Goal: Use online tool/utility: Utilize a website feature to perform a specific function

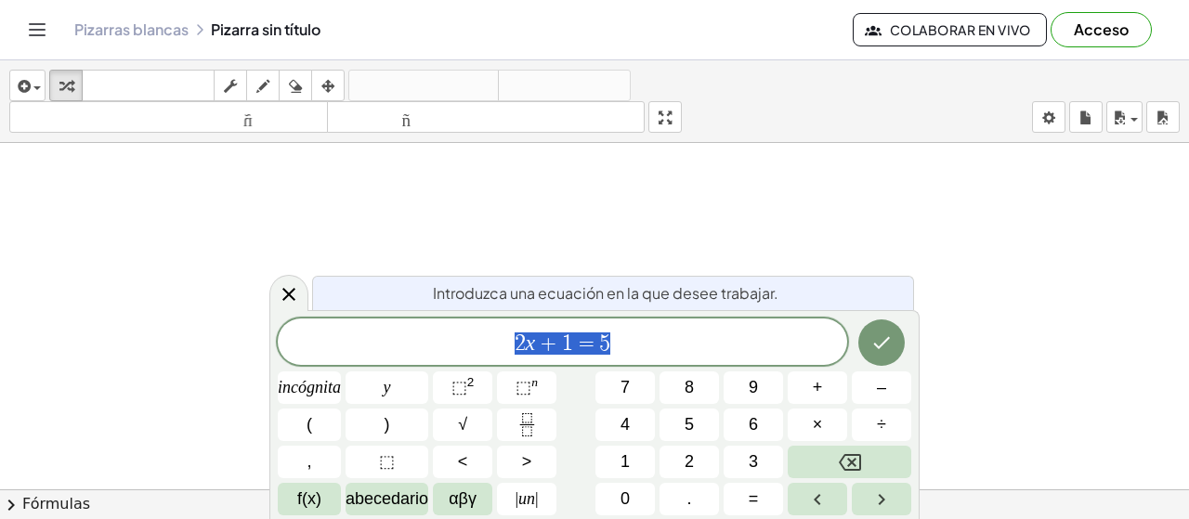
click at [301, 287] on div at bounding box center [288, 293] width 39 height 36
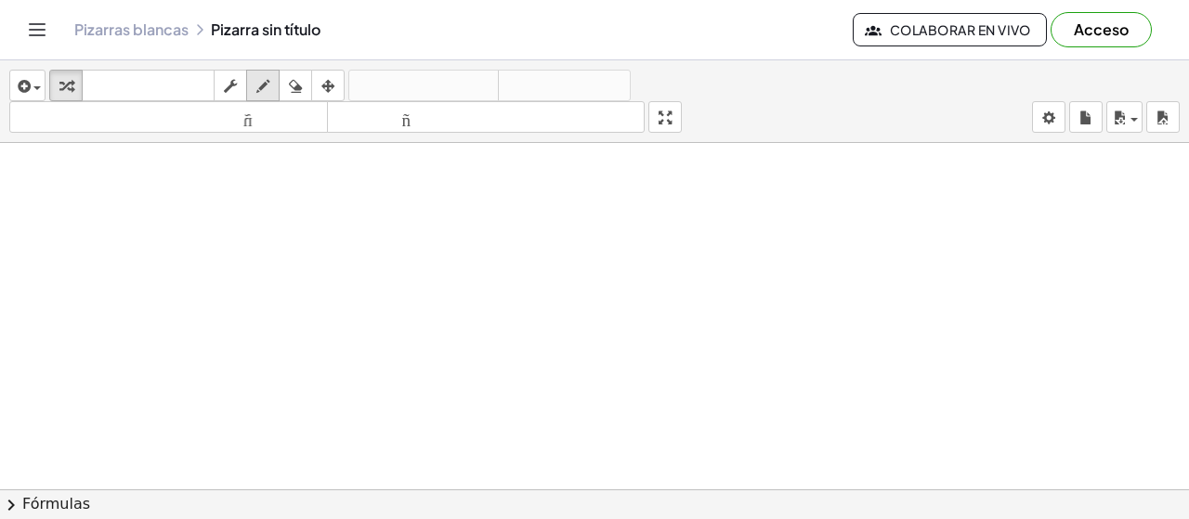
click at [270, 75] on div "button" at bounding box center [263, 85] width 24 height 22
click at [260, 90] on icon "button" at bounding box center [262, 86] width 13 height 22
click at [255, 78] on div "button" at bounding box center [263, 85] width 24 height 22
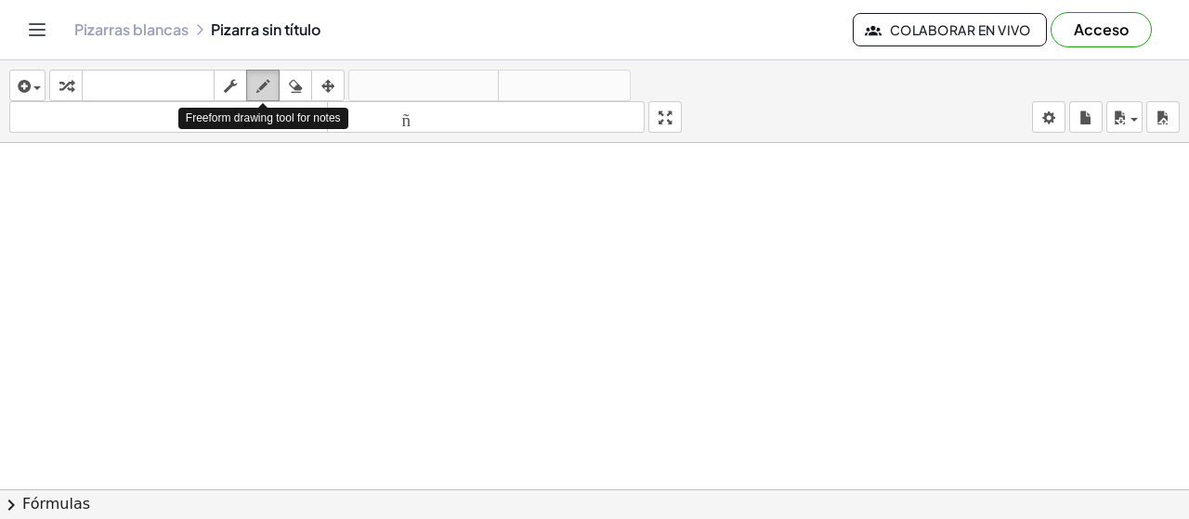
click at [262, 77] on icon "button" at bounding box center [262, 86] width 13 height 22
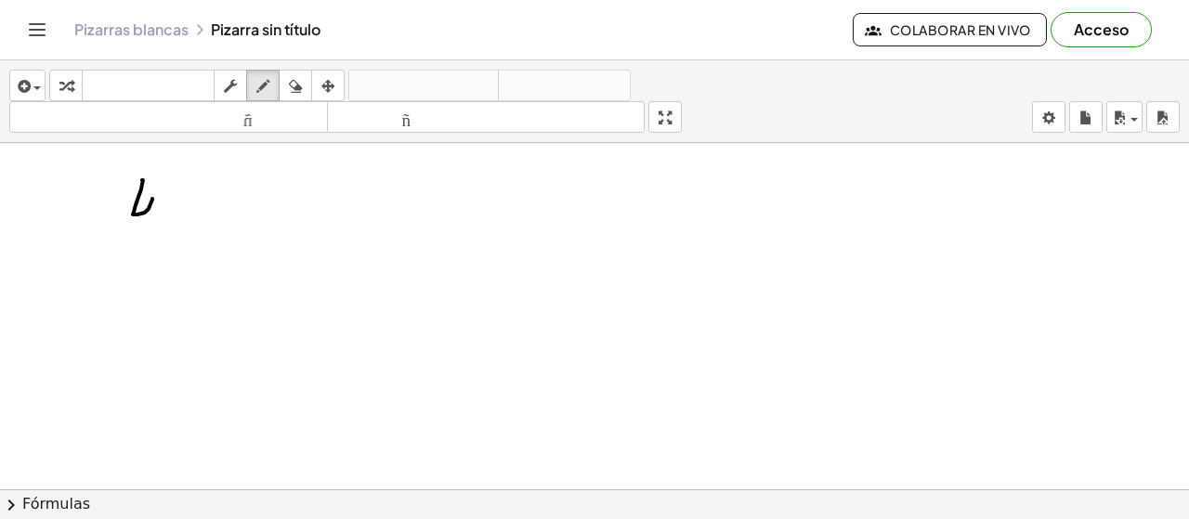
drag, startPoint x: 143, startPoint y: 178, endPoint x: 124, endPoint y: 246, distance: 70.6
click at [141, 237] on div at bounding box center [594, 490] width 1189 height 694
drag, startPoint x: 109, startPoint y: 249, endPoint x: 190, endPoint y: 249, distance: 80.8
click at [190, 249] on div at bounding box center [594, 490] width 1189 height 694
drag, startPoint x: 156, startPoint y: 261, endPoint x: 124, endPoint y: 291, distance: 43.4
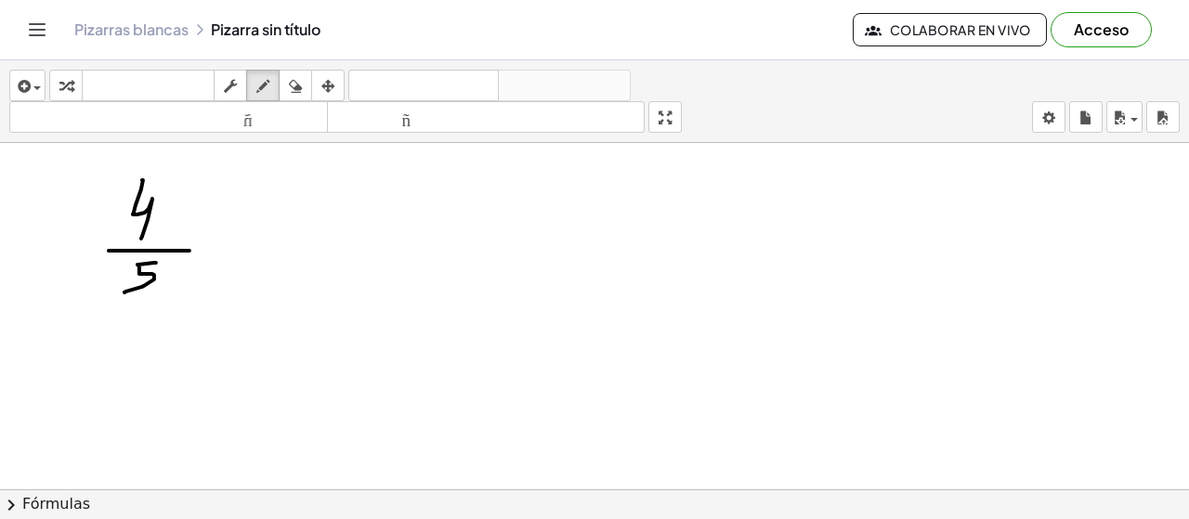
click at [124, 291] on div at bounding box center [594, 490] width 1189 height 694
click at [268, 88] on icon "button" at bounding box center [262, 86] width 13 height 22
drag, startPoint x: 229, startPoint y: 237, endPoint x: 229, endPoint y: 268, distance: 30.7
click at [229, 268] on div at bounding box center [594, 490] width 1189 height 694
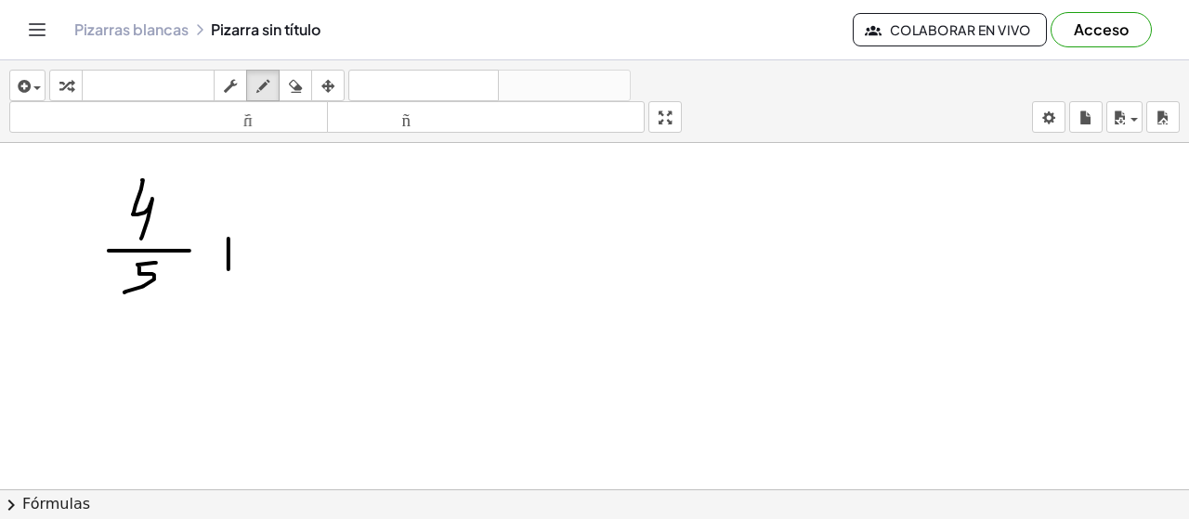
drag, startPoint x: 219, startPoint y: 250, endPoint x: 242, endPoint y: 249, distance: 22.3
click at [242, 249] on div at bounding box center [594, 490] width 1189 height 694
drag, startPoint x: 292, startPoint y: 203, endPoint x: 274, endPoint y: 242, distance: 42.8
click at [274, 242] on div at bounding box center [594, 490] width 1189 height 694
drag, startPoint x: 264, startPoint y: 252, endPoint x: 313, endPoint y: 250, distance: 49.3
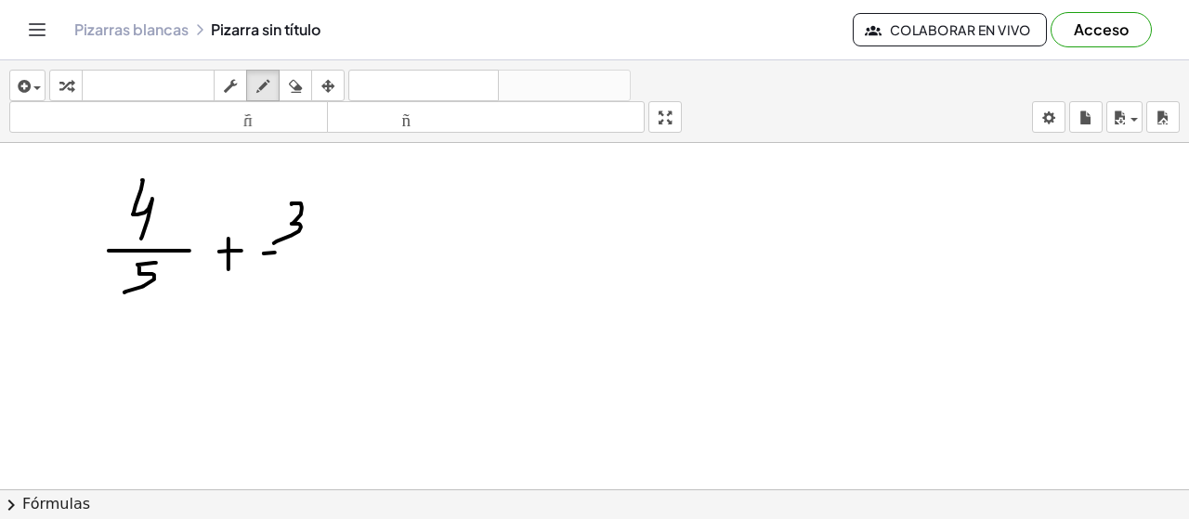
click at [312, 250] on div at bounding box center [594, 490] width 1189 height 694
drag, startPoint x: 282, startPoint y: 265, endPoint x: 264, endPoint y: 298, distance: 38.3
click at [264, 298] on div at bounding box center [594, 490] width 1189 height 694
click at [351, 248] on div at bounding box center [594, 490] width 1189 height 694
drag, startPoint x: 412, startPoint y: 205, endPoint x: 427, endPoint y: 236, distance: 34.1
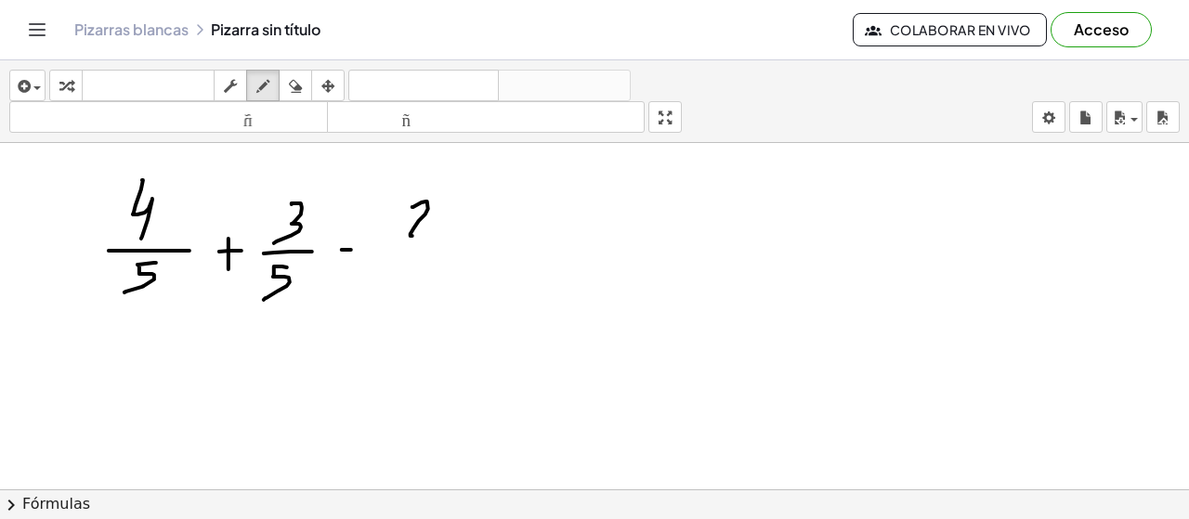
click at [429, 235] on div at bounding box center [594, 490] width 1189 height 694
drag, startPoint x: 409, startPoint y: 255, endPoint x: 442, endPoint y: 255, distance: 33.4
click at [439, 255] on div at bounding box center [594, 490] width 1189 height 694
drag, startPoint x: 423, startPoint y: 267, endPoint x: 399, endPoint y: 298, distance: 39.2
click at [402, 300] on div at bounding box center [594, 490] width 1189 height 694
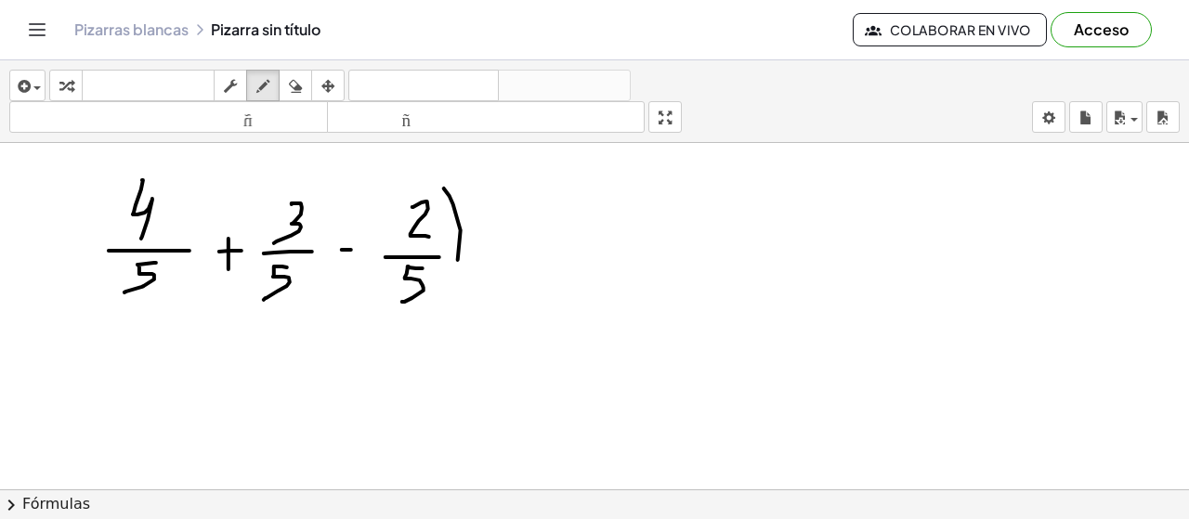
drag, startPoint x: 461, startPoint y: 229, endPoint x: 438, endPoint y: 303, distance: 77.6
click at [446, 307] on div at bounding box center [594, 490] width 1189 height 694
click at [120, 183] on div at bounding box center [594, 490] width 1189 height 694
drag, startPoint x: 132, startPoint y: 169, endPoint x: 141, endPoint y: 293, distance: 123.9
click at [100, 300] on div at bounding box center [594, 490] width 1189 height 694
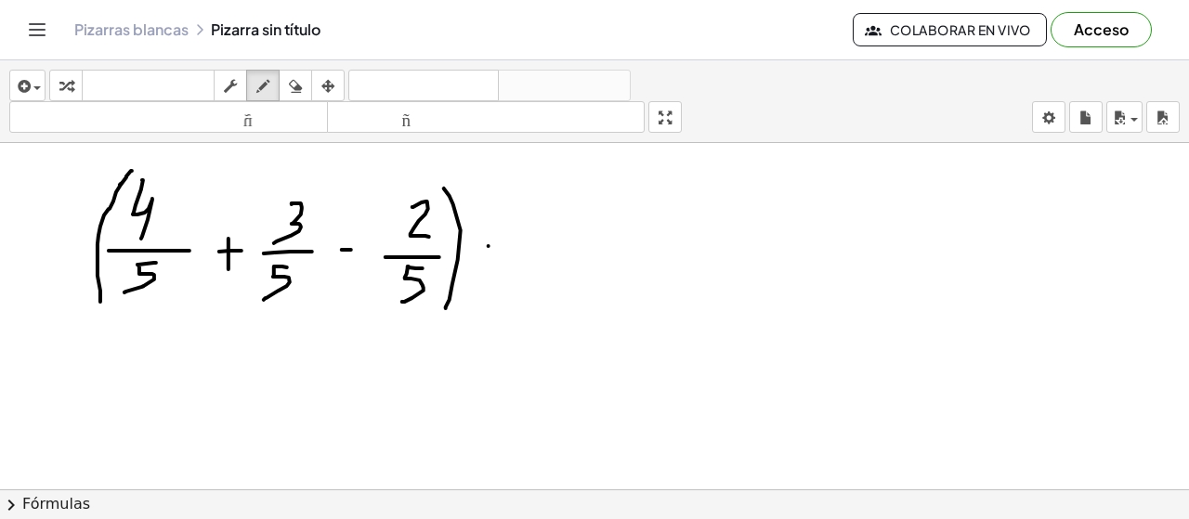
drag, startPoint x: 489, startPoint y: 244, endPoint x: 486, endPoint y: 268, distance: 23.4
click at [486, 268] on div at bounding box center [594, 490] width 1189 height 694
drag, startPoint x: 479, startPoint y: 254, endPoint x: 498, endPoint y: 254, distance: 18.6
click at [497, 254] on div at bounding box center [594, 490] width 1189 height 694
drag, startPoint x: 527, startPoint y: 229, endPoint x: 541, endPoint y: 255, distance: 29.5
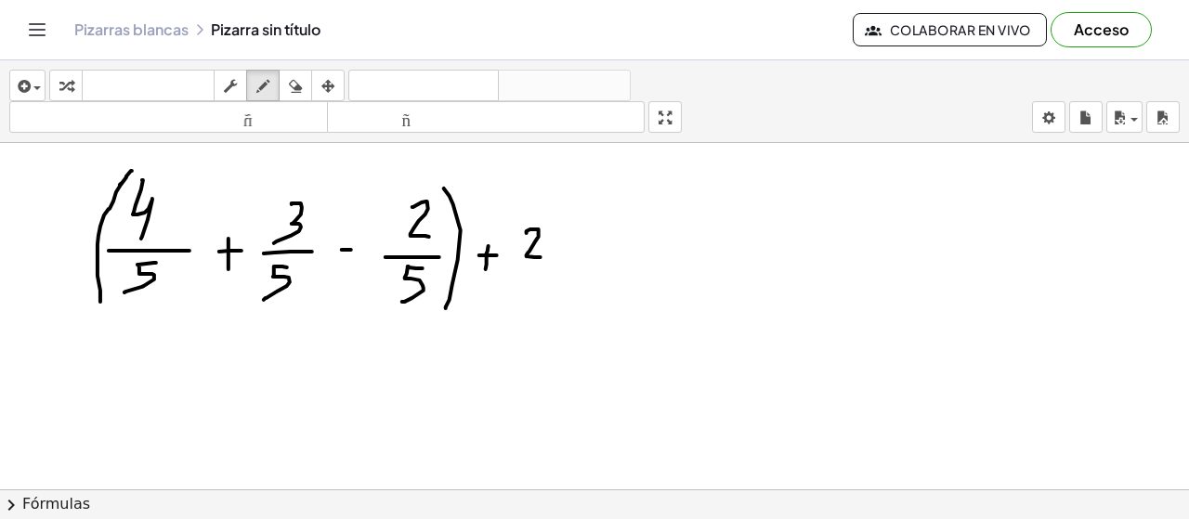
click at [541, 255] on div at bounding box center [594, 490] width 1189 height 694
click at [550, 261] on div at bounding box center [594, 490] width 1189 height 694
drag, startPoint x: 569, startPoint y: 224, endPoint x: 572, endPoint y: 262, distance: 38.3
click at [570, 262] on div at bounding box center [594, 490] width 1189 height 694
drag, startPoint x: 581, startPoint y: 248, endPoint x: 580, endPoint y: 263, distance: 14.9
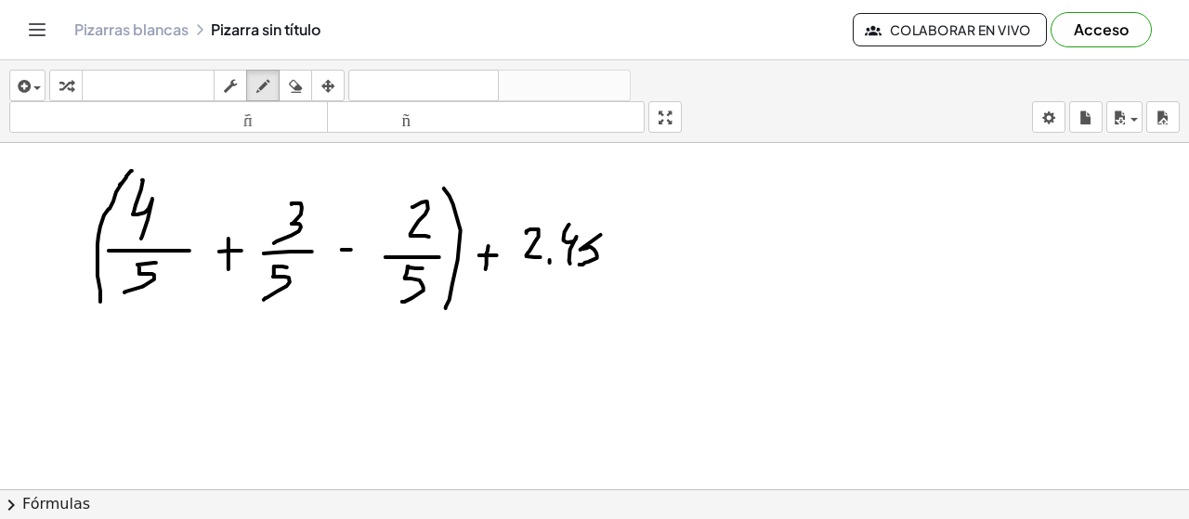
click at [580, 263] on div at bounding box center [594, 490] width 1189 height 694
click at [606, 230] on div at bounding box center [594, 490] width 1189 height 694
click at [296, 83] on icon "button" at bounding box center [295, 86] width 13 height 22
drag, startPoint x: 663, startPoint y: 263, endPoint x: 623, endPoint y: 255, distance: 40.8
click at [623, 255] on div at bounding box center [594, 490] width 1189 height 694
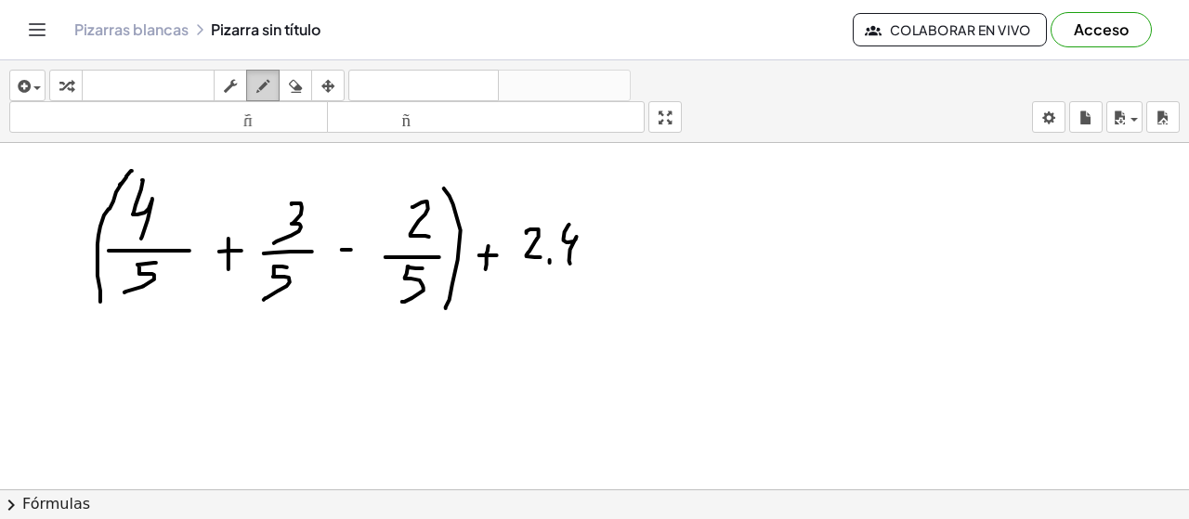
click at [268, 77] on icon "button" at bounding box center [262, 86] width 13 height 22
drag, startPoint x: 604, startPoint y: 228, endPoint x: 585, endPoint y: 259, distance: 36.6
click at [585, 259] on div at bounding box center [594, 490] width 1189 height 694
drag, startPoint x: 550, startPoint y: 259, endPoint x: 543, endPoint y: 270, distance: 13.4
click at [543, 270] on div at bounding box center [594, 490] width 1189 height 694
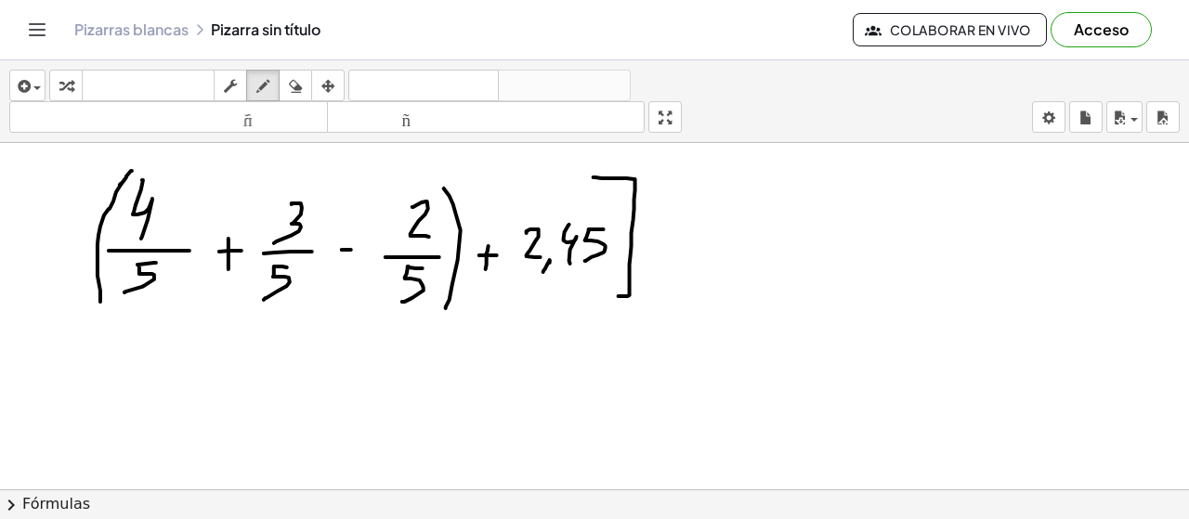
drag, startPoint x: 594, startPoint y: 176, endPoint x: 604, endPoint y: 294, distance: 119.3
click at [604, 294] on div at bounding box center [594, 490] width 1189 height 694
drag, startPoint x: 107, startPoint y: 168, endPoint x: 80, endPoint y: 311, distance: 145.6
click at [78, 311] on div at bounding box center [594, 490] width 1189 height 694
click at [661, 239] on div at bounding box center [594, 490] width 1189 height 694
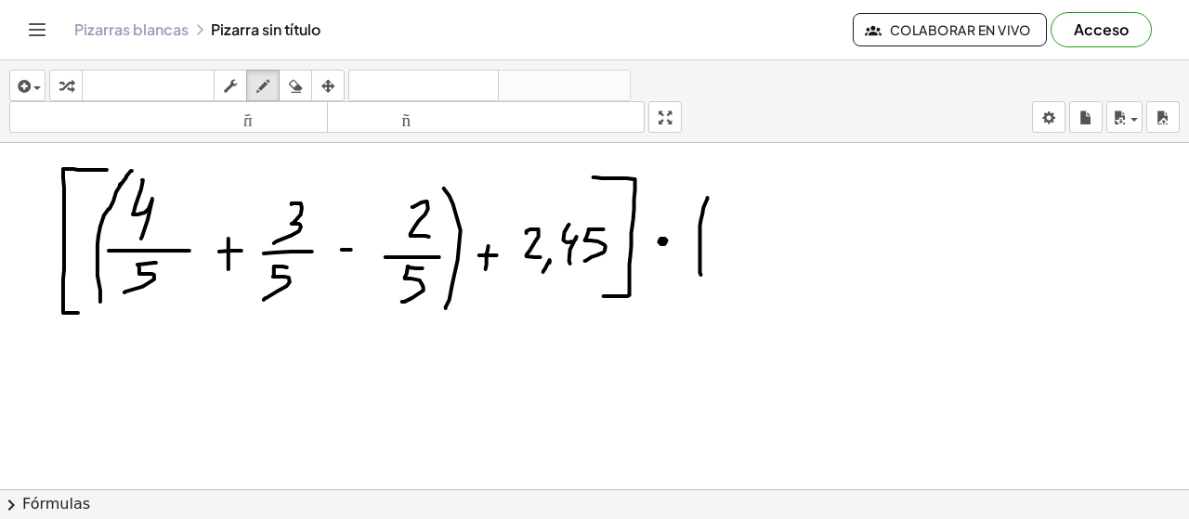
drag, startPoint x: 708, startPoint y: 196, endPoint x: 715, endPoint y: 270, distance: 74.7
click at [702, 274] on div at bounding box center [594, 490] width 1189 height 694
drag, startPoint x: 745, startPoint y: 220, endPoint x: 726, endPoint y: 251, distance: 35.8
click at [726, 251] on div at bounding box center [594, 490] width 1189 height 694
click at [764, 246] on div at bounding box center [594, 490] width 1189 height 694
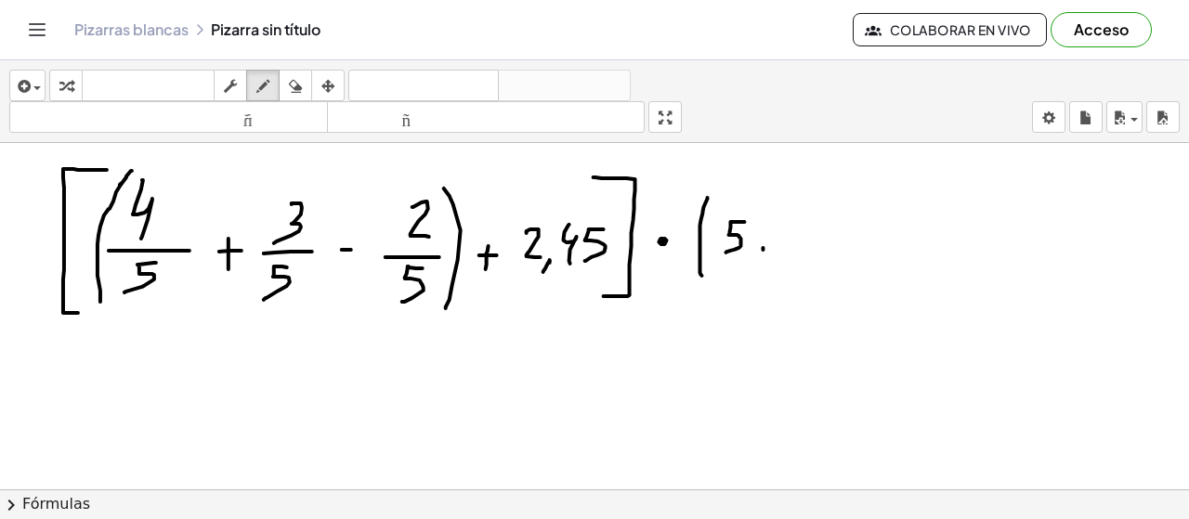
click at [763, 237] on div at bounding box center [594, 490] width 1189 height 694
drag, startPoint x: 786, startPoint y: 222, endPoint x: 791, endPoint y: 248, distance: 26.4
click at [790, 248] on div at bounding box center [594, 490] width 1189 height 694
drag, startPoint x: 791, startPoint y: 258, endPoint x: 804, endPoint y: 248, distance: 16.5
click at [791, 261] on div at bounding box center [594, 490] width 1189 height 694
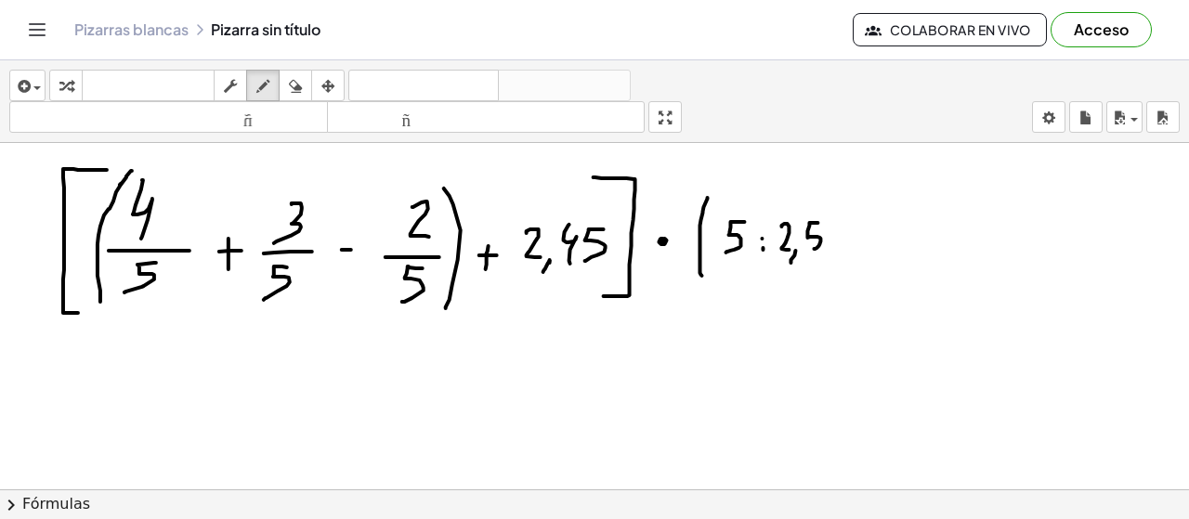
drag, startPoint x: 818, startPoint y: 221, endPoint x: 814, endPoint y: 248, distance: 27.3
click at [814, 248] on div at bounding box center [594, 490] width 1189 height 694
click at [855, 235] on div at bounding box center [594, 490] width 1189 height 694
drag, startPoint x: 847, startPoint y: 233, endPoint x: 862, endPoint y: 232, distance: 14.9
click at [862, 232] on div at bounding box center [594, 490] width 1189 height 694
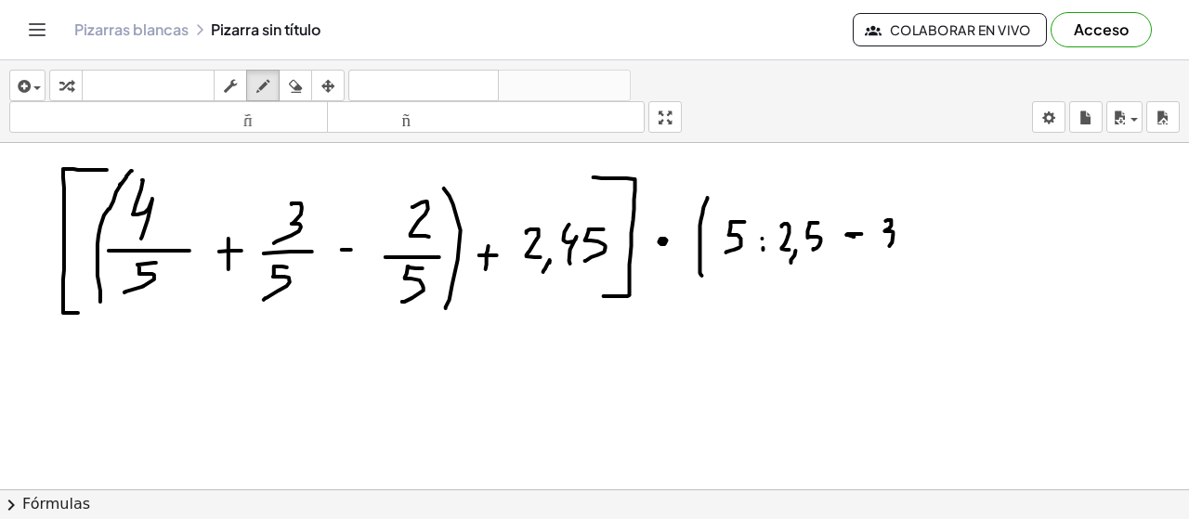
drag, startPoint x: 886, startPoint y: 219, endPoint x: 896, endPoint y: 248, distance: 30.3
click at [886, 248] on div at bounding box center [594, 490] width 1189 height 694
click at [895, 256] on div at bounding box center [594, 490] width 1189 height 694
drag, startPoint x: 910, startPoint y: 228, endPoint x: 922, endPoint y: 244, distance: 20.1
click at [919, 246] on div at bounding box center [594, 490] width 1189 height 694
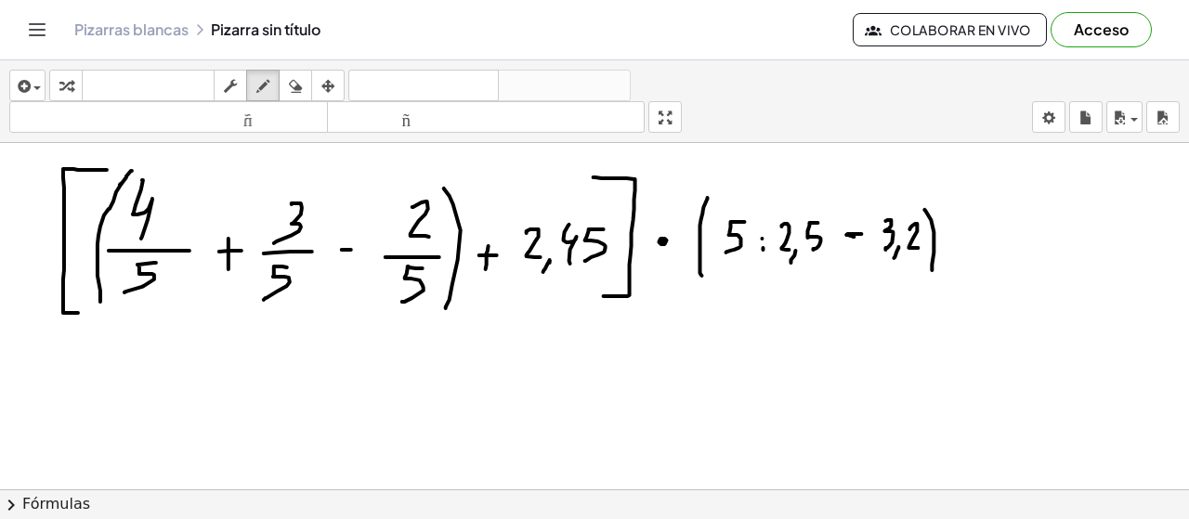
drag, startPoint x: 935, startPoint y: 230, endPoint x: 933, endPoint y: 268, distance: 38.1
click at [933, 268] on div at bounding box center [594, 490] width 1189 height 694
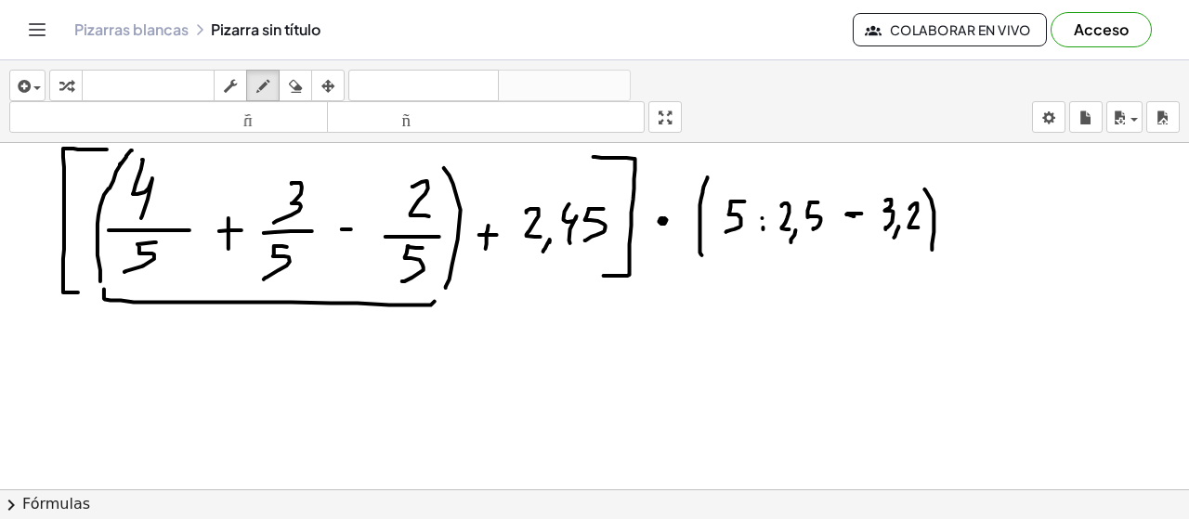
drag, startPoint x: 104, startPoint y: 288, endPoint x: 437, endPoint y: 291, distance: 332.6
click at [437, 291] on div at bounding box center [594, 470] width 1189 height 694
drag, startPoint x: 268, startPoint y: 323, endPoint x: 269, endPoint y: 350, distance: 27.0
click at [268, 348] on div at bounding box center [594, 470] width 1189 height 694
drag, startPoint x: 246, startPoint y: 358, endPoint x: 279, endPoint y: 359, distance: 32.5
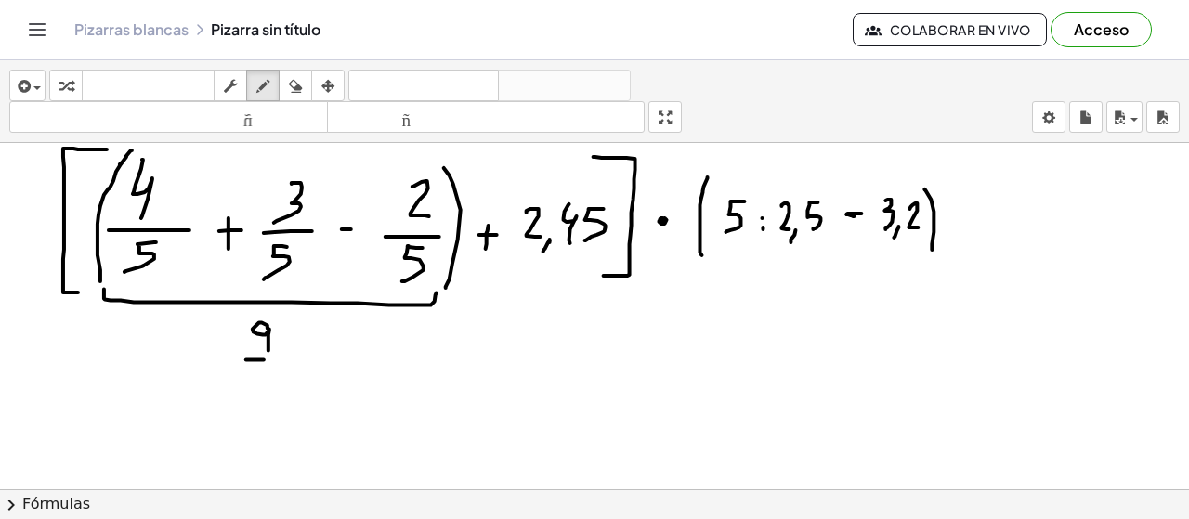
click at [282, 358] on div at bounding box center [594, 470] width 1189 height 694
drag, startPoint x: 271, startPoint y: 367, endPoint x: 255, endPoint y: 387, distance: 25.8
click at [255, 391] on div at bounding box center [594, 470] width 1189 height 694
click at [323, 368] on div at bounding box center [594, 470] width 1189 height 694
drag, startPoint x: 318, startPoint y: 360, endPoint x: 341, endPoint y: 363, distance: 23.5
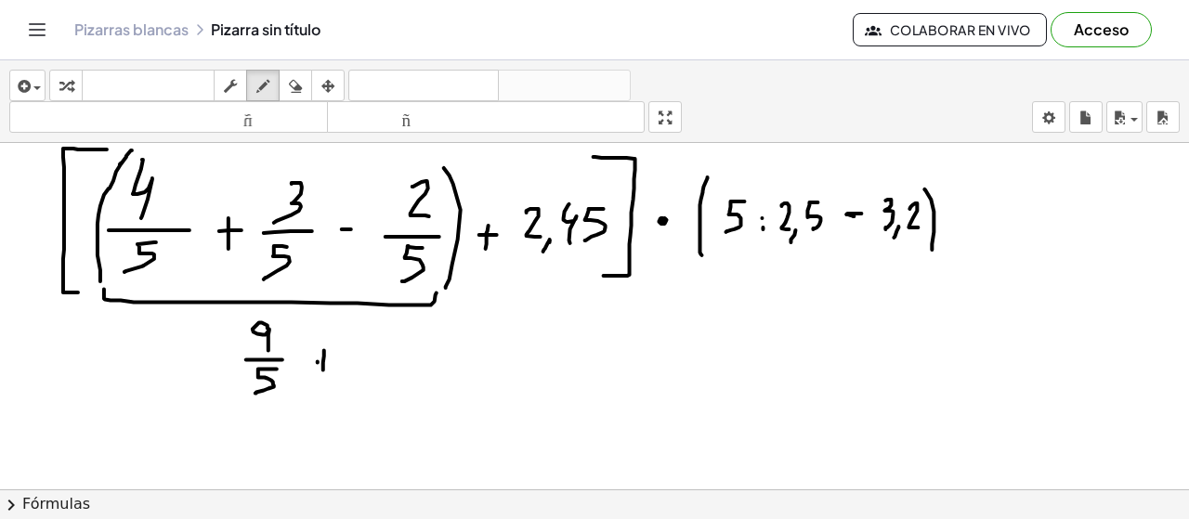
click at [341, 363] on div at bounding box center [594, 470] width 1189 height 694
drag, startPoint x: 364, startPoint y: 334, endPoint x: 372, endPoint y: 358, distance: 25.3
click at [372, 358] on div at bounding box center [594, 470] width 1189 height 694
click at [382, 370] on div at bounding box center [594, 470] width 1189 height 694
drag, startPoint x: 405, startPoint y: 326, endPoint x: 413, endPoint y: 356, distance: 30.9
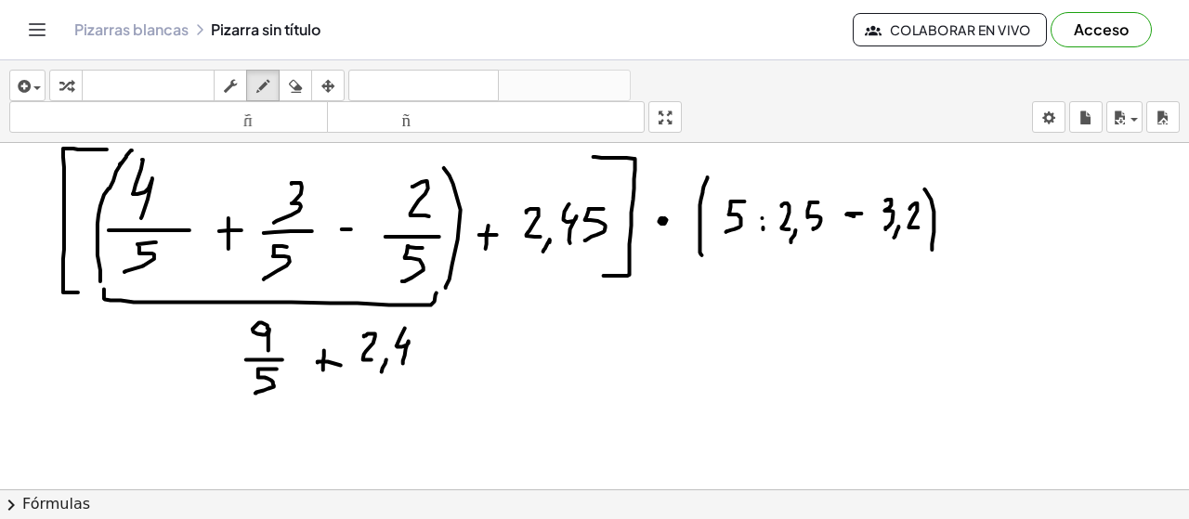
click at [403, 361] on div at bounding box center [594, 470] width 1189 height 694
drag, startPoint x: 427, startPoint y: 337, endPoint x: 473, endPoint y: 361, distance: 51.5
click at [418, 360] on div at bounding box center [594, 470] width 1189 height 694
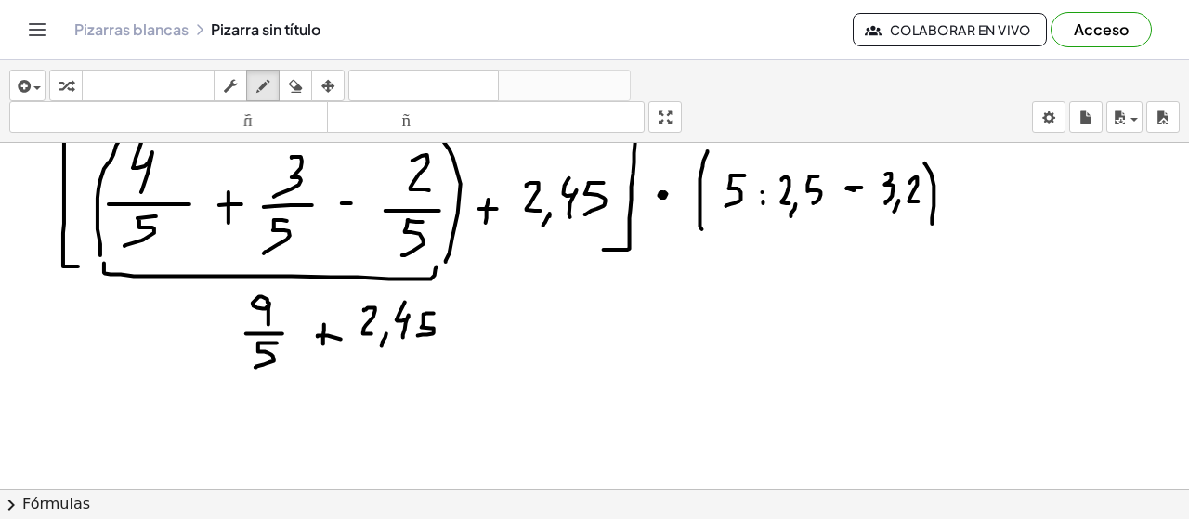
scroll to position [43, 0]
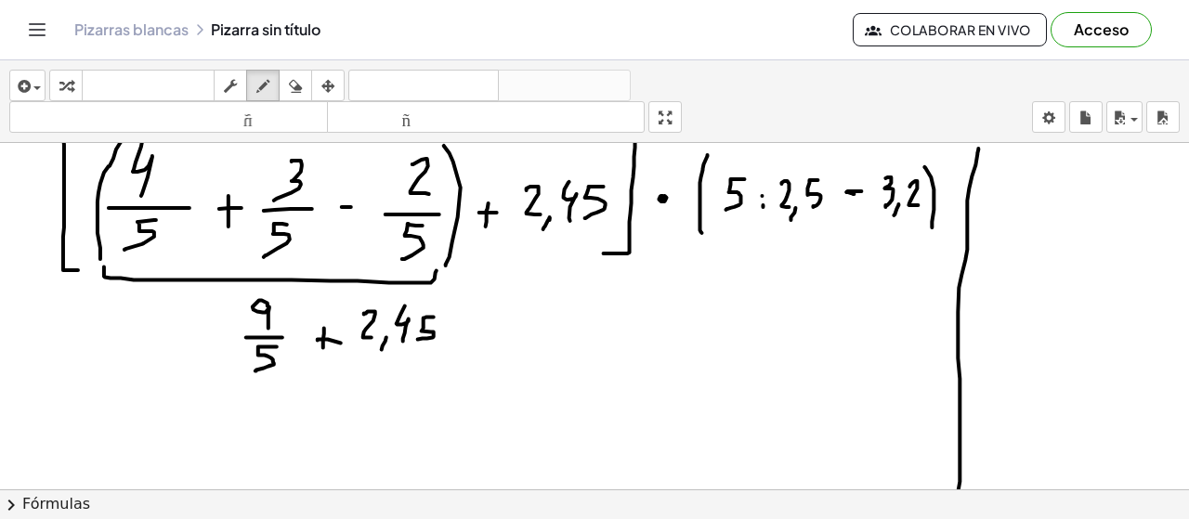
drag, startPoint x: 978, startPoint y: 152, endPoint x: 959, endPoint y: 492, distance: 340.6
click at [959, 492] on div "insertar Seleccione uno: Expresión matemática Función Texto Vídeo de YouTube Gr…" at bounding box center [594, 289] width 1189 height 459
drag, startPoint x: 1022, startPoint y: 153, endPoint x: 1024, endPoint y: 168, distance: 15.0
click at [1023, 169] on div at bounding box center [594, 447] width 1189 height 694
click at [1031, 168] on div at bounding box center [594, 447] width 1189 height 694
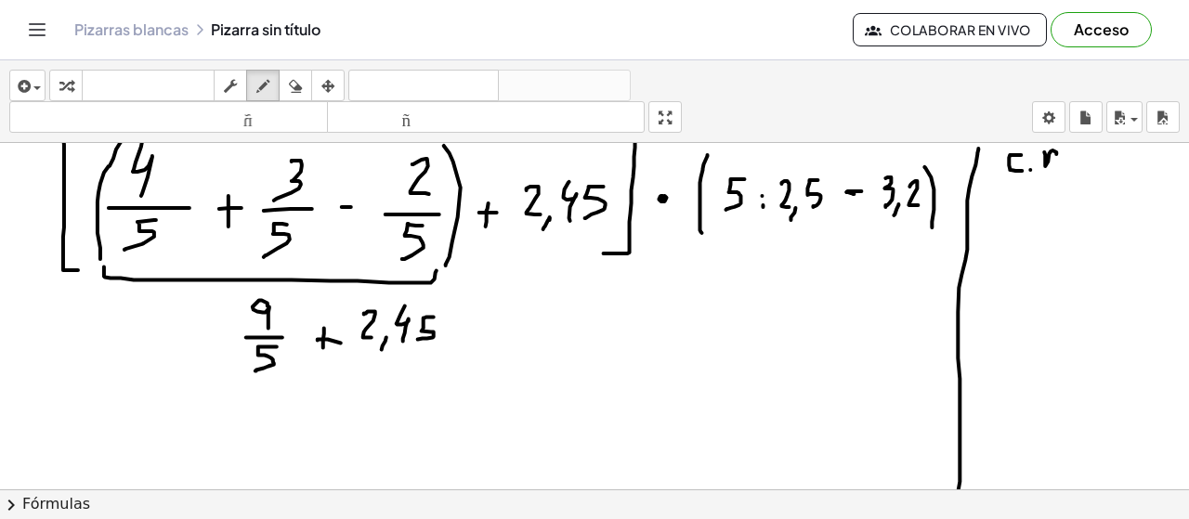
drag, startPoint x: 1045, startPoint y: 150, endPoint x: 1059, endPoint y: 173, distance: 26.3
click at [1061, 173] on div at bounding box center [594, 447] width 1189 height 694
drag, startPoint x: 1047, startPoint y: 160, endPoint x: 1058, endPoint y: 160, distance: 11.1
click at [1057, 160] on div at bounding box center [594, 447] width 1189 height 694
drag, startPoint x: 1062, startPoint y: 181, endPoint x: 1101, endPoint y: 181, distance: 39.0
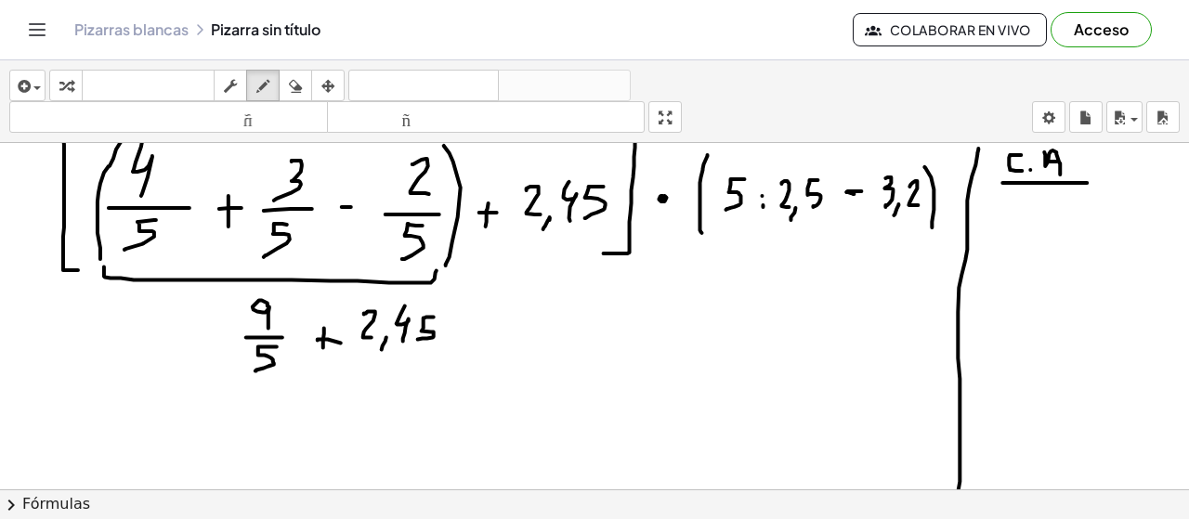
click at [1100, 181] on div at bounding box center [594, 447] width 1189 height 694
drag, startPoint x: 1012, startPoint y: 200, endPoint x: 1019, endPoint y: 228, distance: 28.8
click at [1019, 228] on div at bounding box center [594, 447] width 1189 height 694
click at [1039, 226] on div at bounding box center [594, 447] width 1189 height 694
drag, startPoint x: 1040, startPoint y: 211, endPoint x: 1053, endPoint y: 209, distance: 13.1
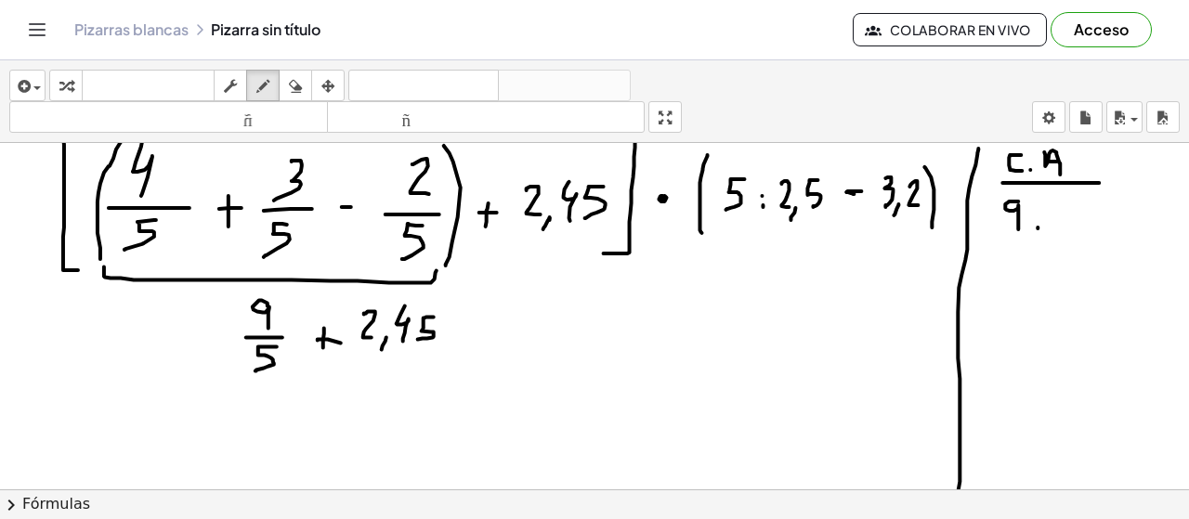
click at [1040, 212] on div at bounding box center [594, 447] width 1189 height 694
drag, startPoint x: 1069, startPoint y: 204, endPoint x: 1057, endPoint y: 227, distance: 25.4
click at [1057, 227] on div at bounding box center [594, 447] width 1189 height 694
click at [1088, 211] on div at bounding box center [594, 447] width 1189 height 694
click at [1087, 218] on div at bounding box center [594, 447] width 1189 height 694
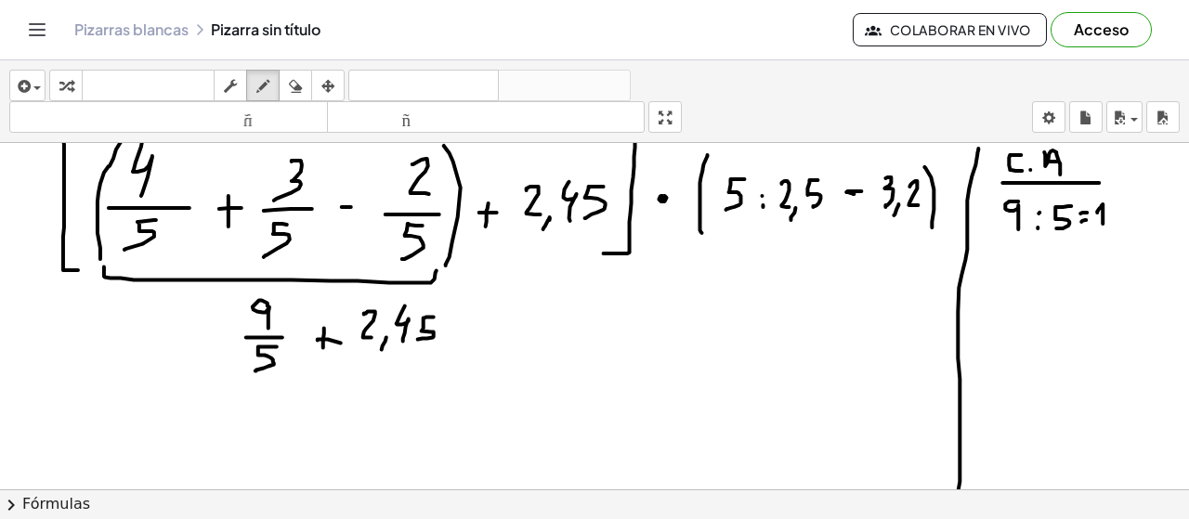
drag, startPoint x: 1098, startPoint y: 211, endPoint x: 1103, endPoint y: 224, distance: 13.8
click at [1104, 224] on div at bounding box center [594, 447] width 1189 height 694
drag, startPoint x: 1022, startPoint y: 239, endPoint x: 1010, endPoint y: 262, distance: 26.2
click at [1011, 262] on div at bounding box center [594, 447] width 1189 height 694
drag, startPoint x: 998, startPoint y: 272, endPoint x: 1040, endPoint y: 272, distance: 42.7
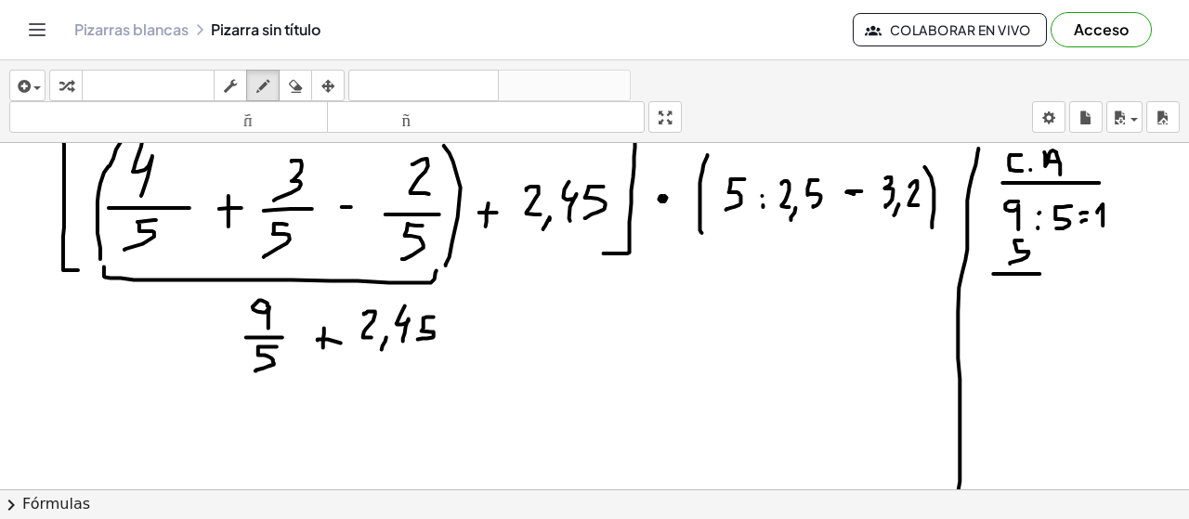
click at [1040, 272] on div at bounding box center [594, 447] width 1189 height 694
drag, startPoint x: 1017, startPoint y: 281, endPoint x: 1022, endPoint y: 307, distance: 26.4
click at [1022, 307] on div at bounding box center [594, 447] width 1189 height 694
drag, startPoint x: 1044, startPoint y: 287, endPoint x: 1078, endPoint y: 283, distance: 33.6
click at [1048, 289] on div at bounding box center [594, 447] width 1189 height 694
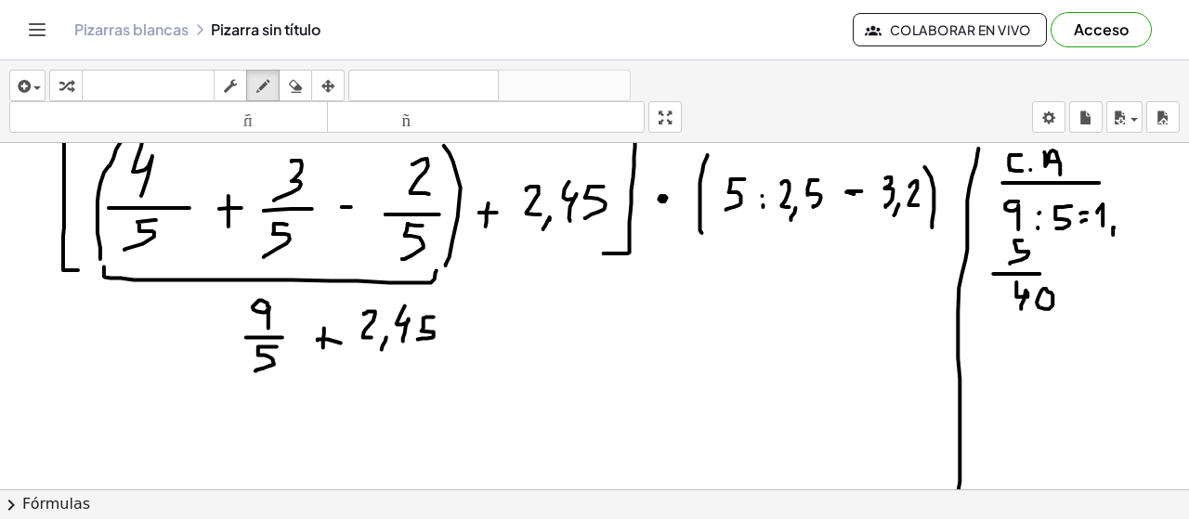
click at [1113, 233] on div at bounding box center [594, 447] width 1189 height 694
click at [1117, 205] on div at bounding box center [594, 447] width 1189 height 694
drag, startPoint x: 1050, startPoint y: 320, endPoint x: 1056, endPoint y: 334, distance: 14.5
click at [1056, 334] on div at bounding box center [594, 447] width 1189 height 694
drag, startPoint x: 1018, startPoint y: 319, endPoint x: 1051, endPoint y: 324, distance: 33.0
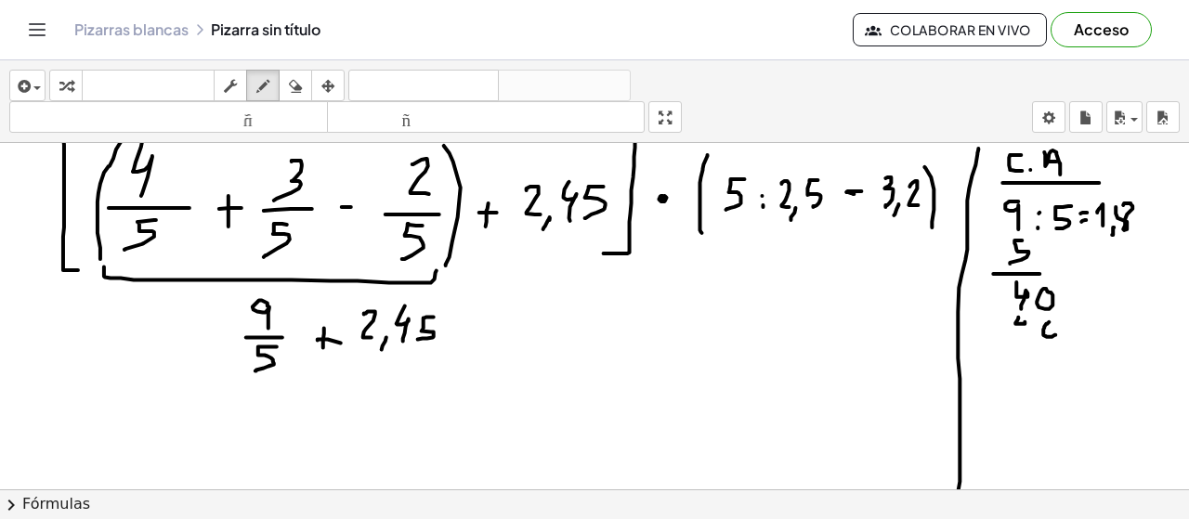
click at [1024, 337] on div at bounding box center [594, 447] width 1189 height 694
click at [1046, 320] on div at bounding box center [594, 447] width 1189 height 694
click at [1059, 347] on div at bounding box center [594, 447] width 1189 height 694
drag, startPoint x: 1044, startPoint y: 362, endPoint x: 1057, endPoint y: 354, distance: 15.5
click at [1056, 361] on div at bounding box center [594, 447] width 1189 height 694
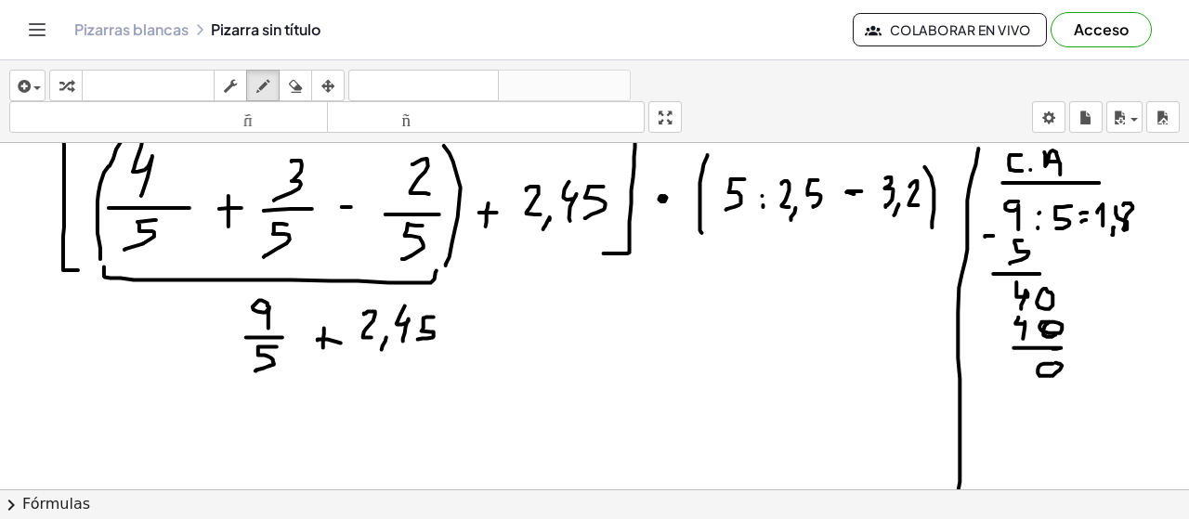
drag, startPoint x: 986, startPoint y: 235, endPoint x: 1001, endPoint y: 234, distance: 15.8
click at [1001, 234] on div at bounding box center [594, 447] width 1189 height 694
drag, startPoint x: 995, startPoint y: 307, endPoint x: 1004, endPoint y: 307, distance: 9.3
click at [1004, 306] on div at bounding box center [594, 447] width 1189 height 694
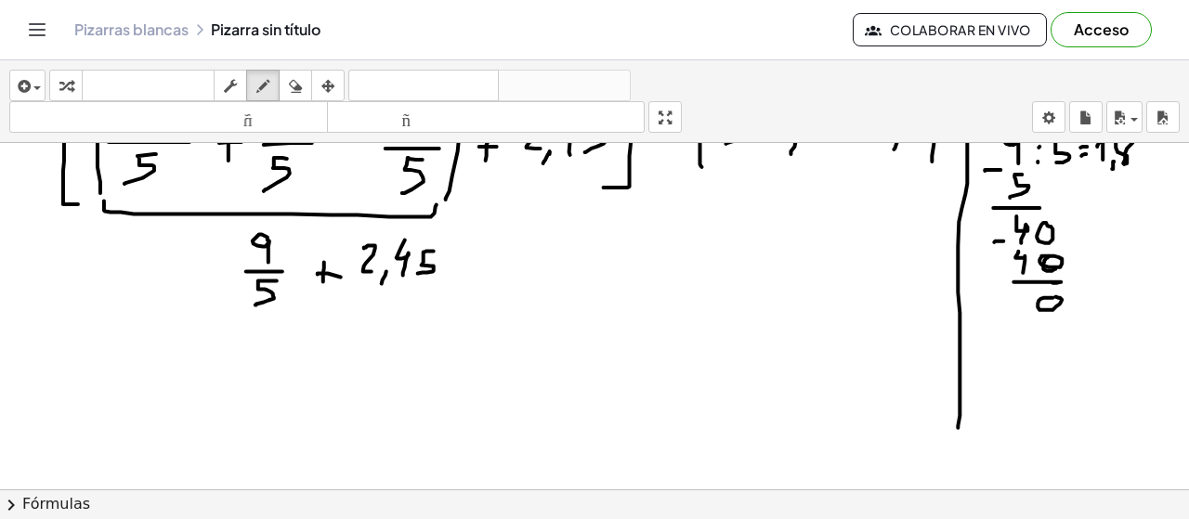
scroll to position [111, 0]
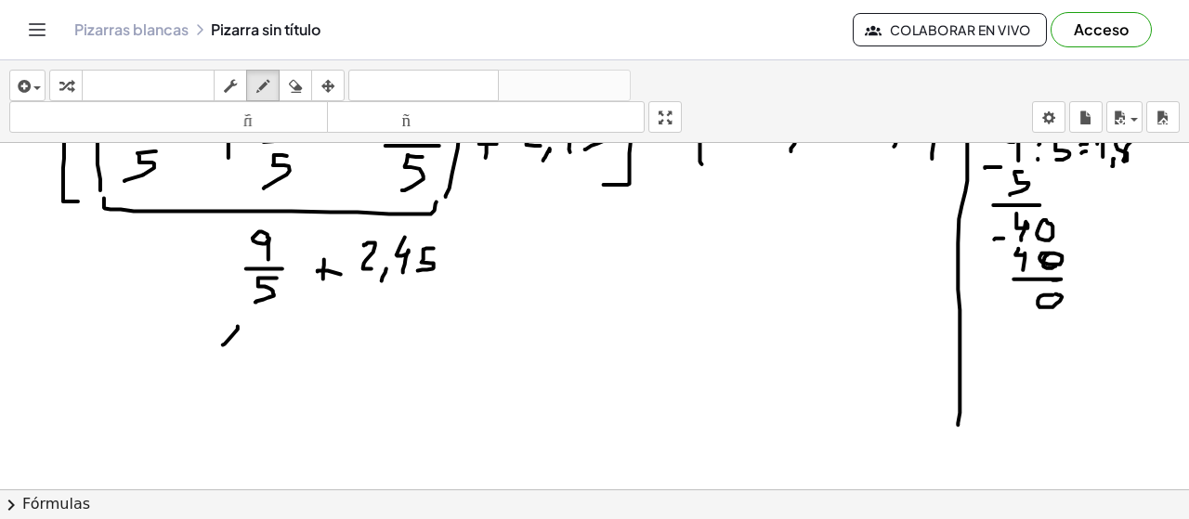
drag, startPoint x: 225, startPoint y: 342, endPoint x: 236, endPoint y: 354, distance: 16.4
click at [236, 353] on div at bounding box center [594, 379] width 1189 height 694
click at [242, 356] on div at bounding box center [594, 379] width 1189 height 694
click at [259, 328] on div at bounding box center [594, 379] width 1189 height 694
drag, startPoint x: 296, startPoint y: 332, endPoint x: 294, endPoint y: 350, distance: 18.7
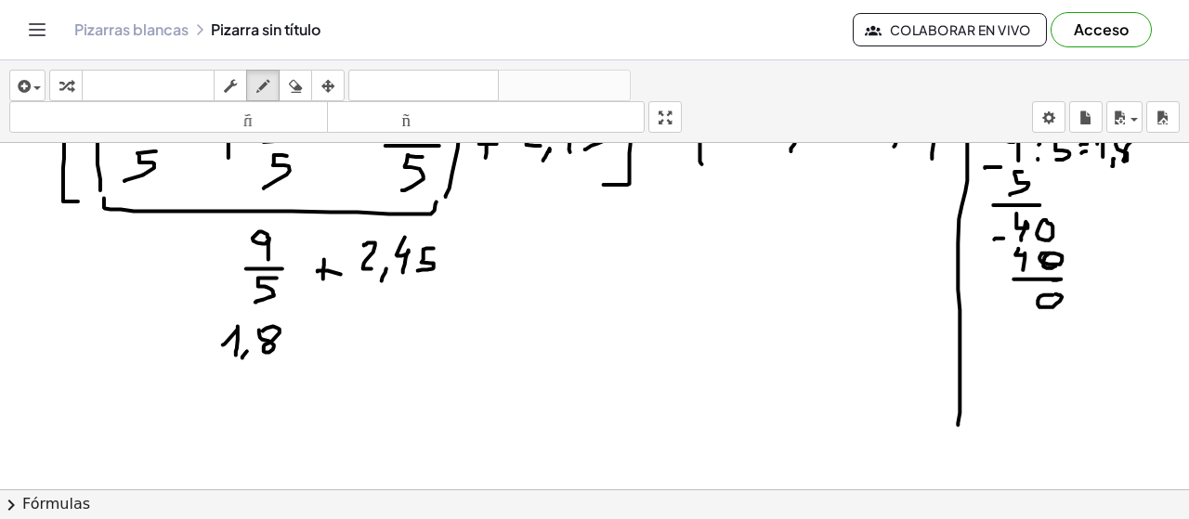
click at [294, 350] on div at bounding box center [594, 379] width 1189 height 694
drag, startPoint x: 286, startPoint y: 342, endPoint x: 297, endPoint y: 341, distance: 11.2
click at [297, 341] on div at bounding box center [594, 379] width 1189 height 694
drag, startPoint x: 327, startPoint y: 332, endPoint x: 339, endPoint y: 347, distance: 19.9
click at [336, 347] on div at bounding box center [594, 379] width 1189 height 694
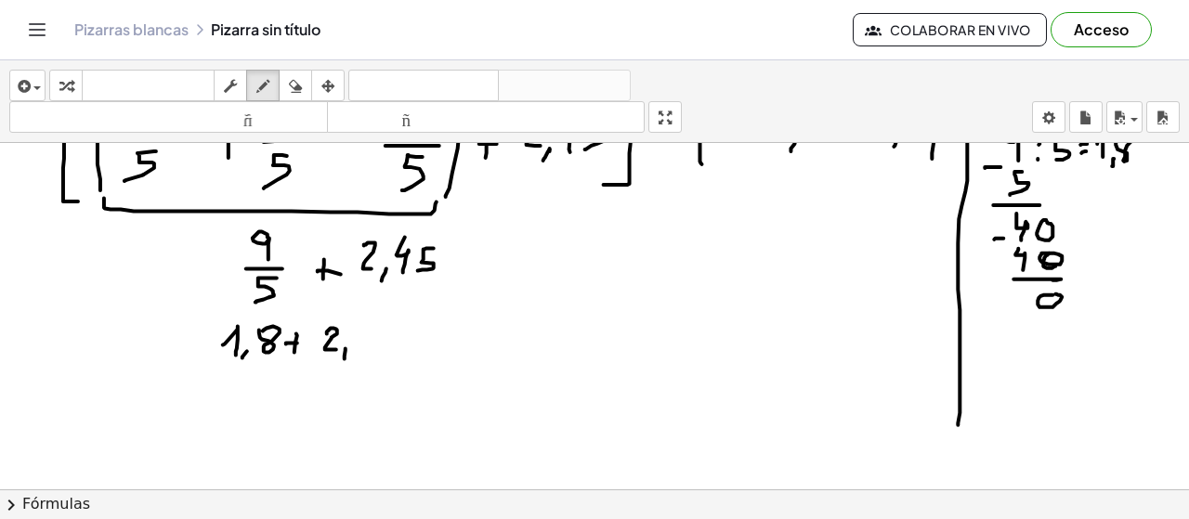
drag, startPoint x: 346, startPoint y: 347, endPoint x: 345, endPoint y: 358, distance: 11.2
click at [345, 358] on div at bounding box center [594, 379] width 1189 height 694
drag, startPoint x: 360, startPoint y: 324, endPoint x: 373, endPoint y: 349, distance: 28.3
click at [363, 353] on div at bounding box center [594, 379] width 1189 height 694
drag, startPoint x: 387, startPoint y: 331, endPoint x: 379, endPoint y: 352, distance: 22.9
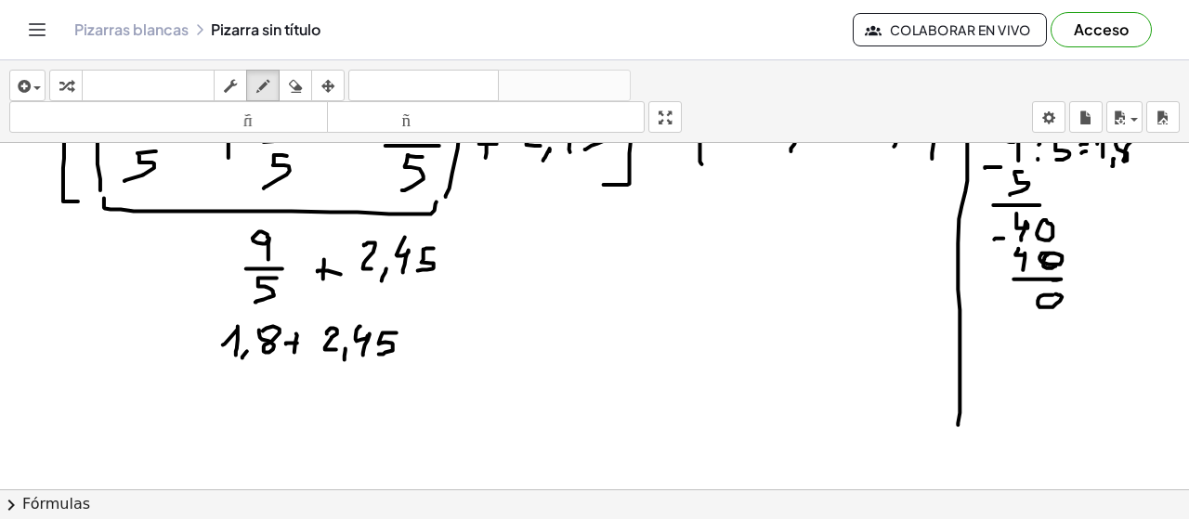
click at [379, 352] on div at bounding box center [594, 379] width 1189 height 694
drag, startPoint x: 990, startPoint y: 337, endPoint x: 1001, endPoint y: 352, distance: 18.6
click at [996, 351] on div at bounding box center [594, 379] width 1189 height 694
drag, startPoint x: 1007, startPoint y: 350, endPoint x: 1001, endPoint y: 358, distance: 9.9
click at [1001, 358] on div at bounding box center [594, 379] width 1189 height 694
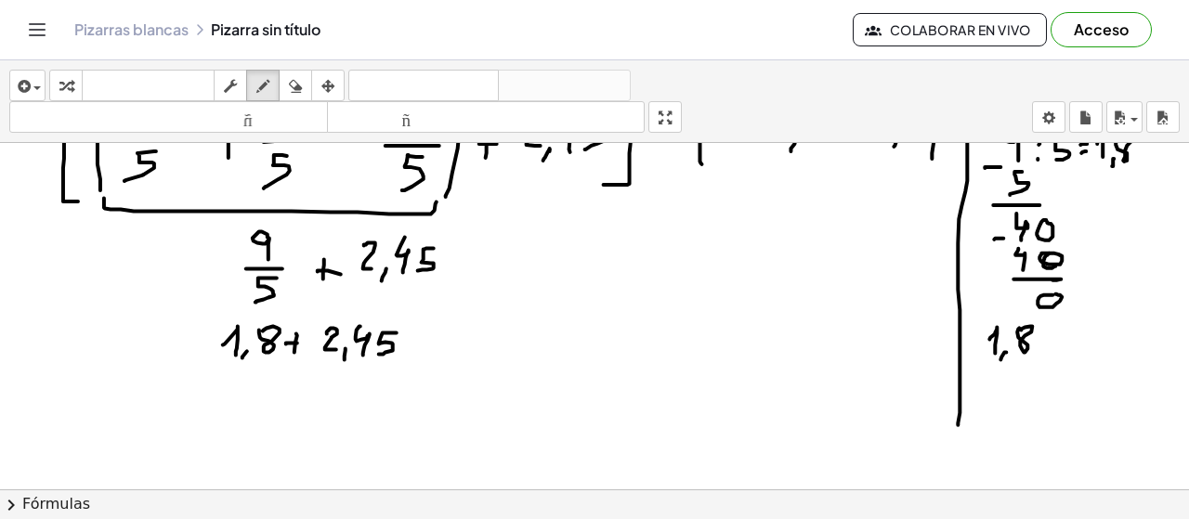
click at [1022, 326] on div at bounding box center [594, 379] width 1189 height 694
drag, startPoint x: 993, startPoint y: 369, endPoint x: 999, endPoint y: 387, distance: 19.4
click at [996, 387] on div at bounding box center [594, 379] width 1189 height 694
drag, startPoint x: 1002, startPoint y: 393, endPoint x: 1012, endPoint y: 395, distance: 9.5
click at [1002, 399] on div at bounding box center [594, 379] width 1189 height 694
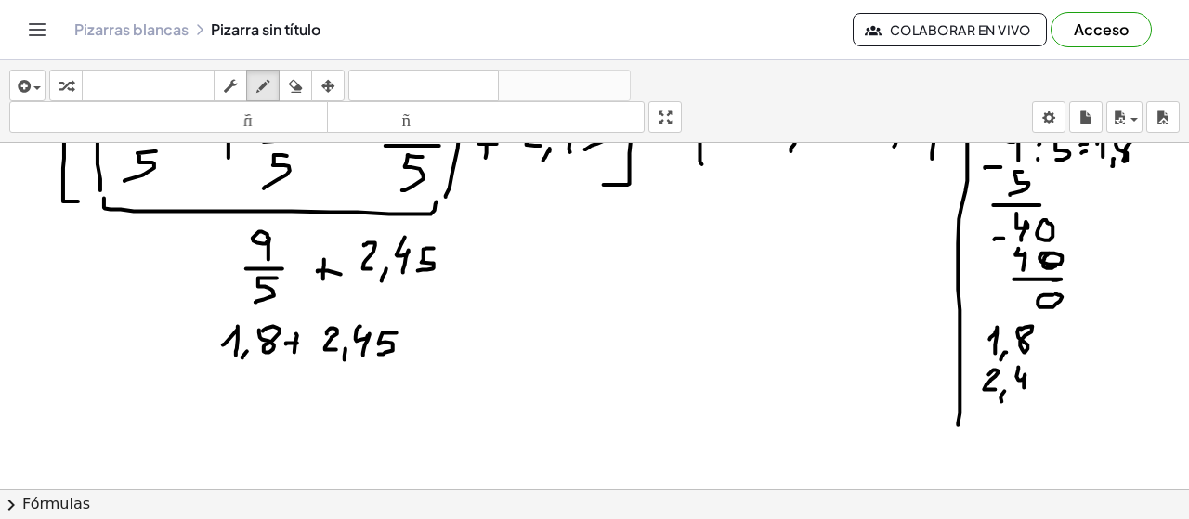
drag, startPoint x: 1019, startPoint y: 365, endPoint x: 1034, endPoint y: 386, distance: 26.0
click at [1025, 391] on div at bounding box center [594, 379] width 1189 height 694
drag, startPoint x: 1050, startPoint y: 368, endPoint x: 1035, endPoint y: 387, distance: 24.5
click at [1035, 387] on div at bounding box center [594, 379] width 1189 height 694
drag, startPoint x: 973, startPoint y: 360, endPoint x: 963, endPoint y: 366, distance: 11.3
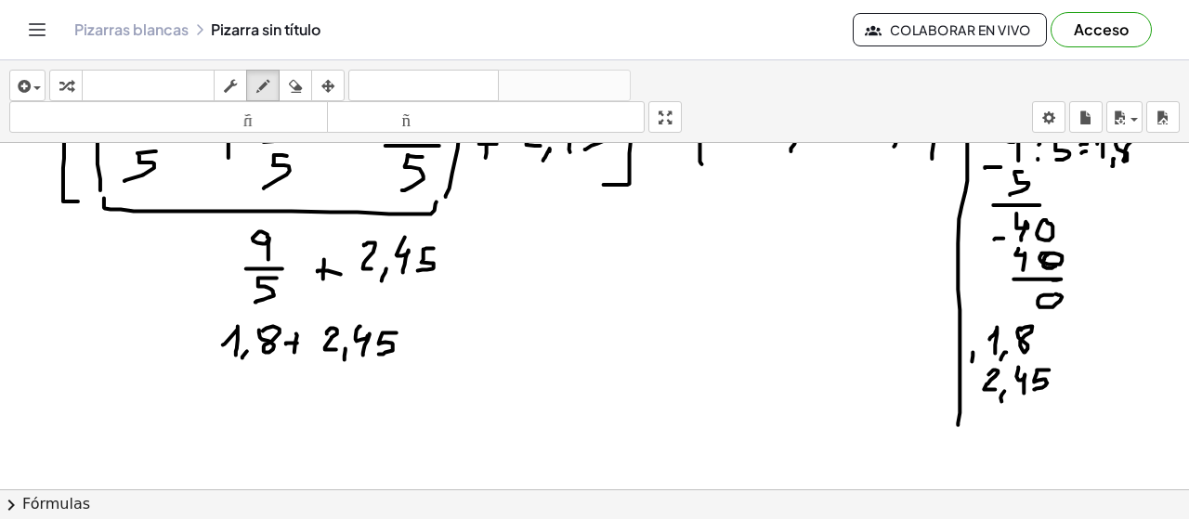
click at [973, 362] on div at bounding box center [594, 379] width 1189 height 694
click at [975, 356] on div at bounding box center [594, 379] width 1189 height 694
drag, startPoint x: 984, startPoint y: 402, endPoint x: 1053, endPoint y: 400, distance: 69.7
click at [1054, 402] on div at bounding box center [594, 379] width 1189 height 694
click at [1050, 328] on div at bounding box center [594, 379] width 1189 height 694
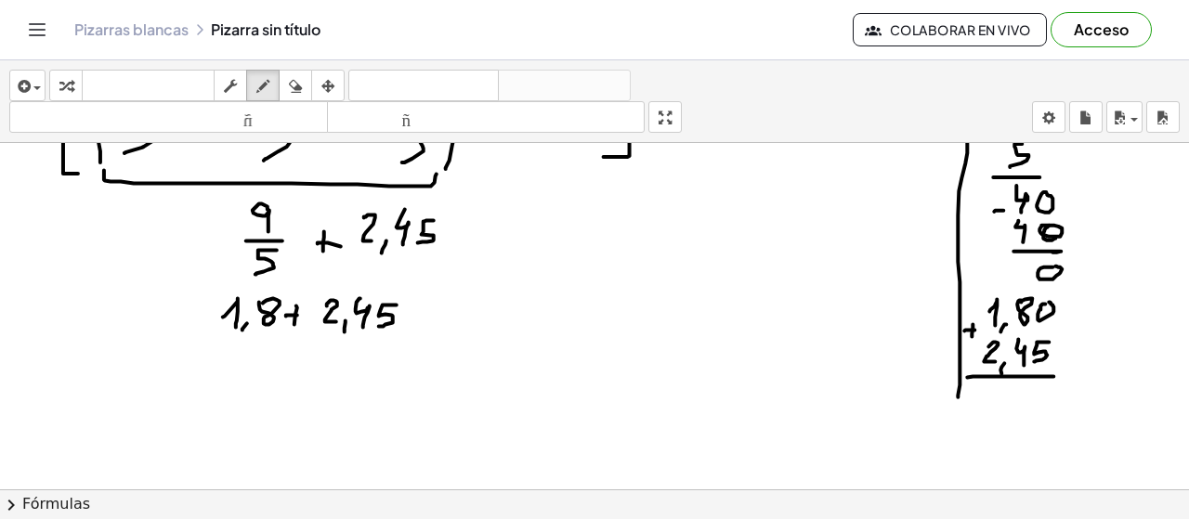
scroll to position [153, 0]
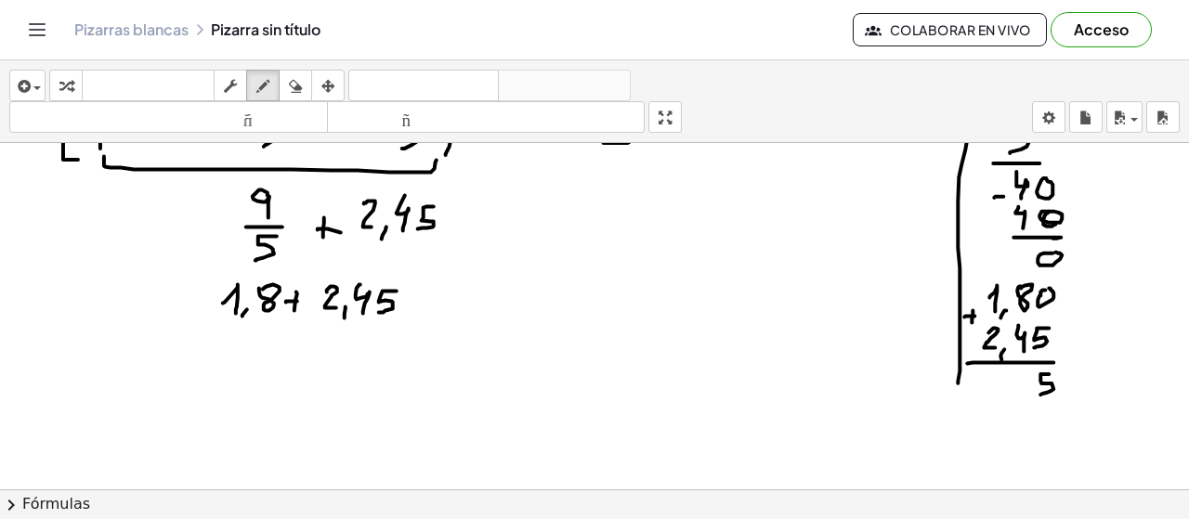
drag, startPoint x: 1050, startPoint y: 373, endPoint x: 1040, endPoint y: 393, distance: 22.4
click at [1040, 393] on div at bounding box center [594, 337] width 1189 height 694
drag, startPoint x: 1019, startPoint y: 373, endPoint x: 1027, endPoint y: 395, distance: 23.5
click at [1027, 395] on div at bounding box center [594, 337] width 1189 height 694
click at [1005, 278] on div at bounding box center [594, 337] width 1189 height 694
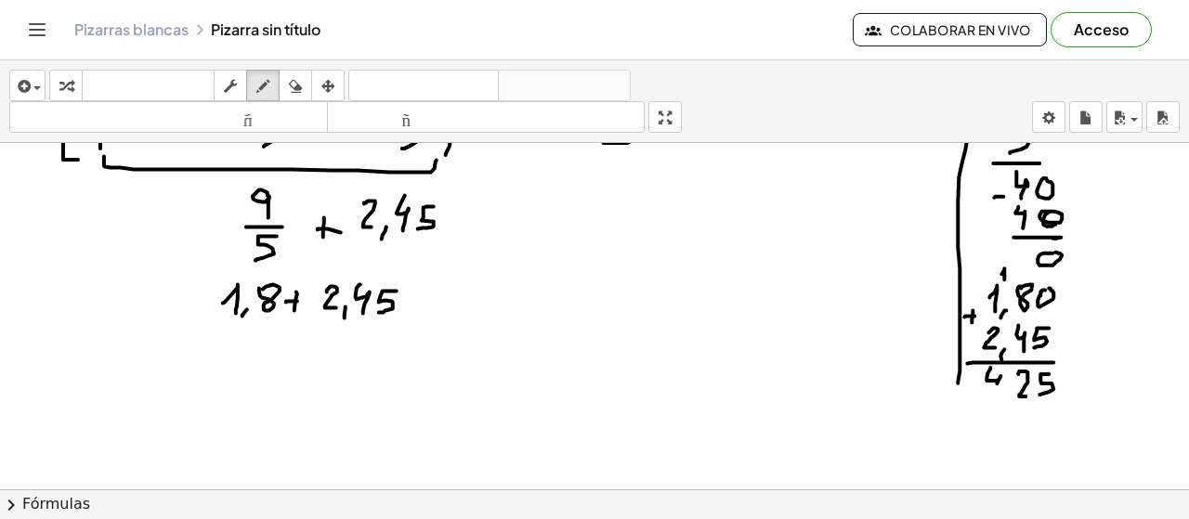
drag, startPoint x: 988, startPoint y: 372, endPoint x: 1003, endPoint y: 391, distance: 24.5
click at [997, 391] on div at bounding box center [594, 337] width 1189 height 694
drag, startPoint x: 1013, startPoint y: 387, endPoint x: 1012, endPoint y: 397, distance: 9.3
click at [1009, 396] on div at bounding box center [594, 337] width 1189 height 694
drag, startPoint x: 412, startPoint y: 294, endPoint x: 423, endPoint y: 294, distance: 10.2
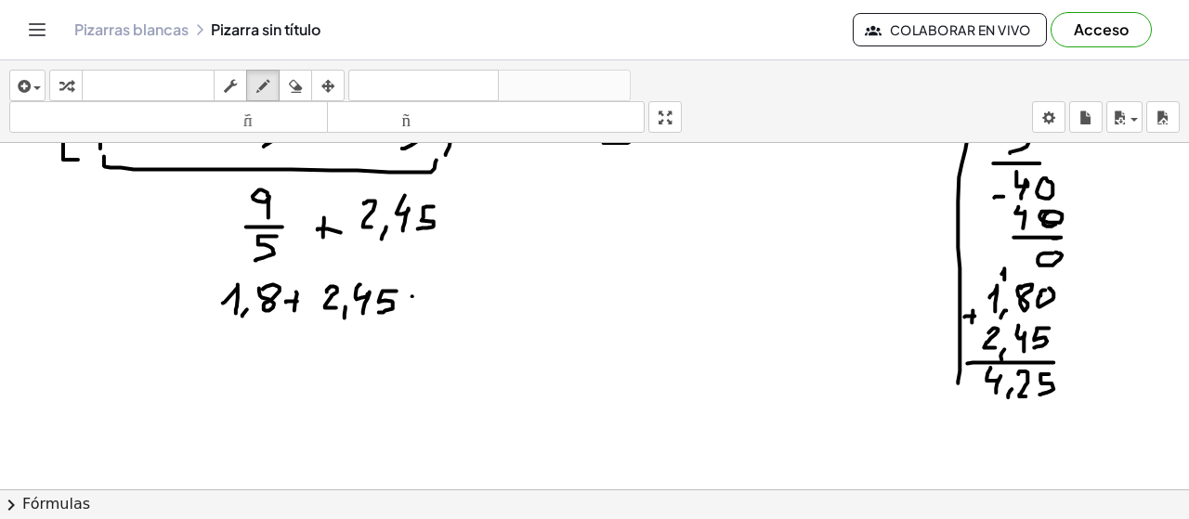
click at [423, 294] on div at bounding box center [594, 337] width 1189 height 694
drag, startPoint x: 414, startPoint y: 305, endPoint x: 428, endPoint y: 305, distance: 13.9
click at [428, 305] on div at bounding box center [594, 337] width 1189 height 694
drag, startPoint x: 448, startPoint y: 283, endPoint x: 468, endPoint y: 308, distance: 32.4
click at [455, 311] on div at bounding box center [594, 337] width 1189 height 694
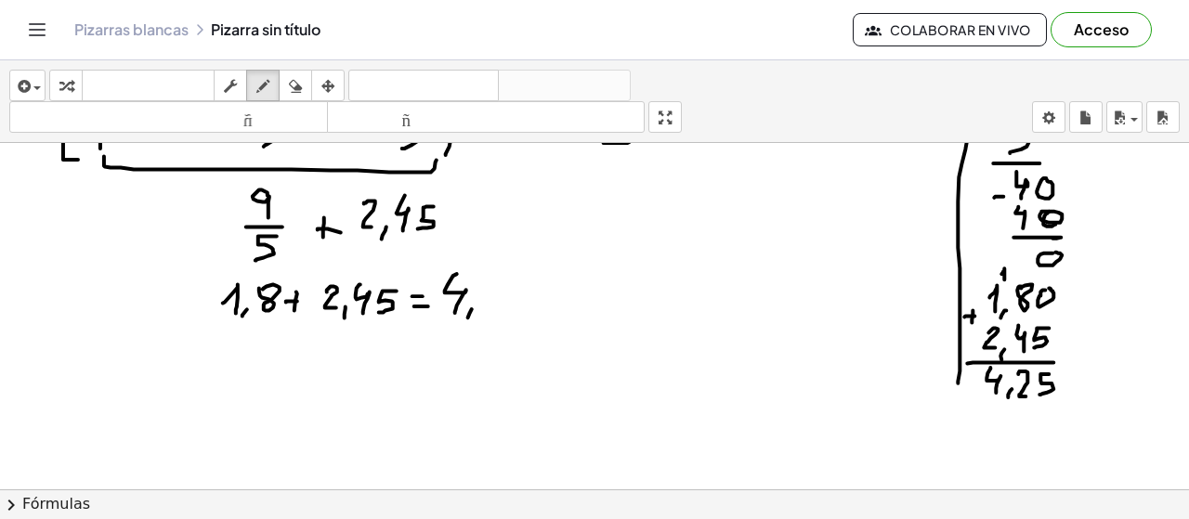
click at [467, 319] on div at bounding box center [594, 337] width 1189 height 694
drag, startPoint x: 485, startPoint y: 287, endPoint x: 507, endPoint y: 306, distance: 29.0
click at [507, 306] on div at bounding box center [594, 337] width 1189 height 694
drag, startPoint x: 531, startPoint y: 282, endPoint x: 522, endPoint y: 309, distance: 28.5
click at [522, 309] on div at bounding box center [594, 337] width 1189 height 694
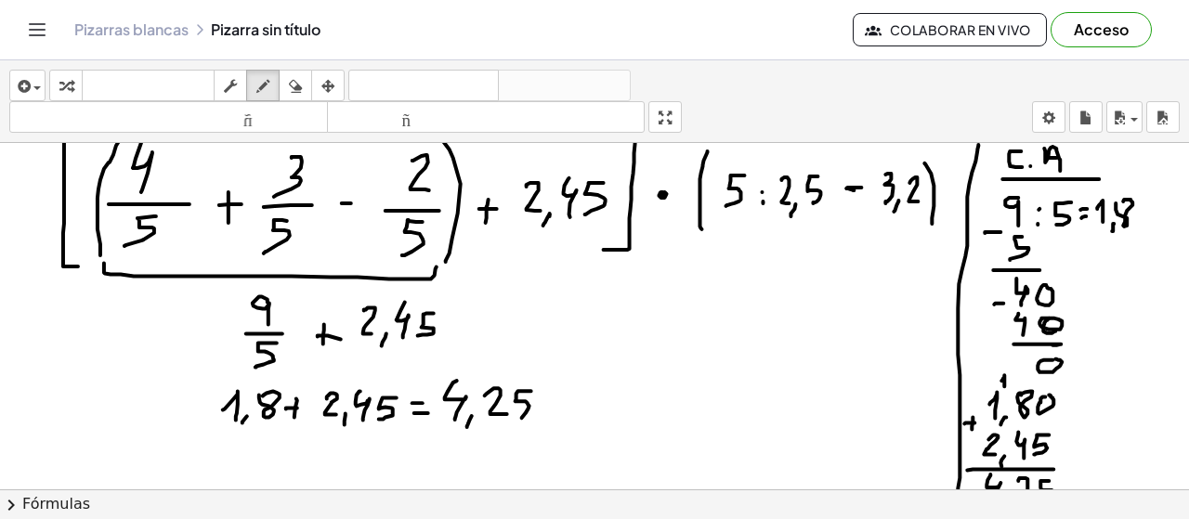
scroll to position [37, 0]
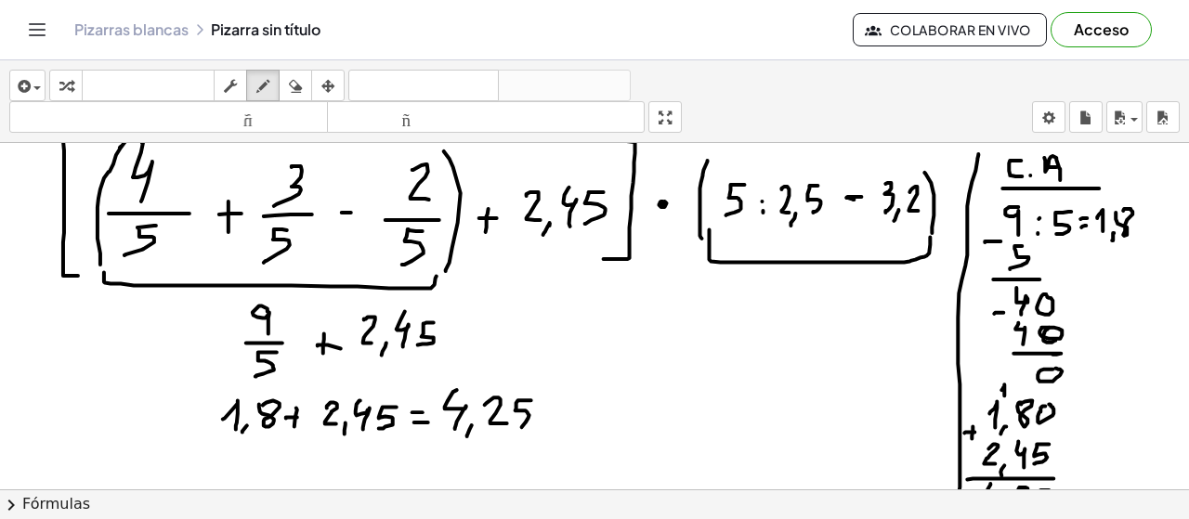
drag, startPoint x: 710, startPoint y: 228, endPoint x: 931, endPoint y: 239, distance: 221.4
click at [934, 229] on div at bounding box center [594, 453] width 1189 height 694
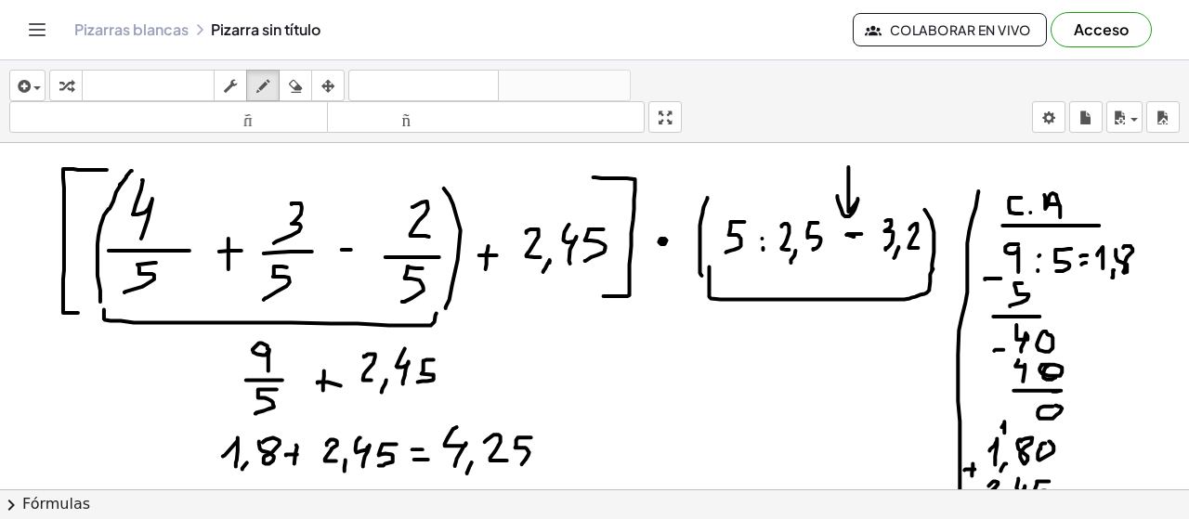
drag, startPoint x: 849, startPoint y: 165, endPoint x: 838, endPoint y: 194, distance: 30.9
click at [838, 194] on div at bounding box center [594, 490] width 1189 height 694
drag, startPoint x: 830, startPoint y: 196, endPoint x: 830, endPoint y: 209, distance: 13.0
click at [830, 209] on div at bounding box center [594, 490] width 1189 height 694
drag, startPoint x: 827, startPoint y: 193, endPoint x: 718, endPoint y: 205, distance: 109.4
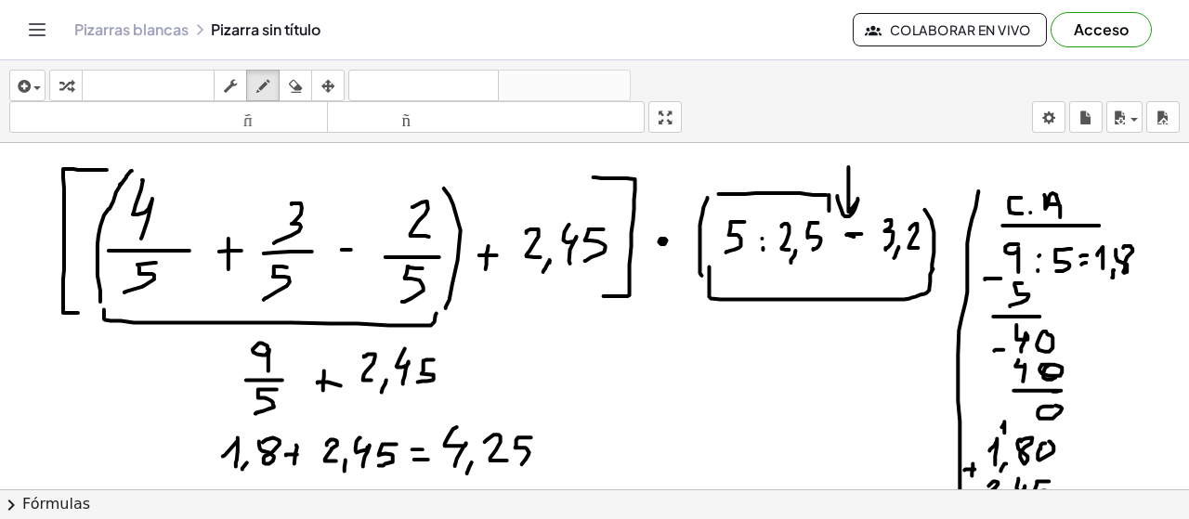
click at [718, 205] on div at bounding box center [594, 490] width 1189 height 694
drag, startPoint x: 884, startPoint y: 197, endPoint x: 929, endPoint y: 205, distance: 45.4
click at [933, 203] on div at bounding box center [594, 490] width 1189 height 694
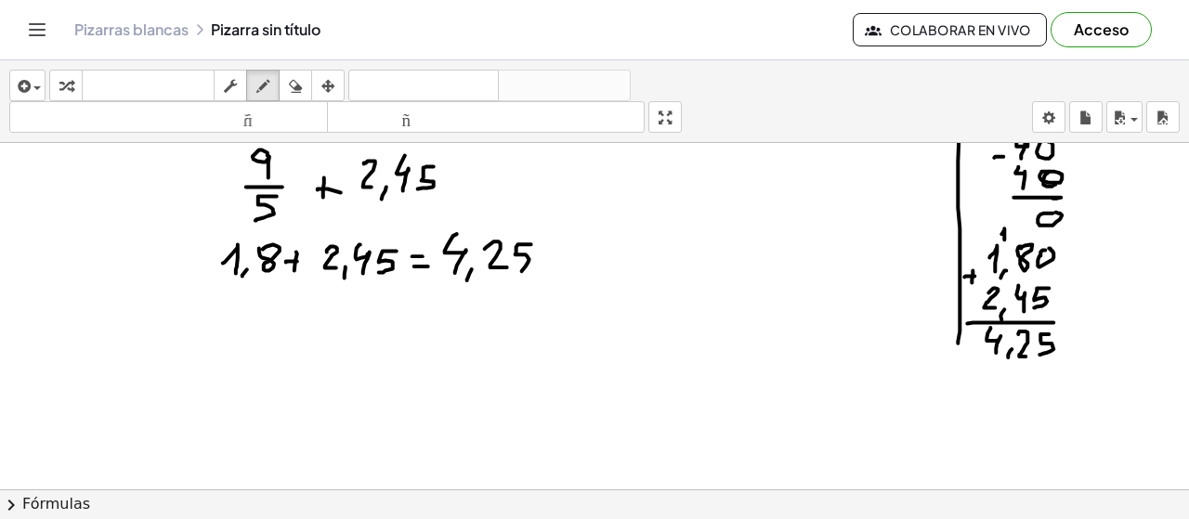
scroll to position [196, 0]
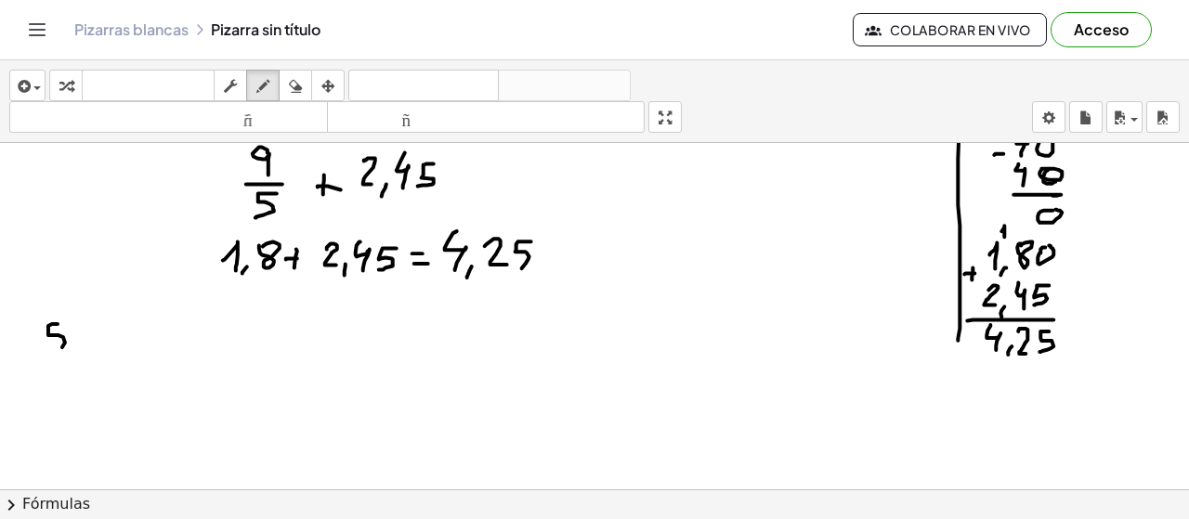
drag, startPoint x: 58, startPoint y: 322, endPoint x: 32, endPoint y: 354, distance: 40.9
click at [32, 354] on div at bounding box center [594, 294] width 1189 height 694
click at [101, 348] on div at bounding box center [594, 294] width 1189 height 694
click at [102, 334] on div at bounding box center [594, 294] width 1189 height 694
drag, startPoint x: 140, startPoint y: 320, endPoint x: 158, endPoint y: 348, distance: 33.0
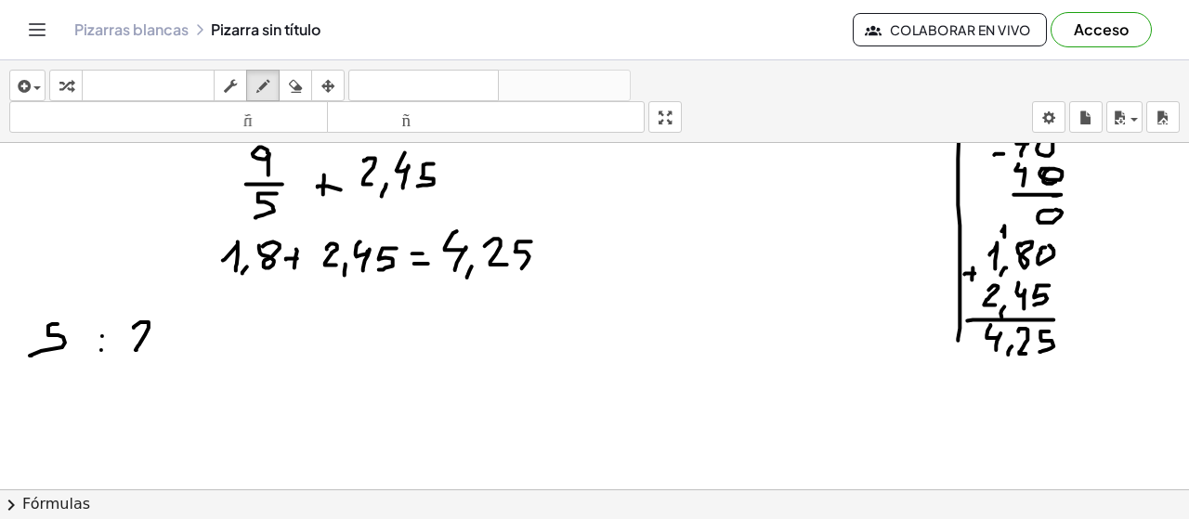
click at [151, 348] on div at bounding box center [594, 294] width 1189 height 694
click at [158, 360] on div at bounding box center [594, 294] width 1189 height 694
drag, startPoint x: 189, startPoint y: 312, endPoint x: 187, endPoint y: 344, distance: 31.6
click at [177, 344] on div at bounding box center [594, 294] width 1189 height 694
click at [221, 333] on div at bounding box center [594, 294] width 1189 height 694
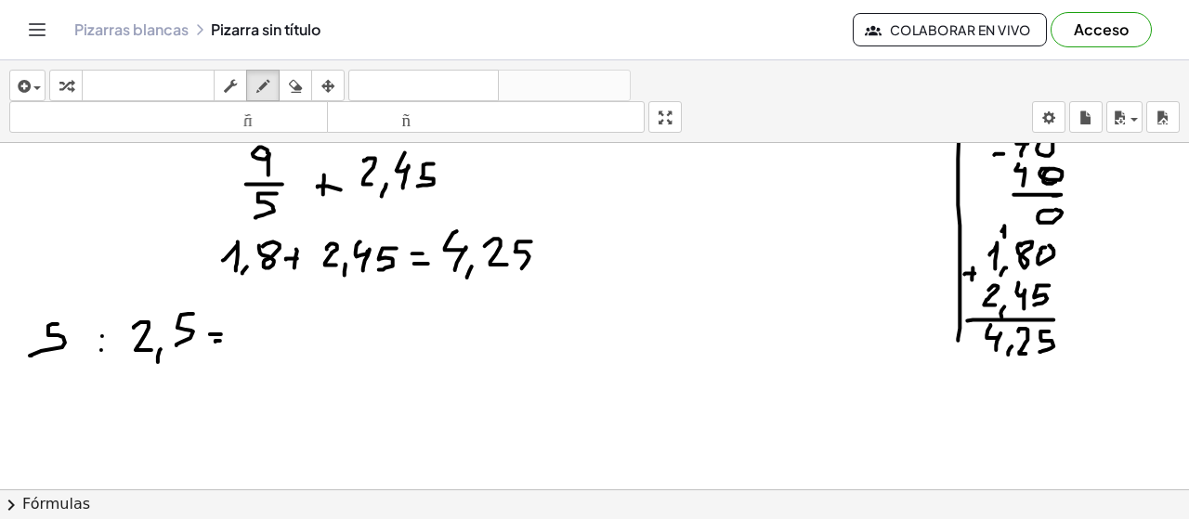
click at [223, 339] on div at bounding box center [594, 294] width 1189 height 694
drag, startPoint x: 222, startPoint y: 340, endPoint x: 209, endPoint y: 338, distance: 13.1
click at [209, 339] on div at bounding box center [594, 294] width 1189 height 694
drag, startPoint x: 242, startPoint y: 326, endPoint x: 268, endPoint y: 349, distance: 35.6
click at [268, 349] on div at bounding box center [594, 294] width 1189 height 694
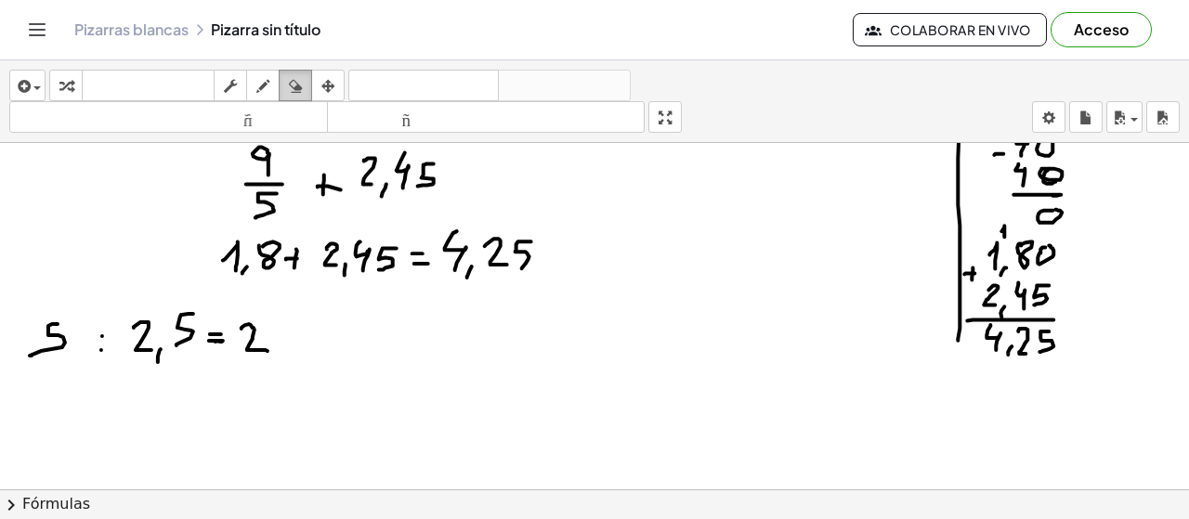
click at [298, 81] on icon "button" at bounding box center [295, 86] width 13 height 22
drag, startPoint x: 220, startPoint y: 344, endPoint x: 133, endPoint y: 276, distance: 110.6
click at [49, 334] on div at bounding box center [594, 294] width 1189 height 694
click at [259, 79] on icon "button" at bounding box center [262, 86] width 13 height 22
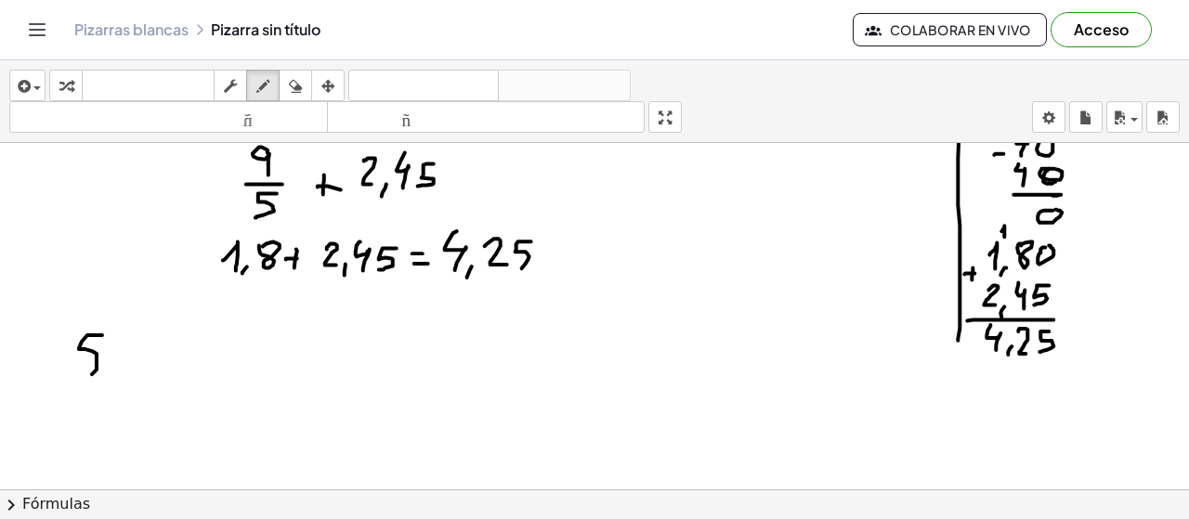
drag, startPoint x: 102, startPoint y: 334, endPoint x: 78, endPoint y: 376, distance: 49.1
click at [78, 376] on div at bounding box center [594, 294] width 1189 height 694
click at [121, 369] on div at bounding box center [594, 294] width 1189 height 694
click at [127, 354] on div at bounding box center [594, 294] width 1189 height 694
drag, startPoint x: 144, startPoint y: 341, endPoint x: 160, endPoint y: 371, distance: 33.7
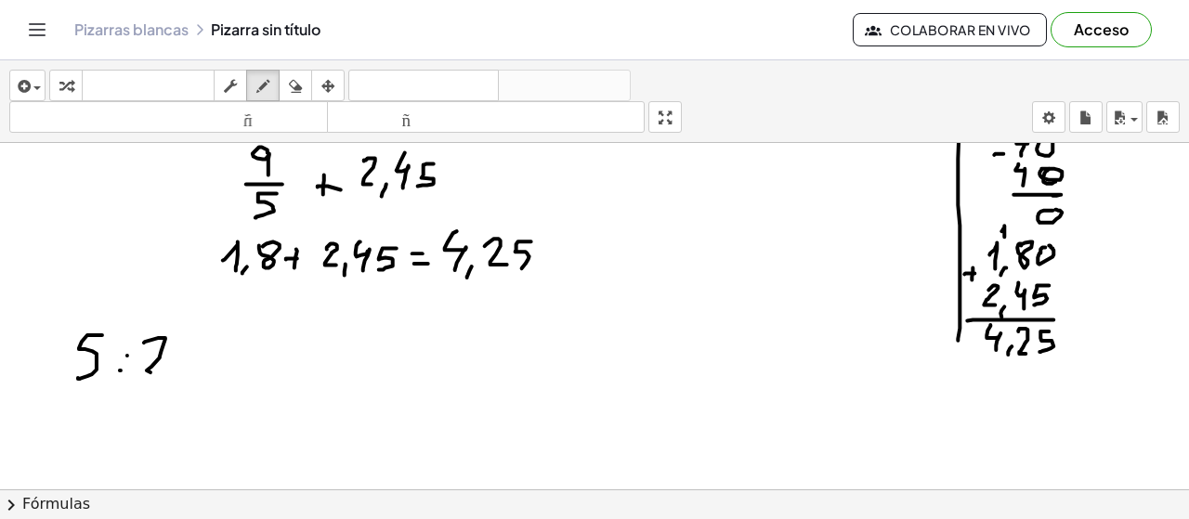
click at [160, 371] on div at bounding box center [594, 294] width 1189 height 694
click at [178, 377] on div at bounding box center [594, 294] width 1189 height 694
click at [300, 84] on icon "button" at bounding box center [295, 86] width 13 height 22
drag, startPoint x: 188, startPoint y: 352, endPoint x: 110, endPoint y: 308, distance: 89.4
click at [50, 360] on div at bounding box center [594, 294] width 1189 height 694
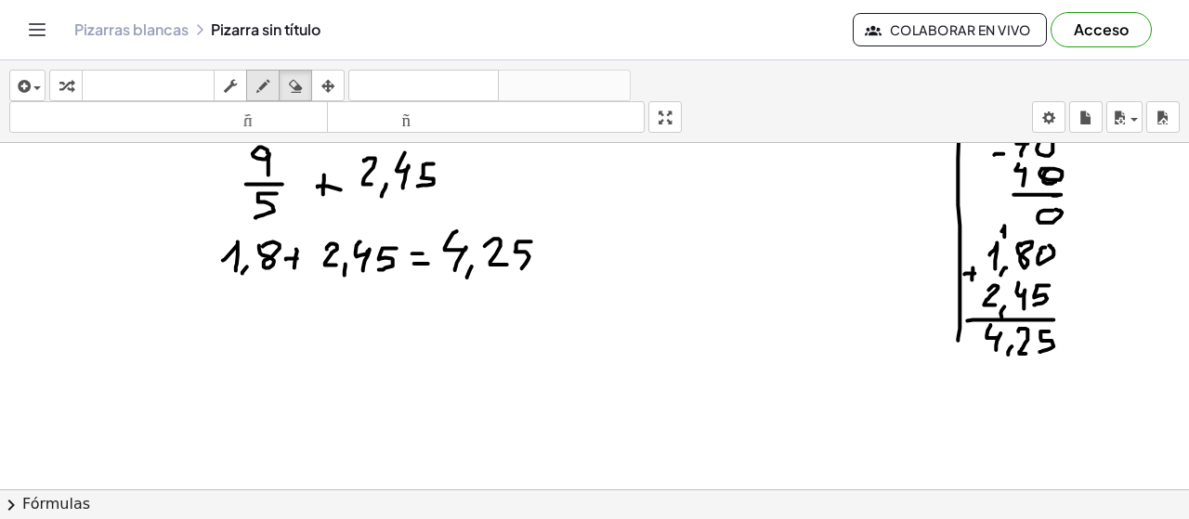
click at [267, 85] on icon "button" at bounding box center [262, 86] width 13 height 22
drag, startPoint x: 144, startPoint y: 347, endPoint x: 140, endPoint y: 392, distance: 45.7
click at [119, 392] on div at bounding box center [594, 294] width 1189 height 694
click at [149, 392] on div at bounding box center [594, 294] width 1189 height 694
click at [222, 343] on div at bounding box center [594, 294] width 1189 height 694
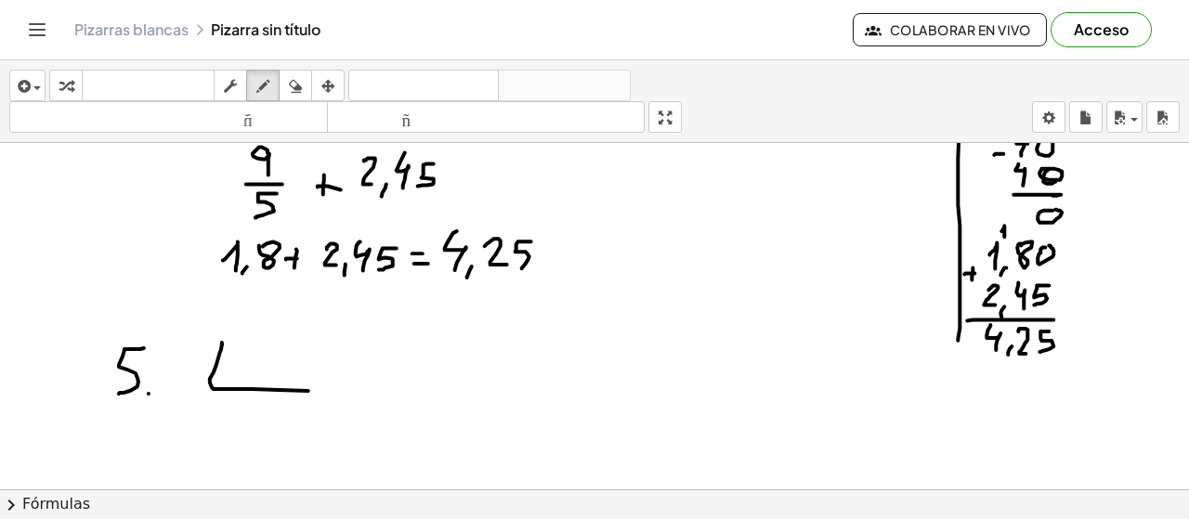
drag, startPoint x: 222, startPoint y: 341, endPoint x: 320, endPoint y: 386, distance: 107.3
click at [360, 391] on div at bounding box center [594, 294] width 1189 height 694
drag, startPoint x: 252, startPoint y: 347, endPoint x: 243, endPoint y: 374, distance: 29.1
click at [242, 374] on div at bounding box center [594, 294] width 1189 height 694
drag, startPoint x: 276, startPoint y: 352, endPoint x: 255, endPoint y: 378, distance: 33.1
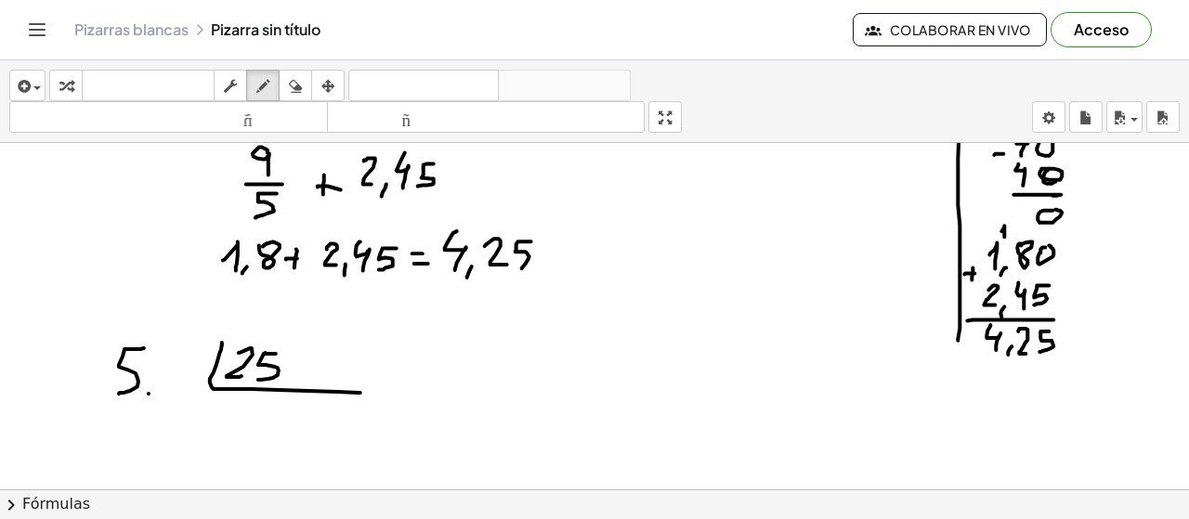
click at [256, 378] on div at bounding box center [594, 294] width 1189 height 694
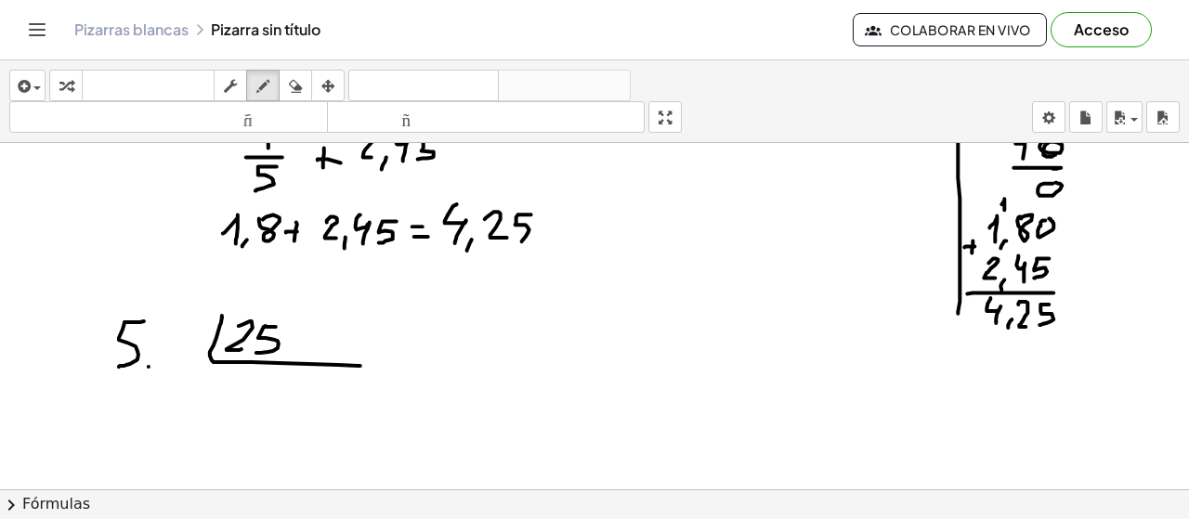
scroll to position [221, 0]
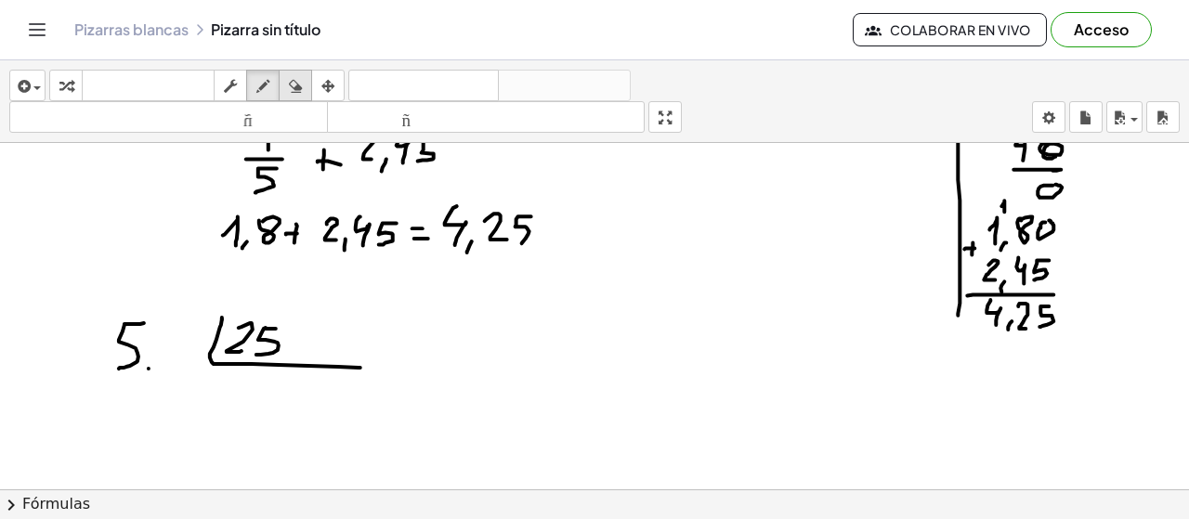
click at [309, 86] on button "borrar" at bounding box center [295, 86] width 33 height 32
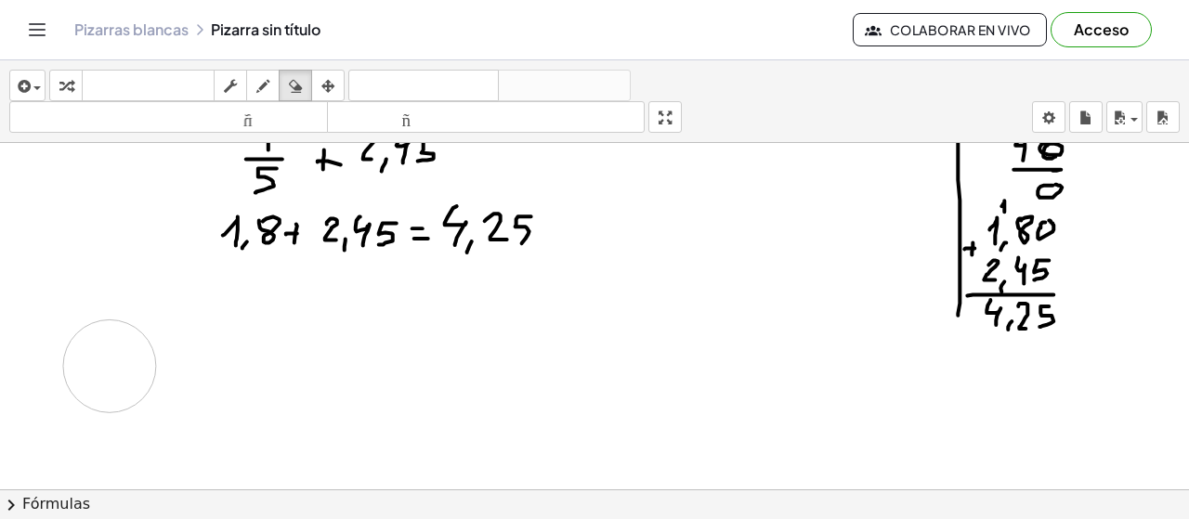
drag, startPoint x: 407, startPoint y: 345, endPoint x: 223, endPoint y: 148, distance: 269.5
click at [124, 353] on div at bounding box center [594, 269] width 1189 height 694
click at [270, 68] on div "insertar Seleccione uno: Expresión matemática Función Texto Vídeo de YouTube Gr…" at bounding box center [594, 101] width 1189 height 83
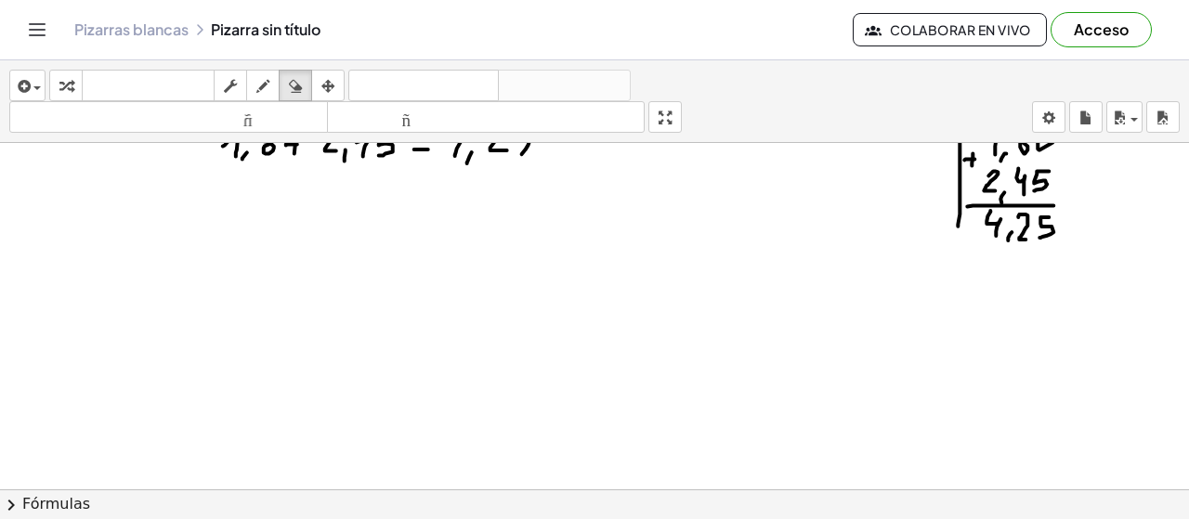
scroll to position [312, 0]
drag, startPoint x: 974, startPoint y: 280, endPoint x: 963, endPoint y: 294, distance: 18.6
click at [963, 294] on div at bounding box center [594, 178] width 1189 height 694
click at [255, 84] on div "button" at bounding box center [263, 85] width 24 height 22
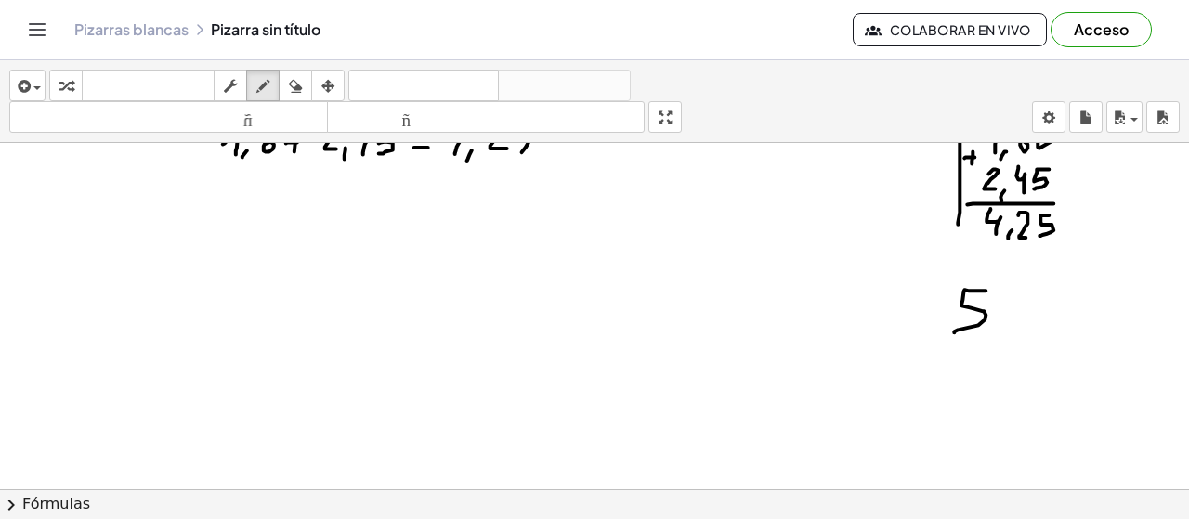
drag, startPoint x: 983, startPoint y: 289, endPoint x: 955, endPoint y: 331, distance: 50.2
click at [955, 331] on div at bounding box center [594, 178] width 1189 height 694
drag, startPoint x: 1048, startPoint y: 276, endPoint x: 1157, endPoint y: 322, distance: 118.2
click at [1167, 328] on div at bounding box center [594, 178] width 1189 height 694
drag, startPoint x: 1072, startPoint y: 285, endPoint x: 1088, endPoint y: 307, distance: 27.3
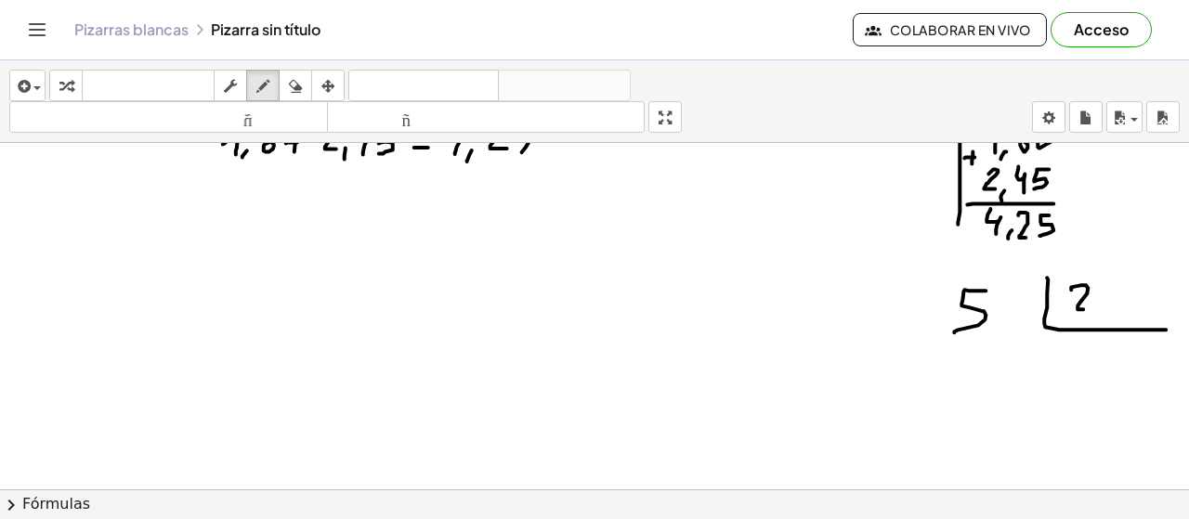
click at [1088, 307] on div at bounding box center [594, 178] width 1189 height 694
click at [1103, 315] on div at bounding box center [594, 178] width 1189 height 694
drag, startPoint x: 1138, startPoint y: 278, endPoint x: 1115, endPoint y: 278, distance: 23.2
click at [1120, 278] on div at bounding box center [594, 178] width 1189 height 694
click at [1114, 286] on div at bounding box center [594, 178] width 1189 height 694
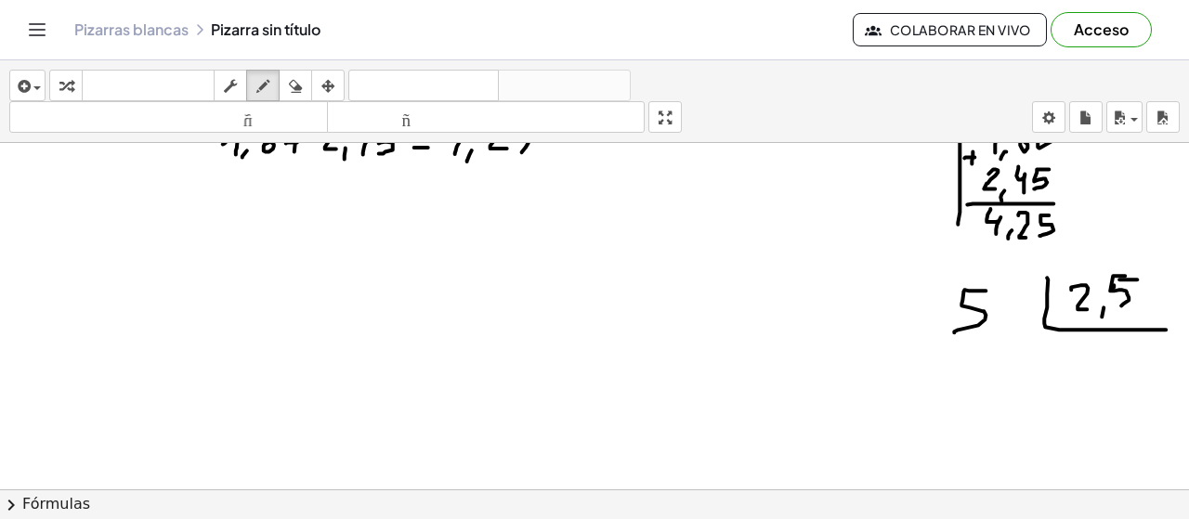
drag, startPoint x: 1114, startPoint y: 274, endPoint x: 1112, endPoint y: 311, distance: 37.2
click at [1114, 309] on div at bounding box center [594, 178] width 1189 height 694
drag, startPoint x: 1056, startPoint y: 364, endPoint x: 1089, endPoint y: 384, distance: 37.9
click at [1089, 384] on div at bounding box center [594, 178] width 1189 height 694
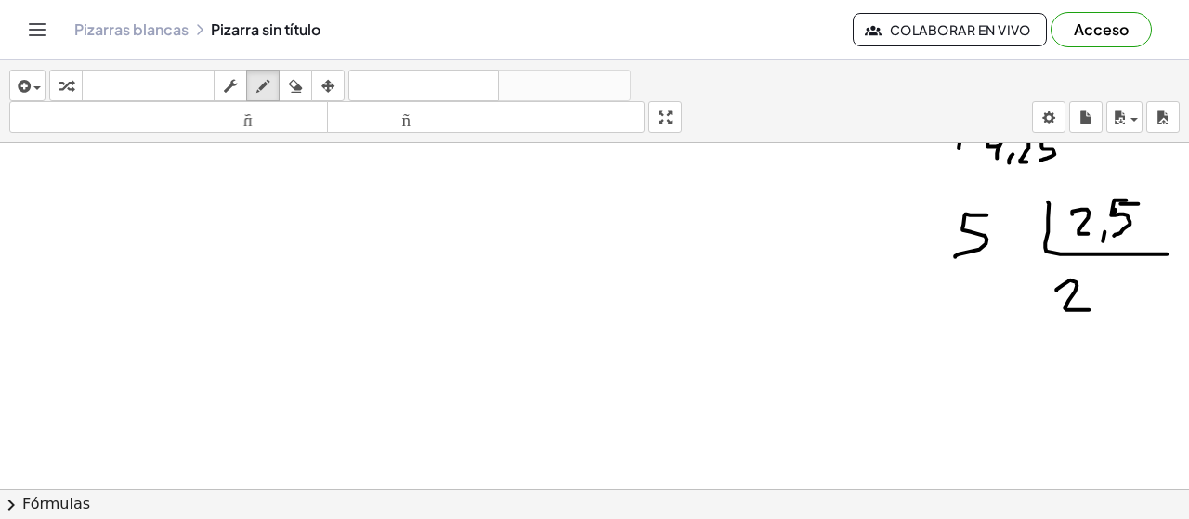
scroll to position [398, 0]
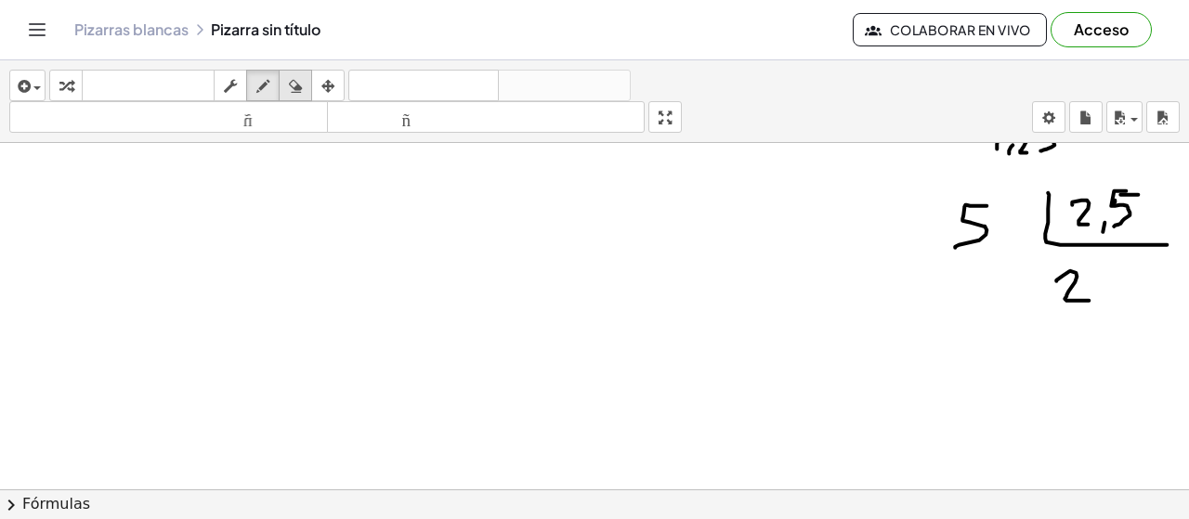
click at [303, 85] on div "button" at bounding box center [295, 85] width 24 height 22
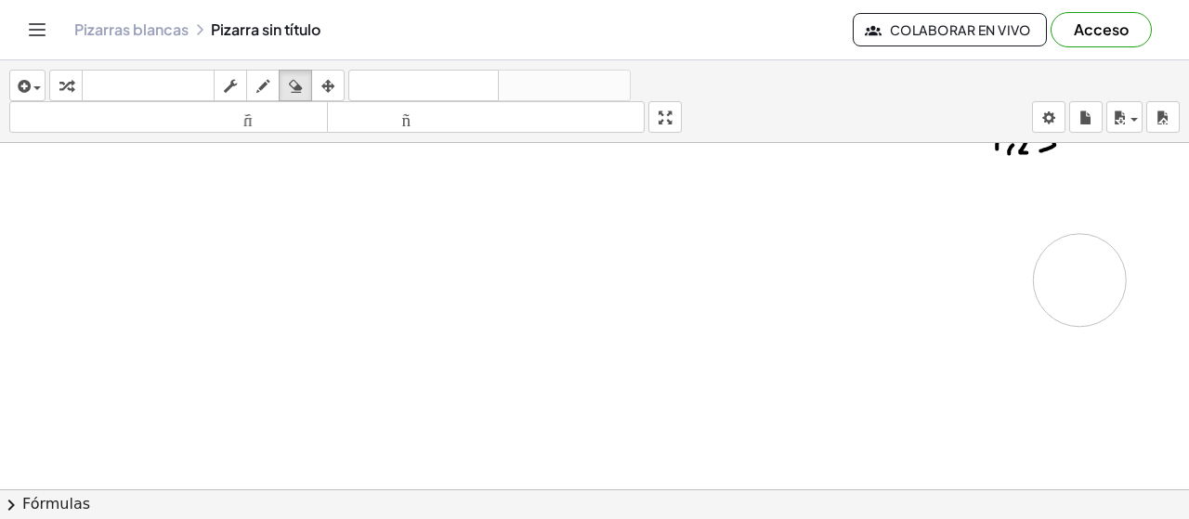
drag, startPoint x: 970, startPoint y: 233, endPoint x: 890, endPoint y: 244, distance: 80.7
click at [1078, 284] on div at bounding box center [594, 268] width 1189 height 1046
click at [275, 83] on div "button" at bounding box center [263, 85] width 24 height 22
click at [266, 86] on icon "button" at bounding box center [262, 86] width 13 height 22
drag, startPoint x: 961, startPoint y: 199, endPoint x: 945, endPoint y: 233, distance: 37.8
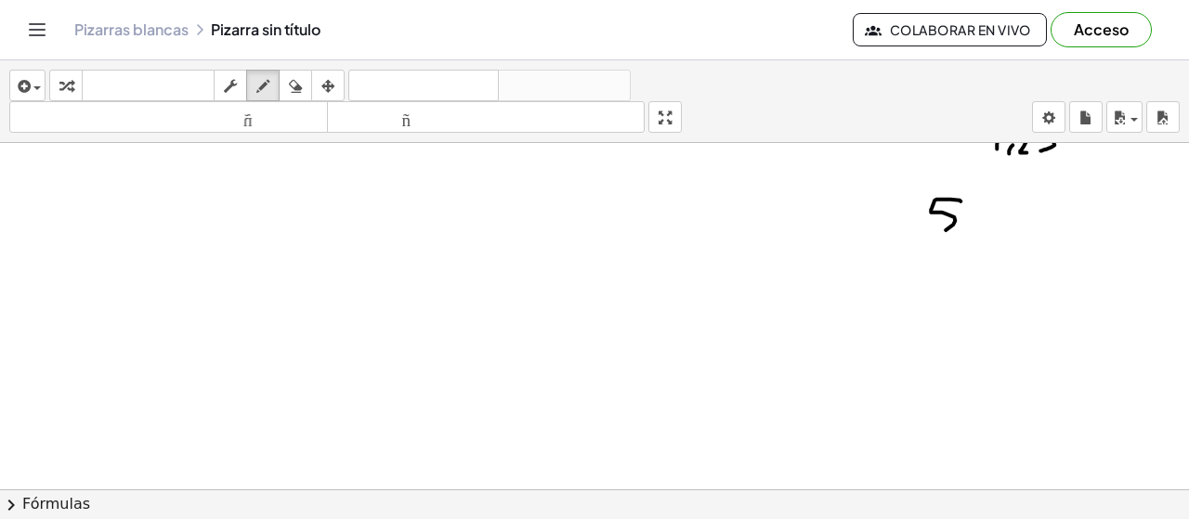
click at [930, 233] on div at bounding box center [594, 268] width 1189 height 1046
drag, startPoint x: 1009, startPoint y: 196, endPoint x: 1118, endPoint y: 231, distance: 114.3
click at [1117, 231] on div at bounding box center [594, 268] width 1189 height 1046
drag, startPoint x: 1026, startPoint y: 193, endPoint x: 1048, endPoint y: 215, distance: 30.9
click at [1040, 216] on div at bounding box center [594, 268] width 1189 height 1046
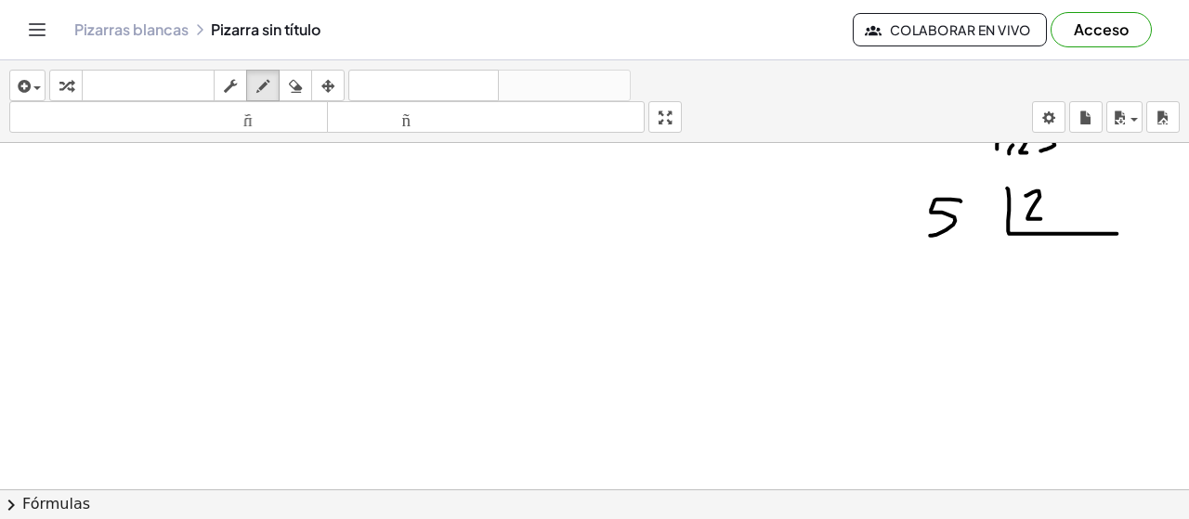
click at [1053, 223] on div at bounding box center [594, 268] width 1189 height 1046
drag, startPoint x: 1074, startPoint y: 183, endPoint x: 1065, endPoint y: 209, distance: 27.6
click at [1066, 214] on div at bounding box center [594, 268] width 1189 height 1046
drag, startPoint x: 1026, startPoint y: 257, endPoint x: 1045, endPoint y: 280, distance: 29.6
click at [1042, 280] on div at bounding box center [594, 268] width 1189 height 1046
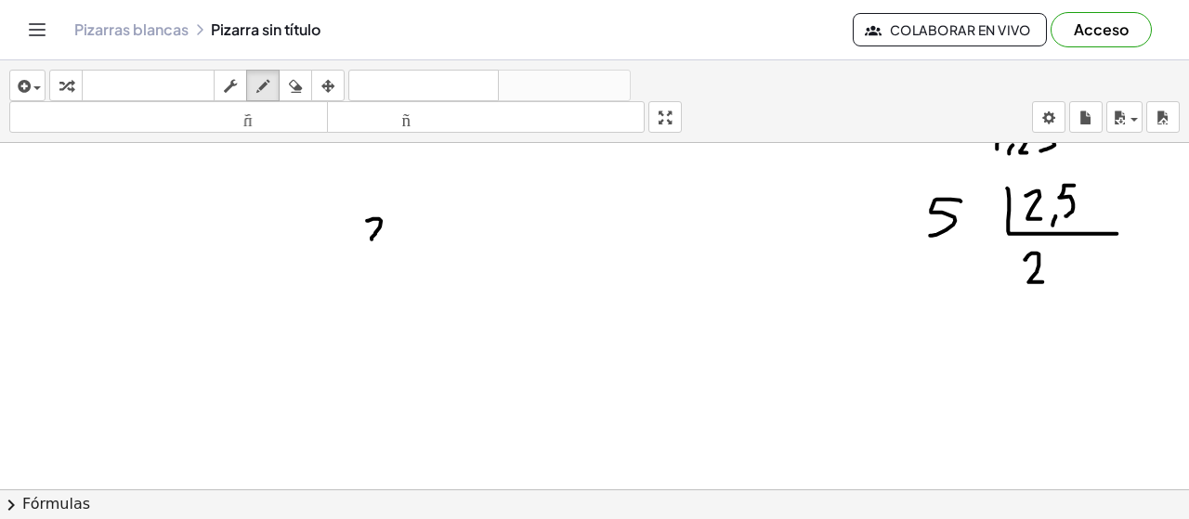
drag, startPoint x: 367, startPoint y: 218, endPoint x: 386, endPoint y: 239, distance: 28.3
click at [386, 239] on div at bounding box center [594, 268] width 1189 height 1046
click at [399, 244] on div at bounding box center [594, 268] width 1189 height 1046
drag, startPoint x: 427, startPoint y: 215, endPoint x: 401, endPoint y: 247, distance: 41.6
click at [416, 243] on div at bounding box center [594, 268] width 1189 height 1046
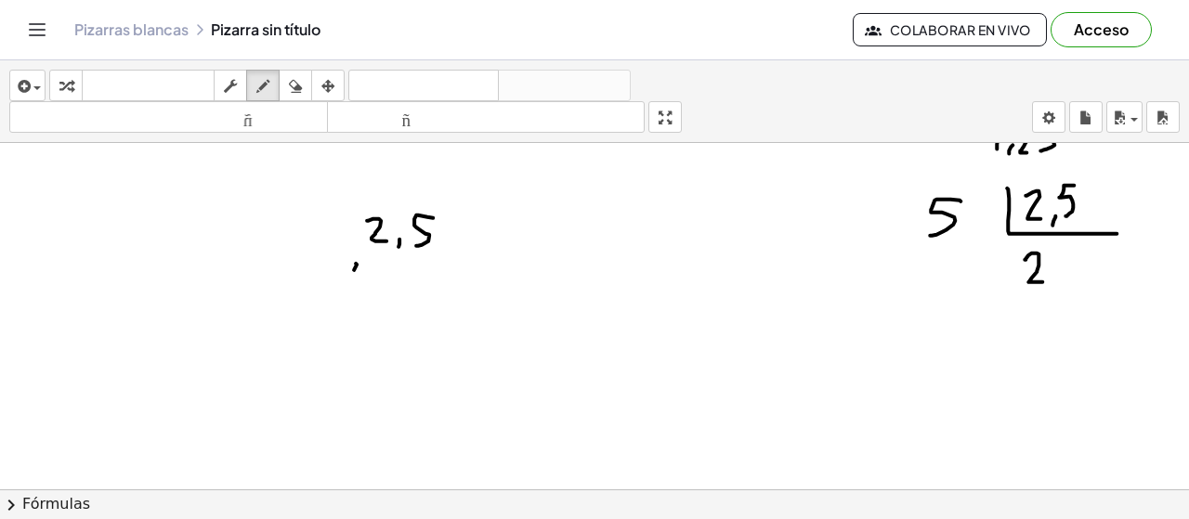
drag, startPoint x: 356, startPoint y: 261, endPoint x: 347, endPoint y: 275, distance: 16.7
click at [347, 275] on div at bounding box center [594, 268] width 1189 height 1046
drag, startPoint x: 353, startPoint y: 274, endPoint x: 369, endPoint y: 274, distance: 15.8
click at [357, 280] on div at bounding box center [594, 268] width 1189 height 1046
drag, startPoint x: 420, startPoint y: 259, endPoint x: 414, endPoint y: 284, distance: 25.7
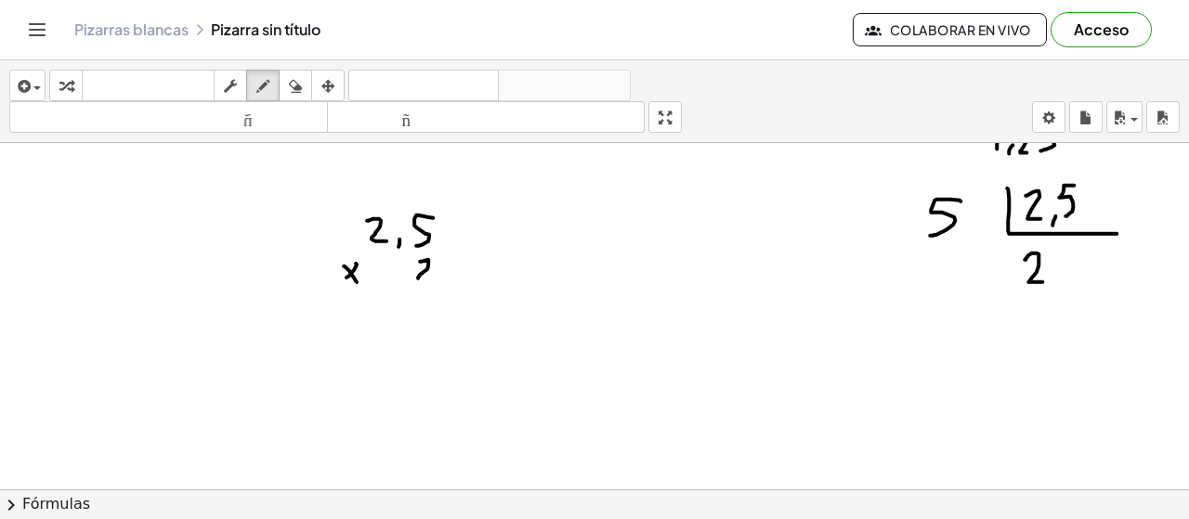
click at [432, 277] on div at bounding box center [594, 268] width 1189 height 1046
drag, startPoint x: 369, startPoint y: 294, endPoint x: 464, endPoint y: 294, distance: 95.7
click at [464, 294] on div at bounding box center [594, 268] width 1189 height 1046
drag, startPoint x: 433, startPoint y: 313, endPoint x: 433, endPoint y: 302, distance: 11.1
click at [435, 313] on div at bounding box center [594, 268] width 1189 height 1046
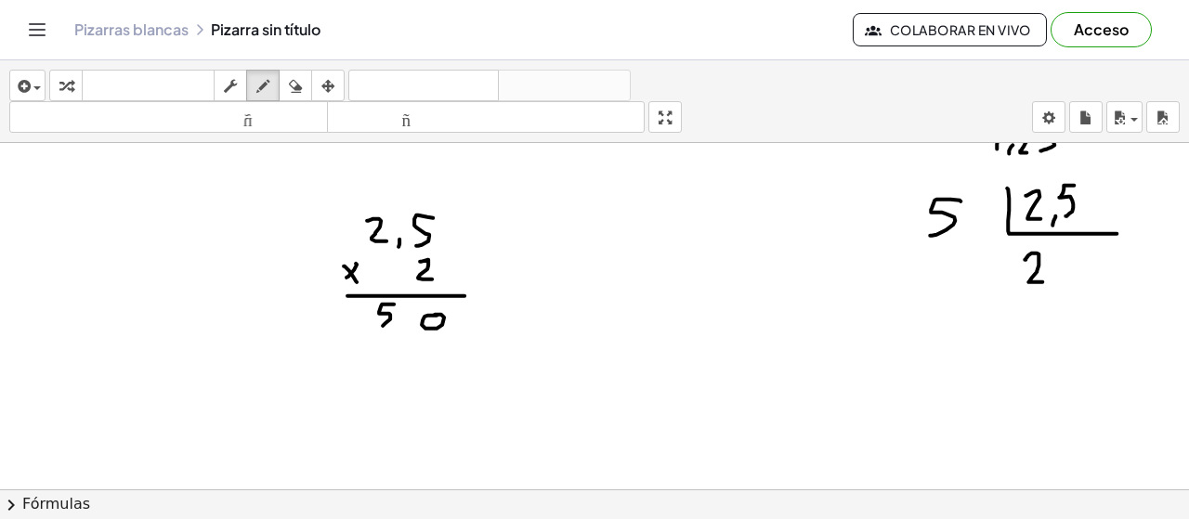
drag, startPoint x: 394, startPoint y: 302, endPoint x: 382, endPoint y: 323, distance: 24.5
click at [382, 323] on div at bounding box center [594, 268] width 1189 height 1046
drag, startPoint x: 403, startPoint y: 322, endPoint x: 395, endPoint y: 337, distance: 17.1
click at [399, 332] on div at bounding box center [594, 268] width 1189 height 1046
drag, startPoint x: 478, startPoint y: 267, endPoint x: 458, endPoint y: 269, distance: 20.6
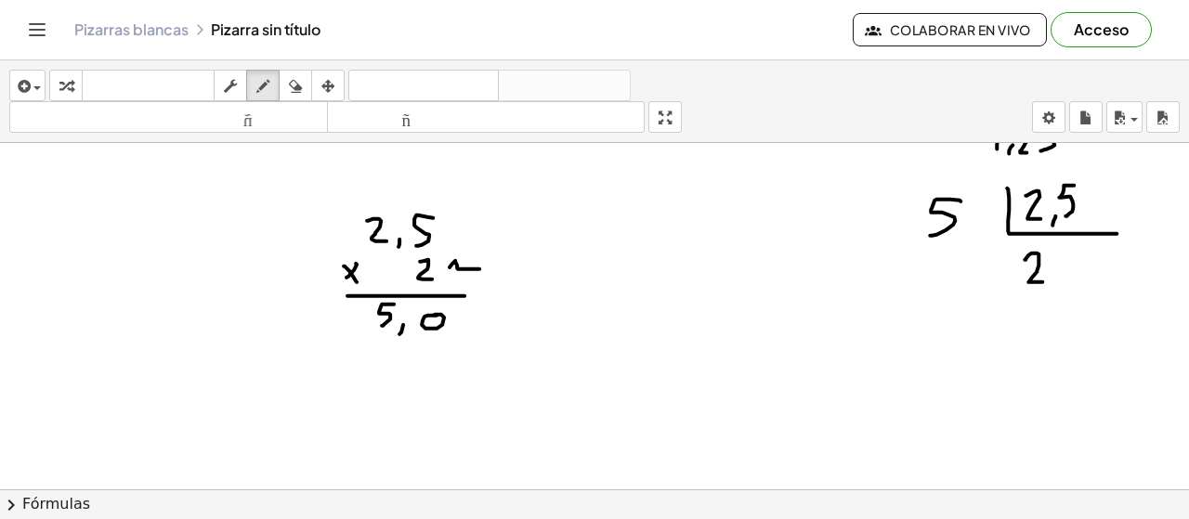
click at [457, 268] on div at bounding box center [594, 268] width 1189 height 1046
drag, startPoint x: 935, startPoint y: 244, endPoint x: 915, endPoint y: 277, distance: 37.9
click at [918, 277] on div at bounding box center [594, 268] width 1189 height 1046
drag, startPoint x: 890, startPoint y: 233, endPoint x: 908, endPoint y: 236, distance: 17.9
click at [905, 236] on div at bounding box center [594, 268] width 1189 height 1046
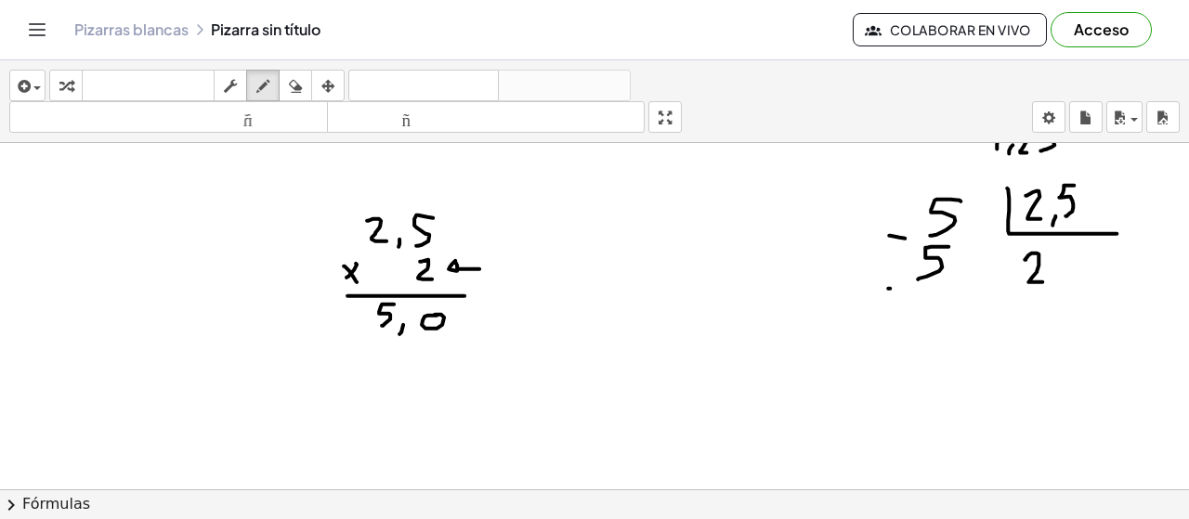
drag, startPoint x: 890, startPoint y: 286, endPoint x: 964, endPoint y: 286, distance: 74.3
click at [964, 286] on div at bounding box center [594, 268] width 1189 height 1046
drag, startPoint x: 922, startPoint y: 302, endPoint x: 916, endPoint y: 311, distance: 11.3
click at [914, 308] on div at bounding box center [594, 268] width 1189 height 1046
drag, startPoint x: 911, startPoint y: 337, endPoint x: 964, endPoint y: 338, distance: 53.0
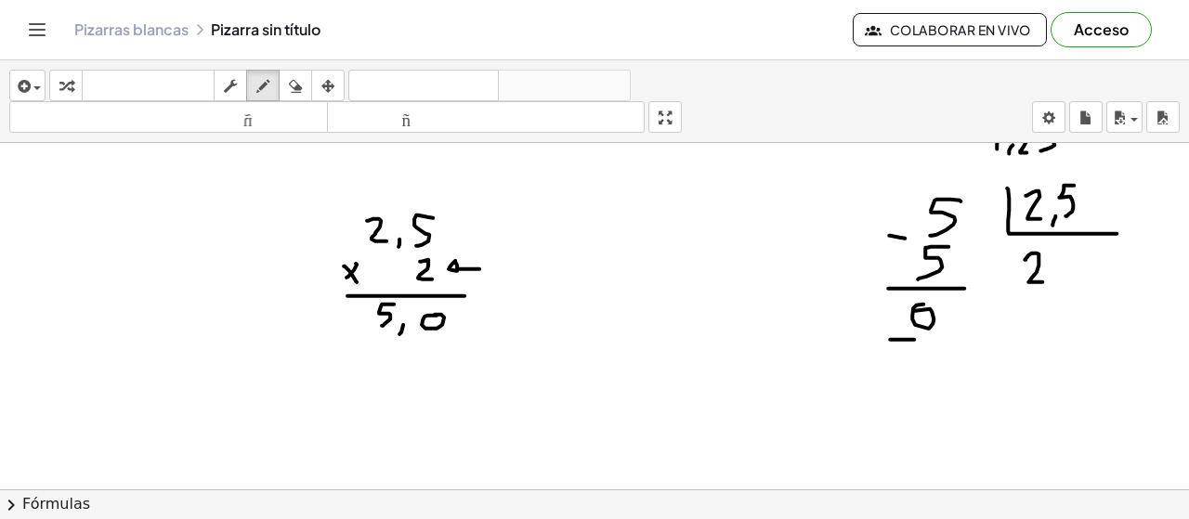
click at [957, 338] on div at bounding box center [594, 268] width 1189 height 1046
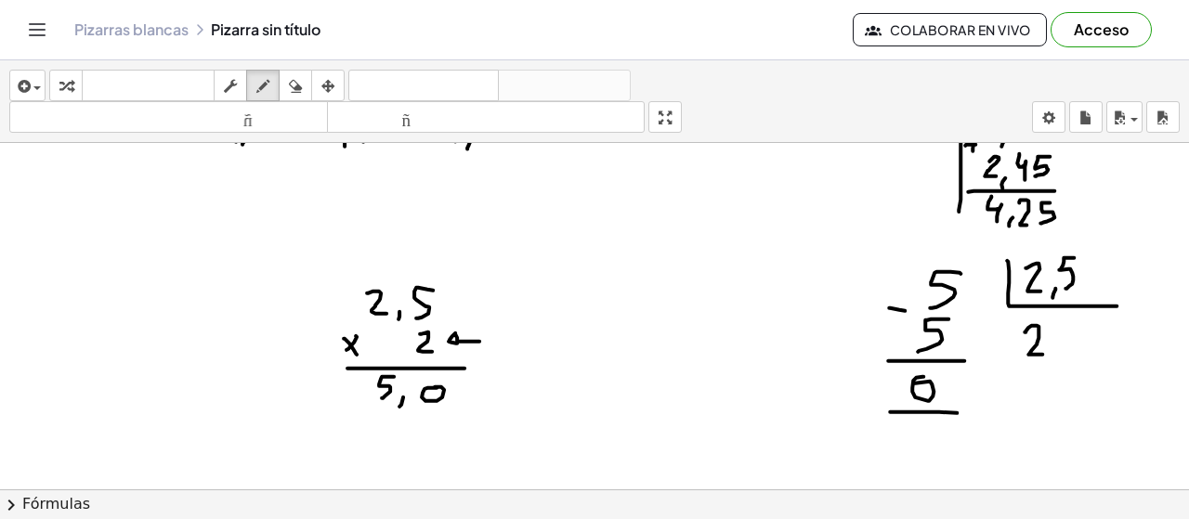
scroll to position [323, 0]
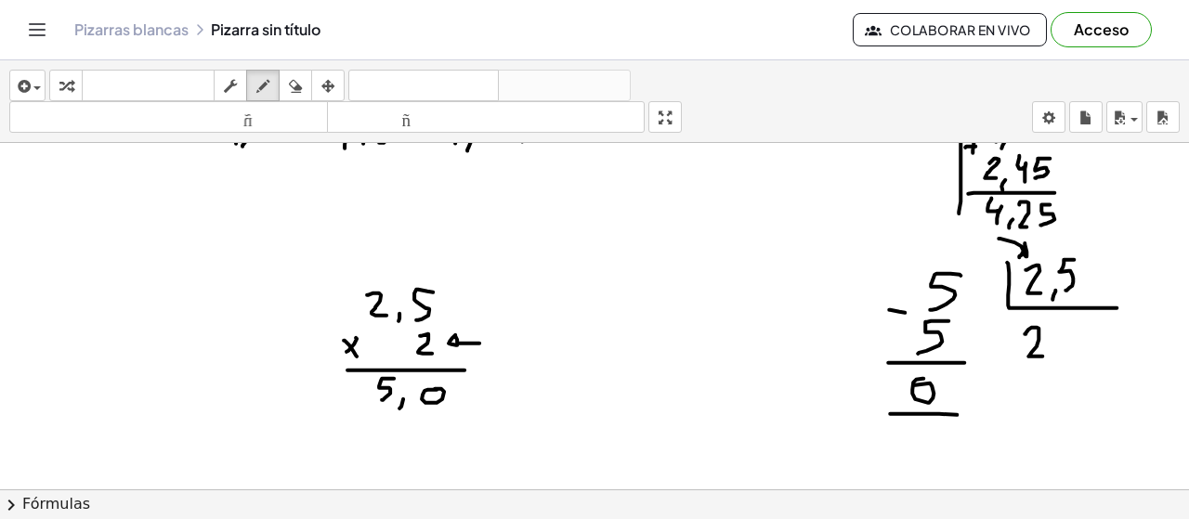
drag, startPoint x: 999, startPoint y: 237, endPoint x: 1014, endPoint y: 255, distance: 23.1
click at [1014, 255] on div at bounding box center [594, 343] width 1189 height 1046
click at [297, 85] on icon "button" at bounding box center [295, 86] width 13 height 22
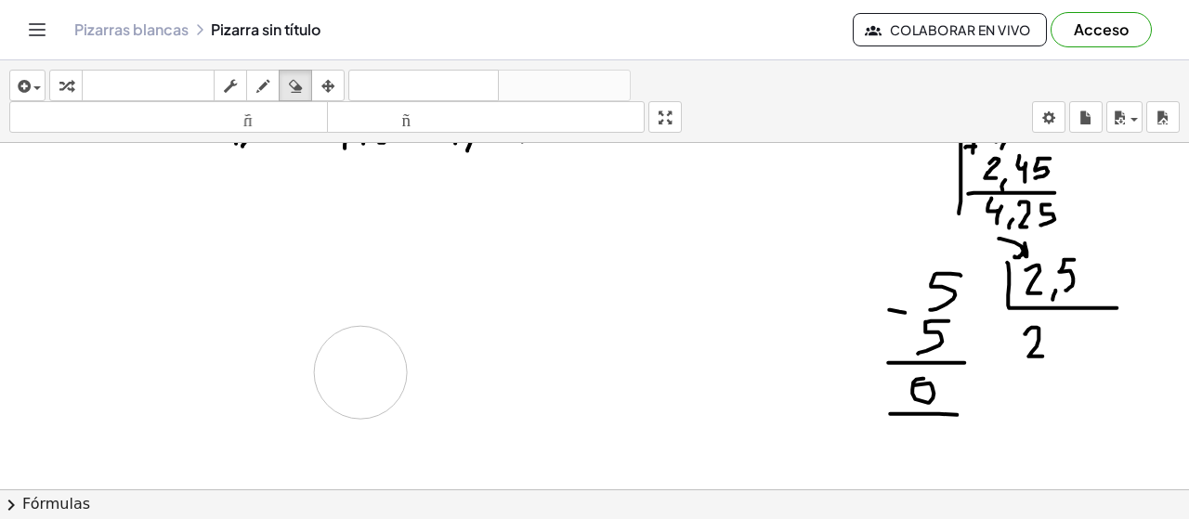
drag, startPoint x: 382, startPoint y: 280, endPoint x: 347, endPoint y: 233, distance: 57.8
click at [345, 372] on div at bounding box center [594, 343] width 1189 height 1046
click at [273, 71] on button "dibujar" at bounding box center [262, 86] width 33 height 32
drag, startPoint x: 143, startPoint y: 237, endPoint x: 156, endPoint y: 256, distance: 23.4
click at [111, 268] on div at bounding box center [594, 343] width 1189 height 1046
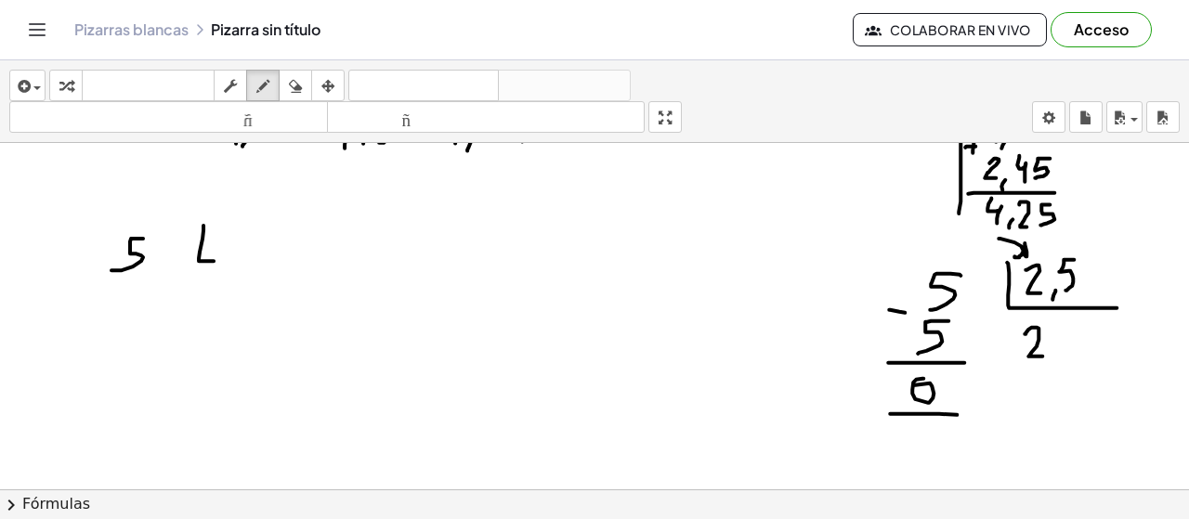
drag, startPoint x: 203, startPoint y: 224, endPoint x: 303, endPoint y: 263, distance: 106.8
click at [310, 263] on div at bounding box center [594, 343] width 1189 height 1046
drag, startPoint x: 220, startPoint y: 230, endPoint x: 255, endPoint y: 244, distance: 37.1
click at [235, 252] on div at bounding box center [594, 343] width 1189 height 1046
drag, startPoint x: 263, startPoint y: 226, endPoint x: 251, endPoint y: 254, distance: 30.4
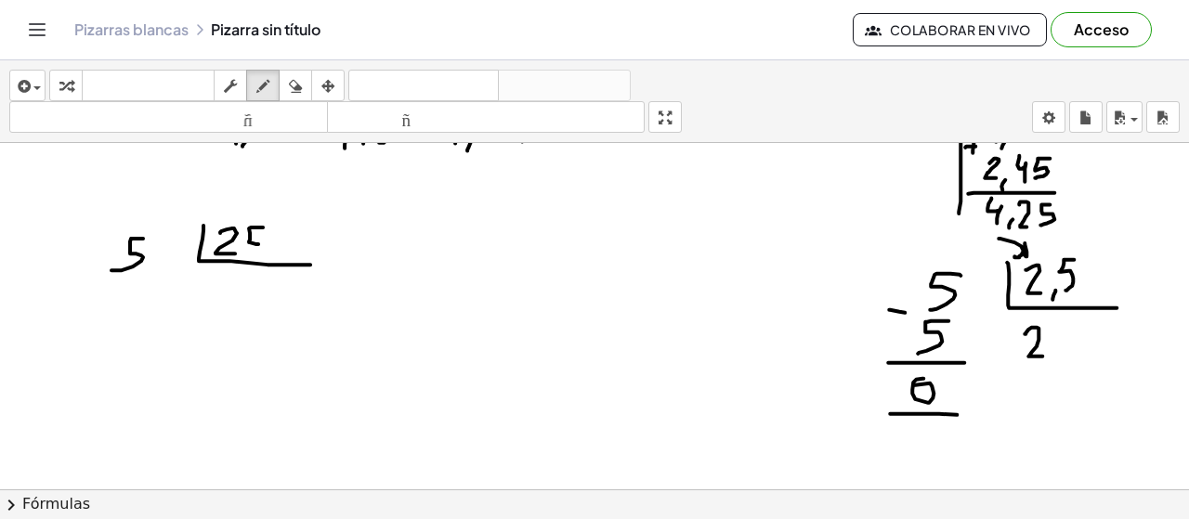
click at [253, 254] on div at bounding box center [594, 343] width 1189 height 1046
click at [216, 281] on div at bounding box center [594, 343] width 1189 height 1046
drag, startPoint x: 233, startPoint y: 306, endPoint x: 210, endPoint y: 323, distance: 29.2
click at [231, 307] on div at bounding box center [594, 343] width 1189 height 1046
drag, startPoint x: 160, startPoint y: 255, endPoint x: 207, endPoint y: 267, distance: 48.7
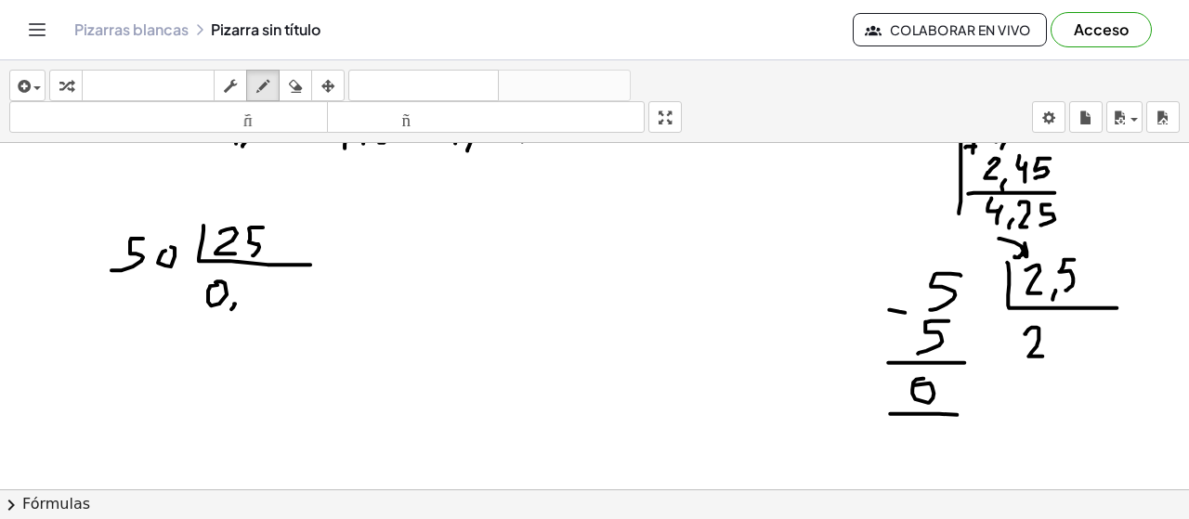
click at [164, 246] on div at bounding box center [594, 343] width 1189 height 1046
drag, startPoint x: 251, startPoint y: 276, endPoint x: 277, endPoint y: 305, distance: 38.8
click at [277, 305] on div at bounding box center [594, 343] width 1189 height 1046
drag, startPoint x: 260, startPoint y: 274, endPoint x: 278, endPoint y: 304, distance: 34.6
click at [278, 304] on div at bounding box center [594, 343] width 1189 height 1046
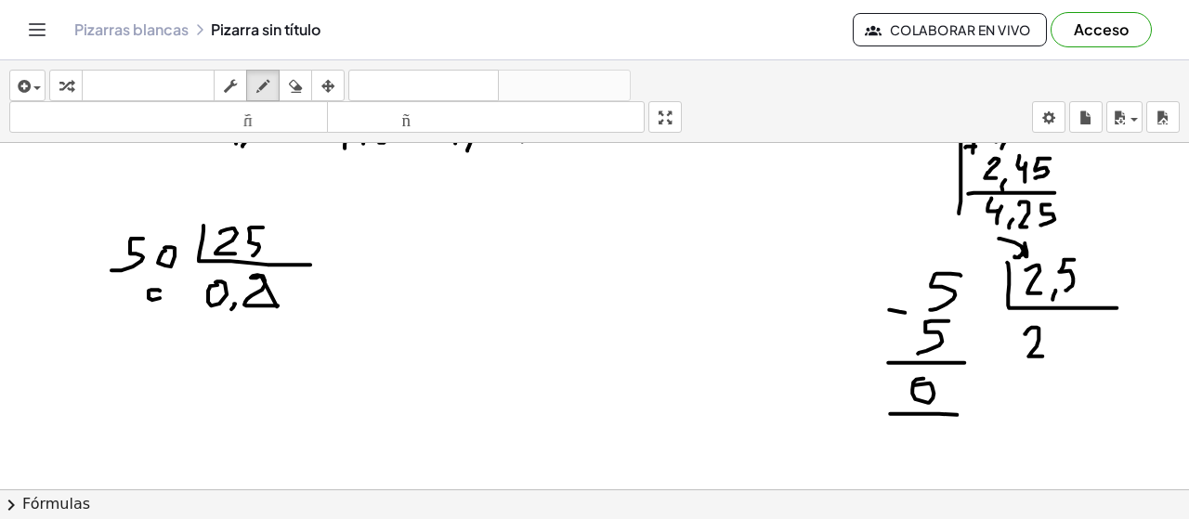
click at [159, 285] on div at bounding box center [594, 343] width 1189 height 1046
drag, startPoint x: 176, startPoint y: 298, endPoint x: 149, endPoint y: 335, distance: 45.9
click at [144, 322] on div at bounding box center [594, 343] width 1189 height 1046
click at [296, 80] on icon "button" at bounding box center [295, 86] width 13 height 22
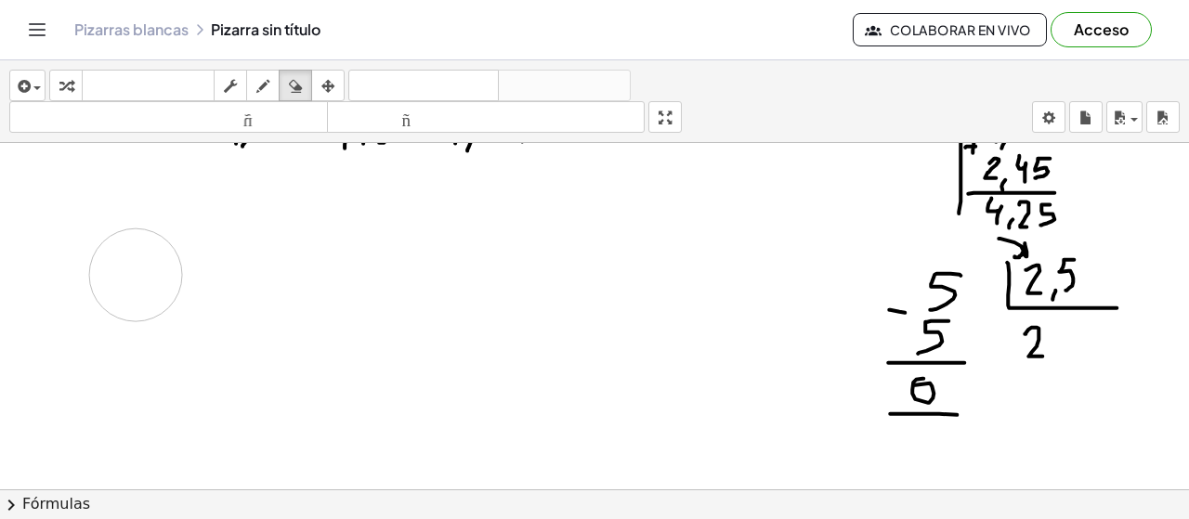
drag, startPoint x: 214, startPoint y: 250, endPoint x: 204, endPoint y: 219, distance: 32.0
click at [137, 276] on div at bounding box center [594, 343] width 1189 height 1046
click at [267, 79] on icon "button" at bounding box center [262, 86] width 13 height 22
drag, startPoint x: 546, startPoint y: 260, endPoint x: 533, endPoint y: 289, distance: 31.6
click at [541, 287] on div at bounding box center [594, 343] width 1189 height 1046
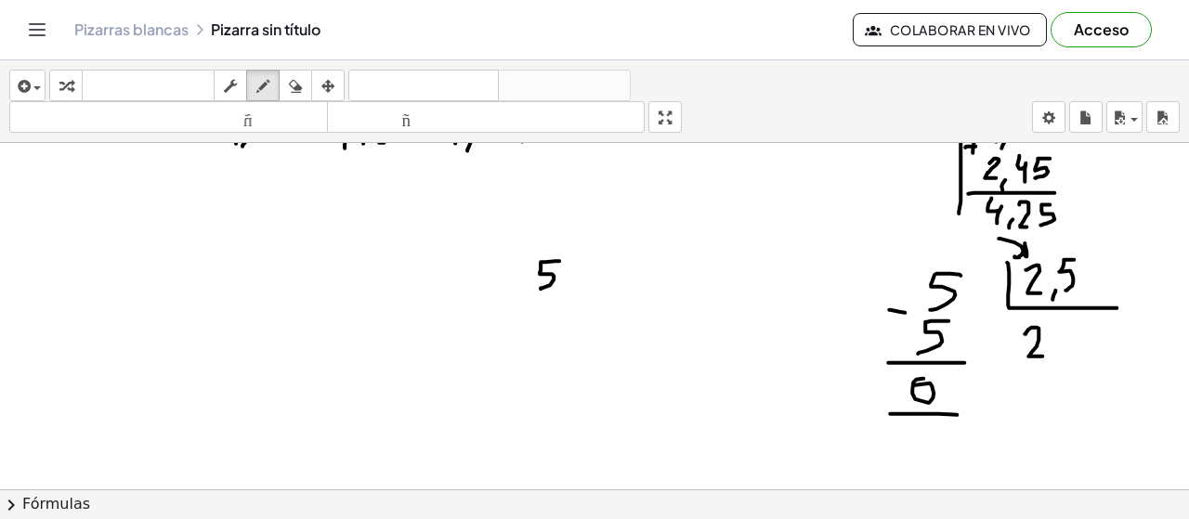
click at [515, 298] on div at bounding box center [594, 343] width 1189 height 1046
drag, startPoint x: 538, startPoint y: 302, endPoint x: 548, endPoint y: 322, distance: 22.8
click at [548, 322] on div at bounding box center [594, 343] width 1189 height 1046
drag, startPoint x: 559, startPoint y: 329, endPoint x: 569, endPoint y: 322, distance: 11.3
click at [559, 330] on div at bounding box center [594, 343] width 1189 height 1046
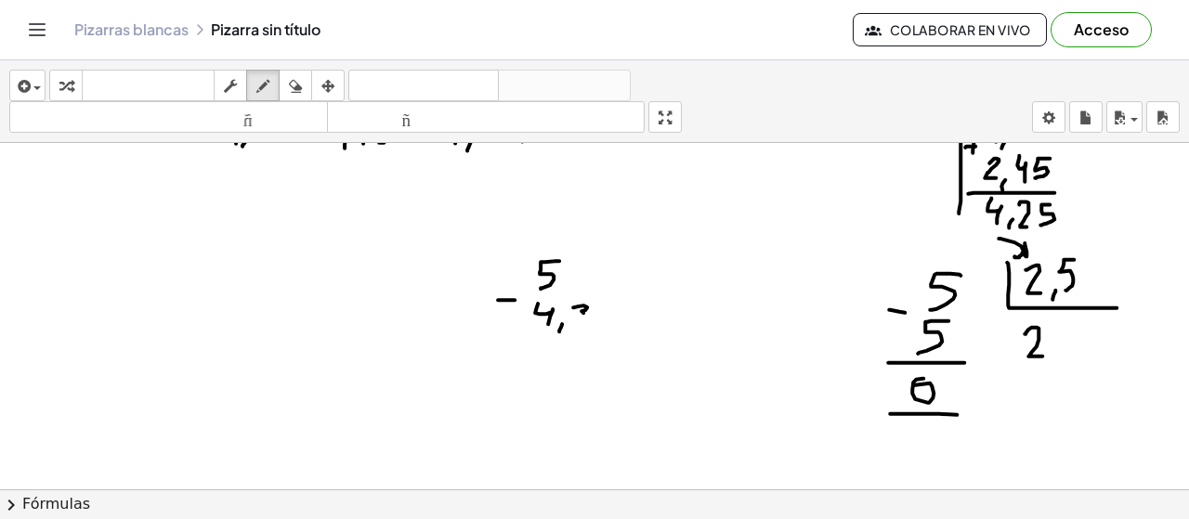
drag, startPoint x: 574, startPoint y: 306, endPoint x: 572, endPoint y: 319, distance: 13.1
click at [574, 319] on div at bounding box center [594, 343] width 1189 height 1046
drag, startPoint x: 516, startPoint y: 333, endPoint x: 583, endPoint y: 335, distance: 67.9
click at [582, 335] on div at bounding box center [594, 343] width 1189 height 1046
click at [309, 81] on button "borrar" at bounding box center [295, 86] width 33 height 32
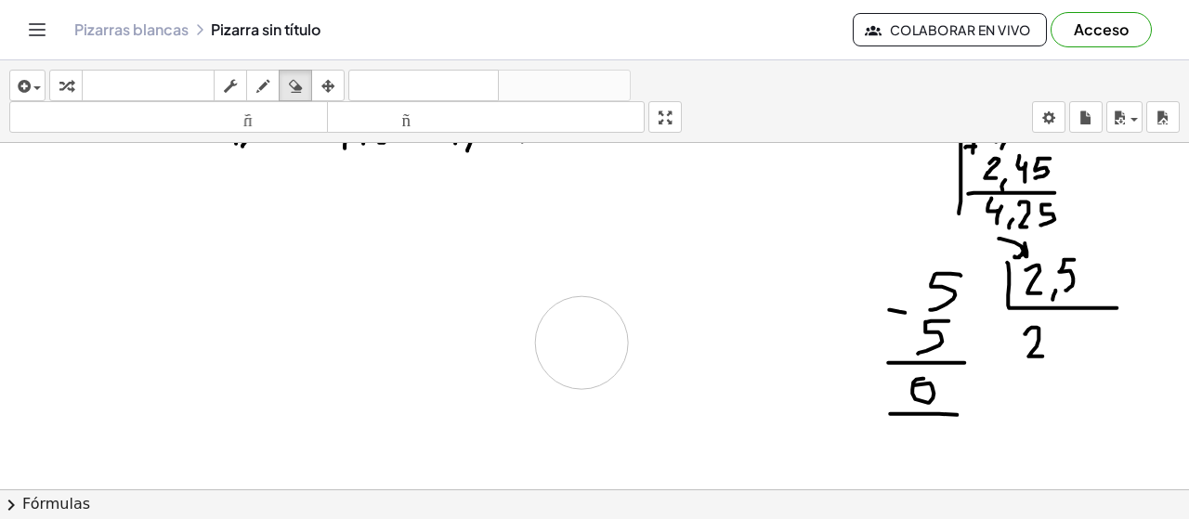
drag, startPoint x: 576, startPoint y: 276, endPoint x: 457, endPoint y: 278, distance: 118.9
click at [491, 329] on div at bounding box center [594, 343] width 1189 height 1046
click at [258, 85] on icon "button" at bounding box center [262, 86] width 13 height 22
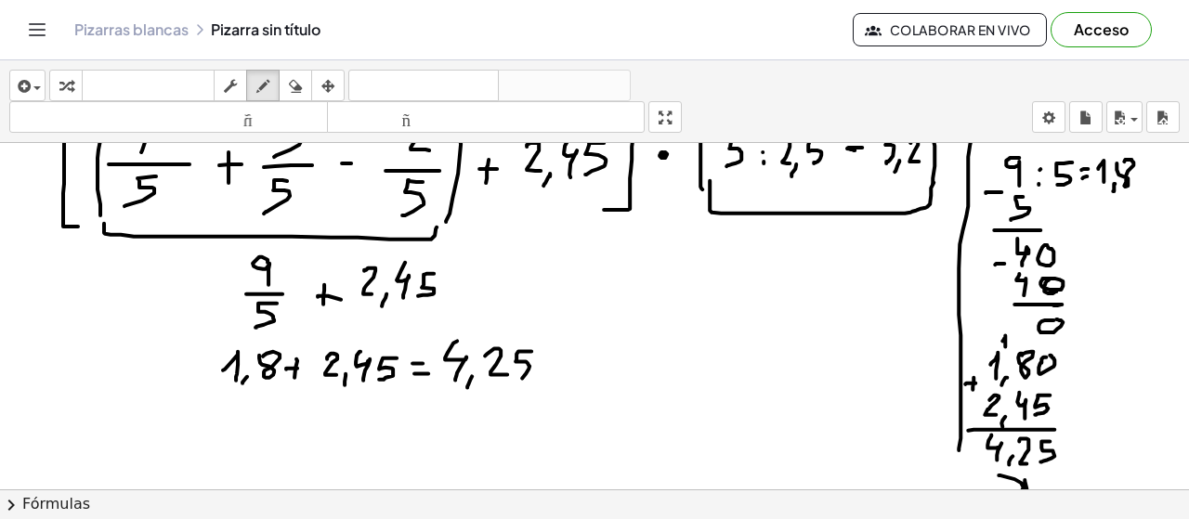
scroll to position [61, 0]
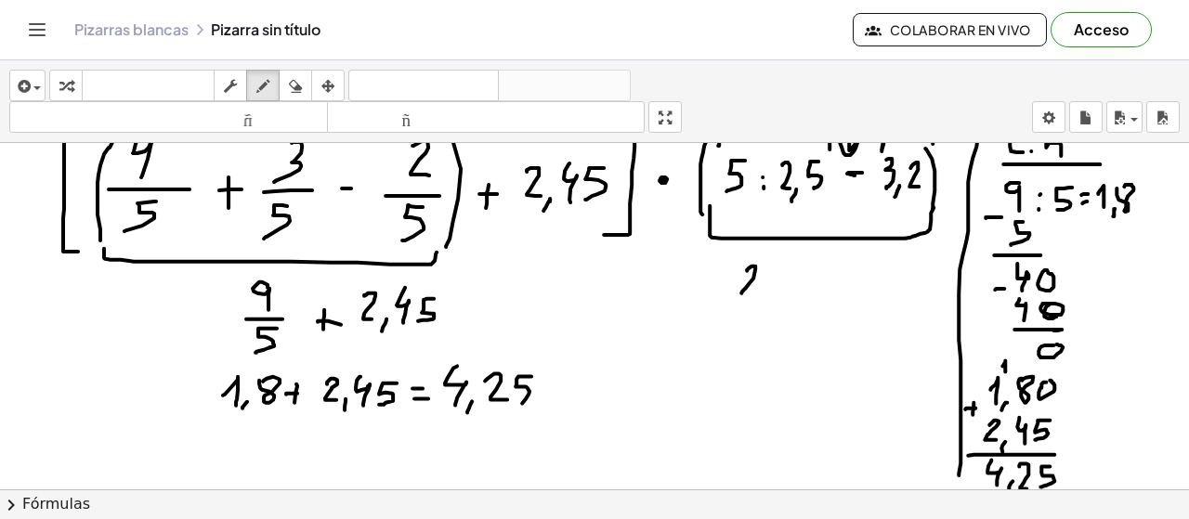
drag, startPoint x: 747, startPoint y: 268, endPoint x: 763, endPoint y: 289, distance: 25.8
drag, startPoint x: 777, startPoint y: 281, endPoint x: 786, endPoint y: 280, distance: 9.3
drag, startPoint x: 811, startPoint y: 263, endPoint x: 801, endPoint y: 292, distance: 30.6
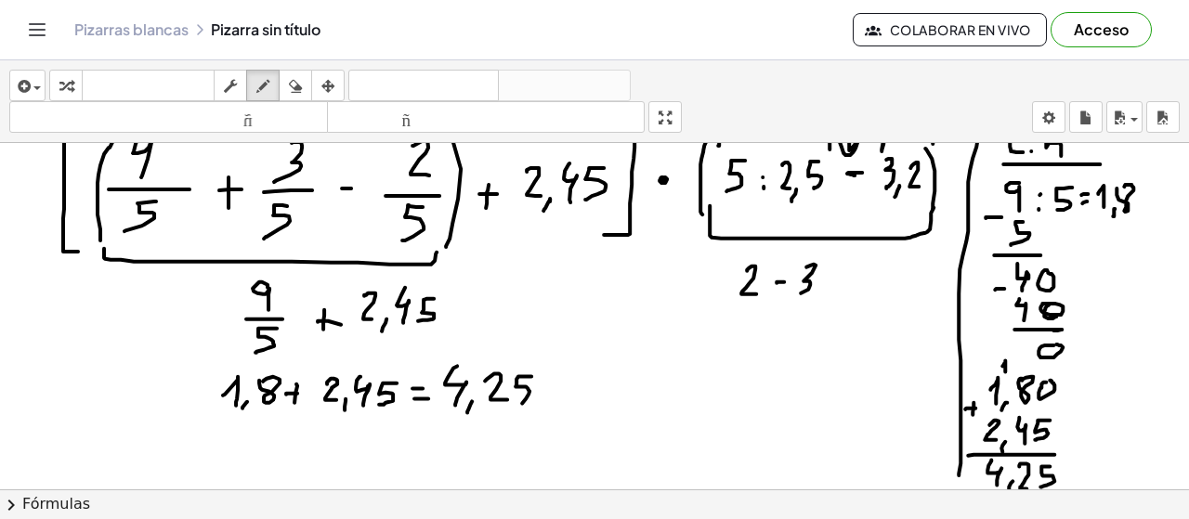
drag, startPoint x: 821, startPoint y: 291, endPoint x: 816, endPoint y: 306, distance: 15.9
drag, startPoint x: 845, startPoint y: 263, endPoint x: 865, endPoint y: 289, distance: 32.5
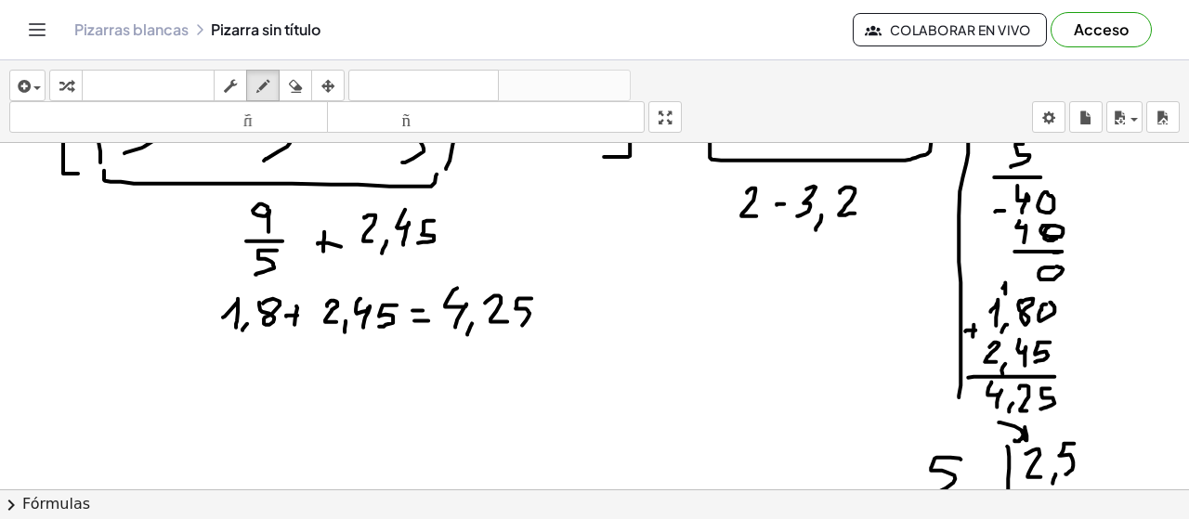
scroll to position [141, 0]
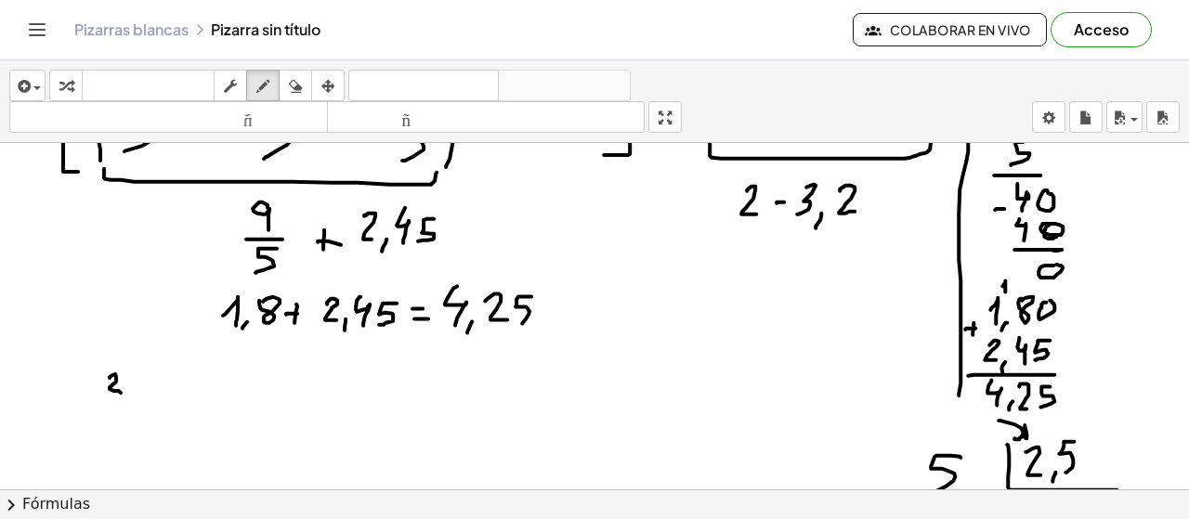
drag, startPoint x: 110, startPoint y: 376, endPoint x: 104, endPoint y: 402, distance: 26.6
click at [103, 402] on div at bounding box center [594, 525] width 1189 height 1046
click at [123, 408] on div at bounding box center [594, 525] width 1189 height 1046
click at [153, 373] on div at bounding box center [594, 525] width 1189 height 1046
drag, startPoint x: 145, startPoint y: 376, endPoint x: 170, endPoint y: 397, distance: 32.4
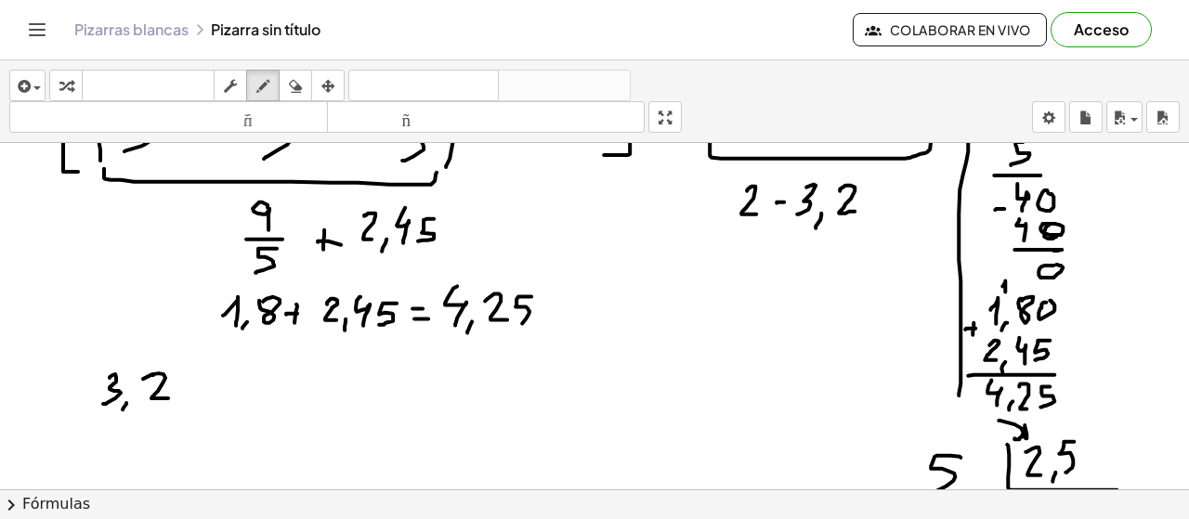
click at [170, 397] on div at bounding box center [594, 525] width 1189 height 1046
click at [78, 425] on div at bounding box center [594, 525] width 1189 height 1046
drag, startPoint x: 106, startPoint y: 418, endPoint x: 107, endPoint y: 439, distance: 21.4
click at [107, 438] on div at bounding box center [594, 525] width 1189 height 1046
drag, startPoint x: 67, startPoint y: 451, endPoint x: 184, endPoint y: 451, distance: 117.1
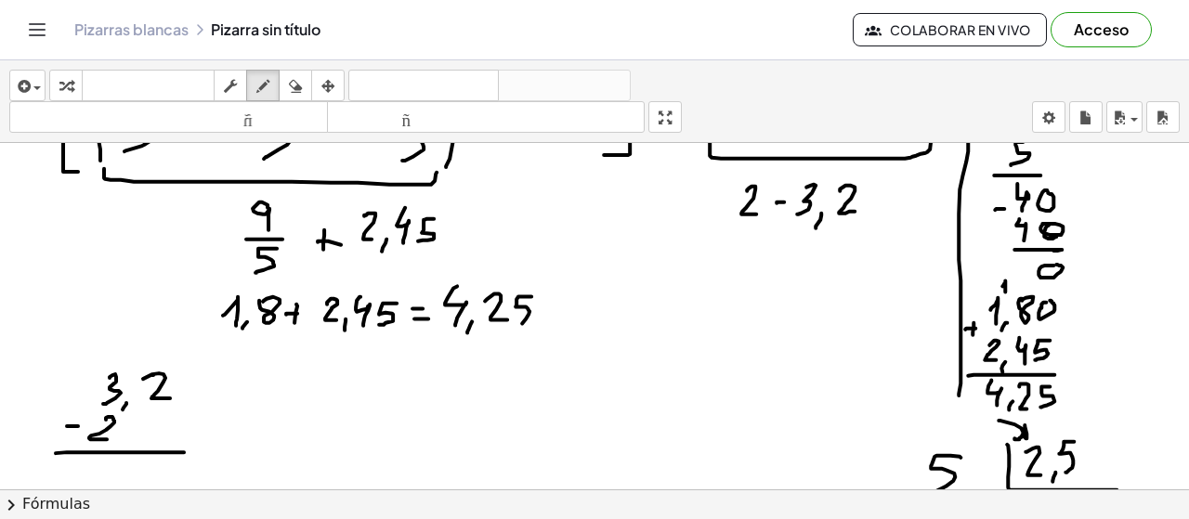
click at [184, 451] on div at bounding box center [594, 525] width 1189 height 1046
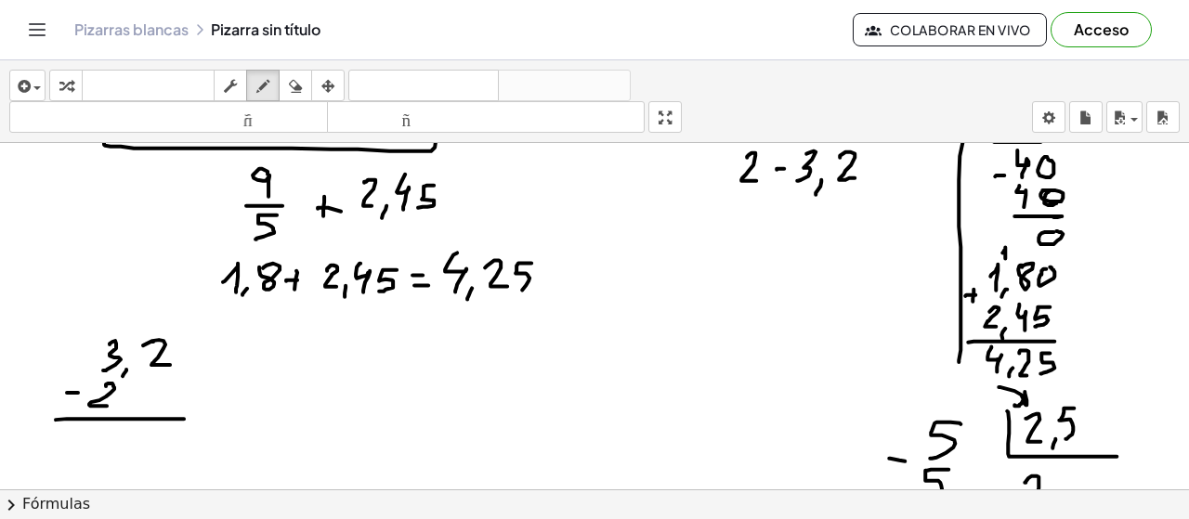
scroll to position [179, 0]
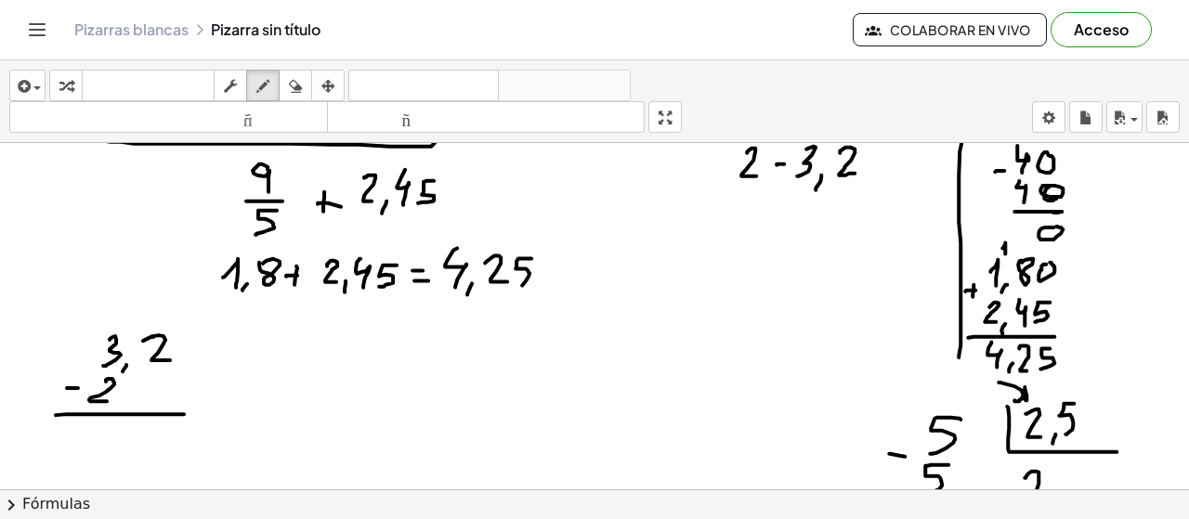
drag, startPoint x: 124, startPoint y: 397, endPoint x: 117, endPoint y: 406, distance: 11.3
click at [118, 404] on div at bounding box center [594, 487] width 1189 height 1046
click at [156, 384] on div at bounding box center [594, 487] width 1189 height 1046
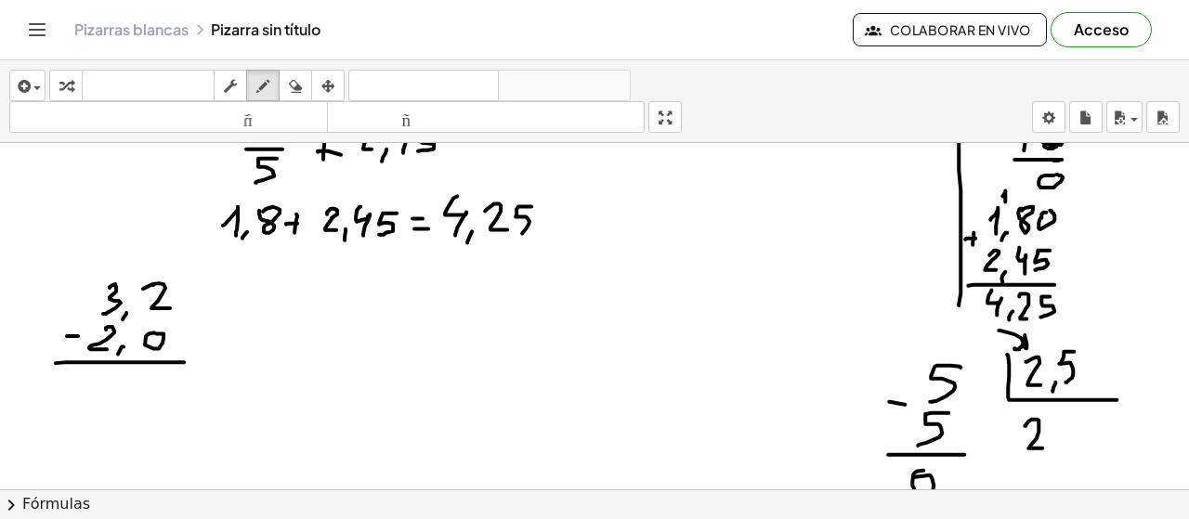
scroll to position [234, 0]
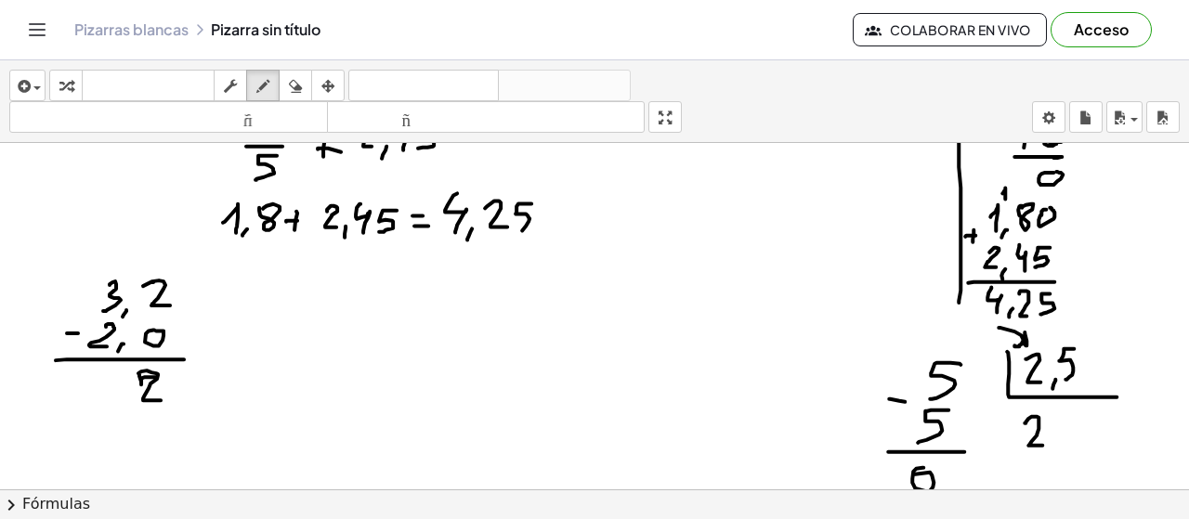
drag, startPoint x: 155, startPoint y: 375, endPoint x: 167, endPoint y: 398, distance: 25.4
click at [167, 399] on div at bounding box center [594, 432] width 1189 height 1046
drag, startPoint x: 95, startPoint y: 382, endPoint x: 102, endPoint y: 395, distance: 15.0
click at [102, 395] on div at bounding box center [594, 432] width 1189 height 1046
drag, startPoint x: 119, startPoint y: 392, endPoint x: 111, endPoint y: 409, distance: 18.3
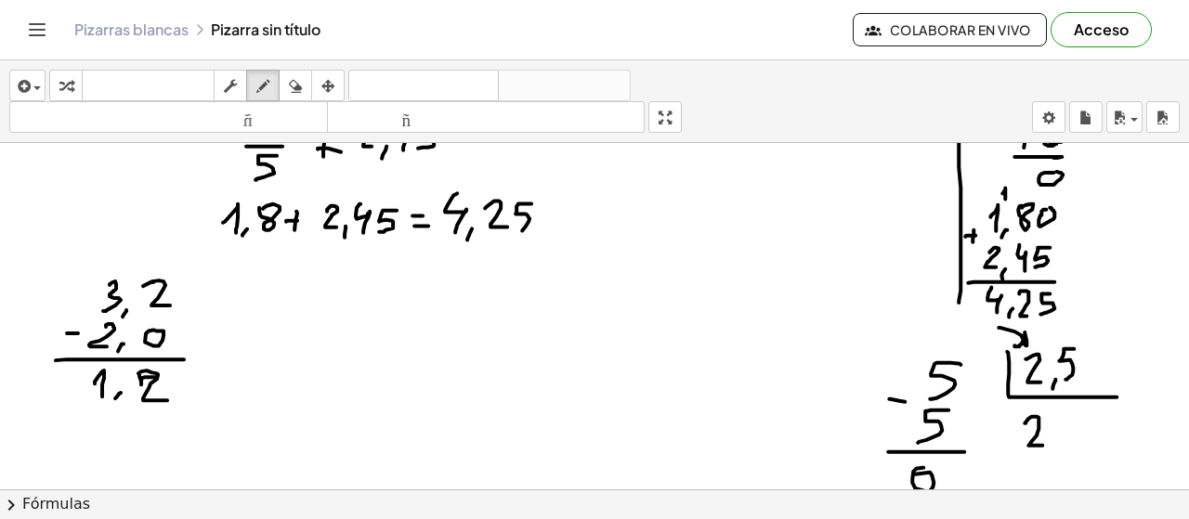
click at [113, 404] on div at bounding box center [594, 432] width 1189 height 1046
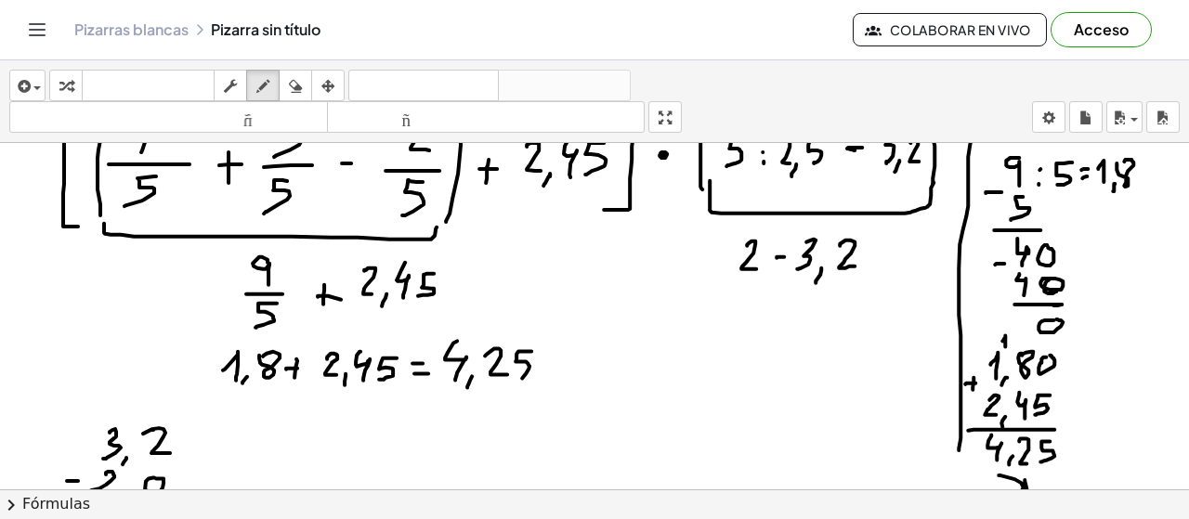
scroll to position [70, 0]
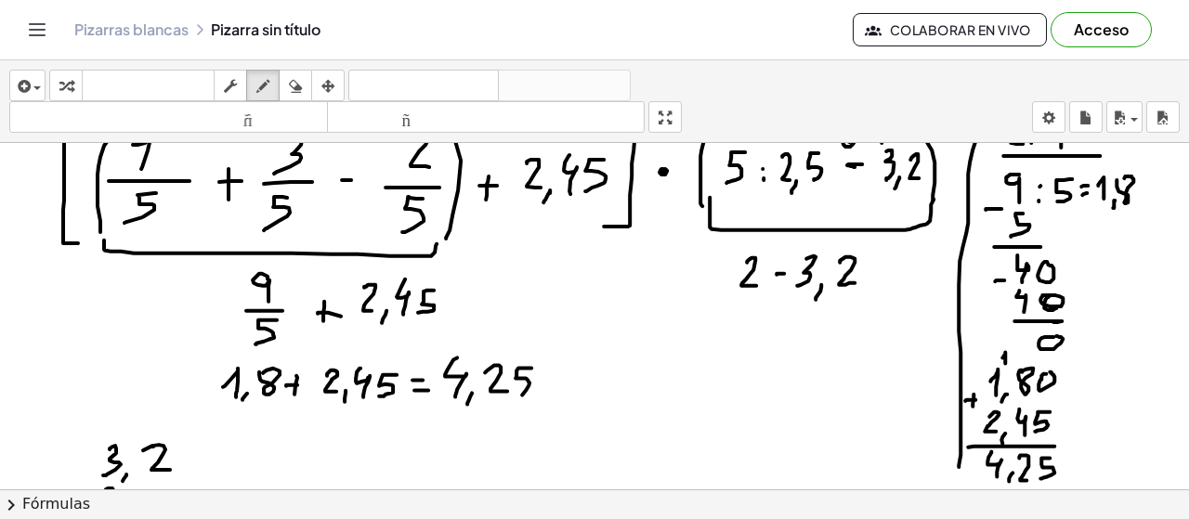
drag, startPoint x: 906, startPoint y: 270, endPoint x: 915, endPoint y: 286, distance: 18.3
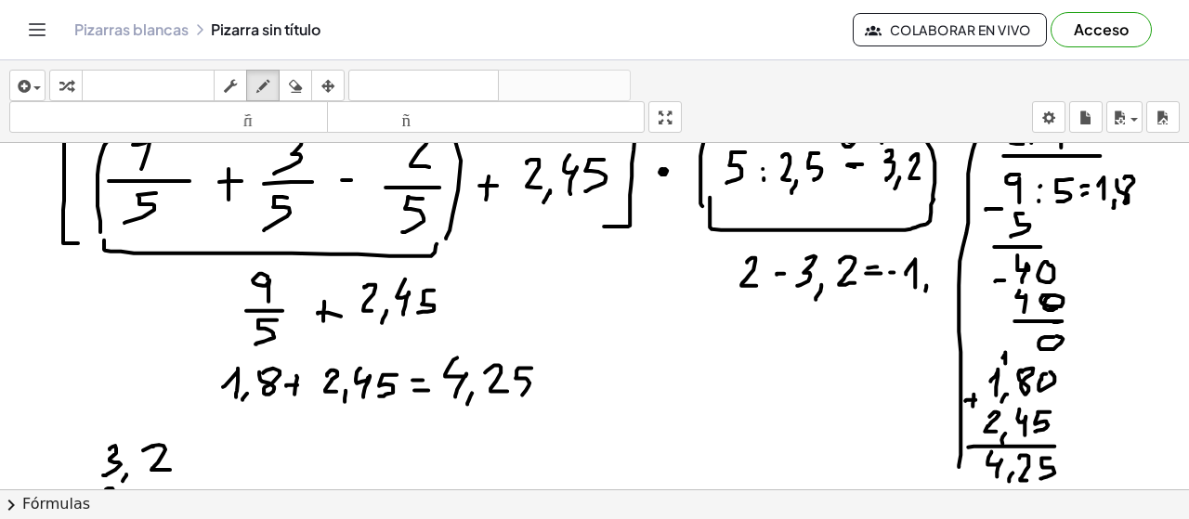
drag, startPoint x: 936, startPoint y: 257, endPoint x: 998, endPoint y: 278, distance: 64.6
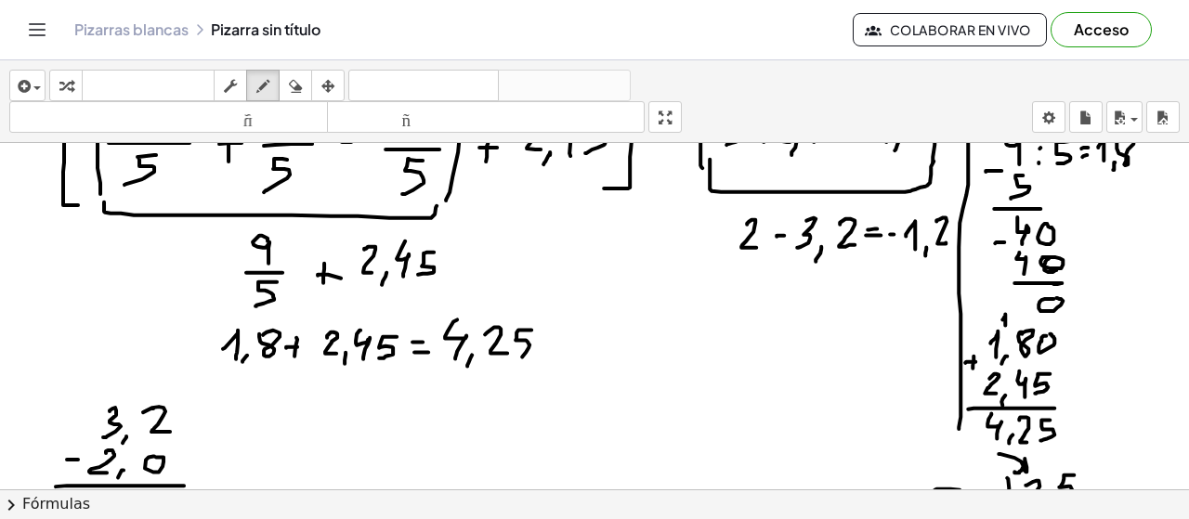
scroll to position [66, 0]
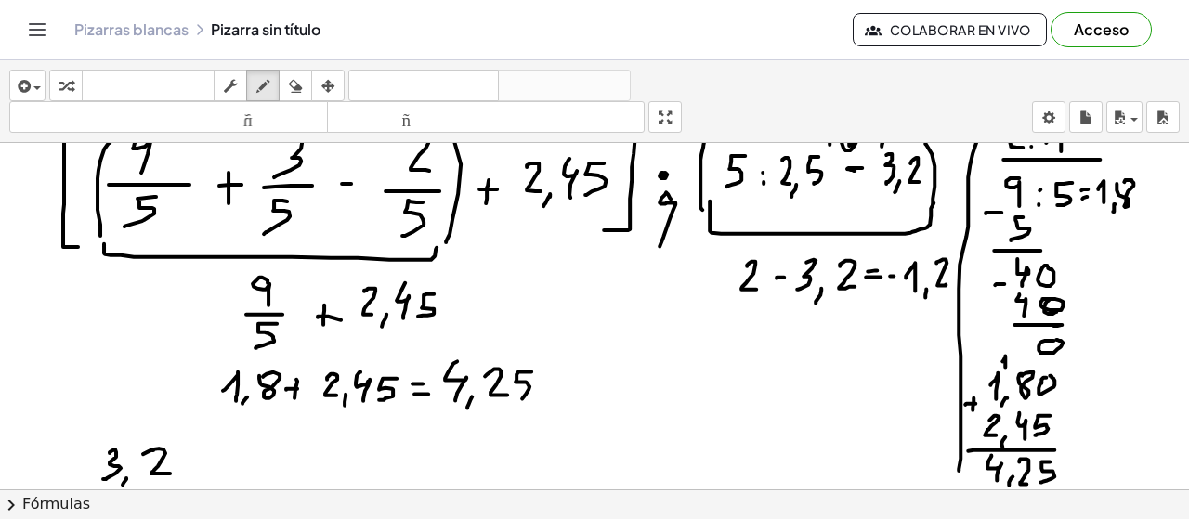
drag, startPoint x: 660, startPoint y: 244, endPoint x: 682, endPoint y: 203, distance: 46.6
drag, startPoint x: 505, startPoint y: 319, endPoint x: 525, endPoint y: 332, distance: 23.4
drag, startPoint x: 924, startPoint y: 324, endPoint x: 936, endPoint y: 311, distance: 17.7
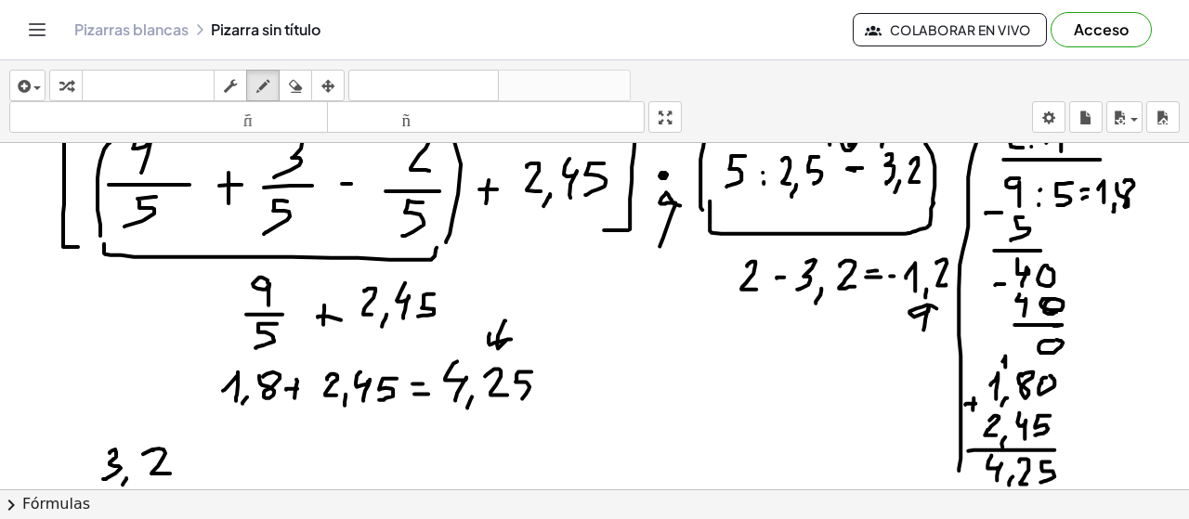
drag, startPoint x: 624, startPoint y: 344, endPoint x: 630, endPoint y: 379, distance: 35.7
drag, startPoint x: 651, startPoint y: 360, endPoint x: 676, endPoint y: 365, distance: 25.5
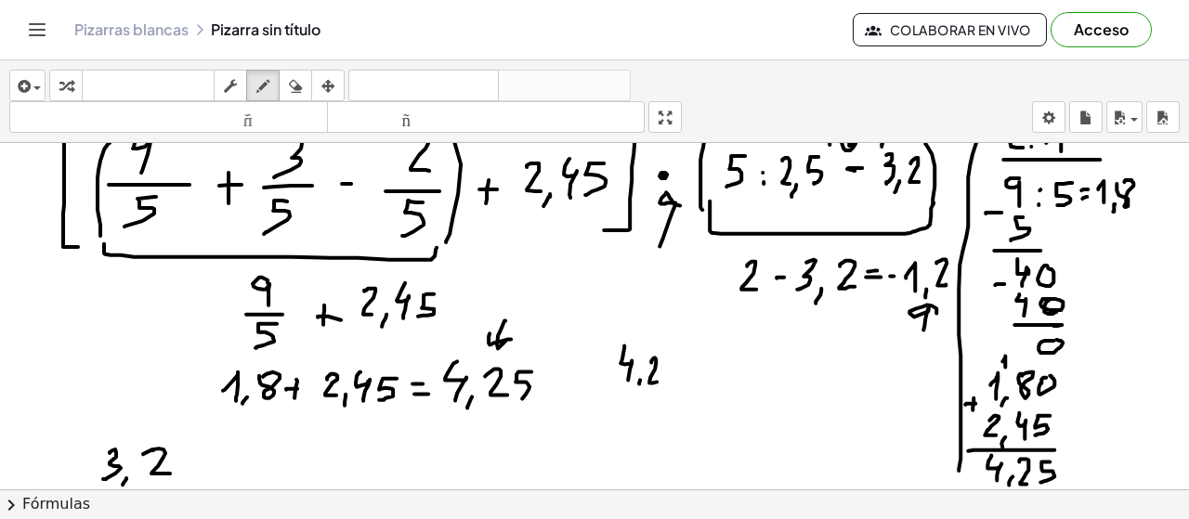
drag, startPoint x: 676, startPoint y: 357, endPoint x: 683, endPoint y: 376, distance: 20.6
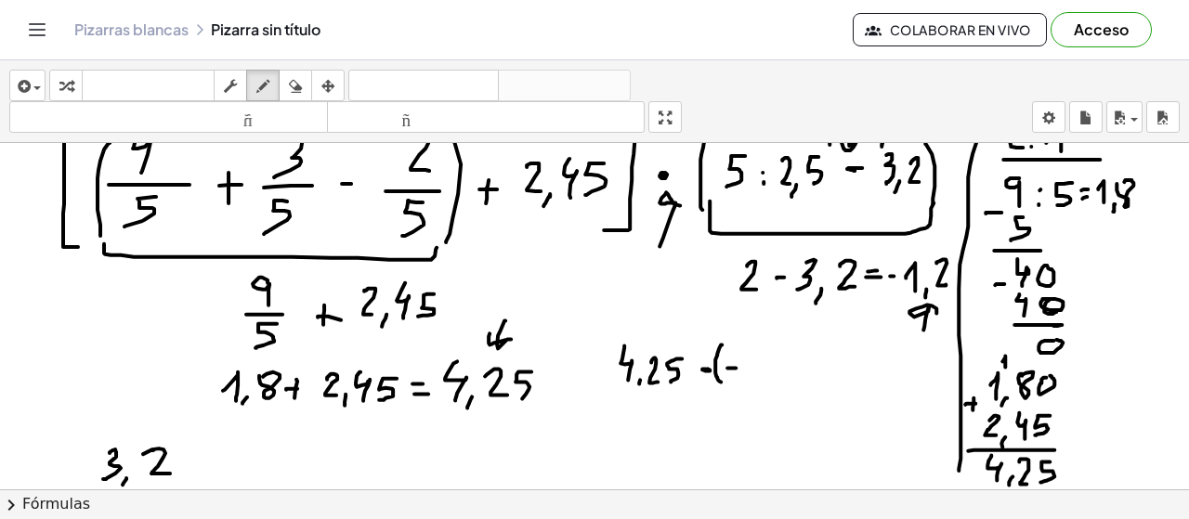
drag, startPoint x: 722, startPoint y: 343, endPoint x: 739, endPoint y: 376, distance: 37.4
drag, startPoint x: 752, startPoint y: 360, endPoint x: 747, endPoint y: 381, distance: 21.0
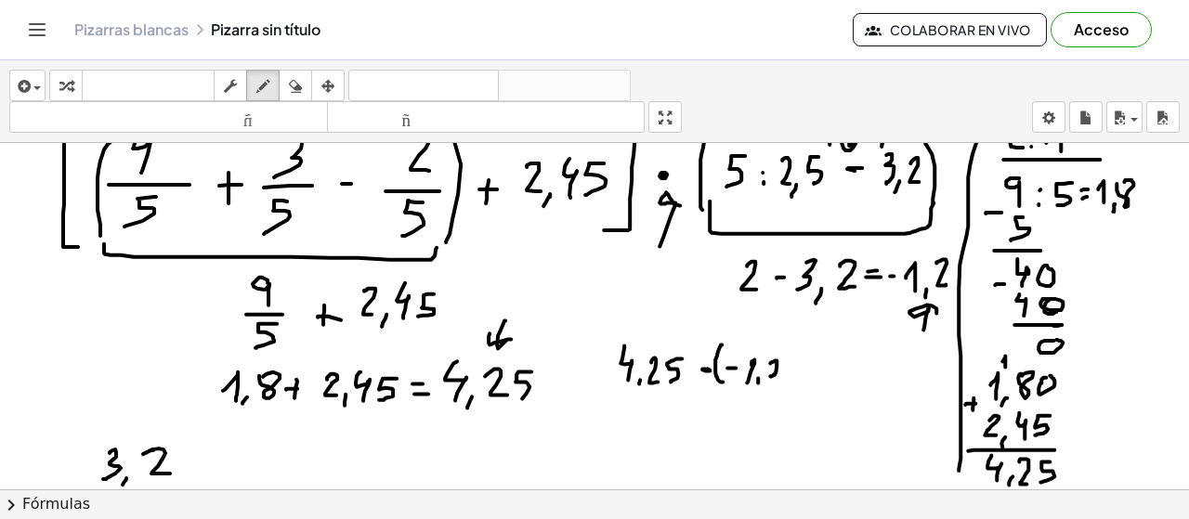
drag, startPoint x: 771, startPoint y: 360, endPoint x: 778, endPoint y: 373, distance: 14.2
drag, startPoint x: 781, startPoint y: 347, endPoint x: 792, endPoint y: 376, distance: 31.7
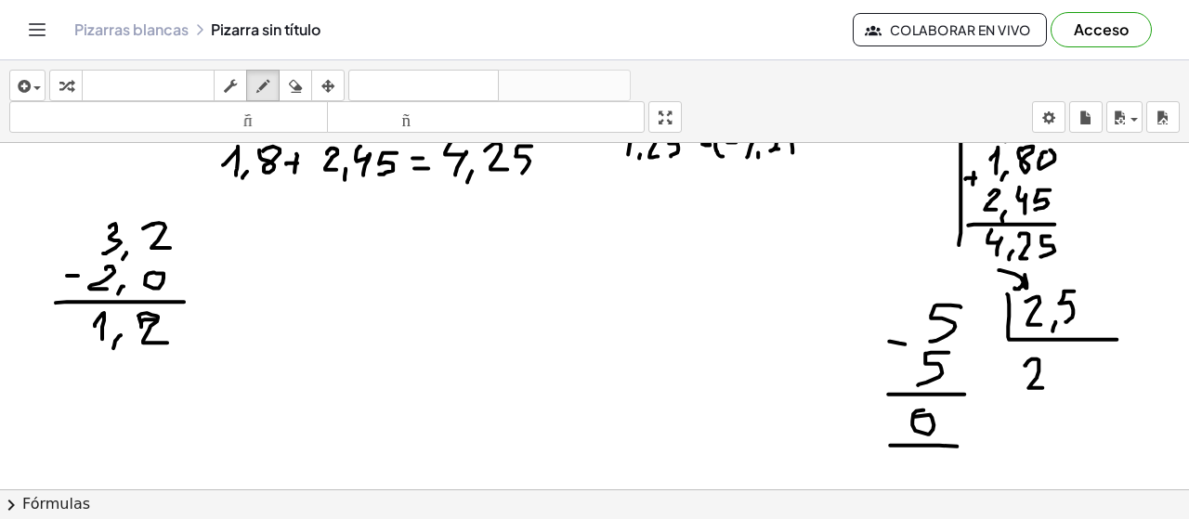
scroll to position [329, 0]
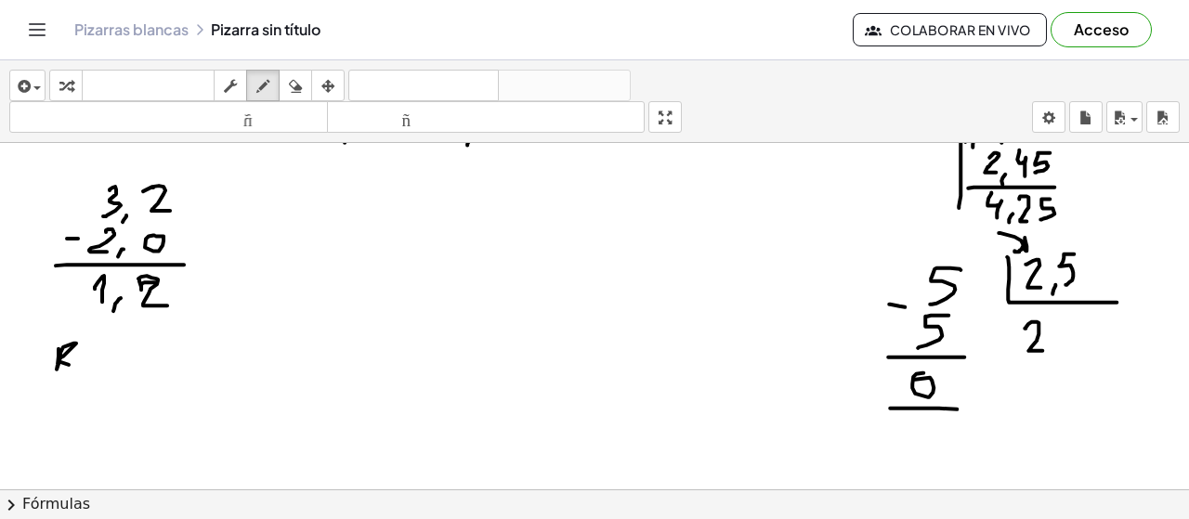
drag, startPoint x: 59, startPoint y: 354, endPoint x: 78, endPoint y: 366, distance: 22.9
click at [78, 366] on div at bounding box center [594, 337] width 1189 height 1046
drag, startPoint x: 84, startPoint y: 354, endPoint x: 98, endPoint y: 361, distance: 16.6
click at [98, 364] on div at bounding box center [594, 337] width 1189 height 1046
click at [93, 347] on div at bounding box center [594, 337] width 1189 height 1046
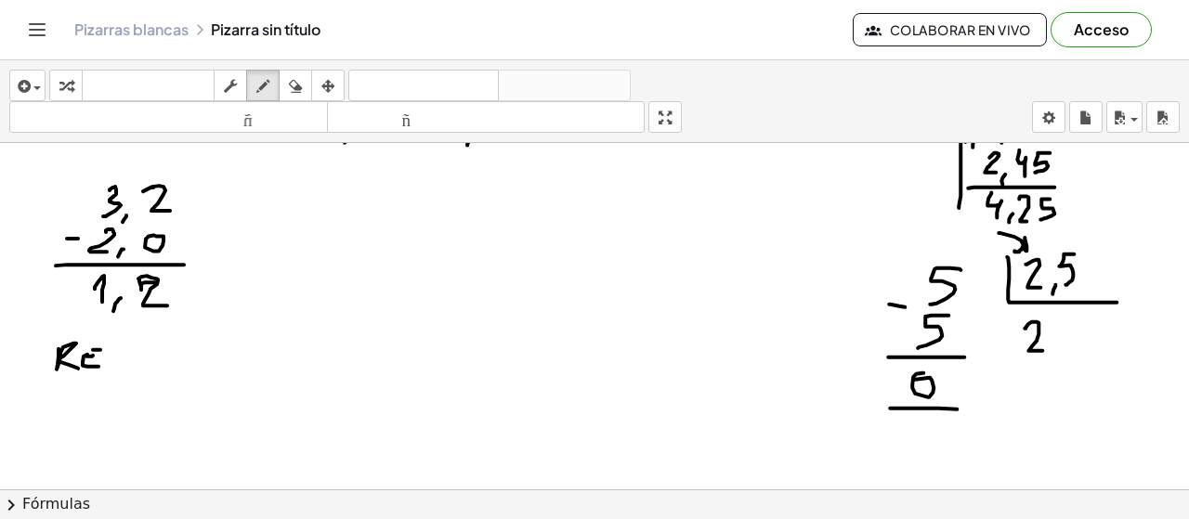
click at [94, 357] on div at bounding box center [594, 337] width 1189 height 1046
drag, startPoint x: 124, startPoint y: 347, endPoint x: 137, endPoint y: 354, distance: 15.8
click at [123, 358] on div at bounding box center [594, 337] width 1189 height 1046
drag, startPoint x: 140, startPoint y: 355, endPoint x: 156, endPoint y: 359, distance: 16.2
click at [154, 360] on div at bounding box center [594, 337] width 1189 height 1046
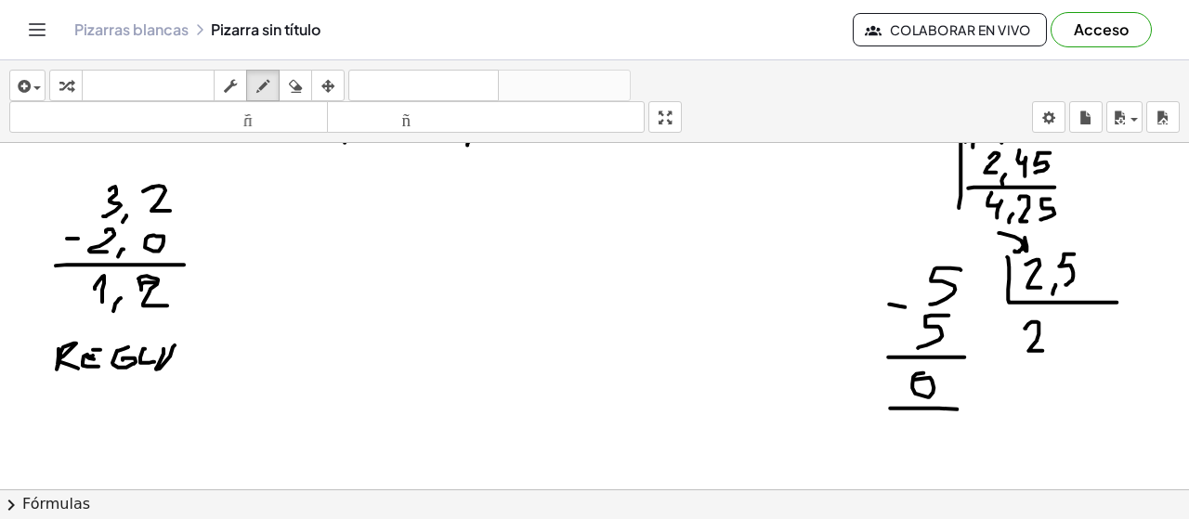
drag, startPoint x: 164, startPoint y: 347, endPoint x: 178, endPoint y: 358, distance: 18.6
click at [176, 364] on div at bounding box center [594, 337] width 1189 height 1046
click at [179, 358] on div at bounding box center [594, 337] width 1189 height 1046
drag, startPoint x: 215, startPoint y: 345, endPoint x: 217, endPoint y: 359, distance: 14.2
click at [201, 364] on div at bounding box center [594, 337] width 1189 height 1046
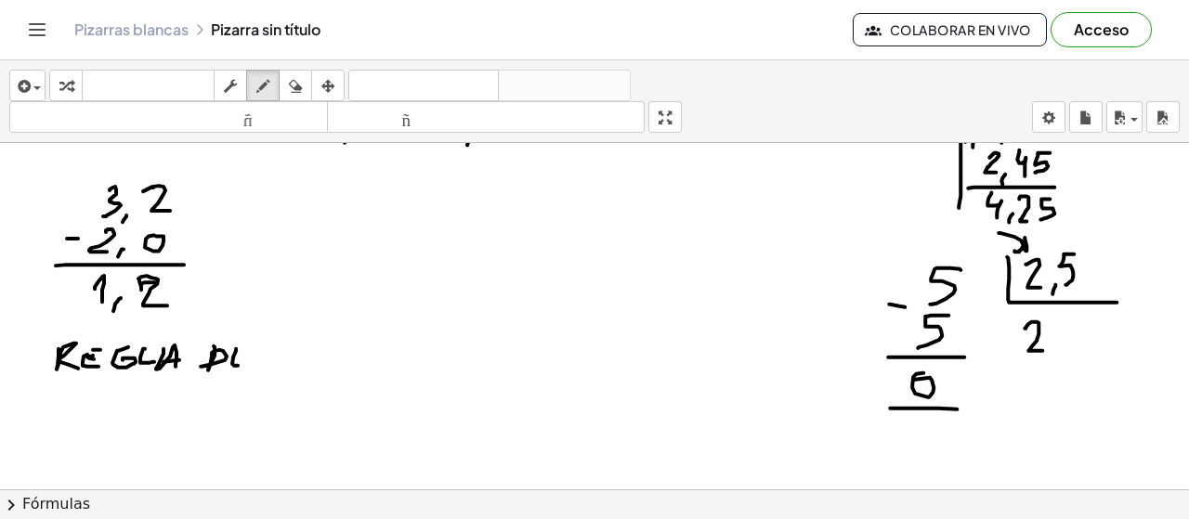
drag, startPoint x: 236, startPoint y: 348, endPoint x: 243, endPoint y: 359, distance: 12.6
click at [243, 360] on div at bounding box center [594, 337] width 1189 height 1046
click at [246, 343] on div at bounding box center [594, 337] width 1189 height 1046
click at [242, 352] on div at bounding box center [594, 337] width 1189 height 1046
drag, startPoint x: 288, startPoint y: 347, endPoint x: 272, endPoint y: 365, distance: 24.4
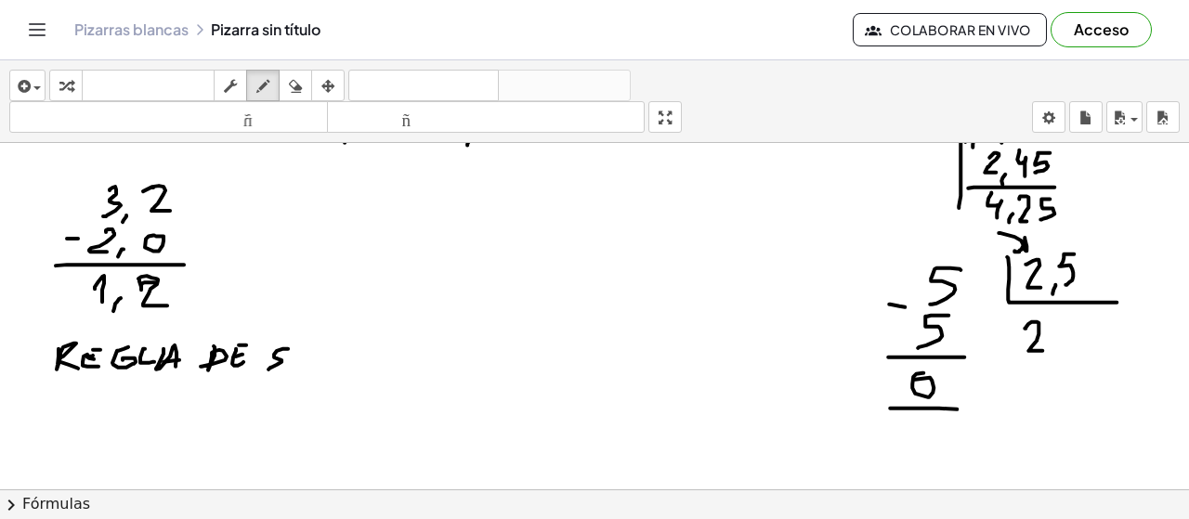
click at [268, 367] on div at bounding box center [594, 337] width 1189 height 1046
drag, startPoint x: 299, startPoint y: 345, endPoint x: 294, endPoint y: 365, distance: 21.2
click at [291, 365] on div at bounding box center [594, 337] width 1189 height 1046
drag, startPoint x: 323, startPoint y: 347, endPoint x: 312, endPoint y: 357, distance: 14.5
click at [312, 357] on div at bounding box center [594, 337] width 1189 height 1046
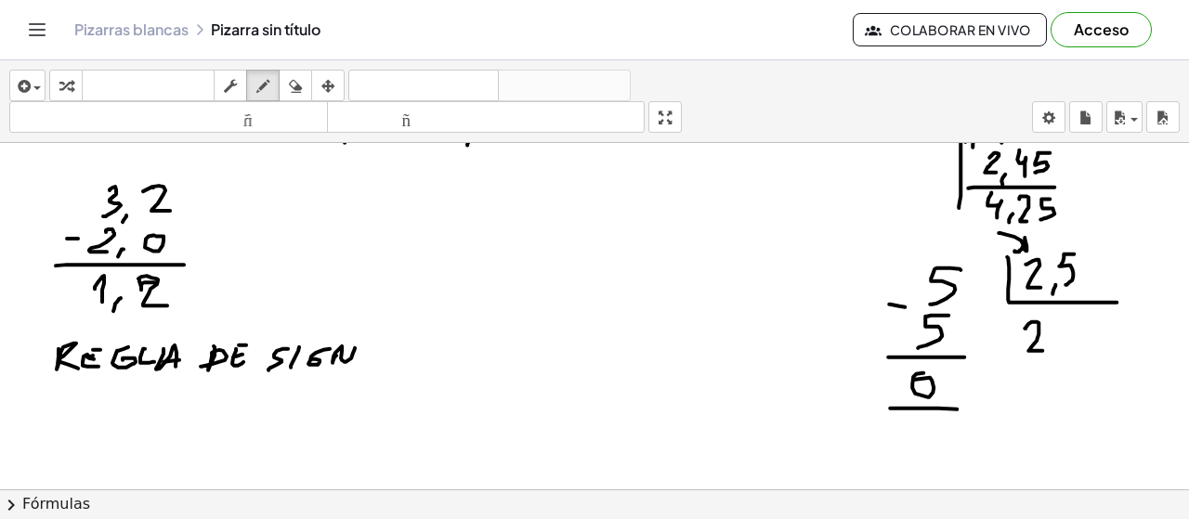
drag, startPoint x: 333, startPoint y: 360, endPoint x: 359, endPoint y: 344, distance: 30.9
click at [357, 345] on div at bounding box center [594, 337] width 1189 height 1046
click at [375, 344] on div at bounding box center [594, 337] width 1189 height 1046
drag, startPoint x: 396, startPoint y: 342, endPoint x: 386, endPoint y: 360, distance: 20.4
click at [386, 360] on div at bounding box center [594, 337] width 1189 height 1046
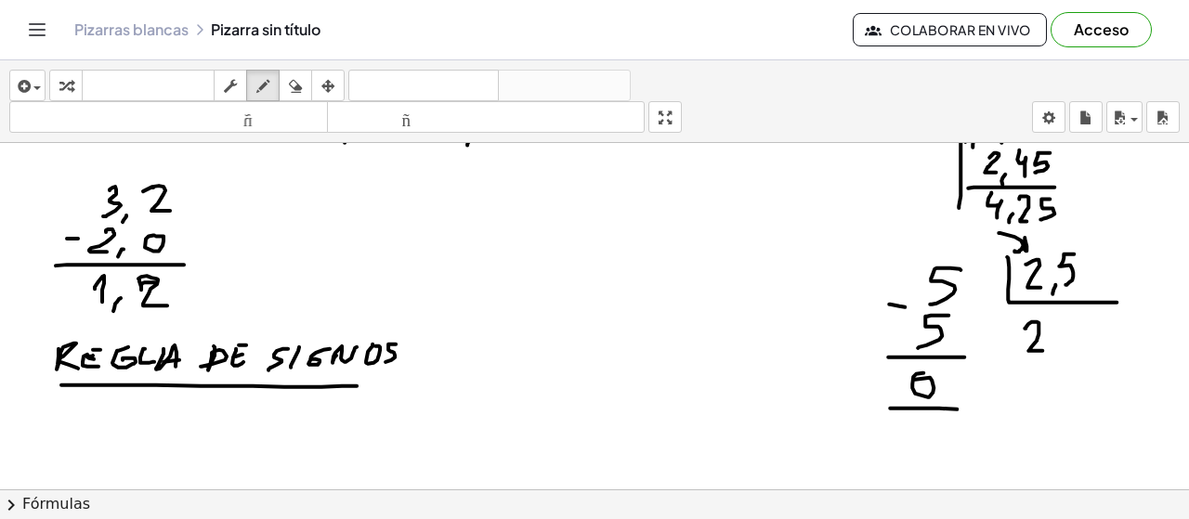
drag, startPoint x: 111, startPoint y: 383, endPoint x: 383, endPoint y: 382, distance: 271.3
click at [361, 384] on div at bounding box center [594, 337] width 1189 height 1046
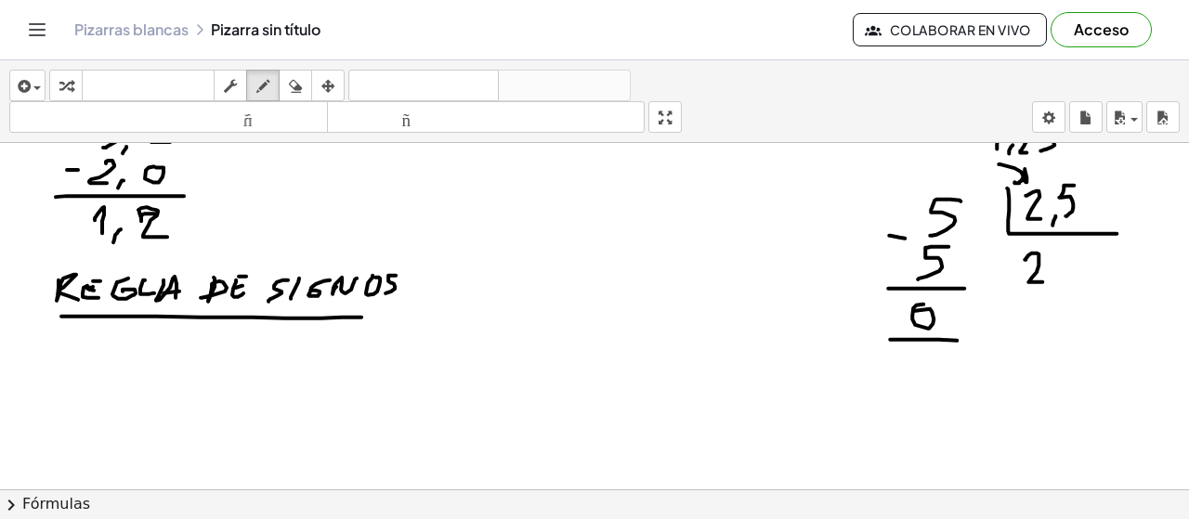
scroll to position [403, 0]
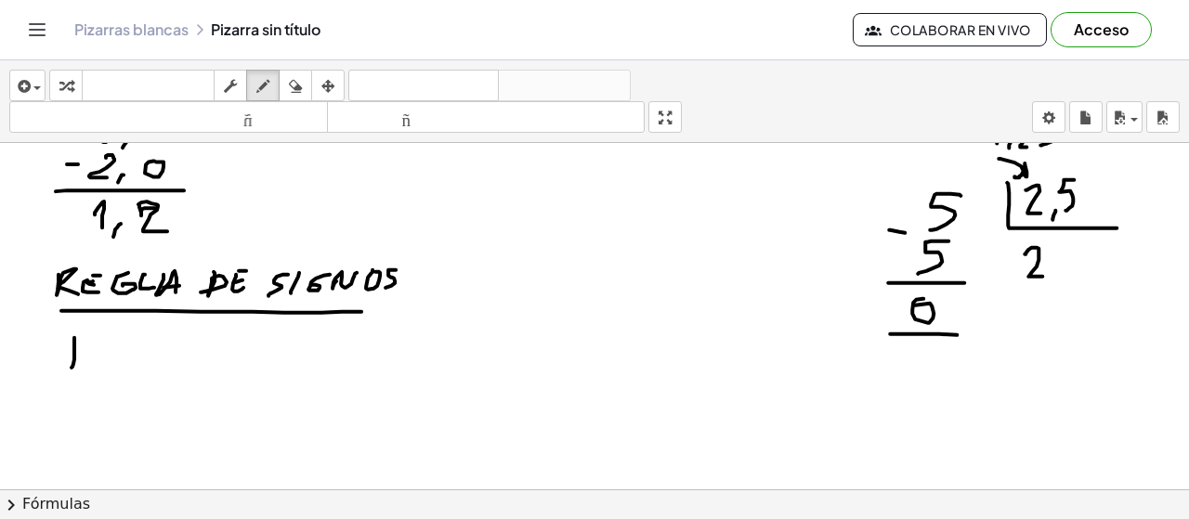
drag, startPoint x: 74, startPoint y: 335, endPoint x: 72, endPoint y: 365, distance: 29.9
click at [72, 365] on div at bounding box center [594, 263] width 1189 height 1046
drag, startPoint x: 64, startPoint y: 348, endPoint x: 87, endPoint y: 350, distance: 23.3
click at [87, 350] on div at bounding box center [594, 263] width 1189 height 1046
drag, startPoint x: 113, startPoint y: 350, endPoint x: 126, endPoint y: 351, distance: 13.0
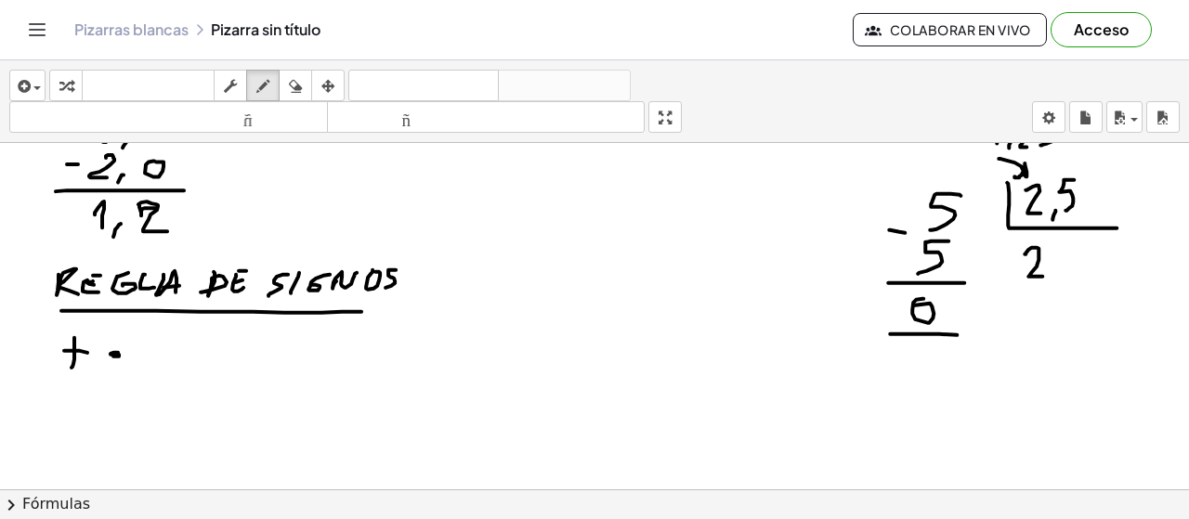
click at [113, 351] on div at bounding box center [594, 263] width 1189 height 1046
drag, startPoint x: 445, startPoint y: 252, endPoint x: 443, endPoint y: 312, distance: 60.4
click at [434, 318] on div at bounding box center [594, 263] width 1189 height 1046
click at [463, 273] on div at bounding box center [594, 263] width 1189 height 1046
drag, startPoint x: 497, startPoint y: 282, endPoint x: 494, endPoint y: 298, distance: 16.0
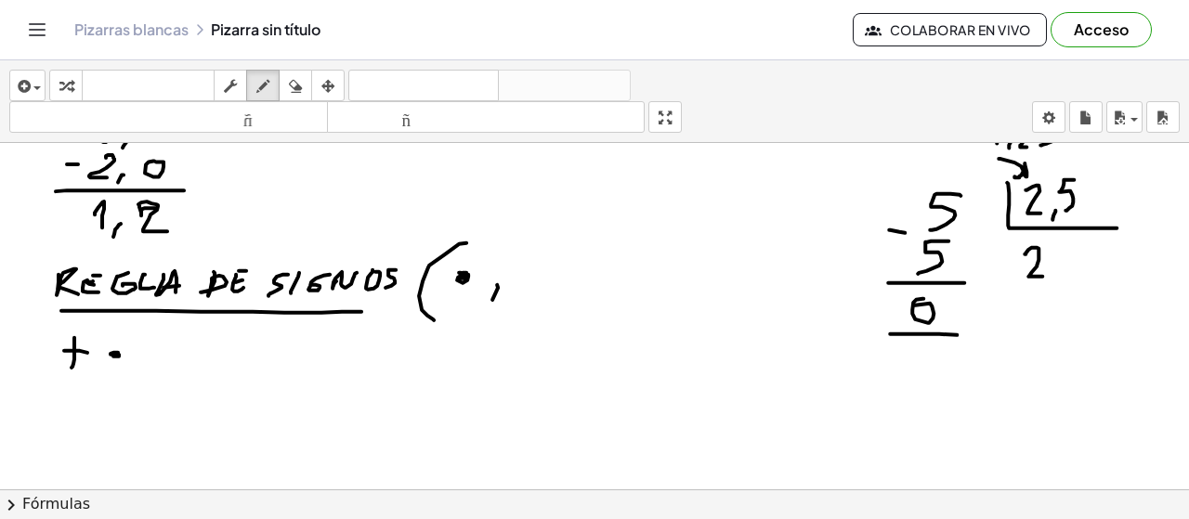
click at [492, 299] on div at bounding box center [594, 263] width 1189 height 1046
click at [533, 285] on div at bounding box center [594, 263] width 1189 height 1046
click at [534, 268] on div at bounding box center [594, 263] width 1189 height 1046
drag, startPoint x: 546, startPoint y: 250, endPoint x: 543, endPoint y: 311, distance: 61.4
click at [543, 311] on div at bounding box center [594, 263] width 1189 height 1046
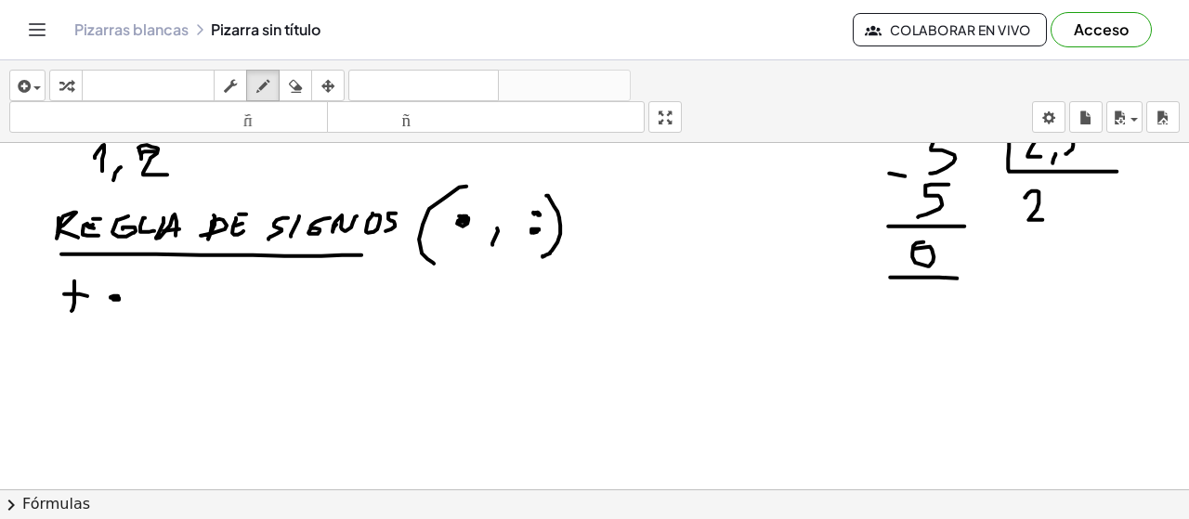
scroll to position [462, 0]
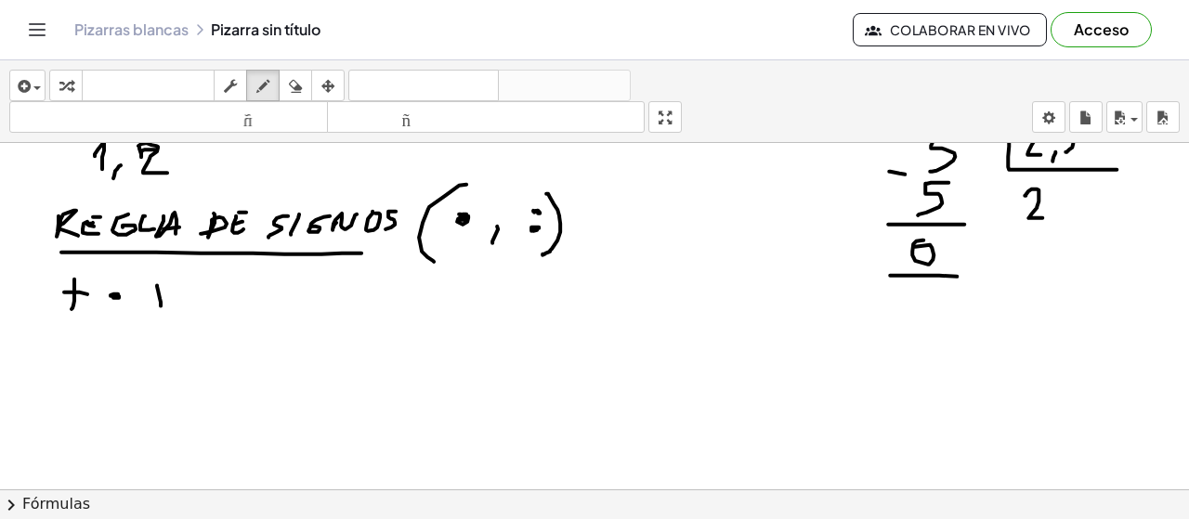
drag, startPoint x: 157, startPoint y: 283, endPoint x: 153, endPoint y: 306, distance: 22.6
click at [160, 309] on div at bounding box center [594, 204] width 1189 height 1046
drag, startPoint x: 151, startPoint y: 297, endPoint x: 174, endPoint y: 297, distance: 22.3
click at [173, 297] on div at bounding box center [594, 204] width 1189 height 1046
drag, startPoint x: 218, startPoint y: 295, endPoint x: 234, endPoint y: 295, distance: 15.8
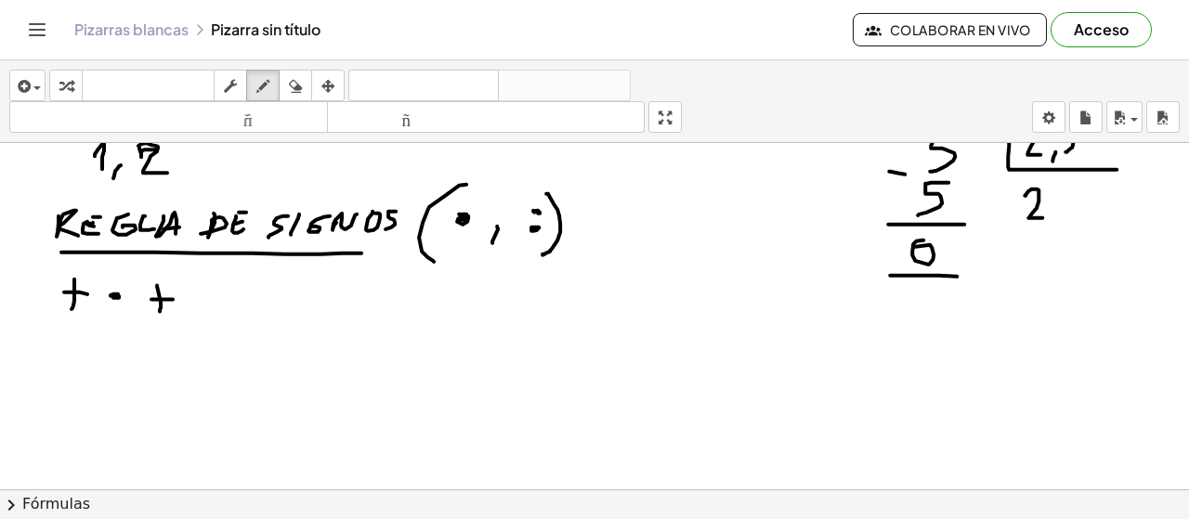
click at [236, 295] on div at bounding box center [594, 204] width 1189 height 1046
drag, startPoint x: 219, startPoint y: 303, endPoint x: 235, endPoint y: 303, distance: 15.8
click at [235, 303] on div at bounding box center [594, 204] width 1189 height 1046
click at [275, 304] on div at bounding box center [594, 204] width 1189 height 1046
click at [285, 291] on div at bounding box center [594, 204] width 1189 height 1046
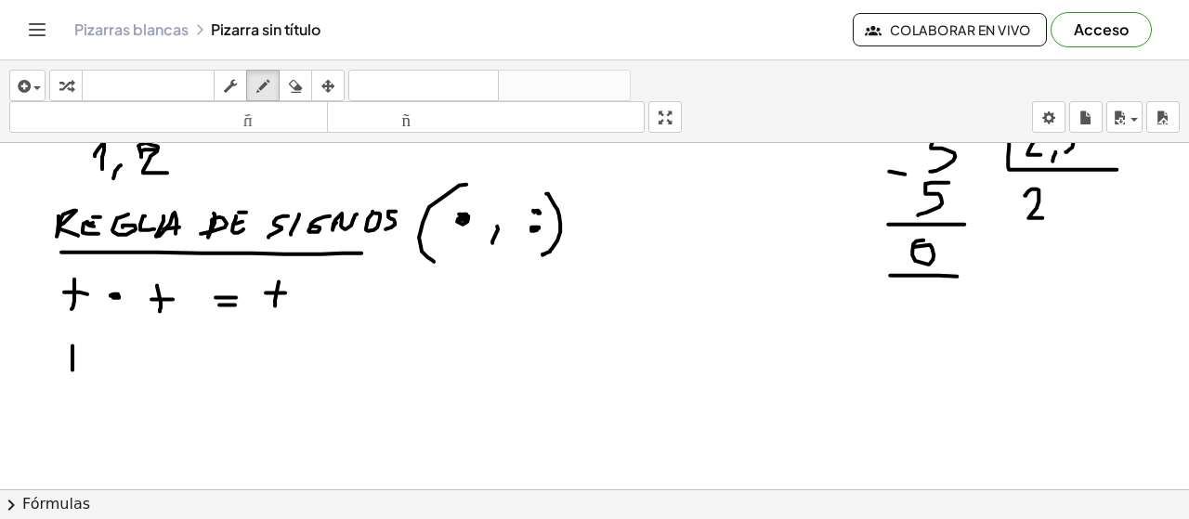
drag, startPoint x: 72, startPoint y: 344, endPoint x: 72, endPoint y: 370, distance: 26.0
click at [72, 370] on div at bounding box center [594, 204] width 1189 height 1046
drag, startPoint x: 65, startPoint y: 356, endPoint x: 76, endPoint y: 356, distance: 11.1
click at [76, 356] on div at bounding box center [594, 204] width 1189 height 1046
click at [106, 359] on div at bounding box center [594, 204] width 1189 height 1046
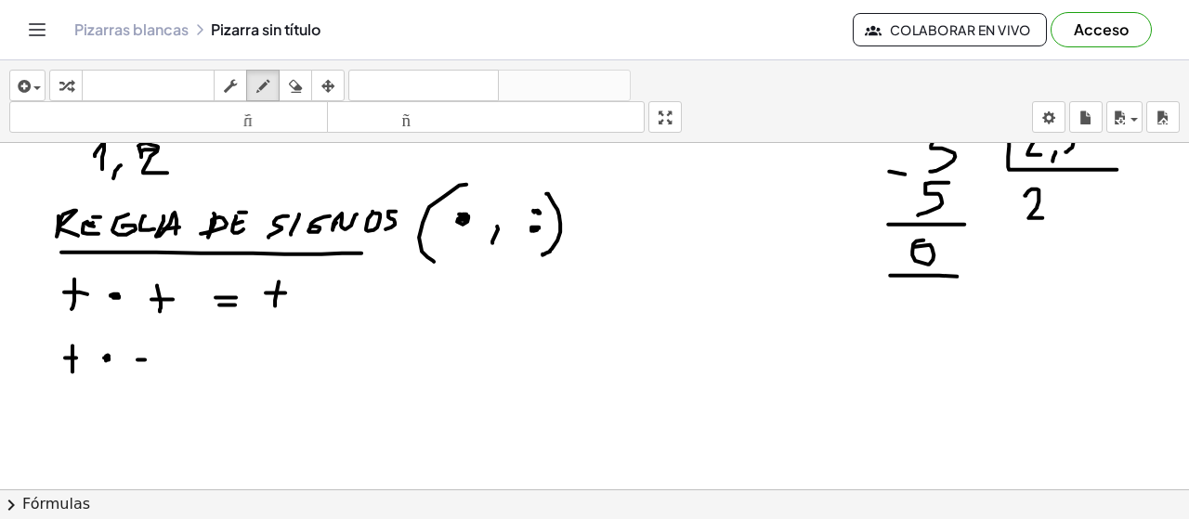
drag, startPoint x: 137, startPoint y: 358, endPoint x: 150, endPoint y: 358, distance: 13.0
click at [150, 358] on div at bounding box center [594, 204] width 1189 height 1046
drag, startPoint x: 214, startPoint y: 353, endPoint x: 237, endPoint y: 353, distance: 23.2
click at [237, 353] on div at bounding box center [594, 204] width 1189 height 1046
drag, startPoint x: 215, startPoint y: 363, endPoint x: 240, endPoint y: 363, distance: 25.1
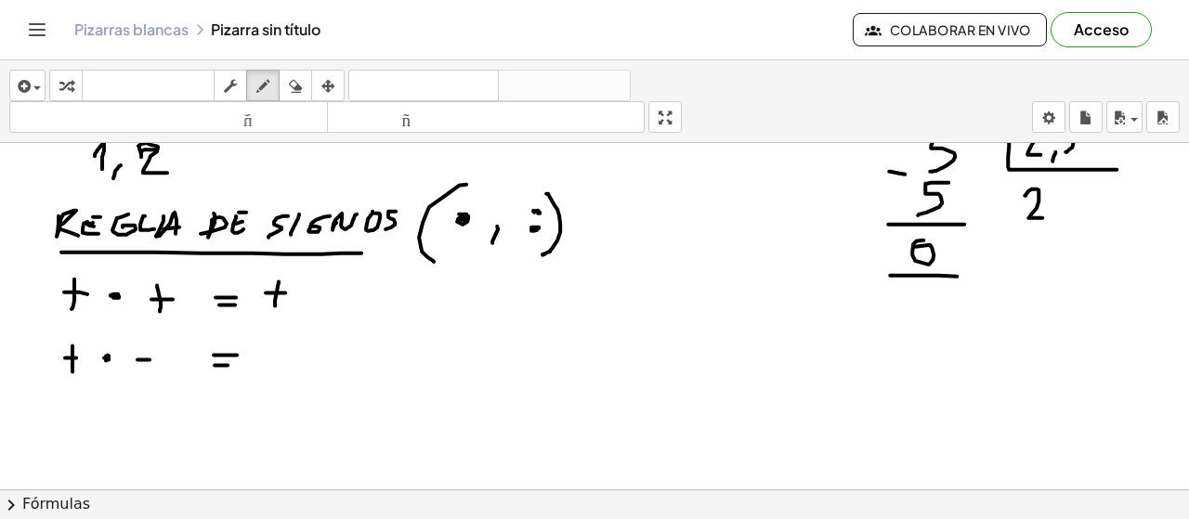
click at [240, 363] on div at bounding box center [594, 204] width 1189 height 1046
drag, startPoint x: 265, startPoint y: 354, endPoint x: 280, endPoint y: 353, distance: 14.9
click at [280, 353] on div at bounding box center [594, 204] width 1189 height 1046
drag, startPoint x: 58, startPoint y: 410, endPoint x: 69, endPoint y: 410, distance: 11.1
click at [69, 410] on div at bounding box center [594, 204] width 1189 height 1046
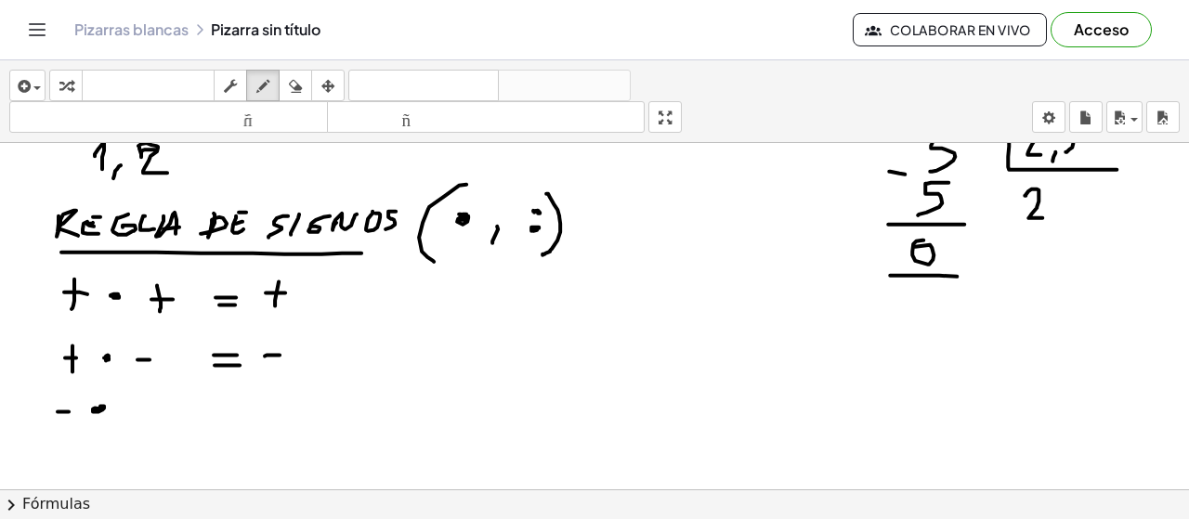
click at [98, 408] on div at bounding box center [594, 204] width 1189 height 1046
drag, startPoint x: 149, startPoint y: 401, endPoint x: 147, endPoint y: 419, distance: 17.7
click at [145, 423] on div at bounding box center [594, 204] width 1189 height 1046
drag, startPoint x: 141, startPoint y: 413, endPoint x: 167, endPoint y: 412, distance: 26.1
click at [156, 412] on div at bounding box center [594, 204] width 1189 height 1046
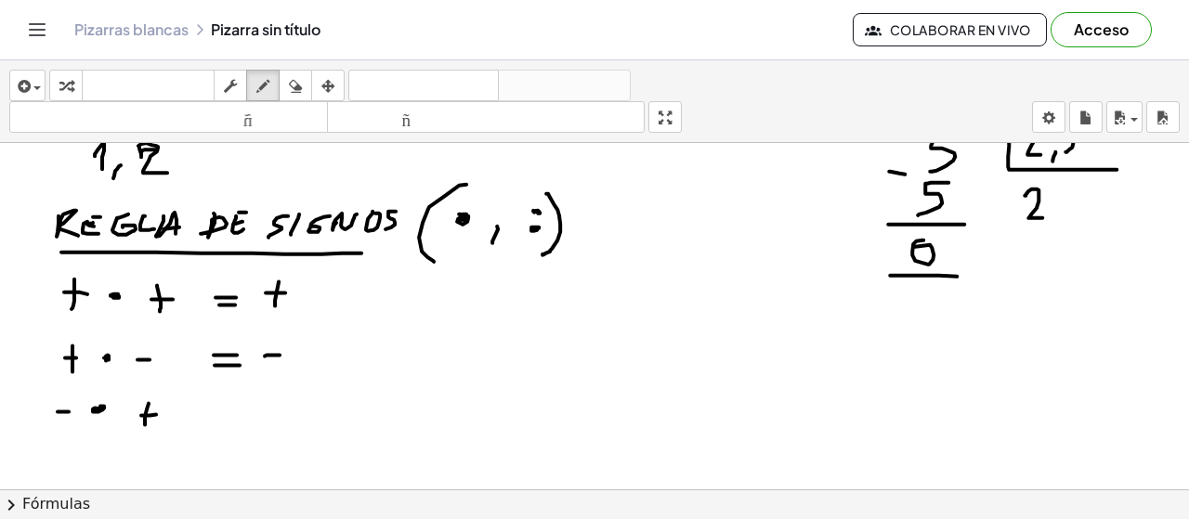
drag, startPoint x: 222, startPoint y: 408, endPoint x: 234, endPoint y: 408, distance: 12.1
click at [240, 407] on div at bounding box center [594, 204] width 1189 height 1046
drag, startPoint x: 232, startPoint y: 415, endPoint x: 242, endPoint y: 413, distance: 9.5
click at [234, 415] on div at bounding box center [594, 204] width 1189 height 1046
drag, startPoint x: 271, startPoint y: 408, endPoint x: 286, endPoint y: 408, distance: 14.9
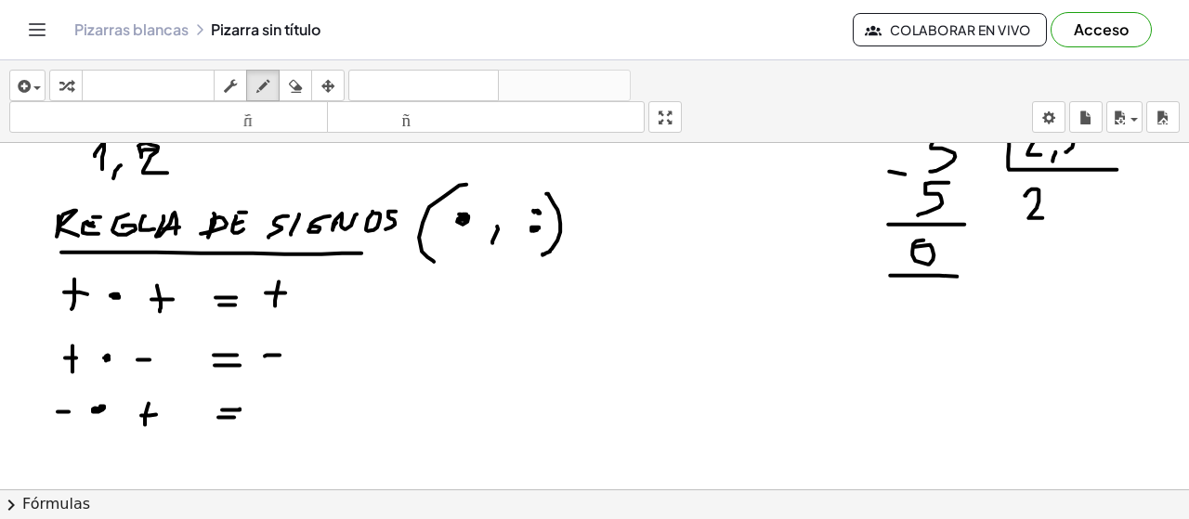
click at [284, 408] on div at bounding box center [594, 204] width 1189 height 1046
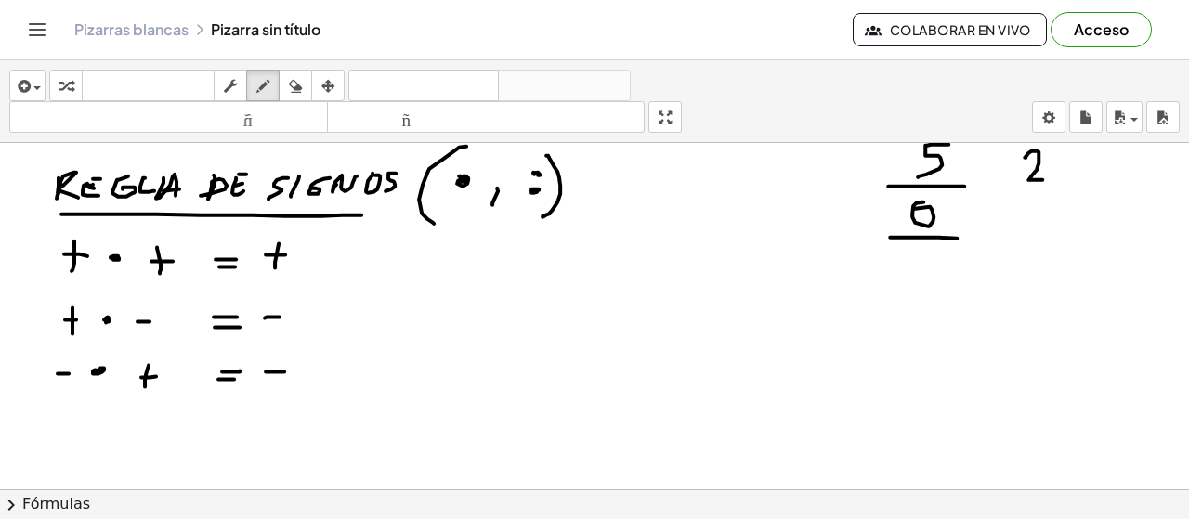
scroll to position [520, 0]
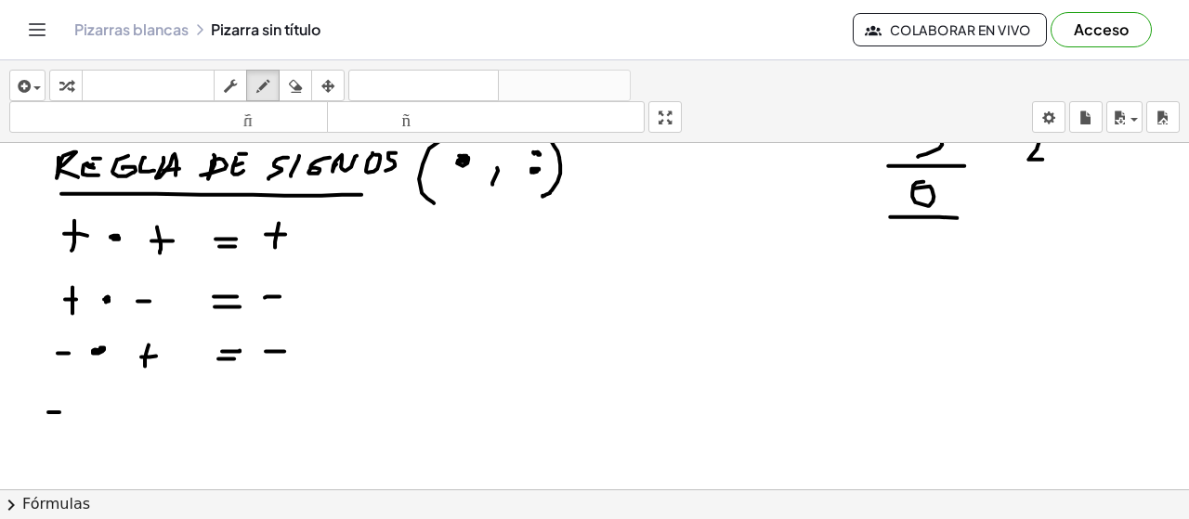
drag, startPoint x: 48, startPoint y: 410, endPoint x: 59, endPoint y: 410, distance: 11.1
click at [59, 410] on div at bounding box center [594, 146] width 1189 height 1046
click at [100, 405] on div at bounding box center [594, 146] width 1189 height 1046
click at [150, 405] on div at bounding box center [594, 146] width 1189 height 1046
drag, startPoint x: 219, startPoint y: 395, endPoint x: 232, endPoint y: 395, distance: 13.0
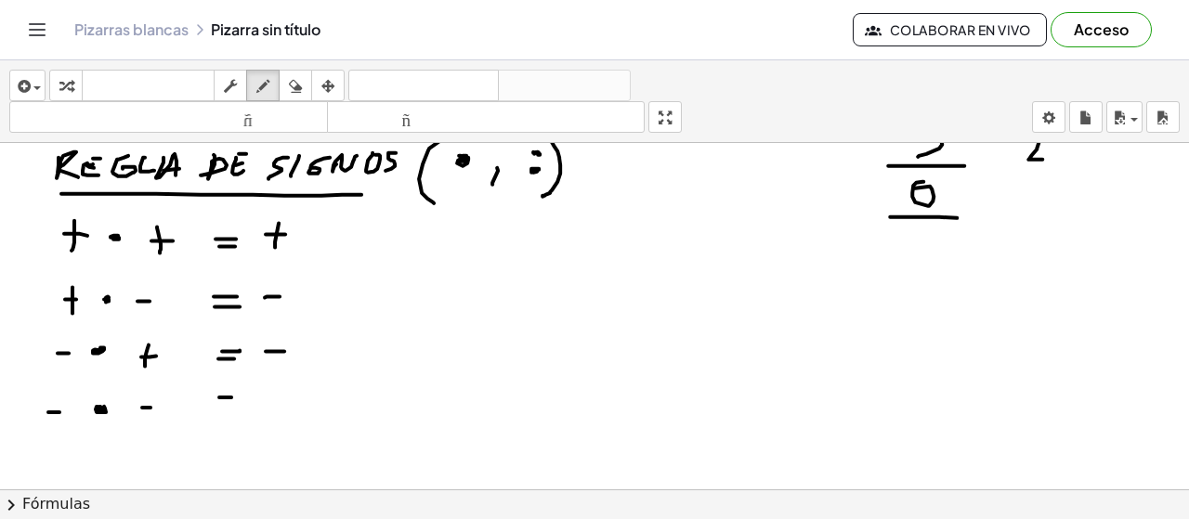
click at [232, 395] on div at bounding box center [594, 146] width 1189 height 1046
drag, startPoint x: 229, startPoint y: 404, endPoint x: 240, endPoint y: 404, distance: 11.1
click at [233, 404] on div at bounding box center [594, 146] width 1189 height 1046
drag, startPoint x: 272, startPoint y: 397, endPoint x: 269, endPoint y: 415, distance: 18.8
click at [269, 415] on div at bounding box center [594, 146] width 1189 height 1046
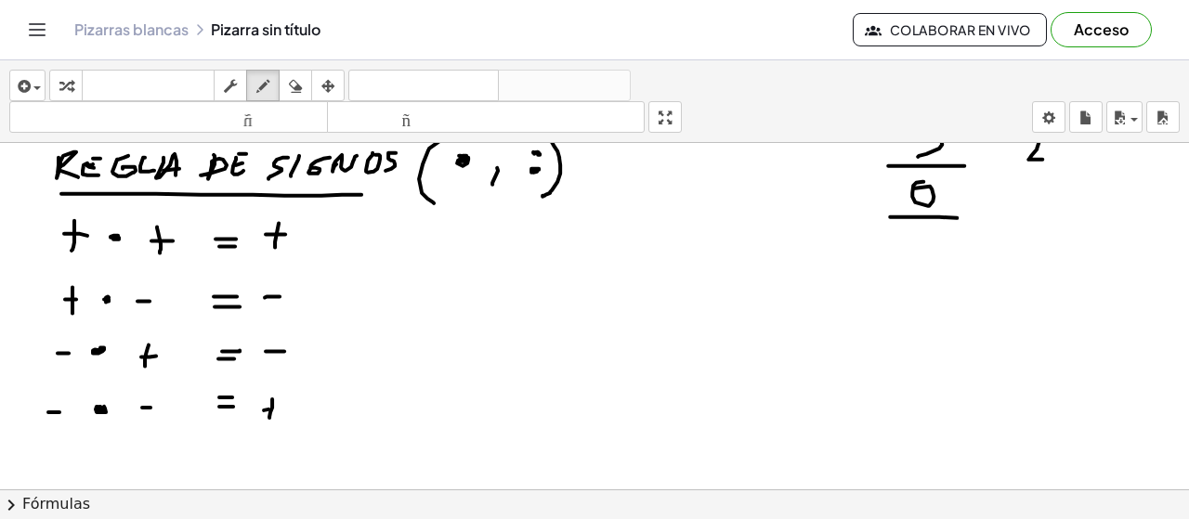
drag, startPoint x: 268, startPoint y: 407, endPoint x: 281, endPoint y: 407, distance: 12.1
click at [279, 407] on div at bounding box center [594, 146] width 1189 height 1046
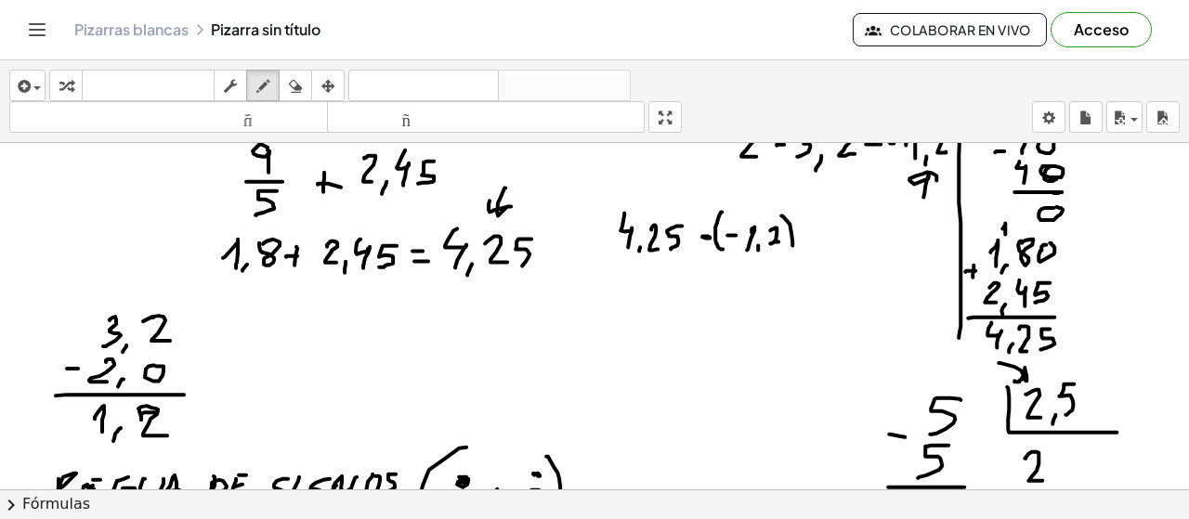
scroll to position [158, 0]
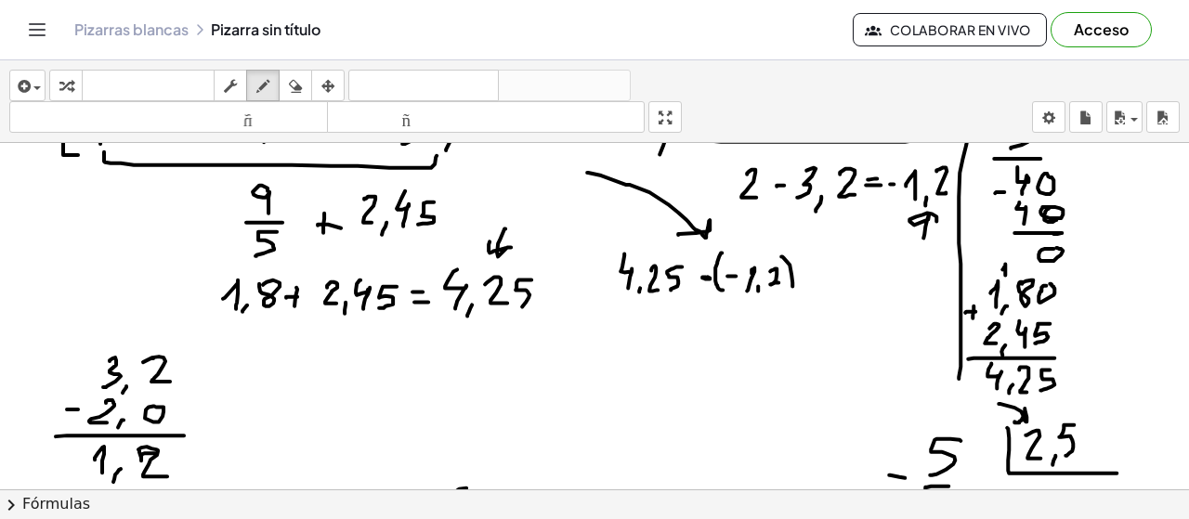
drag, startPoint x: 588, startPoint y: 171, endPoint x: 678, endPoint y: 233, distance: 109.5
click at [678, 233] on div at bounding box center [594, 508] width 1189 height 1046
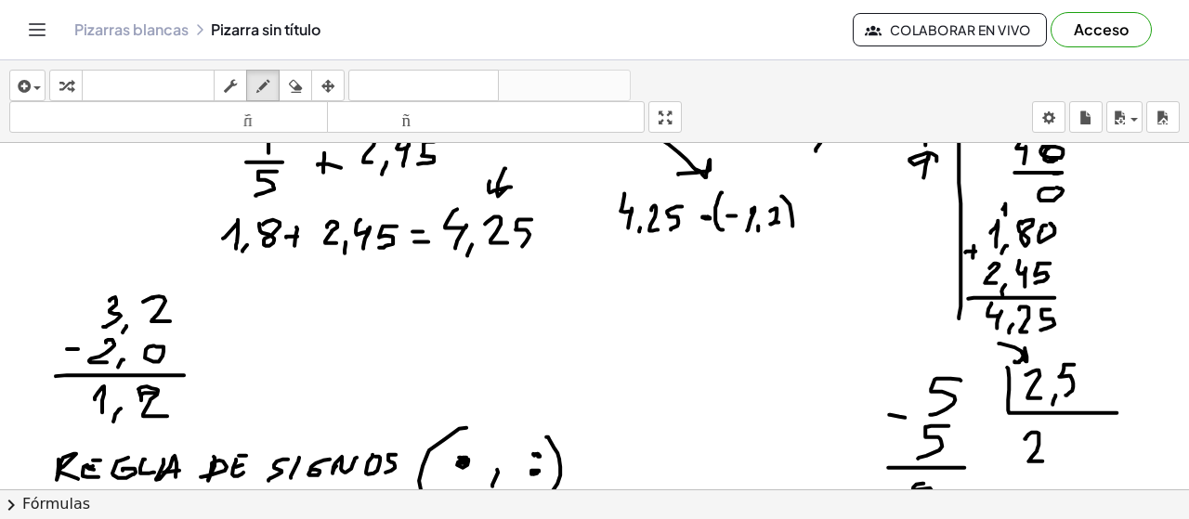
scroll to position [210, 0]
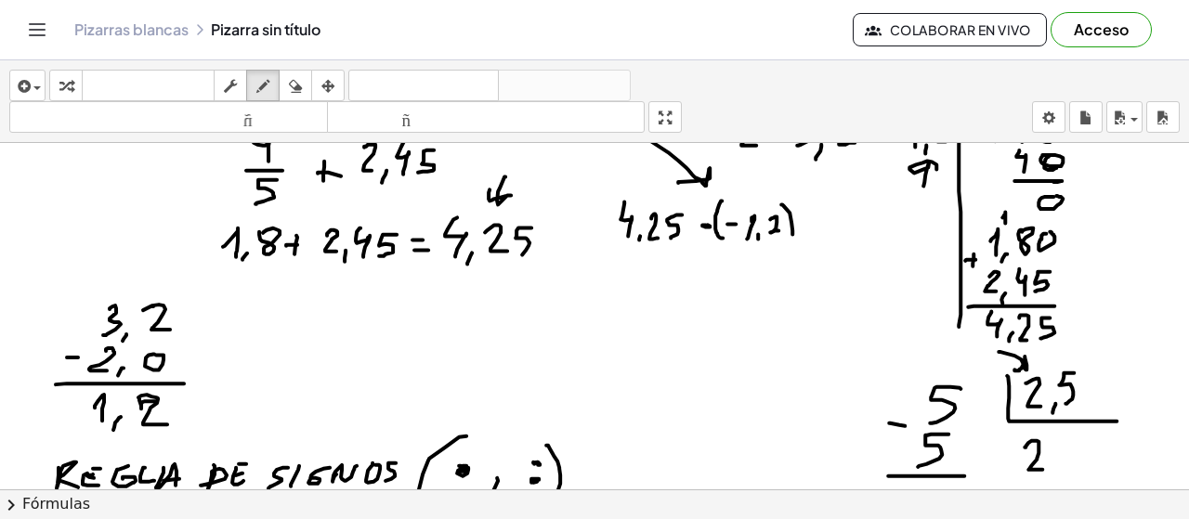
click at [823, 217] on div at bounding box center [594, 456] width 1189 height 1046
drag, startPoint x: 815, startPoint y: 227, endPoint x: 831, endPoint y: 228, distance: 15.8
click at [831, 228] on div at bounding box center [594, 456] width 1189 height 1046
drag, startPoint x: 600, startPoint y: 210, endPoint x: 600, endPoint y: 226, distance: 15.8
click at [601, 231] on div at bounding box center [594, 456] width 1189 height 1046
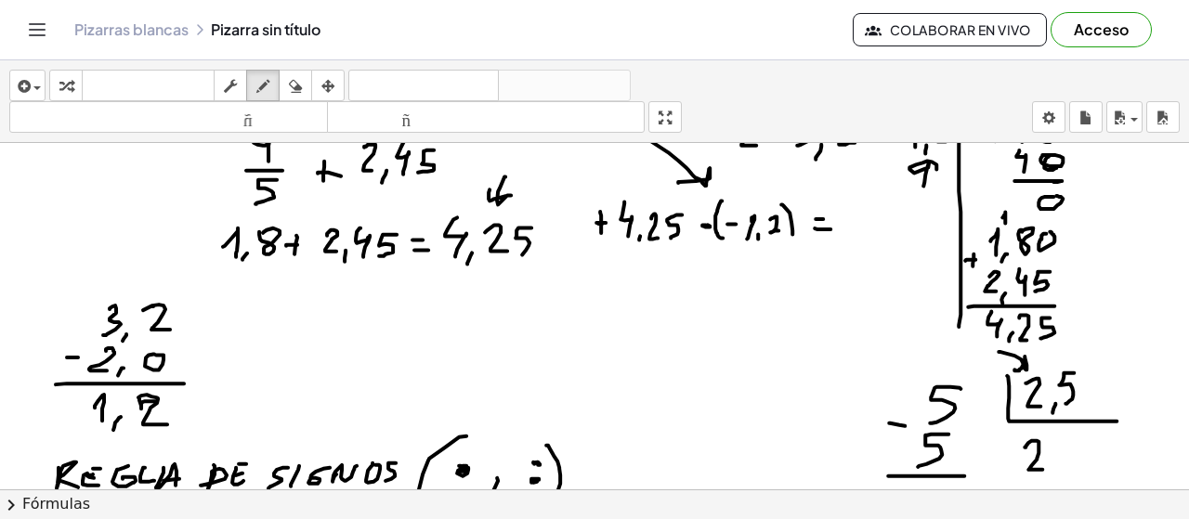
click at [606, 221] on div at bounding box center [594, 456] width 1189 height 1046
click at [709, 222] on div at bounding box center [594, 456] width 1189 height 1046
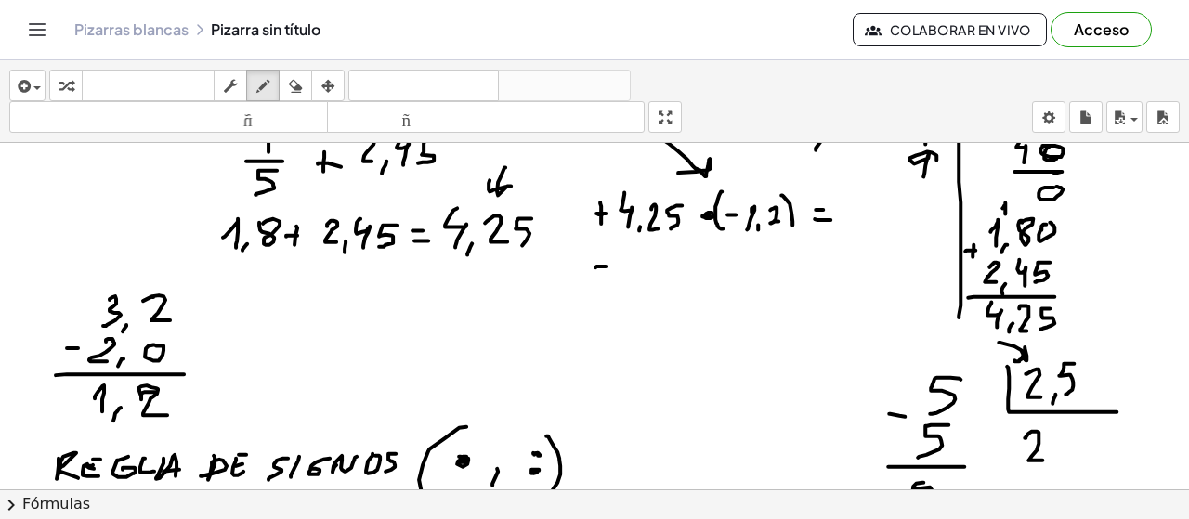
drag, startPoint x: 595, startPoint y: 266, endPoint x: 608, endPoint y: 272, distance: 13.7
click at [611, 264] on div at bounding box center [594, 447] width 1189 height 1046
drag, startPoint x: 840, startPoint y: 210, endPoint x: 828, endPoint y: 197, distance: 17.7
click at [851, 208] on div at bounding box center [594, 447] width 1189 height 1046
click at [292, 83] on icon "button" at bounding box center [295, 86] width 13 height 22
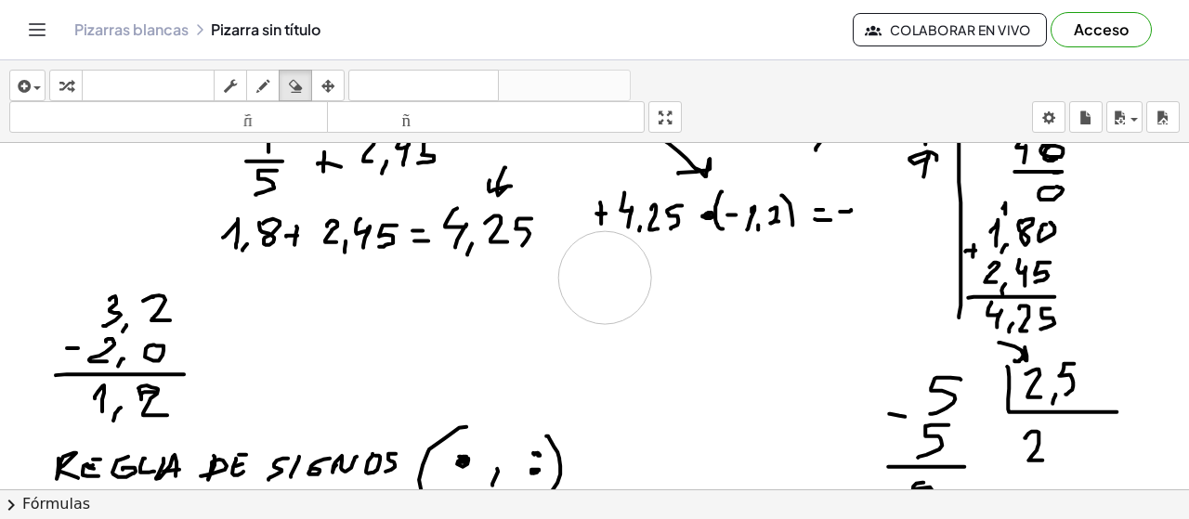
drag, startPoint x: 613, startPoint y: 285, endPoint x: 605, endPoint y: 276, distance: 12.5
click at [605, 276] on div at bounding box center [594, 447] width 1189 height 1046
click at [266, 88] on icon "button" at bounding box center [262, 86] width 13 height 22
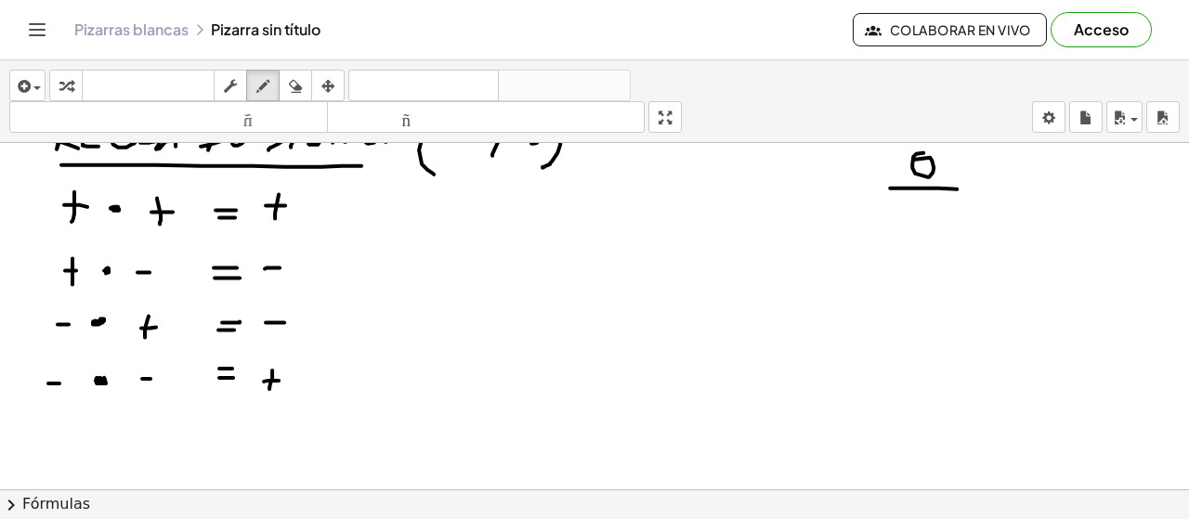
scroll to position [596, 0]
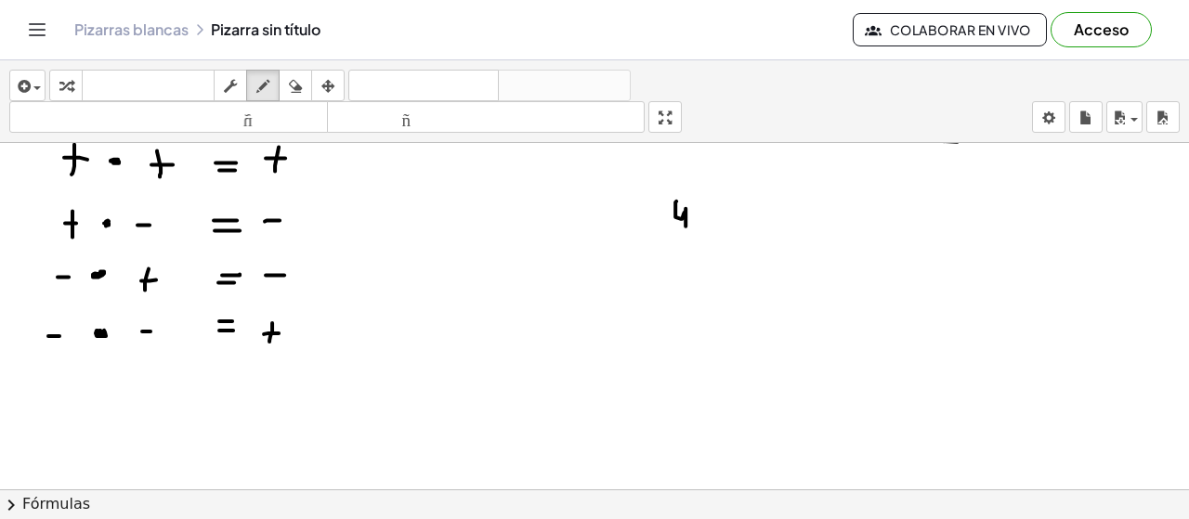
drag, startPoint x: 676, startPoint y: 199, endPoint x: 691, endPoint y: 233, distance: 37.4
click at [686, 234] on div at bounding box center [594, 70] width 1189 height 1046
click at [697, 240] on div at bounding box center [594, 70] width 1189 height 1046
drag, startPoint x: 710, startPoint y: 207, endPoint x: 745, endPoint y: 226, distance: 39.9
click at [732, 229] on div at bounding box center [594, 70] width 1189 height 1046
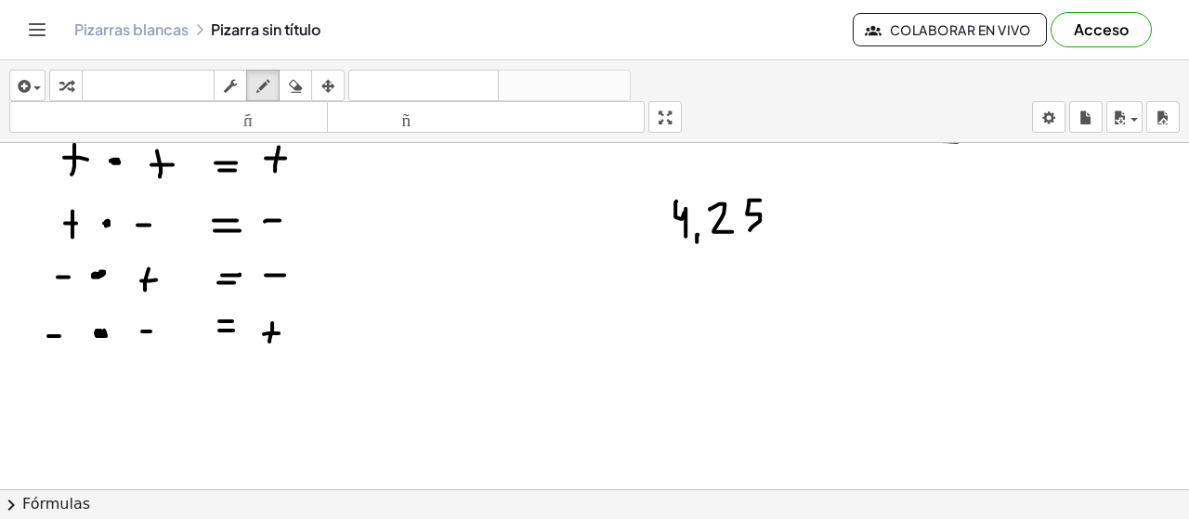
drag, startPoint x: 760, startPoint y: 198, endPoint x: 750, endPoint y: 228, distance: 31.4
click at [750, 228] on div at bounding box center [594, 70] width 1189 height 1046
drag, startPoint x: 633, startPoint y: 266, endPoint x: 622, endPoint y: 280, distance: 17.3
click at [624, 279] on div at bounding box center [594, 70] width 1189 height 1046
drag, startPoint x: 624, startPoint y: 265, endPoint x: 635, endPoint y: 281, distance: 19.3
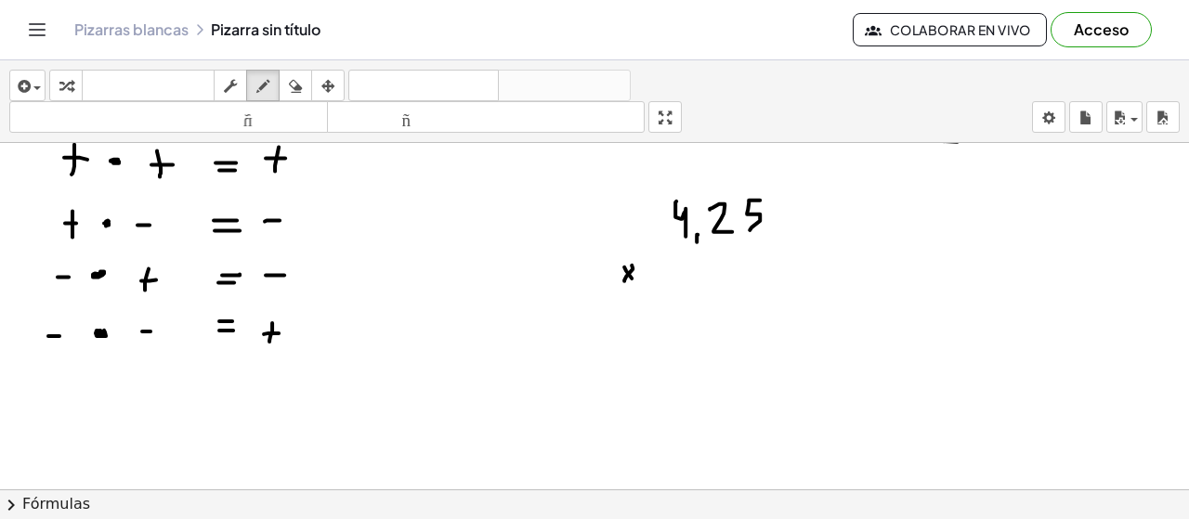
click at [634, 280] on div at bounding box center [594, 70] width 1189 height 1046
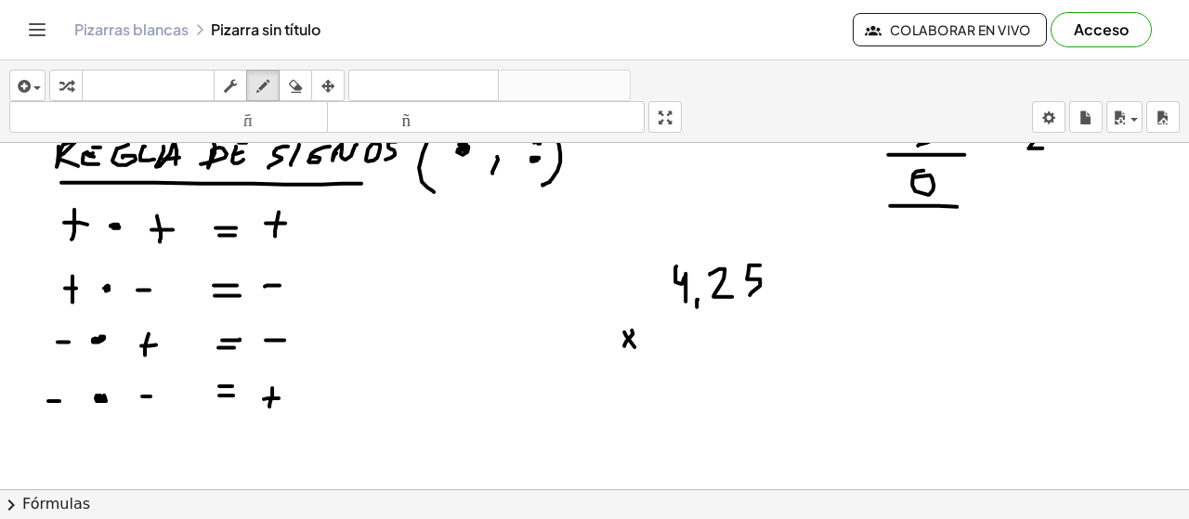
scroll to position [536, 0]
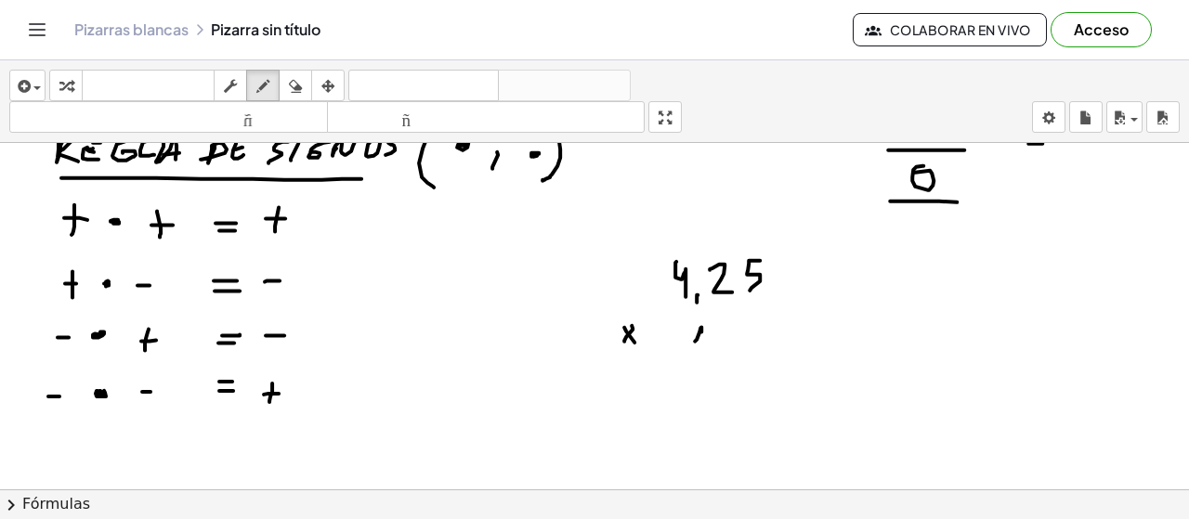
drag, startPoint x: 697, startPoint y: 337, endPoint x: 696, endPoint y: 354, distance: 16.7
click at [696, 353] on div at bounding box center [594, 130] width 1189 height 1046
drag, startPoint x: 713, startPoint y: 348, endPoint x: 703, endPoint y: 361, distance: 16.0
click at [703, 361] on div at bounding box center [594, 130] width 1189 height 1046
drag, startPoint x: 725, startPoint y: 331, endPoint x: 749, endPoint y: 350, distance: 31.0
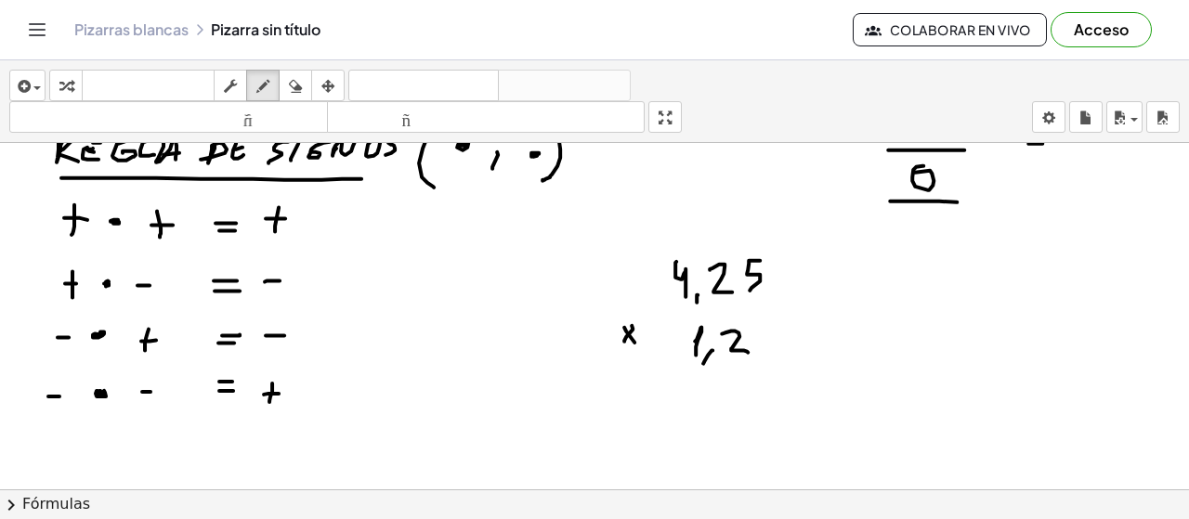
click at [749, 350] on div at bounding box center [594, 130] width 1189 height 1046
drag, startPoint x: 713, startPoint y: 372, endPoint x: 794, endPoint y: 371, distance: 81.8
click at [794, 371] on div at bounding box center [594, 130] width 1189 height 1046
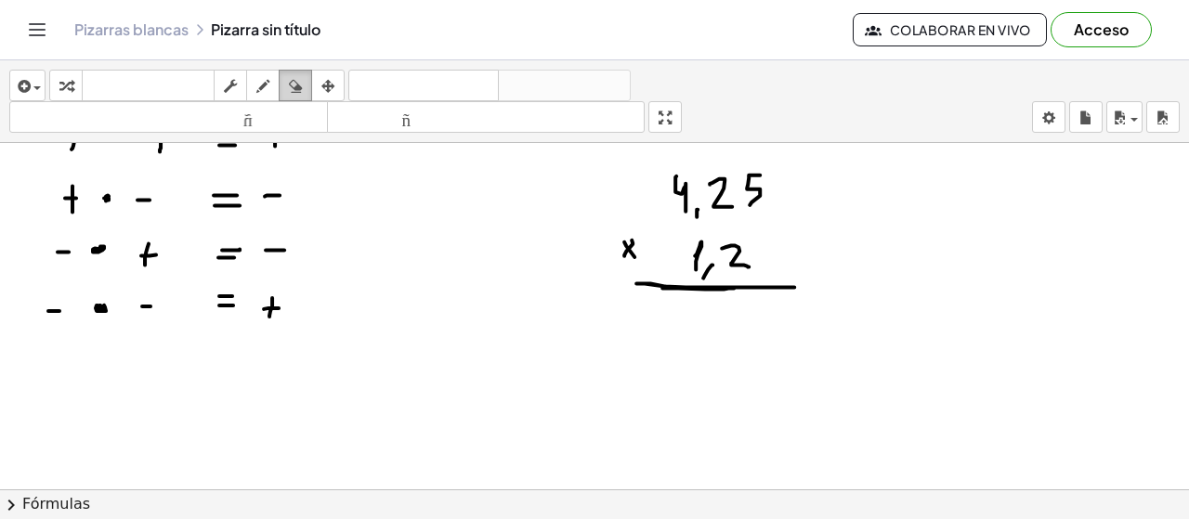
click at [295, 79] on icon "button" at bounding box center [295, 86] width 13 height 22
drag, startPoint x: 768, startPoint y: 287, endPoint x: 678, endPoint y: 283, distance: 90.2
click at [678, 283] on div at bounding box center [594, 45] width 1189 height 1046
click at [698, 218] on div at bounding box center [594, 45] width 1189 height 1046
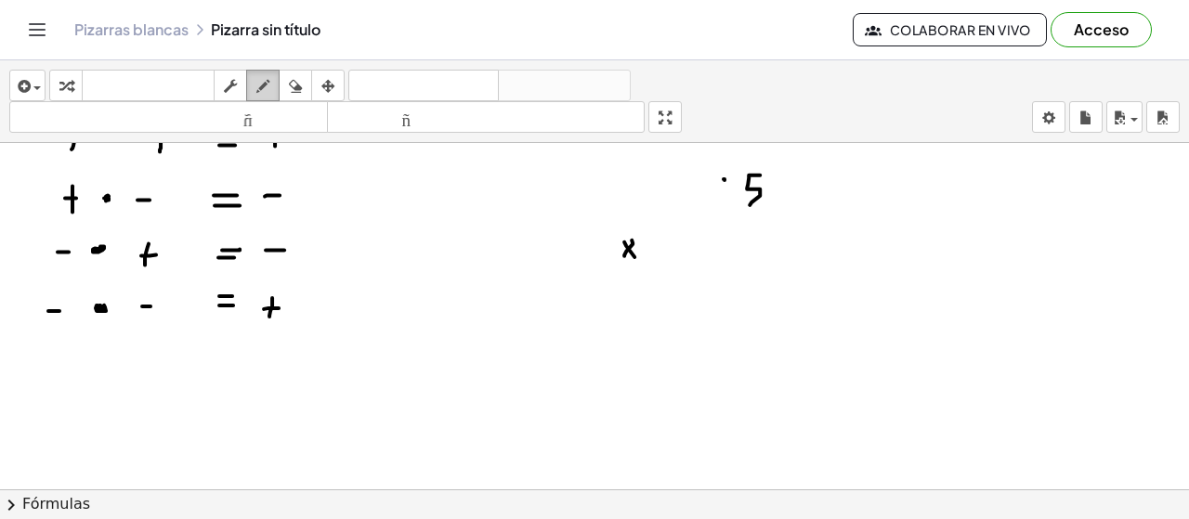
click at [268, 86] on icon "button" at bounding box center [262, 86] width 13 height 22
drag, startPoint x: 685, startPoint y: 170, endPoint x: 717, endPoint y: 193, distance: 40.0
click at [694, 205] on div at bounding box center [594, 45] width 1189 height 1046
drag, startPoint x: 712, startPoint y: 179, endPoint x: 718, endPoint y: 223, distance: 44.1
click at [730, 201] on div at bounding box center [594, 45] width 1189 height 1046
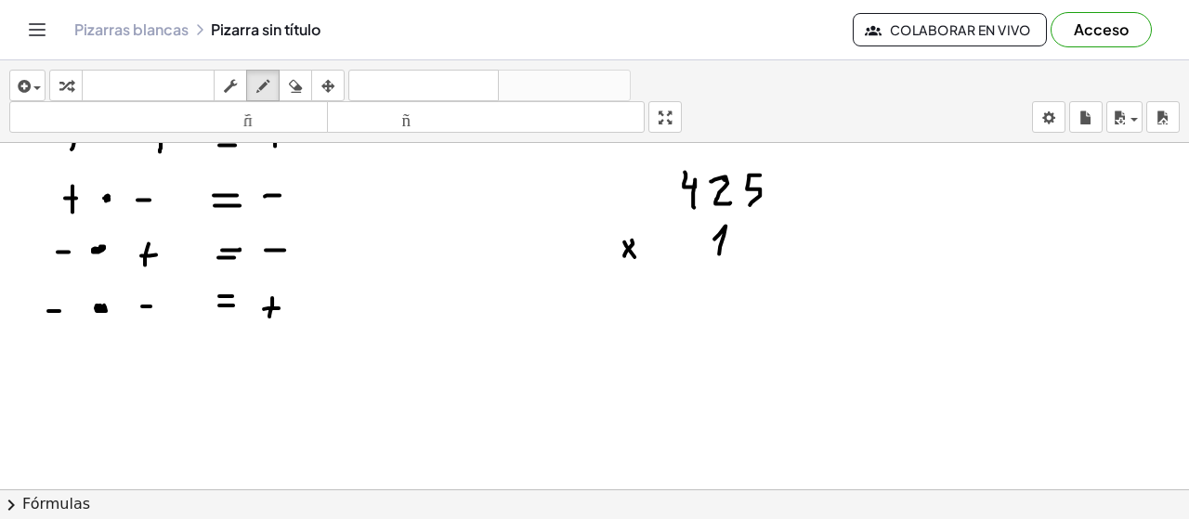
drag, startPoint x: 719, startPoint y: 232, endPoint x: 721, endPoint y: 257, distance: 25.2
click at [719, 256] on div at bounding box center [594, 45] width 1189 height 1046
drag, startPoint x: 745, startPoint y: 234, endPoint x: 726, endPoint y: 268, distance: 39.1
click at [754, 258] on div at bounding box center [594, 45] width 1189 height 1046
drag, startPoint x: 642, startPoint y: 285, endPoint x: 881, endPoint y: 285, distance: 238.7
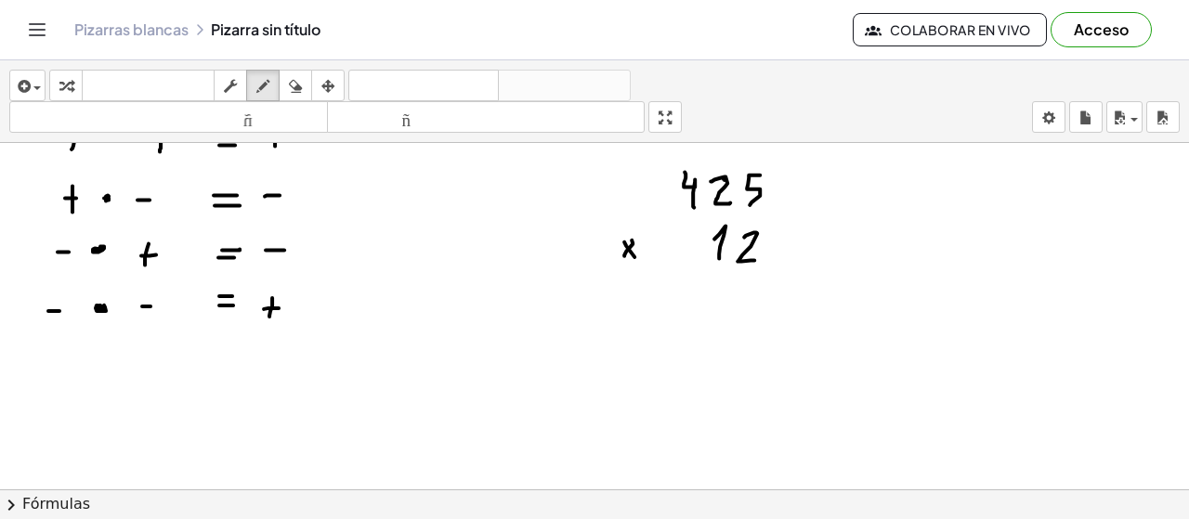
click at [875, 285] on div at bounding box center [594, 45] width 1189 height 1046
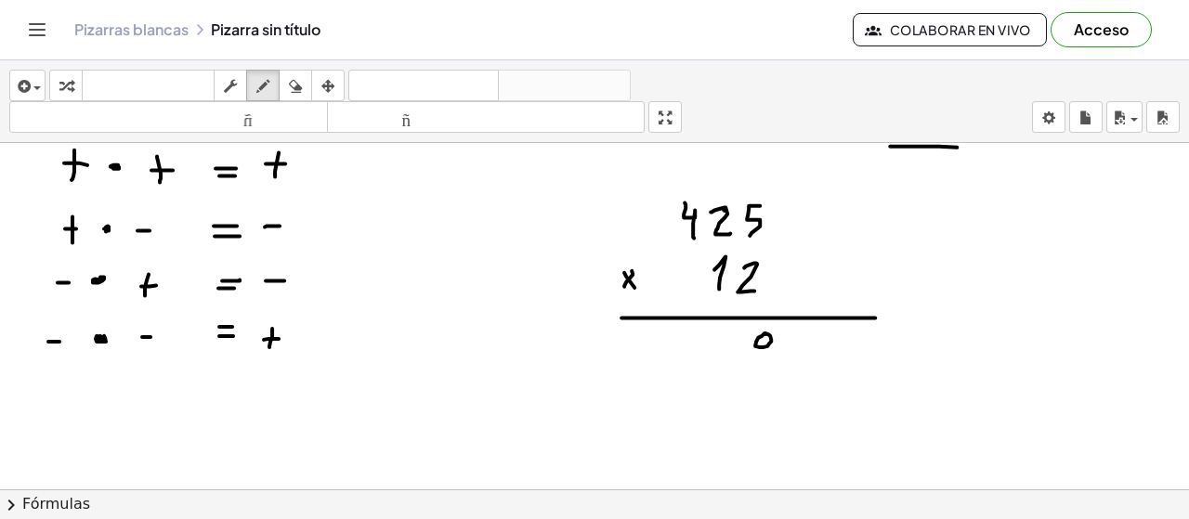
click at [767, 332] on div at bounding box center [594, 75] width 1189 height 1046
drag, startPoint x: 736, startPoint y: 322, endPoint x: 713, endPoint y: 347, distance: 33.5
click at [716, 347] on div at bounding box center [594, 75] width 1189 height 1046
click at [681, 328] on div at bounding box center [594, 75] width 1189 height 1046
drag, startPoint x: 731, startPoint y: 361, endPoint x: 707, endPoint y: 386, distance: 34.8
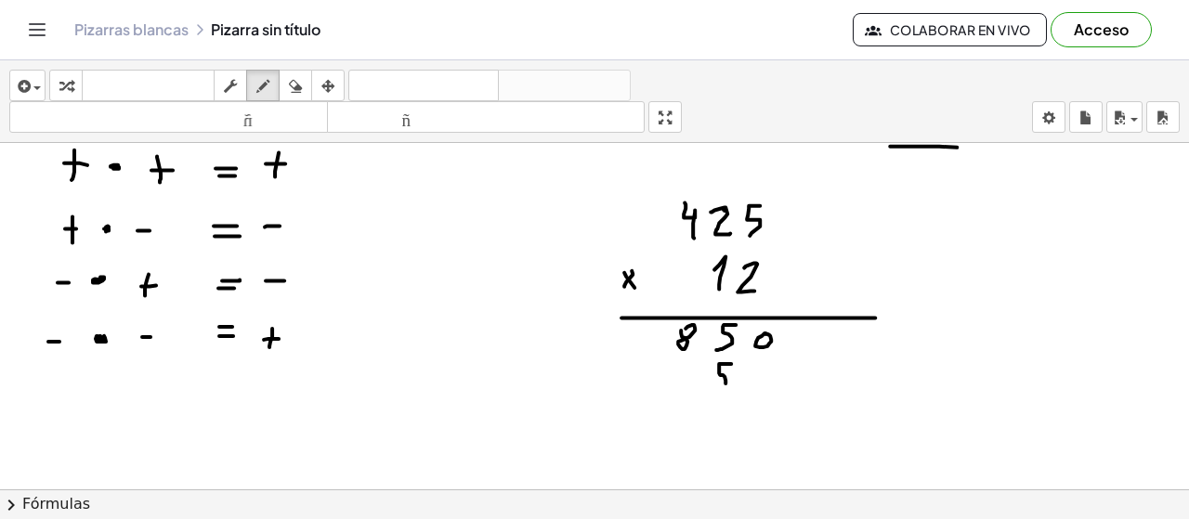
click at [710, 386] on div at bounding box center [594, 75] width 1189 height 1046
drag, startPoint x: 671, startPoint y: 363, endPoint x: 676, endPoint y: 382, distance: 19.4
click at [679, 386] on div at bounding box center [594, 75] width 1189 height 1046
drag, startPoint x: 633, startPoint y: 359, endPoint x: 637, endPoint y: 386, distance: 27.3
click at [637, 386] on div at bounding box center [594, 75] width 1189 height 1046
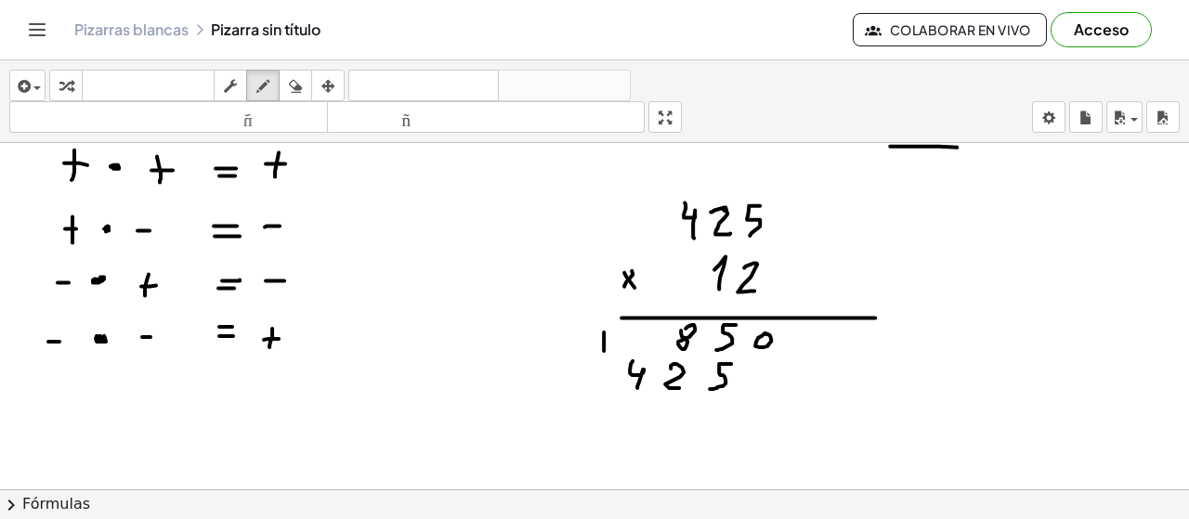
drag, startPoint x: 604, startPoint y: 337, endPoint x: 604, endPoint y: 348, distance: 11.1
click at [604, 348] on div at bounding box center [594, 75] width 1189 height 1046
click at [608, 340] on div at bounding box center [594, 75] width 1189 height 1046
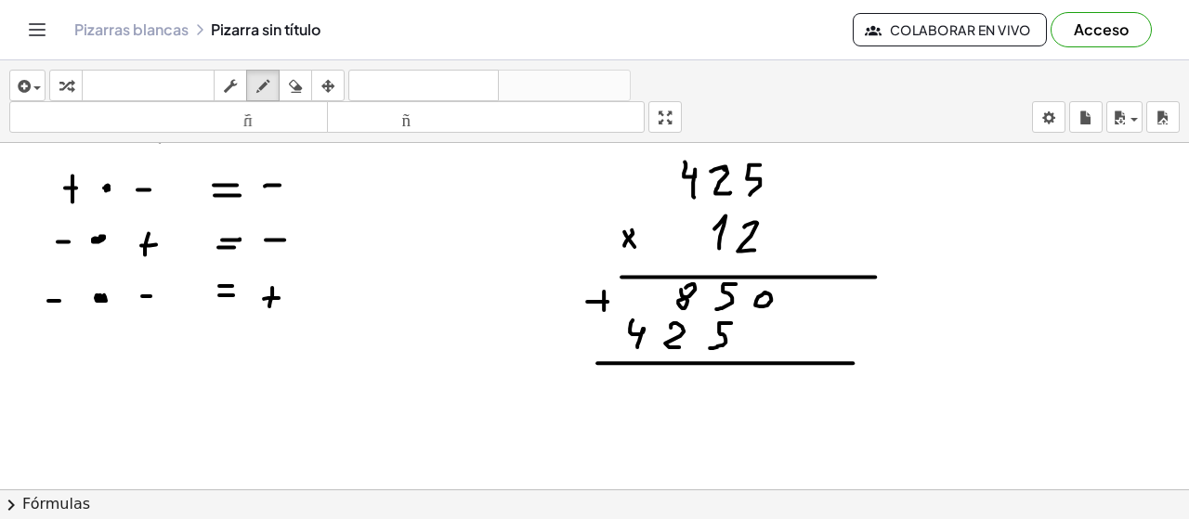
drag, startPoint x: 597, startPoint y: 361, endPoint x: 857, endPoint y: 361, distance: 259.2
click at [855, 361] on div at bounding box center [594, 34] width 1189 height 1046
click at [756, 373] on div at bounding box center [594, 34] width 1189 height 1046
click at [715, 369] on div at bounding box center [594, 34] width 1189 height 1046
drag, startPoint x: 677, startPoint y: 371, endPoint x: 678, endPoint y: 387, distance: 16.7
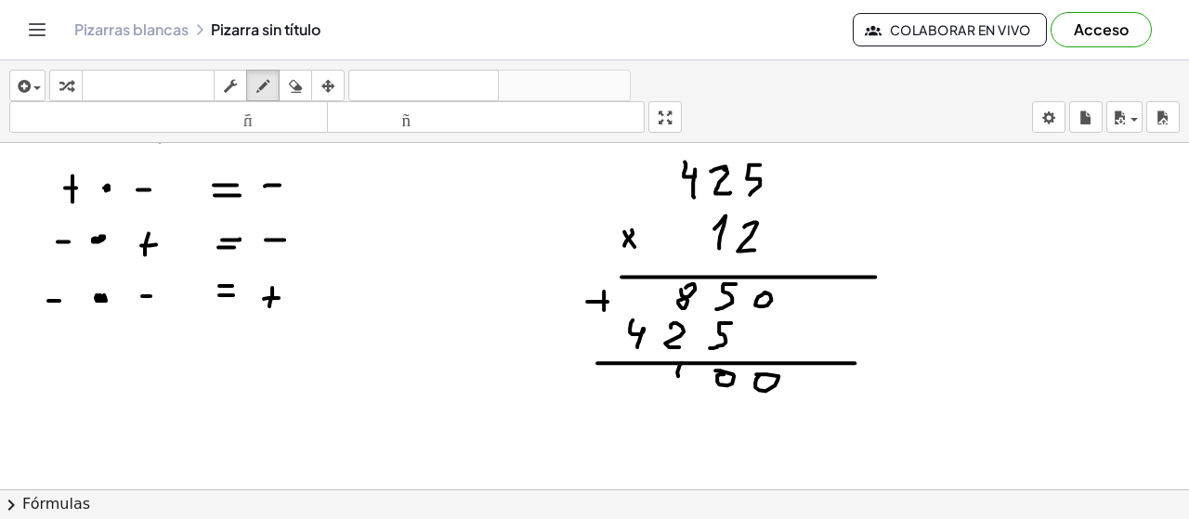
click at [678, 387] on div at bounding box center [594, 34] width 1189 height 1046
drag, startPoint x: 650, startPoint y: 369, endPoint x: 641, endPoint y: 391, distance: 24.2
click at [635, 391] on div at bounding box center [594, 34] width 1189 height 1046
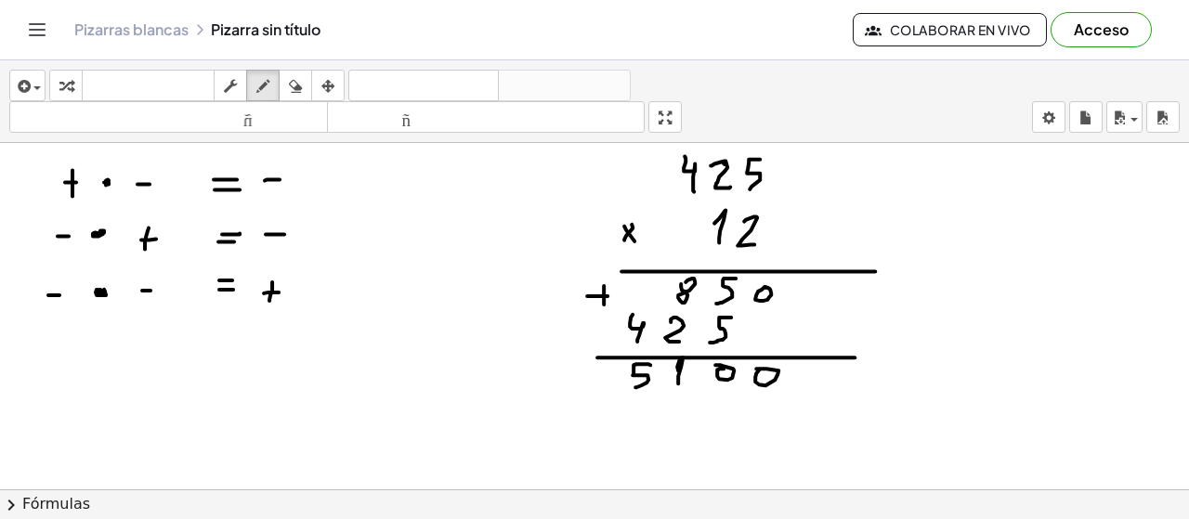
scroll to position [621, 0]
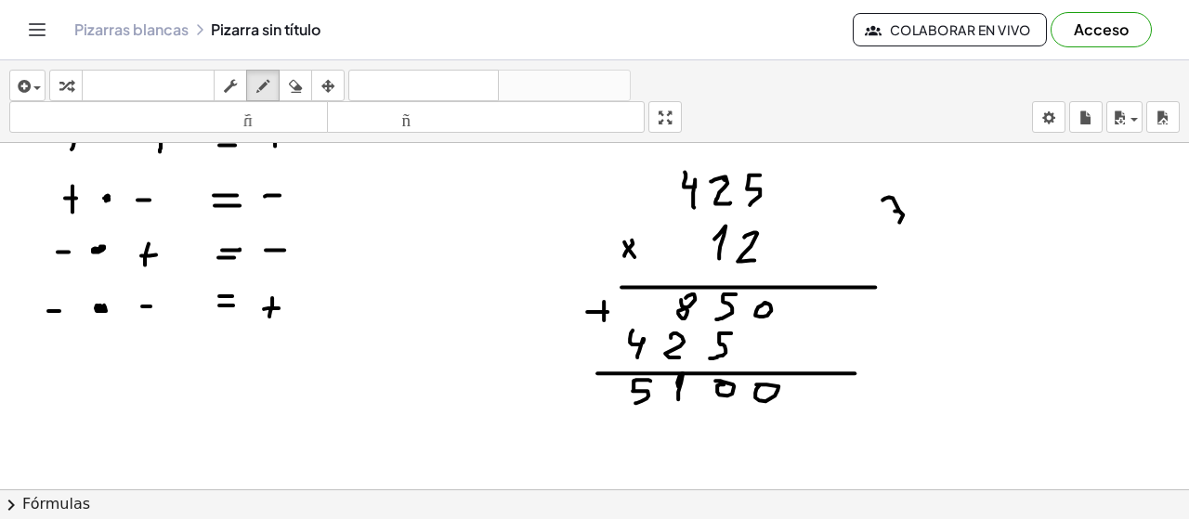
drag, startPoint x: 885, startPoint y: 196, endPoint x: 880, endPoint y: 229, distance: 33.0
click at [880, 229] on div at bounding box center [594, 45] width 1189 height 1046
drag, startPoint x: 920, startPoint y: 222, endPoint x: 933, endPoint y: 228, distance: 14.1
click at [926, 229] on div at bounding box center [594, 45] width 1189 height 1046
click at [947, 229] on div at bounding box center [594, 45] width 1189 height 1046
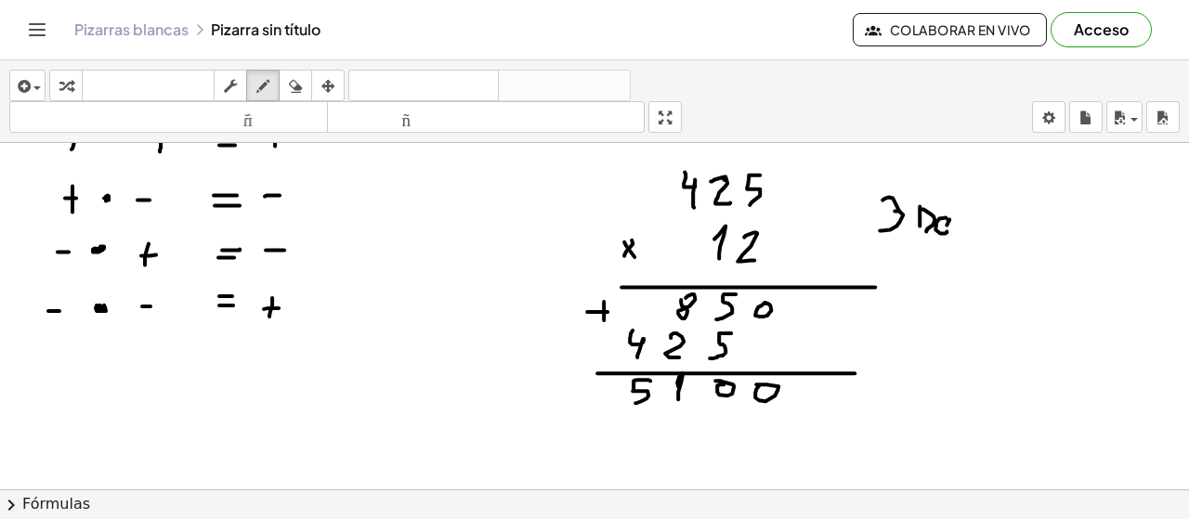
drag, startPoint x: 947, startPoint y: 223, endPoint x: 937, endPoint y: 222, distance: 9.3
click at [938, 222] on div at bounding box center [594, 45] width 1189 height 1046
drag, startPoint x: 959, startPoint y: 217, endPoint x: 967, endPoint y: 228, distance: 13.2
click at [961, 230] on div at bounding box center [594, 45] width 1189 height 1046
click at [970, 230] on div at bounding box center [594, 45] width 1189 height 1046
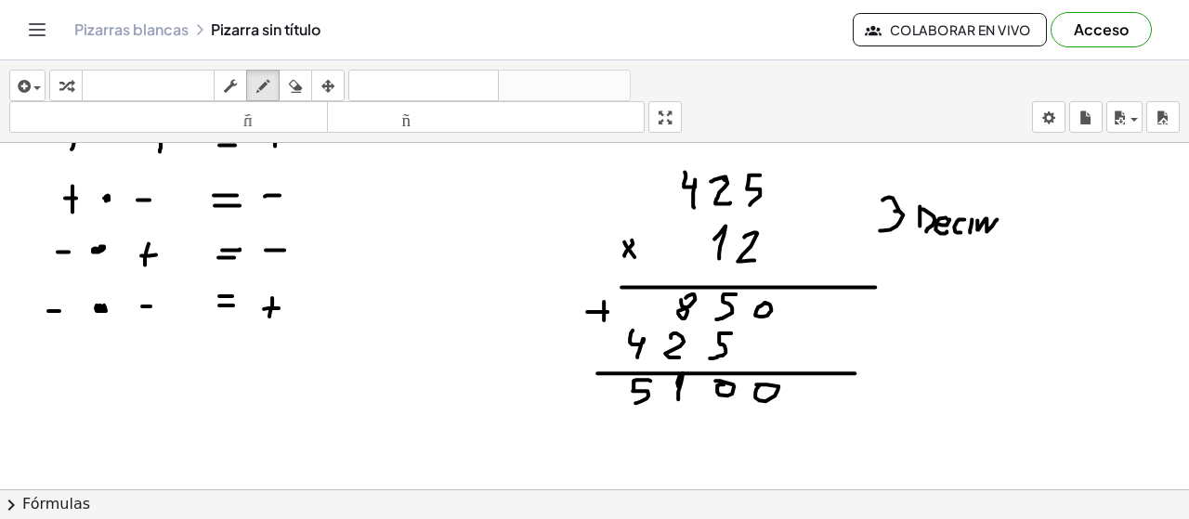
drag, startPoint x: 977, startPoint y: 228, endPoint x: 1011, endPoint y: 221, distance: 34.1
click at [1000, 229] on div at bounding box center [594, 45] width 1189 height 1046
drag, startPoint x: 1014, startPoint y: 212, endPoint x: 1023, endPoint y: 225, distance: 15.5
click at [1019, 229] on div at bounding box center [594, 45] width 1189 height 1046
drag, startPoint x: 1027, startPoint y: 216, endPoint x: 1035, endPoint y: 224, distance: 10.5
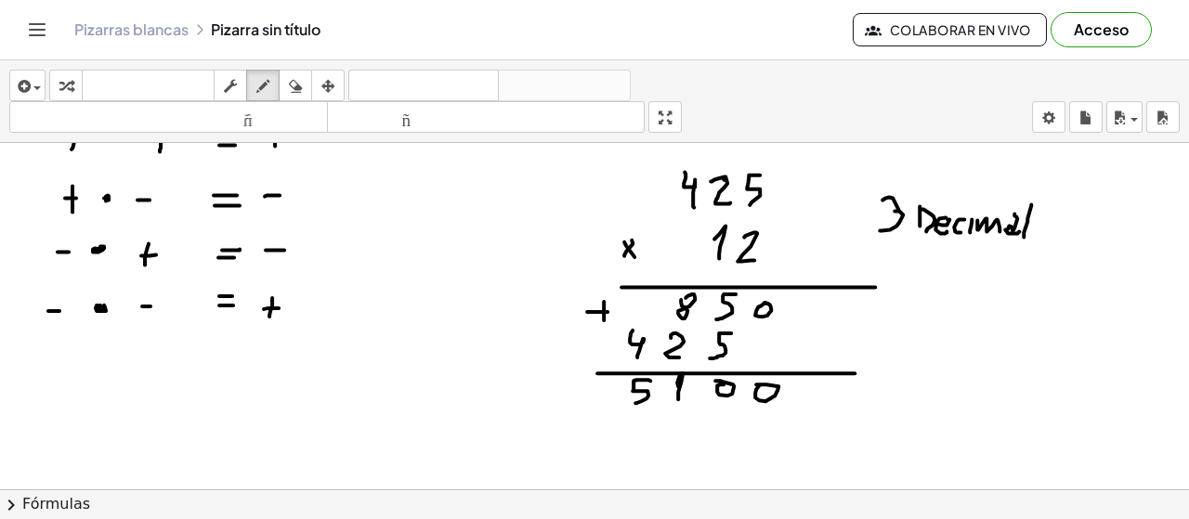
click at [1024, 237] on div at bounding box center [594, 45] width 1189 height 1046
drag, startPoint x: 1035, startPoint y: 220, endPoint x: 1041, endPoint y: 228, distance: 9.9
click at [1040, 228] on div at bounding box center [594, 45] width 1189 height 1046
drag, startPoint x: 1038, startPoint y: 215, endPoint x: 1046, endPoint y: 220, distance: 10.0
click at [1040, 221] on div at bounding box center [594, 45] width 1189 height 1046
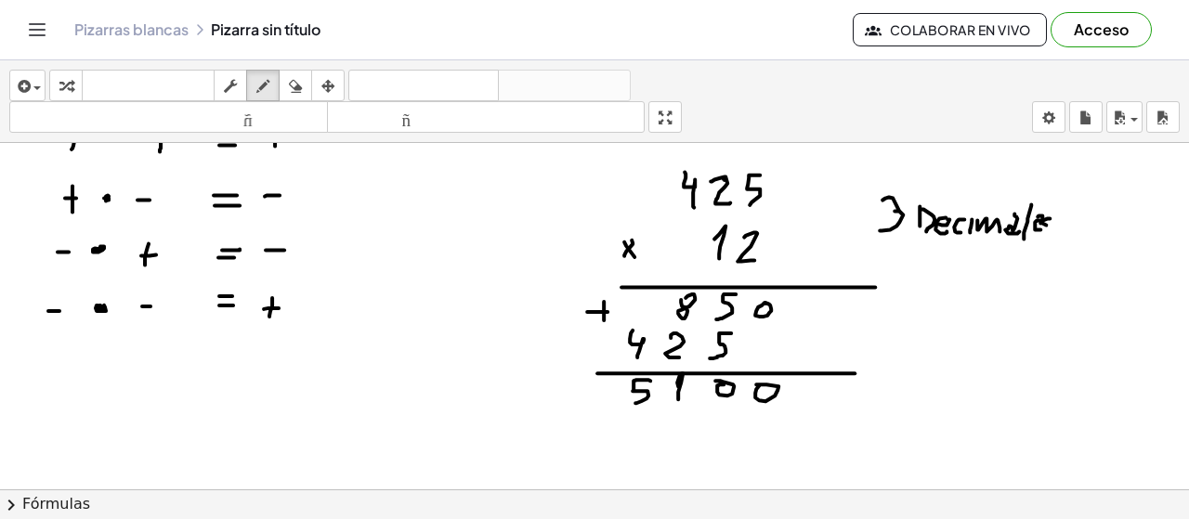
drag, startPoint x: 1047, startPoint y: 216, endPoint x: 1039, endPoint y: 234, distance: 19.5
click at [1046, 230] on div at bounding box center [594, 45] width 1189 height 1046
drag, startPoint x: 933, startPoint y: 275, endPoint x: 964, endPoint y: 274, distance: 31.6
click at [959, 276] on div at bounding box center [594, 45] width 1189 height 1046
drag, startPoint x: 970, startPoint y: 274, endPoint x: 1048, endPoint y: 277, distance: 78.1
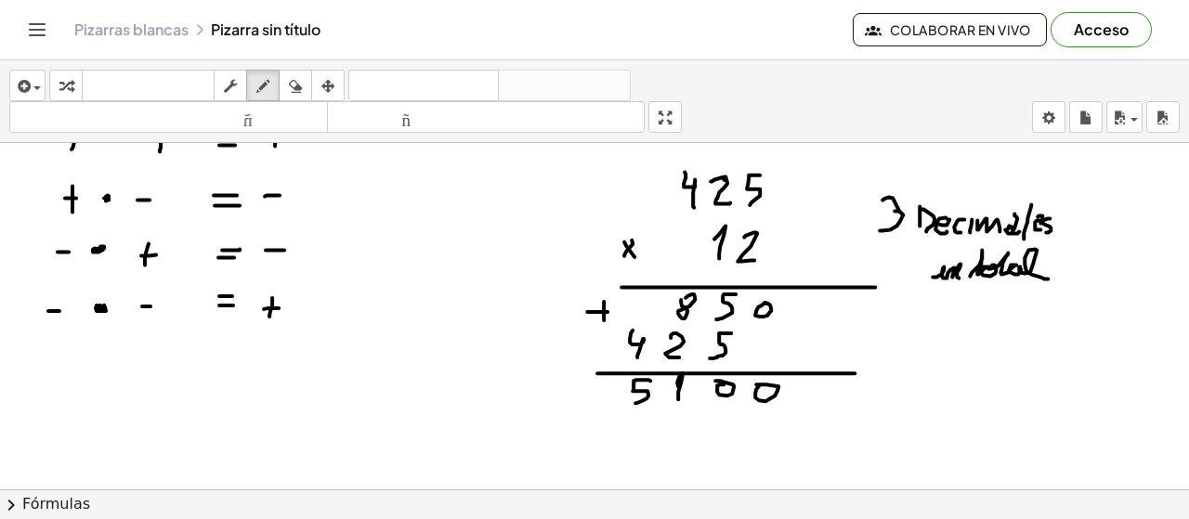
click at [1048, 277] on div at bounding box center [594, 45] width 1189 height 1046
drag, startPoint x: 1000, startPoint y: 252, endPoint x: 1014, endPoint y: 254, distance: 14.1
click at [1009, 252] on div at bounding box center [594, 45] width 1189 height 1046
drag, startPoint x: 975, startPoint y: 255, endPoint x: 991, endPoint y: 255, distance: 15.8
click at [987, 255] on div at bounding box center [594, 45] width 1189 height 1046
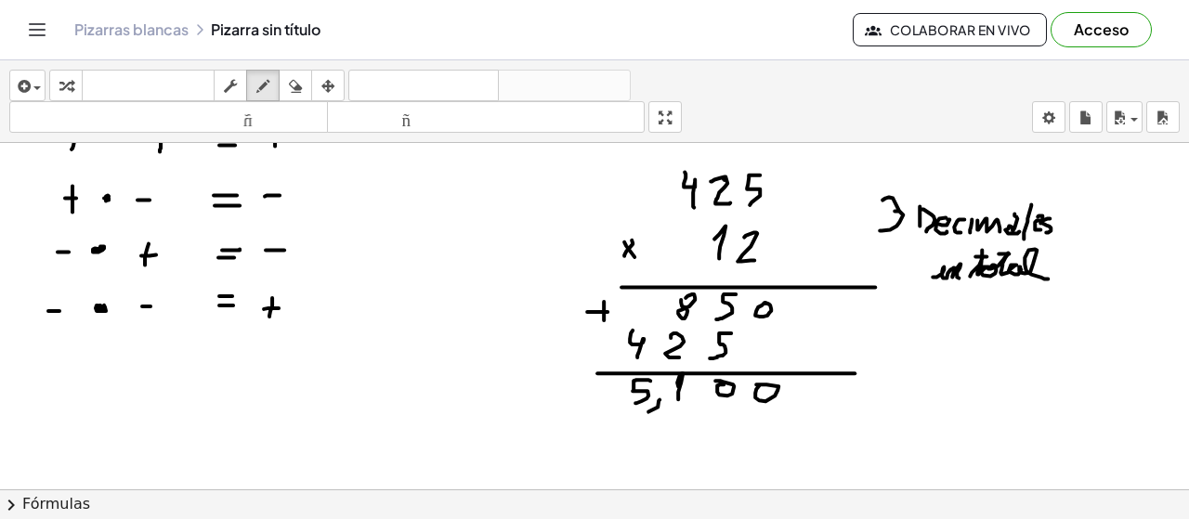
drag, startPoint x: 660, startPoint y: 398, endPoint x: 645, endPoint y: 412, distance: 20.4
click at [646, 410] on div at bounding box center [594, 45] width 1189 height 1046
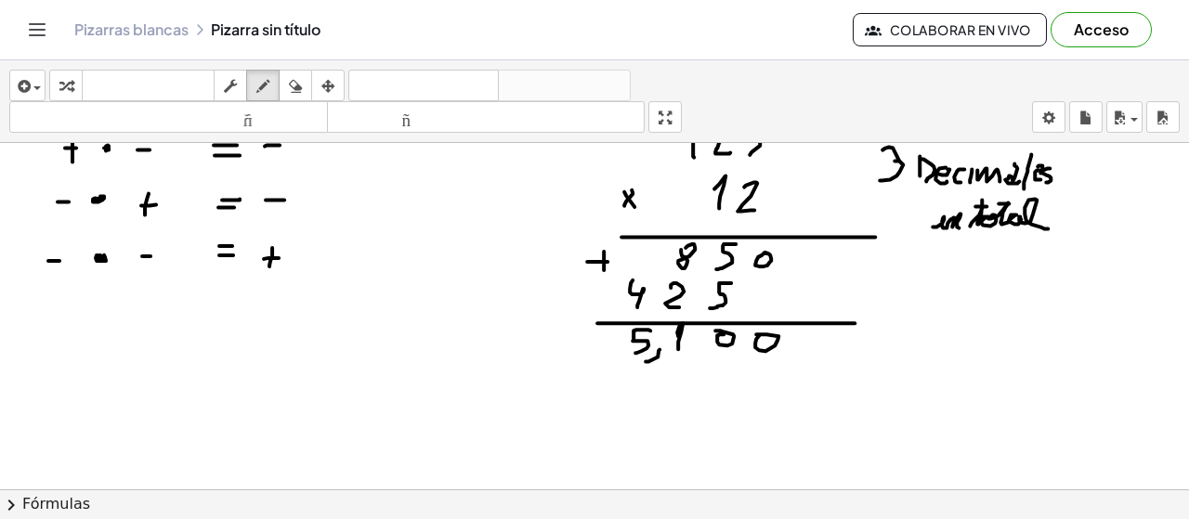
scroll to position [676, 0]
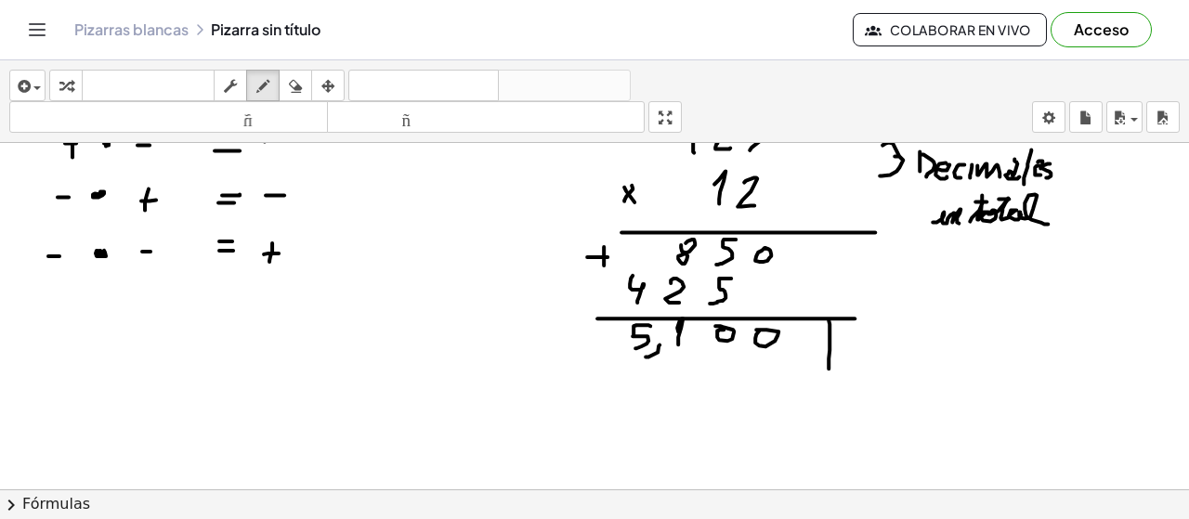
drag, startPoint x: 830, startPoint y: 322, endPoint x: 788, endPoint y: 386, distance: 75.8
drag, startPoint x: 604, startPoint y: 324, endPoint x: 820, endPoint y: 386, distance: 225.2
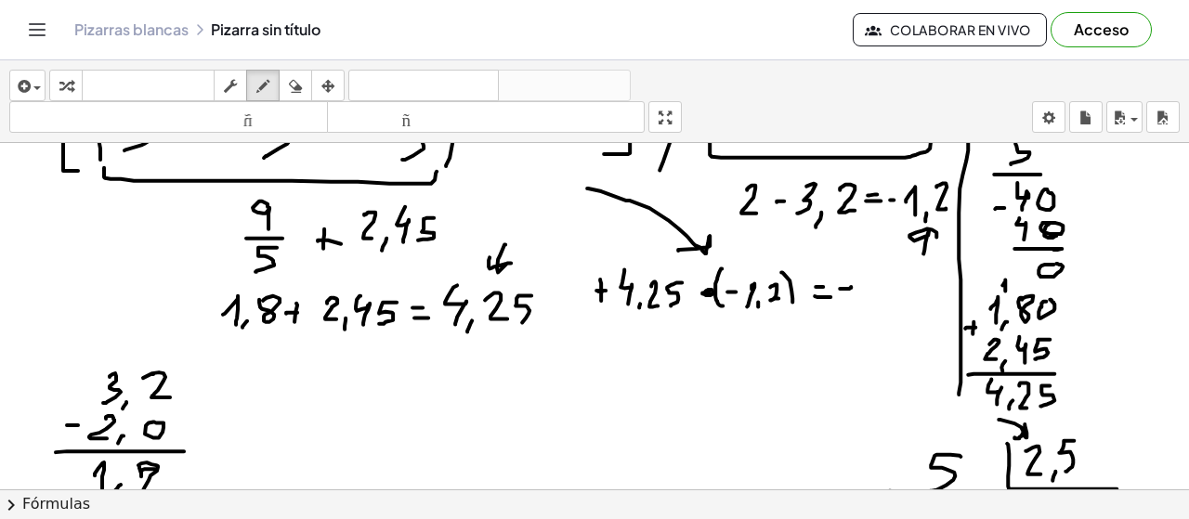
scroll to position [137, 0]
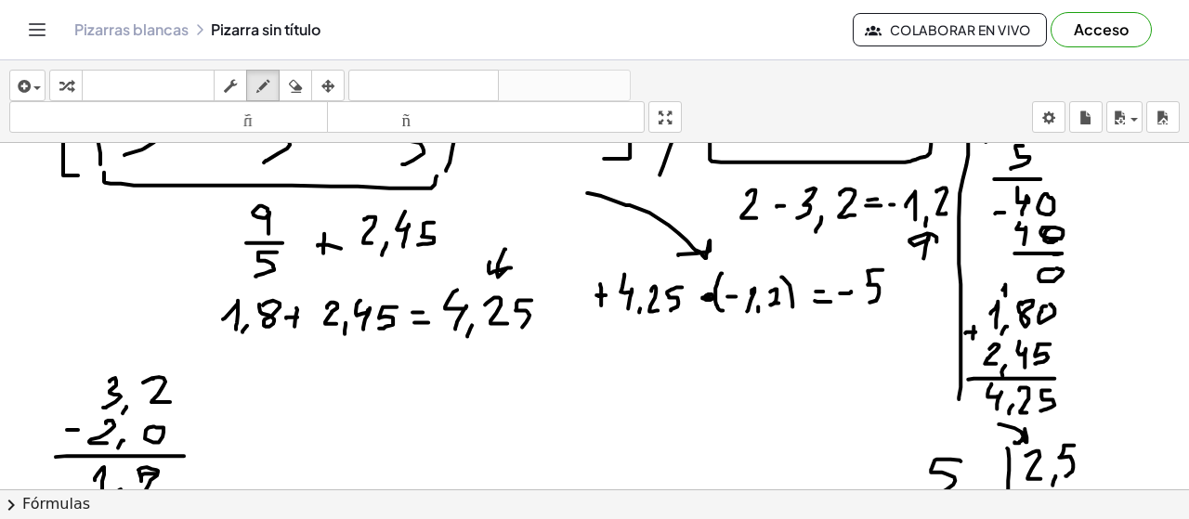
drag, startPoint x: 883, startPoint y: 268, endPoint x: 864, endPoint y: 302, distance: 39.1
click at [864, 302] on div at bounding box center [594, 529] width 1189 height 1046
drag, startPoint x: 886, startPoint y: 301, endPoint x: 883, endPoint y: 314, distance: 13.3
click at [883, 316] on div at bounding box center [594, 529] width 1189 height 1046
drag, startPoint x: 910, startPoint y: 273, endPoint x: 906, endPoint y: 308, distance: 35.6
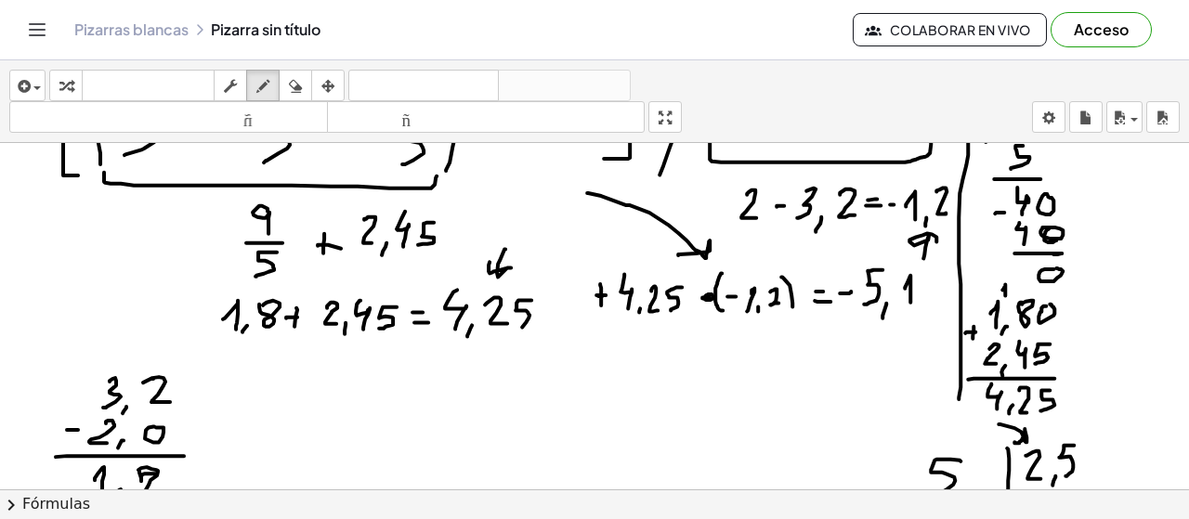
click at [910, 301] on div at bounding box center [594, 529] width 1189 height 1046
drag, startPoint x: 845, startPoint y: 328, endPoint x: 900, endPoint y: 327, distance: 54.8
click at [899, 327] on div at bounding box center [594, 529] width 1189 height 1046
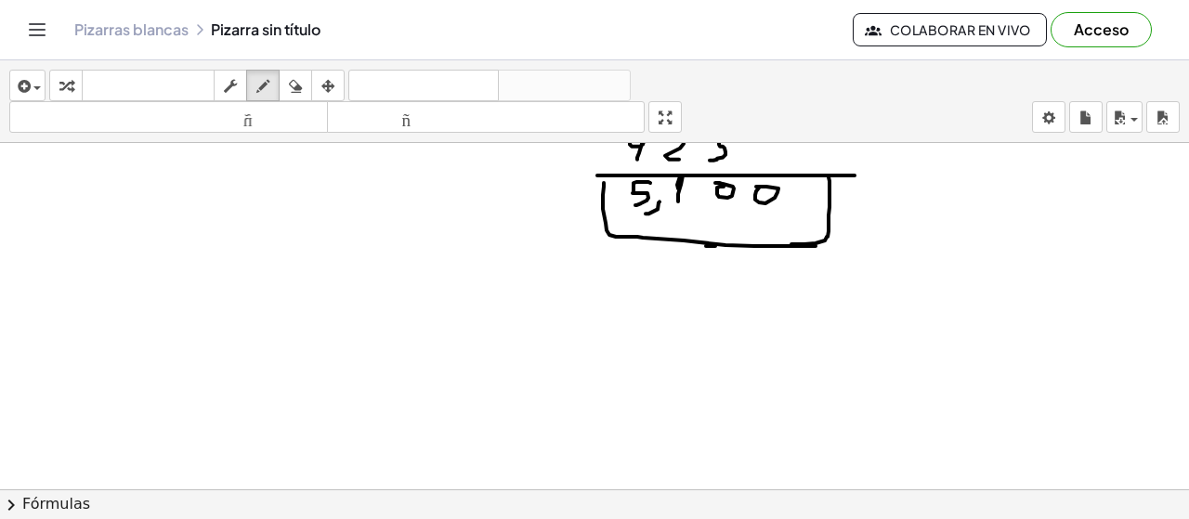
scroll to position [888, 0]
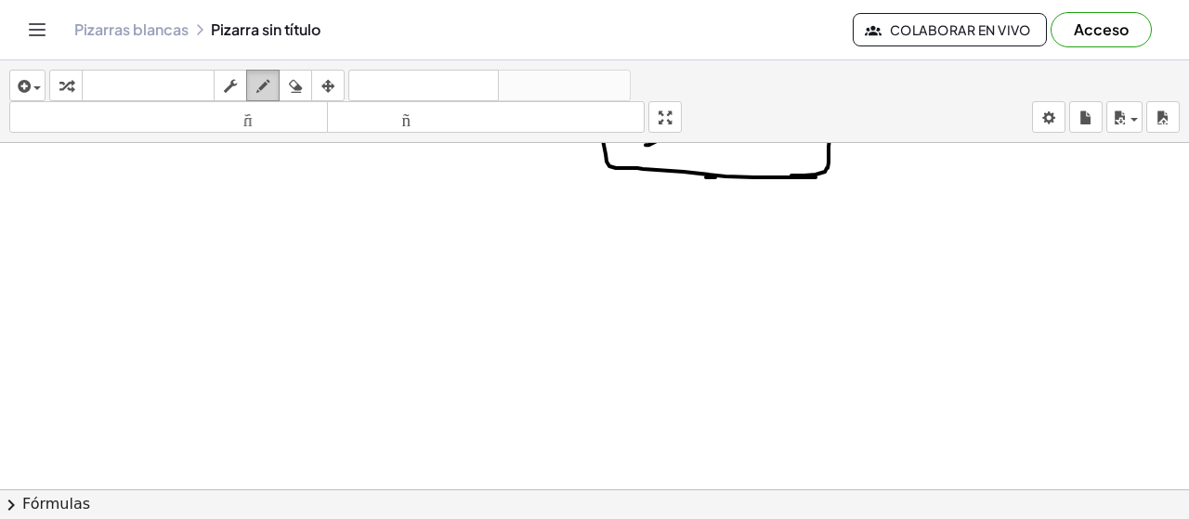
click at [264, 86] on icon "button" at bounding box center [262, 86] width 13 height 22
drag, startPoint x: 107, startPoint y: 248, endPoint x: 134, endPoint y: 267, distance: 32.7
drag, startPoint x: 147, startPoint y: 246, endPoint x: 150, endPoint y: 267, distance: 20.8
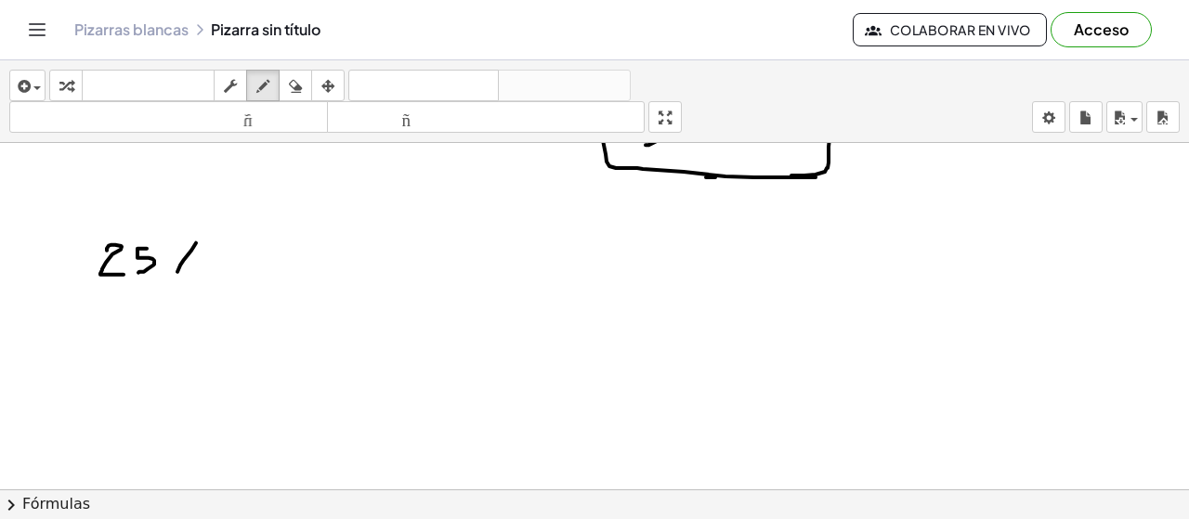
drag, startPoint x: 184, startPoint y: 257, endPoint x: 176, endPoint y: 273, distance: 17.9
drag, startPoint x: 230, startPoint y: 254, endPoint x: 231, endPoint y: 270, distance: 16.7
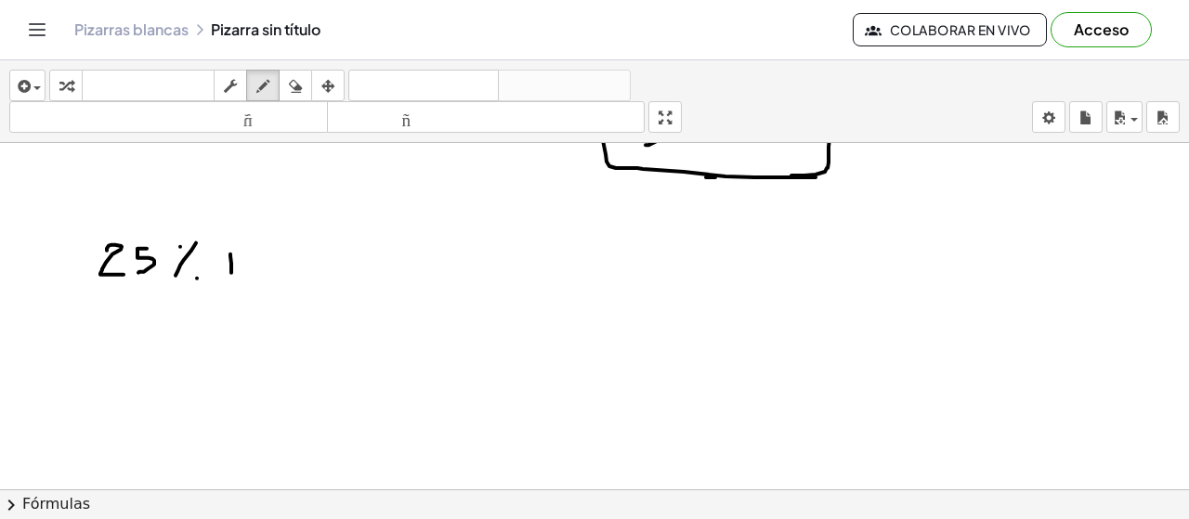
drag, startPoint x: 286, startPoint y: 242, endPoint x: 290, endPoint y: 255, distance: 14.4
drag, startPoint x: 277, startPoint y: 267, endPoint x: 305, endPoint y: 267, distance: 27.9
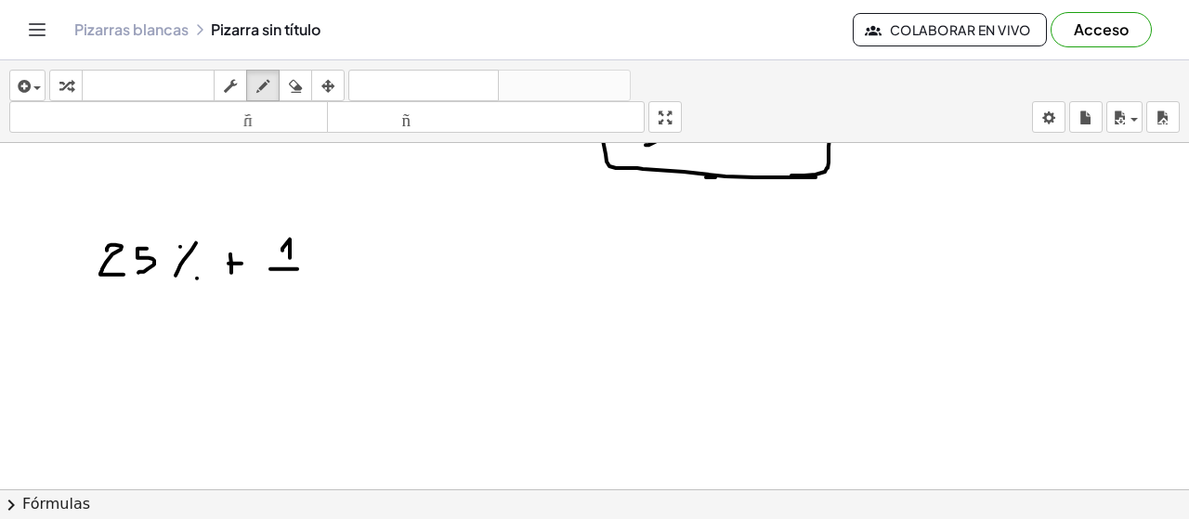
drag, startPoint x: 282, startPoint y: 273, endPoint x: 305, endPoint y: 293, distance: 29.6
drag, startPoint x: 318, startPoint y: 231, endPoint x: 310, endPoint y: 299, distance: 68.2
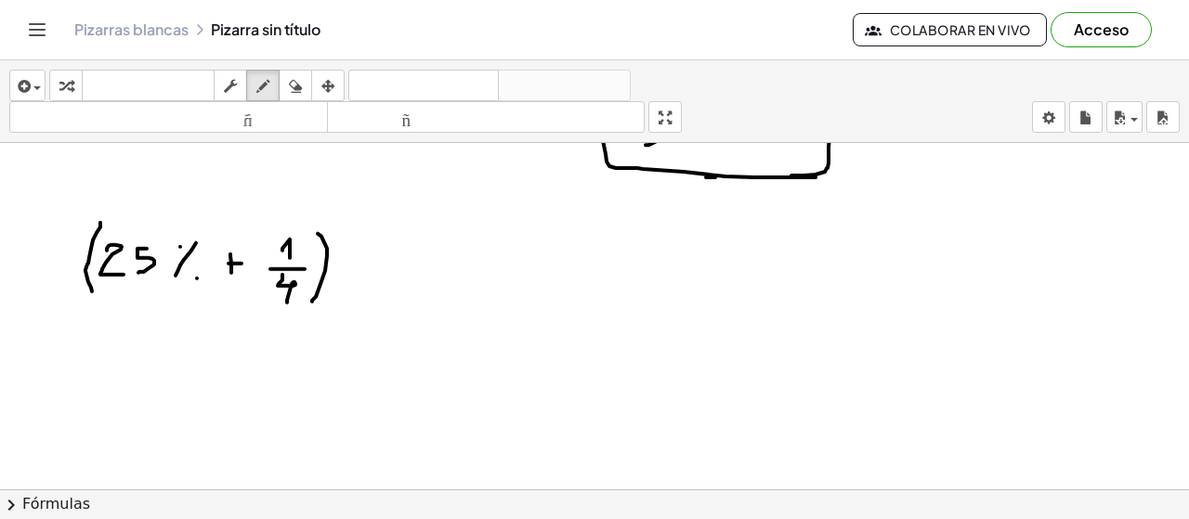
drag, startPoint x: 100, startPoint y: 220, endPoint x: 148, endPoint y: 293, distance: 86.6
drag, startPoint x: 379, startPoint y: 244, endPoint x: 373, endPoint y: 268, distance: 24.8
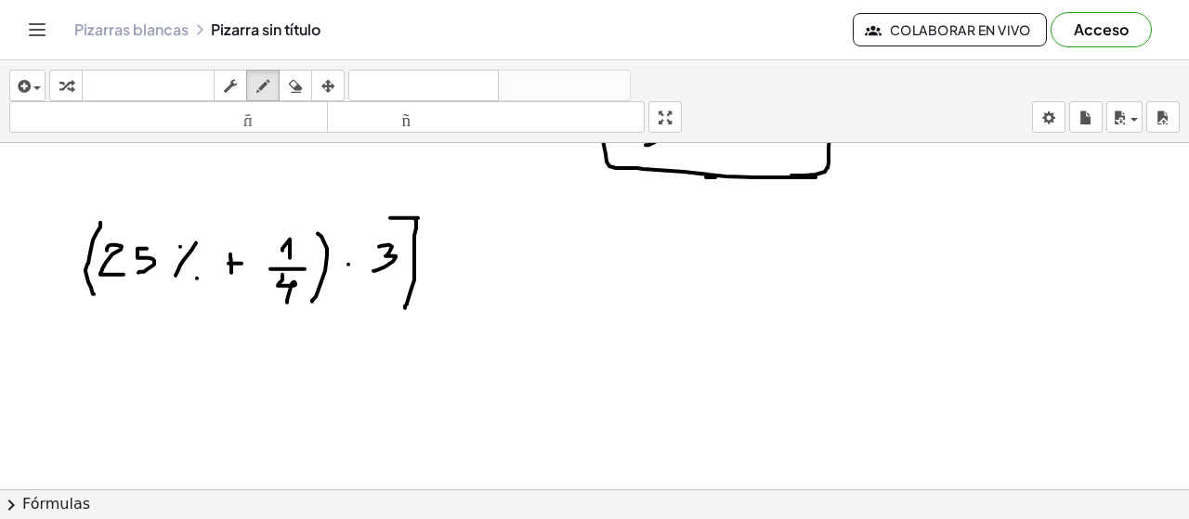
drag, startPoint x: 401, startPoint y: 216, endPoint x: 366, endPoint y: 304, distance: 95.1
drag, startPoint x: 81, startPoint y: 207, endPoint x: 74, endPoint y: 294, distance: 86.6
drag, startPoint x: 447, startPoint y: 262, endPoint x: 438, endPoint y: 274, distance: 15.2
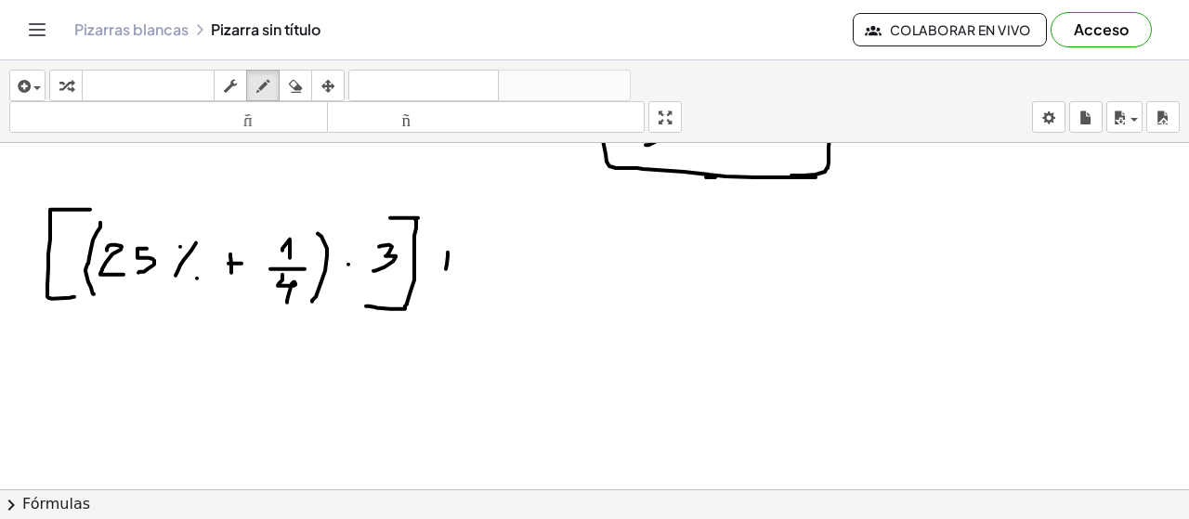
drag, startPoint x: 437, startPoint y: 264, endPoint x: 464, endPoint y: 264, distance: 27.9
drag, startPoint x: 497, startPoint y: 258, endPoint x: 502, endPoint y: 268, distance: 11.2
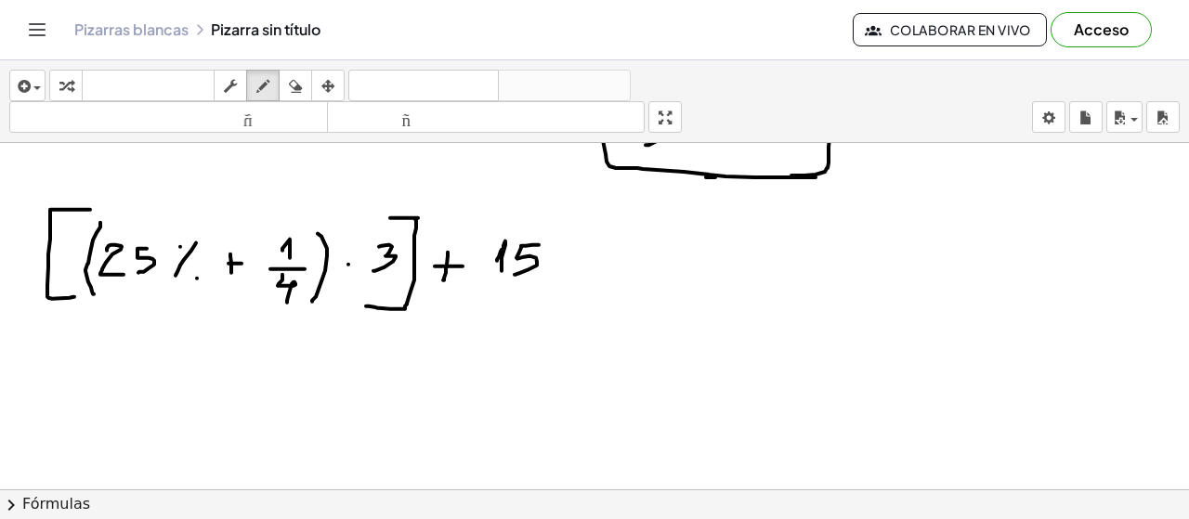
drag, startPoint x: 539, startPoint y: 242, endPoint x: 515, endPoint y: 272, distance: 38.3
drag, startPoint x: 592, startPoint y: 233, endPoint x: 557, endPoint y: 268, distance: 48.6
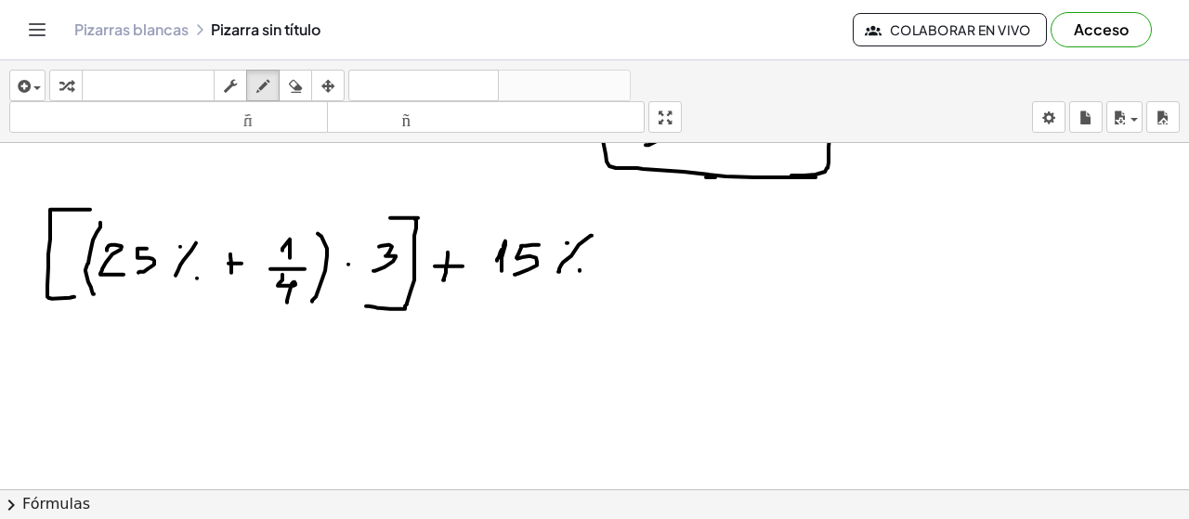
click at [292, 80] on icon "button" at bounding box center [295, 86] width 13 height 22
click at [264, 83] on icon "button" at bounding box center [262, 86] width 13 height 22
drag, startPoint x: 320, startPoint y: 233, endPoint x: 321, endPoint y: 276, distance: 42.8
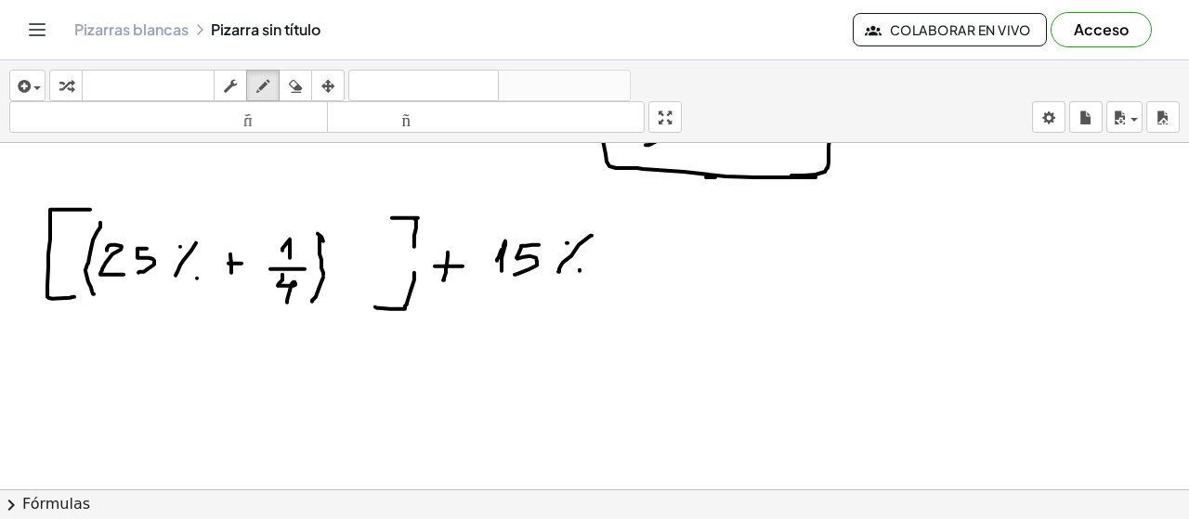
drag, startPoint x: 338, startPoint y: 261, endPoint x: 355, endPoint y: 264, distance: 17.0
drag, startPoint x: 414, startPoint y: 242, endPoint x: 416, endPoint y: 276, distance: 34.4
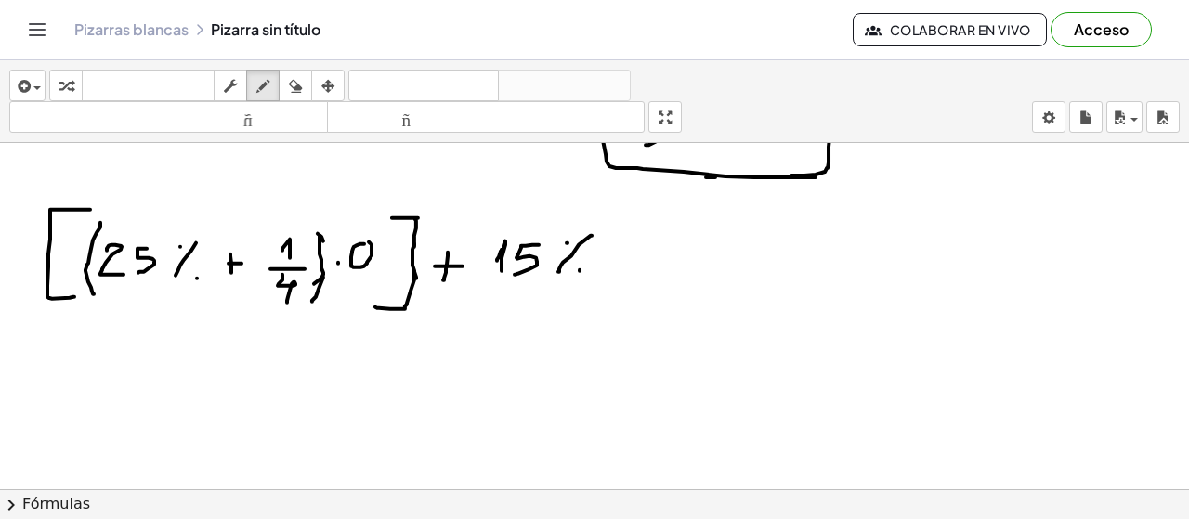
drag, startPoint x: 378, startPoint y: 267, endPoint x: 366, endPoint y: 280, distance: 17.7
drag, startPoint x: 385, startPoint y: 246, endPoint x: 394, endPoint y: 266, distance: 21.6
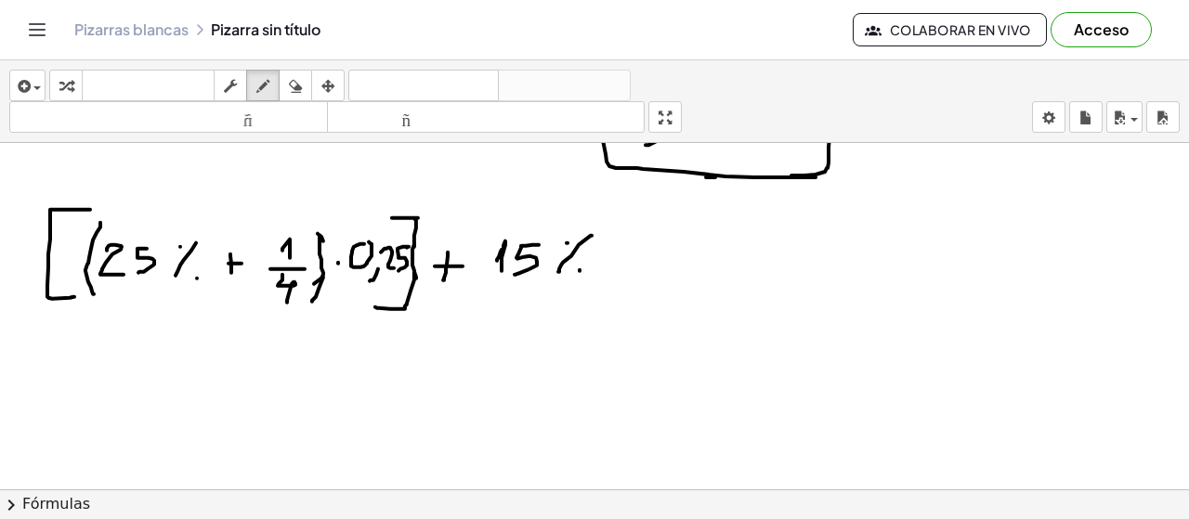
drag, startPoint x: 407, startPoint y: 245, endPoint x: 397, endPoint y: 272, distance: 28.8
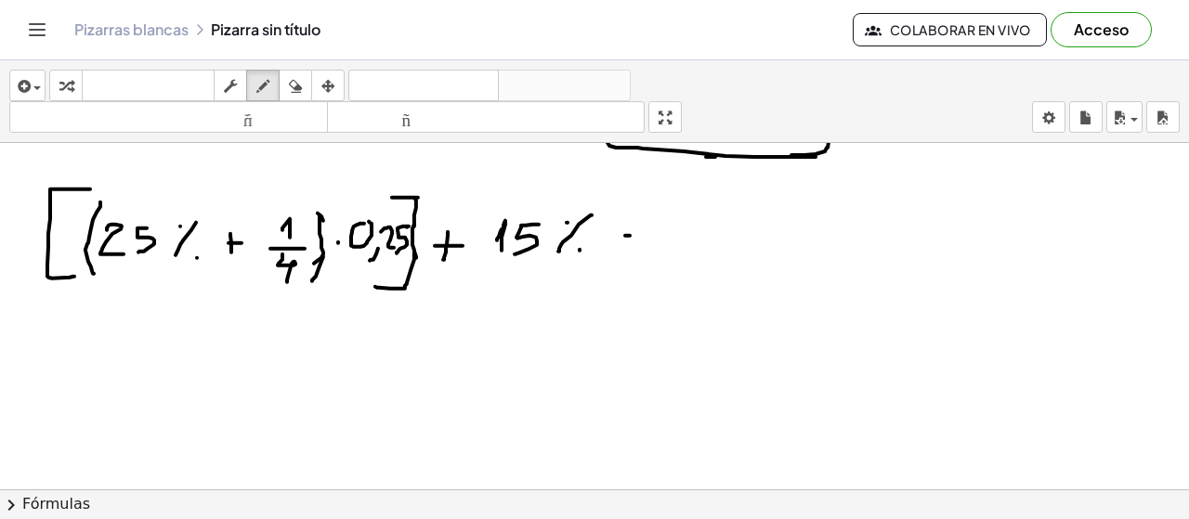
drag, startPoint x: 622, startPoint y: 246, endPoint x: 638, endPoint y: 246, distance: 15.8
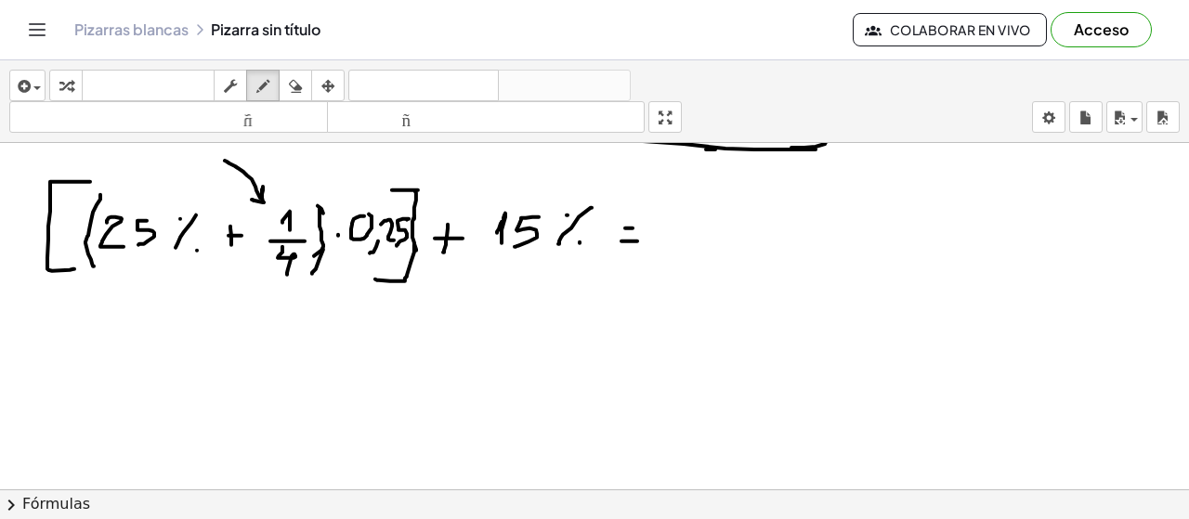
drag, startPoint x: 229, startPoint y: 162, endPoint x: 247, endPoint y: 197, distance: 39.5
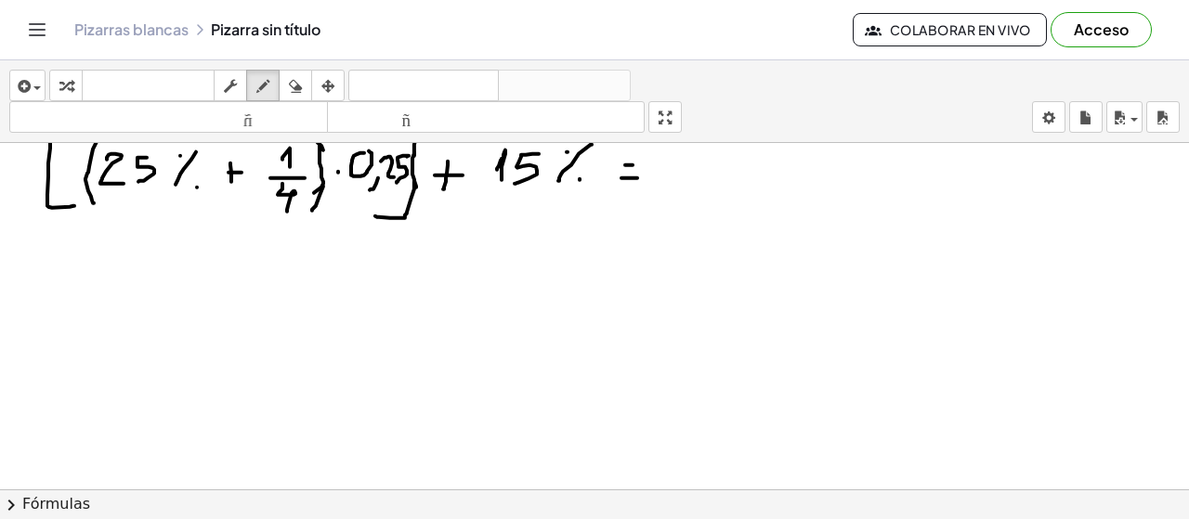
scroll to position [925, 0]
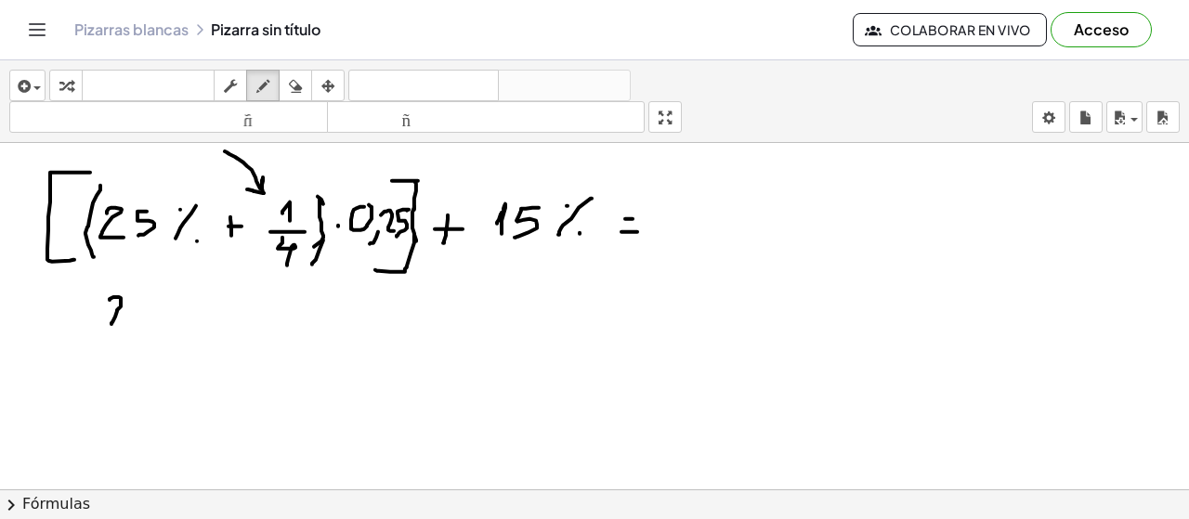
drag, startPoint x: 110, startPoint y: 298, endPoint x: 121, endPoint y: 324, distance: 28.3
drag, startPoint x: 145, startPoint y: 295, endPoint x: 134, endPoint y: 324, distance: 30.9
drag, startPoint x: 187, startPoint y: 287, endPoint x: 159, endPoint y: 324, distance: 46.4
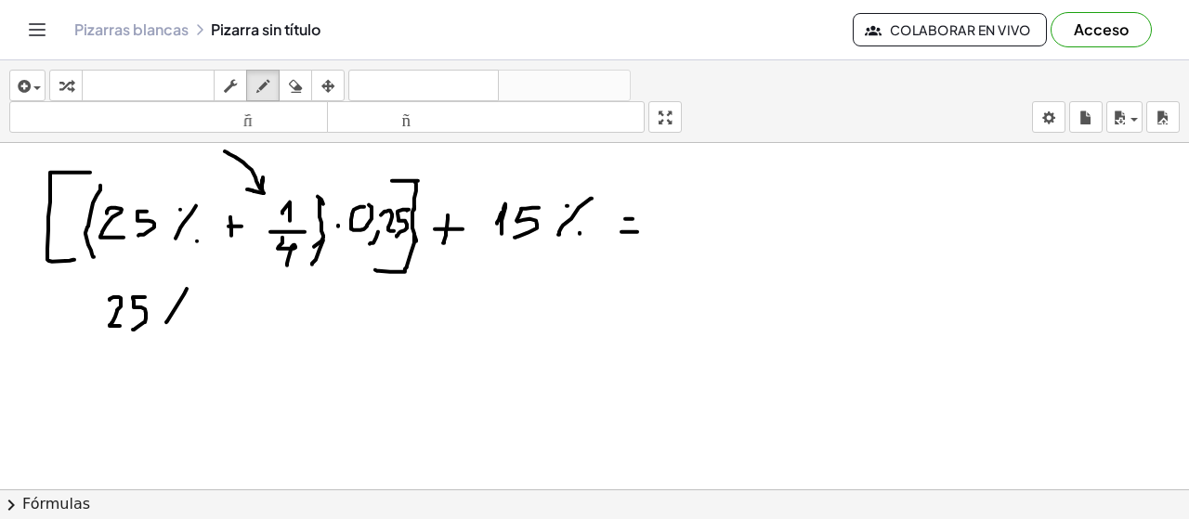
drag, startPoint x: 219, startPoint y: 296, endPoint x: 216, endPoint y: 324, distance: 28.0
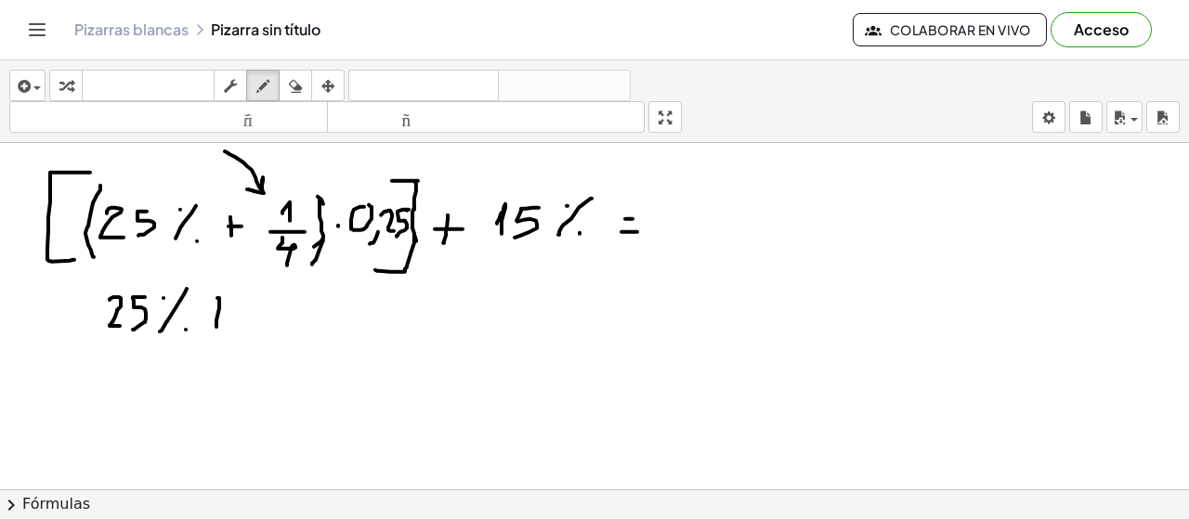
drag, startPoint x: 260, startPoint y: 298, endPoint x: 275, endPoint y: 324, distance: 30.0
drag, startPoint x: 312, startPoint y: 298, endPoint x: 307, endPoint y: 317, distance: 19.4
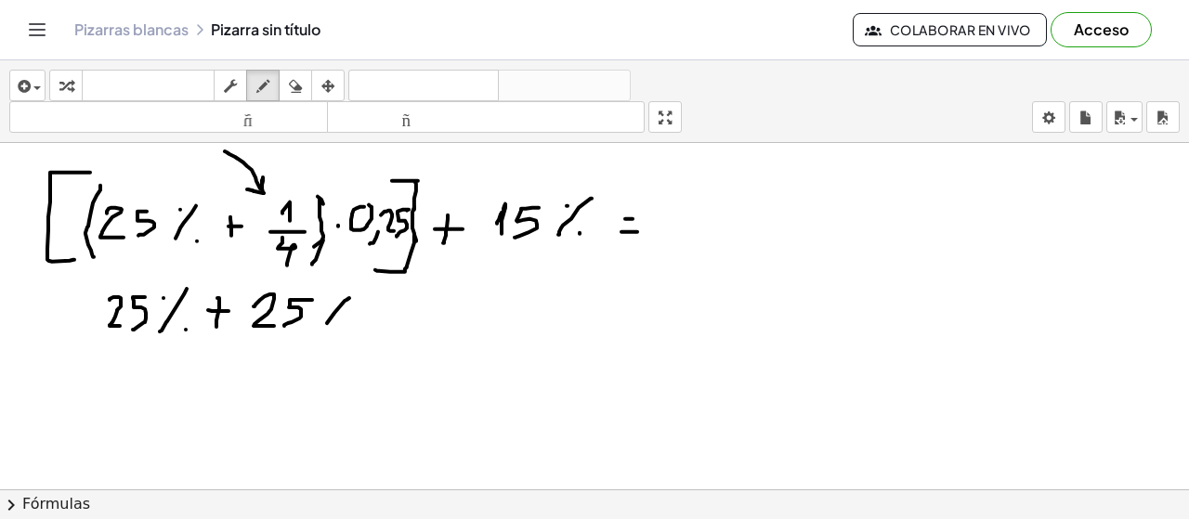
drag, startPoint x: 349, startPoint y: 296, endPoint x: 322, endPoint y: 328, distance: 41.5
drag, startPoint x: 355, startPoint y: 277, endPoint x: 261, endPoint y: 334, distance: 110.1
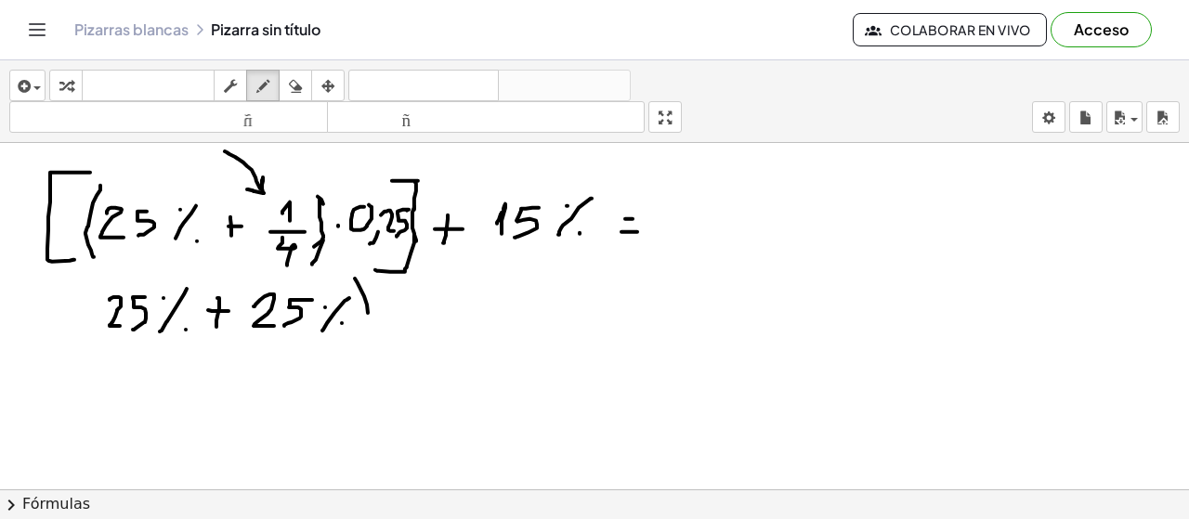
drag, startPoint x: 107, startPoint y: 278, endPoint x: 93, endPoint y: 344, distance: 67.4
drag, startPoint x: 897, startPoint y: 196, endPoint x: 892, endPoint y: 212, distance: 16.7
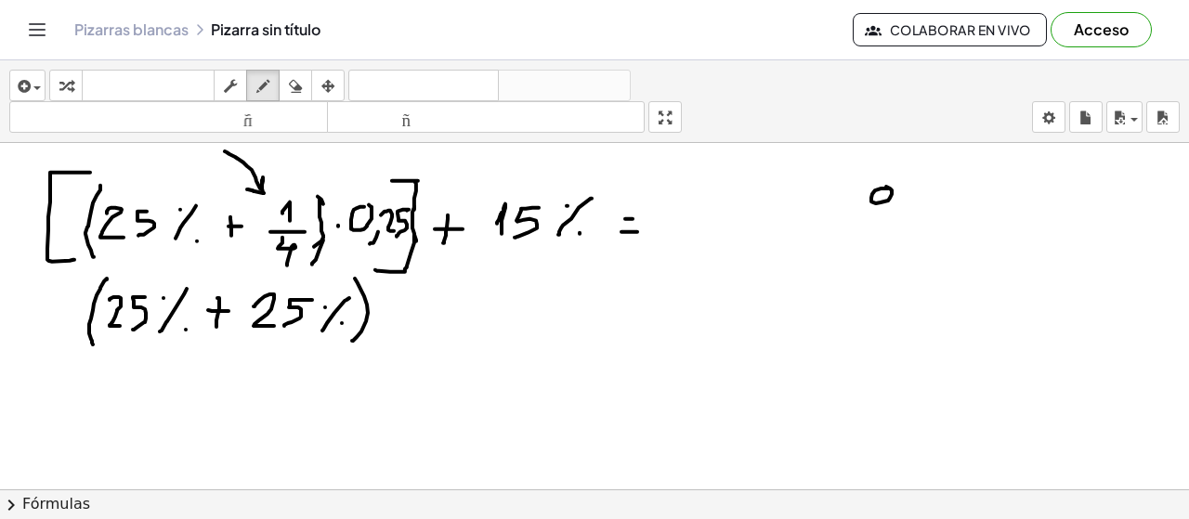
drag, startPoint x: 907, startPoint y: 186, endPoint x: 927, endPoint y: 202, distance: 25.8
drag, startPoint x: 941, startPoint y: 183, endPoint x: 936, endPoint y: 207, distance: 24.6
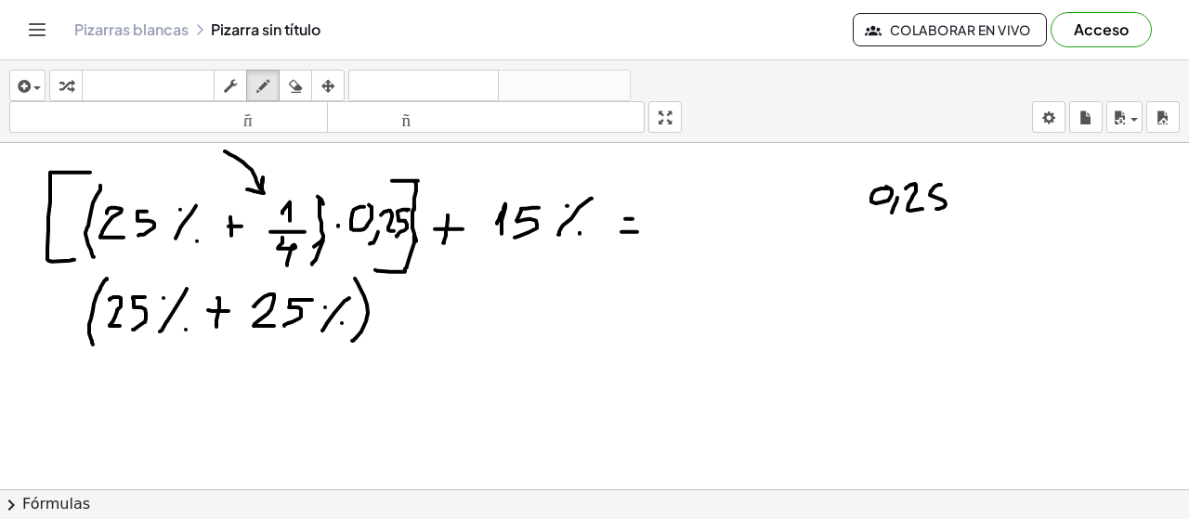
drag, startPoint x: 987, startPoint y: 181, endPoint x: 983, endPoint y: 210, distance: 29.0
drag, startPoint x: 990, startPoint y: 200, endPoint x: 1014, endPoint y: 195, distance: 24.6
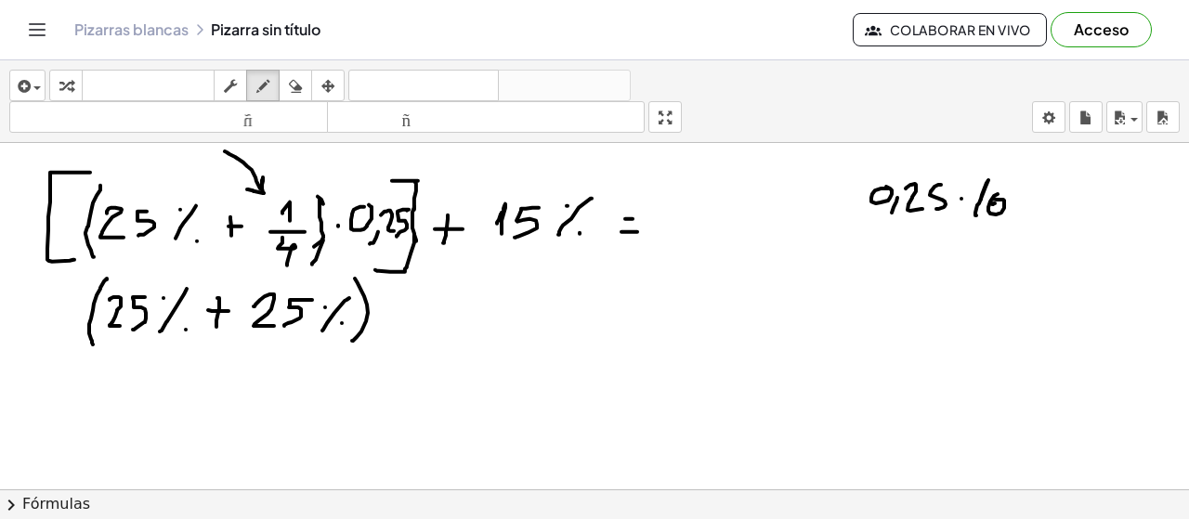
drag, startPoint x: 1040, startPoint y: 203, endPoint x: 1057, endPoint y: 203, distance: 16.7
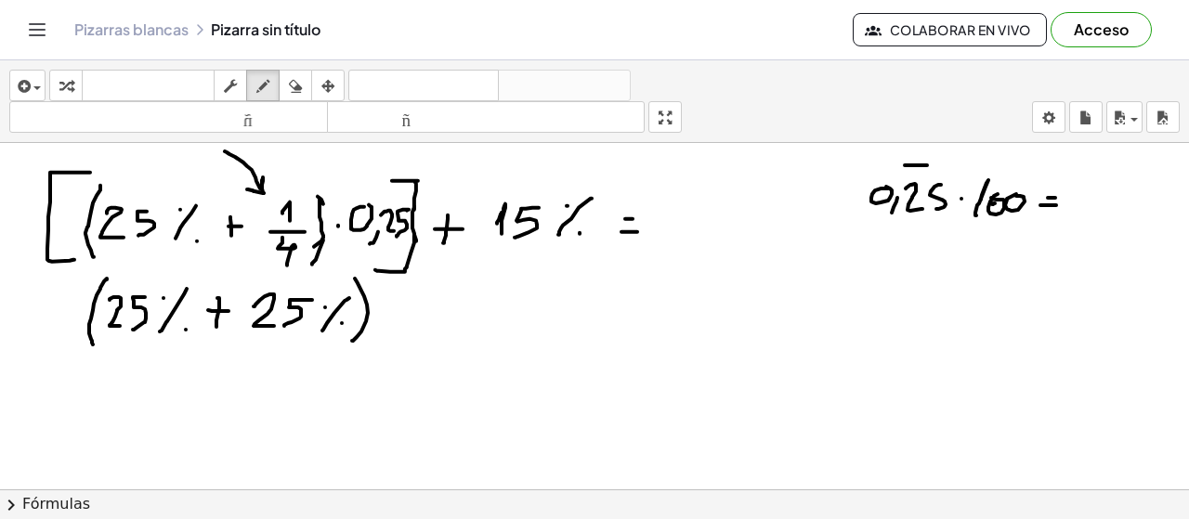
drag, startPoint x: 905, startPoint y: 164, endPoint x: 950, endPoint y: 164, distance: 45.5
drag, startPoint x: 947, startPoint y: 153, endPoint x: 968, endPoint y: 177, distance: 31.6
drag, startPoint x: 1076, startPoint y: 187, endPoint x: 1085, endPoint y: 202, distance: 17.5
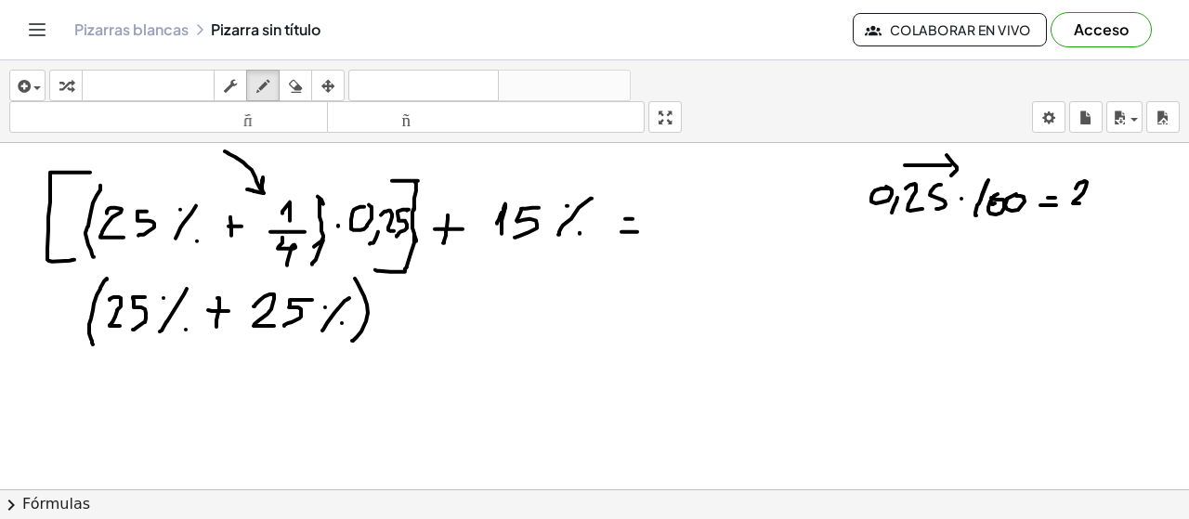
drag, startPoint x: 1108, startPoint y: 181, endPoint x: 1092, endPoint y: 202, distance: 26.4
drag, startPoint x: 1132, startPoint y: 179, endPoint x: 1117, endPoint y: 202, distance: 27.3
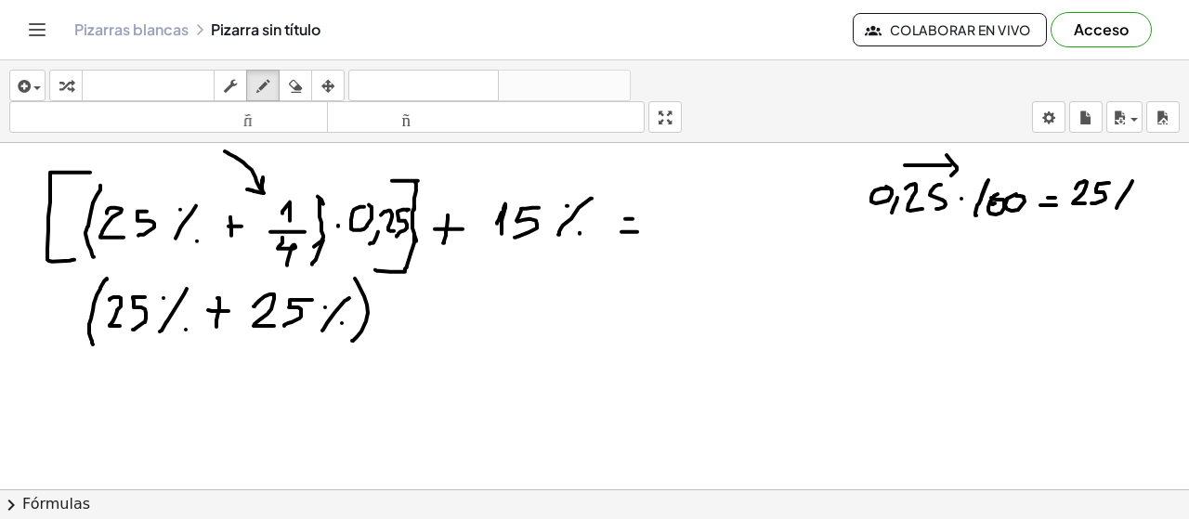
drag, startPoint x: 423, startPoint y: 296, endPoint x: 451, endPoint y: 304, distance: 28.8
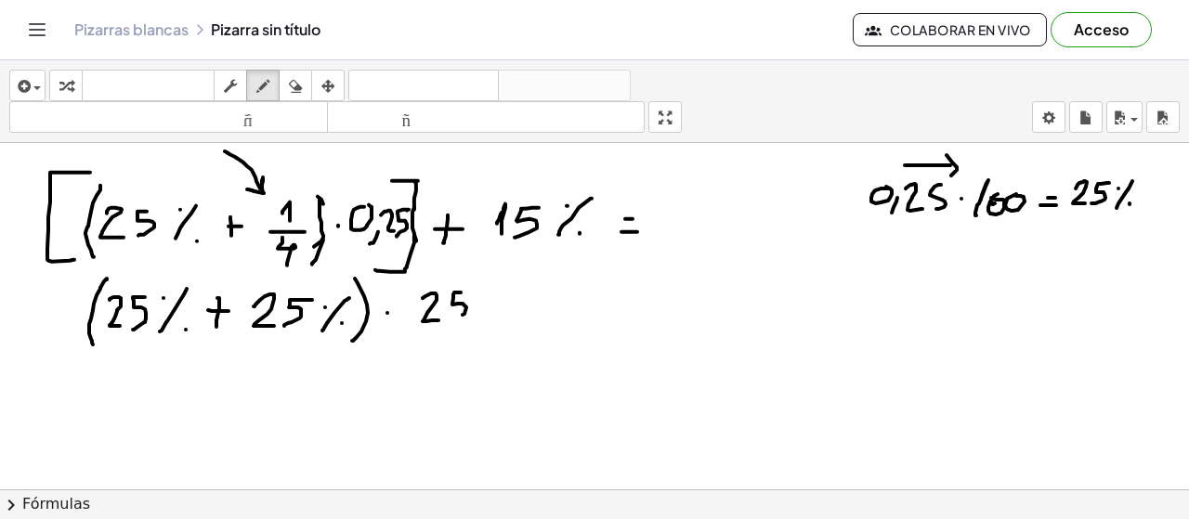
drag, startPoint x: 459, startPoint y: 291, endPoint x: 473, endPoint y: 307, distance: 21.1
drag, startPoint x: 506, startPoint y: 290, endPoint x: 489, endPoint y: 309, distance: 26.3
drag, startPoint x: 489, startPoint y: 297, endPoint x: 501, endPoint y: 314, distance: 20.6
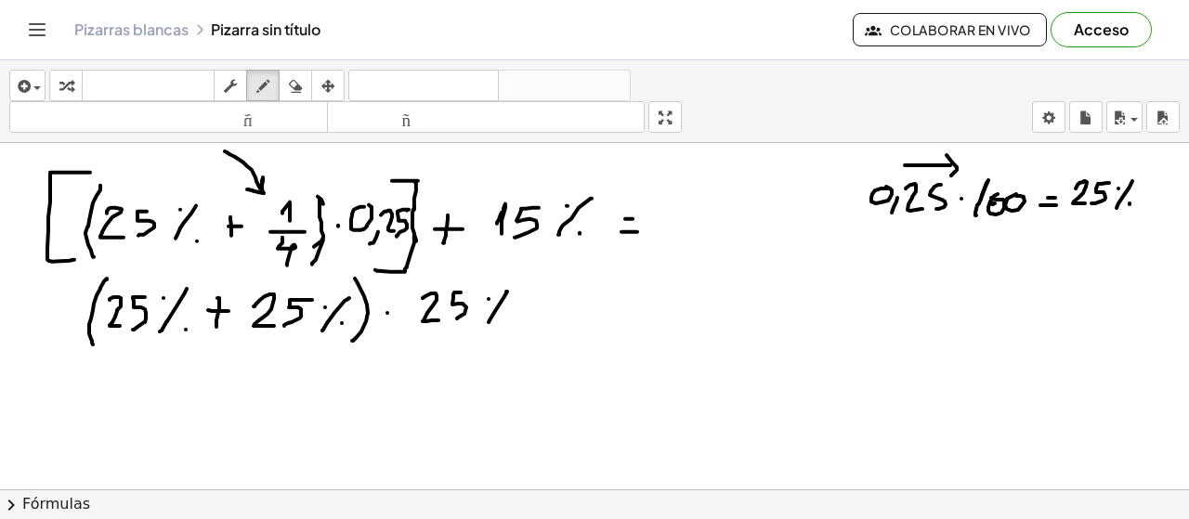
click at [301, 80] on icon "button" at bounding box center [295, 86] width 13 height 22
drag, startPoint x: 450, startPoint y: 312, endPoint x: 474, endPoint y: 311, distance: 24.2
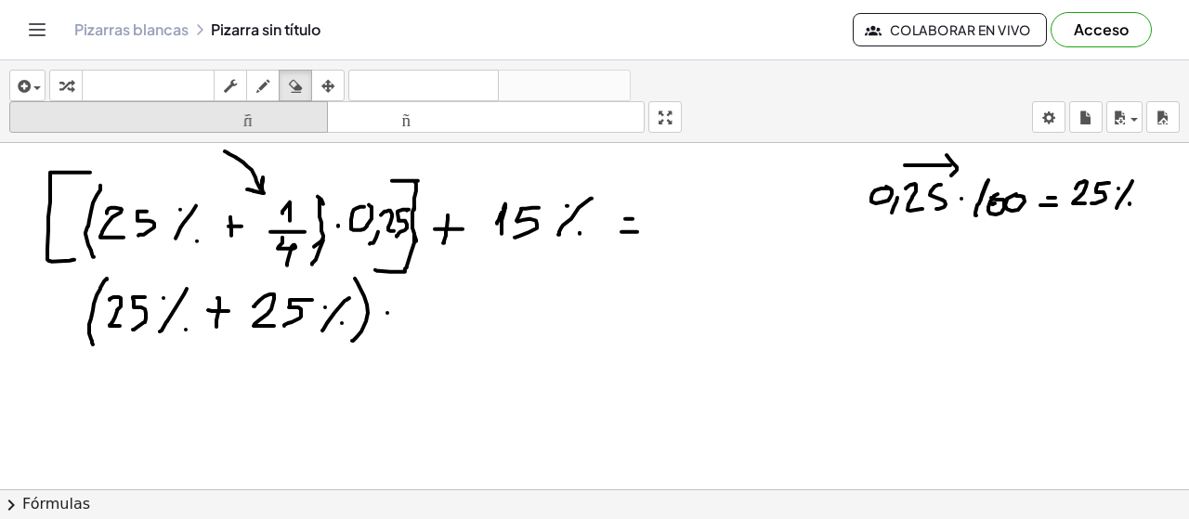
drag, startPoint x: 253, startPoint y: 83, endPoint x: 286, endPoint y: 122, distance: 51.4
click at [253, 83] on div "button" at bounding box center [263, 85] width 24 height 22
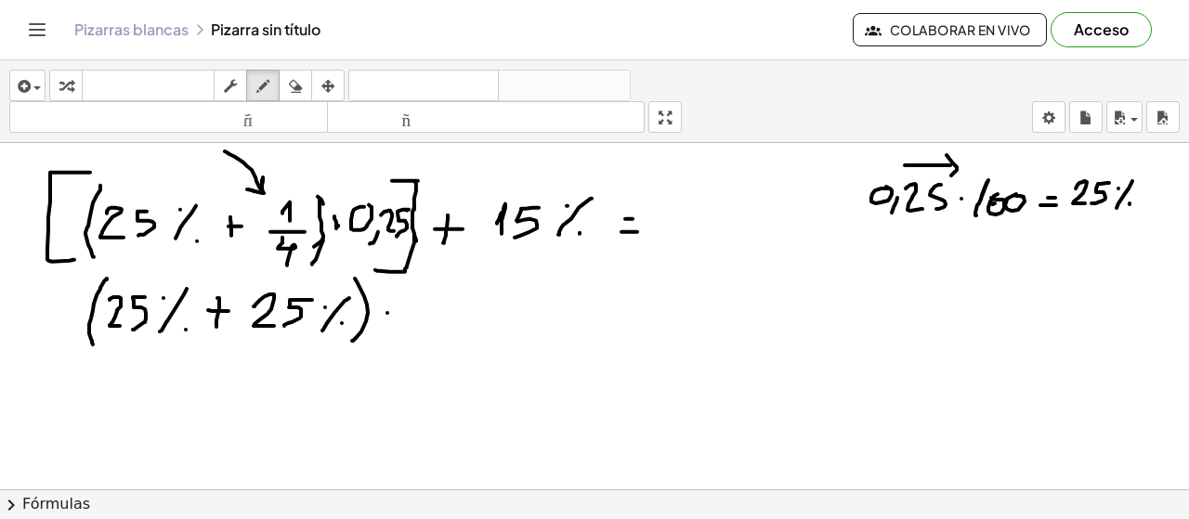
drag, startPoint x: 334, startPoint y: 215, endPoint x: 336, endPoint y: 231, distance: 16.8
drag, startPoint x: 332, startPoint y: 226, endPoint x: 346, endPoint y: 236, distance: 17.3
drag, startPoint x: 388, startPoint y: 302, endPoint x: 392, endPoint y: 322, distance: 20.8
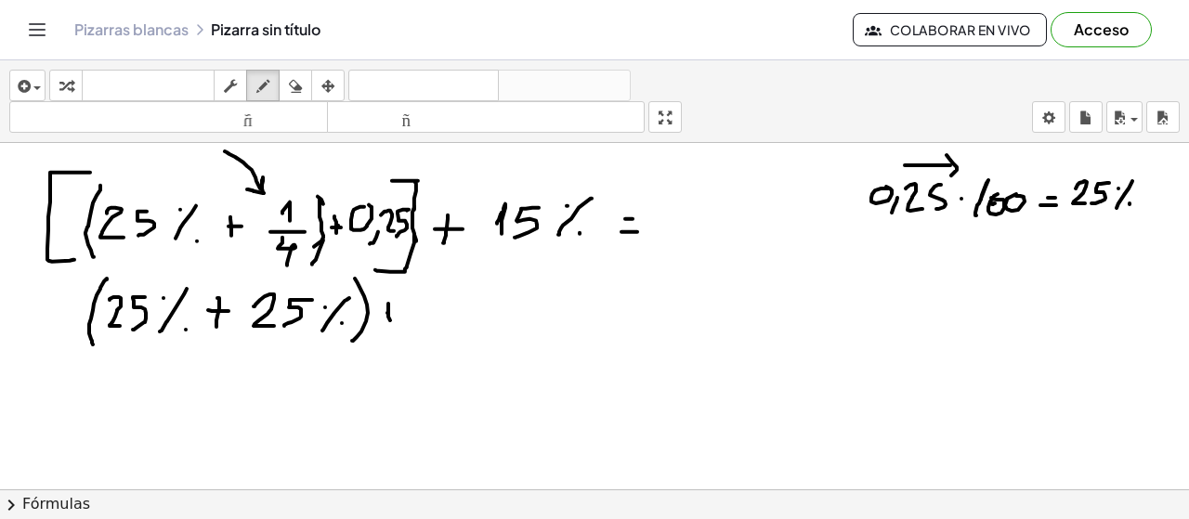
drag, startPoint x: 386, startPoint y: 316, endPoint x: 396, endPoint y: 315, distance: 10.3
drag
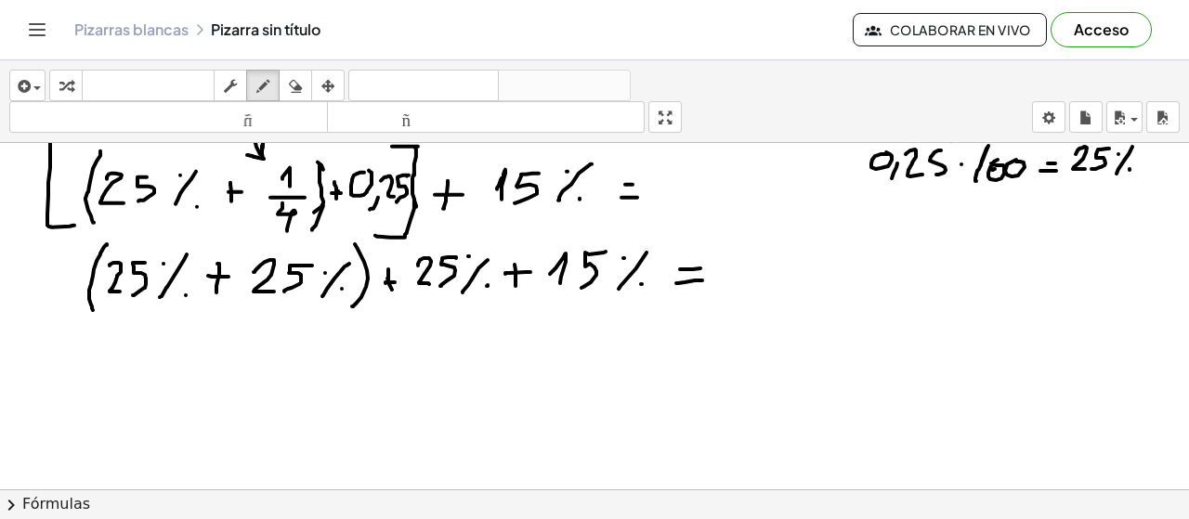
scroll to position [1026, 0]
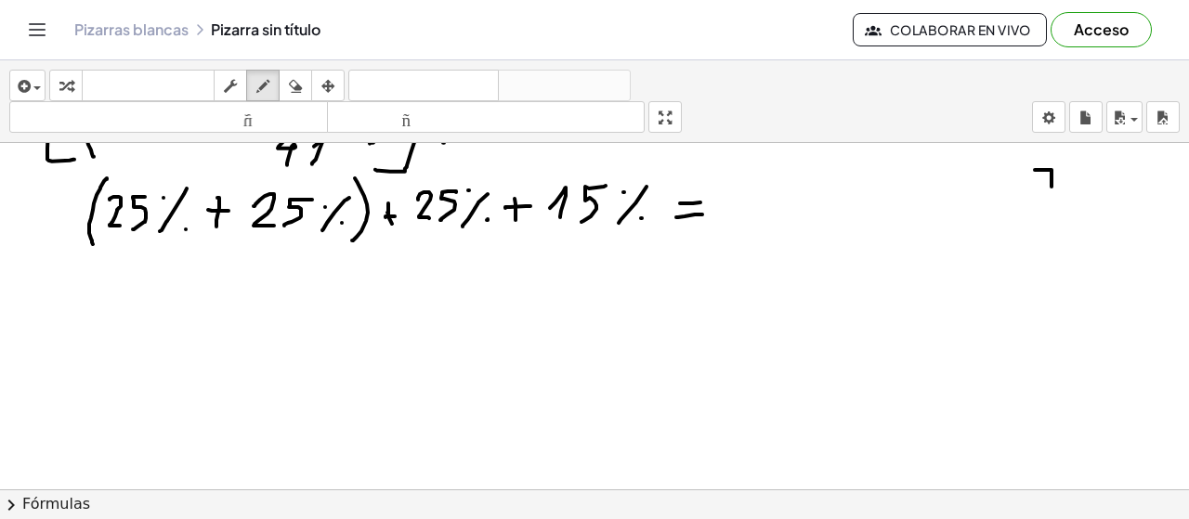
drag, startPoint x: 1035, startPoint y: 168, endPoint x: 1048, endPoint y: 194, distance: 29.1
drag, startPoint x: 1046, startPoint y: 185, endPoint x: 1061, endPoint y: 182, distance: 15.1
drag, startPoint x: 766, startPoint y: 174, endPoint x: 760, endPoint y: 213, distance: 39.6
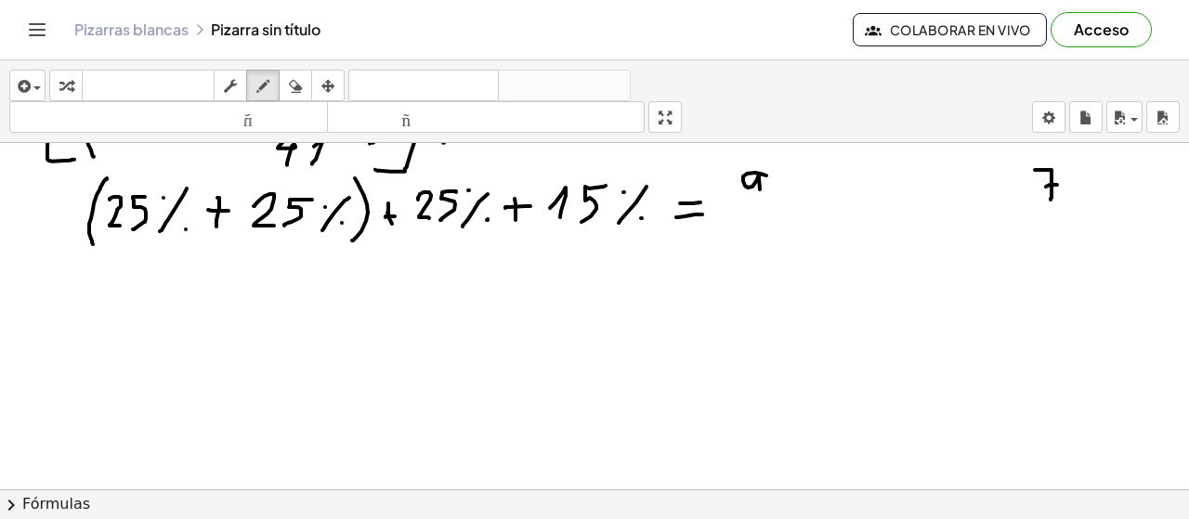
drag, startPoint x: 780, startPoint y: 192, endPoint x: 791, endPoint y: 187, distance: 12.5
drag, startPoint x: 826, startPoint y: 193, endPoint x: 809, endPoint y: 232, distance: 42.4
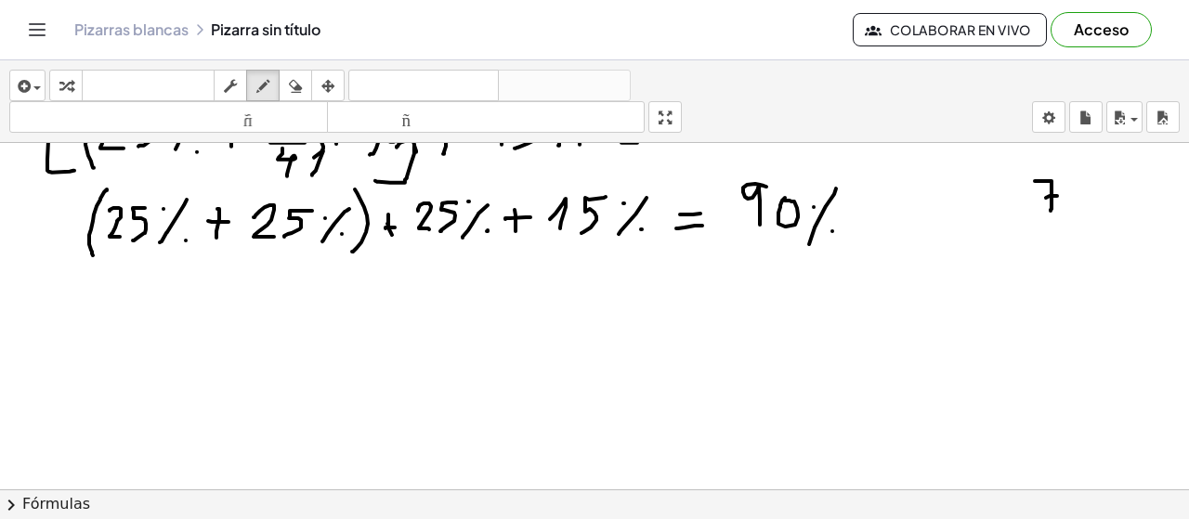
scroll to position [1017, 0]
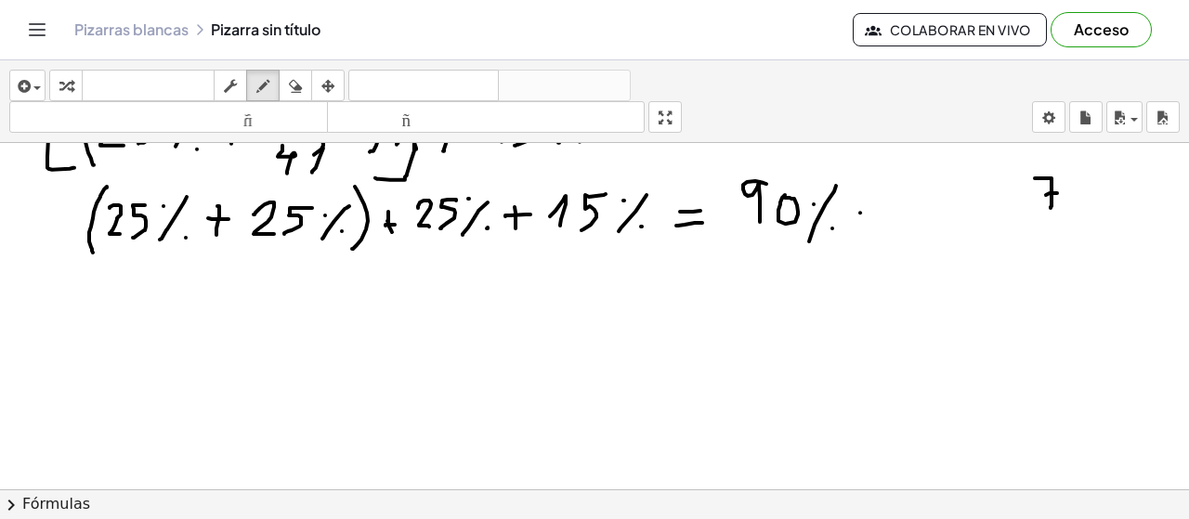
drag, startPoint x: 857, startPoint y: 221, endPoint x: 871, endPoint y: 221, distance: 14.9
drag, startPoint x: 911, startPoint y: 190, endPoint x: 912, endPoint y: 214, distance: 23.2
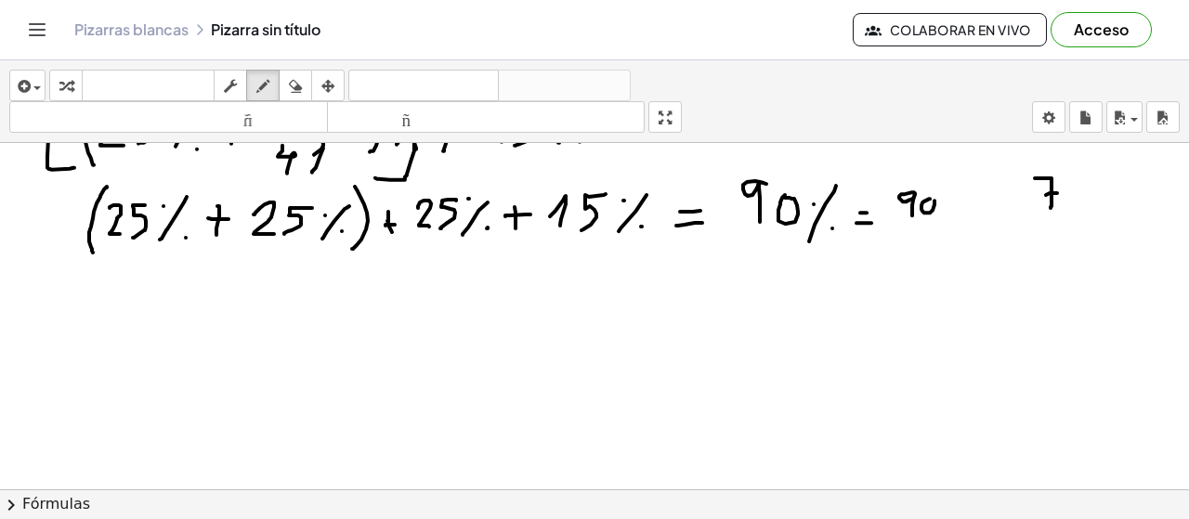
drag, startPoint x: 903, startPoint y: 218, endPoint x: 936, endPoint y: 224, distance: 33.9
drag, startPoint x: 905, startPoint y: 237, endPoint x: 904, endPoint y: 255, distance: 18.6
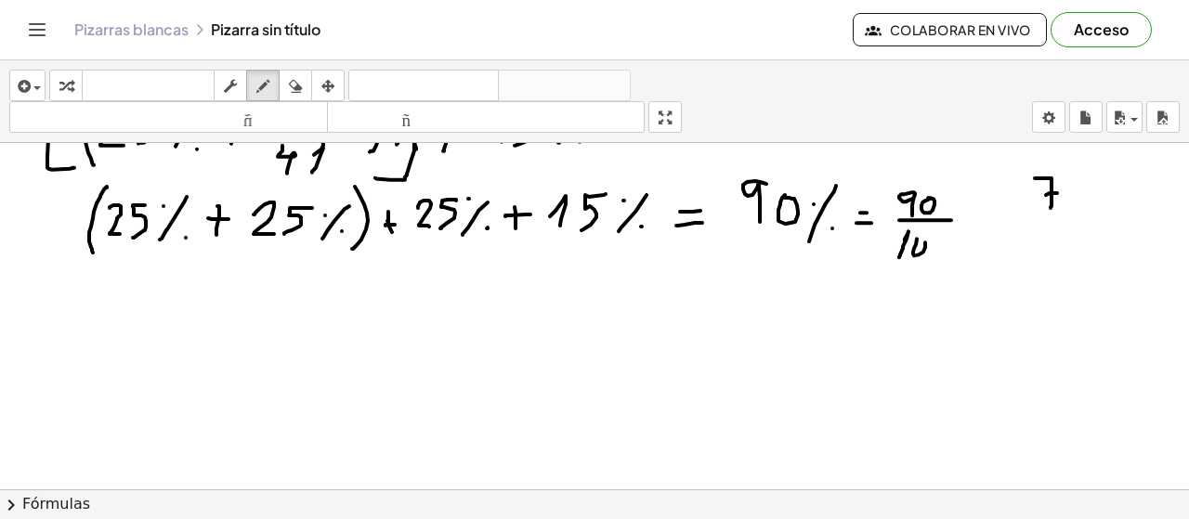
click at [295, 85] on icon "button" at bounding box center [295, 86] width 13 height 22
drag, startPoint x: 1082, startPoint y: 194, endPoint x: 1020, endPoint y: 190, distance: 62.4
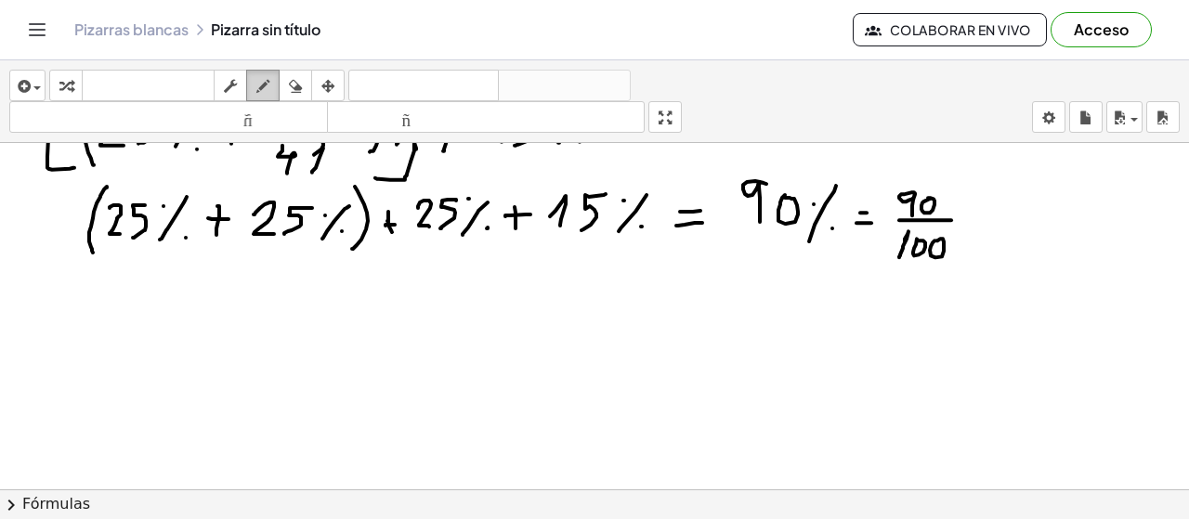
click at [268, 82] on icon "button" at bounding box center [262, 86] width 13 height 22
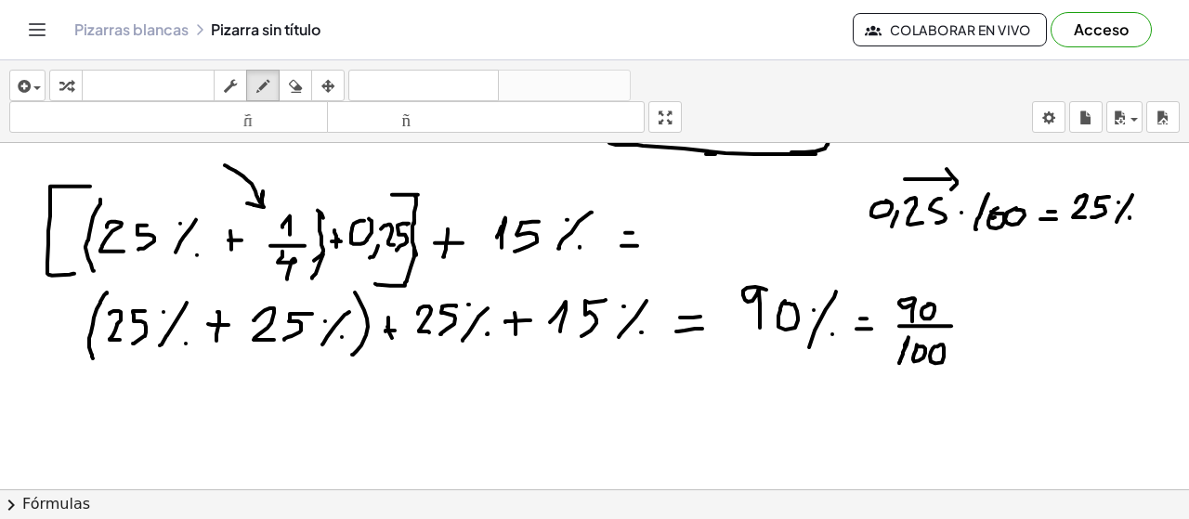
scroll to position [909, 0]
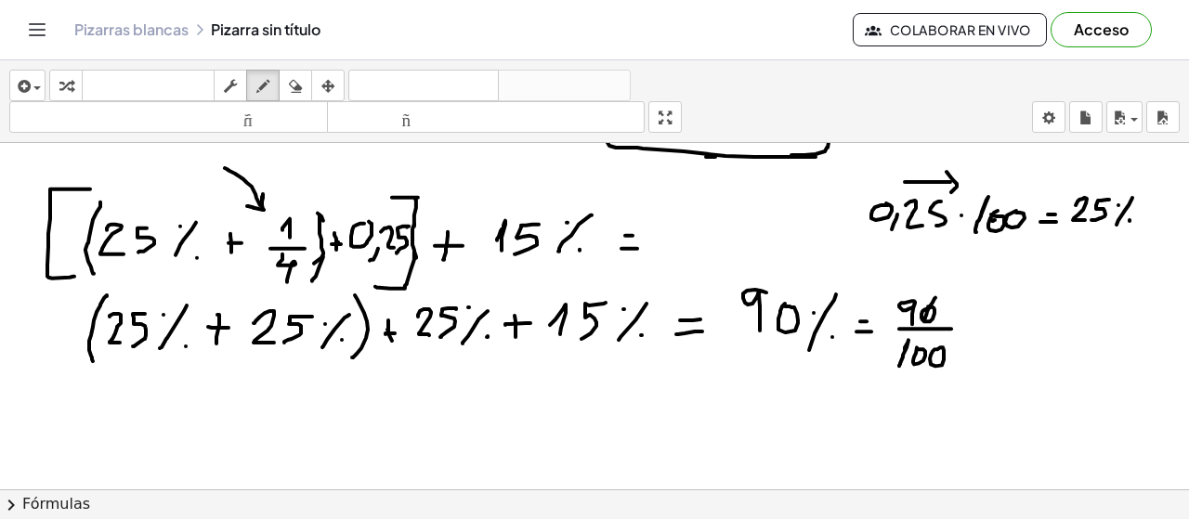
drag, startPoint x: 935, startPoint y: 295, endPoint x: 924, endPoint y: 317, distance: 24.1
drag, startPoint x: 939, startPoint y: 348, endPoint x: 933, endPoint y: 367, distance: 19.7
drag, startPoint x: 959, startPoint y: 320, endPoint x: 968, endPoint y: 319, distance: 9.5
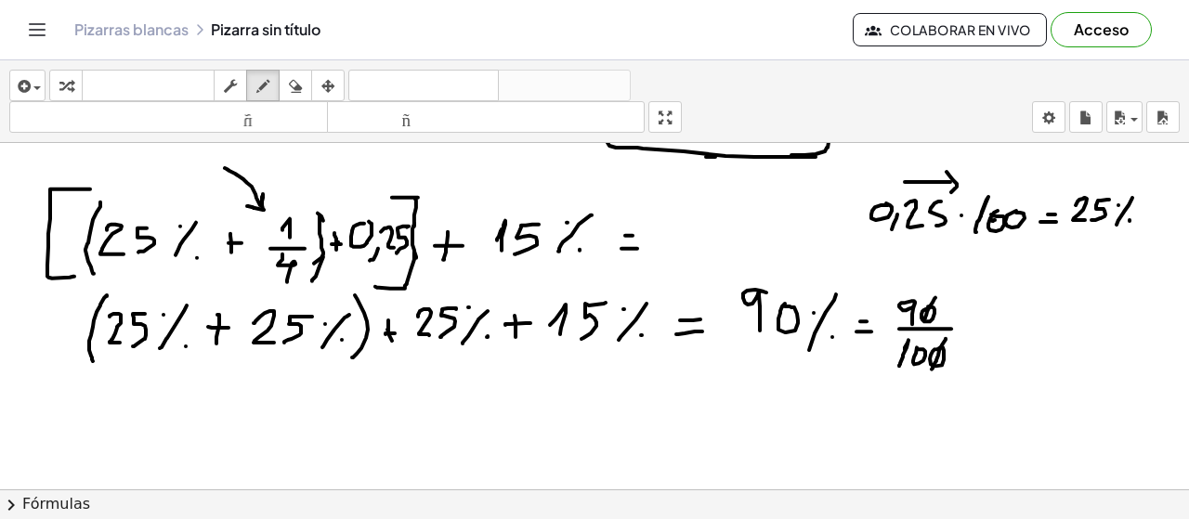
drag, startPoint x: 1004, startPoint y: 294, endPoint x: 994, endPoint y: 320, distance: 27.1
drag, startPoint x: 990, startPoint y: 324, endPoint x: 1018, endPoint y: 326, distance: 27.9
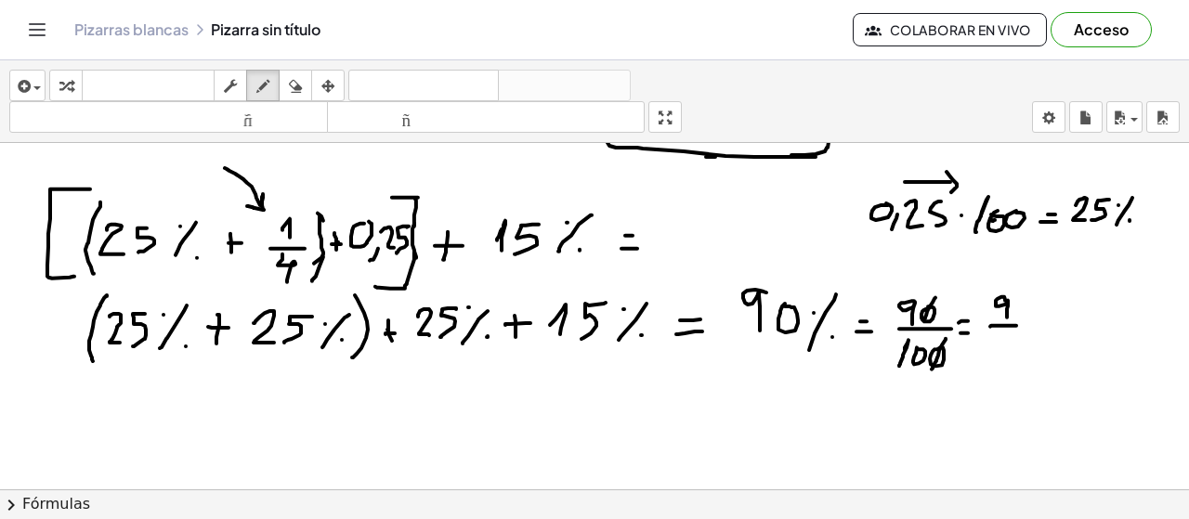
drag, startPoint x: 986, startPoint y: 344, endPoint x: 990, endPoint y: 358, distance: 14.7
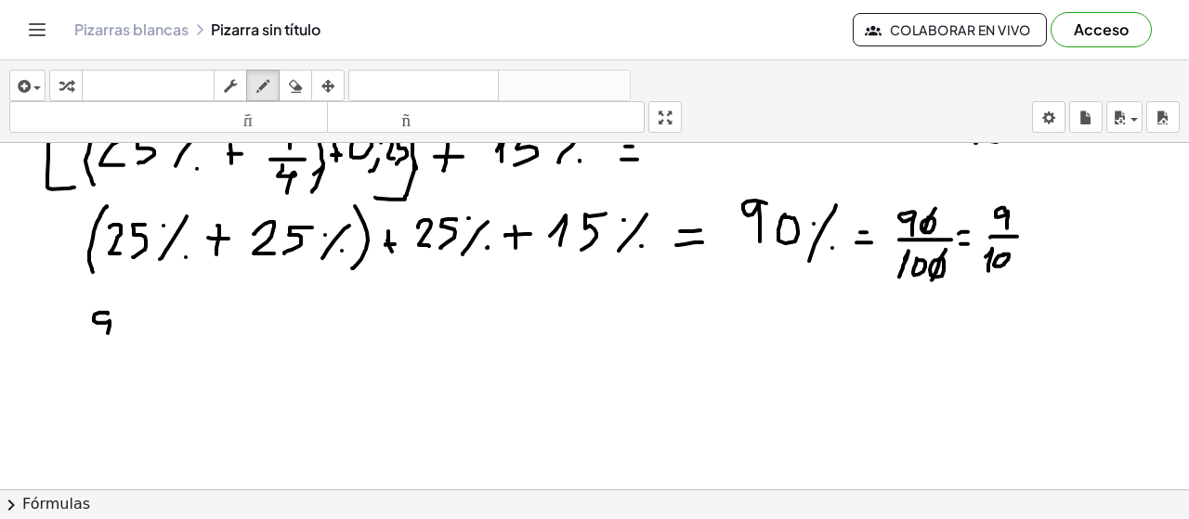
drag, startPoint x: 108, startPoint y: 310, endPoint x: 108, endPoint y: 341, distance: 30.7
drag, startPoint x: 164, startPoint y: 319, endPoint x: 164, endPoint y: 341, distance: 22.3
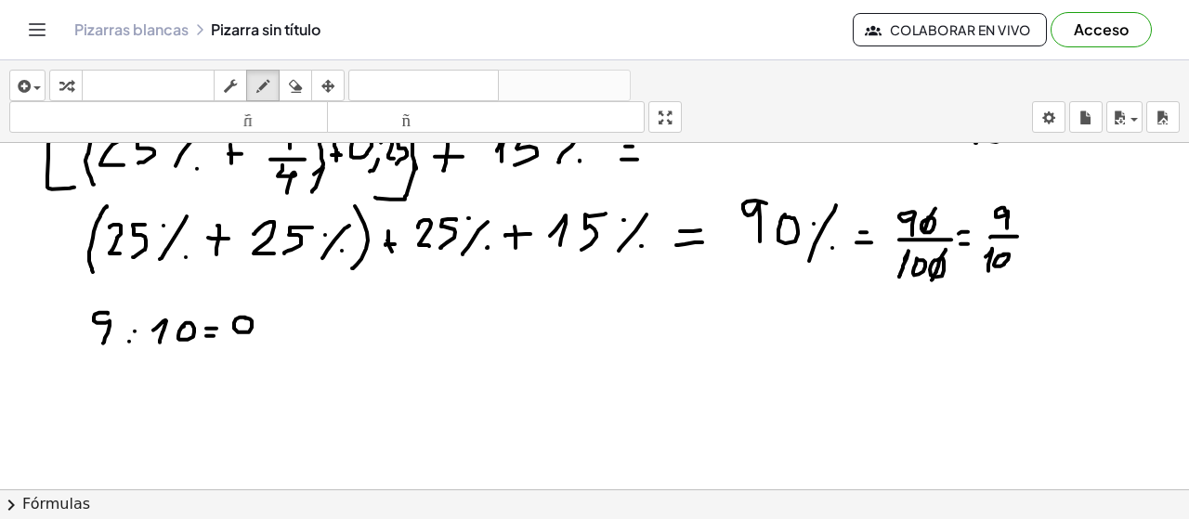
drag, startPoint x: 256, startPoint y: 331, endPoint x: 251, endPoint y: 341, distance: 11.6
drag, startPoint x: 280, startPoint y: 314, endPoint x: 245, endPoint y: 352, distance: 51.3
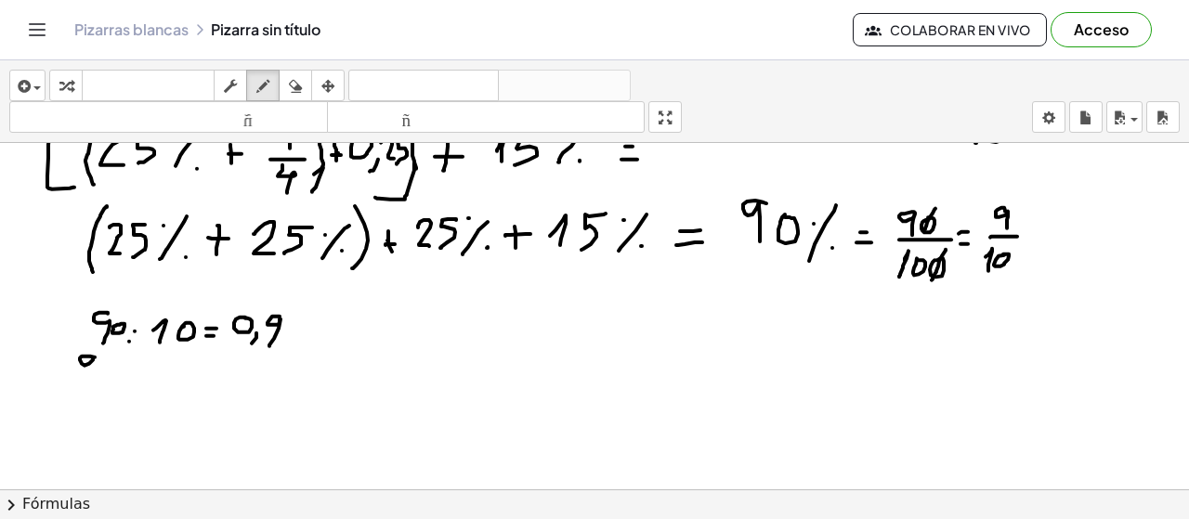
drag, startPoint x: 95, startPoint y: 355, endPoint x: 89, endPoint y: 374, distance: 20.3
drag, startPoint x: 83, startPoint y: 387, endPoint x: 126, endPoint y: 387, distance: 43.7
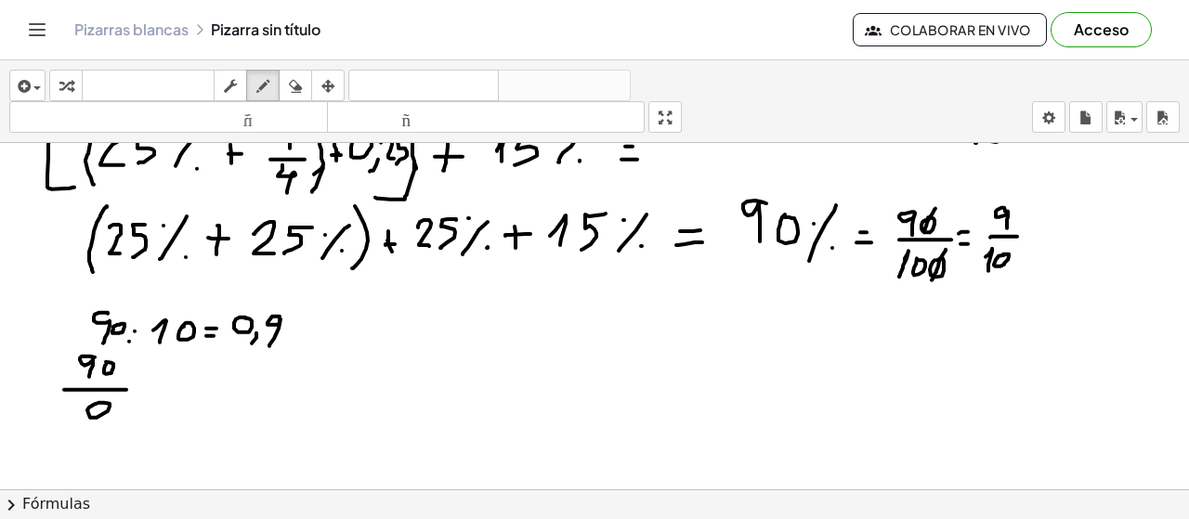
drag, startPoint x: 96, startPoint y: 401, endPoint x: 249, endPoint y: 367, distance: 157.1
drag, startPoint x: 1037, startPoint y: 228, endPoint x: 1046, endPoint y: 227, distance: 9.3
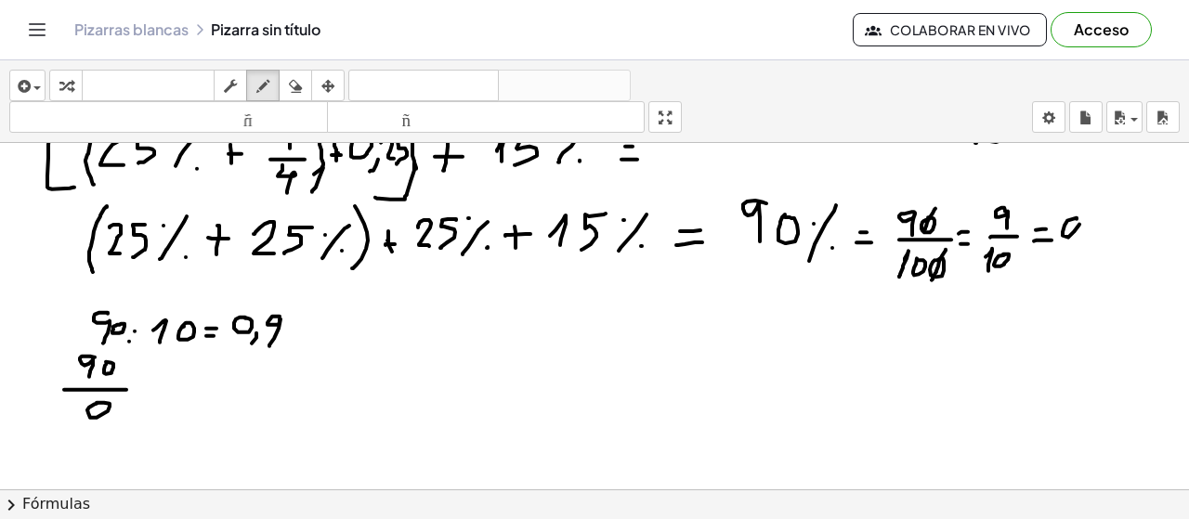
drag, startPoint x: 1077, startPoint y: 216, endPoint x: 1090, endPoint y: 230, distance: 19.1
drag, startPoint x: 1089, startPoint y: 230, endPoint x: 1081, endPoint y: 246, distance: 17.5
drag, startPoint x: 1109, startPoint y: 213, endPoint x: 1102, endPoint y: 250, distance: 37.9
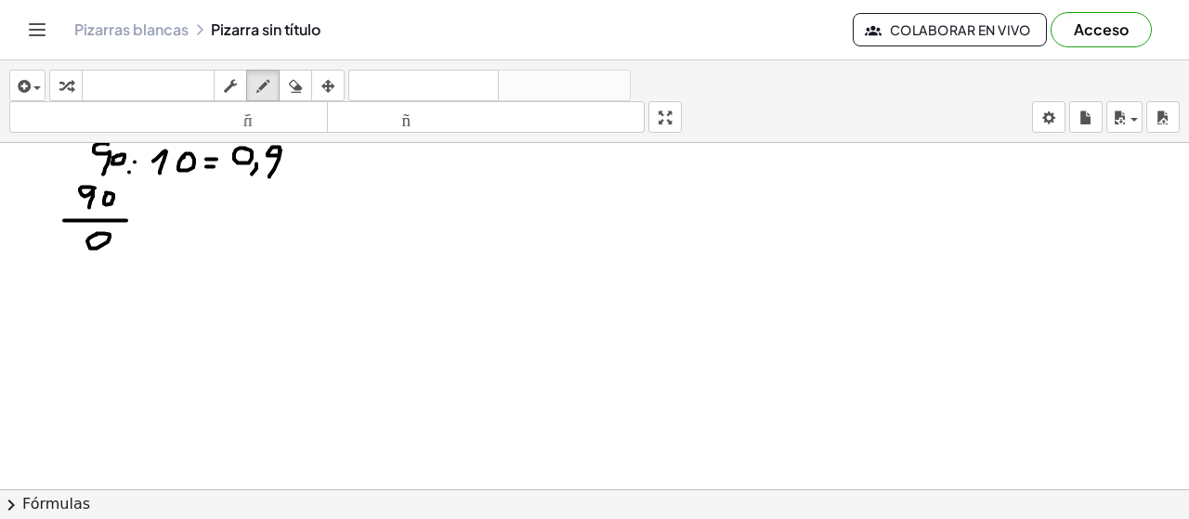
scroll to position [1197, 0]
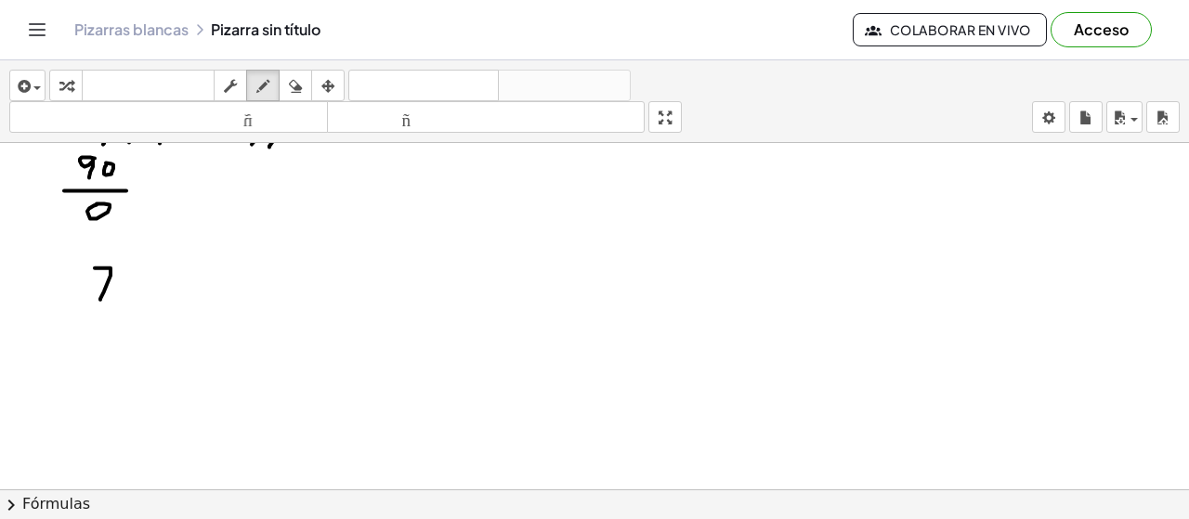
drag, startPoint x: 95, startPoint y: 267, endPoint x: 100, endPoint y: 300, distance: 33.9
drag, startPoint x: 82, startPoint y: 307, endPoint x: 121, endPoint y: 311, distance: 39.2
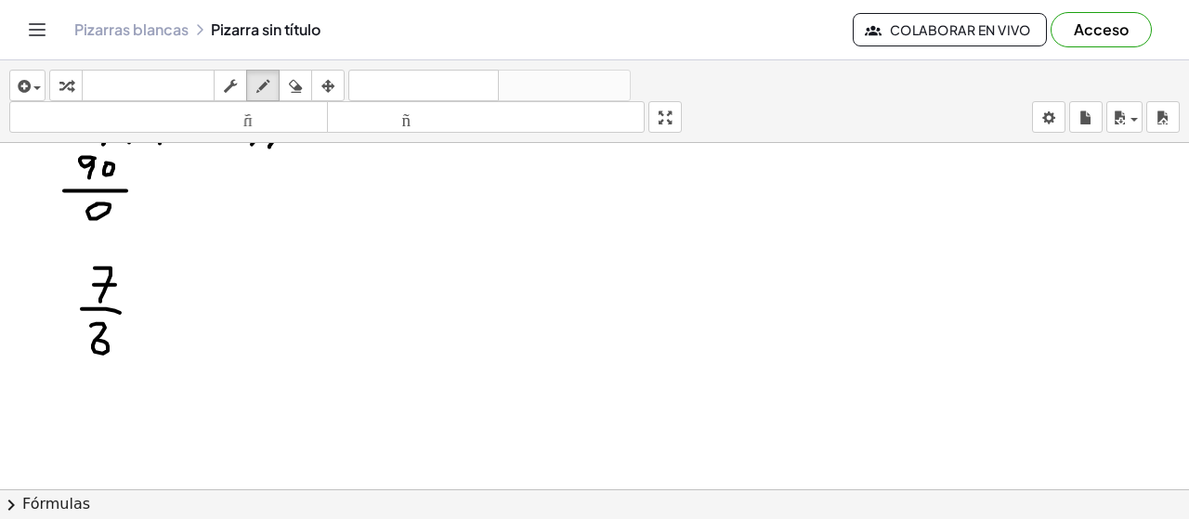
drag, startPoint x: 139, startPoint y: 297, endPoint x: 128, endPoint y: 309, distance: 16.4
drag, startPoint x: 130, startPoint y: 314, endPoint x: 141, endPoint y: 314, distance: 11.1
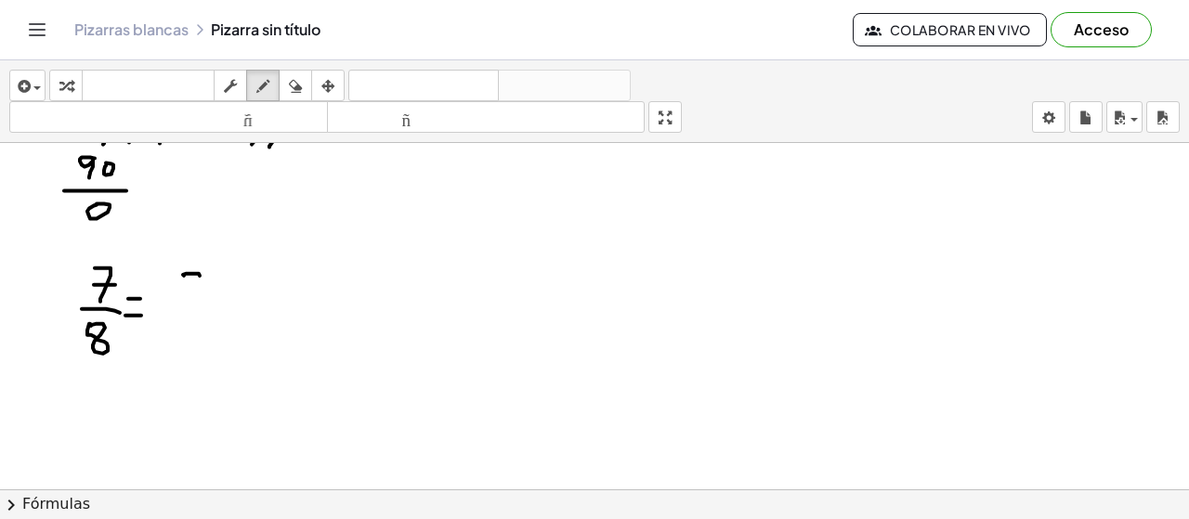
drag, startPoint x: 183, startPoint y: 273, endPoint x: 190, endPoint y: 313, distance: 40.5
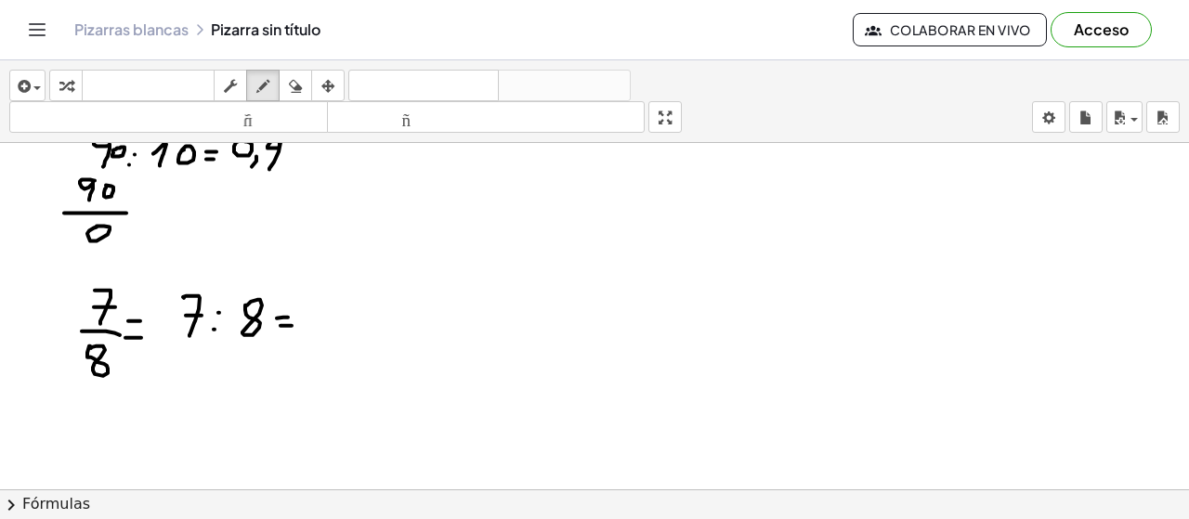
scroll to position [1234, 0]
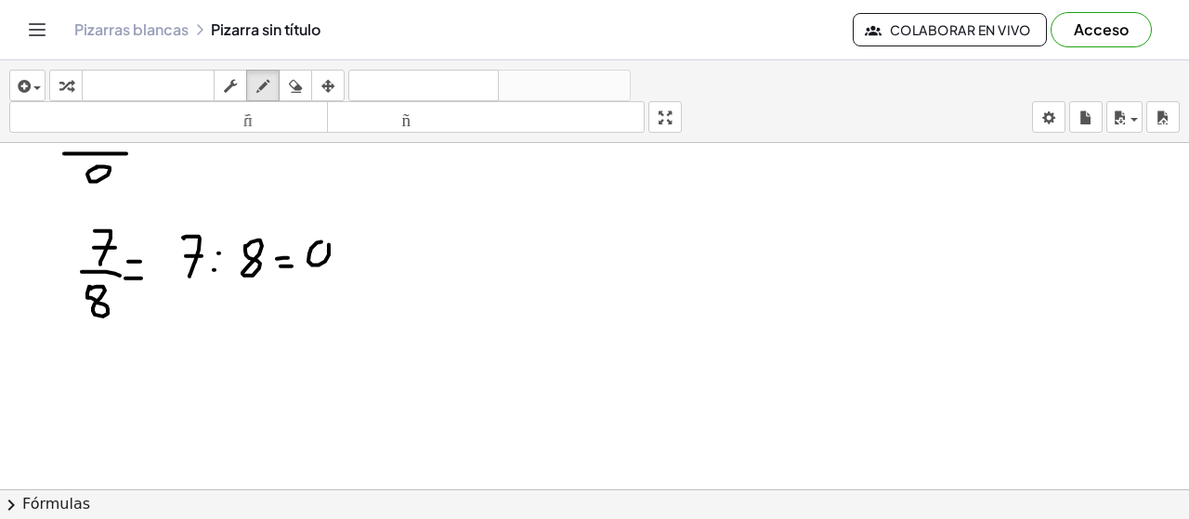
drag, startPoint x: 194, startPoint y: 281, endPoint x: 184, endPoint y: 303, distance: 23.7
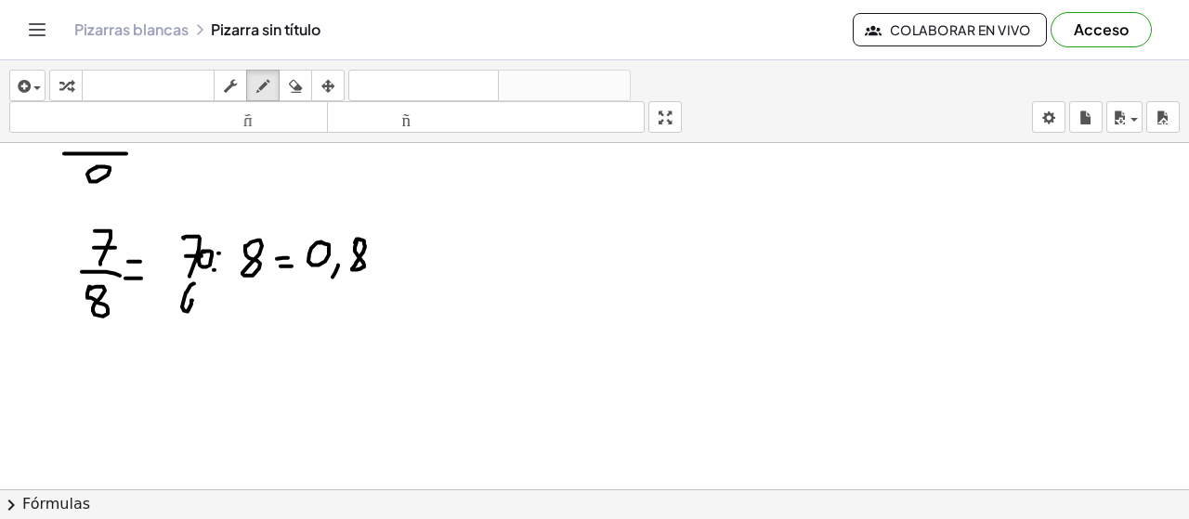
drag, startPoint x: 202, startPoint y: 280, endPoint x: 188, endPoint y: 319, distance: 41.4
drag, startPoint x: 171, startPoint y: 324, endPoint x: 228, endPoint y: 323, distance: 56.7
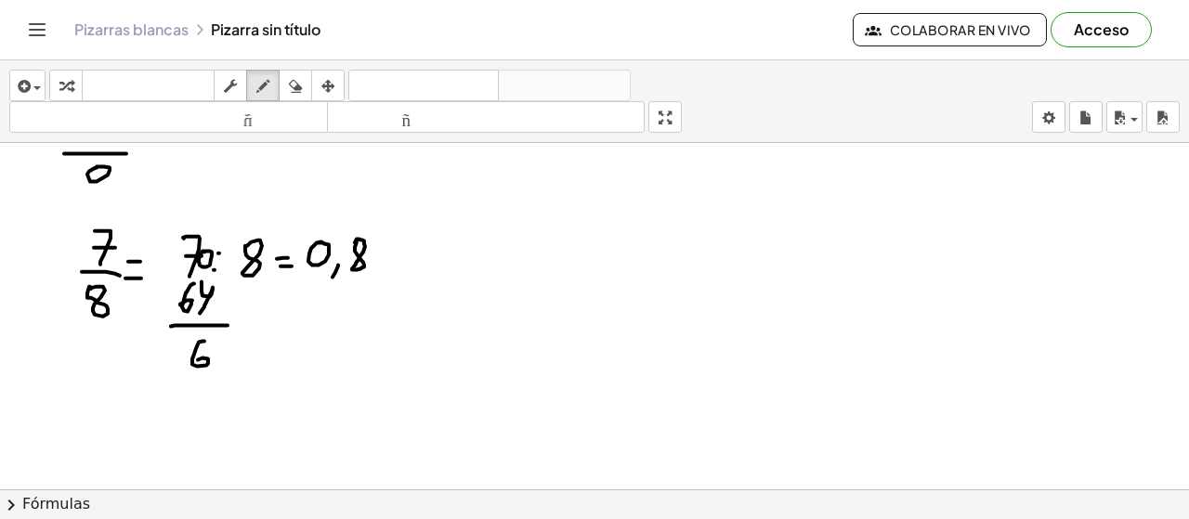
drag, startPoint x: 204, startPoint y: 339, endPoint x: 208, endPoint y: 360, distance: 21.7
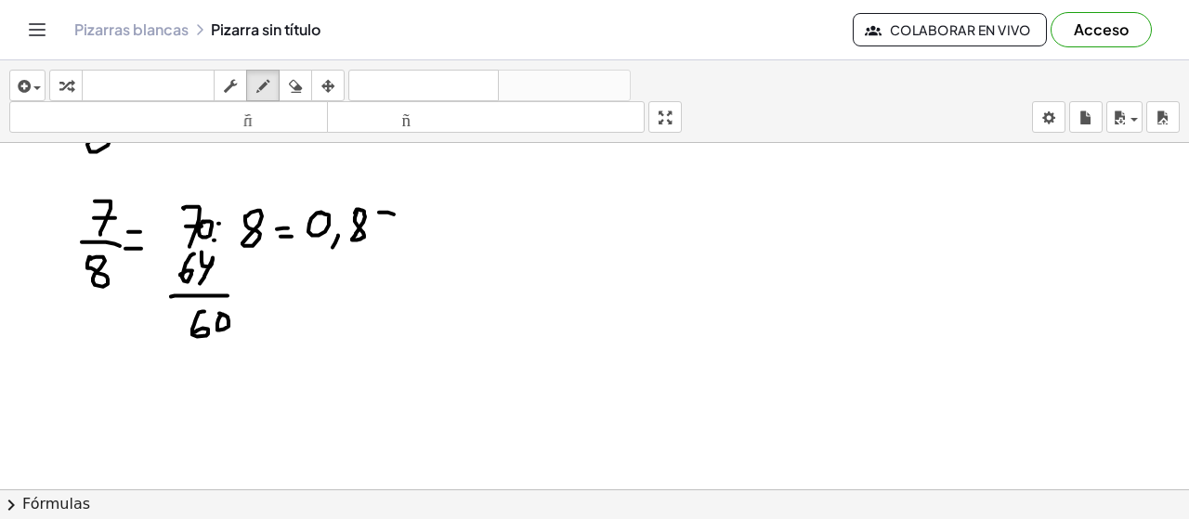
drag, startPoint x: 388, startPoint y: 211, endPoint x: 386, endPoint y: 235, distance: 24.2
drag, startPoint x: 381, startPoint y: 227, endPoint x: 408, endPoint y: 227, distance: 26.9
drag, startPoint x: 207, startPoint y: 345, endPoint x: 197, endPoint y: 367, distance: 24.5
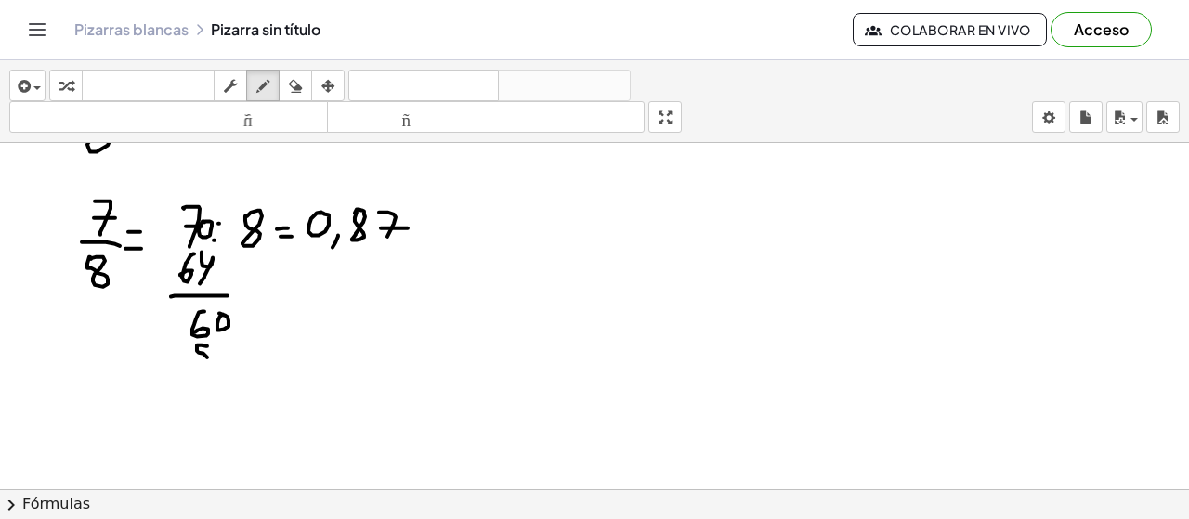
drag, startPoint x: 224, startPoint y: 348, endPoint x: 206, endPoint y: 361, distance: 21.9
drag, startPoint x: 175, startPoint y: 373, endPoint x: 251, endPoint y: 373, distance: 76.2
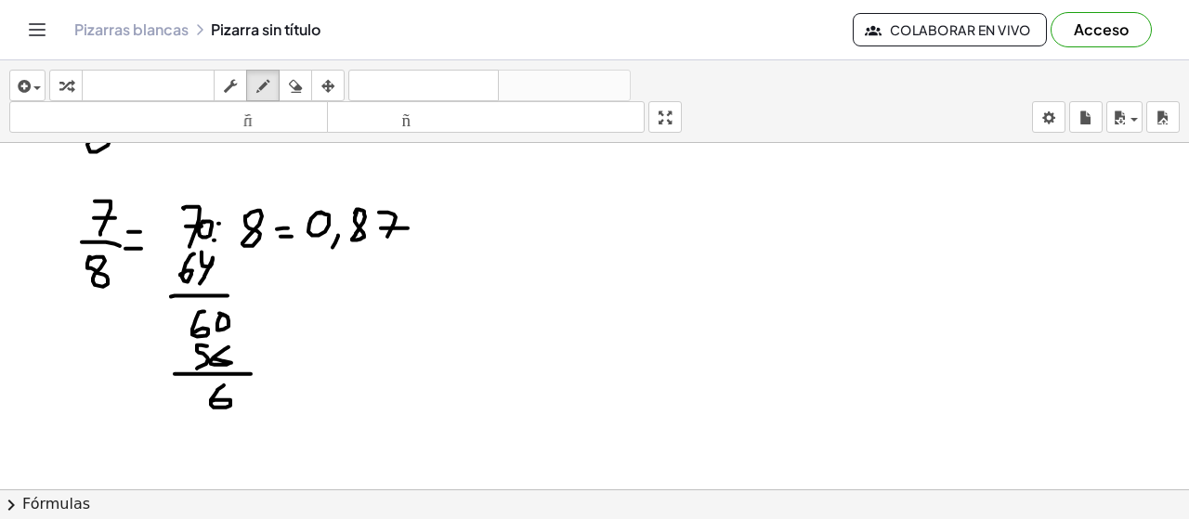
drag, startPoint x: 224, startPoint y: 384, endPoint x: 212, endPoint y: 399, distance: 19.9
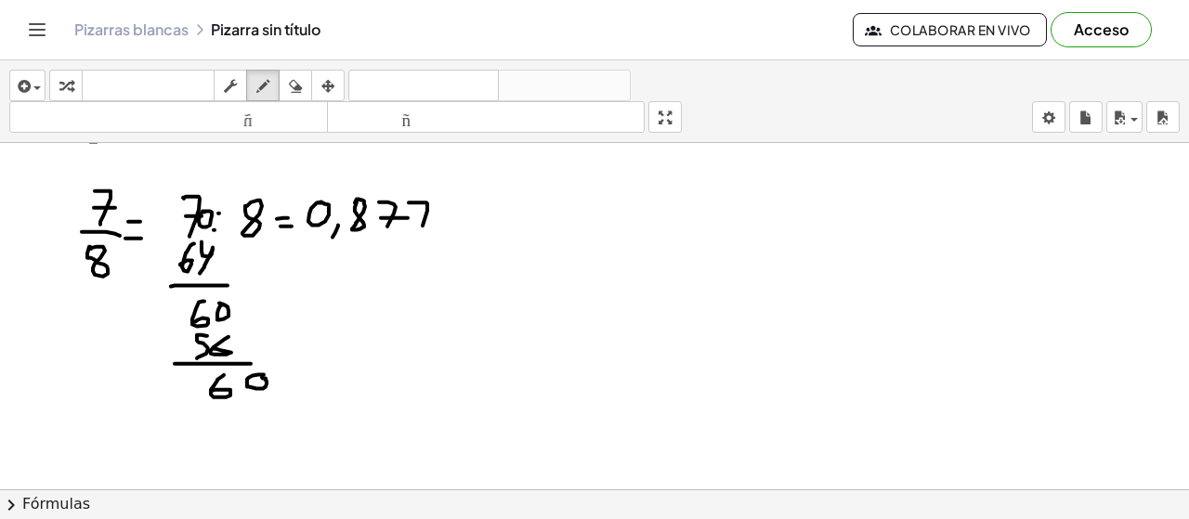
drag, startPoint x: 409, startPoint y: 201, endPoint x: 422, endPoint y: 231, distance: 33.3
drag, startPoint x: 417, startPoint y: 220, endPoint x: 431, endPoint y: 220, distance: 13.9
drag, startPoint x: 227, startPoint y: 407, endPoint x: 216, endPoint y: 431, distance: 26.6
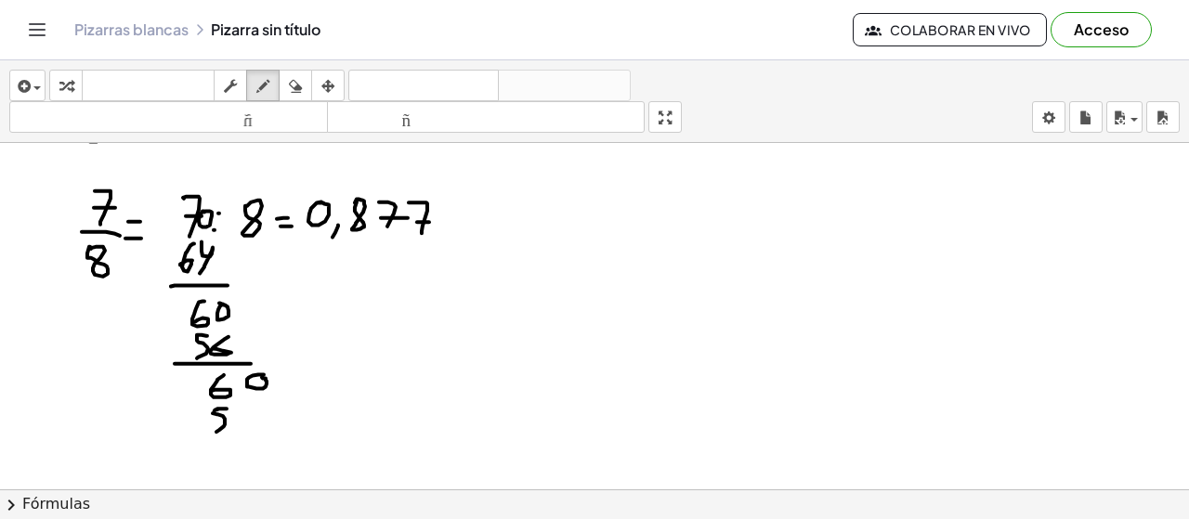
drag, startPoint x: 253, startPoint y: 411, endPoint x: 239, endPoint y: 419, distance: 16.3
drag, startPoint x: 290, startPoint y: 438, endPoint x: 357, endPoint y: 430, distance: 67.3
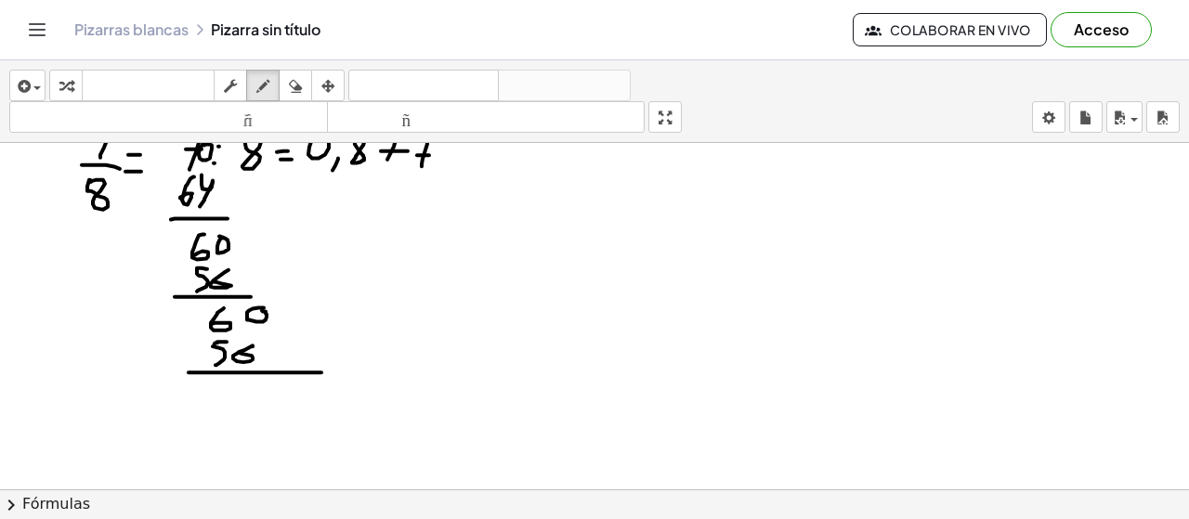
scroll to position [1343, 0]
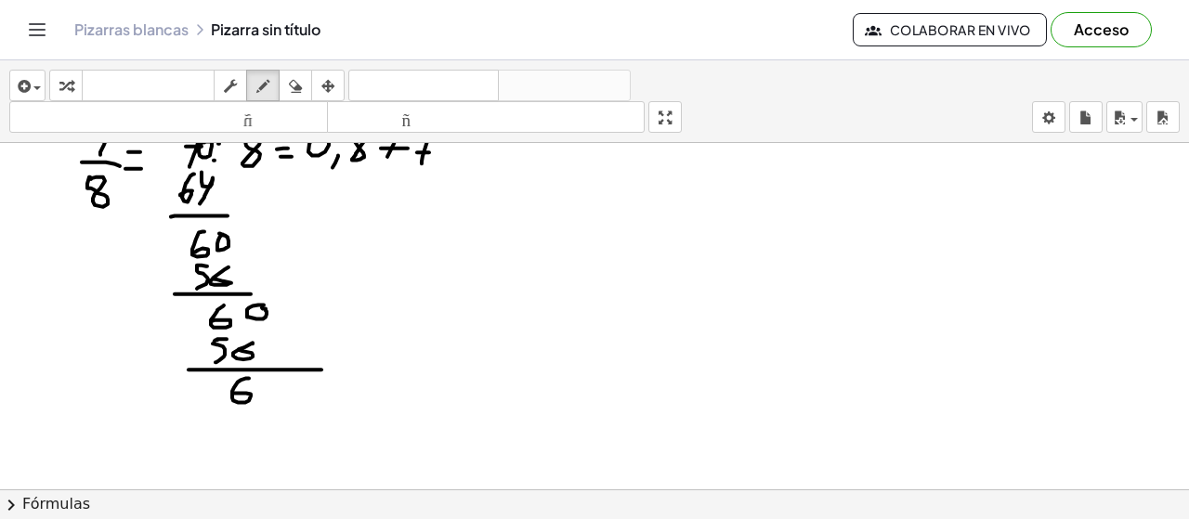
drag, startPoint x: 249, startPoint y: 376, endPoint x: 224, endPoint y: 393, distance: 30.1
drag, startPoint x: 262, startPoint y: 387, endPoint x: 297, endPoint y: 363, distance: 42.8
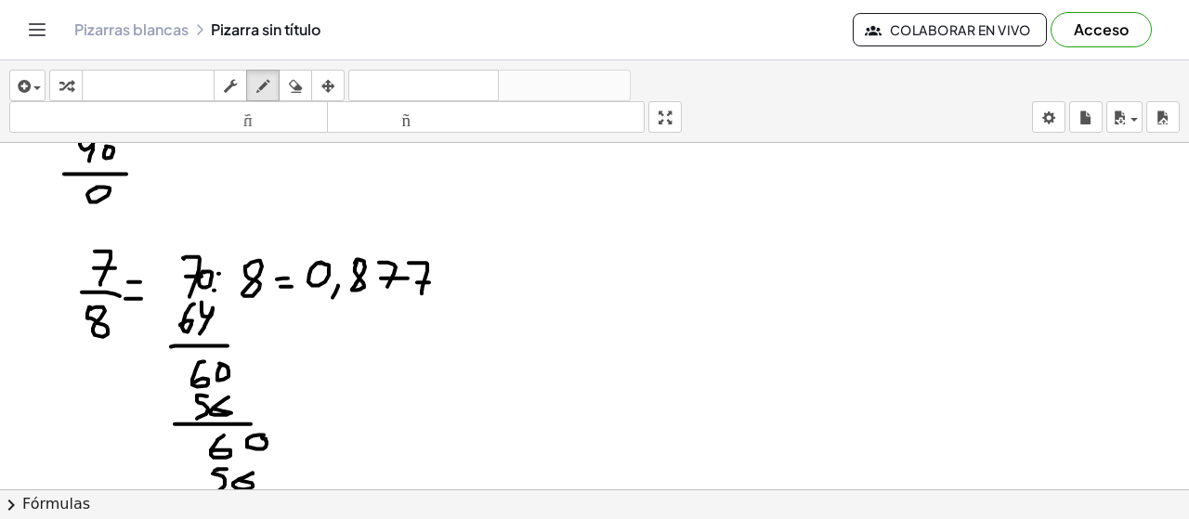
scroll to position [1248, 0]
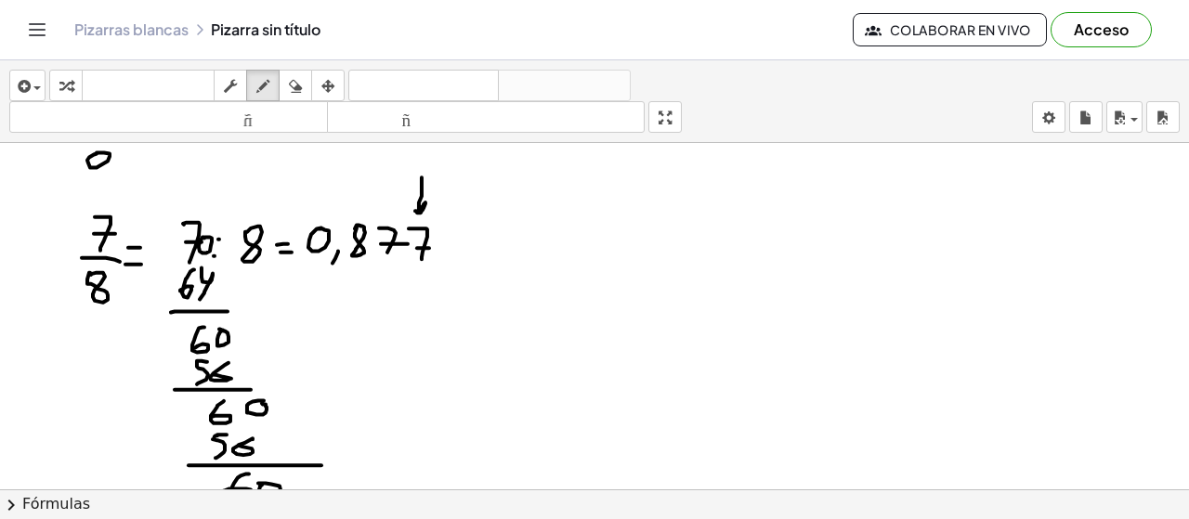
drag, startPoint x: 422, startPoint y: 176, endPoint x: 414, endPoint y: 207, distance: 32.4
drag, startPoint x: 456, startPoint y: 246, endPoint x: 470, endPoint y: 245, distance: 14.0
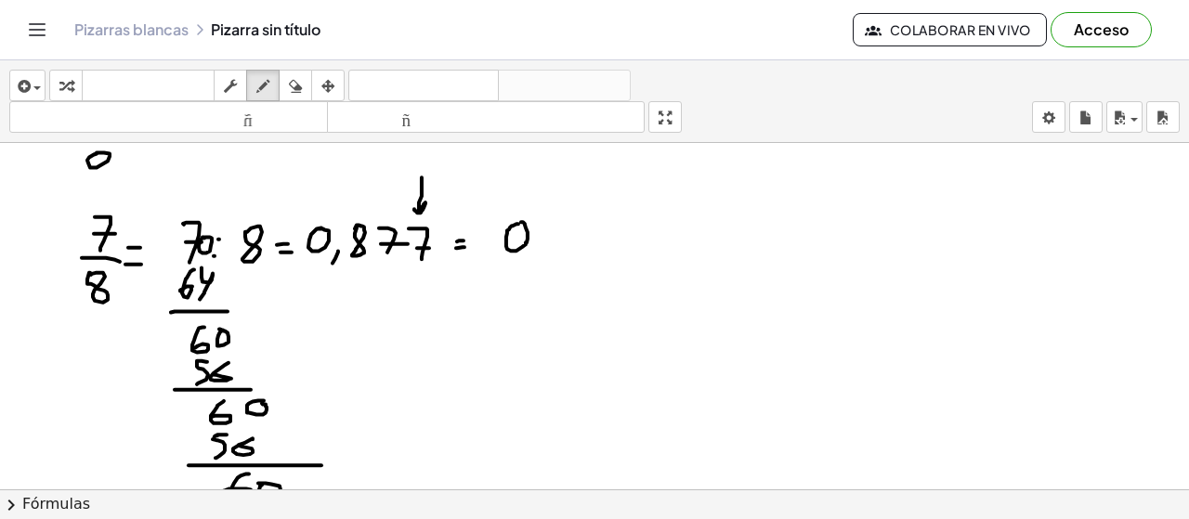
drag, startPoint x: 536, startPoint y: 247, endPoint x: 529, endPoint y: 256, distance: 11.9
drag, startPoint x: 584, startPoint y: 216, endPoint x: 591, endPoint y: 253, distance: 37.7
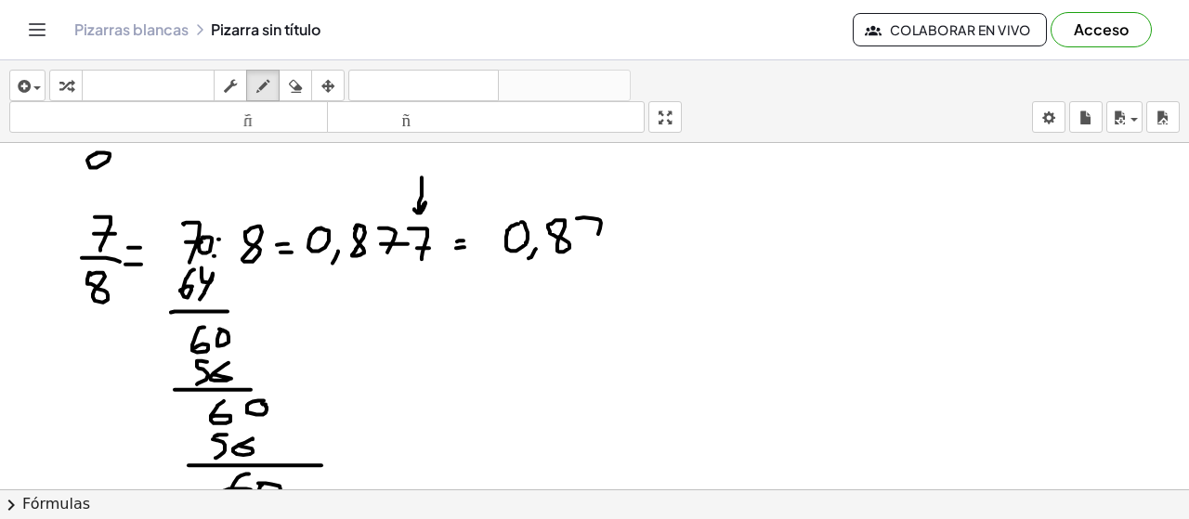
drag, startPoint x: 592, startPoint y: 237, endPoint x: 609, endPoint y: 236, distance: 17.7
drag, startPoint x: 574, startPoint y: 207, endPoint x: 606, endPoint y: 211, distance: 31.8
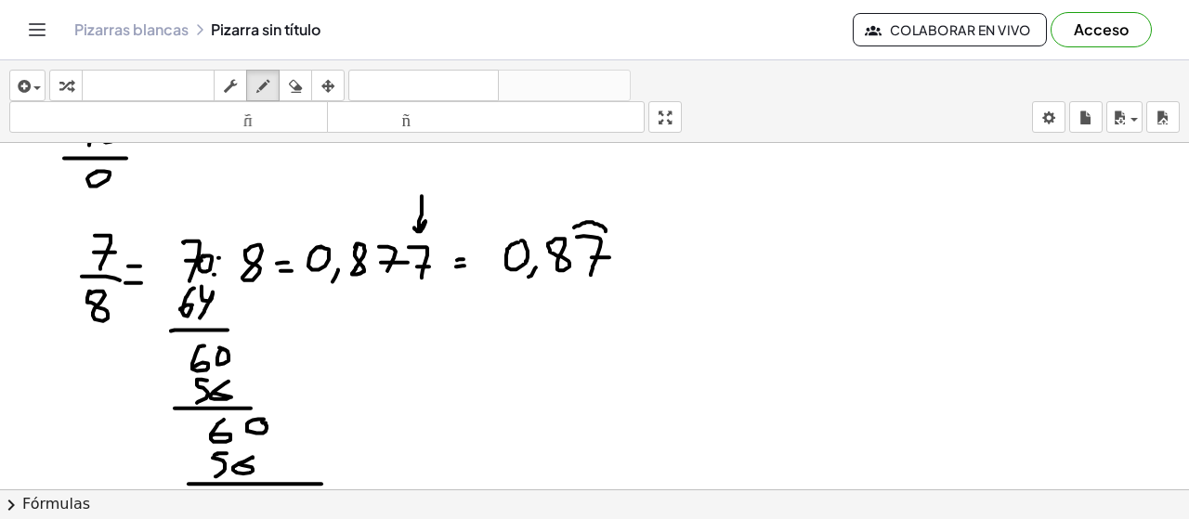
scroll to position [1236, 0]
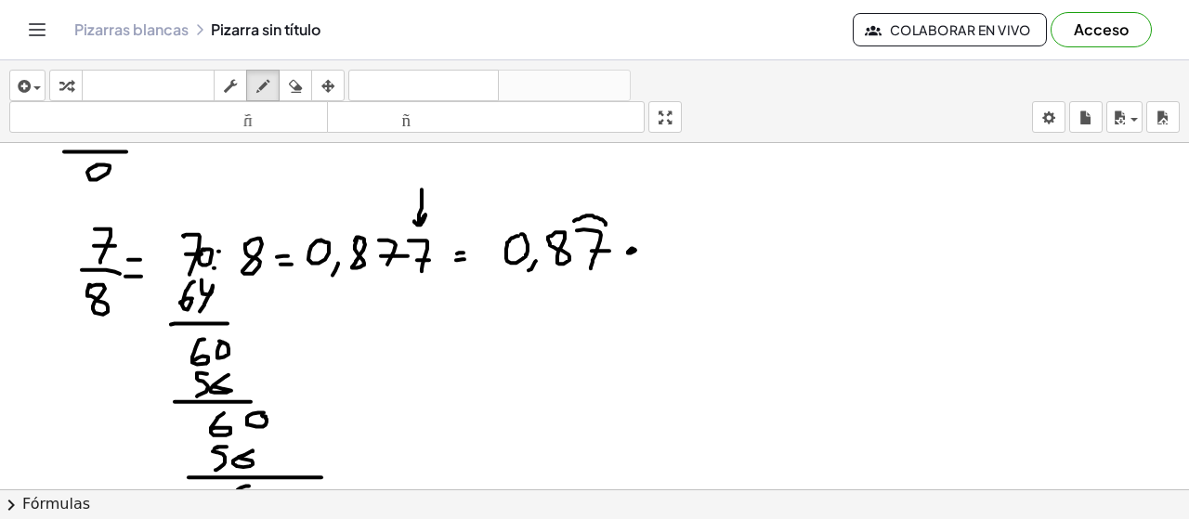
drag, startPoint x: 669, startPoint y: 230, endPoint x: 665, endPoint y: 261, distance: 30.9
drag, startPoint x: 689, startPoint y: 235, endPoint x: 702, endPoint y: 233, distance: 13.1
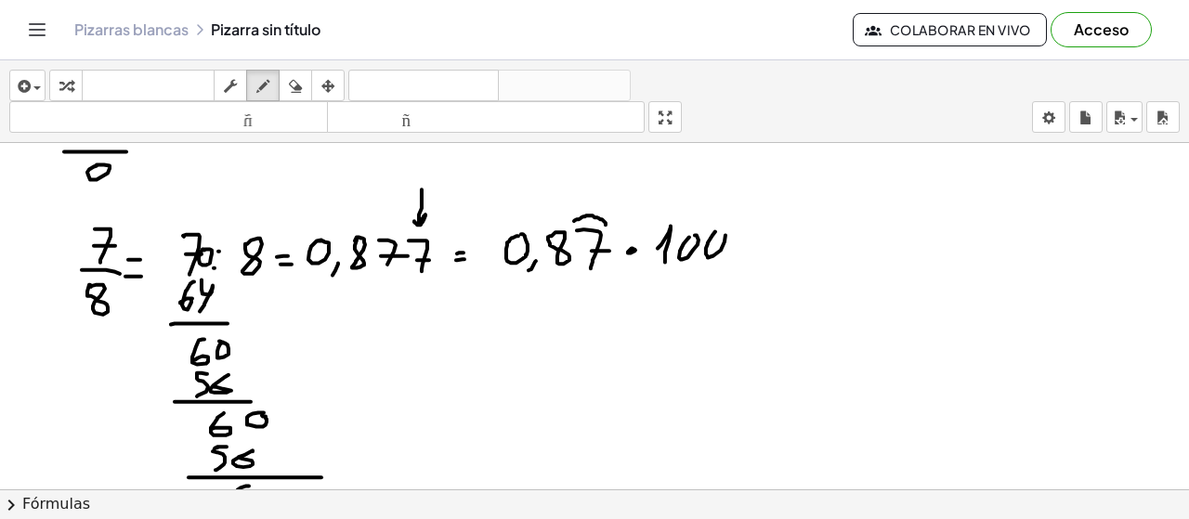
drag, startPoint x: 740, startPoint y: 235, endPoint x: 752, endPoint y: 239, distance: 11.8
drag, startPoint x: 738, startPoint y: 246, endPoint x: 751, endPoint y: 247, distance: 13.0
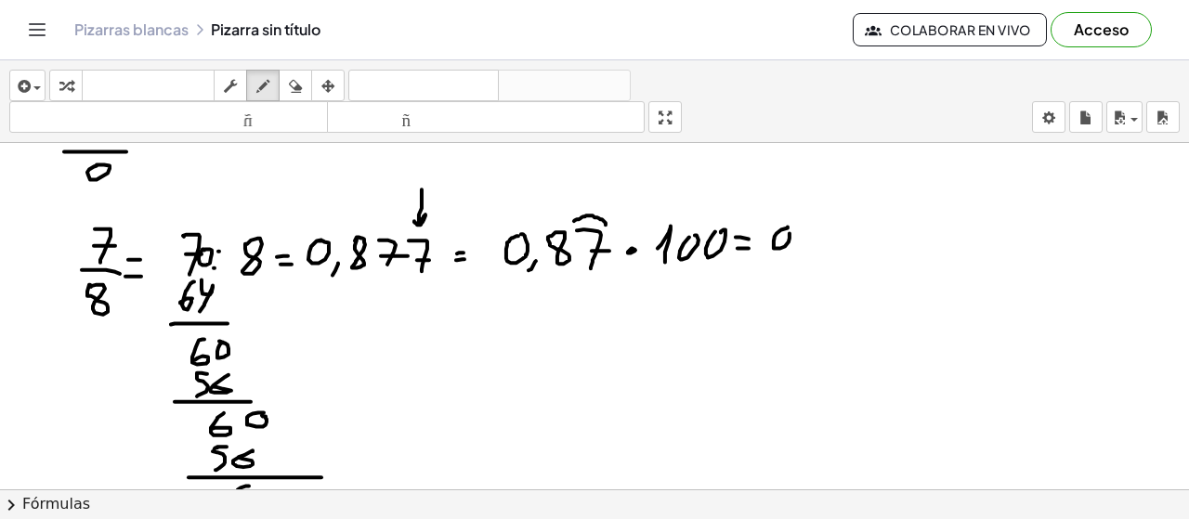
drag, startPoint x: 824, startPoint y: 222, endPoint x: 825, endPoint y: 242, distance: 20.5
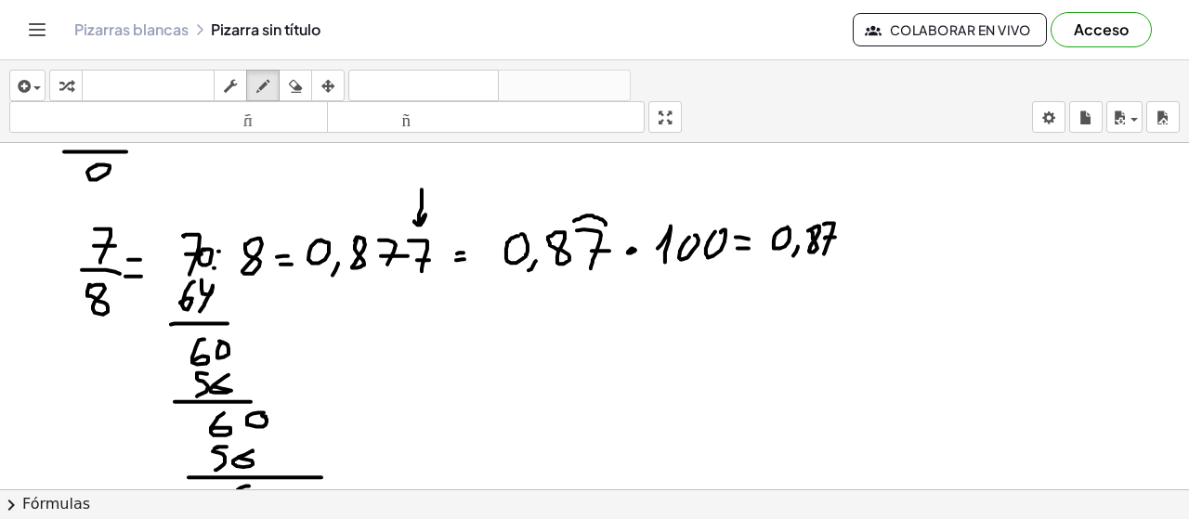
drag, startPoint x: 825, startPoint y: 236, endPoint x: 838, endPoint y: 233, distance: 13.3
drag, startPoint x: 847, startPoint y: 225, endPoint x: 845, endPoint y: 244, distance: 19.6
drag, startPoint x: 845, startPoint y: 235, endPoint x: 857, endPoint y: 233, distance: 11.3
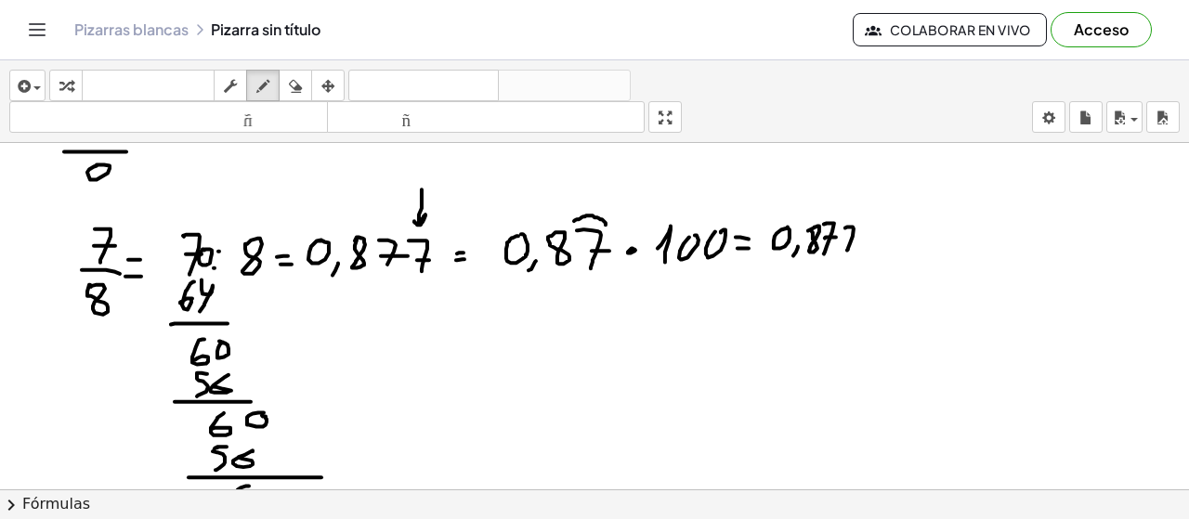
drag, startPoint x: 862, startPoint y: 224, endPoint x: 862, endPoint y: 254, distance: 29.7
drag, startPoint x: 870, startPoint y: 239, endPoint x: 877, endPoint y: 229, distance: 11.3
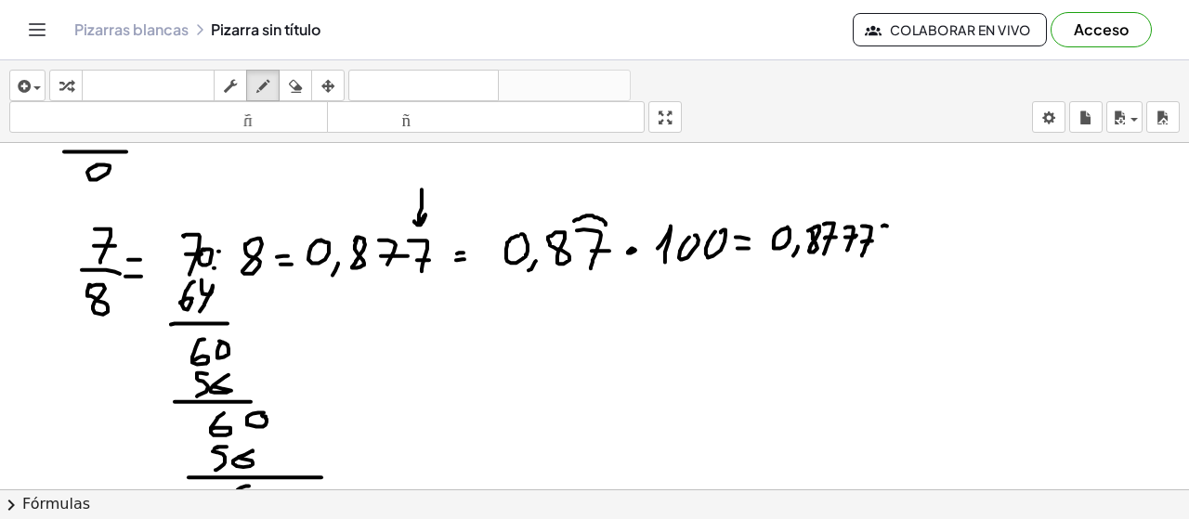
drag, startPoint x: 884, startPoint y: 223, endPoint x: 878, endPoint y: 261, distance: 38.6
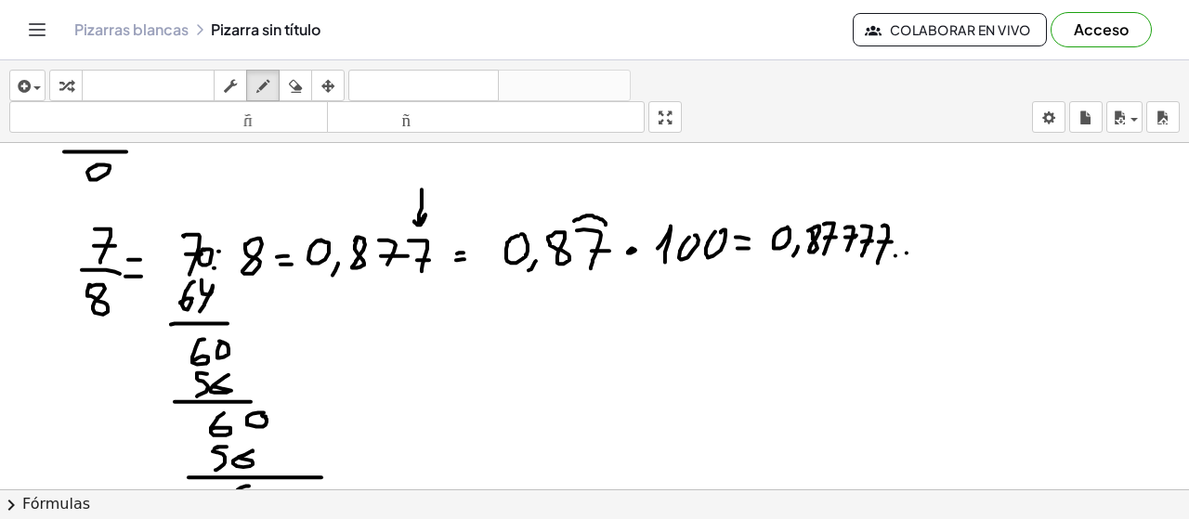
drag, startPoint x: 971, startPoint y: 235, endPoint x: 979, endPoint y: 244, distance: 12.5
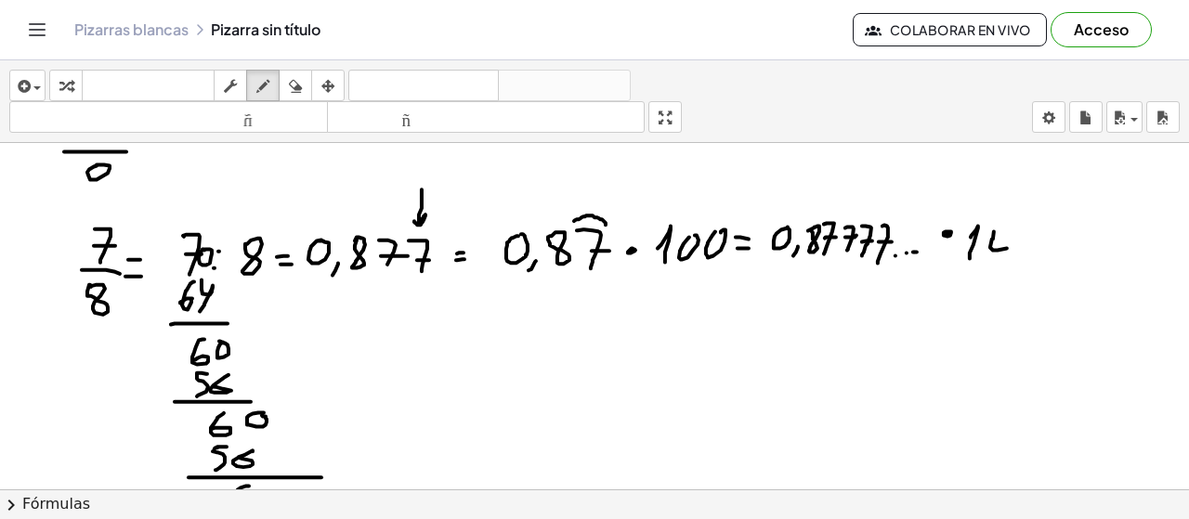
drag, startPoint x: 994, startPoint y: 229, endPoint x: 1004, endPoint y: 231, distance: 10.4
drag, startPoint x: 806, startPoint y: 200, endPoint x: 877, endPoint y: 199, distance: 70.6
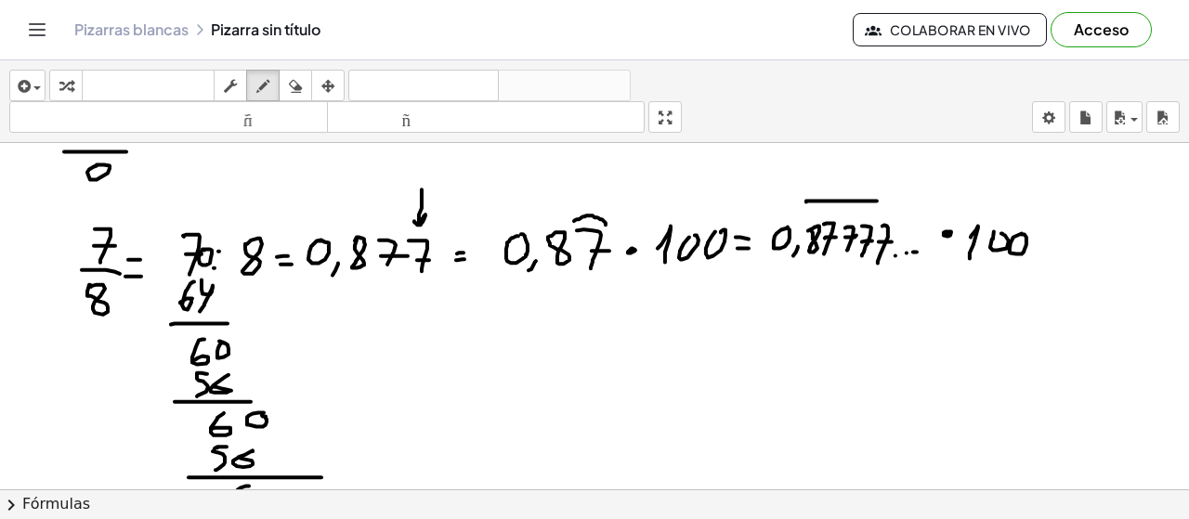
drag, startPoint x: 867, startPoint y: 191, endPoint x: 844, endPoint y: 224, distance: 39.4
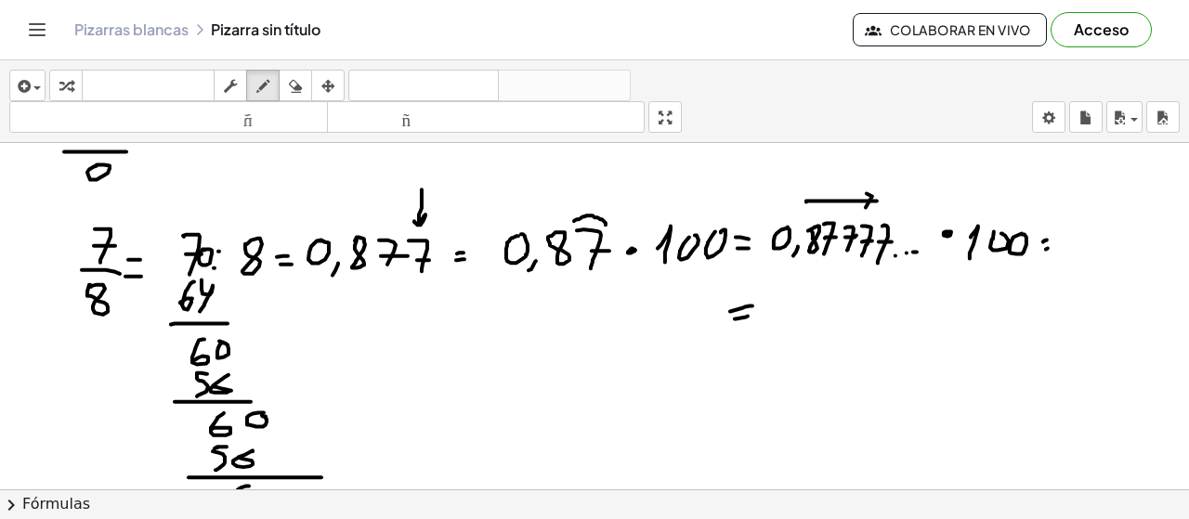
drag, startPoint x: 748, startPoint y: 314, endPoint x: 760, endPoint y: 310, distance: 12.6
drag, startPoint x: 814, startPoint y: 291, endPoint x: 807, endPoint y: 317, distance: 26.8
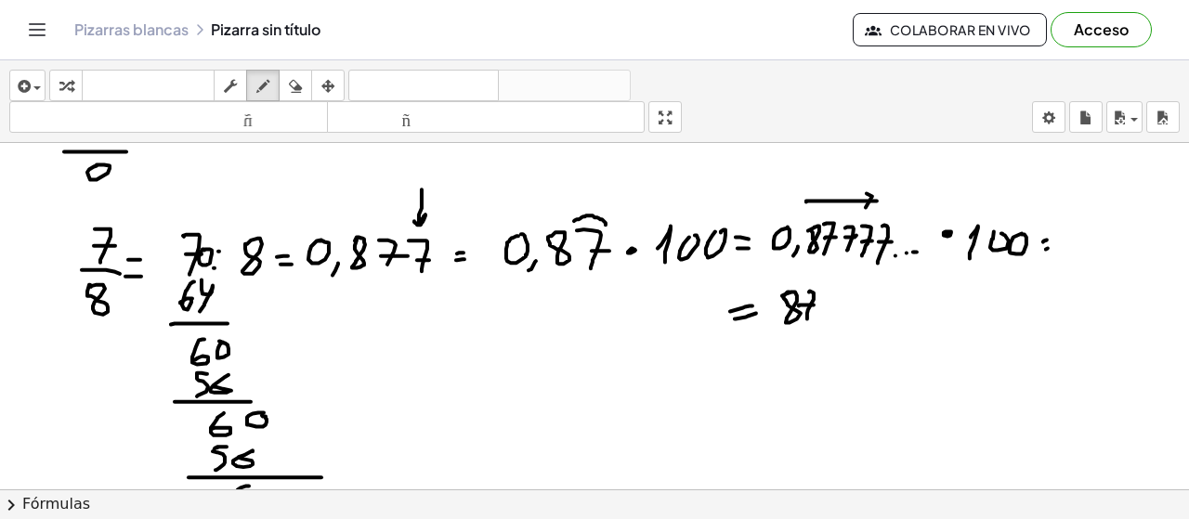
drag, startPoint x: 814, startPoint y: 303, endPoint x: 819, endPoint y: 311, distance: 10.0
drag, startPoint x: 842, startPoint y: 291, endPoint x: 836, endPoint y: 321, distance: 31.2
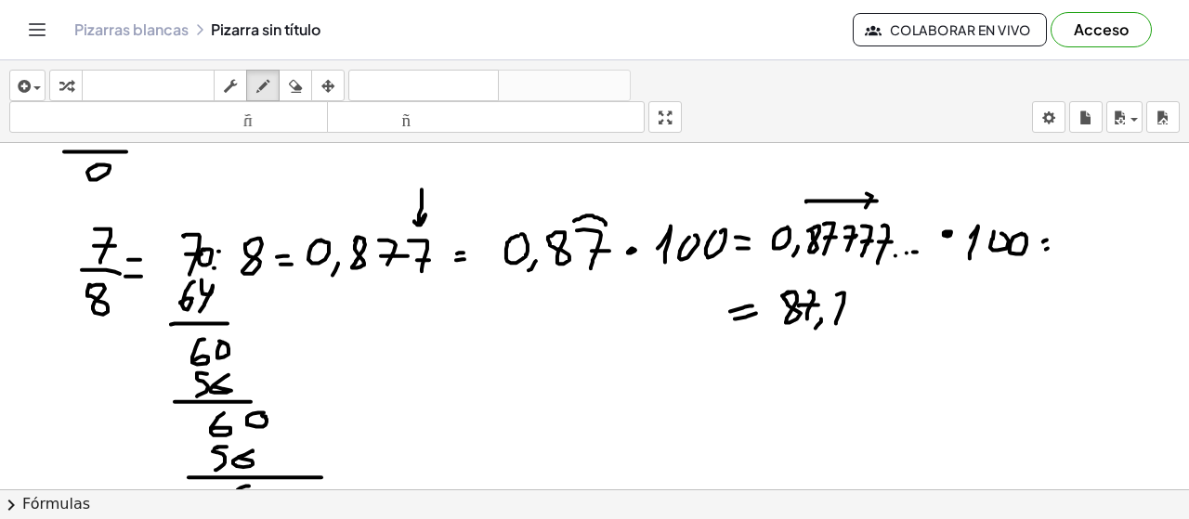
drag, startPoint x: 834, startPoint y: 305, endPoint x: 851, endPoint y: 302, distance: 17.0
drag, startPoint x: 862, startPoint y: 293, endPoint x: 853, endPoint y: 309, distance: 19.1
drag, startPoint x: 859, startPoint y: 305, endPoint x: 870, endPoint y: 298, distance: 12.1
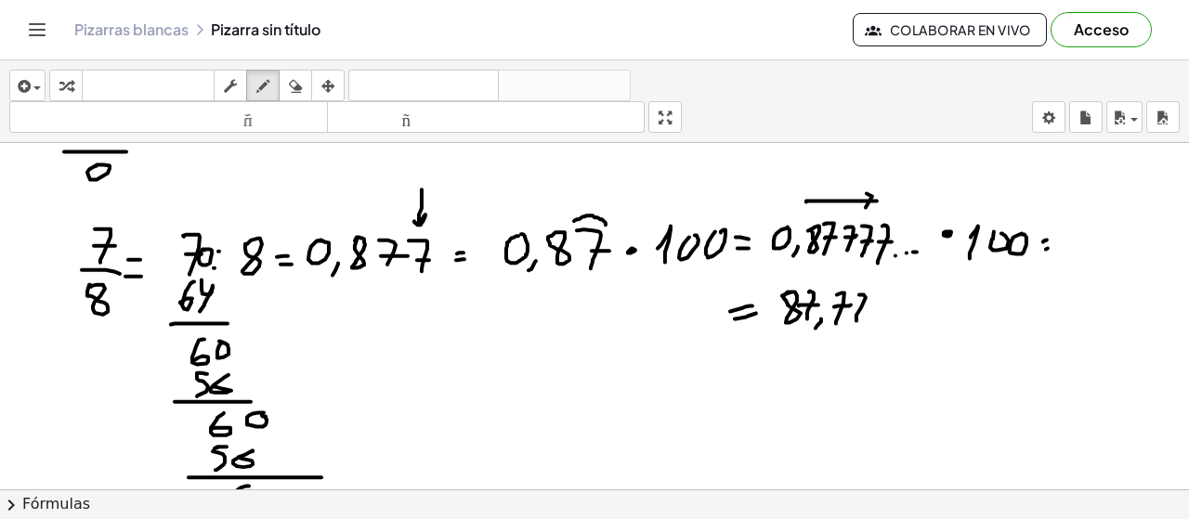
drag, startPoint x: 877, startPoint y: 293, endPoint x: 869, endPoint y: 320, distance: 28.2
drag, startPoint x: 867, startPoint y: 306, endPoint x: 879, endPoint y: 306, distance: 12.1
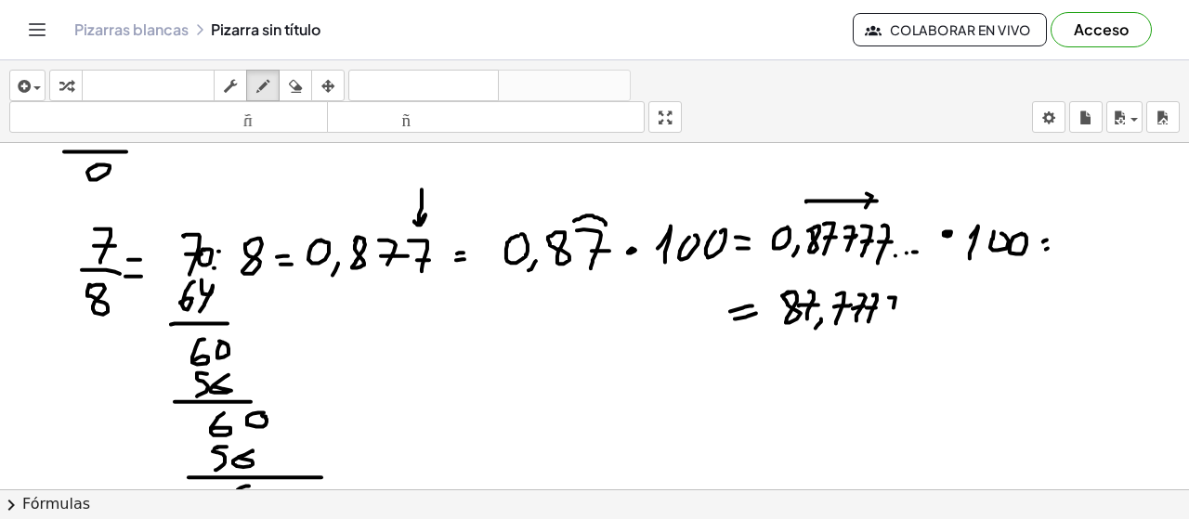
drag, startPoint x: 889, startPoint y: 295, endPoint x: 884, endPoint y: 322, distance: 27.3
drag, startPoint x: 883, startPoint y: 309, endPoint x: 903, endPoint y: 304, distance: 20.3
drag, startPoint x: 929, startPoint y: 286, endPoint x: 888, endPoint y: 348, distance: 74.5
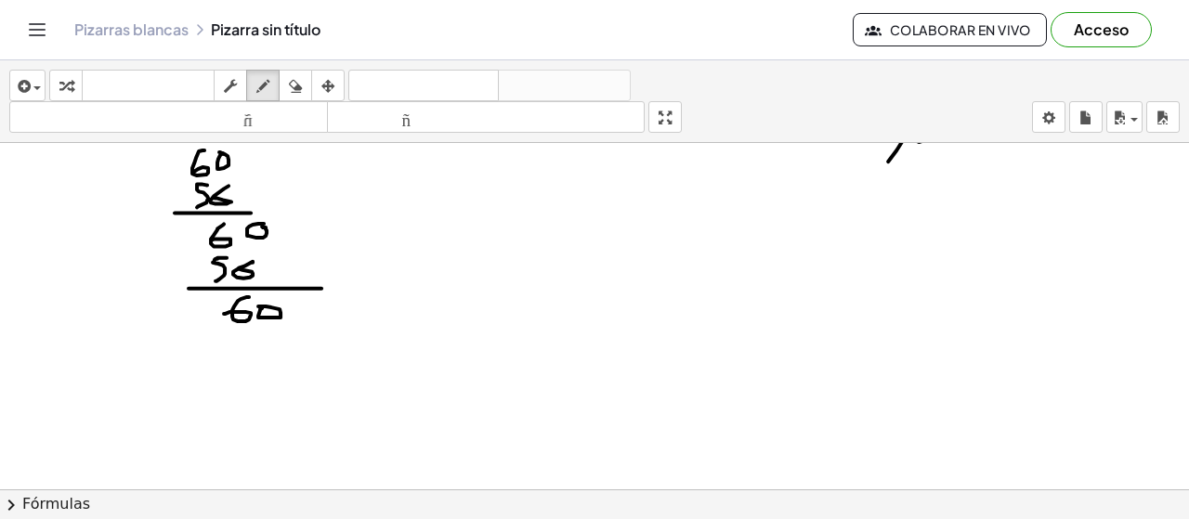
scroll to position [1454, 0]
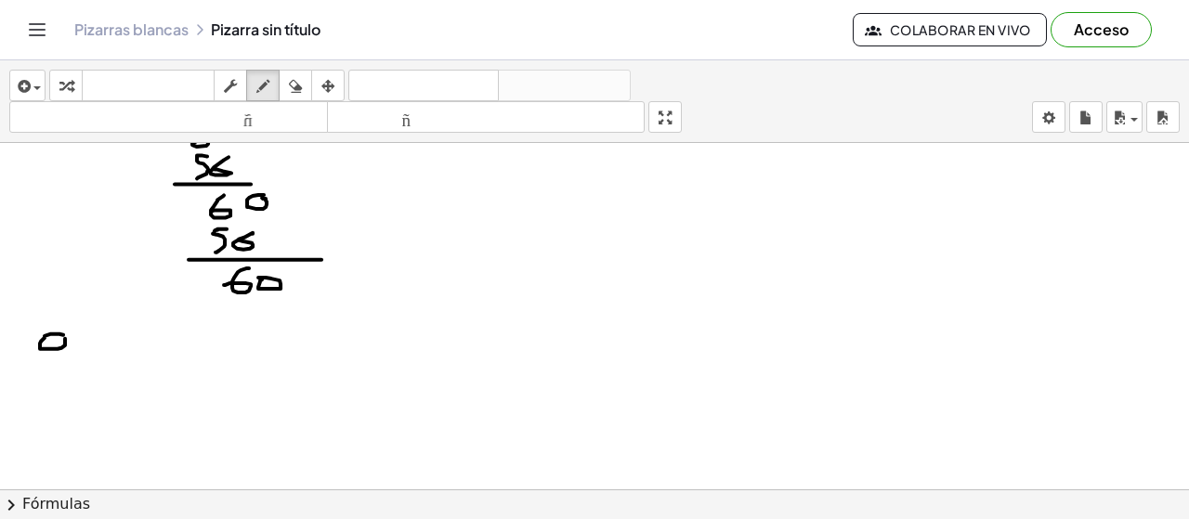
drag, startPoint x: 50, startPoint y: 332, endPoint x: 64, endPoint y: 334, distance: 14.2
drag, startPoint x: 77, startPoint y: 352, endPoint x: 61, endPoint y: 360, distance: 17.5
drag, startPoint x: 90, startPoint y: 334, endPoint x: 89, endPoint y: 357, distance: 23.2
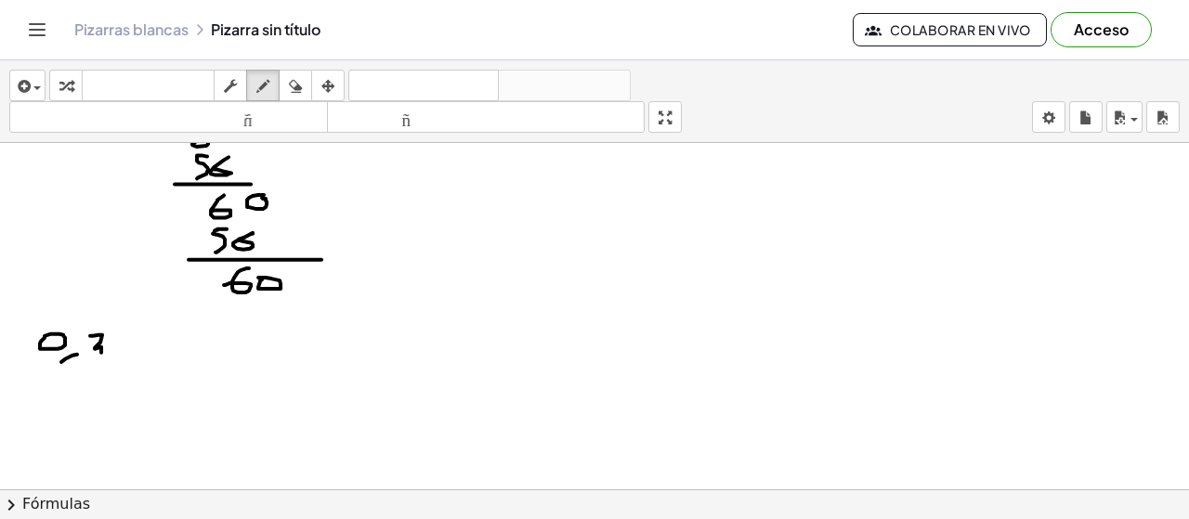
drag, startPoint x: 119, startPoint y: 335, endPoint x: 97, endPoint y: 360, distance: 32.9
drag, startPoint x: 160, startPoint y: 347, endPoint x: 153, endPoint y: 354, distance: 9.9
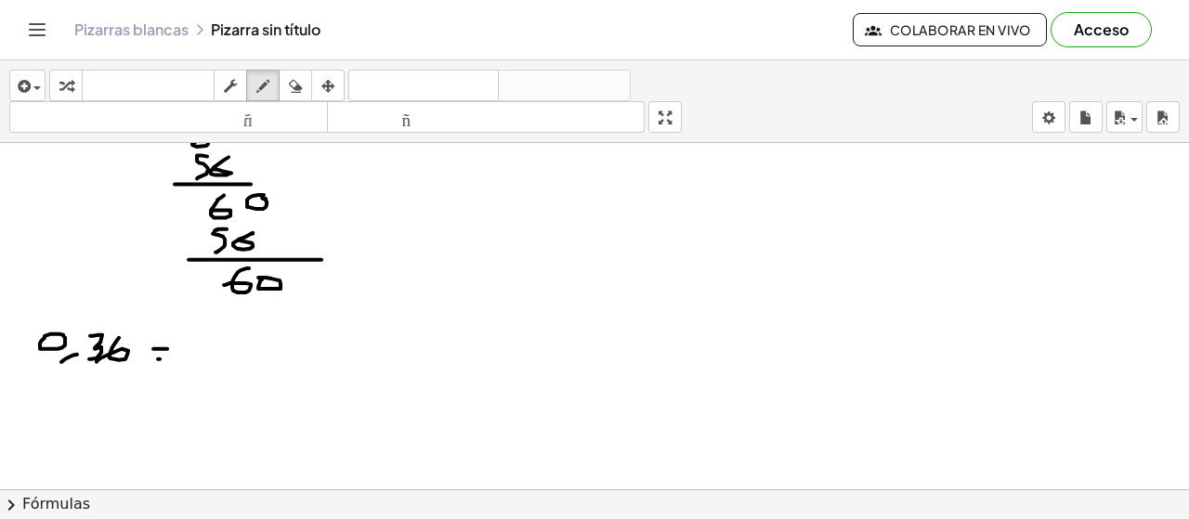
drag, startPoint x: 160, startPoint y: 357, endPoint x: 172, endPoint y: 357, distance: 12.1
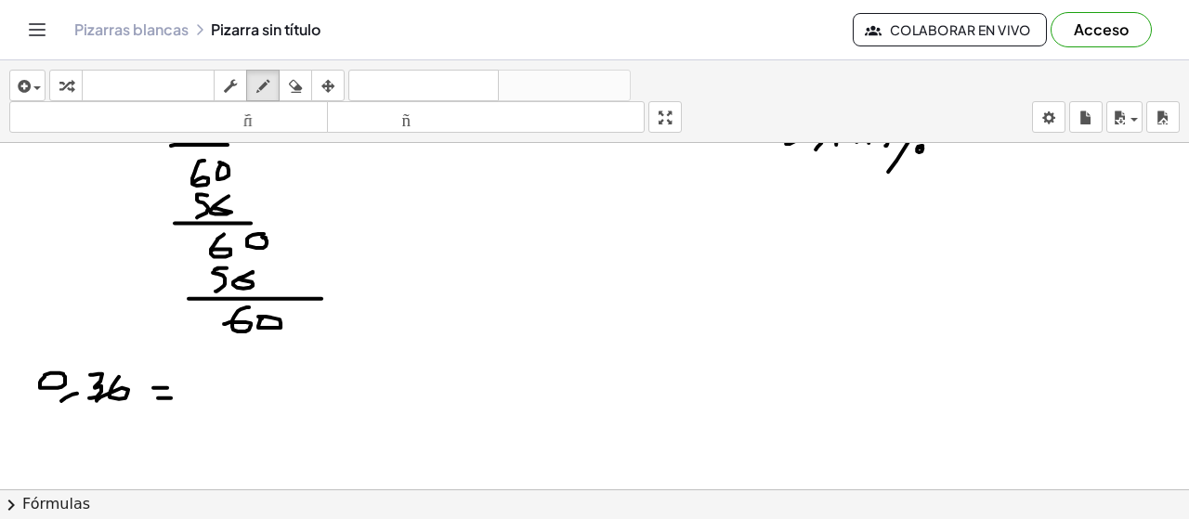
scroll to position [1460, 0]
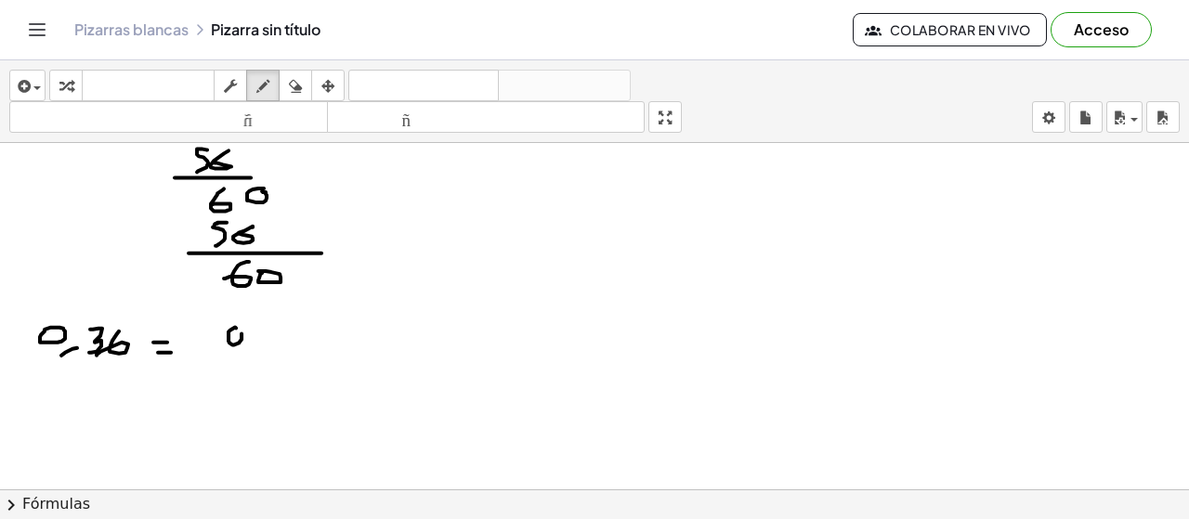
drag, startPoint x: 268, startPoint y: 322, endPoint x: 264, endPoint y: 345, distance: 22.8
drag, startPoint x: 278, startPoint y: 334, endPoint x: 285, endPoint y: 340, distance: 9.9
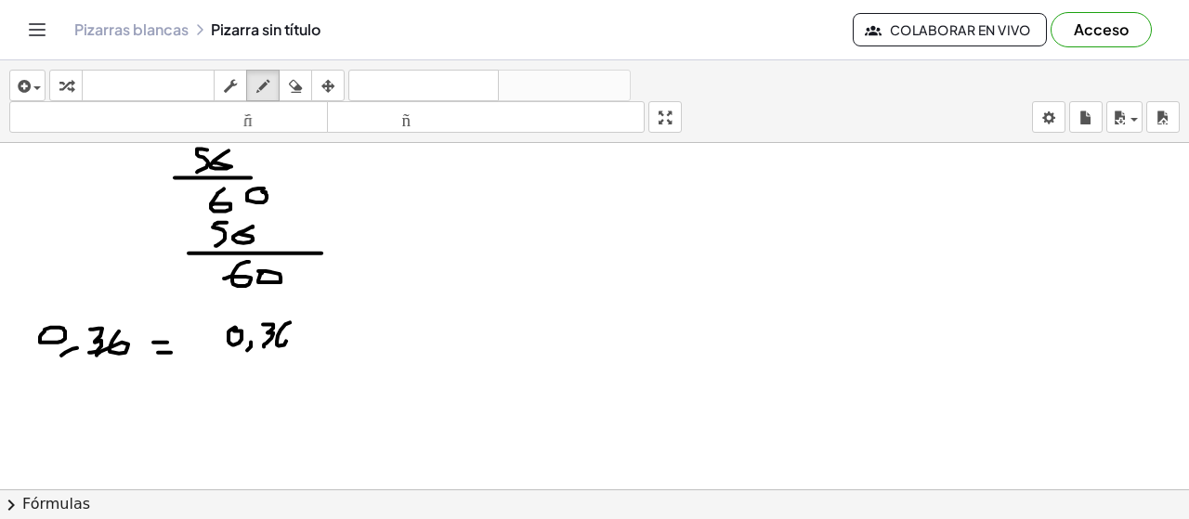
drag, startPoint x: 329, startPoint y: 326, endPoint x: 334, endPoint y: 345, distance: 19.4
drag, startPoint x: 347, startPoint y: 337, endPoint x: 361, endPoint y: 328, distance: 16.7
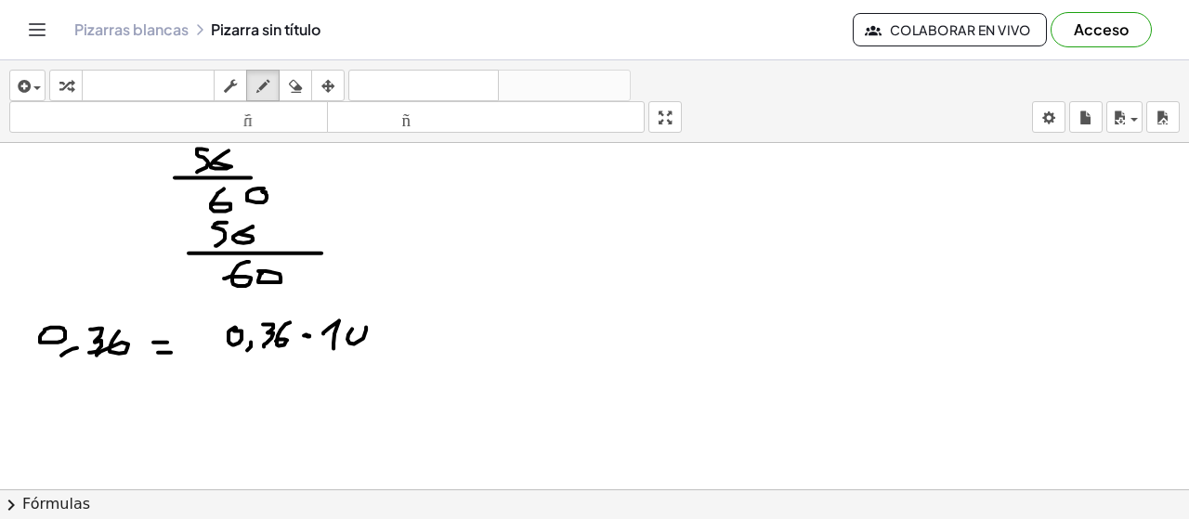
drag, startPoint x: 372, startPoint y: 337, endPoint x: 379, endPoint y: 327, distance: 12.6
drag, startPoint x: 409, startPoint y: 342, endPoint x: 427, endPoint y: 347, distance: 19.4
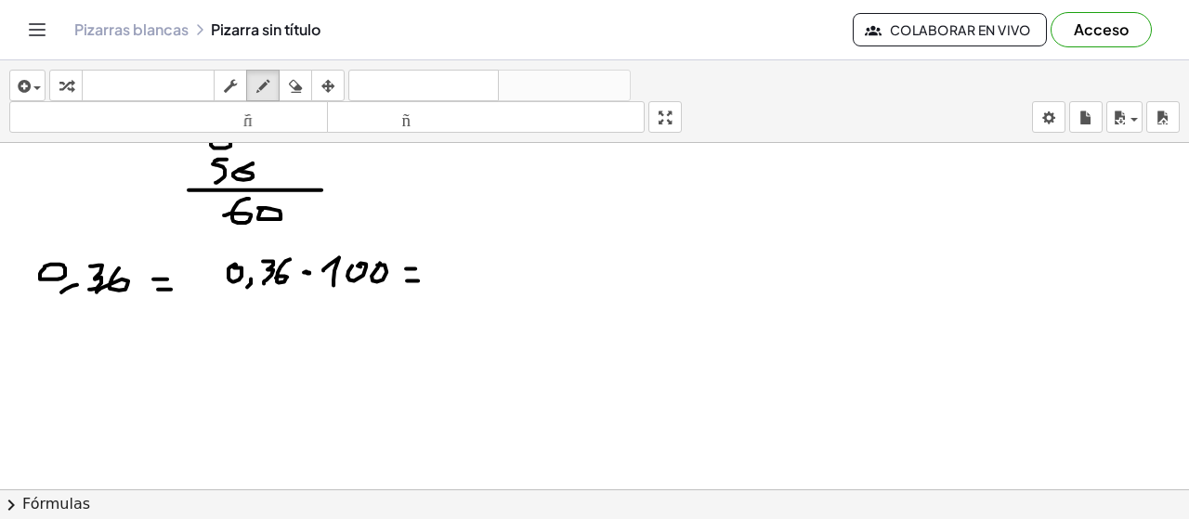
scroll to position [1540, 0]
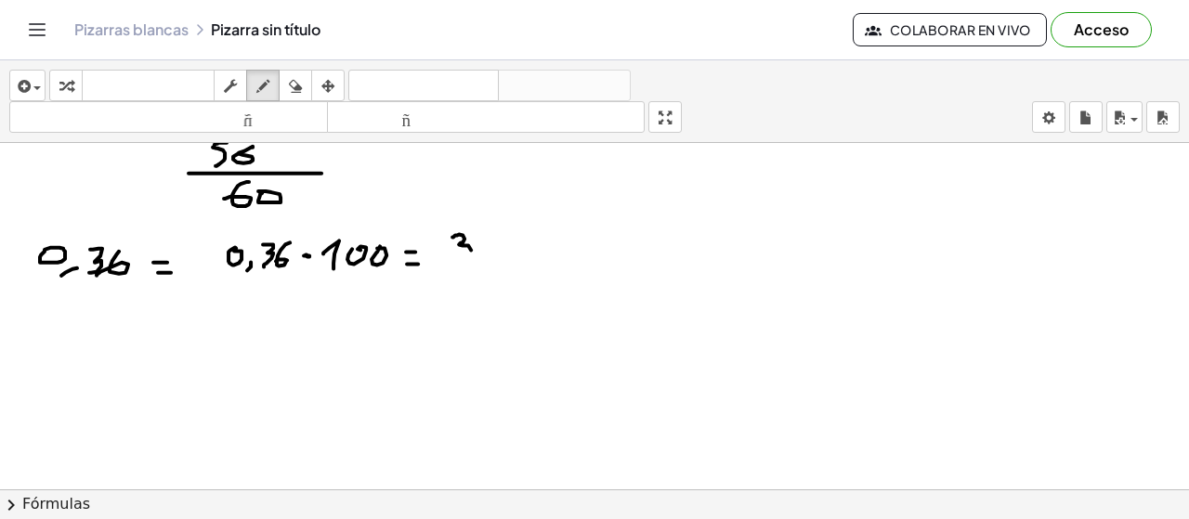
drag, startPoint x: 457, startPoint y: 233, endPoint x: 462, endPoint y: 261, distance: 28.3
drag, startPoint x: 487, startPoint y: 237, endPoint x: 489, endPoint y: 260, distance: 23.3
drag, startPoint x: 531, startPoint y: 246, endPoint x: 509, endPoint y: 277, distance: 37.9
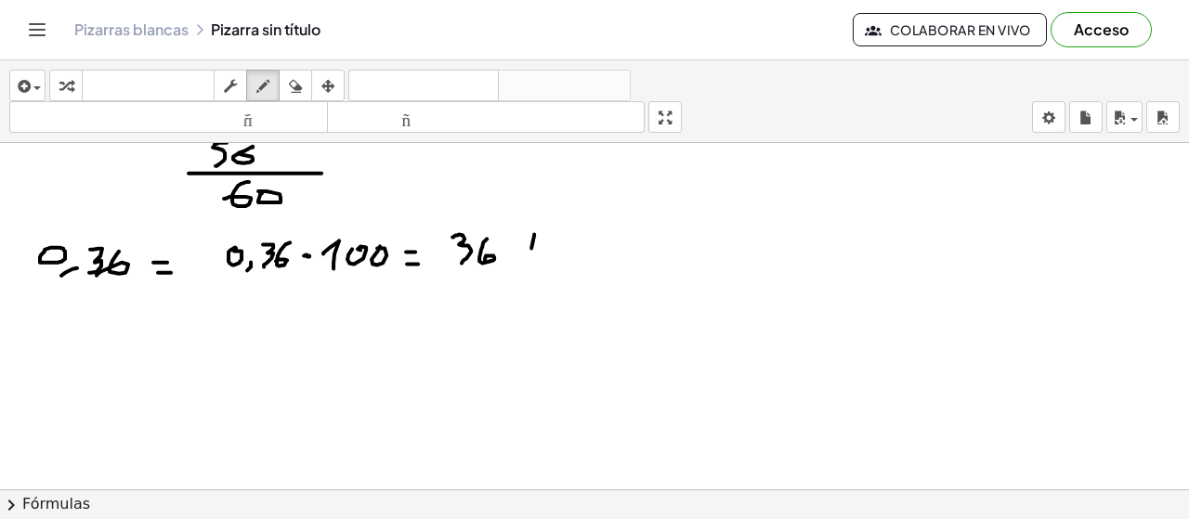
drag, startPoint x: 532, startPoint y: 271, endPoint x: 570, endPoint y: 294, distance: 44.6
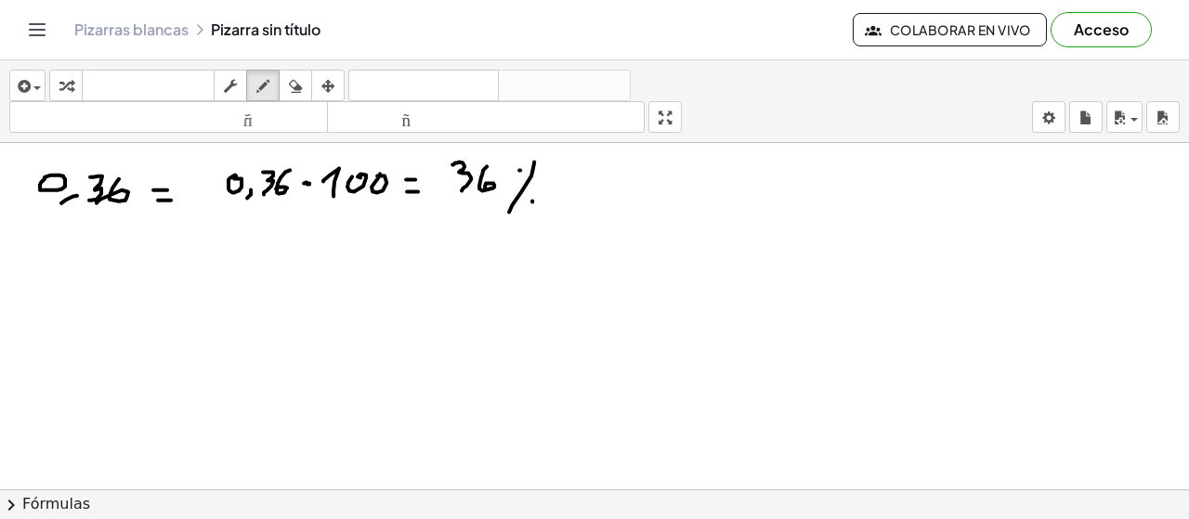
scroll to position [1620, 0]
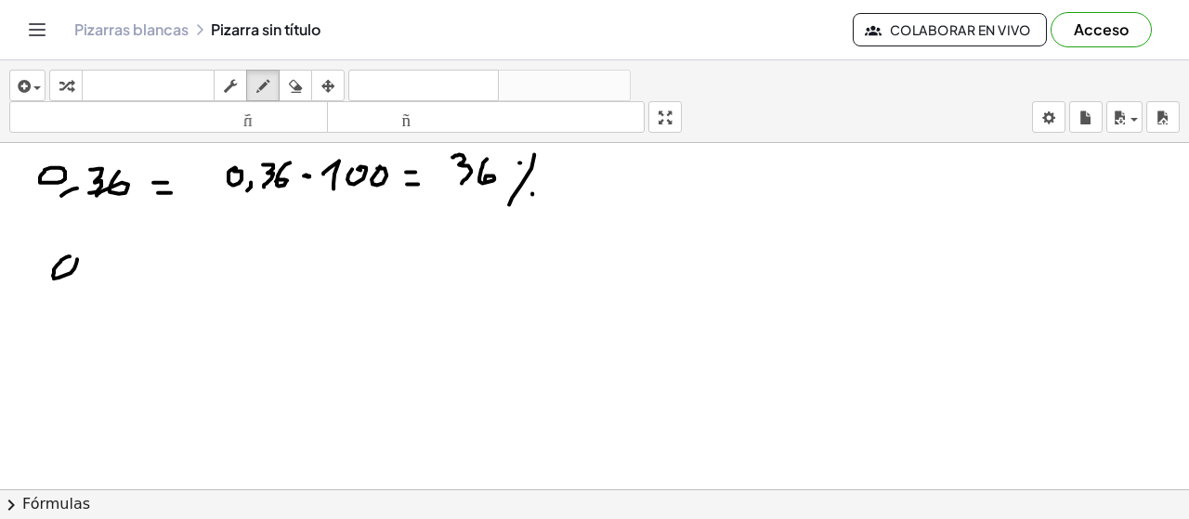
drag, startPoint x: 85, startPoint y: 272, endPoint x: 80, endPoint y: 285, distance: 14.1
drag, startPoint x: 103, startPoint y: 260, endPoint x: 115, endPoint y: 259, distance: 12.1
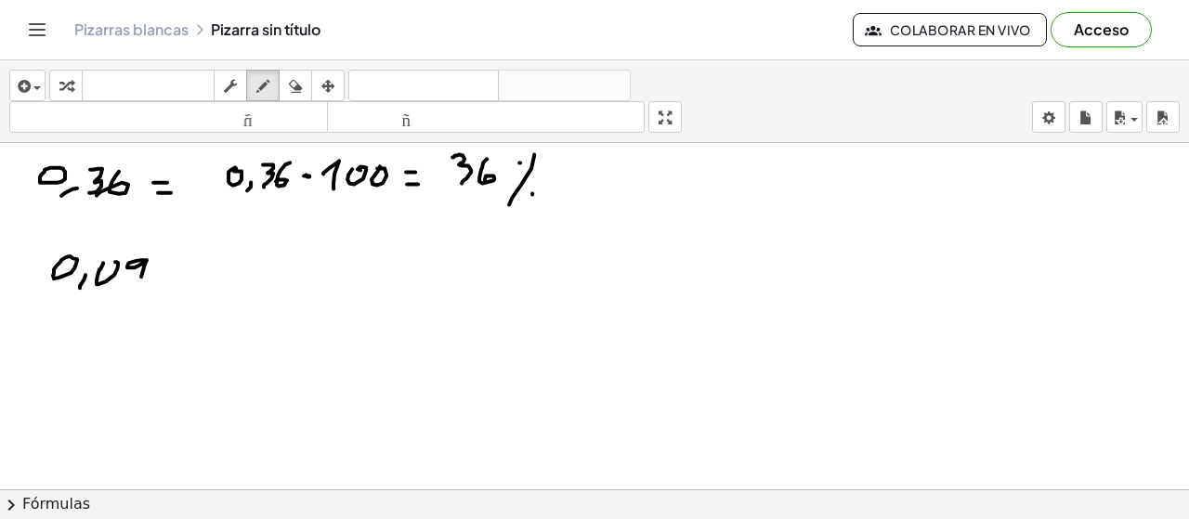
drag, startPoint x: 147, startPoint y: 257, endPoint x: 148, endPoint y: 281, distance: 24.2
drag, startPoint x: 242, startPoint y: 250, endPoint x: 252, endPoint y: 246, distance: 10.0
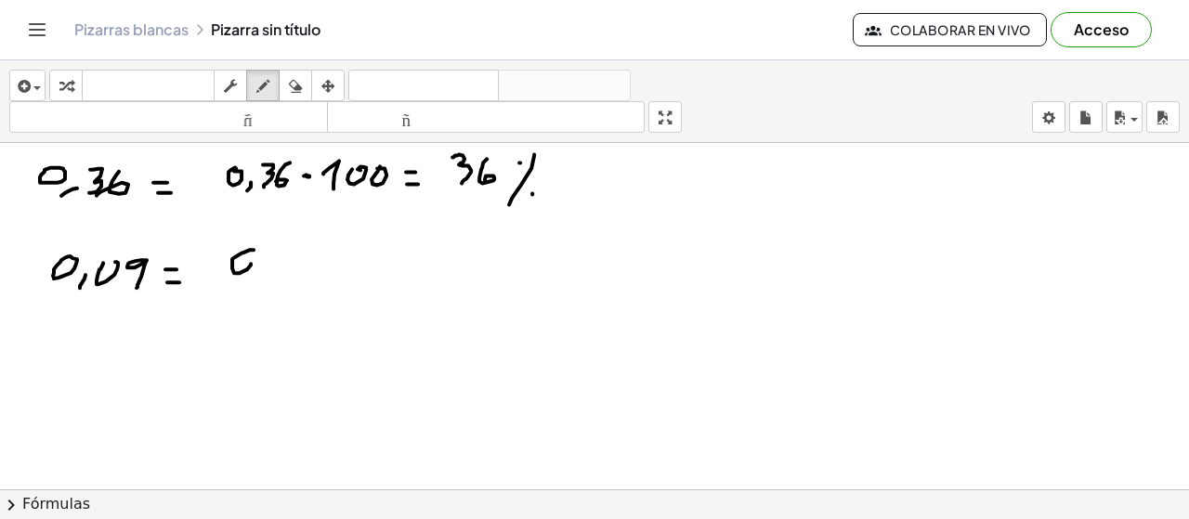
drag, startPoint x: 265, startPoint y: 264, endPoint x: 275, endPoint y: 246, distance: 20.4
drag, startPoint x: 292, startPoint y: 246, endPoint x: 300, endPoint y: 268, distance: 23.8
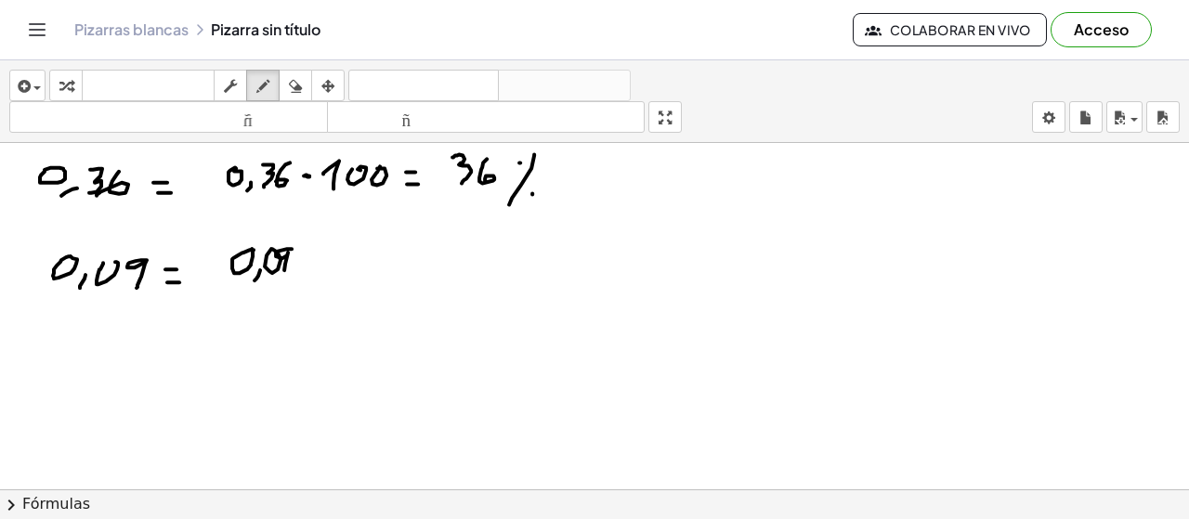
drag, startPoint x: 332, startPoint y: 261, endPoint x: 350, endPoint y: 272, distance: 21.7
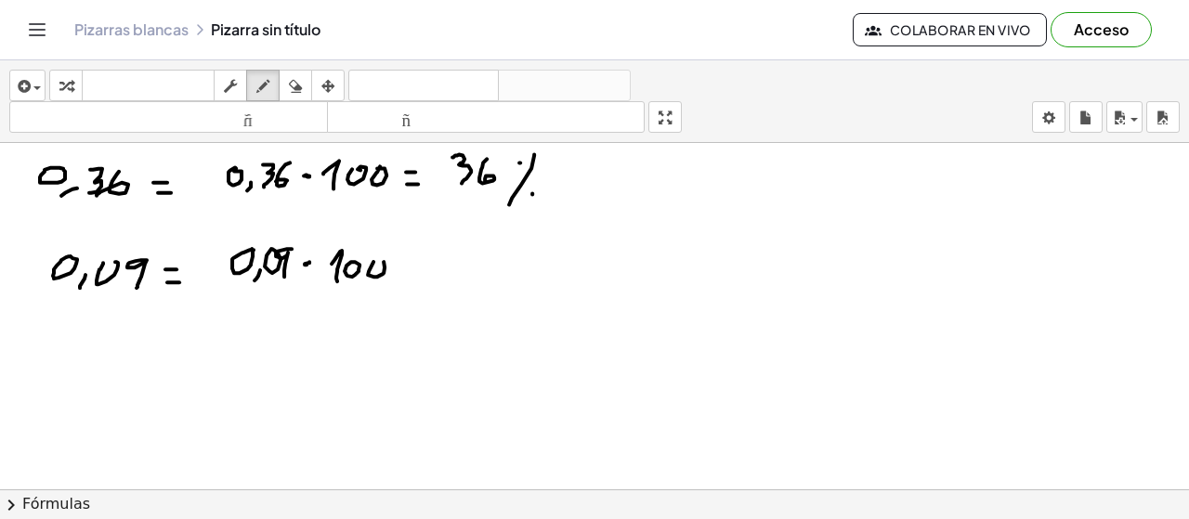
drag, startPoint x: 279, startPoint y: 272, endPoint x: 262, endPoint y: 286, distance: 21.8
drag, startPoint x: 289, startPoint y: 272, endPoint x: 282, endPoint y: 282, distance: 12.1
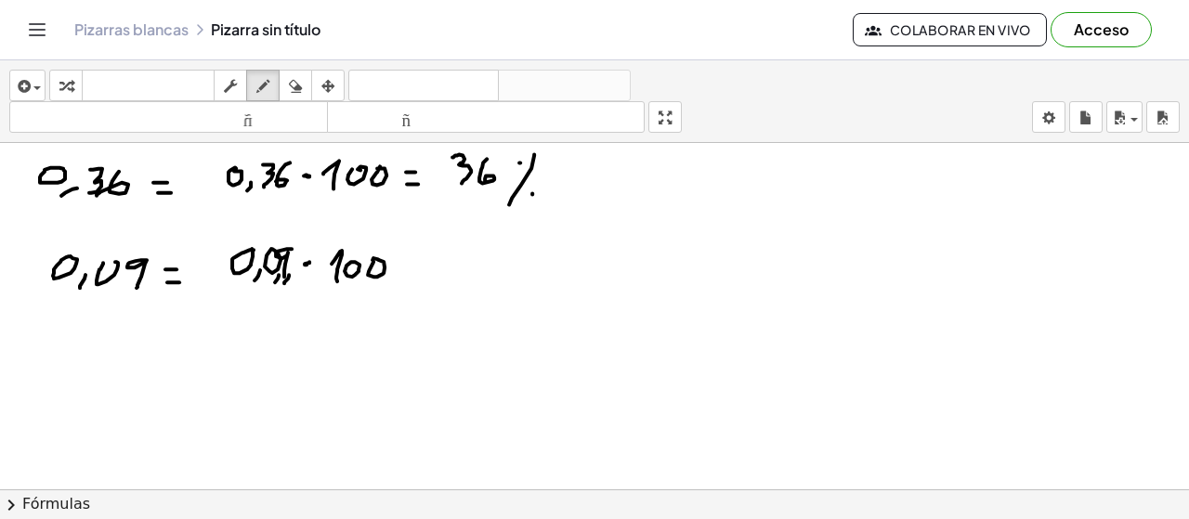
drag, startPoint x: 415, startPoint y: 255, endPoint x: 425, endPoint y: 255, distance: 10.2
drag, startPoint x: 415, startPoint y: 264, endPoint x: 437, endPoint y: 264, distance: 21.4
drag, startPoint x: 480, startPoint y: 237, endPoint x: 470, endPoint y: 271, distance: 35.9
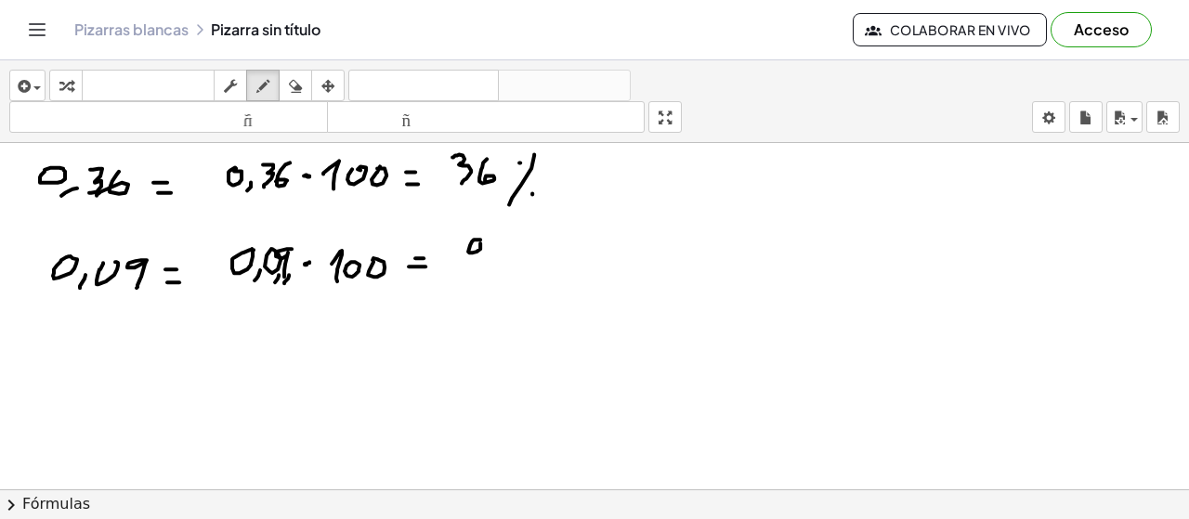
drag, startPoint x: 520, startPoint y: 237, endPoint x: 491, endPoint y: 272, distance: 45.6
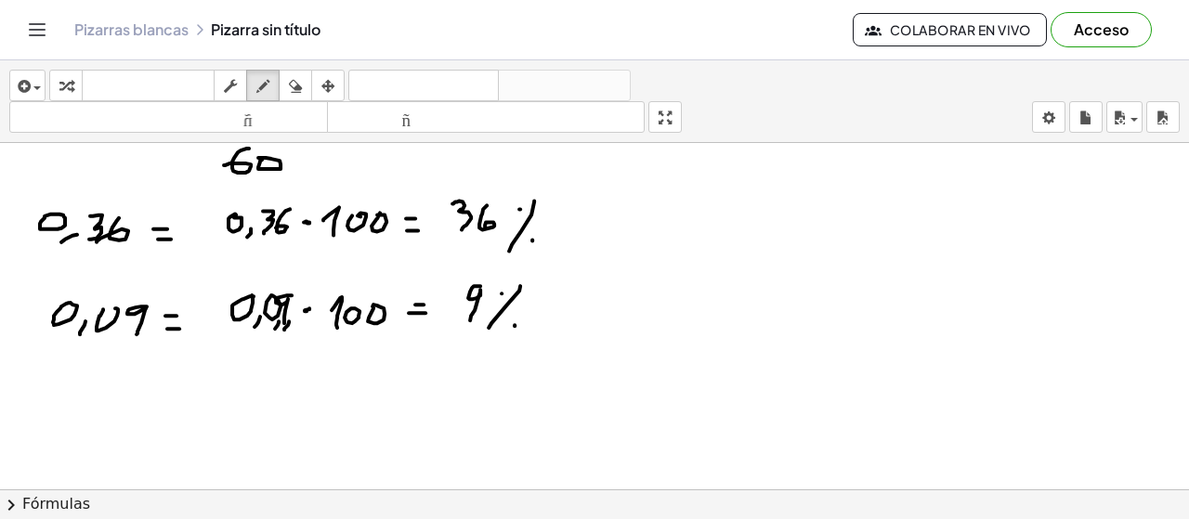
scroll to position [1581, 0]
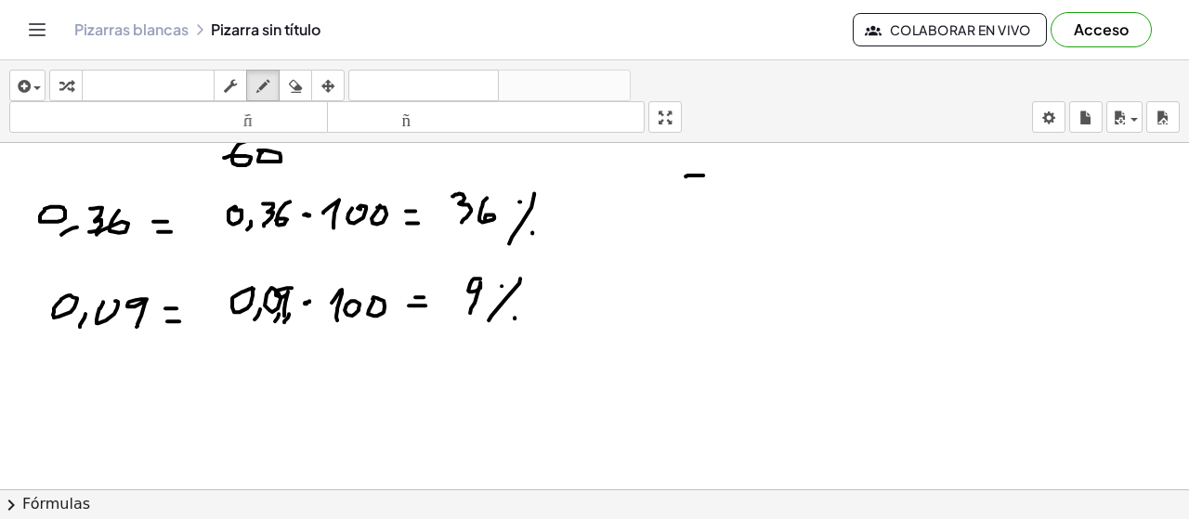
drag, startPoint x: 686, startPoint y: 174, endPoint x: 694, endPoint y: 202, distance: 29.1
drag, startPoint x: 689, startPoint y: 187, endPoint x: 711, endPoint y: 187, distance: 21.4
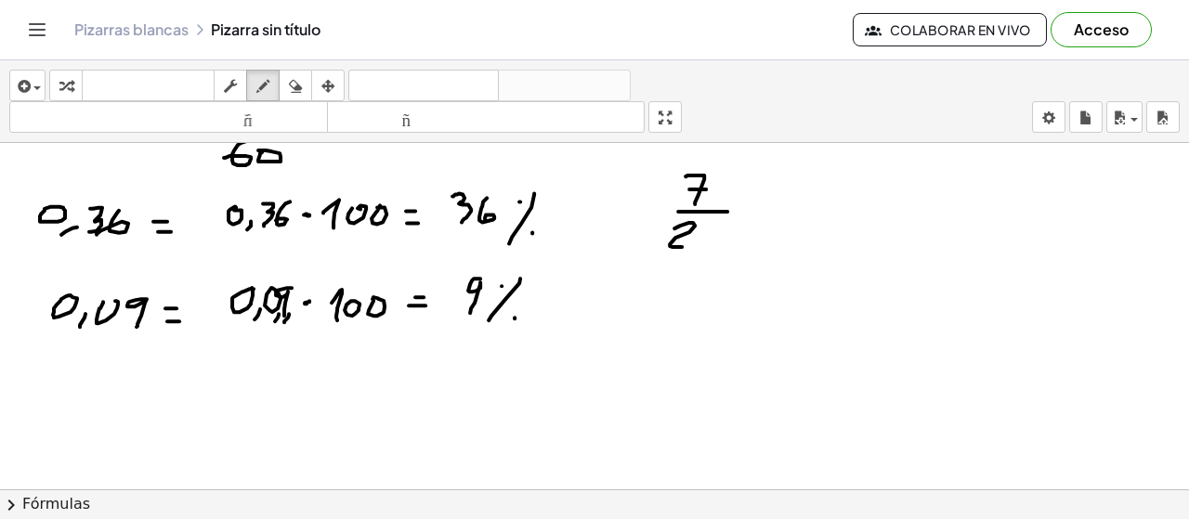
drag, startPoint x: 674, startPoint y: 226, endPoint x: 700, endPoint y: 239, distance: 29.1
drag, startPoint x: 702, startPoint y: 239, endPoint x: 714, endPoint y: 230, distance: 14.7
drag, startPoint x: 741, startPoint y: 200, endPoint x: 753, endPoint y: 200, distance: 12.1
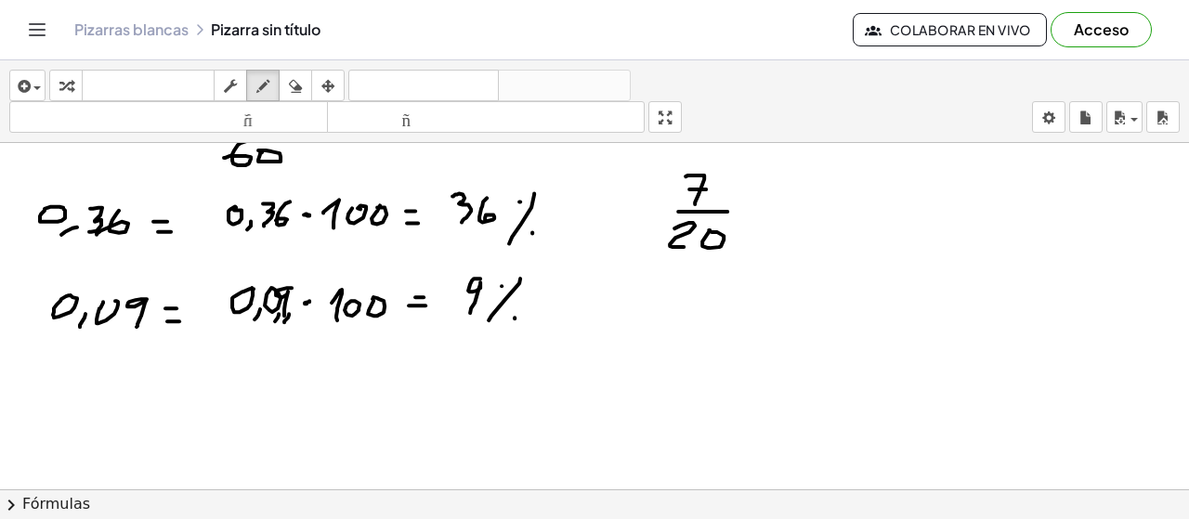
drag, startPoint x: 745, startPoint y: 216, endPoint x: 762, endPoint y: 215, distance: 16.8
drag, startPoint x: 789, startPoint y: 177, endPoint x: 796, endPoint y: 202, distance: 25.3
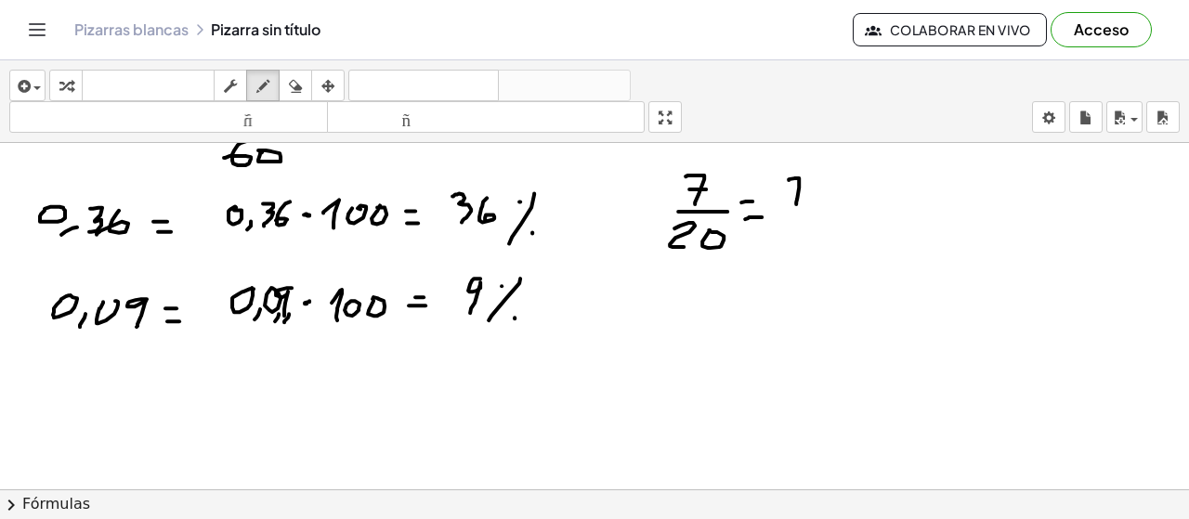
drag, startPoint x: 843, startPoint y: 178, endPoint x: 862, endPoint y: 201, distance: 29.6
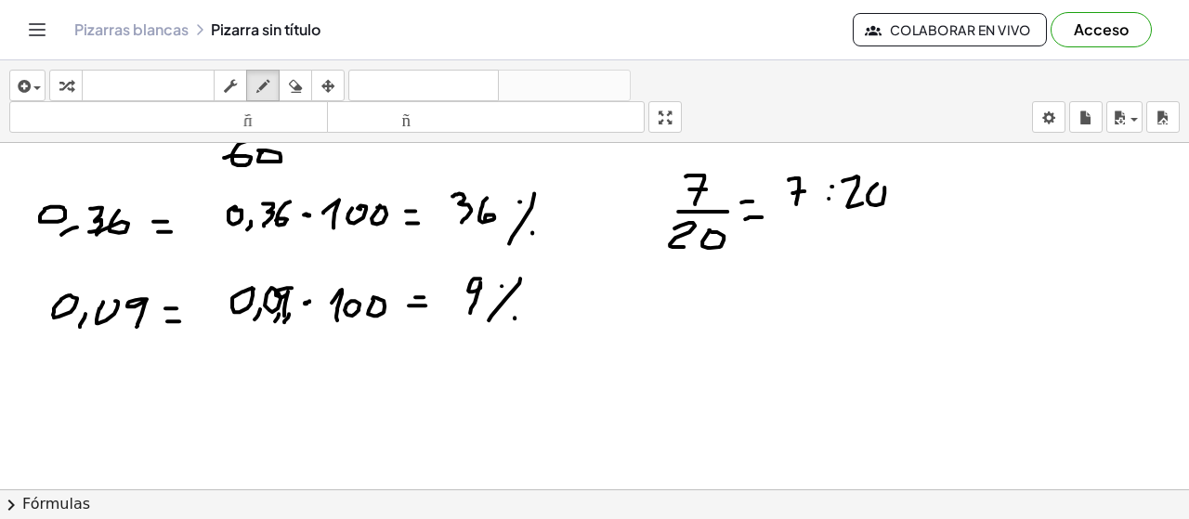
drag, startPoint x: 868, startPoint y: 198, endPoint x: 889, endPoint y: 185, distance: 25.0
drag, startPoint x: 927, startPoint y: 179, endPoint x: 888, endPoint y: 194, distance: 41.8
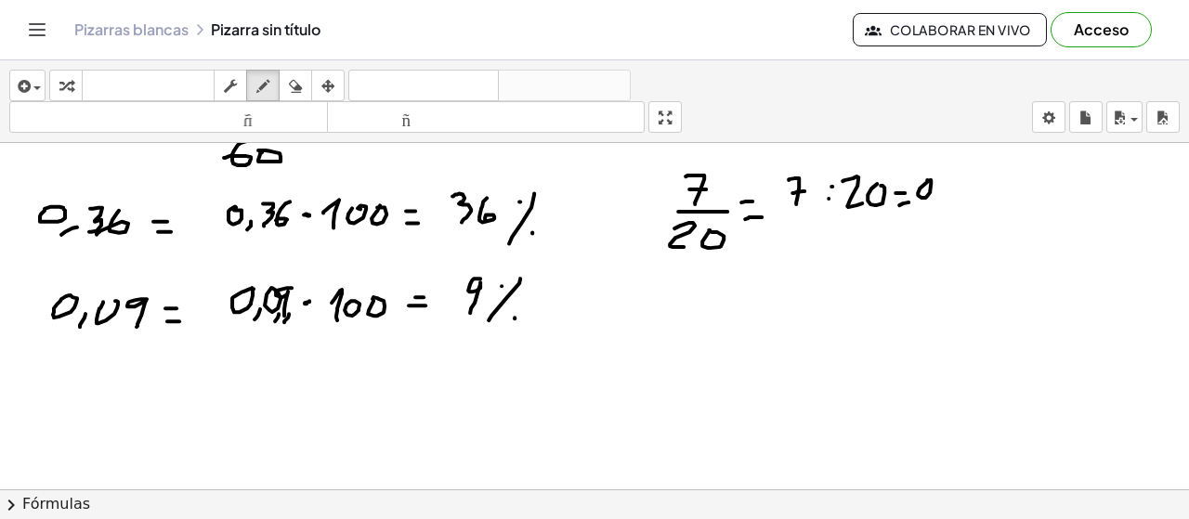
drag, startPoint x: 941, startPoint y: 197, endPoint x: 933, endPoint y: 212, distance: 17.1
drag, startPoint x: 962, startPoint y: 175, endPoint x: 938, endPoint y: 217, distance: 49.1
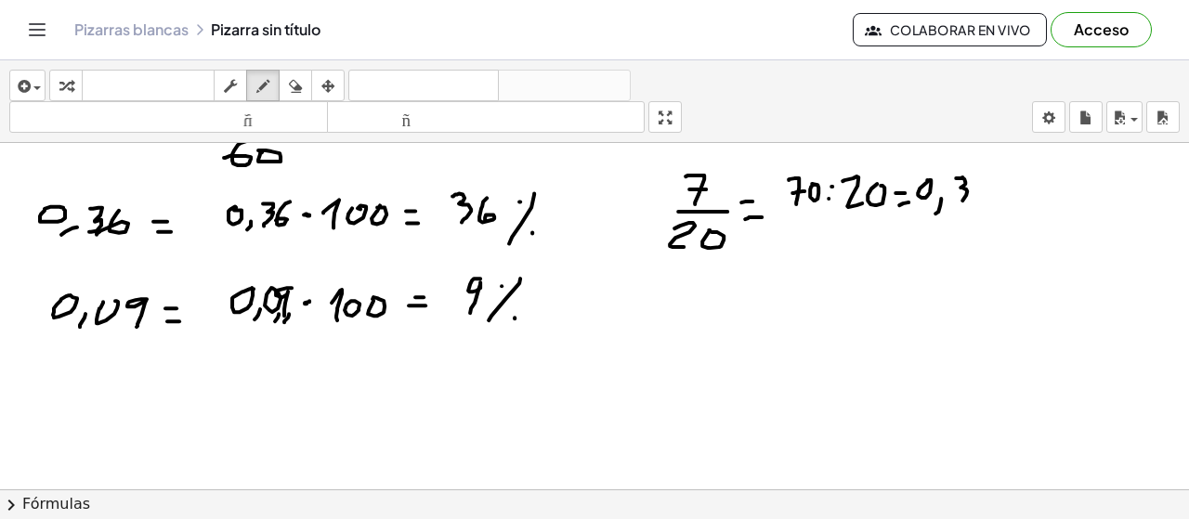
drag, startPoint x: 803, startPoint y: 213, endPoint x: 789, endPoint y: 233, distance: 24.7
drag, startPoint x: 807, startPoint y: 235, endPoint x: 809, endPoint y: 222, distance: 13.1
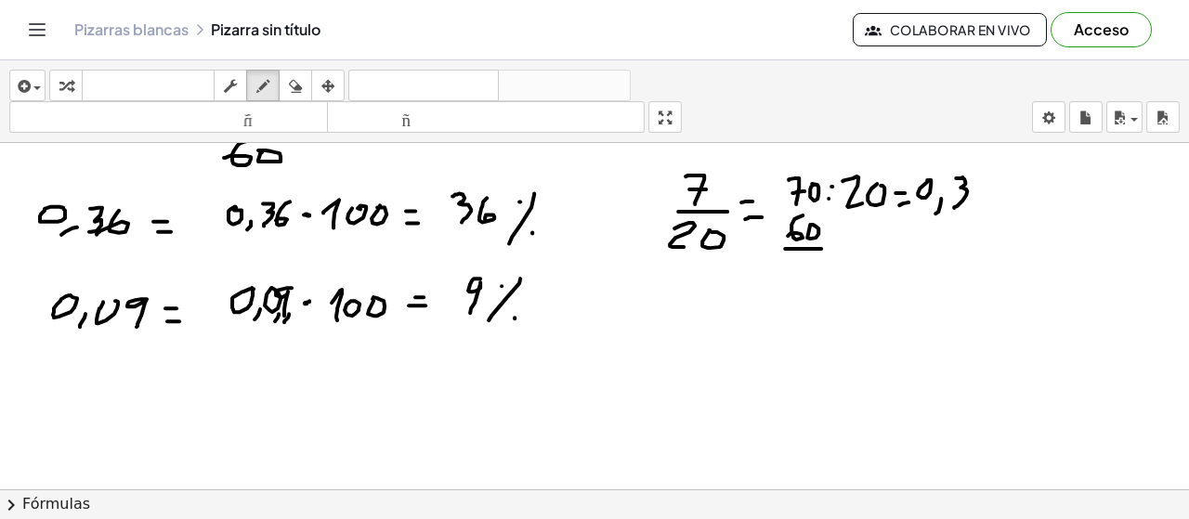
drag, startPoint x: 805, startPoint y: 246, endPoint x: 825, endPoint y: 246, distance: 19.5
drag, startPoint x: 795, startPoint y: 268, endPoint x: 806, endPoint y: 272, distance: 12.1
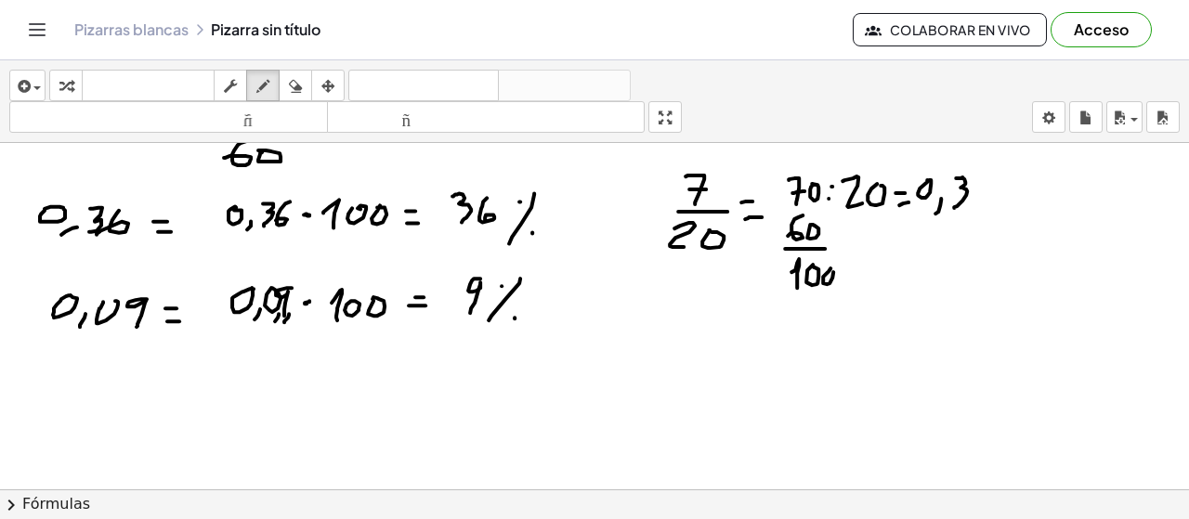
drag, startPoint x: 991, startPoint y: 174, endPoint x: 953, endPoint y: 215, distance: 55.9
drag, startPoint x: 799, startPoint y: 304, endPoint x: 799, endPoint y: 319, distance: 14.9
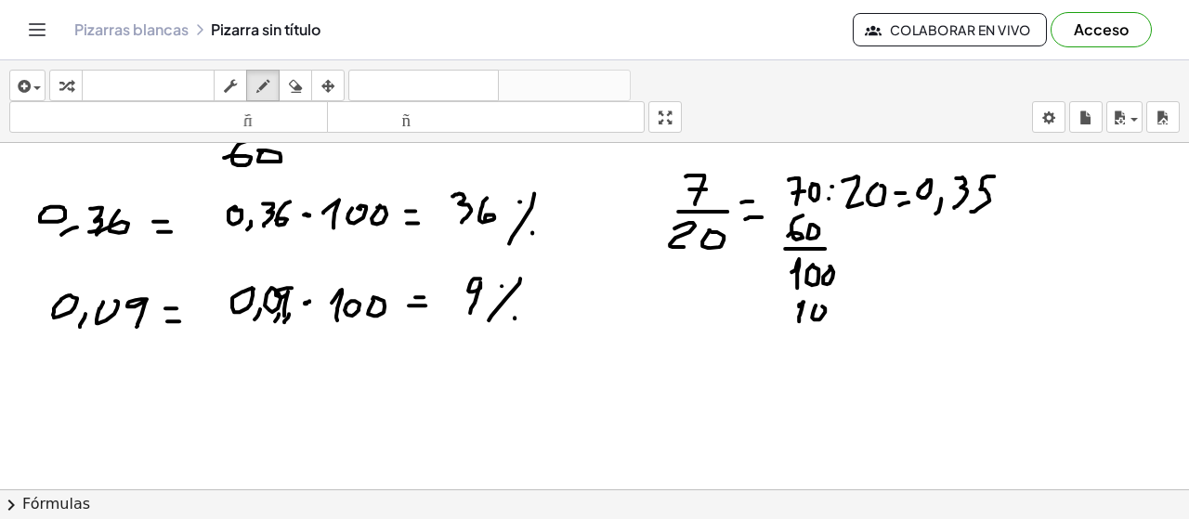
drag, startPoint x: 790, startPoint y: 326, endPoint x: 840, endPoint y: 326, distance: 50.2
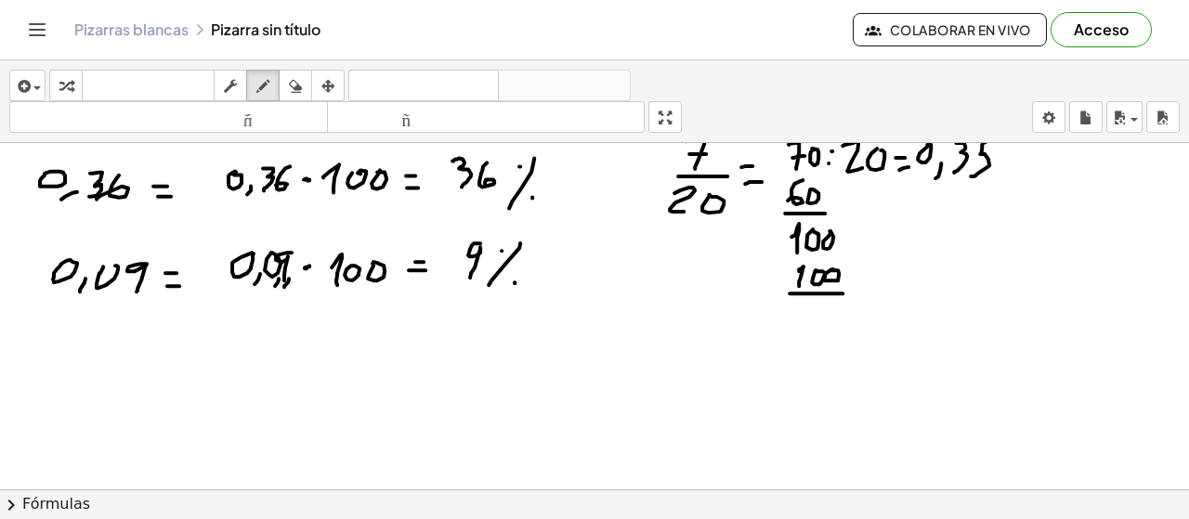
scroll to position [1563, 0]
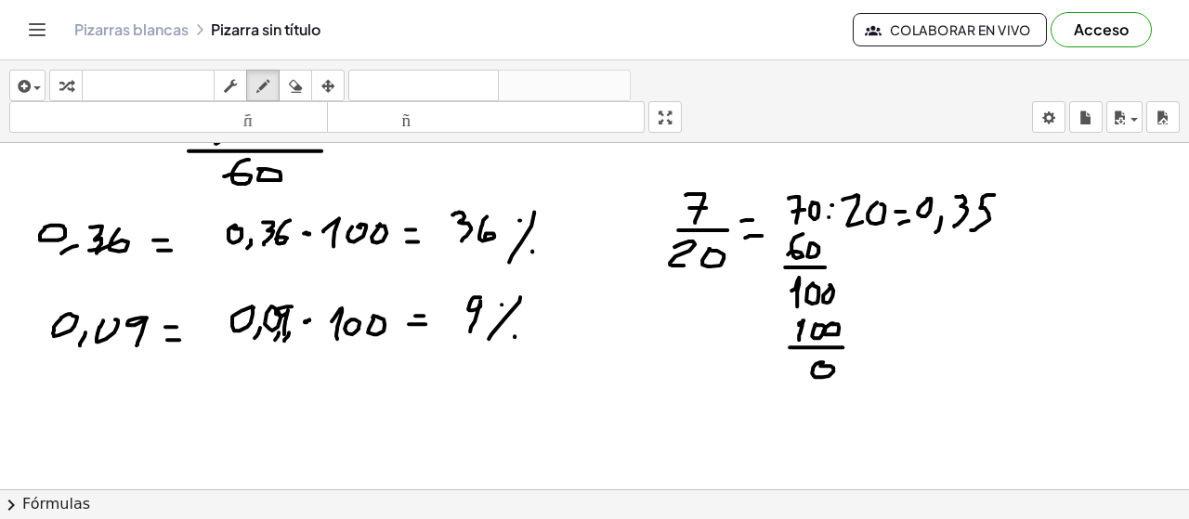
drag, startPoint x: 791, startPoint y: 385, endPoint x: 870, endPoint y: 384, distance: 79.0
drag, startPoint x: 1027, startPoint y: 211, endPoint x: 1031, endPoint y: 229, distance: 19.2
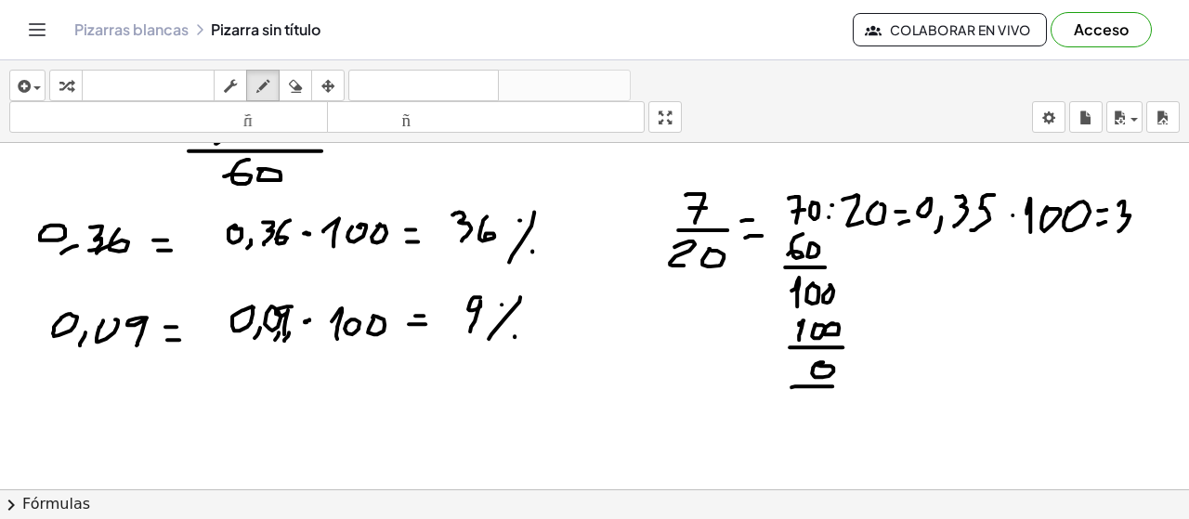
drag, startPoint x: 1118, startPoint y: 203, endPoint x: 1118, endPoint y: 229, distance: 26.0
drag, startPoint x: 1145, startPoint y: 201, endPoint x: 1128, endPoint y: 239, distance: 41.6
drag, startPoint x: 1164, startPoint y: 197, endPoint x: 1152, endPoint y: 241, distance: 45.3
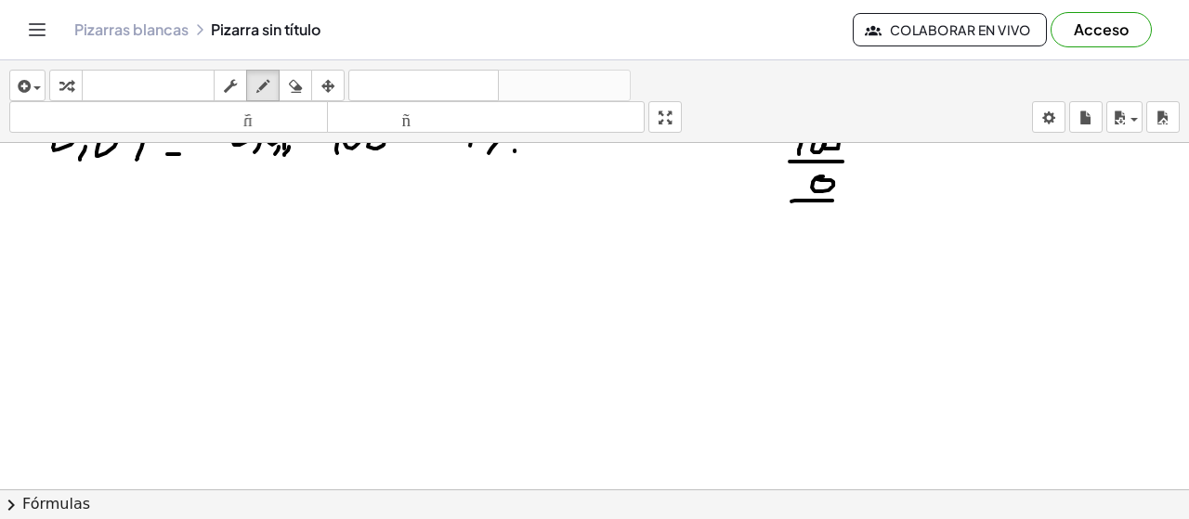
scroll to position [1762, 0]
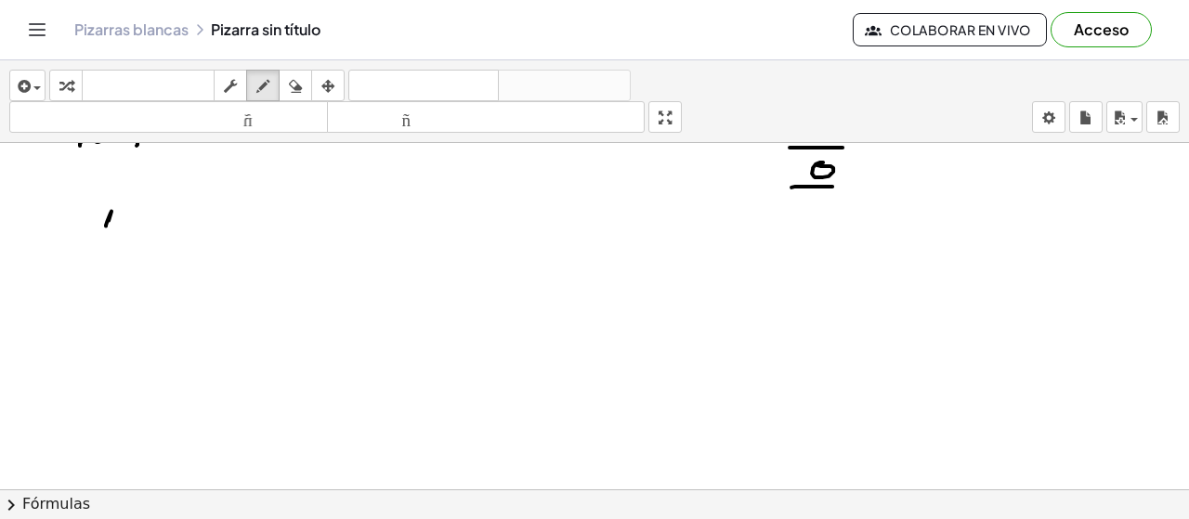
drag, startPoint x: 106, startPoint y: 223, endPoint x: 100, endPoint y: 246, distance: 23.9
drag, startPoint x: 121, startPoint y: 227, endPoint x: 121, endPoint y: 248, distance: 21.4
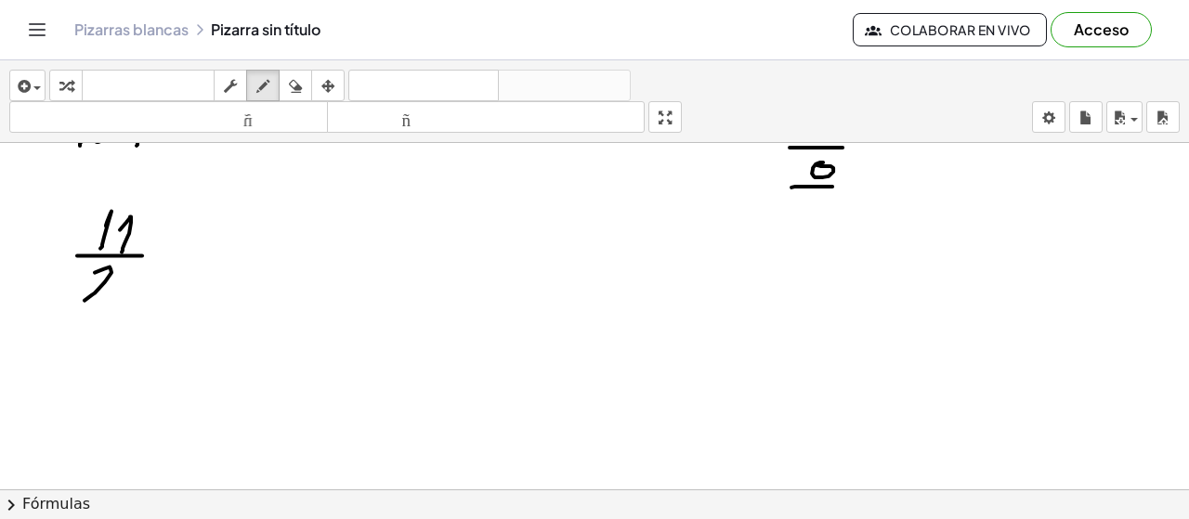
drag, startPoint x: 104, startPoint y: 267, endPoint x: 104, endPoint y: 298, distance: 31.6
drag, startPoint x: 133, startPoint y: 269, endPoint x: 110, endPoint y: 296, distance: 35.6
drag, startPoint x: 154, startPoint y: 251, endPoint x: 163, endPoint y: 255, distance: 9.6
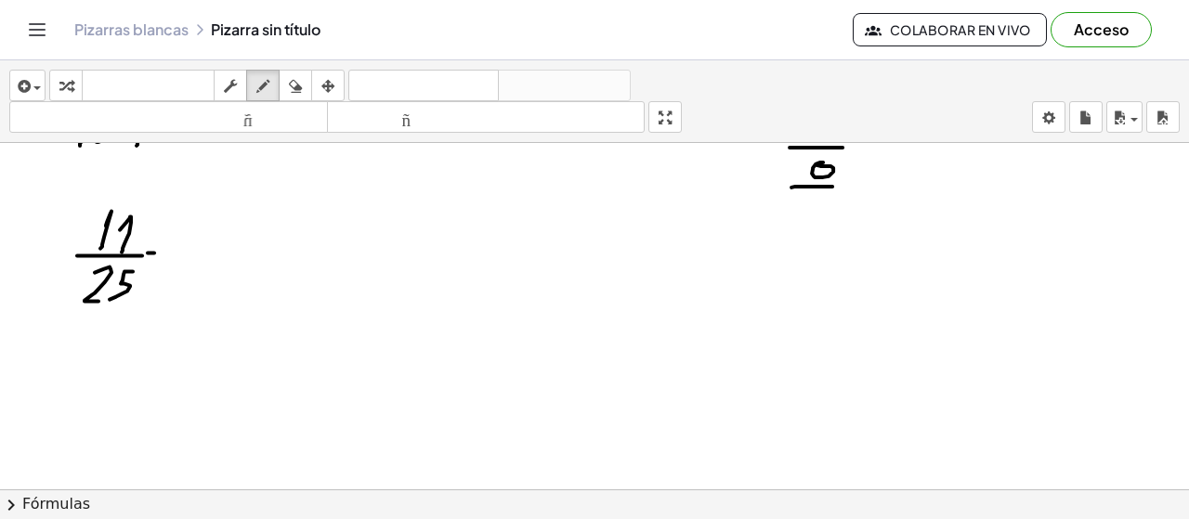
drag, startPoint x: 197, startPoint y: 250, endPoint x: 203, endPoint y: 267, distance: 17.6
drag, startPoint x: 219, startPoint y: 260, endPoint x: 228, endPoint y: 274, distance: 16.3
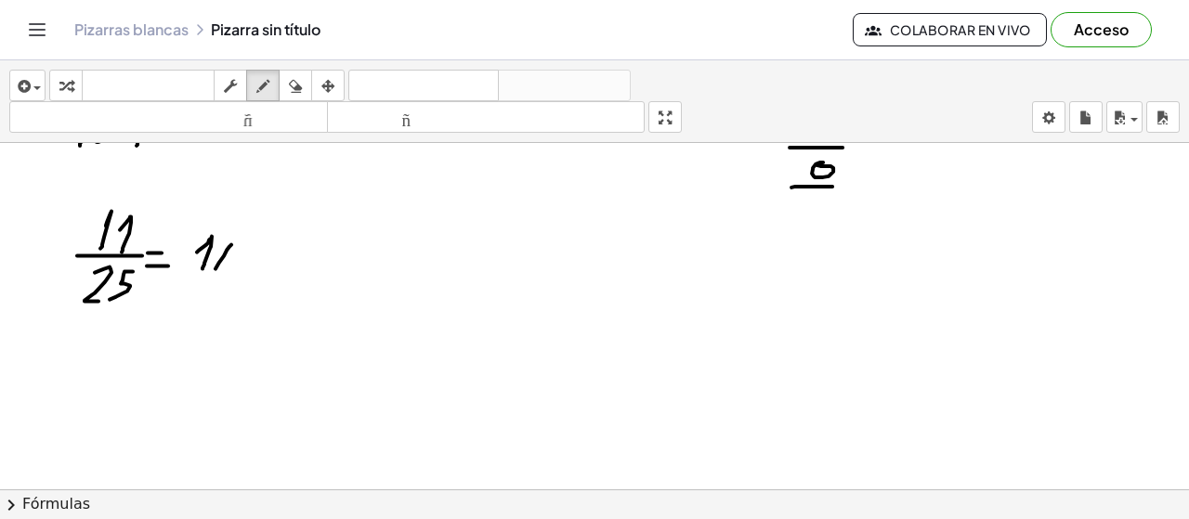
drag, startPoint x: 273, startPoint y: 239, endPoint x: 295, endPoint y: 246, distance: 23.5
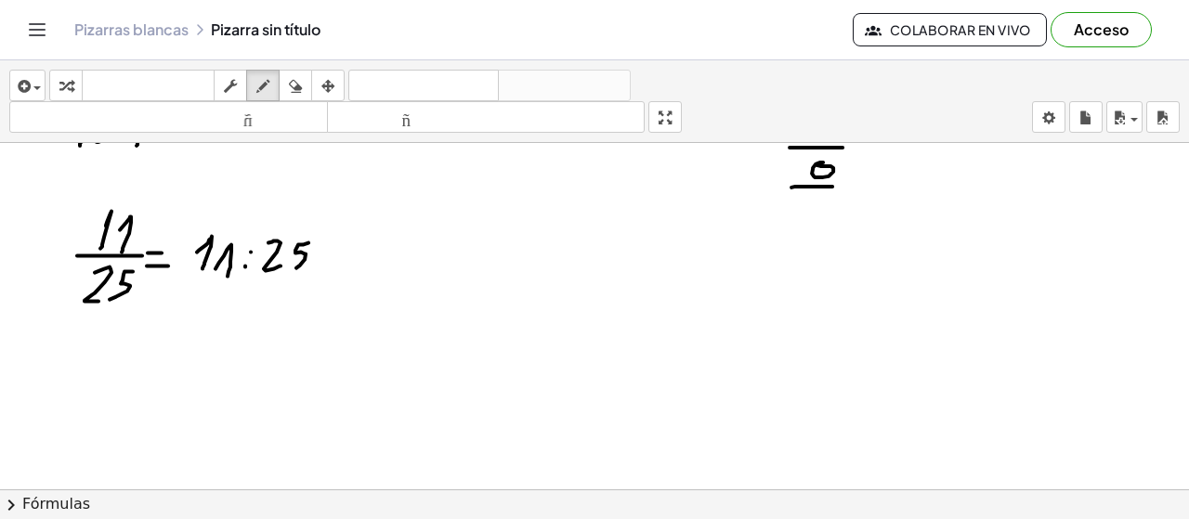
drag, startPoint x: 308, startPoint y: 241, endPoint x: 315, endPoint y: 257, distance: 17.9
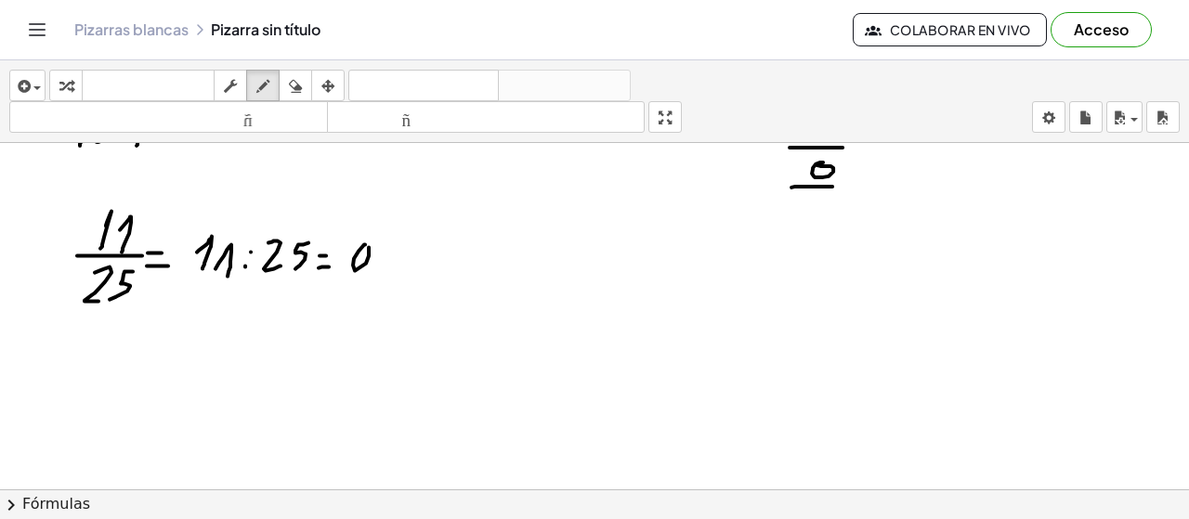
drag, startPoint x: 401, startPoint y: 243, endPoint x: 373, endPoint y: 280, distance: 45.7
drag, startPoint x: 195, startPoint y: 289, endPoint x: 195, endPoint y: 310, distance: 21.4
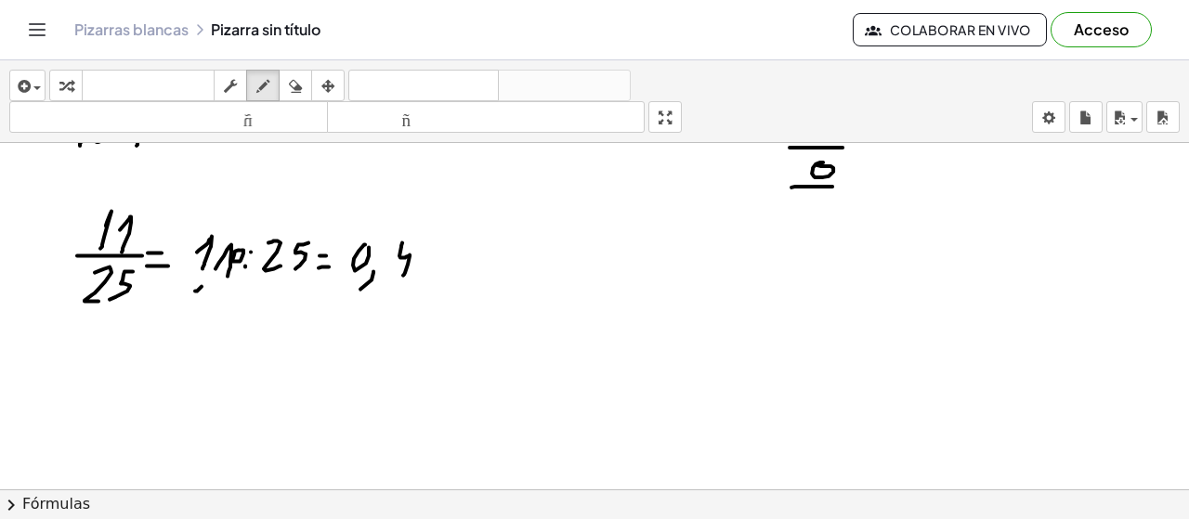
drag, startPoint x: 186, startPoint y: 324, endPoint x: 242, endPoint y: 324, distance: 55.7
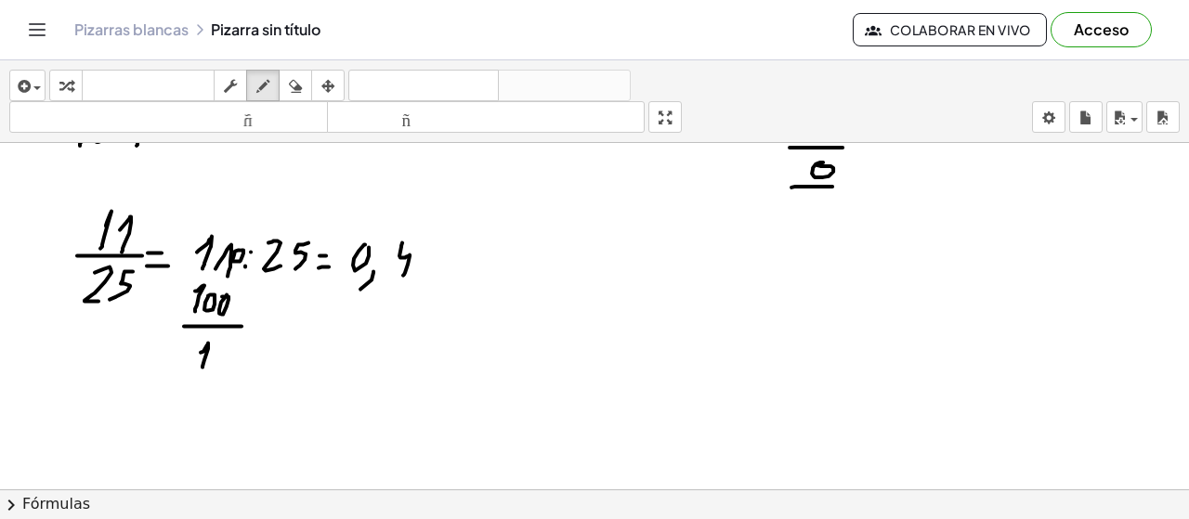
drag, startPoint x: 201, startPoint y: 350, endPoint x: 203, endPoint y: 365, distance: 15.0
drag, startPoint x: 427, startPoint y: 242, endPoint x: 412, endPoint y: 288, distance: 47.9
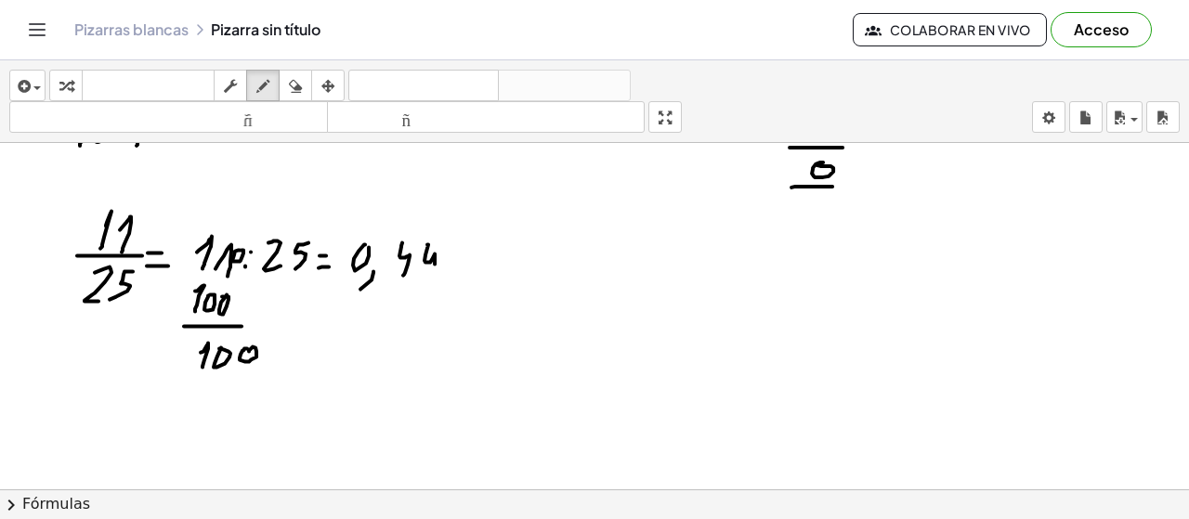
drag, startPoint x: 205, startPoint y: 389, endPoint x: 217, endPoint y: 399, distance: 15.8
drag, startPoint x: 221, startPoint y: 397, endPoint x: 236, endPoint y: 386, distance: 18.6
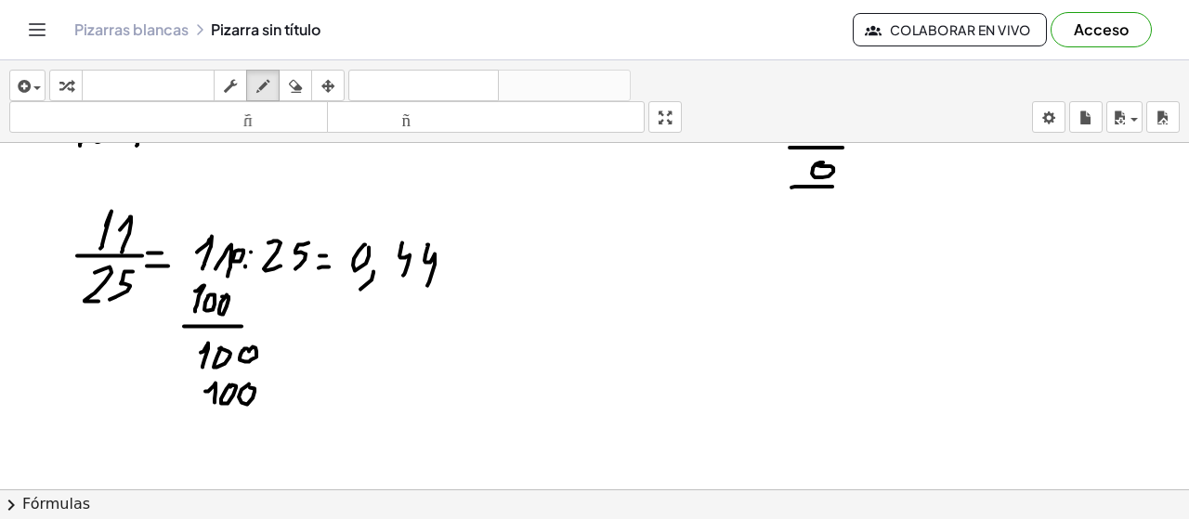
drag, startPoint x: 242, startPoint y: 400, endPoint x: 214, endPoint y: 398, distance: 28.0
drag, startPoint x: 243, startPoint y: 413, endPoint x: 208, endPoint y: 425, distance: 37.0
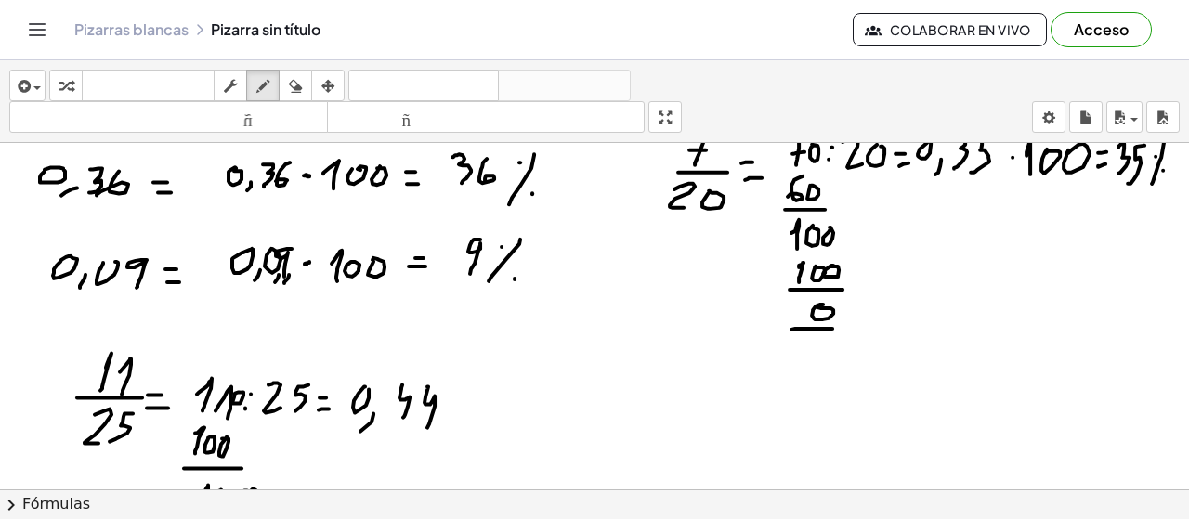
scroll to position [1635, 0]
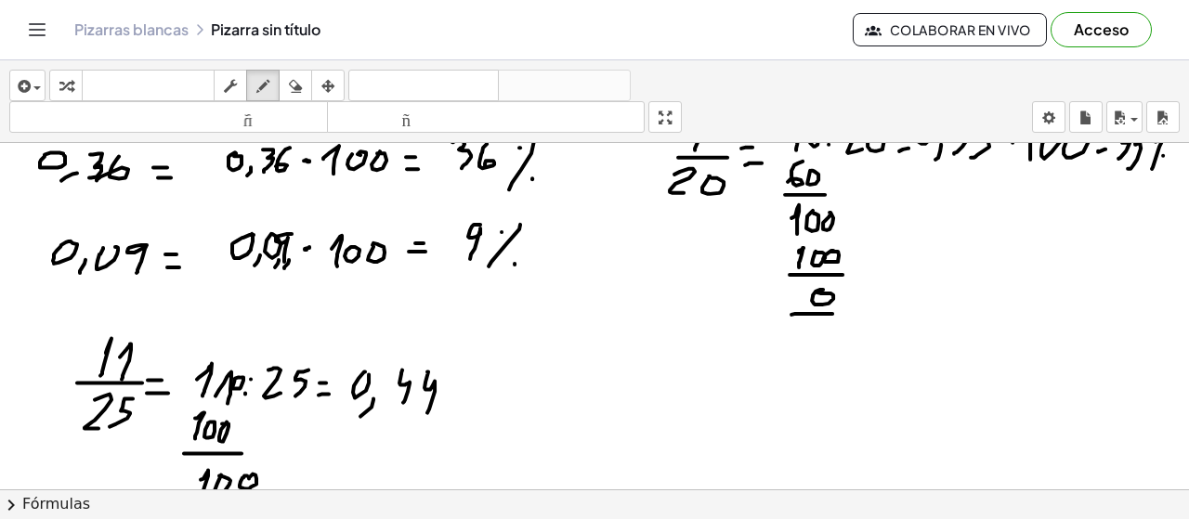
drag, startPoint x: 485, startPoint y: 378, endPoint x: 479, endPoint y: 412, distance: 33.9
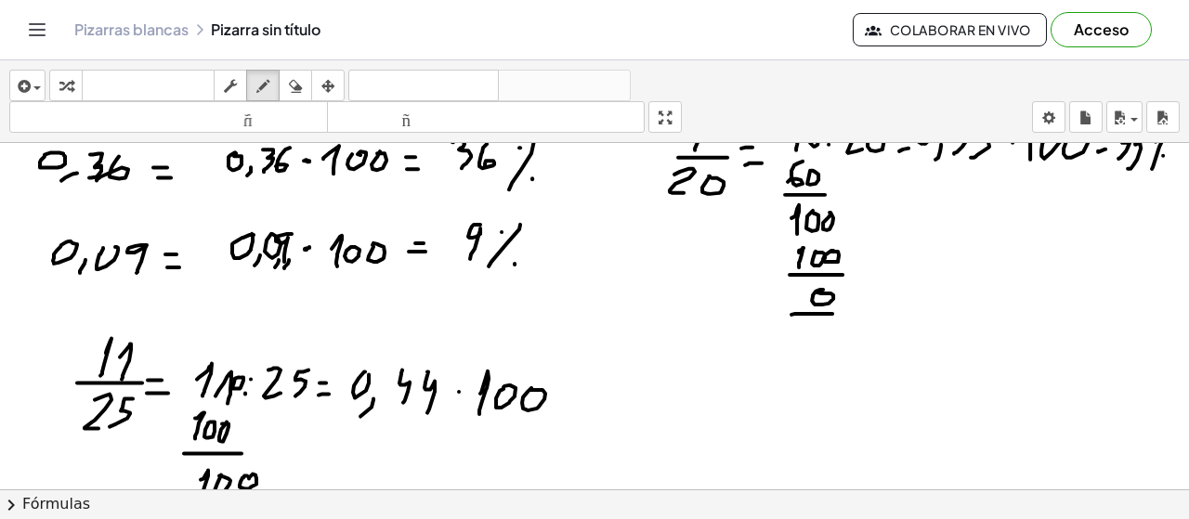
drag, startPoint x: 561, startPoint y: 390, endPoint x: 576, endPoint y: 390, distance: 14.9
drag, startPoint x: 610, startPoint y: 361, endPoint x: 613, endPoint y: 412, distance: 50.2
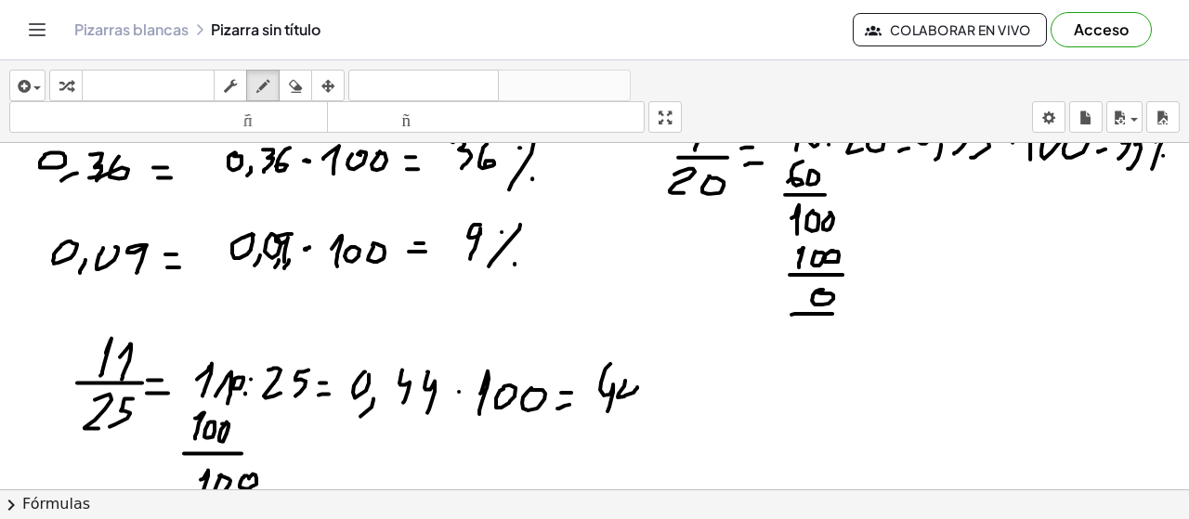
drag, startPoint x: 625, startPoint y: 378, endPoint x: 639, endPoint y: 406, distance: 31.2
drag, startPoint x: 670, startPoint y: 373, endPoint x: 637, endPoint y: 434, distance: 69.4
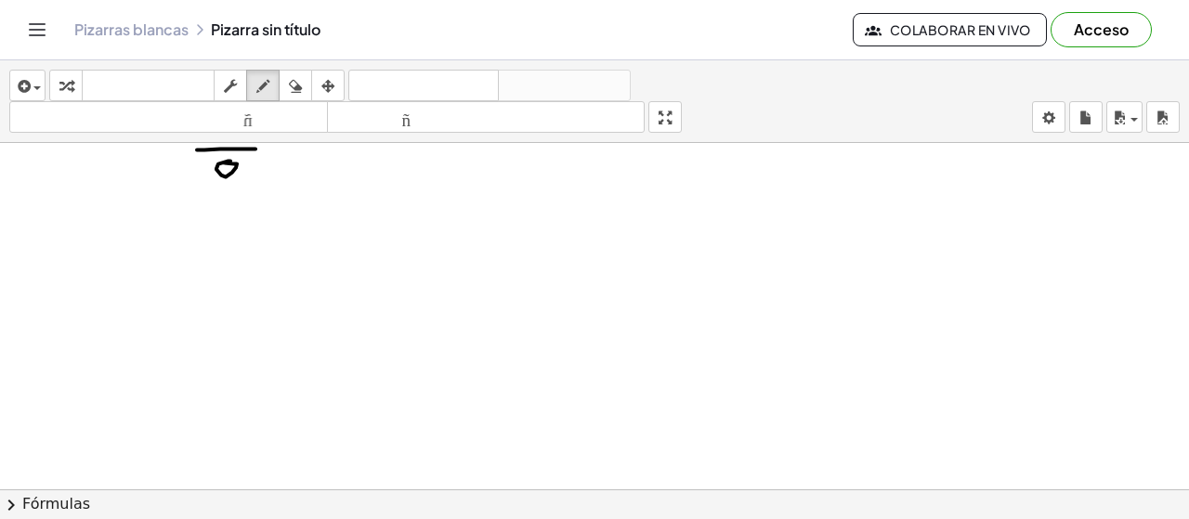
scroll to position [2047, 0]
drag, startPoint x: 120, startPoint y: 219, endPoint x: 113, endPoint y: 229, distance: 12.1
drag, startPoint x: 147, startPoint y: 203, endPoint x: 141, endPoint y: 223, distance: 21.2
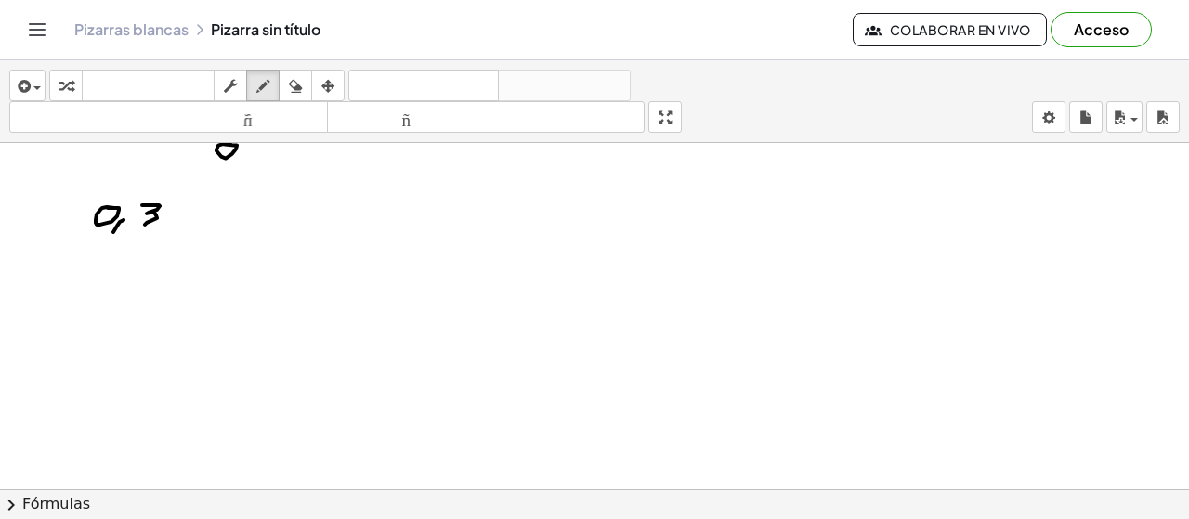
drag, startPoint x: 180, startPoint y: 202, endPoint x: 170, endPoint y: 225, distance: 25.4
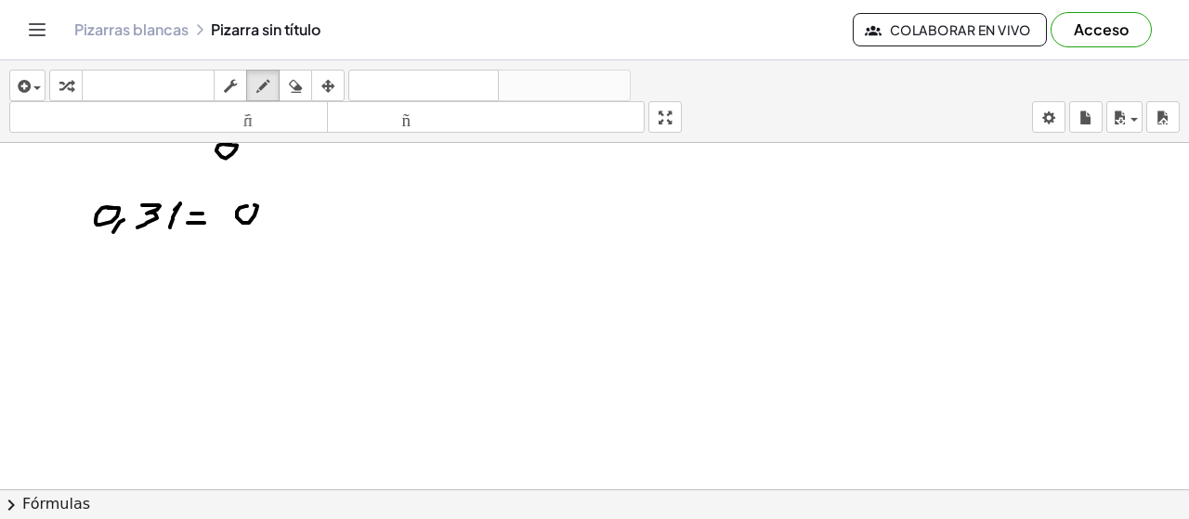
drag, startPoint x: 260, startPoint y: 230, endPoint x: 266, endPoint y: 216, distance: 15.0
drag, startPoint x: 281, startPoint y: 200, endPoint x: 279, endPoint y: 224, distance: 24.2
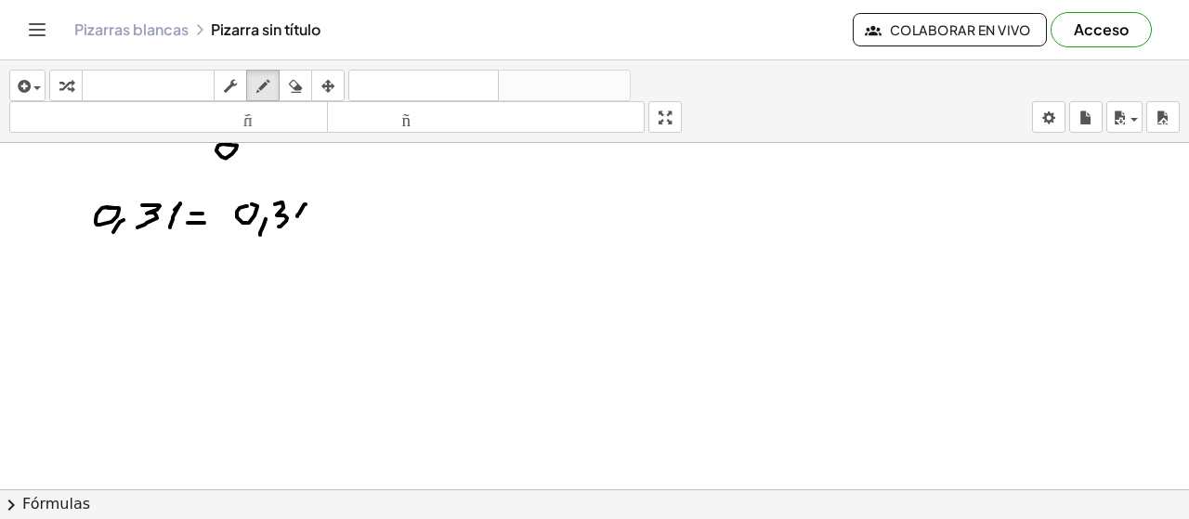
drag, startPoint x: 304, startPoint y: 203, endPoint x: 299, endPoint y: 228, distance: 25.5
drag, startPoint x: 353, startPoint y: 202, endPoint x: 345, endPoint y: 226, distance: 25.6
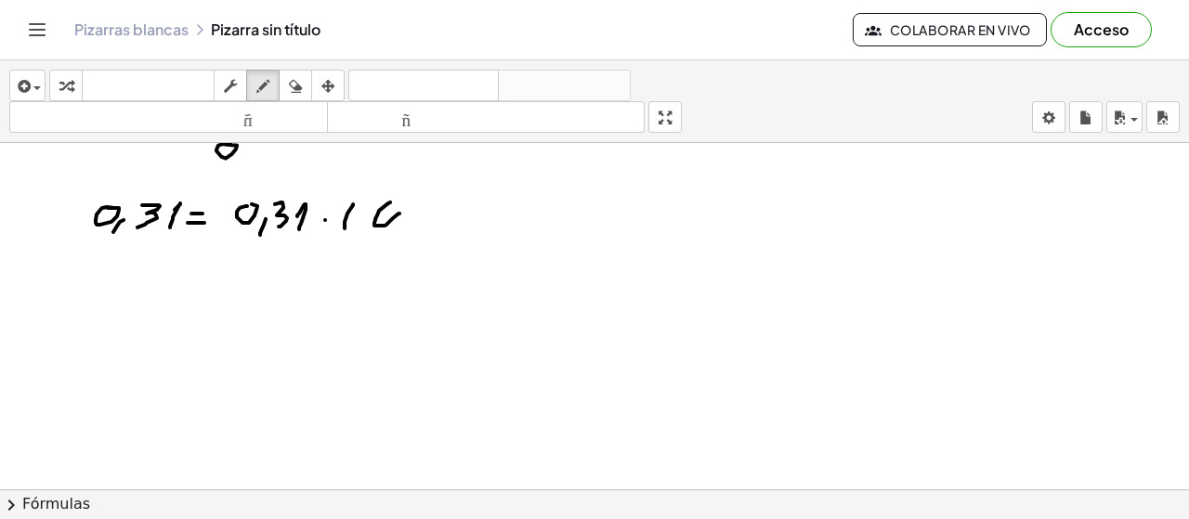
drag, startPoint x: 379, startPoint y: 208, endPoint x: 399, endPoint y: 211, distance: 20.6
click at [299, 85] on icon "button" at bounding box center [295, 86] width 13 height 22
drag, startPoint x: 401, startPoint y: 185, endPoint x: 411, endPoint y: 203, distance: 19.9
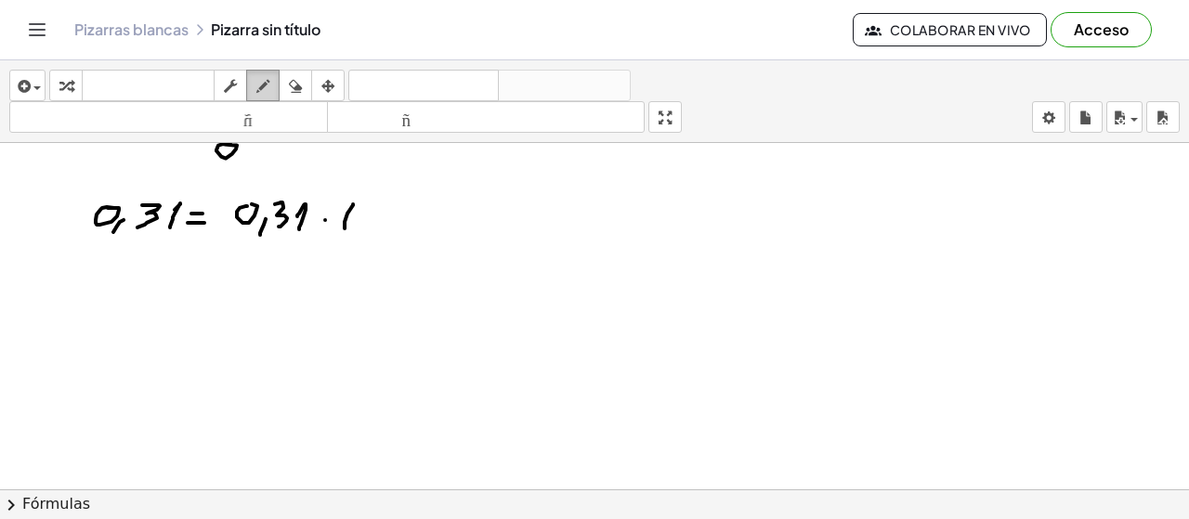
click at [270, 85] on div "button" at bounding box center [263, 85] width 24 height 22
drag, startPoint x: 418, startPoint y: 218, endPoint x: 432, endPoint y: 218, distance: 13.9
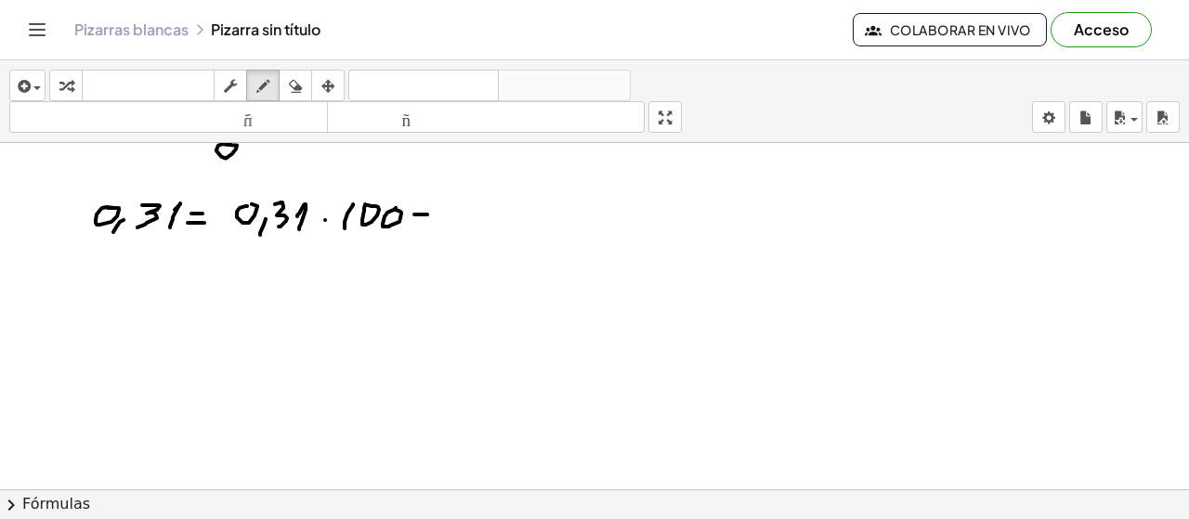
drag, startPoint x: 461, startPoint y: 197, endPoint x: 476, endPoint y: 220, distance: 27.6
drag, startPoint x: 492, startPoint y: 211, endPoint x: 500, endPoint y: 221, distance: 12.6
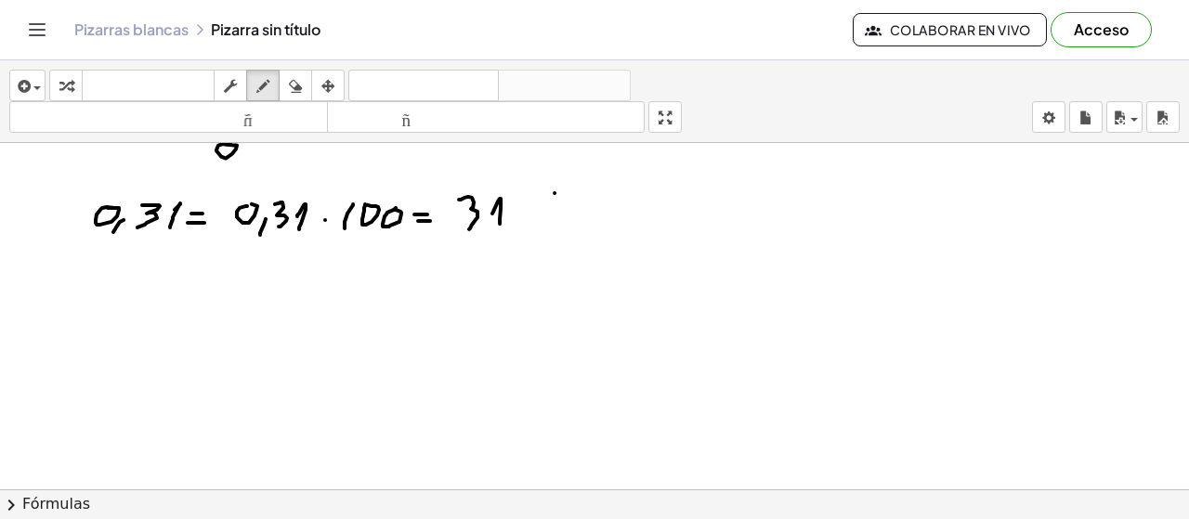
drag, startPoint x: 555, startPoint y: 190, endPoint x: 524, endPoint y: 233, distance: 52.6
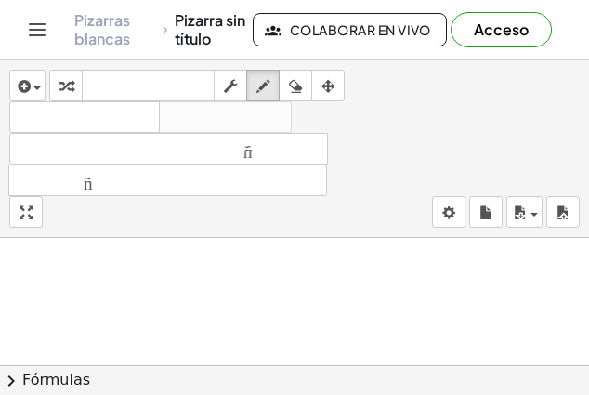
scroll to position [2230, 0]
drag, startPoint x: 82, startPoint y: 263, endPoint x: 56, endPoint y: 292, distance: 38.8
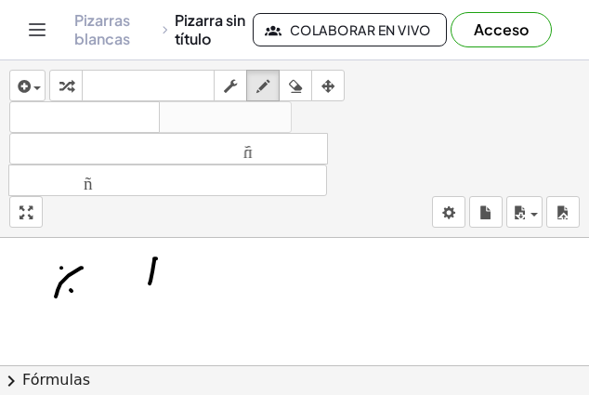
drag, startPoint x: 156, startPoint y: 254, endPoint x: 150, endPoint y: 279, distance: 25.9
drag, startPoint x: 169, startPoint y: 250, endPoint x: 155, endPoint y: 252, distance: 14.1
drag, startPoint x: 164, startPoint y: 263, endPoint x: 152, endPoint y: 263, distance: 12.1
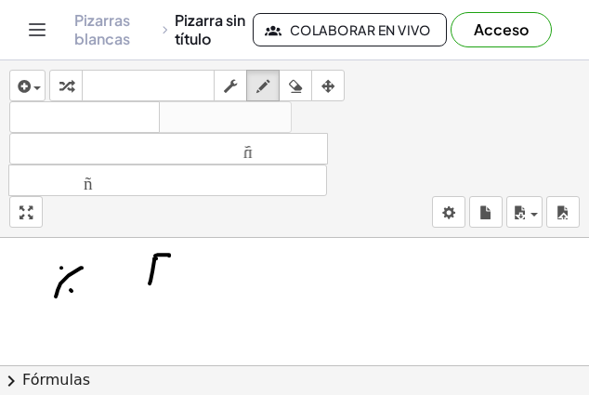
drag, startPoint x: 164, startPoint y: 266, endPoint x: 176, endPoint y: 266, distance: 12.1
drag, startPoint x: 180, startPoint y: 265, endPoint x: 179, endPoint y: 280, distance: 14.9
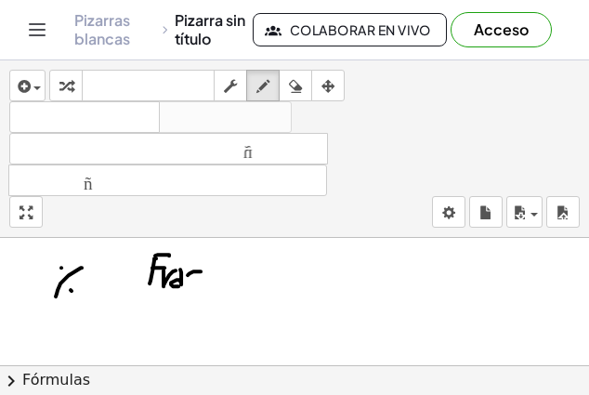
drag, startPoint x: 193, startPoint y: 267, endPoint x: 195, endPoint y: 281, distance: 14.1
drag, startPoint x: 215, startPoint y: 265, endPoint x: 212, endPoint y: 282, distance: 17.9
drag, startPoint x: 224, startPoint y: 268, endPoint x: 227, endPoint y: 283, distance: 16.0
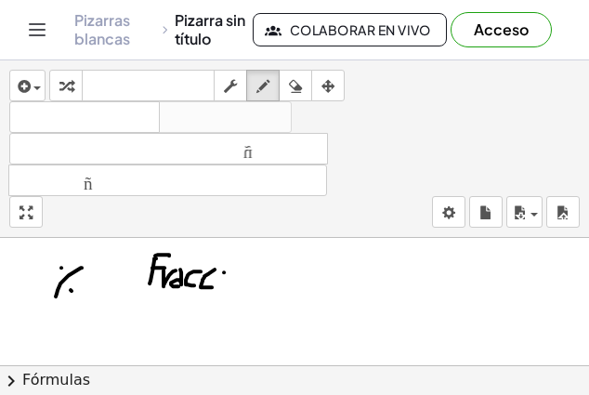
drag, startPoint x: 247, startPoint y: 285, endPoint x: 256, endPoint y: 291, distance: 10.8
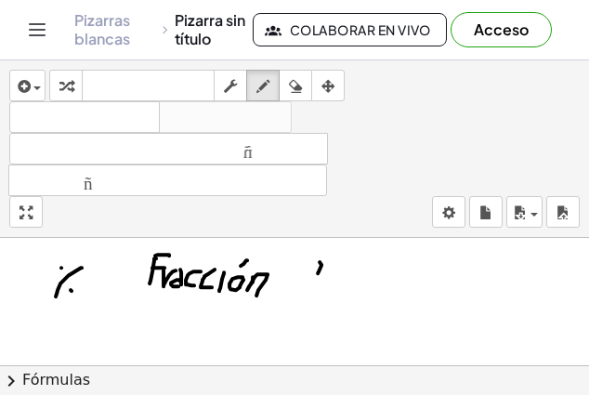
drag, startPoint x: 320, startPoint y: 257, endPoint x: 308, endPoint y: 289, distance: 33.5
drag, startPoint x: 312, startPoint y: 258, endPoint x: 321, endPoint y: 264, distance: 10.8
drag, startPoint x: 307, startPoint y: 294, endPoint x: 321, endPoint y: 291, distance: 15.1
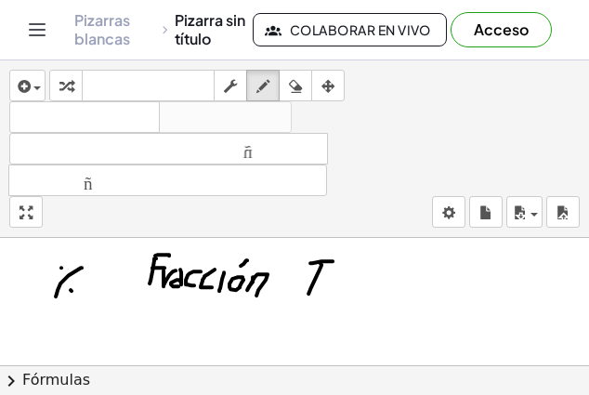
drag, startPoint x: 333, startPoint y: 288, endPoint x: 352, endPoint y: 276, distance: 22.9
drag, startPoint x: 358, startPoint y: 276, endPoint x: 355, endPoint y: 293, distance: 17.0
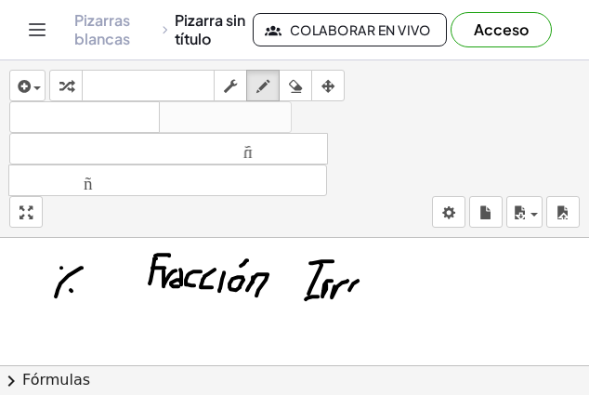
drag, startPoint x: 360, startPoint y: 276, endPoint x: 359, endPoint y: 285, distance: 9.3
drag, startPoint x: 370, startPoint y: 279, endPoint x: 397, endPoint y: 289, distance: 28.8
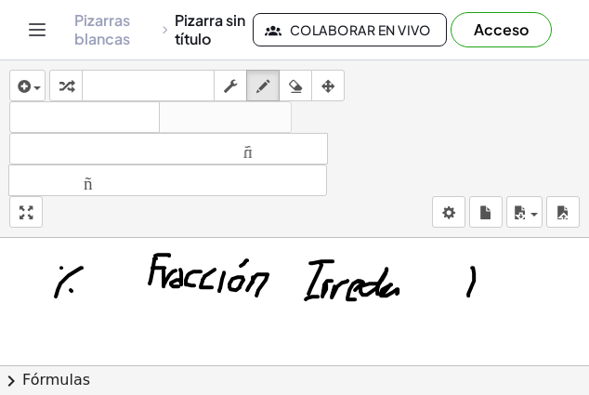
drag, startPoint x: 466, startPoint y: 267, endPoint x: 481, endPoint y: 293, distance: 30.0
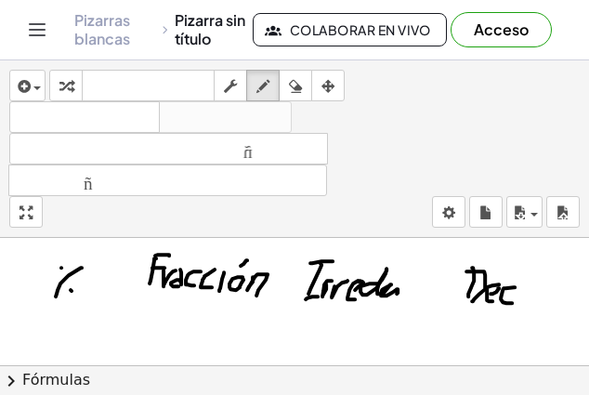
drag, startPoint x: 505, startPoint y: 283, endPoint x: 517, endPoint y: 298, distance: 18.6
drag, startPoint x: 166, startPoint y: 326, endPoint x: 177, endPoint y: 345, distance: 21.2
drag, startPoint x: 173, startPoint y: 339, endPoint x: 189, endPoint y: 337, distance: 15.9
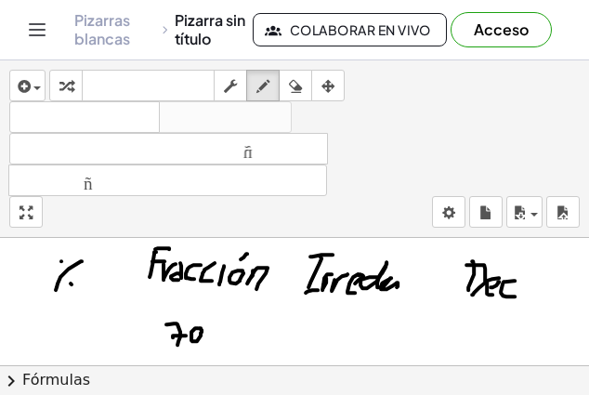
scroll to position [2308, 0]
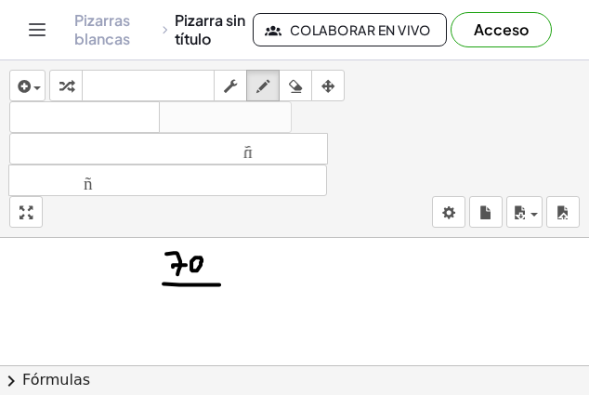
drag, startPoint x: 164, startPoint y: 279, endPoint x: 219, endPoint y: 280, distance: 55.7
drag, startPoint x: 171, startPoint y: 294, endPoint x: 173, endPoint y: 310, distance: 15.9
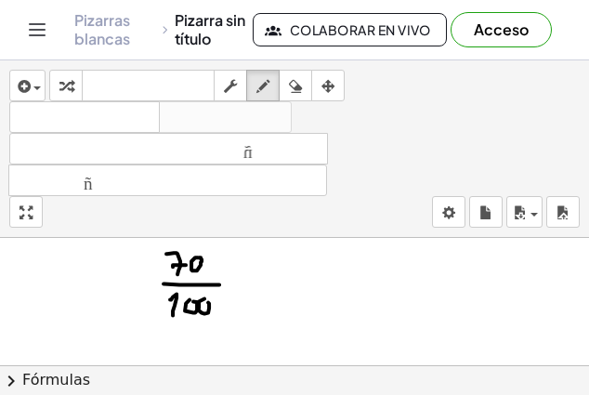
drag, startPoint x: 197, startPoint y: 304, endPoint x: 207, endPoint y: 297, distance: 12.1
drag, startPoint x: 55, startPoint y: 335, endPoint x: 63, endPoint y: 331, distance: 9.6
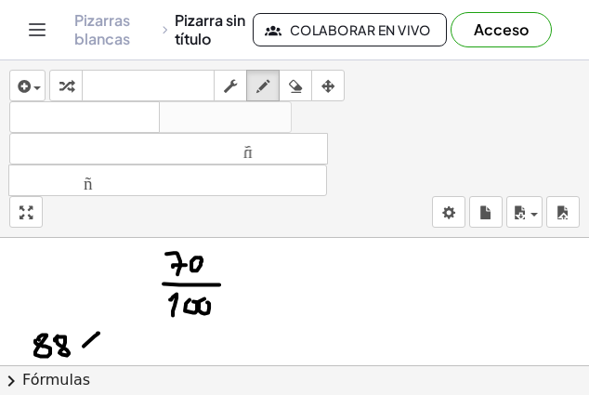
drag, startPoint x: 98, startPoint y: 328, endPoint x: 77, endPoint y: 350, distance: 30.9
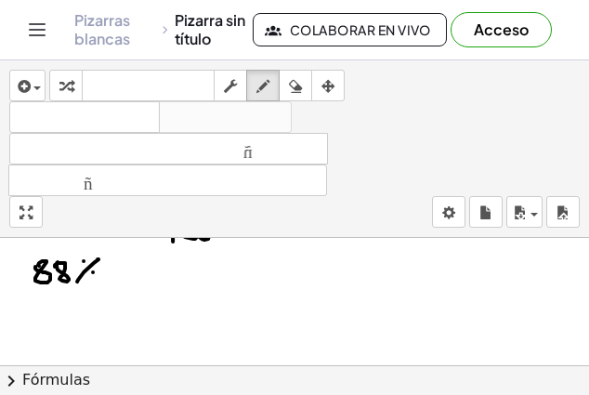
scroll to position [2400, 0]
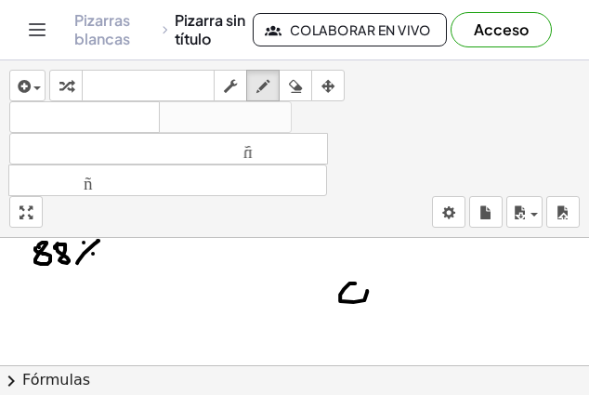
drag, startPoint x: 382, startPoint y: 294, endPoint x: 379, endPoint y: 306, distance: 12.4
drag, startPoint x: 425, startPoint y: 278, endPoint x: 433, endPoint y: 293, distance: 16.6
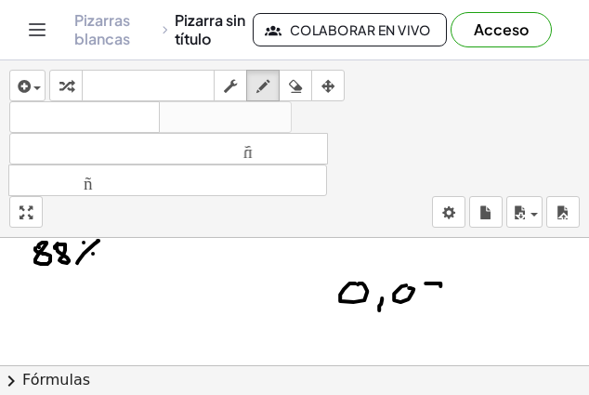
drag, startPoint x: 243, startPoint y: 324, endPoint x: 244, endPoint y: 343, distance: 18.6
drag, startPoint x: 242, startPoint y: 347, endPoint x: 275, endPoint y: 345, distance: 33.5
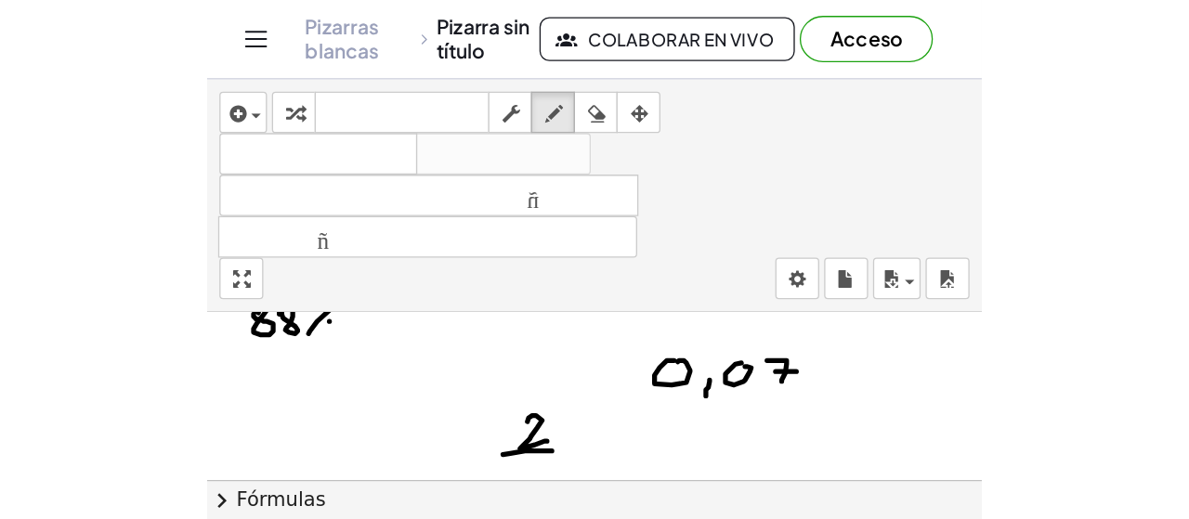
scroll to position [2428, 0]
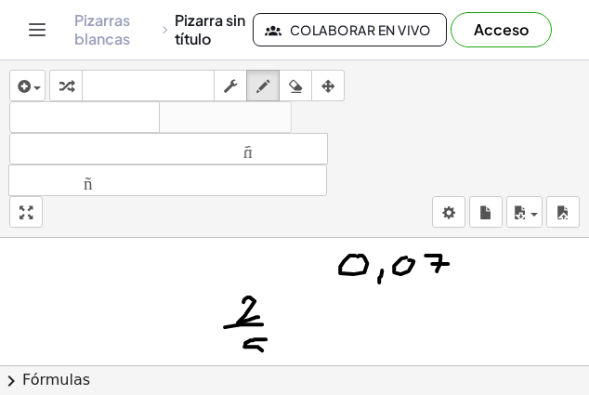
drag, startPoint x: 255, startPoint y: 334, endPoint x: 243, endPoint y: 347, distance: 17.8
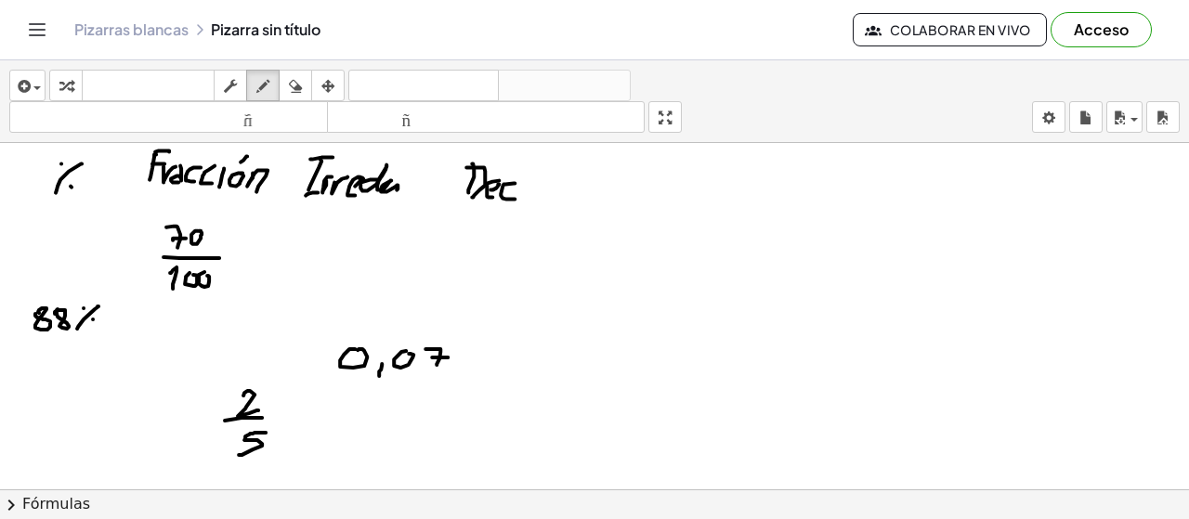
scroll to position [2215, 0]
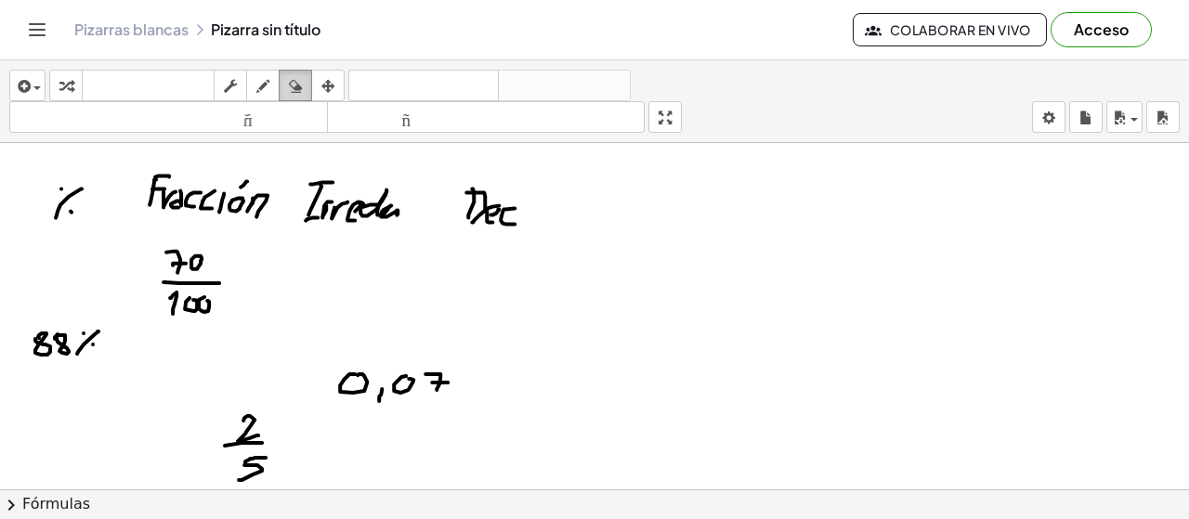
drag, startPoint x: 295, startPoint y: 85, endPoint x: 300, endPoint y: 94, distance: 10.4
click at [294, 84] on icon "button" at bounding box center [295, 86] width 13 height 22
drag, startPoint x: 450, startPoint y: 373, endPoint x: 343, endPoint y: 320, distance: 119.7
click at [263, 88] on icon "button" at bounding box center [262, 86] width 13 height 22
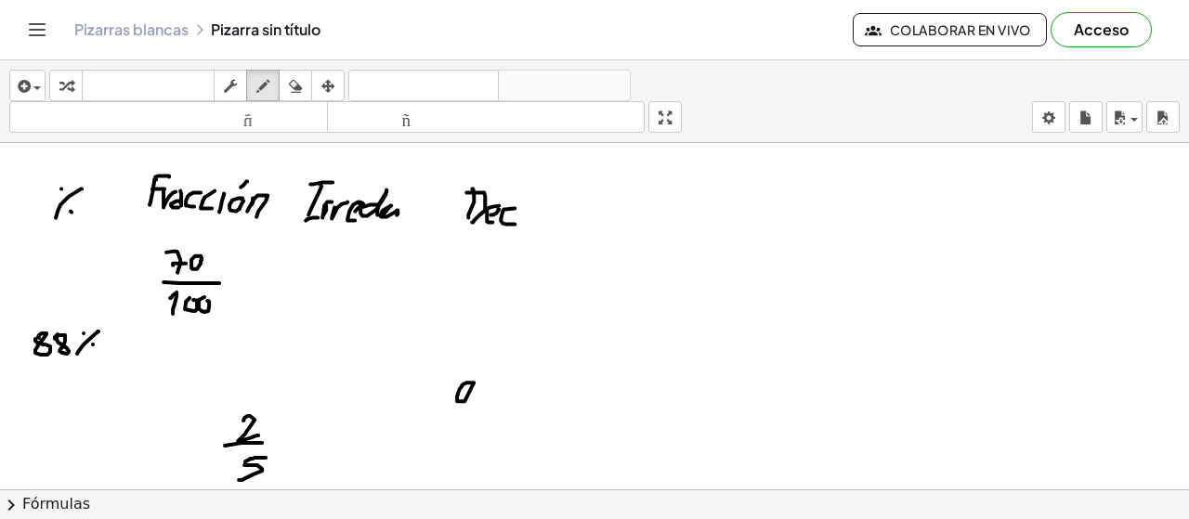
drag, startPoint x: 479, startPoint y: 396, endPoint x: 477, endPoint y: 408, distance: 12.2
drag, startPoint x: 511, startPoint y: 376, endPoint x: 515, endPoint y: 400, distance: 24.4
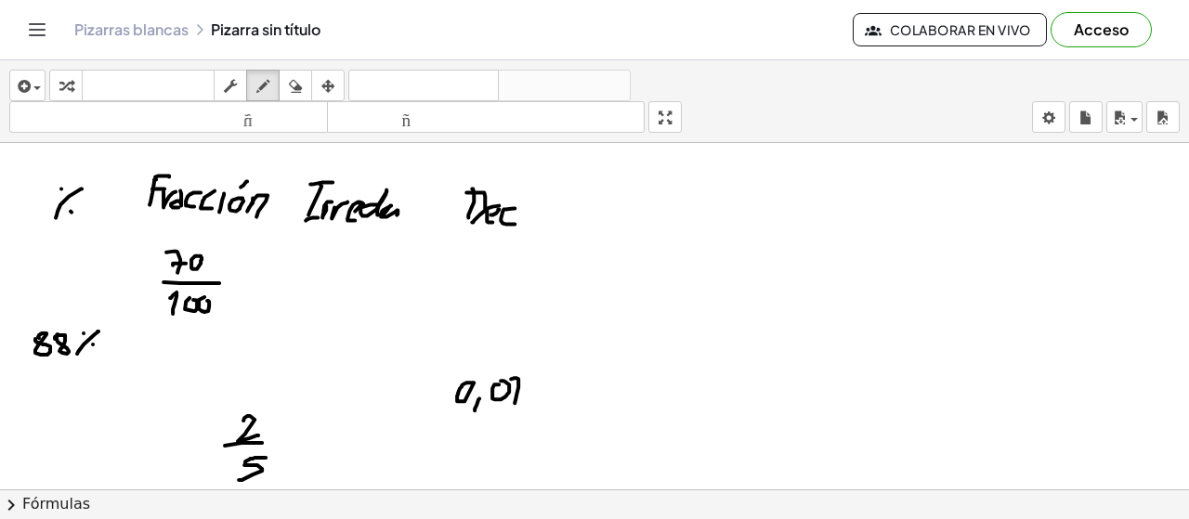
click at [294, 83] on icon "button" at bounding box center [295, 86] width 13 height 22
drag, startPoint x: 250, startPoint y: 452, endPoint x: 241, endPoint y: 413, distance: 40.1
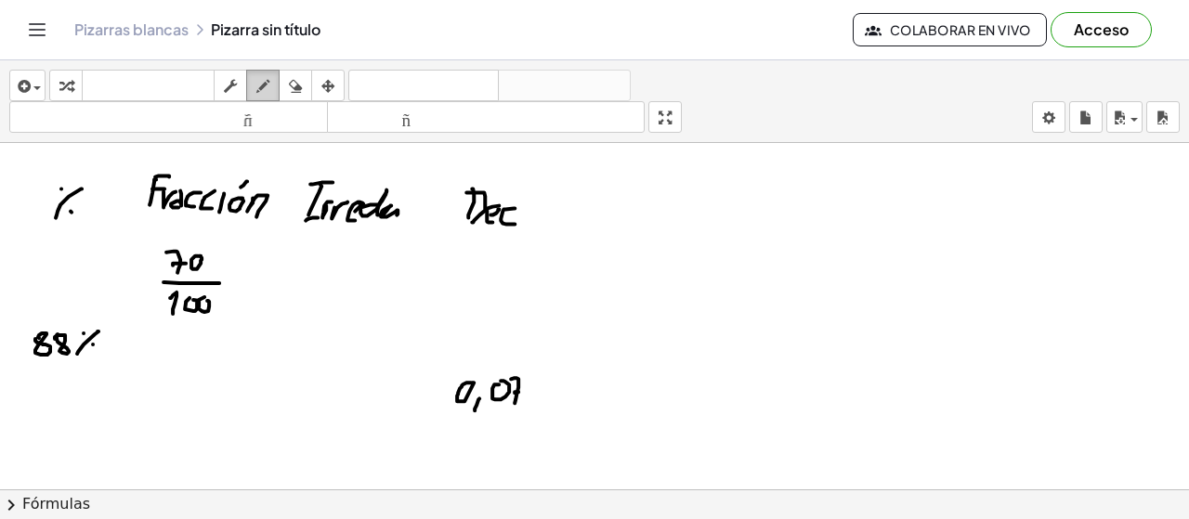
click at [259, 87] on icon "button" at bounding box center [262, 86] width 13 height 22
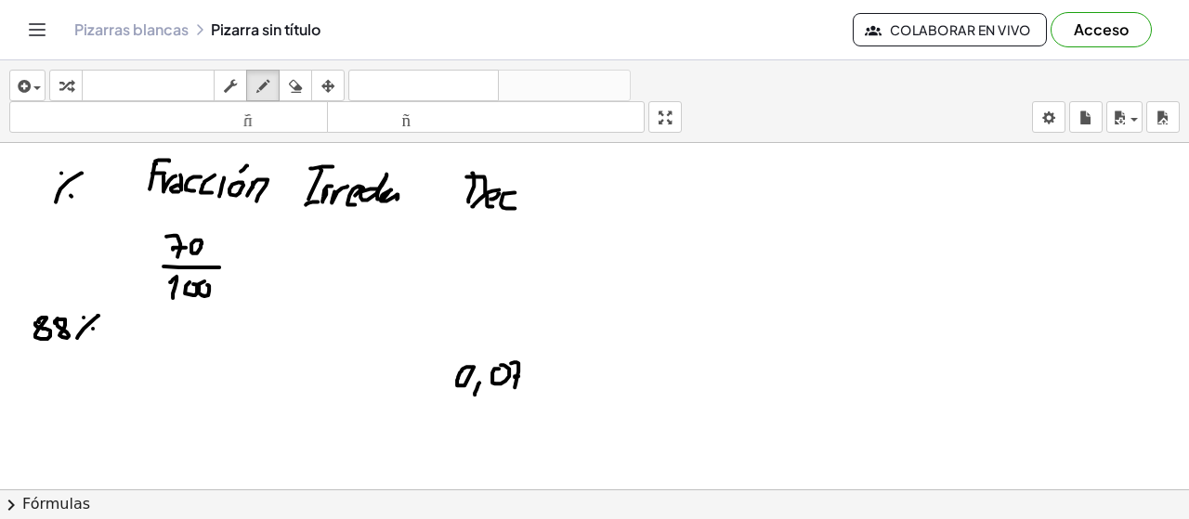
scroll to position [2293, 0]
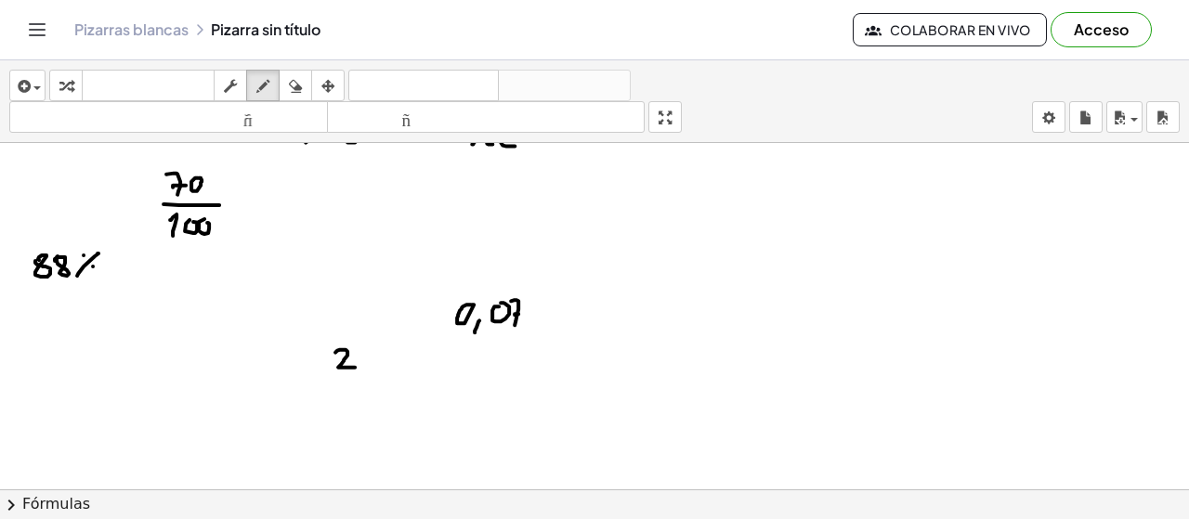
drag, startPoint x: 335, startPoint y: 350, endPoint x: 344, endPoint y: 369, distance: 20.4
drag, startPoint x: 325, startPoint y: 376, endPoint x: 379, endPoint y: 376, distance: 53.9
drag, startPoint x: 347, startPoint y: 387, endPoint x: 339, endPoint y: 415, distance: 28.8
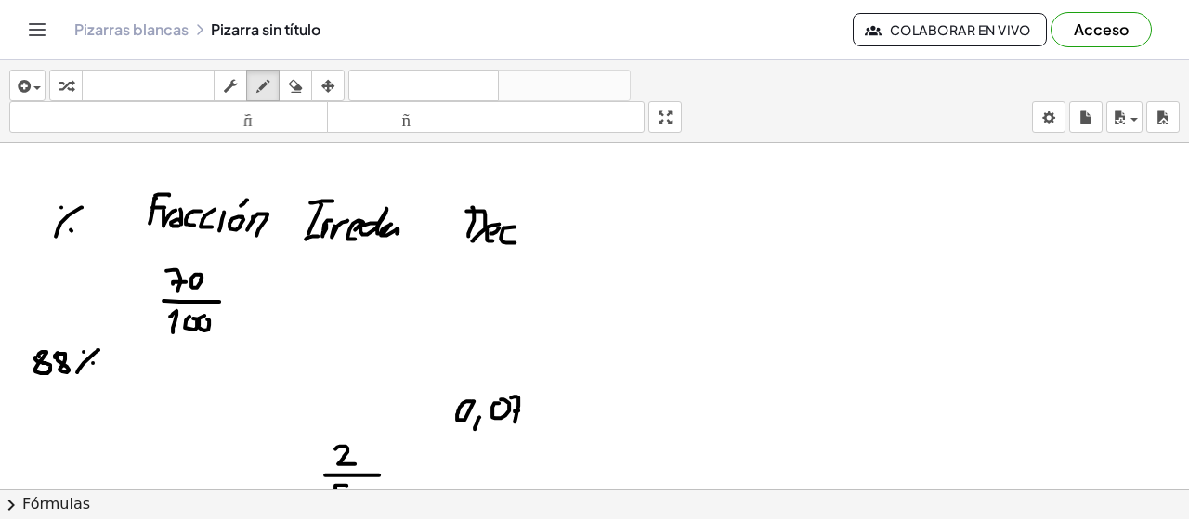
scroll to position [2178, 0]
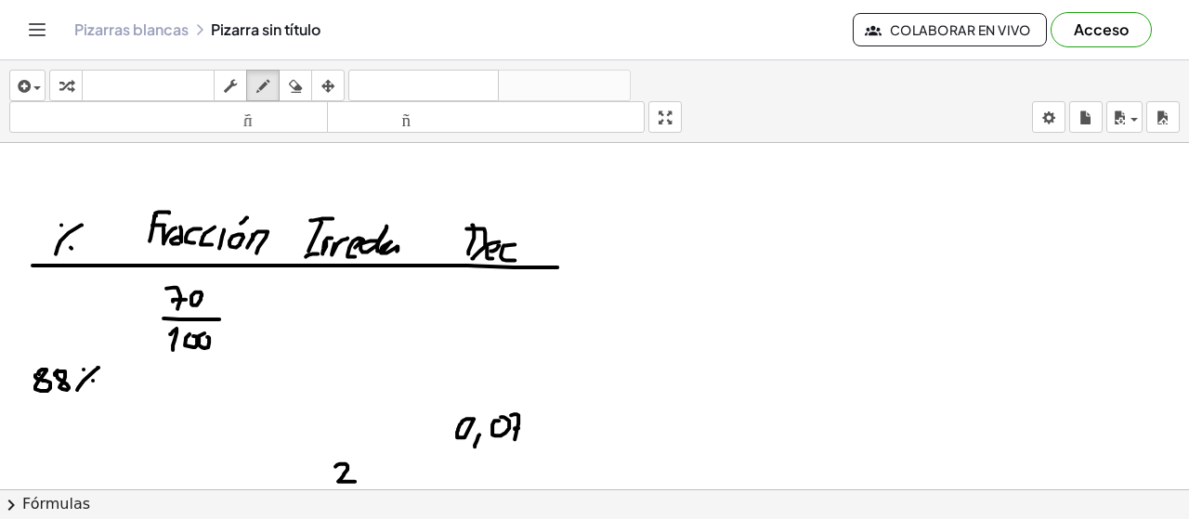
drag, startPoint x: 33, startPoint y: 263, endPoint x: 571, endPoint y: 265, distance: 538.8
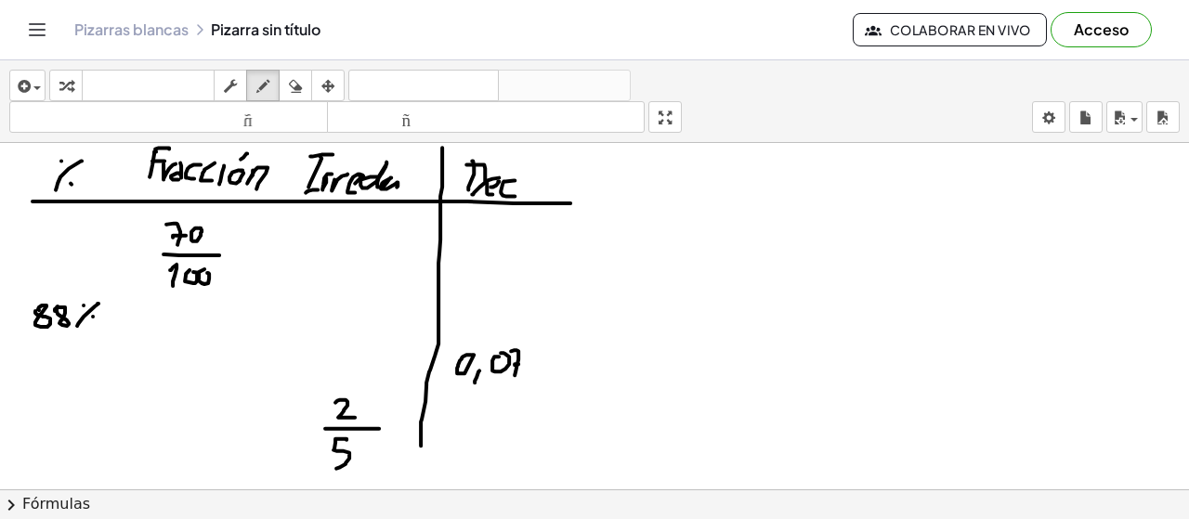
drag, startPoint x: 442, startPoint y: 145, endPoint x: 421, endPoint y: 475, distance: 330.5
drag, startPoint x: 288, startPoint y: 149, endPoint x: 277, endPoint y: 458, distance: 309.6
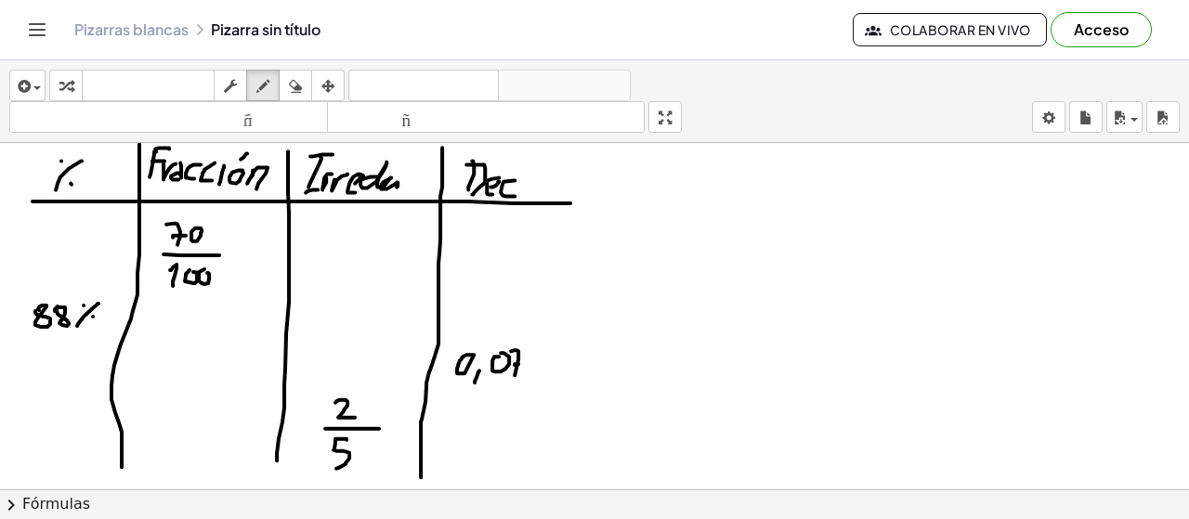
drag, startPoint x: 139, startPoint y: 141, endPoint x: 132, endPoint y: 467, distance: 326.2
click at [290, 86] on icon "button" at bounding box center [295, 86] width 13 height 22
click at [264, 85] on icon "button" at bounding box center [262, 86] width 13 height 22
drag, startPoint x: 791, startPoint y: 157, endPoint x: 804, endPoint y: 199, distance: 43.5
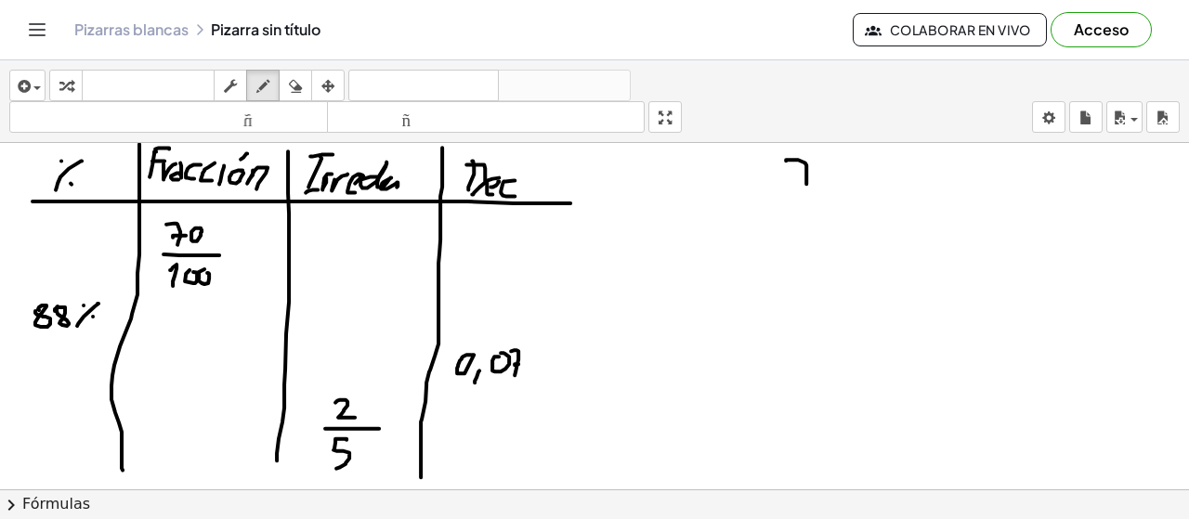
drag, startPoint x: 806, startPoint y: 183, endPoint x: 823, endPoint y: 181, distance: 16.8
drag, startPoint x: 793, startPoint y: 197, endPoint x: 845, endPoint y: 199, distance: 52.1
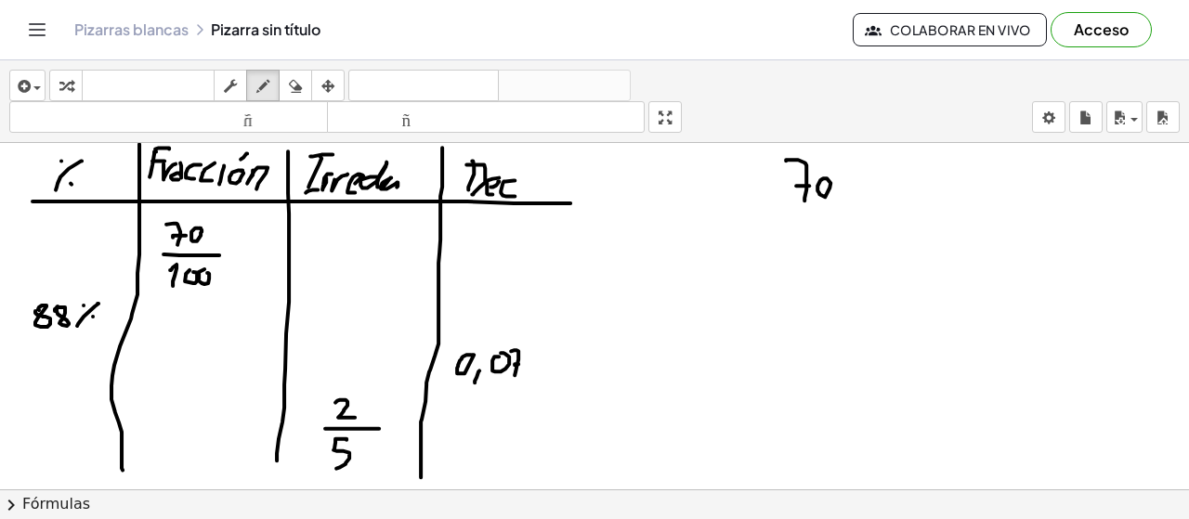
drag, startPoint x: 795, startPoint y: 218, endPoint x: 816, endPoint y: 232, distance: 24.7
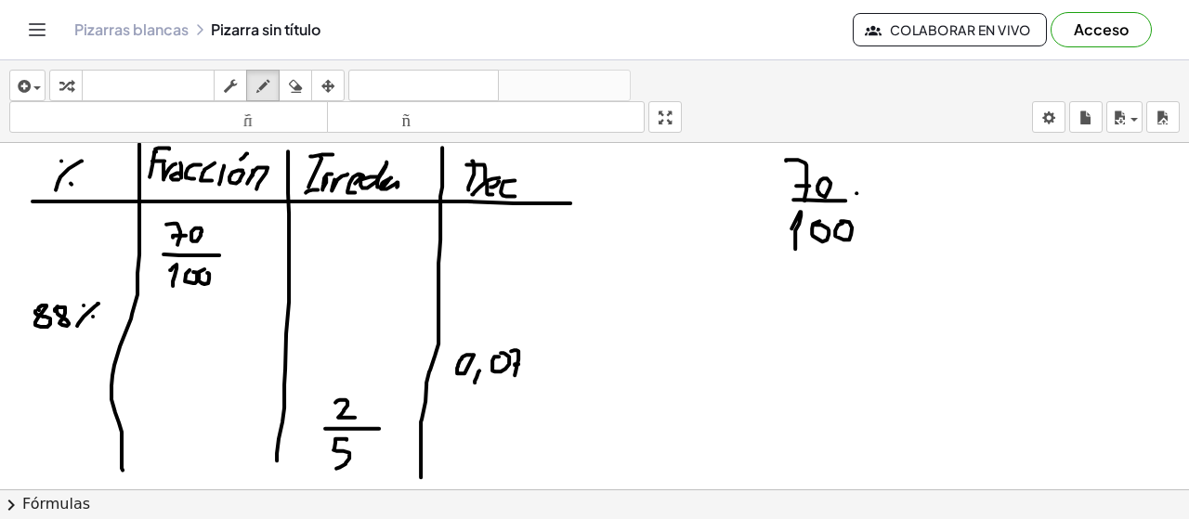
drag, startPoint x: 859, startPoint y: 202, endPoint x: 871, endPoint y: 202, distance: 12.1
click at [294, 79] on icon "button" at bounding box center [295, 86] width 13 height 22
drag, startPoint x: 831, startPoint y: 203, endPoint x: 706, endPoint y: 187, distance: 126.5
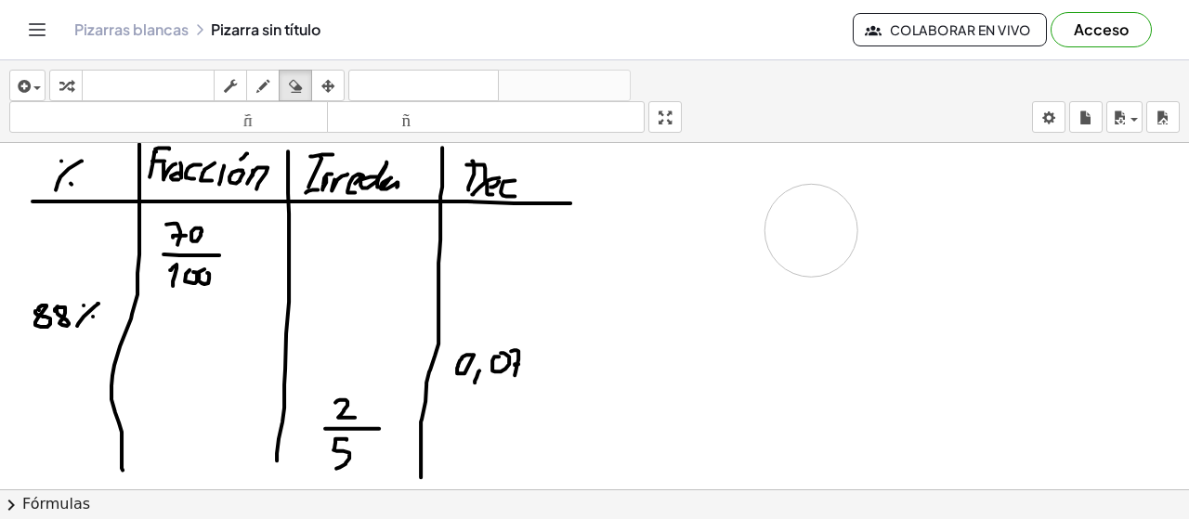
click at [268, 81] on icon "button" at bounding box center [262, 86] width 13 height 22
drag, startPoint x: 806, startPoint y: 159, endPoint x: 796, endPoint y: 189, distance: 31.4
drag, startPoint x: 793, startPoint y: 176, endPoint x: 811, endPoint y: 174, distance: 17.7
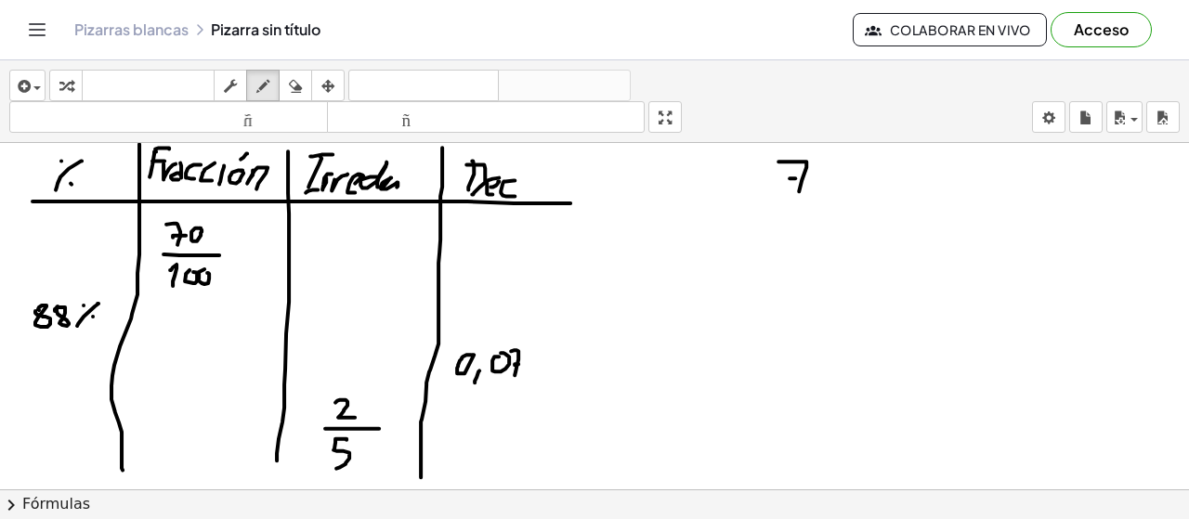
drag, startPoint x: 789, startPoint y: 196, endPoint x: 840, endPoint y: 203, distance: 51.5
drag, startPoint x: 795, startPoint y: 207, endPoint x: 788, endPoint y: 242, distance: 36.1
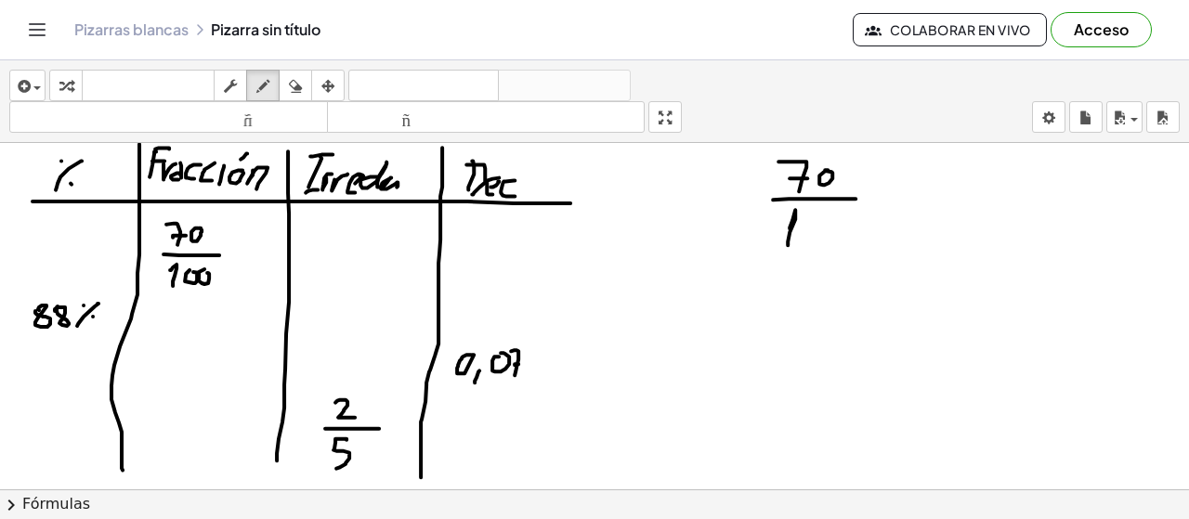
drag, startPoint x: 808, startPoint y: 222, endPoint x: 823, endPoint y: 223, distance: 14.9
drag, startPoint x: 831, startPoint y: 168, endPoint x: 816, endPoint y: 187, distance: 23.8
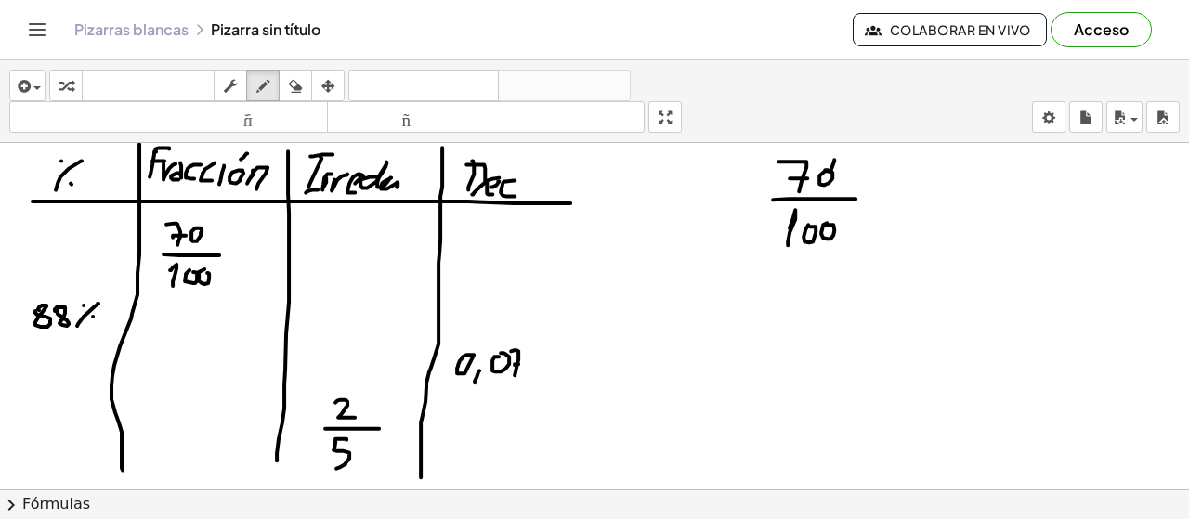
drag, startPoint x: 862, startPoint y: 197, endPoint x: 879, endPoint y: 194, distance: 17.0
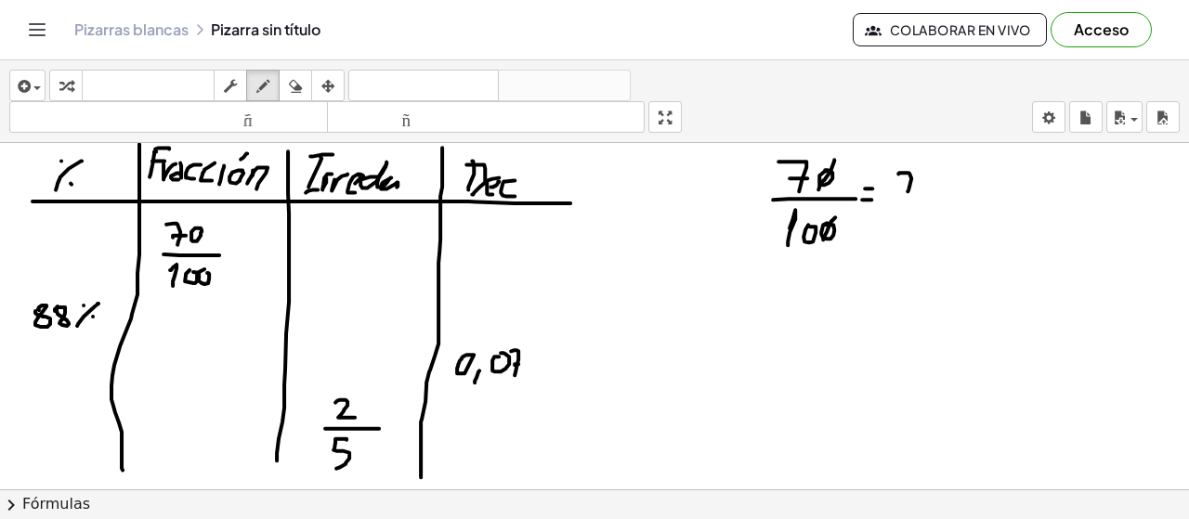
drag, startPoint x: 899, startPoint y: 170, endPoint x: 903, endPoint y: 198, distance: 28.1
drag, startPoint x: 913, startPoint y: 189, endPoint x: 907, endPoint y: 199, distance: 12.1
drag, startPoint x: 903, startPoint y: 205, endPoint x: 920, endPoint y: 206, distance: 16.7
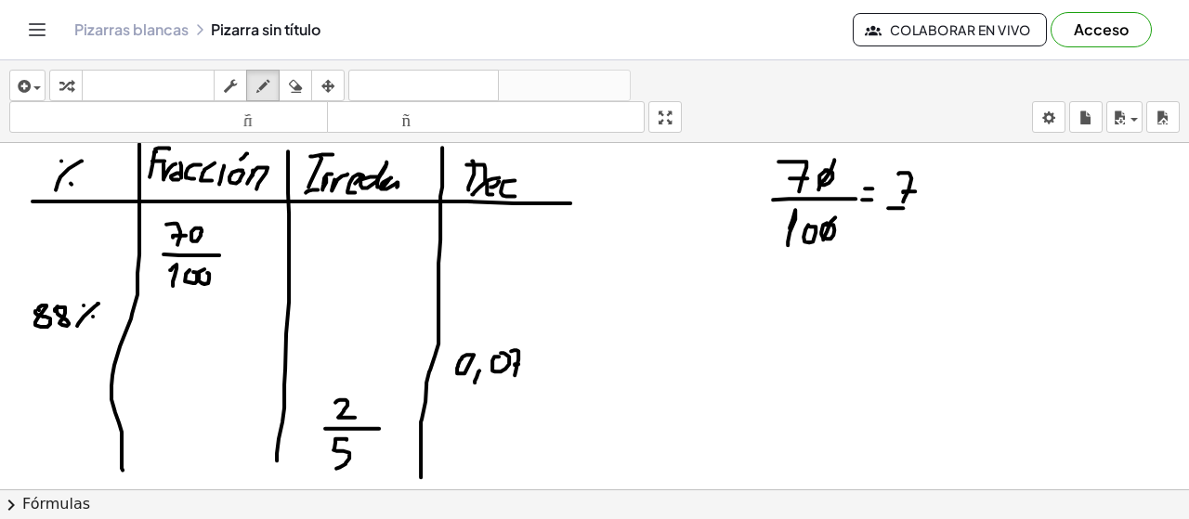
drag, startPoint x: 892, startPoint y: 216, endPoint x: 899, endPoint y: 237, distance: 21.7
drag, startPoint x: 936, startPoint y: 201, endPoint x: 946, endPoint y: 198, distance: 9.7
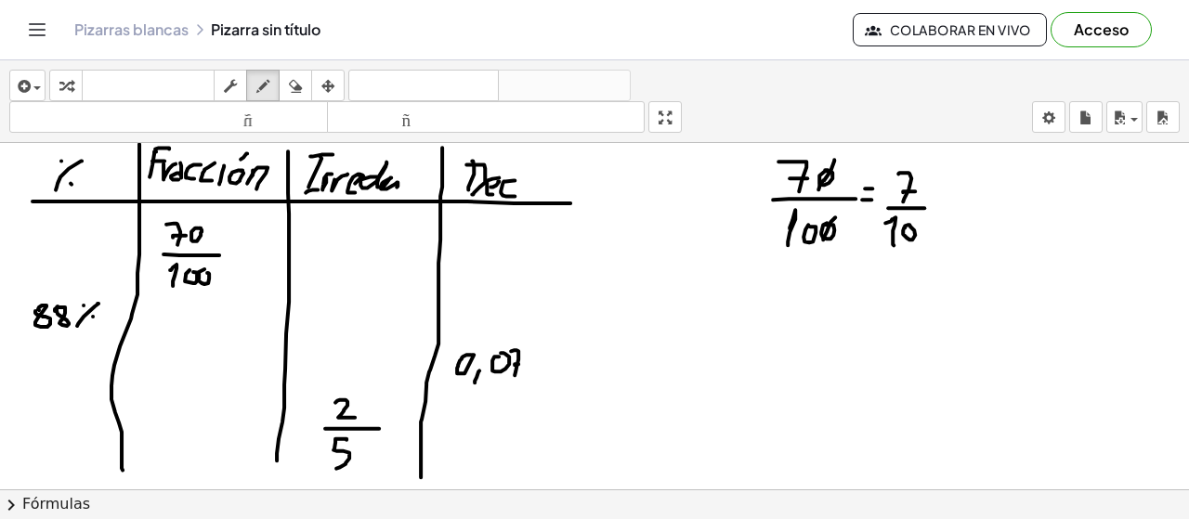
drag, startPoint x: 942, startPoint y: 211, endPoint x: 957, endPoint y: 207, distance: 15.3
drag, startPoint x: 977, startPoint y: 177, endPoint x: 979, endPoint y: 218, distance: 40.9
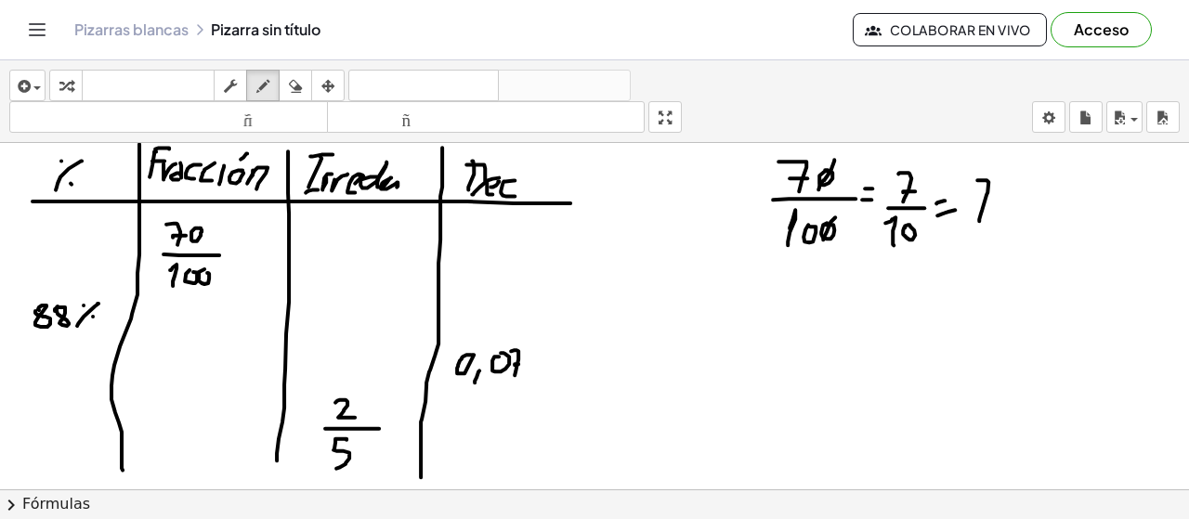
drag, startPoint x: 1022, startPoint y: 196, endPoint x: 1029, endPoint y: 209, distance: 15.0
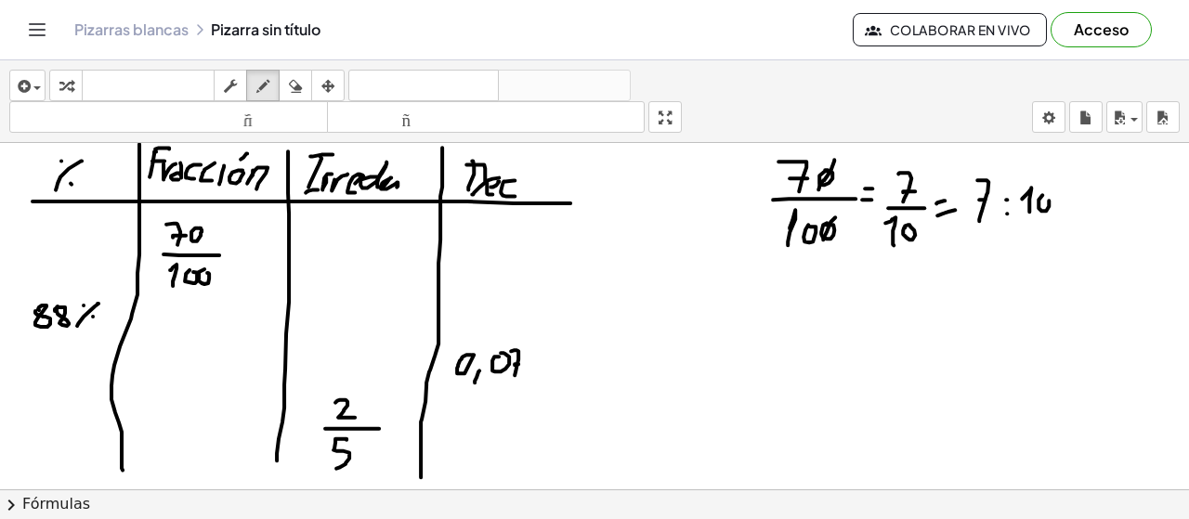
drag, startPoint x: 1039, startPoint y: 197, endPoint x: 1052, endPoint y: 191, distance: 14.1
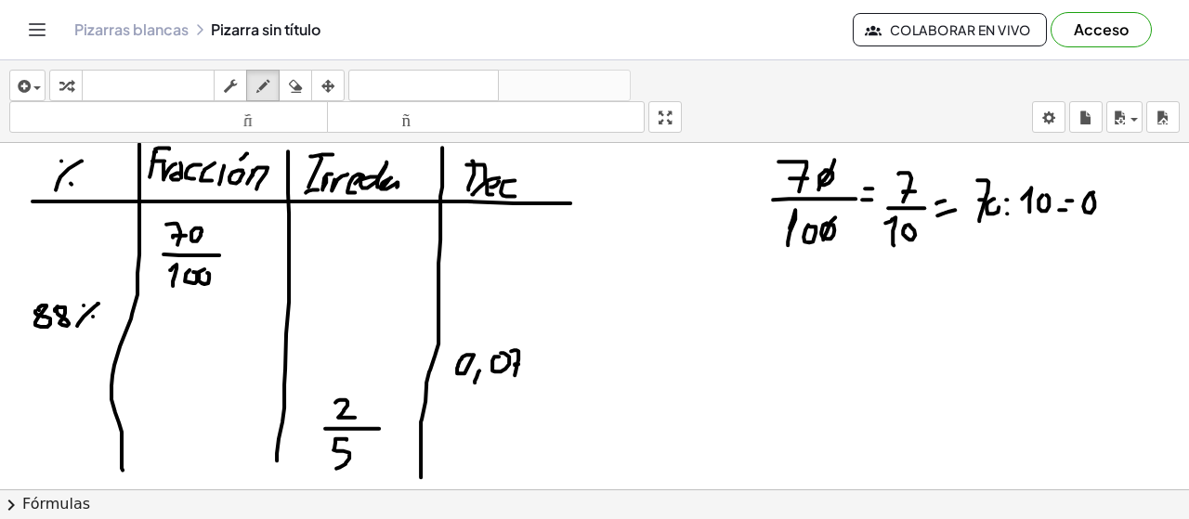
drag, startPoint x: 1101, startPoint y: 211, endPoint x: 1083, endPoint y: 226, distance: 23.1
drag, startPoint x: 1109, startPoint y: 186, endPoint x: 1116, endPoint y: 215, distance: 29.5
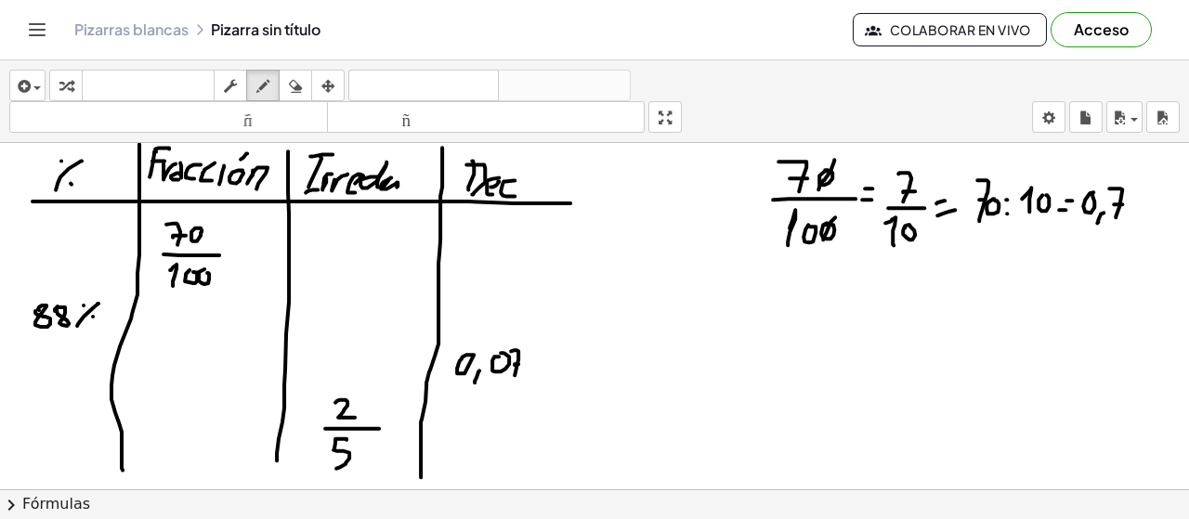
drag, startPoint x: 971, startPoint y: 235, endPoint x: 973, endPoint y: 257, distance: 22.4
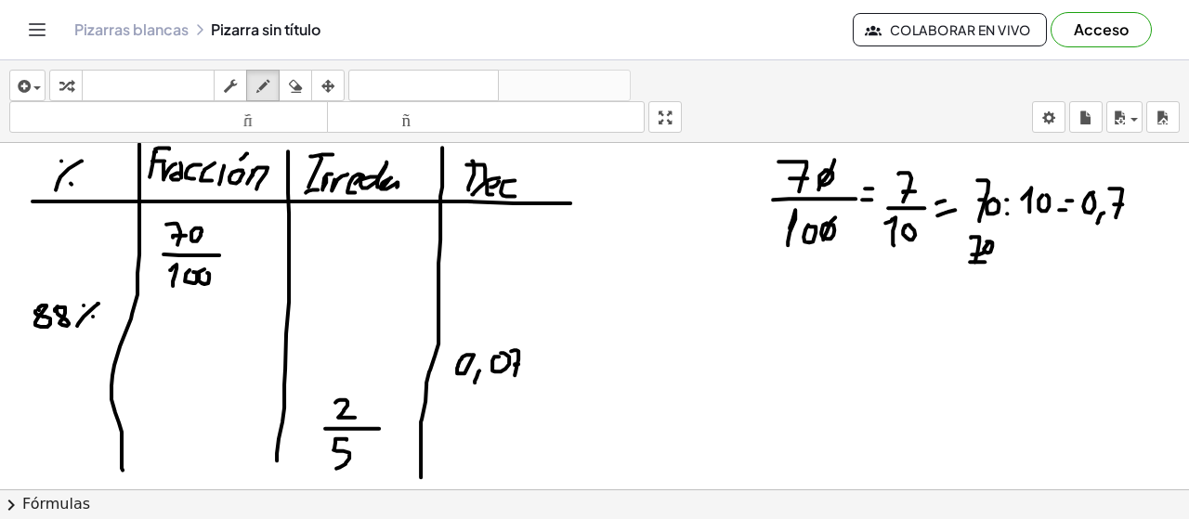
drag, startPoint x: 974, startPoint y: 259, endPoint x: 1006, endPoint y: 257, distance: 32.6
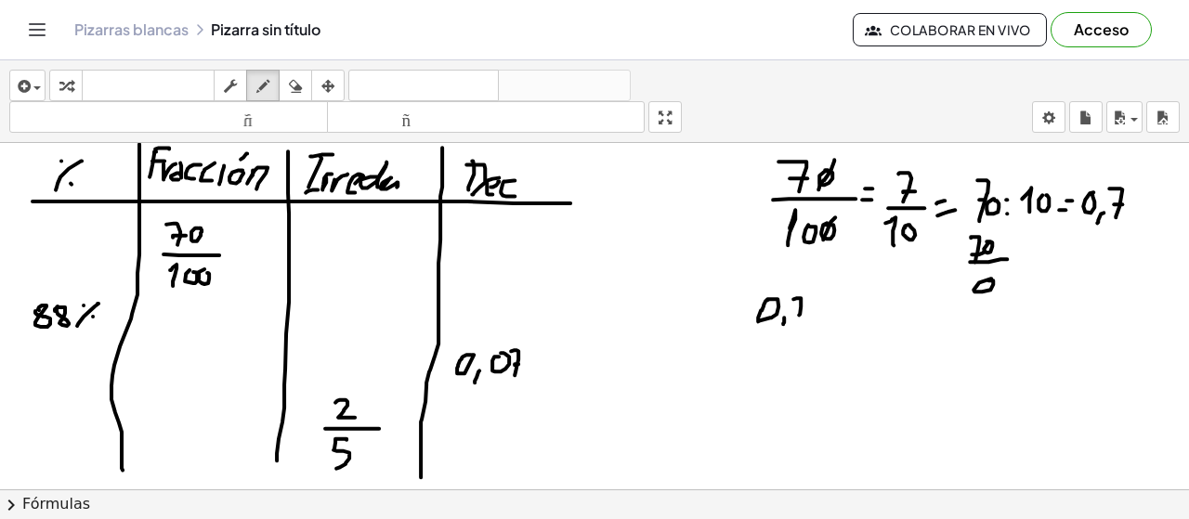
drag, startPoint x: 793, startPoint y: 296, endPoint x: 797, endPoint y: 325, distance: 29.0
drag, startPoint x: 797, startPoint y: 308, endPoint x: 811, endPoint y: 309, distance: 14.0
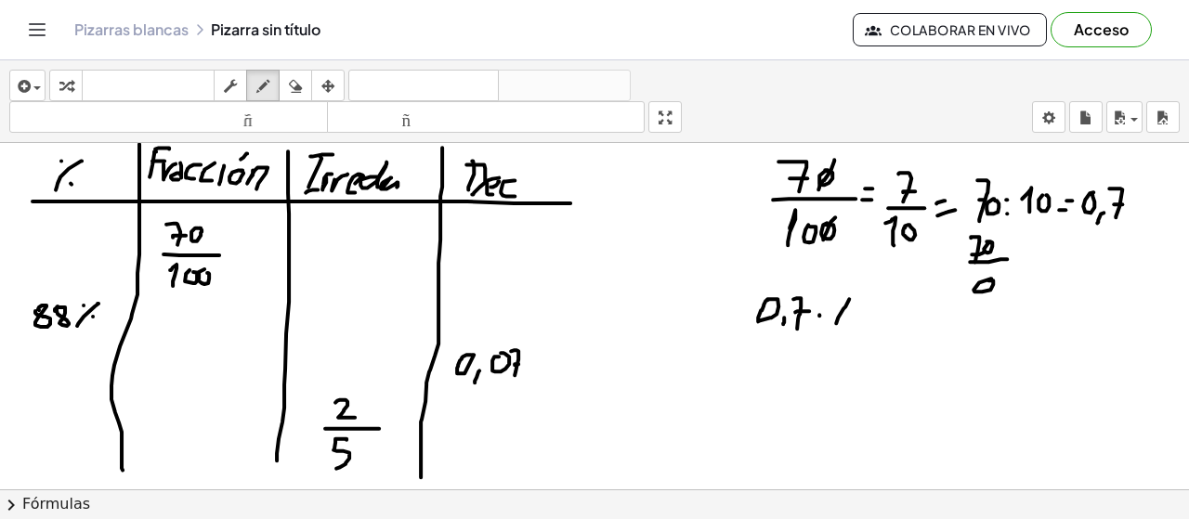
drag, startPoint x: 849, startPoint y: 296, endPoint x: 851, endPoint y: 315, distance: 18.7
drag, startPoint x: 855, startPoint y: 308, endPoint x: 869, endPoint y: 307, distance: 14.1
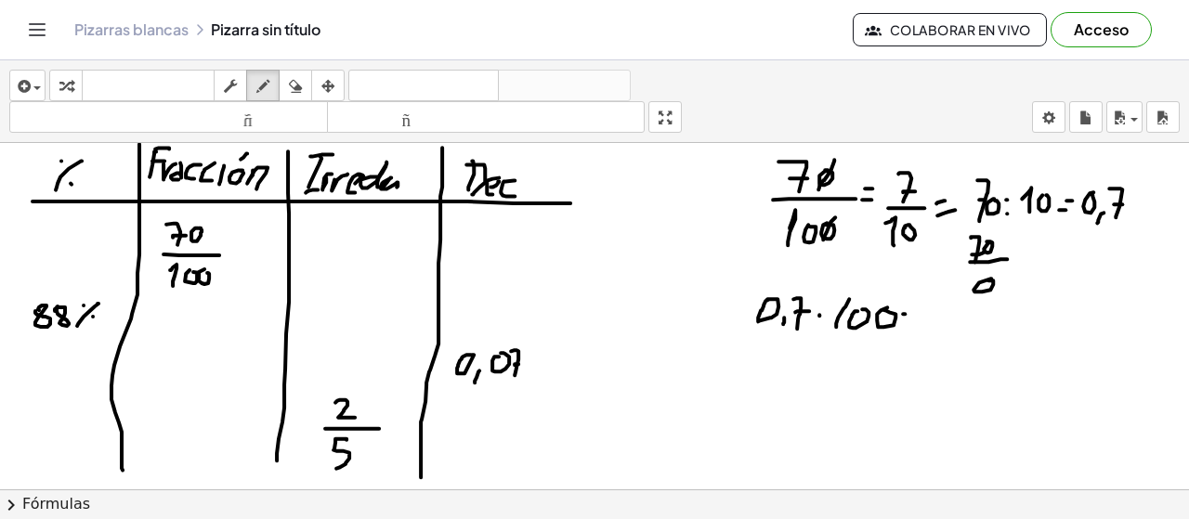
drag, startPoint x: 801, startPoint y: 412, endPoint x: 793, endPoint y: 427, distance: 16.6
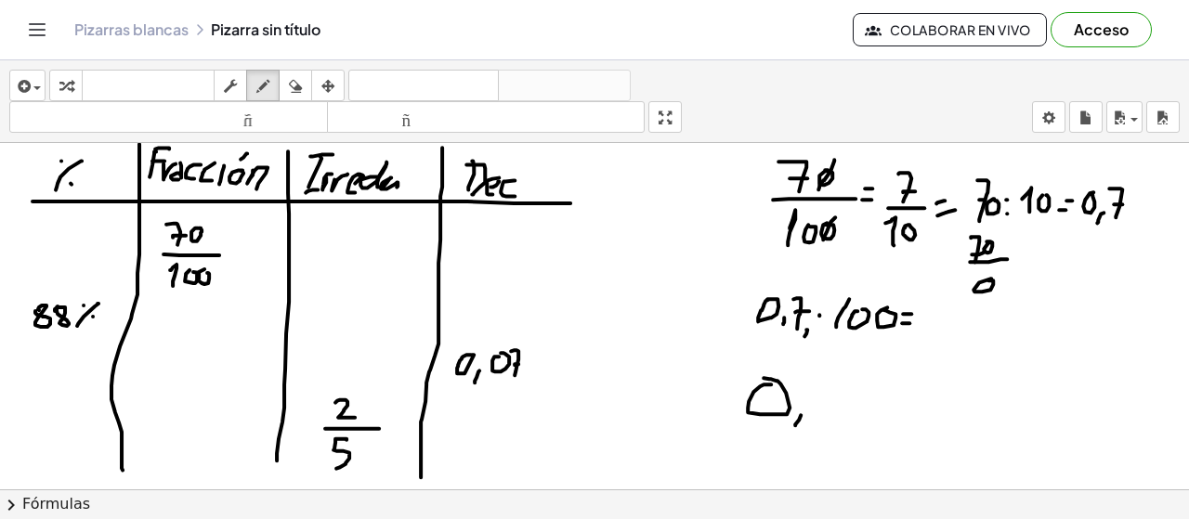
drag, startPoint x: 821, startPoint y: 381, endPoint x: 827, endPoint y: 419, distance: 38.5
drag, startPoint x: 828, startPoint y: 406, endPoint x: 844, endPoint y: 423, distance: 23.0
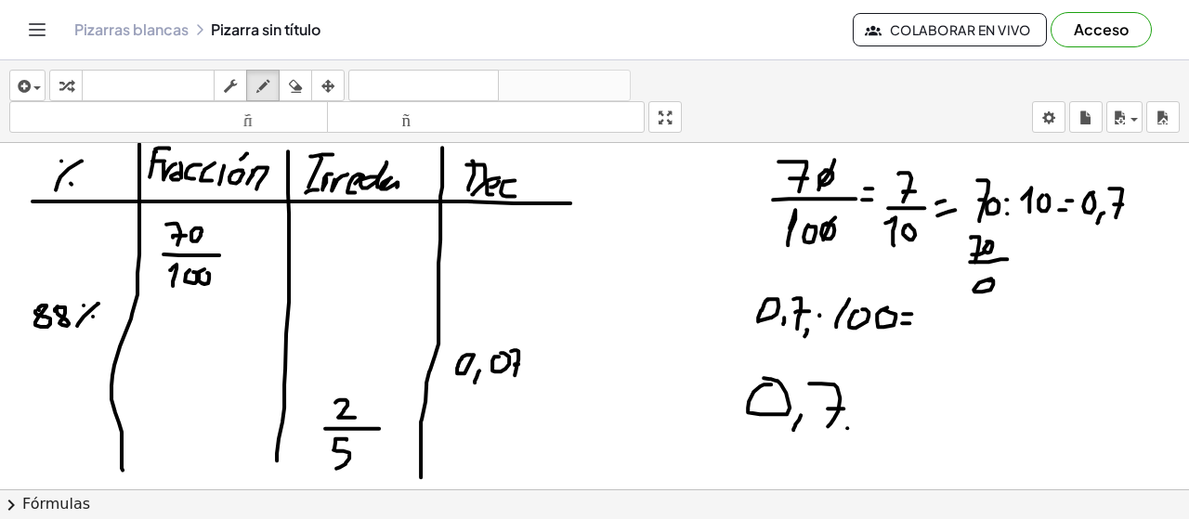
drag, startPoint x: 847, startPoint y: 425, endPoint x: 825, endPoint y: 440, distance: 26.8
drag, startPoint x: 893, startPoint y: 417, endPoint x: 855, endPoint y: 451, distance: 50.7
drag, startPoint x: 865, startPoint y: 397, endPoint x: 866, endPoint y: 380, distance: 16.7
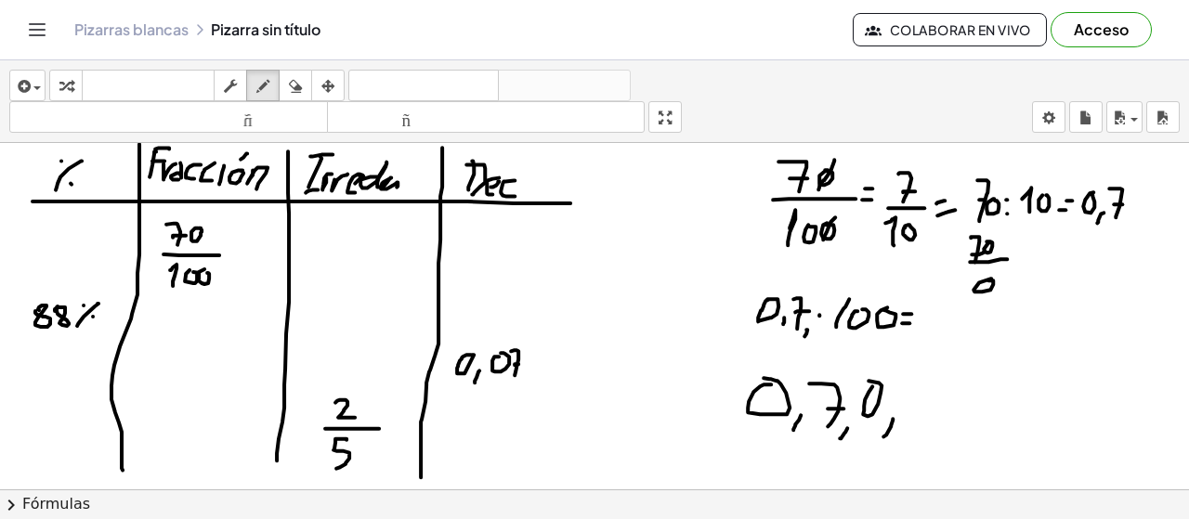
drag, startPoint x: 935, startPoint y: 307, endPoint x: 933, endPoint y: 326, distance: 18.8
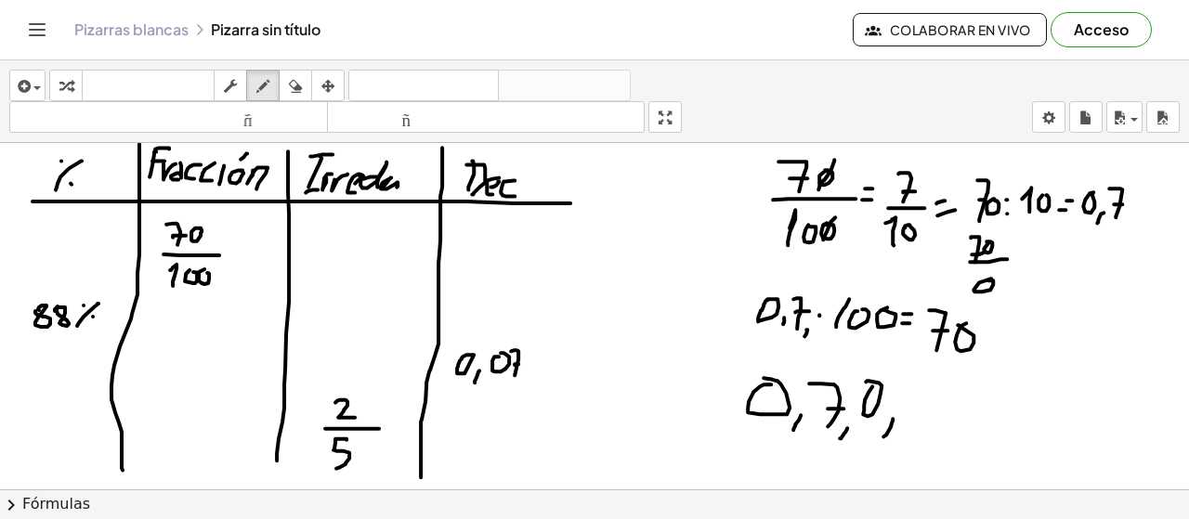
drag, startPoint x: 1003, startPoint y: 323, endPoint x: 974, endPoint y: 373, distance: 57.5
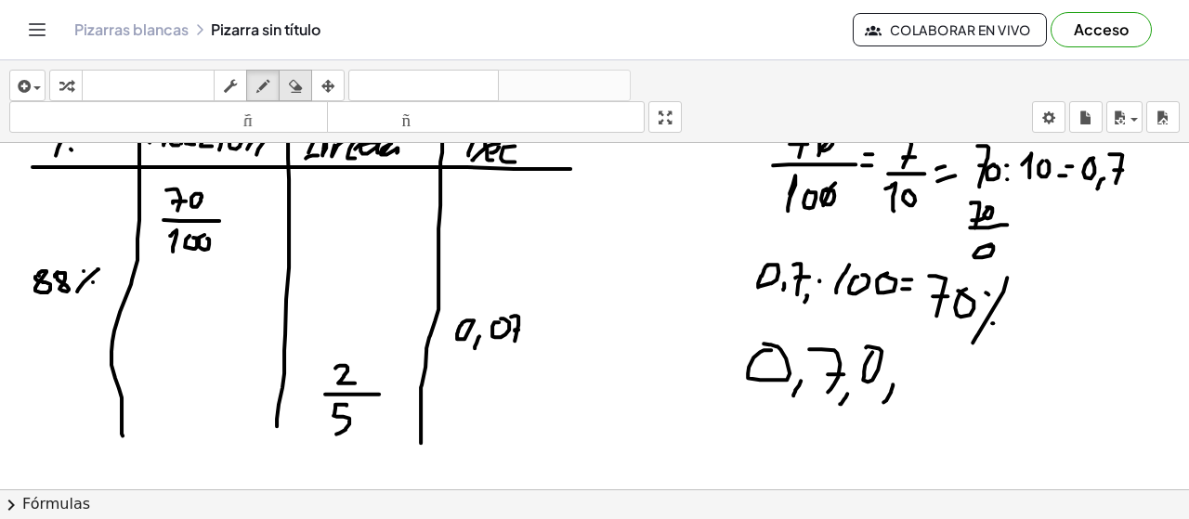
click at [290, 90] on icon "button" at bounding box center [295, 86] width 13 height 22
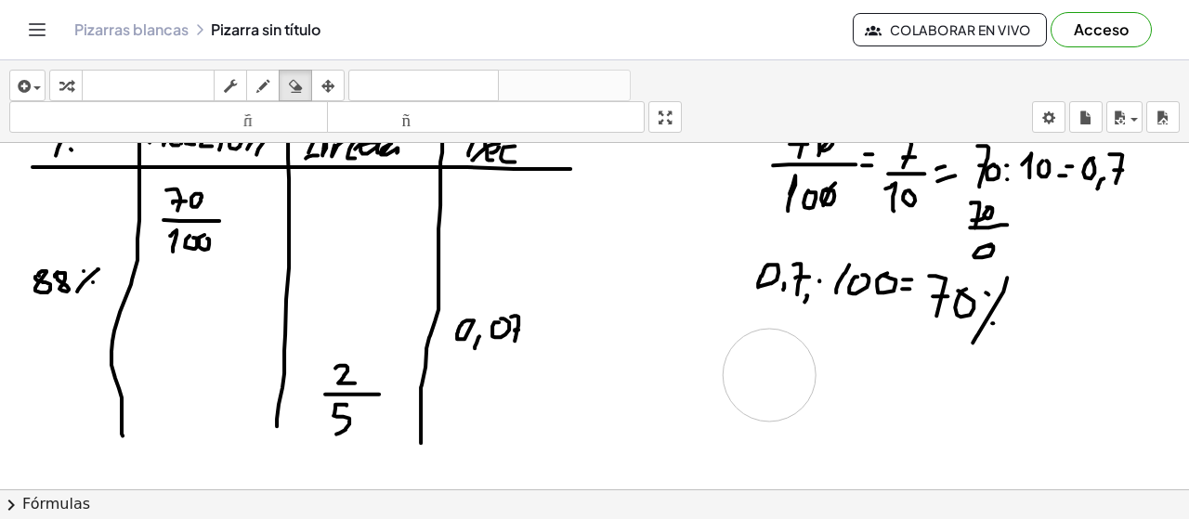
drag, startPoint x: 829, startPoint y: 375, endPoint x: 586, endPoint y: 269, distance: 264.6
click at [274, 85] on div "button" at bounding box center [263, 85] width 24 height 22
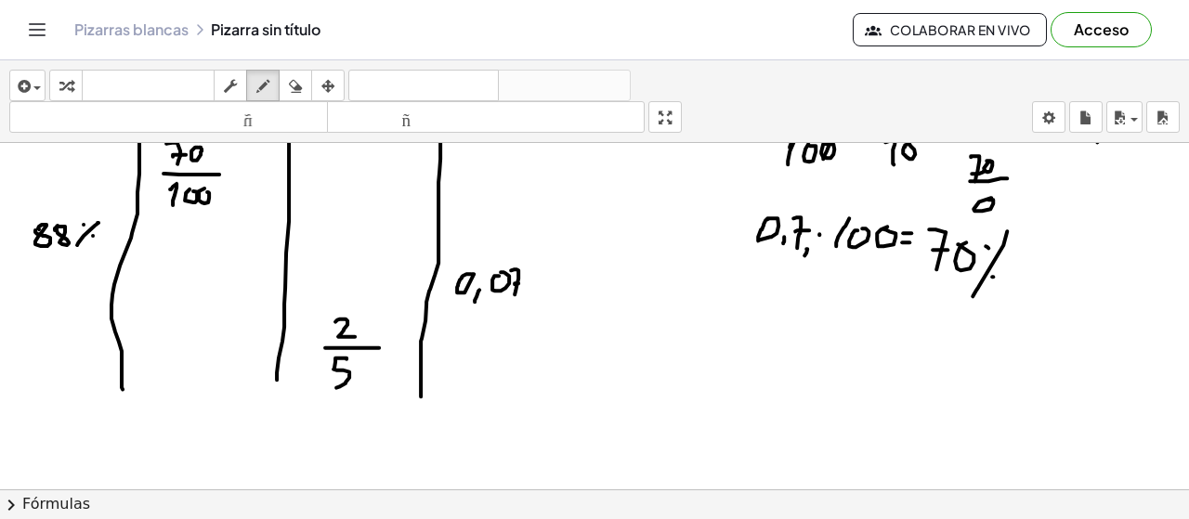
scroll to position [2330, 0]
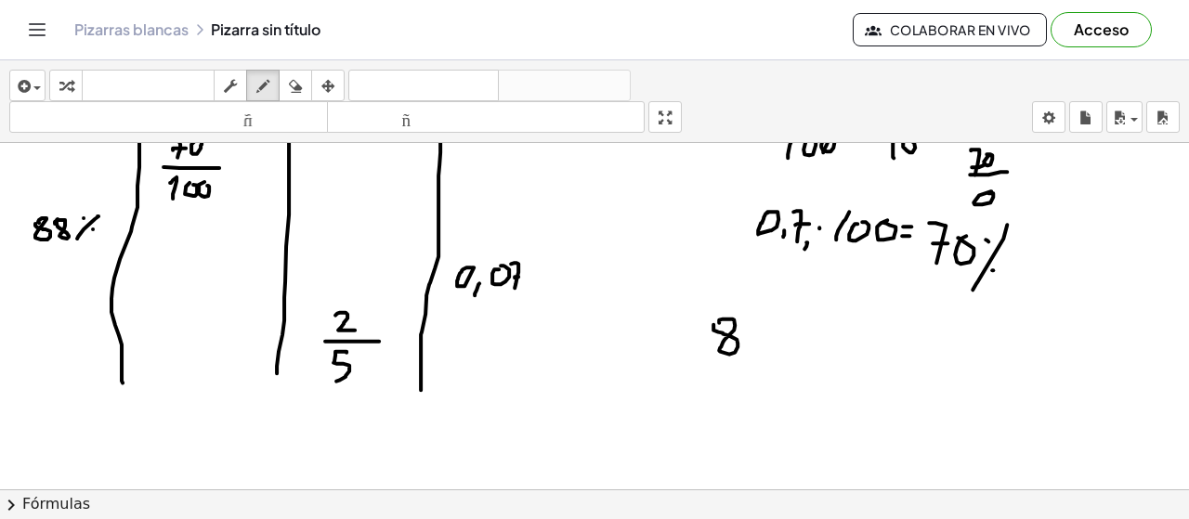
drag, startPoint x: 747, startPoint y: 322, endPoint x: 788, endPoint y: 321, distance: 40.9
drag, startPoint x: 799, startPoint y: 320, endPoint x: 779, endPoint y: 350, distance: 36.3
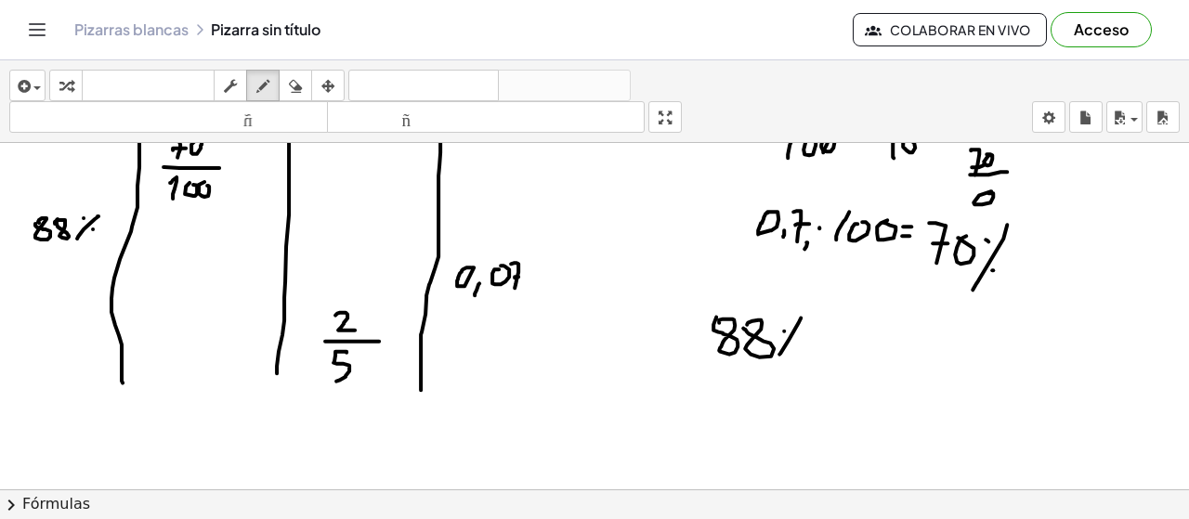
drag, startPoint x: 821, startPoint y: 348, endPoint x: 884, endPoint y: 359, distance: 64.0
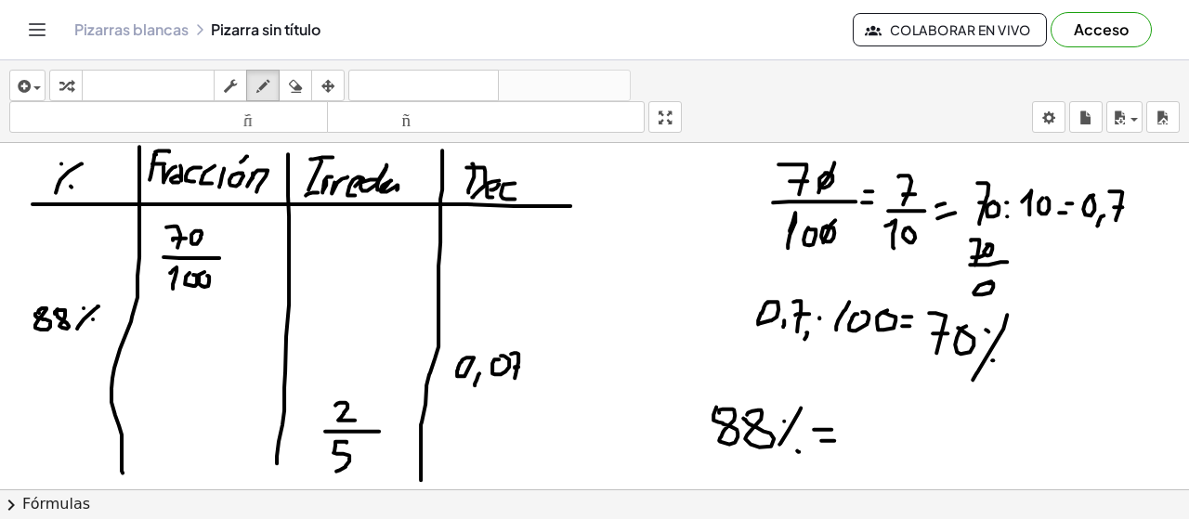
scroll to position [2354, 0]
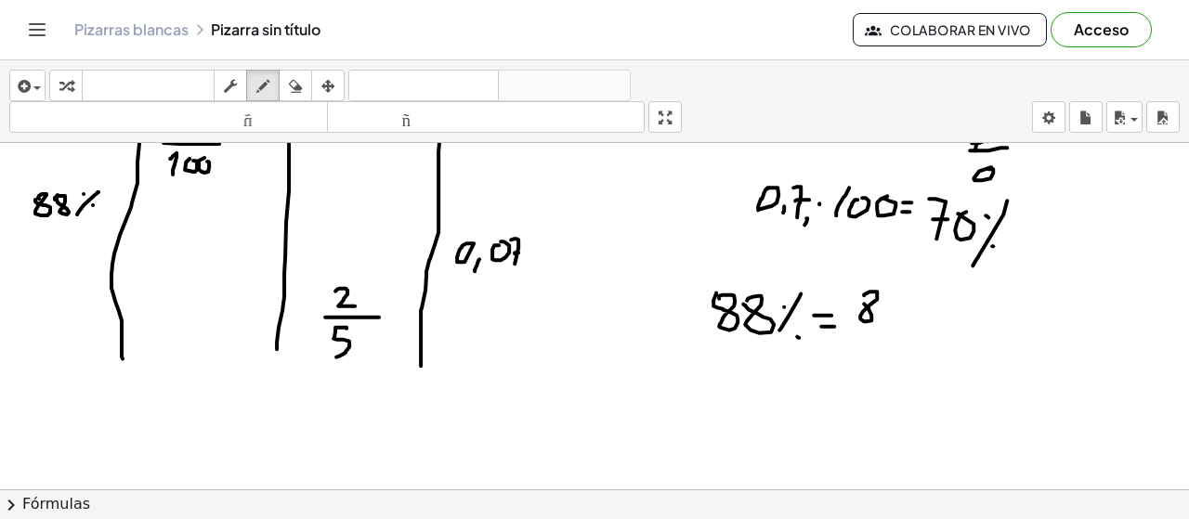
drag, startPoint x: 864, startPoint y: 293, endPoint x: 883, endPoint y: 288, distance: 19.2
drag, startPoint x: 855, startPoint y: 328, endPoint x: 933, endPoint y: 331, distance: 78.1
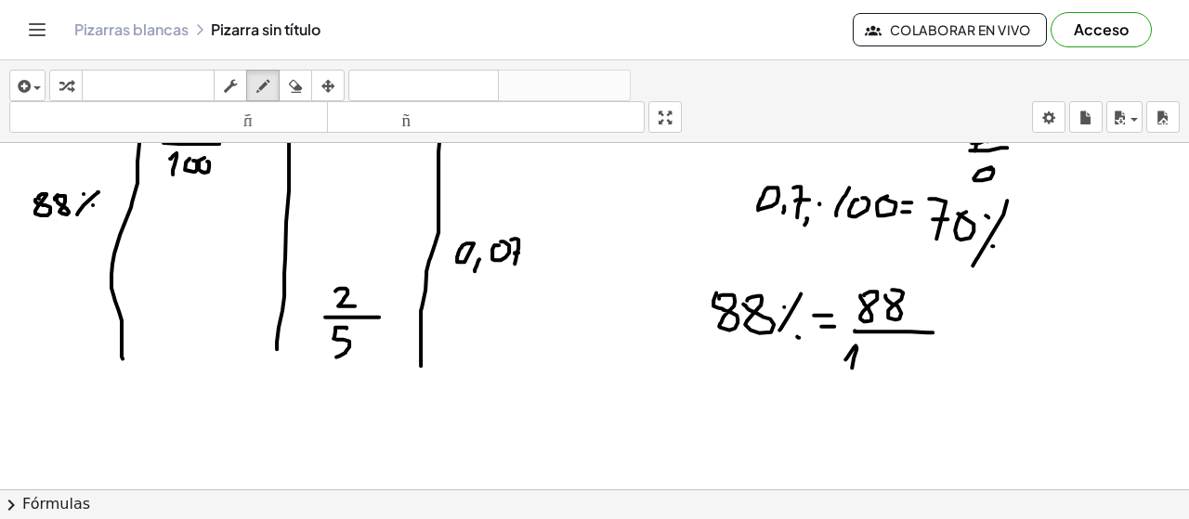
drag, startPoint x: 854, startPoint y: 345, endPoint x: 852, endPoint y: 373, distance: 27.9
drag, startPoint x: 865, startPoint y: 352, endPoint x: 874, endPoint y: 350, distance: 9.5
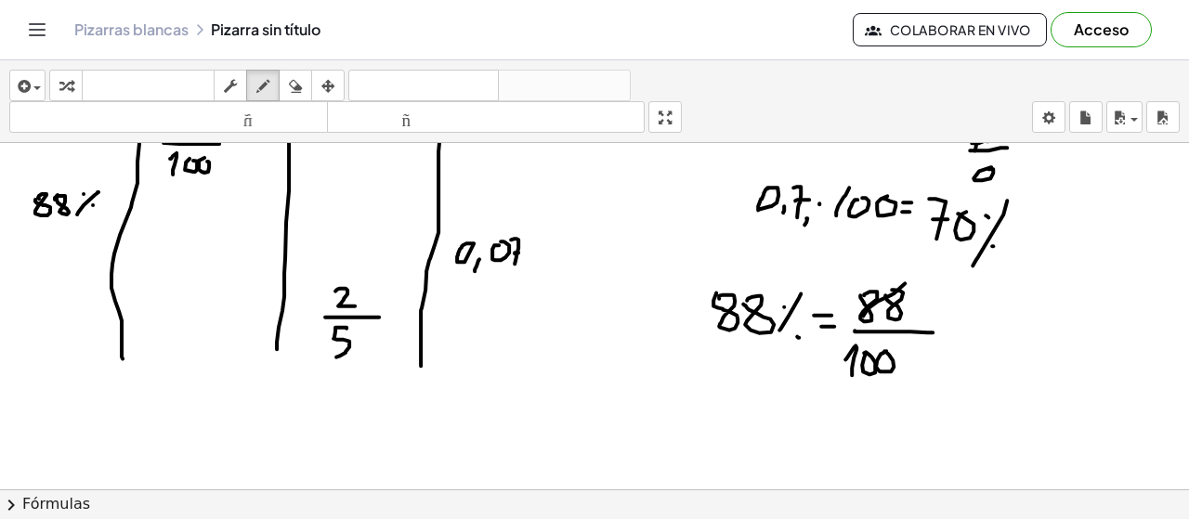
drag, startPoint x: 905, startPoint y: 281, endPoint x: 858, endPoint y: 316, distance: 58.3
drag, startPoint x: 922, startPoint y: 279, endPoint x: 933, endPoint y: 300, distance: 24.1
drag, startPoint x: 938, startPoint y: 285, endPoint x: 938, endPoint y: 313, distance: 27.9
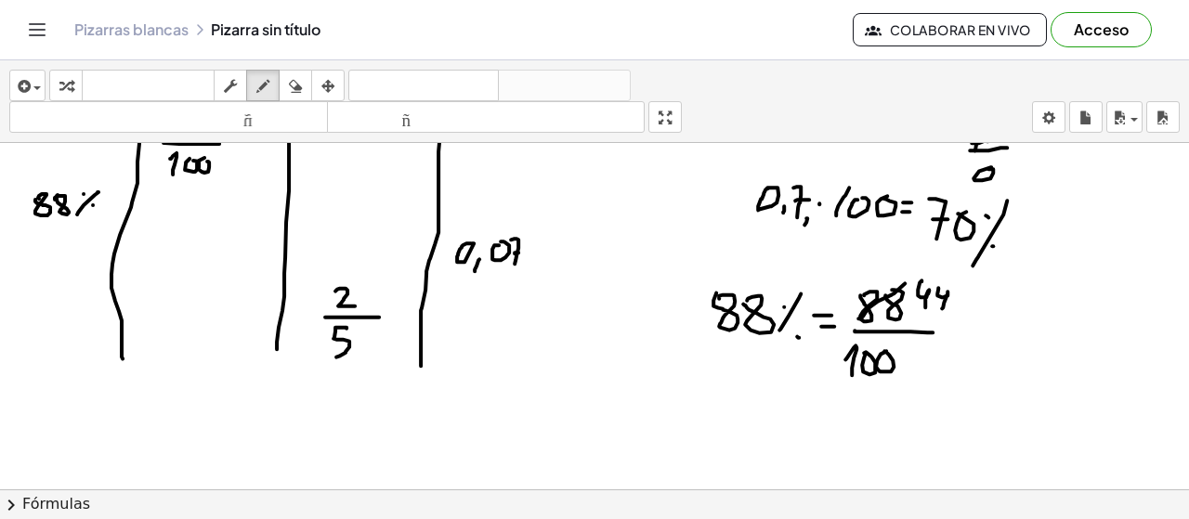
drag, startPoint x: 892, startPoint y: 343, endPoint x: 854, endPoint y: 373, distance: 48.3
drag, startPoint x: 921, startPoint y: 354, endPoint x: 897, endPoint y: 378, distance: 33.5
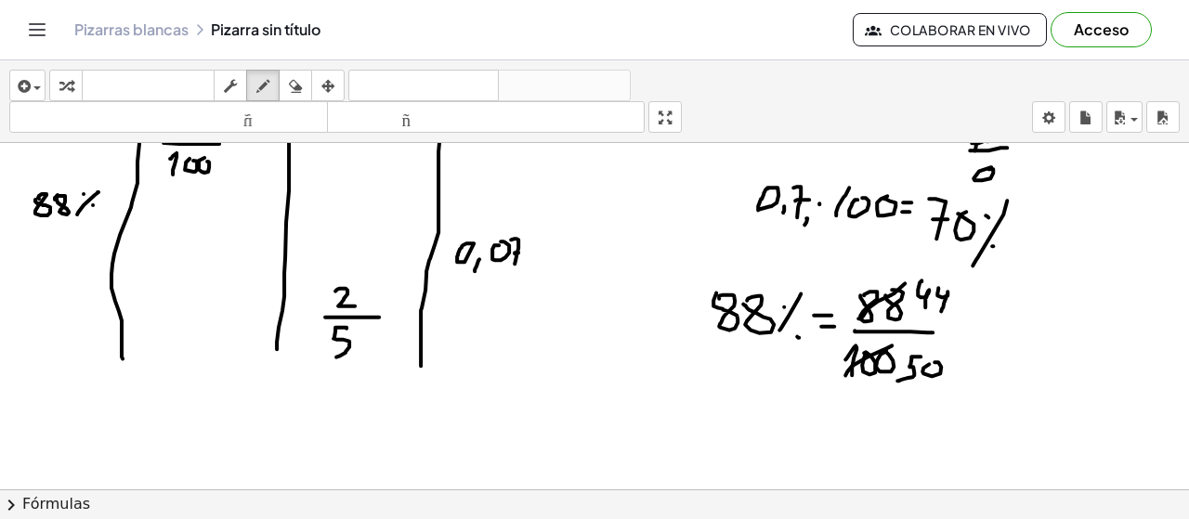
drag, startPoint x: 949, startPoint y: 278, endPoint x: 933, endPoint y: 302, distance: 29.4
drag, startPoint x: 966, startPoint y: 287, endPoint x: 981, endPoint y: 298, distance: 18.6
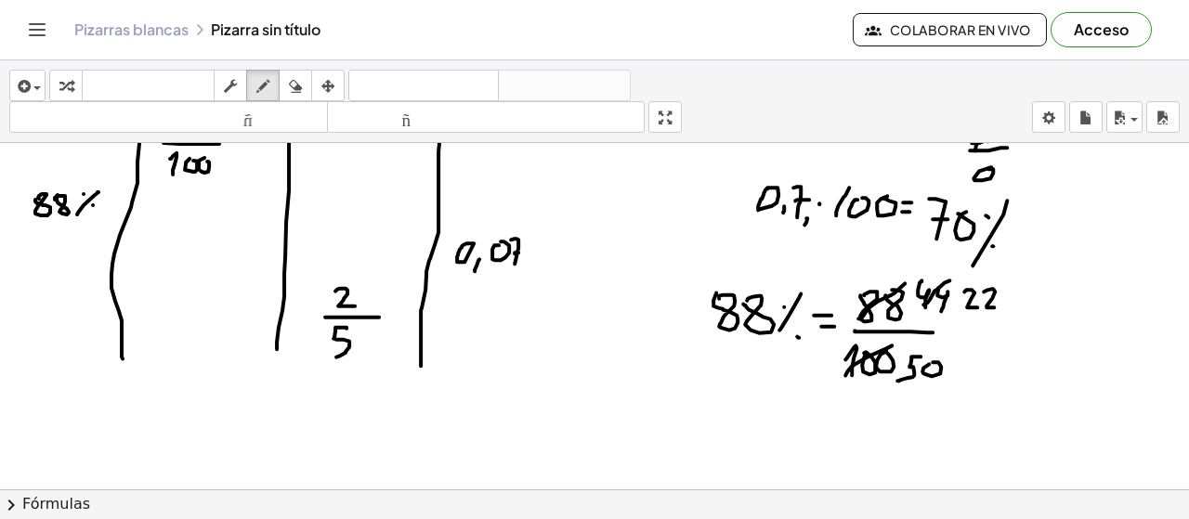
drag, startPoint x: 993, startPoint y: 286, endPoint x: 996, endPoint y: 305, distance: 18.8
drag, startPoint x: 935, startPoint y: 350, endPoint x: 910, endPoint y: 380, distance: 38.9
drag, startPoint x: 960, startPoint y: 370, endPoint x: 980, endPoint y: 377, distance: 21.7
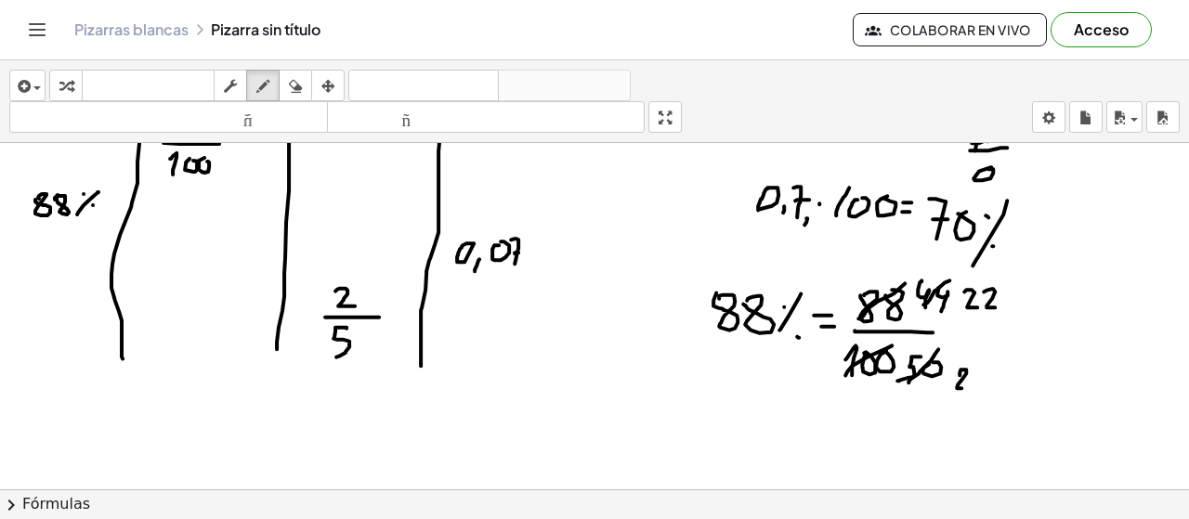
drag, startPoint x: 988, startPoint y: 367, endPoint x: 974, endPoint y: 382, distance: 20.4
drag, startPoint x: 975, startPoint y: 334, endPoint x: 998, endPoint y: 330, distance: 22.6
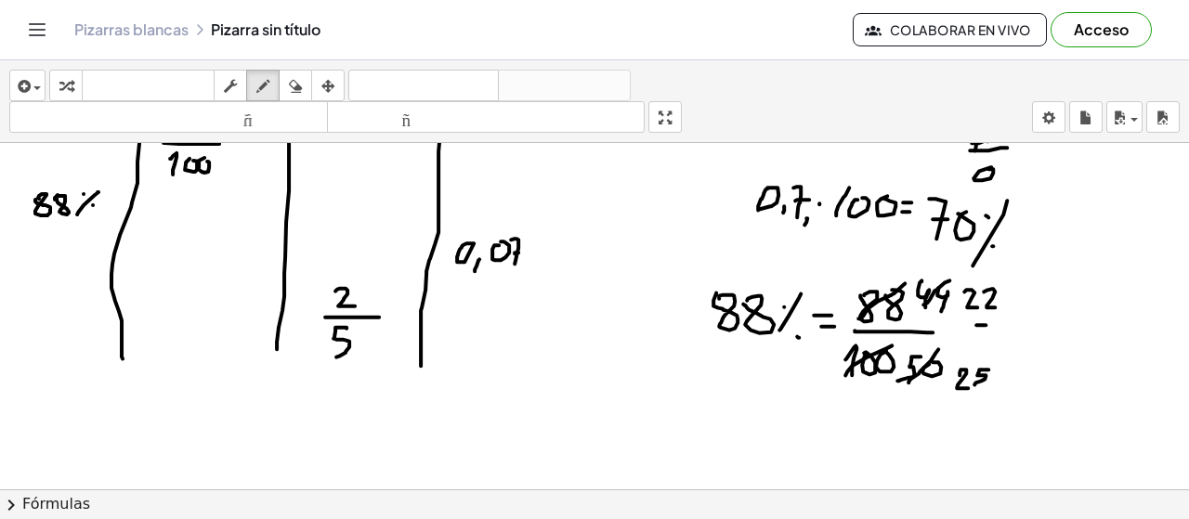
drag, startPoint x: 1037, startPoint y: 292, endPoint x: 1045, endPoint y: 316, distance: 25.6
drag, startPoint x: 1052, startPoint y: 293, endPoint x: 1053, endPoint y: 319, distance: 26.1
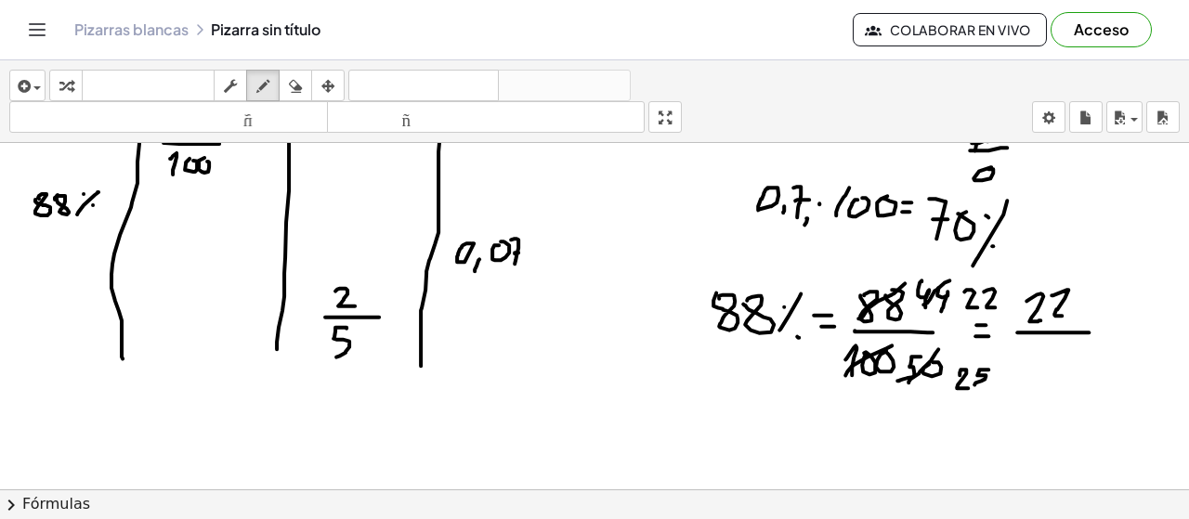
drag, startPoint x: 1017, startPoint y: 330, endPoint x: 1077, endPoint y: 334, distance: 59.6
drag, startPoint x: 1027, startPoint y: 350, endPoint x: 1041, endPoint y: 368, distance: 23.1
drag, startPoint x: 1067, startPoint y: 347, endPoint x: 1069, endPoint y: 371, distance: 23.3
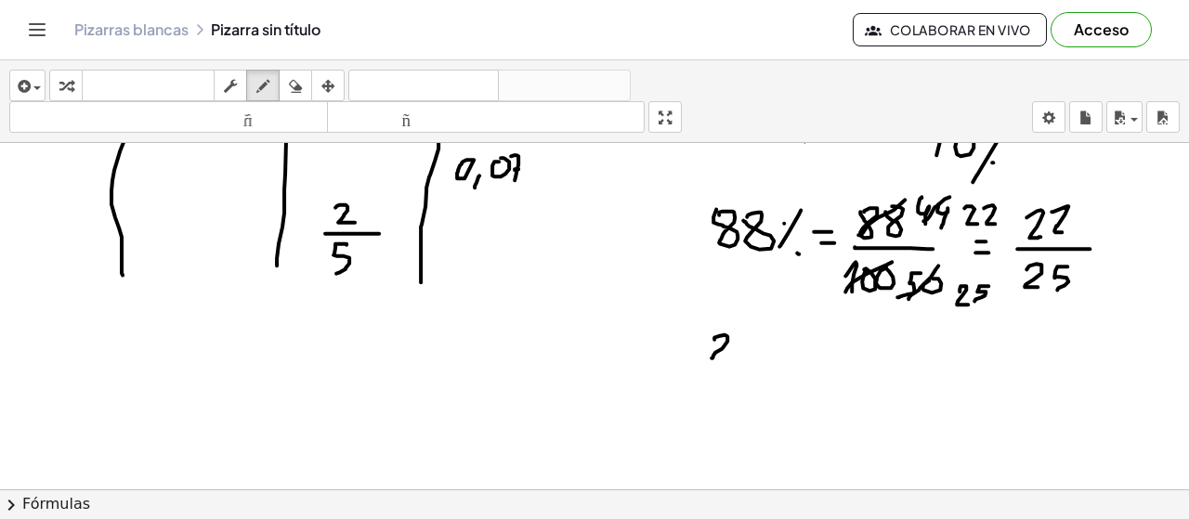
drag, startPoint x: 714, startPoint y: 337, endPoint x: 728, endPoint y: 356, distance: 23.2
drag, startPoint x: 739, startPoint y: 336, endPoint x: 762, endPoint y: 351, distance: 26.8
drag, startPoint x: 783, startPoint y: 352, endPoint x: 790, endPoint y: 343, distance: 11.3
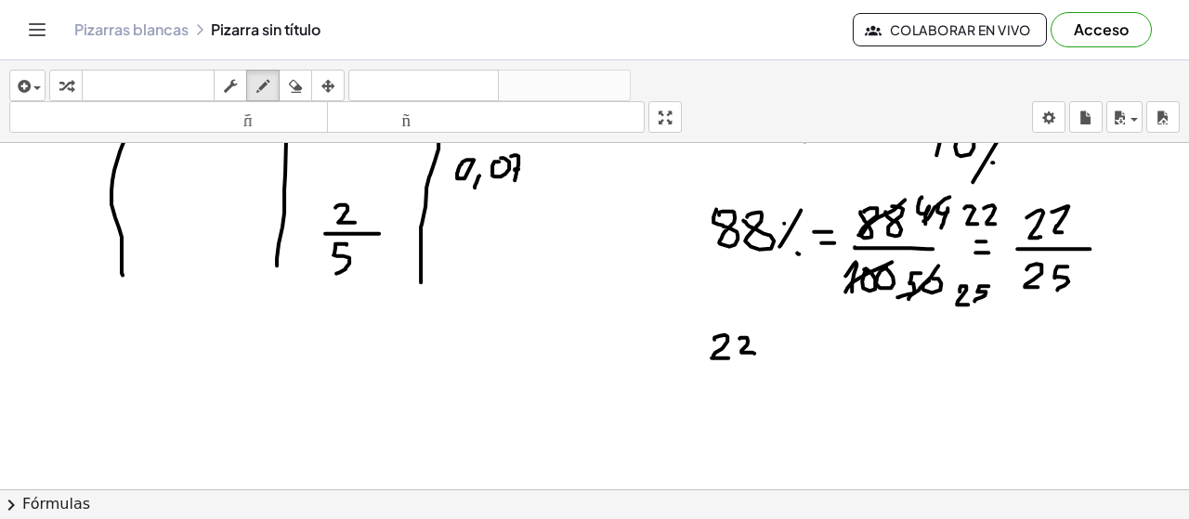
drag, startPoint x: 804, startPoint y: 328, endPoint x: 833, endPoint y: 354, distance: 38.8
drag, startPoint x: 852, startPoint y: 330, endPoint x: 845, endPoint y: 356, distance: 26.8
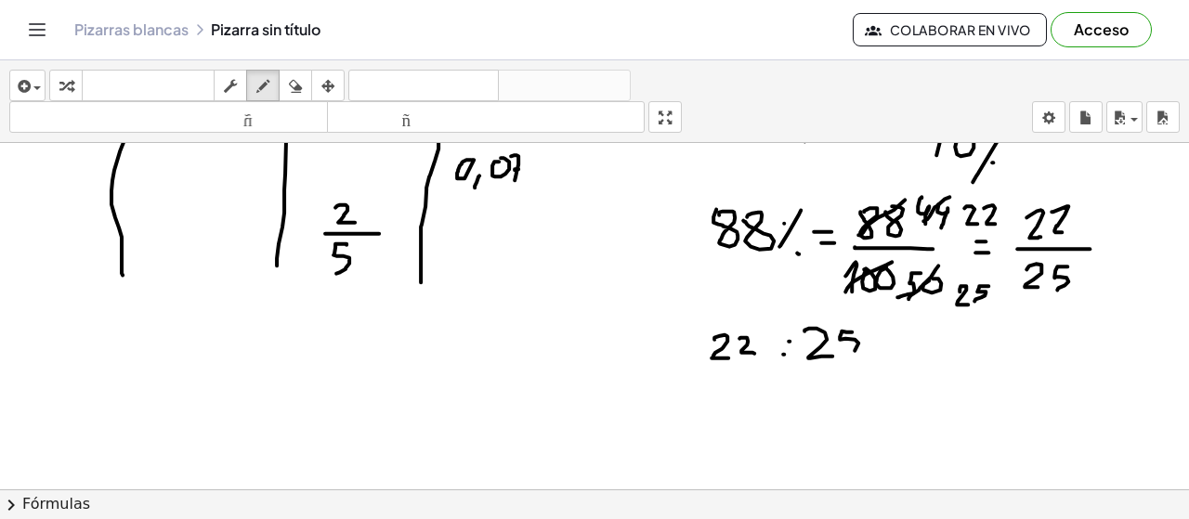
drag, startPoint x: 873, startPoint y: 343, endPoint x: 883, endPoint y: 342, distance: 9.3
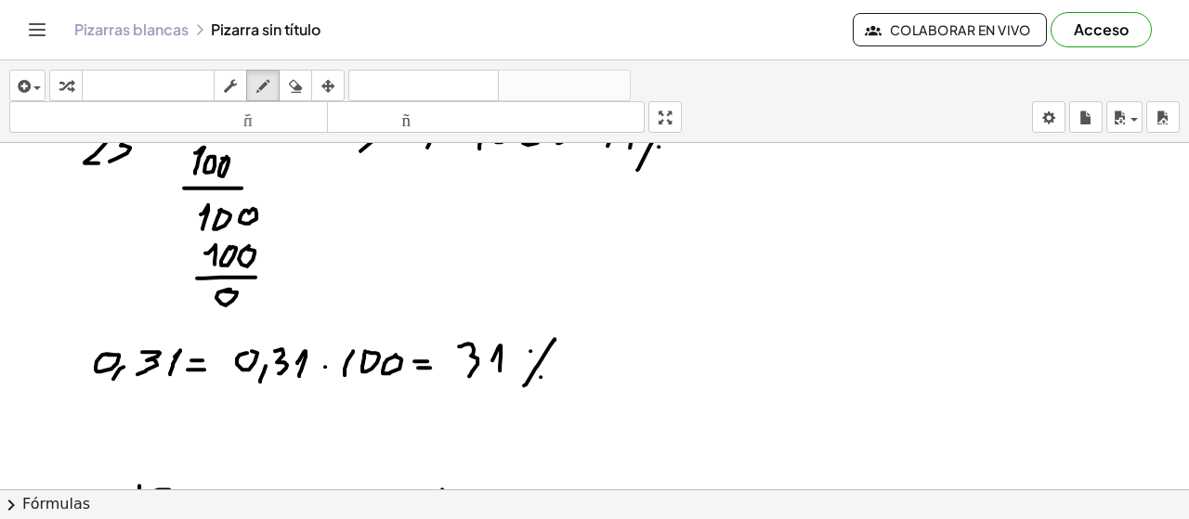
scroll to position [1950, 0]
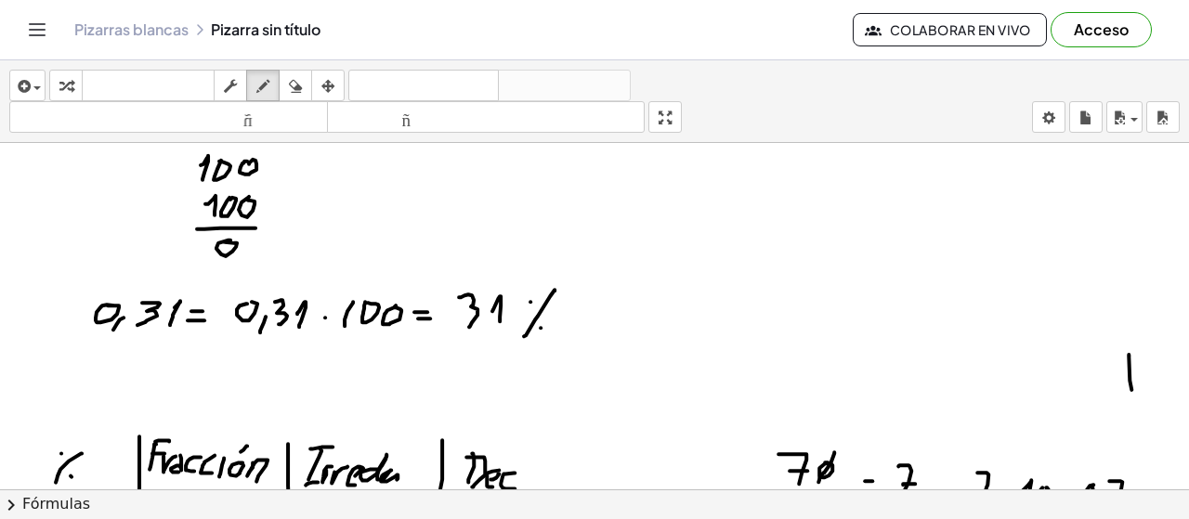
drag, startPoint x: 1130, startPoint y: 378, endPoint x: 1131, endPoint y: 387, distance: 9.5
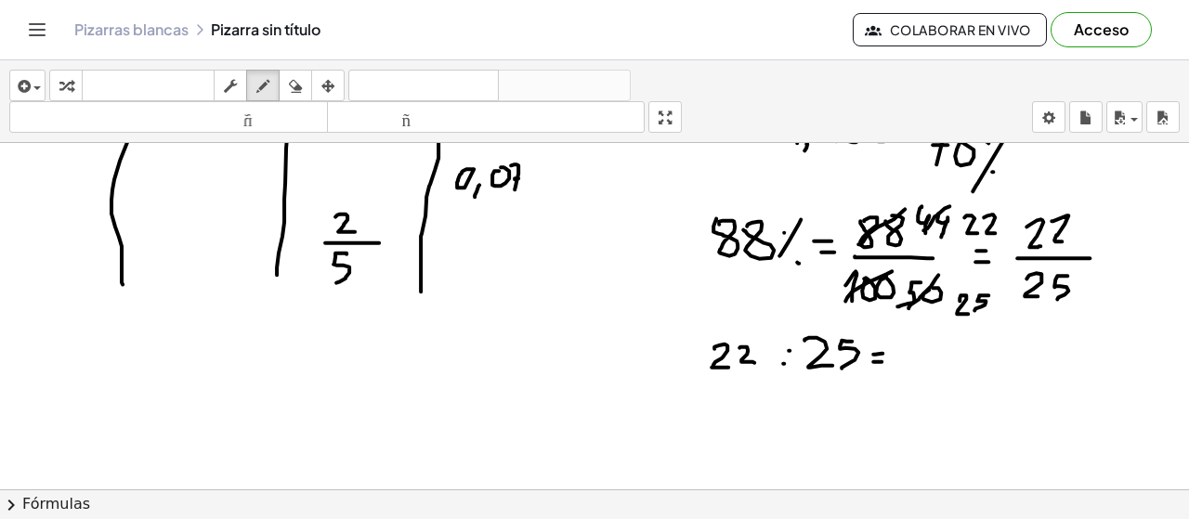
scroll to position [2434, 0]
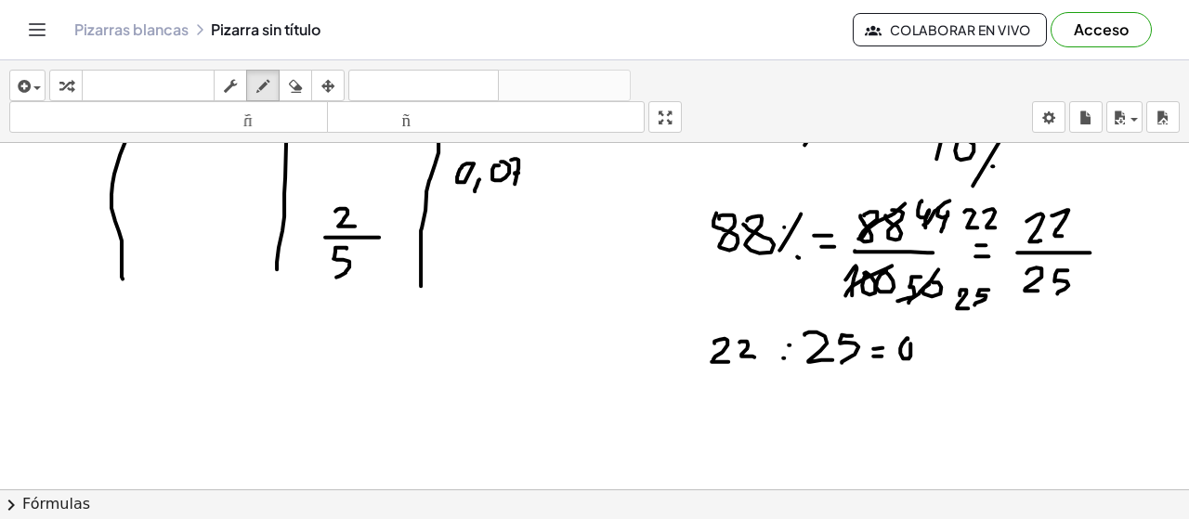
drag, startPoint x: 920, startPoint y: 360, endPoint x: 905, endPoint y: 369, distance: 17.5
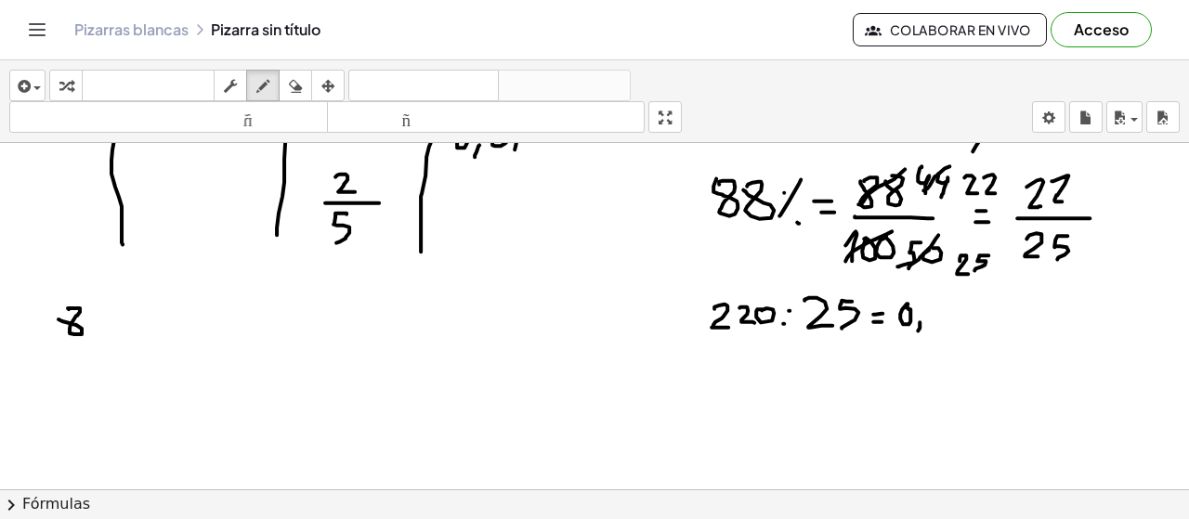
drag, startPoint x: 68, startPoint y: 306, endPoint x: 82, endPoint y: 312, distance: 15.4
drag, startPoint x: 195, startPoint y: 322, endPoint x: 193, endPoint y: 304, distance: 18.7
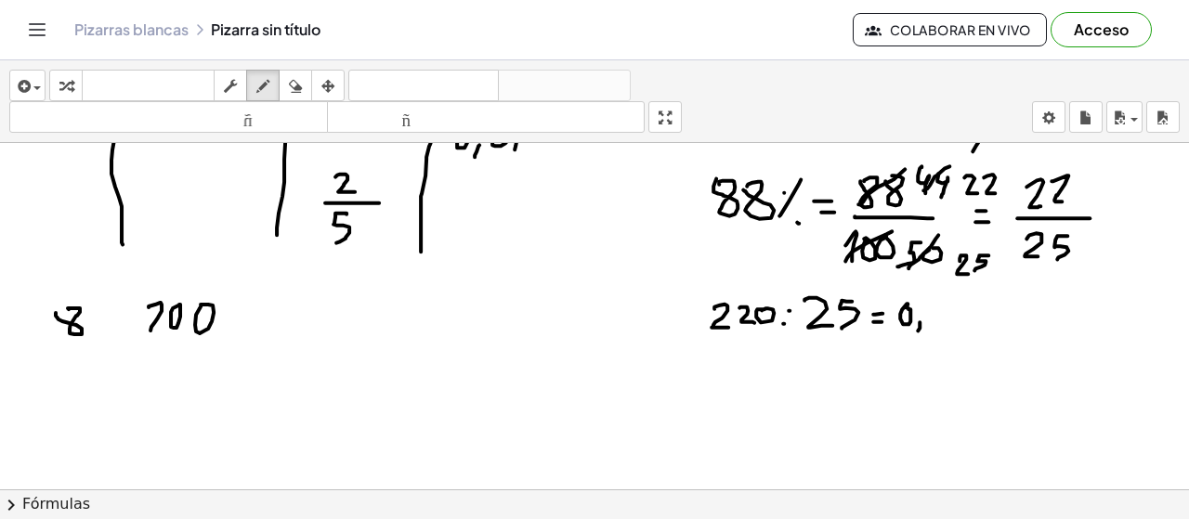
drag, startPoint x: 149, startPoint y: 305, endPoint x: 160, endPoint y: 327, distance: 24.9
drag, startPoint x: 71, startPoint y: 360, endPoint x: 73, endPoint y: 389, distance: 28.9
drag, startPoint x: 208, startPoint y: 357, endPoint x: 181, endPoint y: 380, distance: 35.6
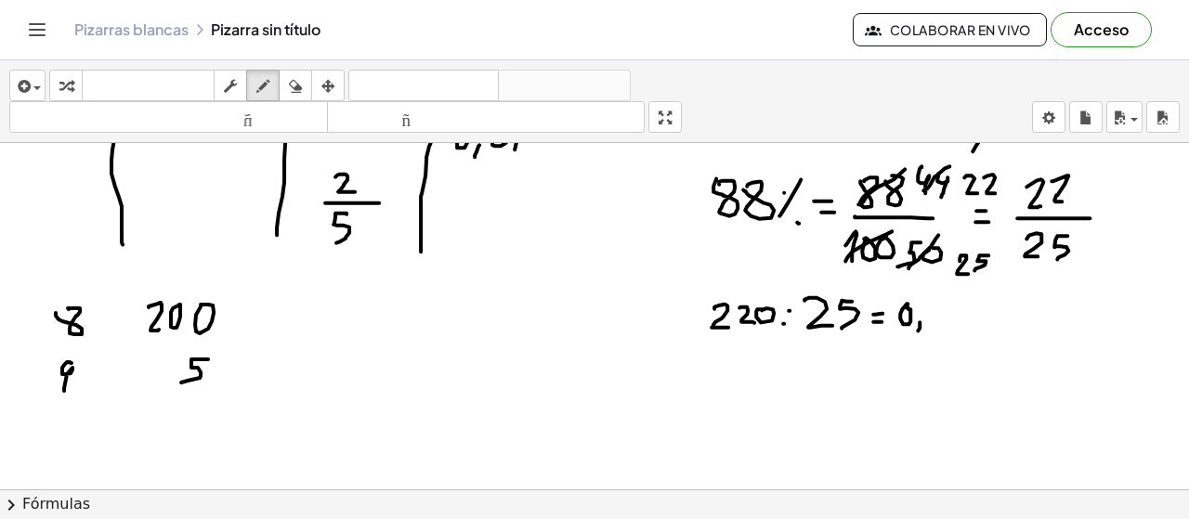
drag, startPoint x: 149, startPoint y: 354, endPoint x: 149, endPoint y: 384, distance: 29.7
drag, startPoint x: 164, startPoint y: 359, endPoint x: 173, endPoint y: 378, distance: 21.6
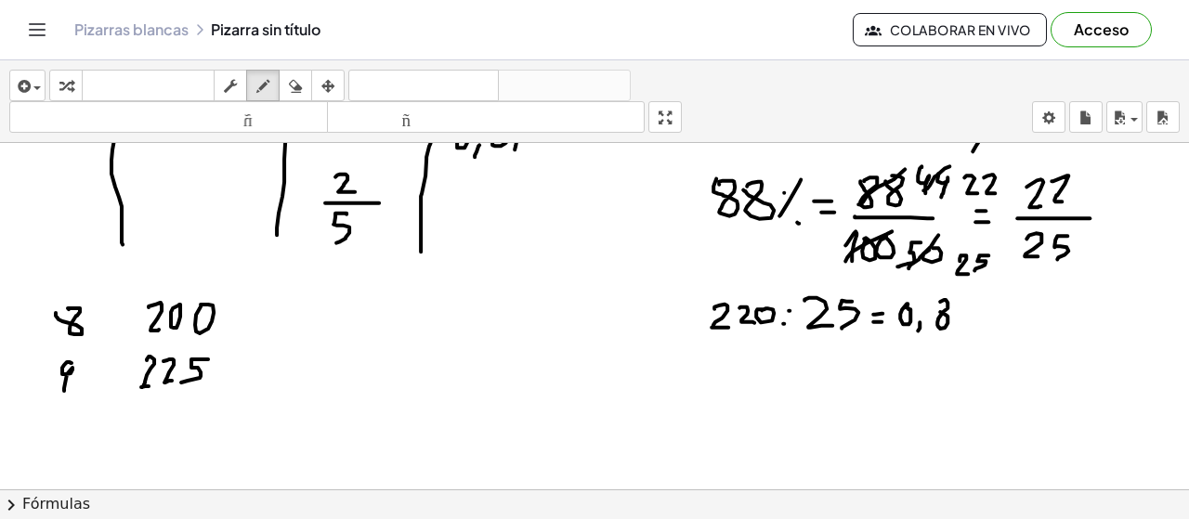
drag, startPoint x: 713, startPoint y: 341, endPoint x: 735, endPoint y: 352, distance: 24.1
drag, startPoint x: 737, startPoint y: 343, endPoint x: 762, endPoint y: 345, distance: 25.2
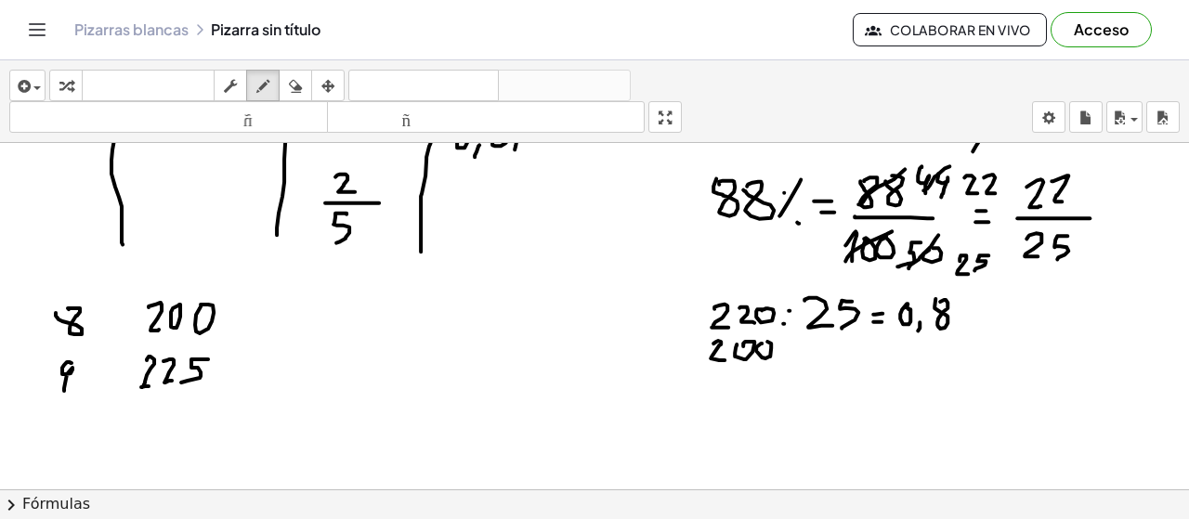
drag, startPoint x: 762, startPoint y: 355, endPoint x: 761, endPoint y: 339, distance: 15.8
drag, startPoint x: 710, startPoint y: 367, endPoint x: 791, endPoint y: 369, distance: 80.8
drag, startPoint x: 743, startPoint y: 381, endPoint x: 770, endPoint y: 397, distance: 31.2
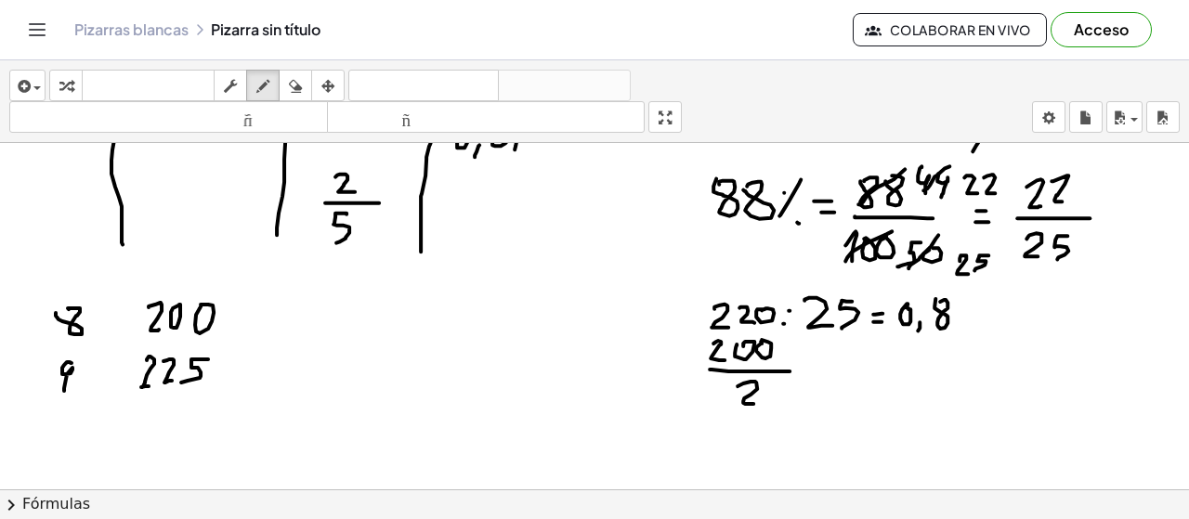
drag, startPoint x: 780, startPoint y: 380, endPoint x: 801, endPoint y: 391, distance: 23.3
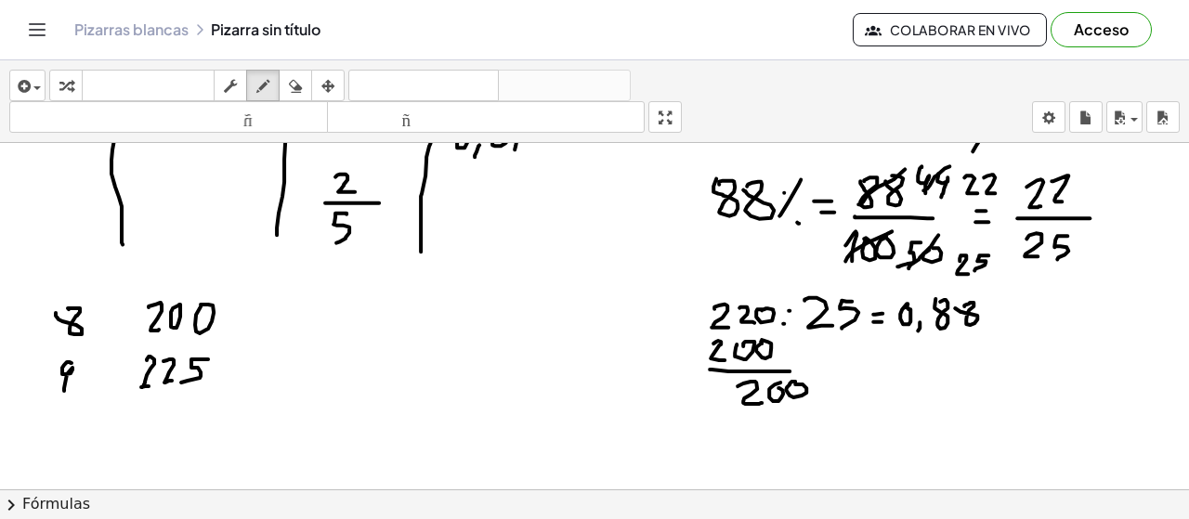
scroll to position [2515, 0]
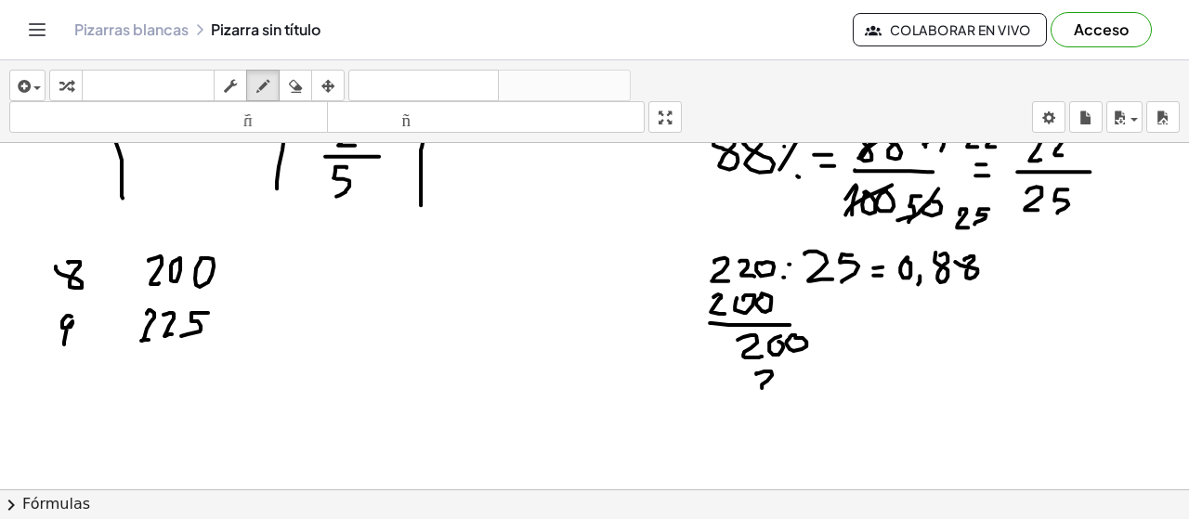
drag, startPoint x: 765, startPoint y: 369, endPoint x: 783, endPoint y: 377, distance: 20.4
drag, startPoint x: 780, startPoint y: 373, endPoint x: 797, endPoint y: 369, distance: 17.1
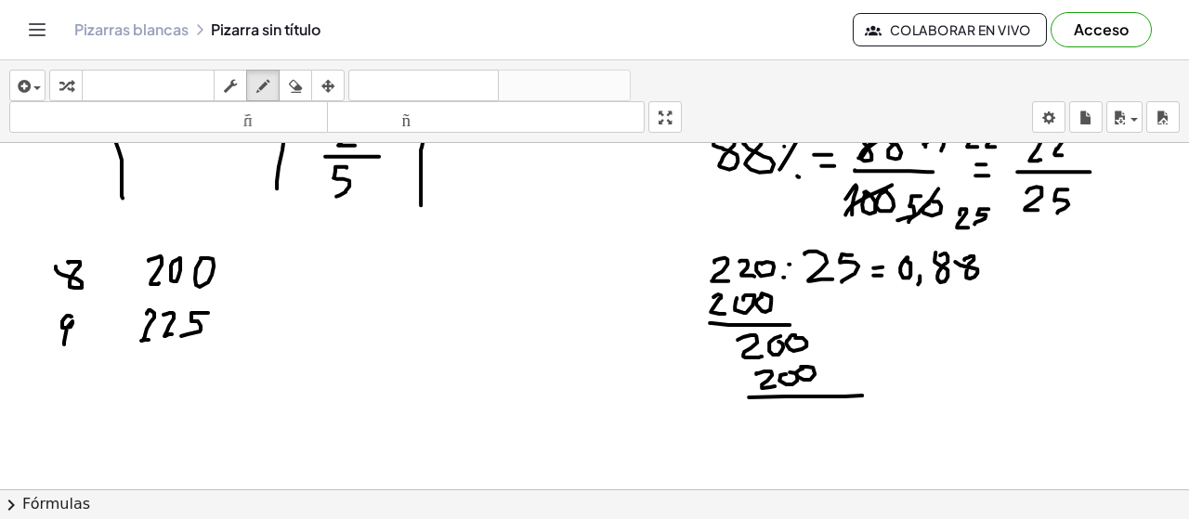
drag, startPoint x: 749, startPoint y: 395, endPoint x: 875, endPoint y: 391, distance: 126.4
drag, startPoint x: 786, startPoint y: 412, endPoint x: 811, endPoint y: 412, distance: 25.1
drag, startPoint x: 823, startPoint y: 412, endPoint x: 785, endPoint y: 450, distance: 53.9
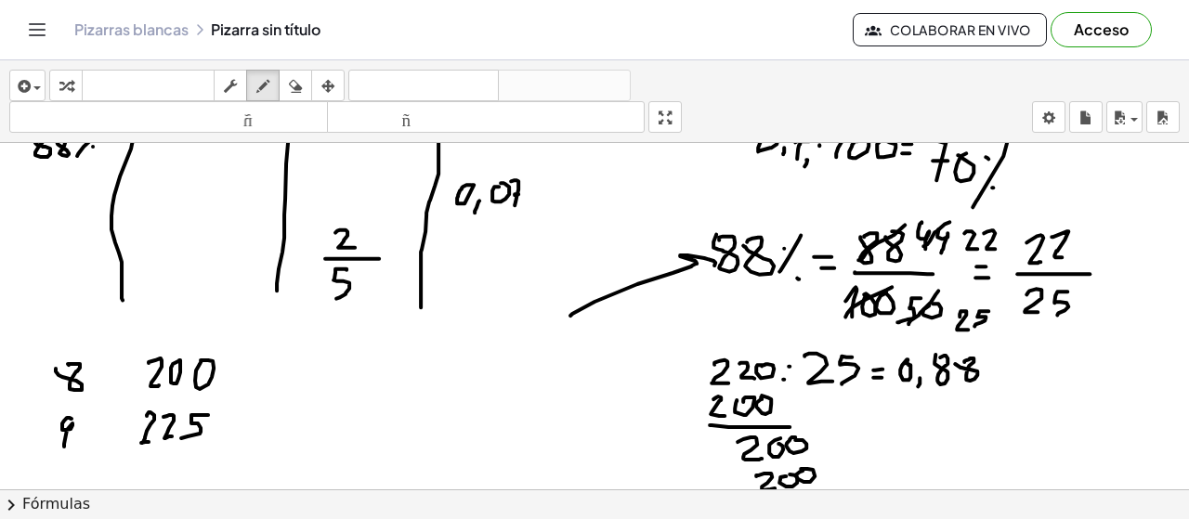
drag, startPoint x: 572, startPoint y: 311, endPoint x: 661, endPoint y: 296, distance: 90.4
drag, startPoint x: 463, startPoint y: 347, endPoint x: 472, endPoint y: 348, distance: 9.3
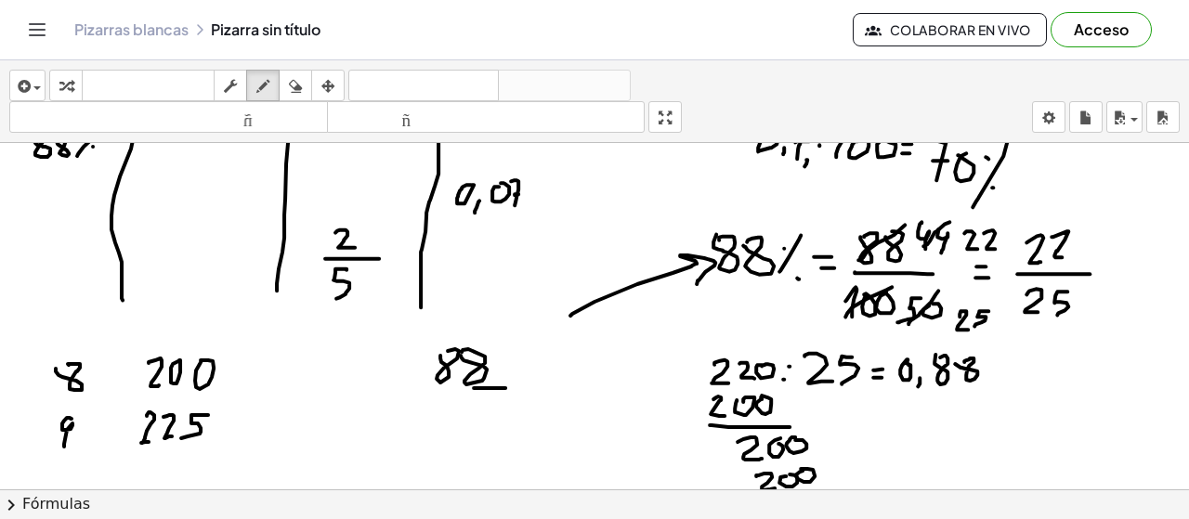
drag, startPoint x: 505, startPoint y: 386, endPoint x: 429, endPoint y: 402, distance: 78.0
drag, startPoint x: 440, startPoint y: 412, endPoint x: 460, endPoint y: 419, distance: 20.9
drag, startPoint x: 459, startPoint y: 415, endPoint x: 471, endPoint y: 412, distance: 12.6
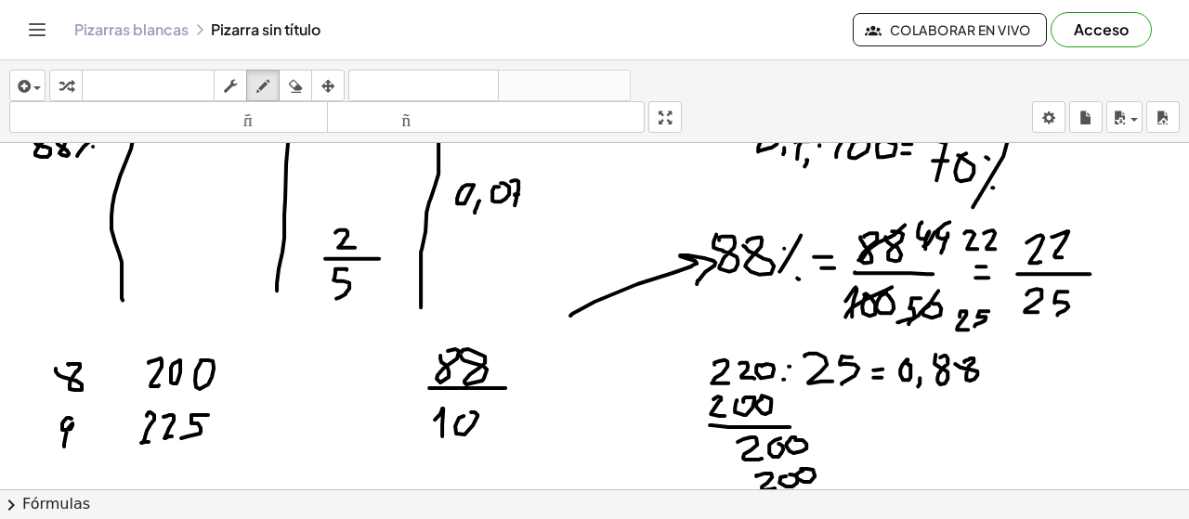
drag, startPoint x: 482, startPoint y: 415, endPoint x: 500, endPoint y: 408, distance: 19.2
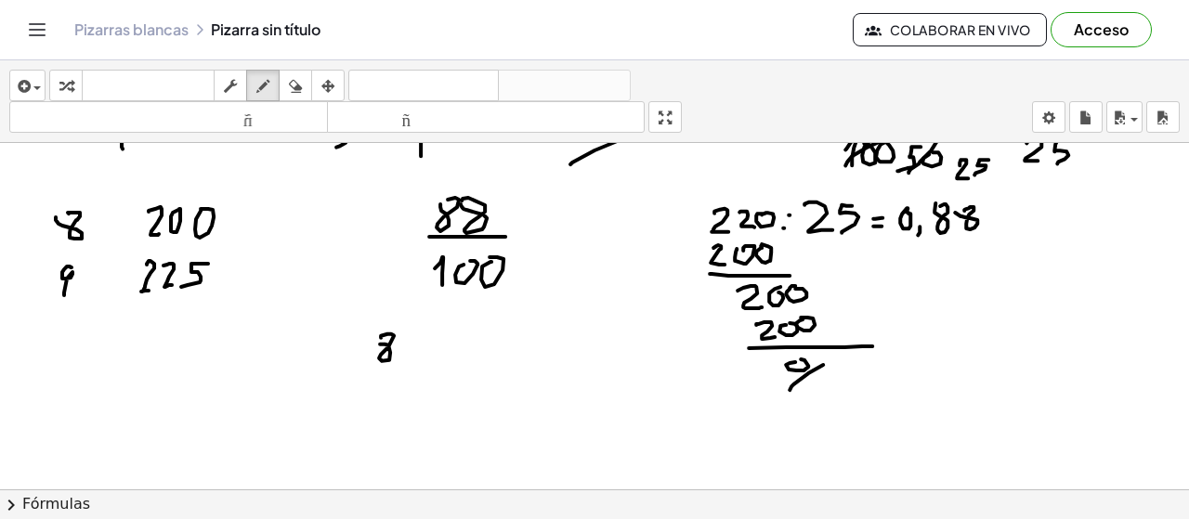
drag, startPoint x: 387, startPoint y: 332, endPoint x: 379, endPoint y: 339, distance: 11.2
drag, startPoint x: 408, startPoint y: 334, endPoint x: 428, endPoint y: 334, distance: 20.4
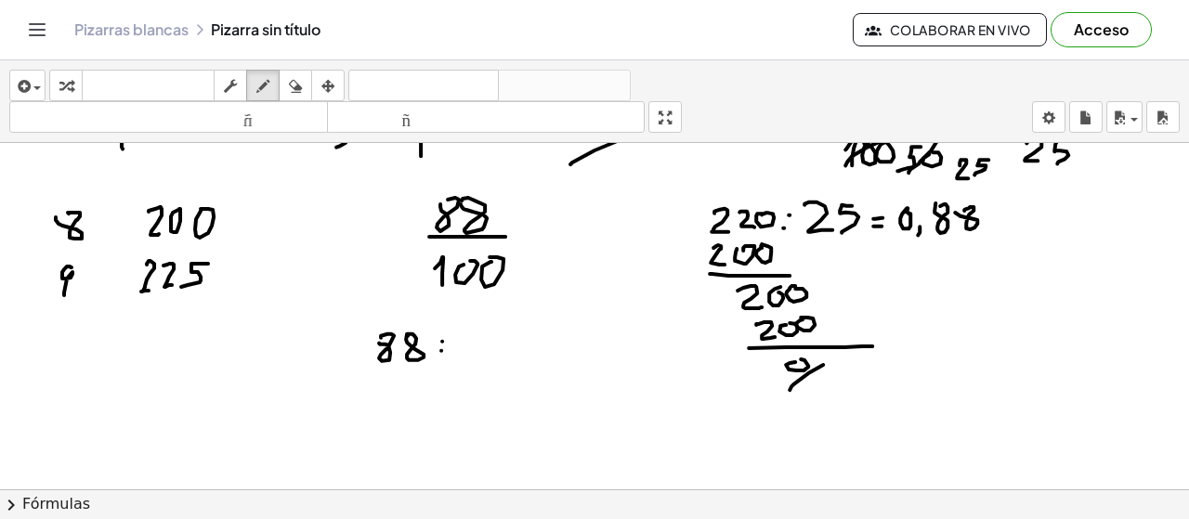
drag, startPoint x: 463, startPoint y: 343, endPoint x: 477, endPoint y: 348, distance: 15.0
drag, startPoint x: 486, startPoint y: 338, endPoint x: 509, endPoint y: 336, distance: 23.3
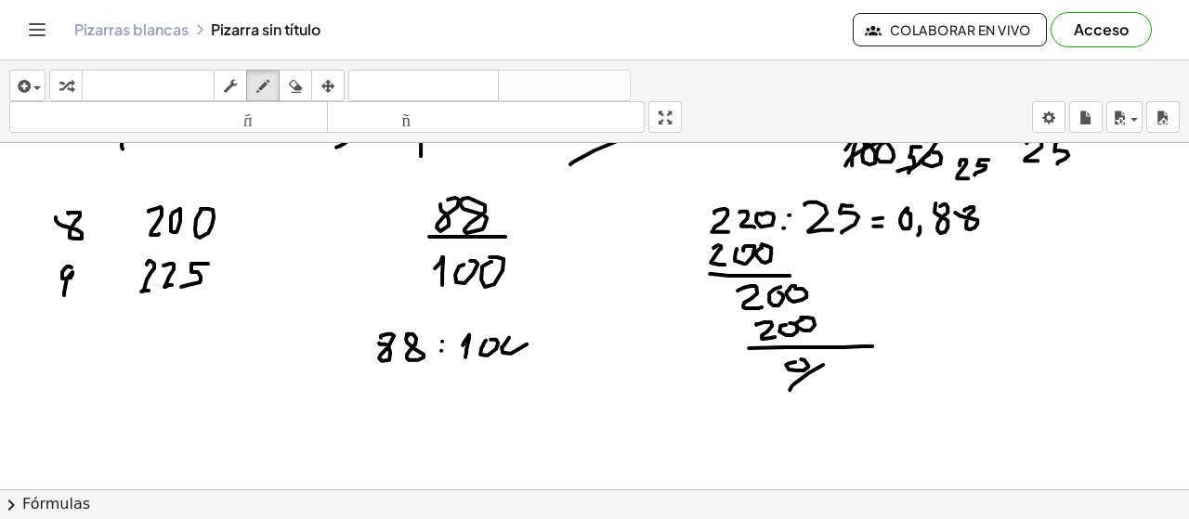
drag, startPoint x: 425, startPoint y: 320, endPoint x: 377, endPoint y: 331, distance: 49.4
drag, startPoint x: 401, startPoint y: 330, endPoint x: 399, endPoint y: 345, distance: 15.0
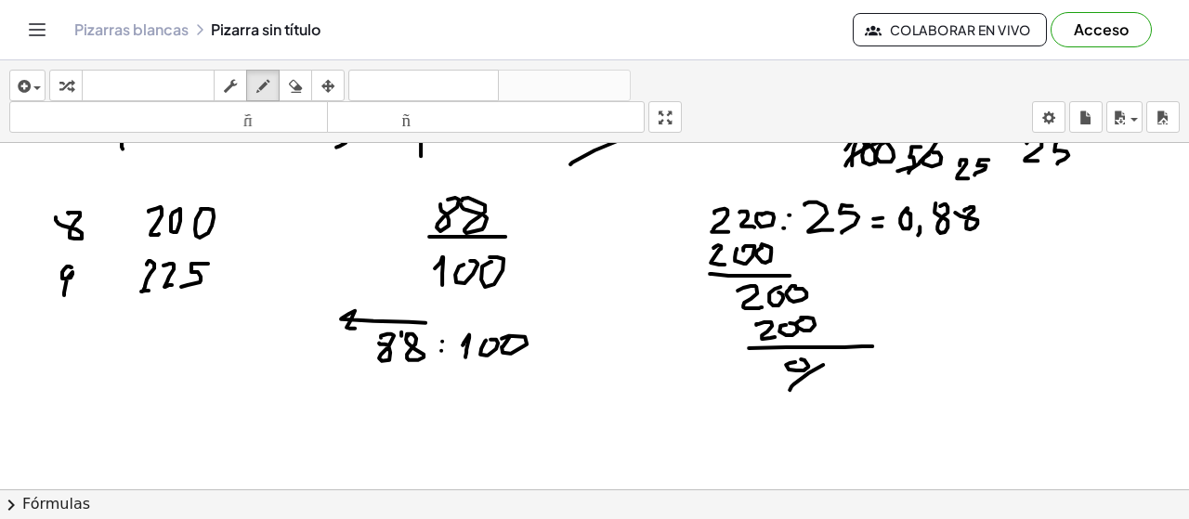
drag, startPoint x: 375, startPoint y: 330, endPoint x: 375, endPoint y: 340, distance: 10.2
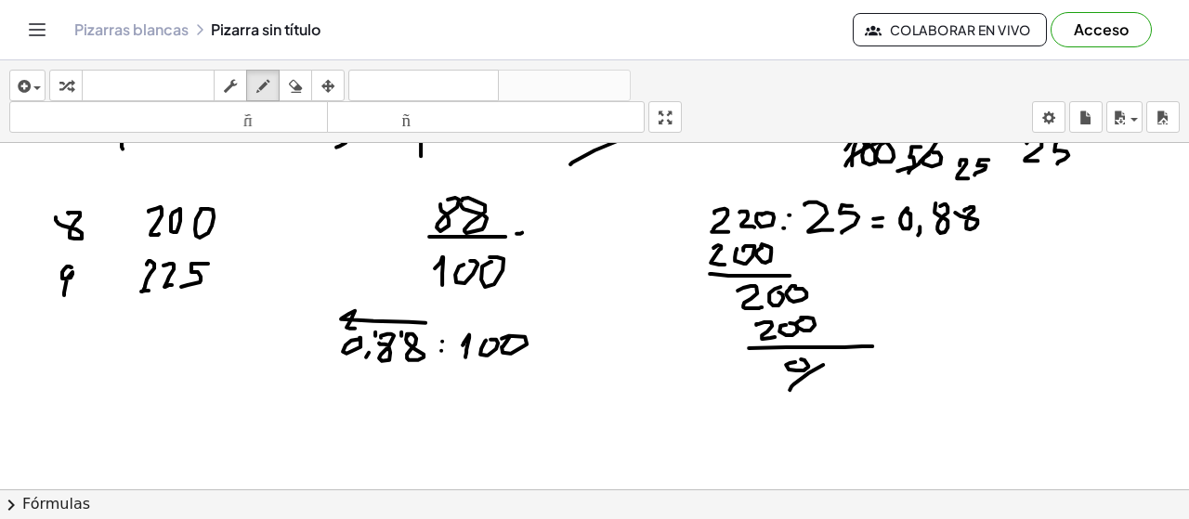
drag, startPoint x: 512, startPoint y: 246, endPoint x: 523, endPoint y: 245, distance: 11.2
drag, startPoint x: 575, startPoint y: 246, endPoint x: 570, endPoint y: 259, distance: 13.8
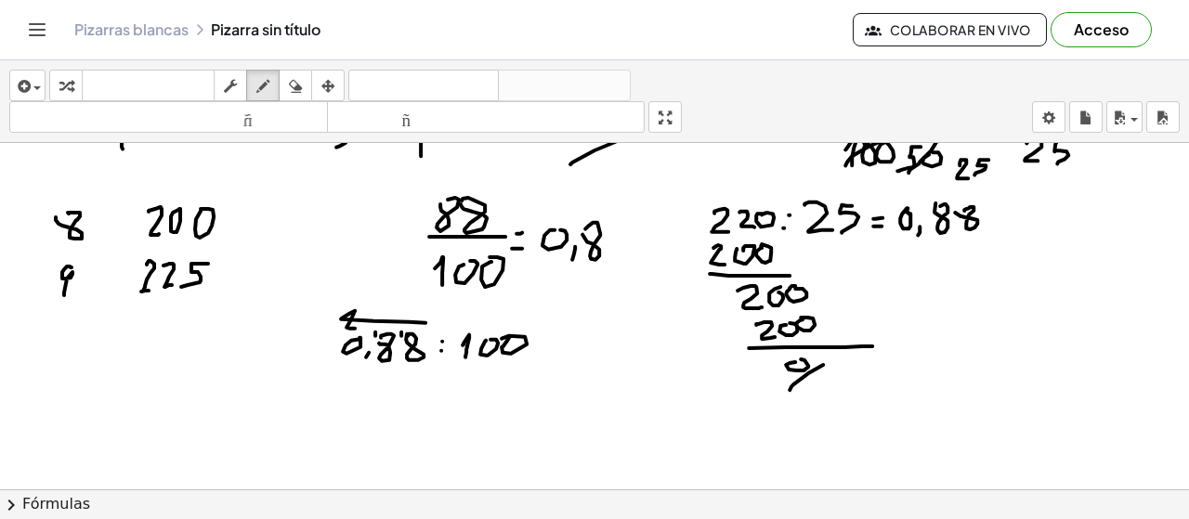
drag, startPoint x: 614, startPoint y: 219, endPoint x: 637, endPoint y: 220, distance: 23.2
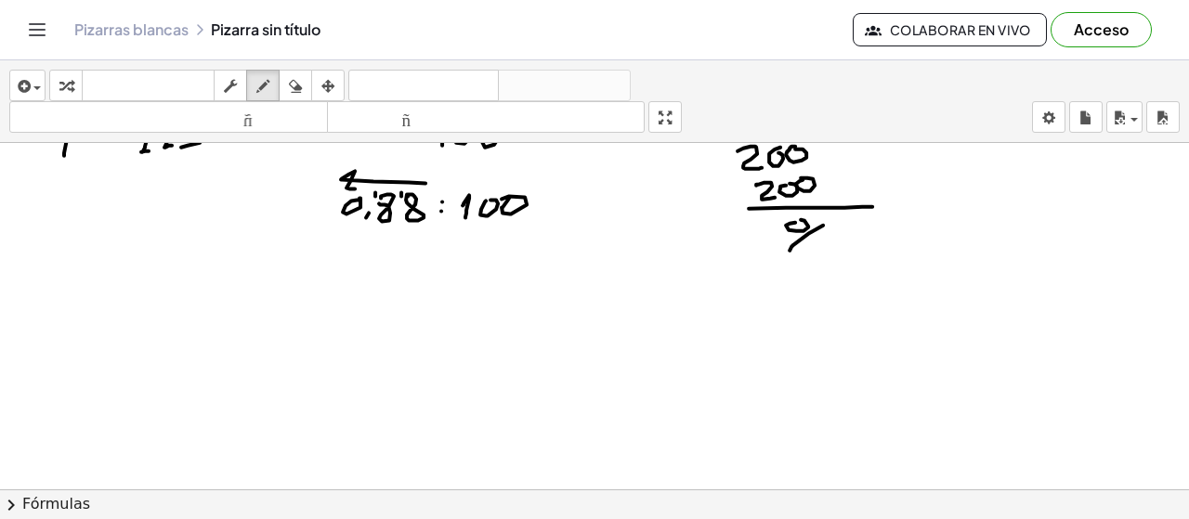
scroll to position [2690, 0]
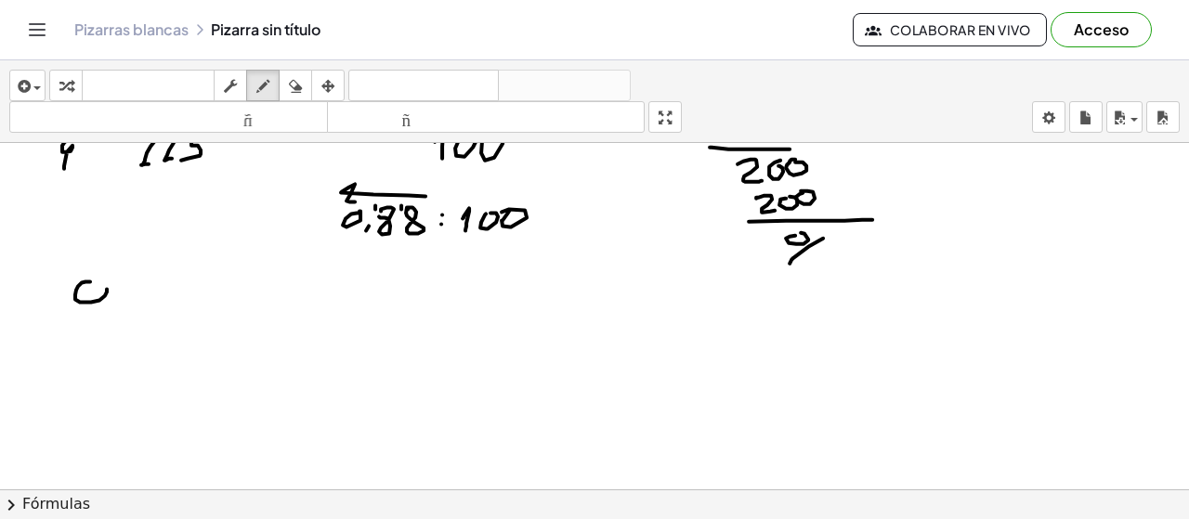
drag, startPoint x: 121, startPoint y: 300, endPoint x: 115, endPoint y: 309, distance: 10.8
drag, startPoint x: 132, startPoint y: 294, endPoint x: 144, endPoint y: 285, distance: 14.7
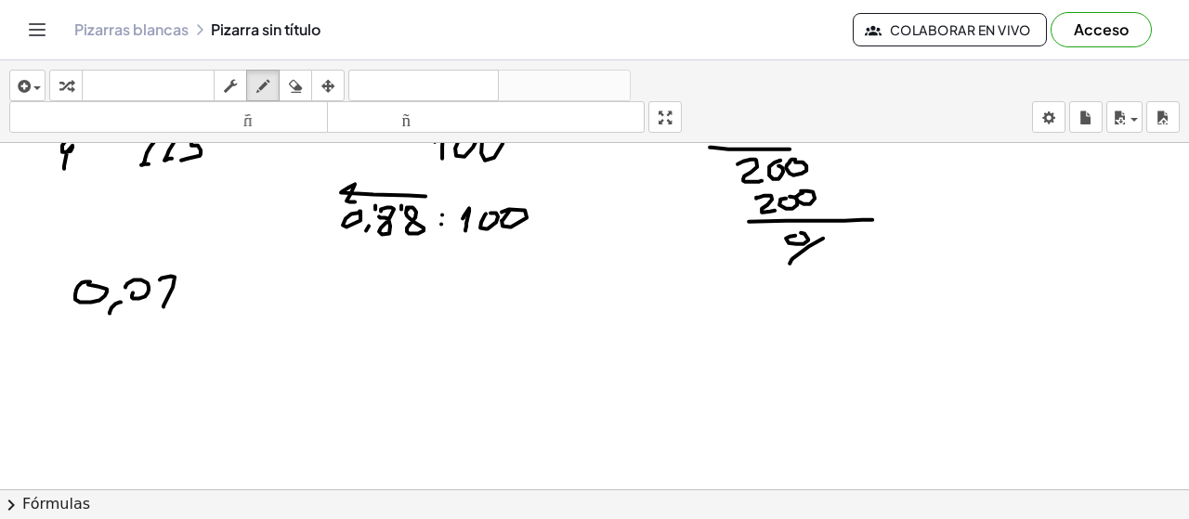
drag, startPoint x: 160, startPoint y: 278, endPoint x: 162, endPoint y: 308, distance: 30.7
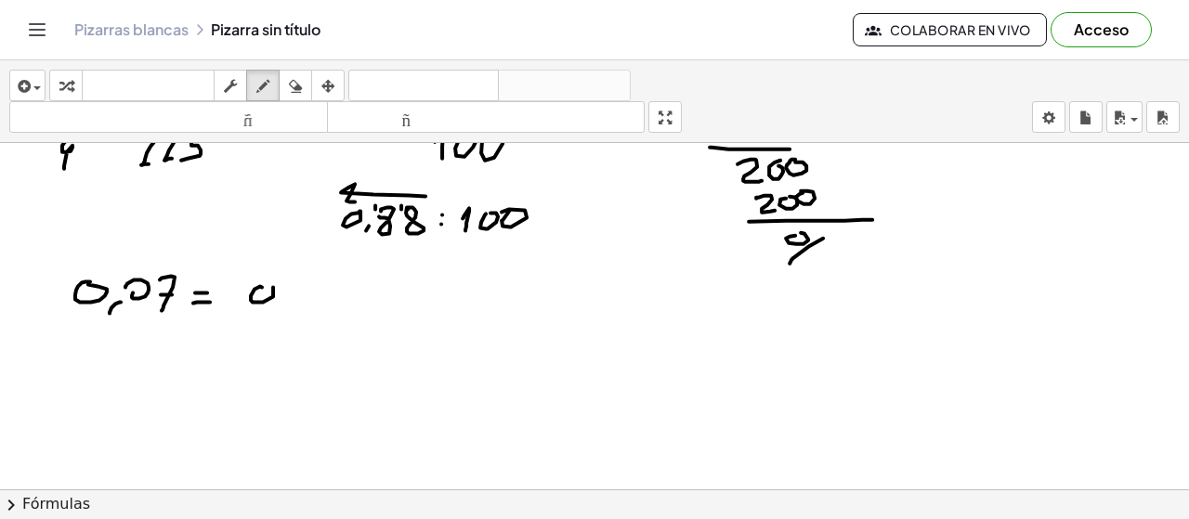
drag, startPoint x: 300, startPoint y: 287, endPoint x: 325, endPoint y: 287, distance: 25.1
drag, startPoint x: 329, startPoint y: 281, endPoint x: 327, endPoint y: 309, distance: 27.9
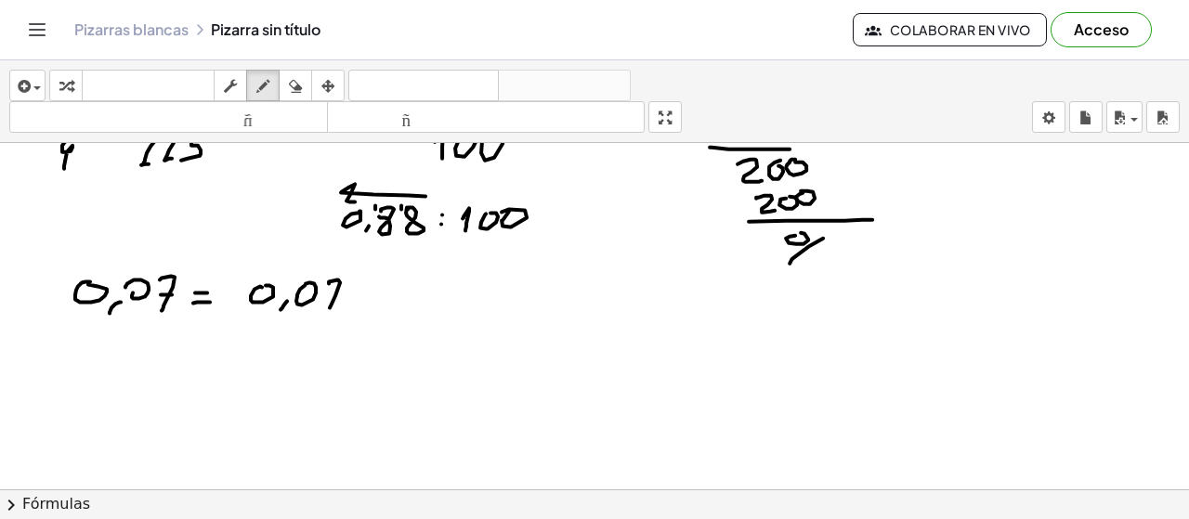
drag, startPoint x: 329, startPoint y: 294, endPoint x: 341, endPoint y: 294, distance: 12.1
drag, startPoint x: 382, startPoint y: 286, endPoint x: 381, endPoint y: 317, distance: 30.7
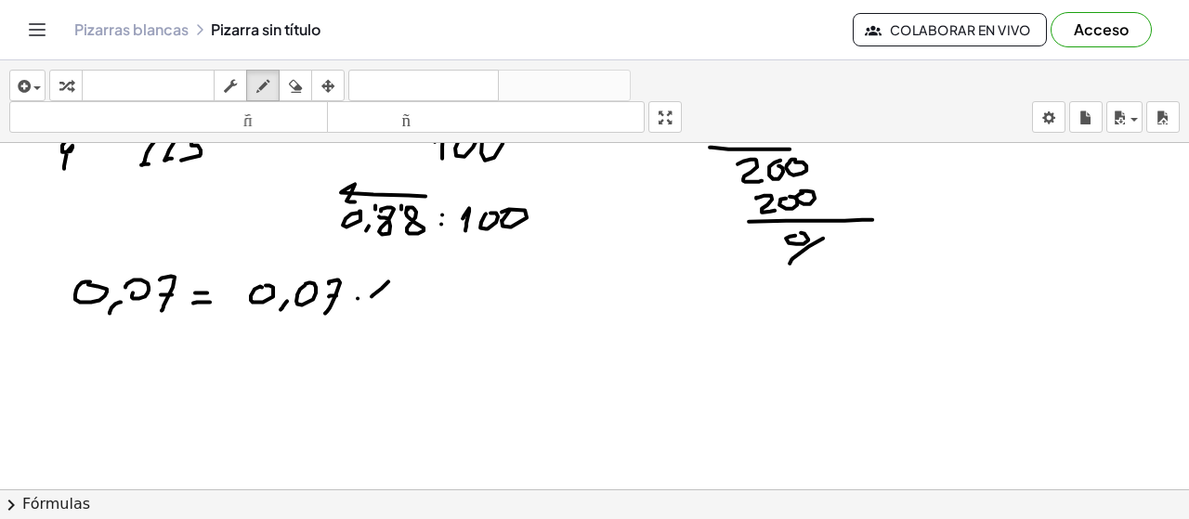
drag, startPoint x: 401, startPoint y: 302, endPoint x: 425, endPoint y: 283, distance: 29.7
drag, startPoint x: 438, startPoint y: 283, endPoint x: 448, endPoint y: 283, distance: 10.2
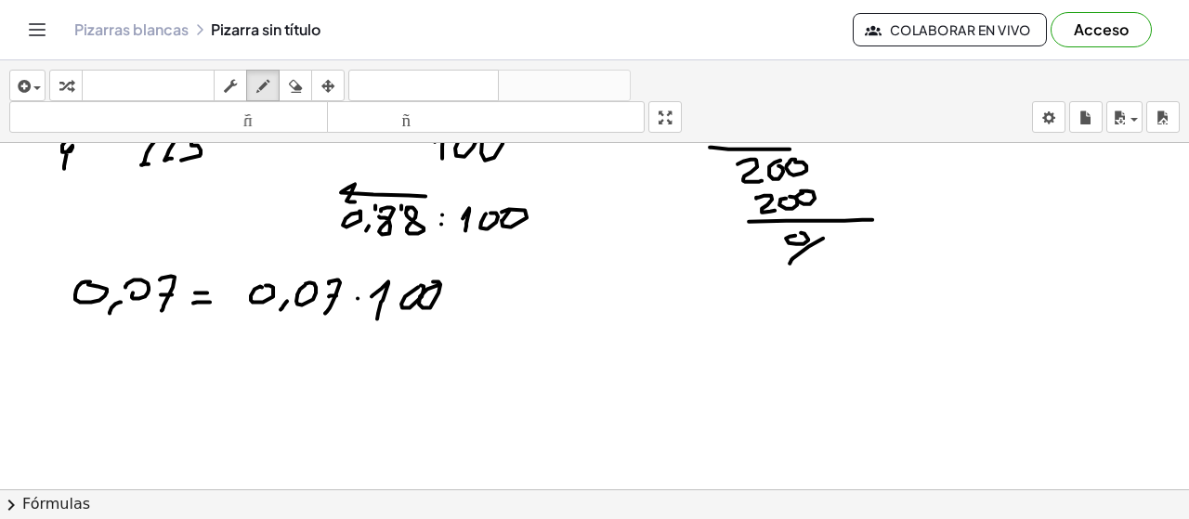
drag, startPoint x: 455, startPoint y: 287, endPoint x: 468, endPoint y: 287, distance: 13.0
drag, startPoint x: 324, startPoint y: 268, endPoint x: 320, endPoint y: 281, distance: 13.8
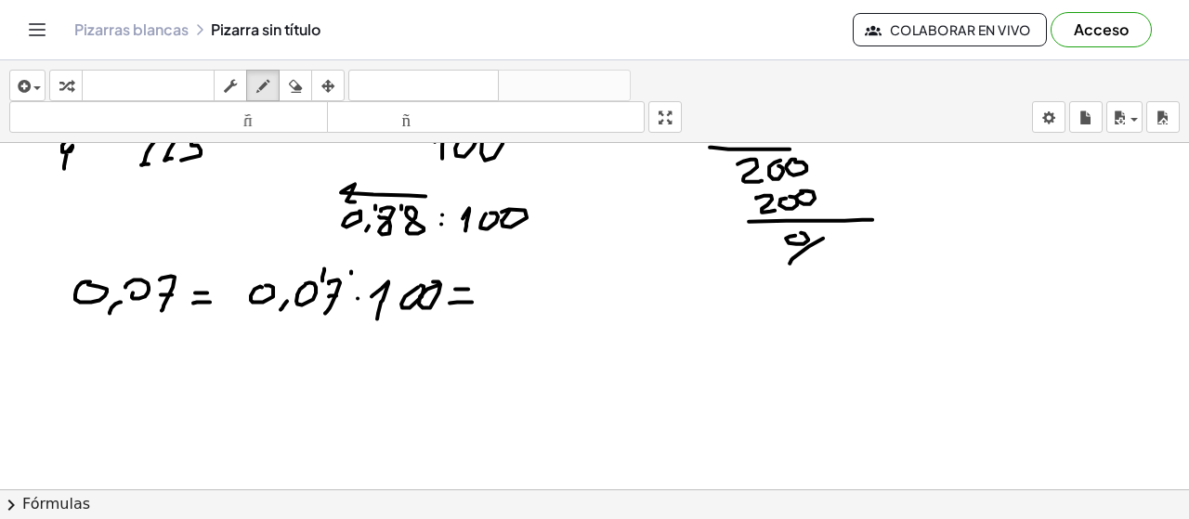
drag, startPoint x: 351, startPoint y: 271, endPoint x: 349, endPoint y: 281, distance: 9.5
drag, startPoint x: 518, startPoint y: 272, endPoint x: 511, endPoint y: 311, distance: 39.7
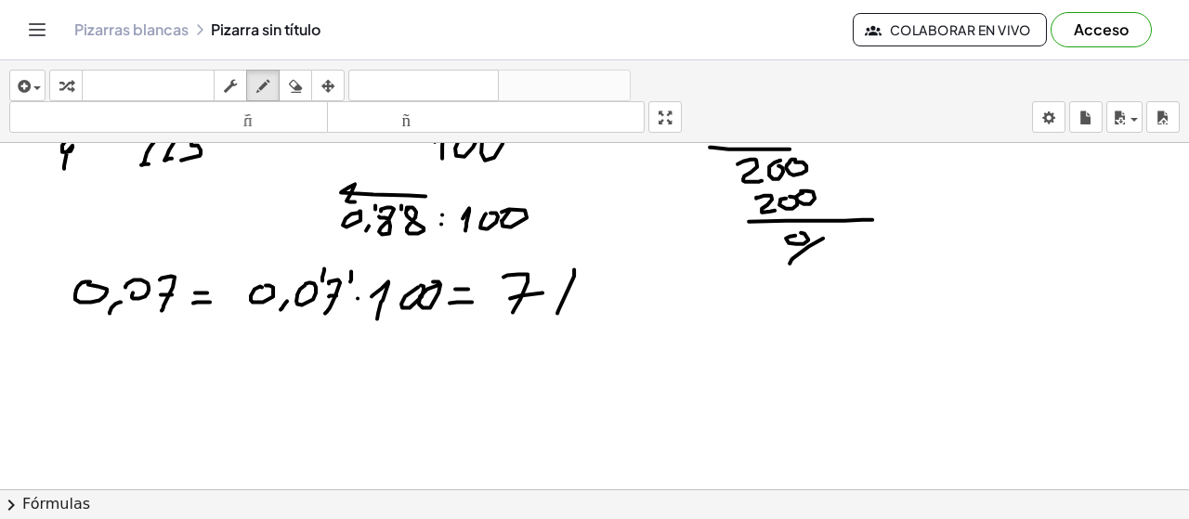
drag, startPoint x: 574, startPoint y: 274, endPoint x: 553, endPoint y: 308, distance: 40.5
drag, startPoint x: 552, startPoint y: 281, endPoint x: 565, endPoint y: 283, distance: 13.1
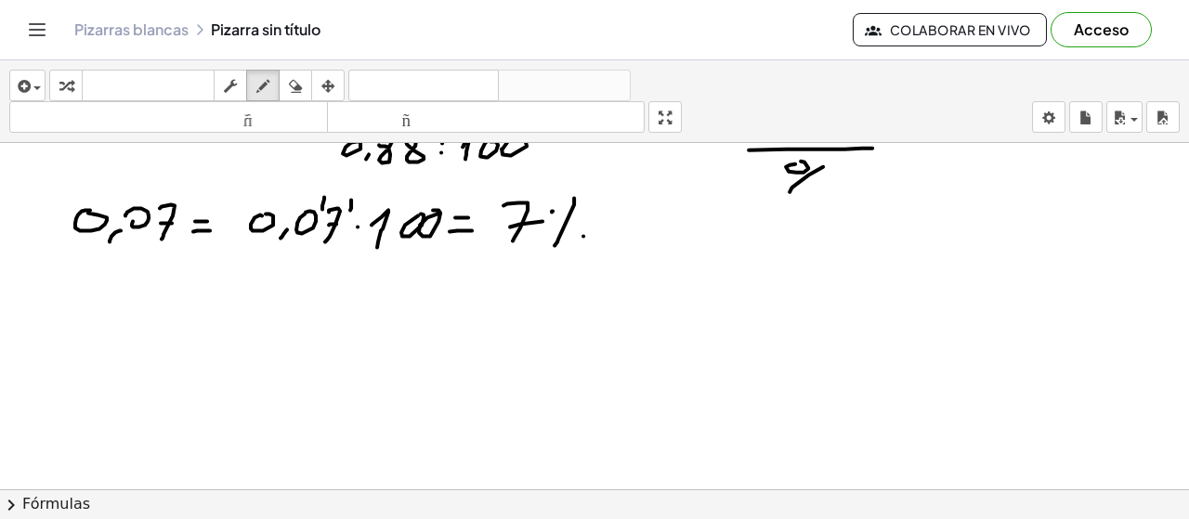
scroll to position [2768, 0]
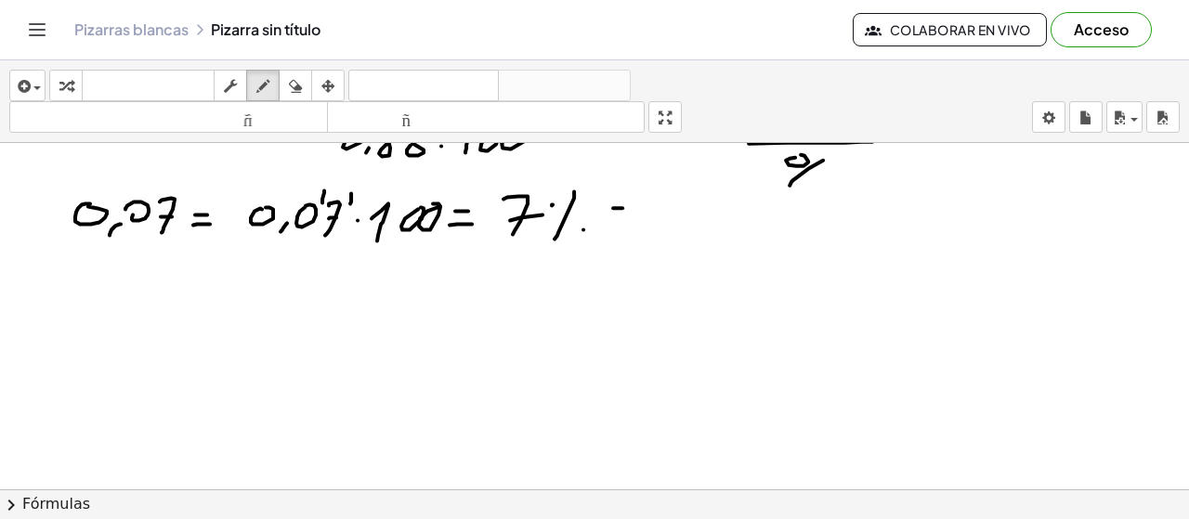
drag, startPoint x: 613, startPoint y: 205, endPoint x: 636, endPoint y: 210, distance: 23.7
drag, startPoint x: 613, startPoint y: 217, endPoint x: 645, endPoint y: 216, distance: 31.6
drag, startPoint x: 688, startPoint y: 190, endPoint x: 687, endPoint y: 222, distance: 31.6
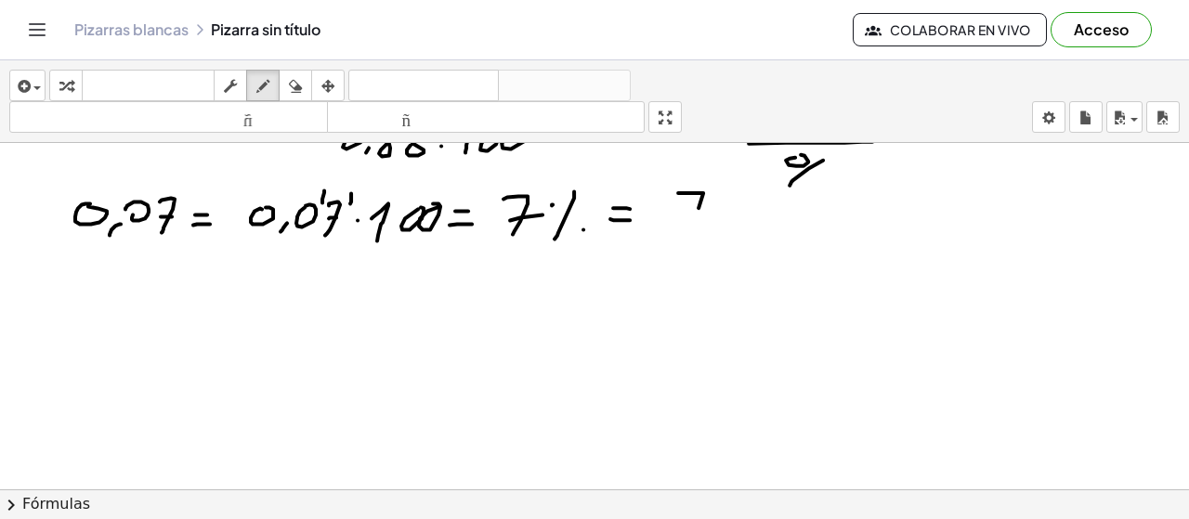
drag, startPoint x: 657, startPoint y: 233, endPoint x: 739, endPoint y: 232, distance: 82.7
drag, startPoint x: 676, startPoint y: 249, endPoint x: 678, endPoint y: 278, distance: 28.9
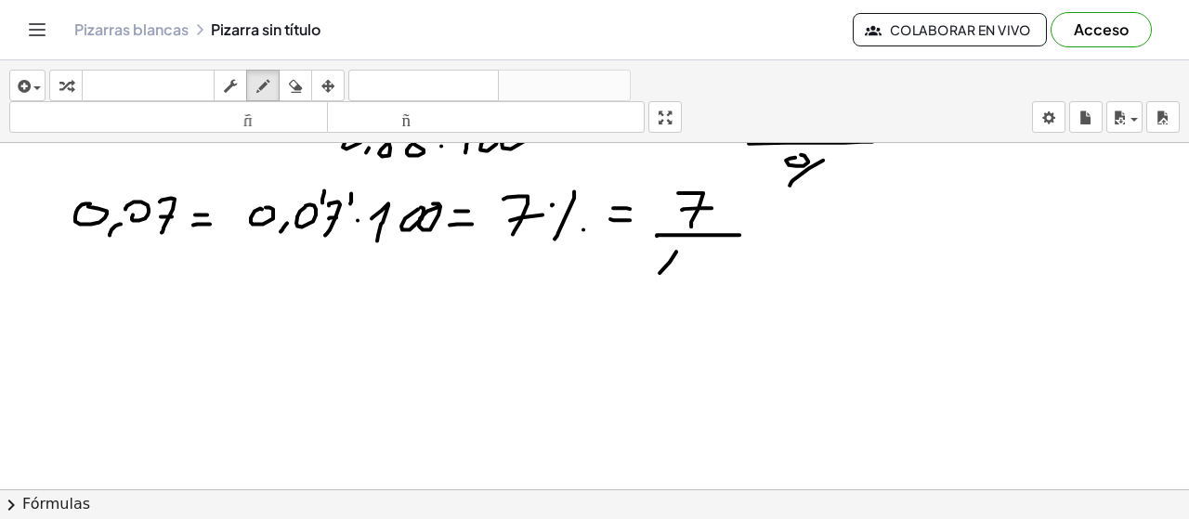
drag, startPoint x: 715, startPoint y: 260, endPoint x: 725, endPoint y: 255, distance: 10.8
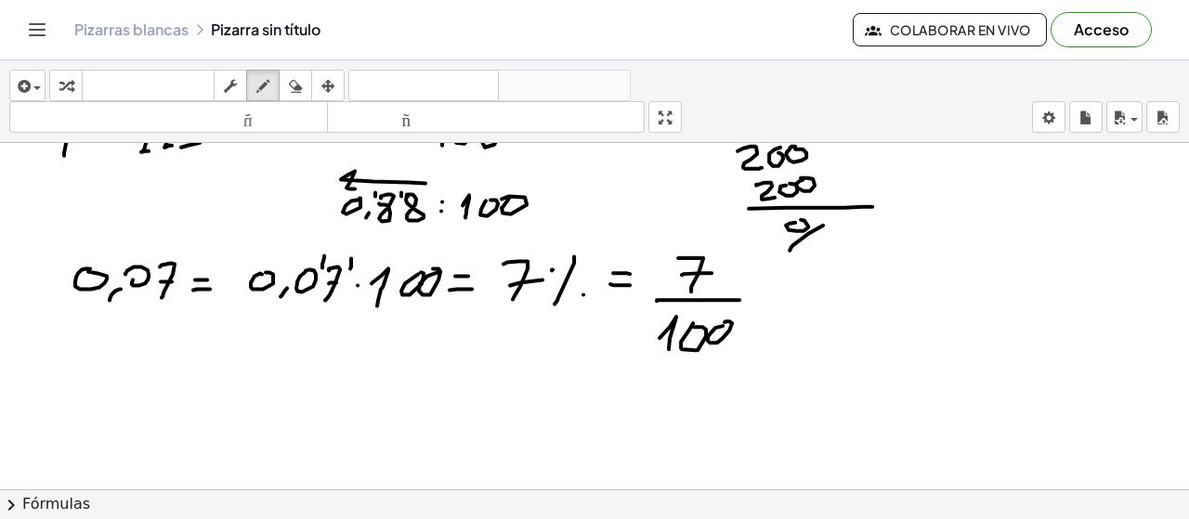
scroll to position [2683, 0]
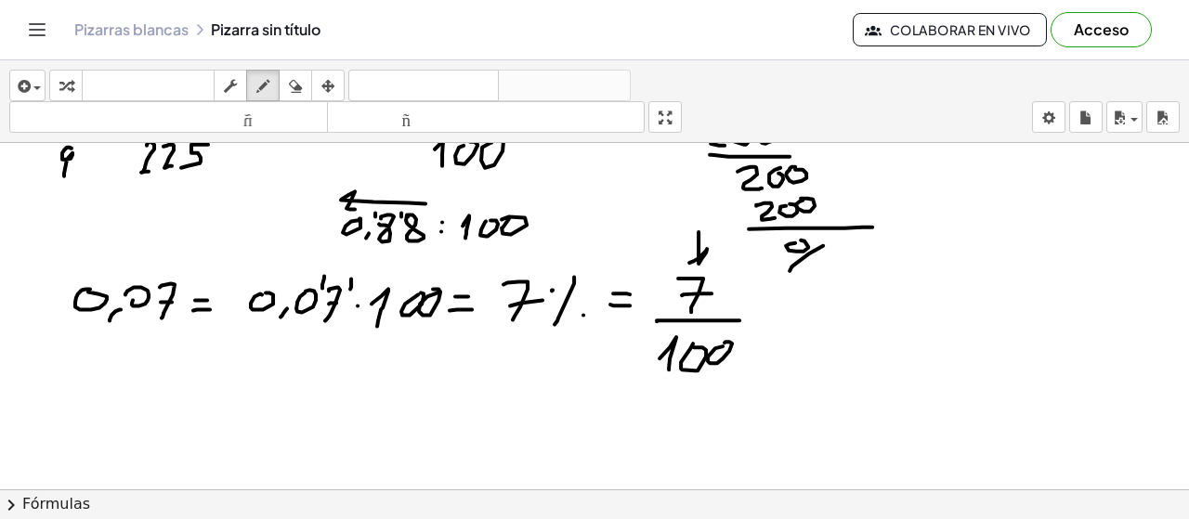
drag, startPoint x: 699, startPoint y: 229, endPoint x: 684, endPoint y: 247, distance: 23.1
drag, startPoint x: 728, startPoint y: 378, endPoint x: 737, endPoint y: 408, distance: 30.9
drag, startPoint x: 728, startPoint y: 378, endPoint x: 739, endPoint y: 385, distance: 12.9
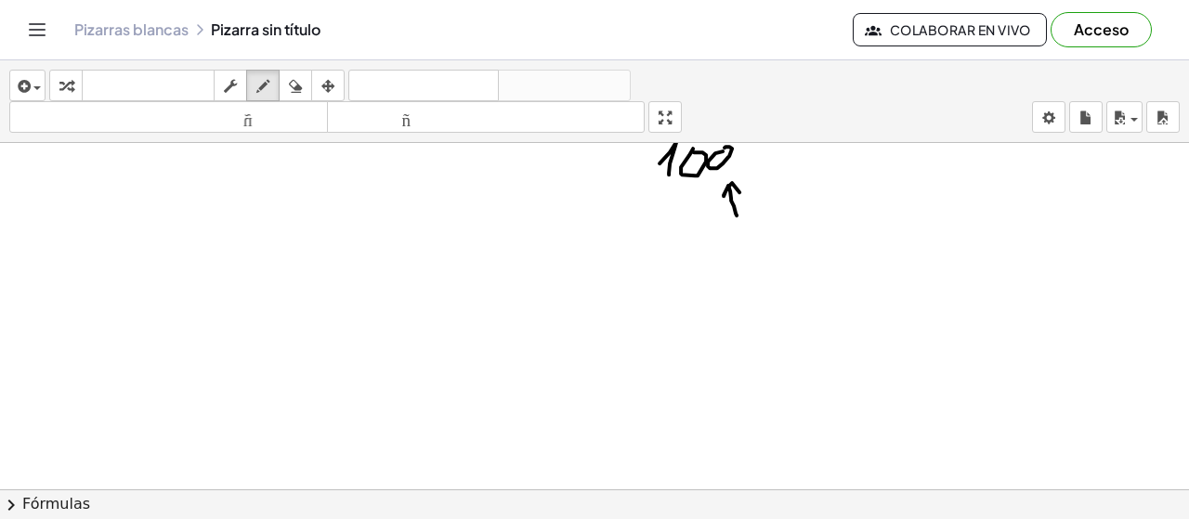
scroll to position [2926, 0]
drag, startPoint x: 150, startPoint y: 207, endPoint x: 165, endPoint y: 226, distance: 23.8
drag, startPoint x: 143, startPoint y: 238, endPoint x: 176, endPoint y: 238, distance: 32.5
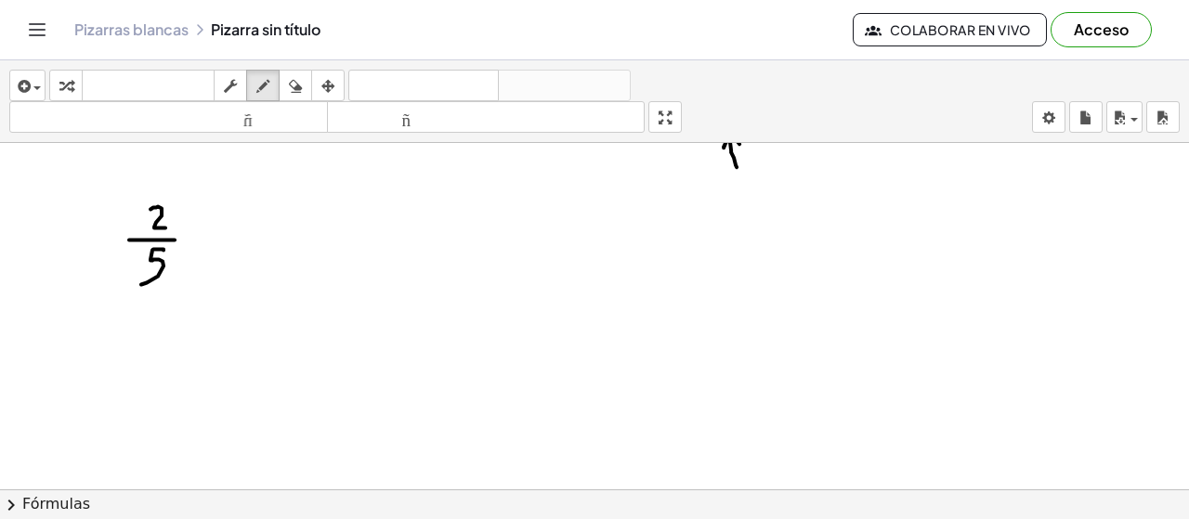
drag, startPoint x: 164, startPoint y: 248, endPoint x: 144, endPoint y: 279, distance: 36.3
drag, startPoint x: 189, startPoint y: 229, endPoint x: 203, endPoint y: 229, distance: 14.9
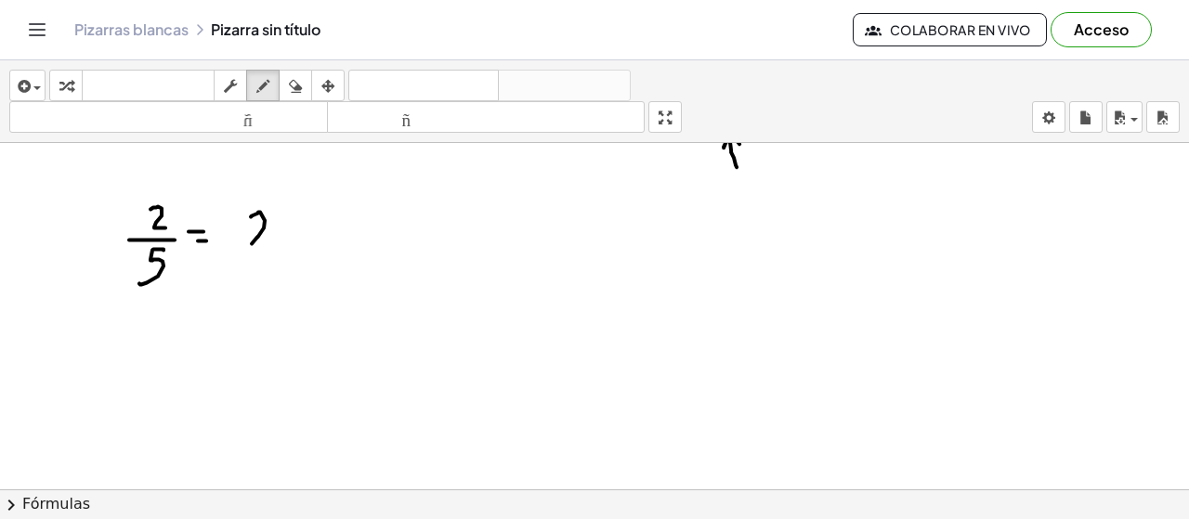
drag, startPoint x: 258, startPoint y: 211, endPoint x: 275, endPoint y: 241, distance: 34.1
drag, startPoint x: 344, startPoint y: 211, endPoint x: 305, endPoint y: 246, distance: 52.6
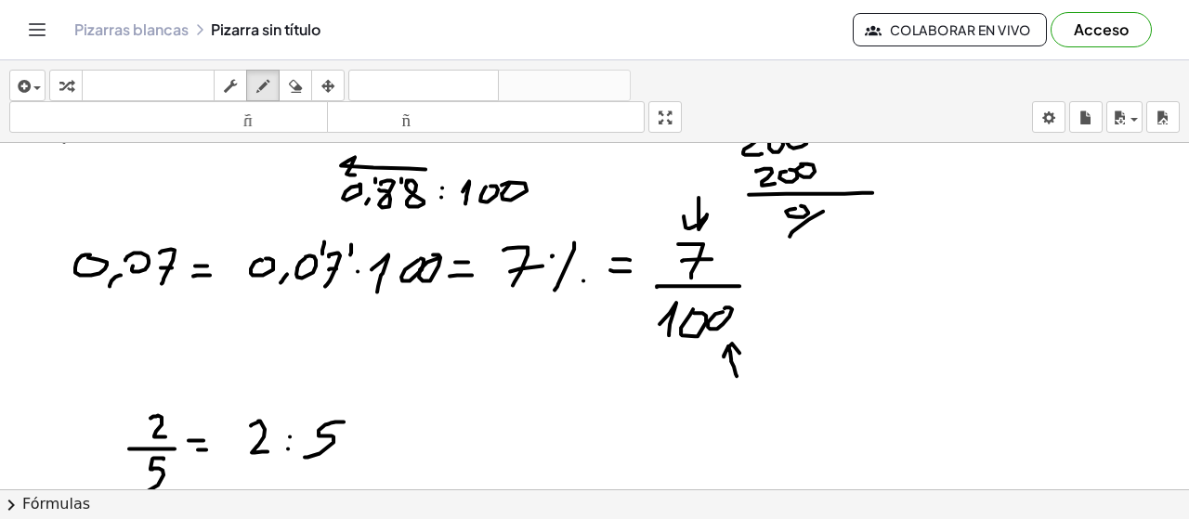
scroll to position [2724, 0]
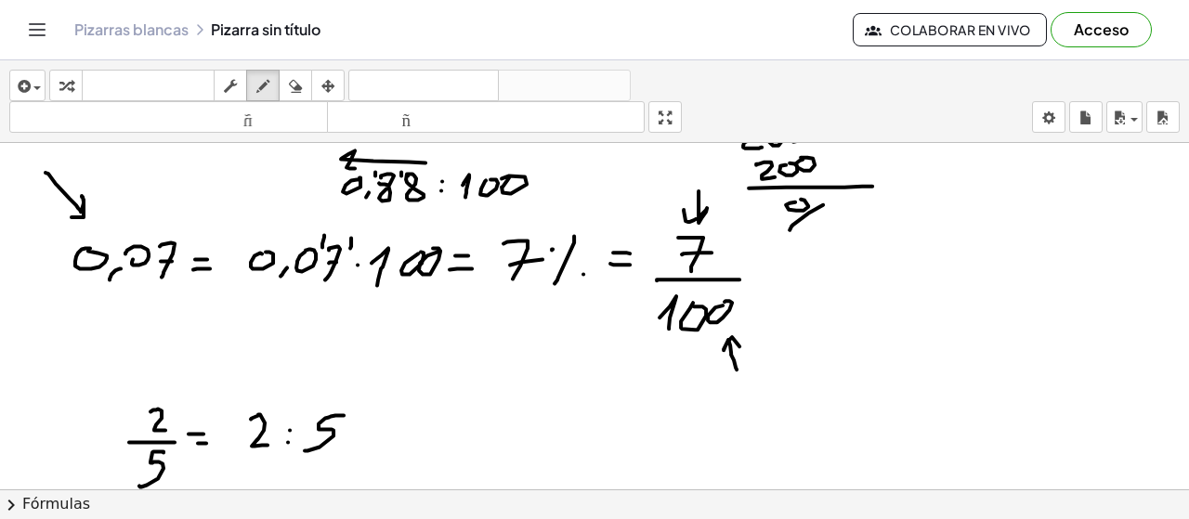
drag, startPoint x: 46, startPoint y: 170, endPoint x: 59, endPoint y: 214, distance: 45.8
drag, startPoint x: 128, startPoint y: 218, endPoint x: 179, endPoint y: 221, distance: 51.2
drag, startPoint x: 164, startPoint y: 210, endPoint x: 185, endPoint y: 236, distance: 33.7
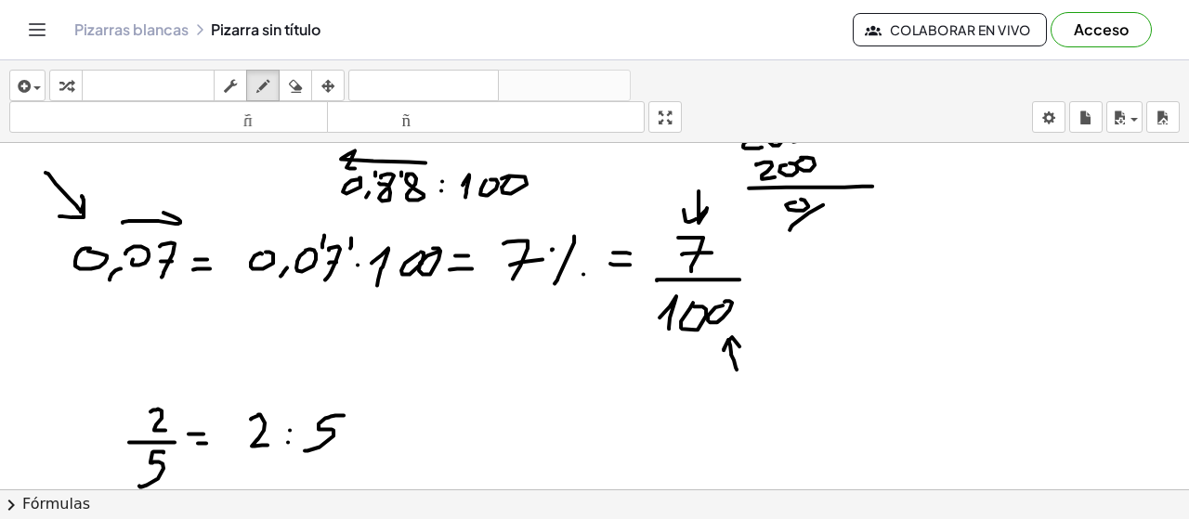
drag, startPoint x: 569, startPoint y: 213, endPoint x: 614, endPoint y: 238, distance: 51.2
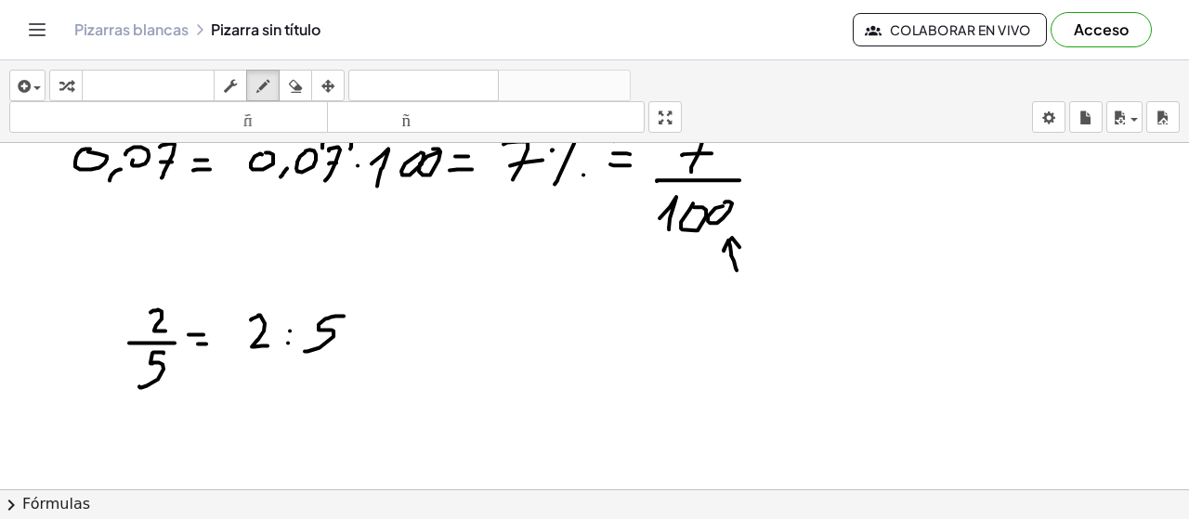
scroll to position [2845, 0]
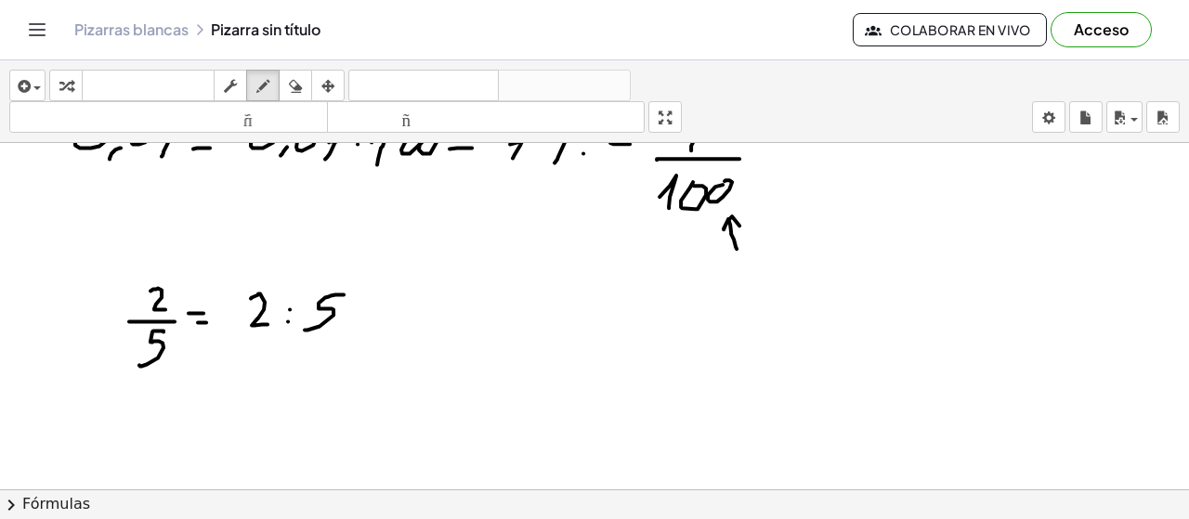
drag, startPoint x: 357, startPoint y: 322, endPoint x: 369, endPoint y: 320, distance: 12.2
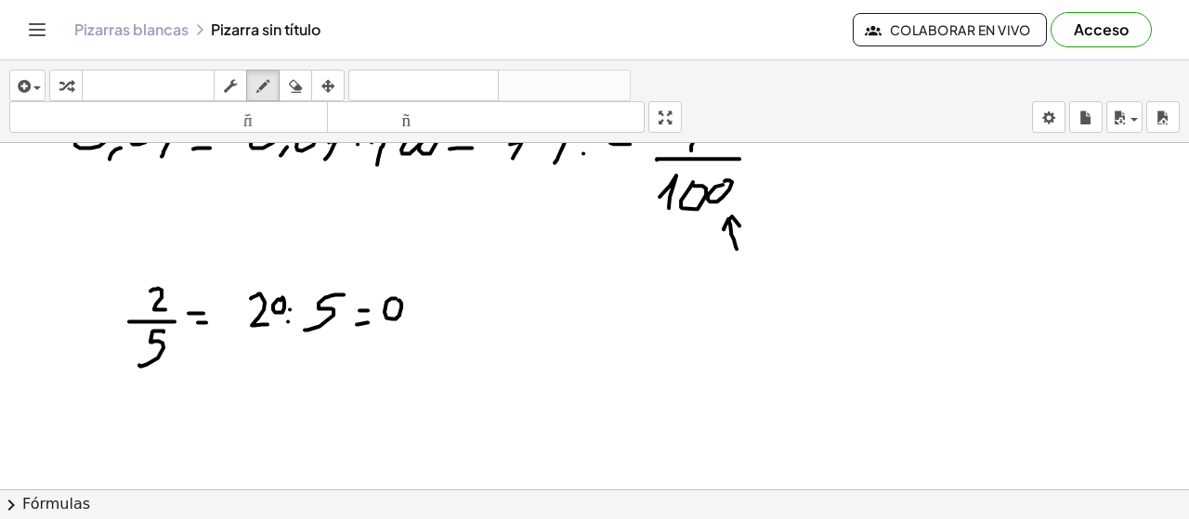
drag, startPoint x: 405, startPoint y: 326, endPoint x: 402, endPoint y: 337, distance: 11.5
drag, startPoint x: 425, startPoint y: 290, endPoint x: 383, endPoint y: 339, distance: 64.6
drag, startPoint x: 255, startPoint y: 340, endPoint x: 268, endPoint y: 350, distance: 17.3
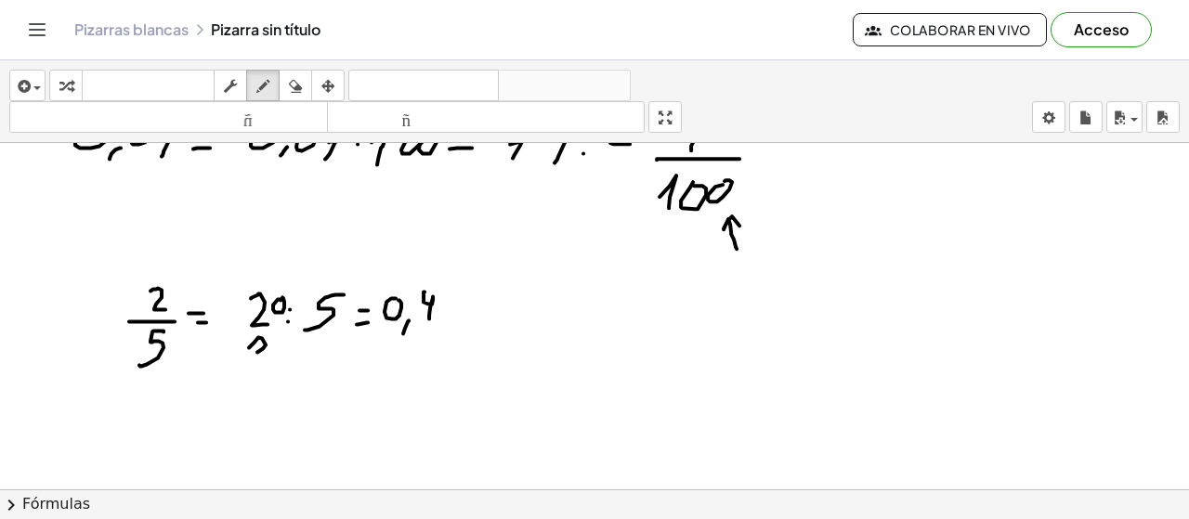
drag, startPoint x: 251, startPoint y: 359, endPoint x: 292, endPoint y: 361, distance: 41.0
drag, startPoint x: 270, startPoint y: 374, endPoint x: 288, endPoint y: 374, distance: 17.7
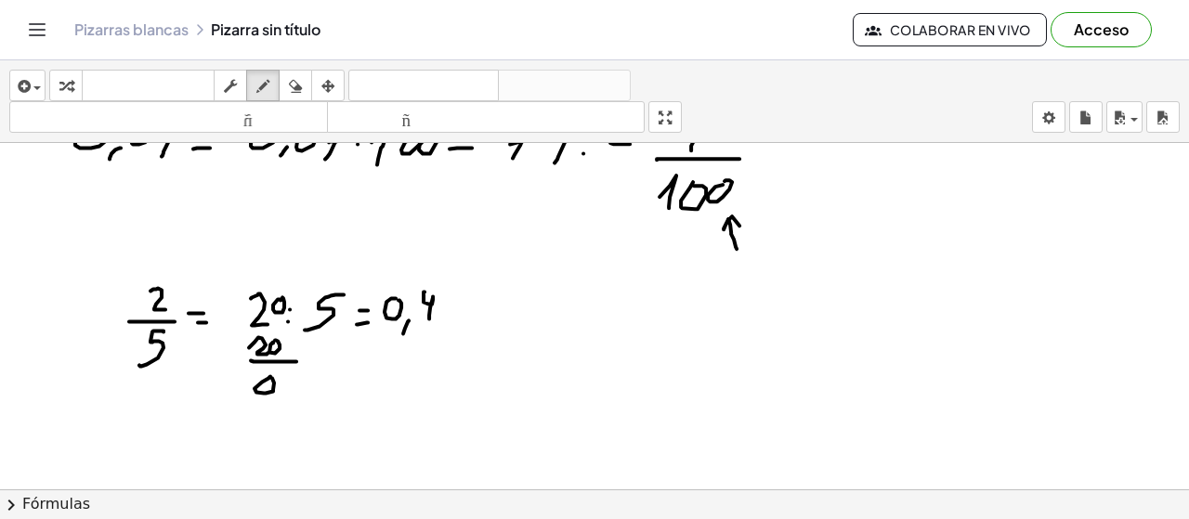
drag, startPoint x: 480, startPoint y: 306, endPoint x: 480, endPoint y: 326, distance: 20.4
drag, startPoint x: 498, startPoint y: 319, endPoint x: 505, endPoint y: 294, distance: 25.3
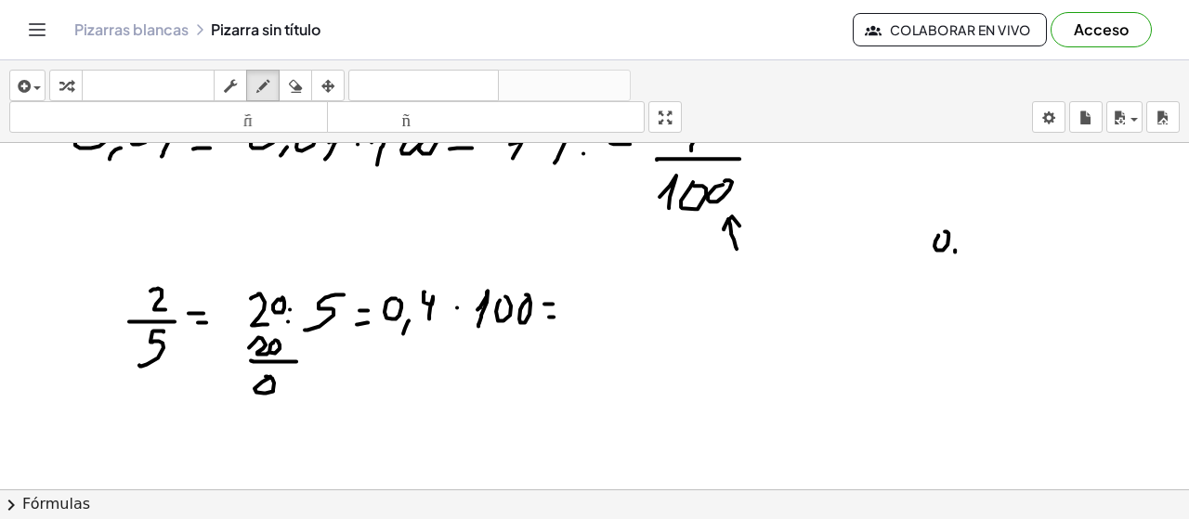
drag, startPoint x: 955, startPoint y: 248, endPoint x: 953, endPoint y: 261, distance: 13.1
drag, startPoint x: 968, startPoint y: 225, endPoint x: 984, endPoint y: 245, distance: 25.8
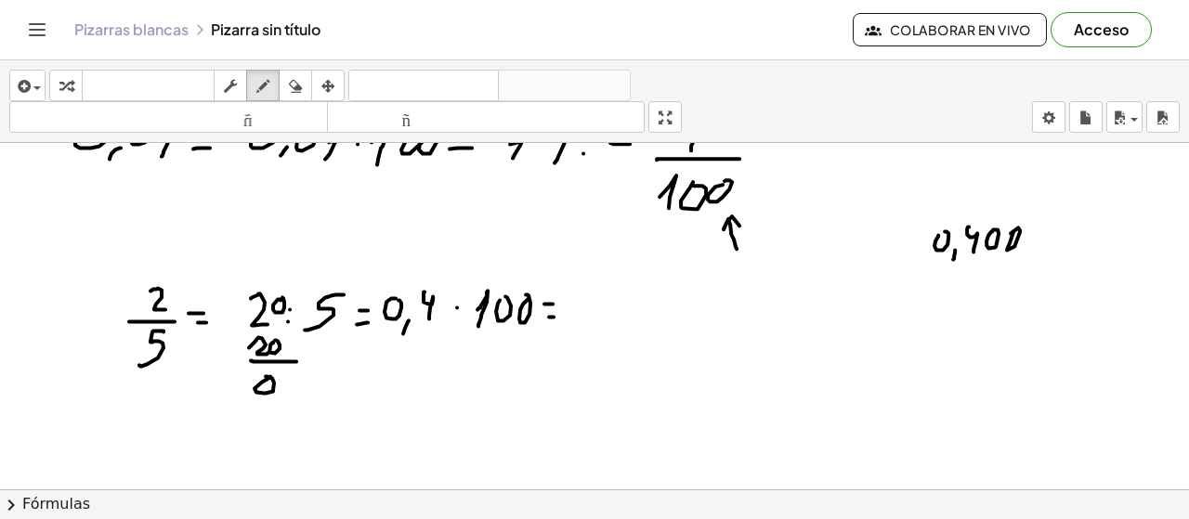
drag, startPoint x: 1007, startPoint y: 248, endPoint x: 1030, endPoint y: 231, distance: 28.6
drag, startPoint x: 1047, startPoint y: 244, endPoint x: 1070, endPoint y: 238, distance: 24.1
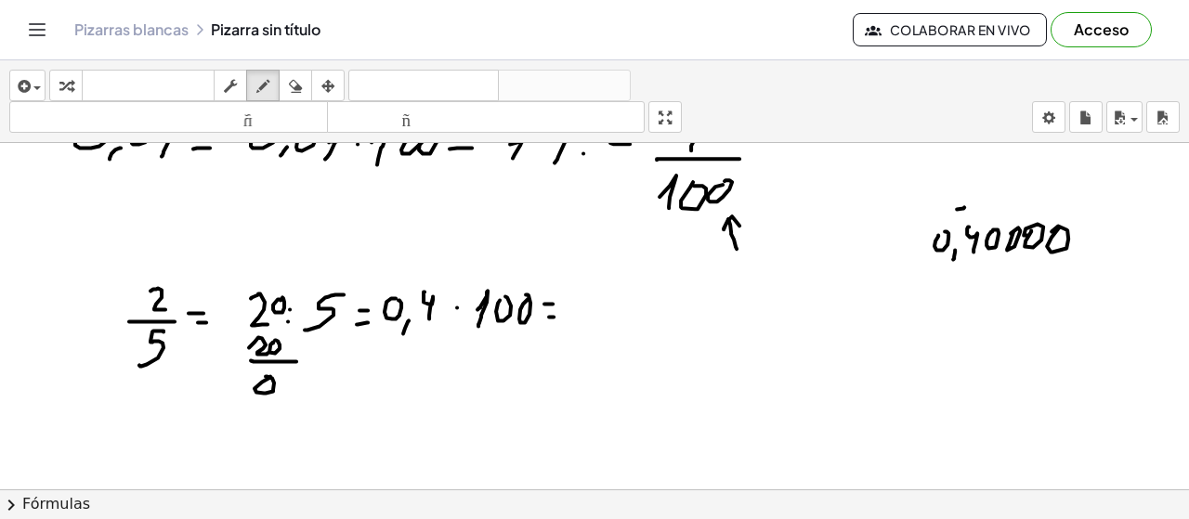
drag, startPoint x: 957, startPoint y: 207, endPoint x: 983, endPoint y: 205, distance: 26.1
drag, startPoint x: 974, startPoint y: 194, endPoint x: 977, endPoint y: 216, distance: 22.6
drag, startPoint x: 1001, startPoint y: 248, endPoint x: 1000, endPoint y: 283, distance: 35.4
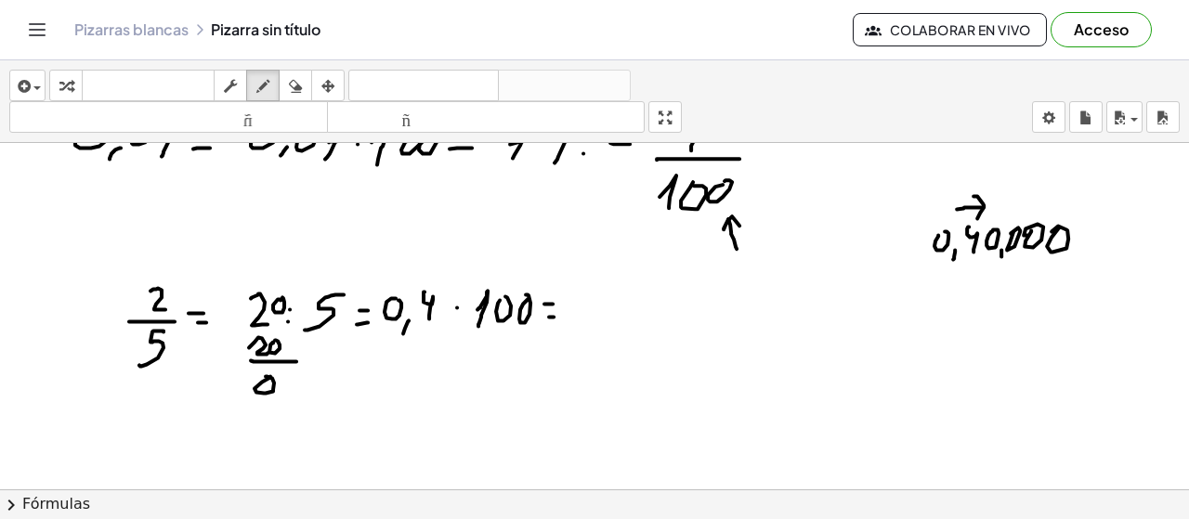
drag, startPoint x: 1010, startPoint y: 203, endPoint x: 1081, endPoint y: 261, distance: 91.8
drag, startPoint x: 954, startPoint y: 288, endPoint x: 960, endPoint y: 325, distance: 37.6
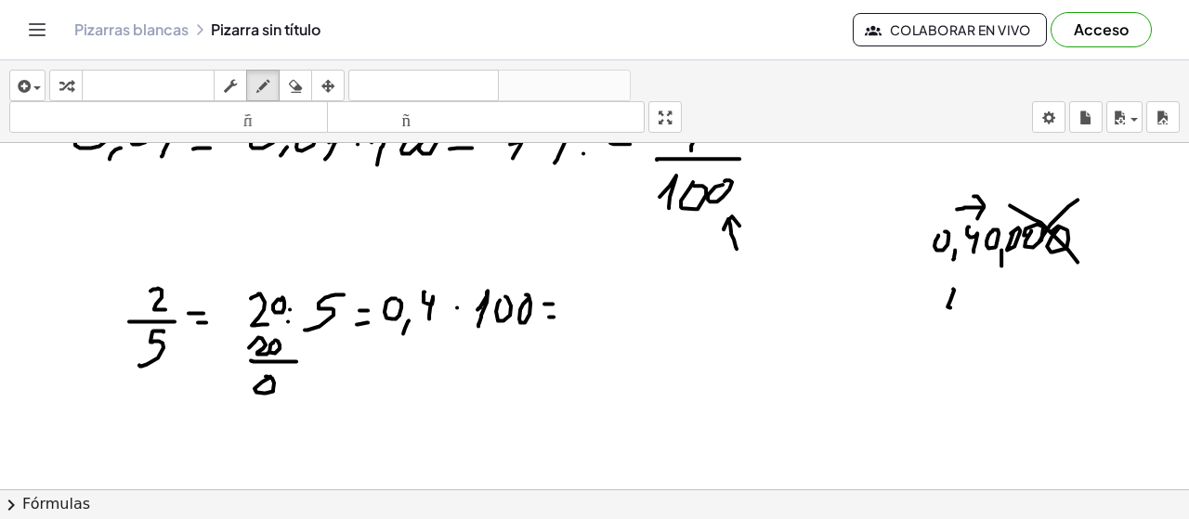
drag, startPoint x: 983, startPoint y: 301, endPoint x: 995, endPoint y: 302, distance: 12.1
drag, startPoint x: 979, startPoint y: 311, endPoint x: 983, endPoint y: 300, distance: 11.8
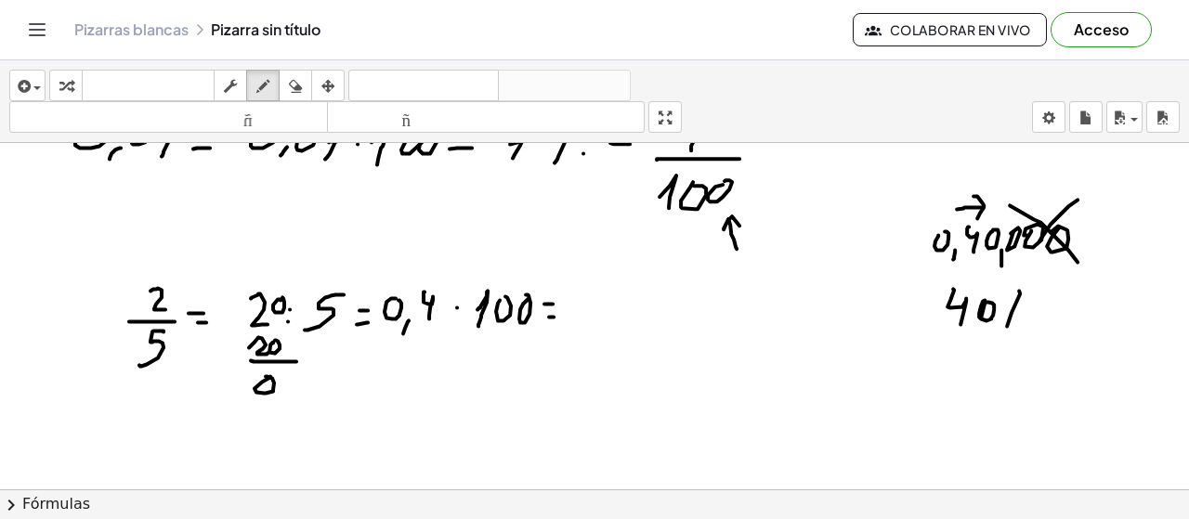
drag, startPoint x: 1012, startPoint y: 310, endPoint x: 1000, endPoint y: 341, distance: 32.9
click at [294, 86] on icon "button" at bounding box center [295, 86] width 13 height 22
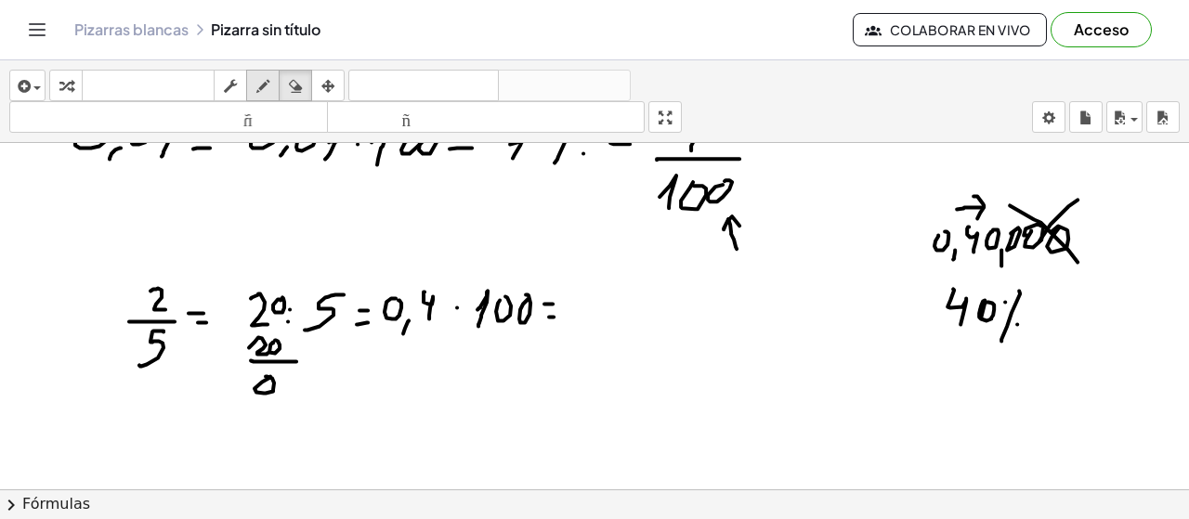
click at [266, 82] on icon "button" at bounding box center [262, 86] width 13 height 22
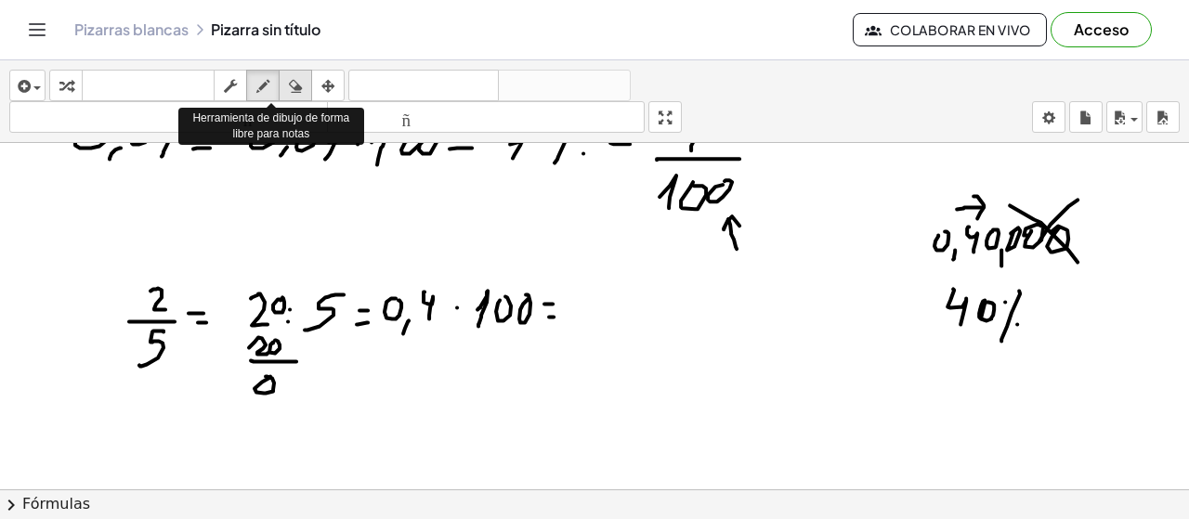
click at [284, 85] on div "button" at bounding box center [295, 85] width 24 height 22
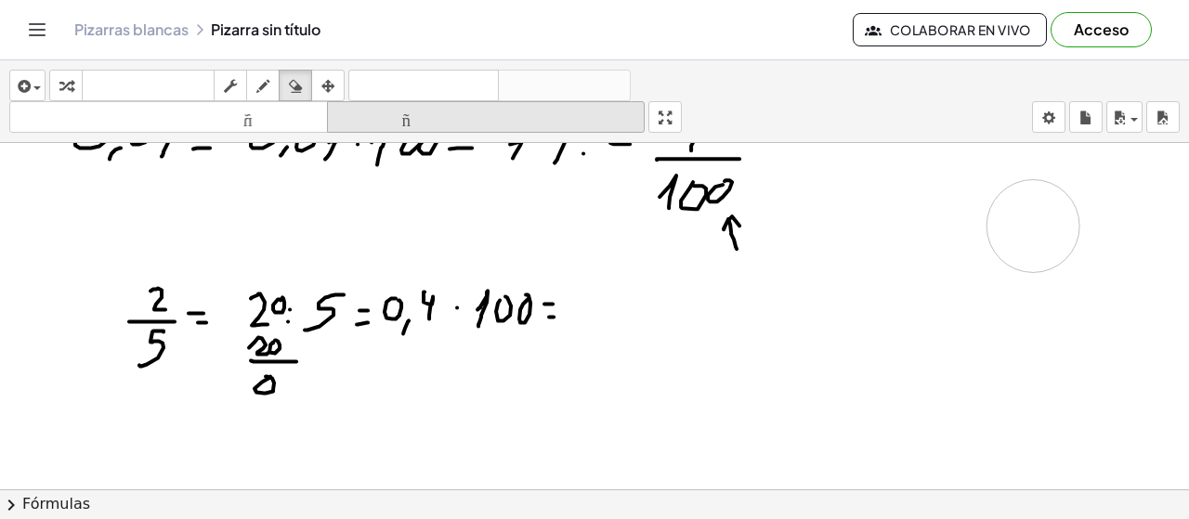
drag, startPoint x: 1005, startPoint y: 315, endPoint x: 409, endPoint y: 107, distance: 631.7
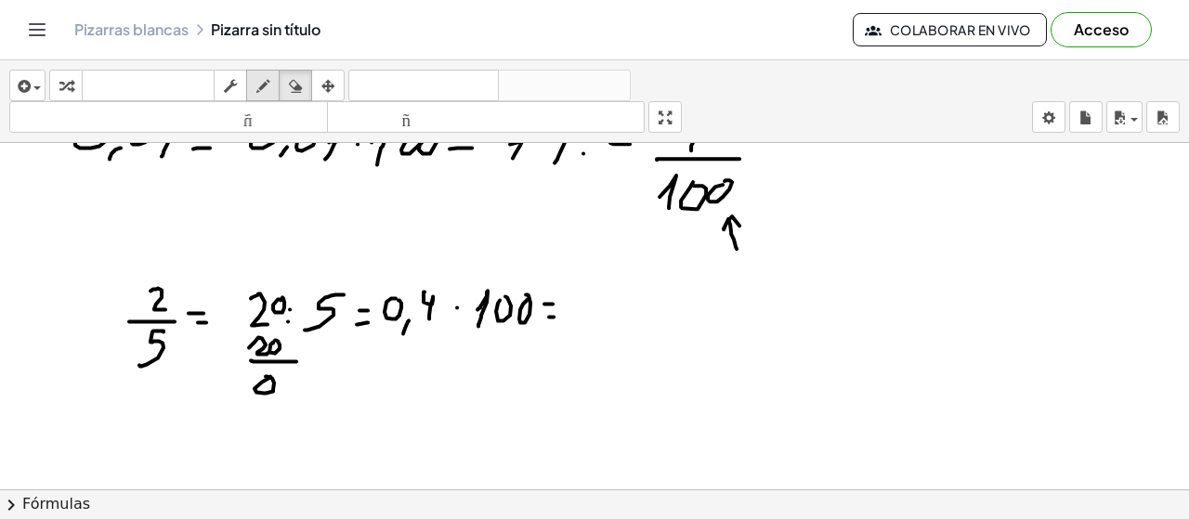
click at [265, 83] on icon "button" at bounding box center [262, 86] width 13 height 22
drag, startPoint x: 917, startPoint y: 209, endPoint x: 911, endPoint y: 218, distance: 10.8
drag, startPoint x: 931, startPoint y: 177, endPoint x: 941, endPoint y: 213, distance: 36.8
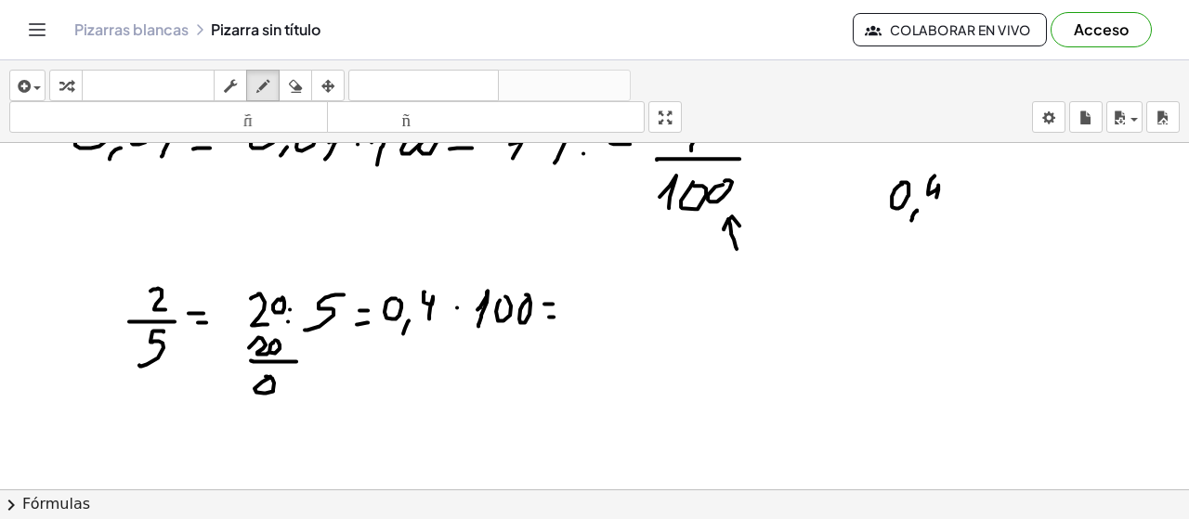
drag, startPoint x: 944, startPoint y: 205, endPoint x: 942, endPoint y: 223, distance: 17.7
drag, startPoint x: 973, startPoint y: 204, endPoint x: 964, endPoint y: 225, distance: 22.1
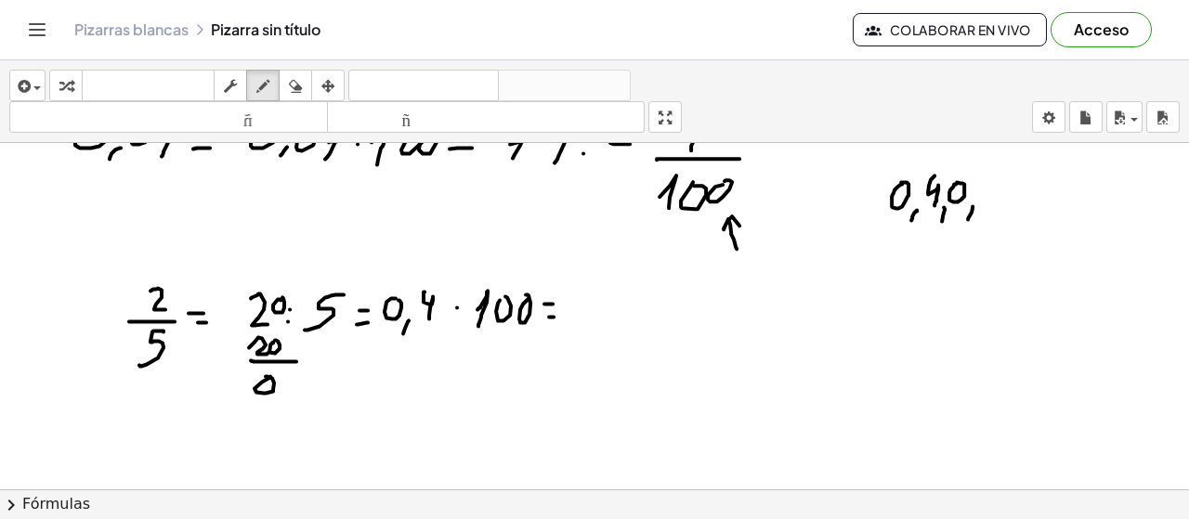
drag, startPoint x: 928, startPoint y: 161, endPoint x: 962, endPoint y: 161, distance: 34.4
drag, startPoint x: 956, startPoint y: 151, endPoint x: 961, endPoint y: 174, distance: 22.8
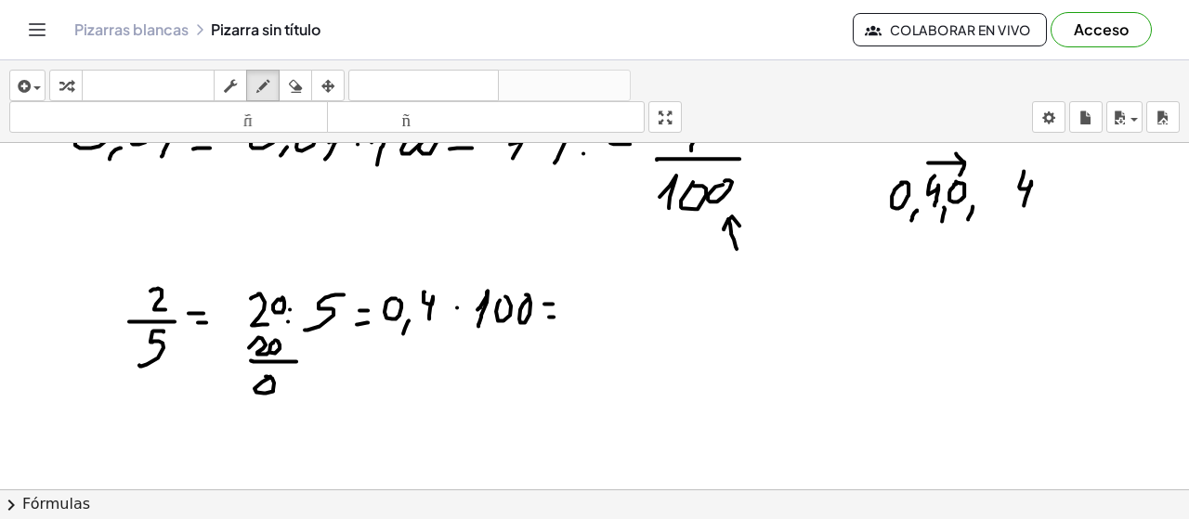
drag, startPoint x: 1024, startPoint y: 169, endPoint x: 1030, endPoint y: 196, distance: 27.7
drag, startPoint x: 1080, startPoint y: 179, endPoint x: 1045, endPoint y: 217, distance: 51.9
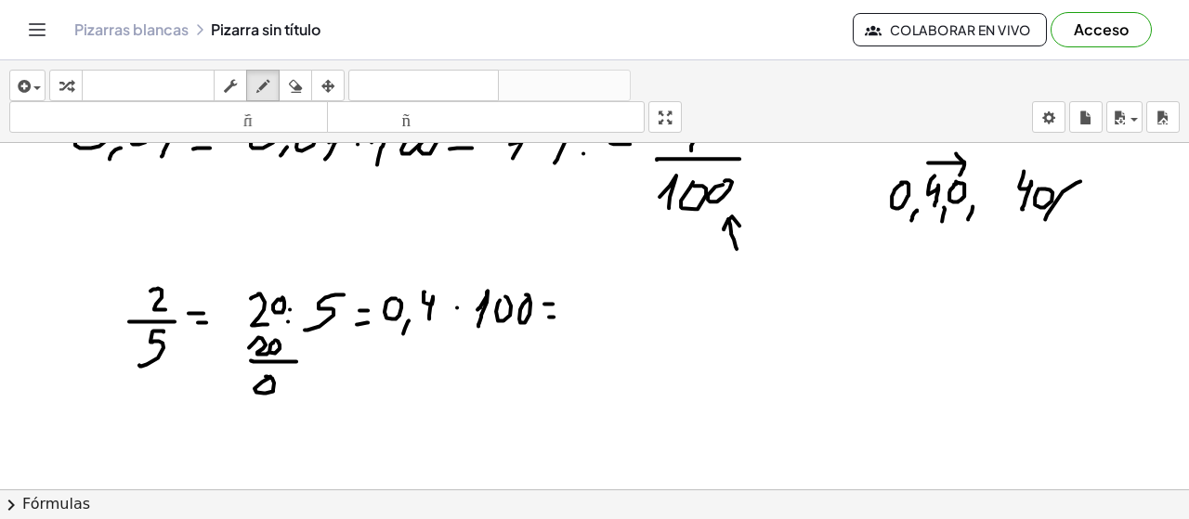
drag, startPoint x: 1055, startPoint y: 175, endPoint x: 1066, endPoint y: 192, distance: 20.9
click at [269, 89] on icon "button" at bounding box center [262, 86] width 13 height 22
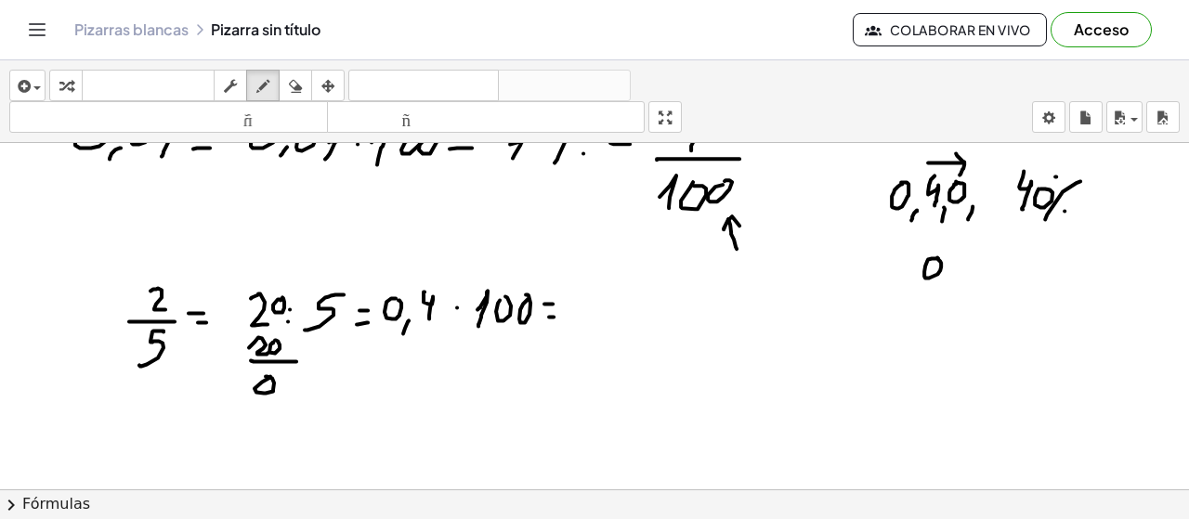
drag, startPoint x: 947, startPoint y: 274, endPoint x: 946, endPoint y: 285, distance: 11.2
drag, startPoint x: 963, startPoint y: 255, endPoint x: 965, endPoint y: 278, distance: 22.4
drag, startPoint x: 987, startPoint y: 254, endPoint x: 972, endPoint y: 271, distance: 23.1
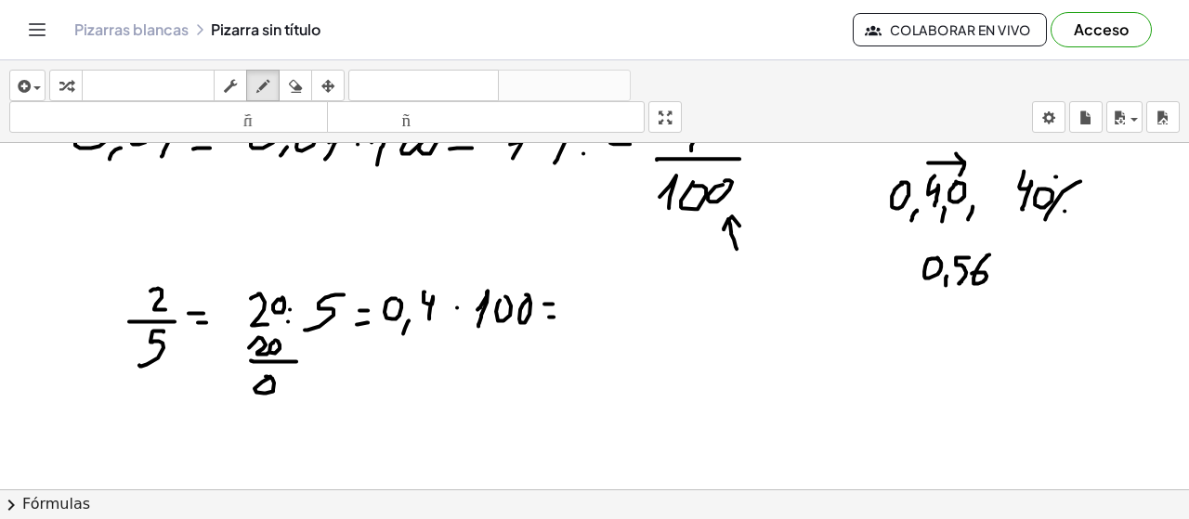
drag, startPoint x: 1000, startPoint y: 272, endPoint x: 1010, endPoint y: 272, distance: 10.2
drag, startPoint x: 951, startPoint y: 238, endPoint x: 996, endPoint y: 242, distance: 44.8
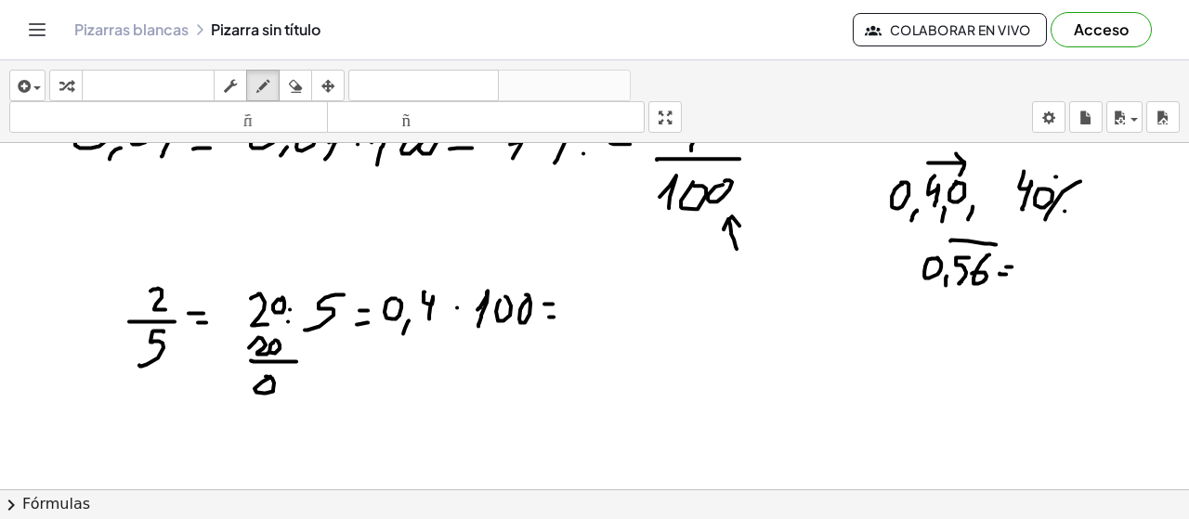
drag, startPoint x: 1001, startPoint y: 243, endPoint x: 996, endPoint y: 254, distance: 11.6
drag, startPoint x: 1048, startPoint y: 249, endPoint x: 1047, endPoint y: 276, distance: 27.0
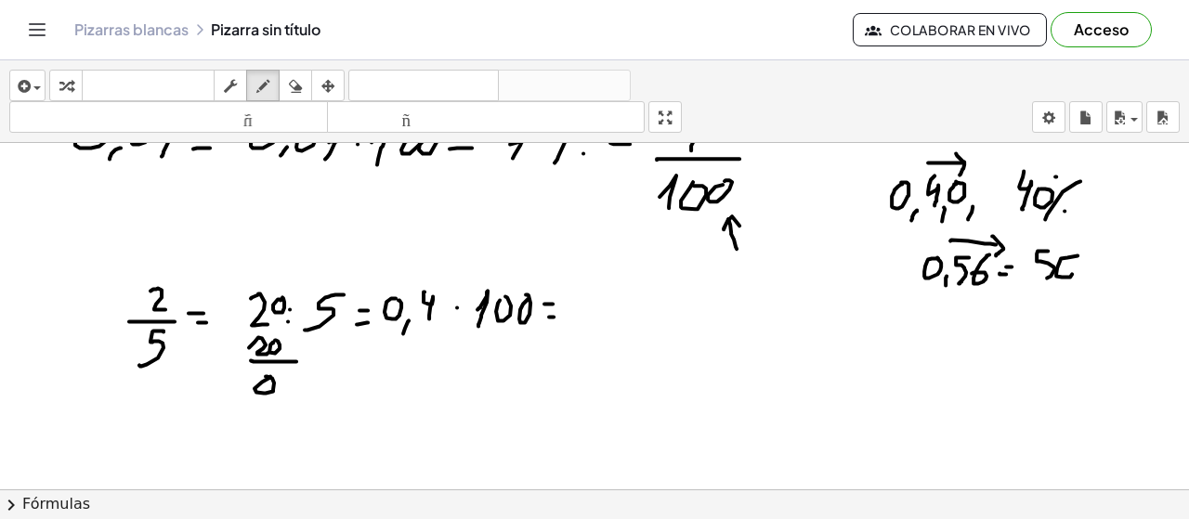
drag, startPoint x: 1078, startPoint y: 254, endPoint x: 1064, endPoint y: 271, distance: 22.5
drag, startPoint x: 1098, startPoint y: 254, endPoint x: 1081, endPoint y: 281, distance: 32.5
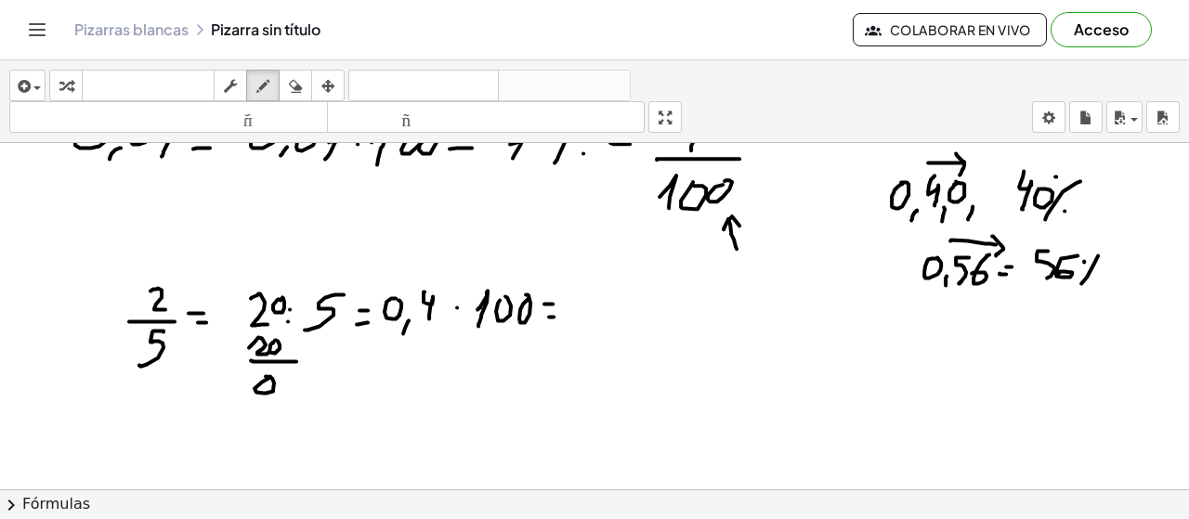
drag, startPoint x: 1103, startPoint y: 280, endPoint x: 929, endPoint y: 327, distance: 180.1
drag, startPoint x: 940, startPoint y: 315, endPoint x: 947, endPoint y: 326, distance: 12.9
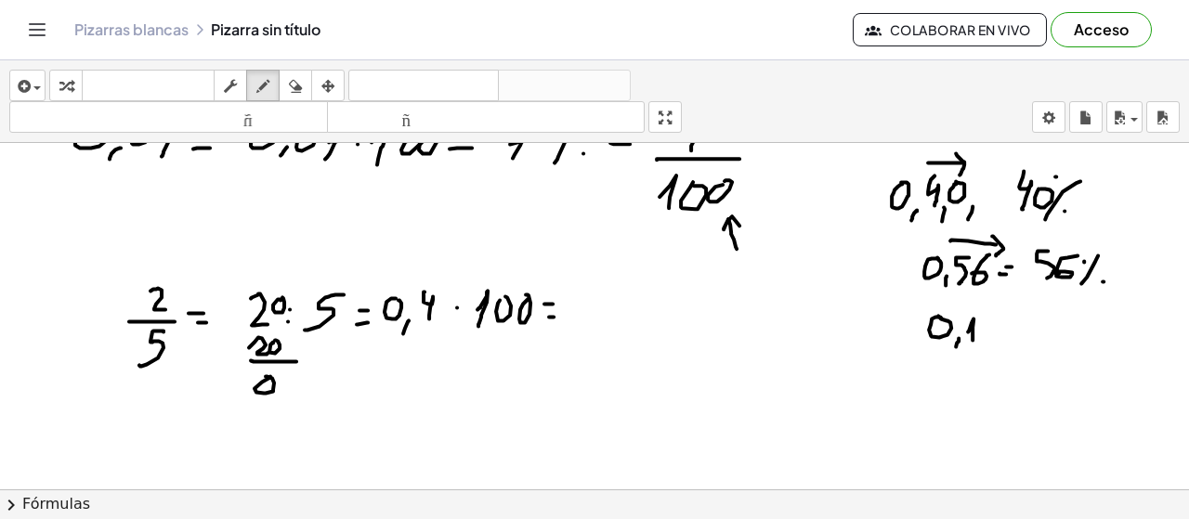
drag, startPoint x: 972, startPoint y: 320, endPoint x: 985, endPoint y: 332, distance: 17.1
drag, startPoint x: 988, startPoint y: 320, endPoint x: 1001, endPoint y: 322, distance: 12.4
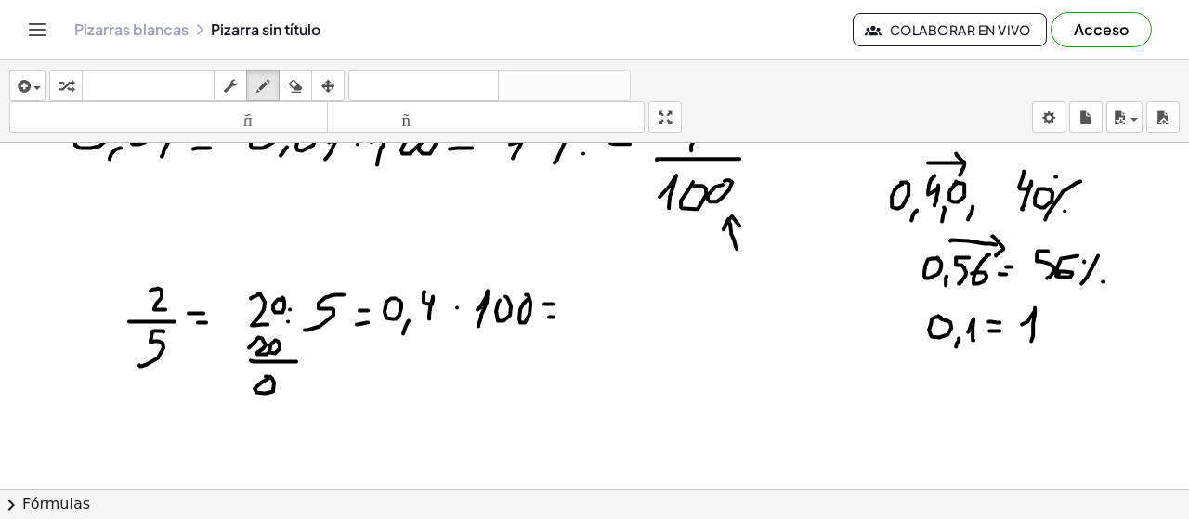
drag, startPoint x: 1035, startPoint y: 306, endPoint x: 1040, endPoint y: 334, distance: 28.3
drag, startPoint x: 1042, startPoint y: 322, endPoint x: 1062, endPoint y: 320, distance: 19.6
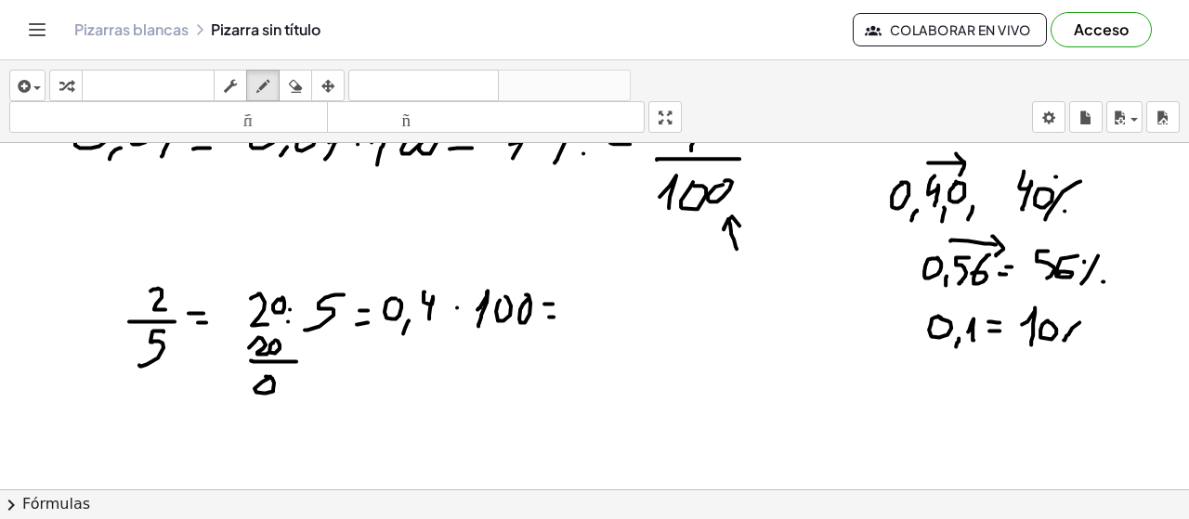
drag, startPoint x: 951, startPoint y: 400, endPoint x: 964, endPoint y: 397, distance: 13.5
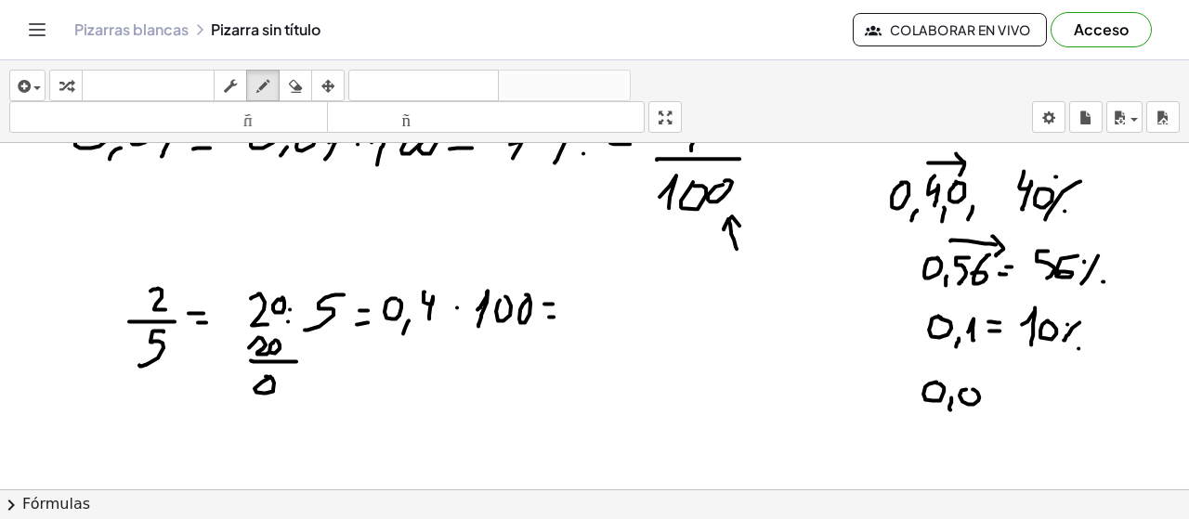
drag, startPoint x: 961, startPoint y: 388, endPoint x: 988, endPoint y: 391, distance: 27.1
drag, startPoint x: 990, startPoint y: 387, endPoint x: 990, endPoint y: 404, distance: 16.7
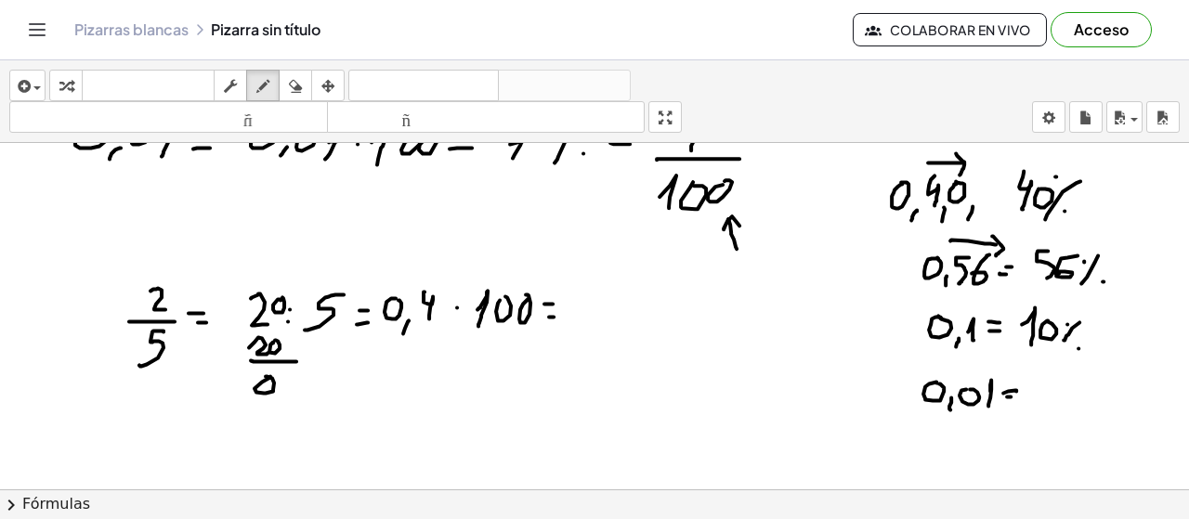
drag, startPoint x: 1007, startPoint y: 395, endPoint x: 1017, endPoint y: 396, distance: 10.3
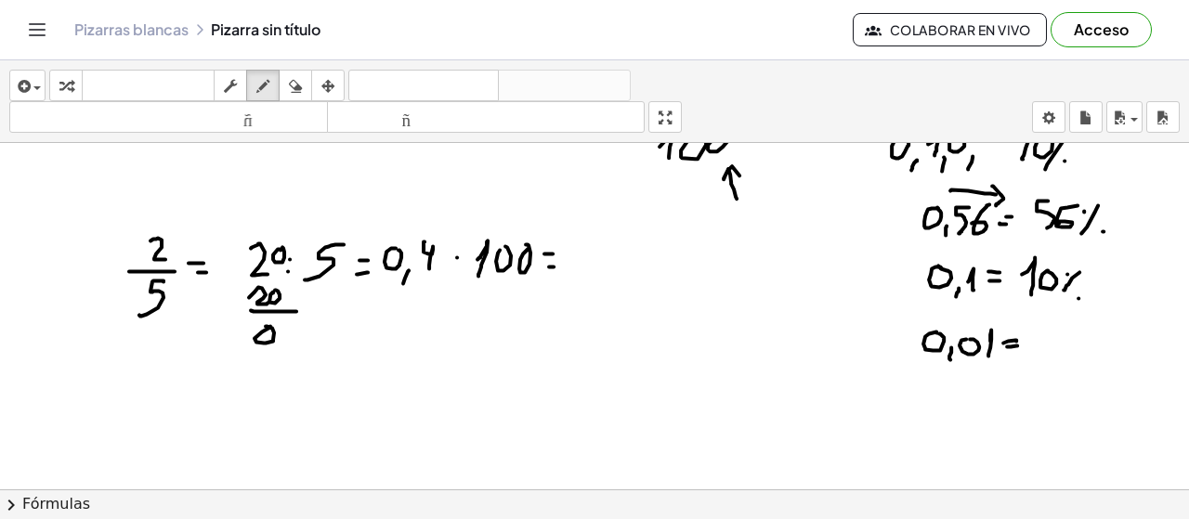
scroll to position [2939, 0]
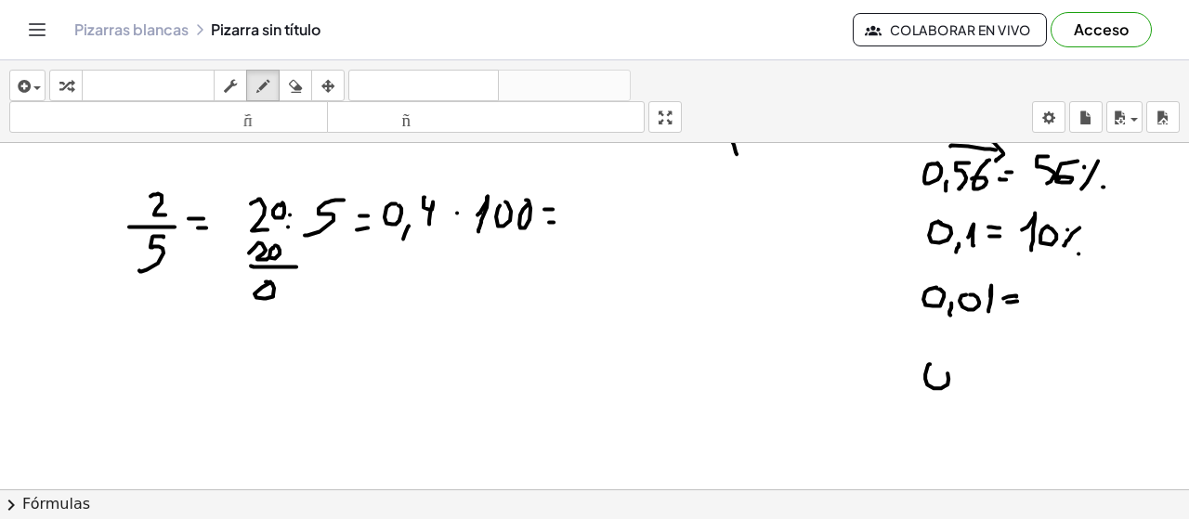
drag, startPoint x: 967, startPoint y: 378, endPoint x: 1000, endPoint y: 374, distance: 32.7
drag, startPoint x: 1013, startPoint y: 369, endPoint x: 1005, endPoint y: 389, distance: 21.7
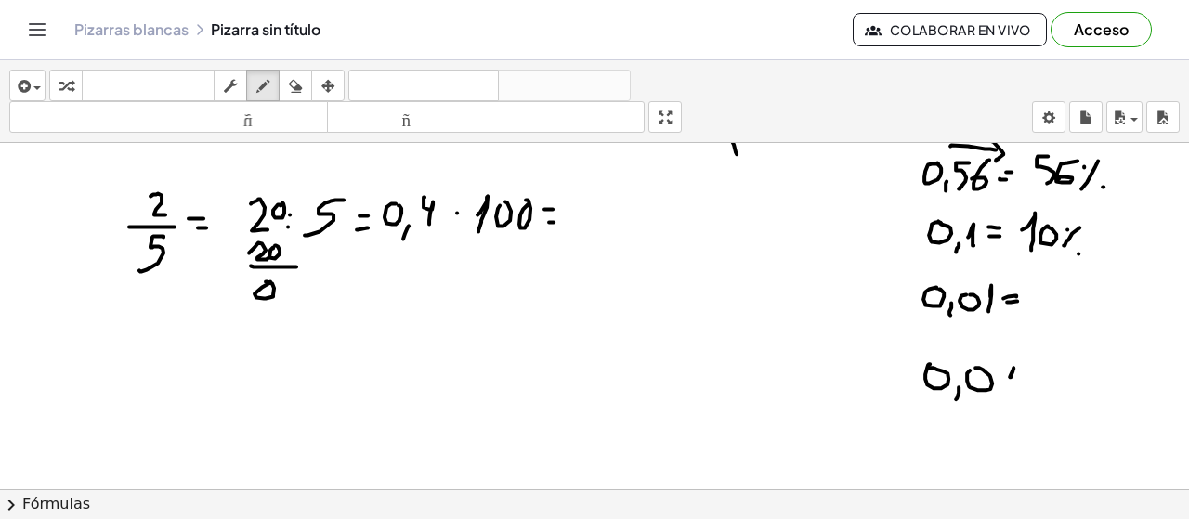
drag, startPoint x: 992, startPoint y: 350, endPoint x: 992, endPoint y: 369, distance: 18.6
drag, startPoint x: 1023, startPoint y: 350, endPoint x: 1022, endPoint y: 372, distance: 21.4
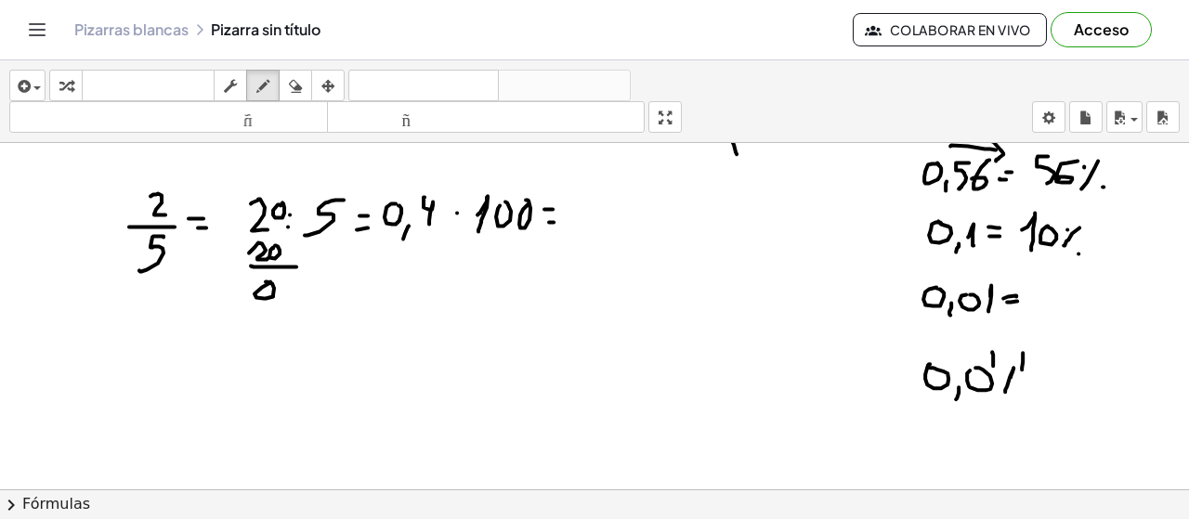
drag, startPoint x: 1028, startPoint y: 380, endPoint x: 1040, endPoint y: 380, distance: 11.1
drag, startPoint x: 1061, startPoint y: 374, endPoint x: 1064, endPoint y: 391, distance: 17.0
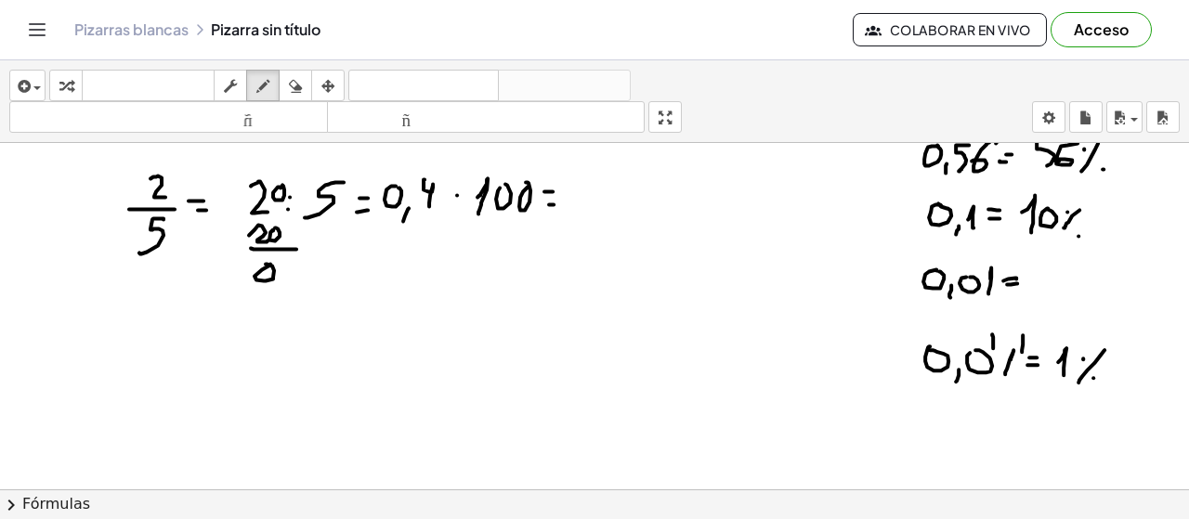
scroll to position [2998, 0]
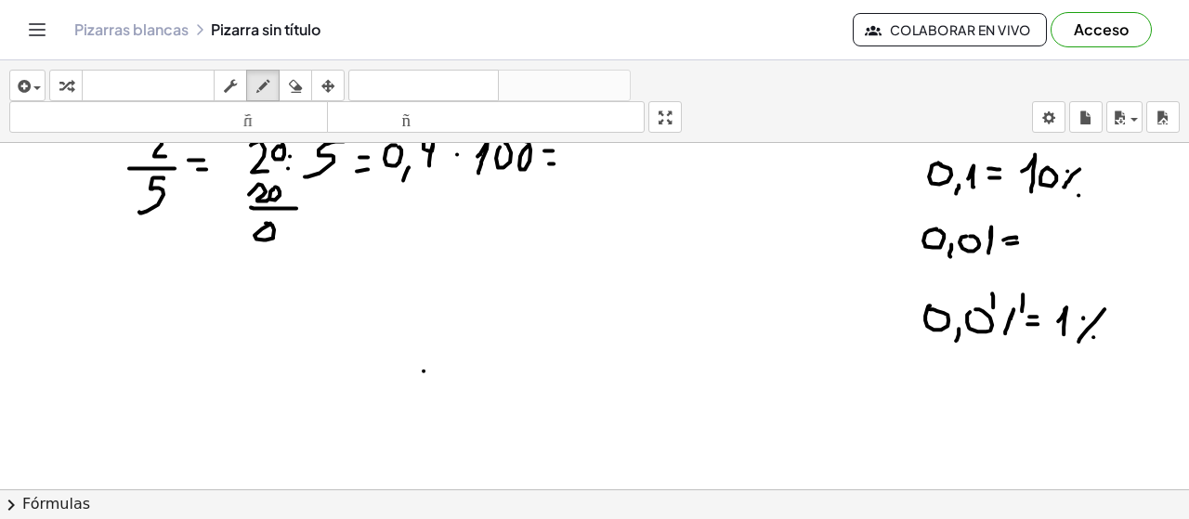
drag, startPoint x: 424, startPoint y: 369, endPoint x: 399, endPoint y: 397, distance: 37.5
drag, startPoint x: 383, startPoint y: 342, endPoint x: 400, endPoint y: 340, distance: 17.7
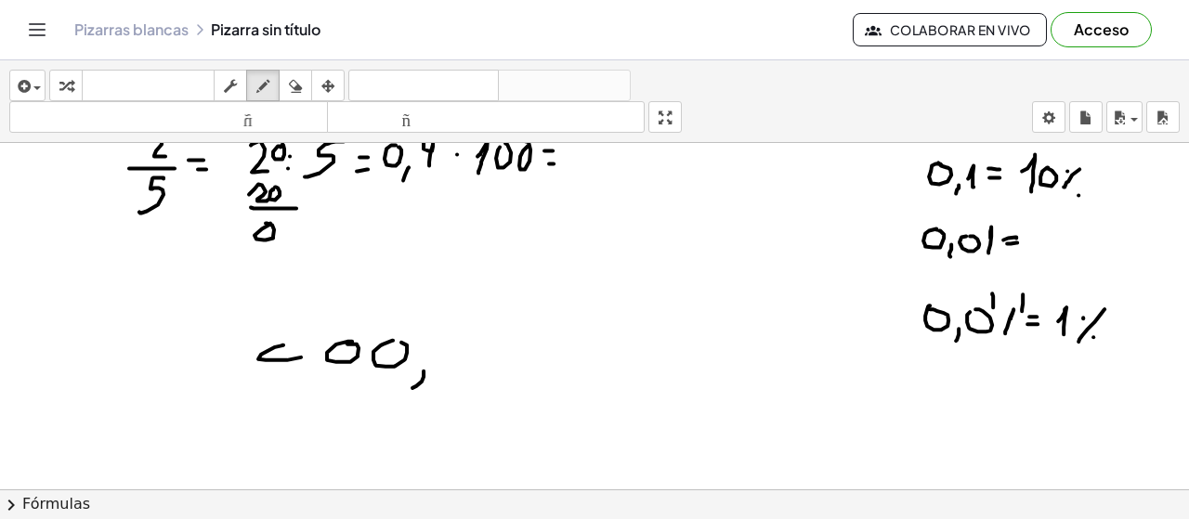
drag, startPoint x: 282, startPoint y: 343, endPoint x: 271, endPoint y: 347, distance: 11.8
drag, startPoint x: 440, startPoint y: 348, endPoint x: 464, endPoint y: 338, distance: 26.2
drag, startPoint x: 523, startPoint y: 334, endPoint x: 539, endPoint y: 338, distance: 16.5
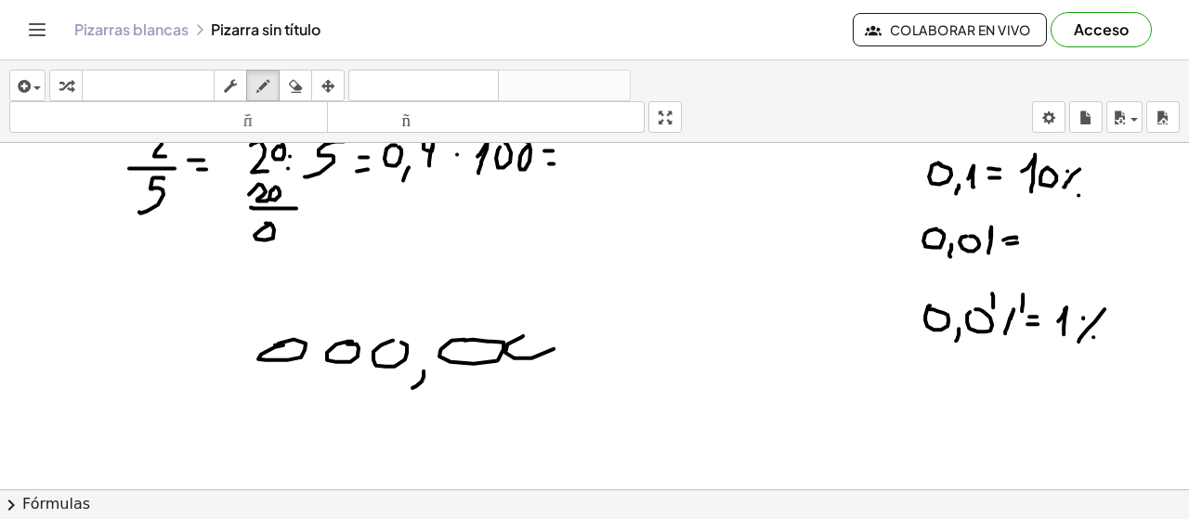
drag, startPoint x: 559, startPoint y: 355, endPoint x: 563, endPoint y: 335, distance: 19.9
drag, startPoint x: 634, startPoint y: 333, endPoint x: 622, endPoint y: 335, distance: 12.4
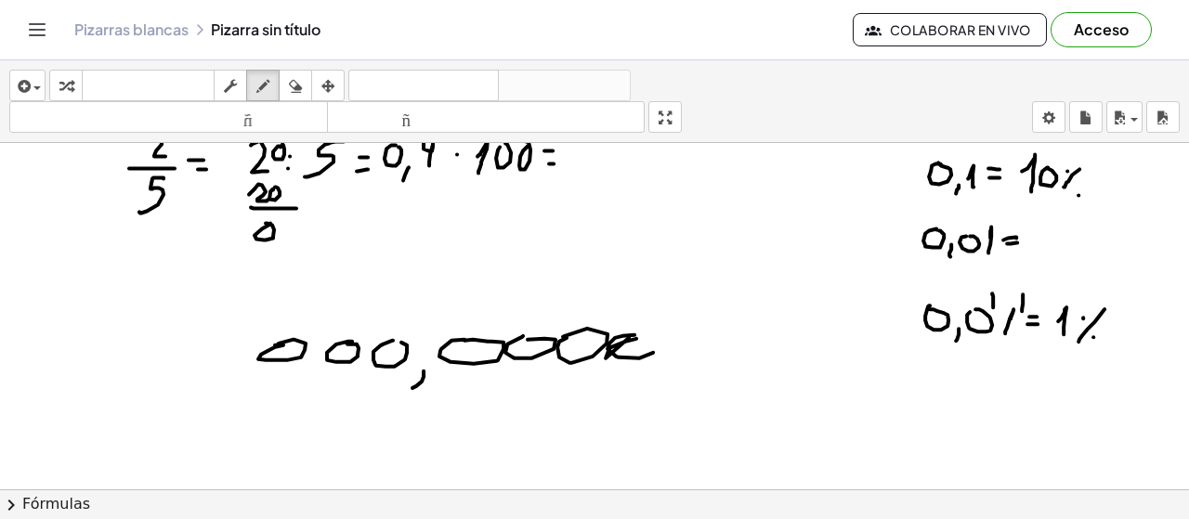
drag, startPoint x: 680, startPoint y: 334, endPoint x: 656, endPoint y: 333, distance: 24.2
drag, startPoint x: 422, startPoint y: 361, endPoint x: 355, endPoint y: 388, distance: 72.1
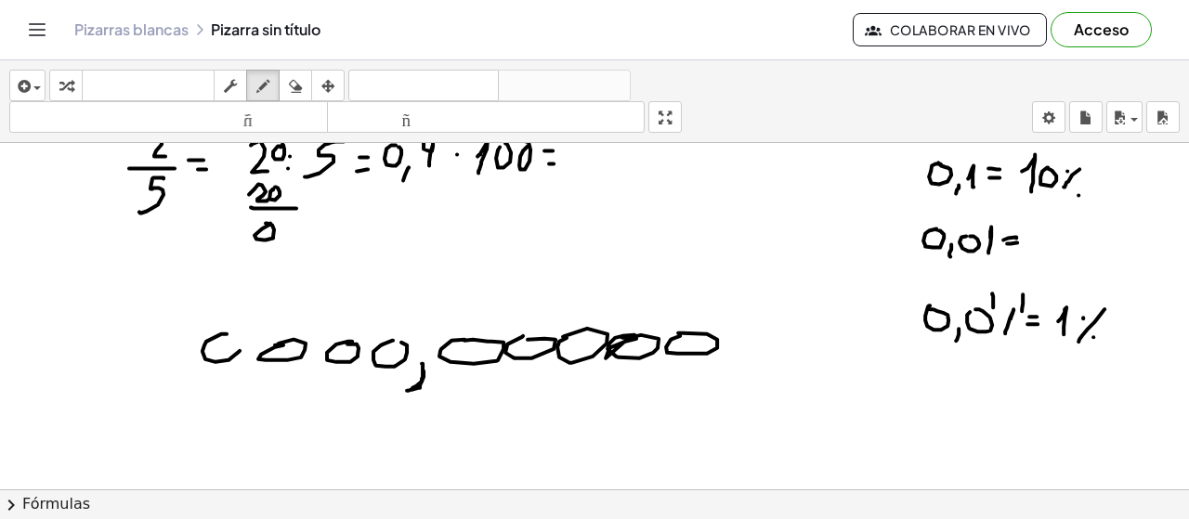
drag, startPoint x: 204, startPoint y: 343, endPoint x: 248, endPoint y: 341, distance: 43.7
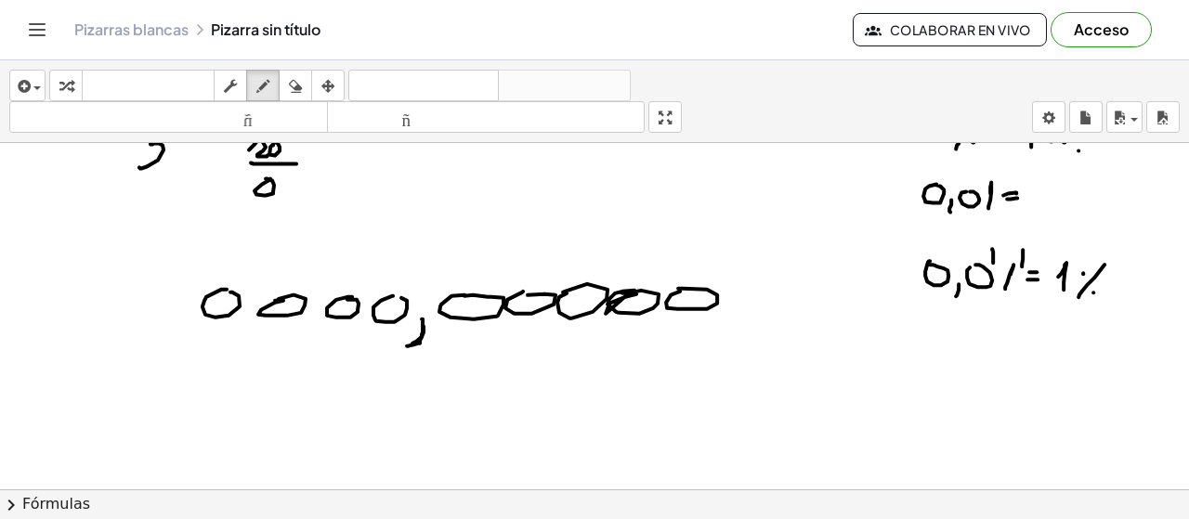
scroll to position [3087, 0]
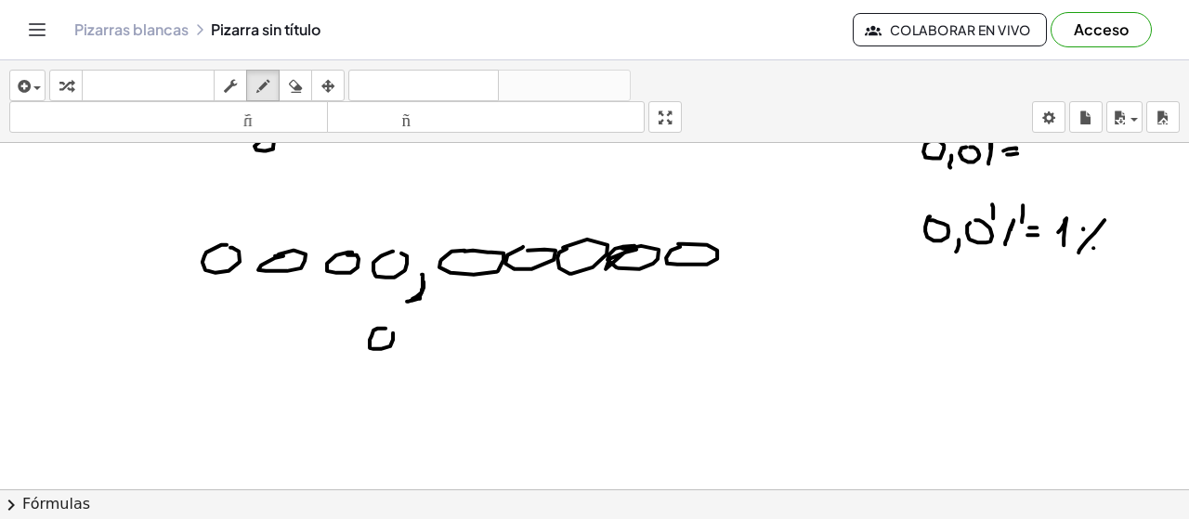
drag, startPoint x: 431, startPoint y: 336, endPoint x: 429, endPoint y: 359, distance: 22.4
drag, startPoint x: 501, startPoint y: 230, endPoint x: 504, endPoint y: 252, distance: 21.5
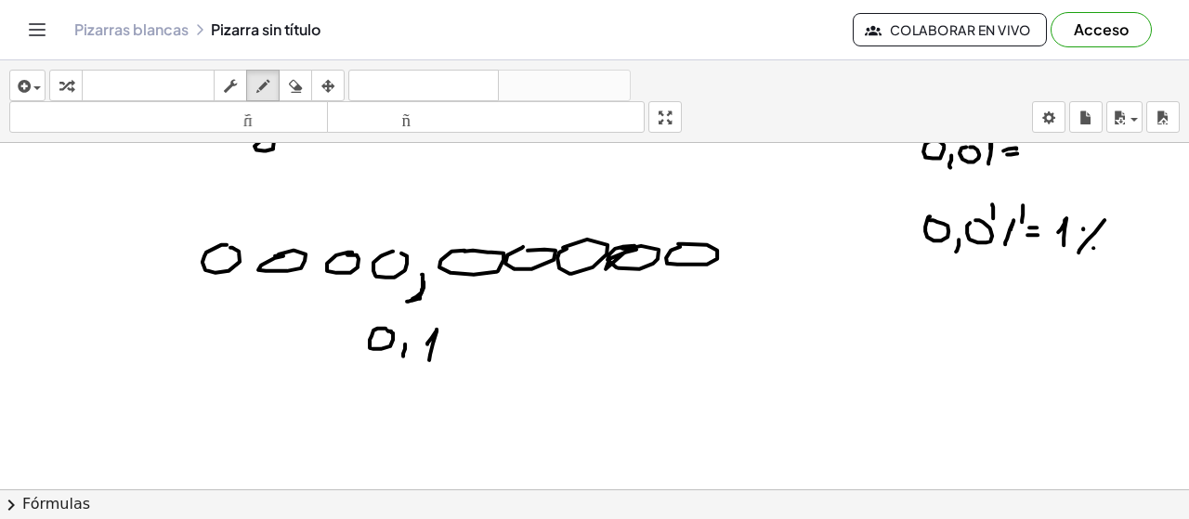
click at [300, 88] on icon "button" at bounding box center [295, 86] width 13 height 22
click at [279, 89] on button "borrar" at bounding box center [295, 86] width 33 height 32
click at [274, 82] on div "button" at bounding box center [263, 85] width 24 height 22
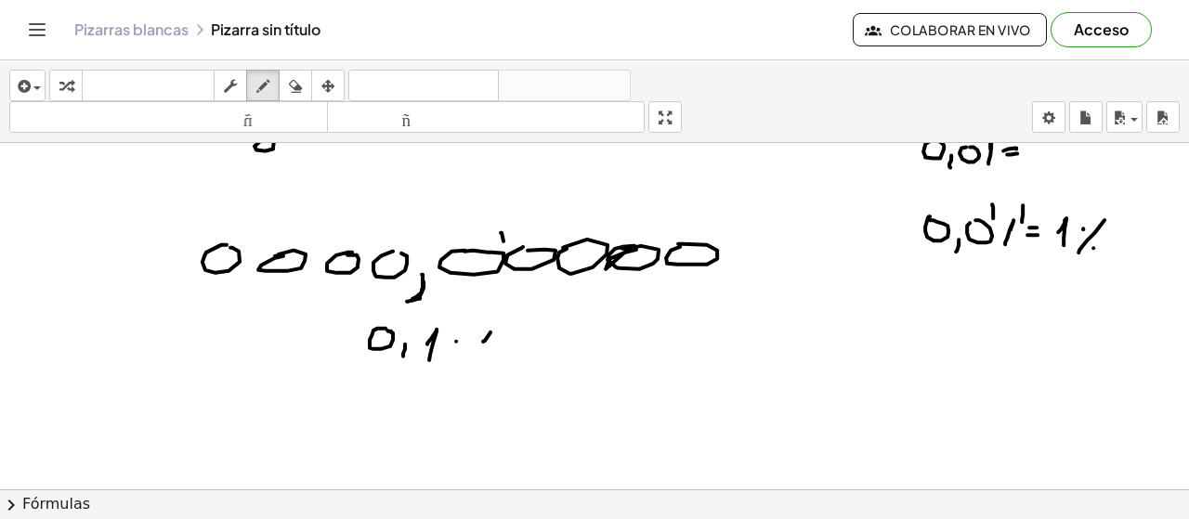
drag, startPoint x: 491, startPoint y: 330, endPoint x: 490, endPoint y: 350, distance: 20.5
drag, startPoint x: 503, startPoint y: 338, endPoint x: 517, endPoint y: 332, distance: 15.4
drag, startPoint x: 522, startPoint y: 336, endPoint x: 535, endPoint y: 327, distance: 16.0
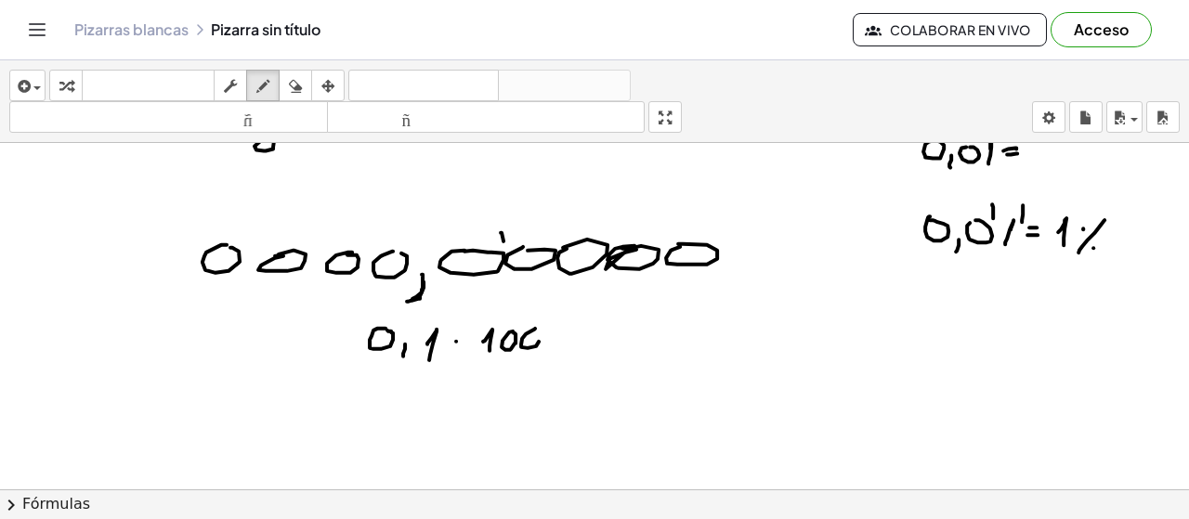
drag, startPoint x: 502, startPoint y: 229, endPoint x: 514, endPoint y: 242, distance: 17.7
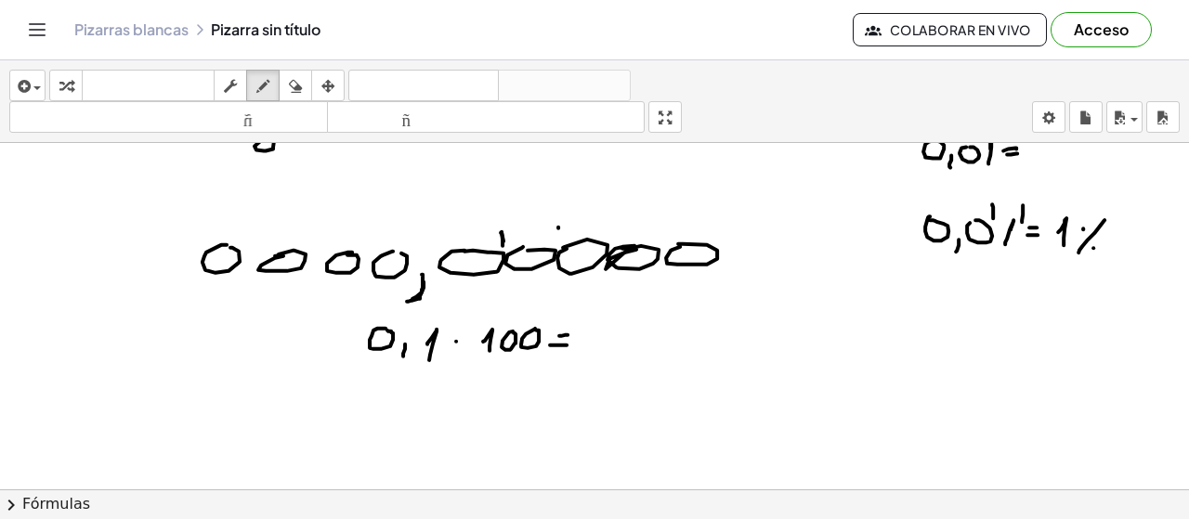
drag, startPoint x: 558, startPoint y: 225, endPoint x: 557, endPoint y: 251, distance: 26.0
click at [304, 81] on div "button" at bounding box center [295, 85] width 24 height 22
drag, startPoint x: 545, startPoint y: 342, endPoint x: 295, endPoint y: 150, distance: 315.3
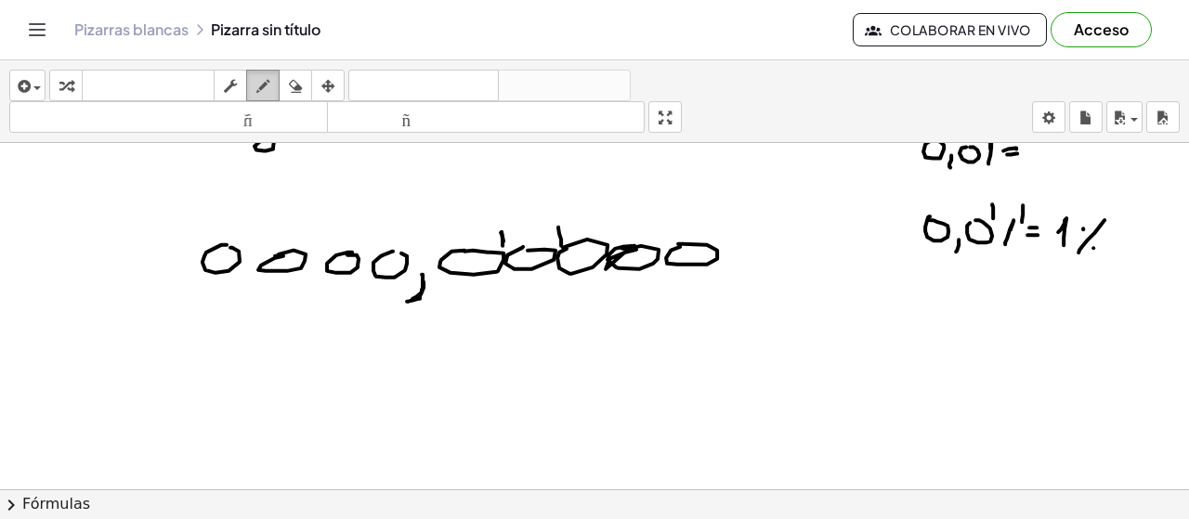
click at [260, 83] on icon "button" at bounding box center [262, 86] width 13 height 22
drag, startPoint x: 424, startPoint y: 348, endPoint x: 425, endPoint y: 360, distance: 11.3
drag, startPoint x: 448, startPoint y: 333, endPoint x: 448, endPoint y: 354, distance: 21.4
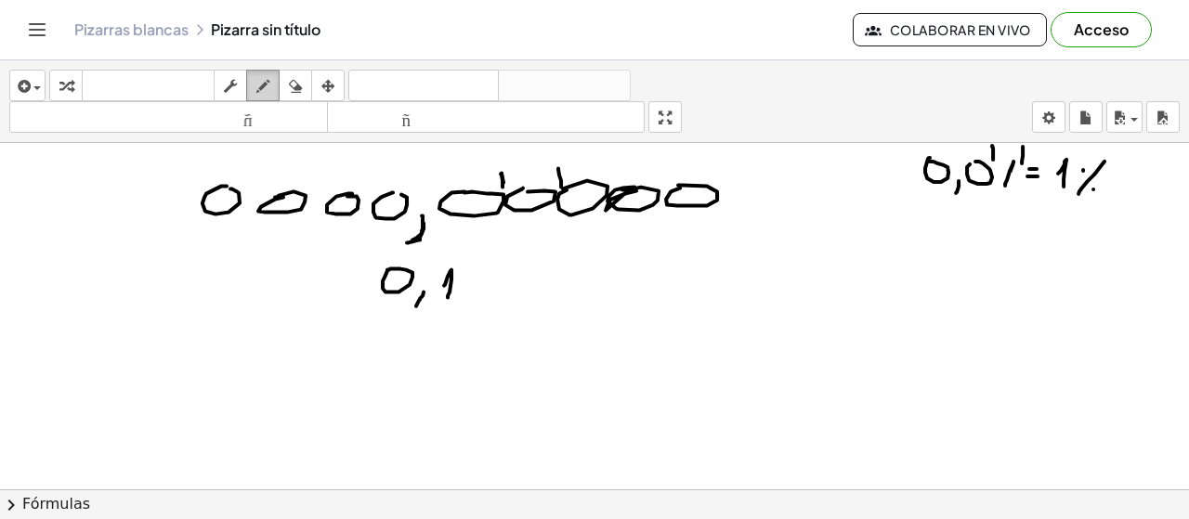
click at [268, 88] on icon "button" at bounding box center [262, 86] width 13 height 22
drag, startPoint x: 485, startPoint y: 252, endPoint x: 472, endPoint y: 274, distance: 25.8
drag, startPoint x: 524, startPoint y: 255, endPoint x: 511, endPoint y: 292, distance: 38.5
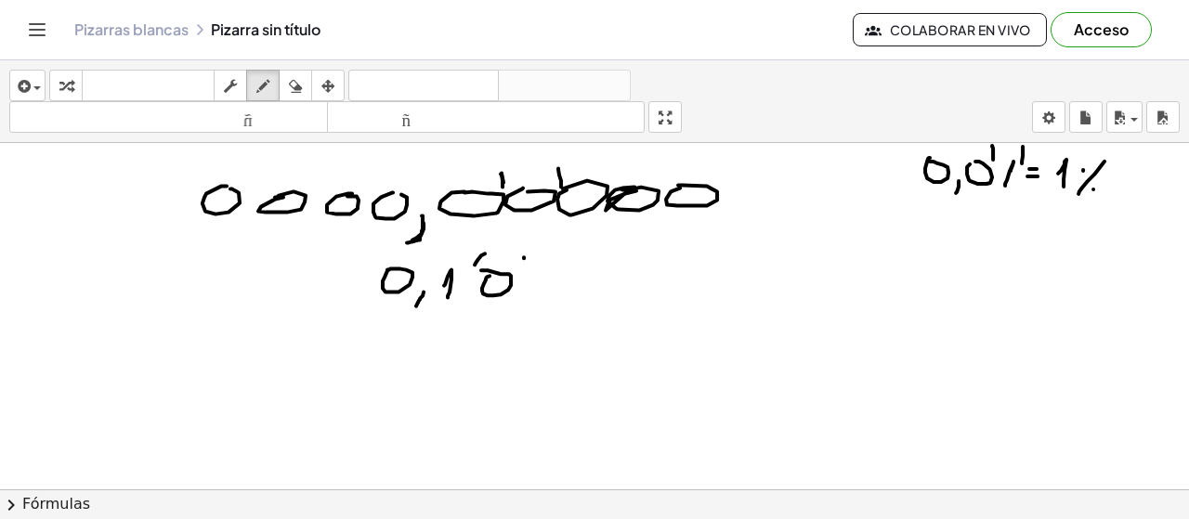
drag, startPoint x: 536, startPoint y: 293, endPoint x: 561, endPoint y: 289, distance: 25.4
drag, startPoint x: 572, startPoint y: 284, endPoint x: 582, endPoint y: 300, distance: 18.3
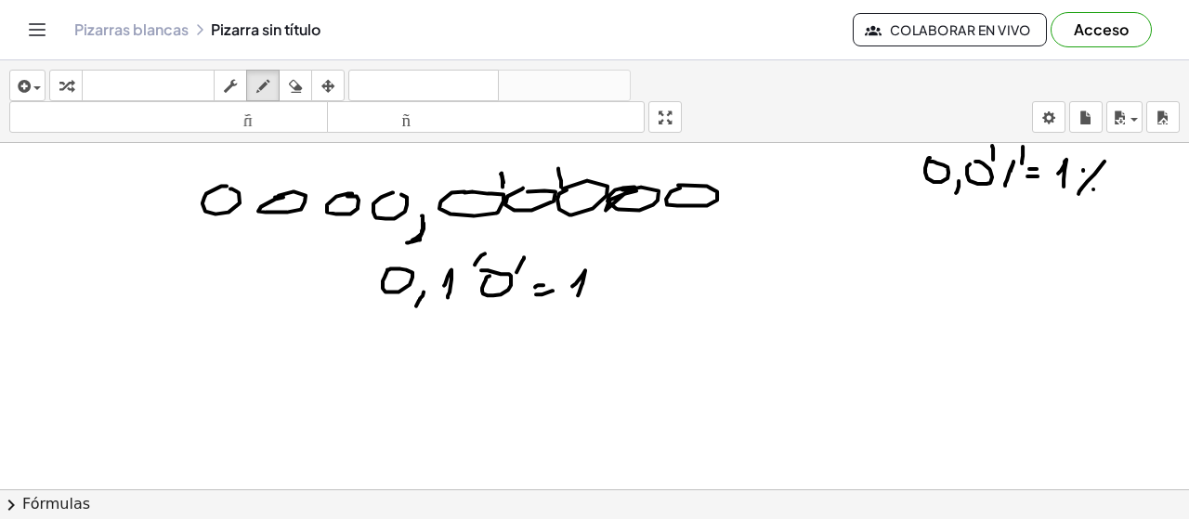
drag, startPoint x: 656, startPoint y: 276, endPoint x: 634, endPoint y: 306, distance: 37.2
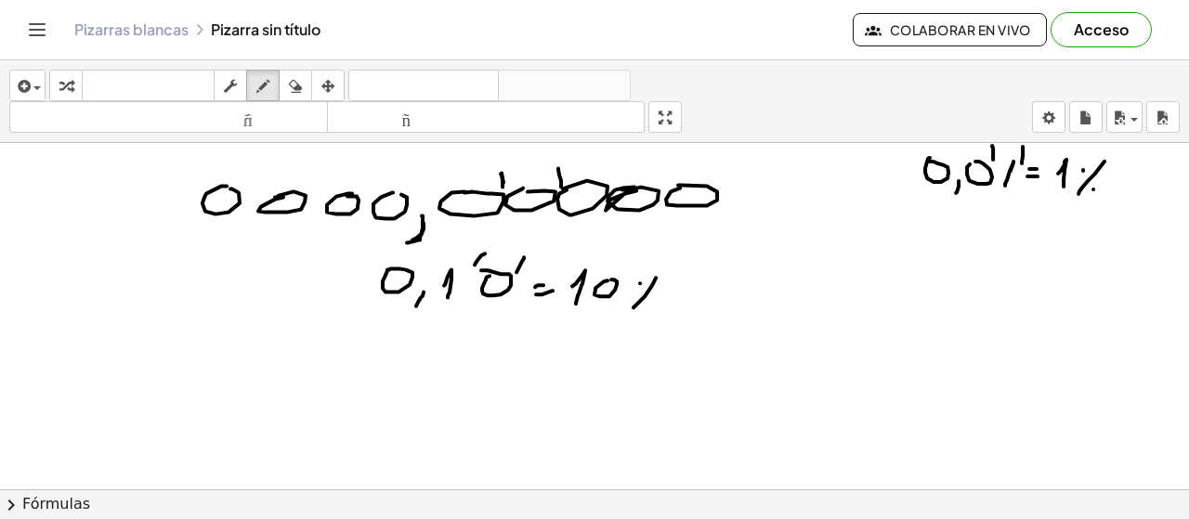
drag, startPoint x: 379, startPoint y: 354, endPoint x: 404, endPoint y: 351, distance: 25.2
drag, startPoint x: 414, startPoint y: 373, endPoint x: 407, endPoint y: 386, distance: 15.0
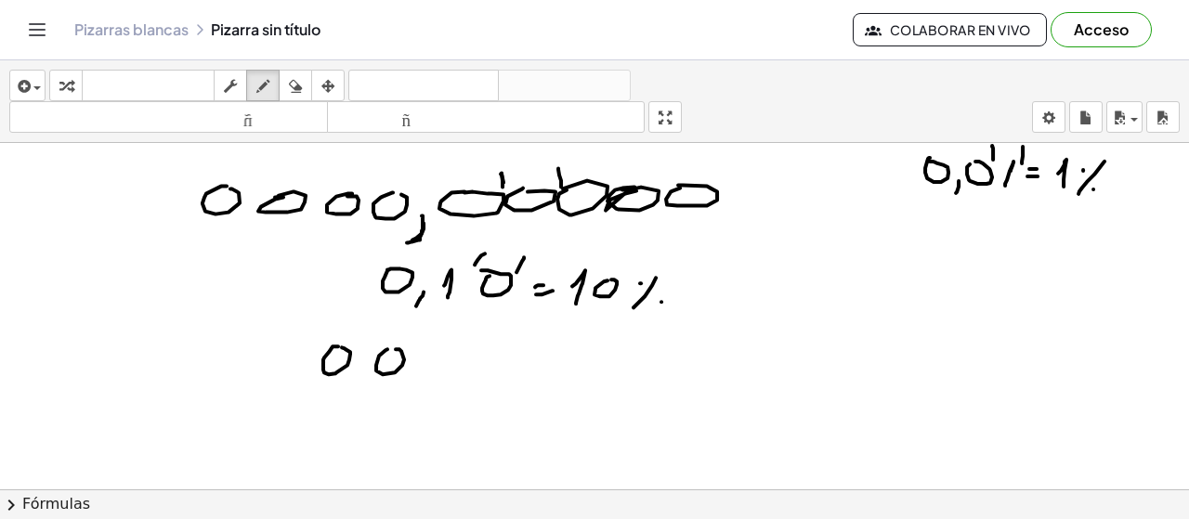
drag, startPoint x: 436, startPoint y: 362, endPoint x: 448, endPoint y: 349, distance: 17.7
drag, startPoint x: 476, startPoint y: 347, endPoint x: 494, endPoint y: 352, distance: 19.2
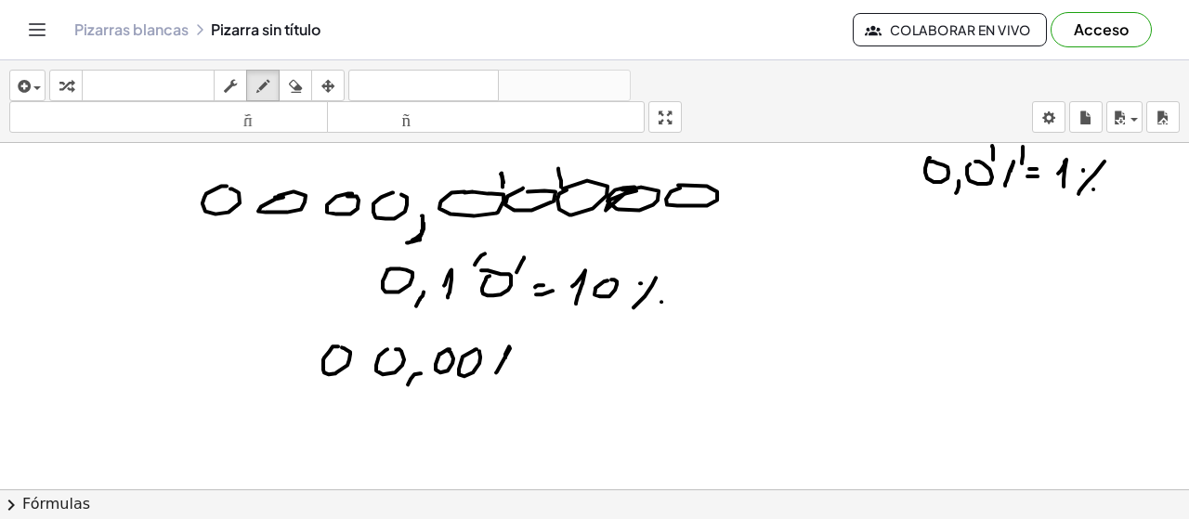
drag, startPoint x: 505, startPoint y: 352, endPoint x: 491, endPoint y: 377, distance: 28.7
click at [295, 87] on icon "button" at bounding box center [295, 86] width 13 height 22
drag, startPoint x: 294, startPoint y: 347, endPoint x: 268, endPoint y: 190, distance: 158.2
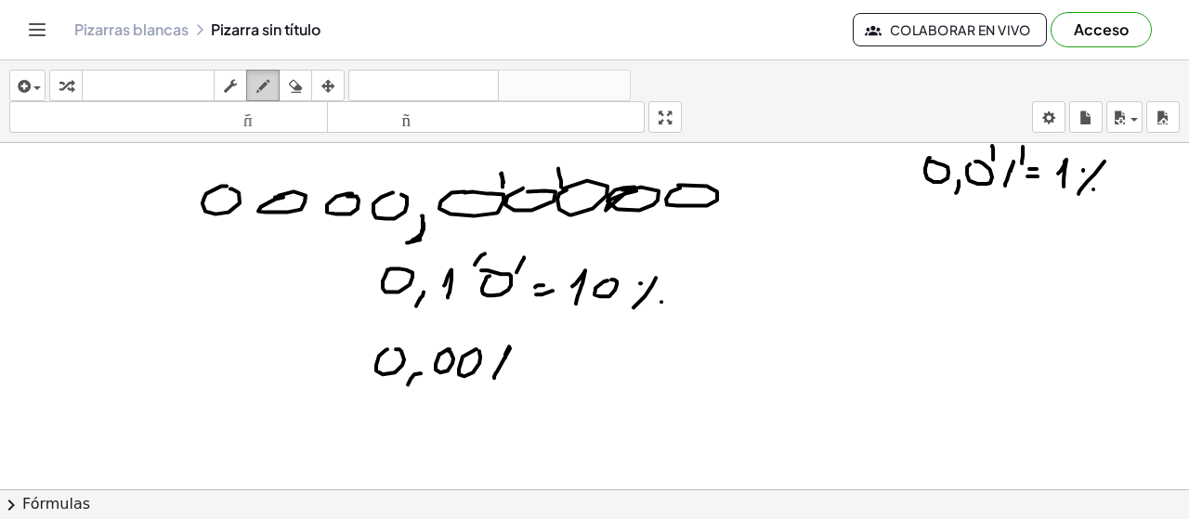
click at [267, 83] on icon "button" at bounding box center [262, 86] width 13 height 22
drag, startPoint x: 461, startPoint y: 337, endPoint x: 456, endPoint y: 350, distance: 13.8
drag, startPoint x: 494, startPoint y: 335, endPoint x: 487, endPoint y: 357, distance: 22.6
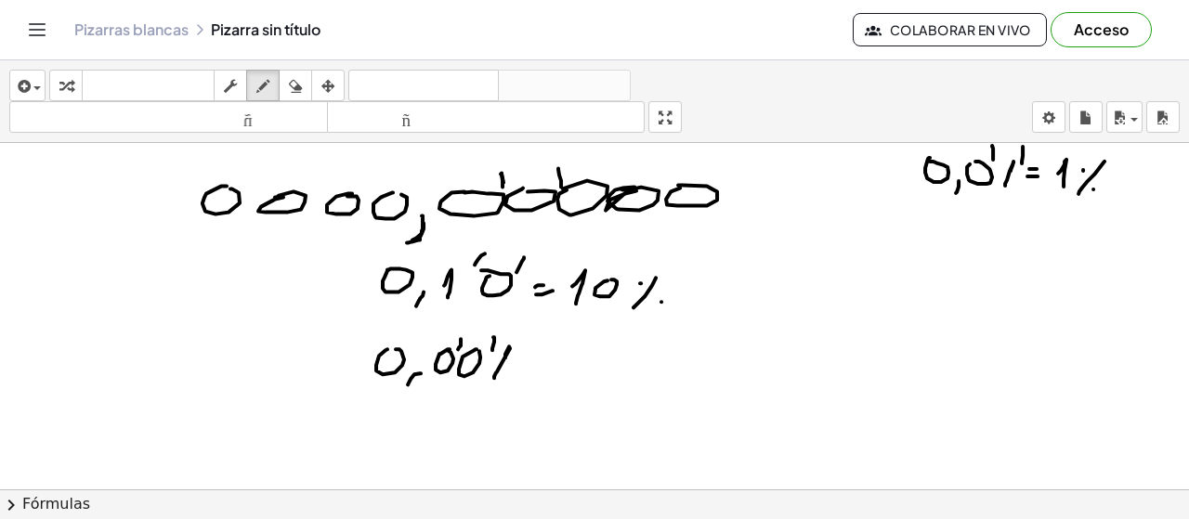
drag, startPoint x: 581, startPoint y: 369, endPoint x: 562, endPoint y: 408, distance: 43.2
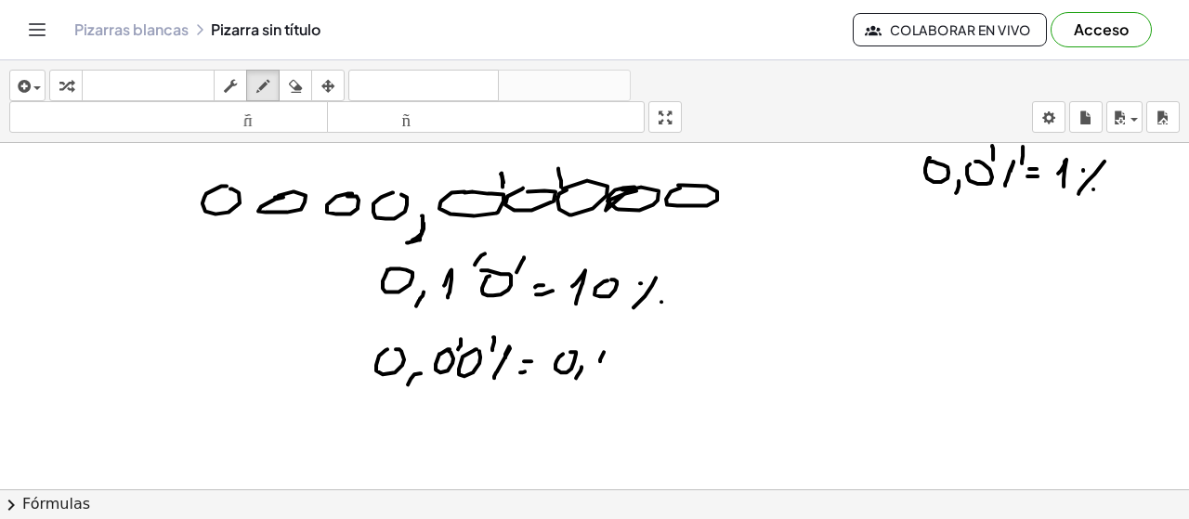
drag, startPoint x: 600, startPoint y: 358, endPoint x: 605, endPoint y: 372, distance: 14.7
drag, startPoint x: 647, startPoint y: 338, endPoint x: 617, endPoint y: 387, distance: 58.0
drag, startPoint x: 629, startPoint y: 348, endPoint x: 639, endPoint y: 365, distance: 19.6
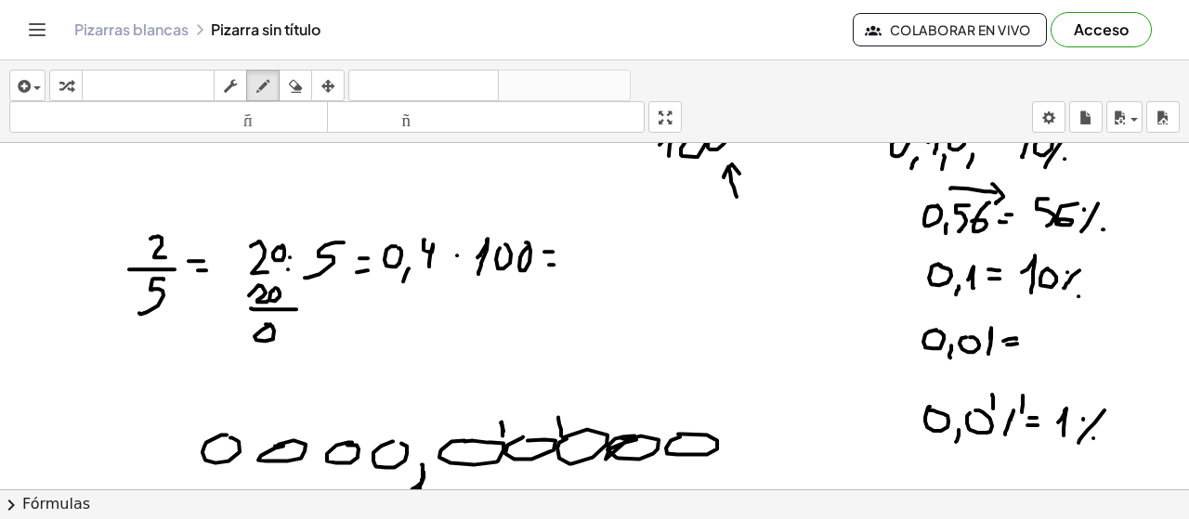
scroll to position [2927, 0]
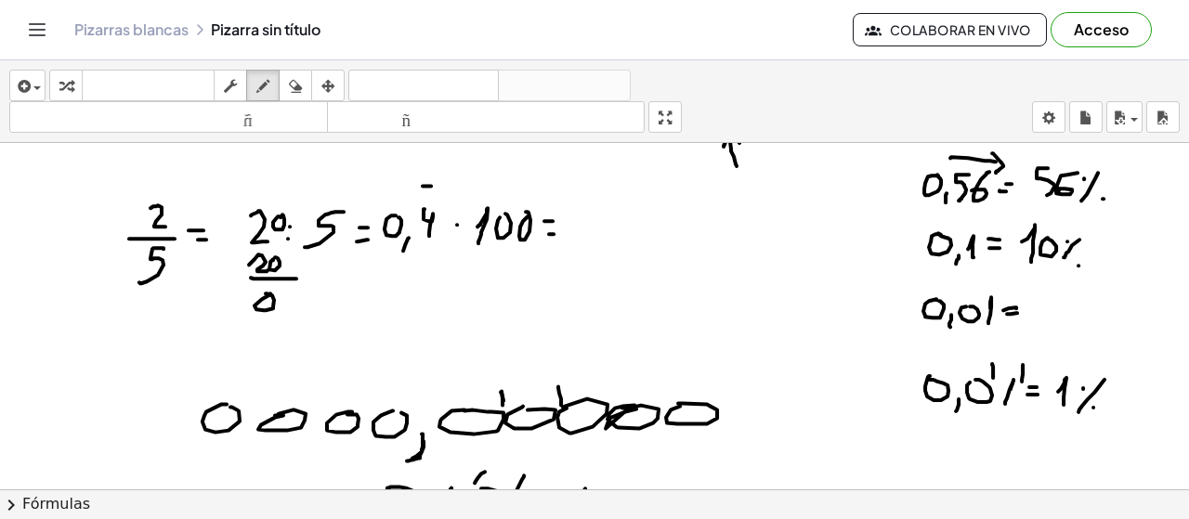
drag, startPoint x: 431, startPoint y: 184, endPoint x: 461, endPoint y: 186, distance: 29.8
drag, startPoint x: 451, startPoint y: 174, endPoint x: 449, endPoint y: 190, distance: 17.0
drag, startPoint x: 579, startPoint y: 195, endPoint x: 578, endPoint y: 234, distance: 39.0
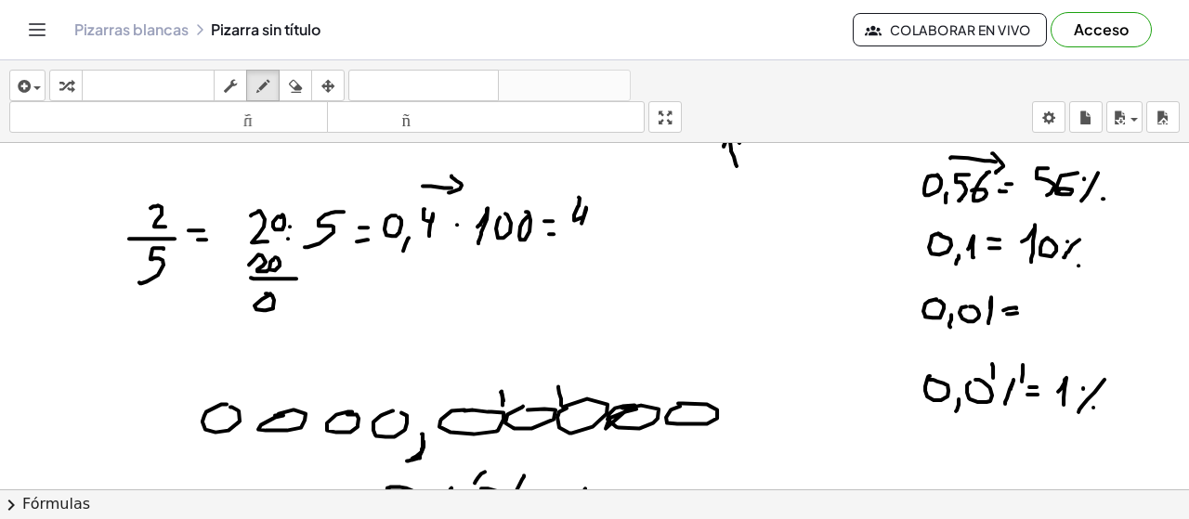
drag, startPoint x: 590, startPoint y: 221, endPoint x: 595, endPoint y: 213, distance: 9.6
drag, startPoint x: 647, startPoint y: 203, endPoint x: 618, endPoint y: 242, distance: 48.5
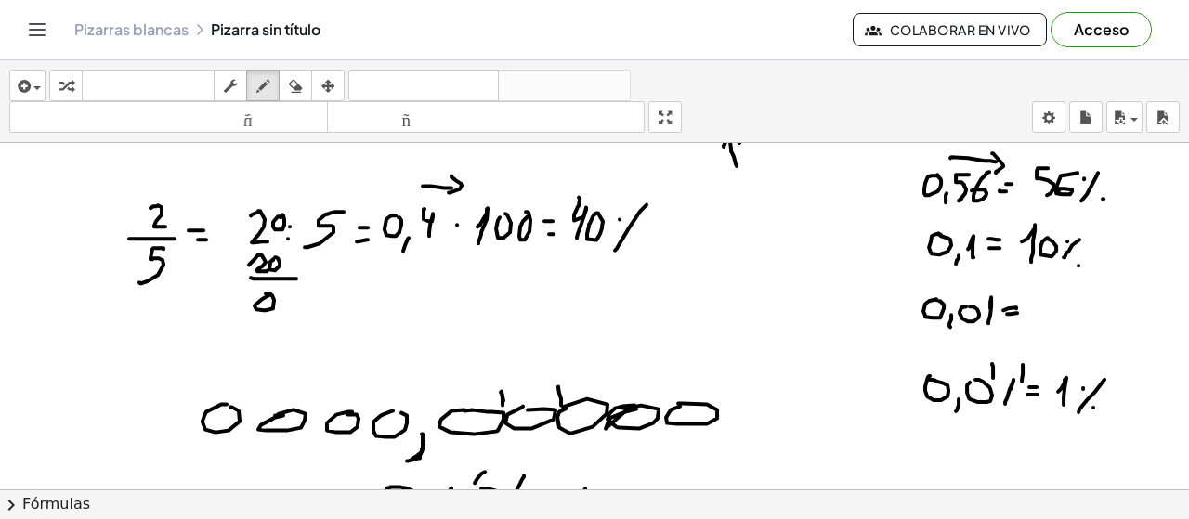
drag, startPoint x: 620, startPoint y: 217, endPoint x: 629, endPoint y: 238, distance: 22.4
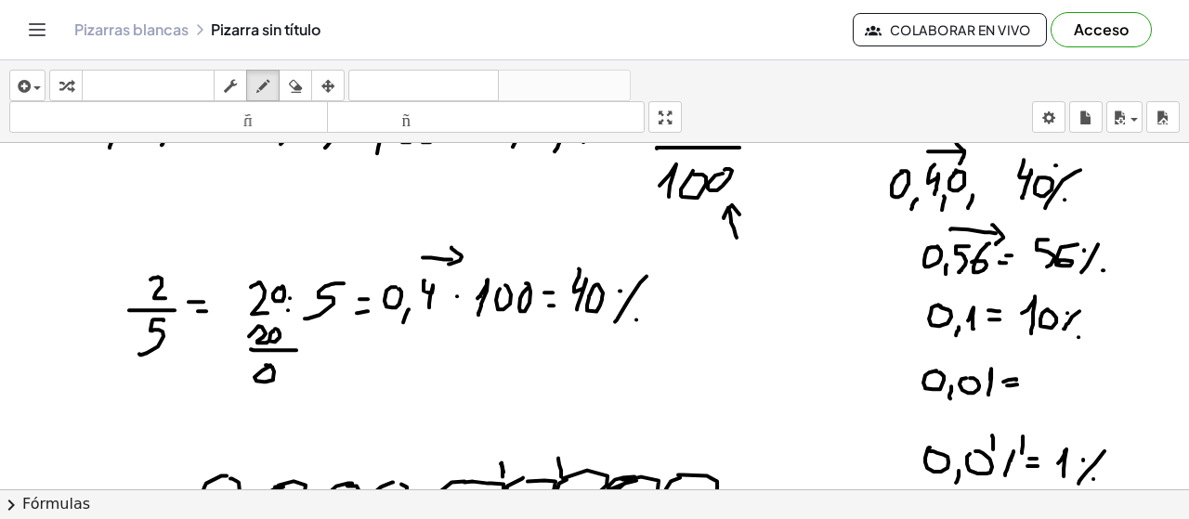
scroll to position [2871, 0]
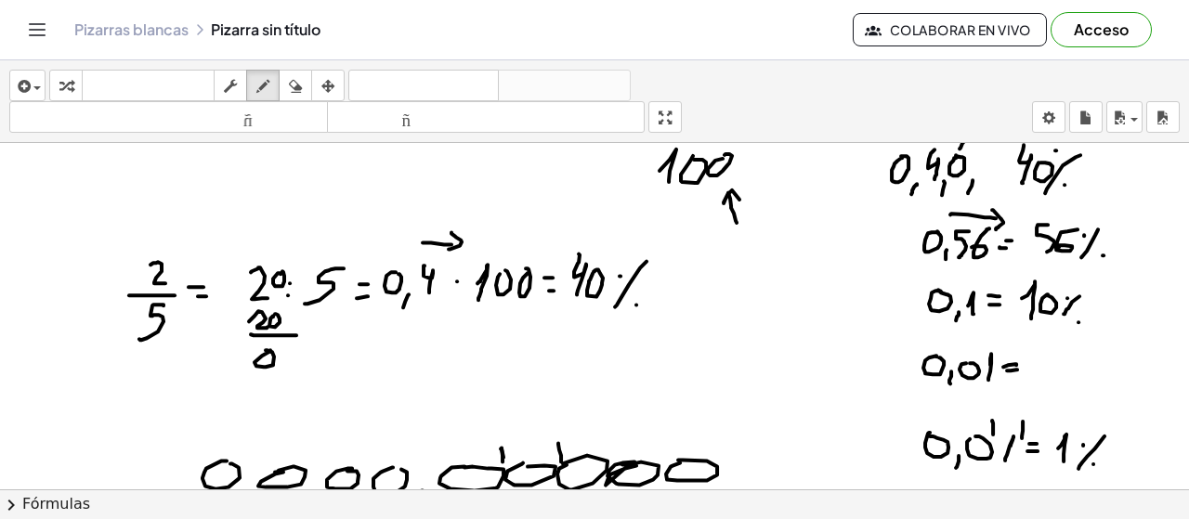
drag, startPoint x: 653, startPoint y: 283, endPoint x: 668, endPoint y: 283, distance: 14.9
drag, startPoint x: 695, startPoint y: 266, endPoint x: 711, endPoint y: 265, distance: 15.8
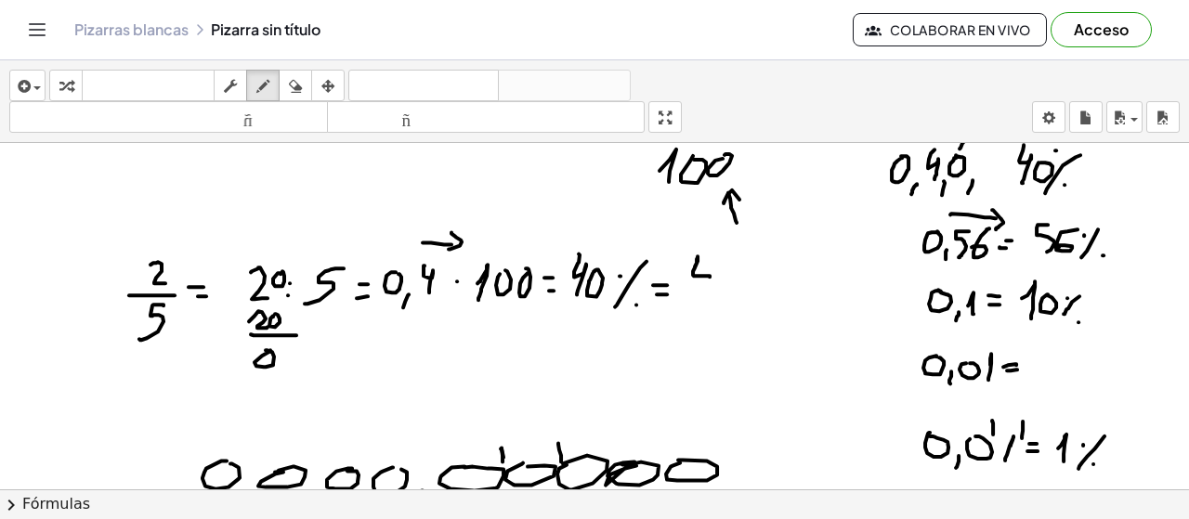
drag, startPoint x: 712, startPoint y: 287, endPoint x: 686, endPoint y: 304, distance: 30.9
drag, startPoint x: 692, startPoint y: 304, endPoint x: 751, endPoint y: 303, distance: 58.5
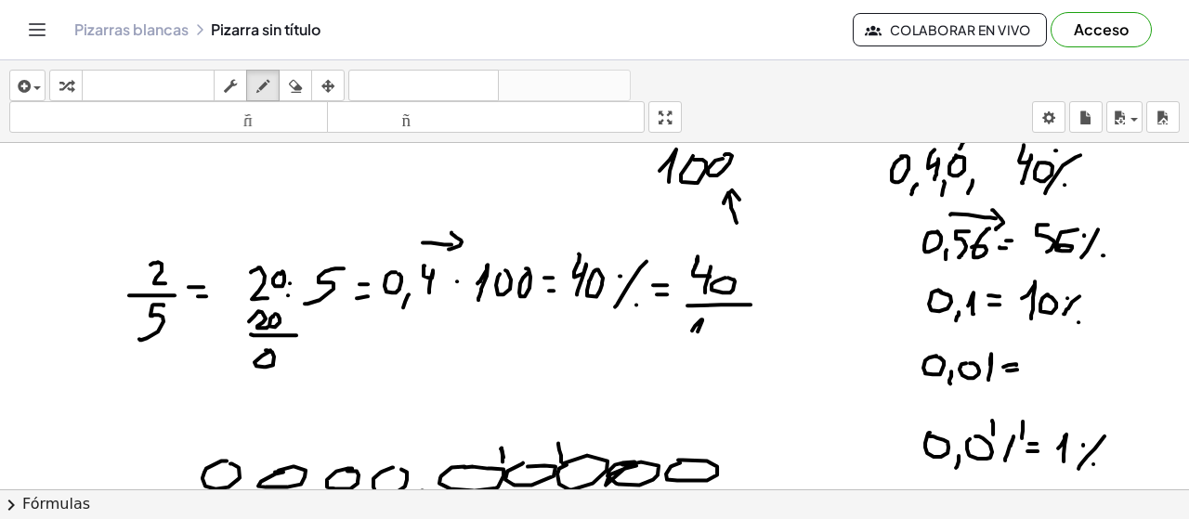
drag, startPoint x: 692, startPoint y: 329, endPoint x: 702, endPoint y: 345, distance: 18.8
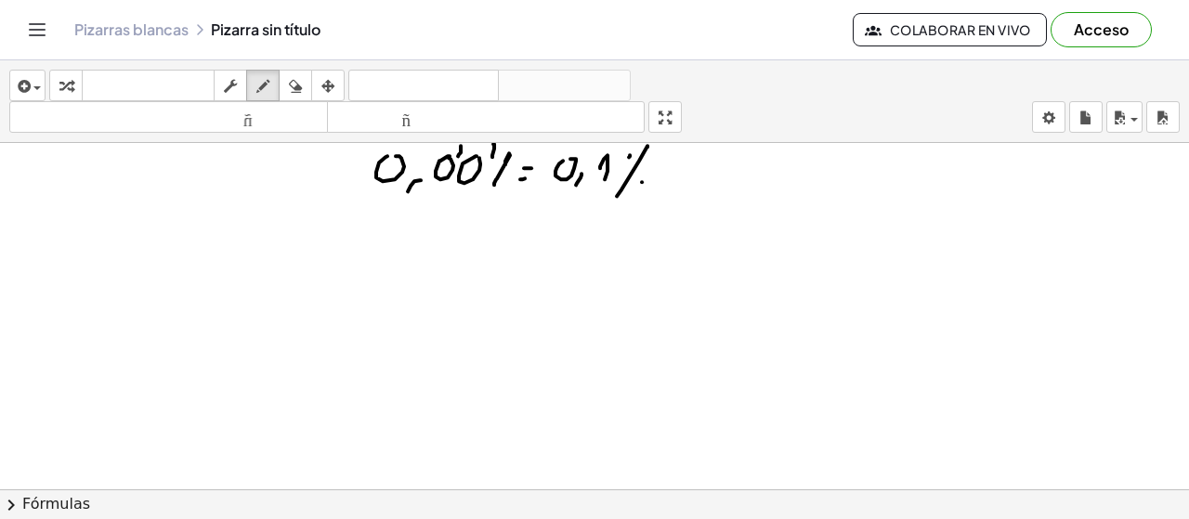
scroll to position [3365, 0]
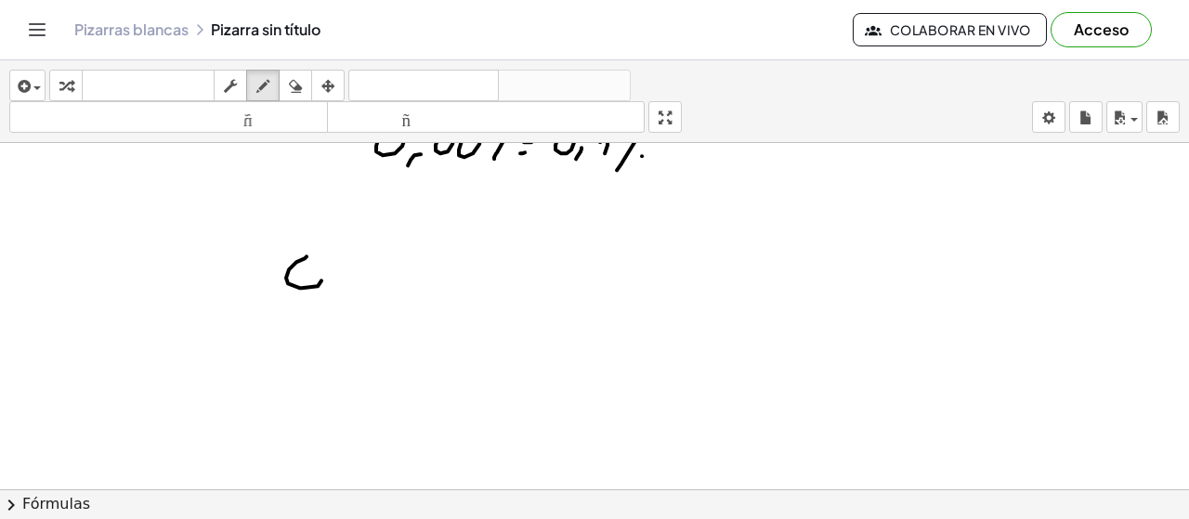
click at [299, 82] on icon "button" at bounding box center [295, 86] width 13 height 22
drag, startPoint x: 301, startPoint y: 323, endPoint x: 287, endPoint y: 265, distance: 60.2
drag, startPoint x: 287, startPoint y: 265, endPoint x: 308, endPoint y: 251, distance: 25.5
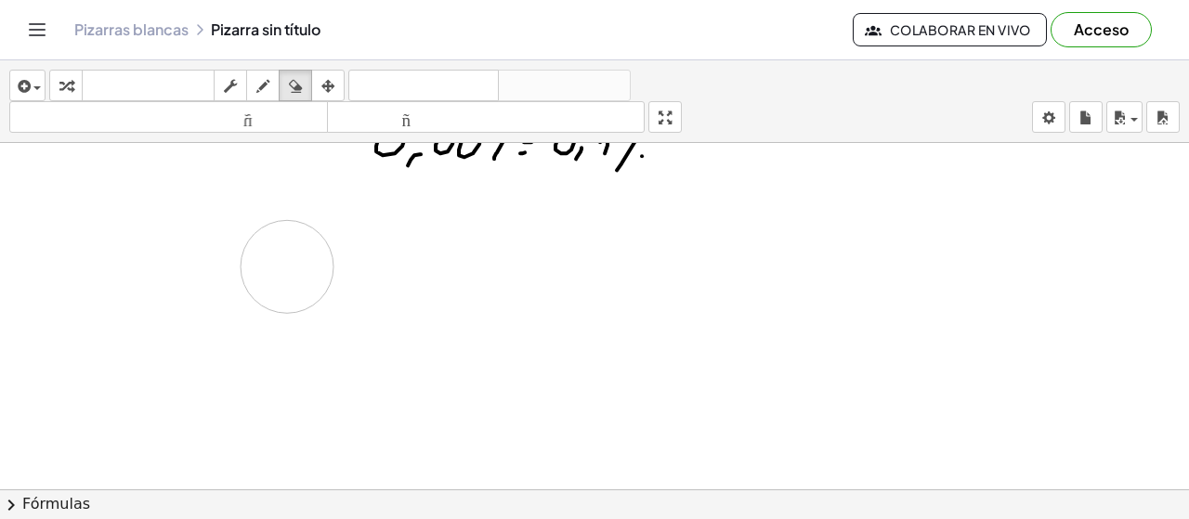
click at [265, 78] on icon "button" at bounding box center [262, 86] width 13 height 22
drag, startPoint x: 265, startPoint y: 251, endPoint x: 313, endPoint y: 265, distance: 50.3
drag, startPoint x: 308, startPoint y: 248, endPoint x: 320, endPoint y: 286, distance: 39.7
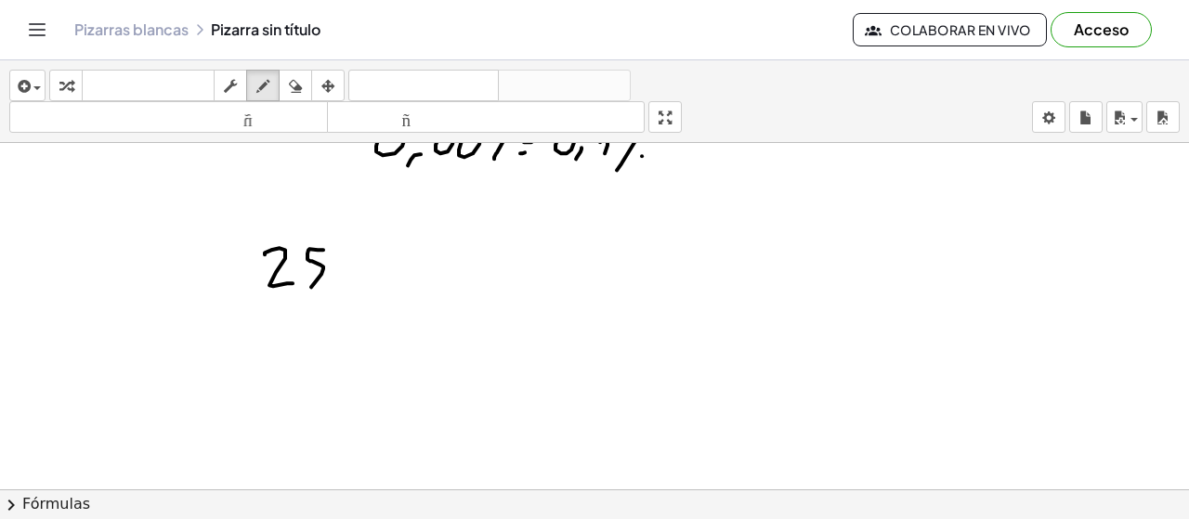
drag, startPoint x: 346, startPoint y: 285, endPoint x: 336, endPoint y: 306, distance: 22.4
drag, startPoint x: 385, startPoint y: 252, endPoint x: 395, endPoint y: 251, distance: 10.3
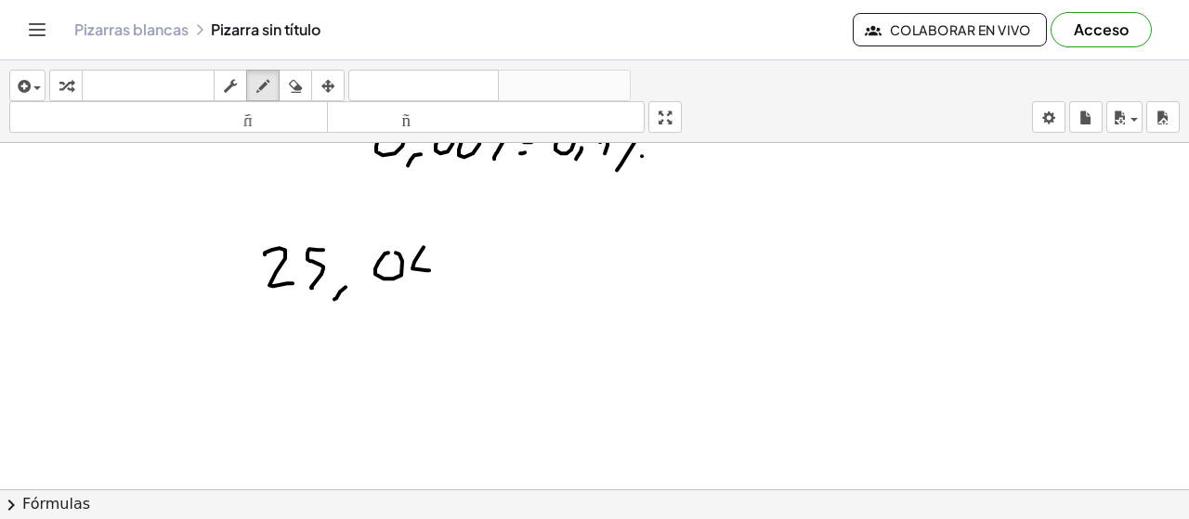
drag, startPoint x: 424, startPoint y: 245, endPoint x: 431, endPoint y: 291, distance: 46.1
drag, startPoint x: 468, startPoint y: 261, endPoint x: 471, endPoint y: 289, distance: 28.0
drag, startPoint x: 528, startPoint y: 270, endPoint x: 550, endPoint y: 268, distance: 22.4
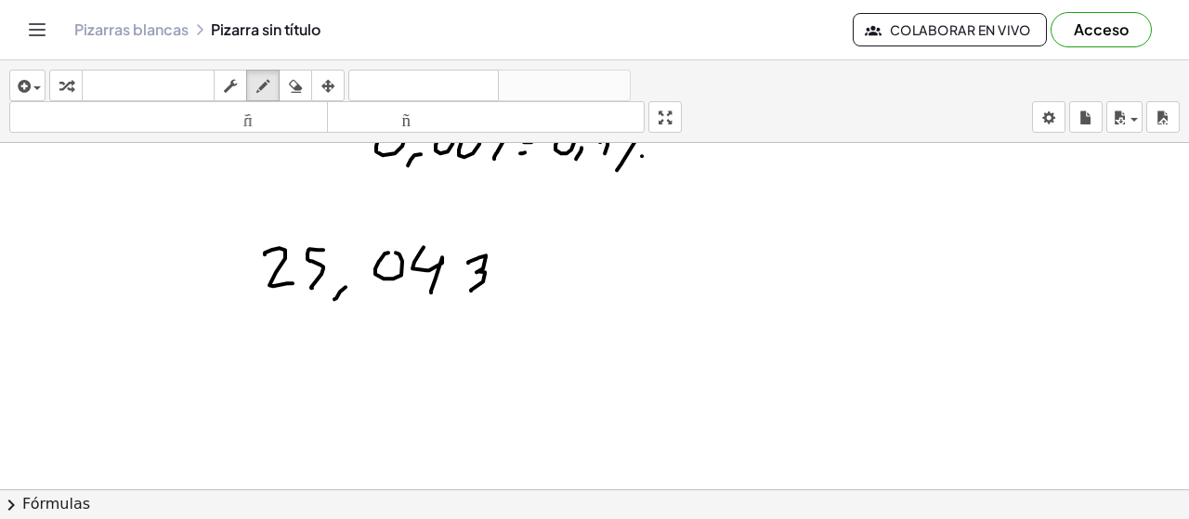
drag, startPoint x: 552, startPoint y: 268, endPoint x: 556, endPoint y: 294, distance: 26.4
drag, startPoint x: 574, startPoint y: 287, endPoint x: 604, endPoint y: 255, distance: 43.4
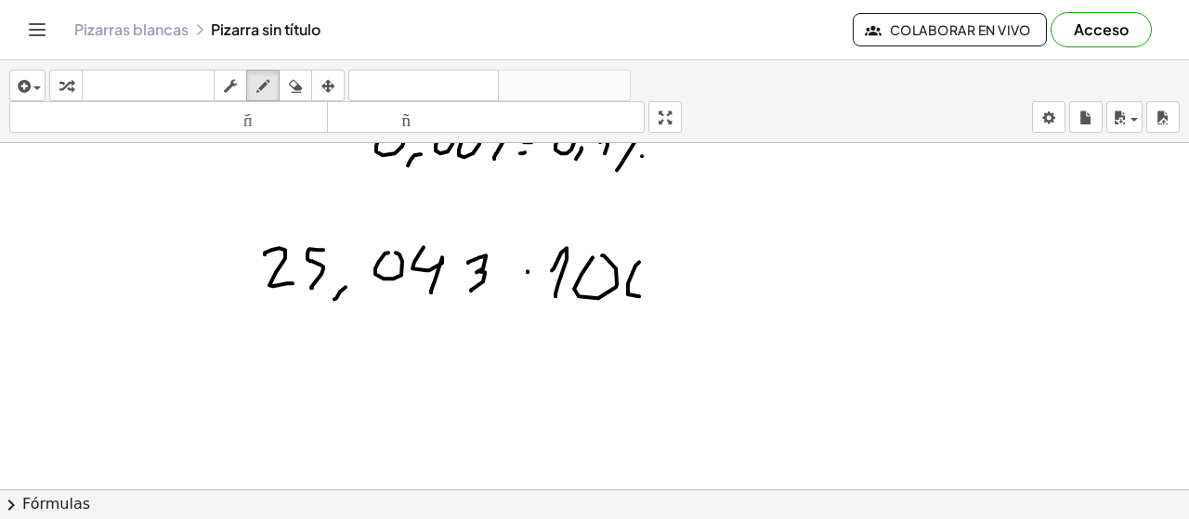
drag, startPoint x: 629, startPoint y: 293, endPoint x: 652, endPoint y: 258, distance: 41.5
drag, startPoint x: 652, startPoint y: 261, endPoint x: 650, endPoint y: 293, distance: 31.6
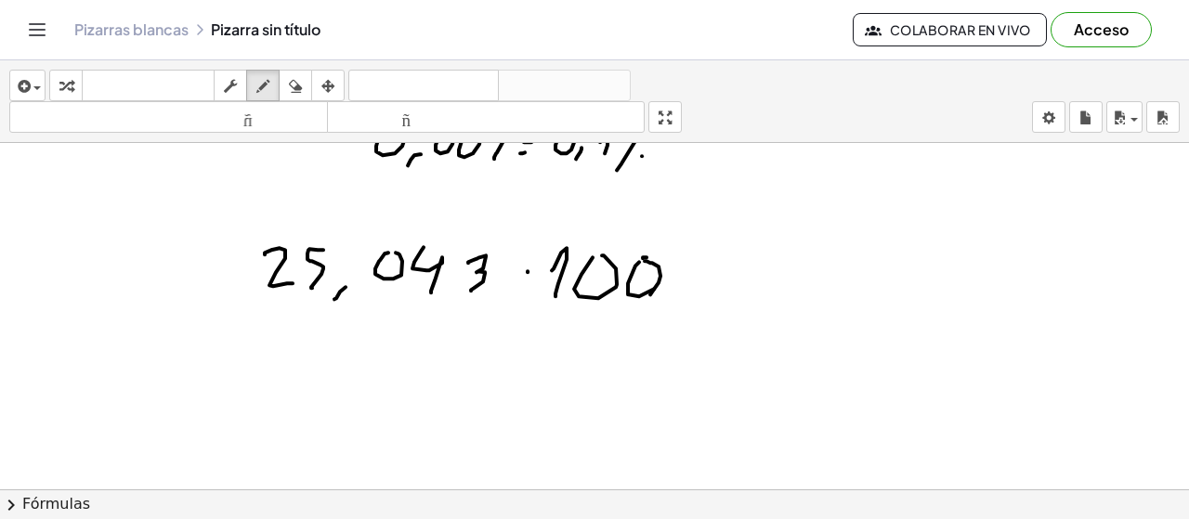
drag, startPoint x: 405, startPoint y: 284, endPoint x: 395, endPoint y: 307, distance: 25.4
drag, startPoint x: 444, startPoint y: 289, endPoint x: 411, endPoint y: 332, distance: 54.3
drag, startPoint x: 443, startPoint y: 289, endPoint x: 440, endPoint y: 300, distance: 11.5
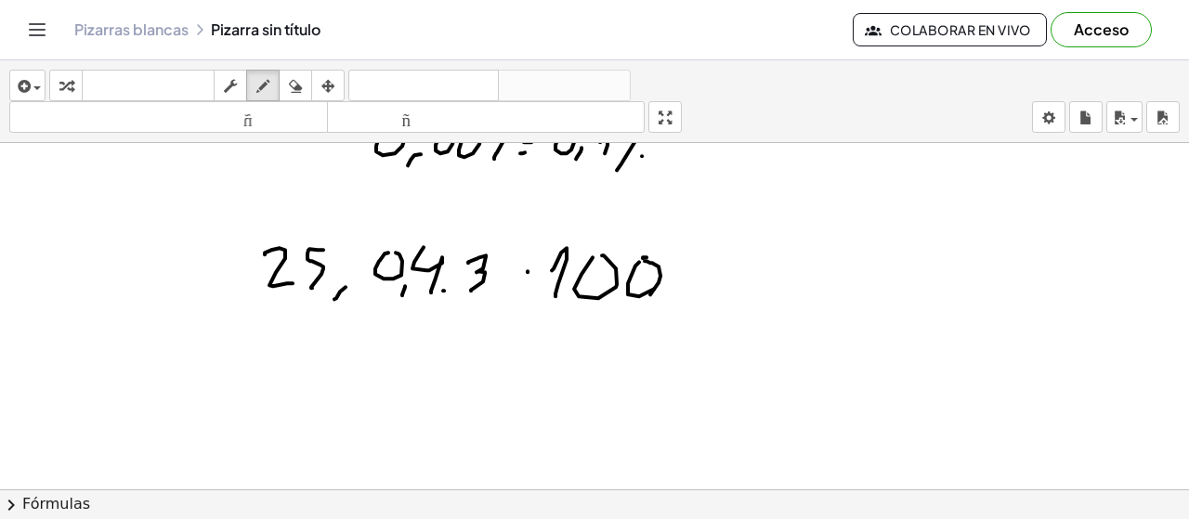
drag, startPoint x: 707, startPoint y: 267, endPoint x: 719, endPoint y: 267, distance: 12.1
drag, startPoint x: 756, startPoint y: 254, endPoint x: 809, endPoint y: 268, distance: 54.8
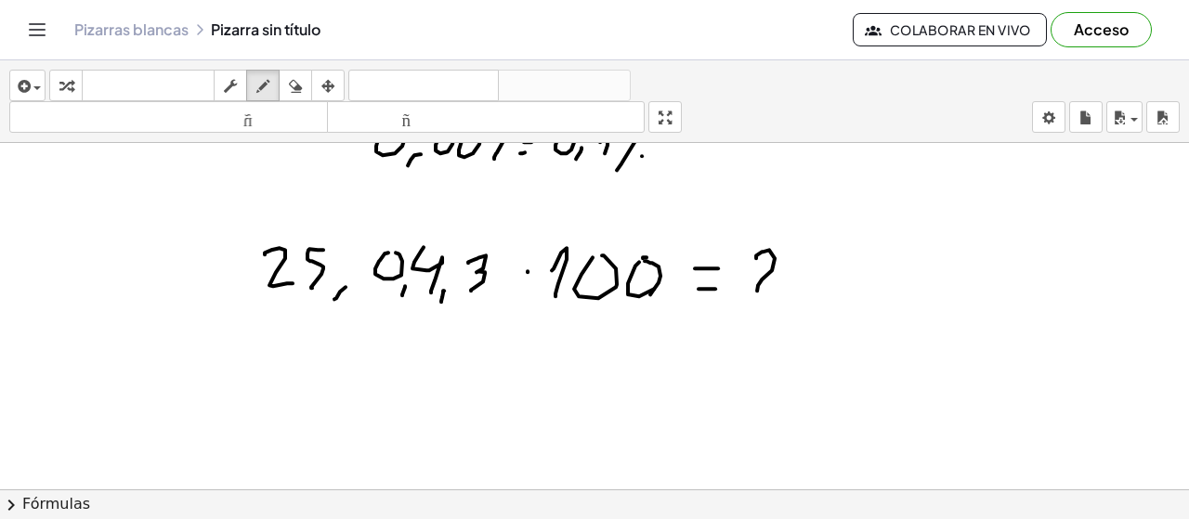
drag, startPoint x: 815, startPoint y: 254, endPoint x: 801, endPoint y: 287, distance: 36.2
drag, startPoint x: 831, startPoint y: 267, endPoint x: 846, endPoint y: 258, distance: 17.9
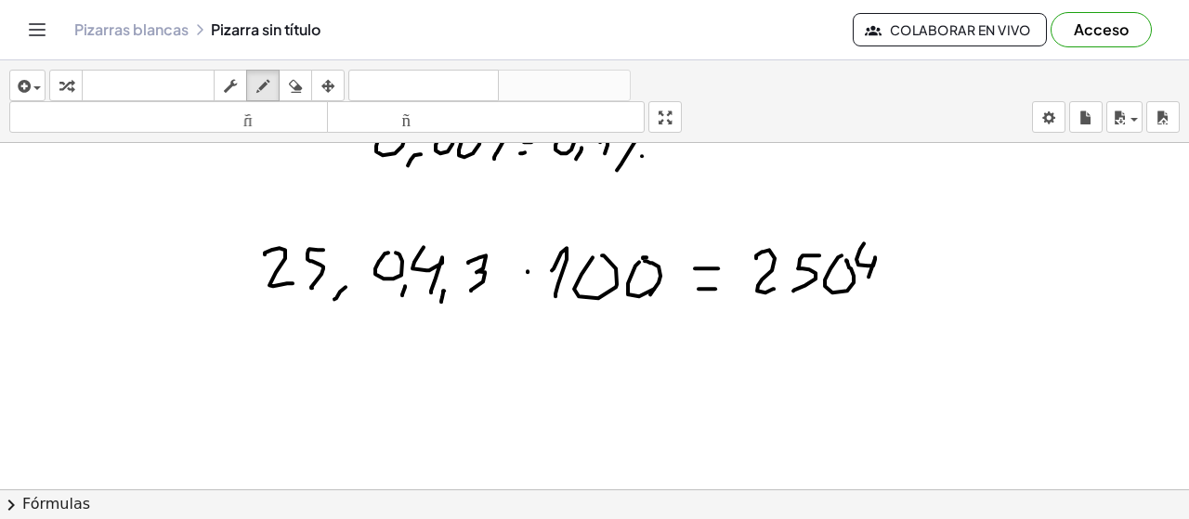
drag, startPoint x: 864, startPoint y: 242, endPoint x: 866, endPoint y: 285, distance: 43.7
drag, startPoint x: 883, startPoint y: 292, endPoint x: 836, endPoint y: 370, distance: 91.3
drag, startPoint x: 916, startPoint y: 255, endPoint x: 909, endPoint y: 300, distance: 46.0
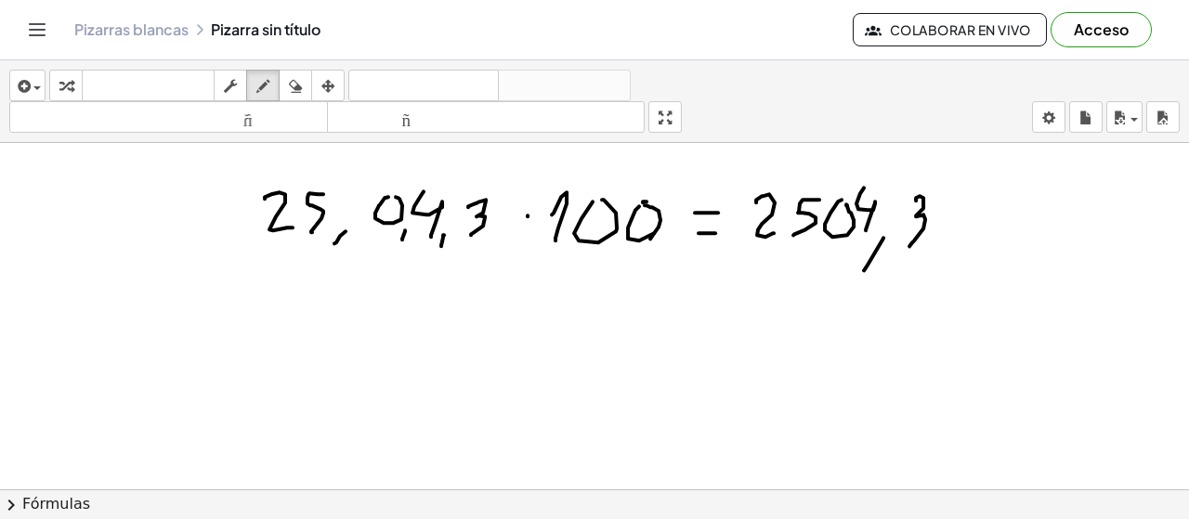
scroll to position [3429, 0]
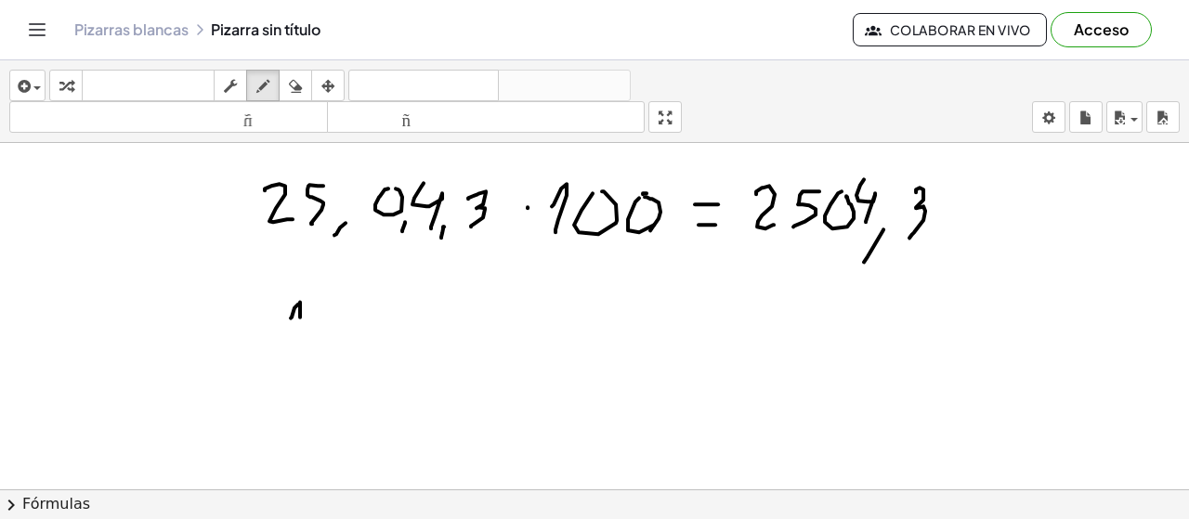
drag, startPoint x: 291, startPoint y: 316, endPoint x: 297, endPoint y: 341, distance: 25.9
drag, startPoint x: 314, startPoint y: 337, endPoint x: 312, endPoint y: 348, distance: 11.3
drag, startPoint x: 324, startPoint y: 313, endPoint x: 349, endPoint y: 339, distance: 36.1
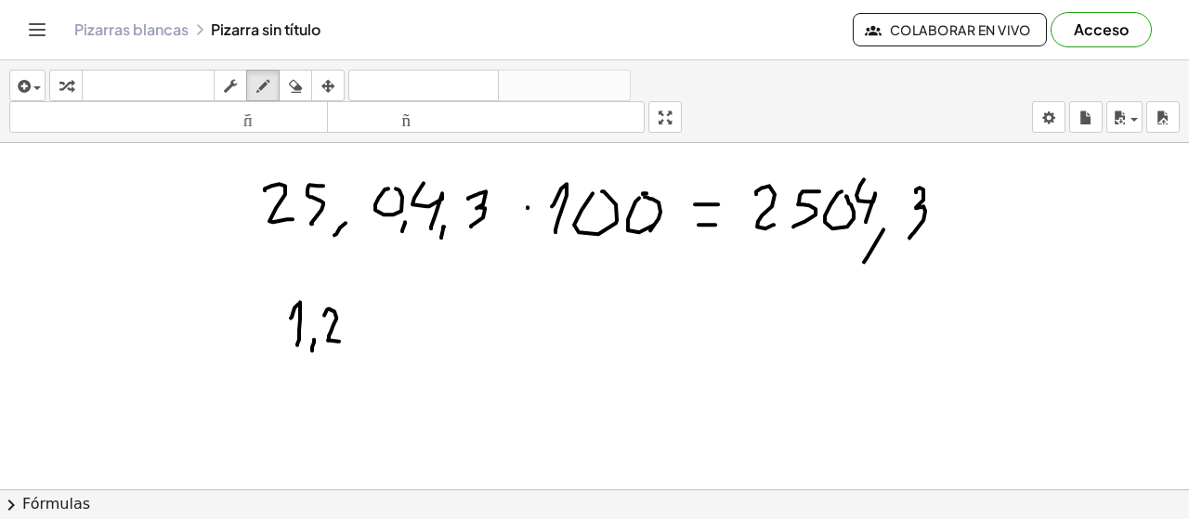
drag, startPoint x: 370, startPoint y: 324, endPoint x: 384, endPoint y: 323, distance: 14.0
click at [297, 88] on icon "button" at bounding box center [295, 86] width 13 height 22
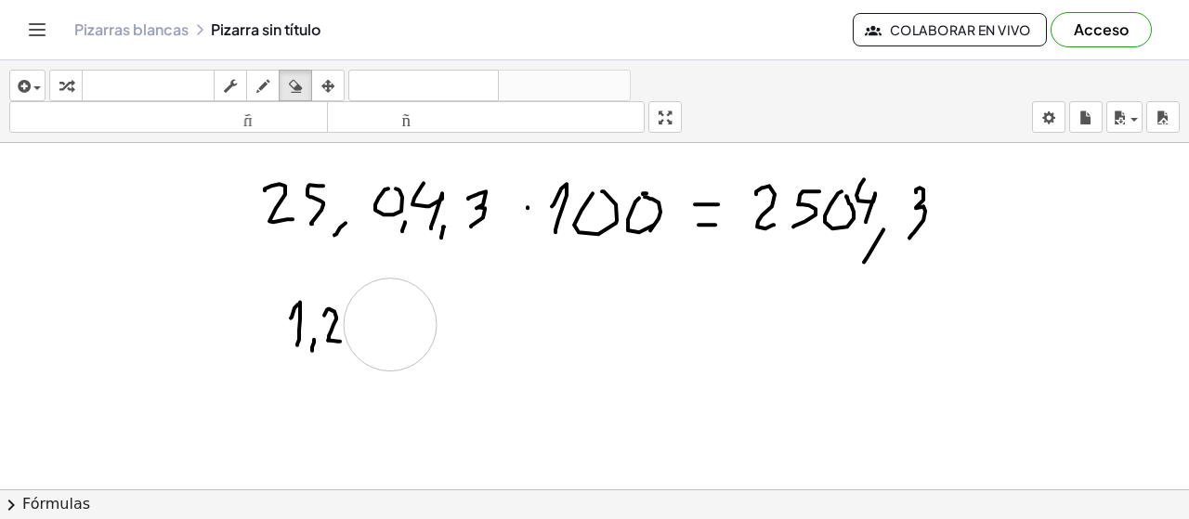
click at [275, 81] on div "button" at bounding box center [263, 85] width 24 height 22
click at [41, 25] on icon "Cambiar navegación" at bounding box center [37, 30] width 22 height 22
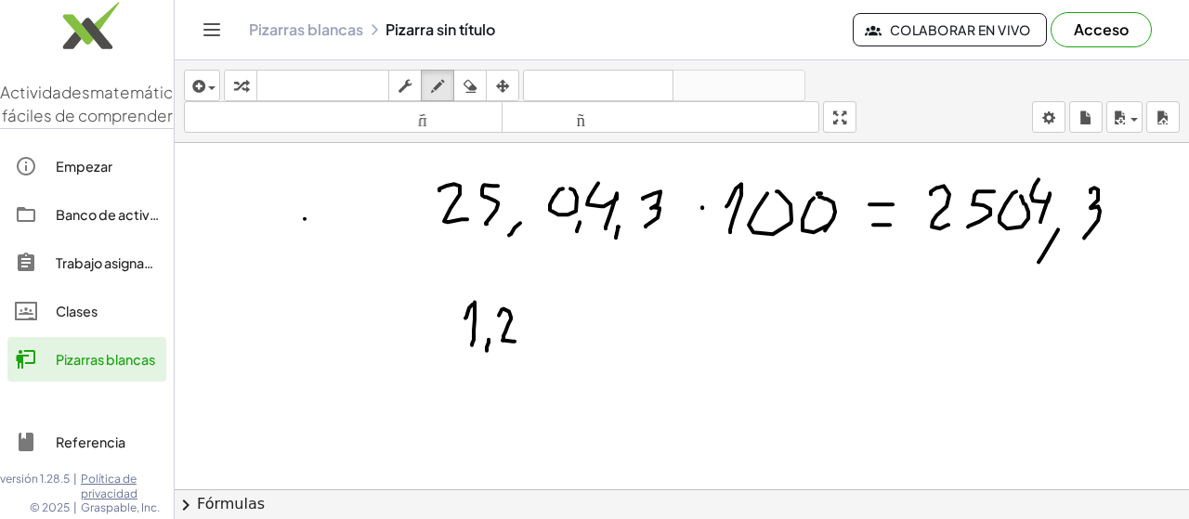
click at [212, 22] on icon "Cambiar navegación" at bounding box center [212, 30] width 22 height 22
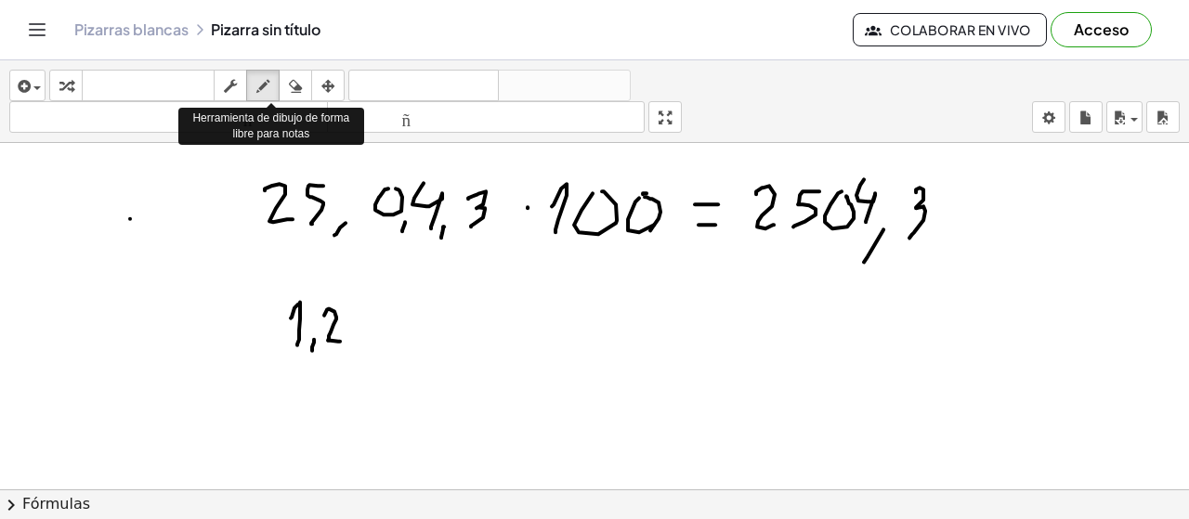
drag, startPoint x: 264, startPoint y: 92, endPoint x: 476, endPoint y: 22, distance: 223.0
click at [477, 22] on div "Pizarras blancas Pizarra sin título" at bounding box center [463, 29] width 778 height 19
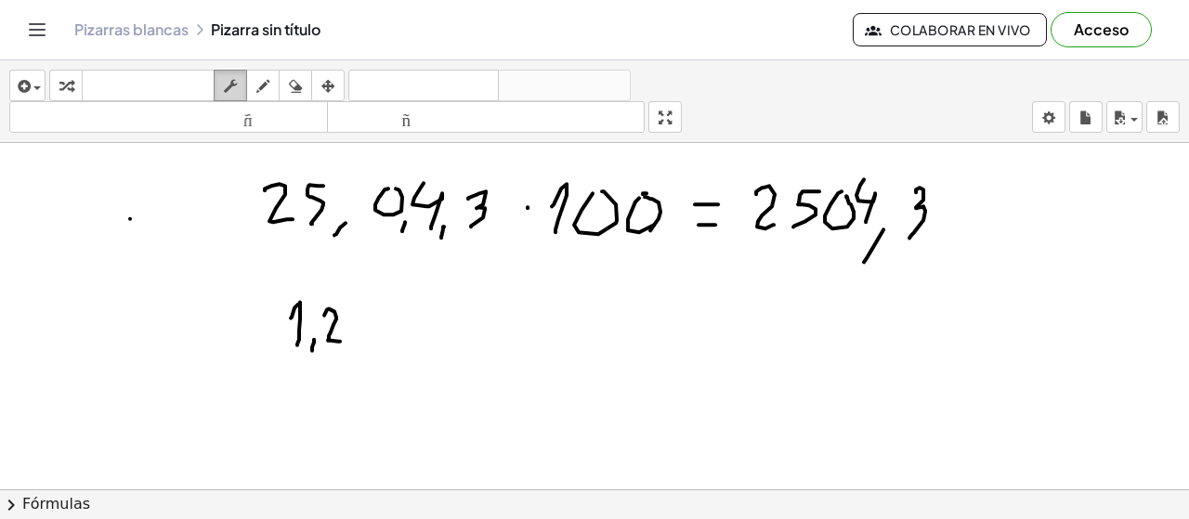
click at [229, 88] on icon "button" at bounding box center [230, 86] width 13 height 22
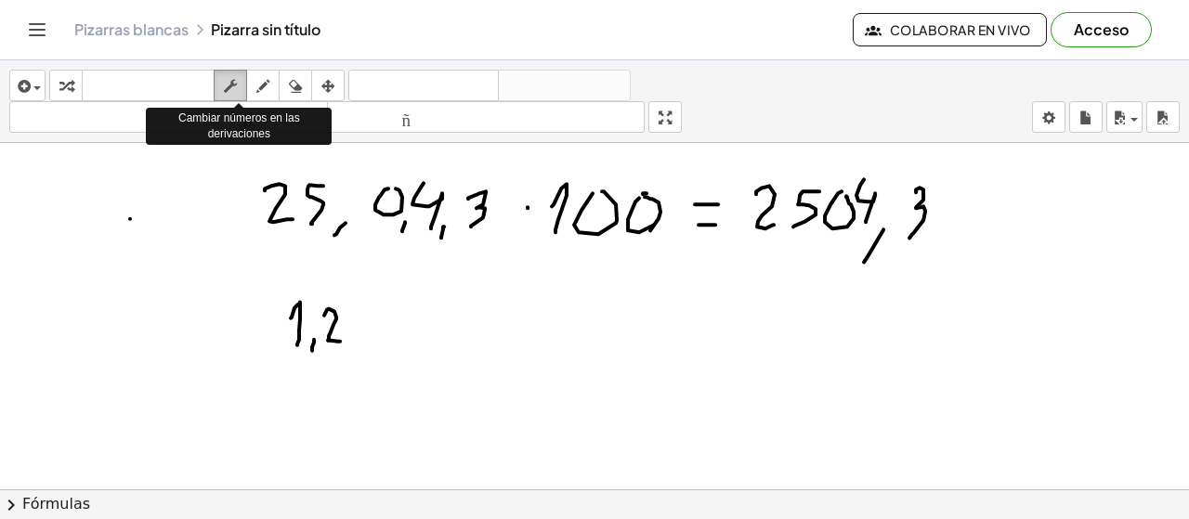
click at [229, 87] on icon "button" at bounding box center [230, 86] width 13 height 22
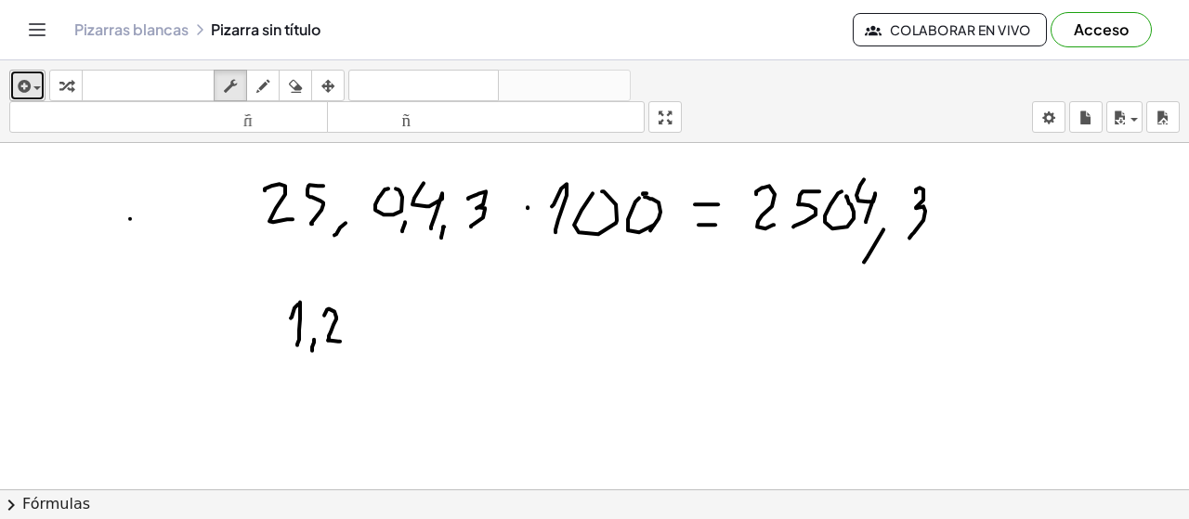
click at [41, 89] on button "insertar" at bounding box center [27, 86] width 36 height 32
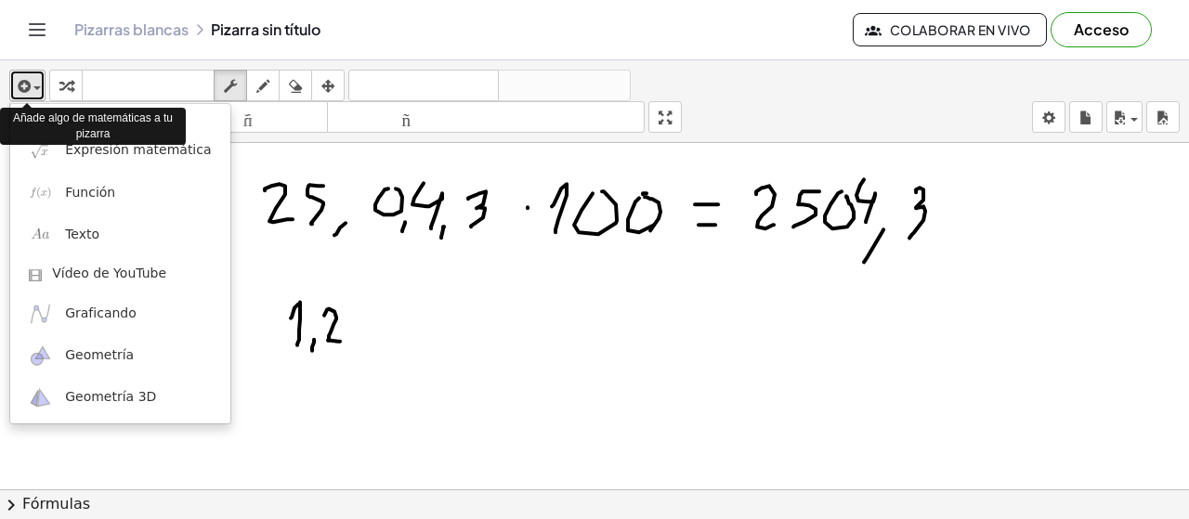
click at [41, 89] on button "insertar" at bounding box center [27, 86] width 36 height 32
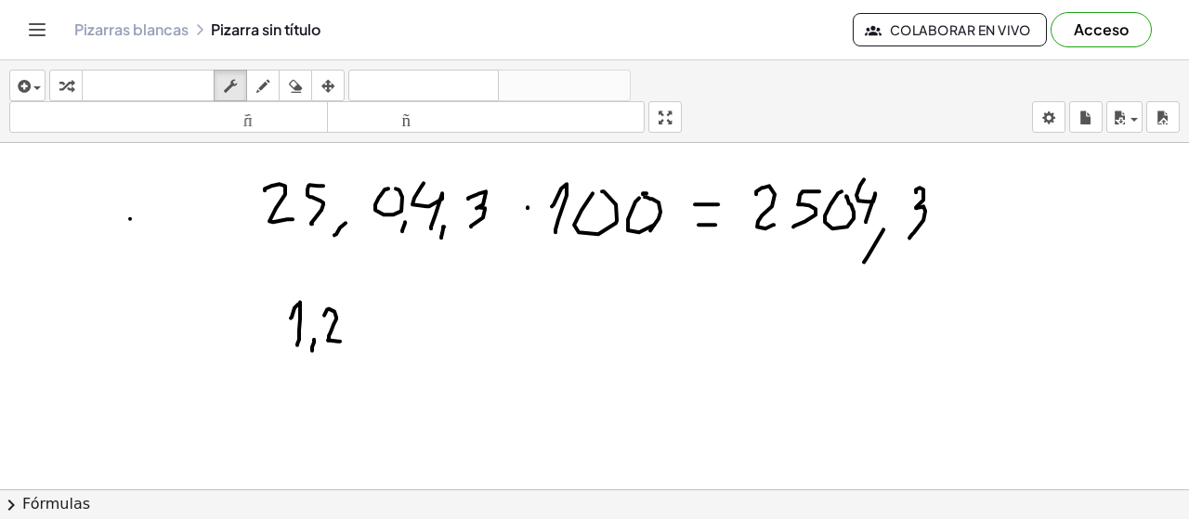
click at [525, 27] on div "Pizarras blancas Pizarra sin título" at bounding box center [463, 29] width 778 height 19
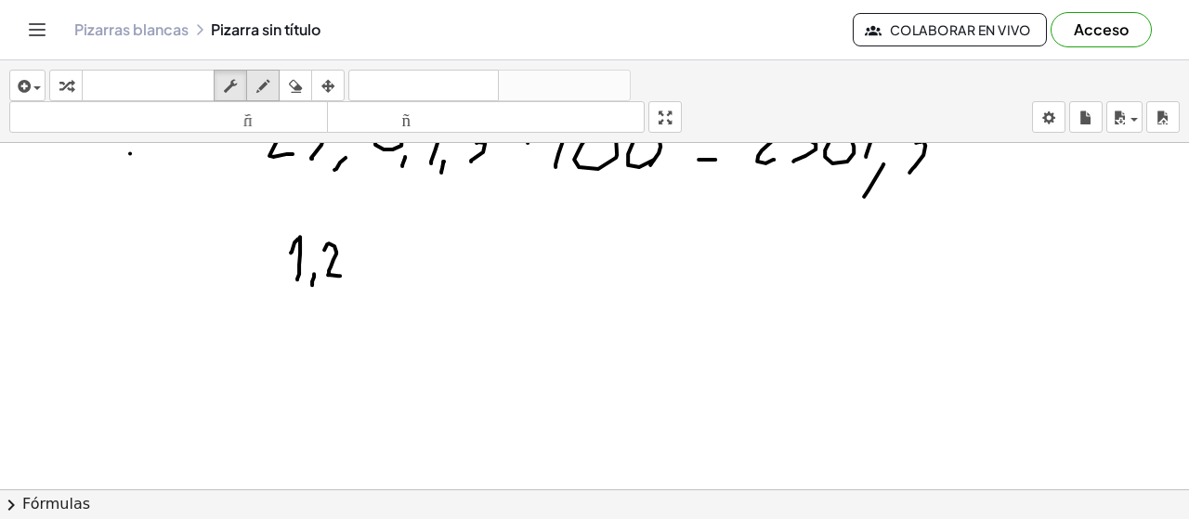
click at [269, 89] on icon "button" at bounding box center [262, 86] width 13 height 22
click at [294, 91] on icon "button" at bounding box center [295, 86] width 13 height 22
click at [264, 81] on icon "button" at bounding box center [262, 86] width 13 height 22
drag, startPoint x: 288, startPoint y: 348, endPoint x: 295, endPoint y: 370, distance: 22.6
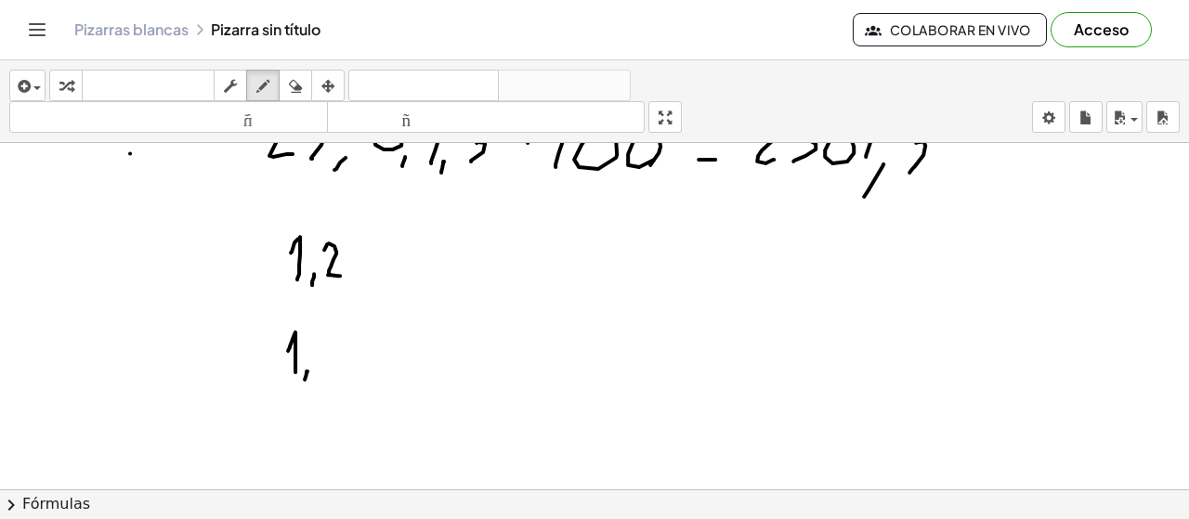
drag, startPoint x: 307, startPoint y: 369, endPoint x: 302, endPoint y: 382, distance: 14.1
drag, startPoint x: 317, startPoint y: 369, endPoint x: 349, endPoint y: 366, distance: 32.6
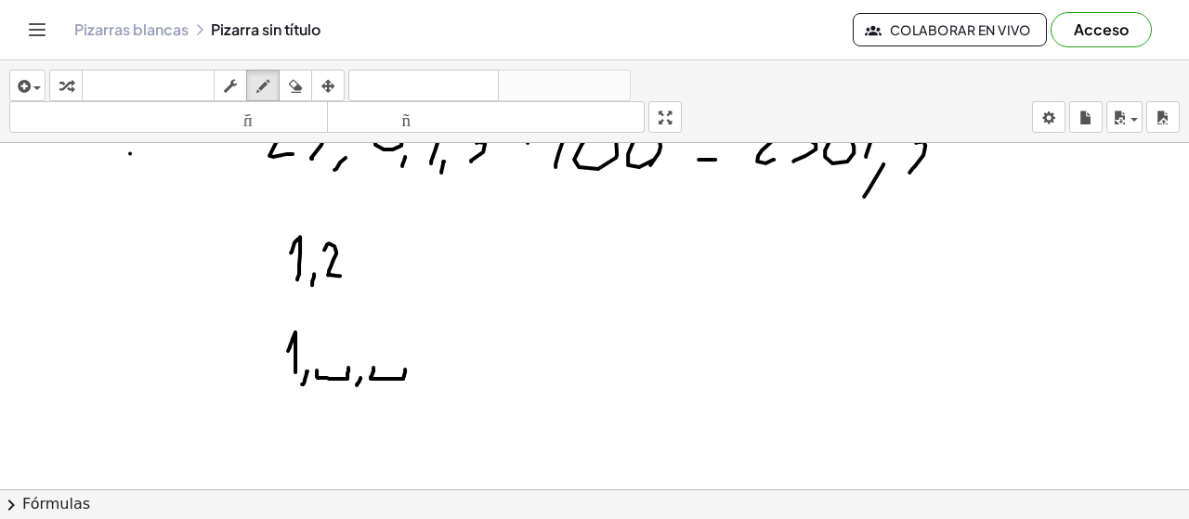
drag, startPoint x: 373, startPoint y: 365, endPoint x: 405, endPoint y: 364, distance: 31.6
drag, startPoint x: 414, startPoint y: 378, endPoint x: 405, endPoint y: 387, distance: 13.1
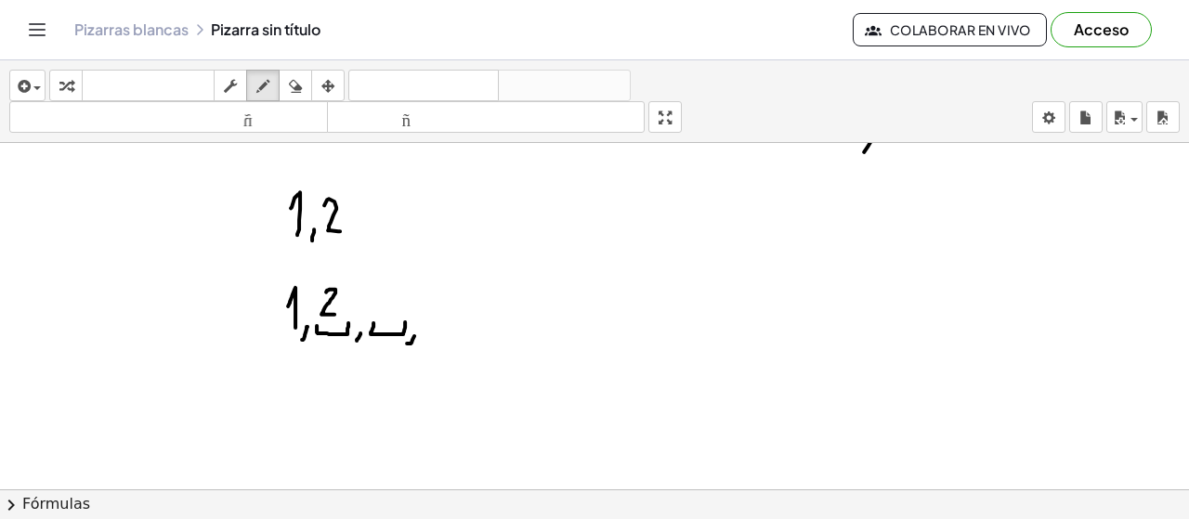
drag, startPoint x: 326, startPoint y: 289, endPoint x: 337, endPoint y: 311, distance: 24.9
drag, startPoint x: 398, startPoint y: 205, endPoint x: 415, endPoint y: 216, distance: 20.9
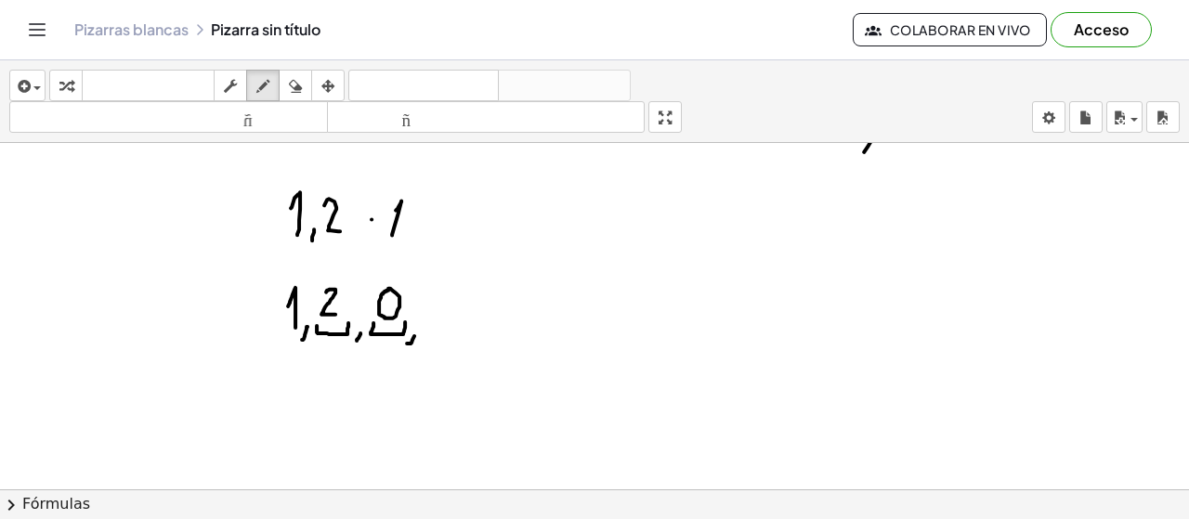
drag, startPoint x: 414, startPoint y: 213, endPoint x: 427, endPoint y: 207, distance: 14.1
drag, startPoint x: 439, startPoint y: 220, endPoint x: 453, endPoint y: 203, distance: 22.5
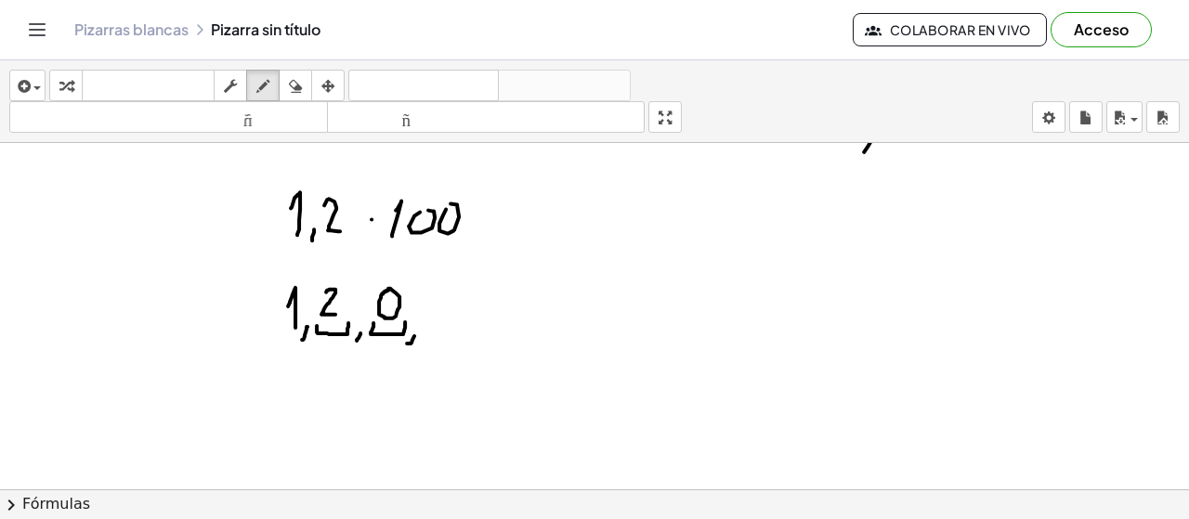
drag, startPoint x: 540, startPoint y: 196, endPoint x: 531, endPoint y: 228, distance: 32.7
drag, startPoint x: 556, startPoint y: 200, endPoint x: 569, endPoint y: 227, distance: 29.9
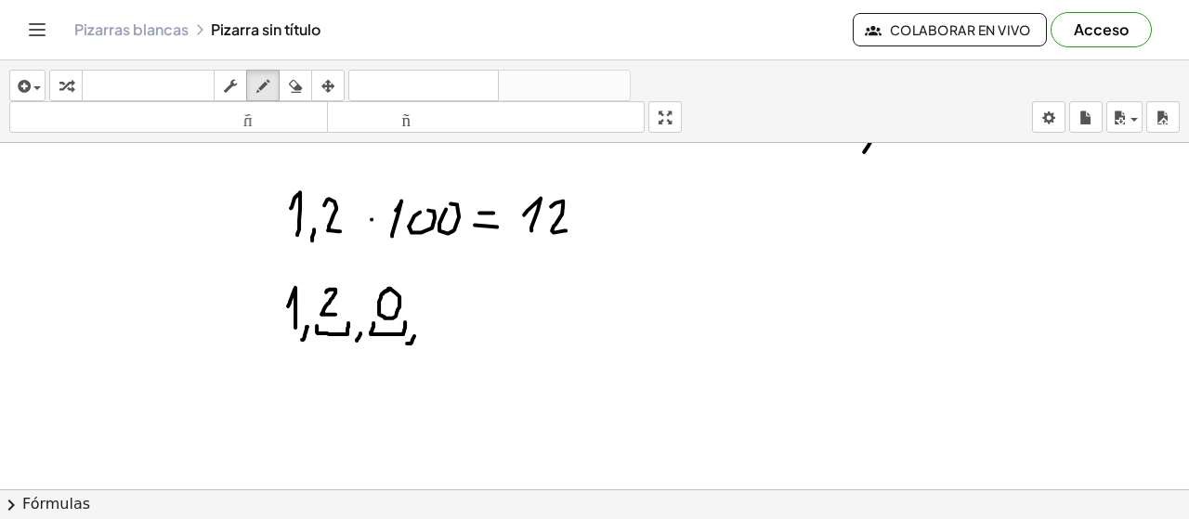
drag, startPoint x: 631, startPoint y: 187, endPoint x: 613, endPoint y: 227, distance: 43.7
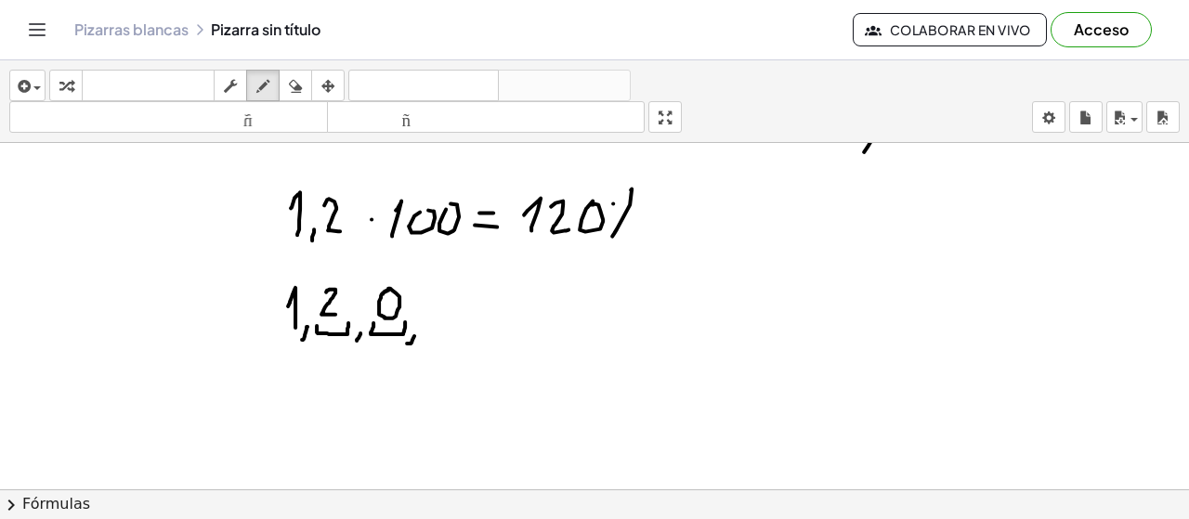
drag, startPoint x: 309, startPoint y: 263, endPoint x: 314, endPoint y: 285, distance: 22.8
drag, startPoint x: 315, startPoint y: 268, endPoint x: 347, endPoint y: 278, distance: 32.9
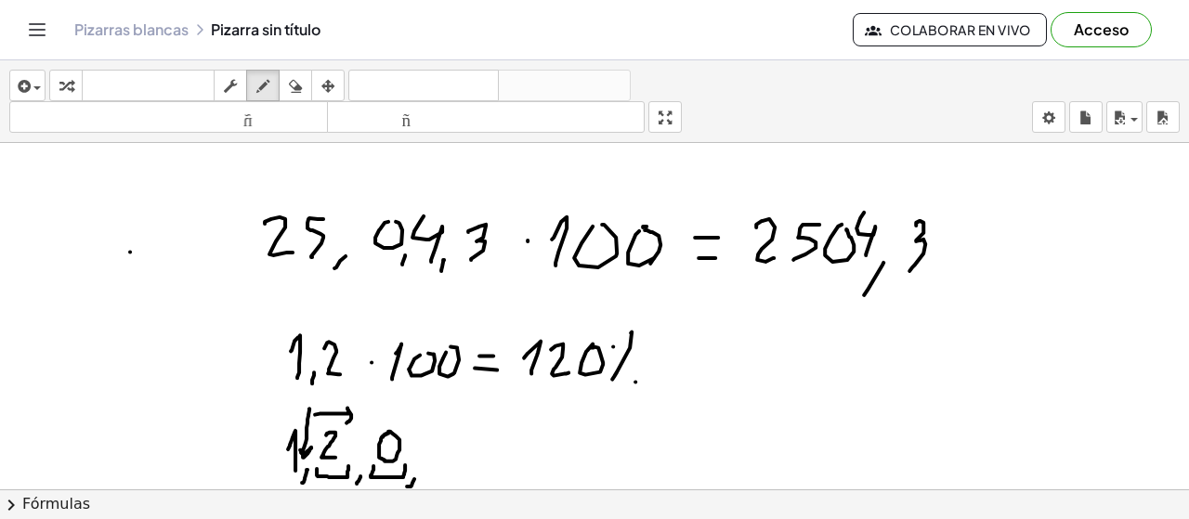
scroll to position [3388, 0]
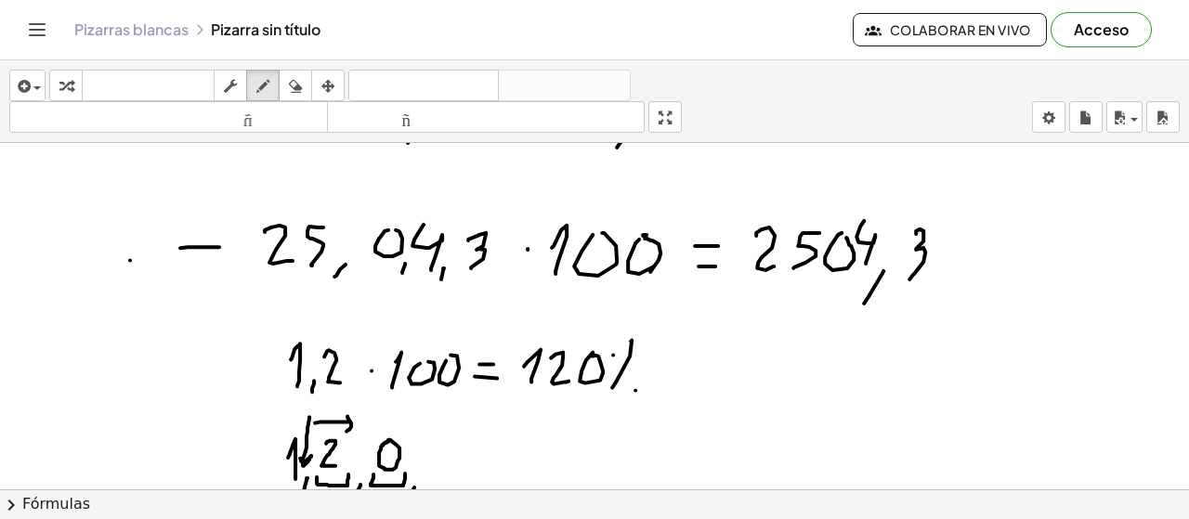
drag, startPoint x: 219, startPoint y: 244, endPoint x: 231, endPoint y: 244, distance: 12.1
drag, startPoint x: 232, startPoint y: 244, endPoint x: 211, endPoint y: 259, distance: 26.0
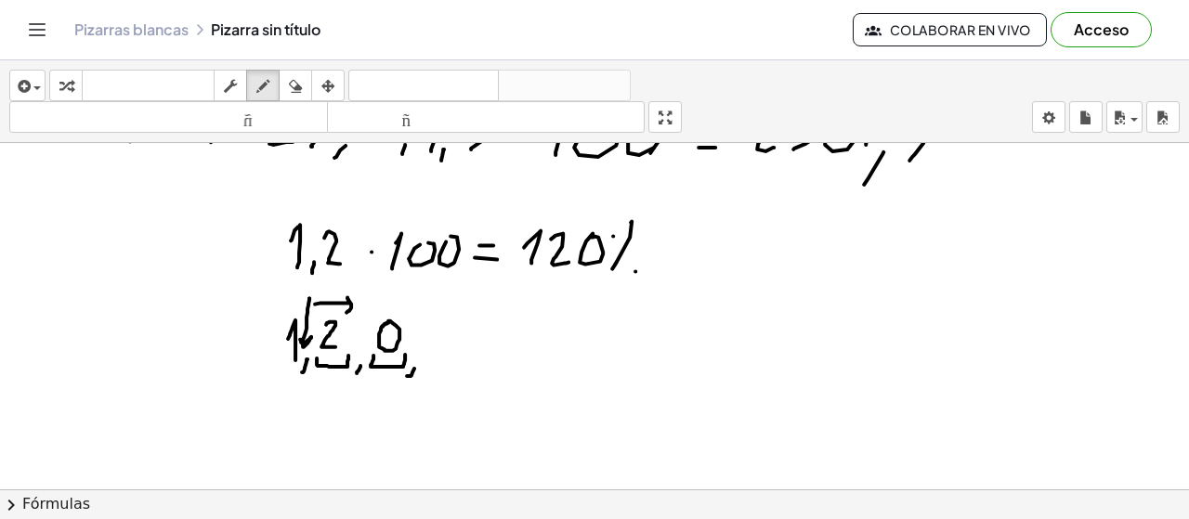
scroll to position [3573, 0]
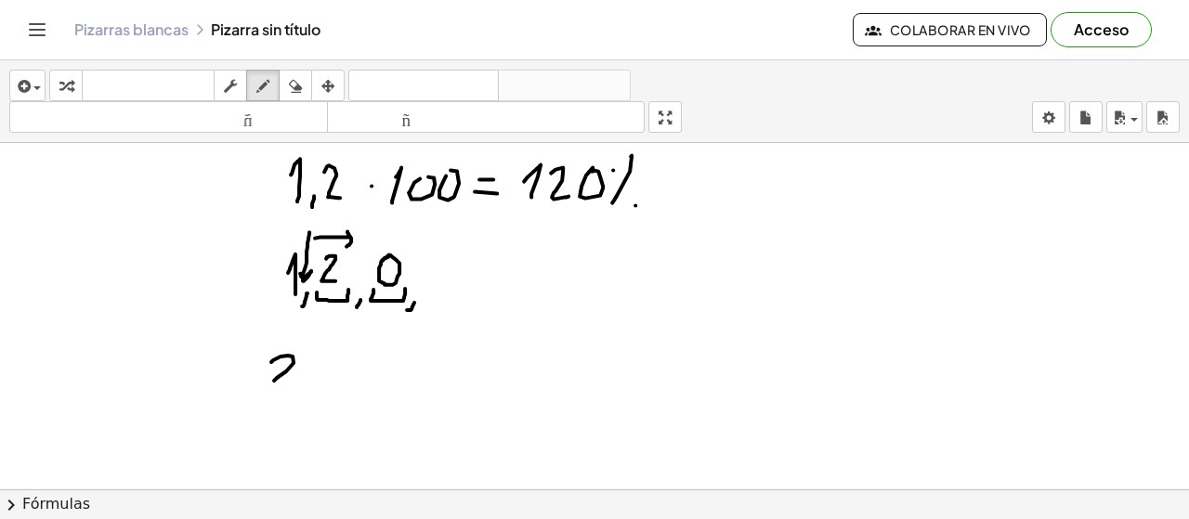
drag, startPoint x: 288, startPoint y: 353, endPoint x: 299, endPoint y: 380, distance: 29.2
drag, startPoint x: 322, startPoint y: 360, endPoint x: 314, endPoint y: 382, distance: 23.8
drag, startPoint x: 334, startPoint y: 387, endPoint x: 330, endPoint y: 396, distance: 9.6
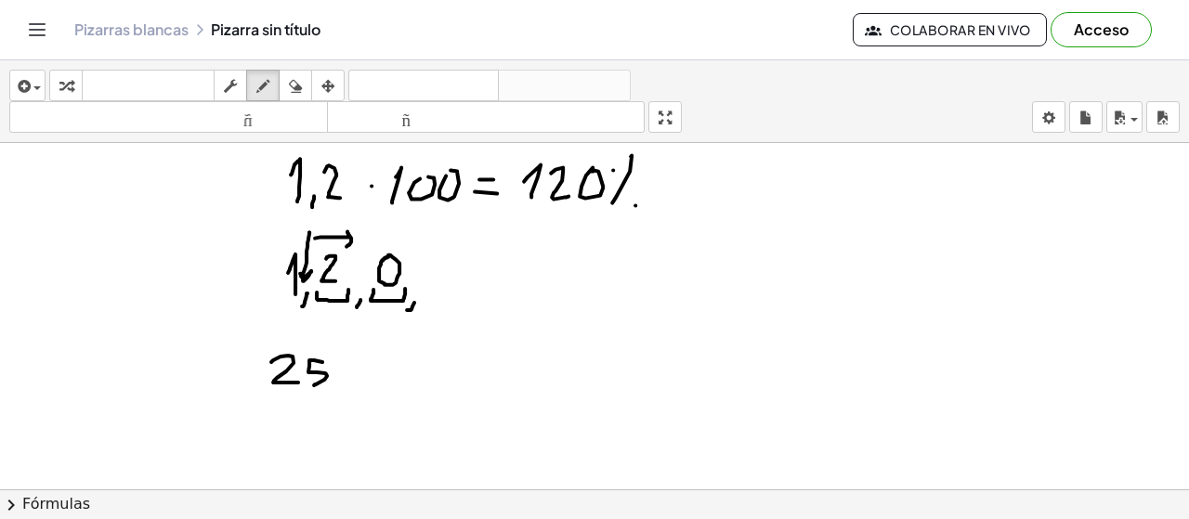
drag, startPoint x: 381, startPoint y: 356, endPoint x: 401, endPoint y: 375, distance: 28.3
drag, startPoint x: 409, startPoint y: 360, endPoint x: 406, endPoint y: 386, distance: 25.2
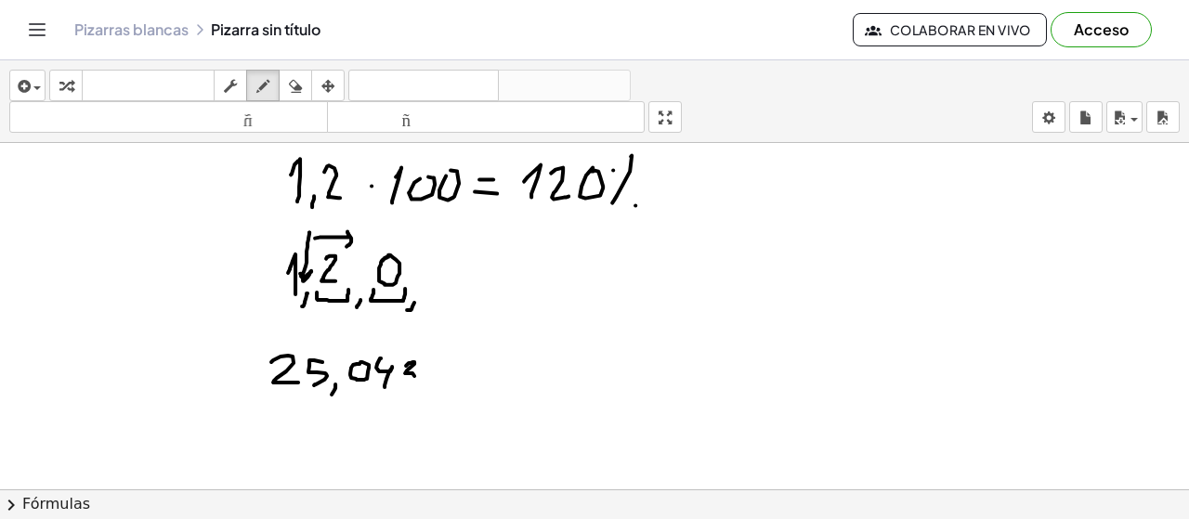
drag, startPoint x: 341, startPoint y: 327, endPoint x: 331, endPoint y: 358, distance: 32.3
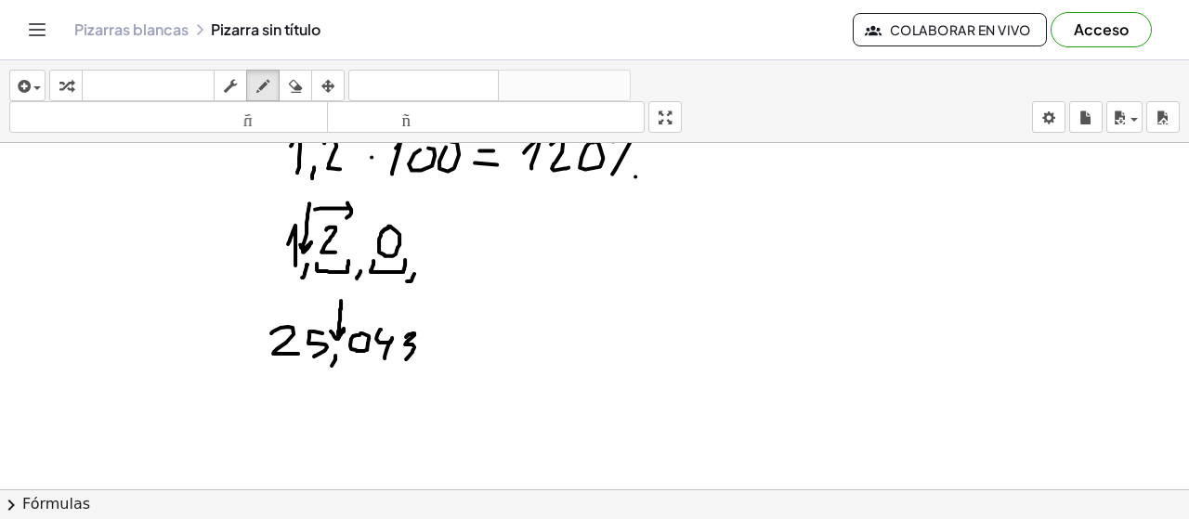
scroll to position [3655, 0]
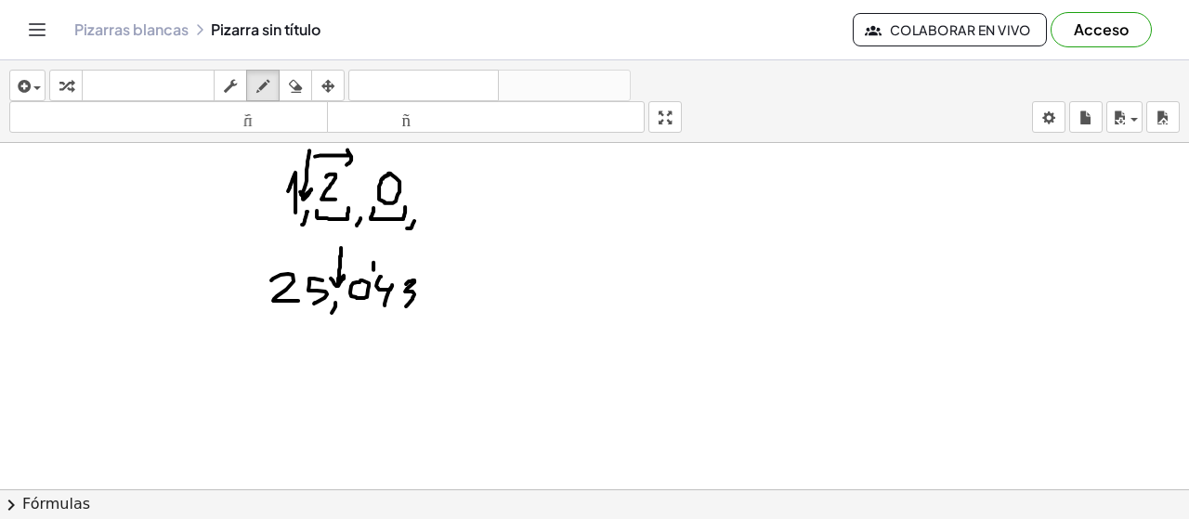
drag, startPoint x: 373, startPoint y: 259, endPoint x: 375, endPoint y: 274, distance: 15.0
drag, startPoint x: 400, startPoint y: 261, endPoint x: 400, endPoint y: 276, distance: 14.9
drag, startPoint x: 399, startPoint y: 250, endPoint x: 396, endPoint y: 267, distance: 17.1
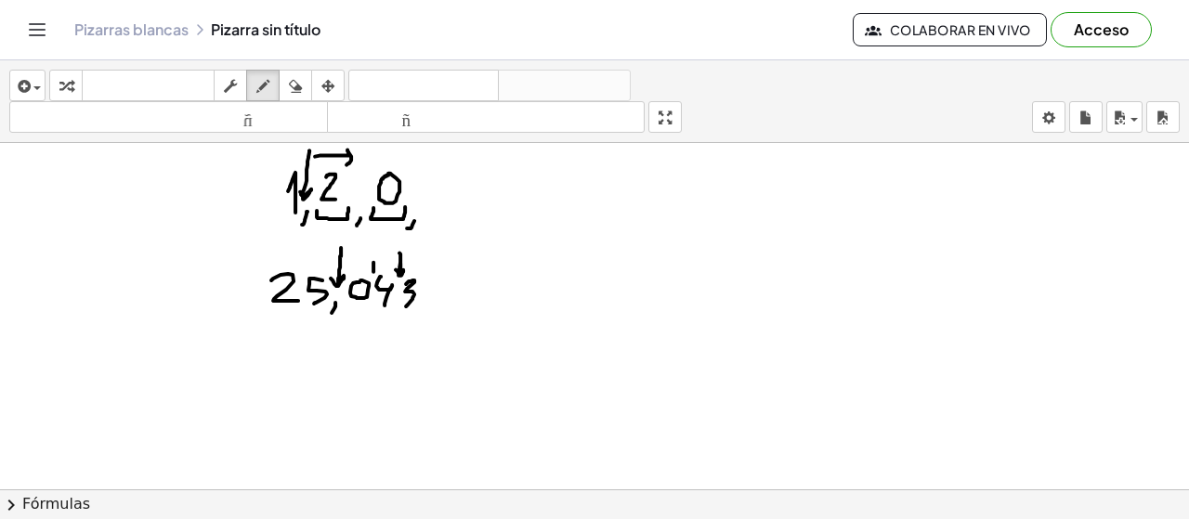
drag, startPoint x: 439, startPoint y: 294, endPoint x: 450, endPoint y: 291, distance: 10.6
drag, startPoint x: 477, startPoint y: 269, endPoint x: 502, endPoint y: 286, distance: 30.1
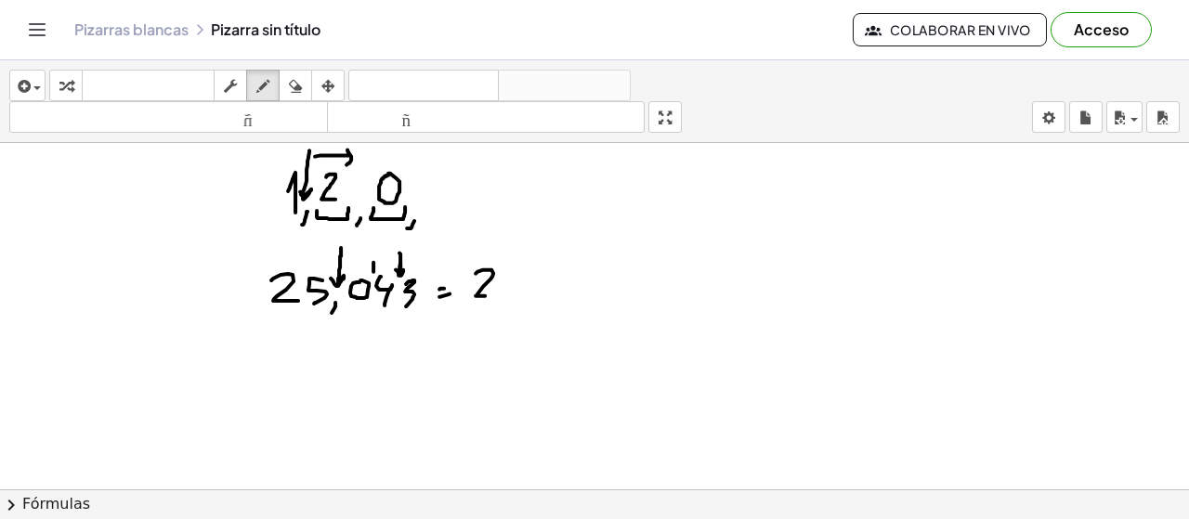
drag, startPoint x: 515, startPoint y: 267, endPoint x: 502, endPoint y: 289, distance: 25.8
drag, startPoint x: 504, startPoint y: 277, endPoint x: 496, endPoint y: 294, distance: 19.2
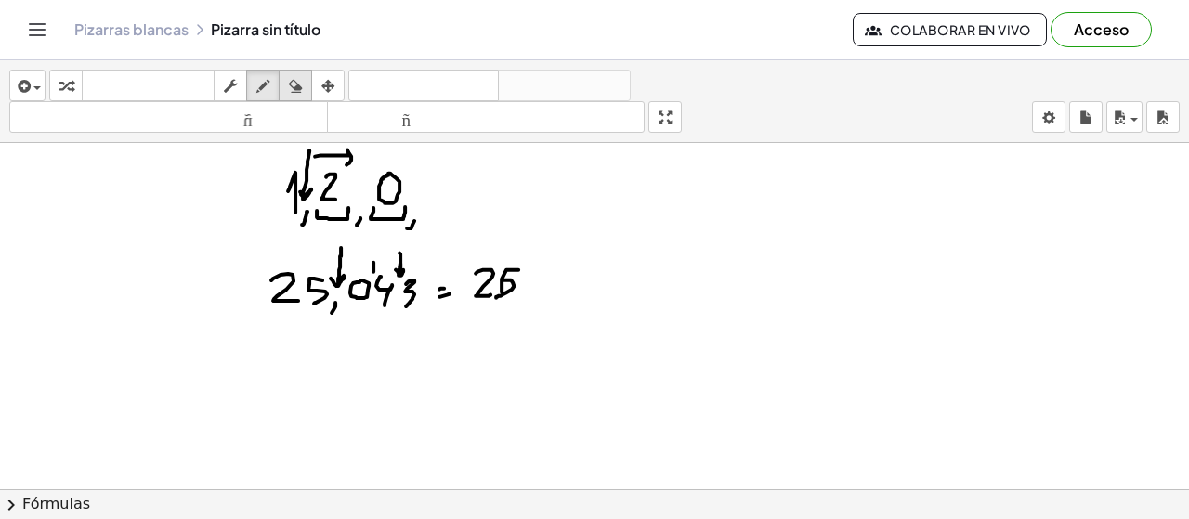
click at [303, 80] on div "button" at bounding box center [295, 85] width 24 height 22
drag, startPoint x: 550, startPoint y: 277, endPoint x: 451, endPoint y: 200, distance: 125.1
click at [271, 85] on div "button" at bounding box center [263, 85] width 24 height 22
drag, startPoint x: 478, startPoint y: 272, endPoint x: 507, endPoint y: 290, distance: 33.8
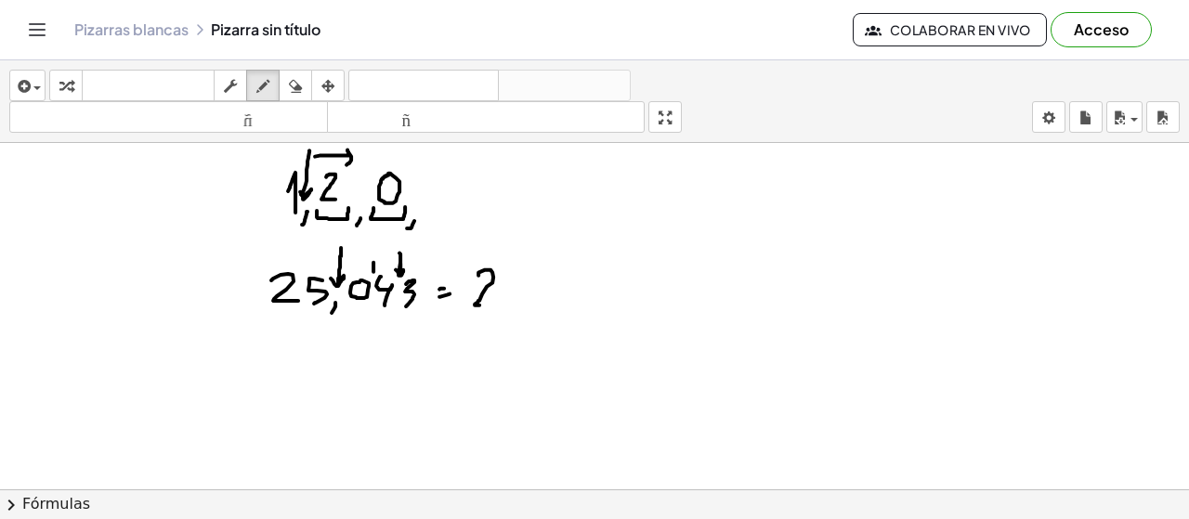
drag, startPoint x: 518, startPoint y: 269, endPoint x: 508, endPoint y: 301, distance: 33.2
drag, startPoint x: 557, startPoint y: 266, endPoint x: 557, endPoint y: 302, distance: 36.2
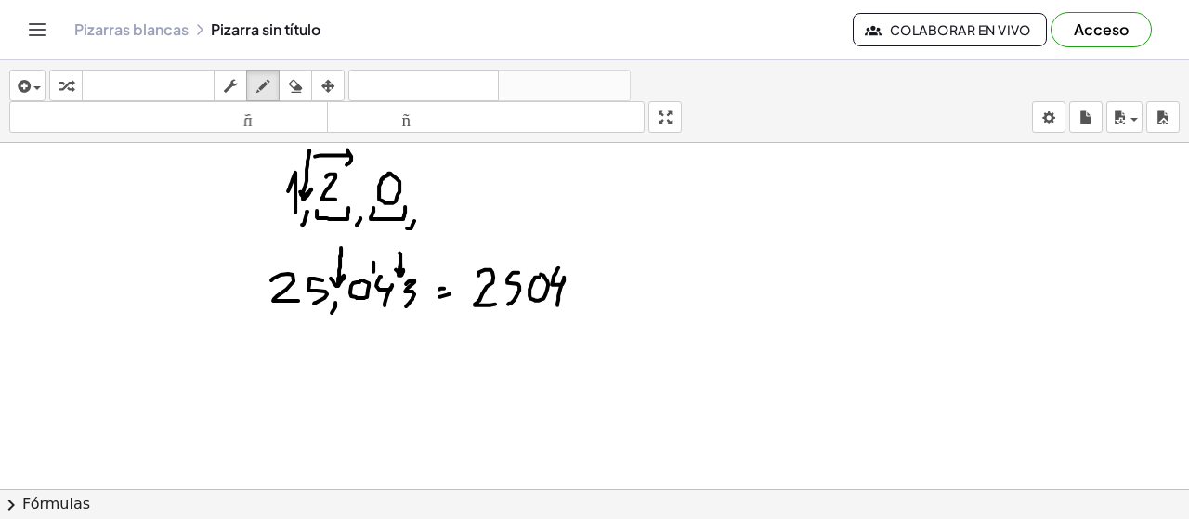
drag, startPoint x: 581, startPoint y: 272, endPoint x: 527, endPoint y: 302, distance: 61.5
drag, startPoint x: 563, startPoint y: 300, endPoint x: 561, endPoint y: 324, distance: 24.2
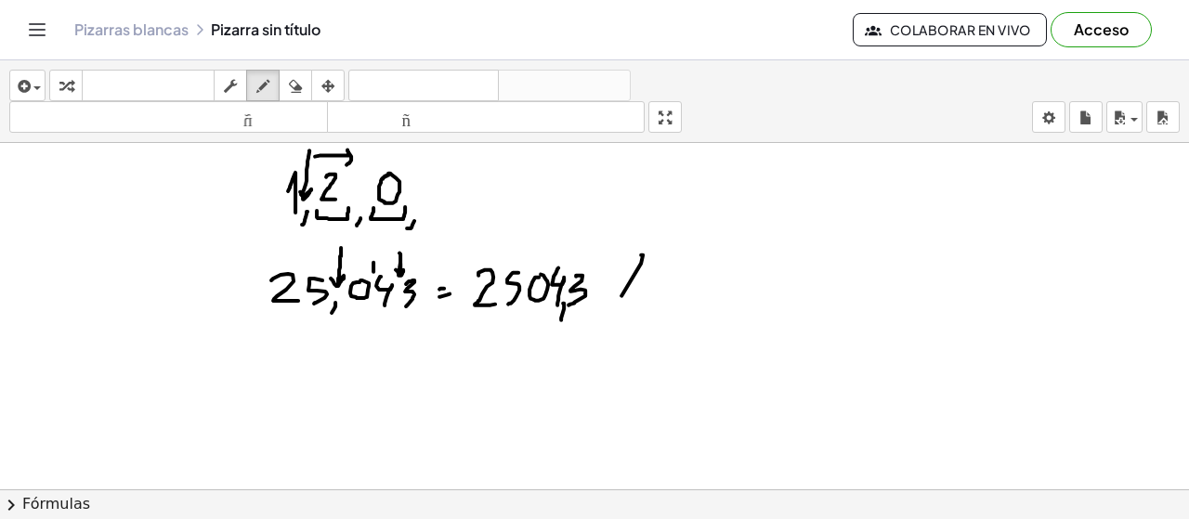
drag, startPoint x: 641, startPoint y: 252, endPoint x: 608, endPoint y: 305, distance: 62.6
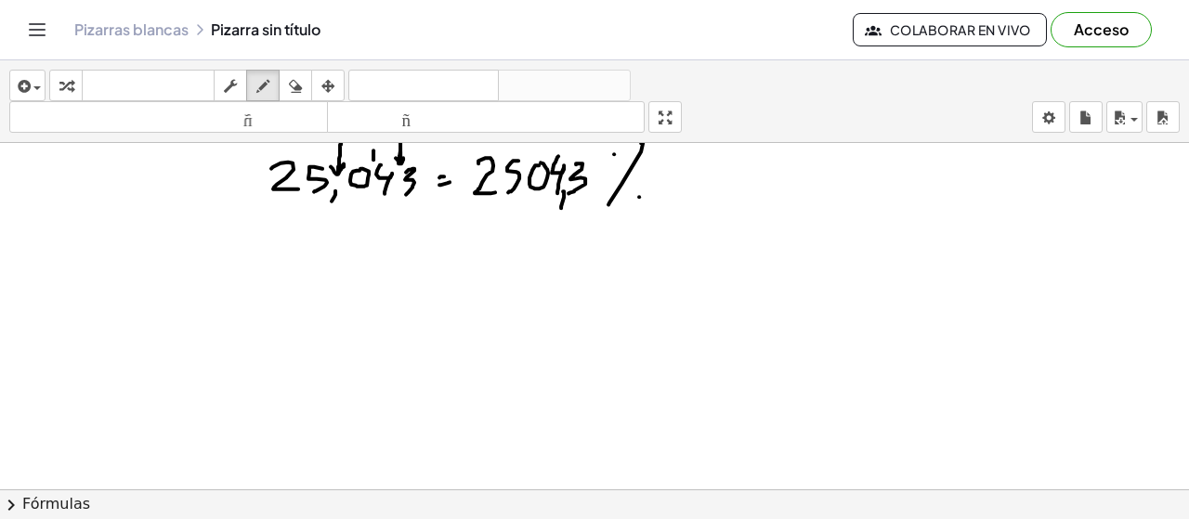
scroll to position [3775, 0]
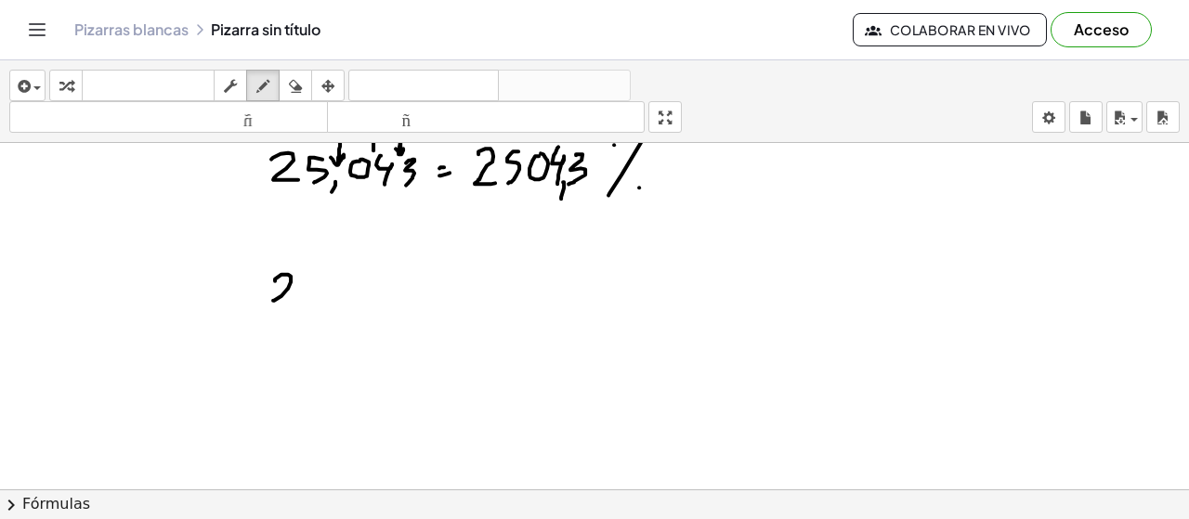
drag, startPoint x: 275, startPoint y: 279, endPoint x: 288, endPoint y: 299, distance: 24.2
drag, startPoint x: 340, startPoint y: 272, endPoint x: 339, endPoint y: 263, distance: 9.3
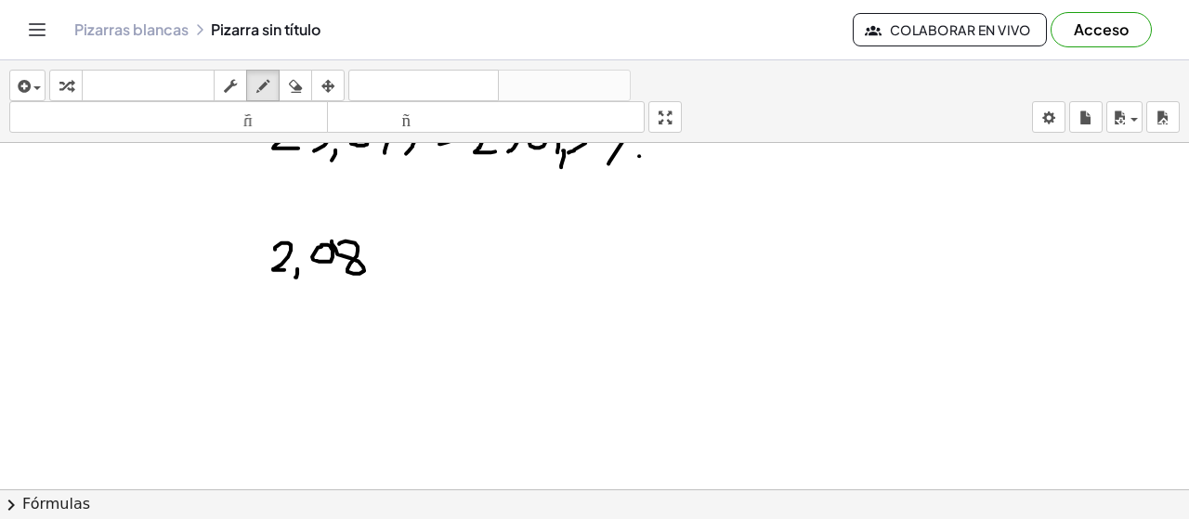
scroll to position [3815, 0]
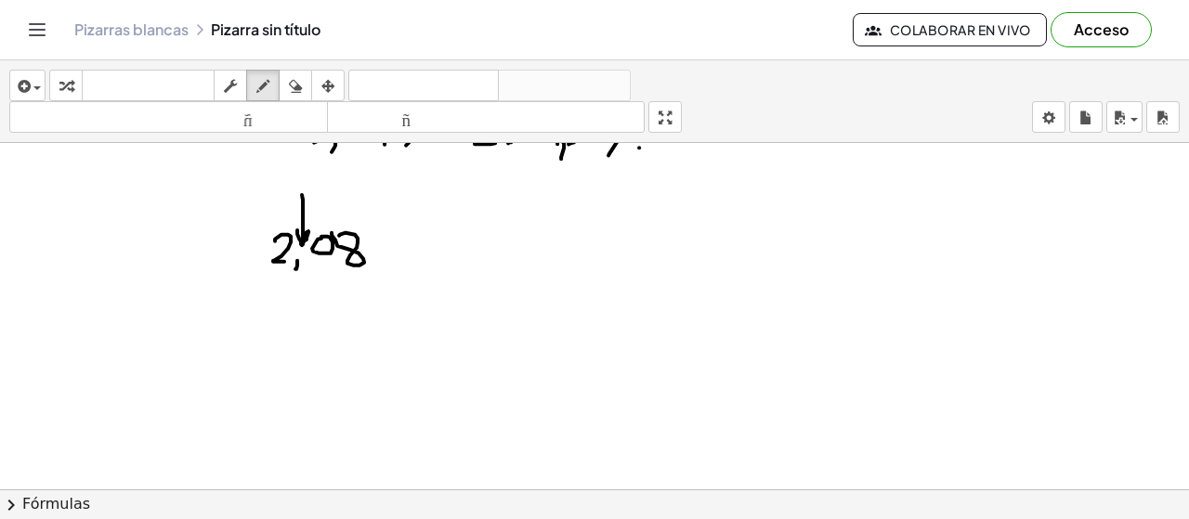
drag, startPoint x: 302, startPoint y: 192, endPoint x: 297, endPoint y: 228, distance: 35.6
drag, startPoint x: 369, startPoint y: 210, endPoint x: 369, endPoint y: 222, distance: 12.1
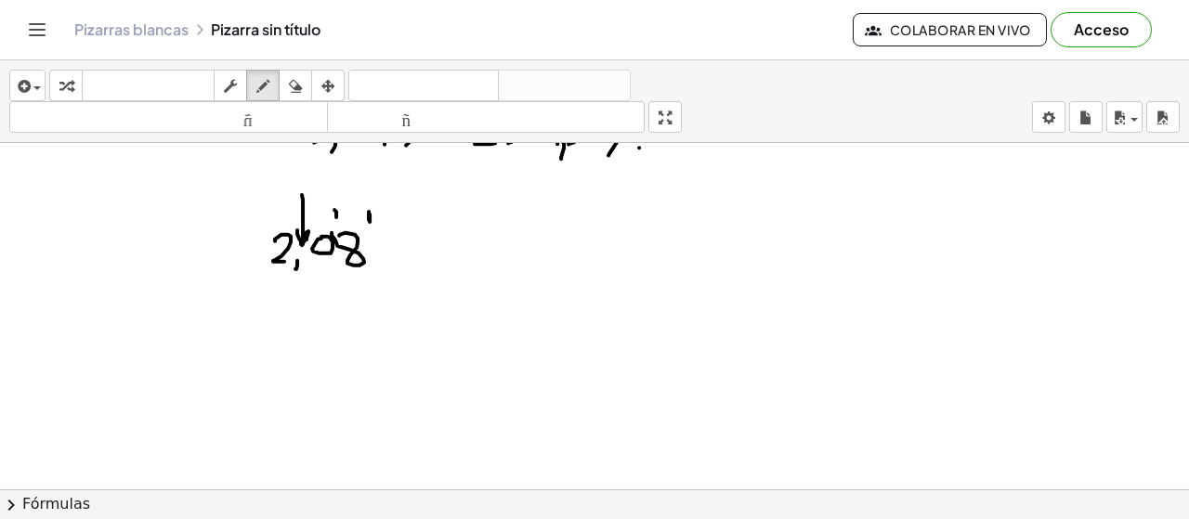
click at [291, 80] on icon "button" at bounding box center [295, 86] width 13 height 22
drag, startPoint x: 427, startPoint y: 243, endPoint x: 420, endPoint y: 233, distance: 12.6
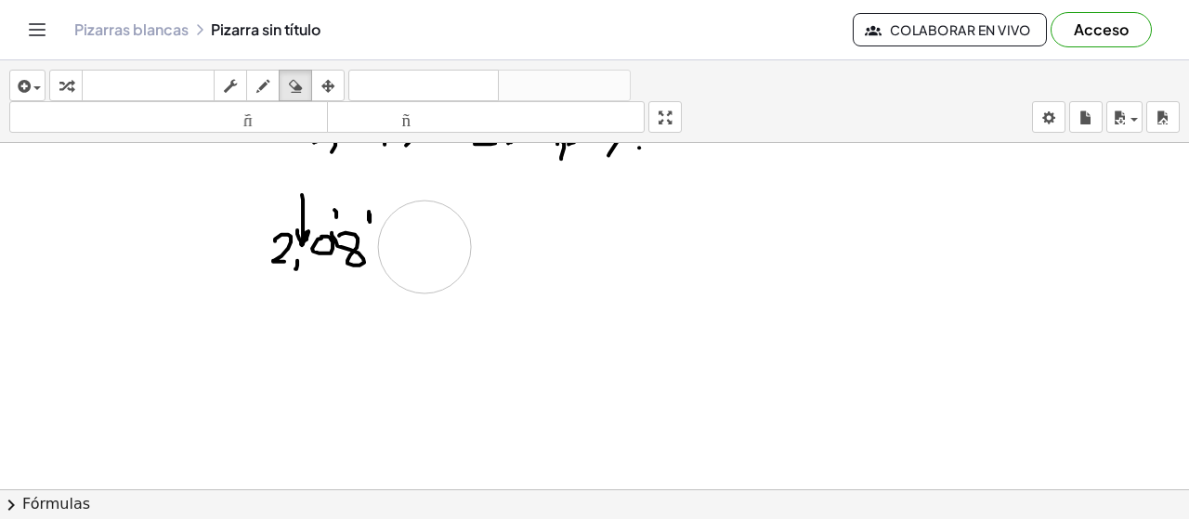
click at [270, 85] on div "button" at bounding box center [263, 85] width 24 height 22
drag, startPoint x: 435, startPoint y: 240, endPoint x: 470, endPoint y: 233, distance: 35.9
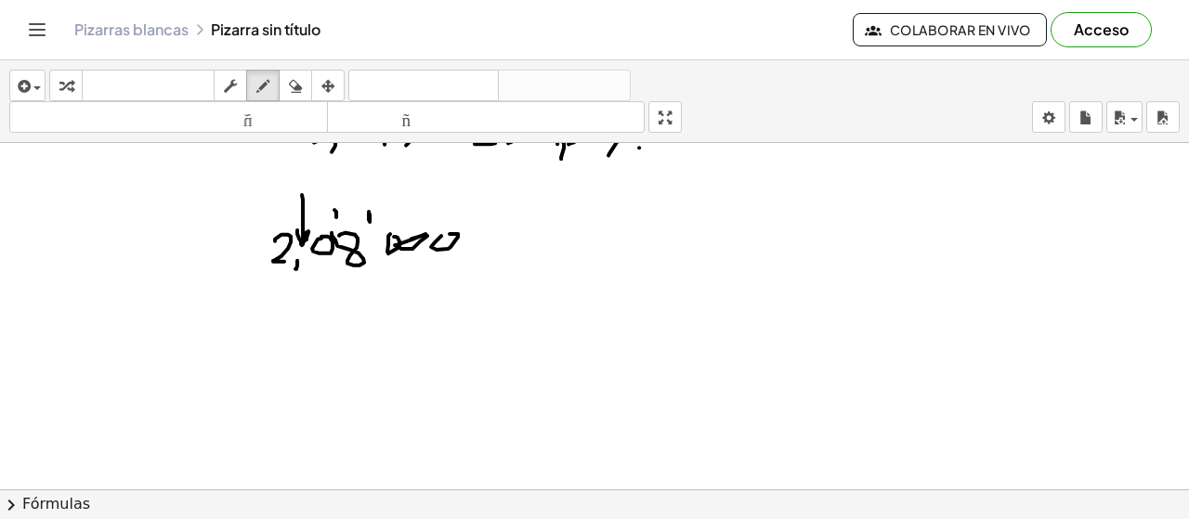
drag, startPoint x: 472, startPoint y: 248, endPoint x: 492, endPoint y: 236, distance: 23.7
drag, startPoint x: 498, startPoint y: 242, endPoint x: 533, endPoint y: 229, distance: 38.0
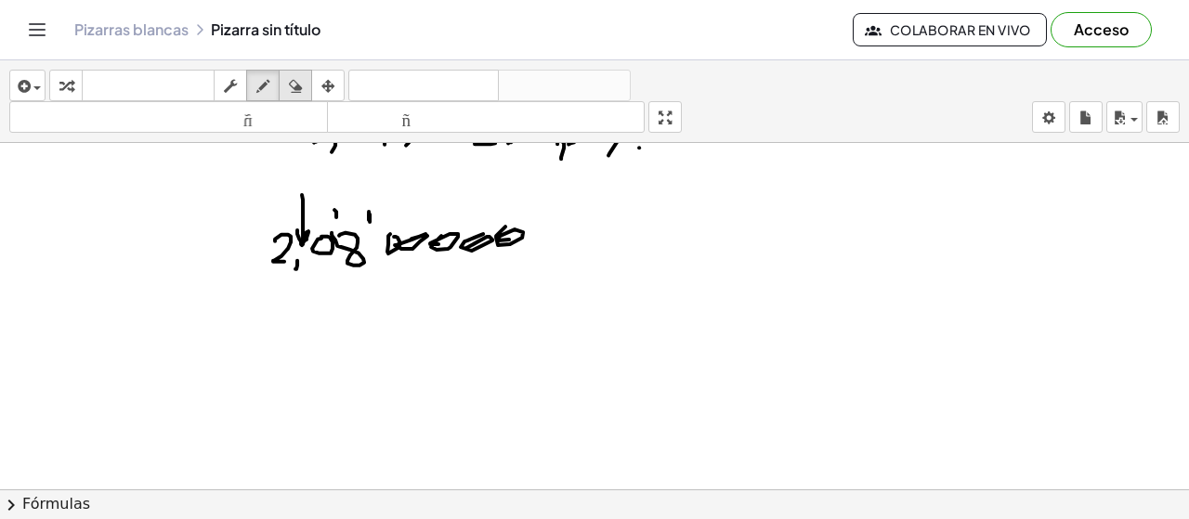
click at [299, 85] on icon "button" at bounding box center [295, 86] width 13 height 22
drag, startPoint x: 457, startPoint y: 237, endPoint x: 380, endPoint y: 136, distance: 127.3
click at [261, 84] on icon "button" at bounding box center [262, 86] width 13 height 22
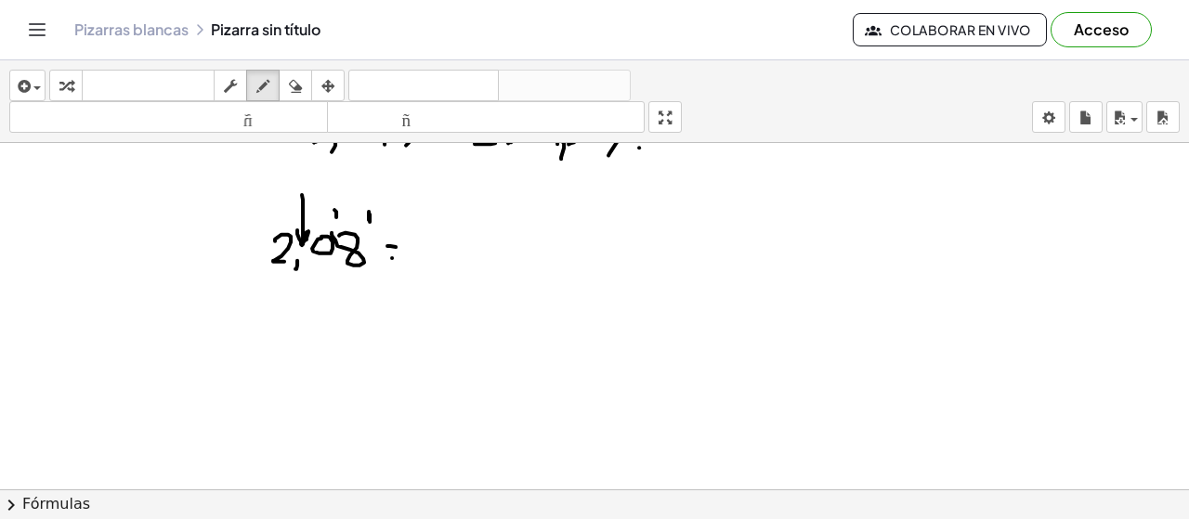
drag, startPoint x: 392, startPoint y: 255, endPoint x: 403, endPoint y: 255, distance: 11.1
drag, startPoint x: 369, startPoint y: 207, endPoint x: 377, endPoint y: 218, distance: 13.9
drag, startPoint x: 437, startPoint y: 239, endPoint x: 463, endPoint y: 249, distance: 27.9
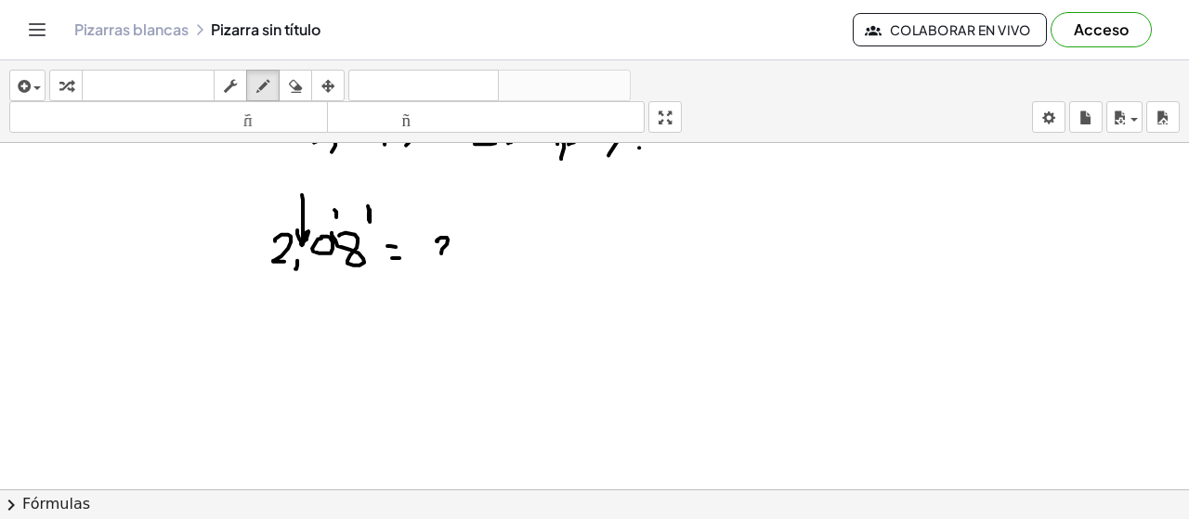
drag, startPoint x: 456, startPoint y: 242, endPoint x: 476, endPoint y: 237, distance: 20.3
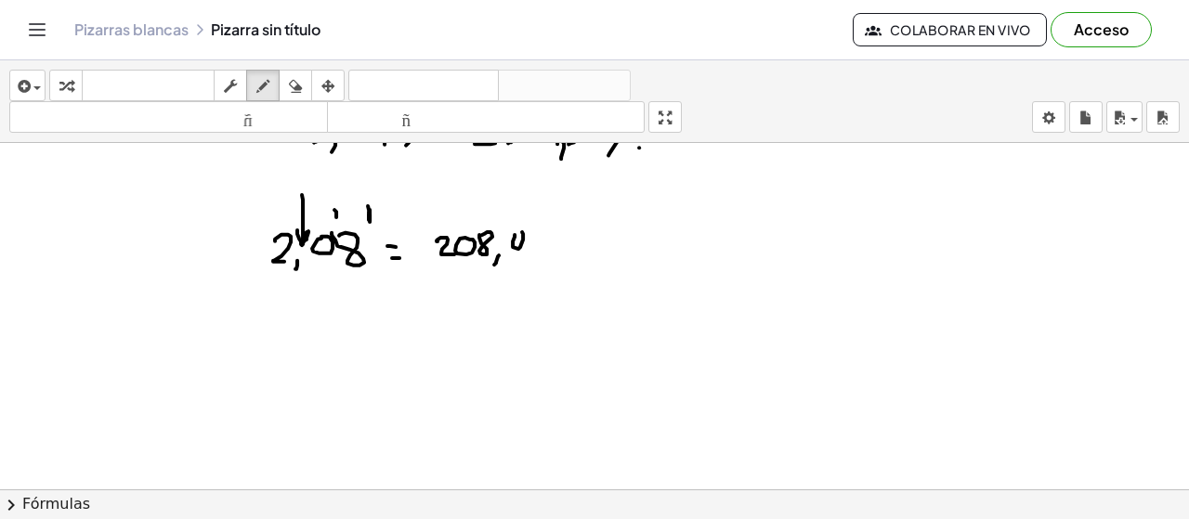
drag, startPoint x: 515, startPoint y: 232, endPoint x: 524, endPoint y: 229, distance: 9.7
drag, startPoint x: 530, startPoint y: 239, endPoint x: 564, endPoint y: 236, distance: 33.6
drag, startPoint x: 552, startPoint y: 242, endPoint x: 599, endPoint y: 230, distance: 48.9
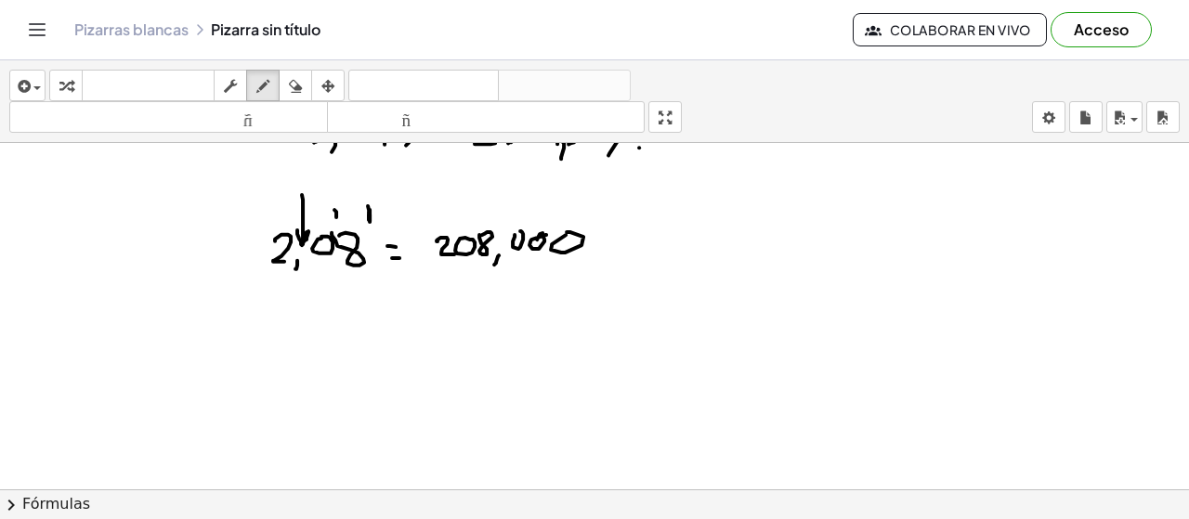
drag, startPoint x: 597, startPoint y: 231, endPoint x: 621, endPoint y: 231, distance: 23.2
drag, startPoint x: 617, startPoint y: 235, endPoint x: 637, endPoint y: 231, distance: 20.8
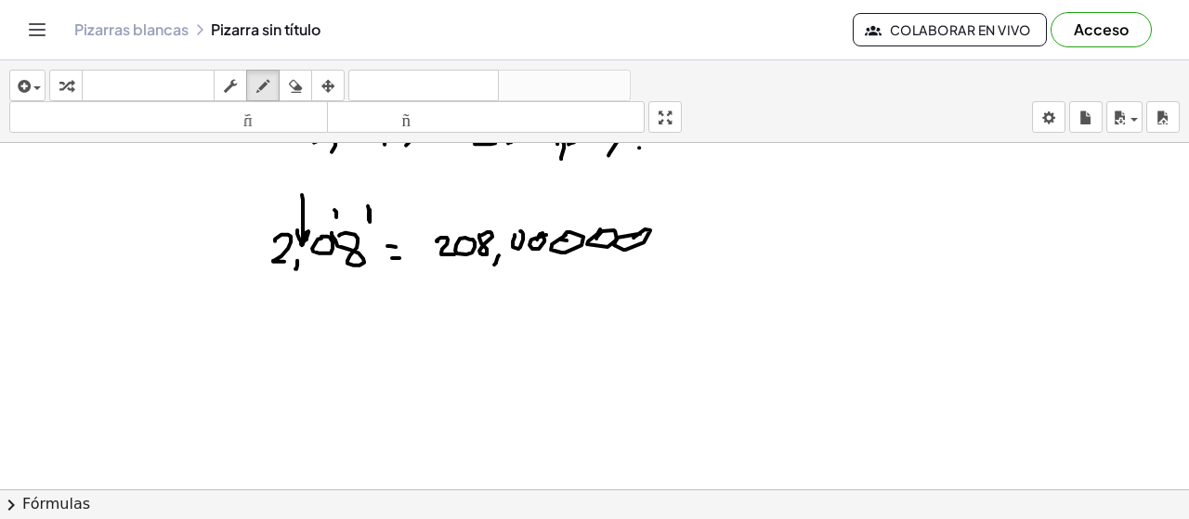
drag, startPoint x: 573, startPoint y: 237, endPoint x: 525, endPoint y: 270, distance: 58.8
drag, startPoint x: 539, startPoint y: 211, endPoint x: 600, endPoint y: 285, distance: 96.3
click at [297, 82] on icon "button" at bounding box center [295, 86] width 13 height 22
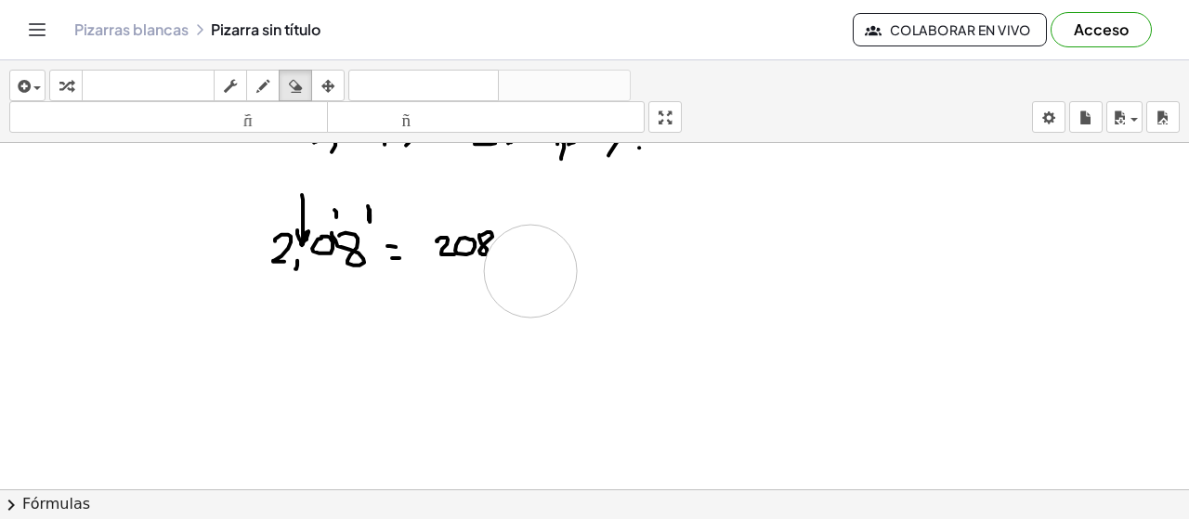
drag, startPoint x: 652, startPoint y: 243, endPoint x: 481, endPoint y: 142, distance: 198.7
click at [260, 88] on icon "button" at bounding box center [262, 86] width 13 height 22
drag, startPoint x: 526, startPoint y: 216, endPoint x: 507, endPoint y: 269, distance: 57.0
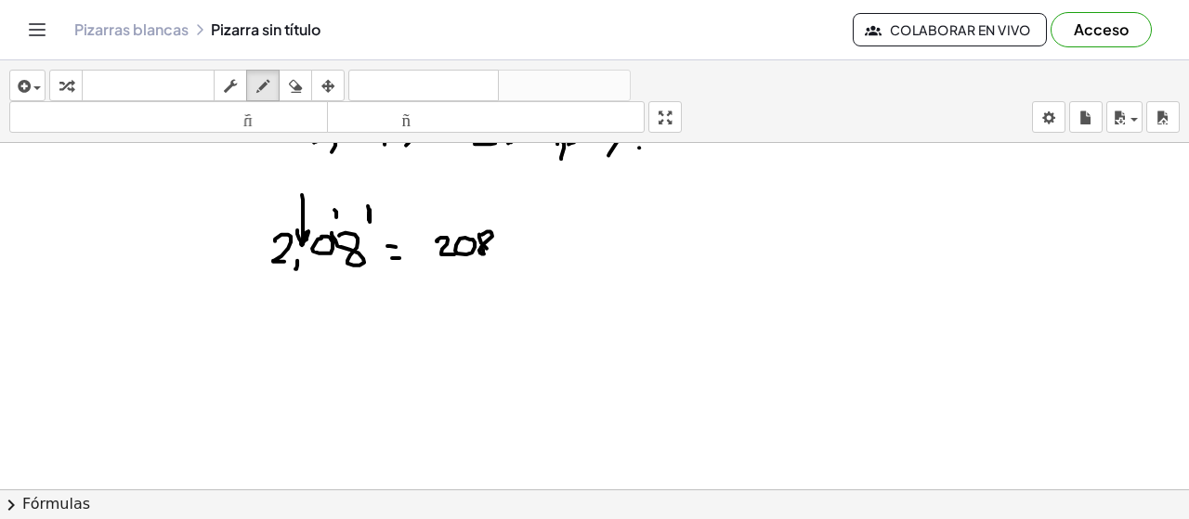
drag, startPoint x: 513, startPoint y: 233, endPoint x: 530, endPoint y: 259, distance: 31.4
click
drag, startPoint x: 278, startPoint y: 320, endPoint x: 286, endPoint y: 347, distance: 28.2
drag, startPoint x: 300, startPoint y: 343, endPoint x: 298, endPoint y: 352, distance: 9.5
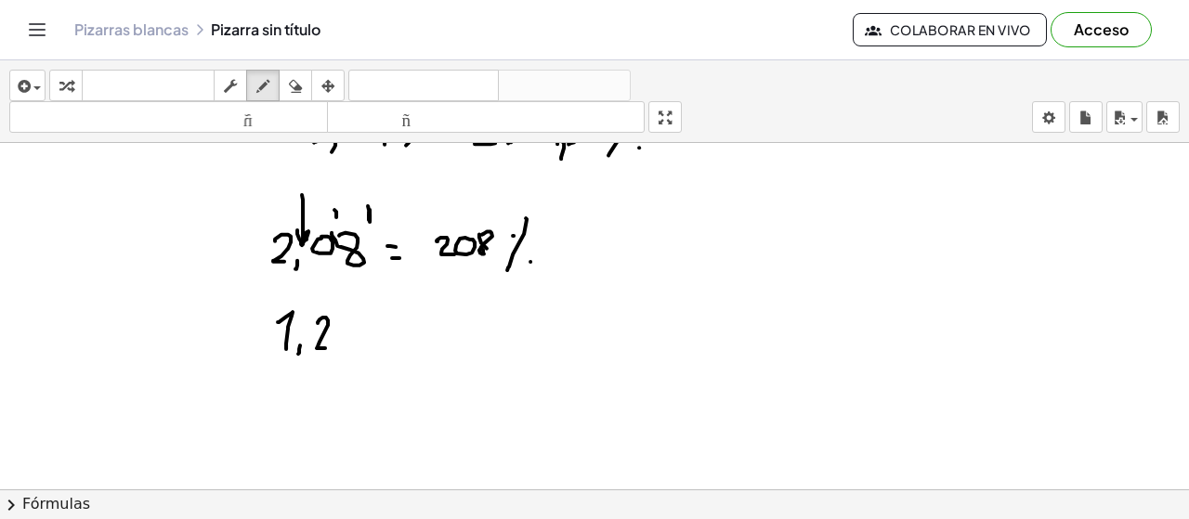
drag, startPoint x: 318, startPoint y: 320, endPoint x: 325, endPoint y: 346, distance: 26.2
drag, startPoint x: 366, startPoint y: 348, endPoint x: 279, endPoint y: 239, distance: 140.1
drag, startPoint x: 283, startPoint y: 328, endPoint x: 297, endPoint y: 352, distance: 27.9
drag, startPoint x: 303, startPoint y: 350, endPoint x: 300, endPoint y: 363, distance: 13.3
drag, startPoint x: 327, startPoint y: 327, endPoint x: 312, endPoint y: 358, distance: 34.1
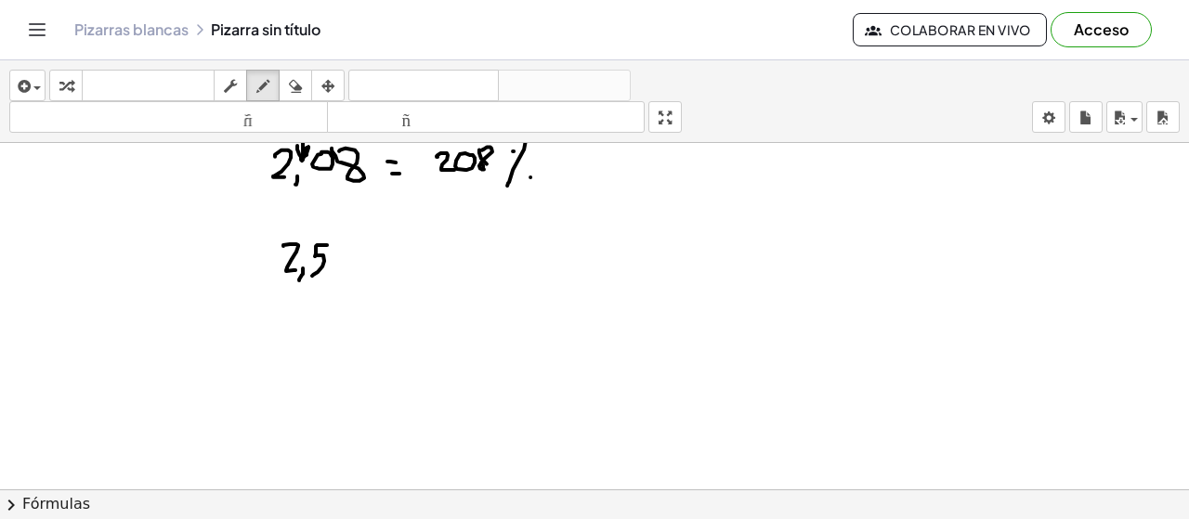
scroll to position [3909, 0]
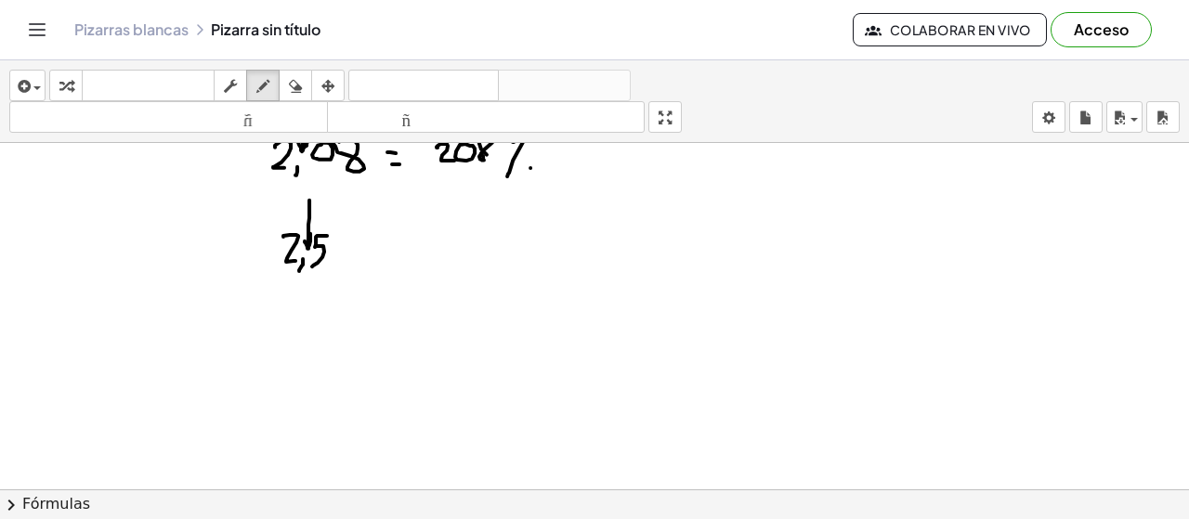
drag, startPoint x: 309, startPoint y: 198, endPoint x: 305, endPoint y: 237, distance: 39.3
drag, startPoint x: 405, startPoint y: 261, endPoint x: 377, endPoint y: 255, distance: 28.4
drag, startPoint x: 370, startPoint y: 227, endPoint x: 371, endPoint y: 237, distance: 10.3
drag, startPoint x: 389, startPoint y: 263, endPoint x: 554, endPoint y: 262, distance: 164.4
drag, startPoint x: 484, startPoint y: 274, endPoint x: 412, endPoint y: 277, distance: 72.5
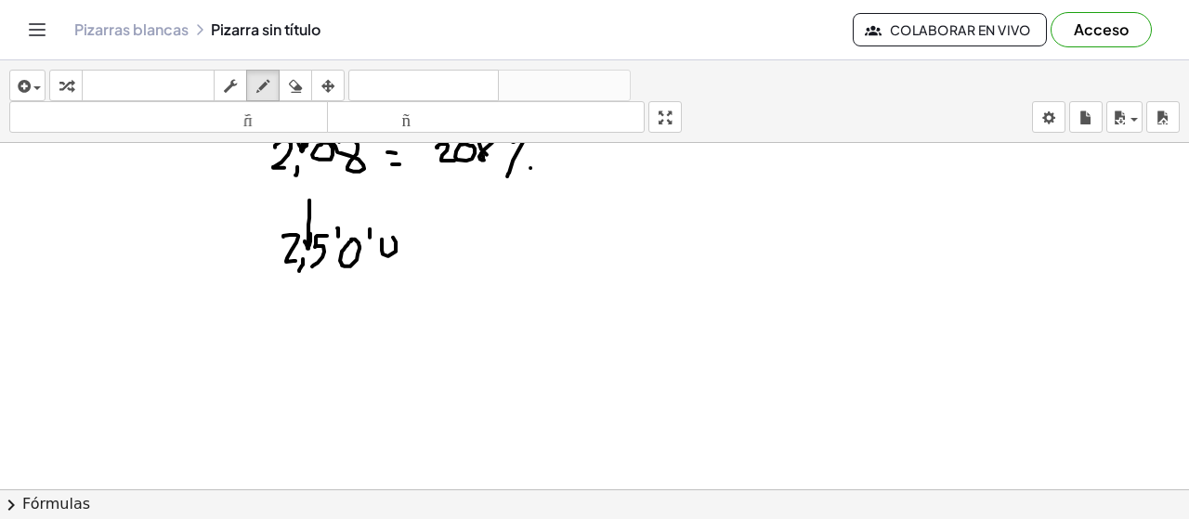
drag, startPoint x: 382, startPoint y: 242, endPoint x: 405, endPoint y: 236, distance: 23.9
drag, startPoint x: 422, startPoint y: 242, endPoint x: 446, endPoint y: 238, distance: 24.4
drag, startPoint x: 456, startPoint y: 246, endPoint x: 470, endPoint y: 241, distance: 15.0
drag, startPoint x: 487, startPoint y: 241, endPoint x: 452, endPoint y: 245, distance: 34.7
drag, startPoint x: 251, startPoint y: 233, endPoint x: 211, endPoint y: 235, distance: 40.0
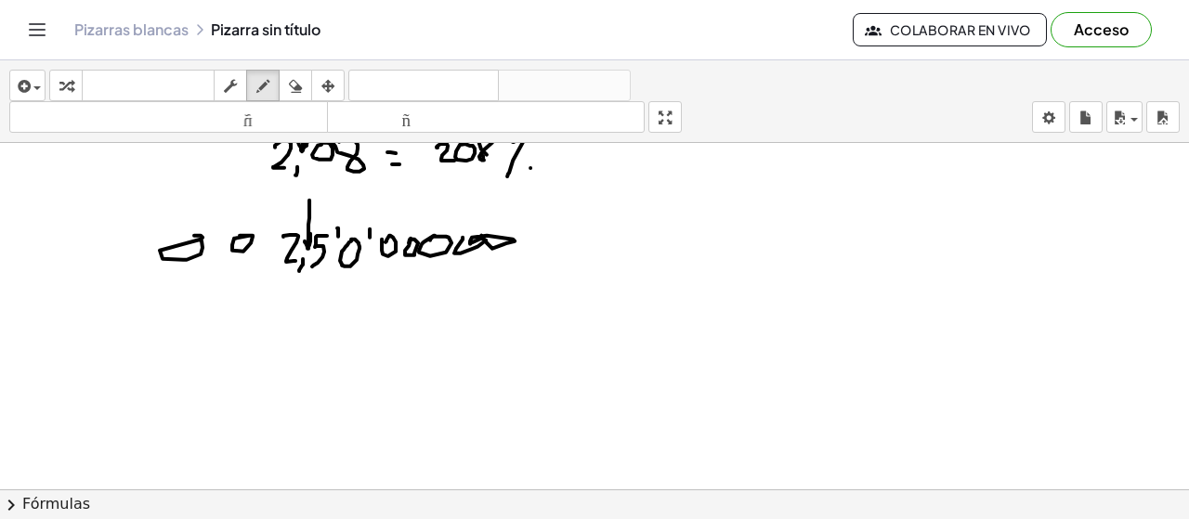
drag, startPoint x: 196, startPoint y: 233, endPoint x: 187, endPoint y: 235, distance: 9.5
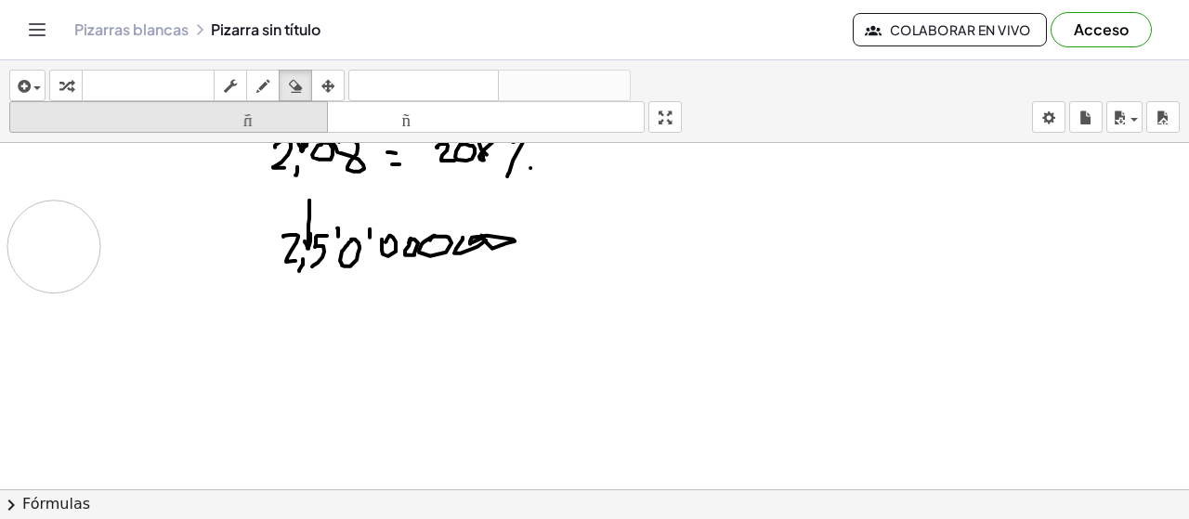
drag, startPoint x: 230, startPoint y: 242, endPoint x: 242, endPoint y: 101, distance: 140.7
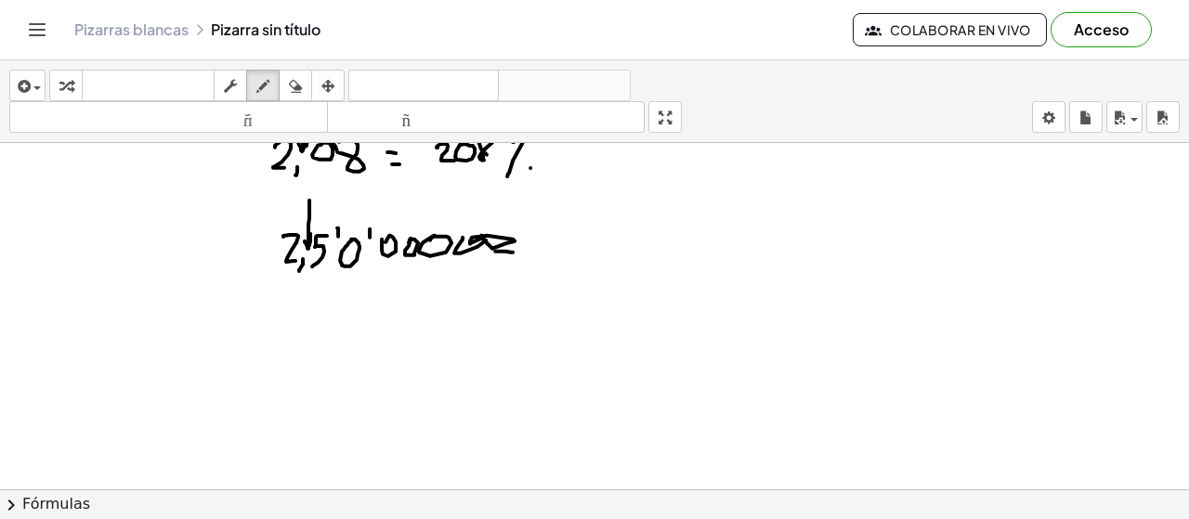
drag, startPoint x: 505, startPoint y: 249, endPoint x: 495, endPoint y: 249, distance: 10.2
drag, startPoint x: 534, startPoint y: 240, endPoint x: 428, endPoint y: 248, distance: 106.2
drag, startPoint x: 272, startPoint y: 71, endPoint x: 295, endPoint y: 79, distance: 24.7
drag, startPoint x: 883, startPoint y: 164, endPoint x: 899, endPoint y: 201, distance: 39.9
drag, startPoint x: 938, startPoint y: 159, endPoint x: 912, endPoint y: 211, distance: 58.2
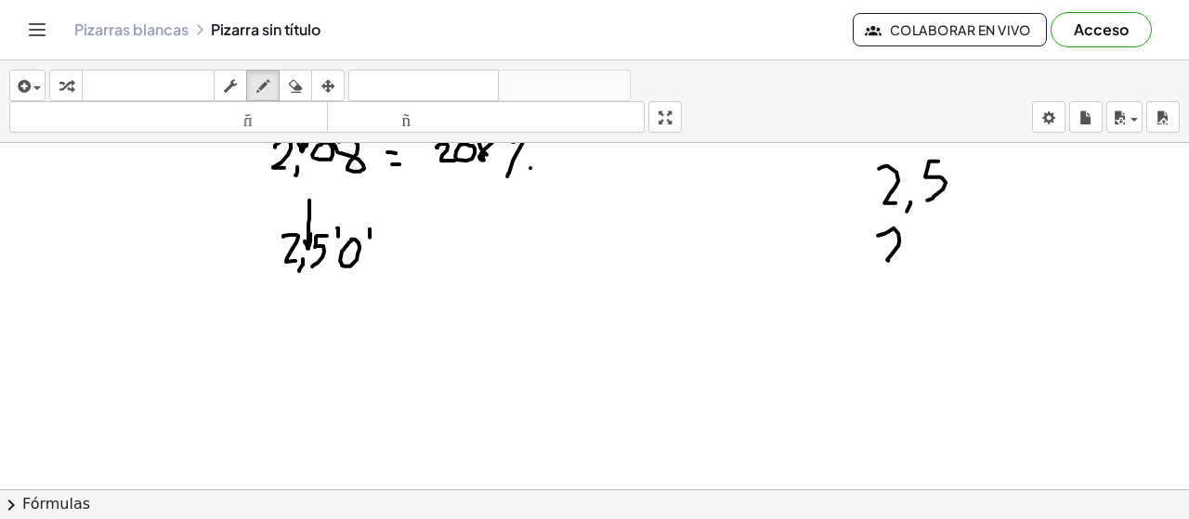
drag, startPoint x: 894, startPoint y: 226, endPoint x: 906, endPoint y: 258, distance: 34.7
drag, startPoint x: 909, startPoint y: 268, endPoint x: 923, endPoint y: 264, distance: 14.7
drag, startPoint x: 944, startPoint y: 239, endPoint x: 953, endPoint y: 259, distance: 22.4
drag, startPoint x: 350, startPoint y: 238, endPoint x: 356, endPoint y: 254, distance: 16.7
drag, startPoint x: 380, startPoint y: 250, endPoint x: 391, endPoint y: 251, distance: 11.2
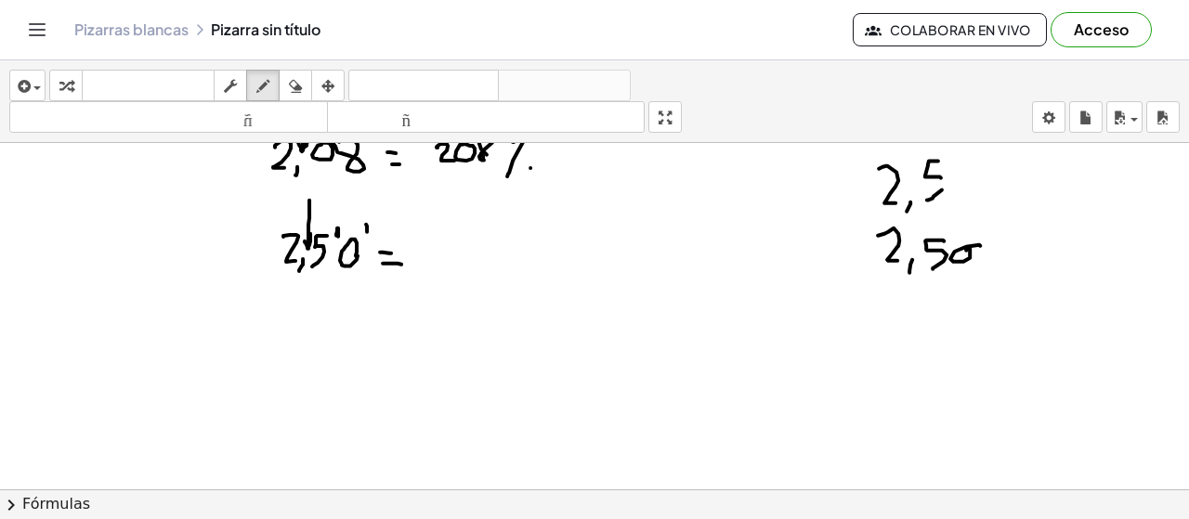
drag, startPoint x: 367, startPoint y: 224, endPoint x: 367, endPoint y: 235, distance: 11.1
drag, startPoint x: 440, startPoint y: 232, endPoint x: 467, endPoint y: 243, distance: 29.2
drag, startPoint x: 437, startPoint y: 229, endPoint x: 461, endPoint y: 257, distance: 37.6
drag, startPoint x: 475, startPoint y: 229, endPoint x: 477, endPoint y: 249, distance: 19.6
drag, startPoint x: 545, startPoint y: 224, endPoint x: 521, endPoint y: 255, distance: 39.8
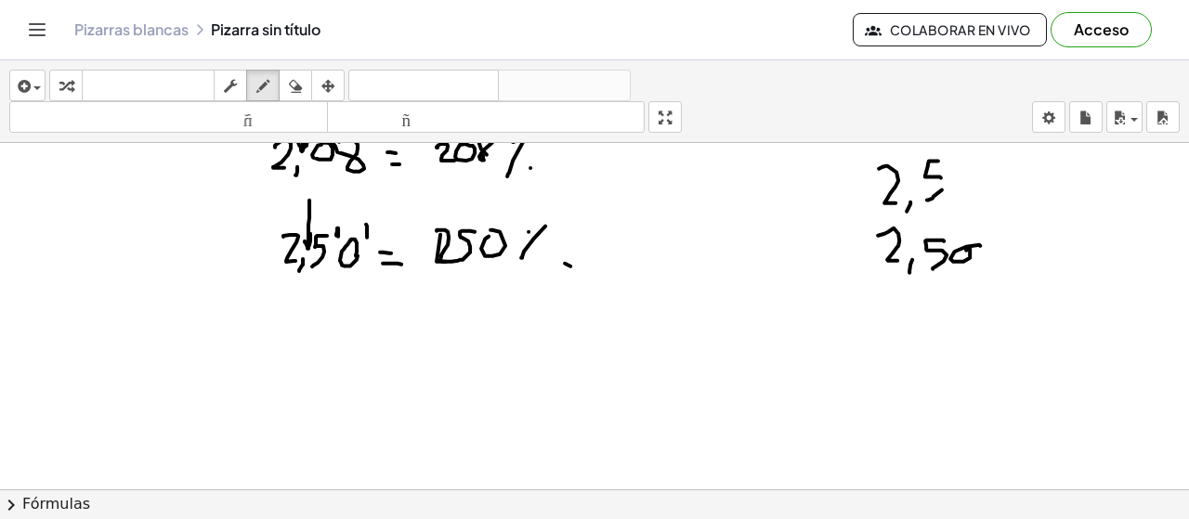
drag, startPoint x: 570, startPoint y: 264, endPoint x: 561, endPoint y: 262, distance: 9.5
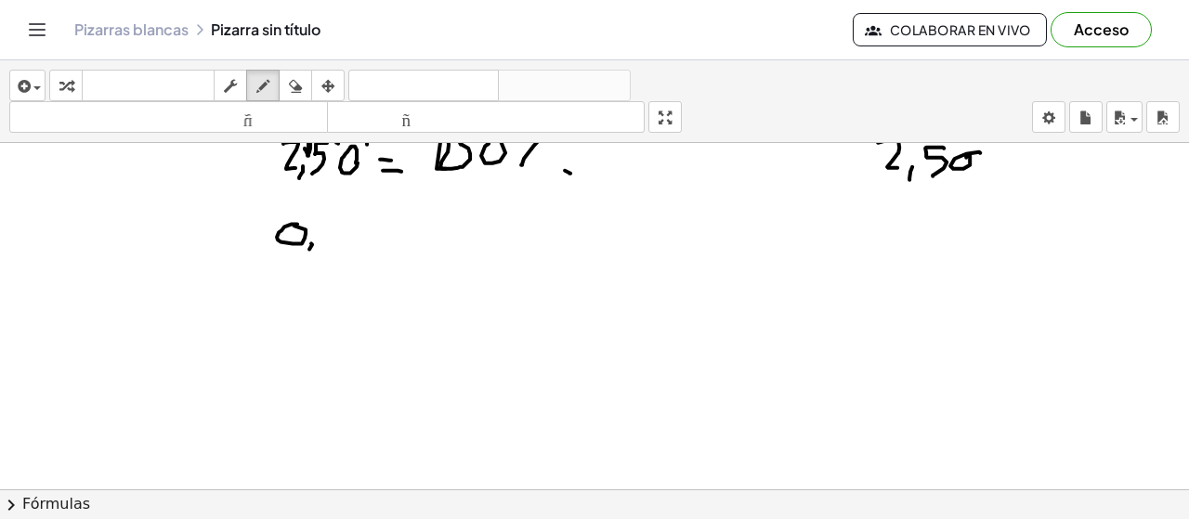
drag, startPoint x: 311, startPoint y: 241, endPoint x: 301, endPoint y: 258, distance: 20.4
drag, startPoint x: 323, startPoint y: 221, endPoint x: 359, endPoint y: 228, distance: 35.9
drag, startPoint x: 359, startPoint y: 216, endPoint x: 362, endPoint y: 243, distance: 28.1
drag, startPoint x: 345, startPoint y: 247, endPoint x: 341, endPoint y: 258, distance: 11.8
drag, startPoint x: 366, startPoint y: 246, endPoint x: 360, endPoint y: 267, distance: 21.2
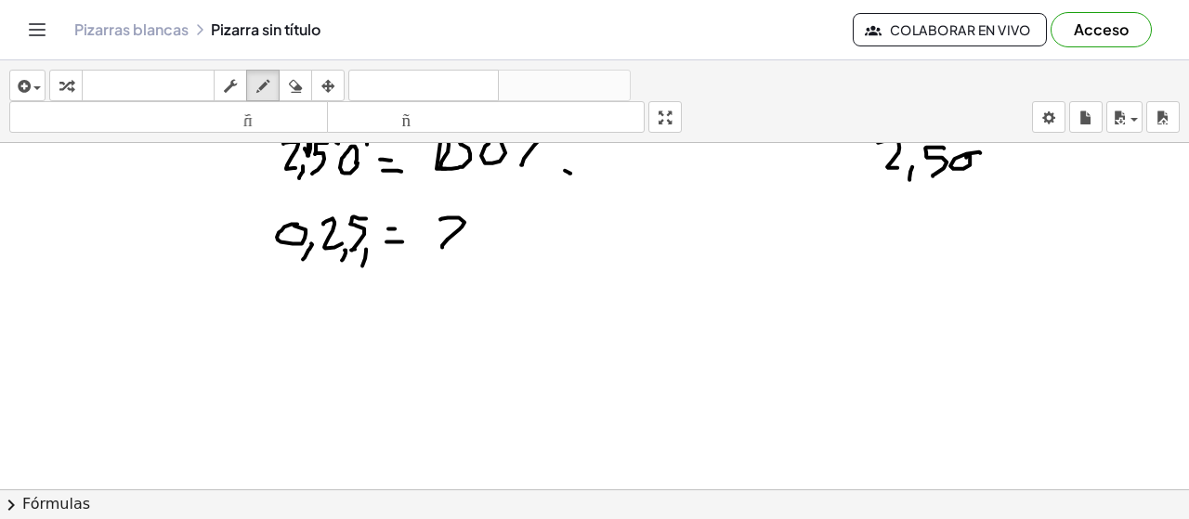
drag, startPoint x: 440, startPoint y: 216, endPoint x: 473, endPoint y: 242, distance: 41.6
drag, startPoint x: 473, startPoint y: 216, endPoint x: 520, endPoint y: 221, distance: 47.6
drag, startPoint x: 524, startPoint y: 216, endPoint x: 505, endPoint y: 244, distance: 33.5
drag, startPoint x: 320, startPoint y: 331, endPoint x: 338, endPoint y: 357, distance: 31.4
drag, startPoint x: 381, startPoint y: 340, endPoint x: 397, endPoint y: 359, distance: 24.4
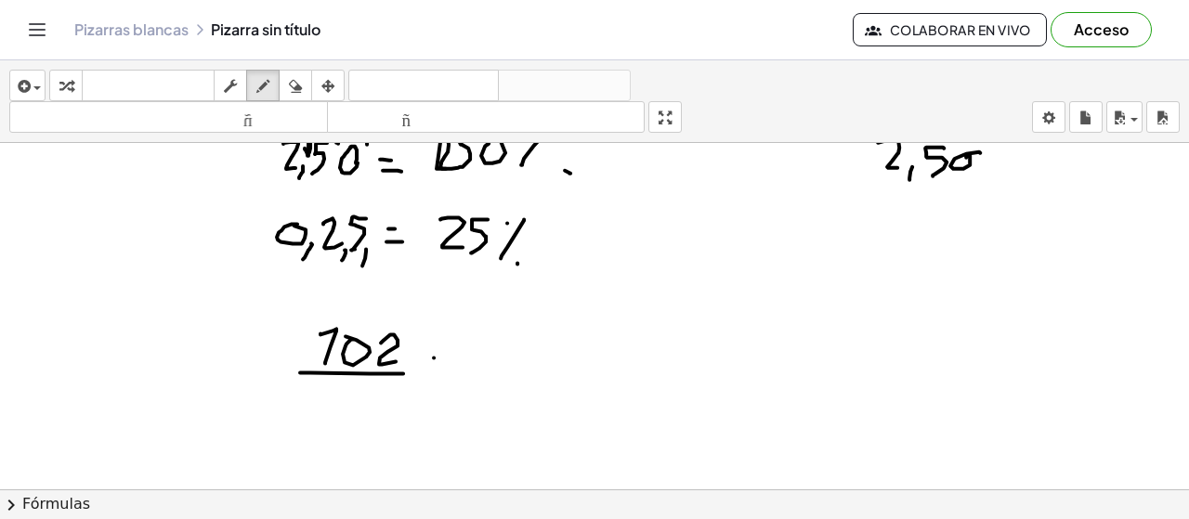
drag, startPoint x: 370, startPoint y: 371, endPoint x: 382, endPoint y: 380, distance: 15.2
drag, startPoint x: 333, startPoint y: 397, endPoint x: 340, endPoint y: 412, distance: 17.5
drag, startPoint x: 347, startPoint y: 415, endPoint x: 383, endPoint y: 398, distance: 40.3
drag, startPoint x: 377, startPoint y: 405, endPoint x: 381, endPoint y: 395, distance: 10.9
drag, startPoint x: 486, startPoint y: 351, endPoint x: 464, endPoint y: 350, distance: 21.4
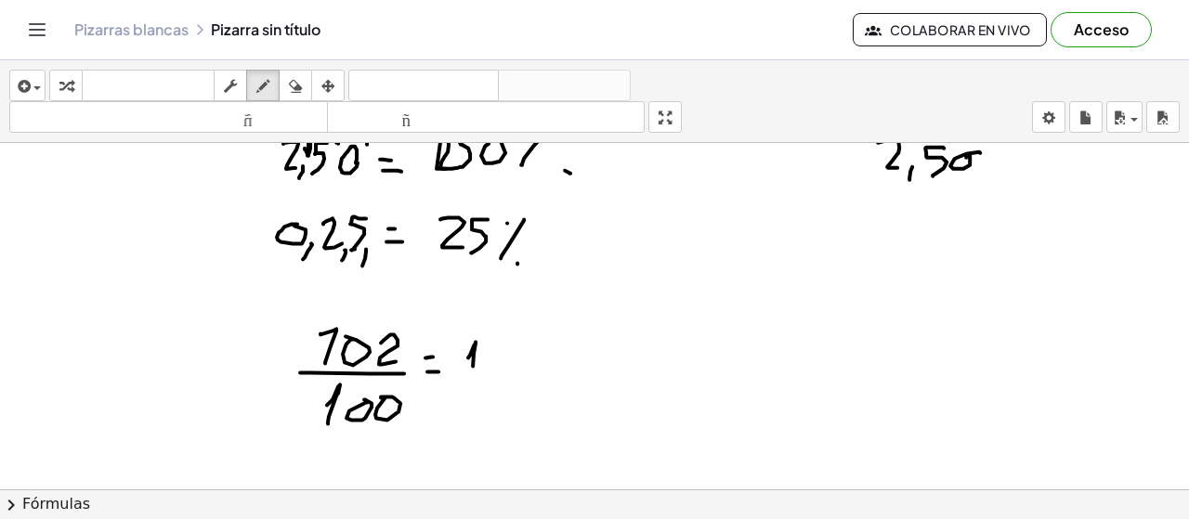
drag, startPoint x: 475, startPoint y: 342, endPoint x: 487, endPoint y: 358, distance: 19.9
drag, startPoint x: 506, startPoint y: 344, endPoint x: 521, endPoint y: 366, distance: 26.8
drag, startPoint x: 556, startPoint y: 347, endPoint x: 556, endPoint y: 369, distance: 22.3
drag, startPoint x: 569, startPoint y: 358, endPoint x: 595, endPoint y: 360, distance: 27.1
drag, startPoint x: 595, startPoint y: 360, endPoint x: 848, endPoint y: 413, distance: 258.2
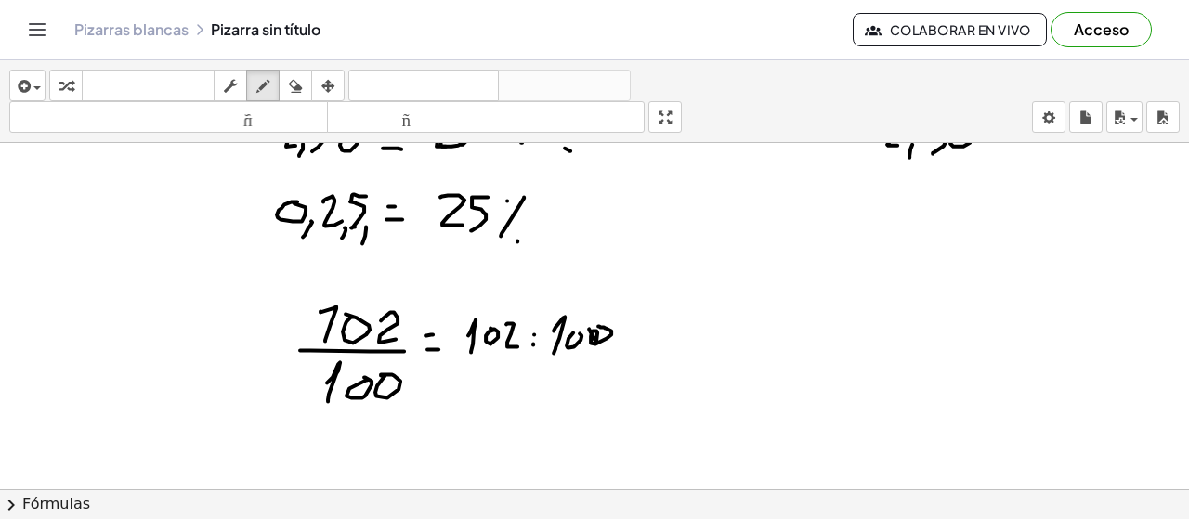
scroll to position [4034, 0]
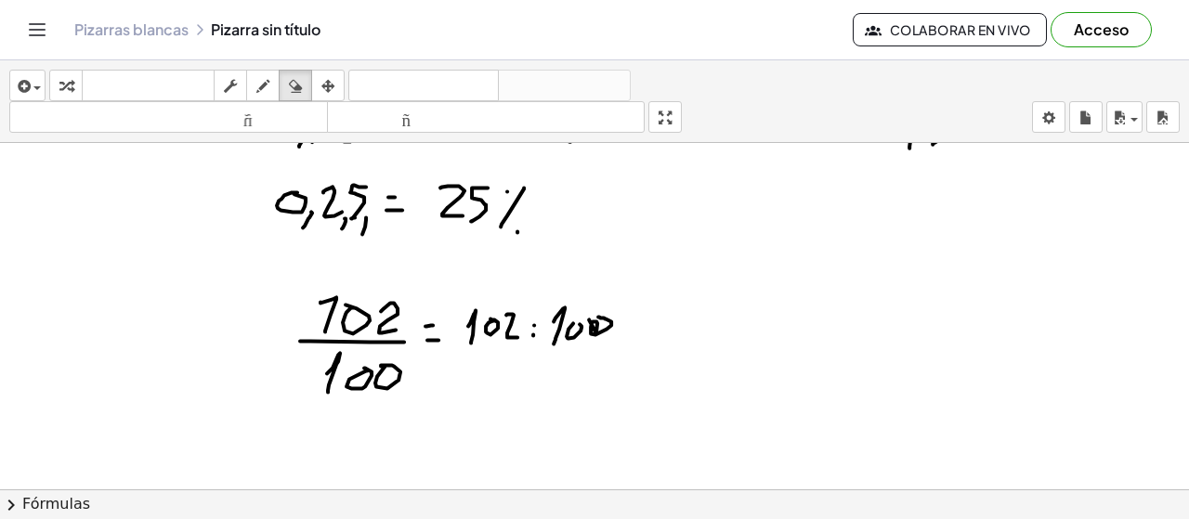
drag, startPoint x: 523, startPoint y: 336, endPoint x: 522, endPoint y: 360, distance: 23.2
drag, startPoint x: 509, startPoint y: 317, endPoint x: 518, endPoint y: 336, distance: 21.6
drag, startPoint x: 528, startPoint y: 334, endPoint x: 531, endPoint y: 322, distance: 11.8
drag, startPoint x: 549, startPoint y: 321, endPoint x: 559, endPoint y: 341, distance: 22.0
drag, startPoint x: 523, startPoint y: 361, endPoint x: 528, endPoint y: 349, distance: 12.9
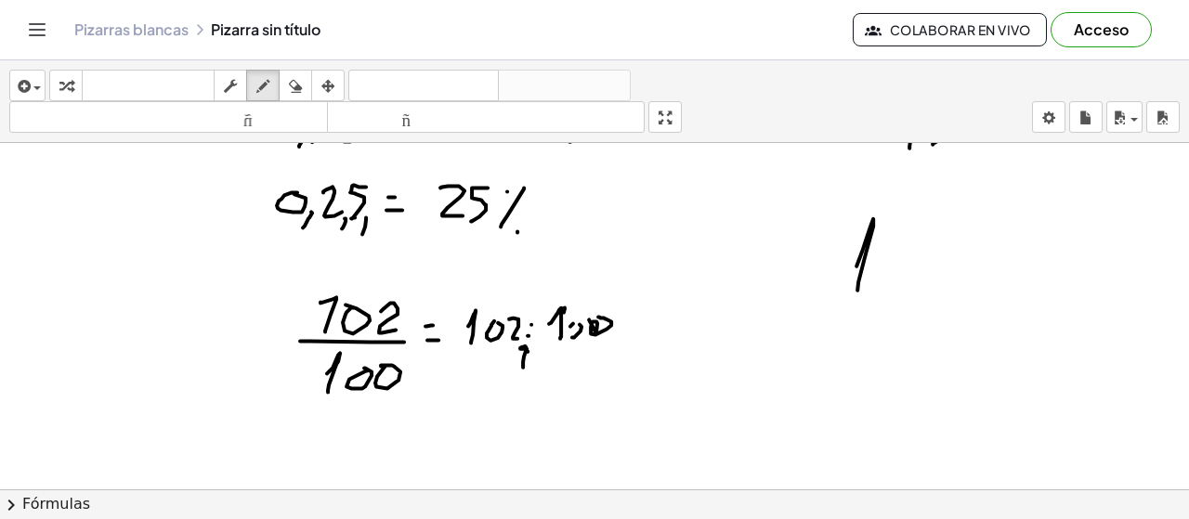
drag, startPoint x: 873, startPoint y: 216, endPoint x: 902, endPoint y: 261, distance: 53.1
drag, startPoint x: 881, startPoint y: 278, endPoint x: 910, endPoint y: 254, distance: 38.3
drag, startPoint x: 922, startPoint y: 242, endPoint x: 942, endPoint y: 283, distance: 45.7
drag, startPoint x: 956, startPoint y: 284, endPoint x: 948, endPoint y: 314, distance: 30.9
drag, startPoint x: 992, startPoint y: 241, endPoint x: 1006, endPoint y: 245, distance: 14.7
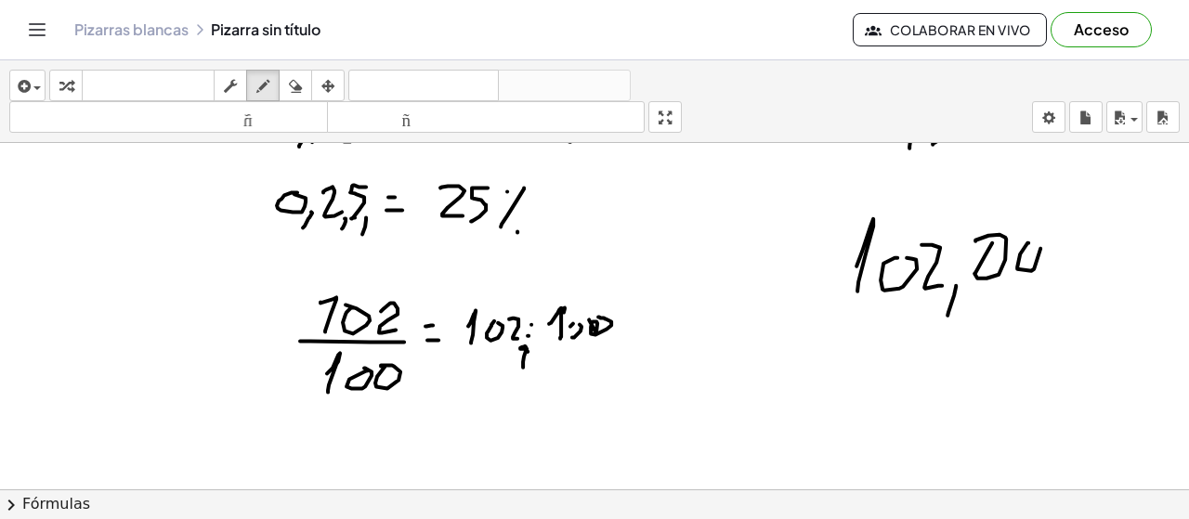
drag, startPoint x: 1028, startPoint y: 241, endPoint x: 1046, endPoint y: 242, distance: 17.7
drag, startPoint x: 1050, startPoint y: 244, endPoint x: 1065, endPoint y: 239, distance: 15.9
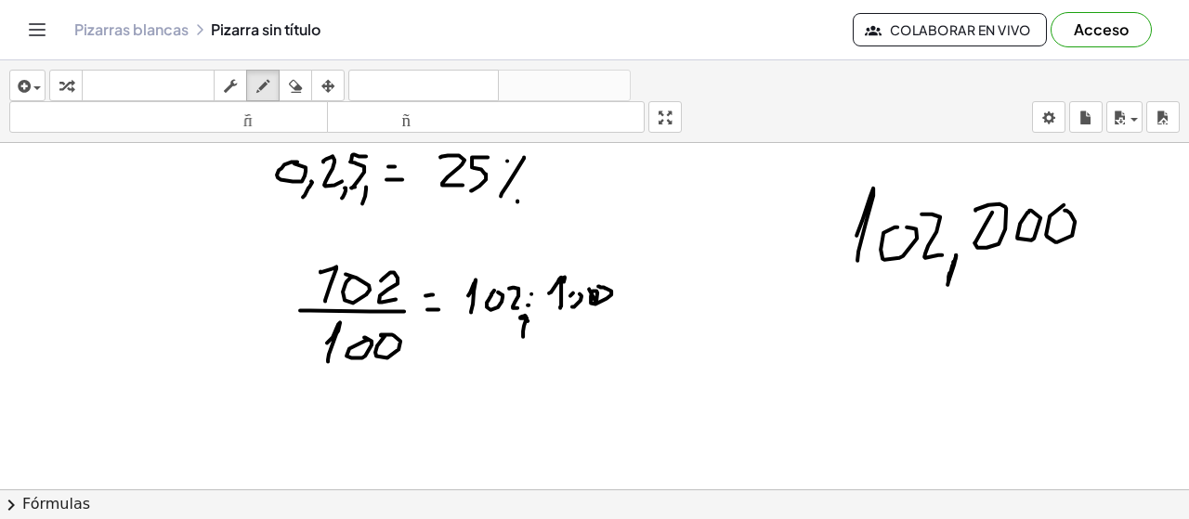
drag, startPoint x: 956, startPoint y: 254, endPoint x: 948, endPoint y: 278, distance: 25.3
drag, startPoint x: 954, startPoint y: 261, endPoint x: 949, endPoint y: 280, distance: 19.2
drag, startPoint x: 956, startPoint y: 170, endPoint x: 842, endPoint y: 185, distance: 115.2
drag, startPoint x: 577, startPoint y: 255, endPoint x: 569, endPoint y: 273, distance: 20.4
drag, startPoint x: 611, startPoint y: 249, endPoint x: 600, endPoint y: 269, distance: 23.3
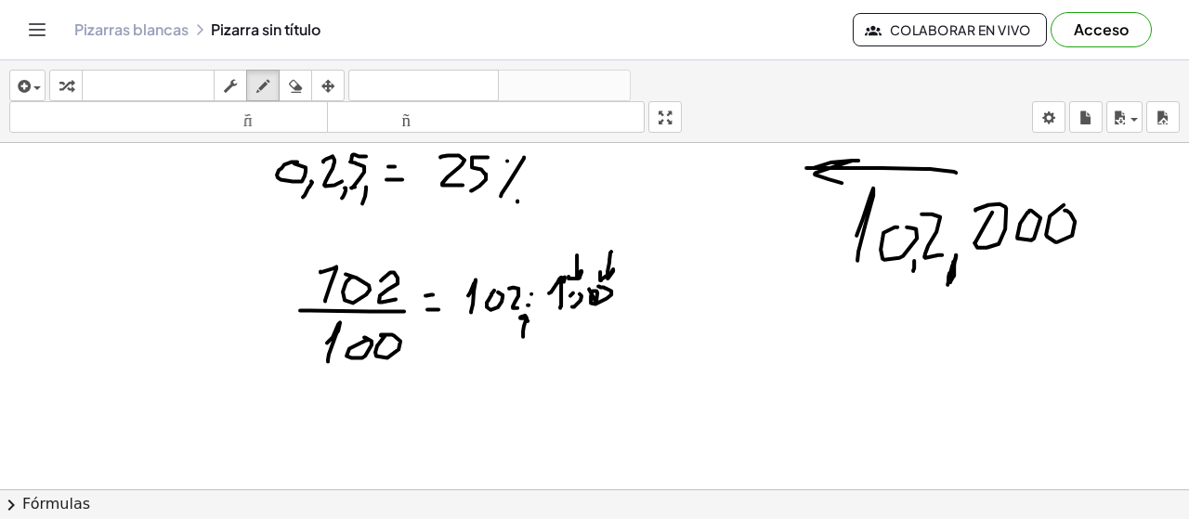
drag, startPoint x: 914, startPoint y: 258, endPoint x: 913, endPoint y: 268, distance: 10.3
drag, startPoint x: 870, startPoint y: 257, endPoint x: 864, endPoint y: 276, distance: 19.7
drag, startPoint x: 631, startPoint y: 288, endPoint x: 638, endPoint y: 294, distance: 9.9
drag, startPoint x: 626, startPoint y: 302, endPoint x: 663, endPoint y: 322, distance: 42.4
drag, startPoint x: 700, startPoint y: 263, endPoint x: 696, endPoint y: 307, distance: 43.9
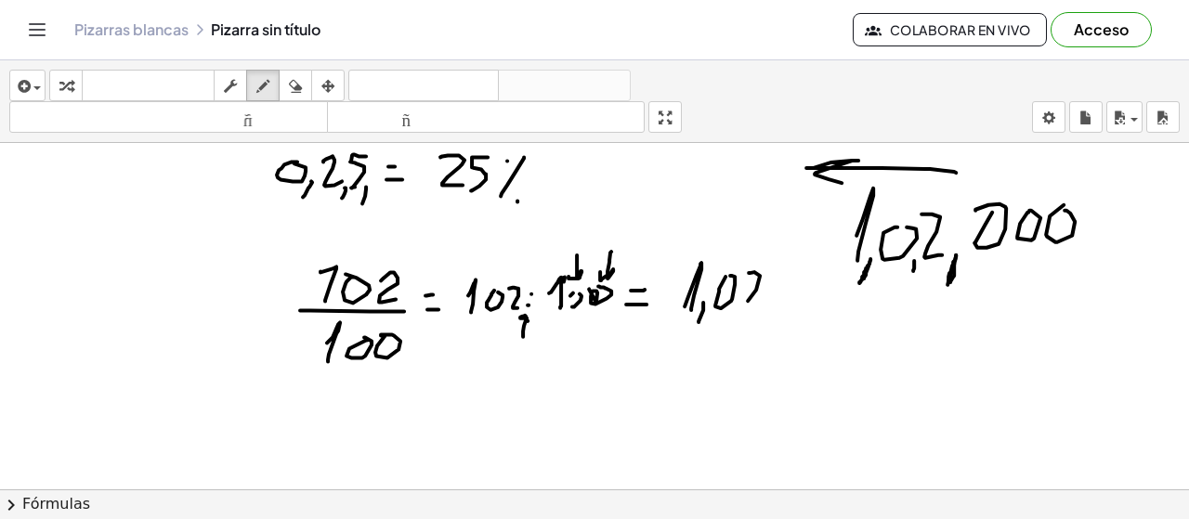
drag, startPoint x: 749, startPoint y: 270, endPoint x: 784, endPoint y: 302, distance: 47.4
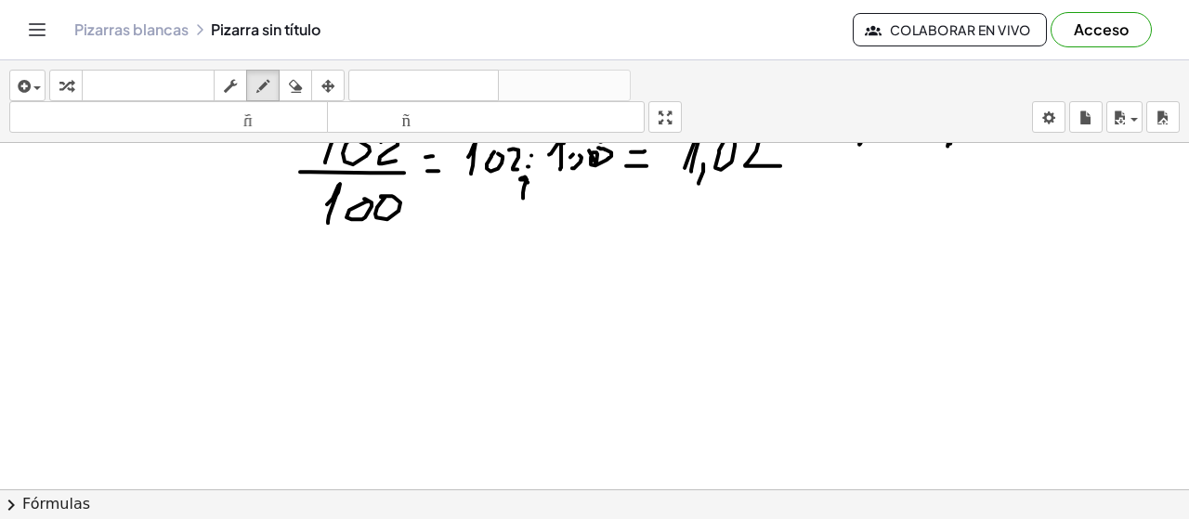
scroll to position [4165, 0]
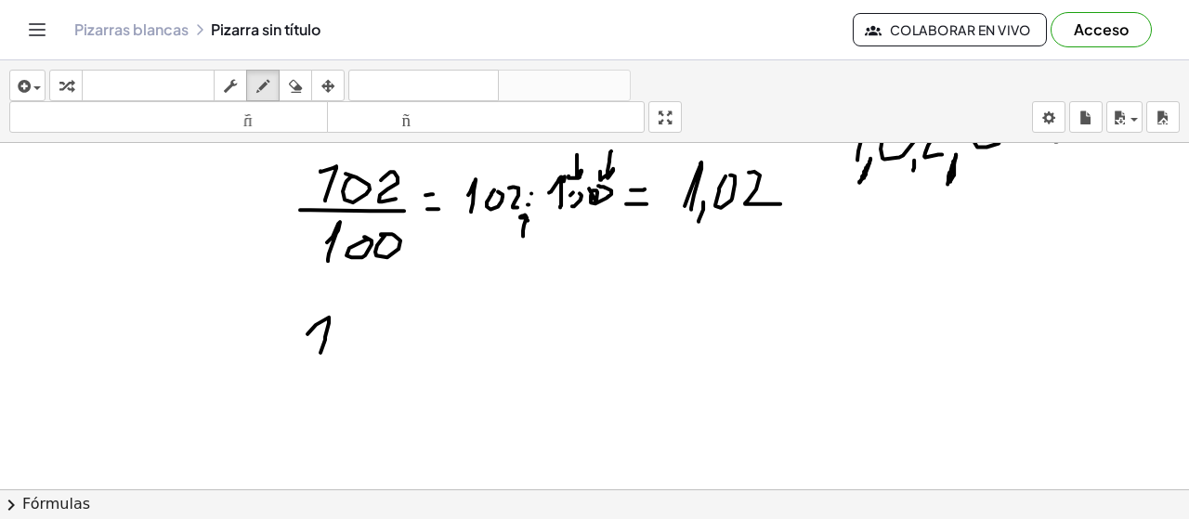
drag, startPoint x: 307, startPoint y: 332, endPoint x: 320, endPoint y: 355, distance: 26.2
drag, startPoint x: 317, startPoint y: 320, endPoint x: 364, endPoint y: 333, distance: 48.9
drag, startPoint x: 367, startPoint y: 326, endPoint x: 379, endPoint y: 324, distance: 12.2
drag, startPoint x: 390, startPoint y: 322, endPoint x: 381, endPoint y: 358, distance: 36.5
drag, startPoint x: 319, startPoint y: 366, endPoint x: 415, endPoint y: 363, distance: 96.7
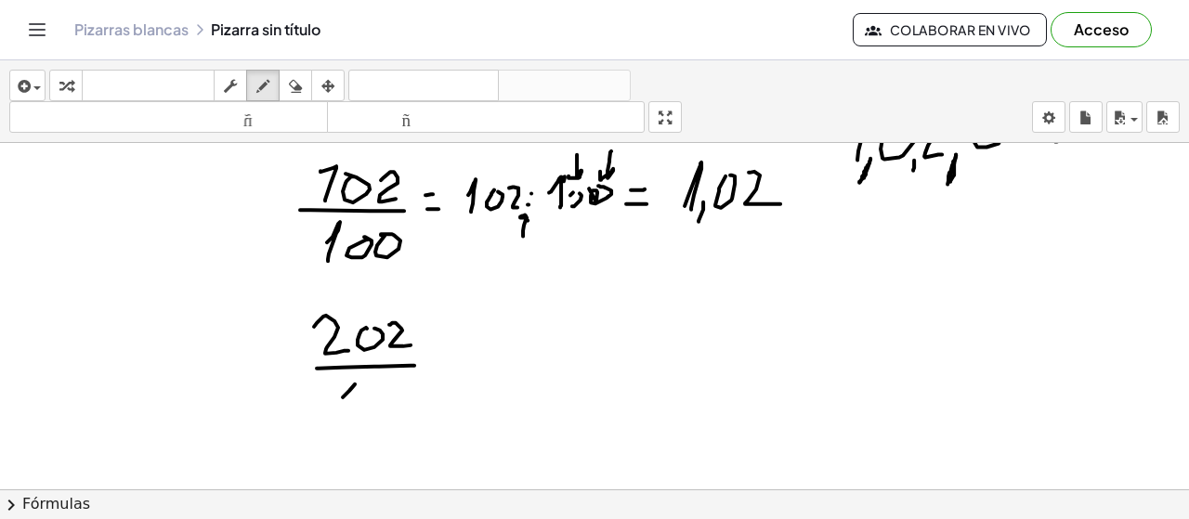
drag, startPoint x: 349, startPoint y: 388, endPoint x: 359, endPoint y: 412, distance: 25.0
drag, startPoint x: 375, startPoint y: 391, endPoint x: 405, endPoint y: 389, distance: 29.8
drag, startPoint x: 405, startPoint y: 391, endPoint x: 421, endPoint y: 380, distance: 19.3
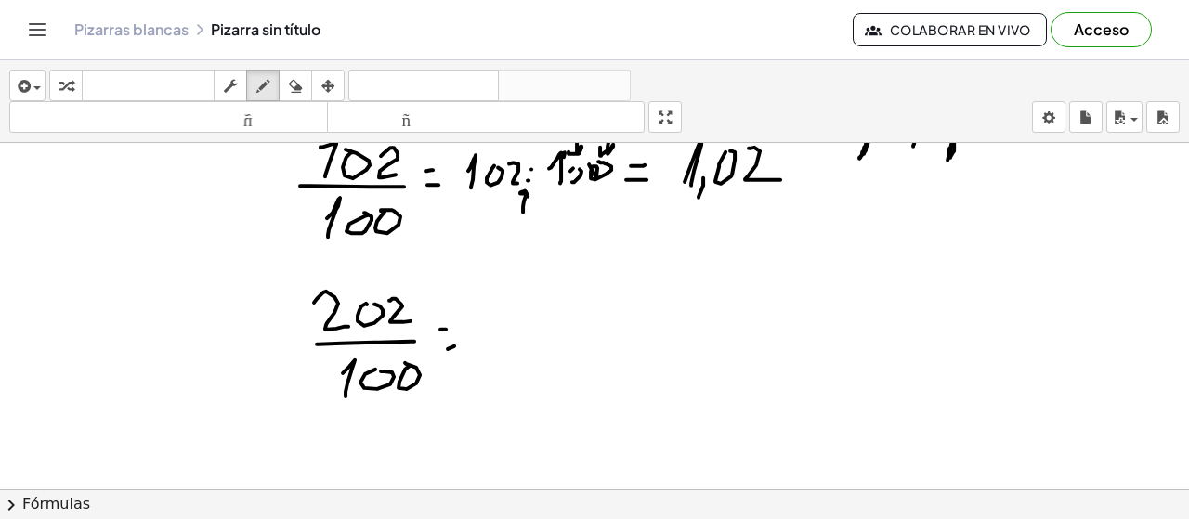
scroll to position [4198, 0]
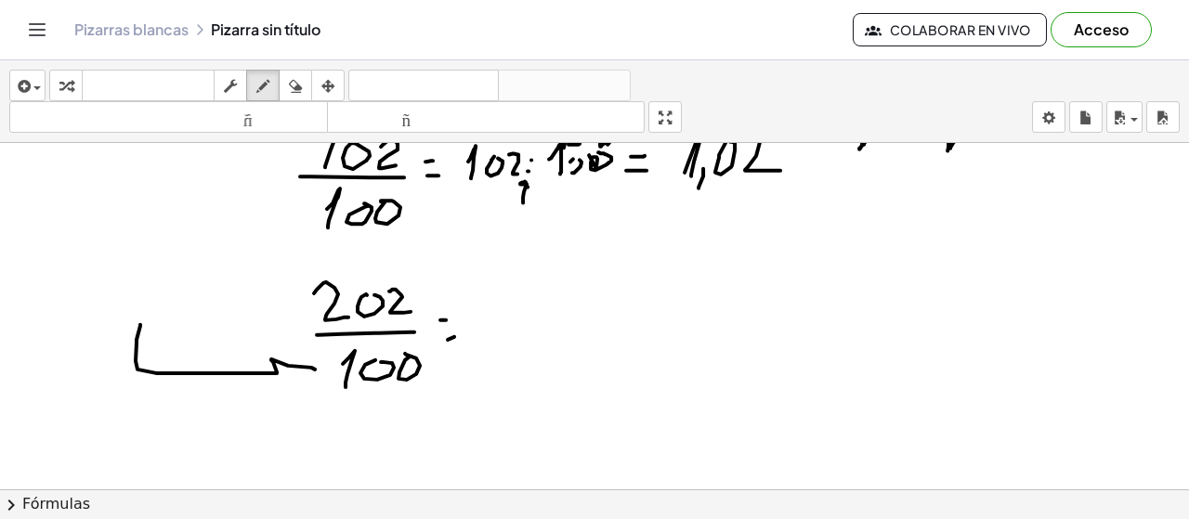
drag, startPoint x: 137, startPoint y: 340, endPoint x: 273, endPoint y: 393, distance: 146.5
drag, startPoint x: 1124, startPoint y: 183, endPoint x: 1021, endPoint y: 183, distance: 103.1
drag, startPoint x: 511, startPoint y: 296, endPoint x: 535, endPoint y: 326, distance: 38.3
drag, startPoint x: 550, startPoint y: 326, endPoint x: 546, endPoint y: 340, distance: 14.4
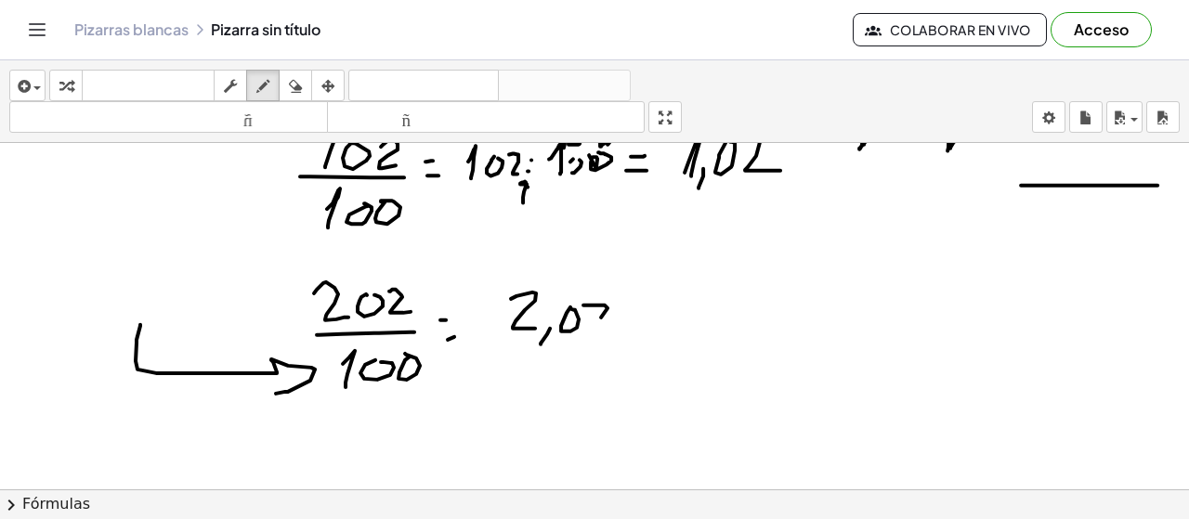
drag, startPoint x: 589, startPoint y: 303, endPoint x: 624, endPoint y: 327, distance: 42.8
drag, startPoint x: 1039, startPoint y: 182, endPoint x: 978, endPoint y: 390, distance: 216.7
drag, startPoint x: 1016, startPoint y: 209, endPoint x: 1020, endPoint y: 229, distance: 20.8
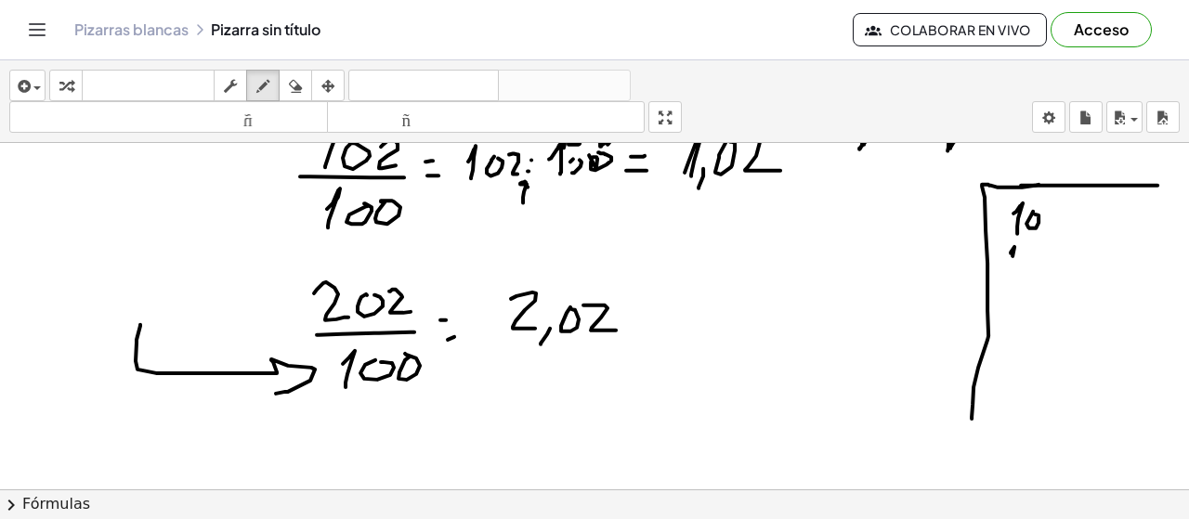
drag, startPoint x: 1011, startPoint y: 250, endPoint x: 1020, endPoint y: 268, distance: 20.8
drag, startPoint x: 1024, startPoint y: 259, endPoint x: 1037, endPoint y: 262, distance: 13.3
drag, startPoint x: 1039, startPoint y: 271, endPoint x: 1048, endPoint y: 260, distance: 14.5
drag, startPoint x: 1014, startPoint y: 298, endPoint x: 1027, endPoint y: 309, distance: 17.1
drag, startPoint x: 1048, startPoint y: 314, endPoint x: 1065, endPoint y: 305, distance: 19.1
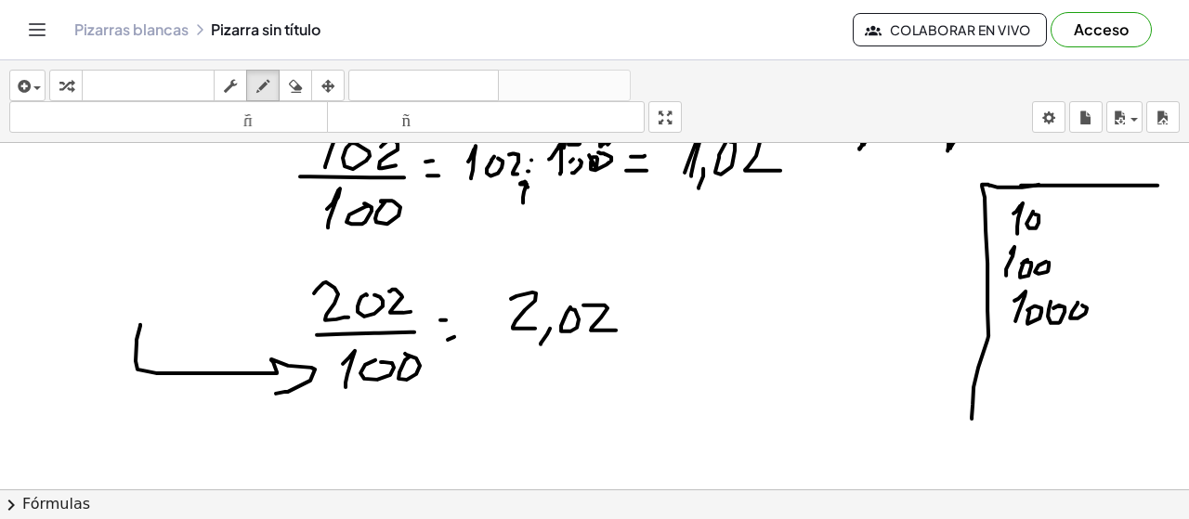
drag, startPoint x: 1071, startPoint y: 316, endPoint x: 1079, endPoint y: 306, distance: 13.2
drag, startPoint x: 696, startPoint y: 270, endPoint x: 708, endPoint y: 270, distance: 12.1
drag, startPoint x: 695, startPoint y: 241, endPoint x: 713, endPoint y: 265, distance: 30.5
drag, startPoint x: 723, startPoint y: 254, endPoint x: 739, endPoint y: 248, distance: 17.6
drag, startPoint x: 753, startPoint y: 242, endPoint x: 758, endPoint y: 267, distance: 25.5
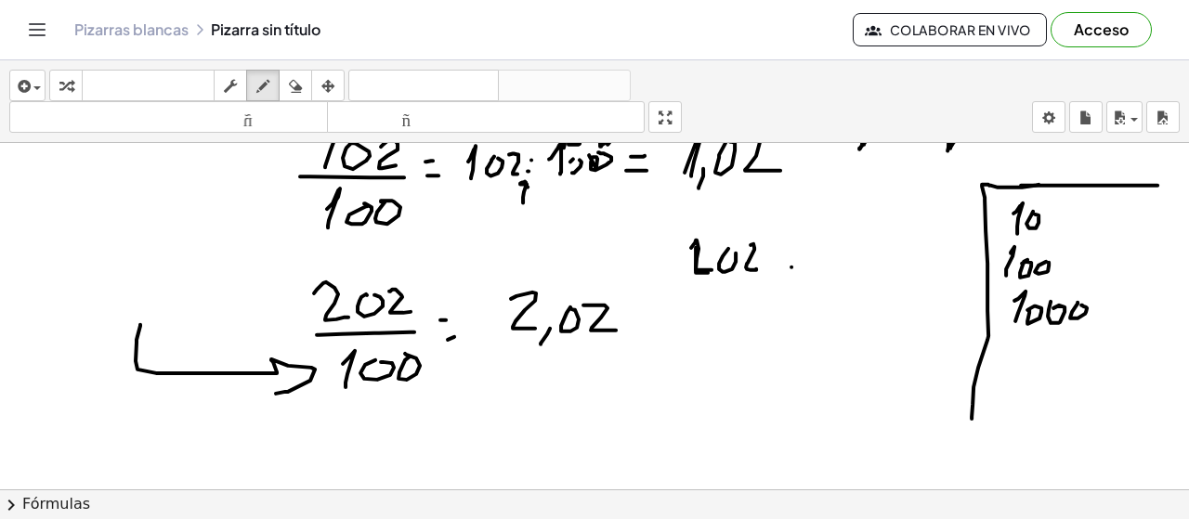
drag, startPoint x: 791, startPoint y: 265, endPoint x: 792, endPoint y: 245, distance: 19.5
drag, startPoint x: 825, startPoint y: 248, endPoint x: 836, endPoint y: 268, distance: 23.3
drag, startPoint x: 841, startPoint y: 261, endPoint x: 862, endPoint y: 252, distance: 23.3
drag, startPoint x: 883, startPoint y: 268, endPoint x: 897, endPoint y: 243, distance: 29.2
drag, startPoint x: 904, startPoint y: 241, endPoint x: 896, endPoint y: 268, distance: 29.1
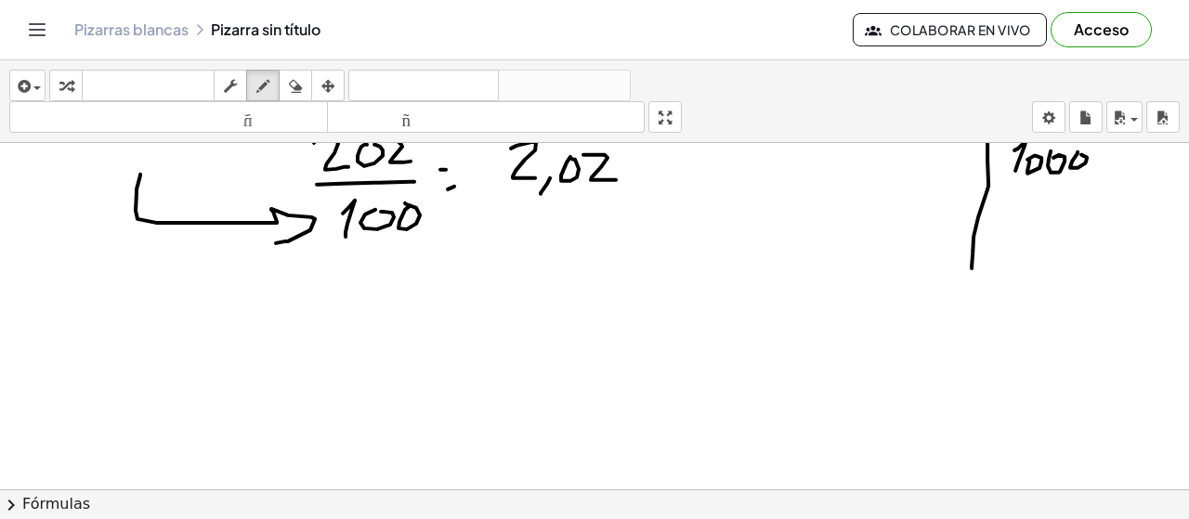
scroll to position [4379, 0]
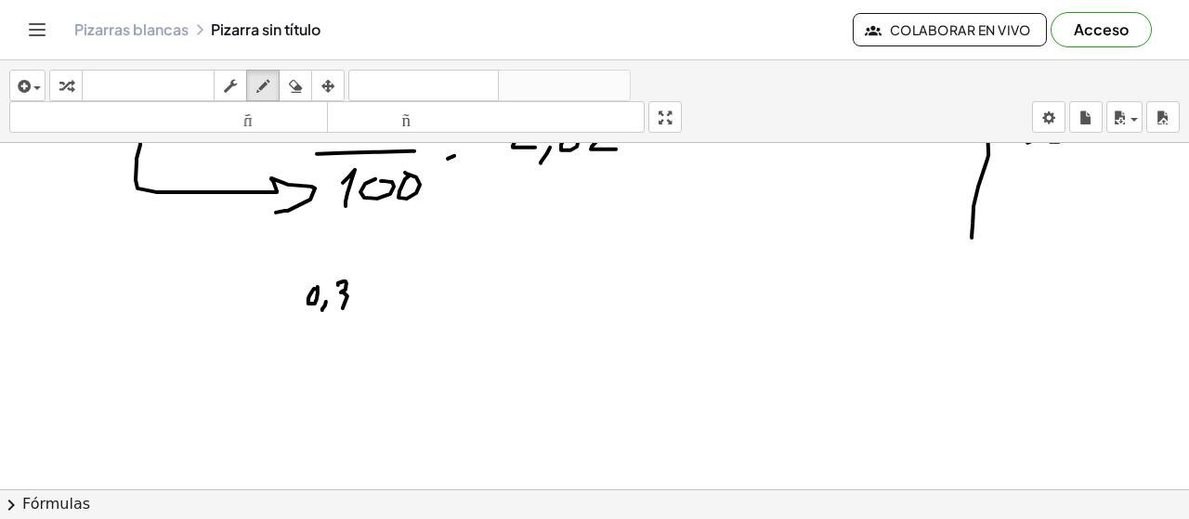
drag, startPoint x: 344, startPoint y: 281, endPoint x: 339, endPoint y: 315, distance: 33.8
drag, startPoint x: 364, startPoint y: 277, endPoint x: 374, endPoint y: 310, distance: 35.0
drag, startPoint x: 412, startPoint y: 296, endPoint x: 414, endPoint y: 307, distance: 11.3
drag, startPoint x: 429, startPoint y: 291, endPoint x: 440, endPoint y: 284, distance: 12.9
drag, startPoint x: 463, startPoint y: 294, endPoint x: 482, endPoint y: 293, distance: 19.6
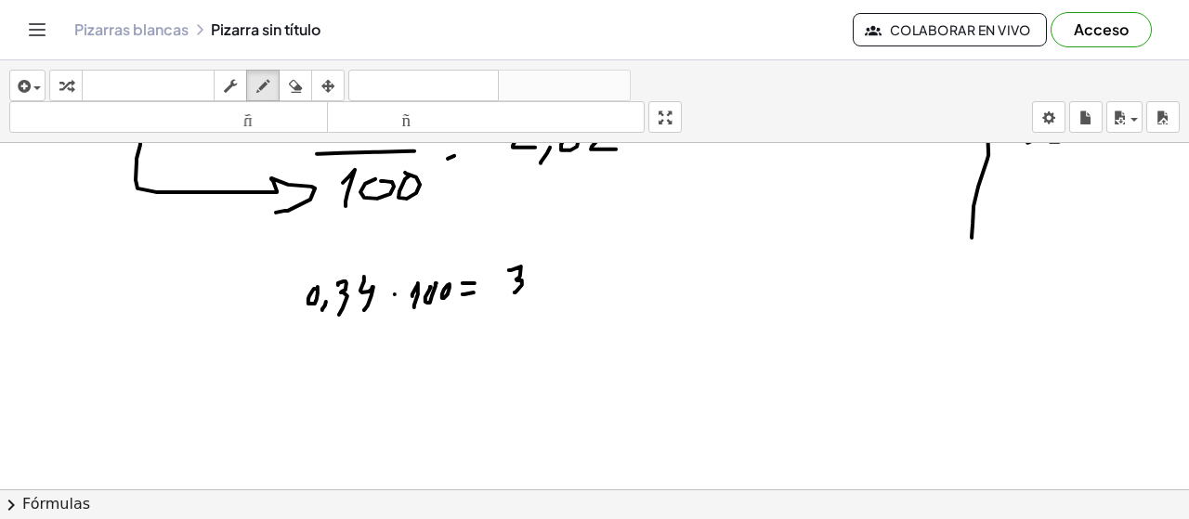
drag, startPoint x: 509, startPoint y: 270, endPoint x: 517, endPoint y: 295, distance: 26.2
drag, startPoint x: 538, startPoint y: 276, endPoint x: 546, endPoint y: 303, distance: 28.2
drag, startPoint x: 702, startPoint y: 265, endPoint x: 715, endPoint y: 268, distance: 13.5
drag, startPoint x: 739, startPoint y: 281, endPoint x: 758, endPoint y: 267, distance: 24.5
drag, startPoint x: 766, startPoint y: 263, endPoint x: 777, endPoint y: 274, distance: 15.1
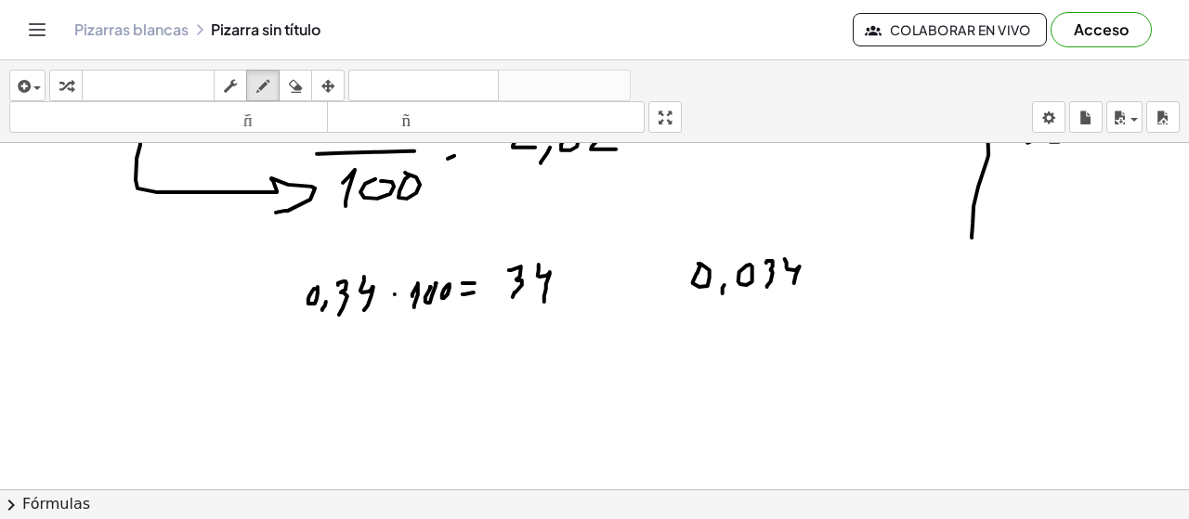
drag, startPoint x: 785, startPoint y: 259, endPoint x: 794, endPoint y: 288, distance: 30.3
drag, startPoint x: 839, startPoint y: 259, endPoint x: 832, endPoint y: 295, distance: 36.8
drag, startPoint x: 849, startPoint y: 268, endPoint x: 862, endPoint y: 268, distance: 13.0
drag, startPoint x: 927, startPoint y: 257, endPoint x: 936, endPoint y: 278, distance: 22.4
drag, startPoint x: 959, startPoint y: 254, endPoint x: 960, endPoint y: 291, distance: 37.2
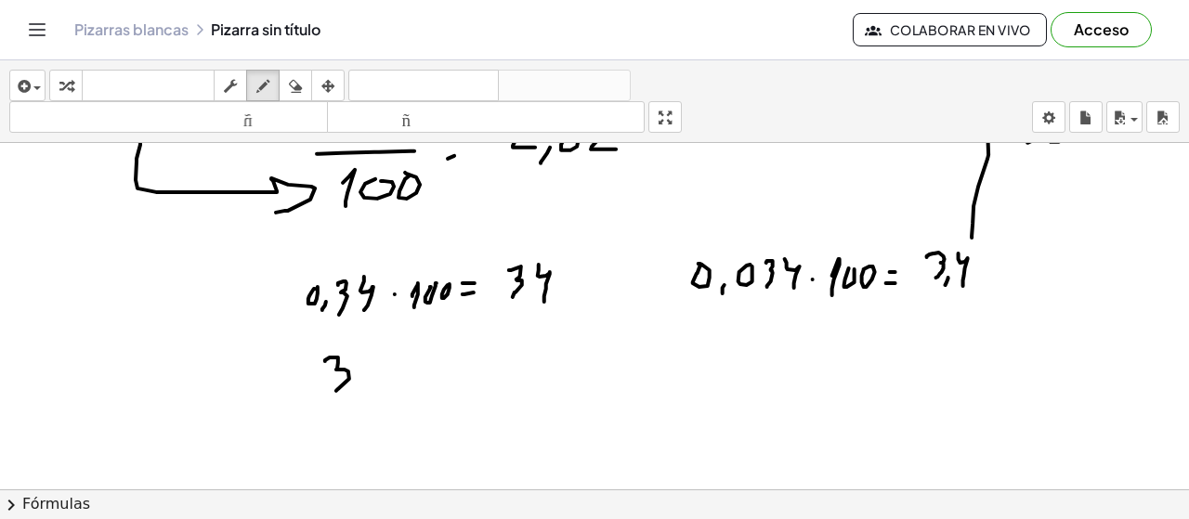
drag, startPoint x: 325, startPoint y: 361, endPoint x: 331, endPoint y: 397, distance: 35.7
drag, startPoint x: 360, startPoint y: 354, endPoint x: 364, endPoint y: 388, distance: 34.7
drag, startPoint x: 319, startPoint y: 401, endPoint x: 362, endPoint y: 412, distance: 45.1
drag, startPoint x: 331, startPoint y: 421, endPoint x: 332, endPoint y: 443, distance: 22.3
drag, startPoint x: 349, startPoint y: 430, endPoint x: 365, endPoint y: 425, distance: 16.7
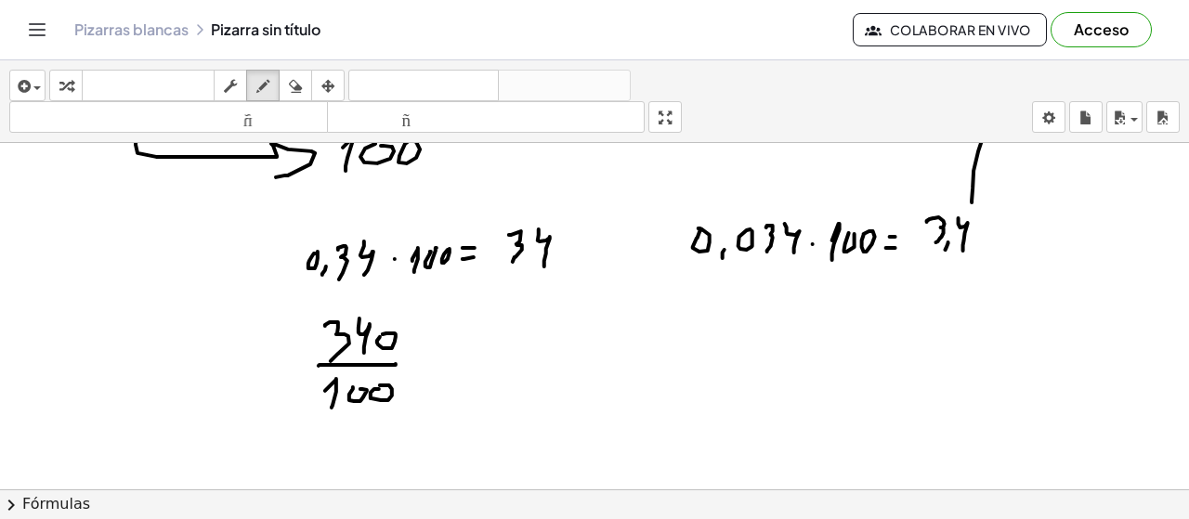
scroll to position [4434, 0]
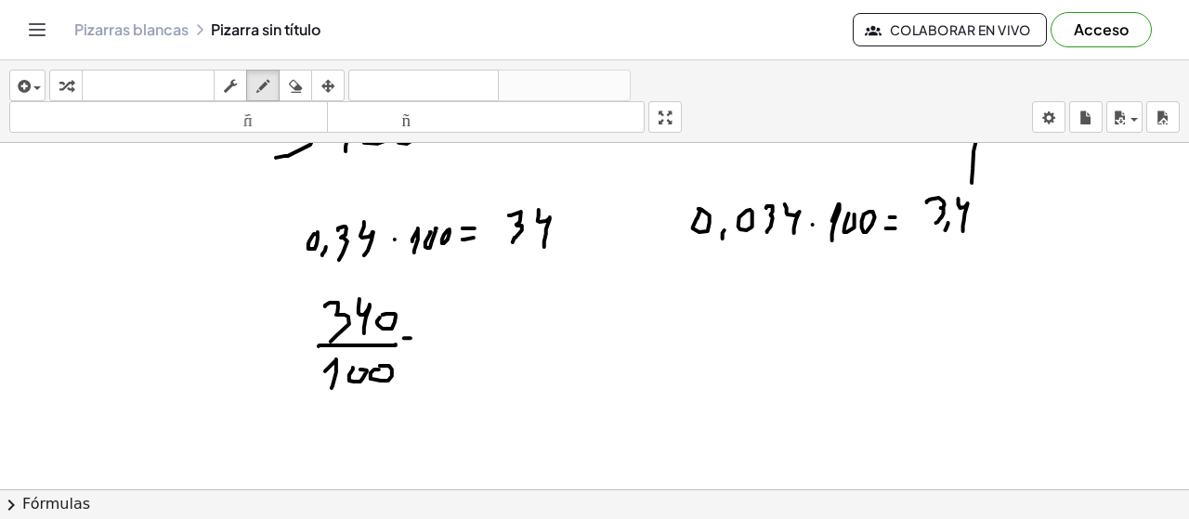
drag, startPoint x: 401, startPoint y: 347, endPoint x: 412, endPoint y: 349, distance: 11.3
drag, startPoint x: 436, startPoint y: 320, endPoint x: 438, endPoint y: 348, distance: 28.9
drag, startPoint x: 470, startPoint y: 311, endPoint x: 479, endPoint y: 345, distance: 34.7
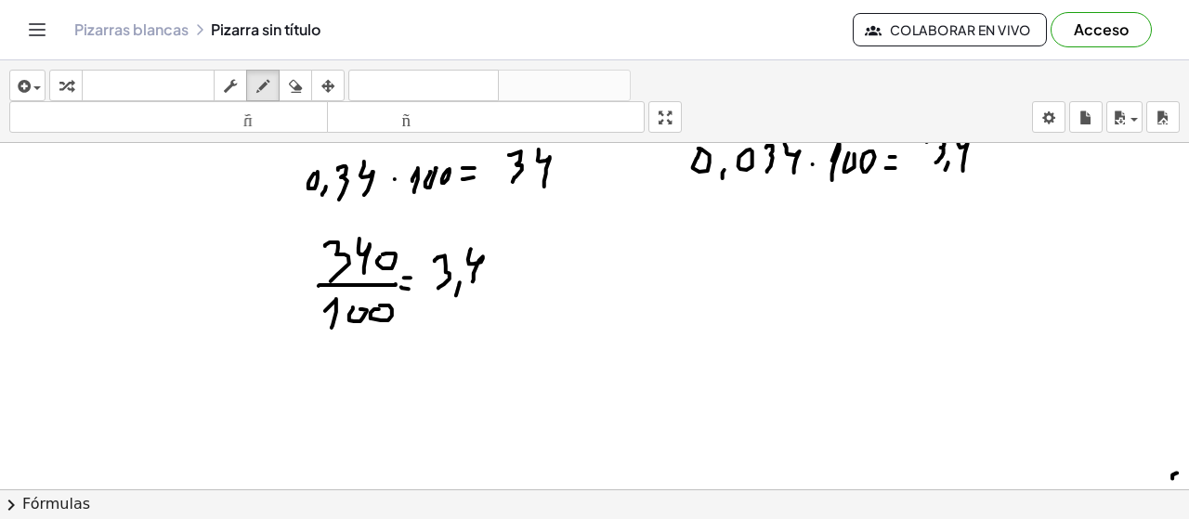
scroll to position [4545, 0]
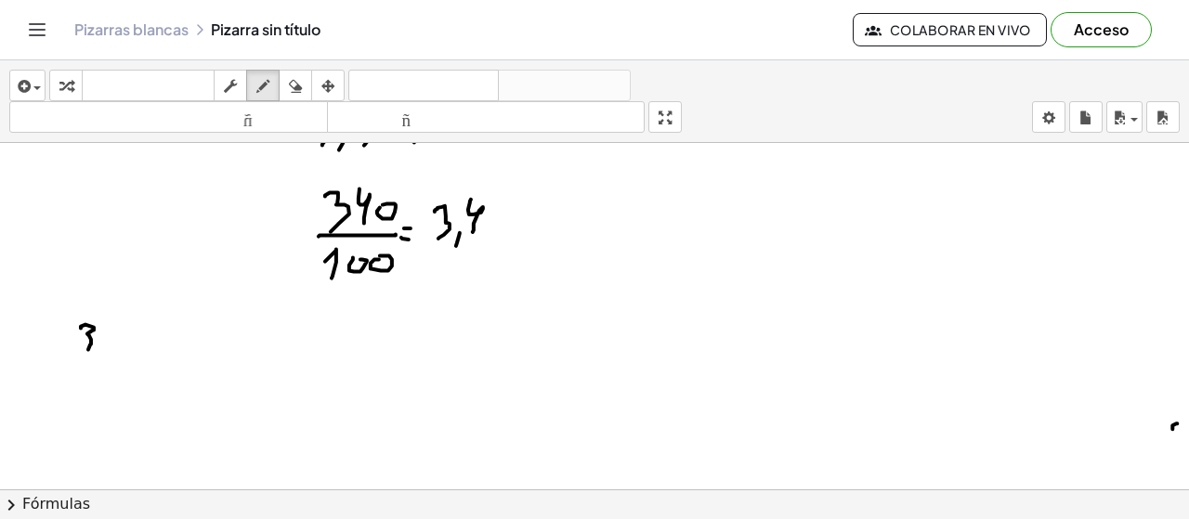
drag, startPoint x: 81, startPoint y: 328, endPoint x: 87, endPoint y: 350, distance: 23.2
drag, startPoint x: 106, startPoint y: 325, endPoint x: 140, endPoint y: 328, distance: 34.5
drag, startPoint x: 152, startPoint y: 322, endPoint x: 140, endPoint y: 339, distance: 20.6
drag, startPoint x: 190, startPoint y: 334, endPoint x: 216, endPoint y: 348, distance: 29.2
drag, startPoint x: 243, startPoint y: 328, endPoint x: 277, endPoint y: 324, distance: 33.6
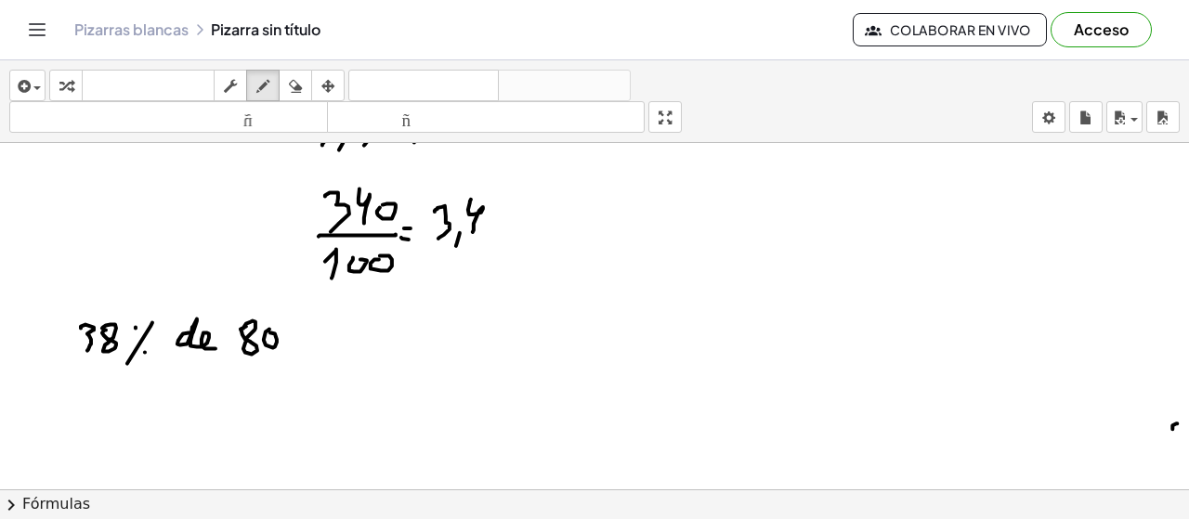
scroll to position [4593, 0]
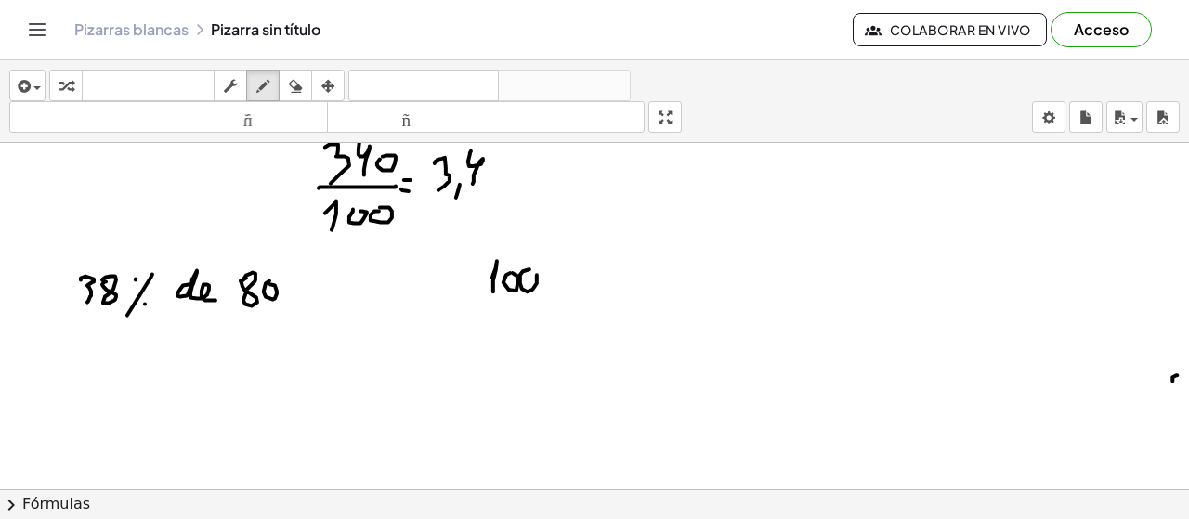
drag, startPoint x: 520, startPoint y: 282, endPoint x: 528, endPoint y: 270, distance: 14.2
drag, startPoint x: 564, startPoint y: 263, endPoint x: 544, endPoint y: 303, distance: 44.5
drag, startPoint x: 570, startPoint y: 278, endPoint x: 619, endPoint y: 278, distance: 48.3
drag, startPoint x: 647, startPoint y: 261, endPoint x: 661, endPoint y: 263, distance: 14.1
drag, startPoint x: 680, startPoint y: 288, endPoint x: 541, endPoint y: 347, distance: 151.1
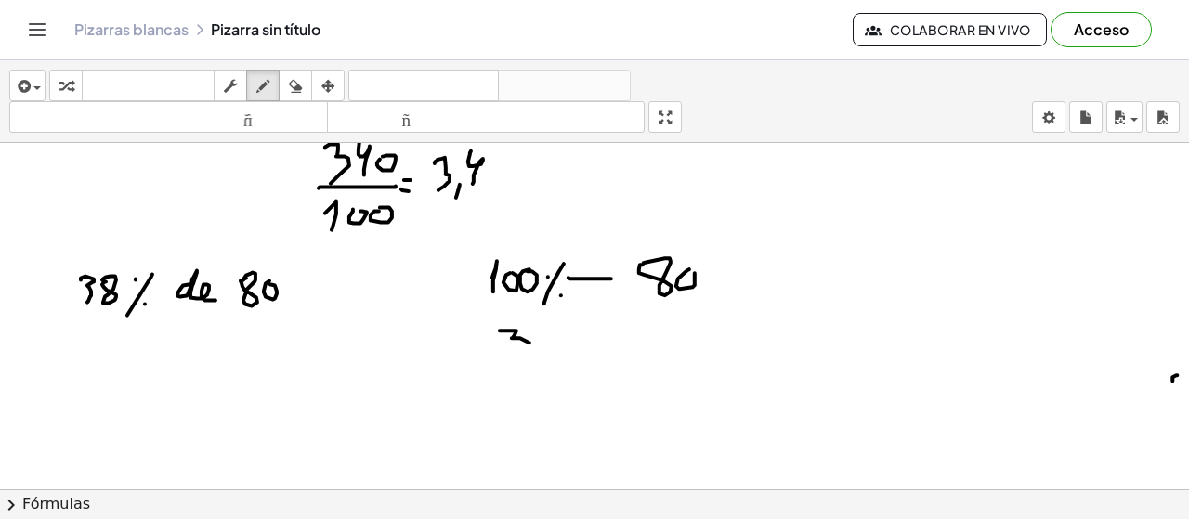
drag, startPoint x: 500, startPoint y: 330, endPoint x: 529, endPoint y: 348, distance: 34.3
drag, startPoint x: 823, startPoint y: 263, endPoint x: 838, endPoint y: 261, distance: 15.0
drag, startPoint x: 862, startPoint y: 272, endPoint x: 882, endPoint y: 270, distance: 19.6
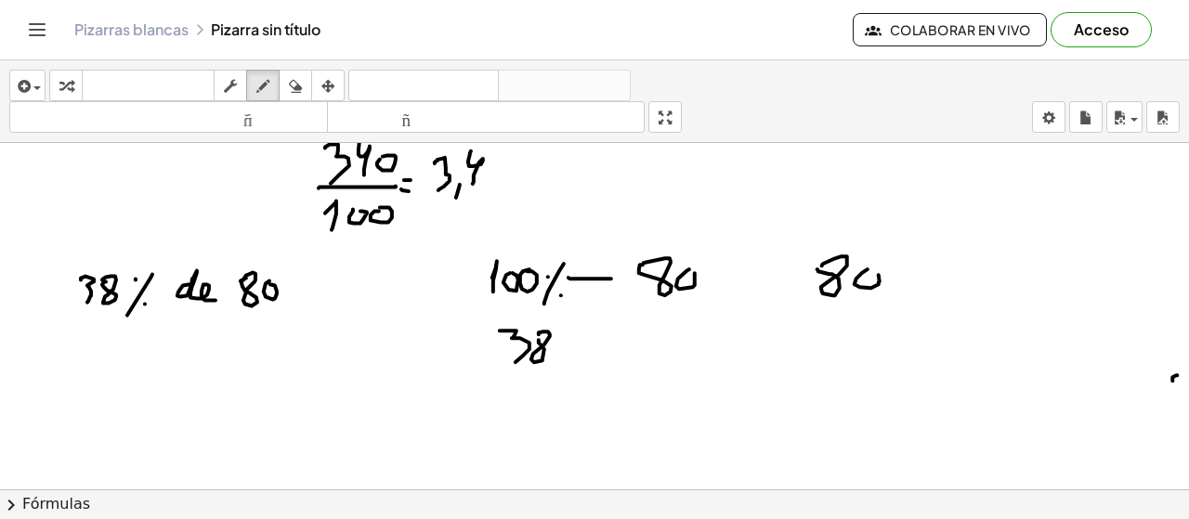
drag, startPoint x: 910, startPoint y: 263, endPoint x: 914, endPoint y: 286, distance: 23.5
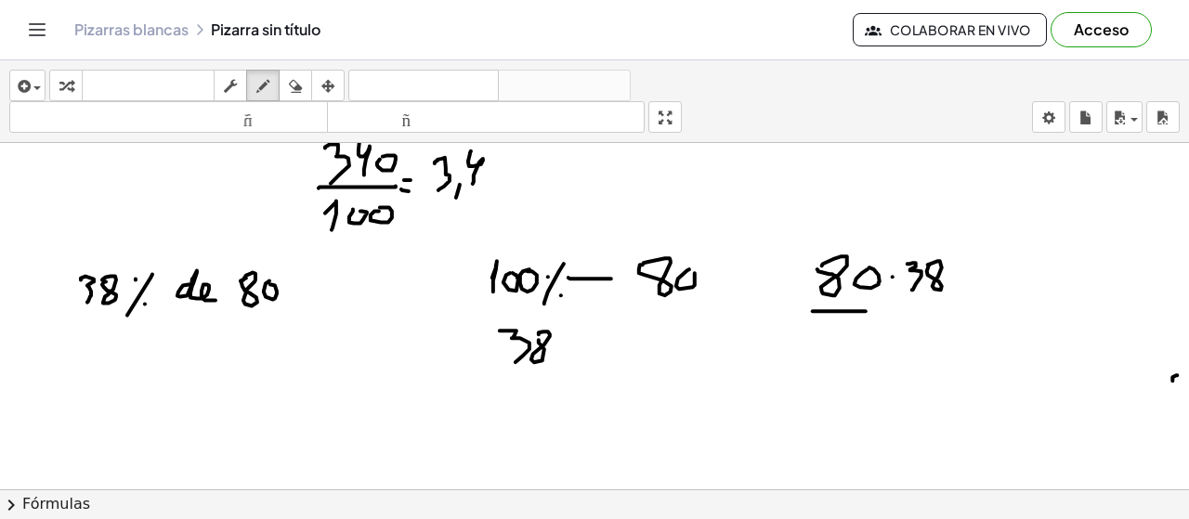
drag, startPoint x: 813, startPoint y: 310, endPoint x: 975, endPoint y: 319, distance: 162.8
drag, startPoint x: 875, startPoint y: 340, endPoint x: 858, endPoint y: 371, distance: 34.9
drag, startPoint x: 886, startPoint y: 358, endPoint x: 901, endPoint y: 345, distance: 19.8
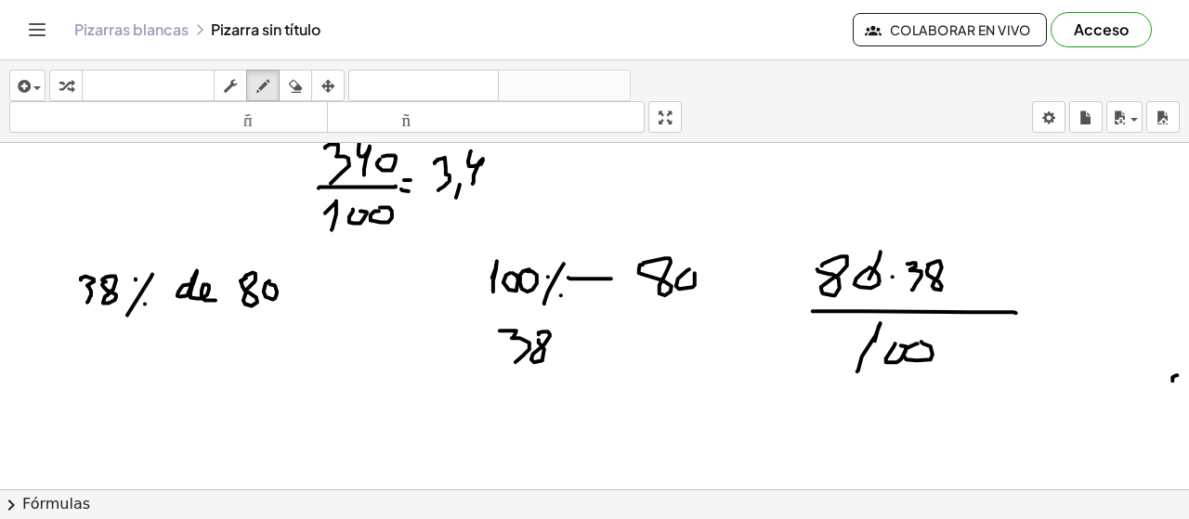
drag, startPoint x: 881, startPoint y: 251, endPoint x: 859, endPoint y: 296, distance: 50.3
drag, startPoint x: 924, startPoint y: 328, endPoint x: 915, endPoint y: 369, distance: 41.9
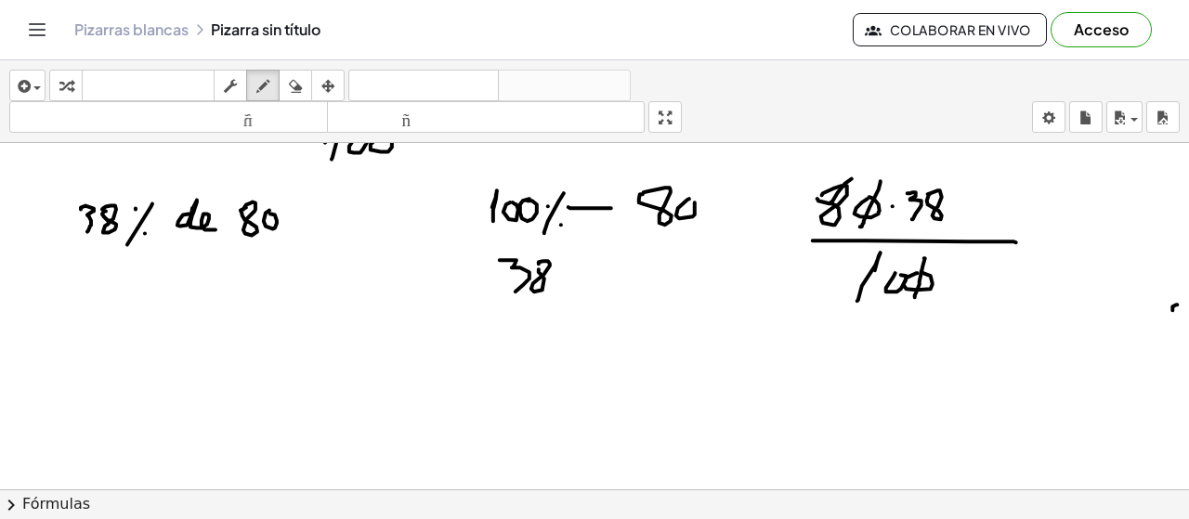
drag, startPoint x: 852, startPoint y: 178, endPoint x: 825, endPoint y: 211, distance: 42.2
drag, startPoint x: 791, startPoint y: 172, endPoint x: 797, endPoint y: 194, distance: 23.0
drag, startPoint x: 903, startPoint y: 261, endPoint x: 853, endPoint y: 292, distance: 58.8
drag, startPoint x: 842, startPoint y: 257, endPoint x: 890, endPoint y: 290, distance: 58.2
drag, startPoint x: 1096, startPoint y: 207, endPoint x: 1109, endPoint y: 228, distance: 24.2
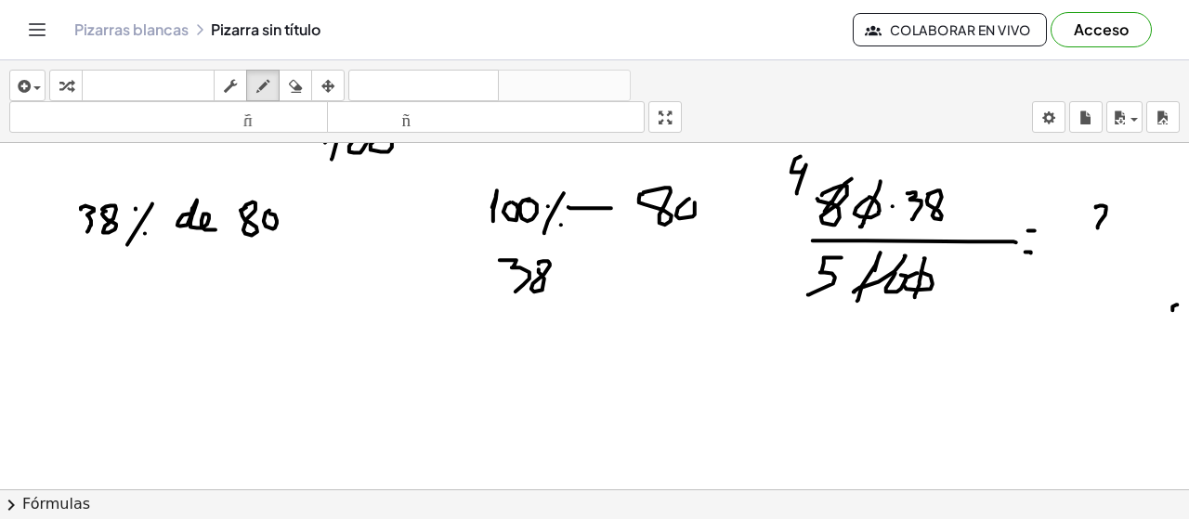
drag, startPoint x: 1085, startPoint y: 203, endPoint x: 1078, endPoint y: 227, distance: 25.3
drag, startPoint x: 1061, startPoint y: 215, endPoint x: 1061, endPoint y: 226, distance: 11.1
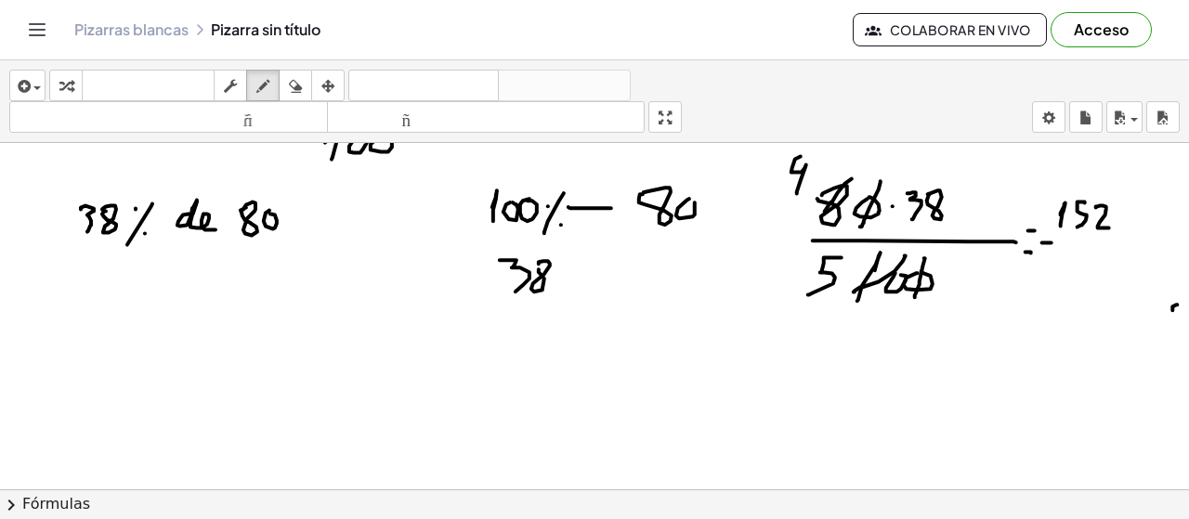
drag, startPoint x: 1042, startPoint y: 242, endPoint x: 1105, endPoint y: 242, distance: 63.2
drag, startPoint x: 1077, startPoint y: 255, endPoint x: 1060, endPoint y: 285, distance: 34.9
drag, startPoint x: 971, startPoint y: 355, endPoint x: 973, endPoint y: 376, distance: 21.4
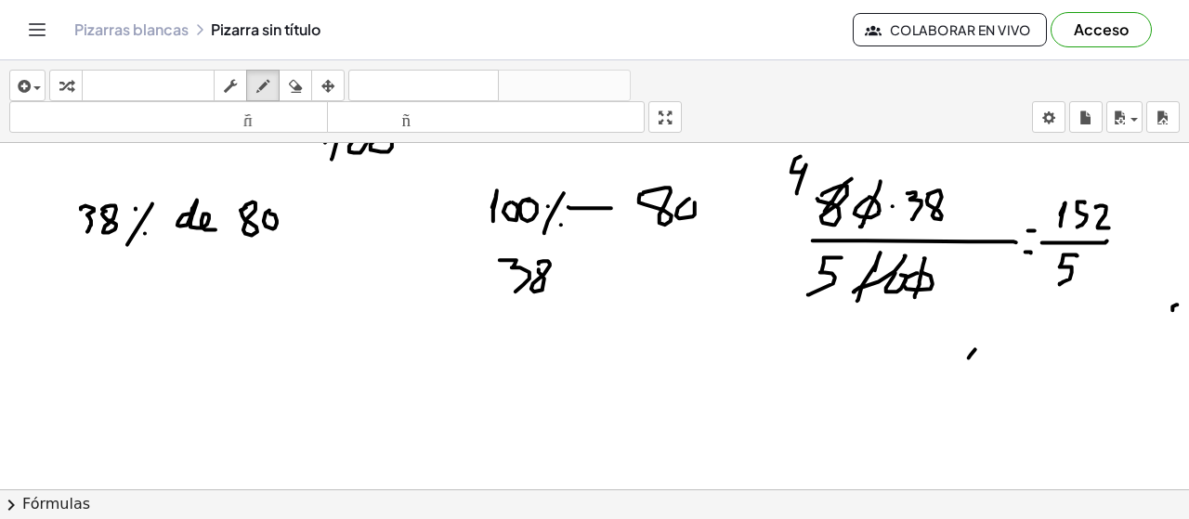
drag, startPoint x: 985, startPoint y: 347, endPoint x: 974, endPoint y: 371, distance: 26.6
drag, startPoint x: 994, startPoint y: 348, endPoint x: 1014, endPoint y: 347, distance: 20.5
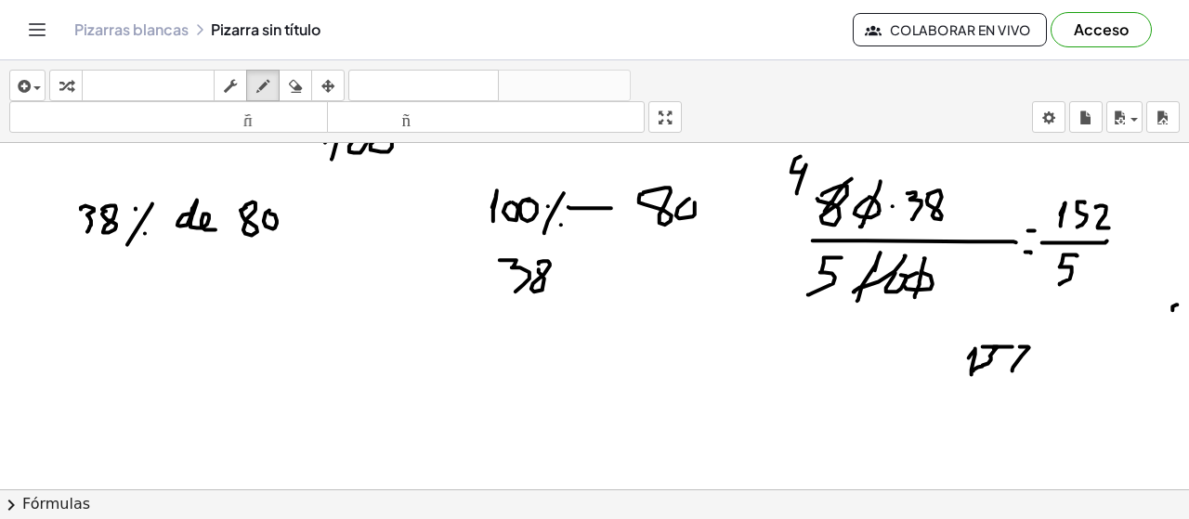
drag, startPoint x: 1028, startPoint y: 347, endPoint x: 1033, endPoint y: 371, distance: 24.6
drag, startPoint x: 1065, startPoint y: 354, endPoint x: 1077, endPoint y: 349, distance: 12.9
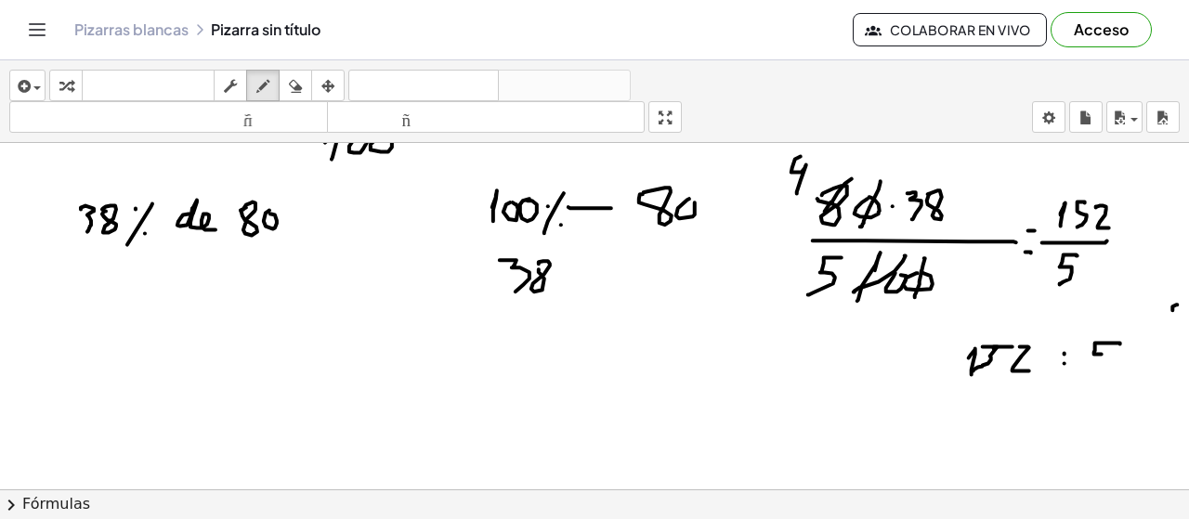
drag, startPoint x: 1120, startPoint y: 344, endPoint x: 1093, endPoint y: 371, distance: 38.1
drag, startPoint x: 998, startPoint y: 335, endPoint x: 966, endPoint y: 340, distance: 31.9
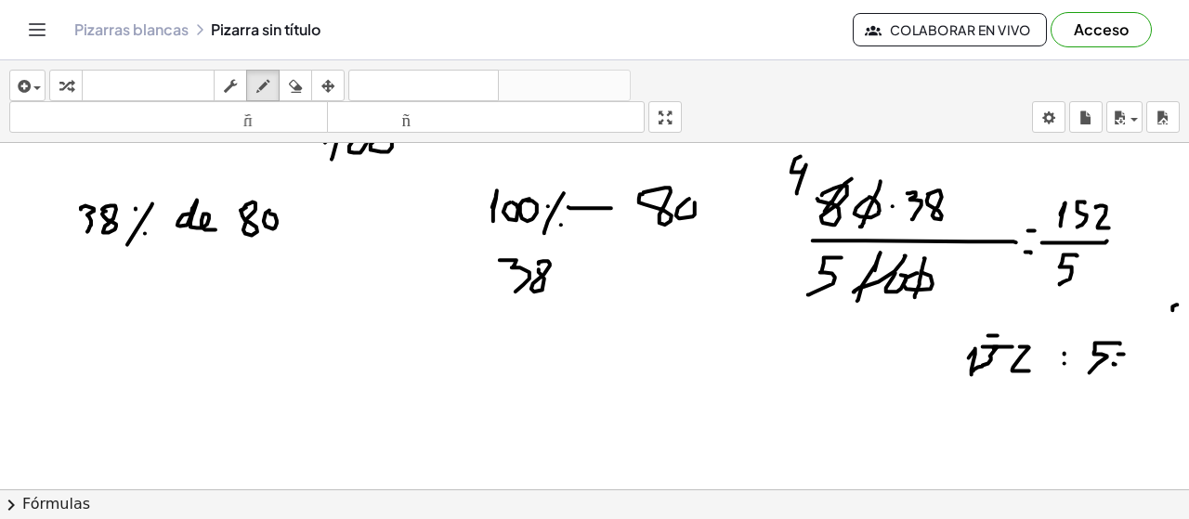
drag, startPoint x: 1134, startPoint y: 347, endPoint x: 1124, endPoint y: 372, distance: 26.2
drag, startPoint x: 968, startPoint y: 399, endPoint x: 976, endPoint y: 404, distance: 10.0
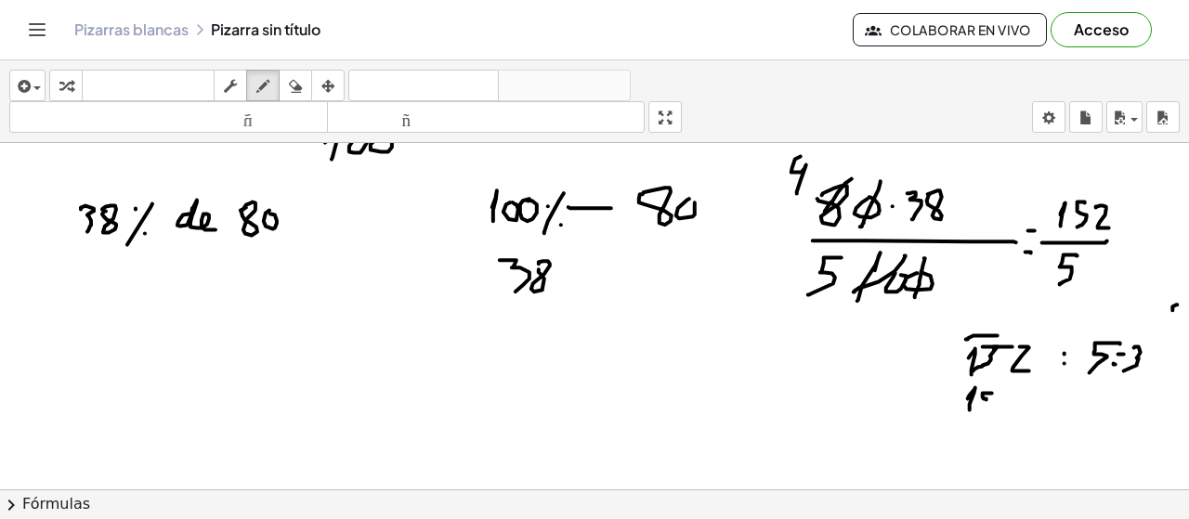
drag, startPoint x: 983, startPoint y: 393, endPoint x: 978, endPoint y: 412, distance: 20.1
drag, startPoint x: 952, startPoint y: 423, endPoint x: 1012, endPoint y: 422, distance: 59.5
drag, startPoint x: 972, startPoint y: 438, endPoint x: 992, endPoint y: 432, distance: 21.2
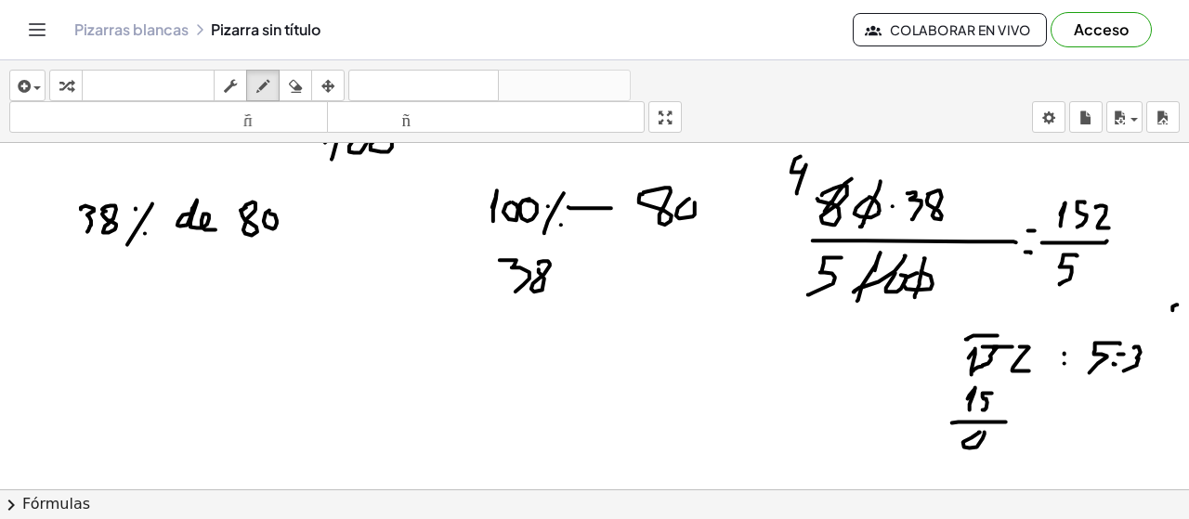
drag, startPoint x: 1005, startPoint y: 434, endPoint x: 1031, endPoint y: 449, distance: 30.0
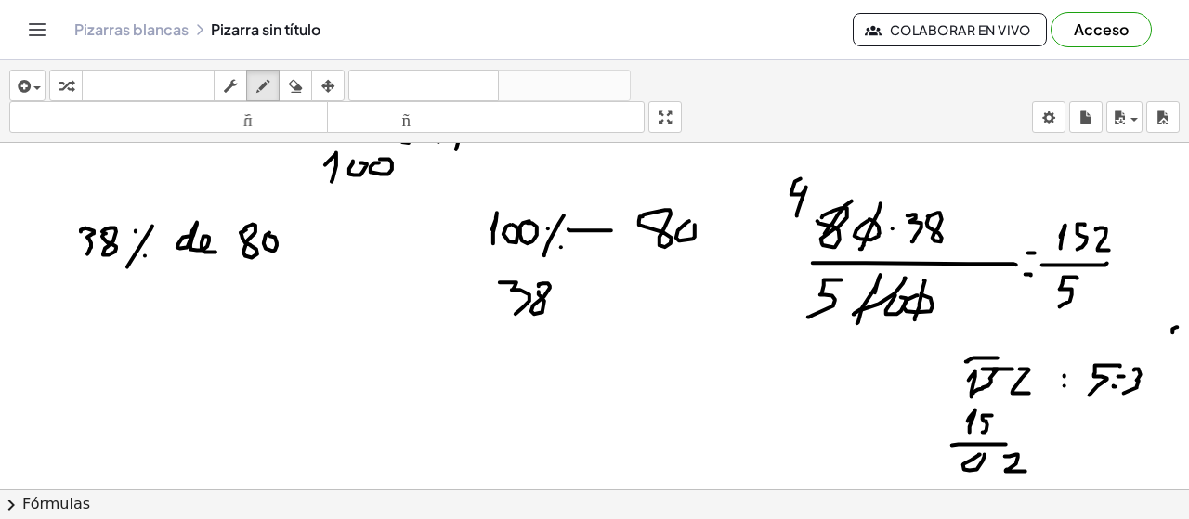
scroll to position [4652, 0]
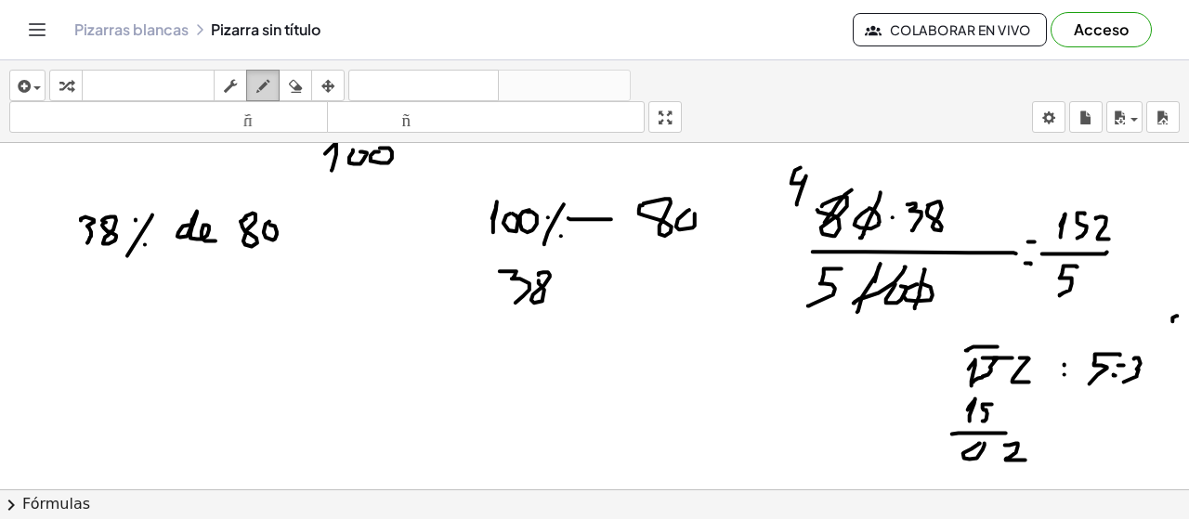
click at [266, 87] on icon "button" at bounding box center [262, 86] width 13 height 22
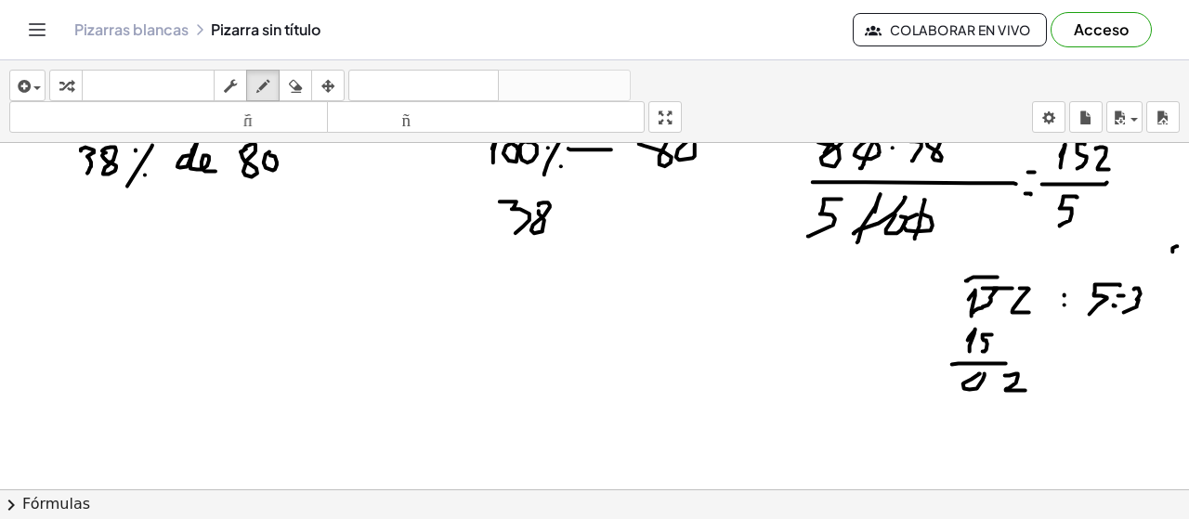
drag, startPoint x: 1142, startPoint y: 309, endPoint x: 1142, endPoint y: 321, distance: 12.1
drag, startPoint x: 1027, startPoint y: 373, endPoint x: 1072, endPoint y: 366, distance: 46.0
drag, startPoint x: 1152, startPoint y: 293, endPoint x: 1152, endPoint y: 315, distance: 22.3
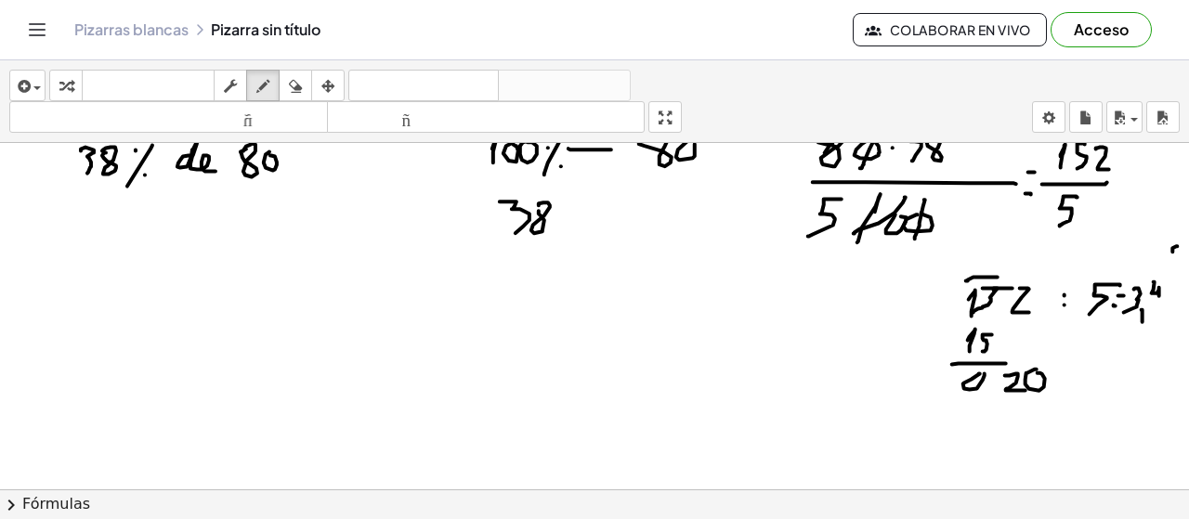
drag, startPoint x: 1014, startPoint y: 409, endPoint x: 1029, endPoint y: 421, distance: 19.2
drag, startPoint x: 1043, startPoint y: 431, endPoint x: 1057, endPoint y: 431, distance: 13.9
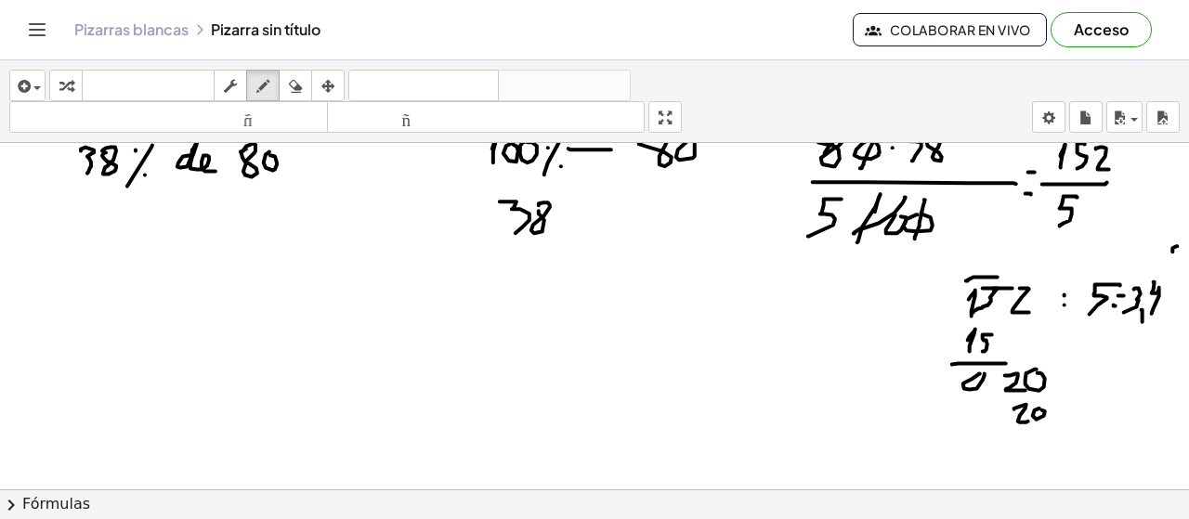
drag, startPoint x: 1118, startPoint y: 320, endPoint x: 1164, endPoint y: 319, distance: 45.5
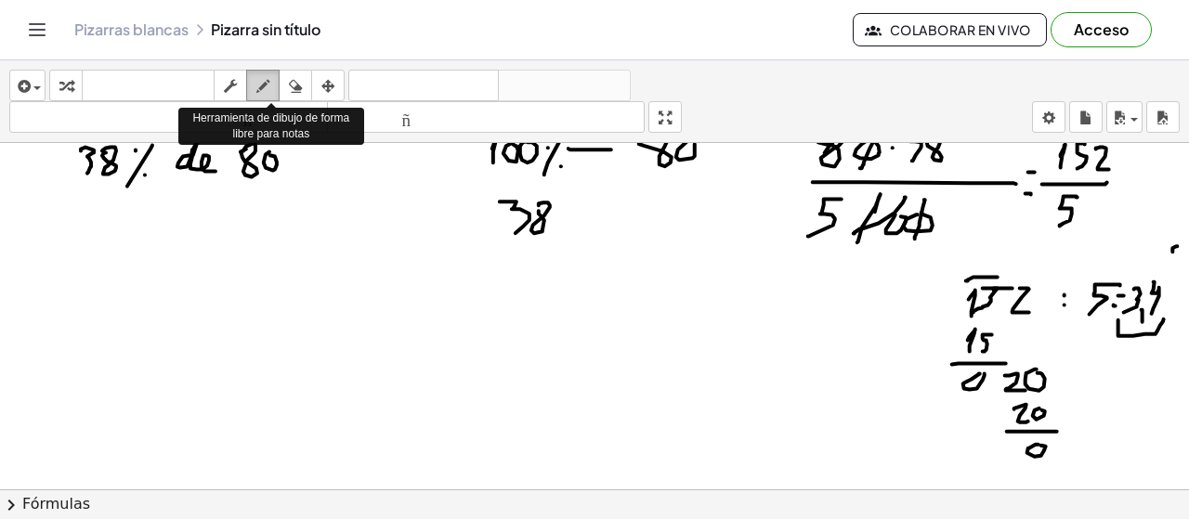
click at [261, 84] on icon "button" at bounding box center [262, 86] width 13 height 22
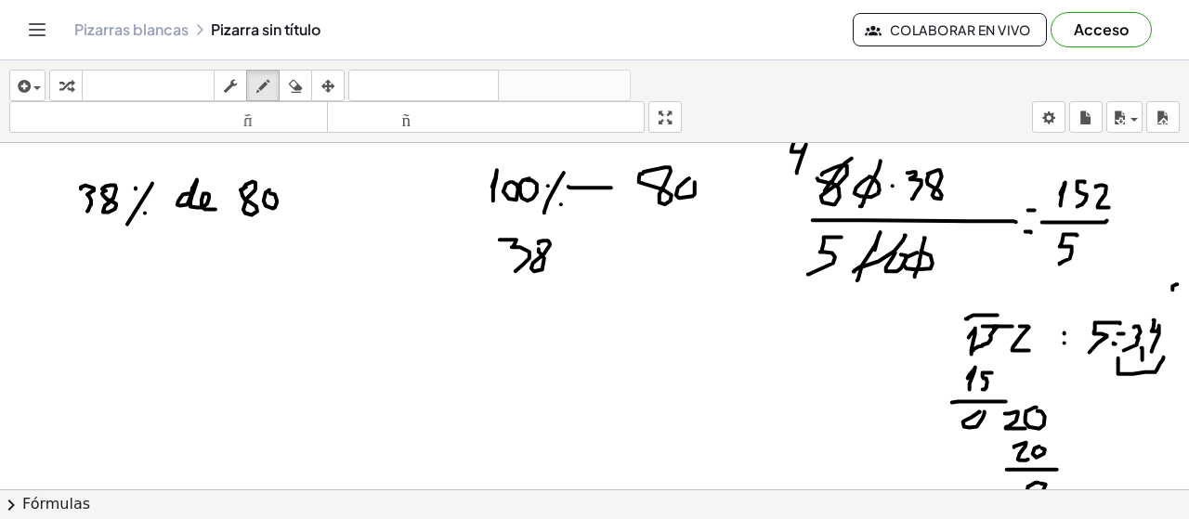
scroll to position [4706, 0]
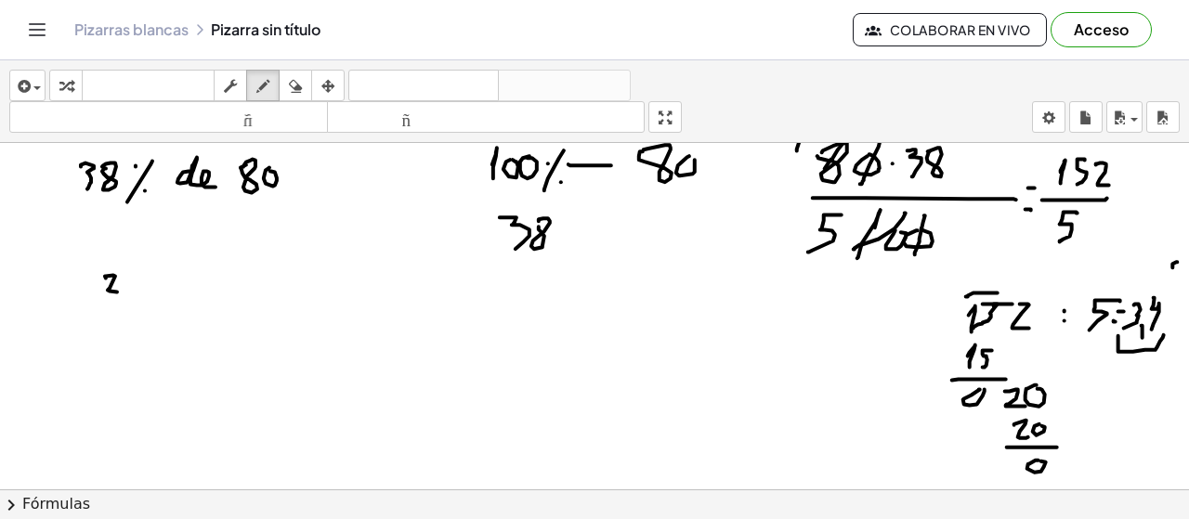
drag, startPoint x: 106, startPoint y: 278, endPoint x: 102, endPoint y: 309, distance: 31.8
drag, startPoint x: 136, startPoint y: 281, endPoint x: 200, endPoint y: 304, distance: 67.9
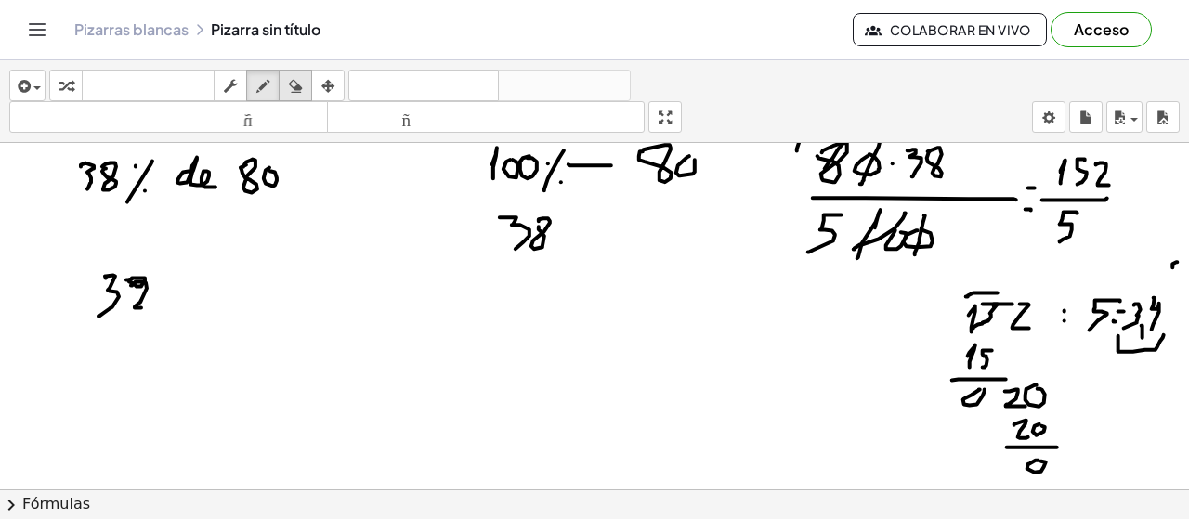
click at [295, 87] on icon "button" at bounding box center [295, 86] width 13 height 22
drag, startPoint x: 158, startPoint y: 306, endPoint x: 139, endPoint y: 237, distance: 71.2
click at [264, 89] on icon "button" at bounding box center [262, 86] width 13 height 22
drag, startPoint x: 102, startPoint y: 286, endPoint x: 102, endPoint y: 319, distance: 32.5
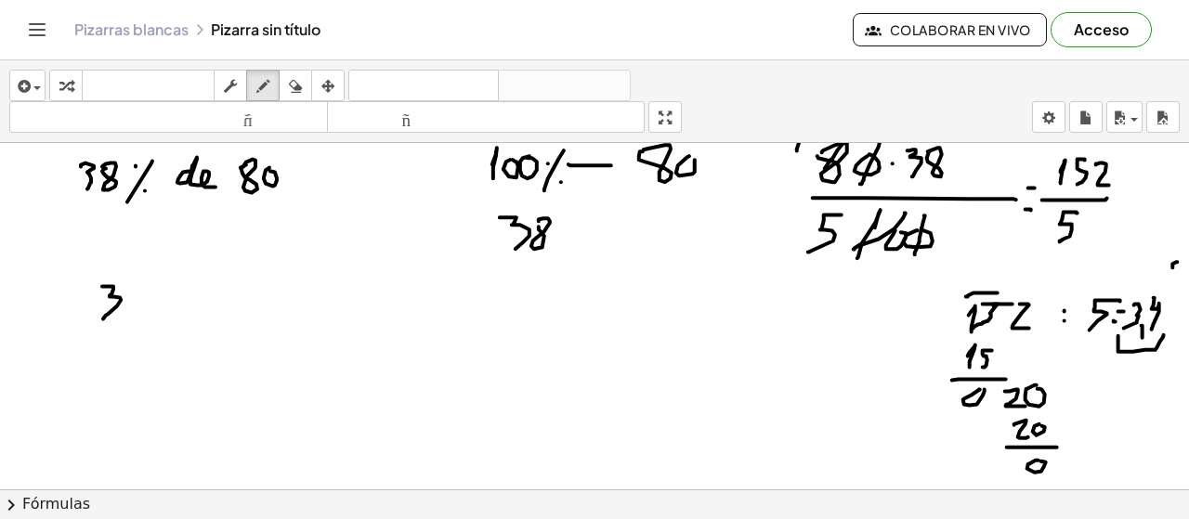
drag, startPoint x: 74, startPoint y: 337, endPoint x: 61, endPoint y: 347, distance: 16.5
drag, startPoint x: 61, startPoint y: 339, endPoint x: 80, endPoint y: 358, distance: 26.3
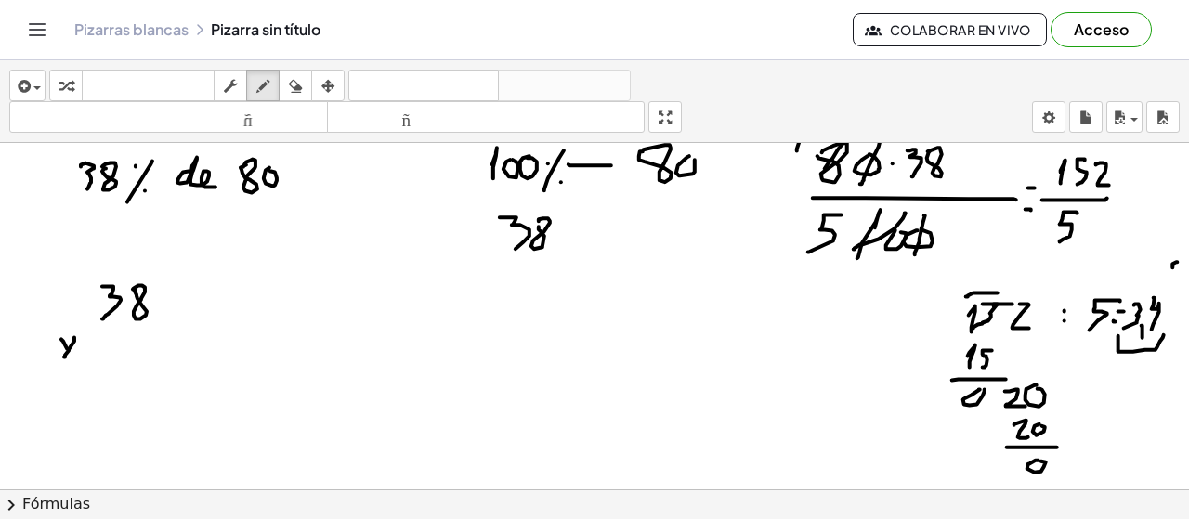
drag, startPoint x: 111, startPoint y: 341, endPoint x: 130, endPoint y: 343, distance: 19.6
drag, startPoint x: 97, startPoint y: 383, endPoint x: 216, endPoint y: 383, distance: 119.8
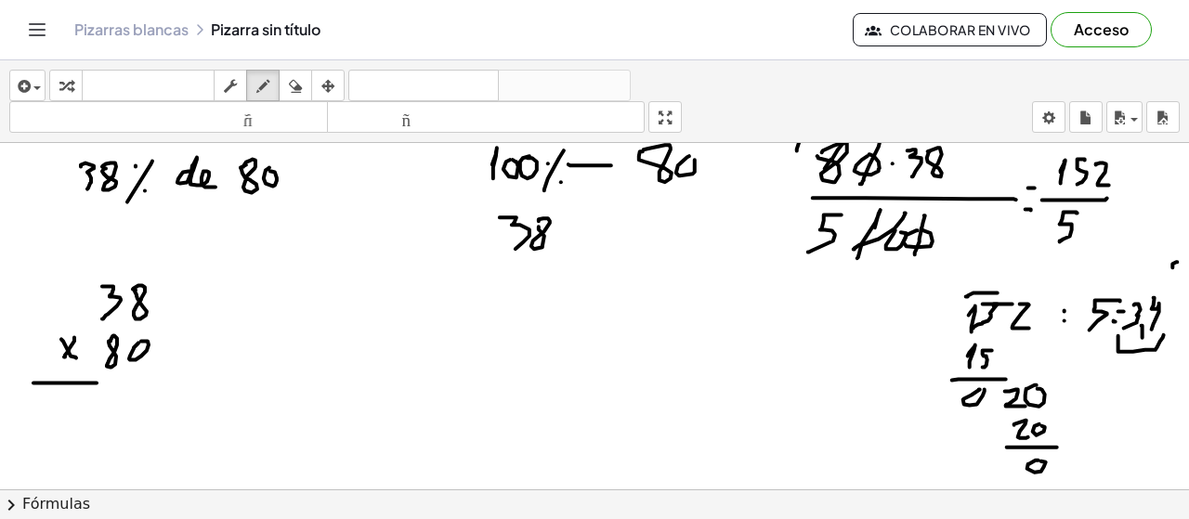
drag, startPoint x: 147, startPoint y: 396, endPoint x: 137, endPoint y: 395, distance: 9.3
drag, startPoint x: 111, startPoint y: 415, endPoint x: 114, endPoint y: 441, distance: 26.2
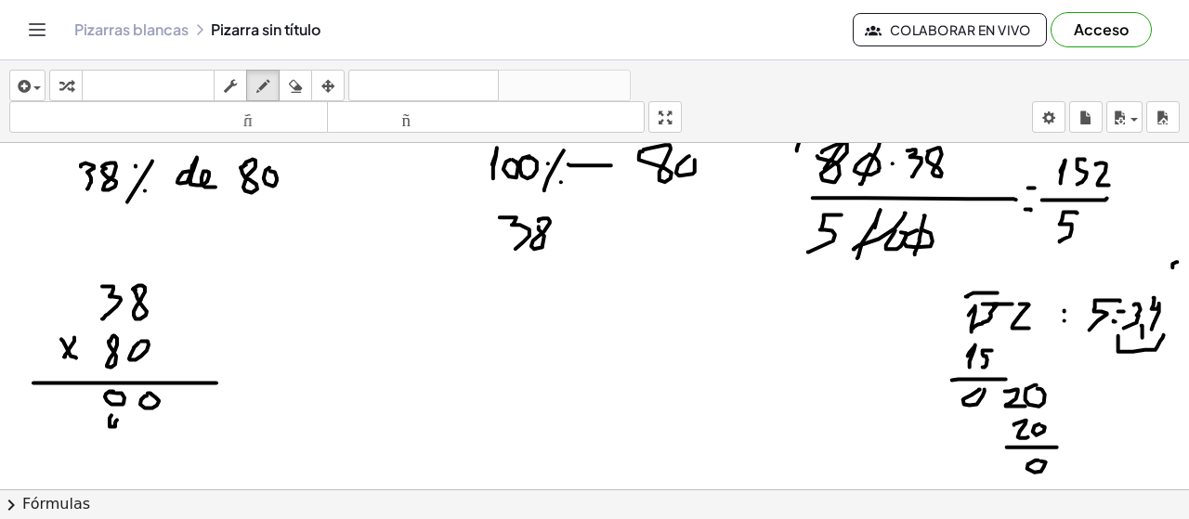
drag, startPoint x: 91, startPoint y: 417, endPoint x: 74, endPoint y: 419, distance: 16.8
drag, startPoint x: 65, startPoint y: 416, endPoint x: 65, endPoint y: 442, distance: 26.0
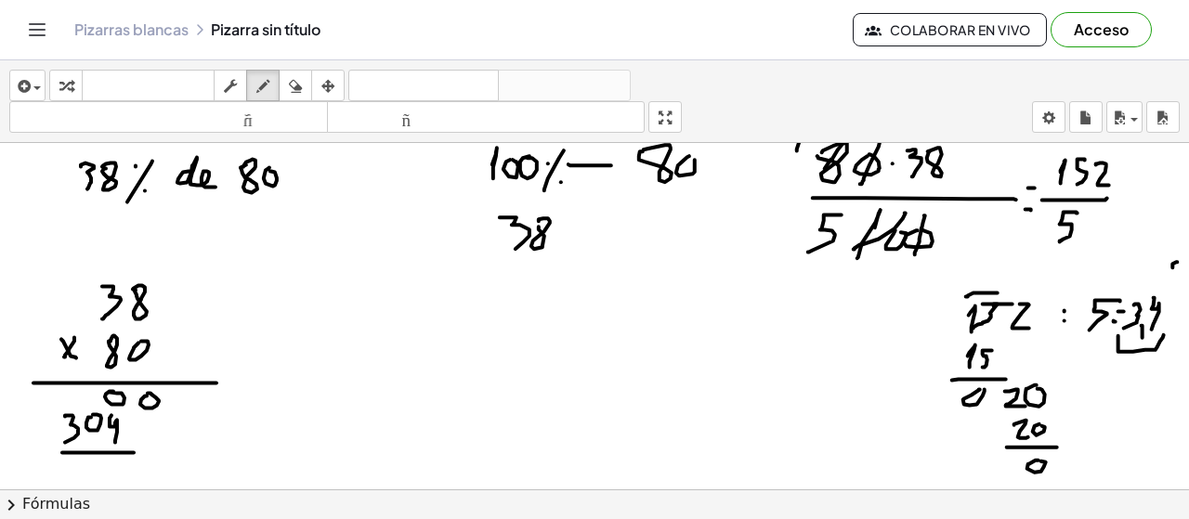
drag, startPoint x: 134, startPoint y: 452, endPoint x: 210, endPoint y: 452, distance: 76.2
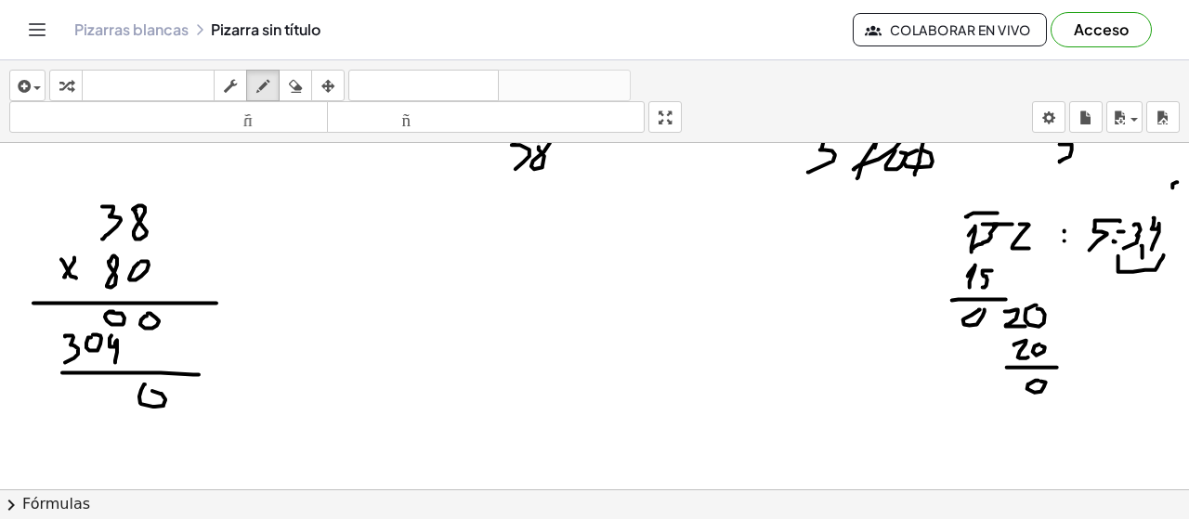
drag, startPoint x: 108, startPoint y: 378, endPoint x: 109, endPoint y: 404, distance: 26.0
drag, startPoint x: 91, startPoint y: 383, endPoint x: 72, endPoint y: 387, distance: 19.2
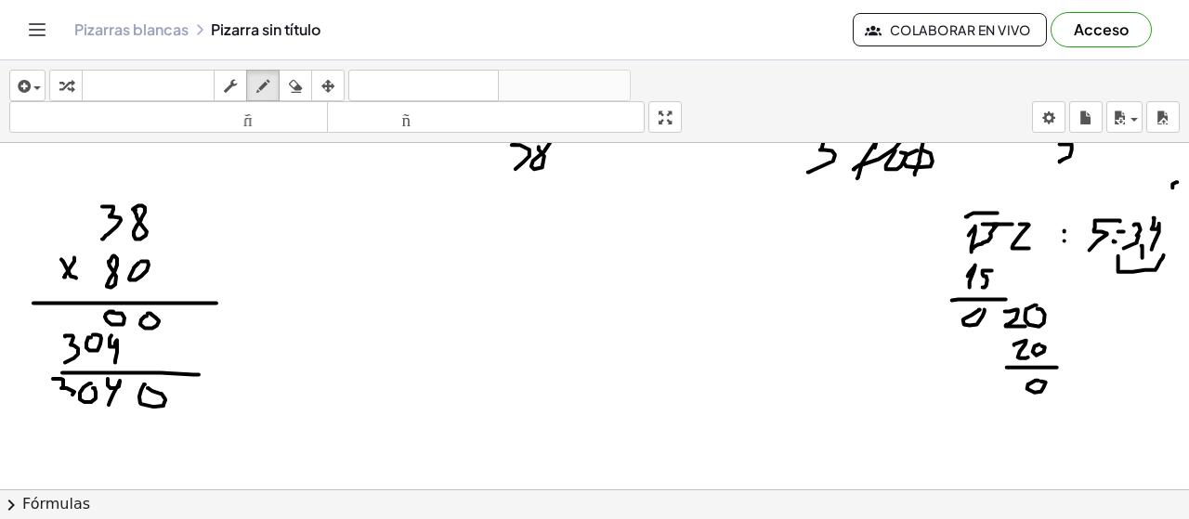
drag, startPoint x: 57, startPoint y: 378, endPoint x: 75, endPoint y: 402, distance: 30.5
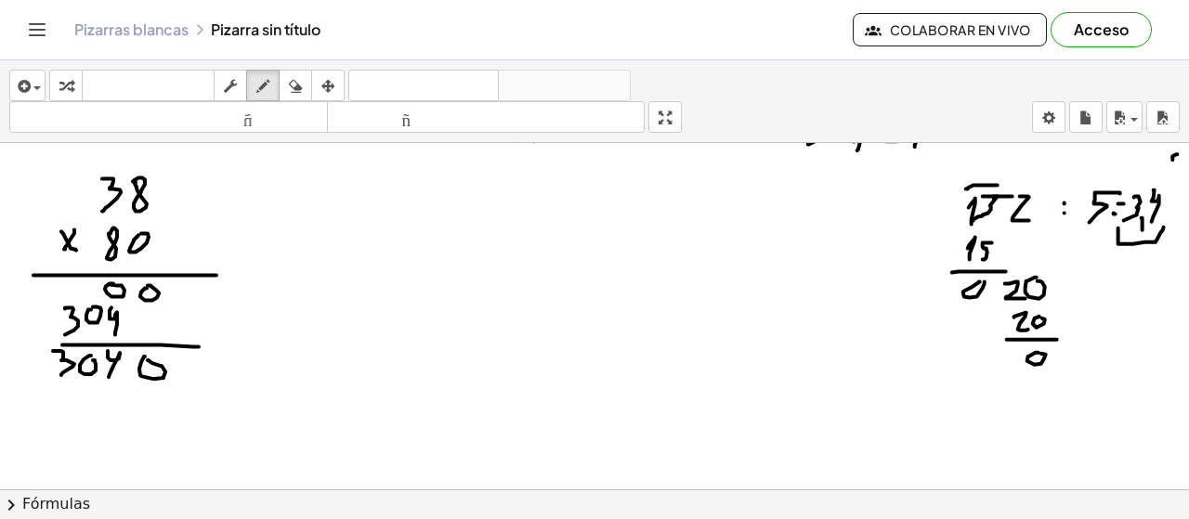
scroll to position [4824, 0]
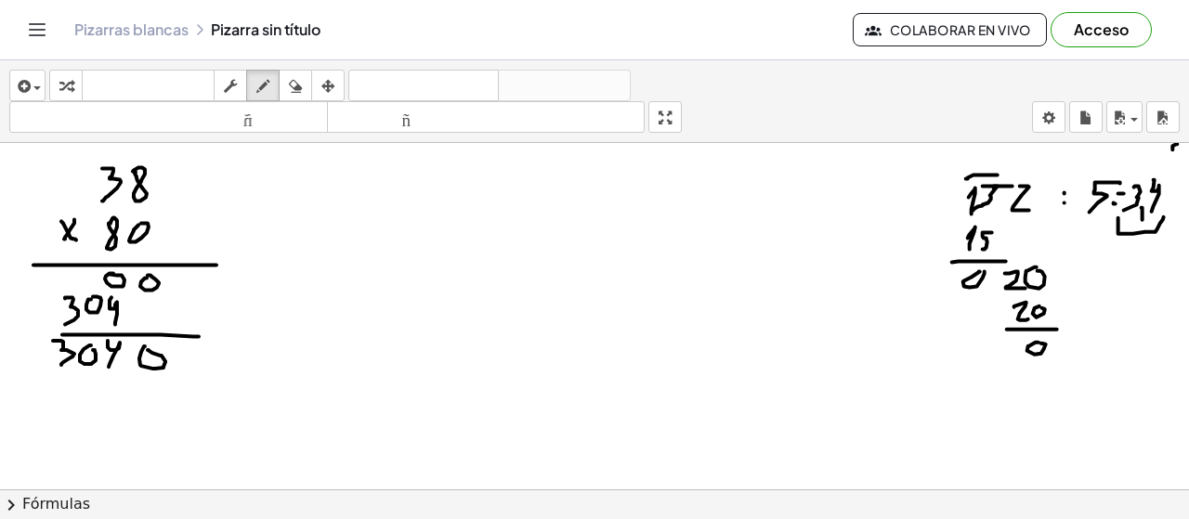
drag, startPoint x: 242, startPoint y: 345, endPoint x: 241, endPoint y: 361, distance: 16.7
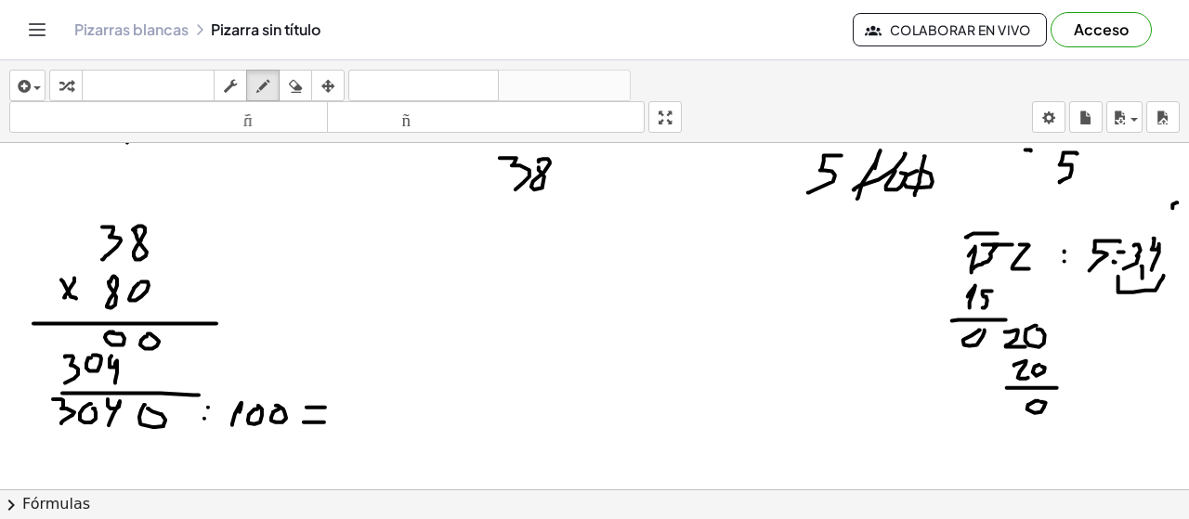
scroll to position [4830, 0]
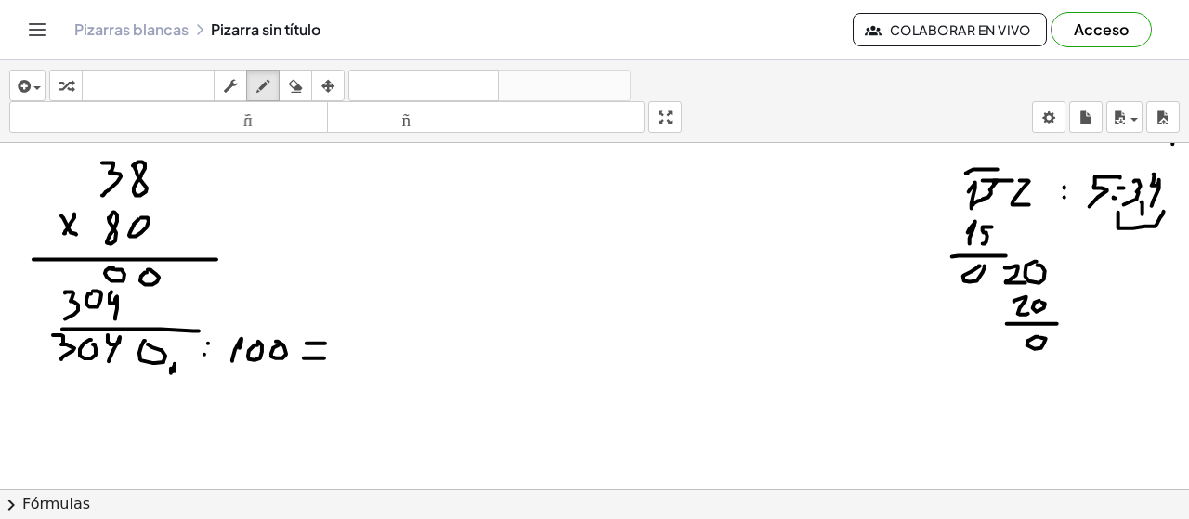
drag, startPoint x: 175, startPoint y: 363, endPoint x: 171, endPoint y: 373, distance: 10.0
drag, startPoint x: 124, startPoint y: 361, endPoint x: 119, endPoint y: 370, distance: 9.6
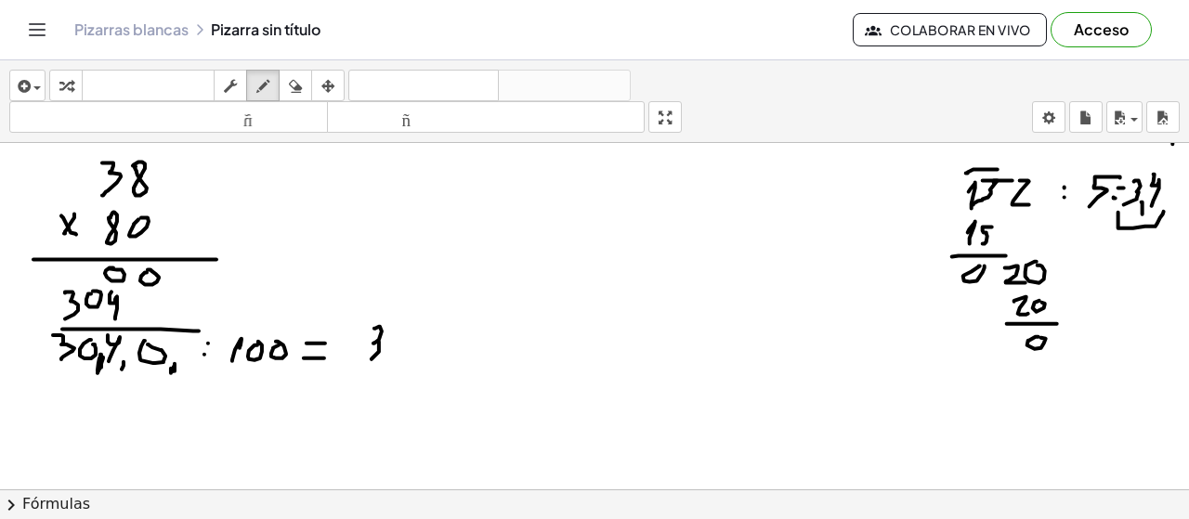
drag, startPoint x: 374, startPoint y: 328, endPoint x: 368, endPoint y: 361, distance: 34.1
drag, startPoint x: 392, startPoint y: 351, endPoint x: 406, endPoint y: 334, distance: 21.8
drag, startPoint x: 426, startPoint y: 350, endPoint x: 424, endPoint y: 366, distance: 16.0
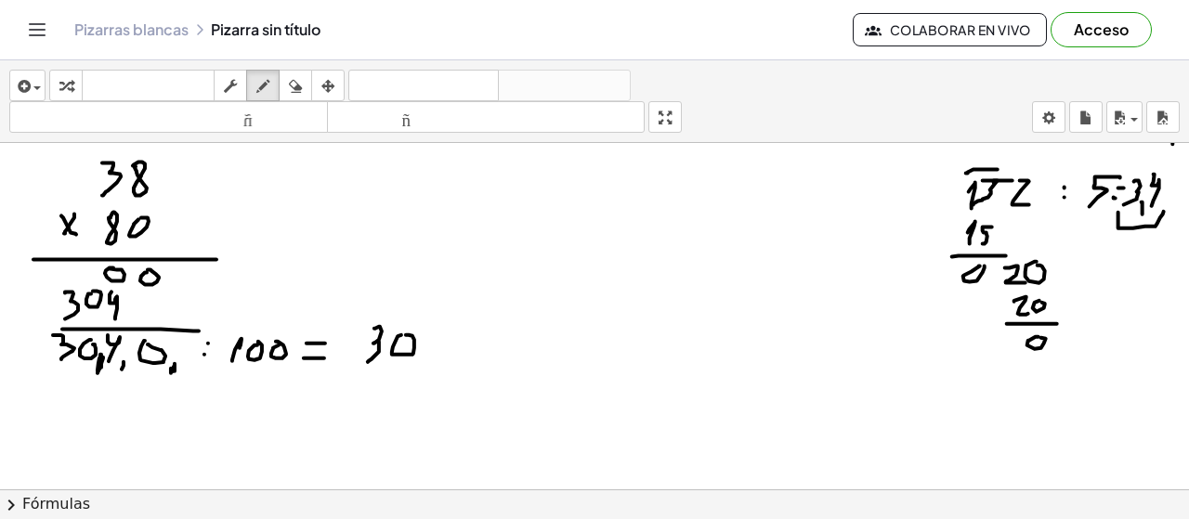
drag, startPoint x: 439, startPoint y: 321, endPoint x: 455, endPoint y: 358, distance: 39.5
drag, startPoint x: 451, startPoint y: 303, endPoint x: 484, endPoint y: 323, distance: 38.4
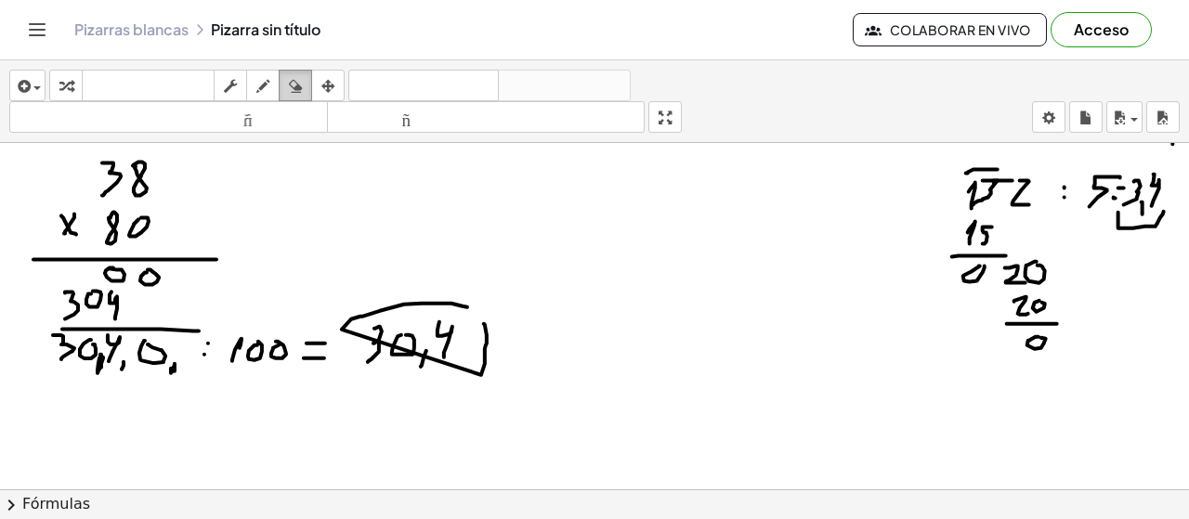
click at [307, 90] on div "button" at bounding box center [295, 85] width 24 height 22
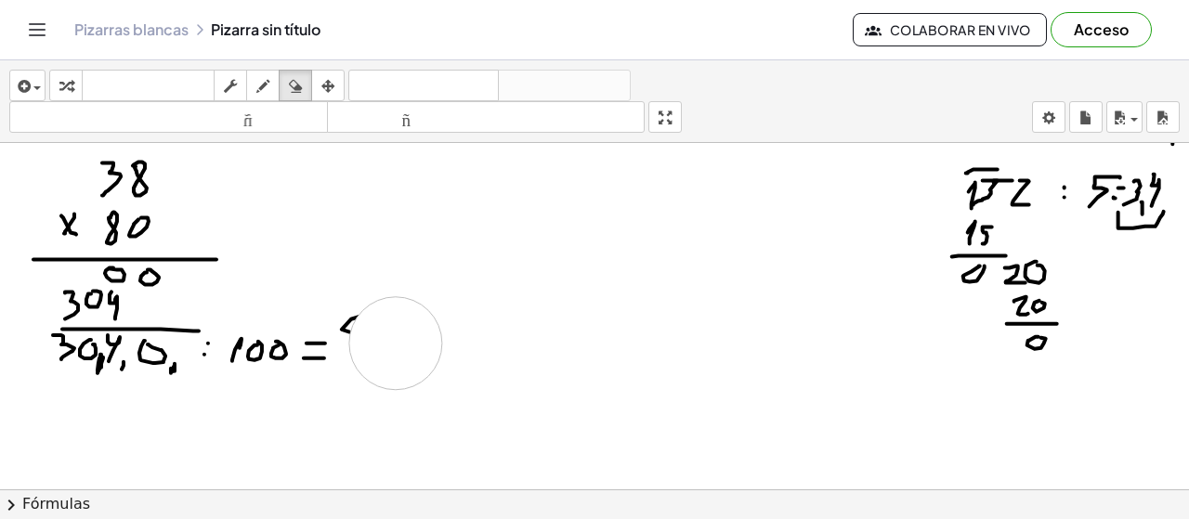
drag, startPoint x: 484, startPoint y: 326, endPoint x: 344, endPoint y: 259, distance: 155.4
click at [258, 86] on icon "button" at bounding box center [262, 86] width 13 height 22
drag, startPoint x: 373, startPoint y: 322, endPoint x: 381, endPoint y: 365, distance: 43.4
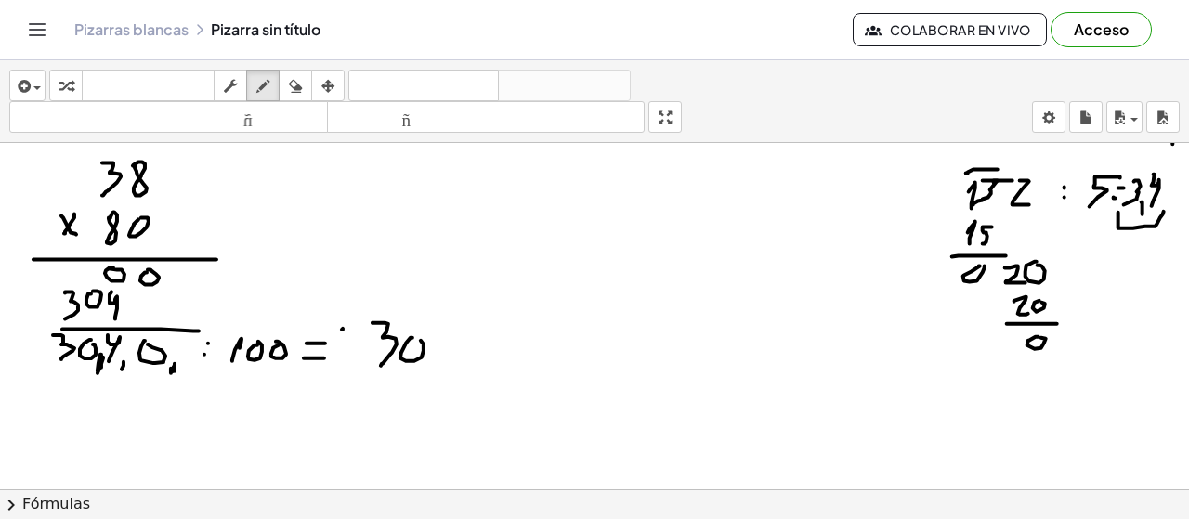
drag, startPoint x: 451, startPoint y: 334, endPoint x: 471, endPoint y: 350, distance: 25.7
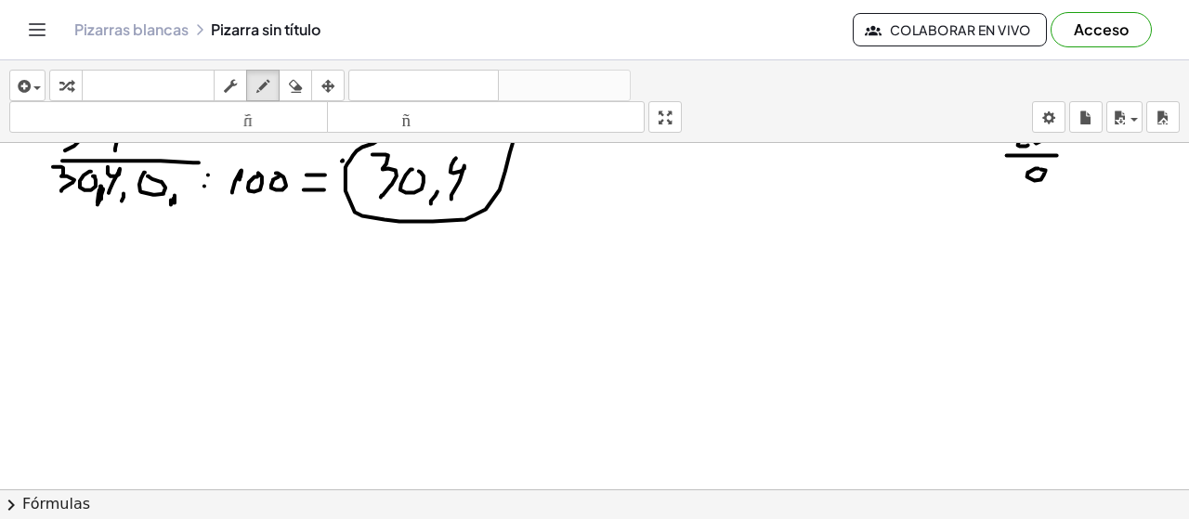
scroll to position [5009, 0]
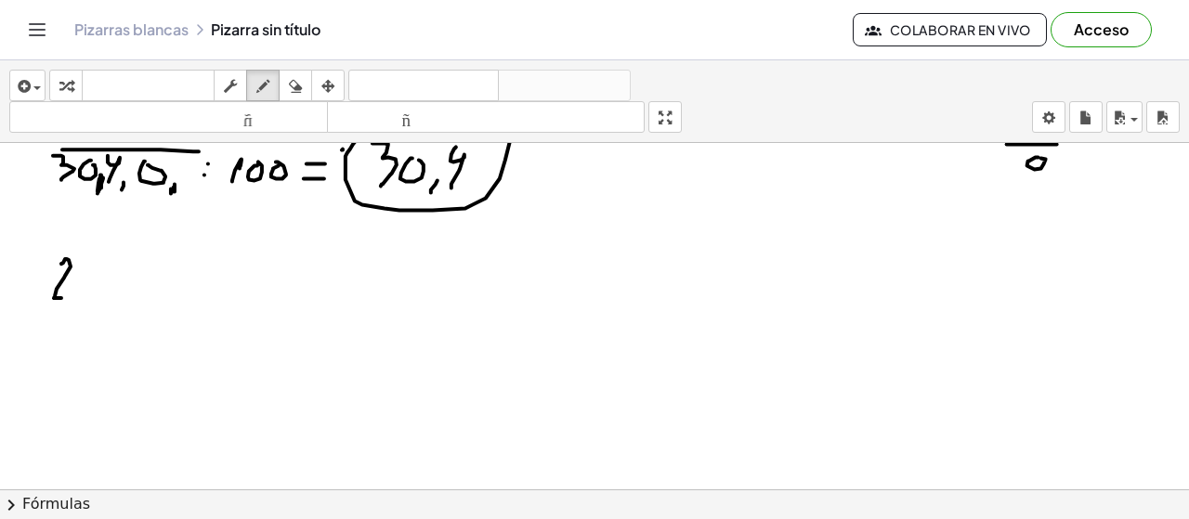
drag, startPoint x: 61, startPoint y: 264, endPoint x: 76, endPoint y: 290, distance: 30.0
drag, startPoint x: 85, startPoint y: 270, endPoint x: 116, endPoint y: 281, distance: 32.6
drag, startPoint x: 146, startPoint y: 254, endPoint x: 104, endPoint y: 318, distance: 76.5
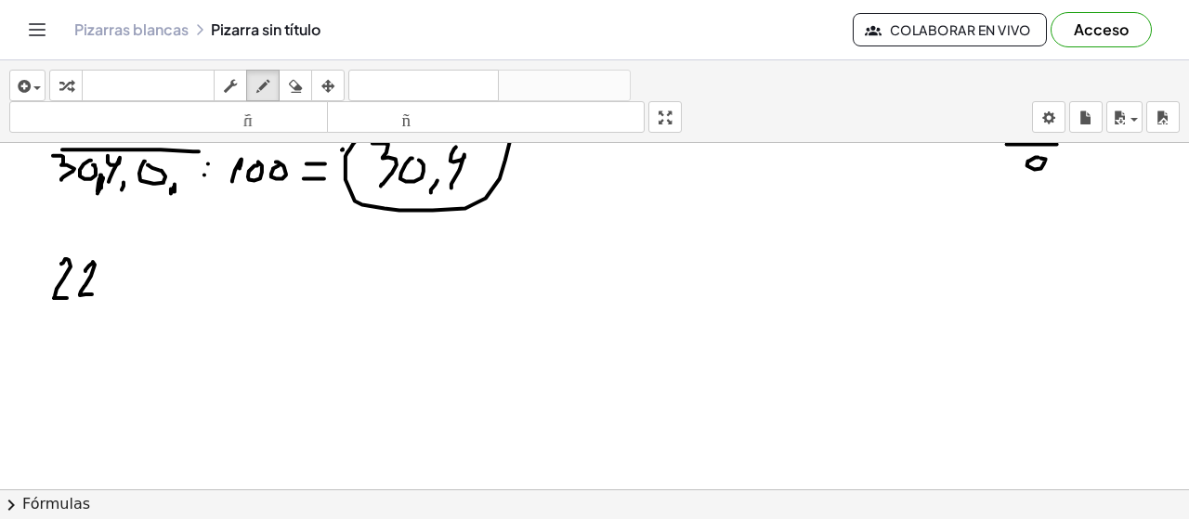
drag, startPoint x: 136, startPoint y: 307, endPoint x: 164, endPoint y: 306, distance: 27.9
drag, startPoint x: 208, startPoint y: 276, endPoint x: 250, endPoint y: 289, distance: 43.8
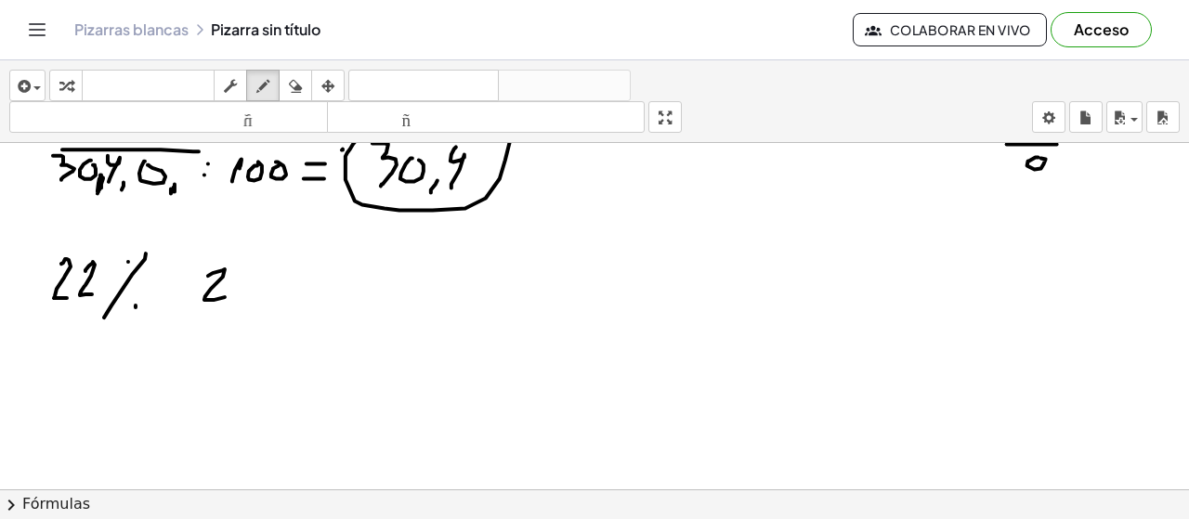
drag, startPoint x: 275, startPoint y: 282, endPoint x: 286, endPoint y: 277, distance: 12.5
drag, startPoint x: 451, startPoint y: 252, endPoint x: 468, endPoint y: 283, distance: 36.2
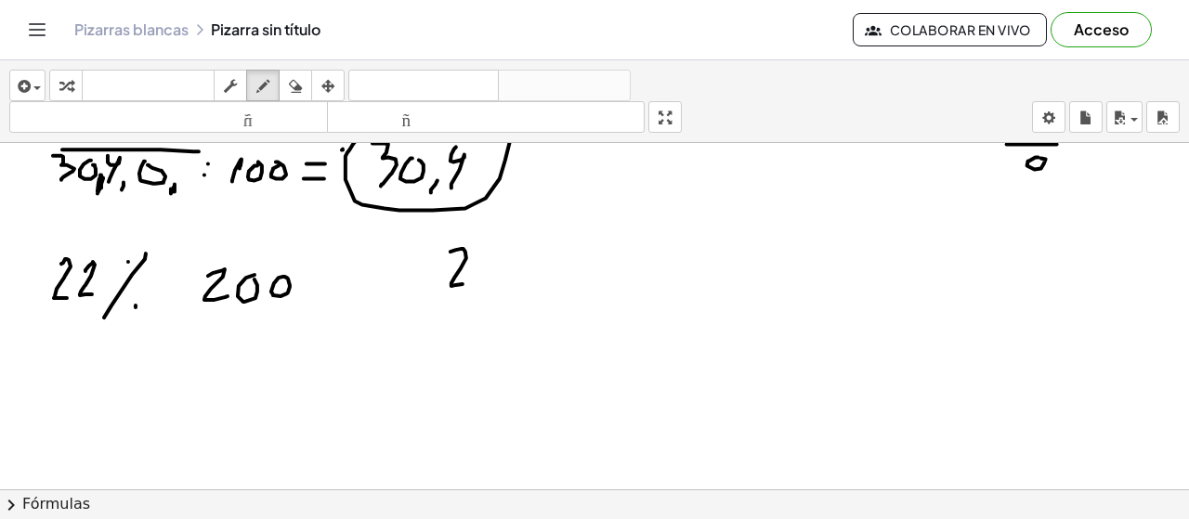
drag, startPoint x: 474, startPoint y: 269, endPoint x: 496, endPoint y: 268, distance: 22.3
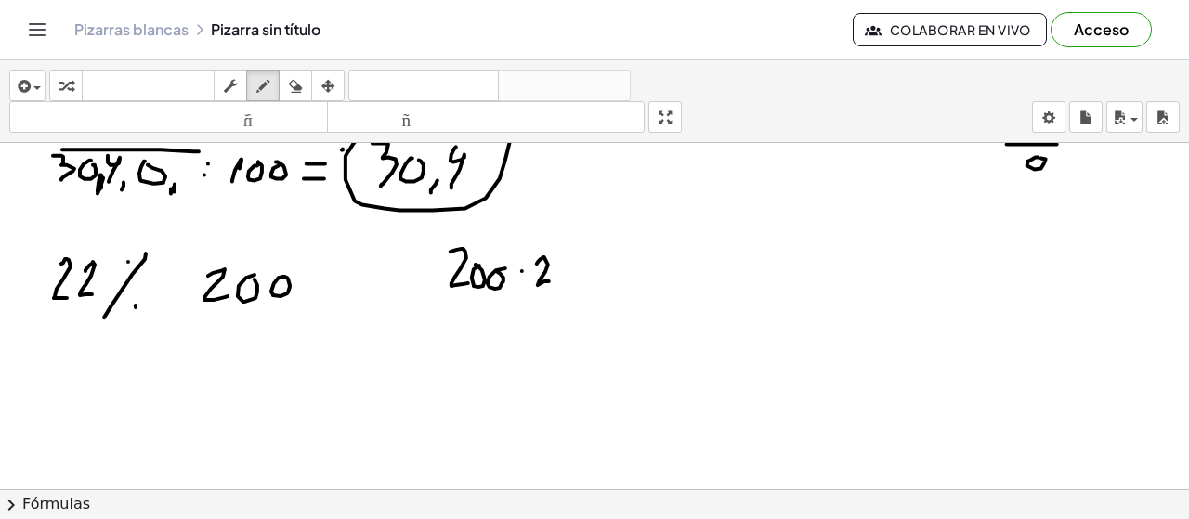
drag, startPoint x: 543, startPoint y: 257, endPoint x: 559, endPoint y: 270, distance: 20.5
drag, startPoint x: 561, startPoint y: 263, endPoint x: 561, endPoint y: 293, distance: 29.7
drag, startPoint x: 453, startPoint y: 301, endPoint x: 563, endPoint y: 301, distance: 109.6
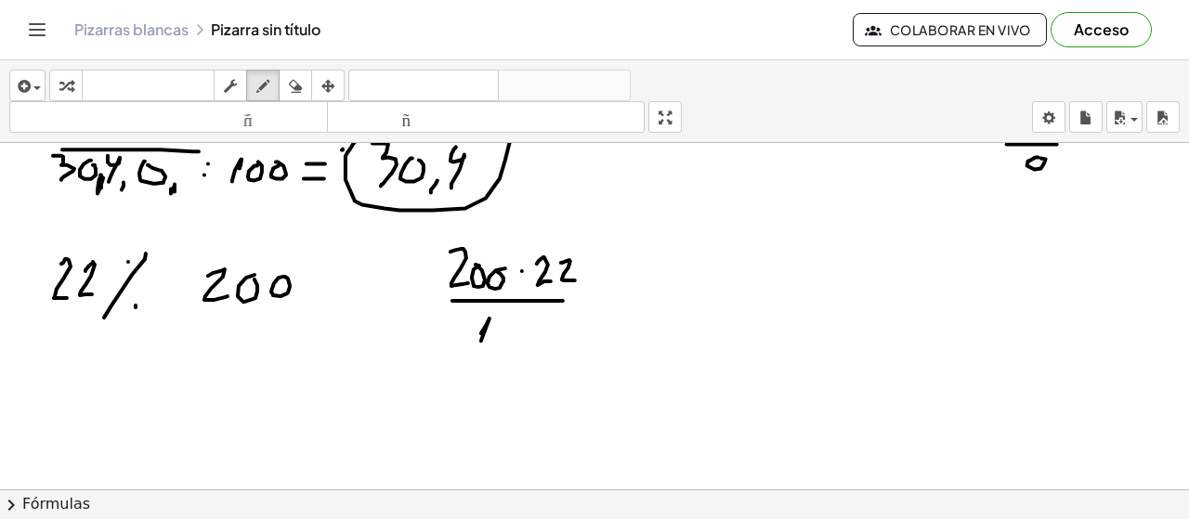
drag, startPoint x: 481, startPoint y: 334, endPoint x: 474, endPoint y: 361, distance: 28.8
drag, startPoint x: 537, startPoint y: 317, endPoint x: 533, endPoint y: 358, distance: 41.0
drag, startPoint x: 502, startPoint y: 261, endPoint x: 502, endPoint y: 289, distance: 27.9
drag, startPoint x: 485, startPoint y: 250, endPoint x: 471, endPoint y: 291, distance: 43.2
drag, startPoint x: 517, startPoint y: 323, endPoint x: 518, endPoint y: 391, distance: 67.8
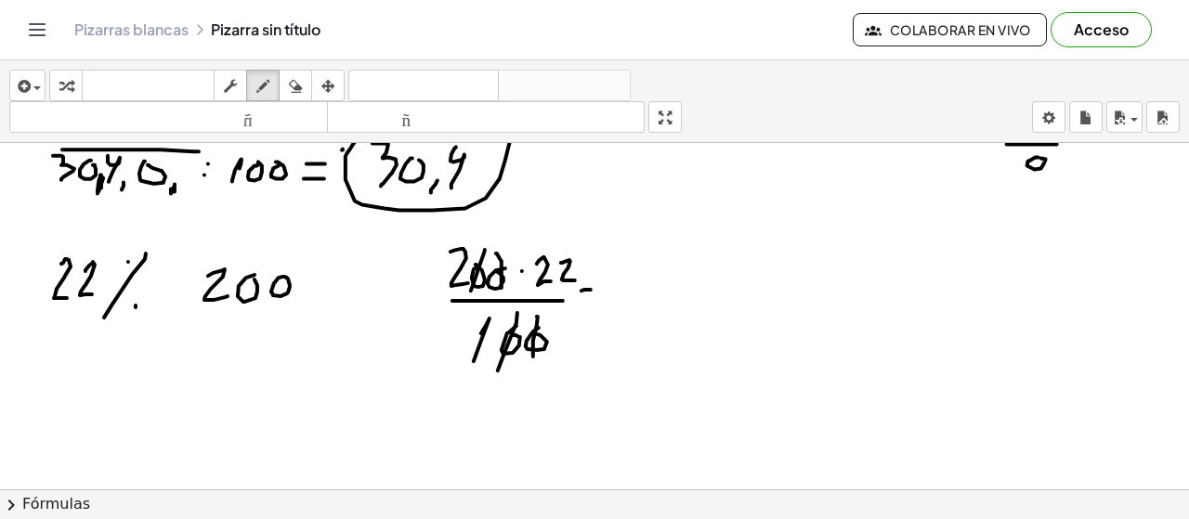
drag, startPoint x: 580, startPoint y: 301, endPoint x: 594, endPoint y: 301, distance: 13.9
drag, startPoint x: 635, startPoint y: 269, endPoint x: 648, endPoint y: 289, distance: 23.4
drag, startPoint x: 670, startPoint y: 268, endPoint x: 682, endPoint y: 284, distance: 20.6
drag, startPoint x: 691, startPoint y: 271, endPoint x: 701, endPoint y: 285, distance: 17.3
drag, startPoint x: 710, startPoint y: 285, endPoint x: 723, endPoint y: 283, distance: 13.1
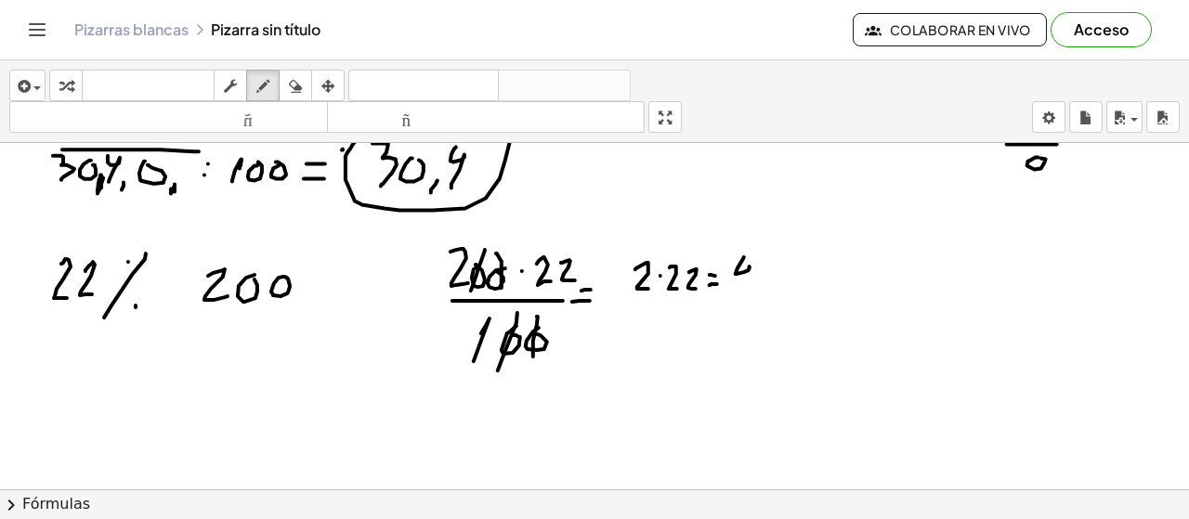
drag, startPoint x: 744, startPoint y: 257, endPoint x: 744, endPoint y: 293, distance: 35.3
drag, startPoint x: 761, startPoint y: 263, endPoint x: 765, endPoint y: 299, distance: 36.5
drag, startPoint x: 738, startPoint y: 302, endPoint x: 770, endPoint y: 302, distance: 32.5
drag, startPoint x: 739, startPoint y: 306, endPoint x: 761, endPoint y: 307, distance: 22.4
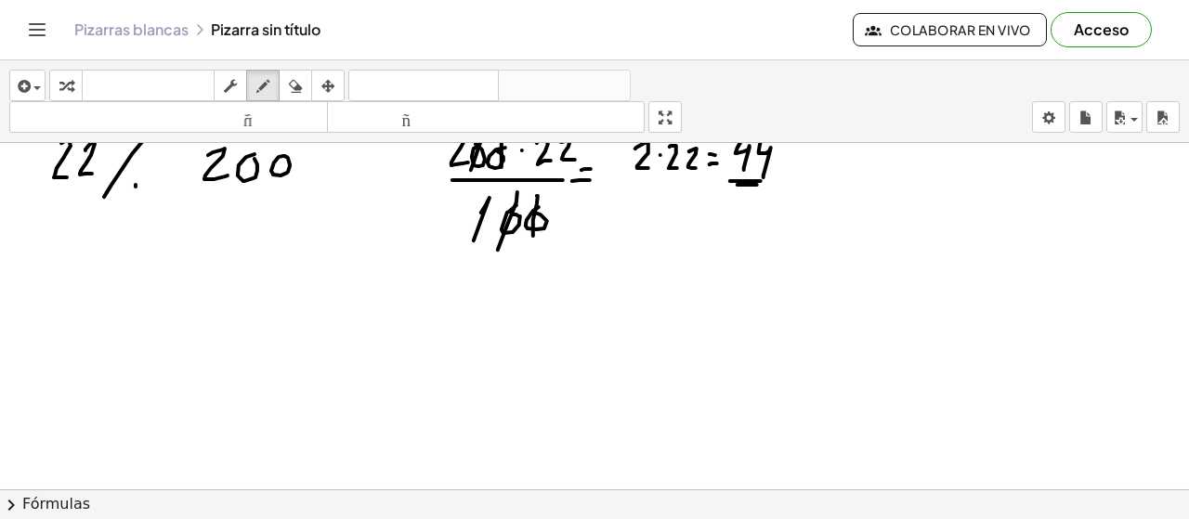
scroll to position [5164, 0]
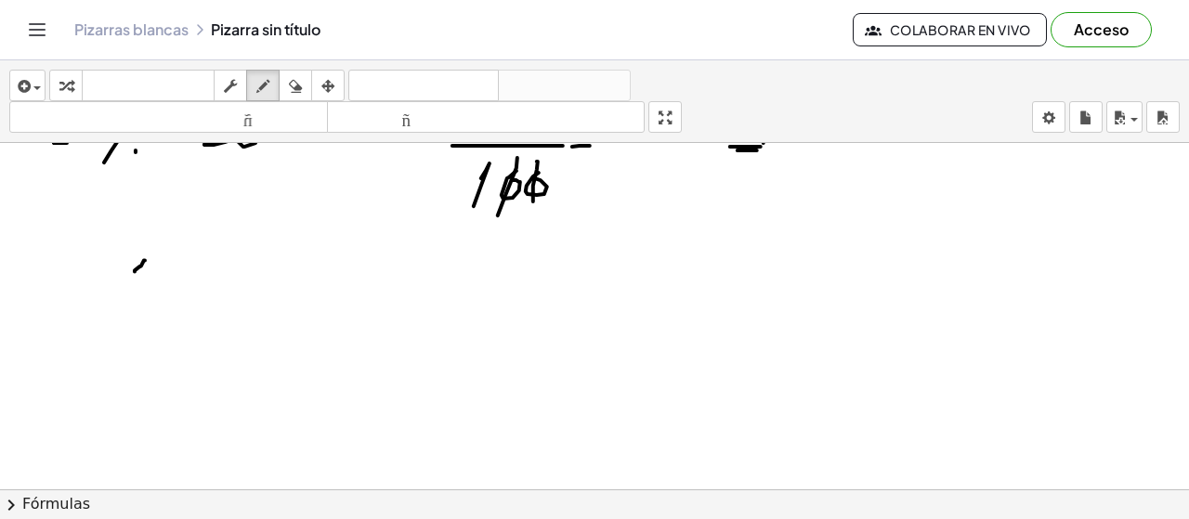
drag, startPoint x: 135, startPoint y: 270, endPoint x: 140, endPoint y: 297, distance: 27.5
drag, startPoint x: 160, startPoint y: 273, endPoint x: 189, endPoint y: 289, distance: 32.8
drag, startPoint x: 192, startPoint y: 274, endPoint x: 204, endPoint y: 271, distance: 12.4
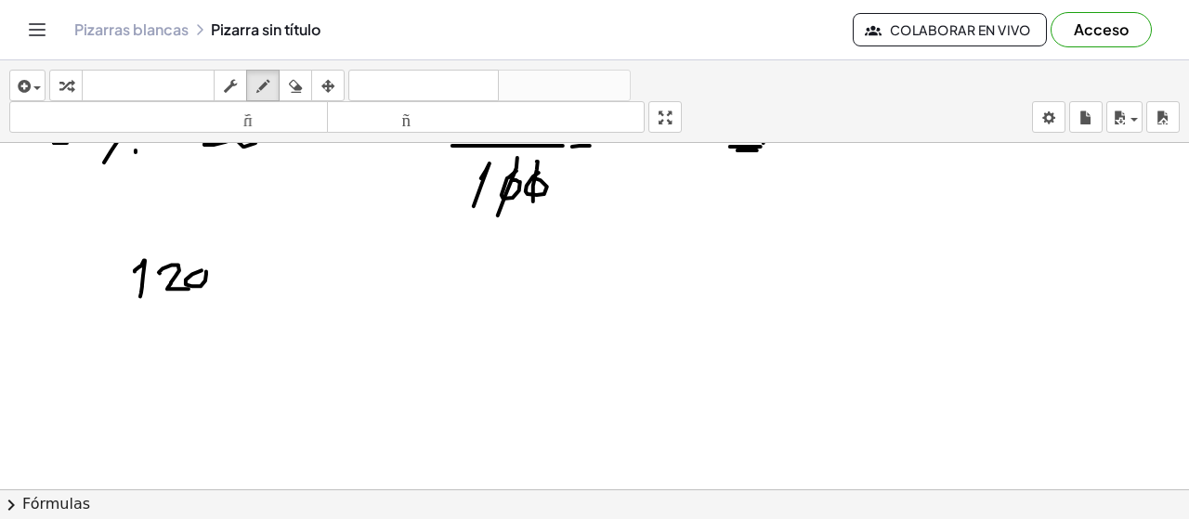
drag, startPoint x: 211, startPoint y: 277, endPoint x: 223, endPoint y: 271, distance: 13.3
drag, startPoint x: 262, startPoint y: 250, endPoint x: 263, endPoint y: 268, distance: 18.6
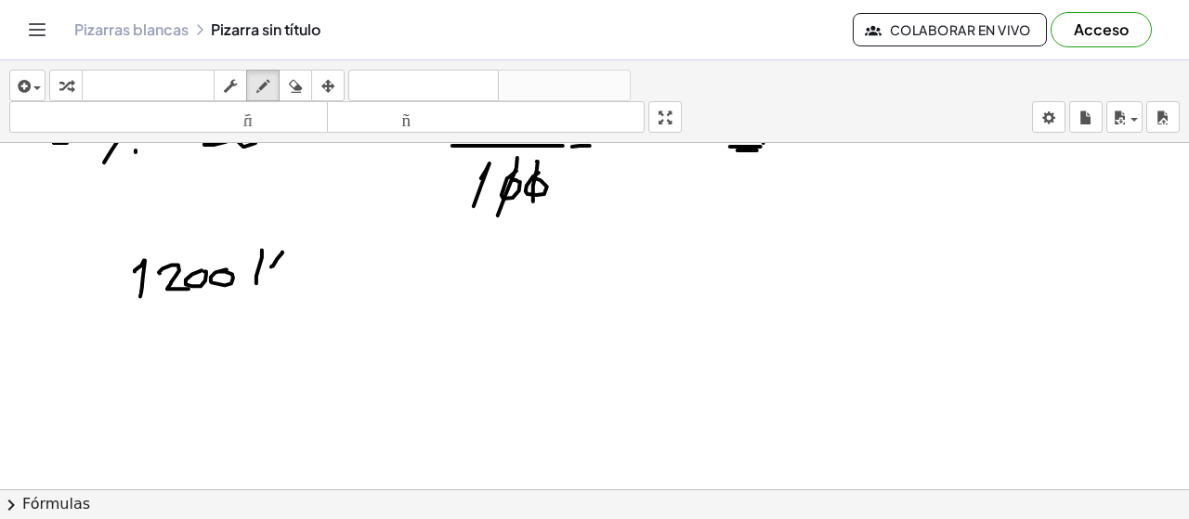
drag, startPoint x: 282, startPoint y: 252, endPoint x: 277, endPoint y: 283, distance: 32.1
drag, startPoint x: 281, startPoint y: 276, endPoint x: 299, endPoint y: 270, distance: 19.4
drag, startPoint x: 300, startPoint y: 276, endPoint x: 309, endPoint y: 285, distance: 13.1
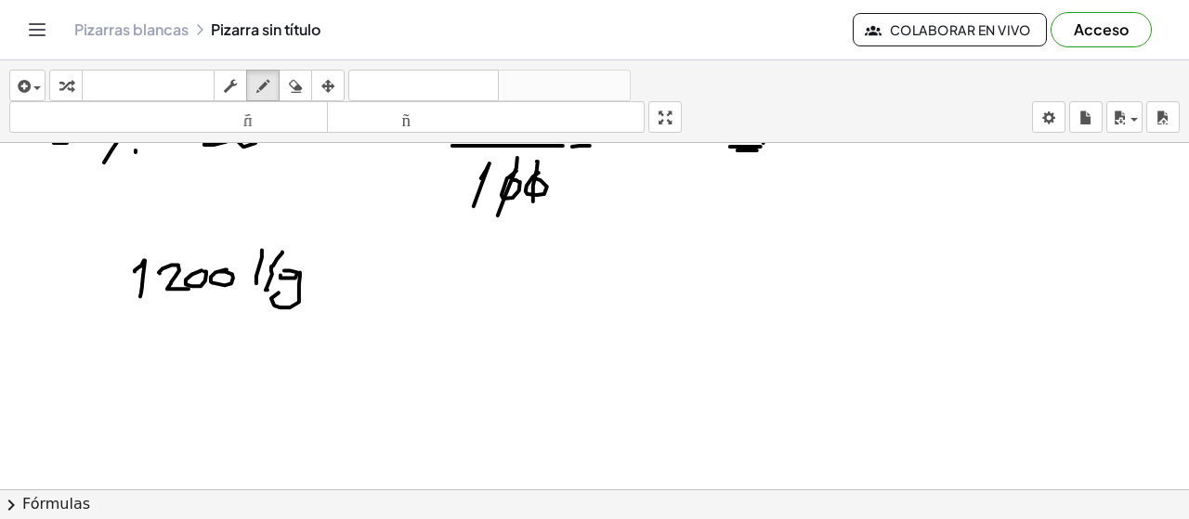
drag, startPoint x: 368, startPoint y: 224, endPoint x: 370, endPoint y: 307, distance: 83.6
drag, startPoint x: 399, startPoint y: 235, endPoint x: 395, endPoint y: 248, distance: 13.8
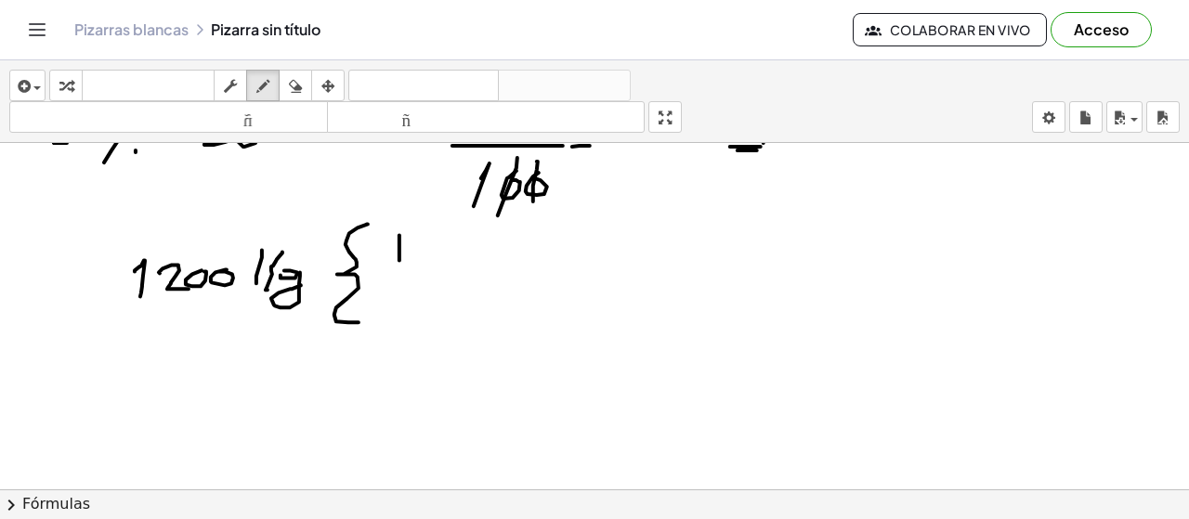
drag, startPoint x: 395, startPoint y: 233, endPoint x: 409, endPoint y: 231, distance: 14.1
drag, startPoint x: 393, startPoint y: 294, endPoint x: 407, endPoint y: 292, distance: 14.2
drag, startPoint x: 391, startPoint y: 288, endPoint x: 405, endPoint y: 291, distance: 14.2
drag, startPoint x: 433, startPoint y: 328, endPoint x: 419, endPoint y: 321, distance: 15.4
drag, startPoint x: 393, startPoint y: 297, endPoint x: 414, endPoint y: 297, distance: 21.4
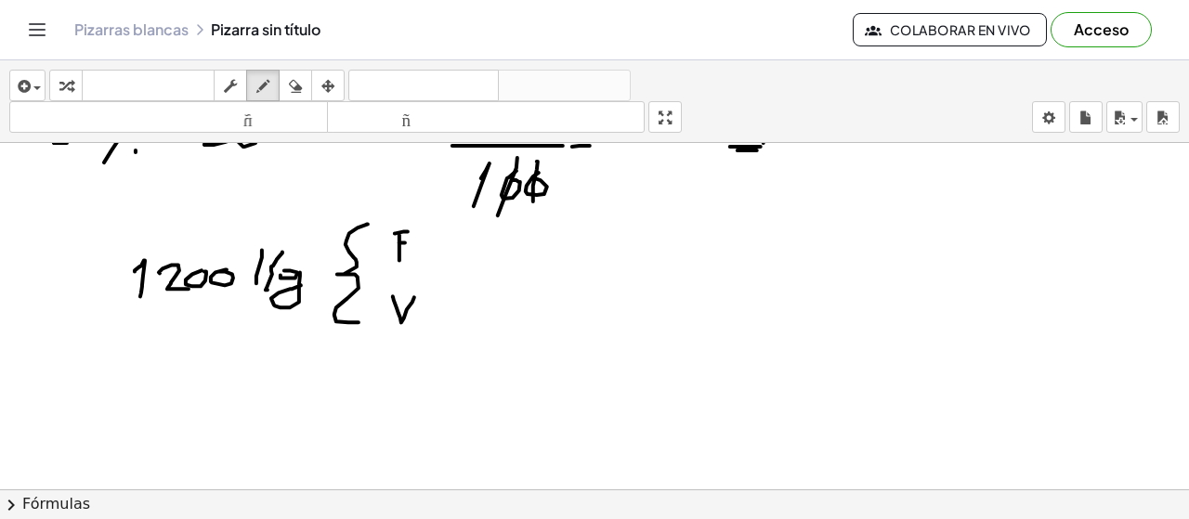
drag, startPoint x: 424, startPoint y: 309, endPoint x: 457, endPoint y: 309, distance: 33.4
drag, startPoint x: 473, startPoint y: 311, endPoint x: 461, endPoint y: 321, distance: 15.8
drag, startPoint x: 504, startPoint y: 294, endPoint x: 528, endPoint y: 308, distance: 27.1
drag, startPoint x: 557, startPoint y: 294, endPoint x: 571, endPoint y: 300, distance: 15.4
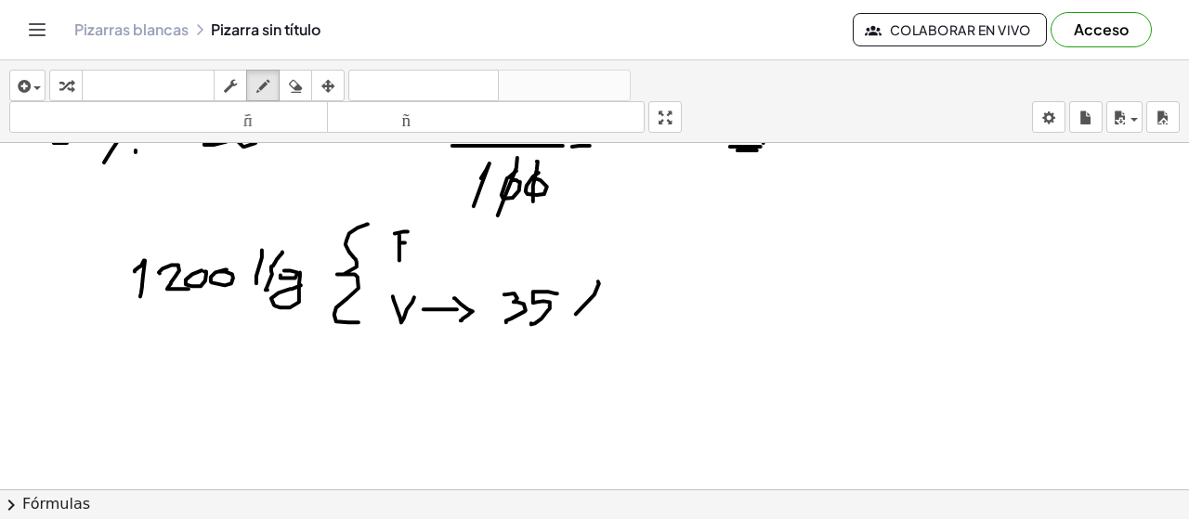
drag, startPoint x: 598, startPoint y: 281, endPoint x: 569, endPoint y: 320, distance: 49.1
drag, startPoint x: 745, startPoint y: 235, endPoint x: 749, endPoint y: 255, distance: 20.8
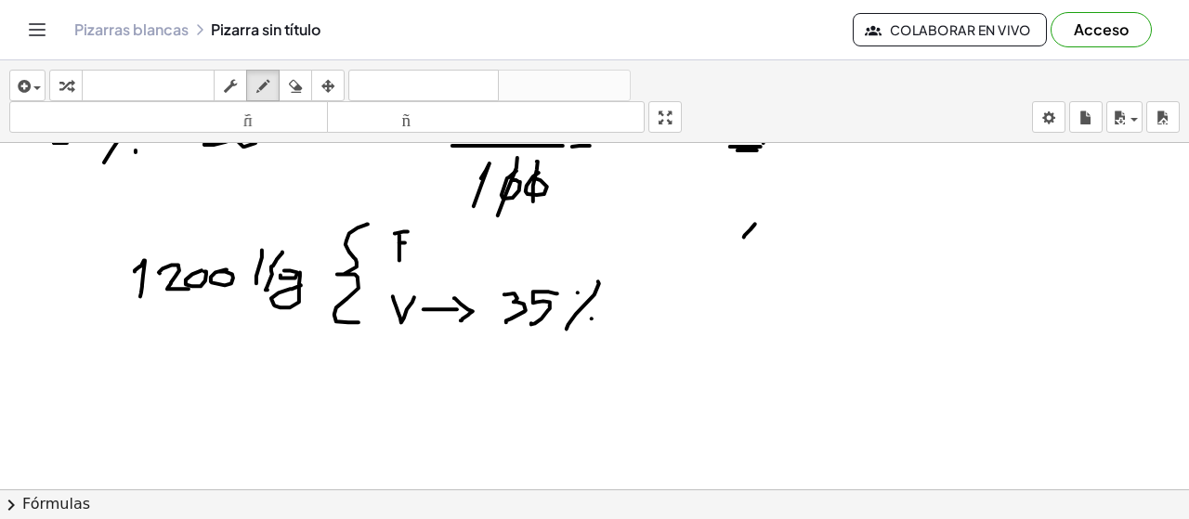
drag, startPoint x: 778, startPoint y: 228, endPoint x: 791, endPoint y: 246, distance: 22.7
drag, startPoint x: 799, startPoint y: 234, endPoint x: 814, endPoint y: 232, distance: 15.0
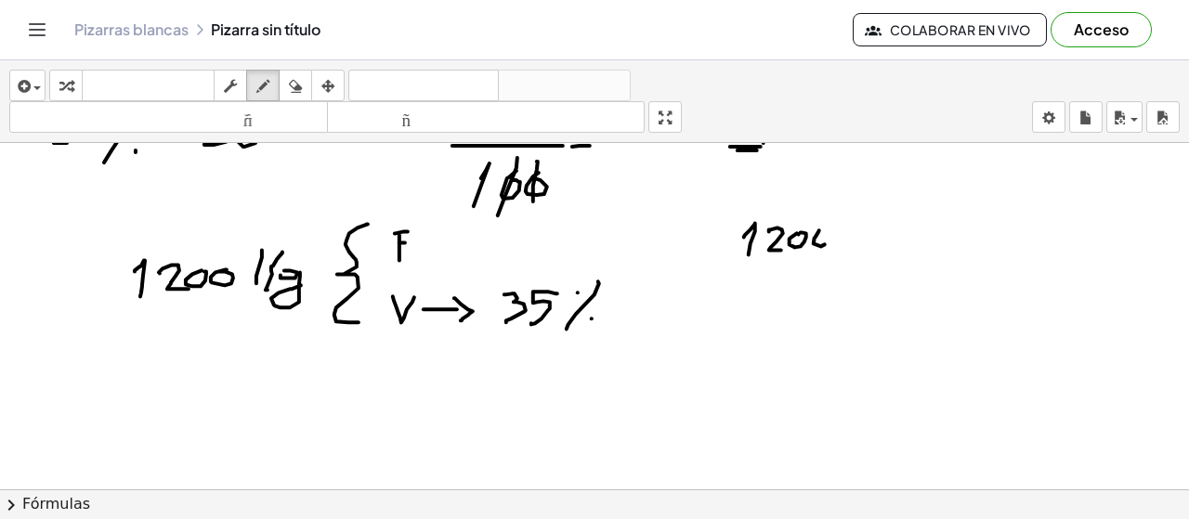
drag, startPoint x: 845, startPoint y: 216, endPoint x: 857, endPoint y: 231, distance: 18.6
drag, startPoint x: 860, startPoint y: 222, endPoint x: 864, endPoint y: 246, distance: 24.4
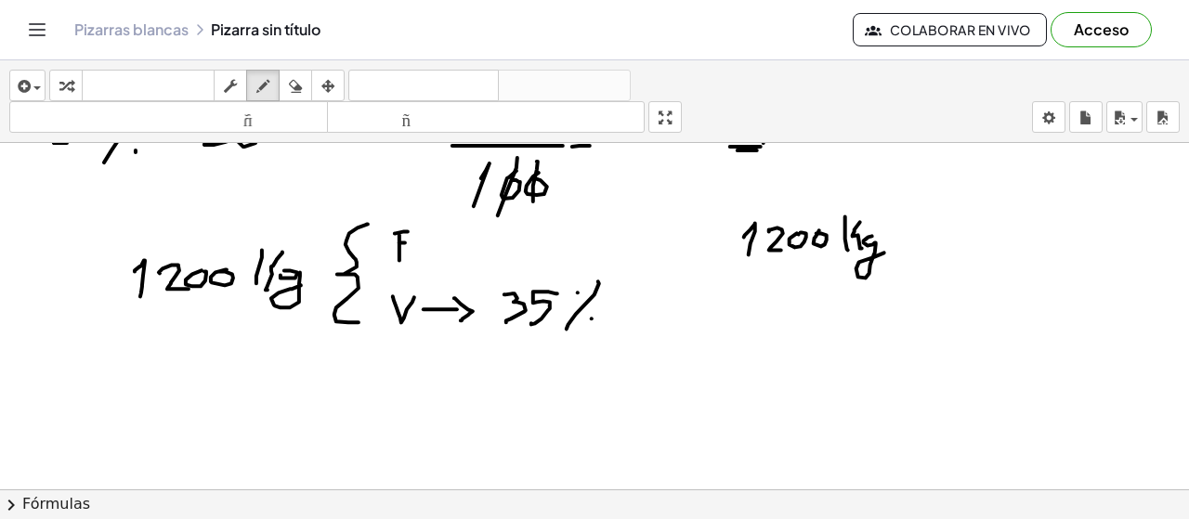
drag, startPoint x: 872, startPoint y: 236, endPoint x: 902, endPoint y: 253, distance: 34.1
drag, startPoint x: 897, startPoint y: 241, endPoint x: 911, endPoint y: 252, distance: 17.8
drag, startPoint x: 922, startPoint y: 222, endPoint x: 935, endPoint y: 250, distance: 30.8
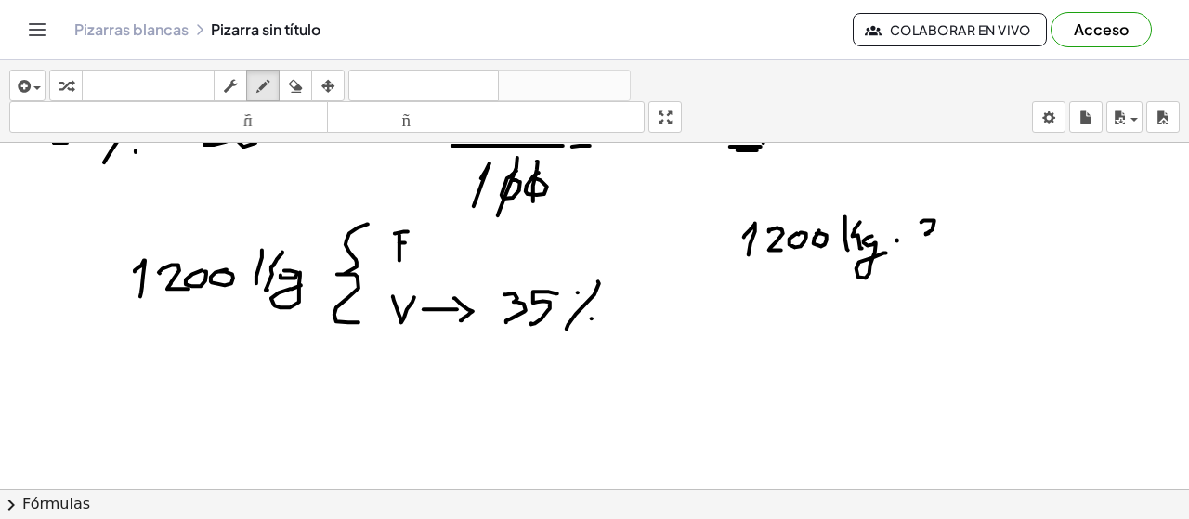
drag, startPoint x: 958, startPoint y: 225, endPoint x: 944, endPoint y: 254, distance: 32.0
drag, startPoint x: 764, startPoint y: 272, endPoint x: 1033, endPoint y: 275, distance: 269.4
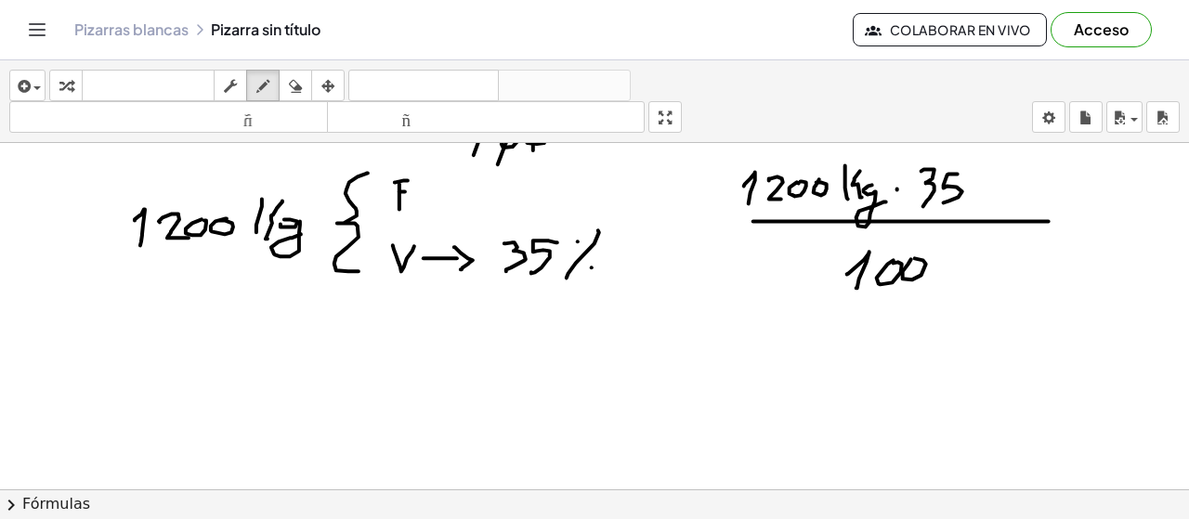
scroll to position [5226, 0]
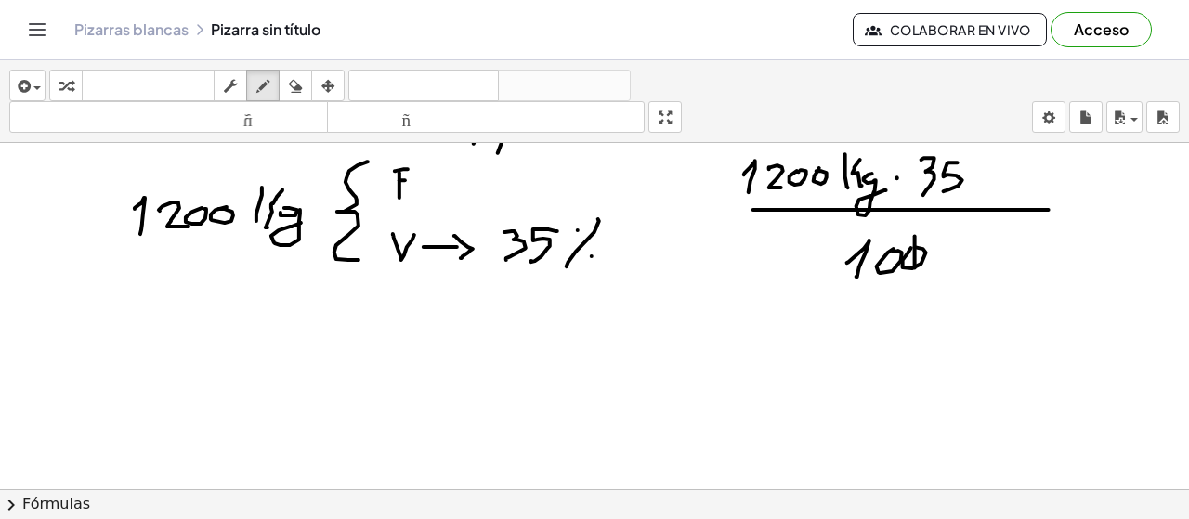
drag, startPoint x: 915, startPoint y: 236, endPoint x: 882, endPoint y: 254, distance: 37.8
drag, startPoint x: 821, startPoint y: 176, endPoint x: 821, endPoint y: 197, distance: 21.4
drag, startPoint x: 890, startPoint y: 259, endPoint x: 886, endPoint y: 277, distance: 18.0
drag, startPoint x: 799, startPoint y: 163, endPoint x: 799, endPoint y: 203, distance: 40.9
drag, startPoint x: 97, startPoint y: 311, endPoint x: 97, endPoint y: 335, distance: 24.2
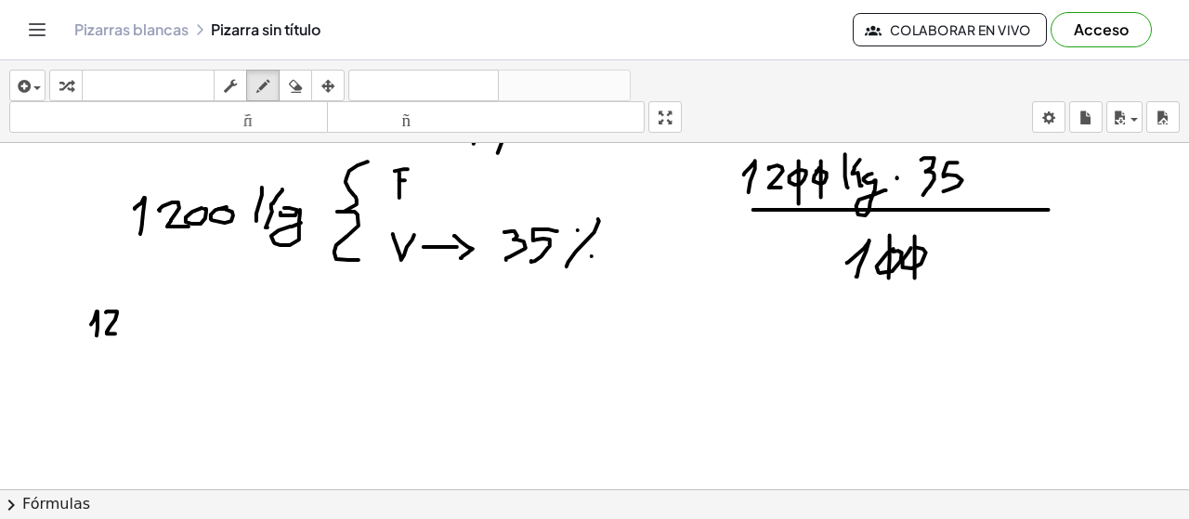
drag, startPoint x: 106, startPoint y: 312, endPoint x: 121, endPoint y: 334, distance: 26.0
drag, startPoint x: 81, startPoint y: 350, endPoint x: 62, endPoint y: 365, distance: 23.8
drag, startPoint x: 67, startPoint y: 351, endPoint x: 73, endPoint y: 366, distance: 16.2
drag, startPoint x: 89, startPoint y: 353, endPoint x: 96, endPoint y: 372, distance: 19.7
click at [297, 88] on icon "button" at bounding box center [295, 86] width 13 height 22
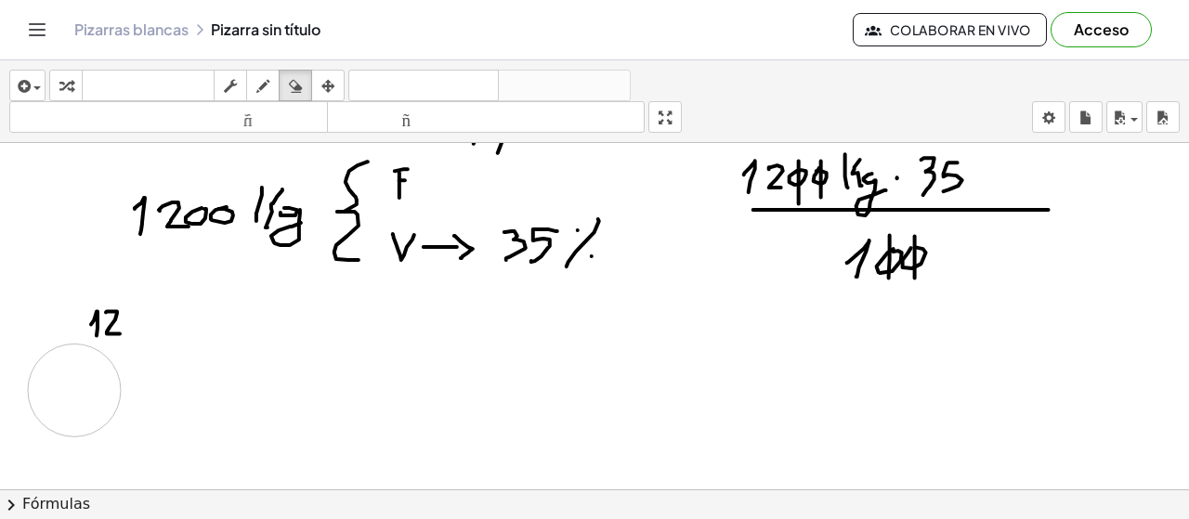
drag, startPoint x: 59, startPoint y: 389, endPoint x: 155, endPoint y: 280, distance: 145.5
click at [262, 86] on icon "button" at bounding box center [262, 86] width 13 height 22
drag, startPoint x: 72, startPoint y: 347, endPoint x: 63, endPoint y: 366, distance: 21.2
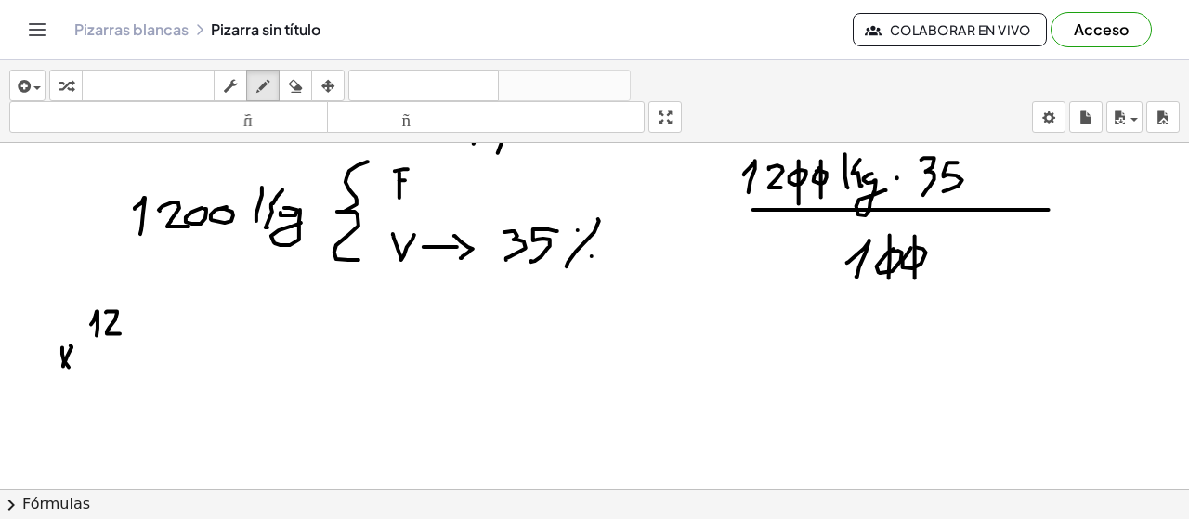
drag, startPoint x: 62, startPoint y: 347, endPoint x: 71, endPoint y: 369, distance: 22.9
drag, startPoint x: 90, startPoint y: 349, endPoint x: 110, endPoint y: 363, distance: 24.0
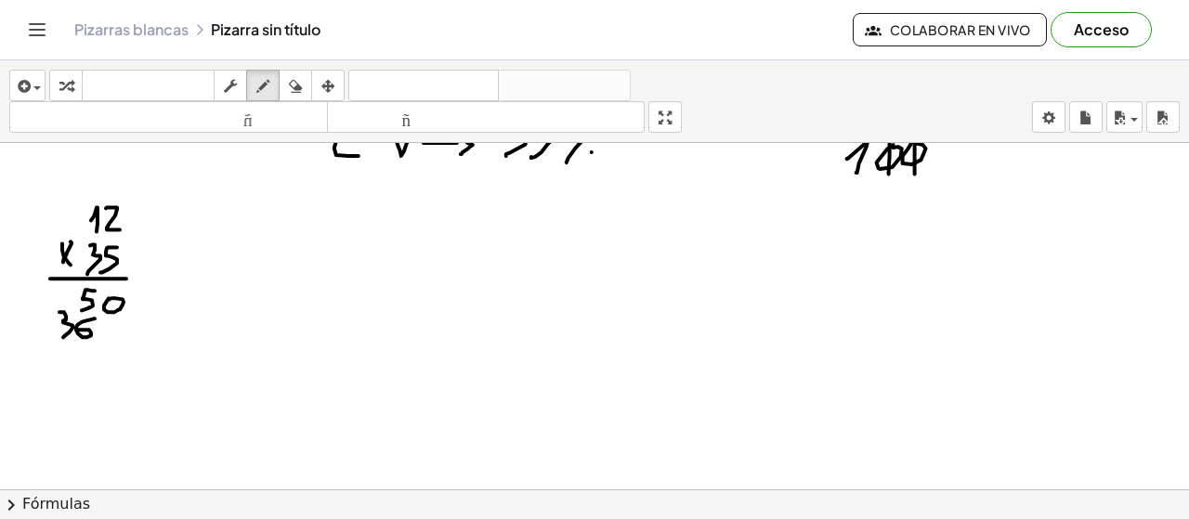
scroll to position [5355, 0]
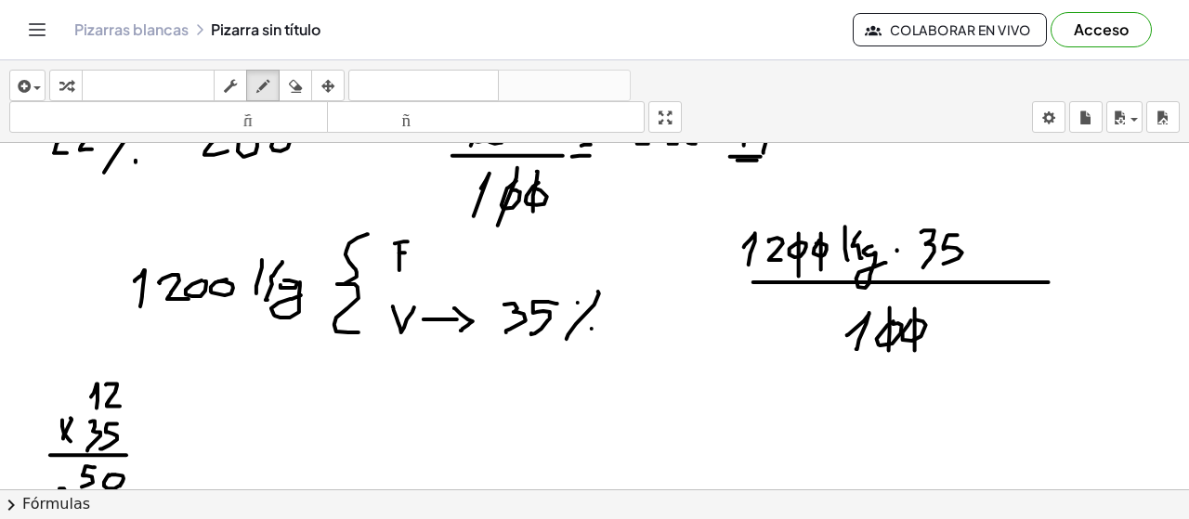
scroll to position [5142, 0]
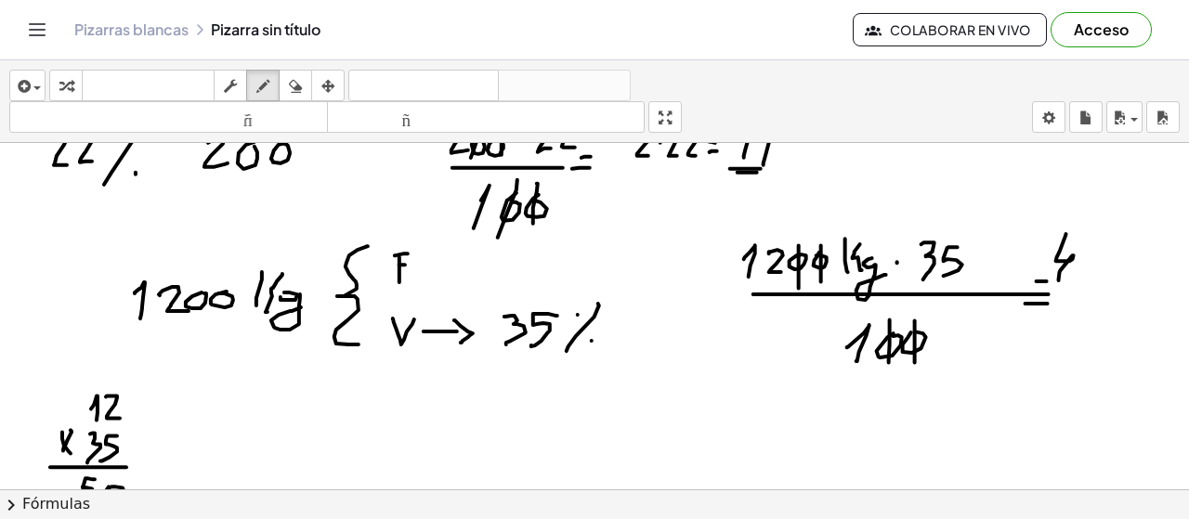
drag, startPoint x: 1066, startPoint y: 234, endPoint x: 1067, endPoint y: 275, distance: 40.9
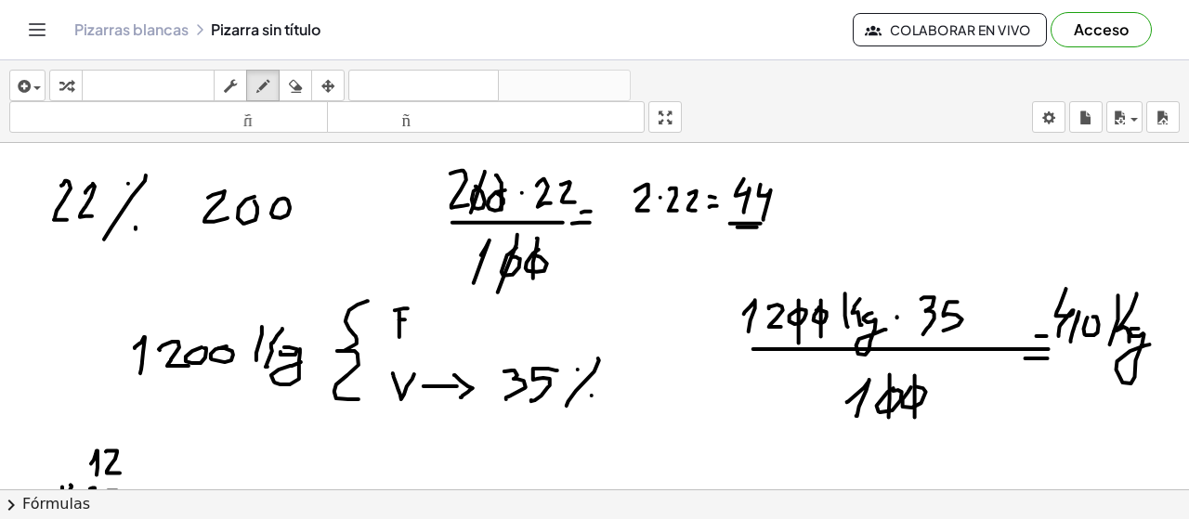
scroll to position [5160, 0]
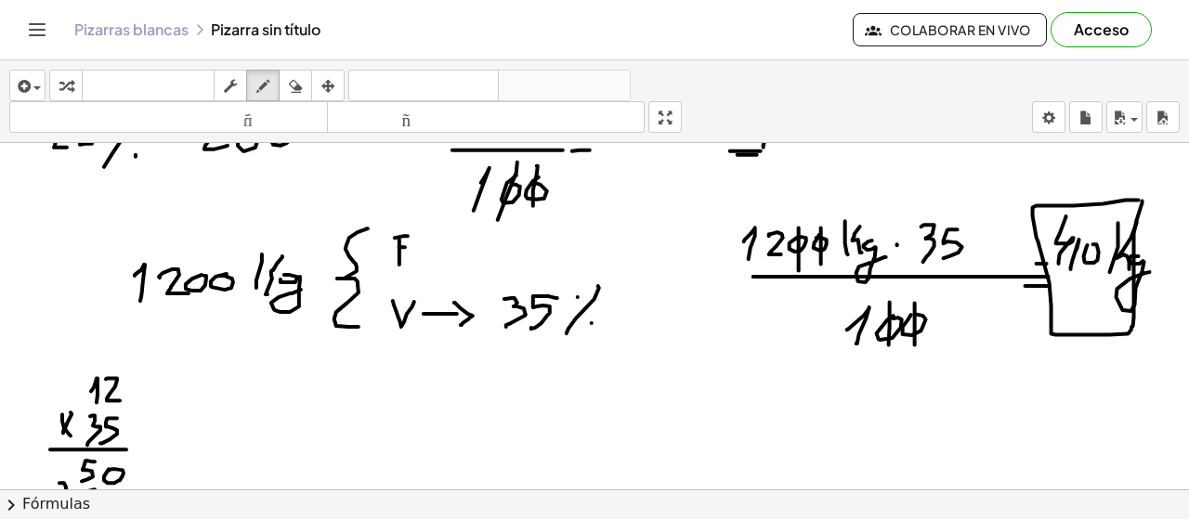
drag, startPoint x: 1130, startPoint y: 200, endPoint x: 1143, endPoint y: 200, distance: 13.0
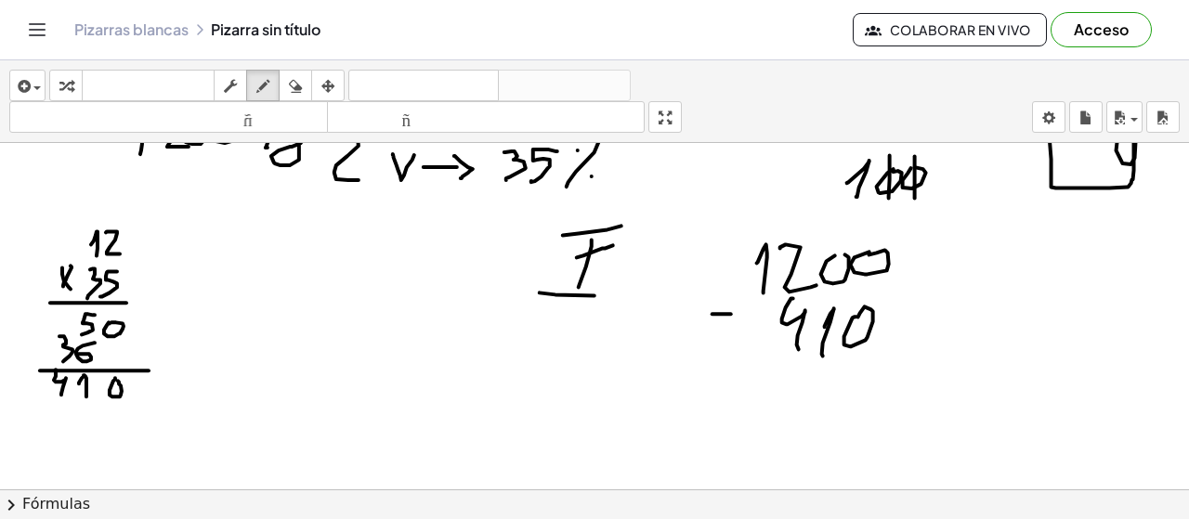
scroll to position [5318, 0]
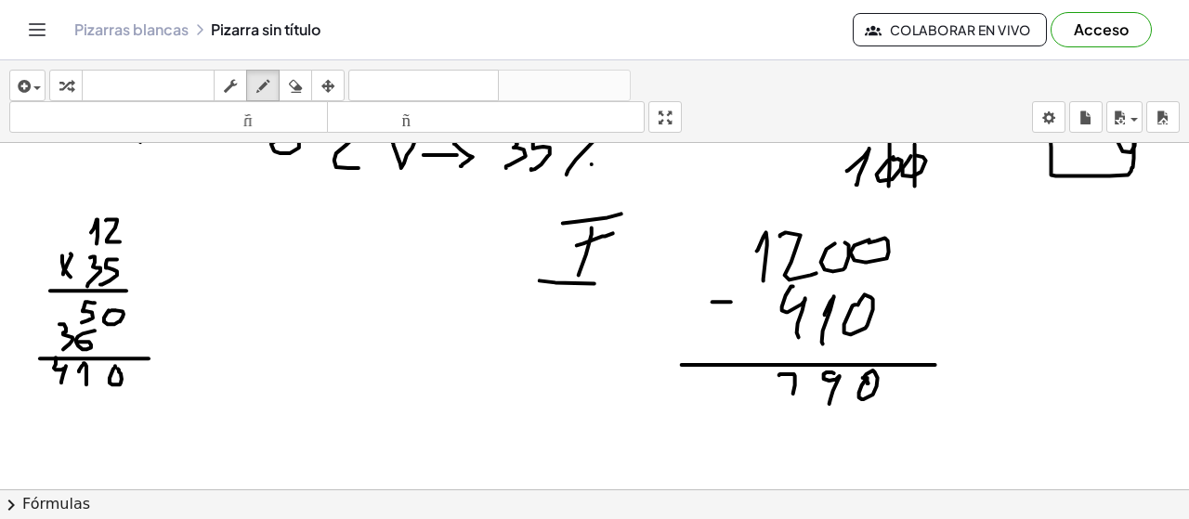
drag, startPoint x: 779, startPoint y: 375, endPoint x: 787, endPoint y: 404, distance: 29.7
drag, startPoint x: 785, startPoint y: 387, endPoint x: 806, endPoint y: 386, distance: 21.4
drag, startPoint x: 759, startPoint y: 423, endPoint x: 877, endPoint y: 419, distance: 118.0
drag, startPoint x: 928, startPoint y: 370, endPoint x: 932, endPoint y: 397, distance: 27.2
drag, startPoint x: 937, startPoint y: 389, endPoint x: 971, endPoint y: 393, distance: 33.6
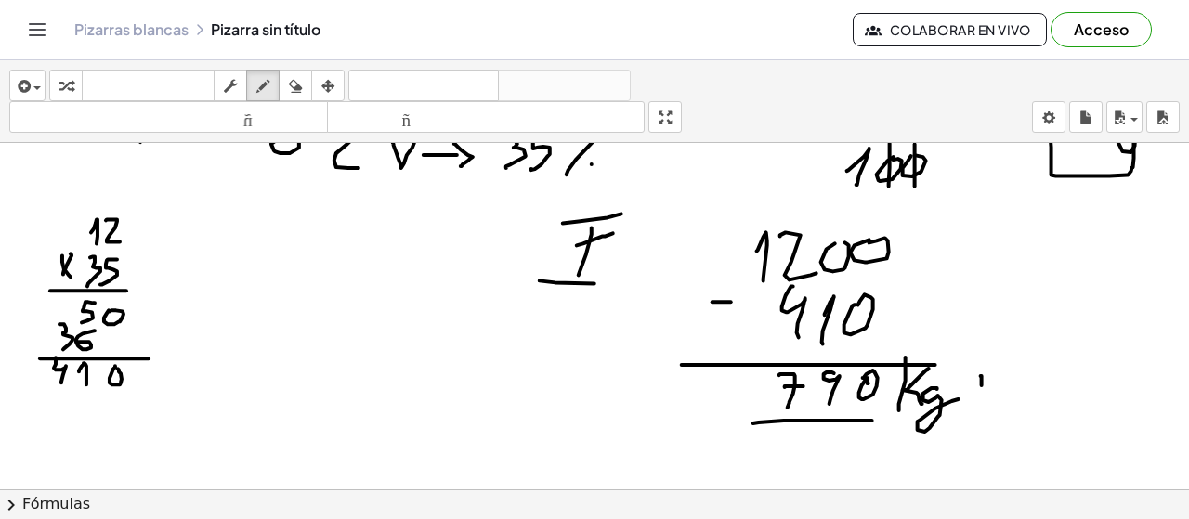
drag, startPoint x: 982, startPoint y: 386, endPoint x: 971, endPoint y: 395, distance: 14.5
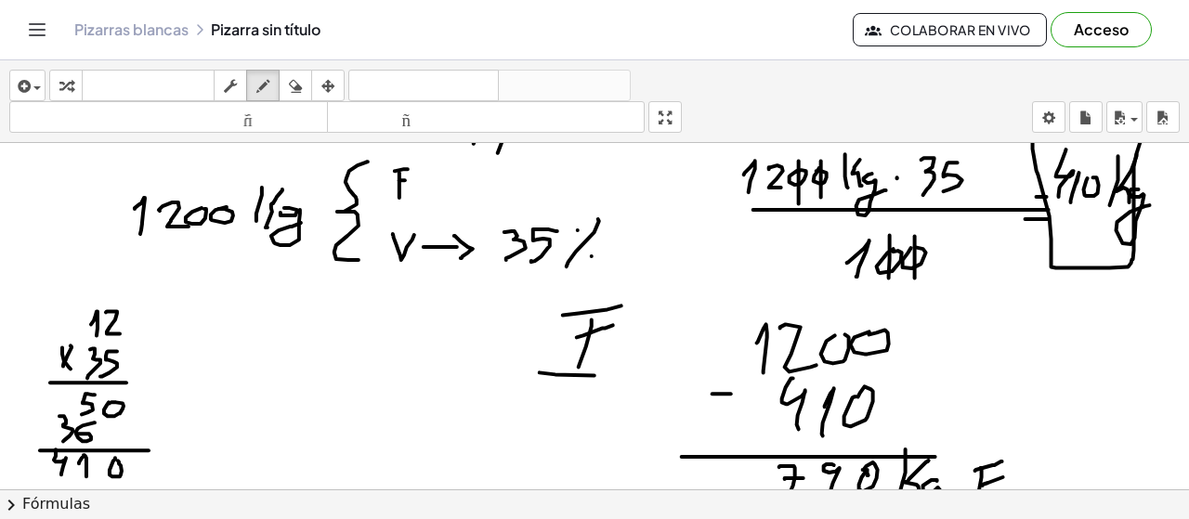
scroll to position [5252, 0]
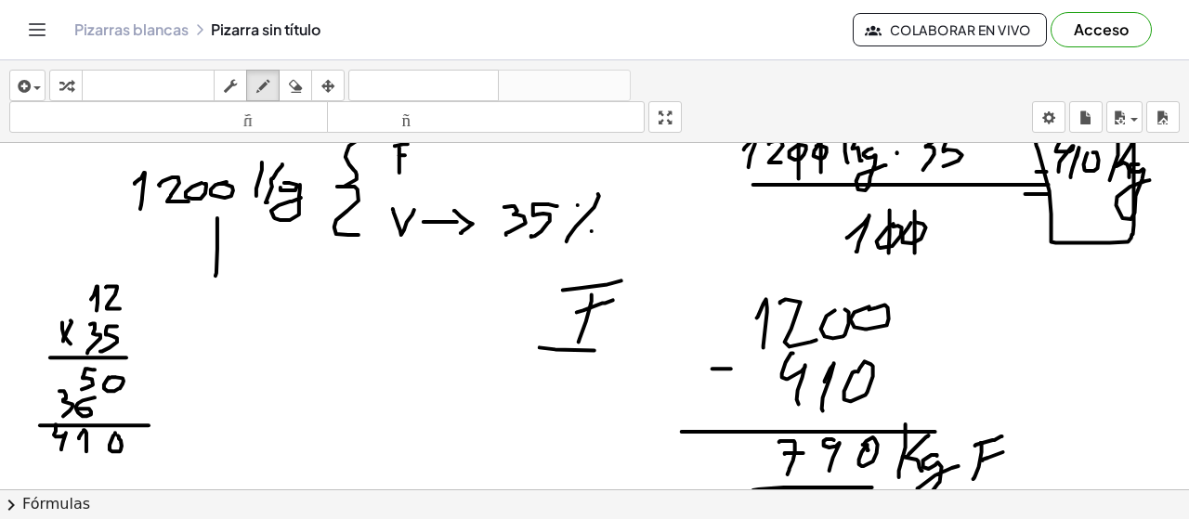
drag, startPoint x: 217, startPoint y: 228, endPoint x: 216, endPoint y: 276, distance: 48.3
drag, startPoint x: 216, startPoint y: 213, endPoint x: 237, endPoint y: 229, distance: 27.1
drag, startPoint x: 227, startPoint y: 294, endPoint x: 229, endPoint y: 320, distance: 26.1
drag, startPoint x: 247, startPoint y: 293, endPoint x: 263, endPoint y: 294, distance: 15.8
drag, startPoint x: 258, startPoint y: 304, endPoint x: 278, endPoint y: 295, distance: 21.2
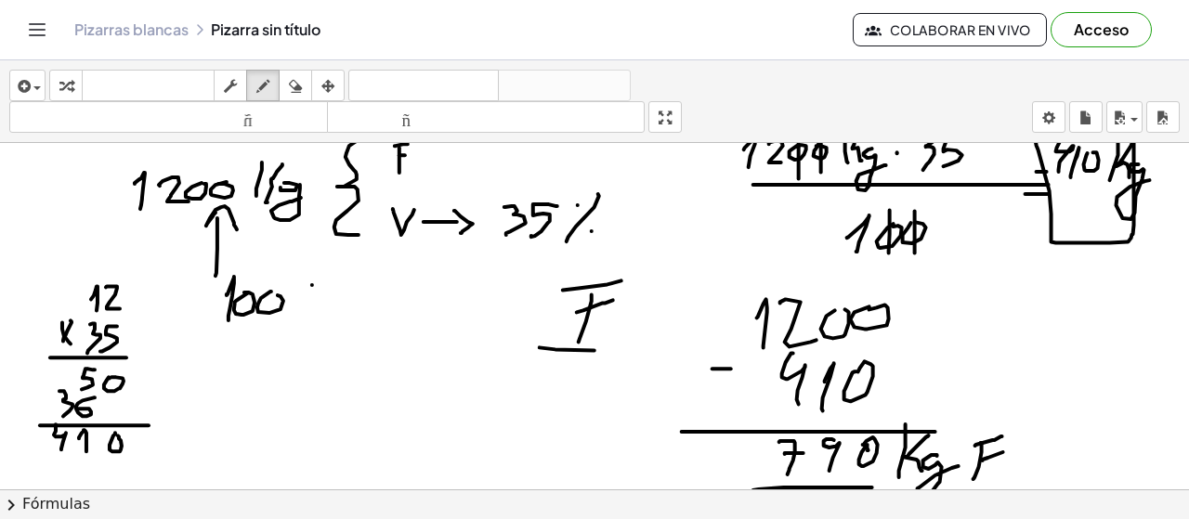
drag, startPoint x: 312, startPoint y: 285, endPoint x: 286, endPoint y: 319, distance: 42.4
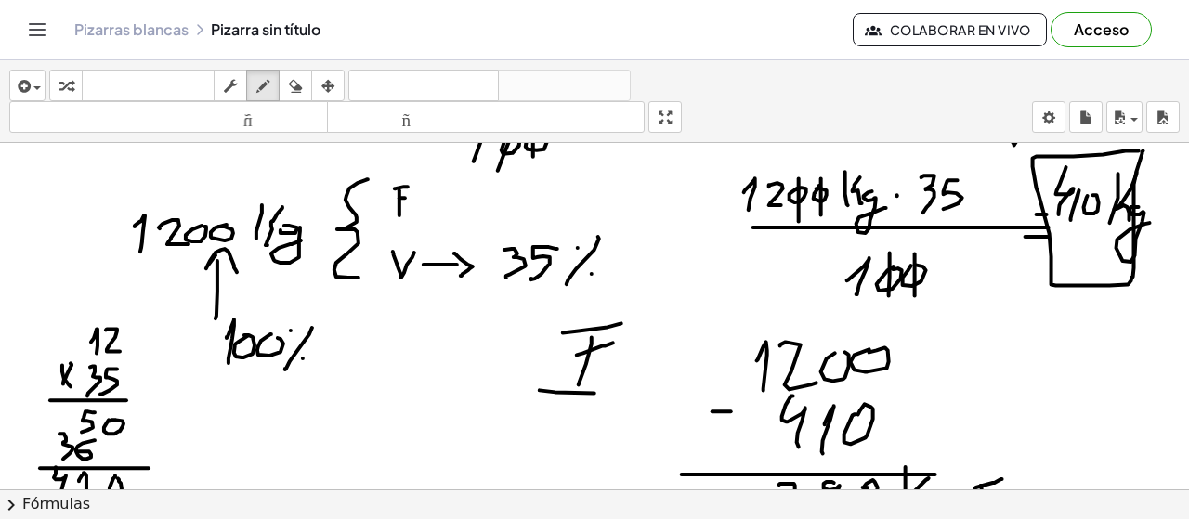
drag, startPoint x: 435, startPoint y: 198, endPoint x: 466, endPoint y: 198, distance: 31.6
drag, startPoint x: 459, startPoint y: 192, endPoint x: 487, endPoint y: 211, distance: 33.5
drag, startPoint x: 523, startPoint y: 189, endPoint x: 518, endPoint y: 210, distance: 21.9
drag, startPoint x: 556, startPoint y: 189, endPoint x: 541, endPoint y: 215, distance: 30.0
drag, startPoint x: 591, startPoint y: 186, endPoint x: 593, endPoint y: 203, distance: 17.7
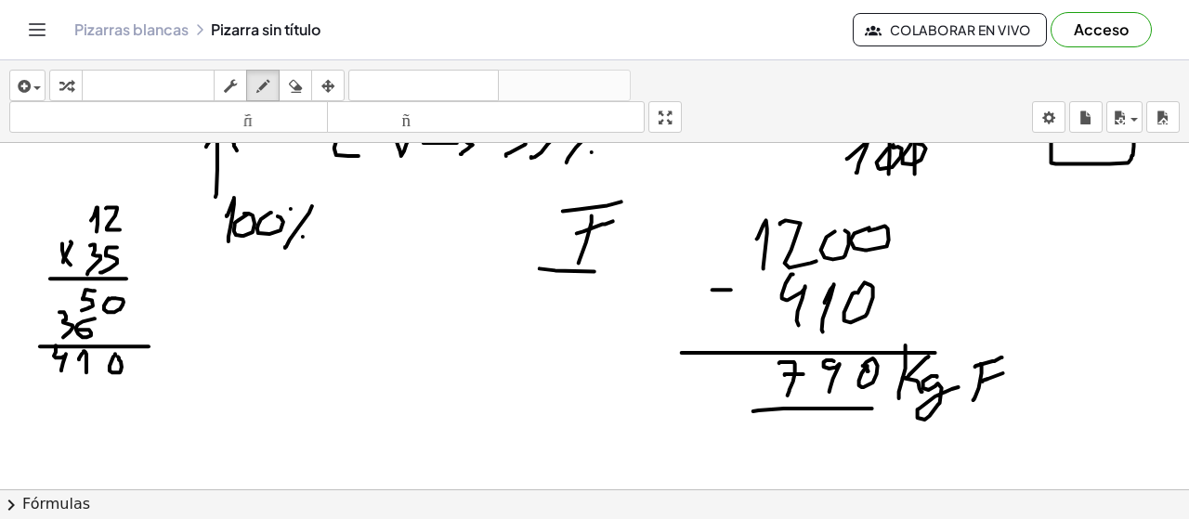
scroll to position [5233, 0]
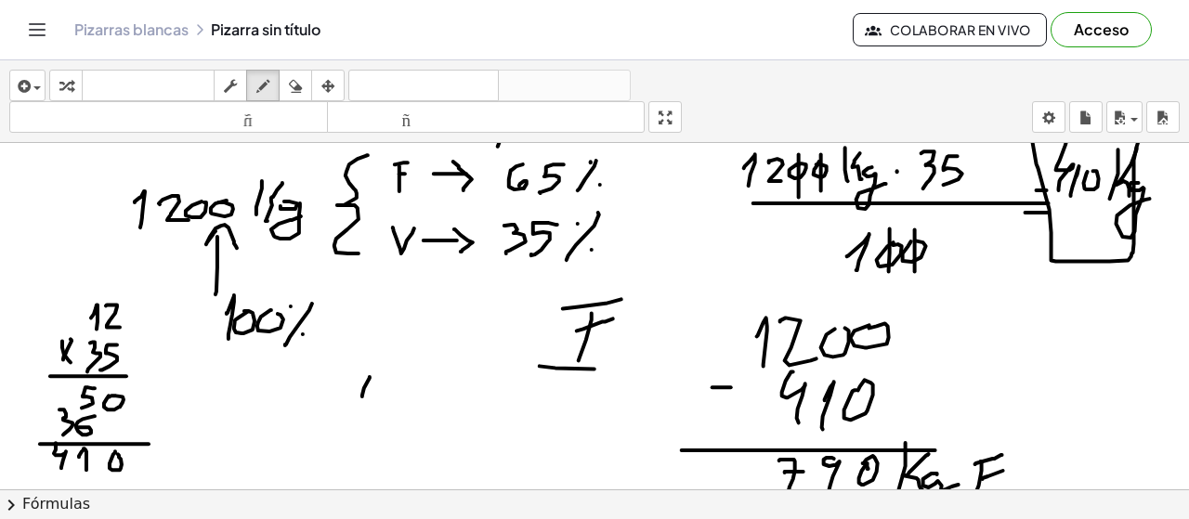
drag, startPoint x: 370, startPoint y: 377, endPoint x: 375, endPoint y: 399, distance: 22.1
drag, startPoint x: 377, startPoint y: 395, endPoint x: 386, endPoint y: 389, distance: 10.0
drag, startPoint x: 336, startPoint y: 423, endPoint x: 359, endPoint y: 423, distance: 22.3
drag, startPoint x: 373, startPoint y: 417, endPoint x: 391, endPoint y: 432, distance: 23.1
drag, startPoint x: 394, startPoint y: 421, endPoint x: 415, endPoint y: 440, distance: 28.9
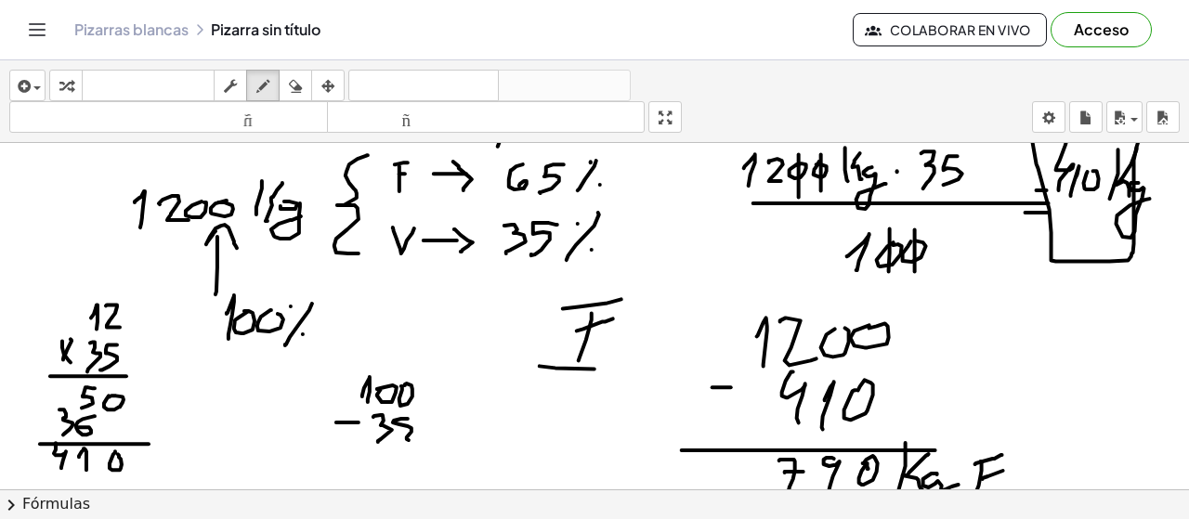
scroll to position [5361, 0]
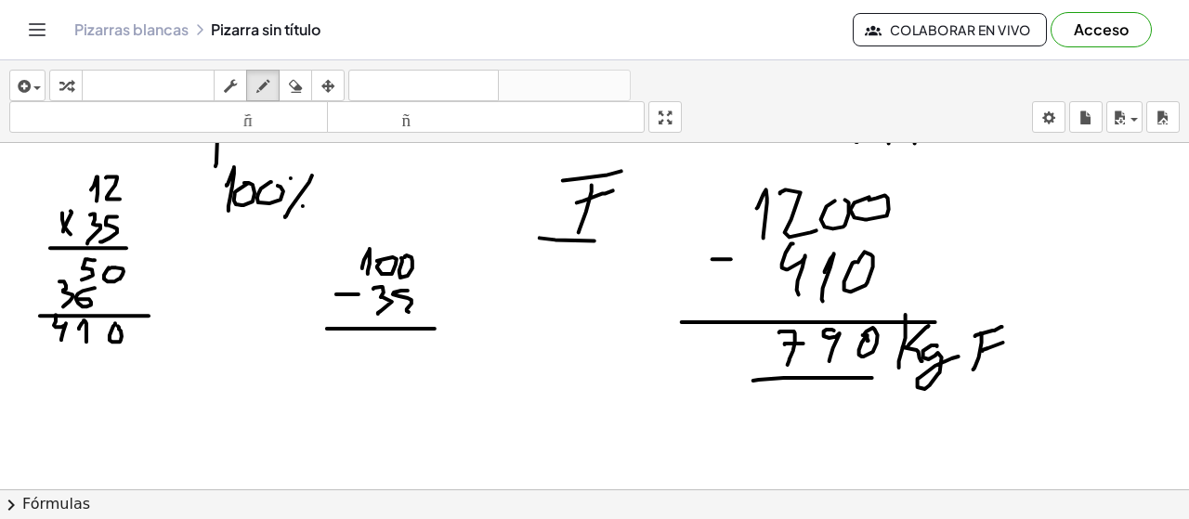
drag, startPoint x: 327, startPoint y: 329, endPoint x: 433, endPoint y: 330, distance: 105.9
drag, startPoint x: 383, startPoint y: 341, endPoint x: 388, endPoint y: 362, distance: 22.1
drag, startPoint x: 403, startPoint y: 348, endPoint x: 411, endPoint y: 361, distance: 15.0
drag, startPoint x: 440, startPoint y: 352, endPoint x: 416, endPoint y: 373, distance: 31.6
drag, startPoint x: 426, startPoint y: 349, endPoint x: 433, endPoint y: 366, distance: 17.9
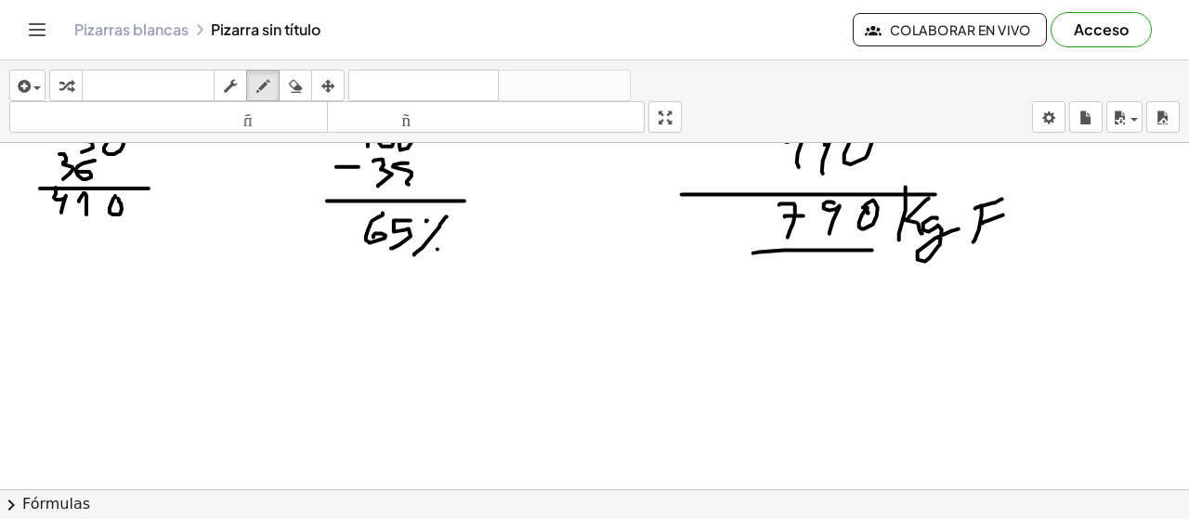
scroll to position [5476, 0]
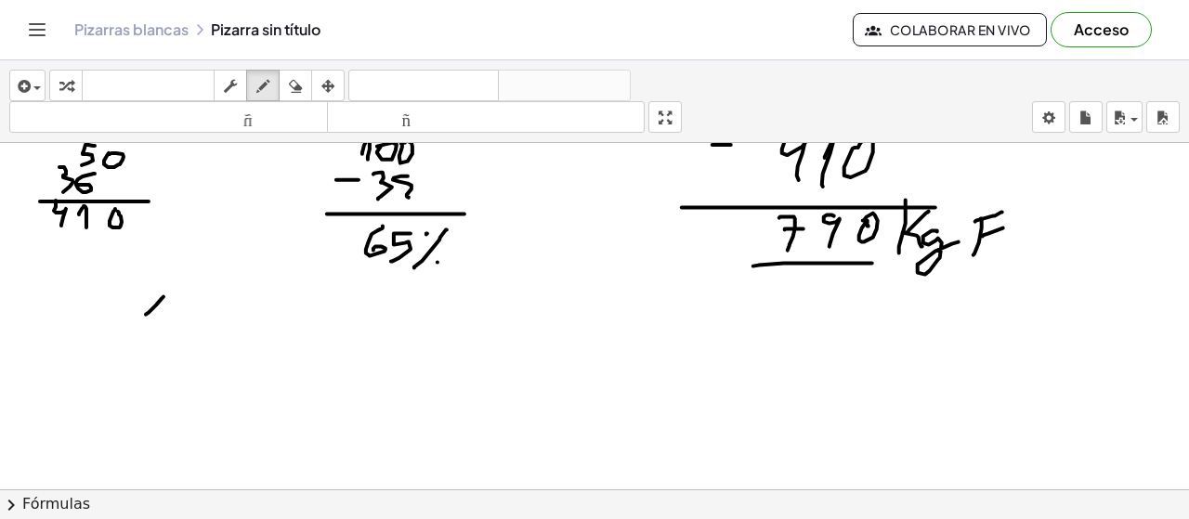
drag, startPoint x: 162, startPoint y: 298, endPoint x: 147, endPoint y: 327, distance: 32.4
drag, startPoint x: 182, startPoint y: 298, endPoint x: 206, endPoint y: 320, distance: 32.2
drag, startPoint x: 286, startPoint y: 319, endPoint x: 307, endPoint y: 313, distance: 22.1
drag, startPoint x: 320, startPoint y: 304, endPoint x: 313, endPoint y: 326, distance: 23.2
drag, startPoint x: 347, startPoint y: 305, endPoint x: 291, endPoint y: 340, distance: 66.0
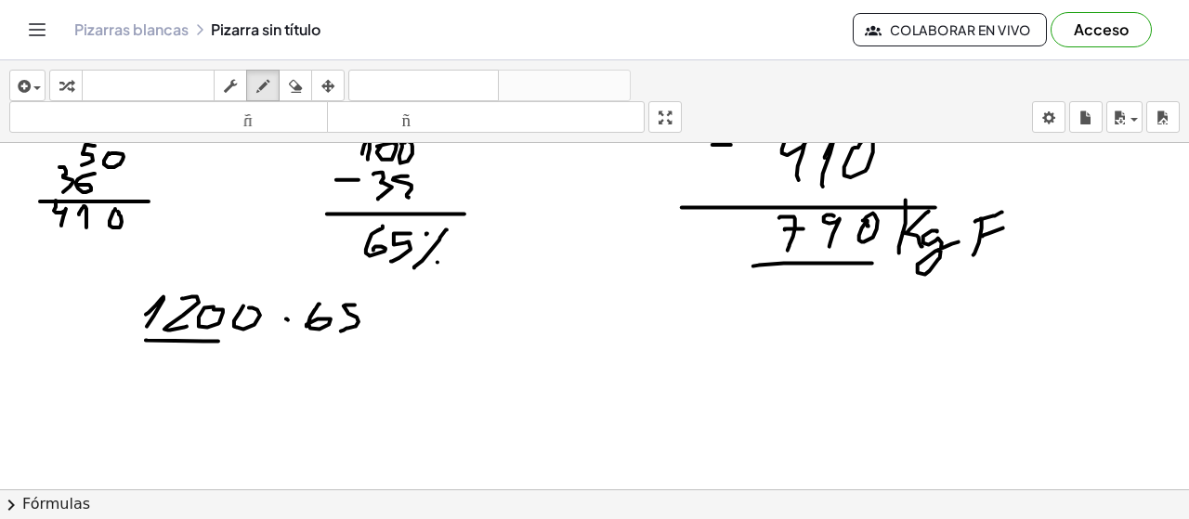
drag, startPoint x: 218, startPoint y: 341, endPoint x: 372, endPoint y: 347, distance: 153.4
drag, startPoint x: 242, startPoint y: 364, endPoint x: 258, endPoint y: 376, distance: 19.9
drag, startPoint x: 264, startPoint y: 368, endPoint x: 292, endPoint y: 367, distance: 27.9
drag, startPoint x: 290, startPoint y: 373, endPoint x: 310, endPoint y: 367, distance: 21.2
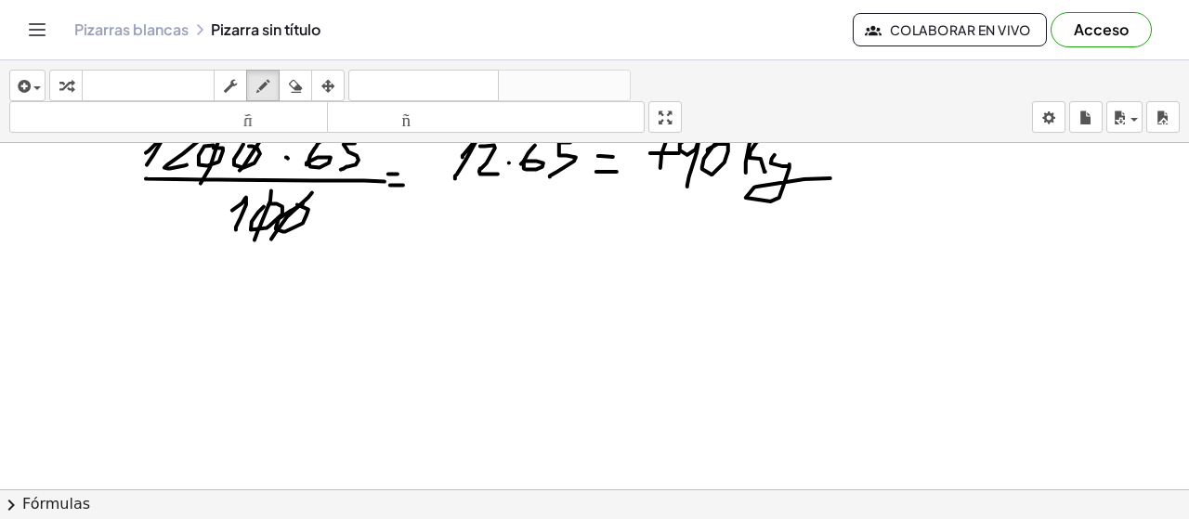
scroll to position [5677, 0]
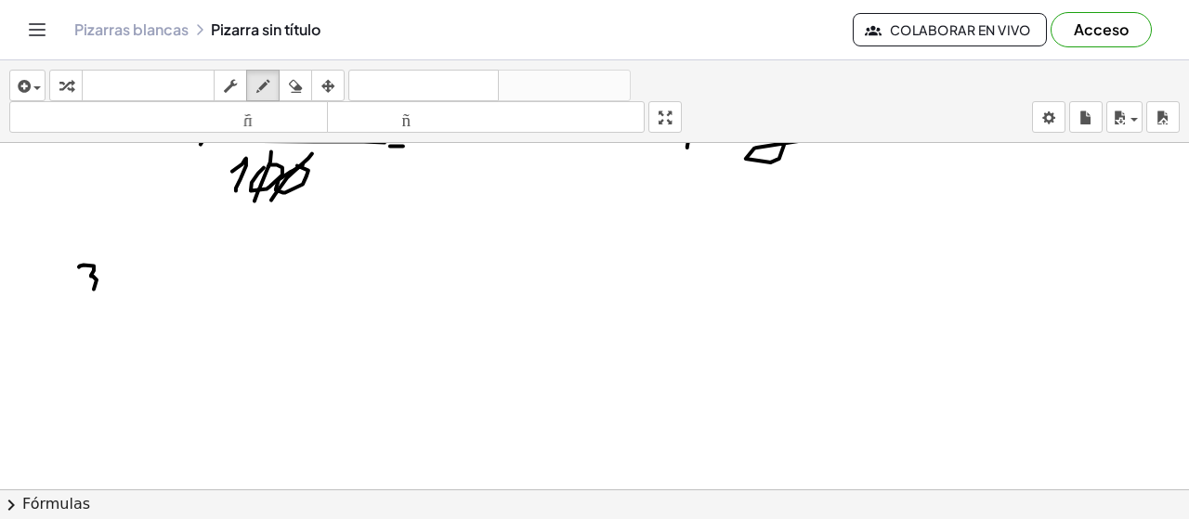
drag, startPoint x: 80, startPoint y: 266, endPoint x: 90, endPoint y: 294, distance: 30.6
drag, startPoint x: 114, startPoint y: 267, endPoint x: 117, endPoint y: 294, distance: 28.0
drag, startPoint x: 116, startPoint y: 289, endPoint x: 131, endPoint y: 283, distance: 15.9
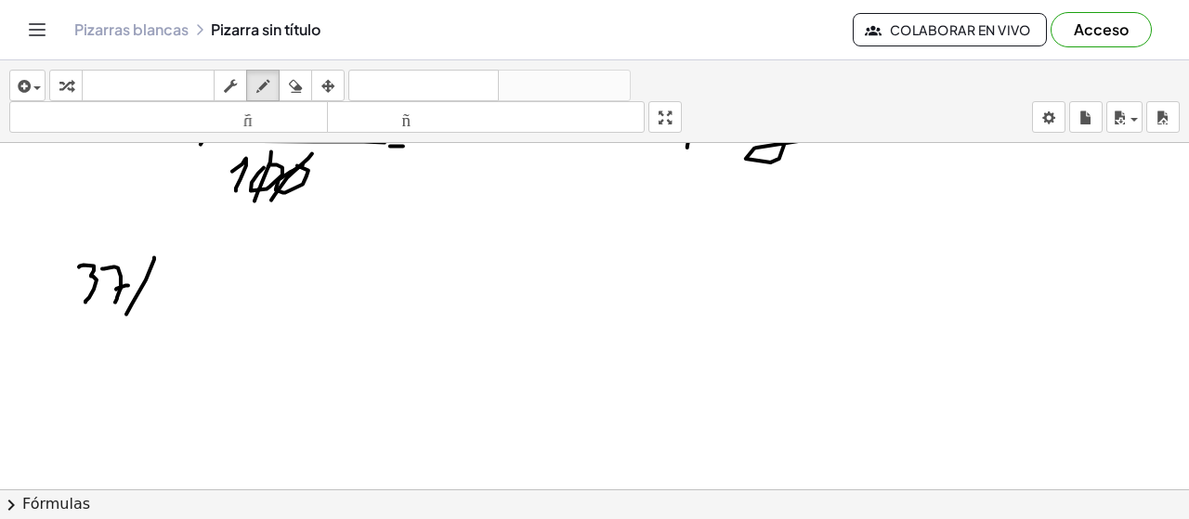
drag, startPoint x: 154, startPoint y: 257, endPoint x: 126, endPoint y: 314, distance: 63.2
drag, startPoint x: 141, startPoint y: 263, endPoint x: 149, endPoint y: 275, distance: 14.2
drag, startPoint x: 171, startPoint y: 295, endPoint x: 191, endPoint y: 294, distance: 20.5
drag, startPoint x: 78, startPoint y: 185, endPoint x: 94, endPoint y: 233, distance: 50.8
drag, startPoint x: 245, startPoint y: 257, endPoint x: 237, endPoint y: 284, distance: 28.2
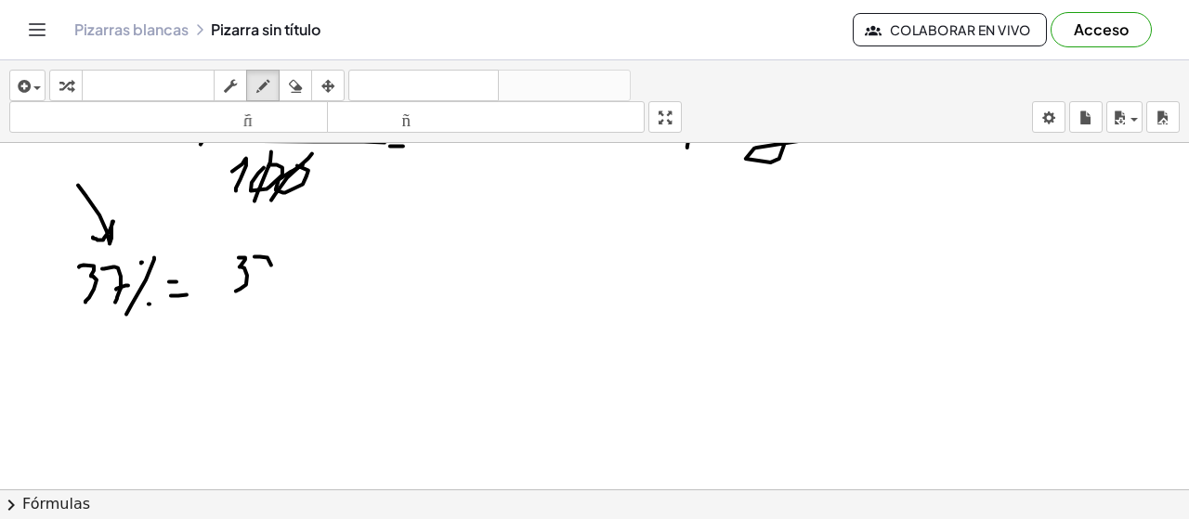
drag, startPoint x: 271, startPoint y: 265, endPoint x: 264, endPoint y: 289, distance: 25.3
drag, startPoint x: 275, startPoint y: 277, endPoint x: 268, endPoint y: 290, distance: 15.0
drag, startPoint x: 225, startPoint y: 309, endPoint x: 271, endPoint y: 309, distance: 46.4
drag, startPoint x: 241, startPoint y: 328, endPoint x: 239, endPoint y: 347, distance: 18.7
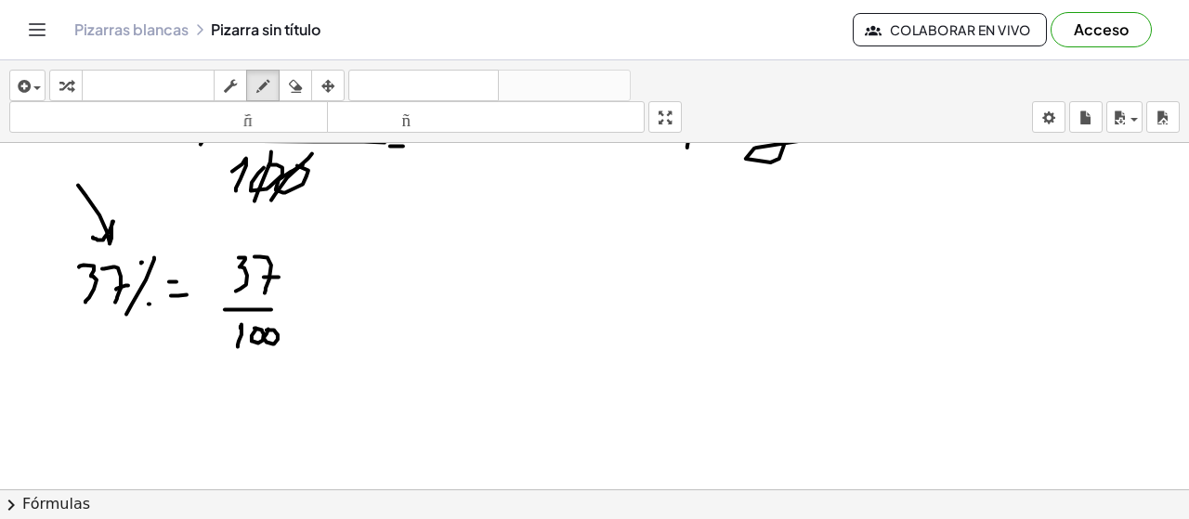
drag, startPoint x: 269, startPoint y: 307, endPoint x: 293, endPoint y: 307, distance: 23.2
drag, startPoint x: 313, startPoint y: 294, endPoint x: 304, endPoint y: 306, distance: 14.5
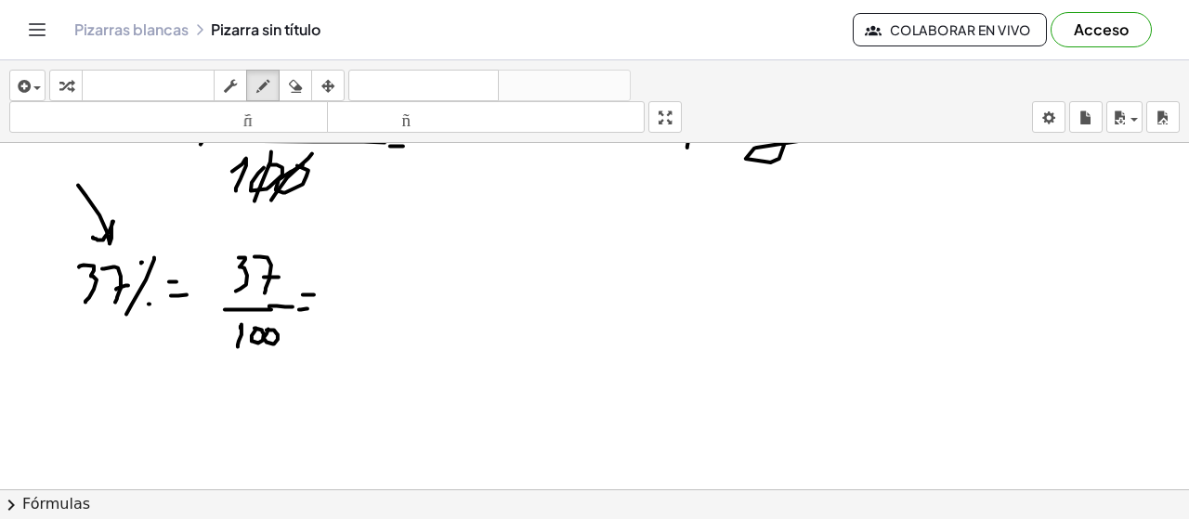
drag, startPoint x: 299, startPoint y: 309, endPoint x: 321, endPoint y: 313, distance: 22.6
drag, startPoint x: 365, startPoint y: 266, endPoint x: 379, endPoint y: 284, distance: 23.2
drag, startPoint x: 400, startPoint y: 267, endPoint x: 392, endPoint y: 305, distance: 39.0
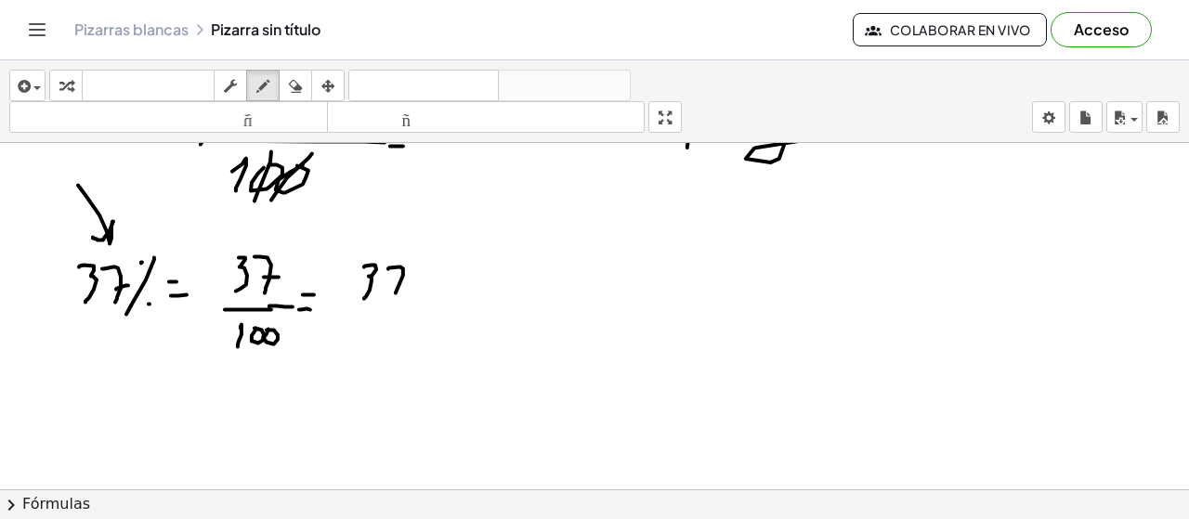
drag, startPoint x: 392, startPoint y: 291, endPoint x: 410, endPoint y: 289, distance: 17.7
drag, startPoint x: 428, startPoint y: 304, endPoint x: 442, endPoint y: 297, distance: 15.4
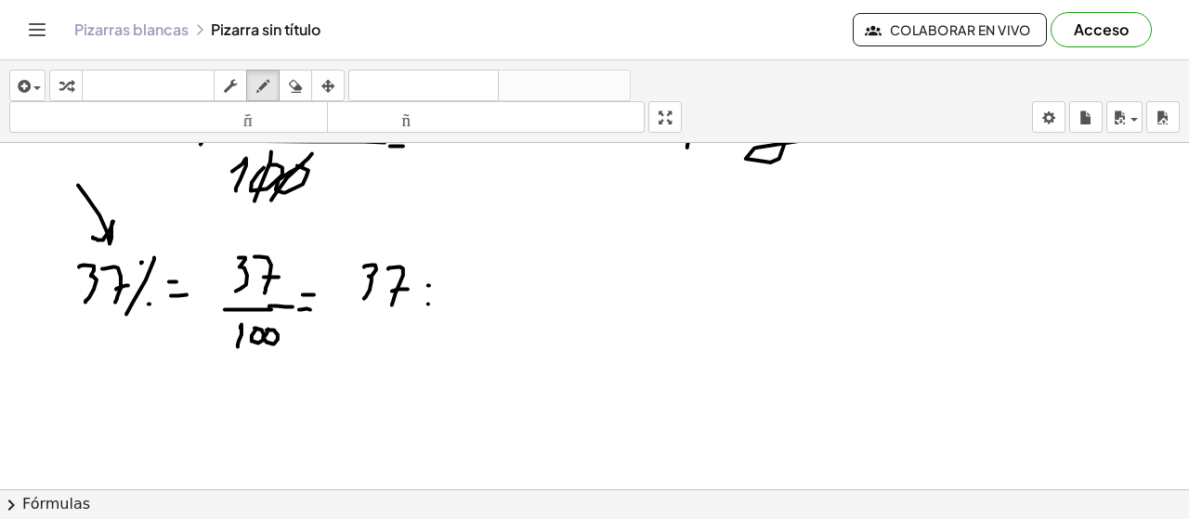
drag, startPoint x: 451, startPoint y: 285, endPoint x: 456, endPoint y: 306, distance: 21.0
drag, startPoint x: 464, startPoint y: 296, endPoint x: 477, endPoint y: 281, distance: 19.8
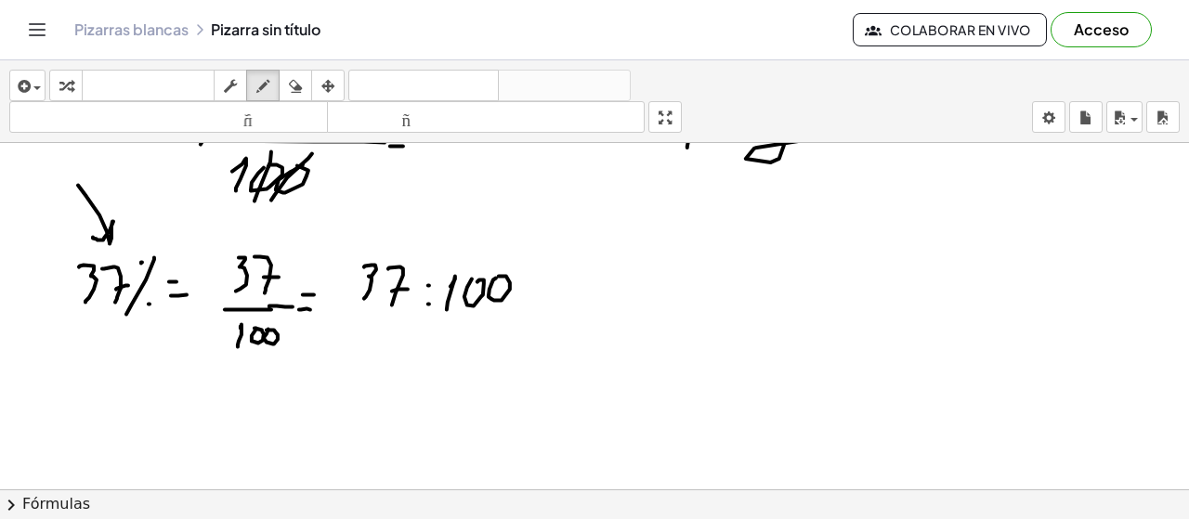
drag, startPoint x: 520, startPoint y: 283, endPoint x: 530, endPoint y: 282, distance: 9.3
drag, startPoint x: 415, startPoint y: 244, endPoint x: 364, endPoint y: 244, distance: 51.1
drag, startPoint x: 372, startPoint y: 234, endPoint x: 394, endPoint y: 287, distance: 57.5
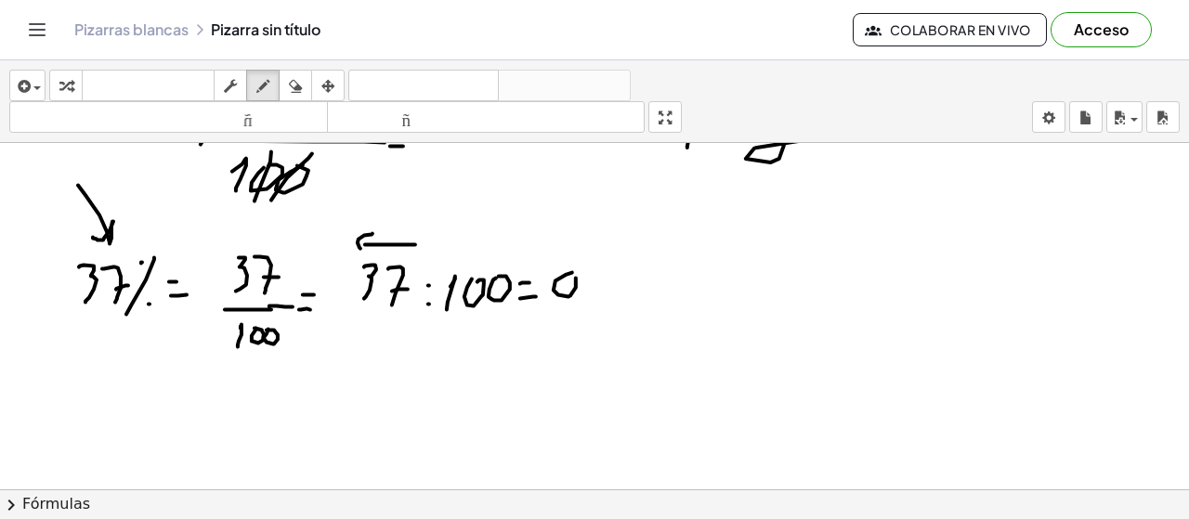
drag, startPoint x: 585, startPoint y: 301, endPoint x: 580, endPoint y: 317, distance: 16.7
drag, startPoint x: 604, startPoint y: 265, endPoint x: 614, endPoint y: 290, distance: 27.1
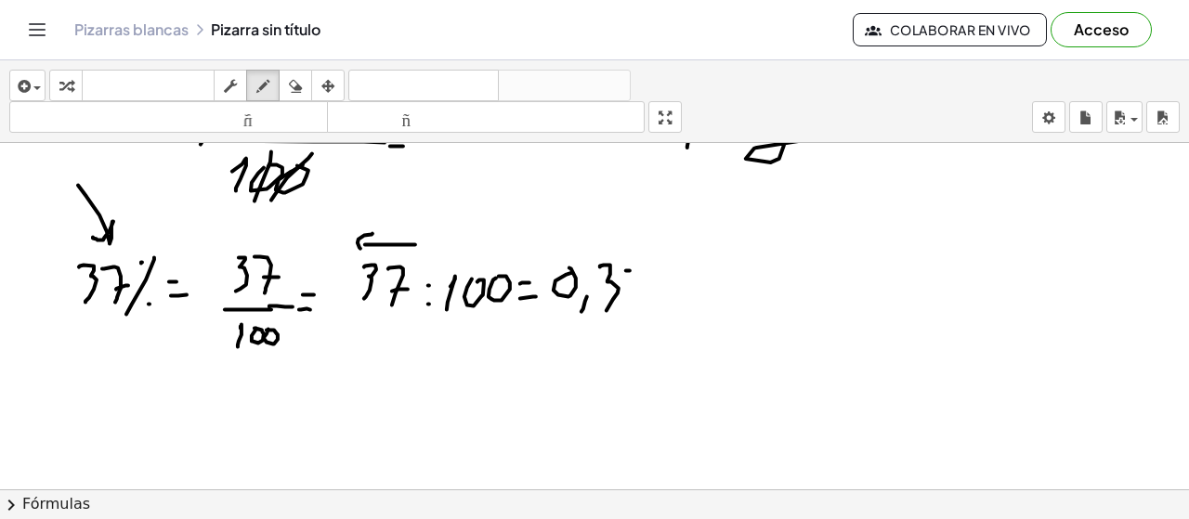
drag, startPoint x: 630, startPoint y: 270, endPoint x: 643, endPoint y: 311, distance: 42.9
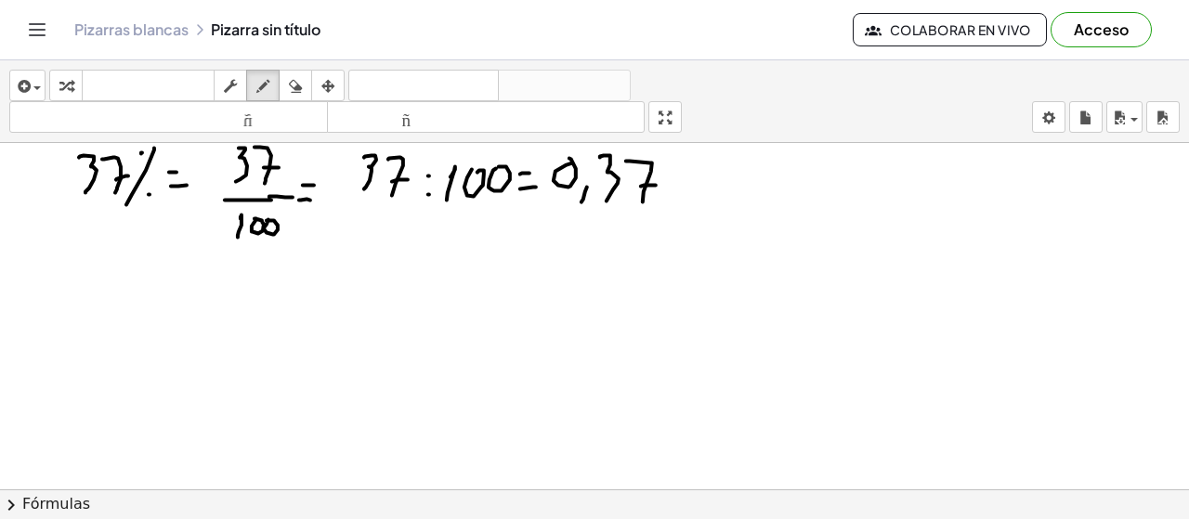
scroll to position [5748, 0]
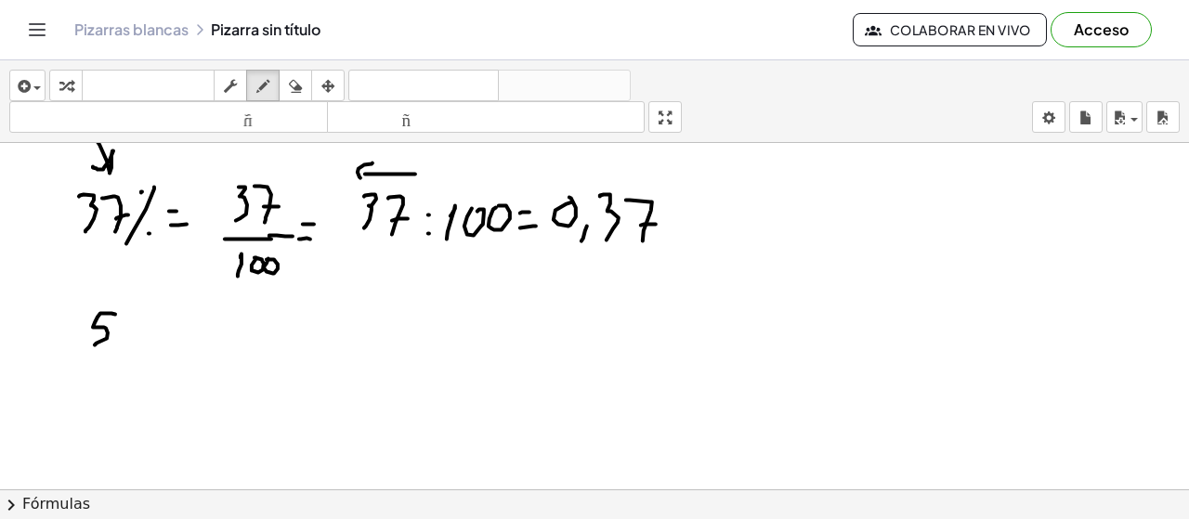
drag, startPoint x: 115, startPoint y: 314, endPoint x: 101, endPoint y: 341, distance: 30.3
drag, startPoint x: 121, startPoint y: 304, endPoint x: 137, endPoint y: 339, distance: 39.1
drag, startPoint x: 160, startPoint y: 311, endPoint x: 143, endPoint y: 350, distance: 42.4
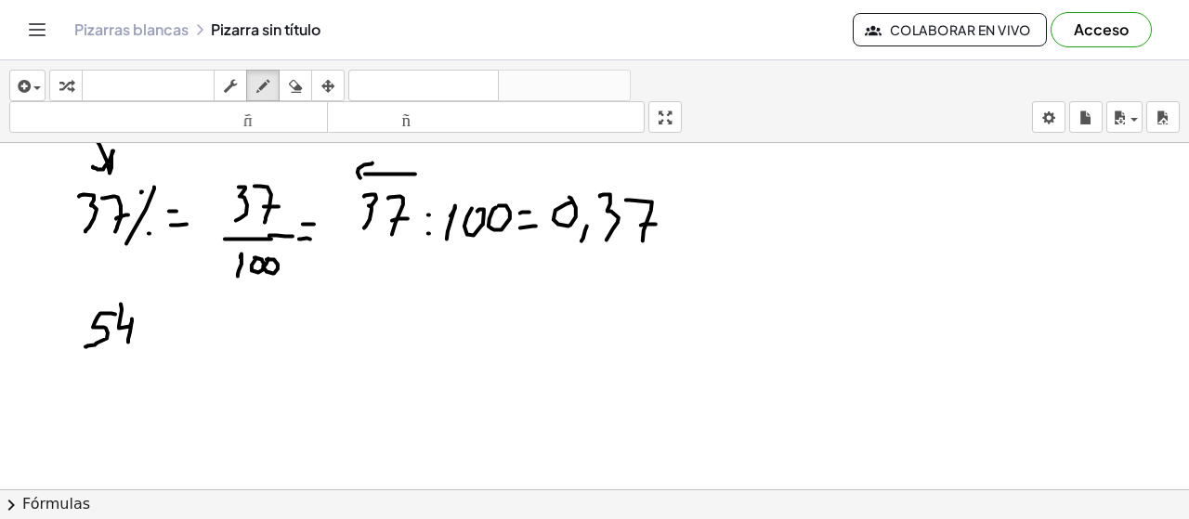
drag, startPoint x: 162, startPoint y: 347, endPoint x: 176, endPoint y: 329, distance: 23.2
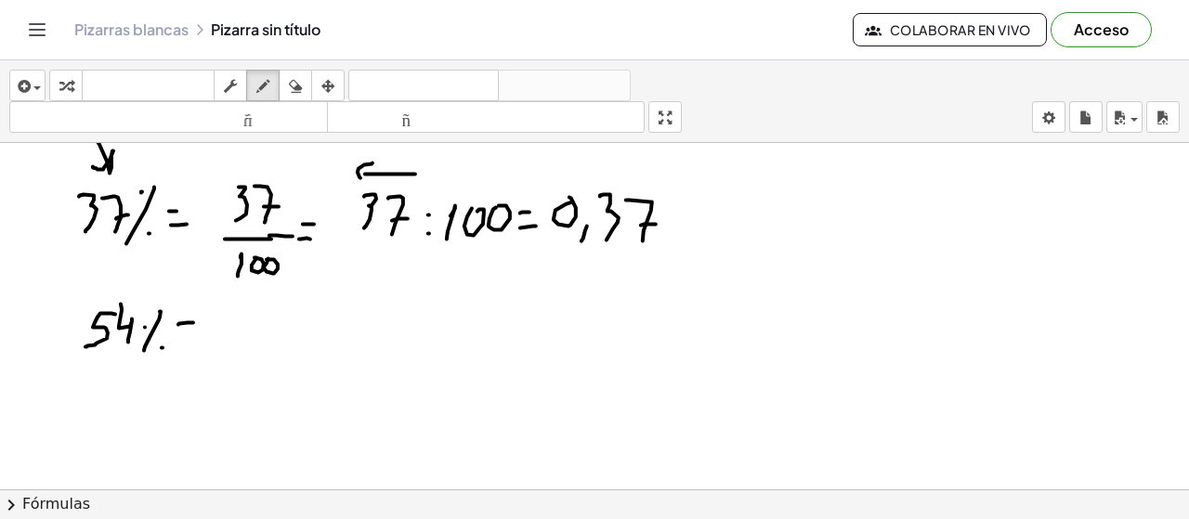
drag, startPoint x: 263, startPoint y: 301, endPoint x: 250, endPoint y: 323, distance: 25.8
drag, startPoint x: 268, startPoint y: 297, endPoint x: 248, endPoint y: 340, distance: 47.0
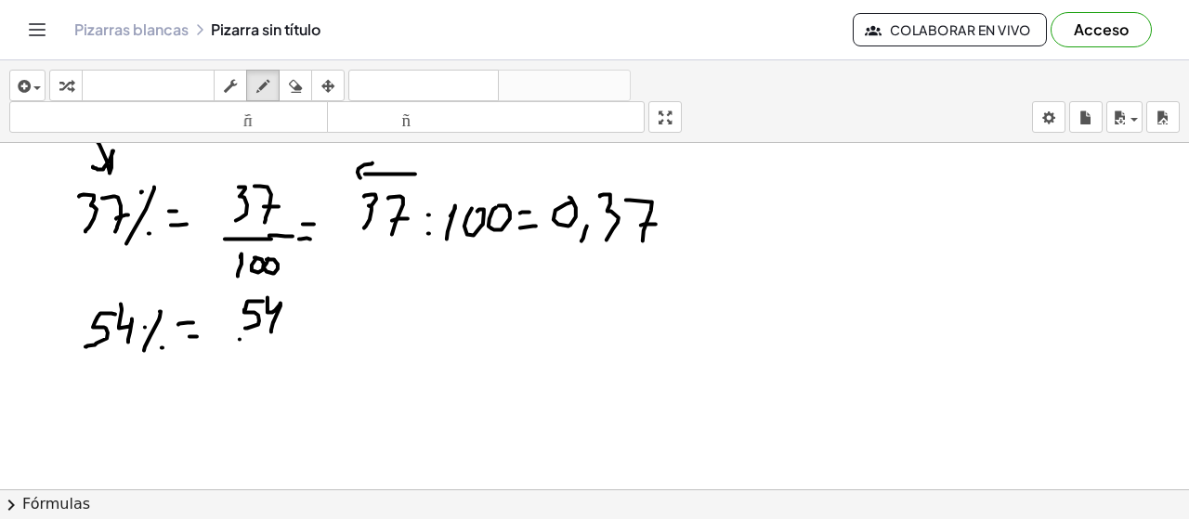
drag, startPoint x: 240, startPoint y: 339, endPoint x: 292, endPoint y: 337, distance: 52.1
drag, startPoint x: 251, startPoint y: 360, endPoint x: 255, endPoint y: 373, distance: 12.9
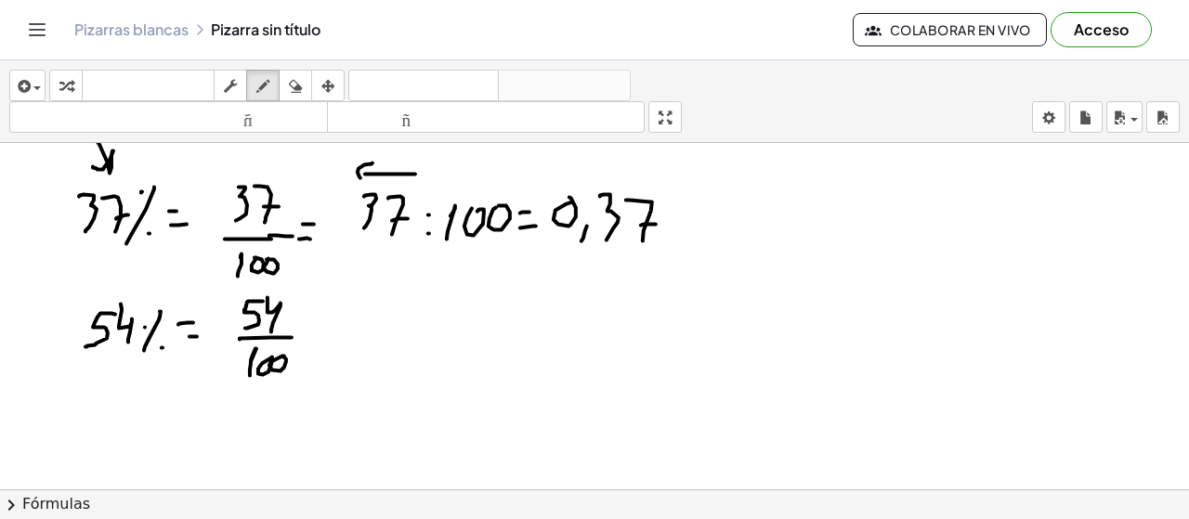
drag, startPoint x: 272, startPoint y: 370, endPoint x: 281, endPoint y: 355, distance: 17.1
drag, startPoint x: 289, startPoint y: 294, endPoint x: 229, endPoint y: 324, distance: 66.5
drag, startPoint x: 308, startPoint y: 302, endPoint x: 320, endPoint y: 320, distance: 21.7
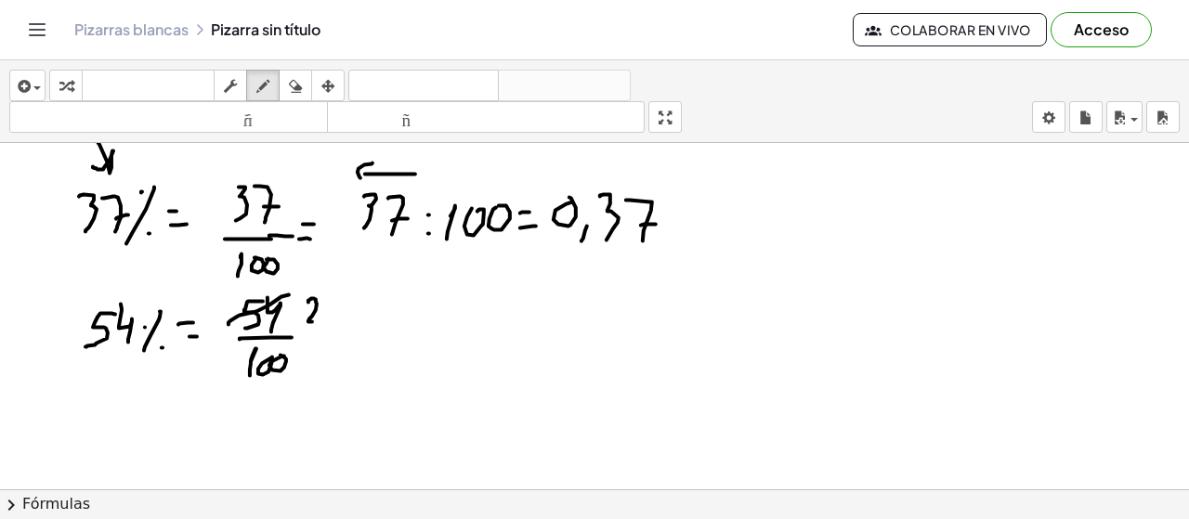
drag, startPoint x: 324, startPoint y: 298, endPoint x: 325, endPoint y: 322, distance: 24.2
drag, startPoint x: 295, startPoint y: 345, endPoint x: 249, endPoint y: 381, distance: 58.9
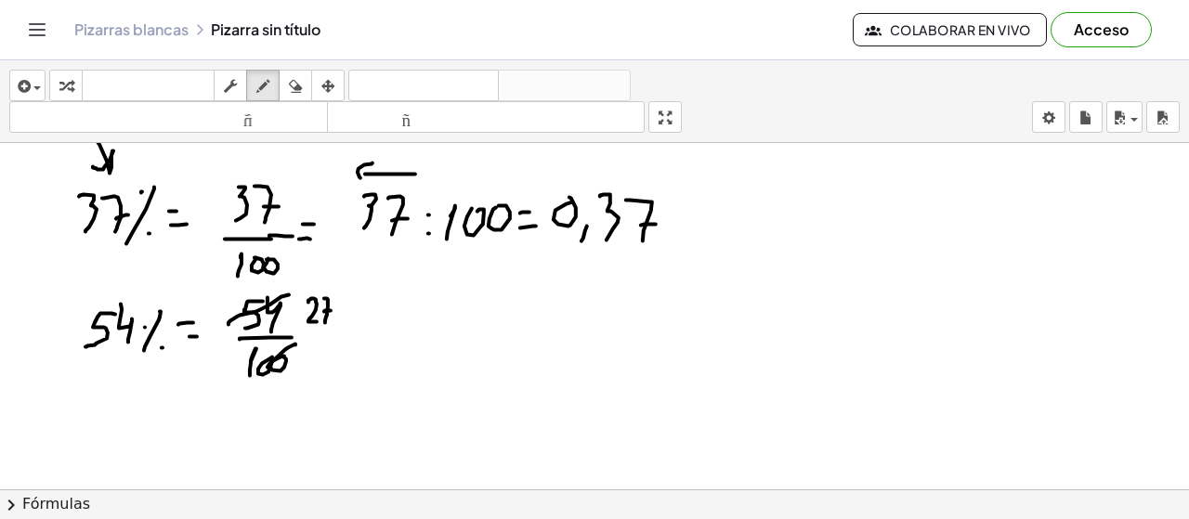
drag, startPoint x: 312, startPoint y: 355, endPoint x: 299, endPoint y: 380, distance: 28.3
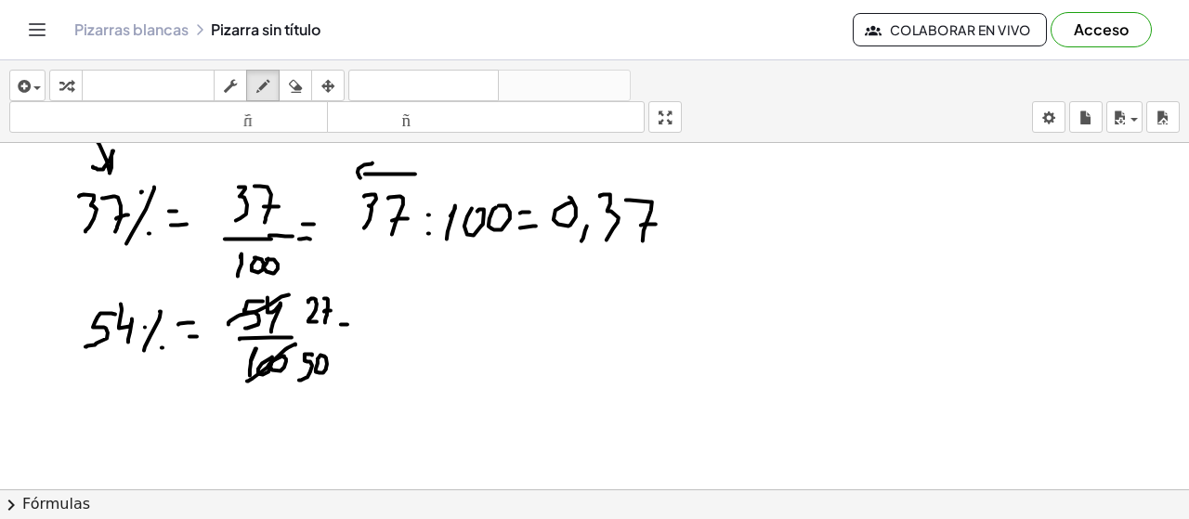
drag, startPoint x: 336, startPoint y: 335, endPoint x: 355, endPoint y: 333, distance: 18.8
drag, startPoint x: 391, startPoint y: 304, endPoint x: 404, endPoint y: 324, distance: 24.2
drag, startPoint x: 422, startPoint y: 298, endPoint x: 412, endPoint y: 326, distance: 29.7
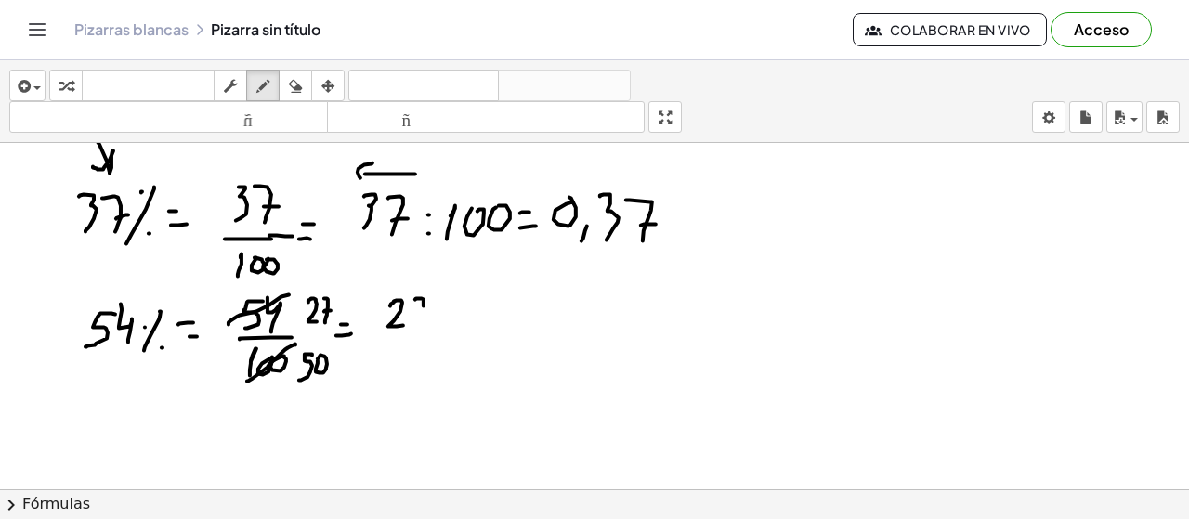
drag, startPoint x: 411, startPoint y: 311, endPoint x: 423, endPoint y: 311, distance: 12.1
drag, startPoint x: 394, startPoint y: 341, endPoint x: 430, endPoint y: 343, distance: 36.3
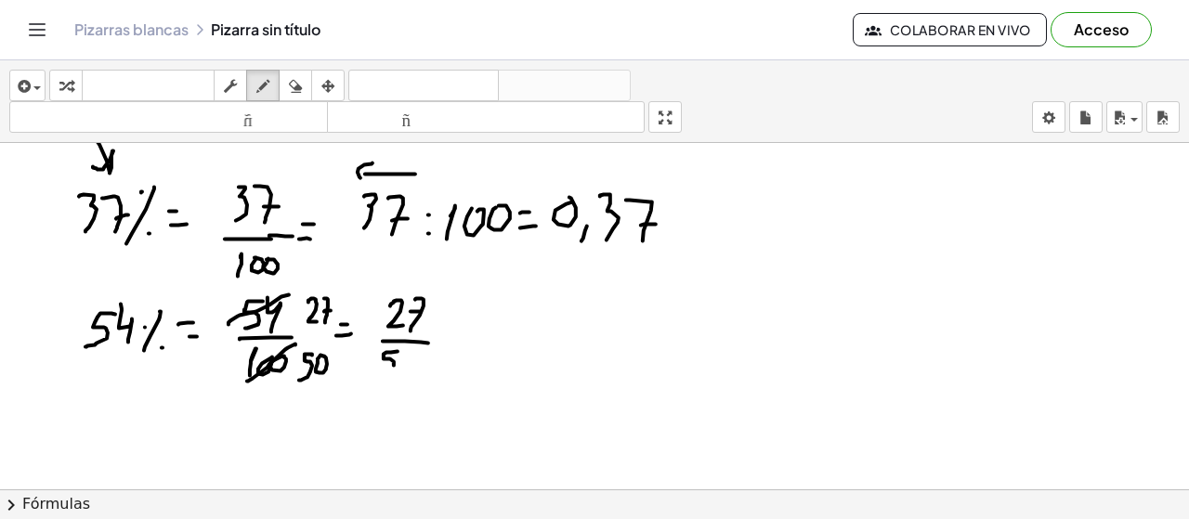
drag, startPoint x: 398, startPoint y: 351, endPoint x: 387, endPoint y: 382, distance: 32.3
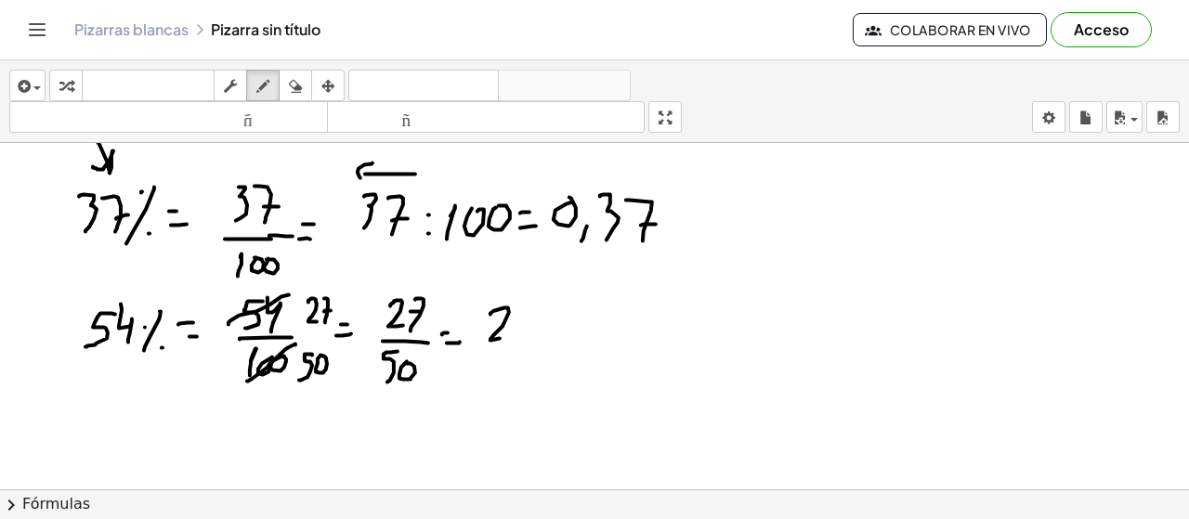
drag, startPoint x: 494, startPoint y: 310, endPoint x: 515, endPoint y: 334, distance: 30.9
drag, startPoint x: 522, startPoint y: 307, endPoint x: 524, endPoint y: 343, distance: 35.4
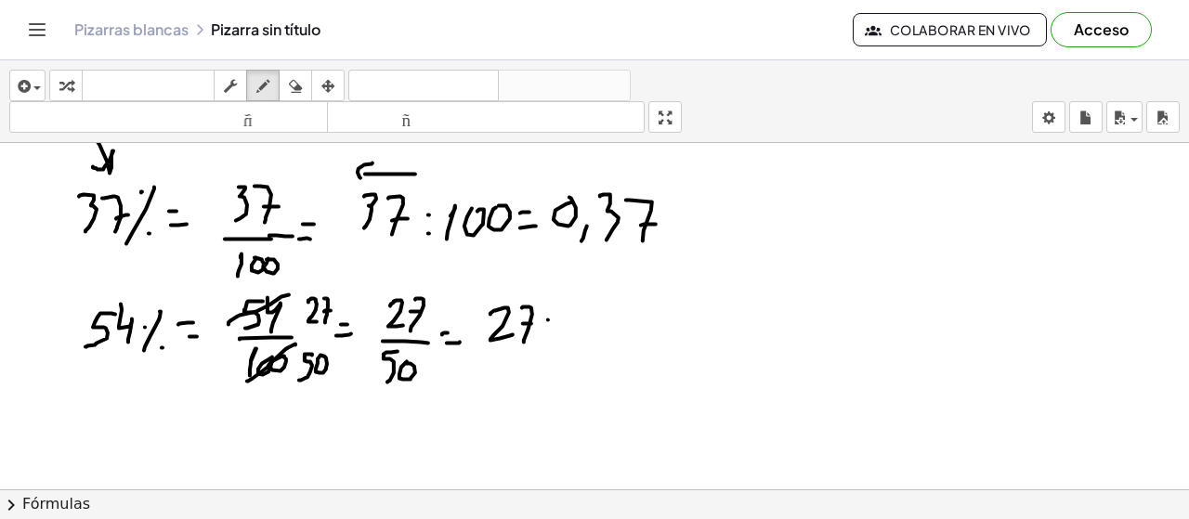
drag, startPoint x: 571, startPoint y: 310, endPoint x: 582, endPoint y: 332, distance: 24.1
drag, startPoint x: 587, startPoint y: 328, endPoint x: 597, endPoint y: 317, distance: 15.1
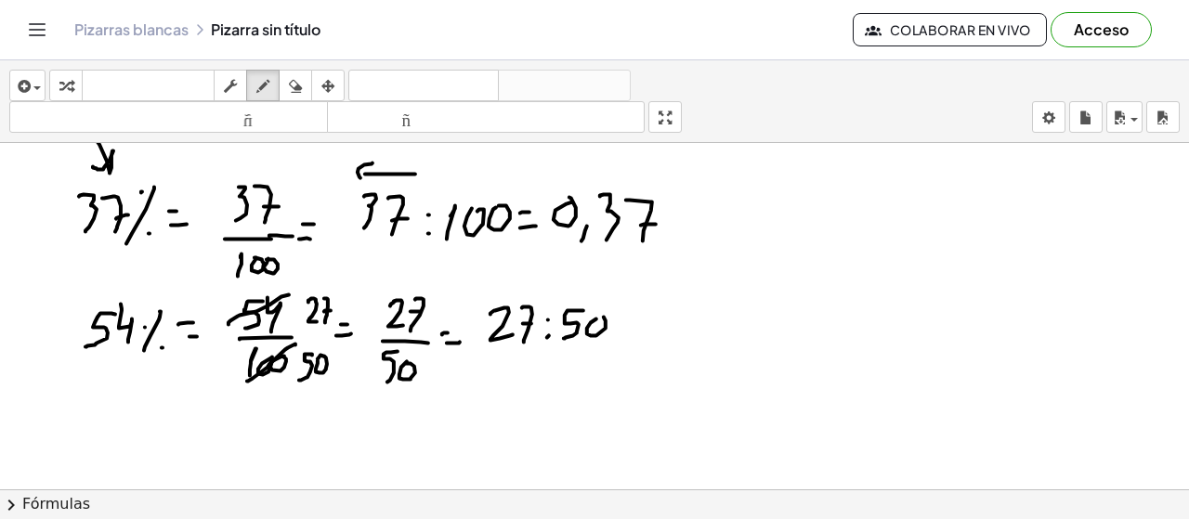
drag, startPoint x: 912, startPoint y: 211, endPoint x: 935, endPoint y: 237, distance: 34.3
drag, startPoint x: 940, startPoint y: 206, endPoint x: 939, endPoint y: 245, distance: 39.0
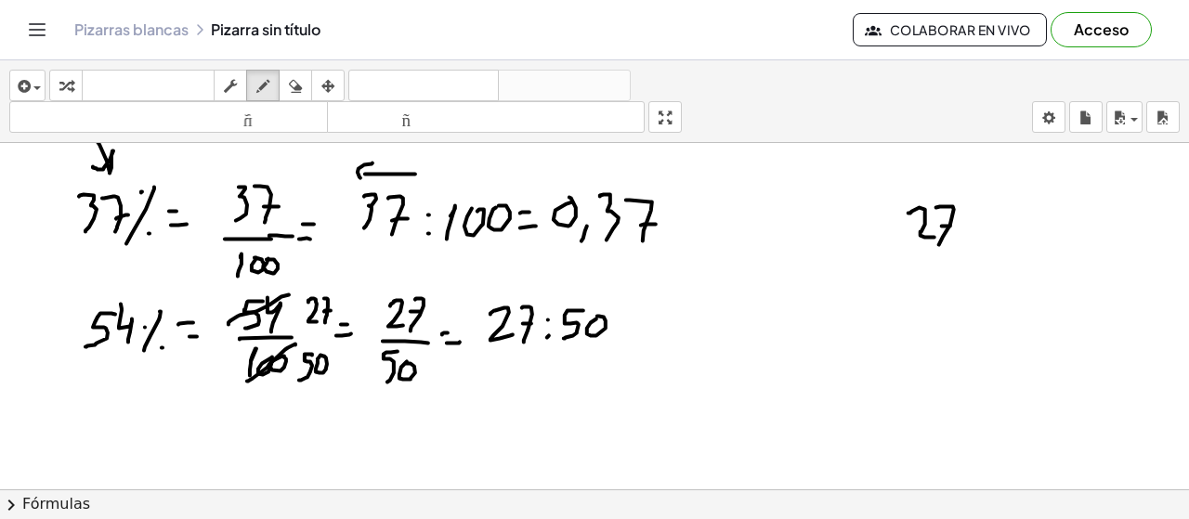
click at [304, 80] on div "button" at bounding box center [295, 85] width 24 height 22
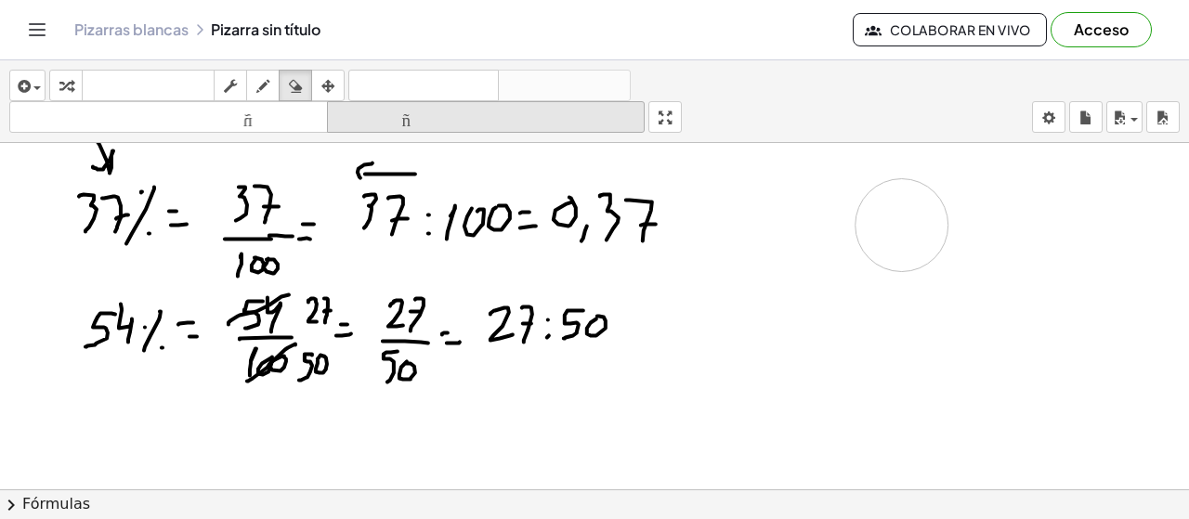
drag, startPoint x: 974, startPoint y: 172, endPoint x: 397, endPoint y: 114, distance: 579.8
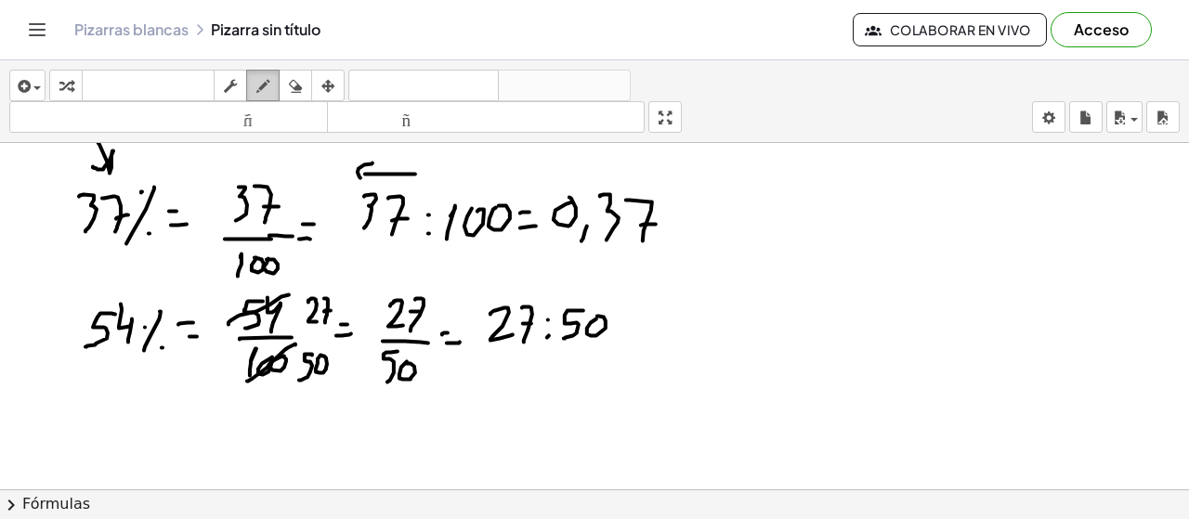
click at [267, 80] on icon "button" at bounding box center [262, 86] width 13 height 22
drag, startPoint x: 674, startPoint y: 337, endPoint x: 611, endPoint y: 347, distance: 63.9
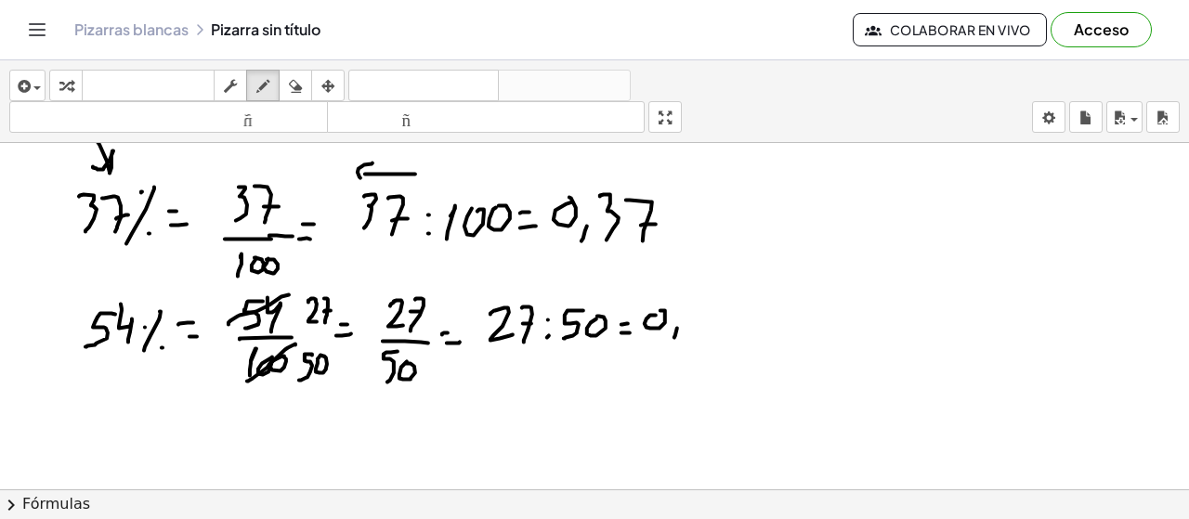
drag, startPoint x: 532, startPoint y: 319, endPoint x: 641, endPoint y: 347, distance: 112.2
drag, startPoint x: 704, startPoint y: 307, endPoint x: 660, endPoint y: 347, distance: 59.3
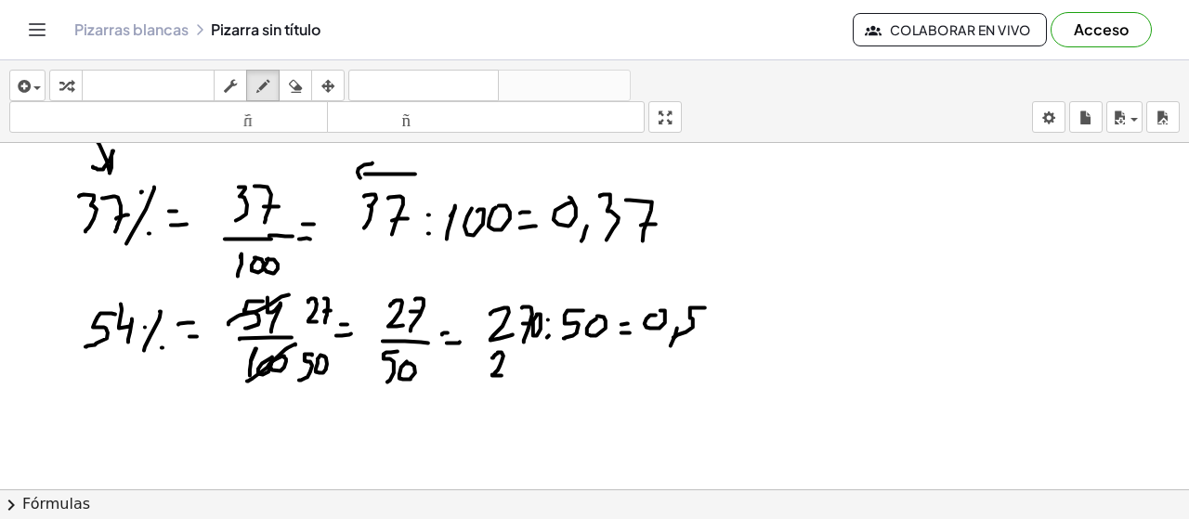
drag, startPoint x: 492, startPoint y: 358, endPoint x: 502, endPoint y: 375, distance: 19.9
drag, startPoint x: 517, startPoint y: 350, endPoint x: 509, endPoint y: 371, distance: 21.7
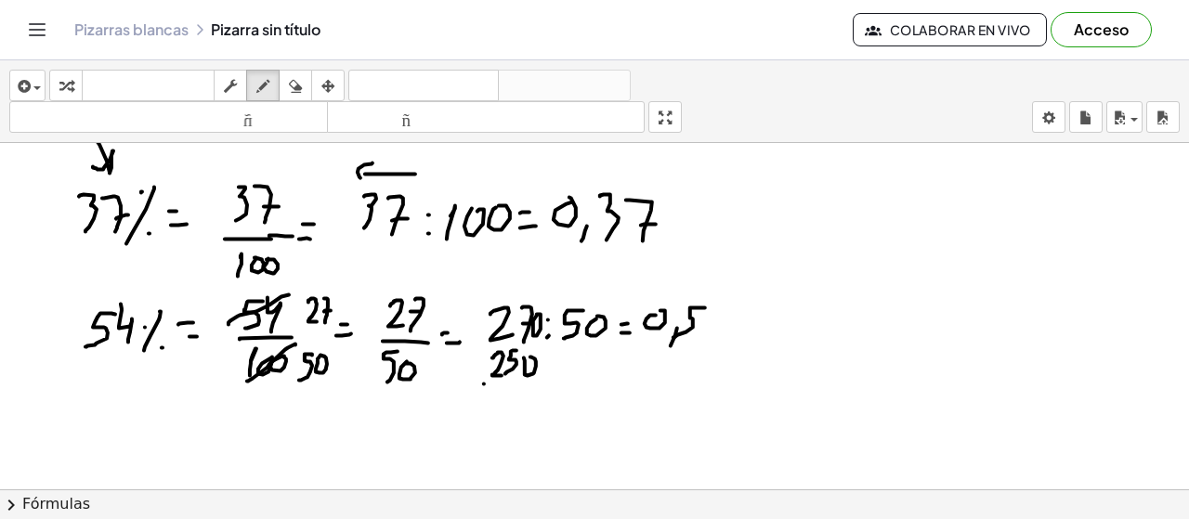
drag, startPoint x: 484, startPoint y: 384, endPoint x: 543, endPoint y: 387, distance: 58.6
drag, startPoint x: 508, startPoint y: 404, endPoint x: 521, endPoint y: 420, distance: 20.5
drag, startPoint x: 532, startPoint y: 408, endPoint x: 542, endPoint y: 406, distance: 9.5
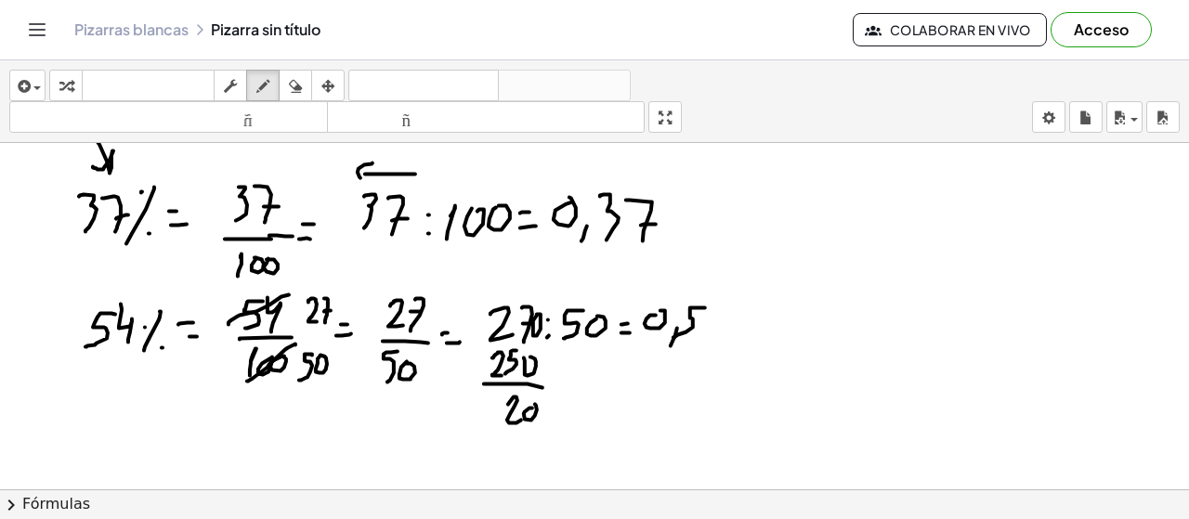
drag, startPoint x: 549, startPoint y: 406, endPoint x: 570, endPoint y: 404, distance: 21.4
drag, startPoint x: 718, startPoint y: 304, endPoint x: 719, endPoint y: 337, distance: 33.5
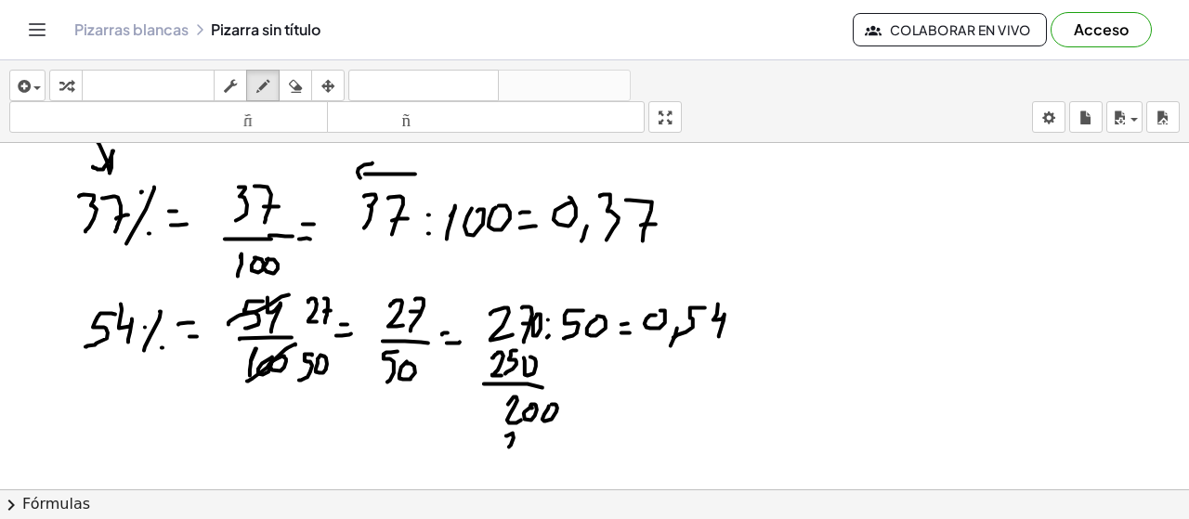
drag, startPoint x: 506, startPoint y: 436, endPoint x: 524, endPoint y: 437, distance: 17.7
drag, startPoint x: 519, startPoint y: 440, endPoint x: 528, endPoint y: 436, distance: 9.6
drag, startPoint x: 537, startPoint y: 447, endPoint x: 552, endPoint y: 444, distance: 15.1
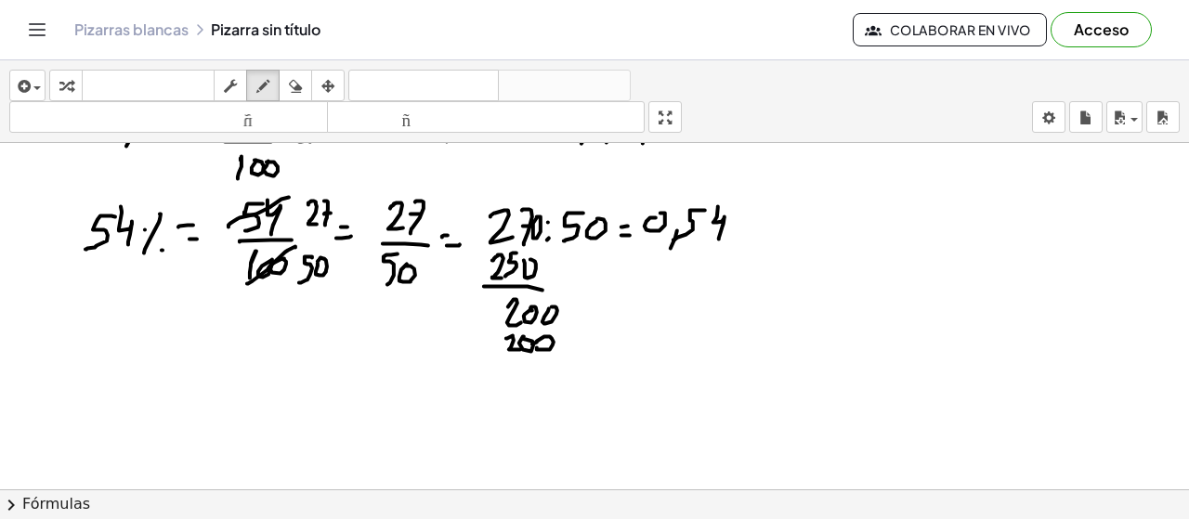
drag, startPoint x: 504, startPoint y: 358, endPoint x: 628, endPoint y: 363, distance: 124.6
drag, startPoint x: 554, startPoint y: 378, endPoint x: 505, endPoint y: 426, distance: 68.3
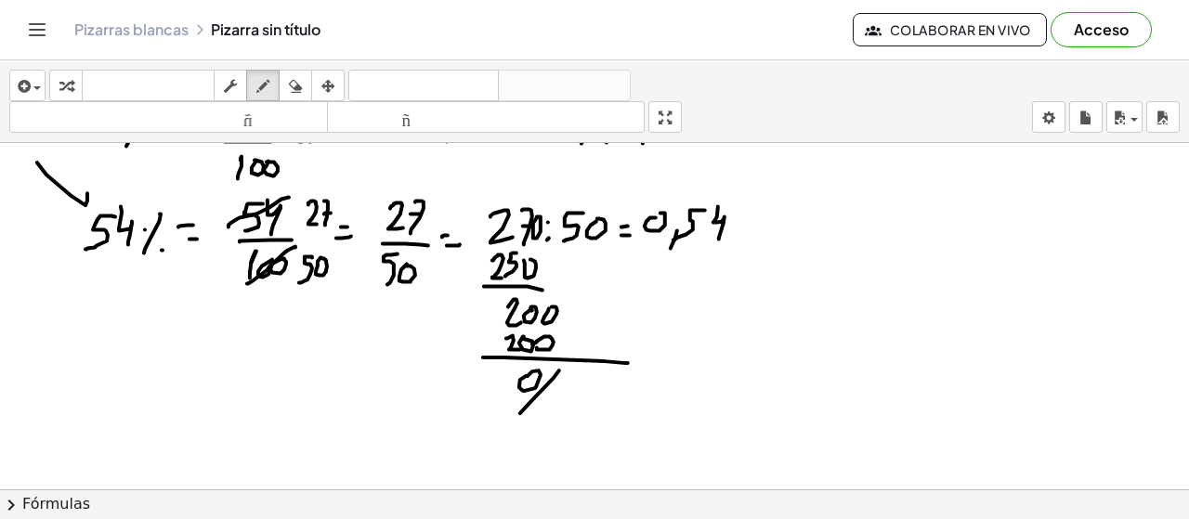
drag, startPoint x: 46, startPoint y: 175, endPoint x: 53, endPoint y: 215, distance: 40.5
drag, startPoint x: 300, startPoint y: 82, endPoint x: 302, endPoint y: 103, distance: 21.4
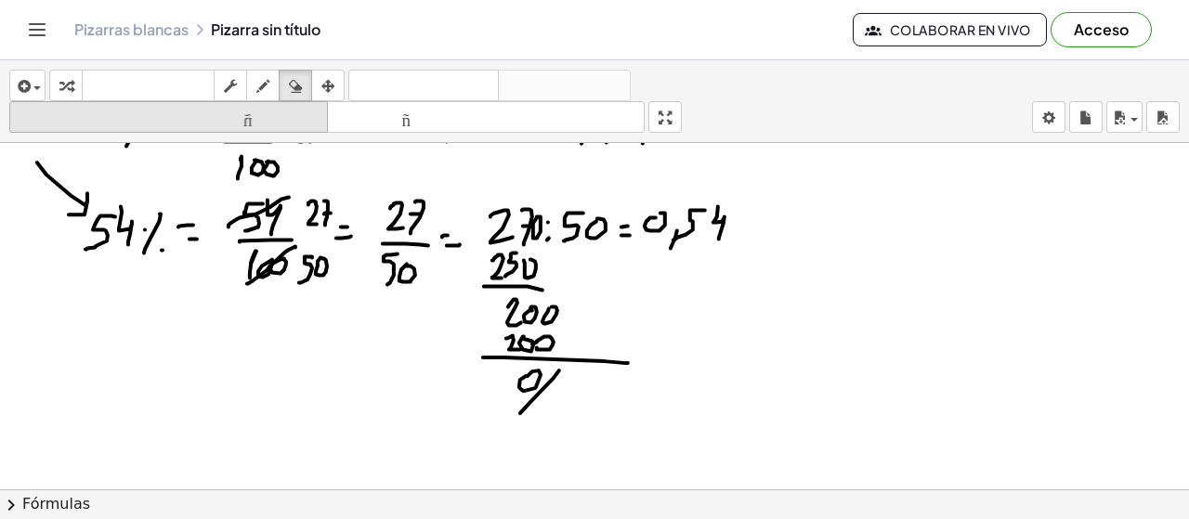
click at [301, 82] on icon "button" at bounding box center [295, 86] width 13 height 22
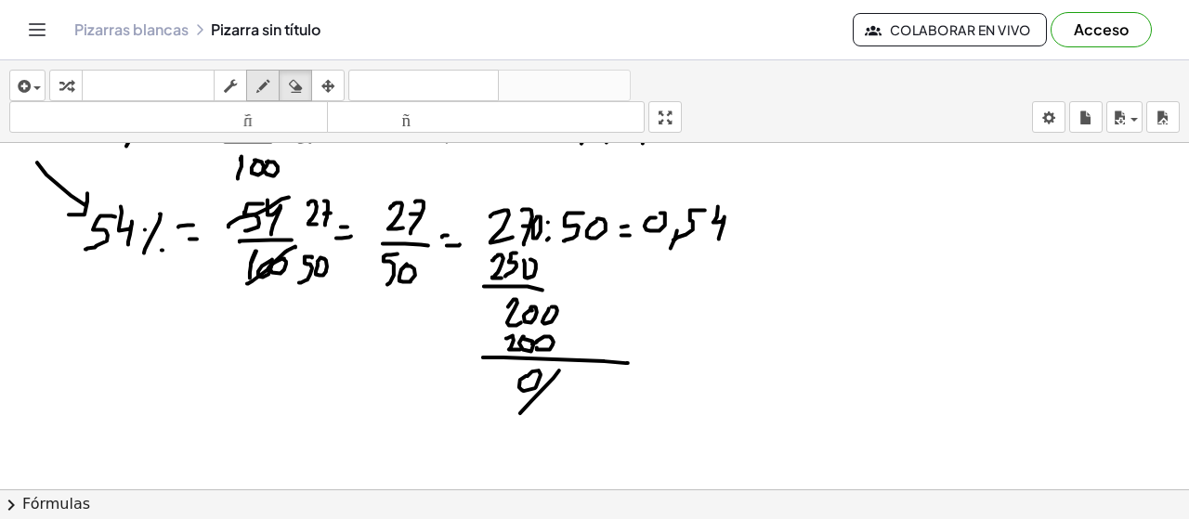
click at [272, 84] on div "button" at bounding box center [263, 85] width 24 height 22
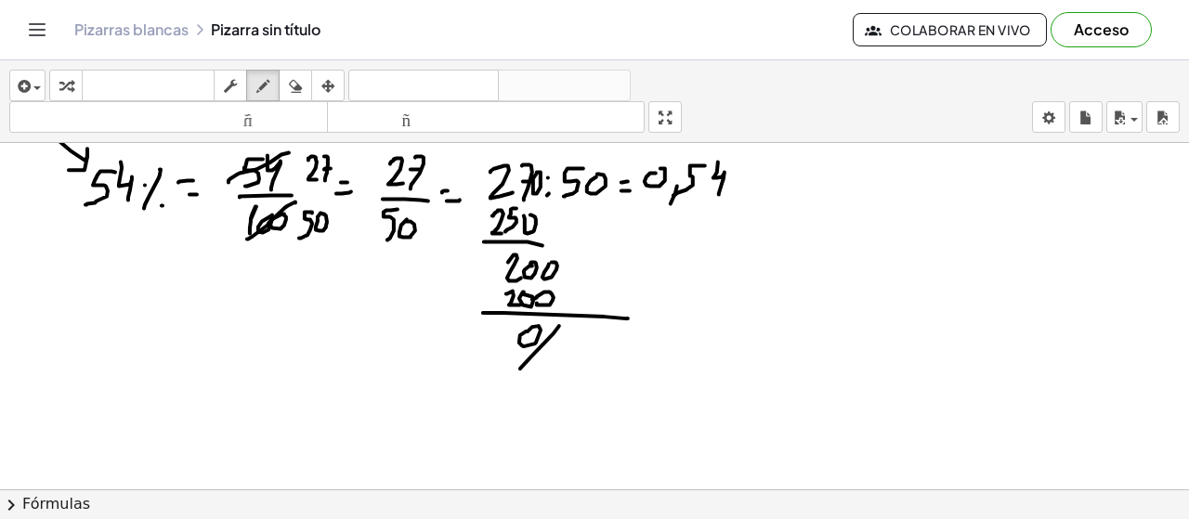
scroll to position [5942, 0]
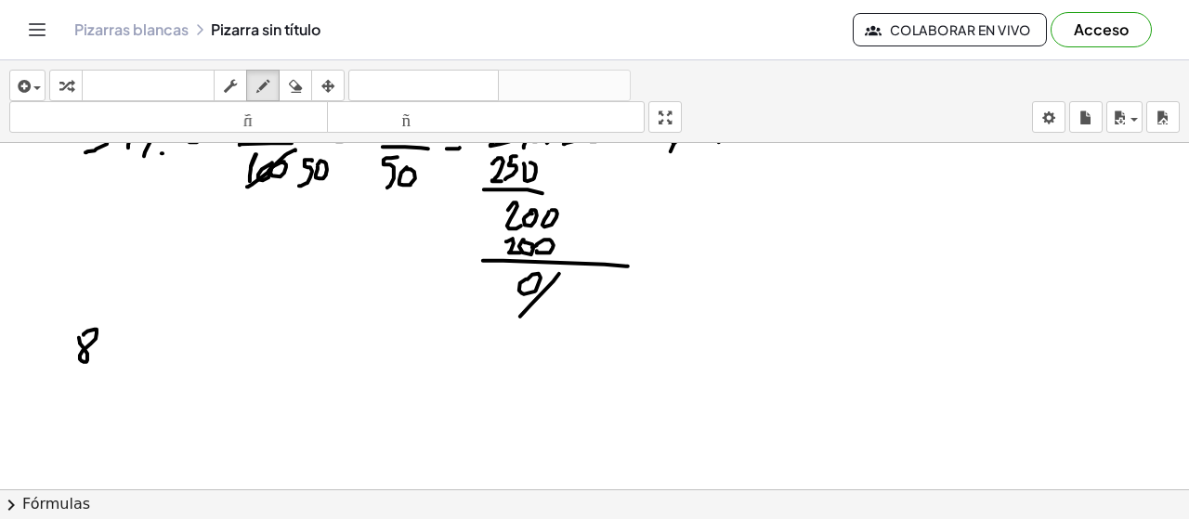
drag, startPoint x: 98, startPoint y: 330, endPoint x: 101, endPoint y: 357, distance: 27.1
drag, startPoint x: 142, startPoint y: 333, endPoint x: 117, endPoint y: 360, distance: 36.8
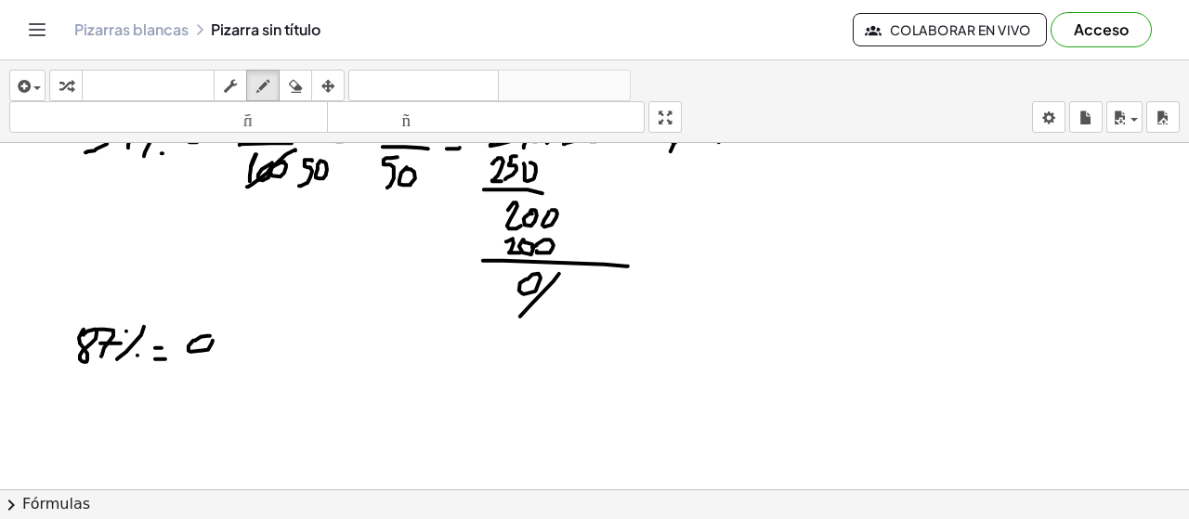
drag, startPoint x: 219, startPoint y: 355, endPoint x: 212, endPoint y: 361, distance: 9.9
drag, startPoint x: 229, startPoint y: 327, endPoint x: 242, endPoint y: 328, distance: 13.0
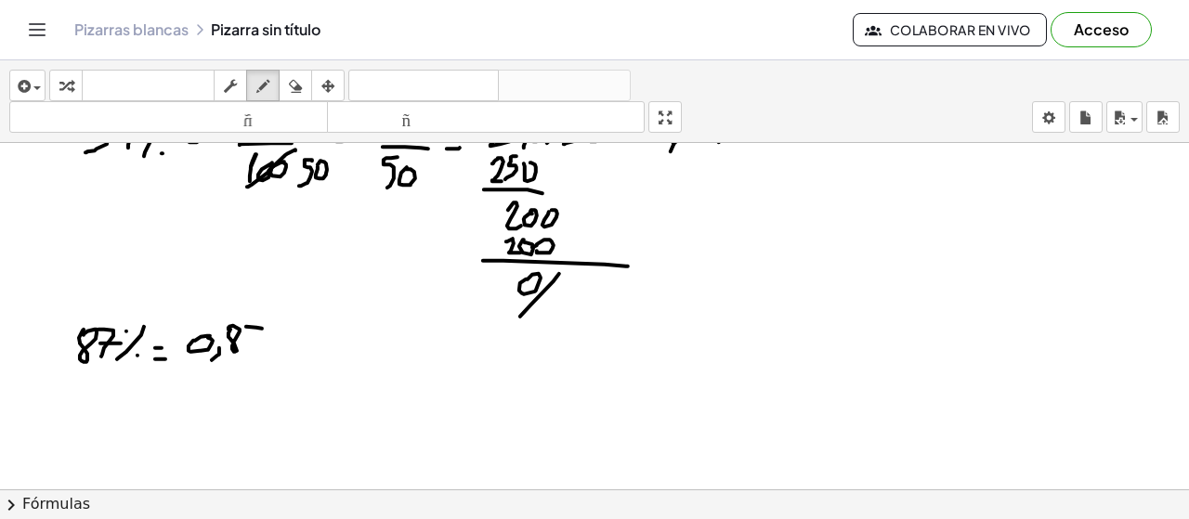
drag, startPoint x: 262, startPoint y: 329, endPoint x: 251, endPoint y: 358, distance: 30.9
drag, startPoint x: 285, startPoint y: 352, endPoint x: 296, endPoint y: 352, distance: 11.1
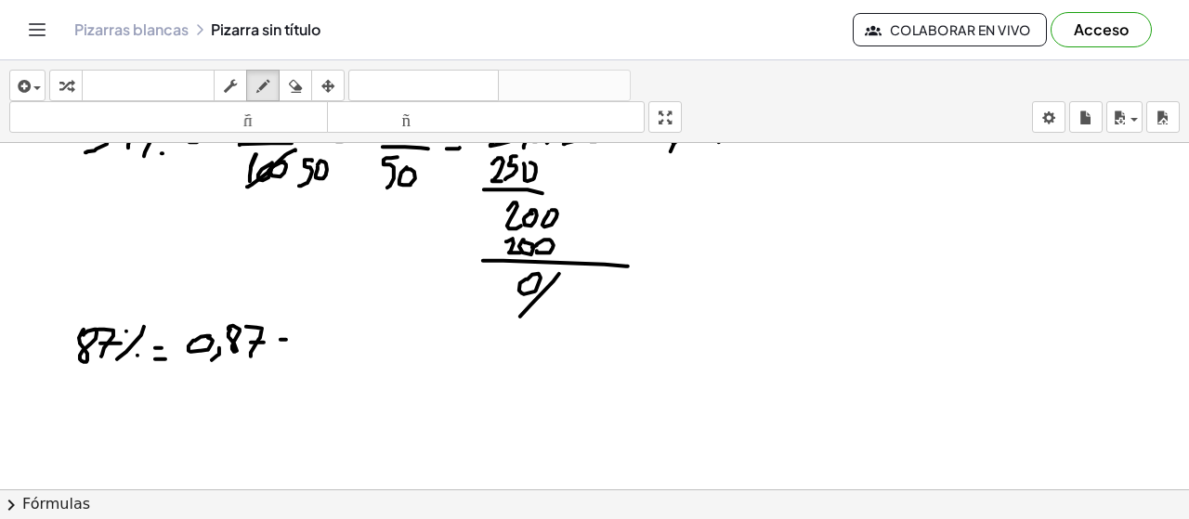
drag, startPoint x: 347, startPoint y: 314, endPoint x: 346, endPoint y: 345, distance: 30.7
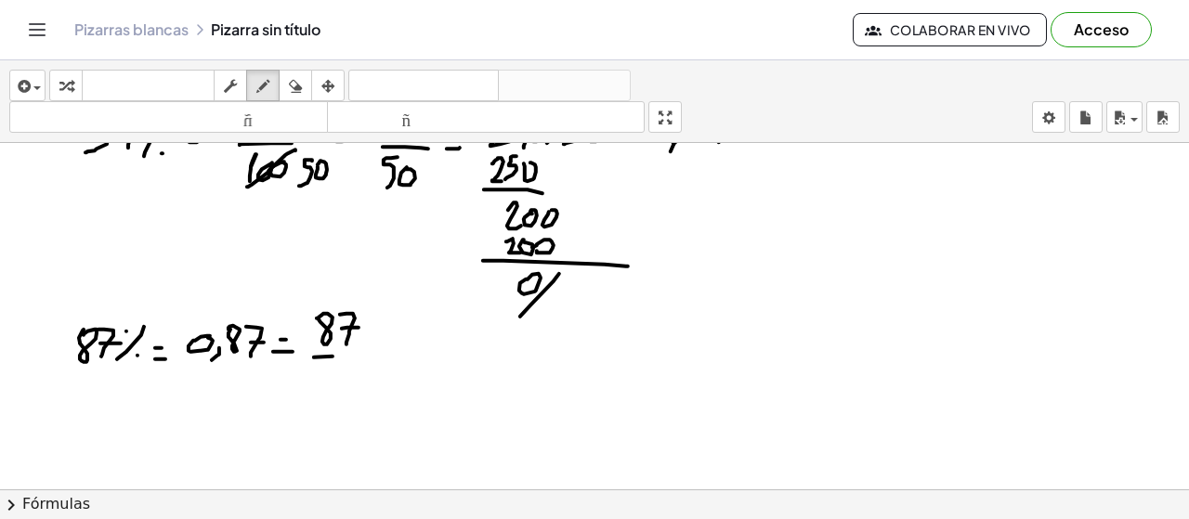
drag, startPoint x: 333, startPoint y: 357, endPoint x: 357, endPoint y: 360, distance: 24.3
drag, startPoint x: 313, startPoint y: 384, endPoint x: 314, endPoint y: 396, distance: 12.1
drag, startPoint x: 334, startPoint y: 377, endPoint x: 347, endPoint y: 376, distance: 14.0
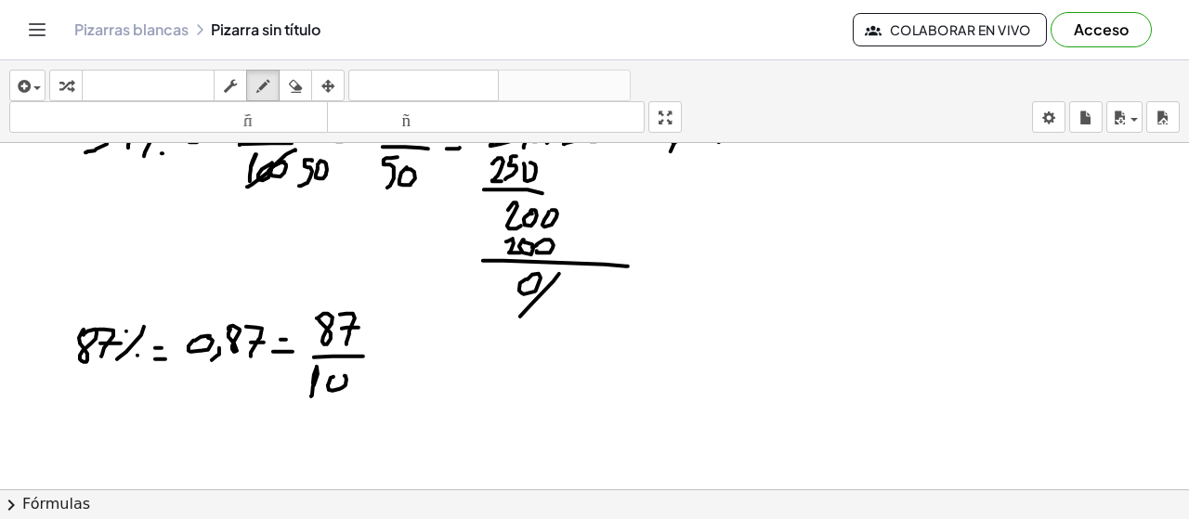
drag, startPoint x: 360, startPoint y: 290, endPoint x: 312, endPoint y: 288, distance: 48.3
drag, startPoint x: 307, startPoint y: 276, endPoint x: 312, endPoint y: 300, distance: 24.8
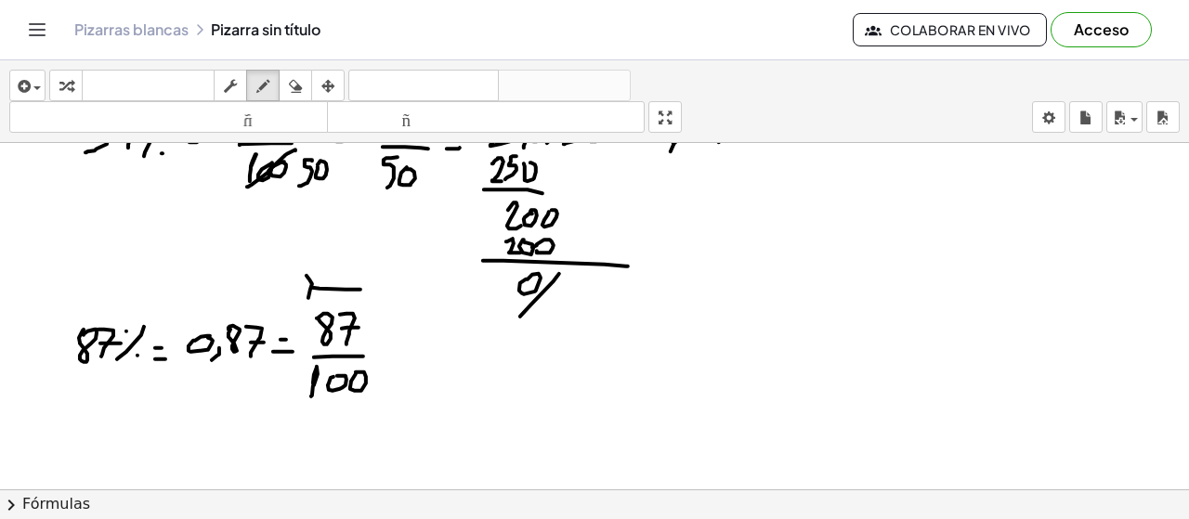
click at [305, 85] on div "button" at bounding box center [295, 85] width 24 height 22
drag, startPoint x: 347, startPoint y: 268, endPoint x: 292, endPoint y: 142, distance: 136.9
click at [262, 84] on icon "button" at bounding box center [262, 86] width 13 height 22
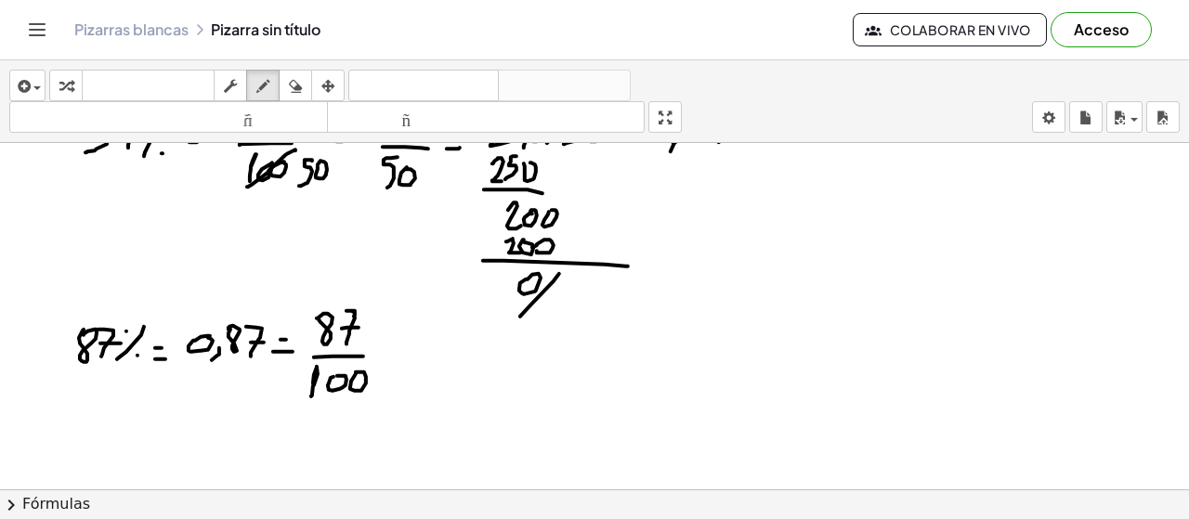
drag, startPoint x: 58, startPoint y: 252, endPoint x: 65, endPoint y: 304, distance: 52.6
drag, startPoint x: 354, startPoint y: 293, endPoint x: 326, endPoint y: 289, distance: 28.1
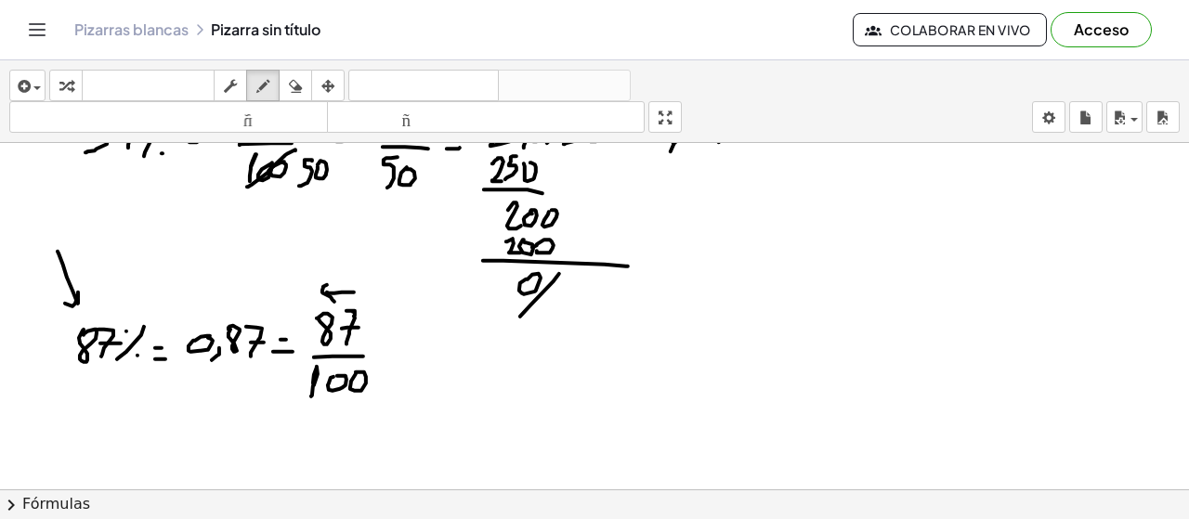
drag, startPoint x: 322, startPoint y: 292, endPoint x: 334, endPoint y: 302, distance: 15.8
click at [299, 77] on icon "button" at bounding box center [295, 86] width 13 height 22
drag, startPoint x: 300, startPoint y: 257, endPoint x: 289, endPoint y: 195, distance: 63.2
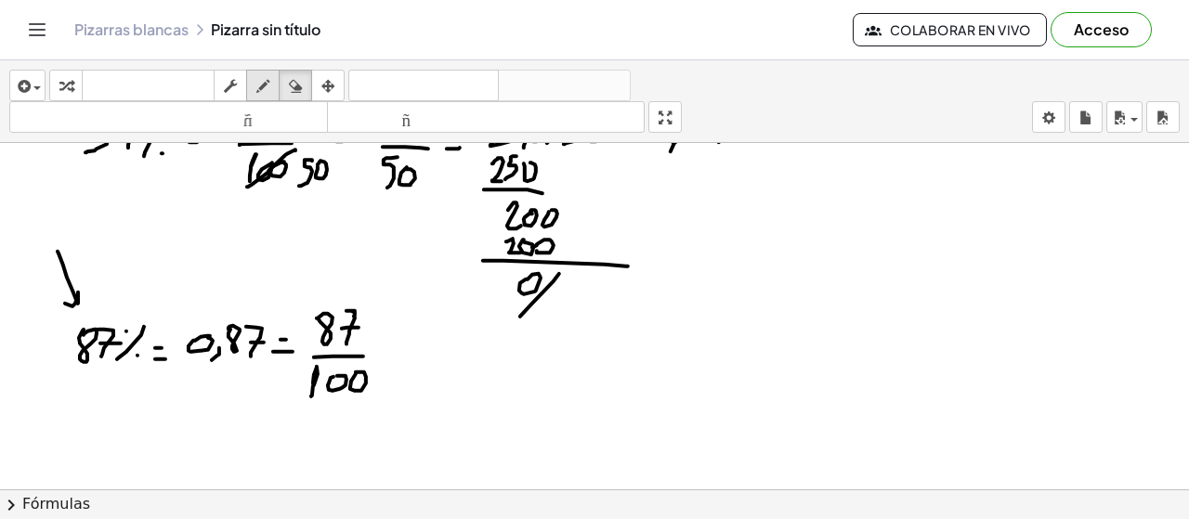
click at [270, 79] on div "button" at bounding box center [263, 85] width 24 height 22
drag, startPoint x: 914, startPoint y: 183, endPoint x: 925, endPoint y: 185, distance: 11.3
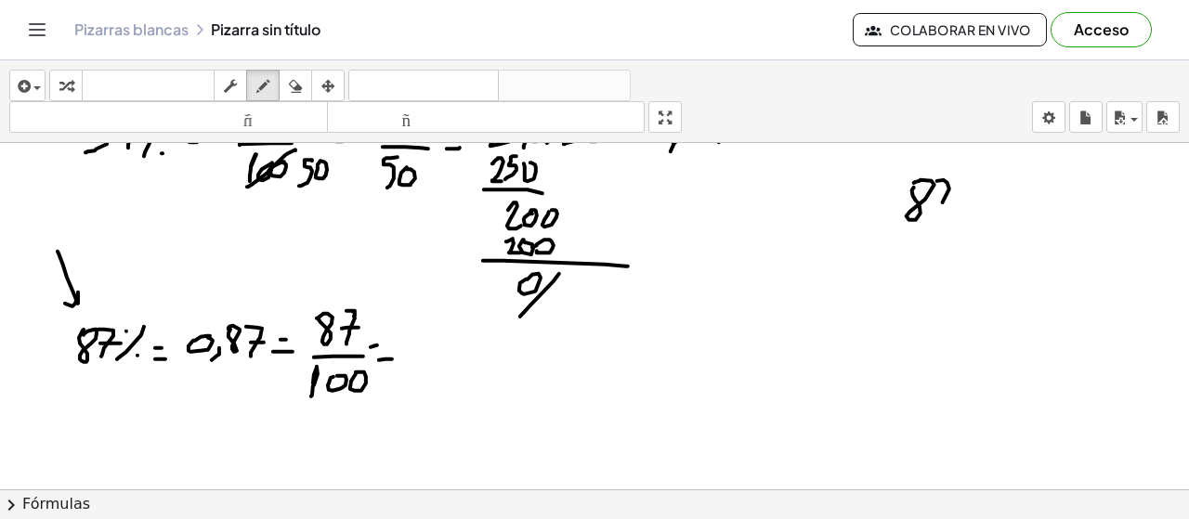
drag, startPoint x: 944, startPoint y: 180, endPoint x: 938, endPoint y: 219, distance: 39.4
drag, startPoint x: 938, startPoint y: 203, endPoint x: 965, endPoint y: 199, distance: 27.2
drag, startPoint x: 970, startPoint y: 168, endPoint x: 955, endPoint y: 285, distance: 118.0
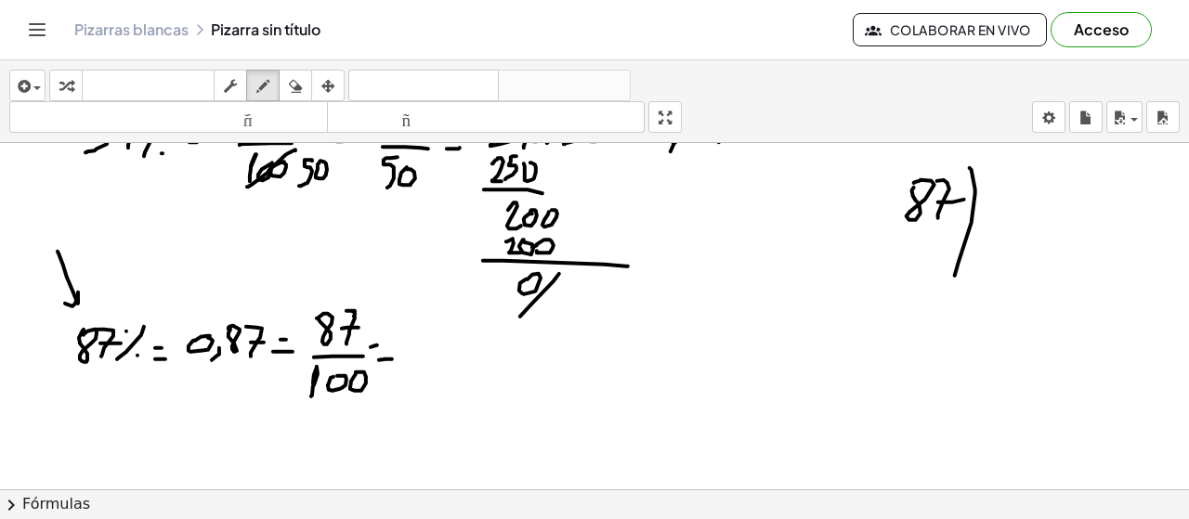
drag, startPoint x: 292, startPoint y: 85, endPoint x: 411, endPoint y: 124, distance: 125.1
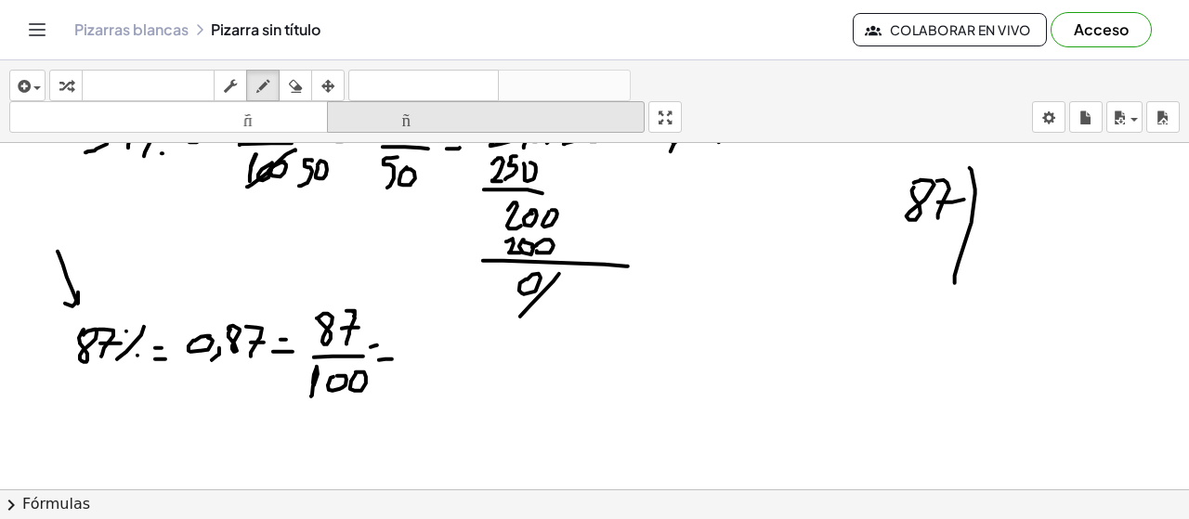
click at [292, 85] on icon "button" at bounding box center [295, 86] width 13 height 22
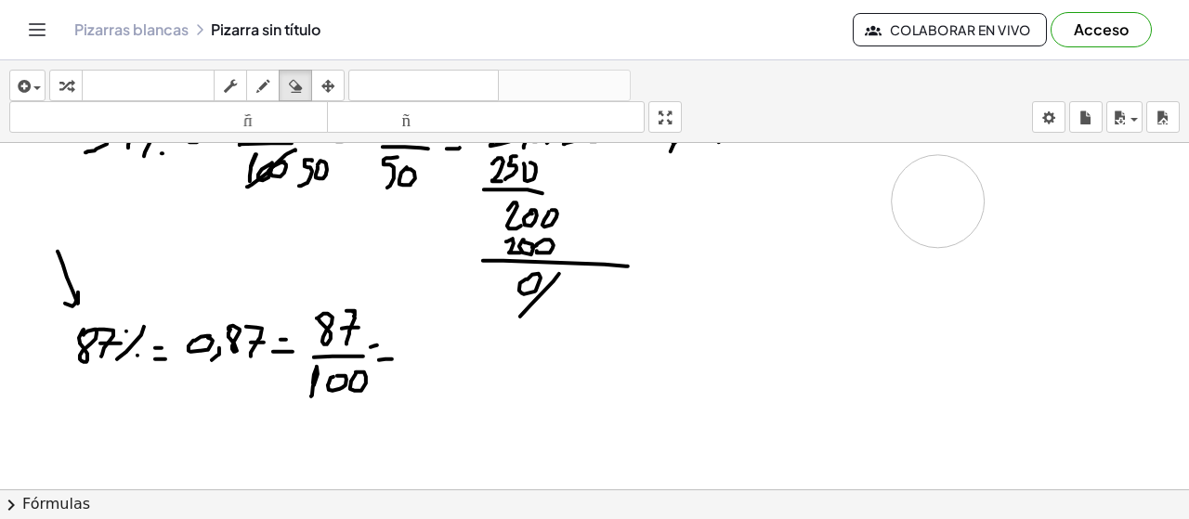
drag, startPoint x: 987, startPoint y: 259, endPoint x: 323, endPoint y: 155, distance: 671.4
click at [264, 88] on icon "button" at bounding box center [262, 86] width 13 height 22
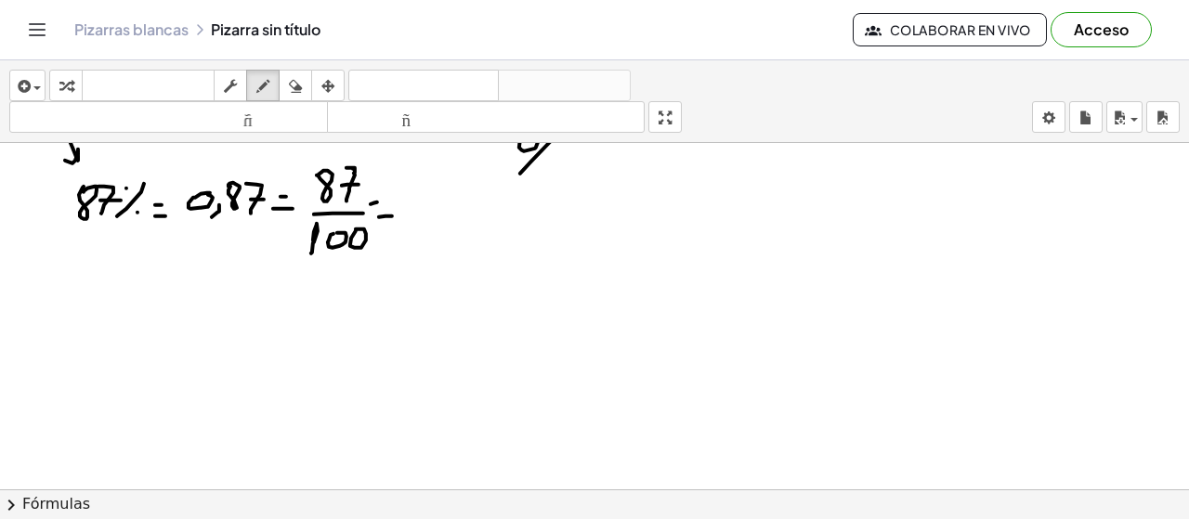
scroll to position [6167, 0]
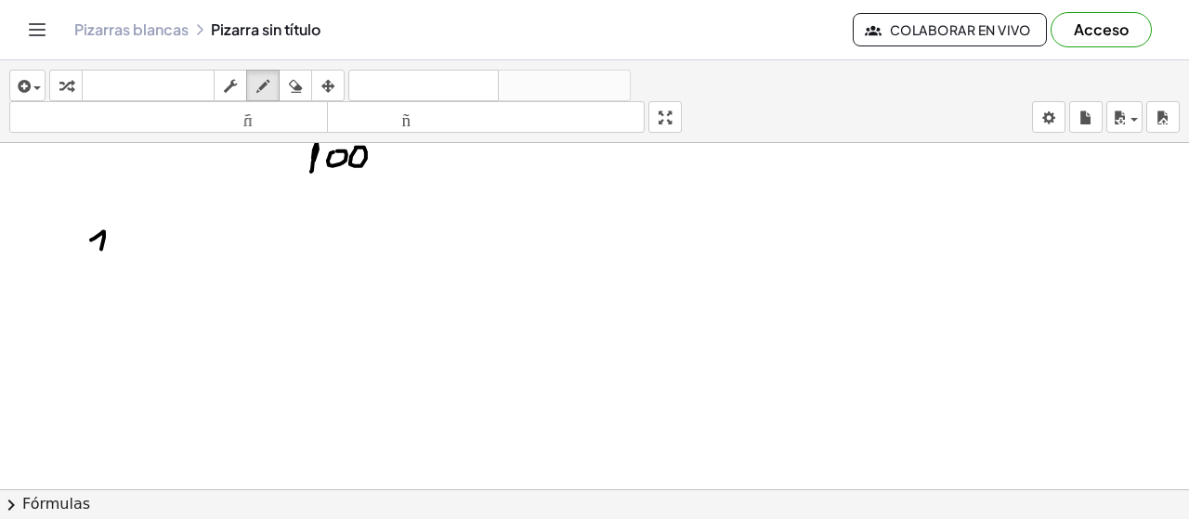
drag, startPoint x: 91, startPoint y: 240, endPoint x: 98, endPoint y: 264, distance: 25.3
drag, startPoint x: 121, startPoint y: 237, endPoint x: 155, endPoint y: 235, distance: 34.4
drag, startPoint x: 138, startPoint y: 268, endPoint x: 145, endPoint y: 251, distance: 17.9
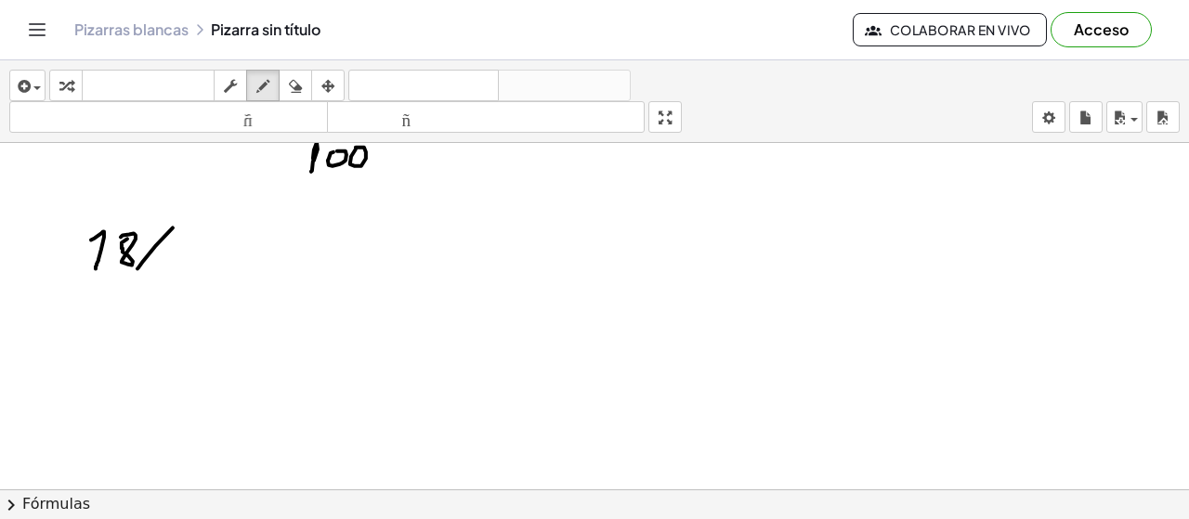
drag, startPoint x: 147, startPoint y: 231, endPoint x: 156, endPoint y: 259, distance: 29.4
drag, startPoint x: 203, startPoint y: 247, endPoint x: 196, endPoint y: 256, distance: 11.3
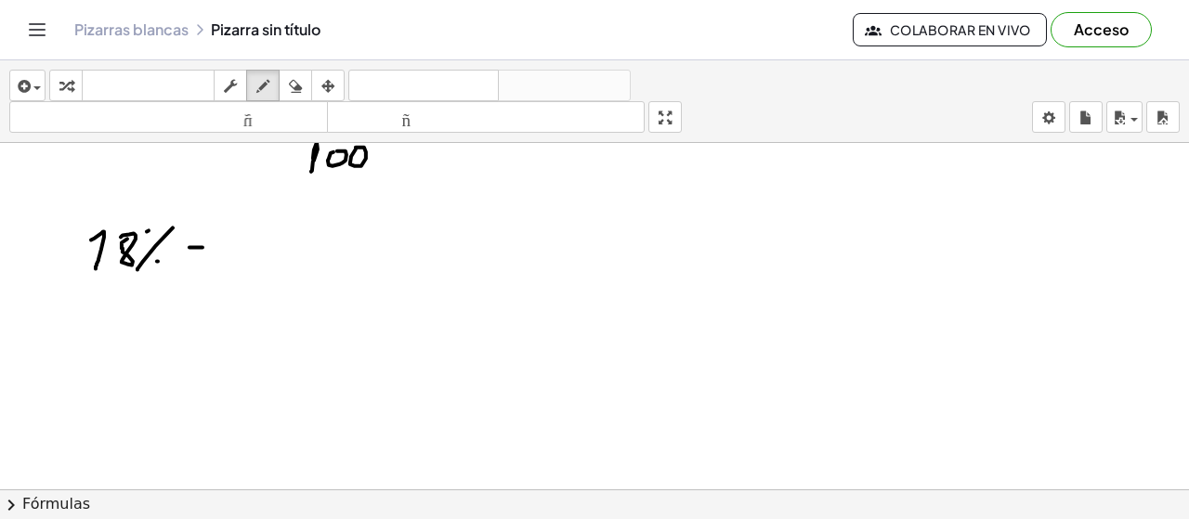
drag, startPoint x: 188, startPoint y: 260, endPoint x: 217, endPoint y: 260, distance: 29.7
drag, startPoint x: 273, startPoint y: 242, endPoint x: 293, endPoint y: 247, distance: 20.1
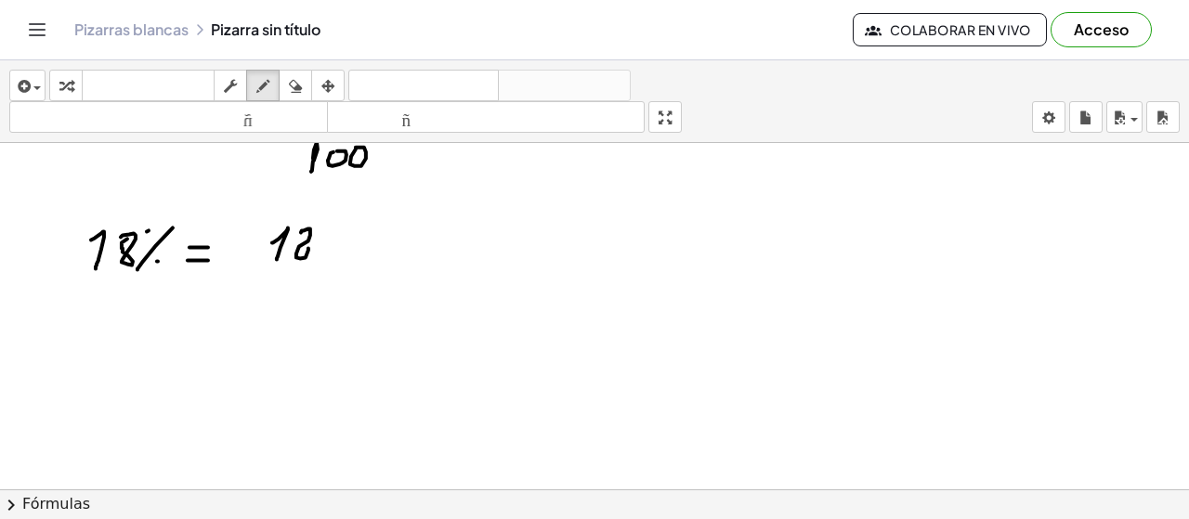
drag, startPoint x: 286, startPoint y: 265, endPoint x: 314, endPoint y: 280, distance: 31.6
drag, startPoint x: 277, startPoint y: 282, endPoint x: 281, endPoint y: 302, distance: 20.1
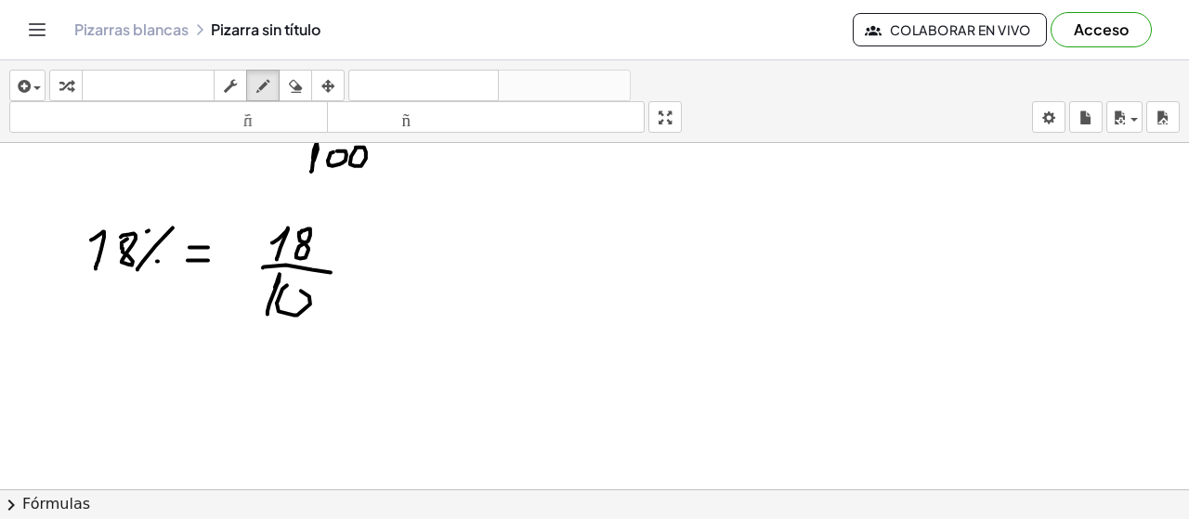
drag, startPoint x: 277, startPoint y: 303, endPoint x: 305, endPoint y: 289, distance: 31.2
drag, startPoint x: 316, startPoint y: 287, endPoint x: 331, endPoint y: 272, distance: 21.0
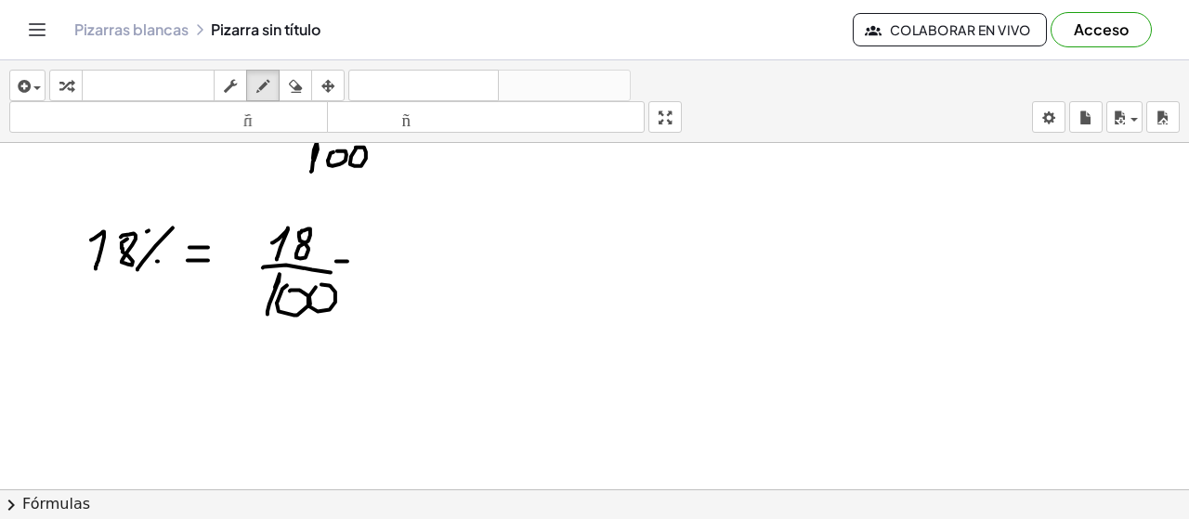
drag, startPoint x: 425, startPoint y: 259, endPoint x: 416, endPoint y: 278, distance: 20.8
drag, startPoint x: 453, startPoint y: 233, endPoint x: 442, endPoint y: 271, distance: 39.7
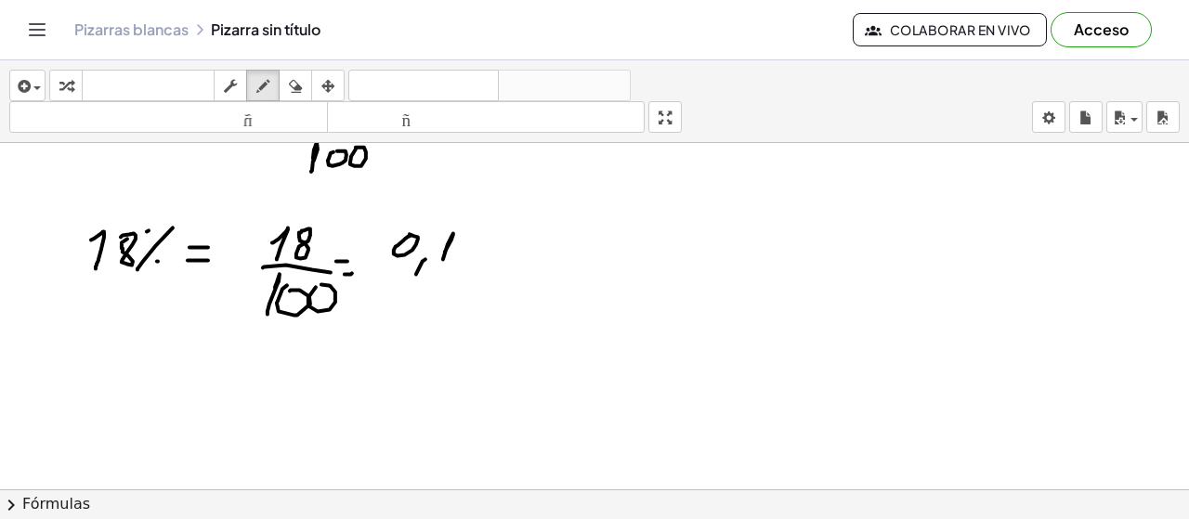
drag, startPoint x: 470, startPoint y: 235, endPoint x: 487, endPoint y: 234, distance: 16.7
drag, startPoint x: 513, startPoint y: 248, endPoint x: 501, endPoint y: 248, distance: 12.1
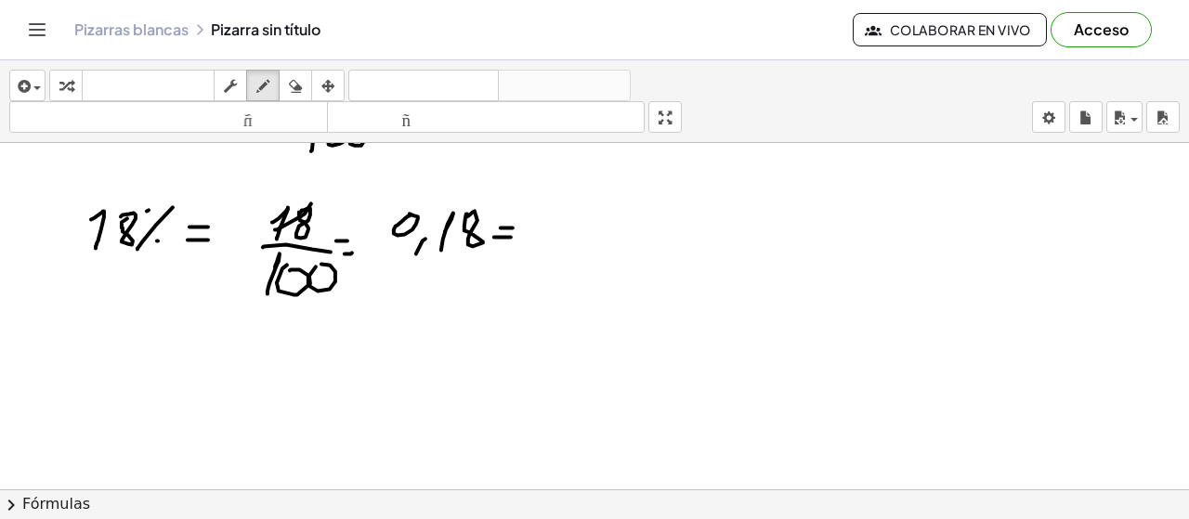
drag, startPoint x: 311, startPoint y: 203, endPoint x: 276, endPoint y: 227, distance: 42.3
drag, startPoint x: 339, startPoint y: 177, endPoint x: 310, endPoint y: 232, distance: 62.7
drag, startPoint x: 321, startPoint y: 260, endPoint x: 279, endPoint y: 298, distance: 57.2
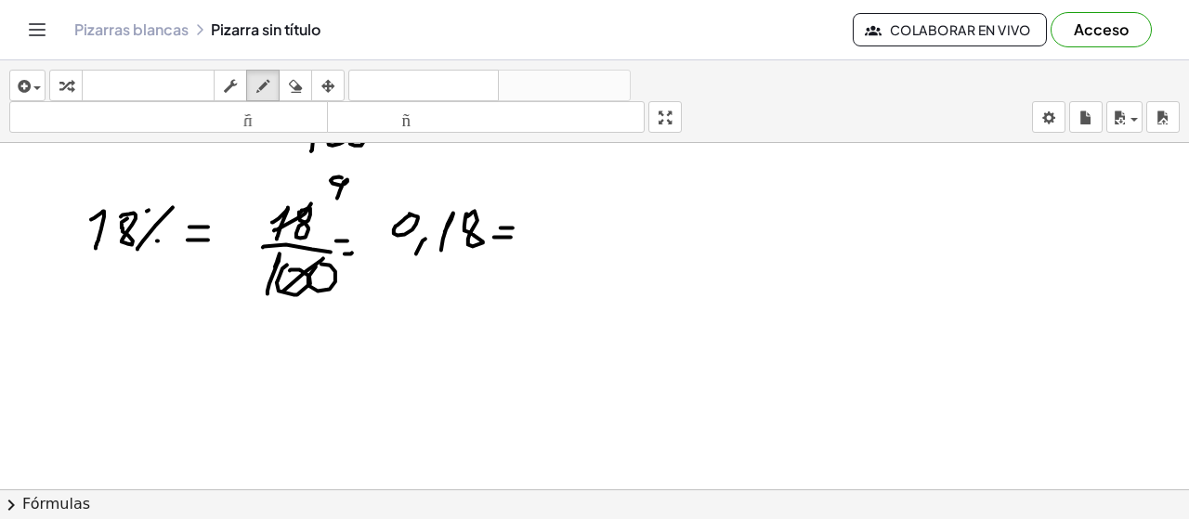
drag, startPoint x: 353, startPoint y: 289, endPoint x: 353, endPoint y: 307, distance: 18.6
drag, startPoint x: 569, startPoint y: 198, endPoint x: 563, endPoint y: 237, distance: 39.4
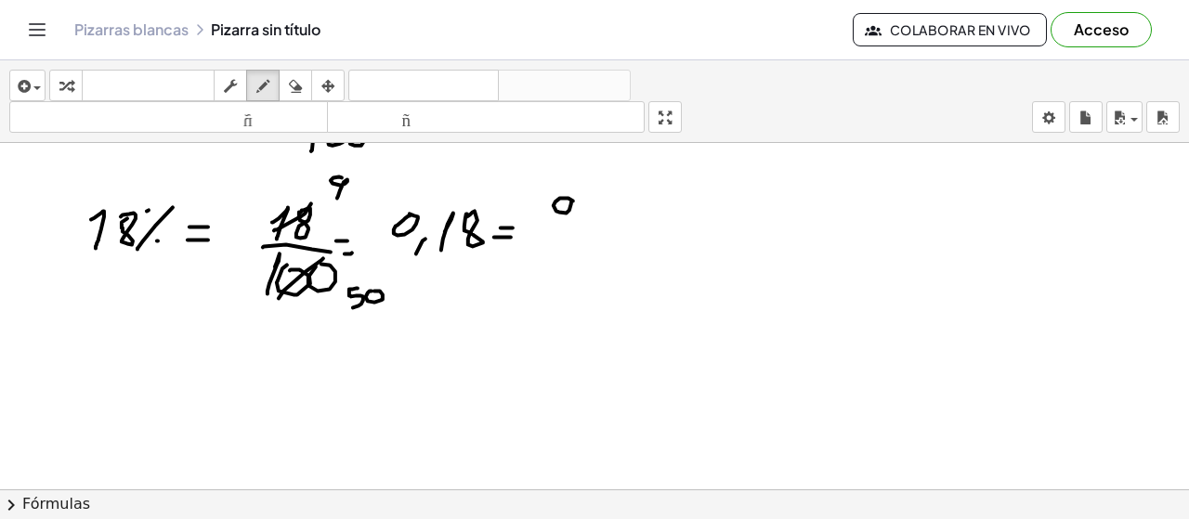
drag, startPoint x: 546, startPoint y: 239, endPoint x: 578, endPoint y: 241, distance: 31.6
drag, startPoint x: 569, startPoint y: 250, endPoint x: 578, endPoint y: 273, distance: 25.0
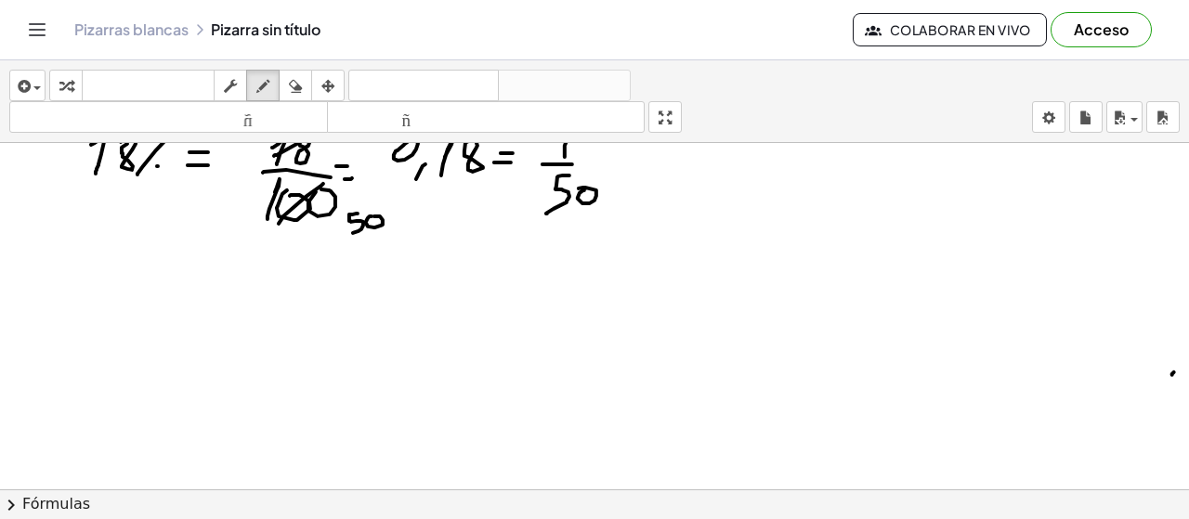
scroll to position [6248, 0]
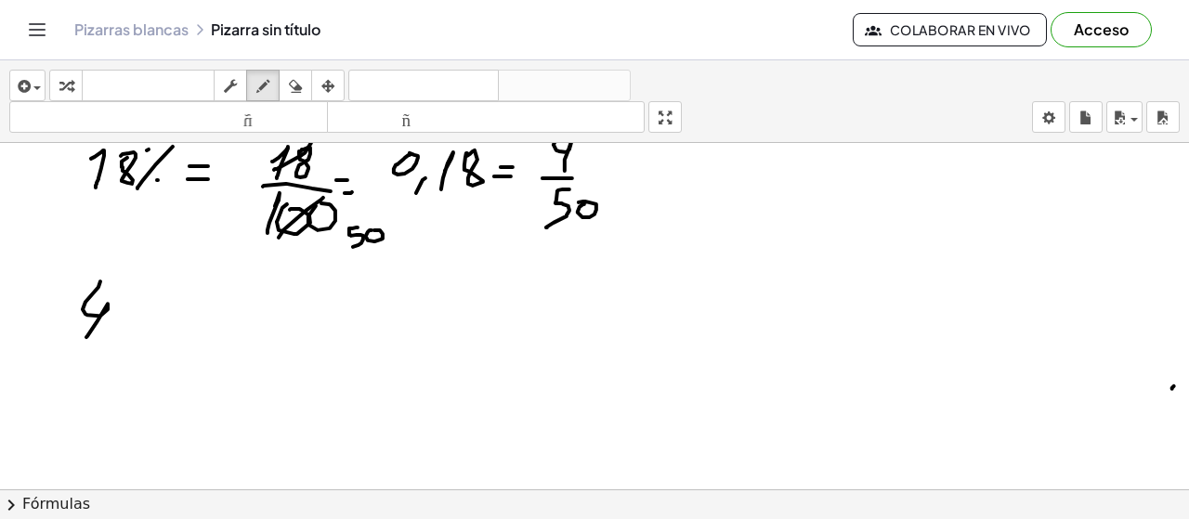
drag, startPoint x: 100, startPoint y: 281, endPoint x: 92, endPoint y: 338, distance: 57.3
drag, startPoint x: 113, startPoint y: 324, endPoint x: 145, endPoint y: 312, distance: 33.8
drag, startPoint x: 182, startPoint y: 309, endPoint x: 145, endPoint y: 361, distance: 63.9
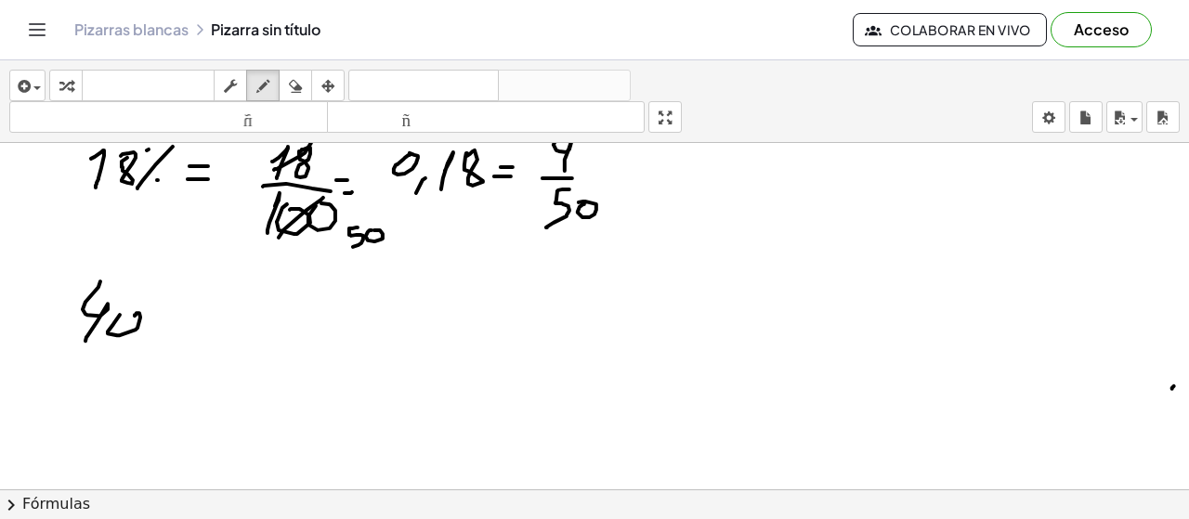
drag, startPoint x: 184, startPoint y: 342, endPoint x: 199, endPoint y: 325, distance: 22.4
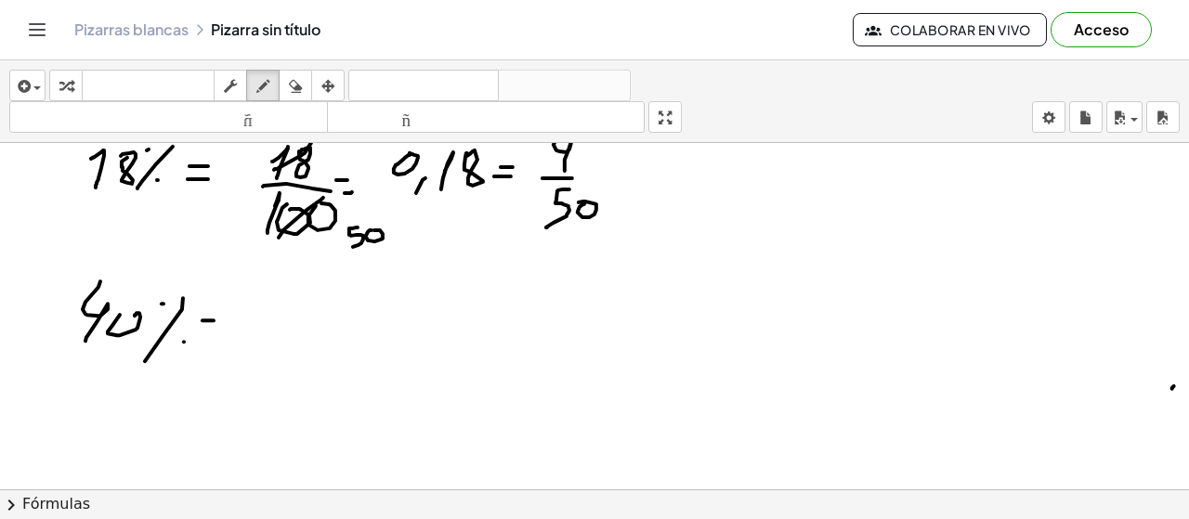
drag, startPoint x: 210, startPoint y: 333, endPoint x: 225, endPoint y: 332, distance: 14.9
drag, startPoint x: 200, startPoint y: 268, endPoint x: 100, endPoint y: 274, distance: 99.6
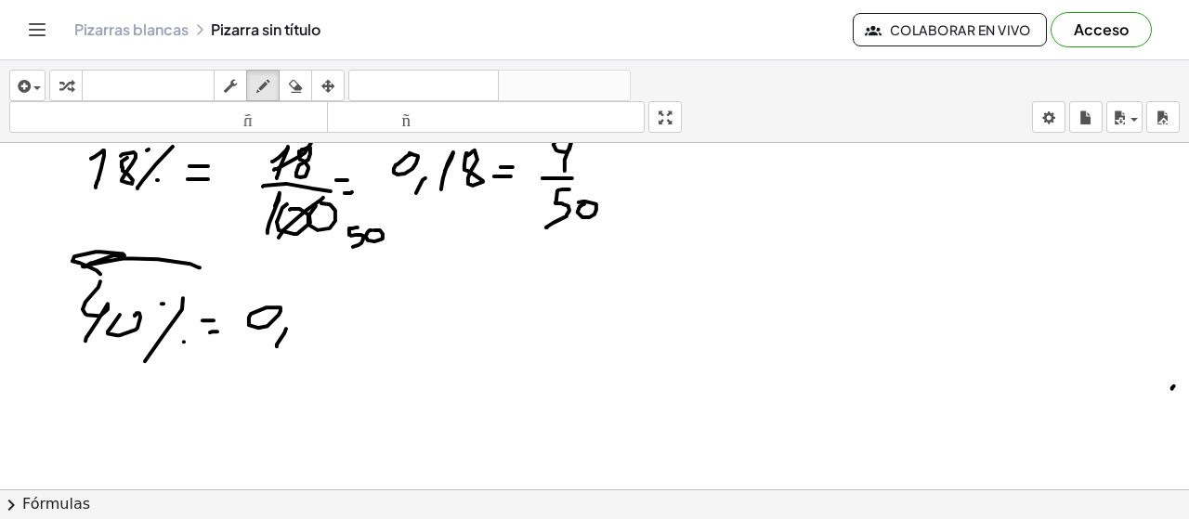
drag, startPoint x: 277, startPoint y: 347, endPoint x: 296, endPoint y: 336, distance: 22.0
drag, startPoint x: 311, startPoint y: 300, endPoint x: 317, endPoint y: 333, distance: 33.0
drag, startPoint x: 319, startPoint y: 322, endPoint x: 329, endPoint y: 312, distance: 14.5
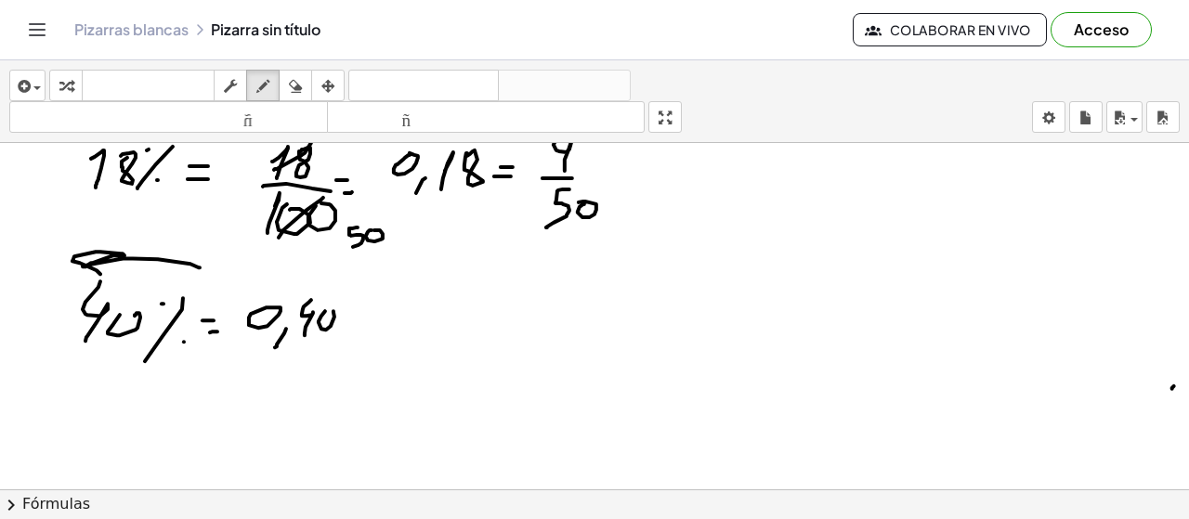
drag, startPoint x: 346, startPoint y: 312, endPoint x: 357, endPoint y: 316, distance: 11.8
drag, startPoint x: 398, startPoint y: 283, endPoint x: 406, endPoint y: 319, distance: 36.3
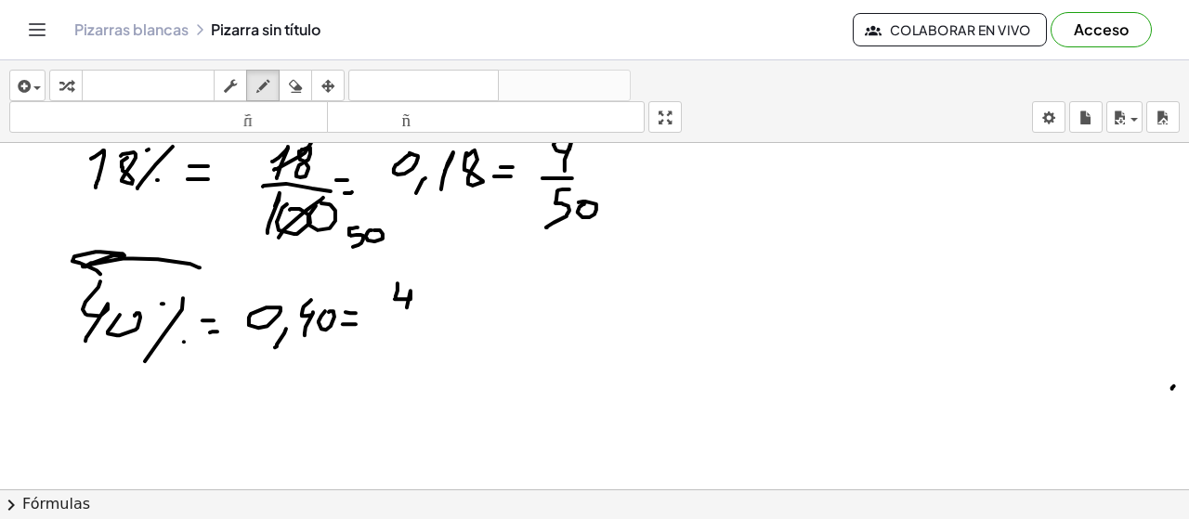
drag, startPoint x: 418, startPoint y: 309, endPoint x: 425, endPoint y: 300, distance: 11.3
drag, startPoint x: 393, startPoint y: 324, endPoint x: 443, endPoint y: 324, distance: 50.2
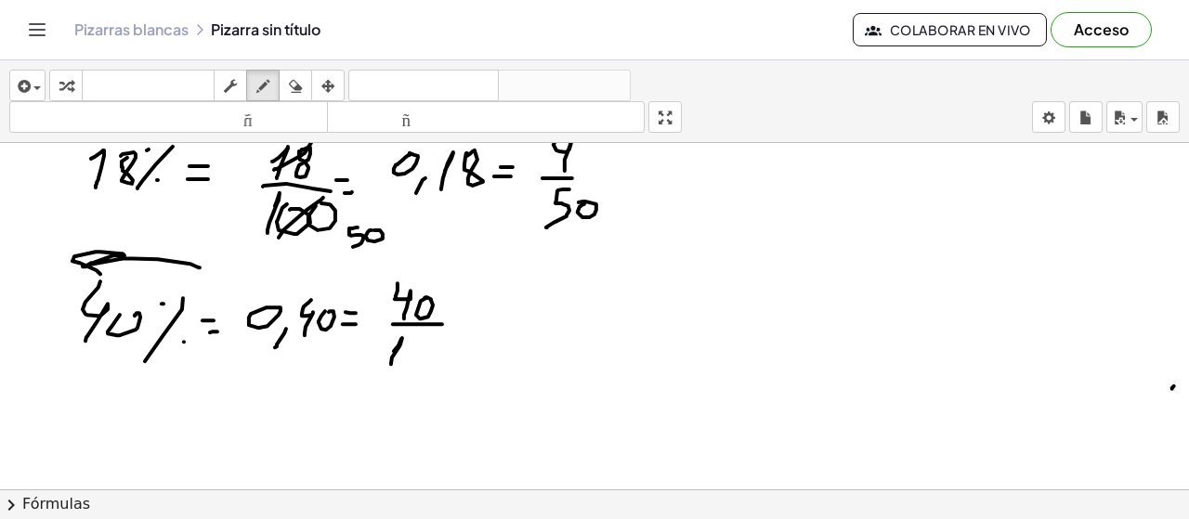
drag, startPoint x: 399, startPoint y: 346, endPoint x: 391, endPoint y: 365, distance: 20.9
drag, startPoint x: 406, startPoint y: 356, endPoint x: 422, endPoint y: 345, distance: 19.3
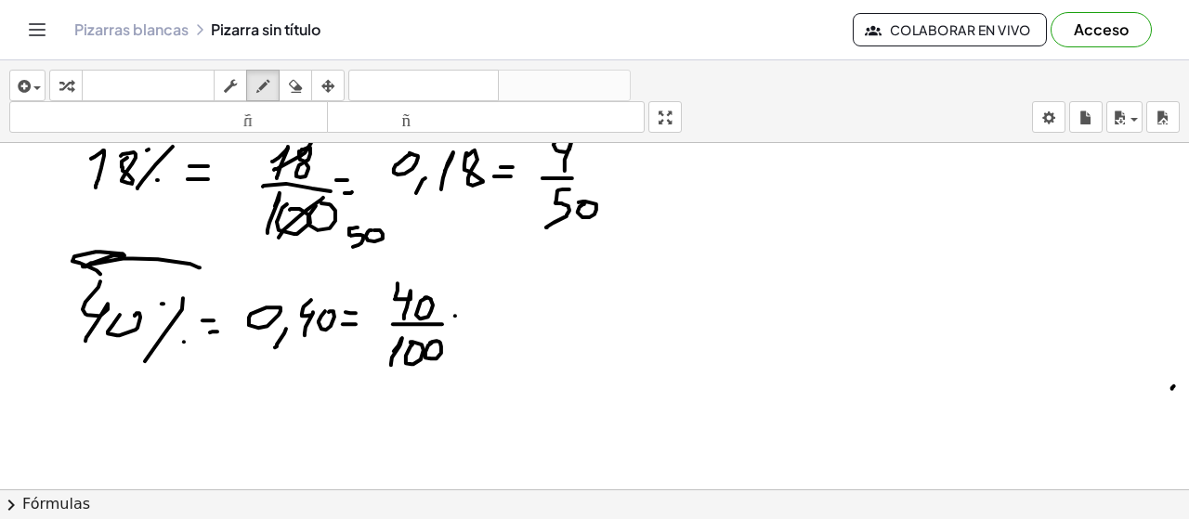
drag, startPoint x: 463, startPoint y: 330, endPoint x: 476, endPoint y: 326, distance: 13.5
drag, startPoint x: 438, startPoint y: 288, endPoint x: 422, endPoint y: 317, distance: 33.3
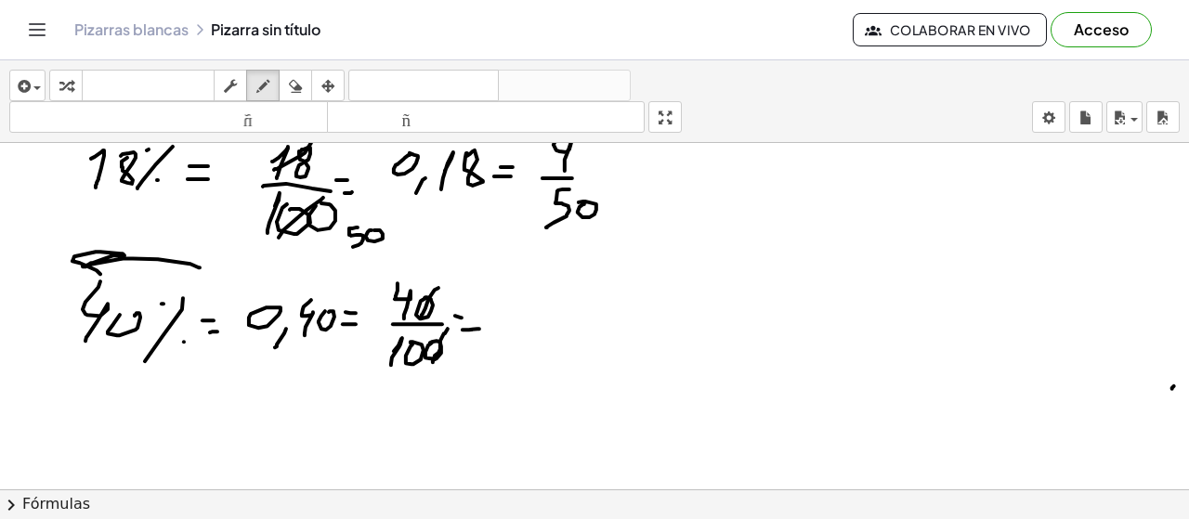
drag, startPoint x: 445, startPoint y: 334, endPoint x: 431, endPoint y: 363, distance: 32.8
drag, startPoint x: 414, startPoint y: 283, endPoint x: 398, endPoint y: 311, distance: 32.5
drag, startPoint x: 392, startPoint y: 258, endPoint x: 399, endPoint y: 294, distance: 36.1
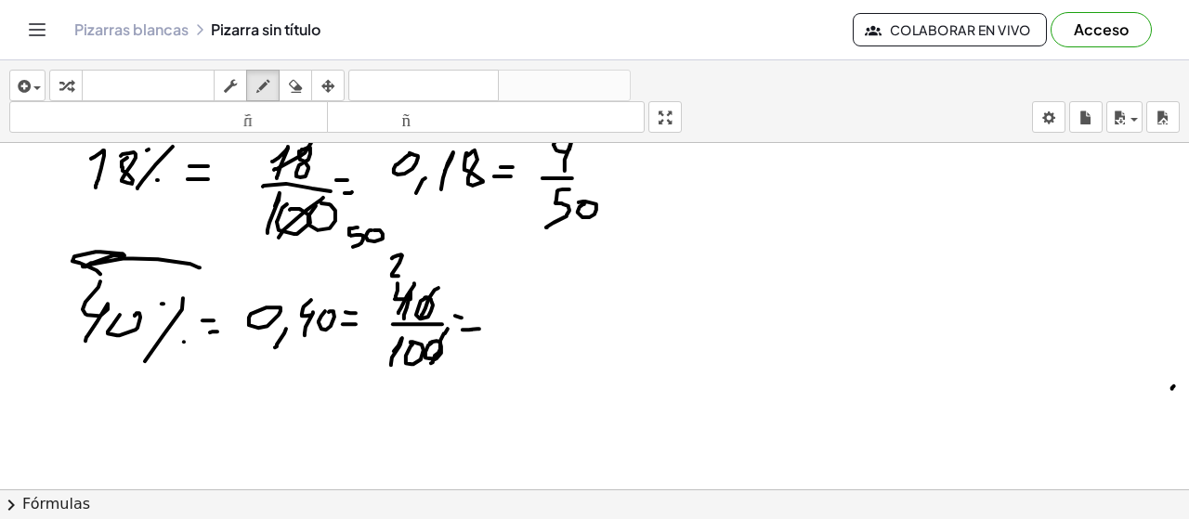
drag, startPoint x: 425, startPoint y: 335, endPoint x: 384, endPoint y: 366, distance: 51.1
drag, startPoint x: 377, startPoint y: 344, endPoint x: 382, endPoint y: 364, distance: 21.0
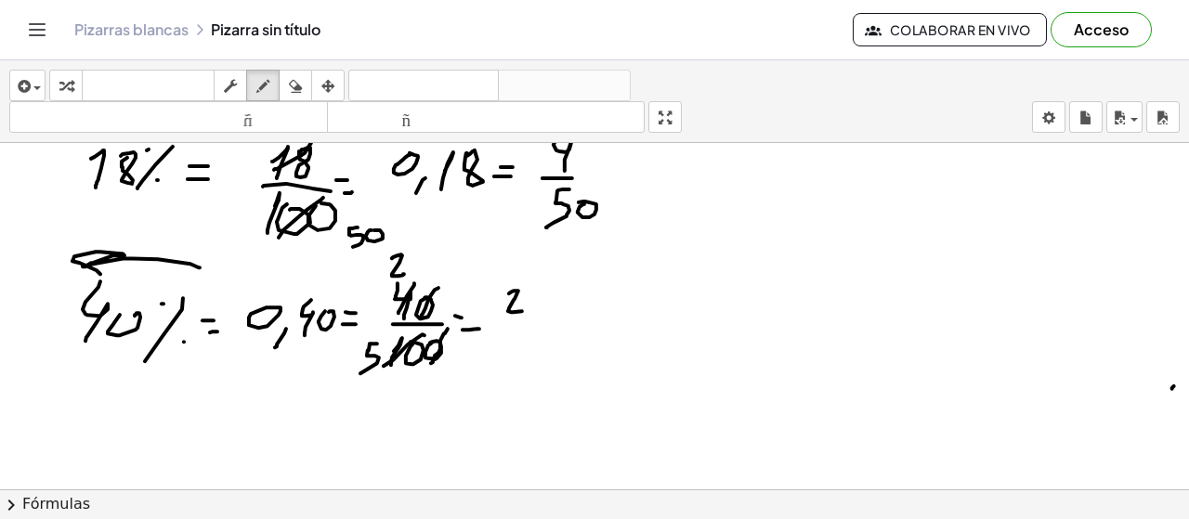
drag, startPoint x: 509, startPoint y: 294, endPoint x: 530, endPoint y: 311, distance: 27.7
drag, startPoint x: 517, startPoint y: 321, endPoint x: 541, endPoint y: 321, distance: 24.2
drag, startPoint x: 525, startPoint y: 333, endPoint x: 492, endPoint y: 368, distance: 48.0
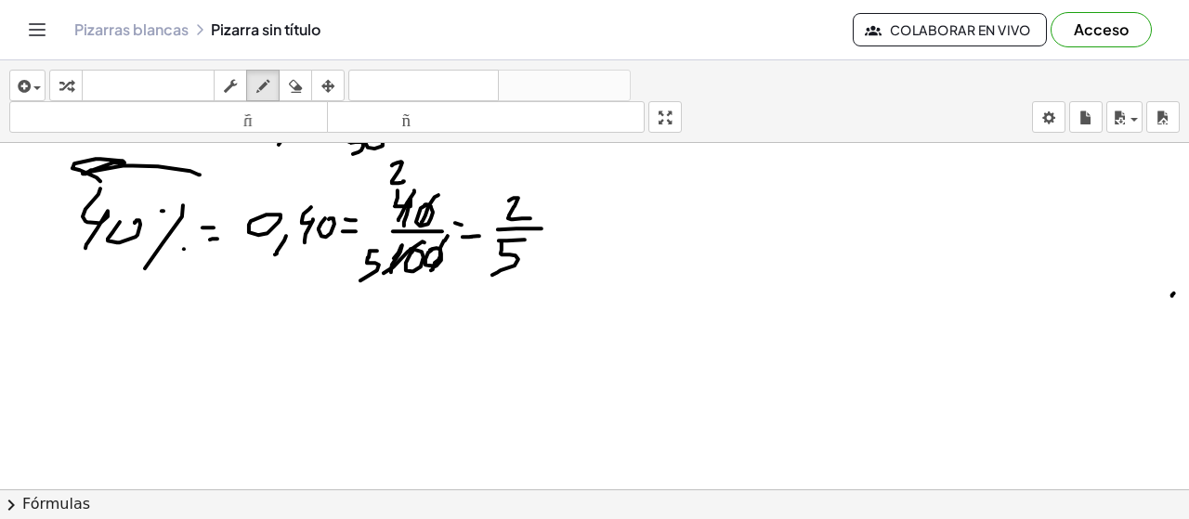
scroll to position [6356, 0]
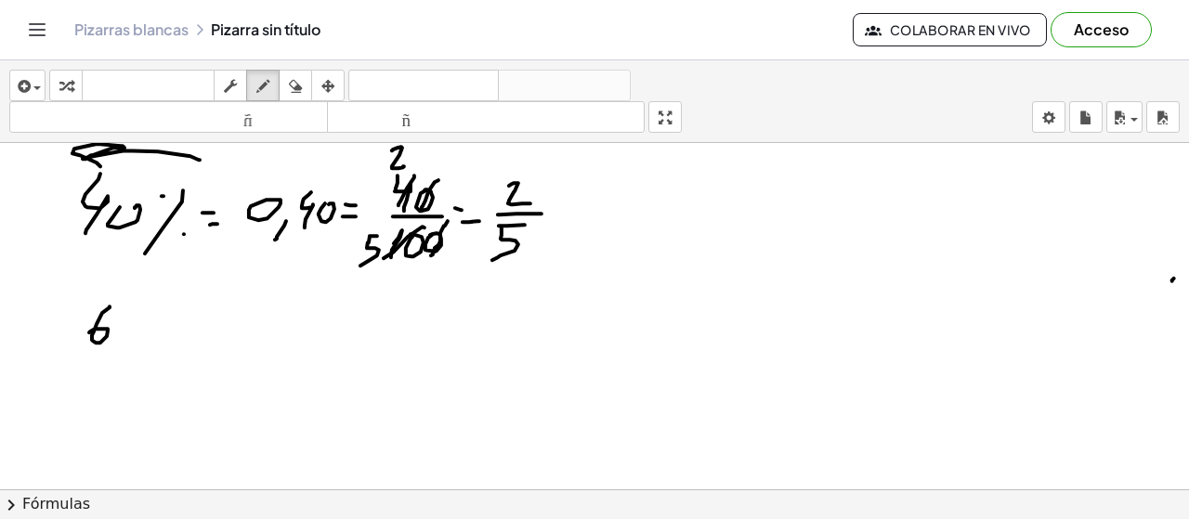
drag, startPoint x: 110, startPoint y: 307, endPoint x: 89, endPoint y: 333, distance: 33.1
drag, startPoint x: 120, startPoint y: 313, endPoint x: 139, endPoint y: 341, distance: 34.0
drag, startPoint x: 169, startPoint y: 308, endPoint x: 143, endPoint y: 343, distance: 43.1
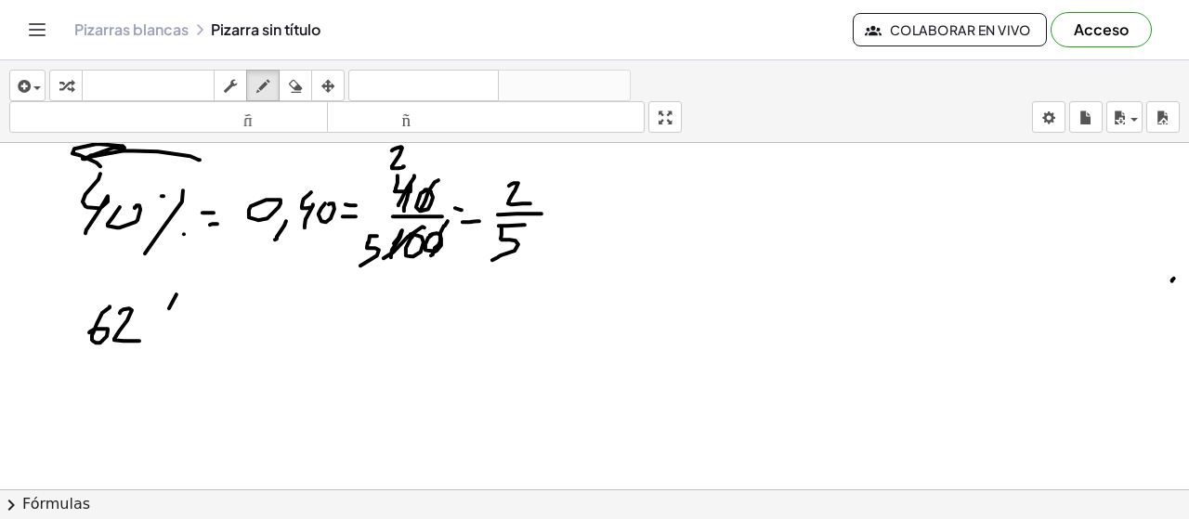
drag, startPoint x: 194, startPoint y: 320, endPoint x: 205, endPoint y: 321, distance: 11.2
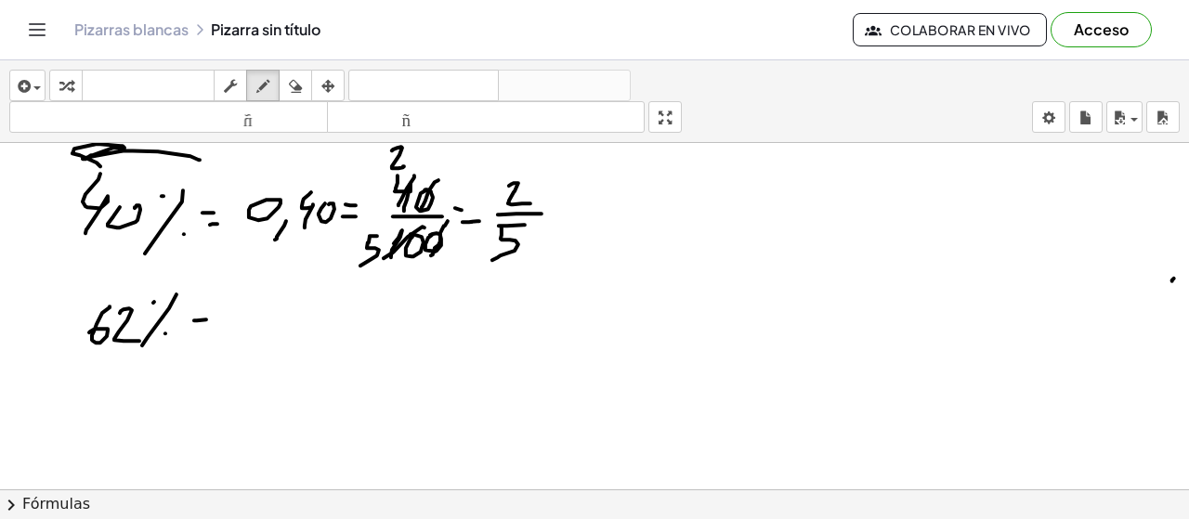
drag, startPoint x: 193, startPoint y: 332, endPoint x: 210, endPoint y: 331, distance: 16.7
drag, startPoint x: 240, startPoint y: 320, endPoint x: 260, endPoint y: 312, distance: 22.1
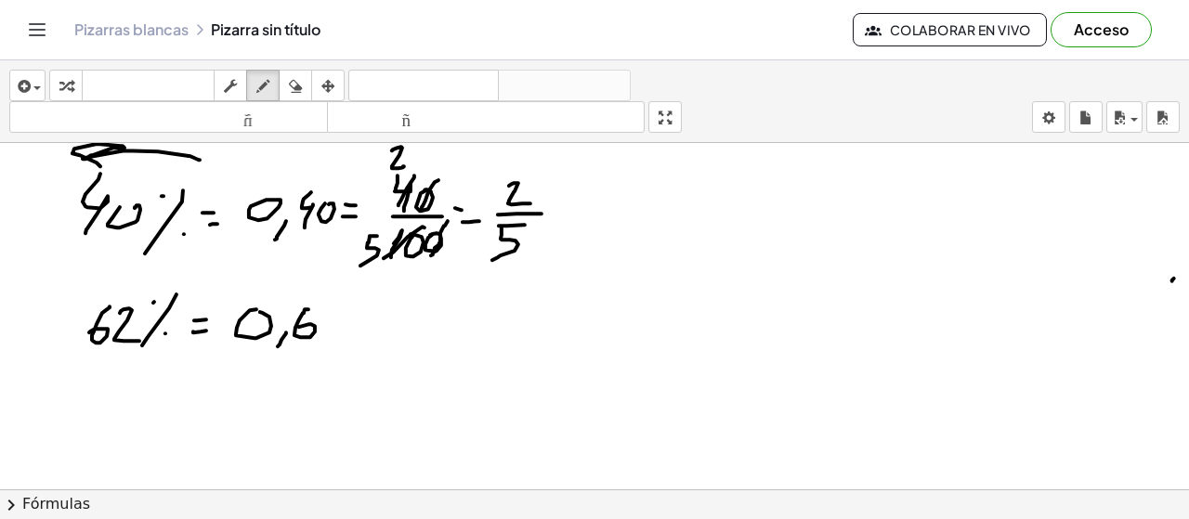
drag, startPoint x: 308, startPoint y: 309, endPoint x: 320, endPoint y: 317, distance: 13.4
drag, startPoint x: 323, startPoint y: 308, endPoint x: 353, endPoint y: 332, distance: 37.7
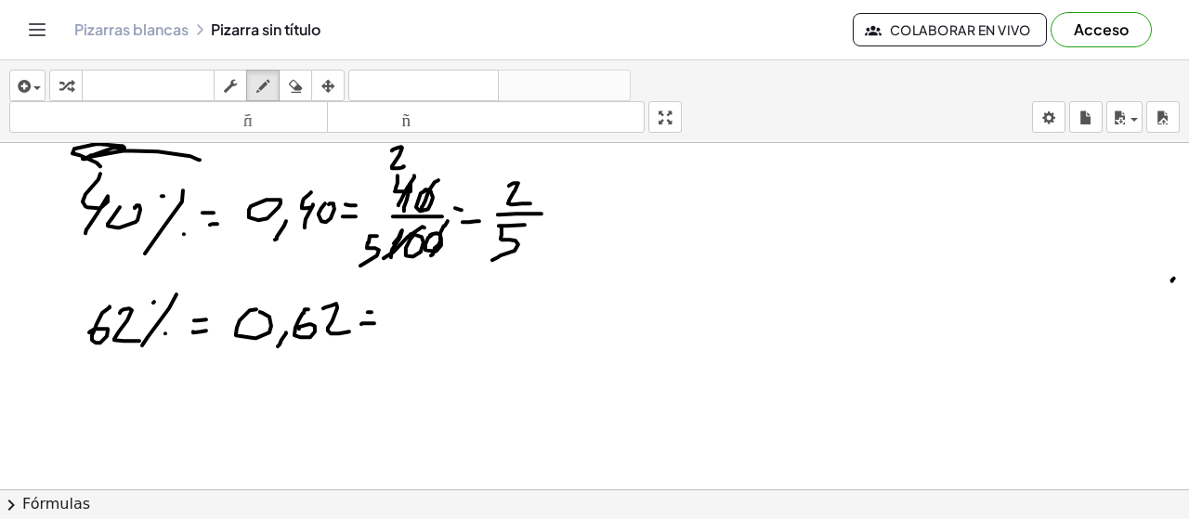
drag, startPoint x: 362, startPoint y: 323, endPoint x: 375, endPoint y: 323, distance: 13.0
drag, startPoint x: 426, startPoint y: 291, endPoint x: 423, endPoint y: 303, distance: 12.6
drag, startPoint x: 430, startPoint y: 294, endPoint x: 429, endPoint y: 324, distance: 29.7
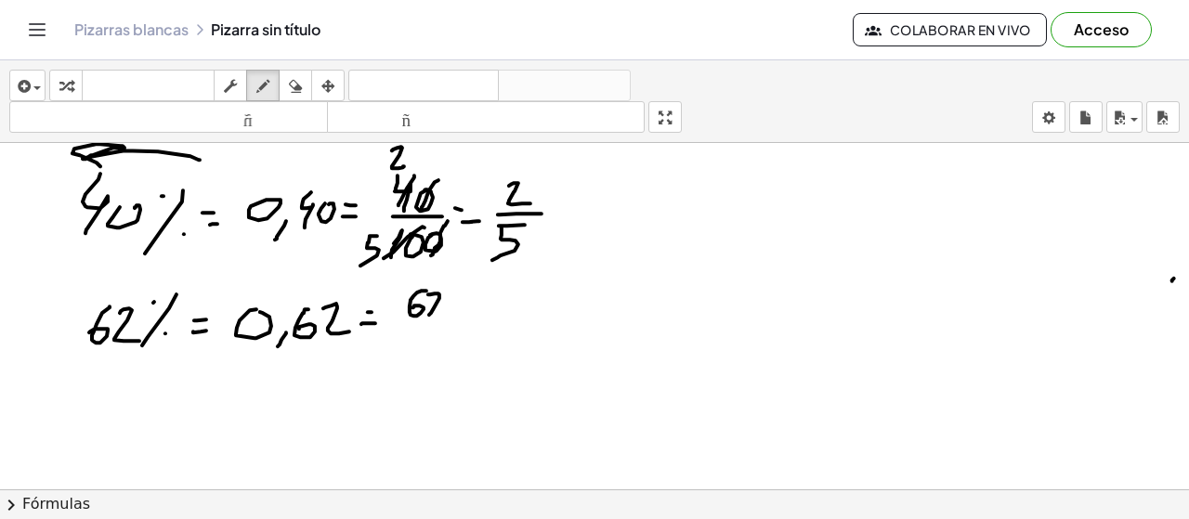
drag, startPoint x: 403, startPoint y: 330, endPoint x: 451, endPoint y: 328, distance: 48.3
drag, startPoint x: 412, startPoint y: 347, endPoint x: 425, endPoint y: 346, distance: 13.0
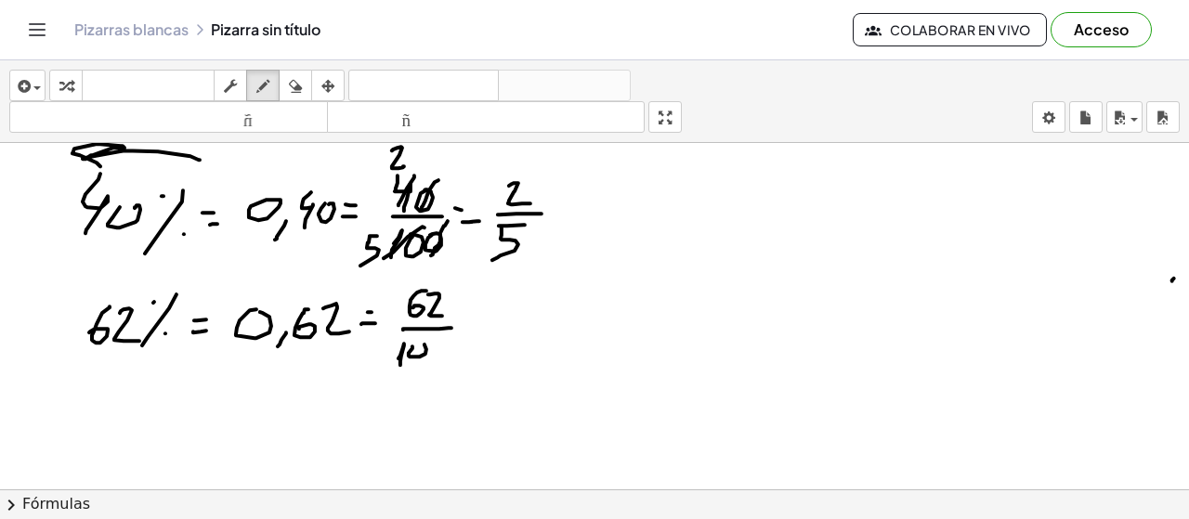
drag, startPoint x: 430, startPoint y: 354, endPoint x: 432, endPoint y: 344, distance: 10.4
drag, startPoint x: 449, startPoint y: 288, endPoint x: 404, endPoint y: 309, distance: 49.4
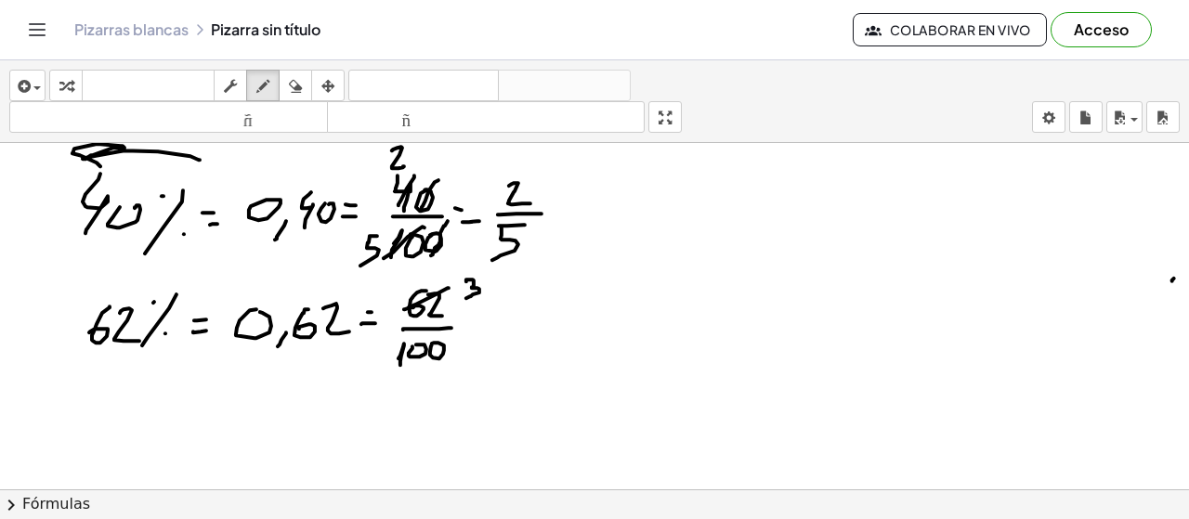
drag, startPoint x: 466, startPoint y: 281, endPoint x: 479, endPoint y: 294, distance: 17.7
drag, startPoint x: 491, startPoint y: 286, endPoint x: 491, endPoint y: 298, distance: 12.1
drag, startPoint x: 425, startPoint y: 343, endPoint x: 400, endPoint y: 360, distance: 30.1
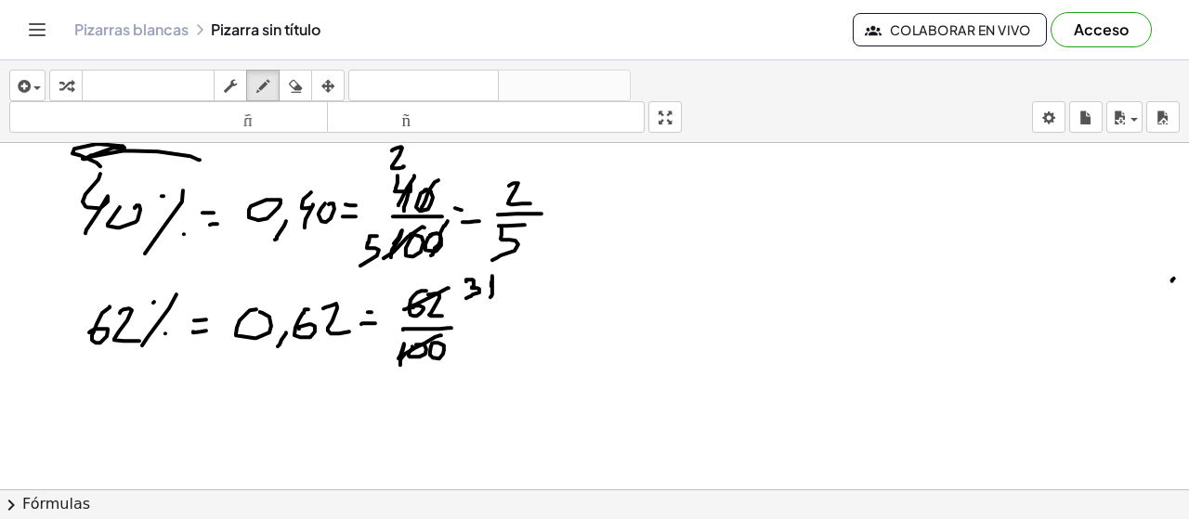
drag, startPoint x: 472, startPoint y: 343, endPoint x: 461, endPoint y: 360, distance: 20.1
drag, startPoint x: 478, startPoint y: 350, endPoint x: 481, endPoint y: 341, distance: 9.7
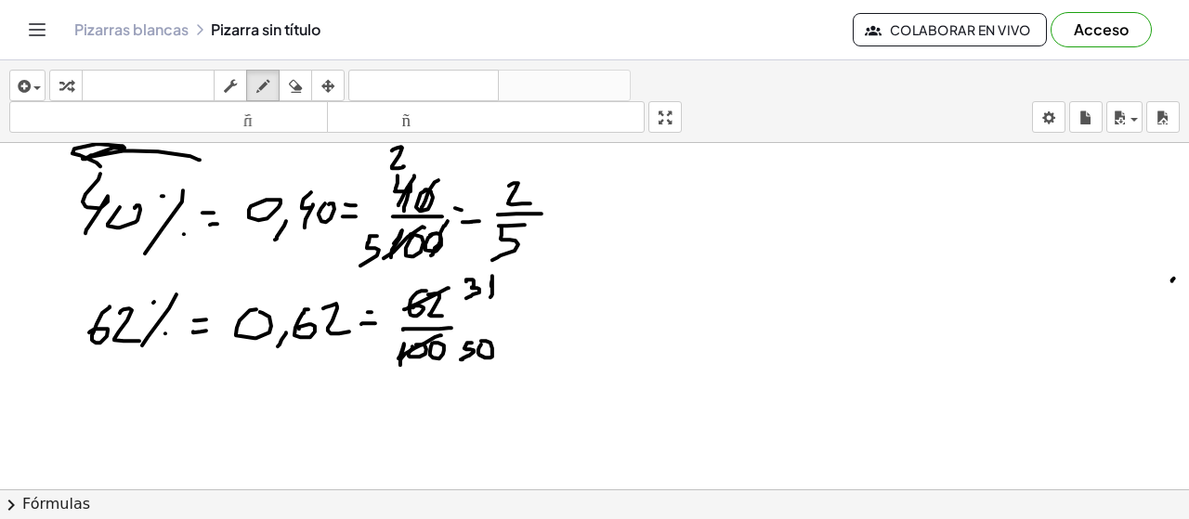
drag, startPoint x: 497, startPoint y: 318, endPoint x: 507, endPoint y: 319, distance: 10.3
drag, startPoint x: 498, startPoint y: 326, endPoint x: 513, endPoint y: 326, distance: 14.9
drag, startPoint x: 548, startPoint y: 298, endPoint x: 553, endPoint y: 320, distance: 22.8
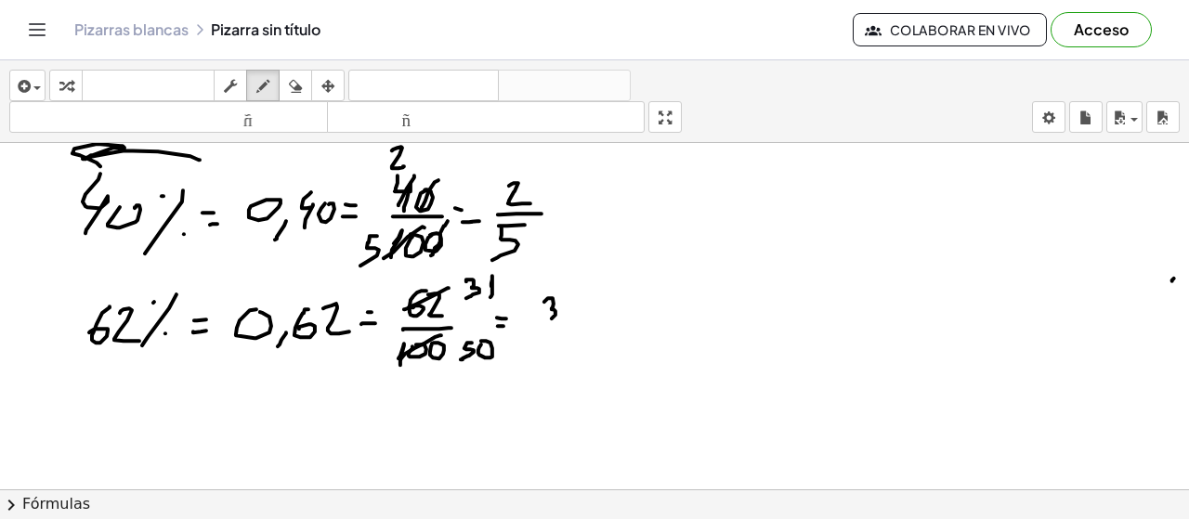
drag, startPoint x: 564, startPoint y: 302, endPoint x: 555, endPoint y: 326, distance: 25.9
drag, startPoint x: 572, startPoint y: 328, endPoint x: 582, endPoint y: 328, distance: 10.2
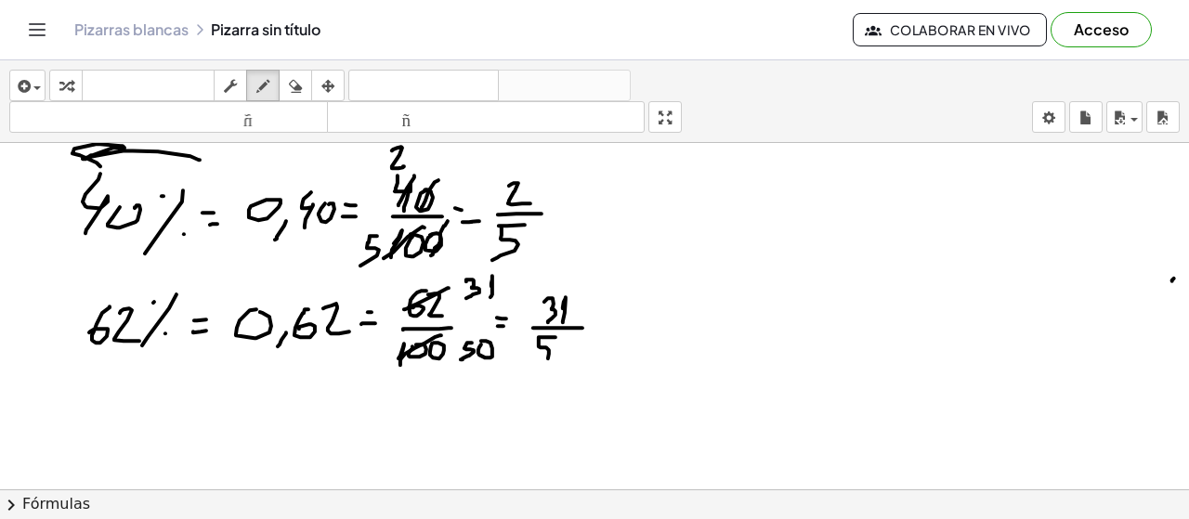
drag, startPoint x: 556, startPoint y: 337, endPoint x: 551, endPoint y: 357, distance: 20.1
drag, startPoint x: 553, startPoint y: 353, endPoint x: 562, endPoint y: 345, distance: 12.5
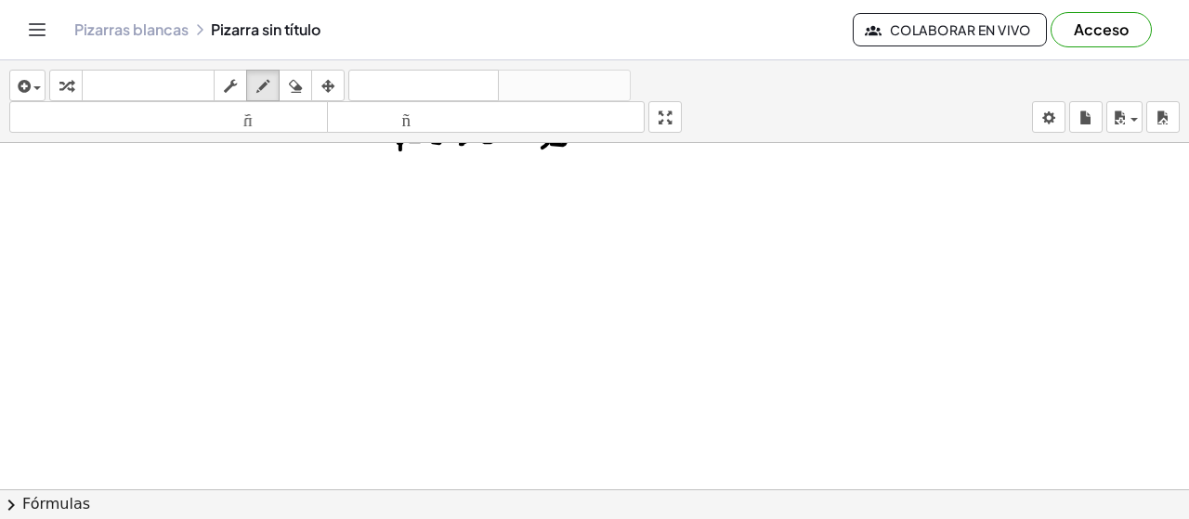
scroll to position [6543, 0]
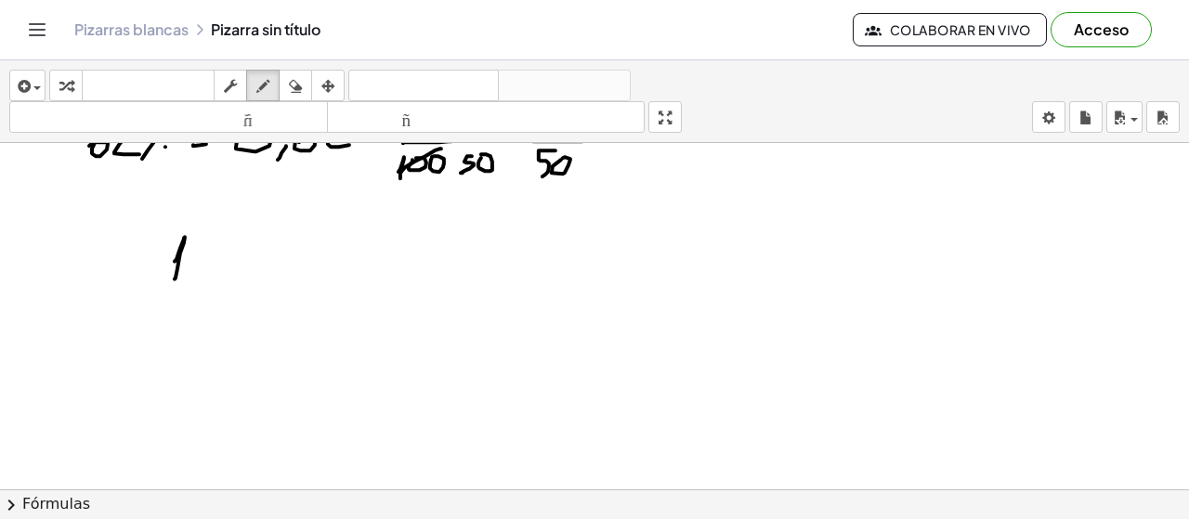
drag, startPoint x: 175, startPoint y: 261, endPoint x: 176, endPoint y: 280, distance: 18.6
drag, startPoint x: 196, startPoint y: 241, endPoint x: 202, endPoint y: 273, distance: 33.0
drag, startPoint x: 199, startPoint y: 285, endPoint x: 227, endPoint y: 285, distance: 27.9
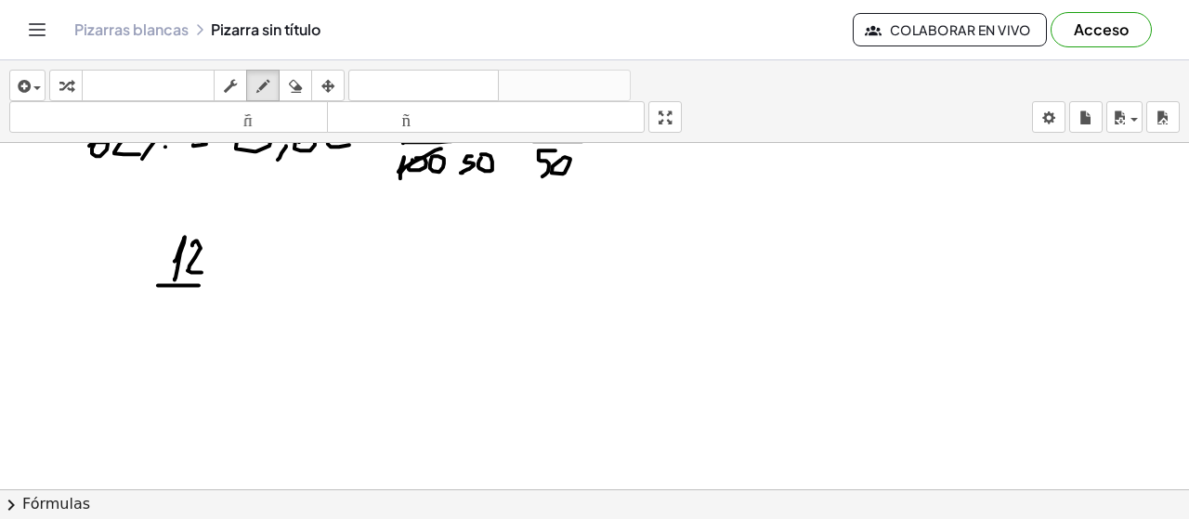
drag, startPoint x: 180, startPoint y: 299, endPoint x: 178, endPoint y: 328, distance: 28.9
drag, startPoint x: 203, startPoint y: 306, endPoint x: 216, endPoint y: 303, distance: 13.3
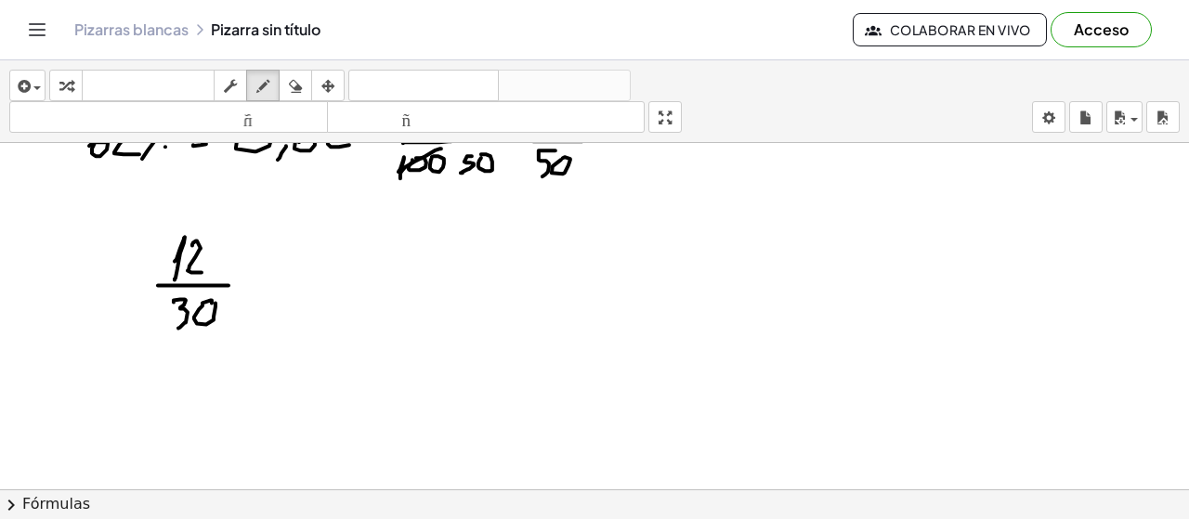
drag, startPoint x: 203, startPoint y: 304, endPoint x: 212, endPoint y: 303, distance: 9.3
drag, startPoint x: 389, startPoint y: 246, endPoint x: 397, endPoint y: 278, distance: 32.4
drag, startPoint x: 385, startPoint y: 251, endPoint x: 416, endPoint y: 249, distance: 31.6
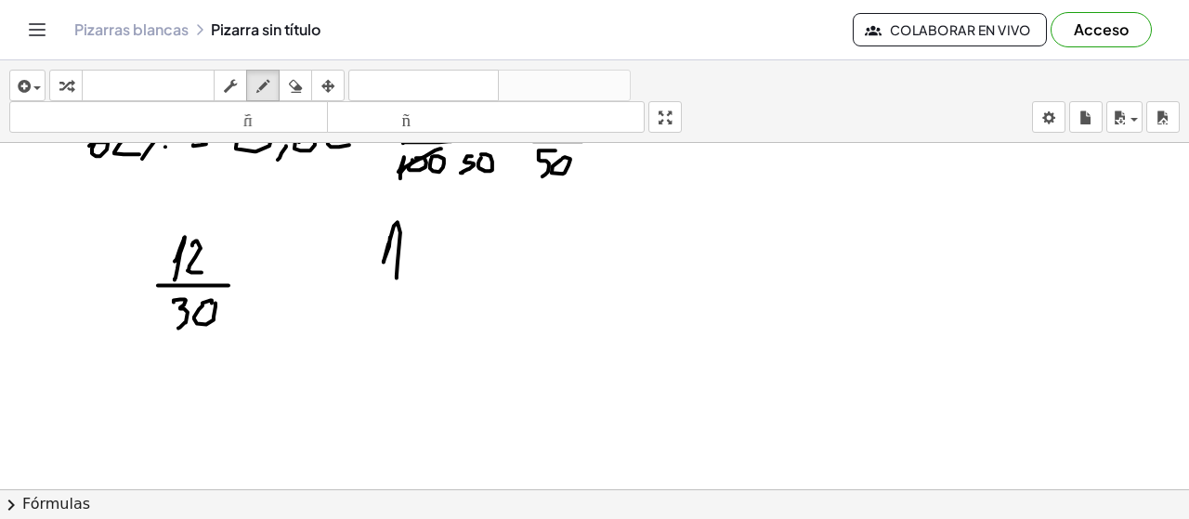
drag, startPoint x: 411, startPoint y: 259, endPoint x: 425, endPoint y: 250, distance: 17.5
drag, startPoint x: 429, startPoint y: 248, endPoint x: 427, endPoint y: 278, distance: 29.8
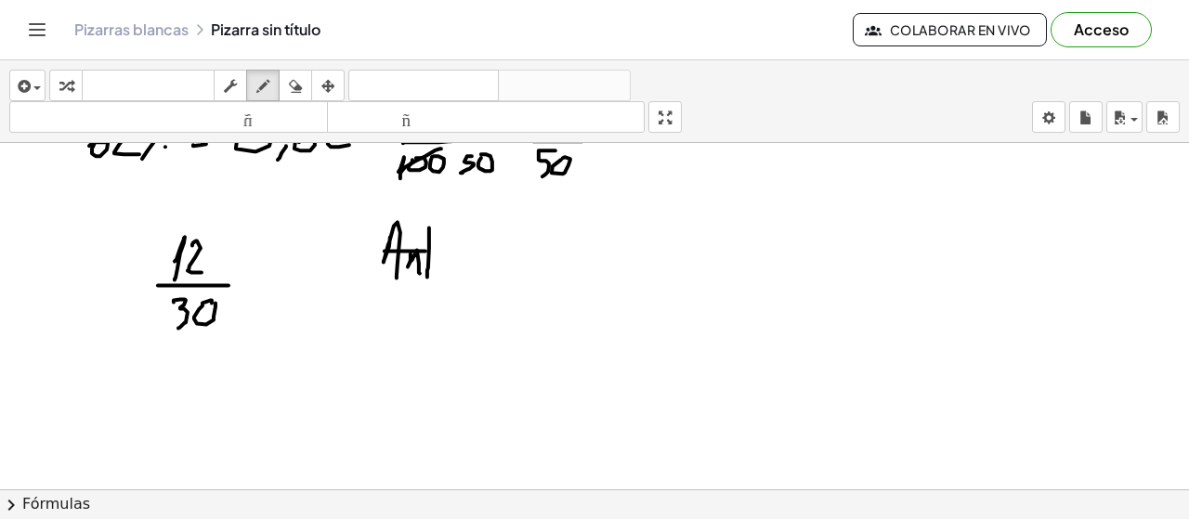
drag, startPoint x: 440, startPoint y: 271, endPoint x: 457, endPoint y: 270, distance: 16.7
drag, startPoint x: 477, startPoint y: 255, endPoint x: 489, endPoint y: 252, distance: 12.6
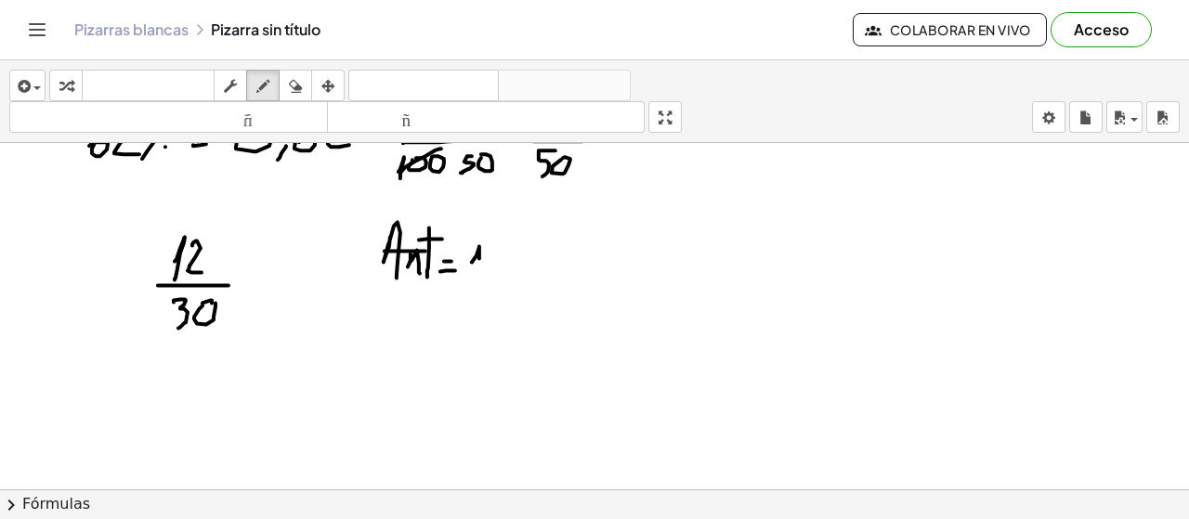
drag, startPoint x: 493, startPoint y: 244, endPoint x: 487, endPoint y: 285, distance: 41.4
drag, startPoint x: 611, startPoint y: 224, endPoint x: 627, endPoint y: 252, distance: 32.0
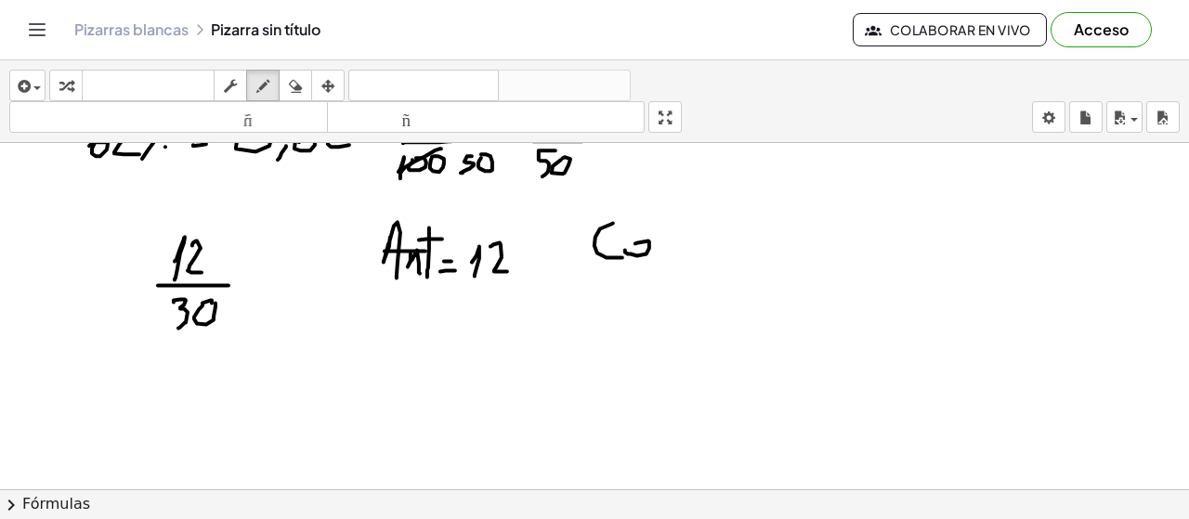
drag, startPoint x: 660, startPoint y: 246, endPoint x: 670, endPoint y: 255, distance: 13.8
drag, startPoint x: 730, startPoint y: 241, endPoint x: 726, endPoint y: 250, distance: 10.0
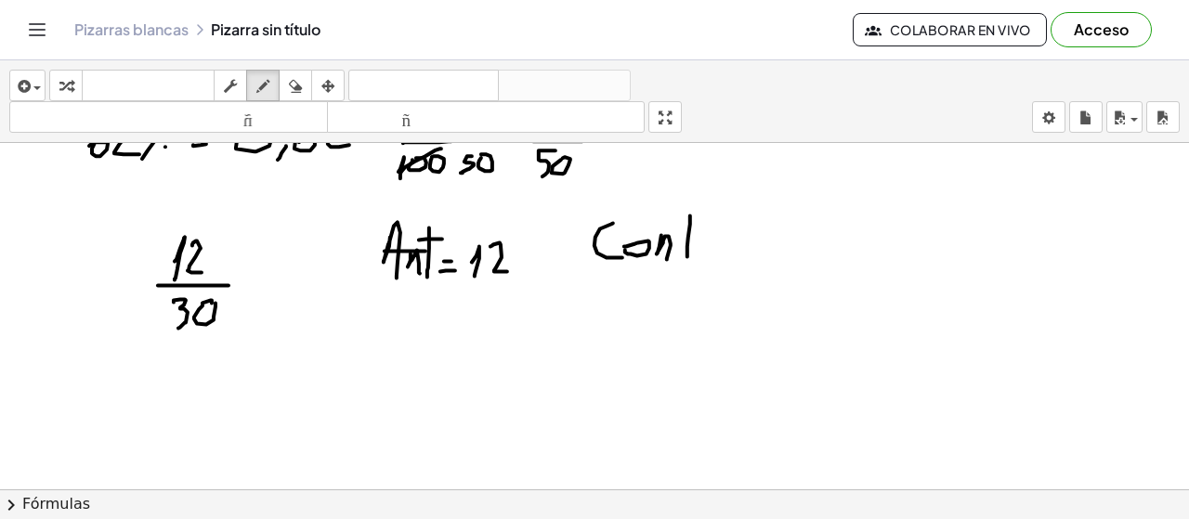
drag, startPoint x: 723, startPoint y: 254, endPoint x: 745, endPoint y: 254, distance: 22.3
drag, startPoint x: 767, startPoint y: 224, endPoint x: 785, endPoint y: 253, distance: 33.8
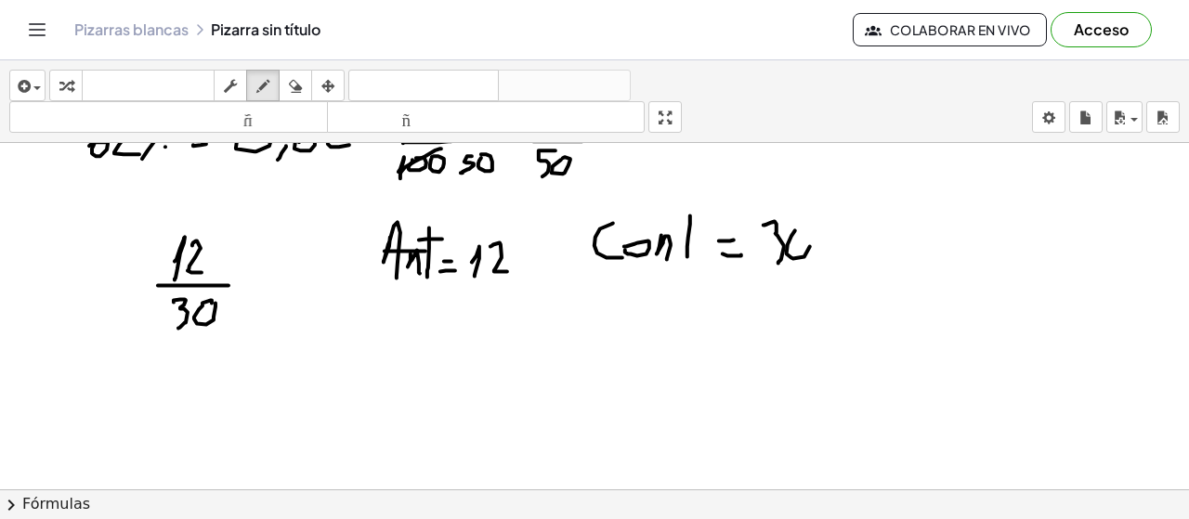
drag, startPoint x: 443, startPoint y: 324, endPoint x: 442, endPoint y: 361, distance: 37.2
drag, startPoint x: 457, startPoint y: 332, endPoint x: 484, endPoint y: 355, distance: 35.6
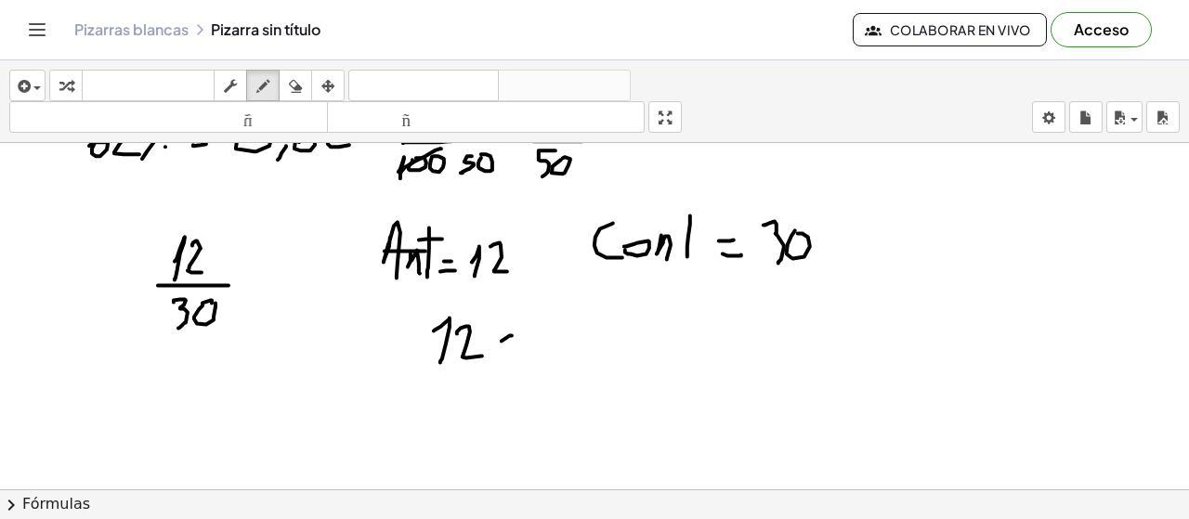
drag, startPoint x: 502, startPoint y: 341, endPoint x: 517, endPoint y: 355, distance: 20.4
drag, startPoint x: 515, startPoint y: 334, endPoint x: 504, endPoint y: 347, distance: 15.8
drag, startPoint x: 522, startPoint y: 335, endPoint x: 524, endPoint y: 363, distance: 27.9
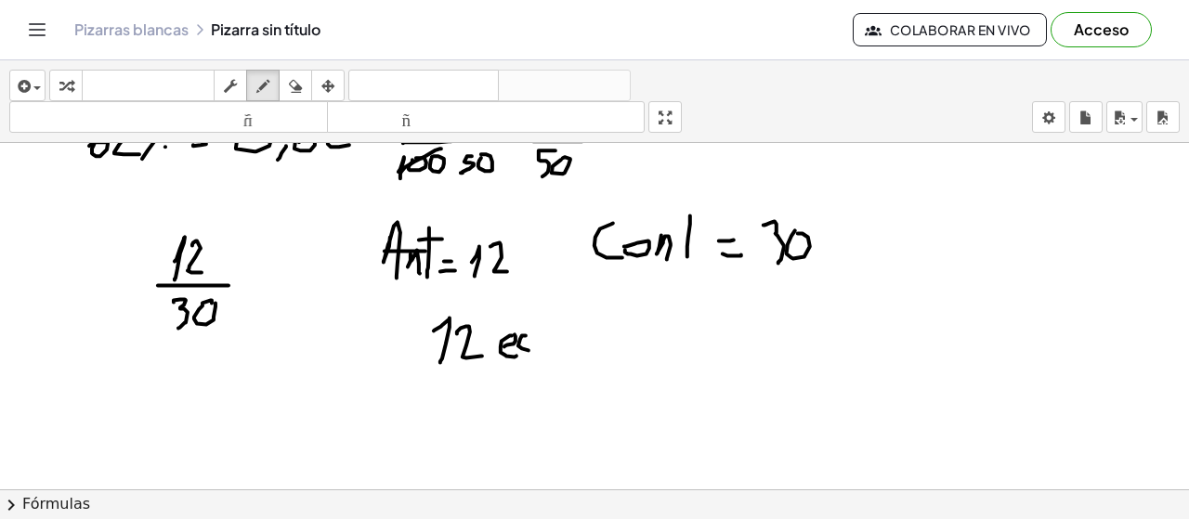
drag, startPoint x: 556, startPoint y: 336, endPoint x: 578, endPoint y: 347, distance: 23.7
drag, startPoint x: 587, startPoint y: 324, endPoint x: 617, endPoint y: 333, distance: 30.9
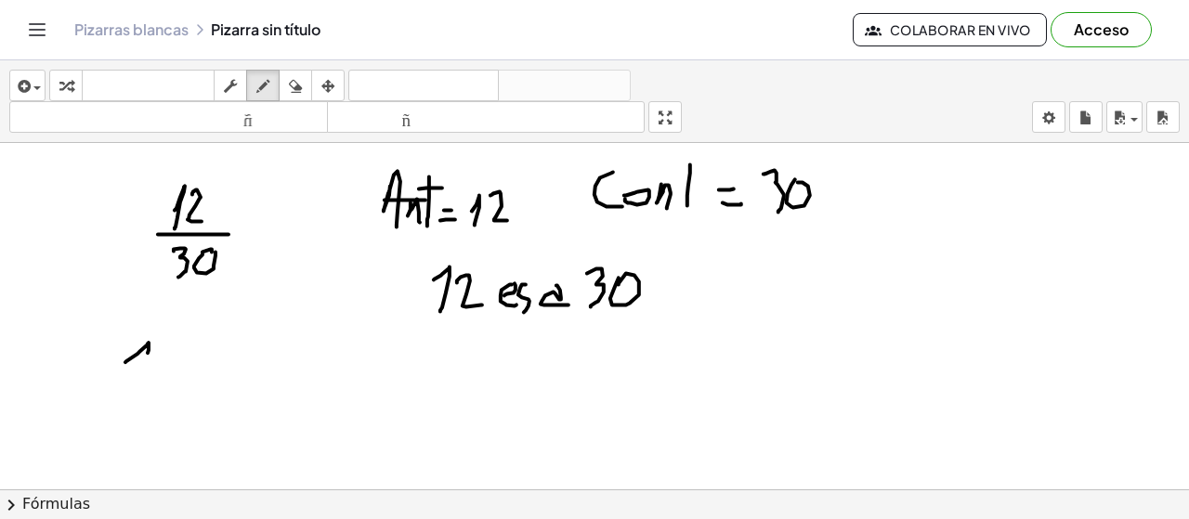
drag, startPoint x: 139, startPoint y: 352, endPoint x: 139, endPoint y: 389, distance: 37.2
drag, startPoint x: 164, startPoint y: 348, endPoint x: 190, endPoint y: 384, distance: 43.8
drag, startPoint x: 197, startPoint y: 377, endPoint x: 202, endPoint y: 364, distance: 13.8
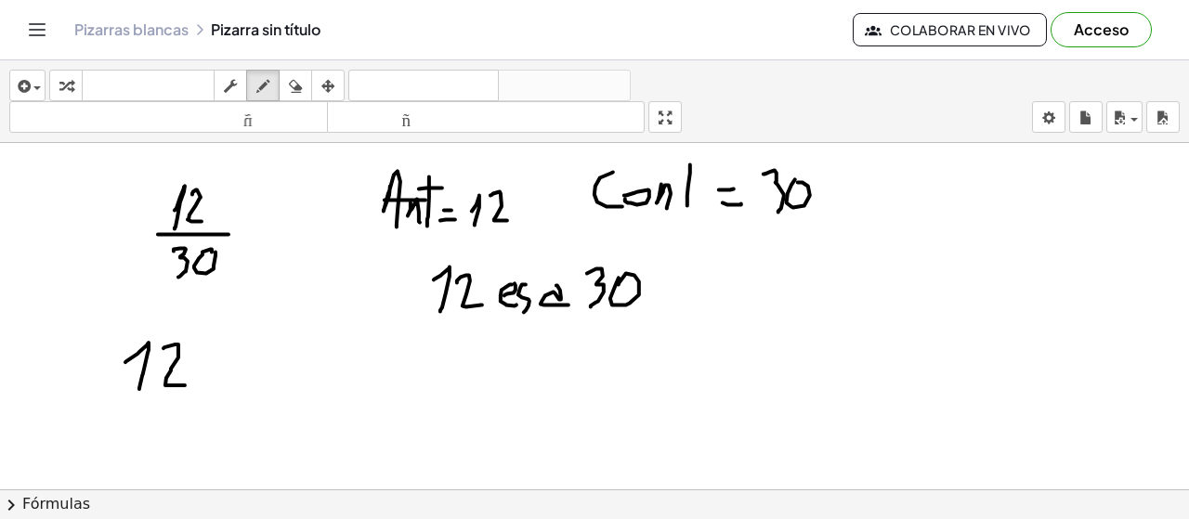
drag, startPoint x: 202, startPoint y: 364, endPoint x: 206, endPoint y: 356, distance: 9.6
drag, startPoint x: 232, startPoint y: 357, endPoint x: 228, endPoint y: 385, distance: 28.3
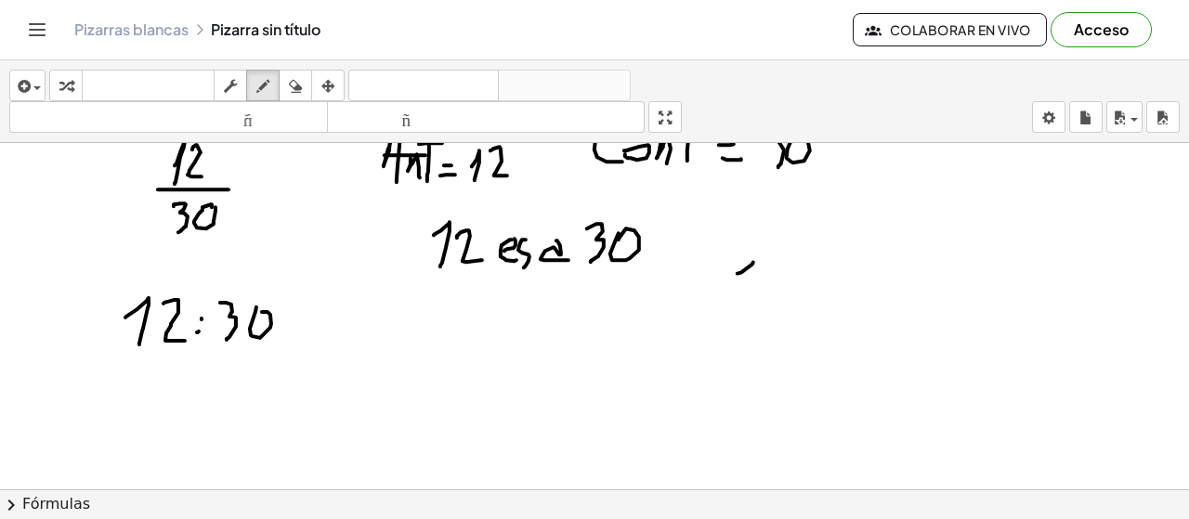
drag, startPoint x: 753, startPoint y: 262, endPoint x: 742, endPoint y: 300, distance: 39.7
drag, startPoint x: 761, startPoint y: 266, endPoint x: 778, endPoint y: 302, distance: 39.9
drag, startPoint x: 700, startPoint y: 317, endPoint x: 834, endPoint y: 317, distance: 133.8
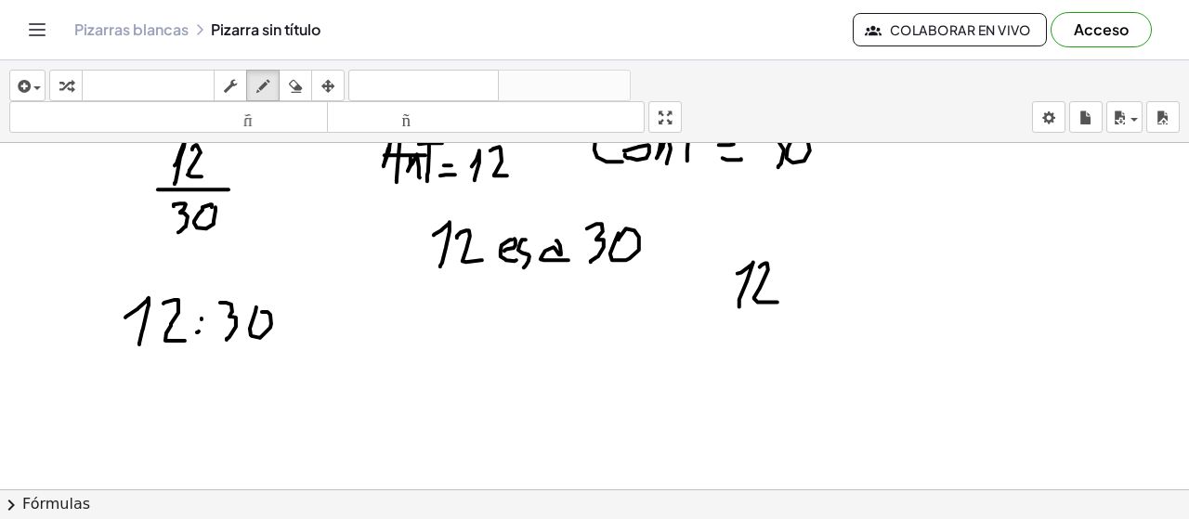
drag, startPoint x: 726, startPoint y: 335, endPoint x: 738, endPoint y: 374, distance: 40.6
drag, startPoint x: 760, startPoint y: 359, endPoint x: 765, endPoint y: 348, distance: 11.2
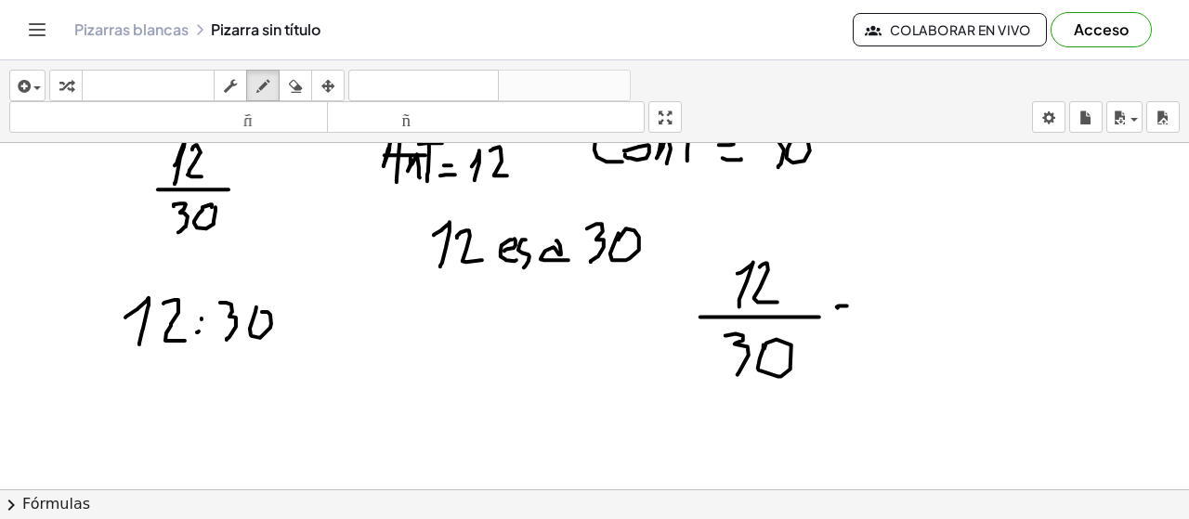
drag, startPoint x: 834, startPoint y: 314, endPoint x: 847, endPoint y: 314, distance: 13.0
drag, startPoint x: 780, startPoint y: 263, endPoint x: 723, endPoint y: 294, distance: 65.2
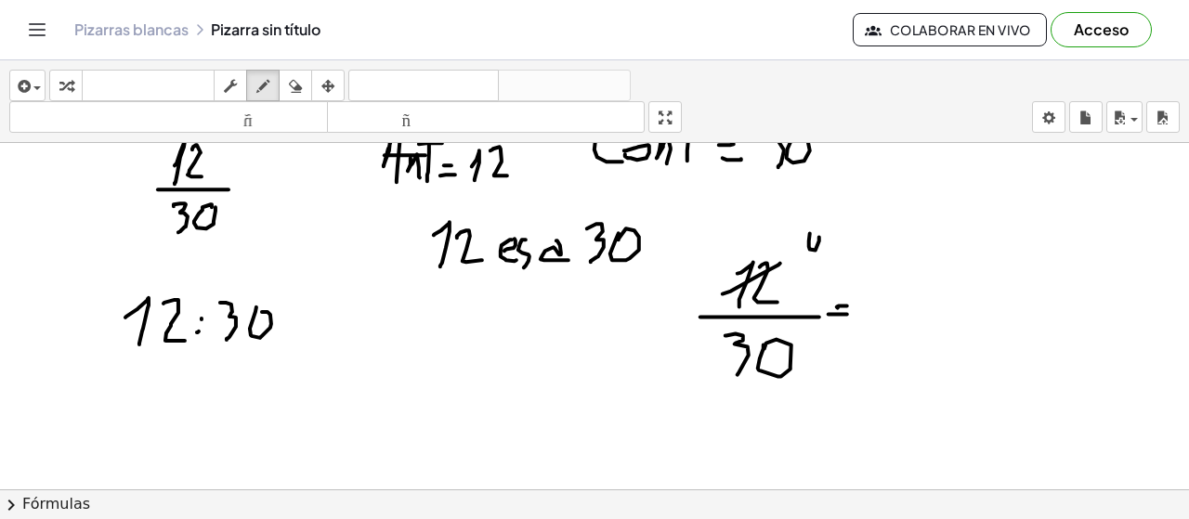
drag, startPoint x: 810, startPoint y: 233, endPoint x: 806, endPoint y: 276, distance: 42.9
drag, startPoint x: 793, startPoint y: 327, endPoint x: 694, endPoint y: 386, distance: 115.4
drag, startPoint x: 829, startPoint y: 351, endPoint x: 836, endPoint y: 372, distance: 21.7
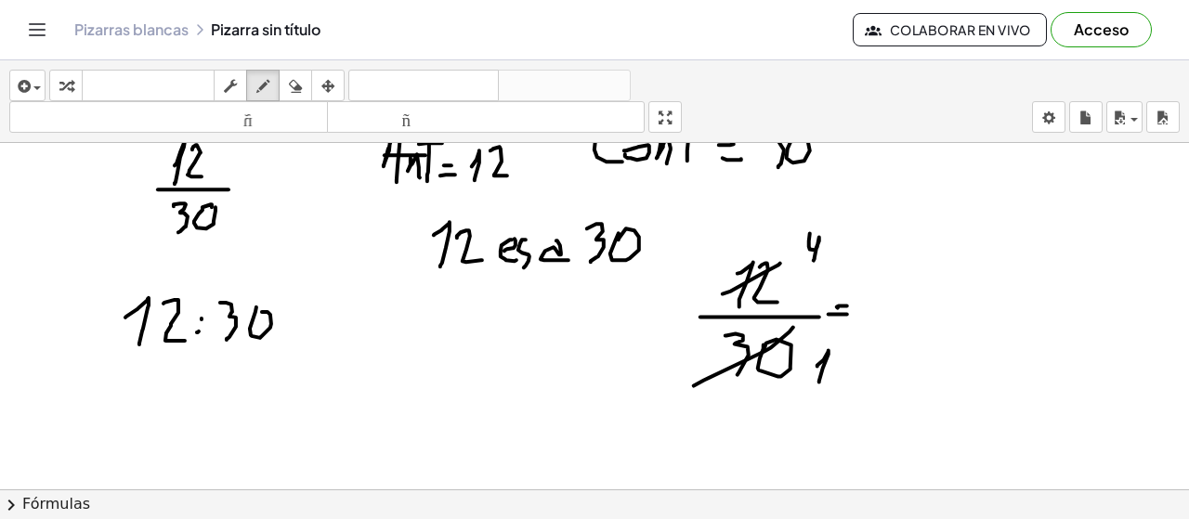
drag, startPoint x: 836, startPoint y: 382, endPoint x: 845, endPoint y: 360, distance: 24.2
drag, startPoint x: 830, startPoint y: 230, endPoint x: 803, endPoint y: 253, distance: 35.0
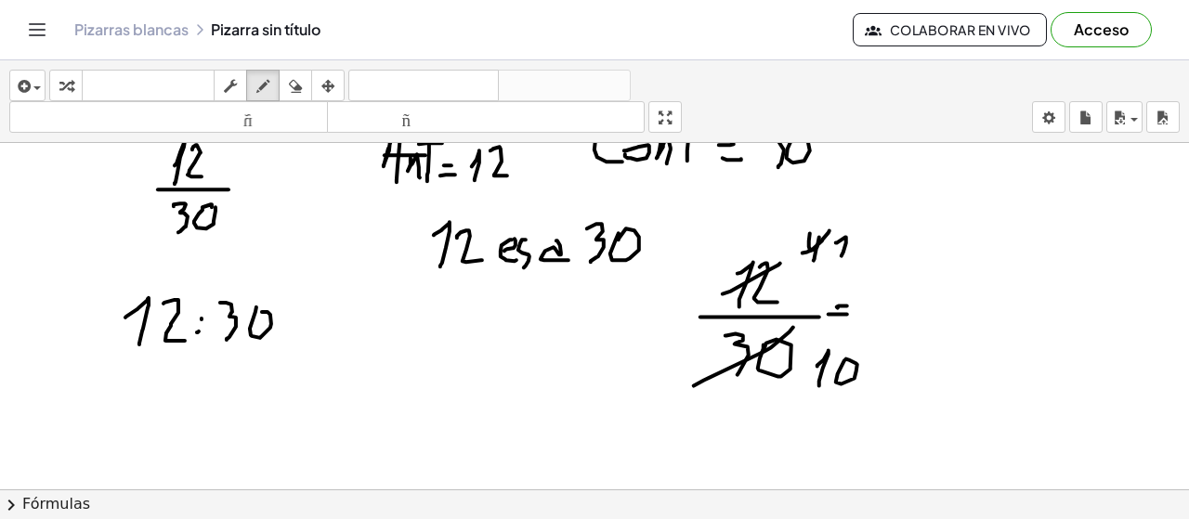
drag, startPoint x: 845, startPoint y: 237, endPoint x: 857, endPoint y: 263, distance: 28.3
drag, startPoint x: 859, startPoint y: 352, endPoint x: 811, endPoint y: 395, distance: 64.5
drag, startPoint x: 862, startPoint y: 395, endPoint x: 862, endPoint y: 423, distance: 27.9
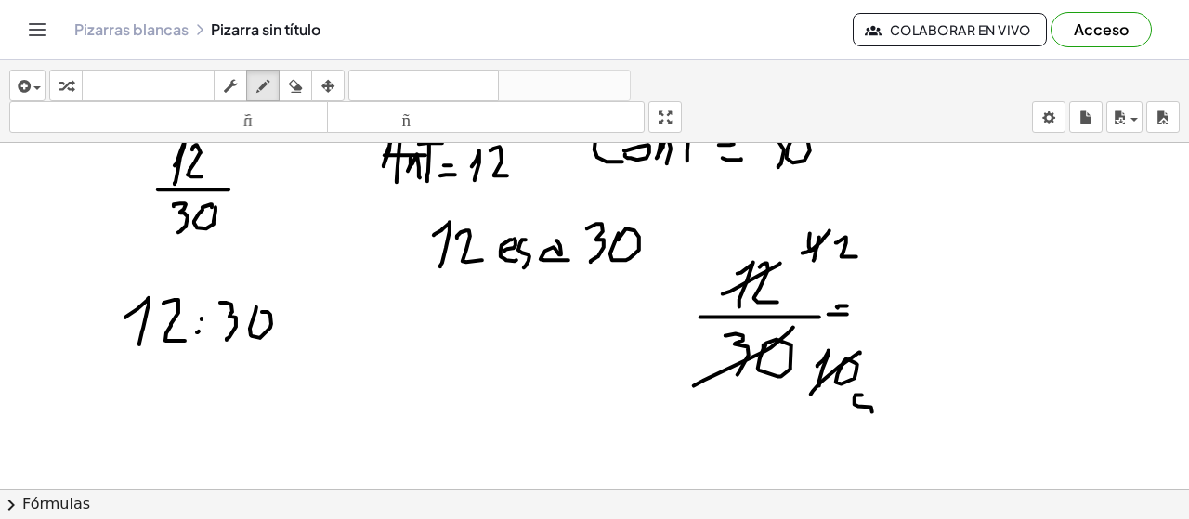
drag, startPoint x: 908, startPoint y: 271, endPoint x: 950, endPoint y: 298, distance: 50.5
drag, startPoint x: 932, startPoint y: 322, endPoint x: 918, endPoint y: 352, distance: 32.8
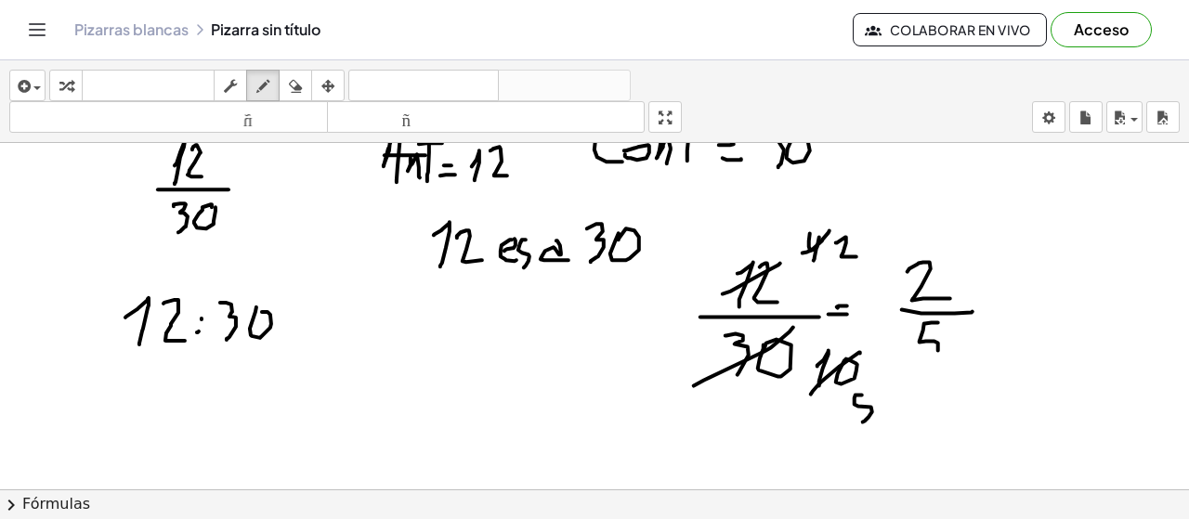
drag, startPoint x: 1010, startPoint y: 289, endPoint x: 993, endPoint y: 313, distance: 29.4
drag, startPoint x: 996, startPoint y: 290, endPoint x: 1007, endPoint y: 314, distance: 26.6
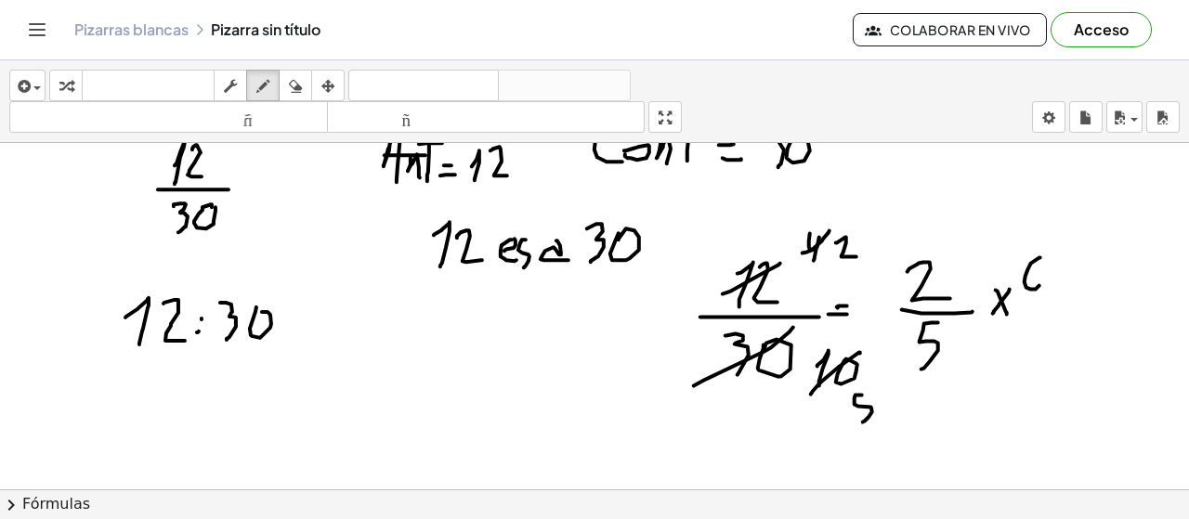
drag, startPoint x: 1028, startPoint y: 268, endPoint x: 1019, endPoint y: 281, distance: 16.0
drag, startPoint x: 1063, startPoint y: 276, endPoint x: 1079, endPoint y: 276, distance: 16.7
drag, startPoint x: 1066, startPoint y: 287, endPoint x: 1079, endPoint y: 287, distance: 12.1
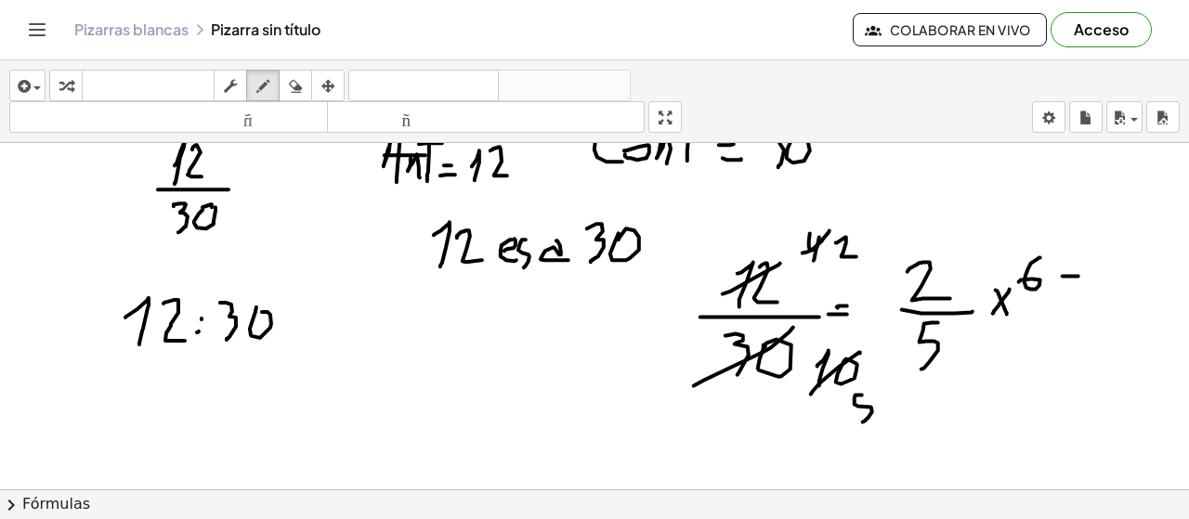
drag, startPoint x: 1106, startPoint y: 282, endPoint x: 1110, endPoint y: 305, distance: 22.6
drag, startPoint x: 1131, startPoint y: 269, endPoint x: 1145, endPoint y: 295, distance: 29.5
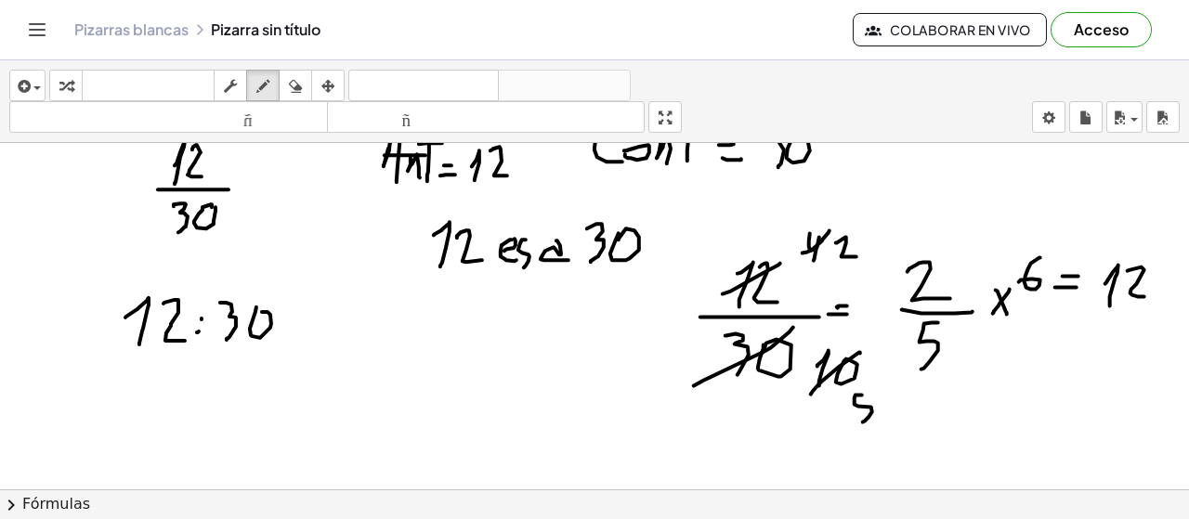
drag, startPoint x: 1031, startPoint y: 324, endPoint x: 1077, endPoint y: 335, distance: 46.9
drag, startPoint x: 1093, startPoint y: 303, endPoint x: 1159, endPoint y: 306, distance: 66.0
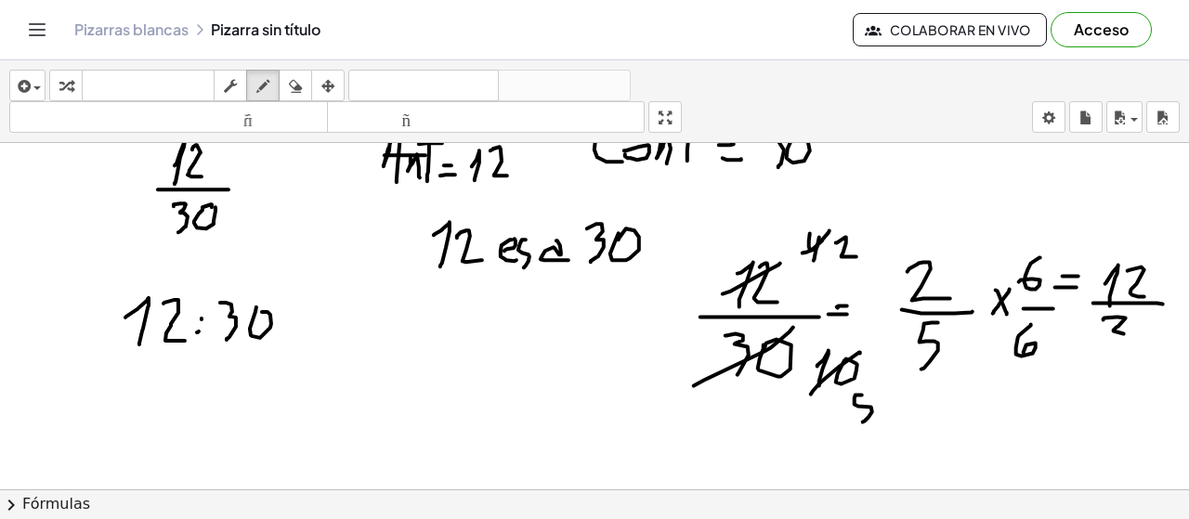
drag, startPoint x: 1117, startPoint y: 317, endPoint x: 1111, endPoint y: 361, distance: 44.9
drag, startPoint x: 1132, startPoint y: 345, endPoint x: 1145, endPoint y: 332, distance: 17.7
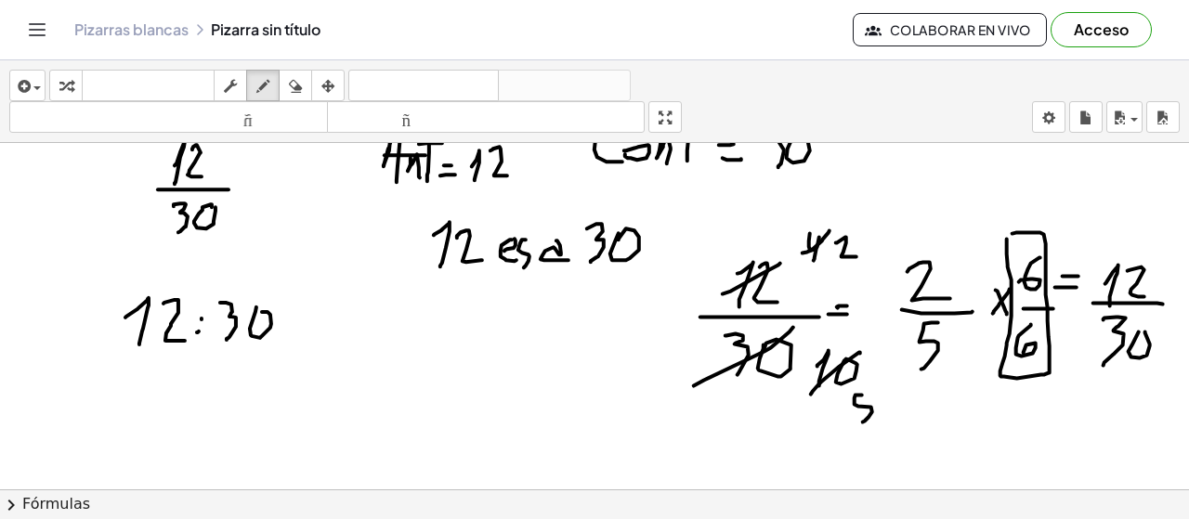
drag, startPoint x: 1037, startPoint y: 232, endPoint x: 1007, endPoint y: 227, distance: 30.2
drag, startPoint x: 1016, startPoint y: 187, endPoint x: 1033, endPoint y: 204, distance: 24.3
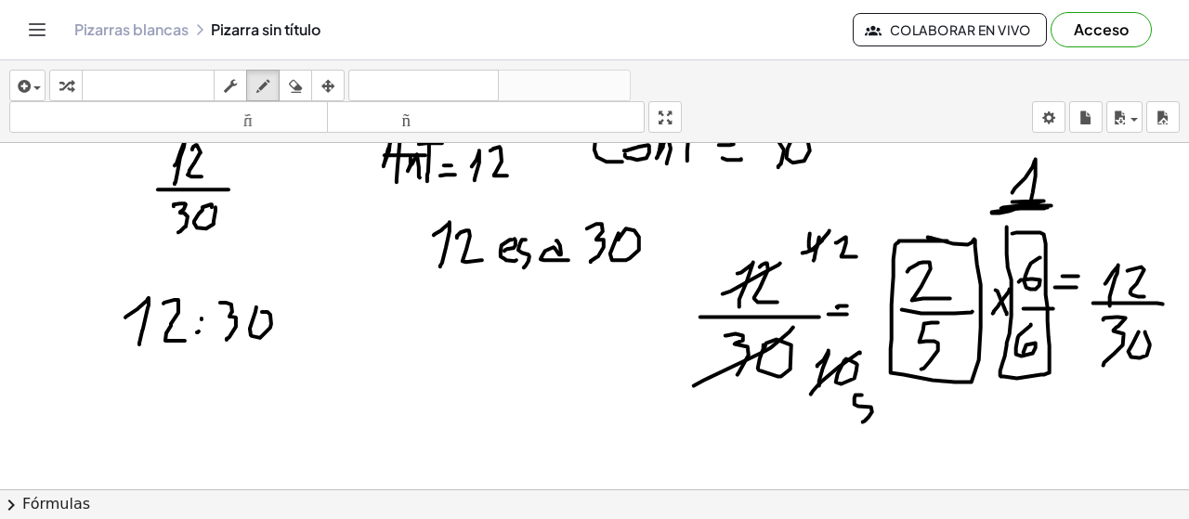
drag, startPoint x: 948, startPoint y: 241, endPoint x: 928, endPoint y: 237, distance: 19.9
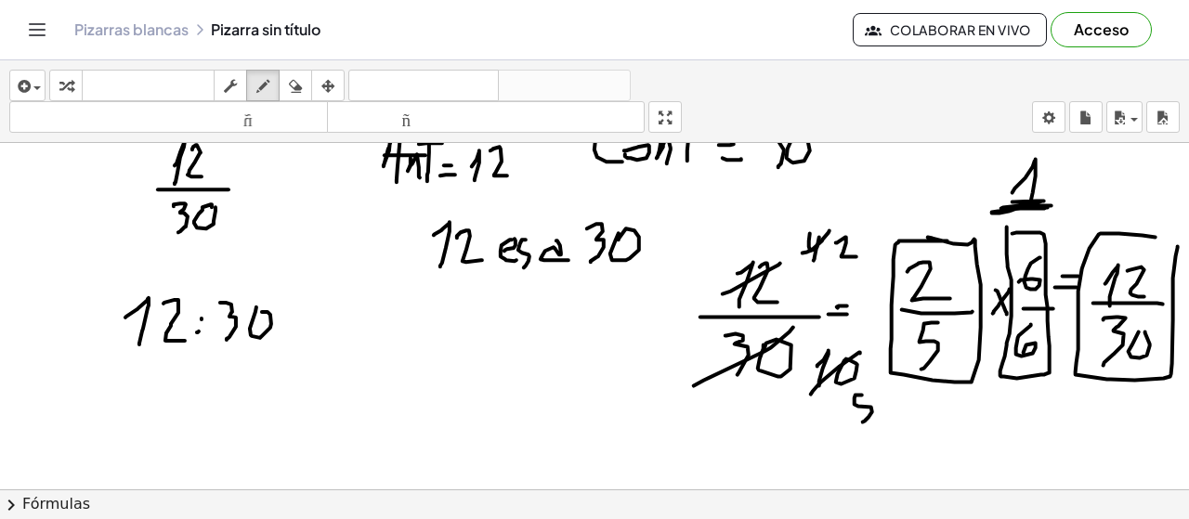
drag, startPoint x: 1156, startPoint y: 237, endPoint x: 1178, endPoint y: 246, distance: 24.2
click at [1178, 246] on div "×" at bounding box center [594, 316] width 1189 height 347
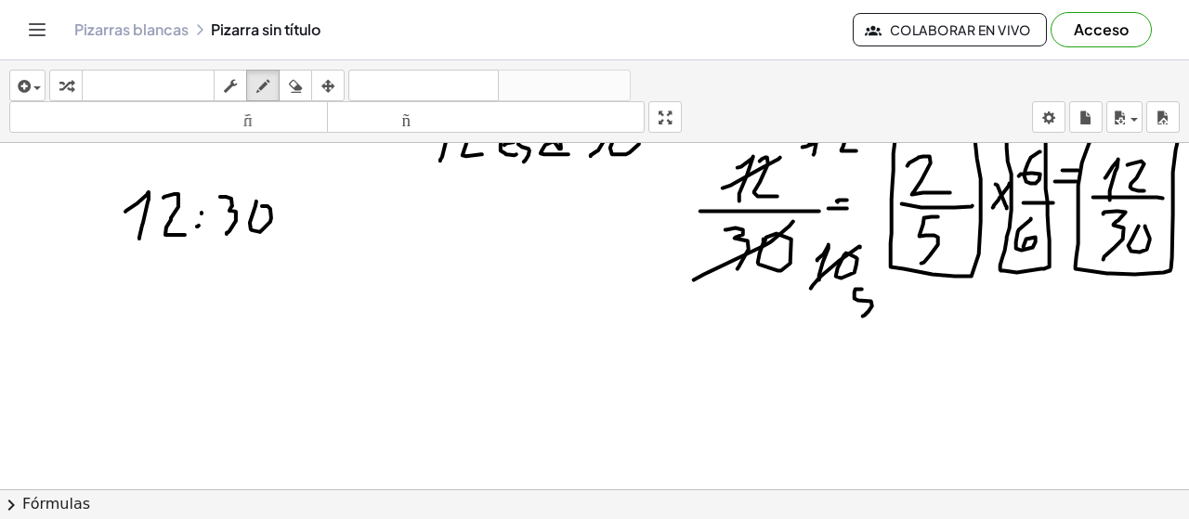
scroll to position [6760, 0]
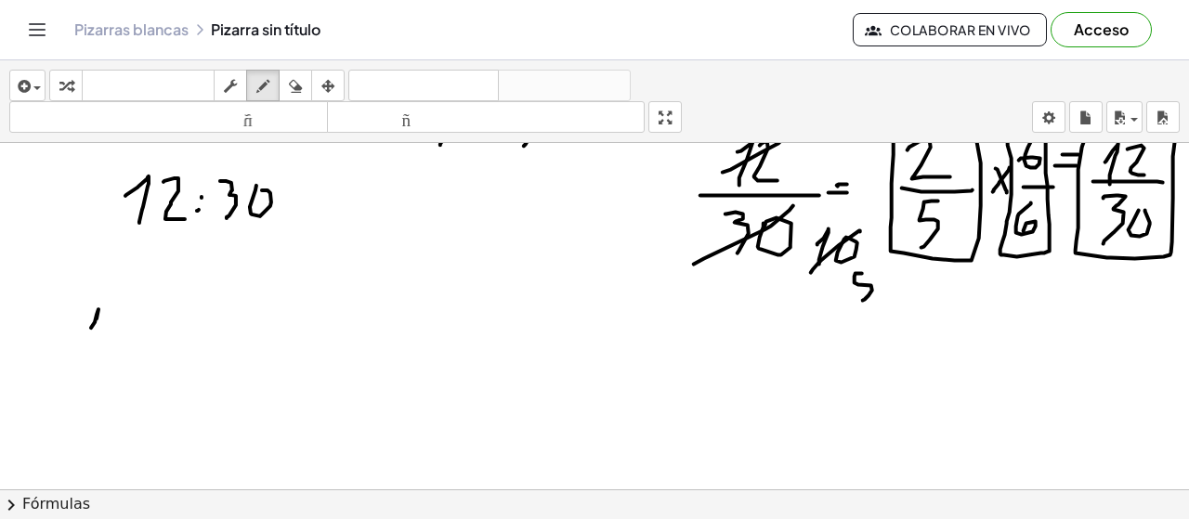
drag, startPoint x: 95, startPoint y: 322, endPoint x: 85, endPoint y: 351, distance: 30.3
drag, startPoint x: 117, startPoint y: 316, endPoint x: 107, endPoint y: 347, distance: 32.3
drag, startPoint x: 76, startPoint y: 354, endPoint x: 121, endPoint y: 353, distance: 44.6
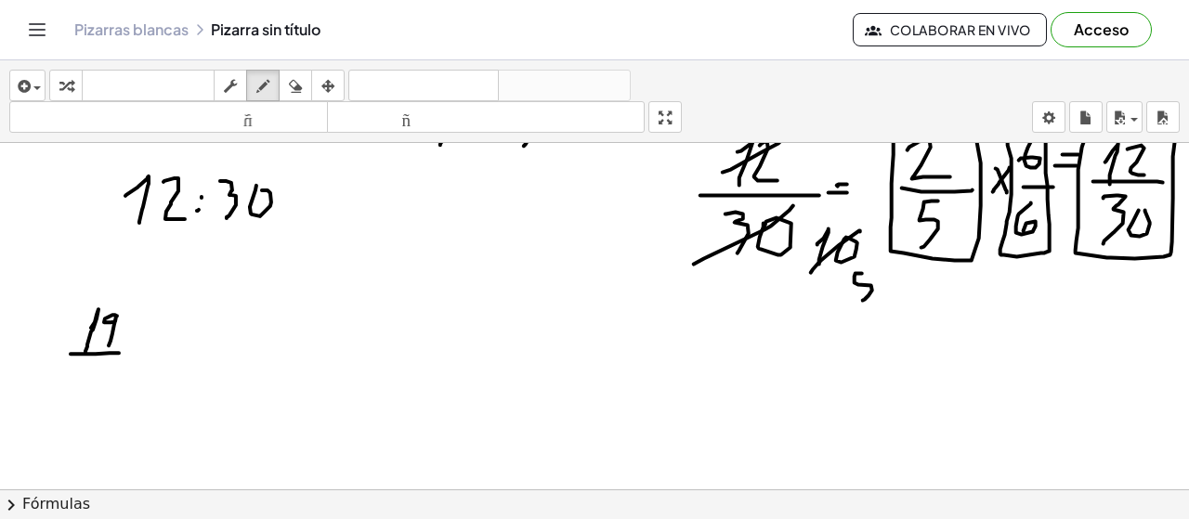
drag, startPoint x: 93, startPoint y: 366, endPoint x: 89, endPoint y: 389, distance: 23.5
drag, startPoint x: 93, startPoint y: 384, endPoint x: 117, endPoint y: 381, distance: 24.3
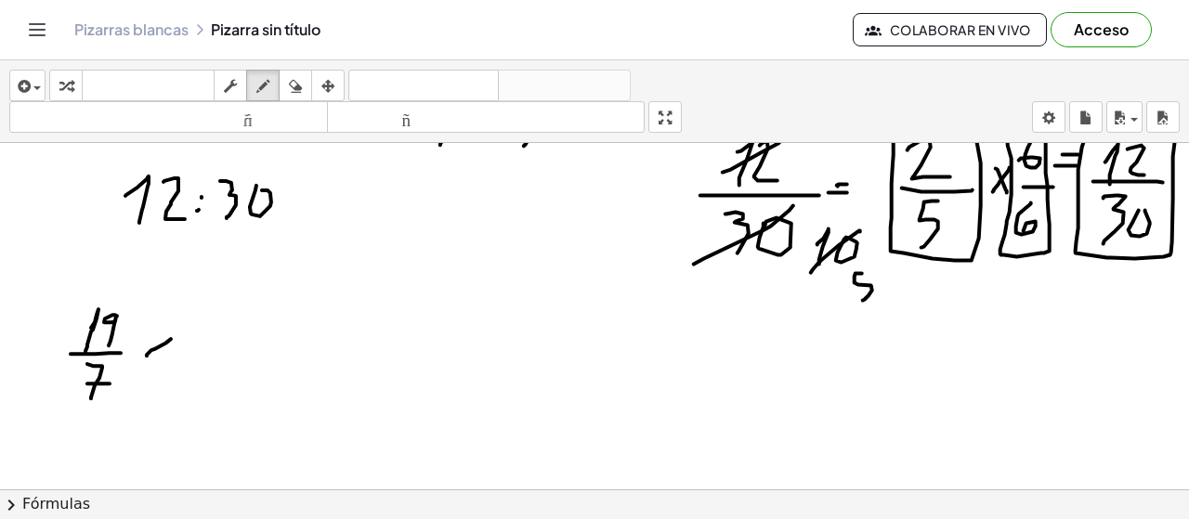
drag, startPoint x: 200, startPoint y: 320, endPoint x: 210, endPoint y: 338, distance: 20.4
drag, startPoint x: 203, startPoint y: 345, endPoint x: 219, endPoint y: 346, distance: 16.7
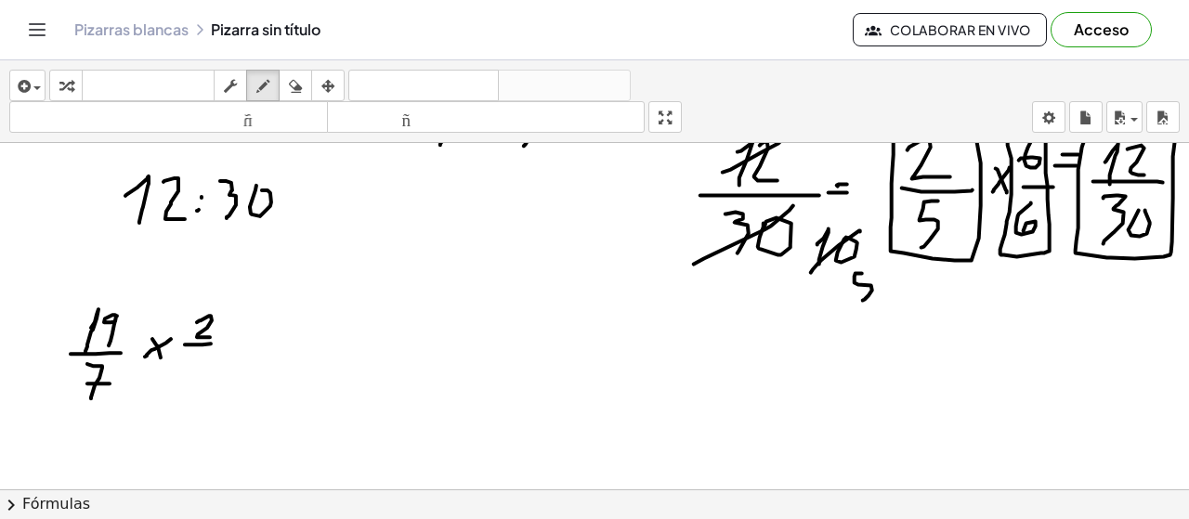
drag, startPoint x: 188, startPoint y: 363, endPoint x: 215, endPoint y: 383, distance: 33.3
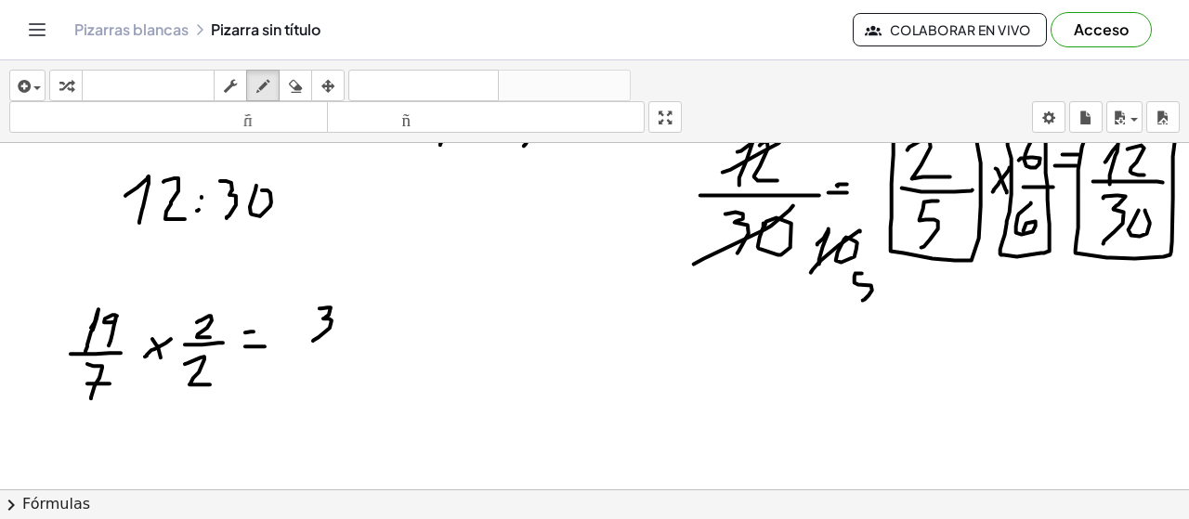
drag, startPoint x: 328, startPoint y: 307, endPoint x: 321, endPoint y: 333, distance: 25.9
drag, startPoint x: 345, startPoint y: 311, endPoint x: 333, endPoint y: 313, distance: 12.2
drag, startPoint x: 310, startPoint y: 347, endPoint x: 362, endPoint y: 348, distance: 52.0
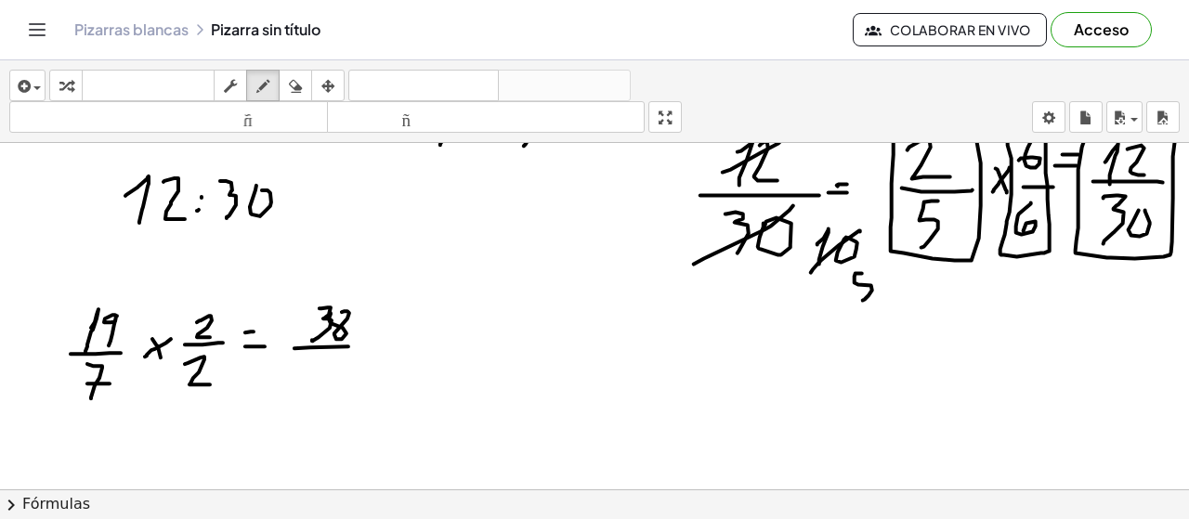
drag, startPoint x: 307, startPoint y: 378, endPoint x: 315, endPoint y: 391, distance: 15.5
drag, startPoint x: 334, startPoint y: 362, endPoint x: 338, endPoint y: 402, distance: 40.1
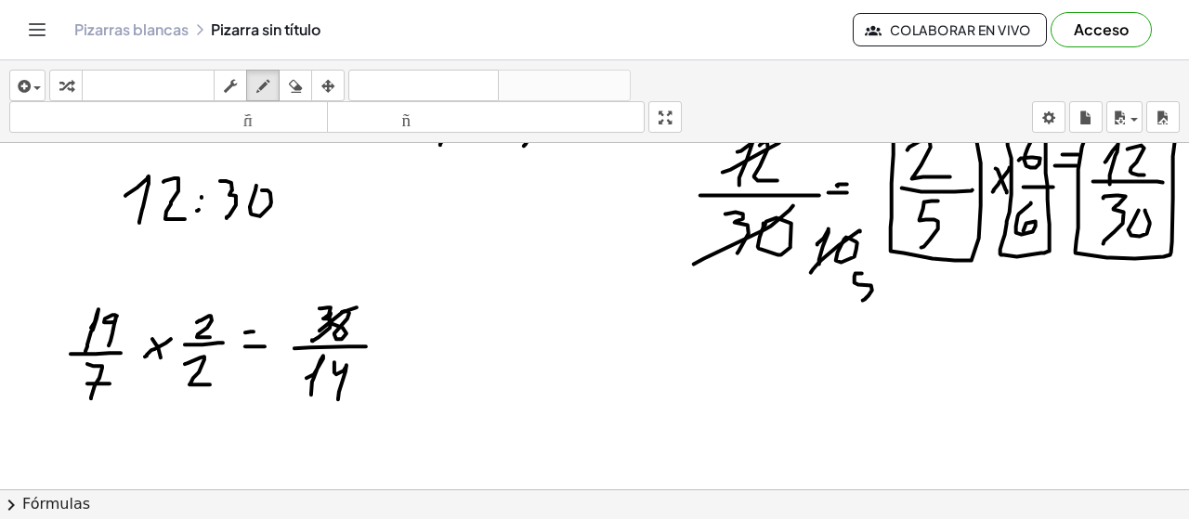
drag, startPoint x: 357, startPoint y: 307, endPoint x: 314, endPoint y: 341, distance: 54.3
drag, startPoint x: 377, startPoint y: 293, endPoint x: 405, endPoint y: 322, distance: 40.7
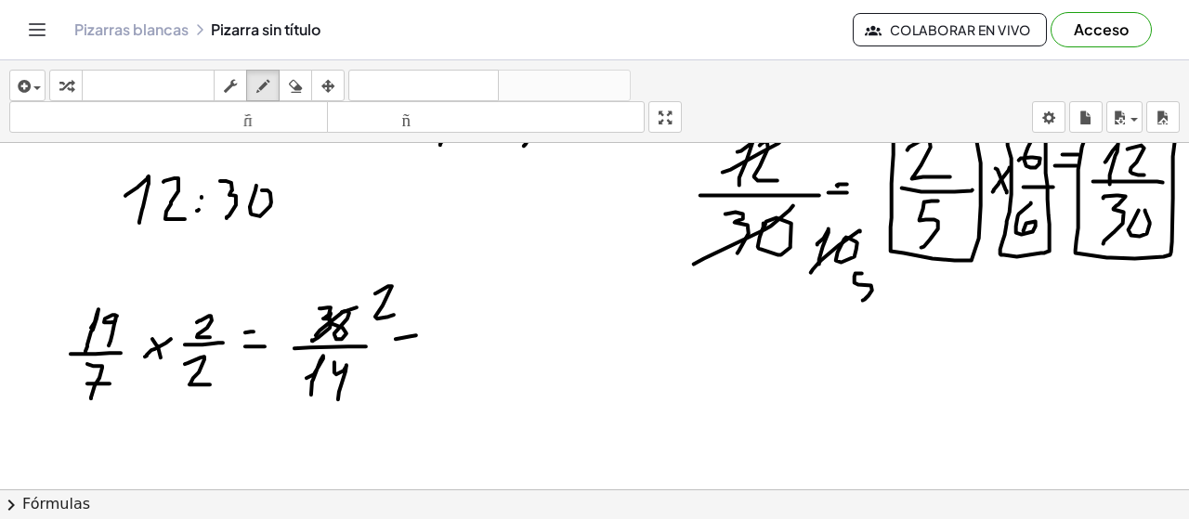
drag, startPoint x: 414, startPoint y: 347, endPoint x: 432, endPoint y: 337, distance: 19.9
drag, startPoint x: 449, startPoint y: 307, endPoint x: 442, endPoint y: 349, distance: 42.3
drag, startPoint x: 464, startPoint y: 311, endPoint x: 447, endPoint y: 353, distance: 45.4
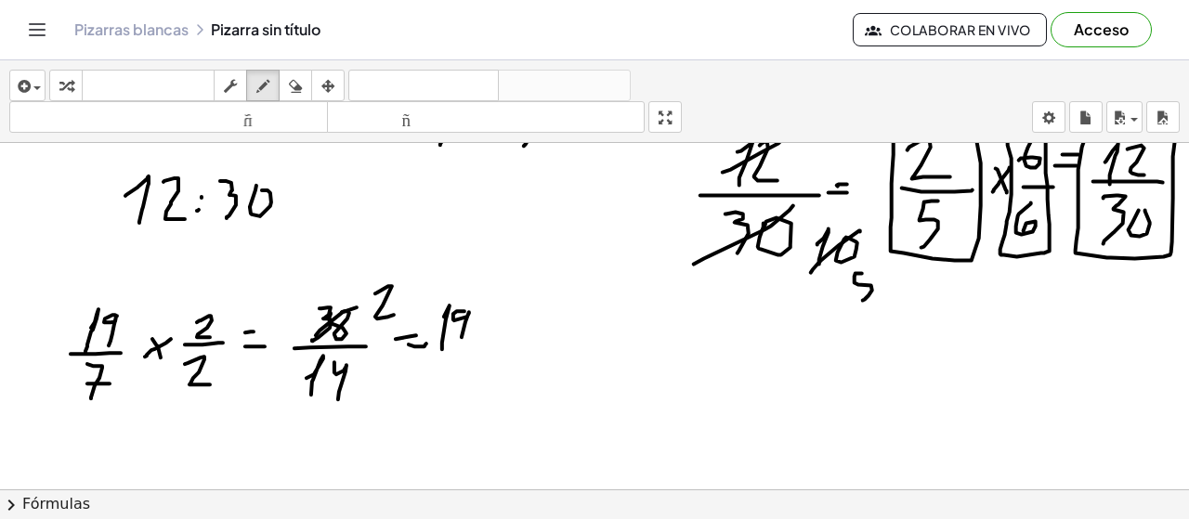
drag, startPoint x: 432, startPoint y: 355, endPoint x: 459, endPoint y: 359, distance: 27.2
drag, startPoint x: 447, startPoint y: 370, endPoint x: 428, endPoint y: 402, distance: 37.4
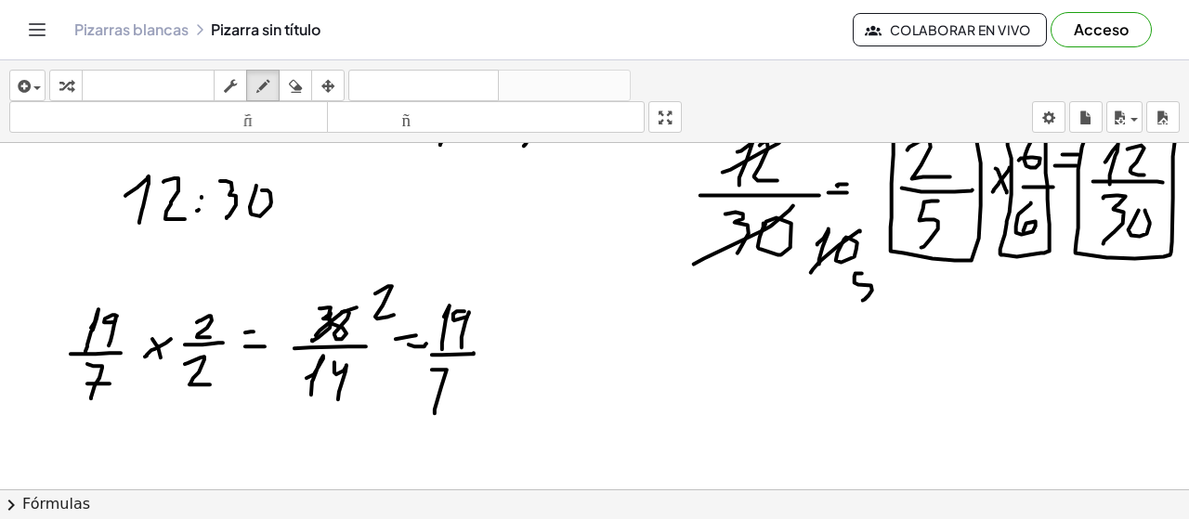
drag, startPoint x: 429, startPoint y: 384, endPoint x: 460, endPoint y: 378, distance: 31.2
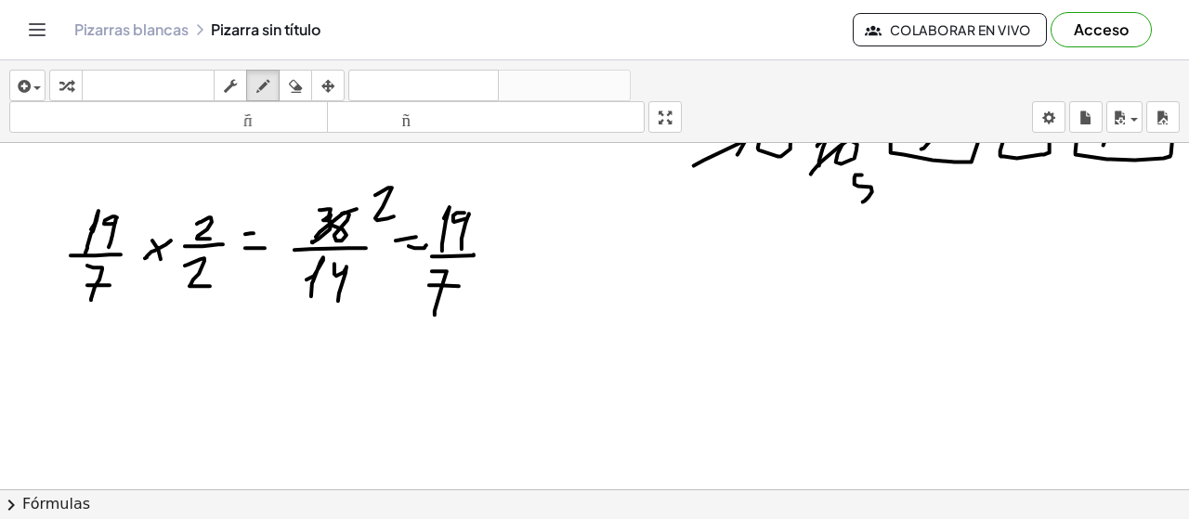
scroll to position [6874, 0]
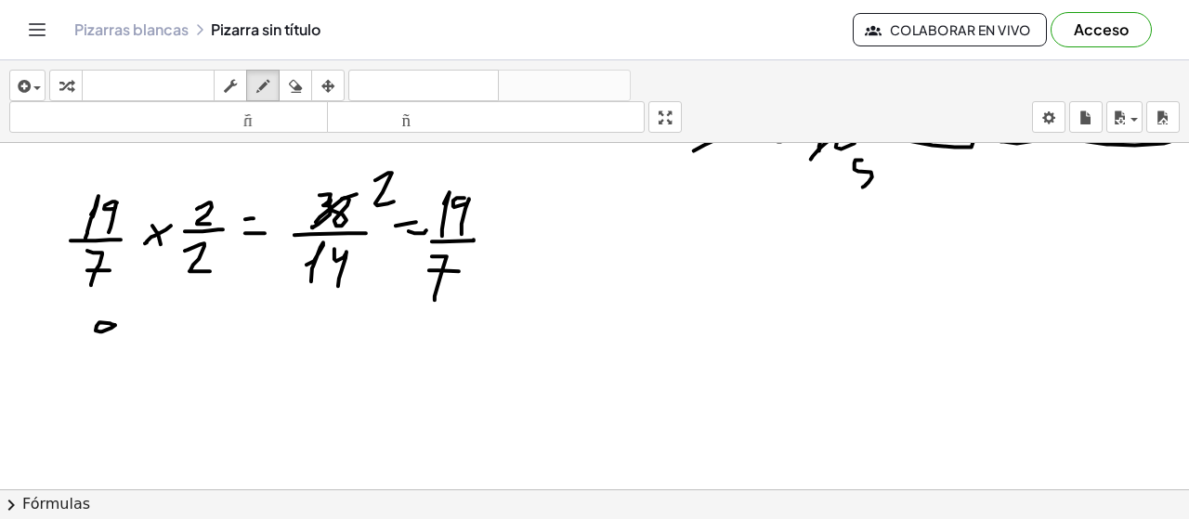
drag, startPoint x: 110, startPoint y: 323, endPoint x: 110, endPoint y: 350, distance: 26.9
drag, startPoint x: 132, startPoint y: 356, endPoint x: 119, endPoint y: 366, distance: 16.5
drag, startPoint x: 104, startPoint y: 371, endPoint x: 97, endPoint y: 399, distance: 29.7
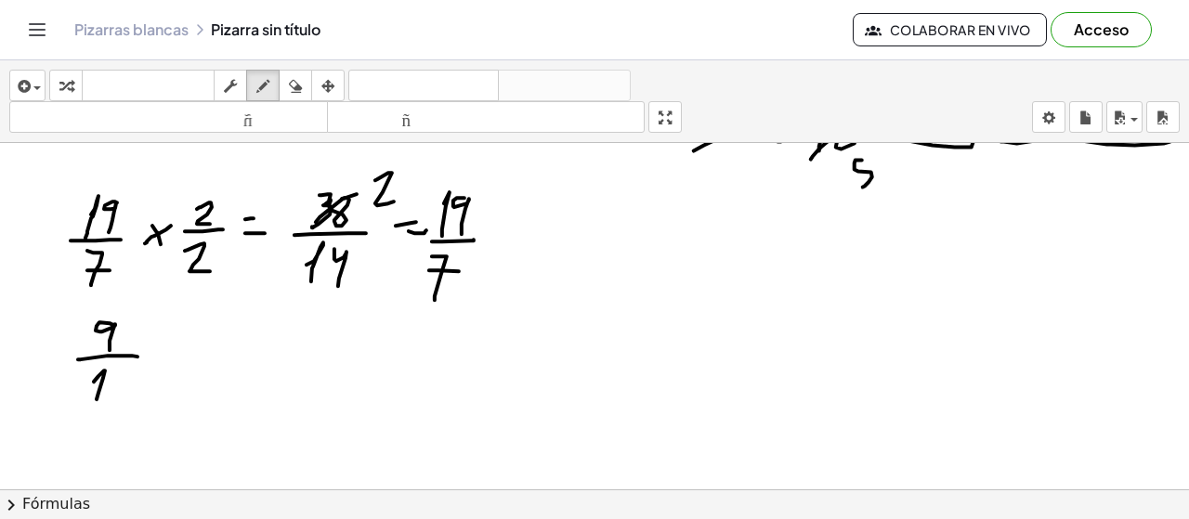
drag, startPoint x: 128, startPoint y: 373, endPoint x: 122, endPoint y: 408, distance: 35.9
drag, startPoint x: 182, startPoint y: 337, endPoint x: 164, endPoint y: 360, distance: 28.4
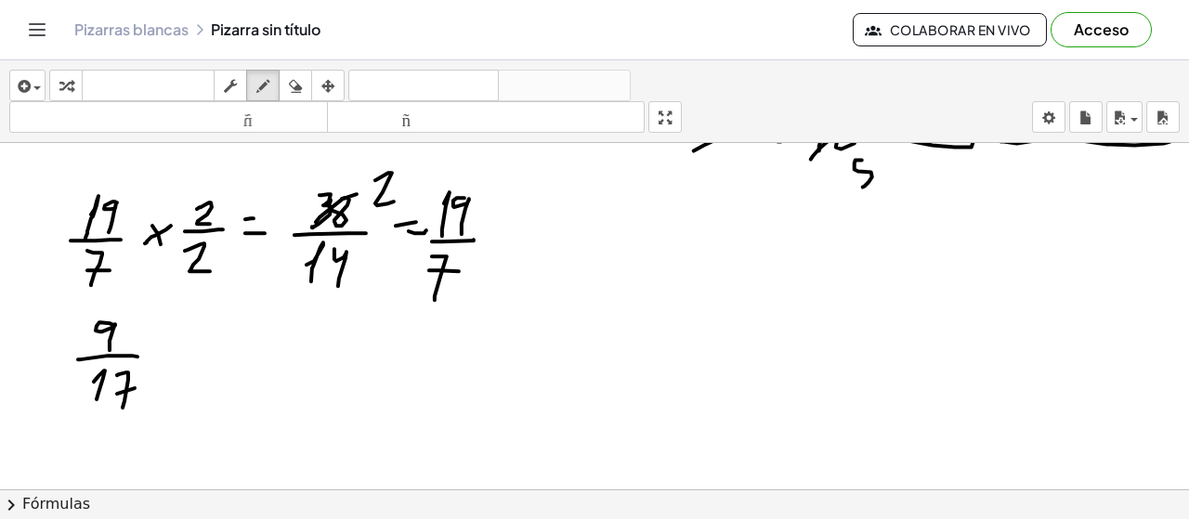
drag, startPoint x: 177, startPoint y: 347, endPoint x: 177, endPoint y: 360, distance: 12.1
drag, startPoint x: 216, startPoint y: 320, endPoint x: 234, endPoint y: 344, distance: 29.7
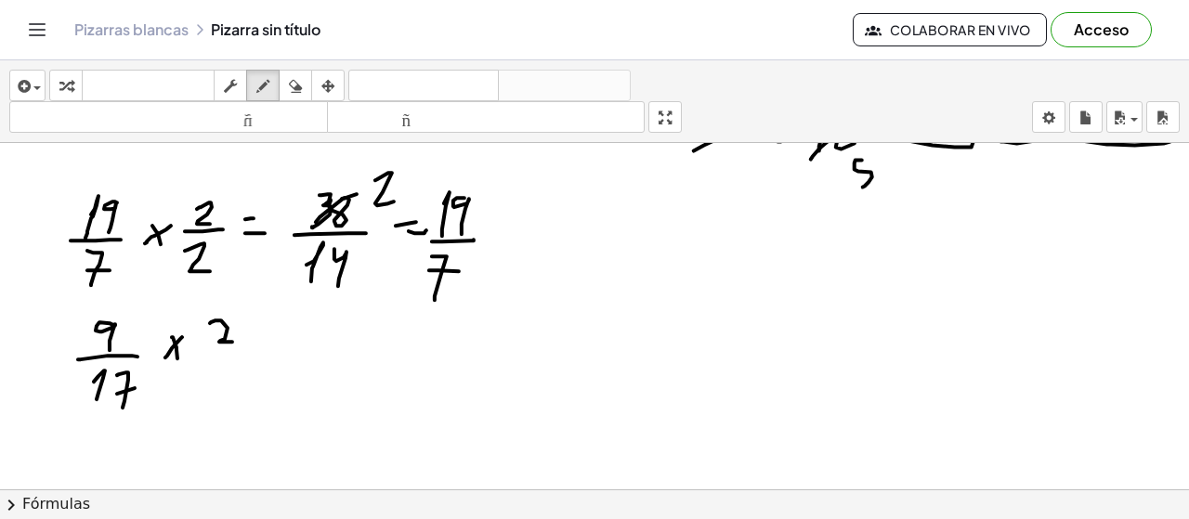
drag, startPoint x: 223, startPoint y: 353, endPoint x: 243, endPoint y: 353, distance: 20.4
drag, startPoint x: 216, startPoint y: 369, endPoint x: 245, endPoint y: 393, distance: 37.6
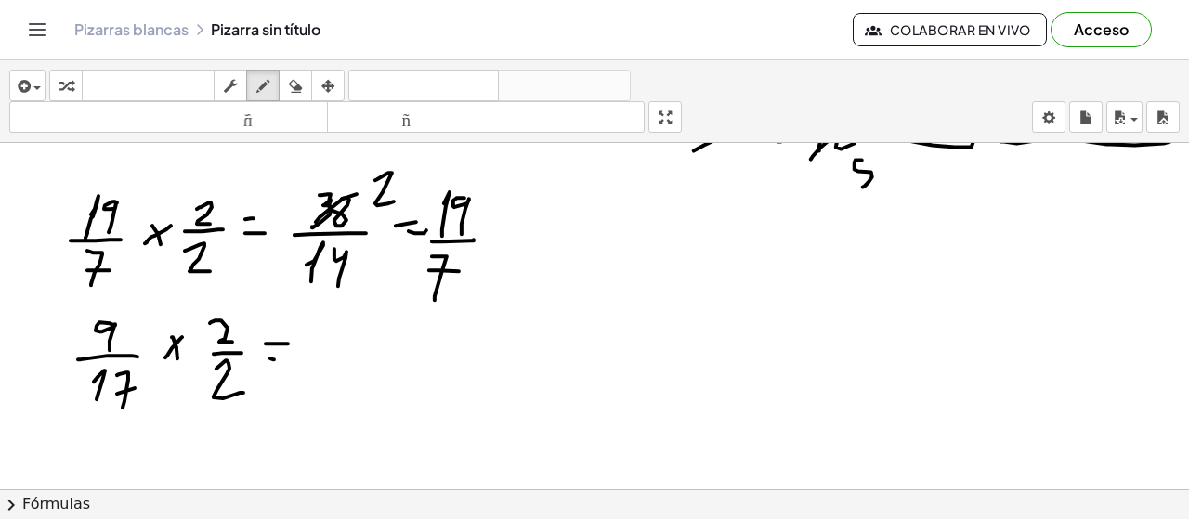
drag, startPoint x: 349, startPoint y: 327, endPoint x: 351, endPoint y: 346, distance: 18.7
drag, startPoint x: 326, startPoint y: 352, endPoint x: 383, endPoint y: 350, distance: 56.7
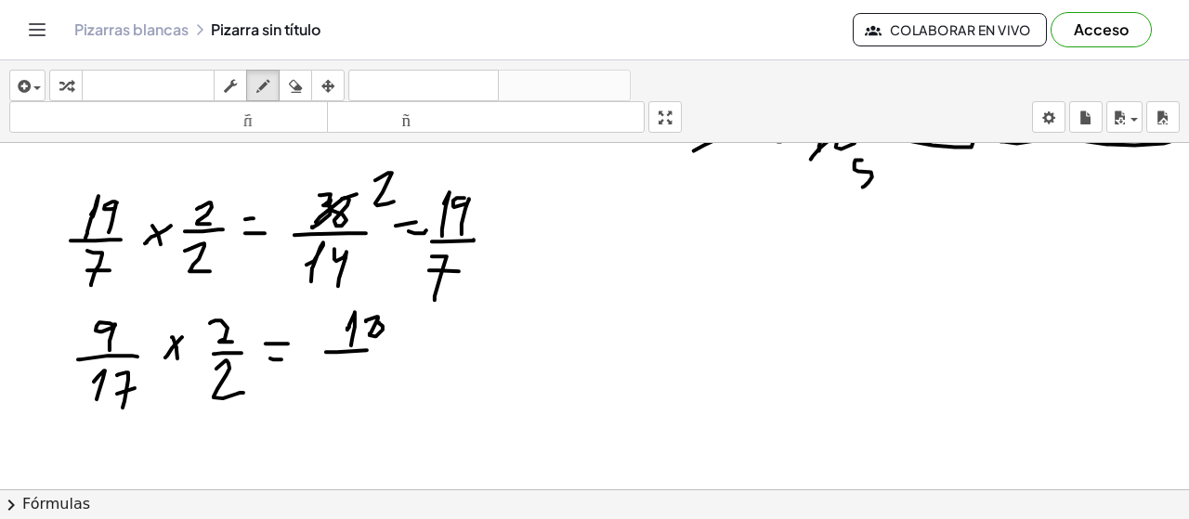
drag, startPoint x: 341, startPoint y: 366, endPoint x: 345, endPoint y: 389, distance: 23.5
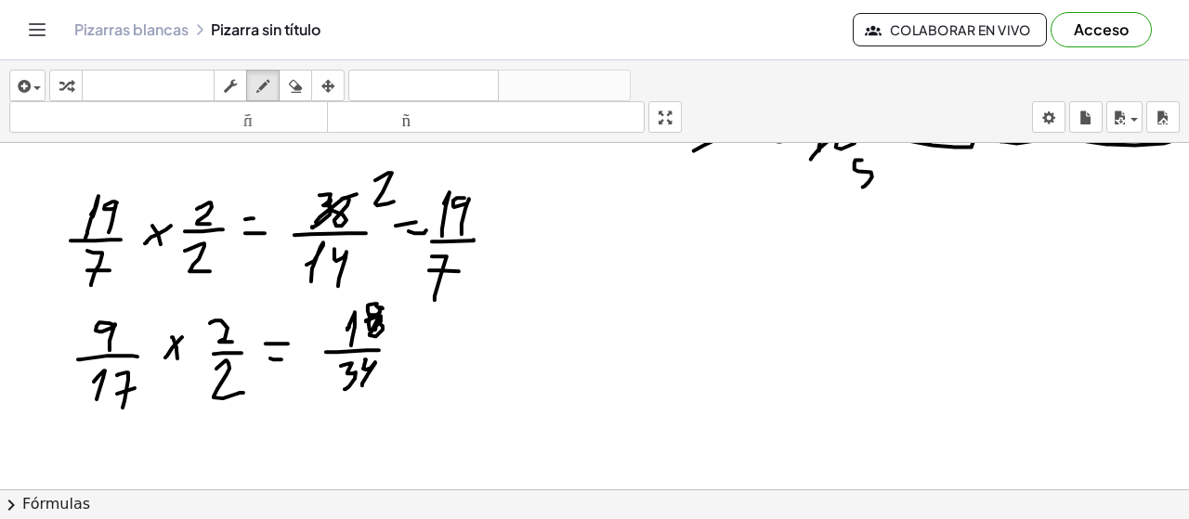
drag, startPoint x: 370, startPoint y: 315, endPoint x: 383, endPoint y: 332, distance: 21.2
drag, startPoint x: 703, startPoint y: 228, endPoint x: 695, endPoint y: 259, distance: 32.7
drag, startPoint x: 674, startPoint y: 266, endPoint x: 728, endPoint y: 255, distance: 54.8
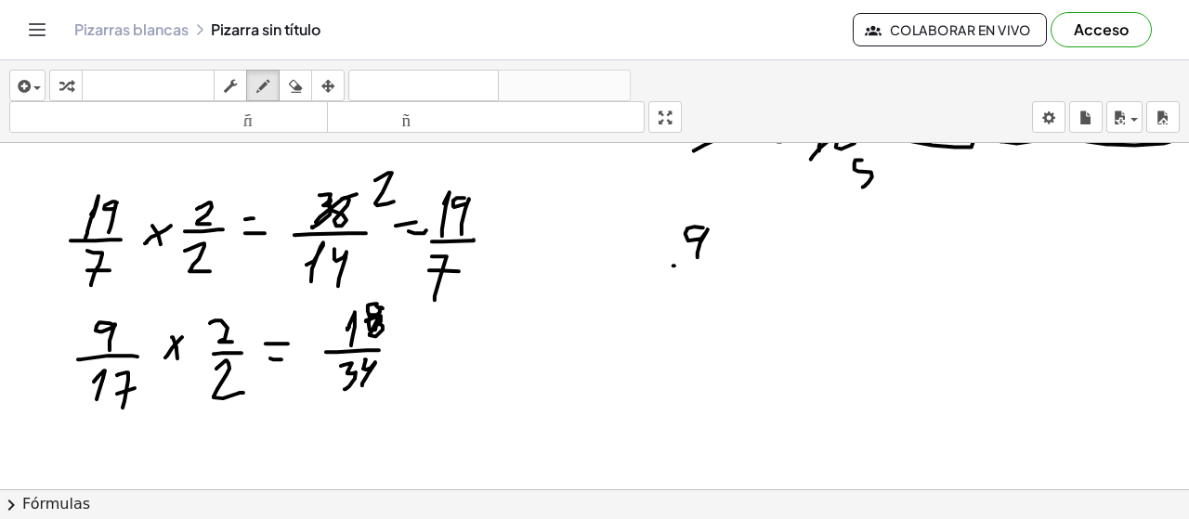
drag, startPoint x: 698, startPoint y: 280, endPoint x: 695, endPoint y: 296, distance: 17.0
drag, startPoint x: 715, startPoint y: 267, endPoint x: 711, endPoint y: 302, distance: 35.6
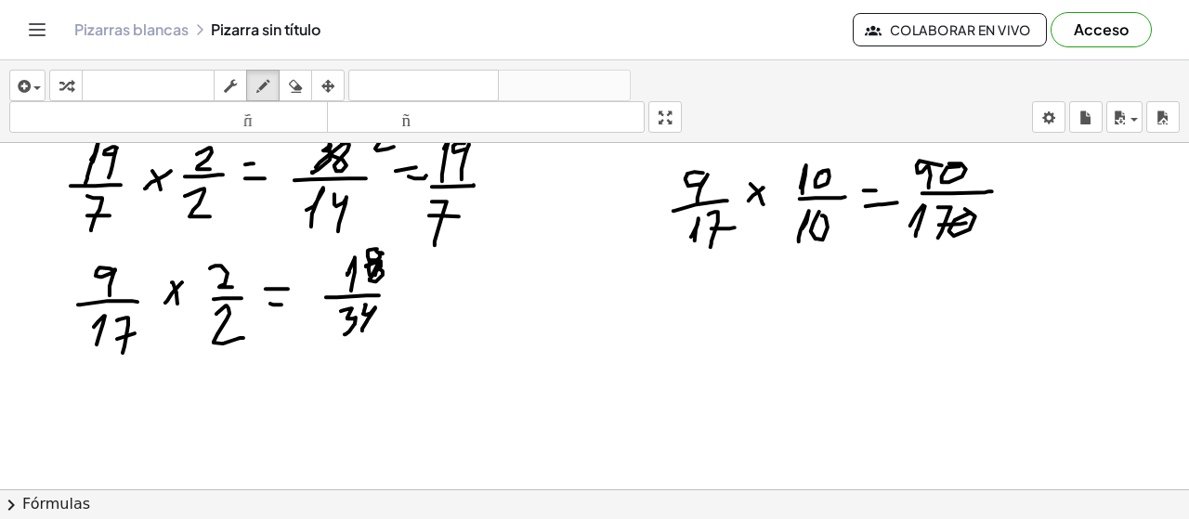
scroll to position [6966, 0]
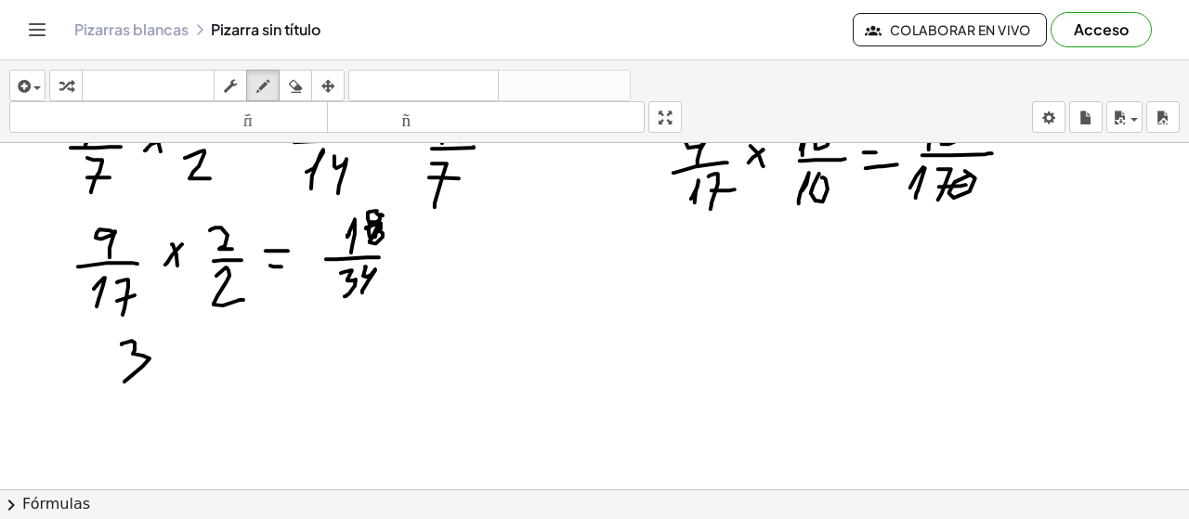
drag, startPoint x: 132, startPoint y: 341, endPoint x: 124, endPoint y: 380, distance: 39.7
drag, startPoint x: 113, startPoint y: 384, endPoint x: 152, endPoint y: 387, distance: 39.2
drag, startPoint x: 120, startPoint y: 402, endPoint x: 126, endPoint y: 436, distance: 34.1
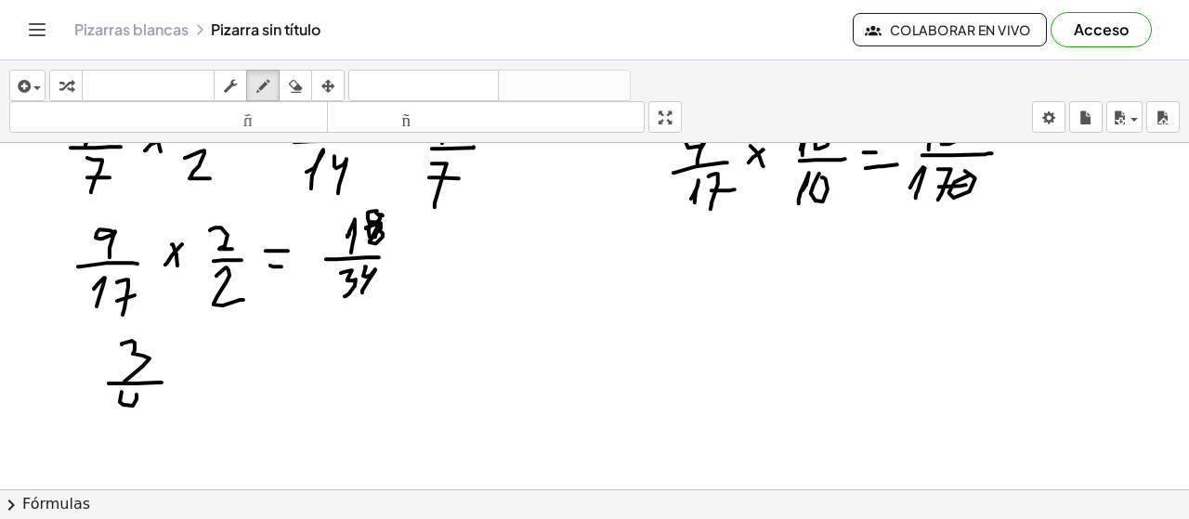
drag, startPoint x: 214, startPoint y: 376, endPoint x: 190, endPoint y: 389, distance: 27.4
drag, startPoint x: 199, startPoint y: 376, endPoint x: 211, endPoint y: 399, distance: 25.4
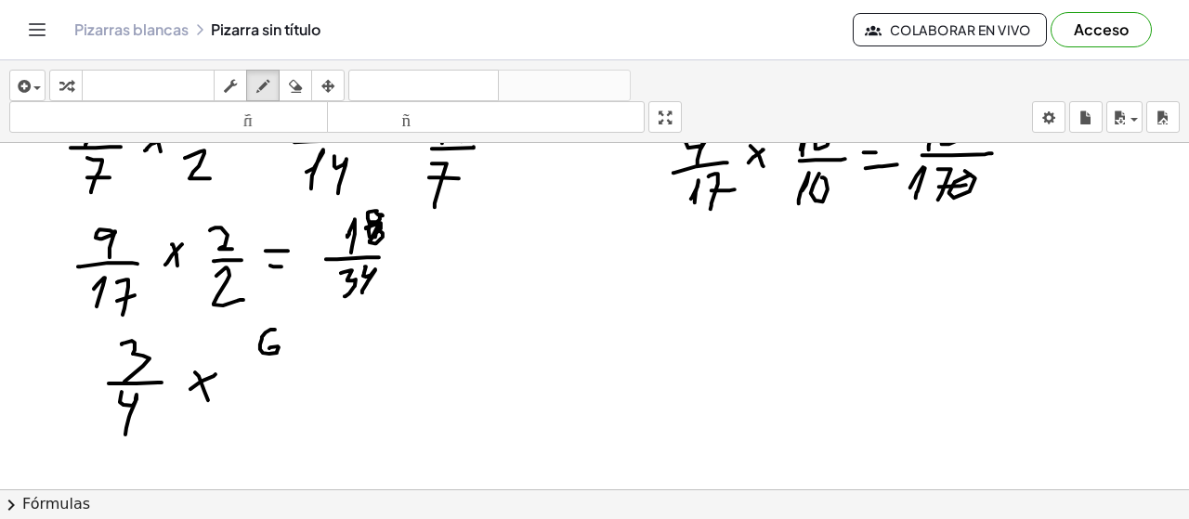
drag, startPoint x: 275, startPoint y: 330, endPoint x: 266, endPoint y: 356, distance: 27.6
drag, startPoint x: 252, startPoint y: 366, endPoint x: 291, endPoint y: 369, distance: 39.1
drag, startPoint x: 255, startPoint y: 396, endPoint x: 315, endPoint y: 383, distance: 61.8
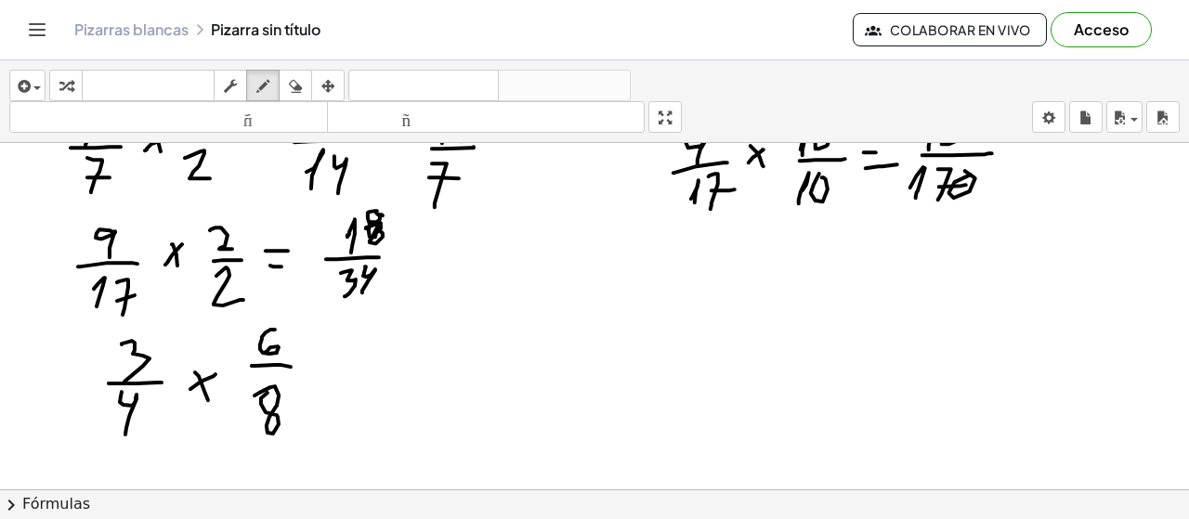
drag, startPoint x: 295, startPoint y: 89, endPoint x: 310, endPoint y: 170, distance: 82.2
click at [295, 88] on icon "button" at bounding box center [295, 86] width 13 height 22
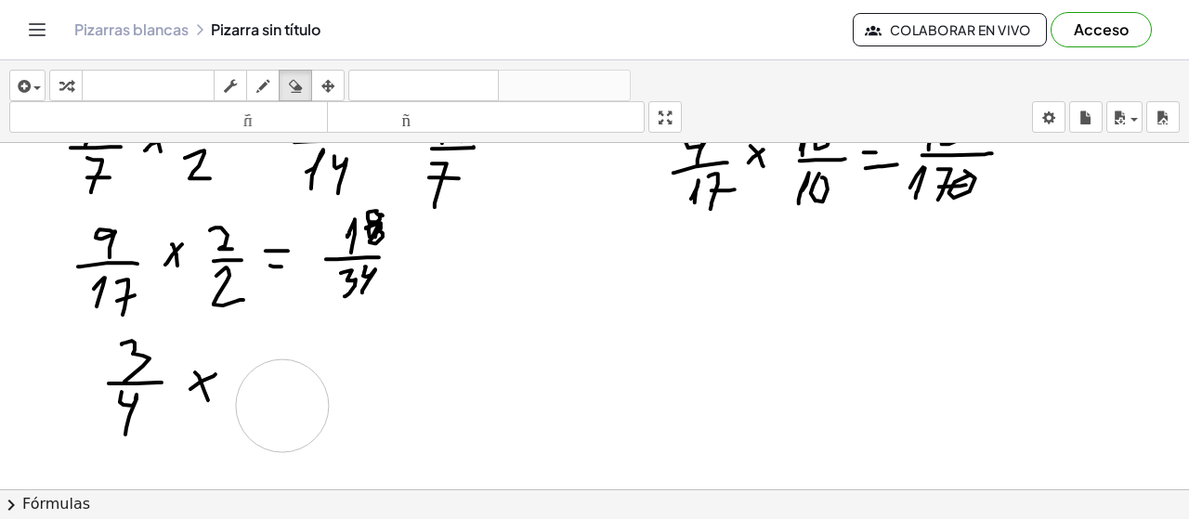
drag, startPoint x: 321, startPoint y: 368, endPoint x: 282, endPoint y: 406, distance: 54.5
click at [268, 79] on icon "button" at bounding box center [262, 86] width 13 height 22
drag, startPoint x: 260, startPoint y: 349, endPoint x: 280, endPoint y: 368, distance: 26.9
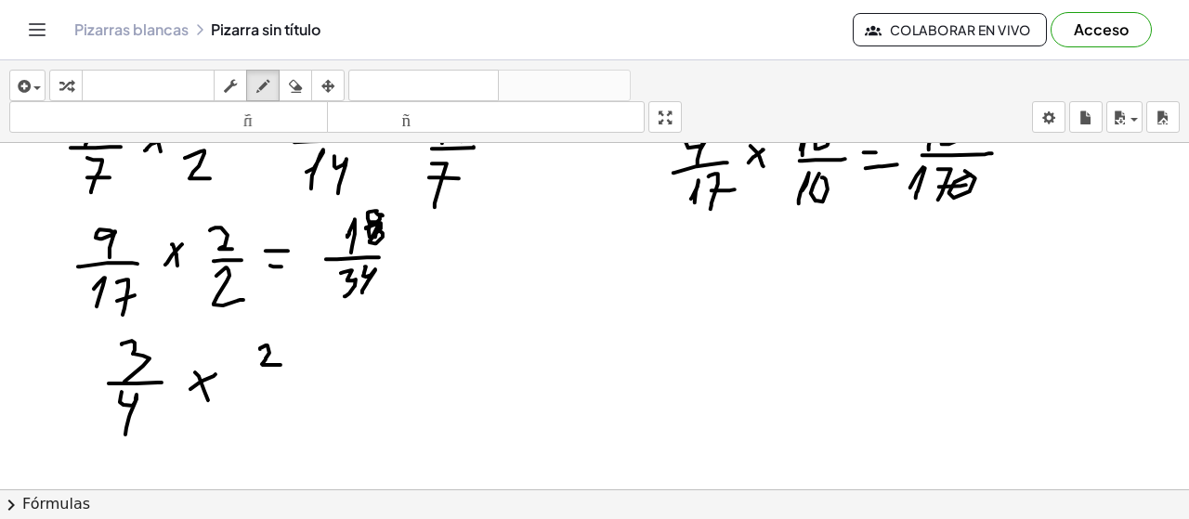
drag, startPoint x: 254, startPoint y: 375, endPoint x: 285, endPoint y: 374, distance: 31.6
drag, startPoint x: 273, startPoint y: 386, endPoint x: 298, endPoint y: 395, distance: 26.7
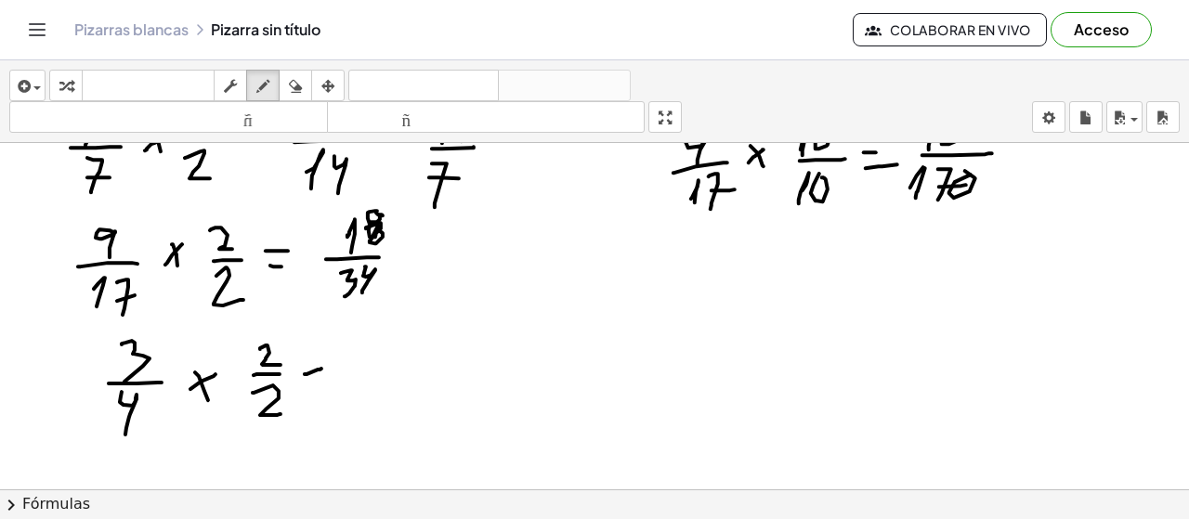
drag, startPoint x: 380, startPoint y: 369, endPoint x: 403, endPoint y: 373, distance: 23.5
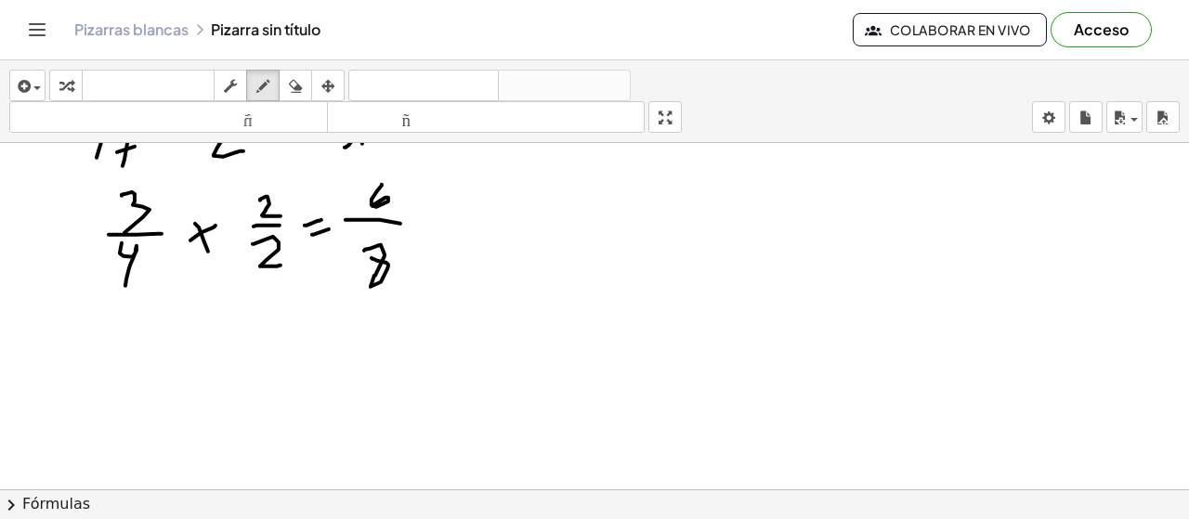
scroll to position [7242, 0]
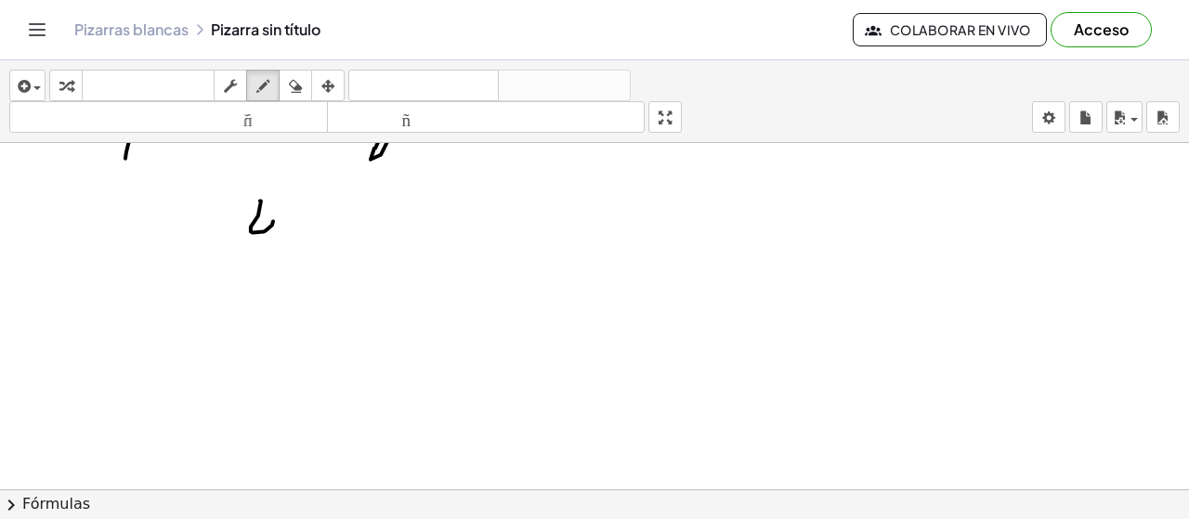
drag, startPoint x: 260, startPoint y: 202, endPoint x: 266, endPoint y: 251, distance: 49.6
drag, startPoint x: 285, startPoint y: 248, endPoint x: 284, endPoint y: 259, distance: 11.2
drag, startPoint x: 308, startPoint y: 221, endPoint x: 302, endPoint y: 255, distance: 35.0
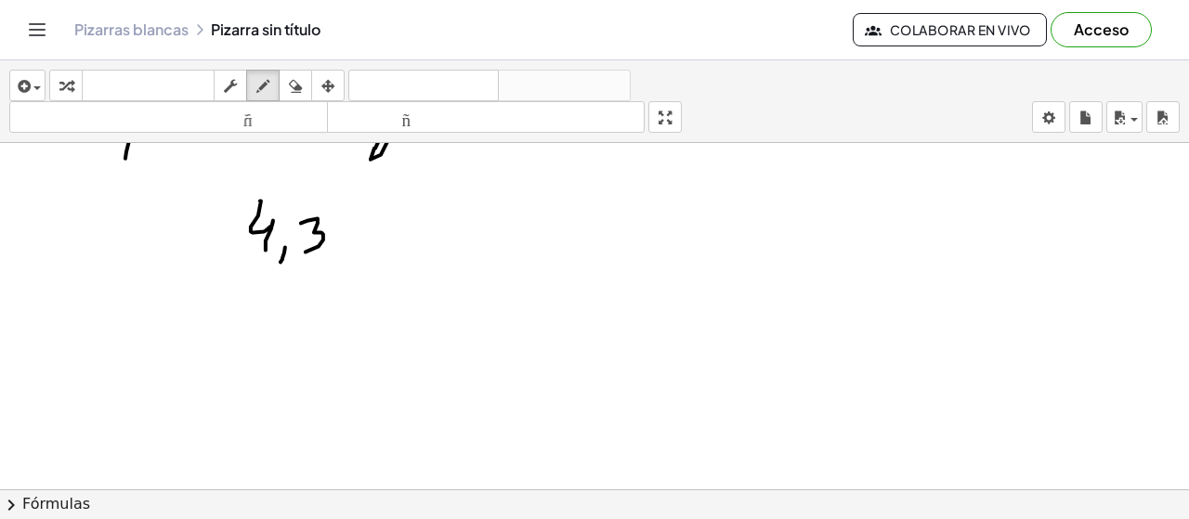
drag, startPoint x: 212, startPoint y: 280, endPoint x: 203, endPoint y: 302, distance: 24.2
drag, startPoint x: 257, startPoint y: 284, endPoint x: 264, endPoint y: 313, distance: 29.5
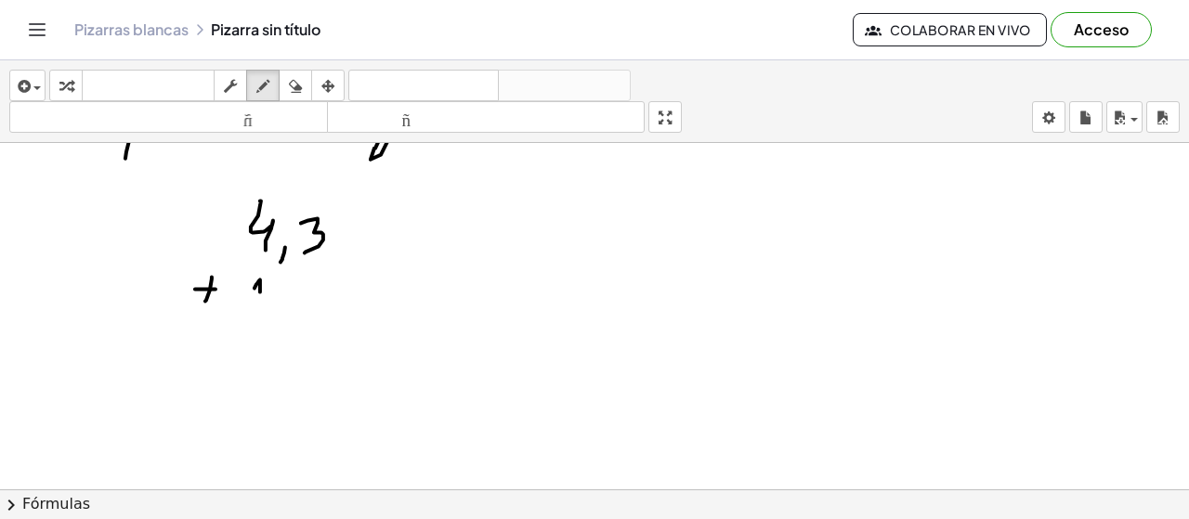
drag, startPoint x: 281, startPoint y: 308, endPoint x: 281, endPoint y: 324, distance: 15.8
drag, startPoint x: 317, startPoint y: 283, endPoint x: 305, endPoint y: 319, distance: 37.3
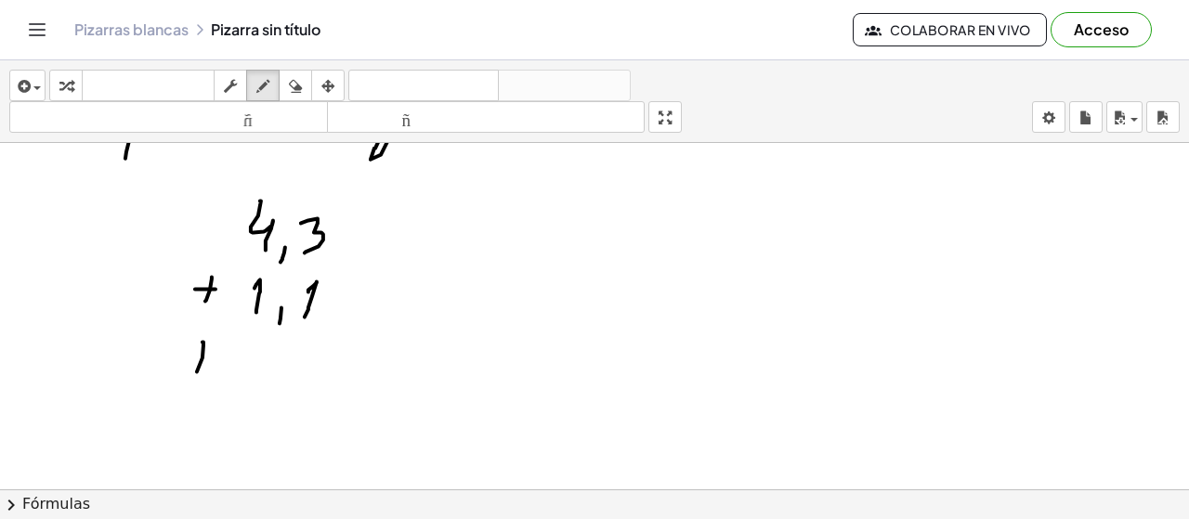
drag, startPoint x: 203, startPoint y: 347, endPoint x: 197, endPoint y: 373, distance: 26.8
drag, startPoint x: 188, startPoint y: 363, endPoint x: 213, endPoint y: 361, distance: 25.2
drag, startPoint x: 243, startPoint y: 360, endPoint x: 250, endPoint y: 348, distance: 12.9
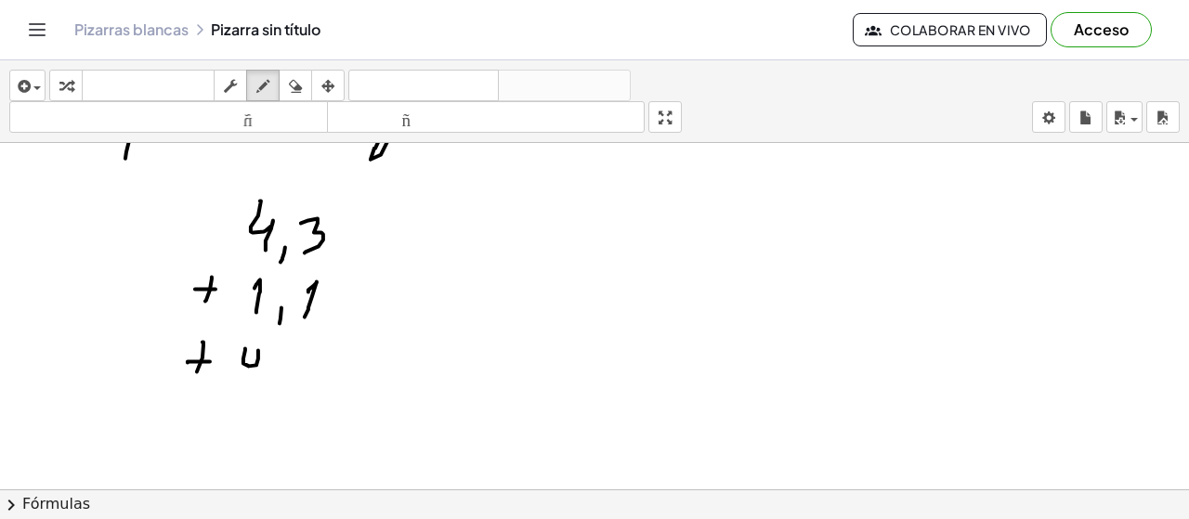
drag, startPoint x: 270, startPoint y: 373, endPoint x: 288, endPoint y: 369, distance: 18.0
drag, startPoint x: 340, startPoint y: 339, endPoint x: 346, endPoint y: 368, distance: 29.3
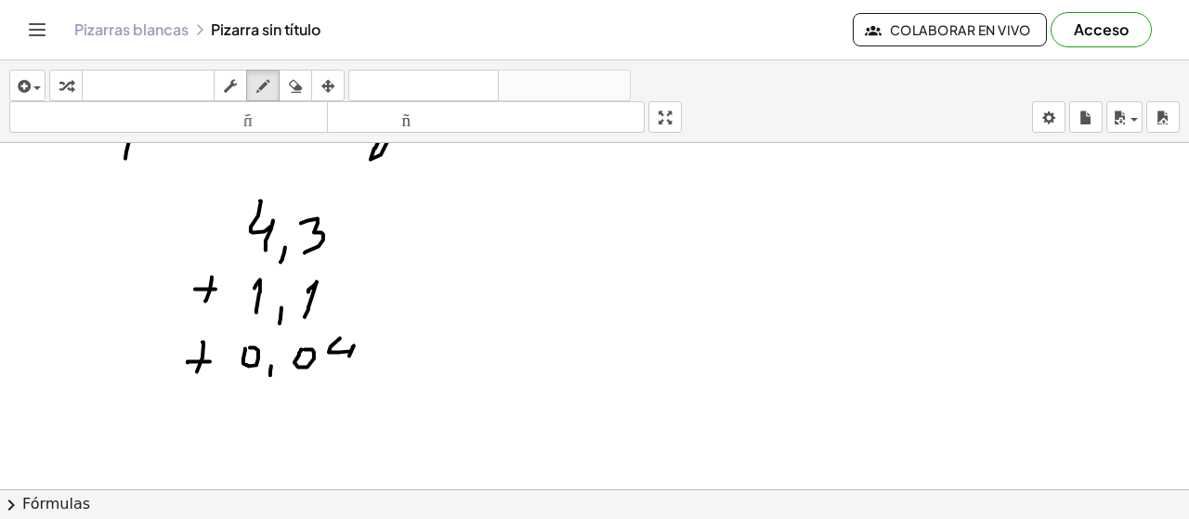
drag, startPoint x: 180, startPoint y: 392, endPoint x: 468, endPoint y: 392, distance: 288.0
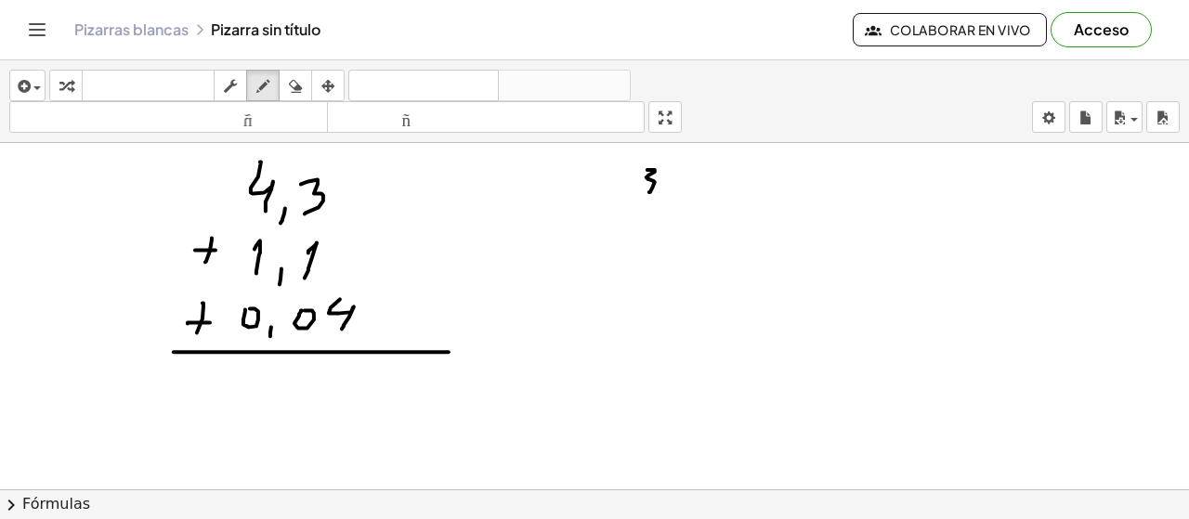
drag, startPoint x: 647, startPoint y: 170, endPoint x: 655, endPoint y: 200, distance: 30.6
drag, startPoint x: 664, startPoint y: 199, endPoint x: 660, endPoint y: 211, distance: 12.9
drag, startPoint x: 680, startPoint y: 172, endPoint x: 694, endPoint y: 196, distance: 27.9
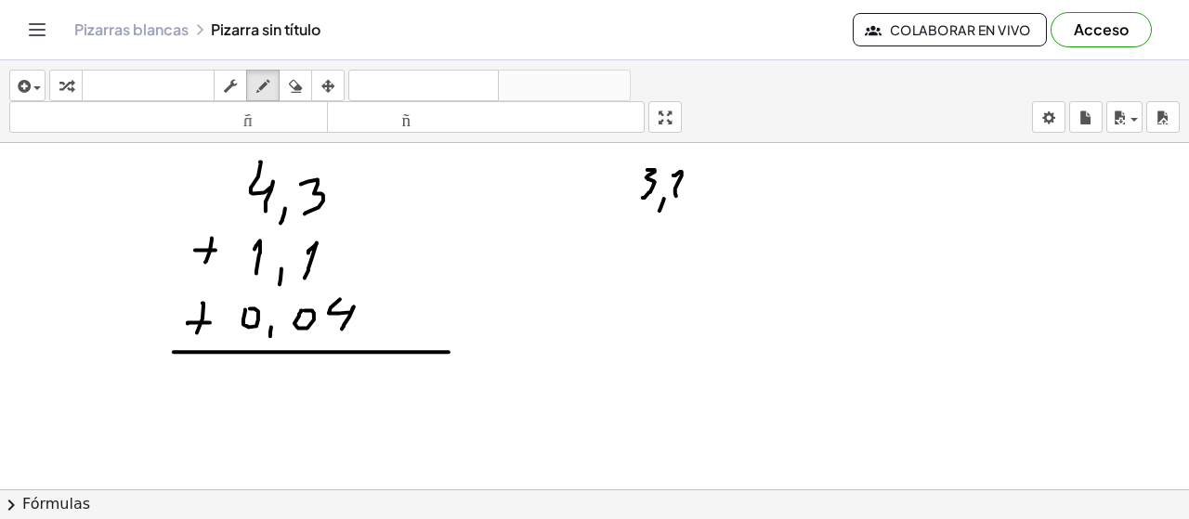
drag, startPoint x: 735, startPoint y: 175, endPoint x: 746, endPoint y: 172, distance: 11.5
drag, startPoint x: 764, startPoint y: 190, endPoint x: 761, endPoint y: 204, distance: 14.2
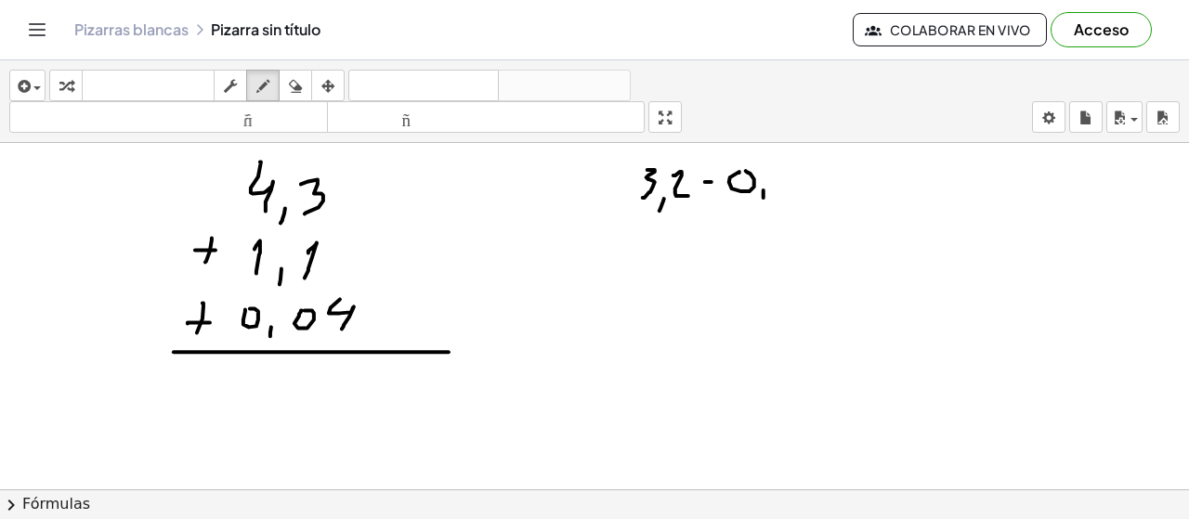
drag, startPoint x: 795, startPoint y: 179, endPoint x: 782, endPoint y: 216, distance: 38.5
drag, startPoint x: 634, startPoint y: 153, endPoint x: 656, endPoint y: 217, distance: 67.9
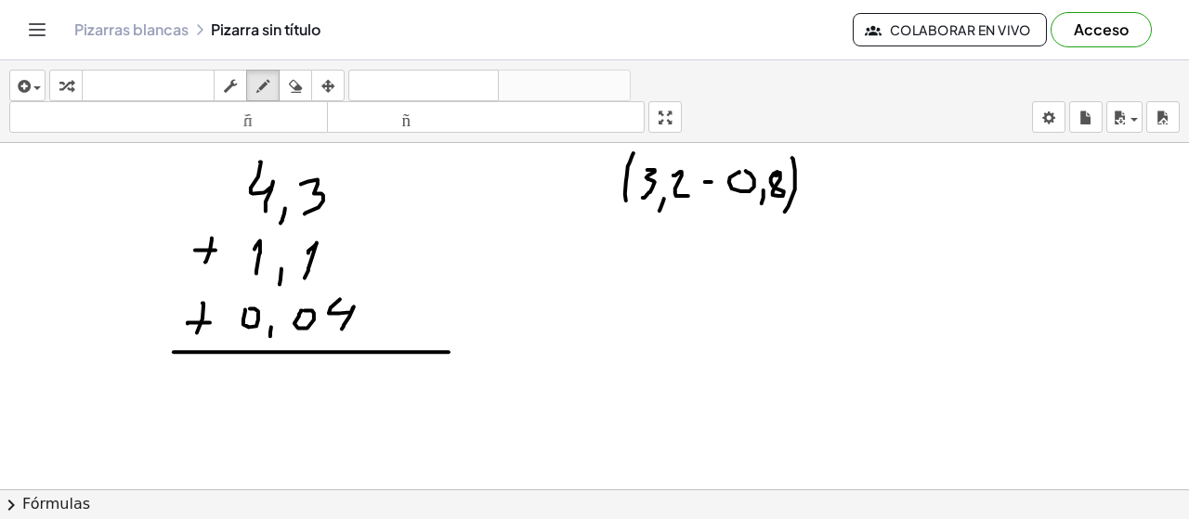
drag, startPoint x: 852, startPoint y: 158, endPoint x: 851, endPoint y: 180, distance: 22.3
drag, startPoint x: 838, startPoint y: 188, endPoint x: 868, endPoint y: 186, distance: 29.8
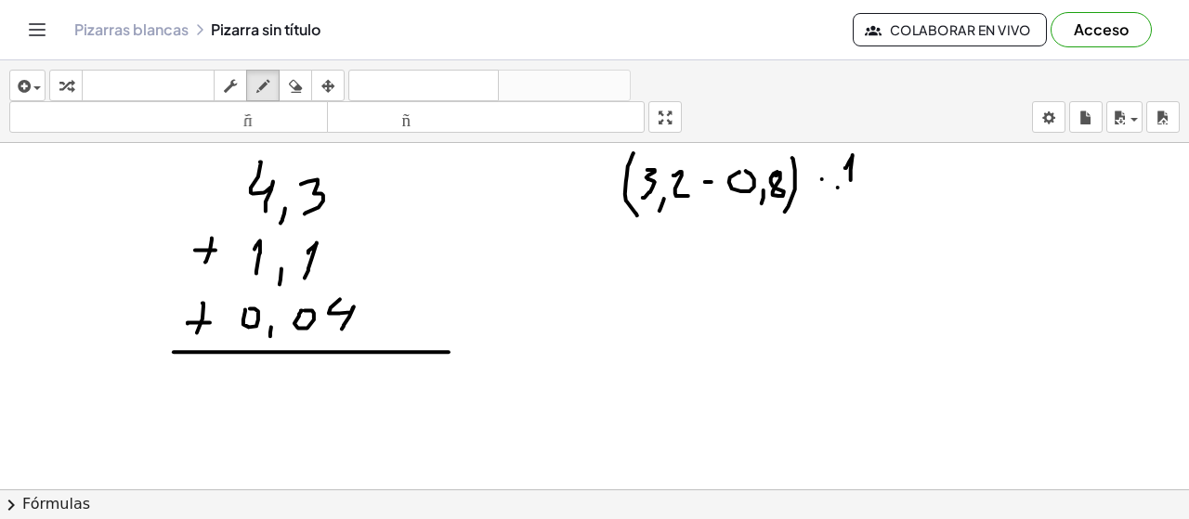
drag, startPoint x: 851, startPoint y: 196, endPoint x: 859, endPoint y: 219, distance: 24.7
drag, startPoint x: 892, startPoint y: 182, endPoint x: 901, endPoint y: 180, distance: 9.5
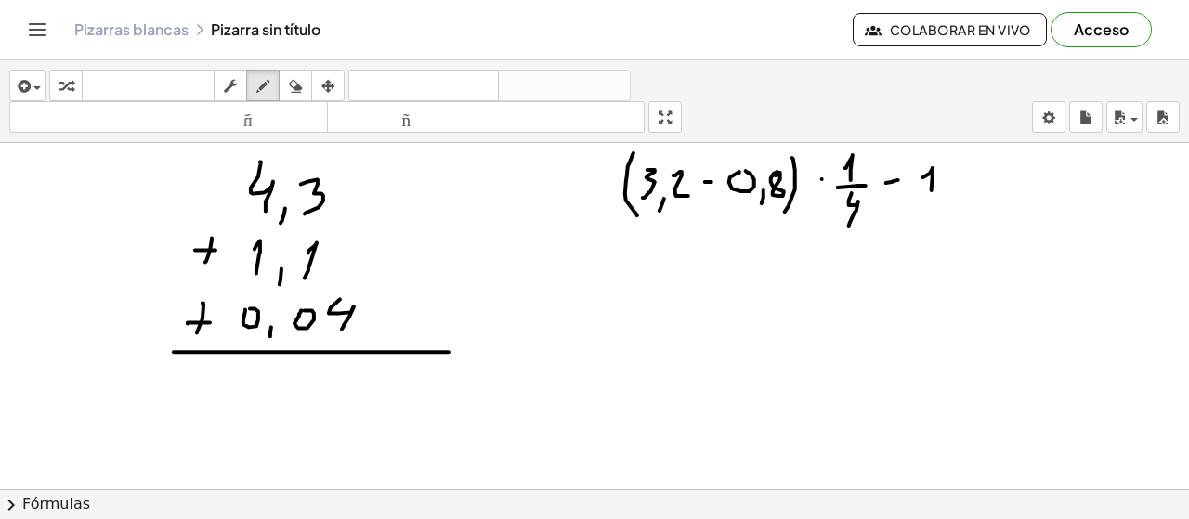
drag, startPoint x: 933, startPoint y: 169, endPoint x: 931, endPoint y: 198, distance: 28.9
drag, startPoint x: 943, startPoint y: 194, endPoint x: 940, endPoint y: 206, distance: 12.4
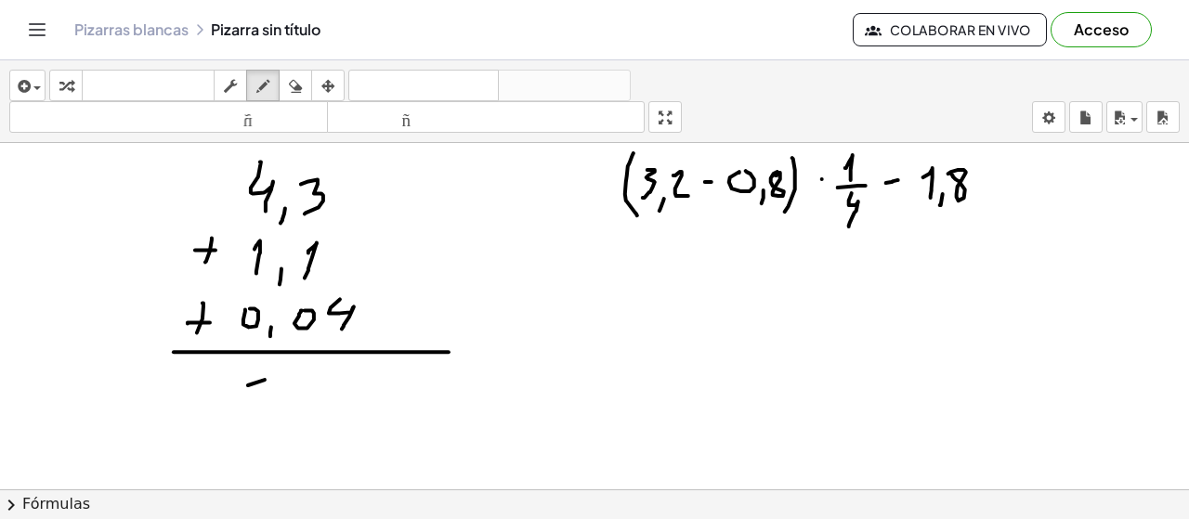
drag, startPoint x: 248, startPoint y: 386, endPoint x: 263, endPoint y: 375, distance: 18.0
drag, startPoint x: 266, startPoint y: 375, endPoint x: 243, endPoint y: 415, distance: 45.7
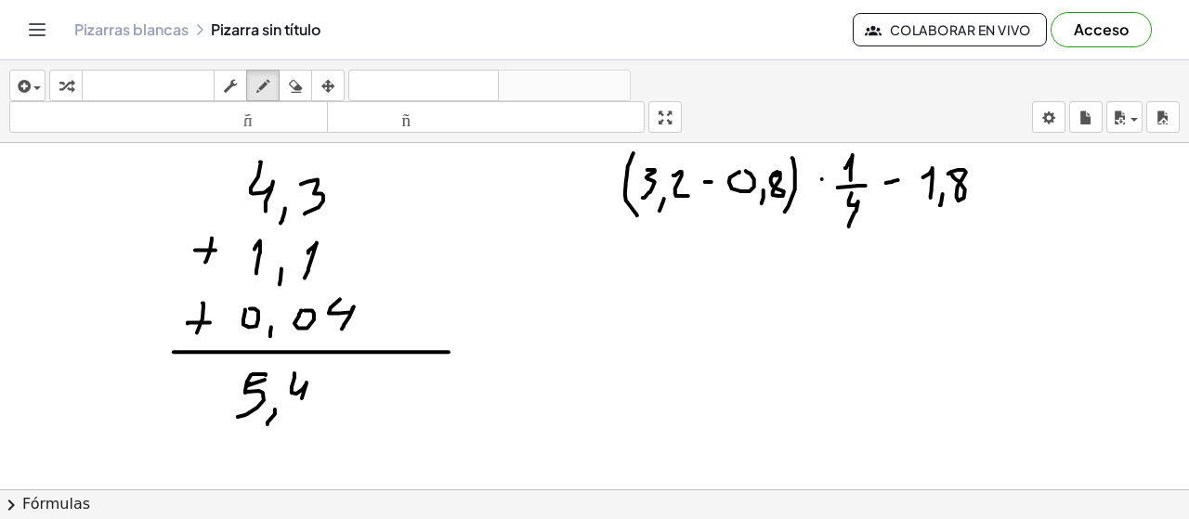
drag, startPoint x: 294, startPoint y: 373, endPoint x: 295, endPoint y: 419, distance: 45.5
drag, startPoint x: 320, startPoint y: 386, endPoint x: 330, endPoint y: 421, distance: 35.9
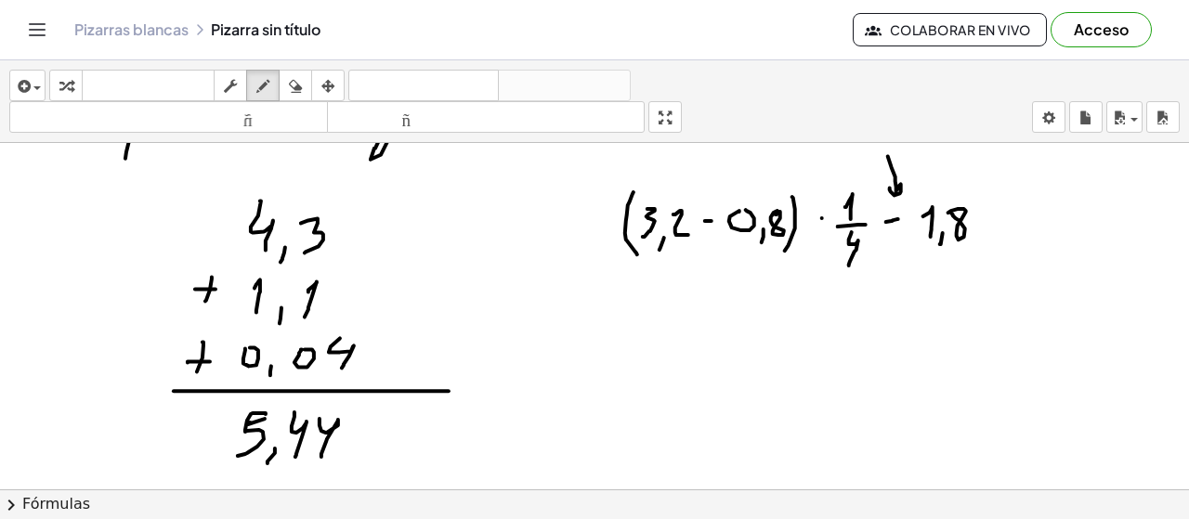
drag, startPoint x: 888, startPoint y: 157, endPoint x: 847, endPoint y: 263, distance: 113.5
drag, startPoint x: 871, startPoint y: 176, endPoint x: 873, endPoint y: 189, distance: 13.1
drag, startPoint x: 870, startPoint y: 173, endPoint x: 635, endPoint y: 188, distance: 234.6
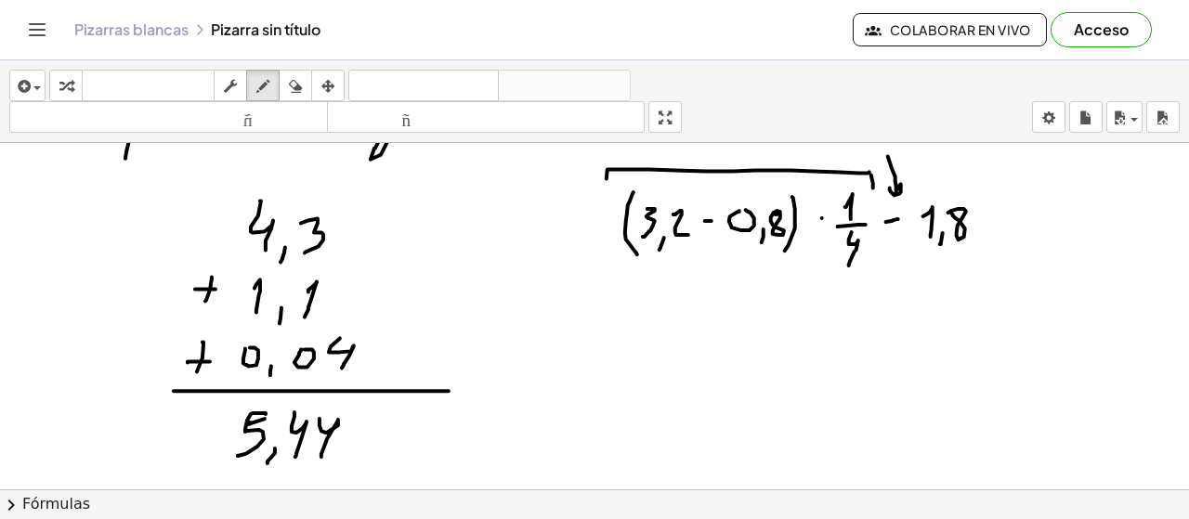
drag, startPoint x: 918, startPoint y: 179, endPoint x: 981, endPoint y: 190, distance: 64.0
drag, startPoint x: 637, startPoint y: 238, endPoint x: 777, endPoint y: 259, distance: 141.0
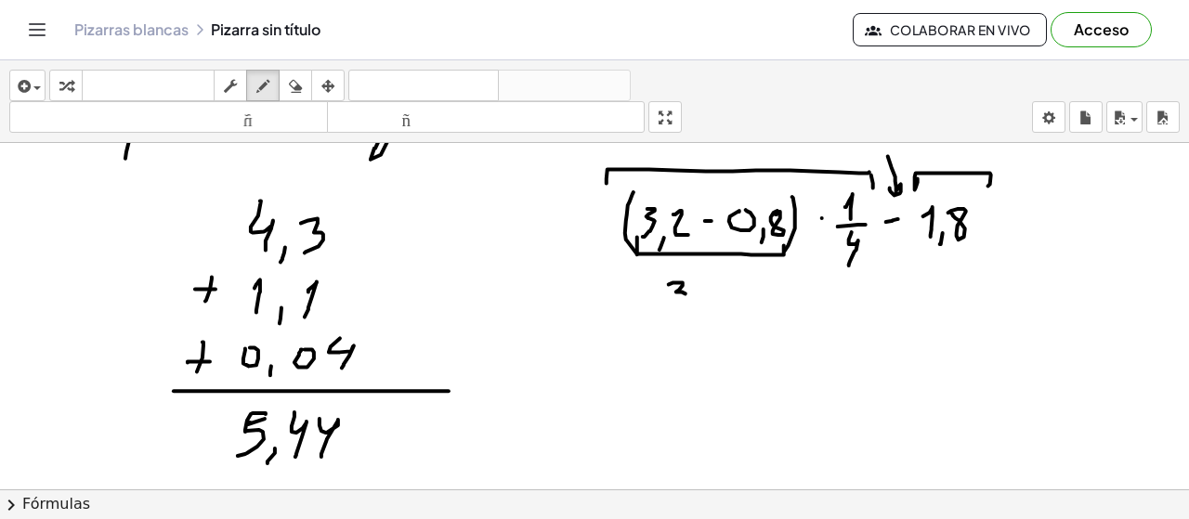
drag, startPoint x: 669, startPoint y: 285, endPoint x: 673, endPoint y: 317, distance: 31.8
drag, startPoint x: 708, startPoint y: 284, endPoint x: 714, endPoint y: 315, distance: 31.3
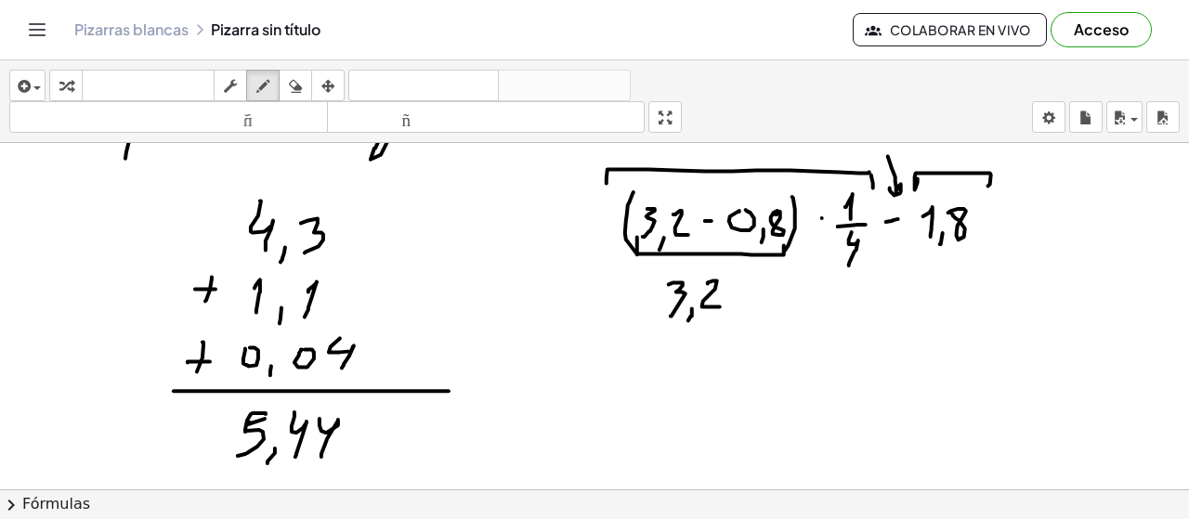
drag, startPoint x: 634, startPoint y: 342, endPoint x: 659, endPoint y: 342, distance: 25.1
drag, startPoint x: 696, startPoint y: 350, endPoint x: 691, endPoint y: 371, distance: 21.0
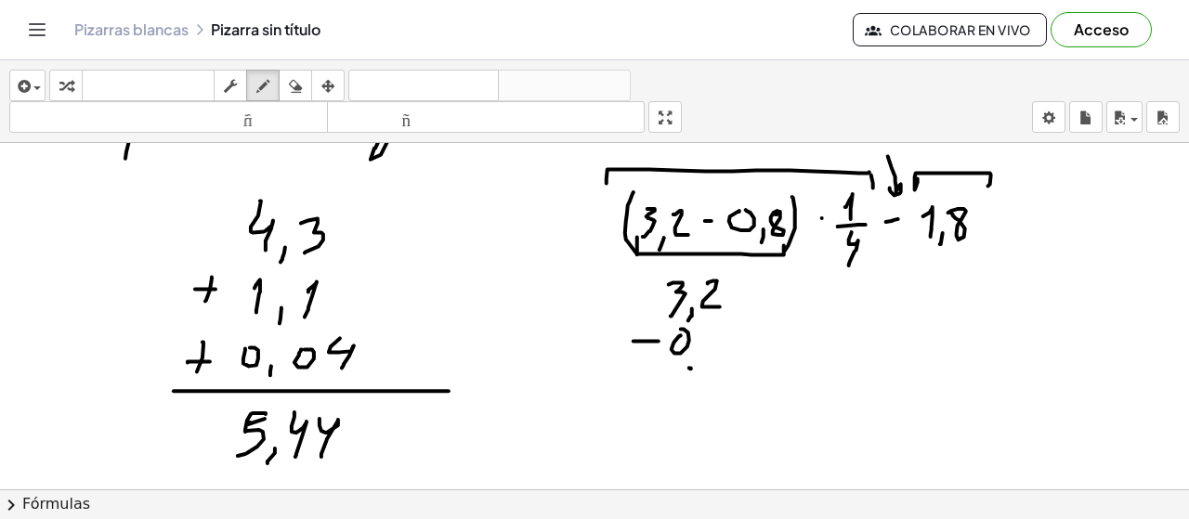
drag, startPoint x: 645, startPoint y: 373, endPoint x: 730, endPoint y: 373, distance: 85.5
drag, startPoint x: 669, startPoint y: 385, endPoint x: 683, endPoint y: 409, distance: 27.9
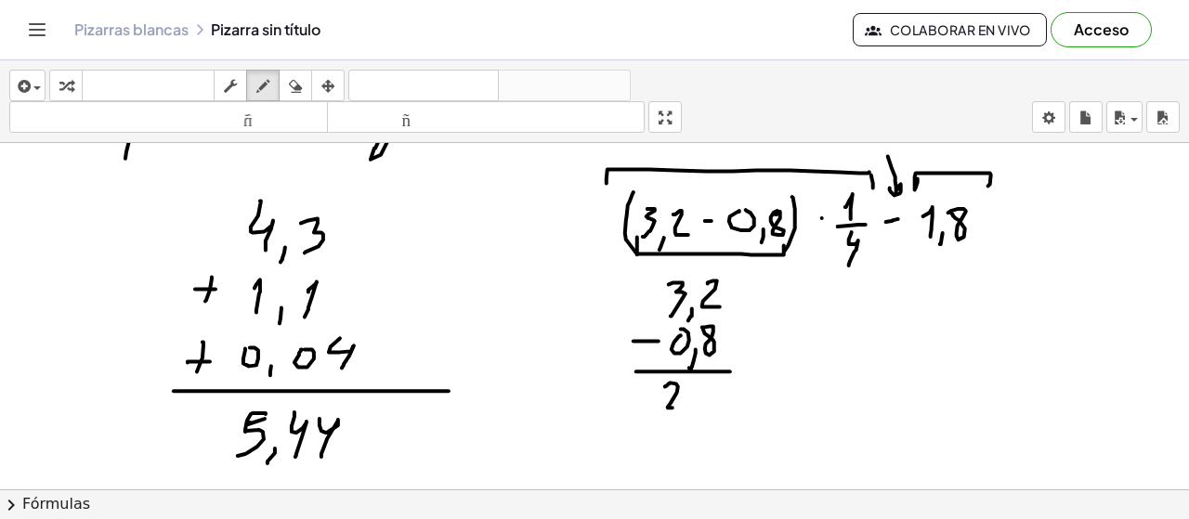
drag, startPoint x: 702, startPoint y: 378, endPoint x: 708, endPoint y: 414, distance: 36.7
drag, startPoint x: 790, startPoint y: 305, endPoint x: 814, endPoint y: 335, distance: 39.0
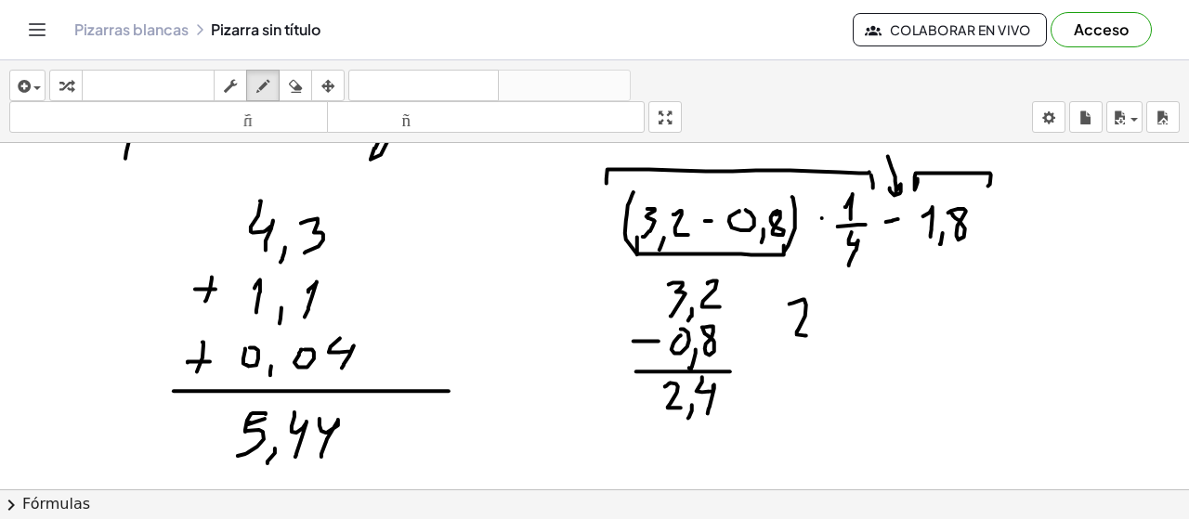
drag, startPoint x: 824, startPoint y: 322, endPoint x: 826, endPoint y: 343, distance: 20.5
drag, startPoint x: 836, startPoint y: 302, endPoint x: 870, endPoint y: 318, distance: 37.8
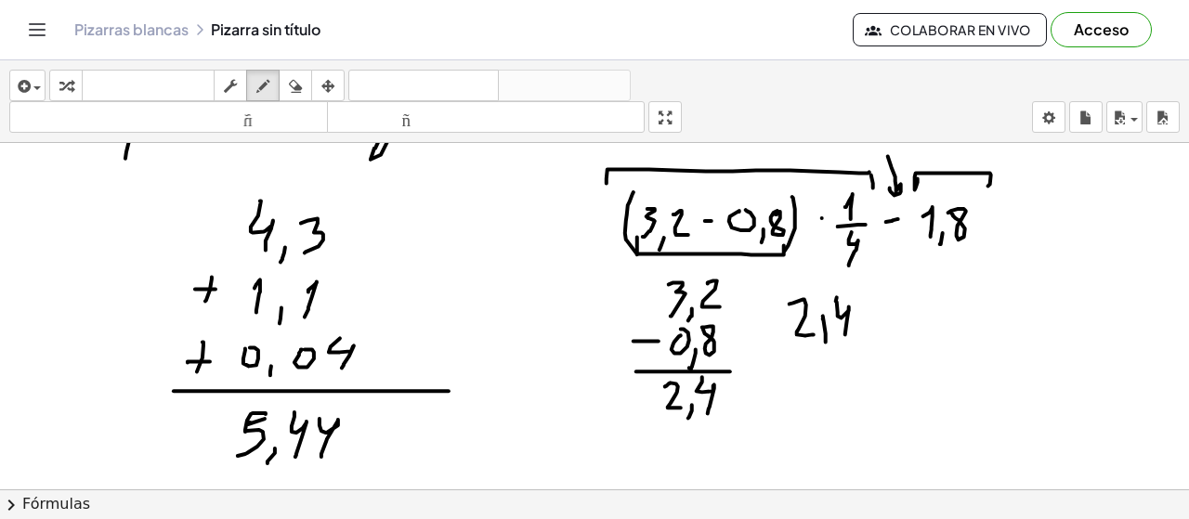
drag, startPoint x: 913, startPoint y: 295, endPoint x: 912, endPoint y: 319, distance: 23.2
drag, startPoint x: 899, startPoint y: 323, endPoint x: 946, endPoint y: 321, distance: 46.5
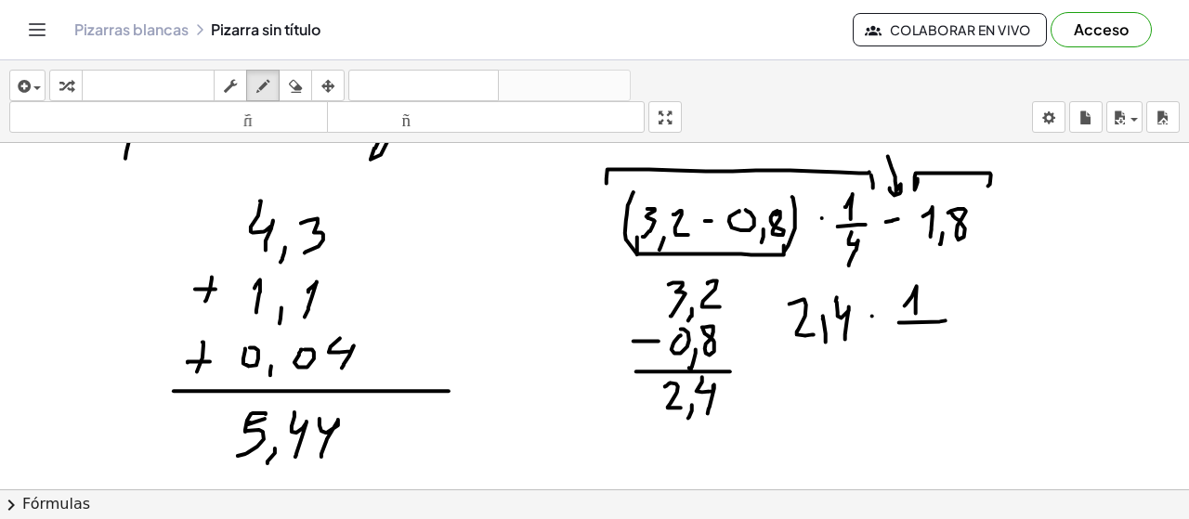
drag, startPoint x: 907, startPoint y: 345, endPoint x: 912, endPoint y: 371, distance: 26.6
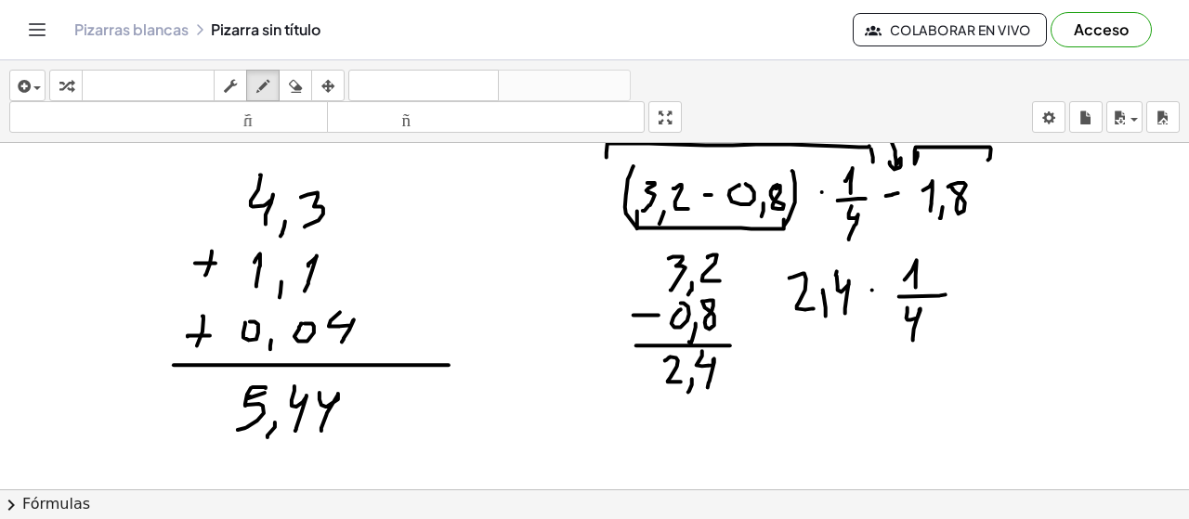
scroll to position [7285, 0]
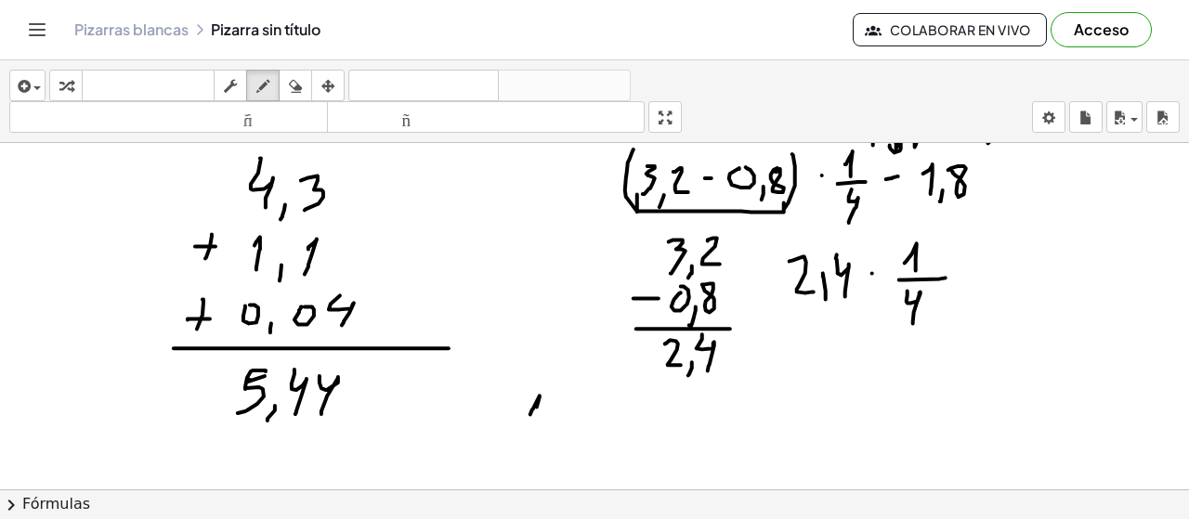
drag, startPoint x: 538, startPoint y: 400, endPoint x: 540, endPoint y: 429, distance: 28.9
drag, startPoint x: 566, startPoint y: 389, endPoint x: 576, endPoint y: 426, distance: 38.5
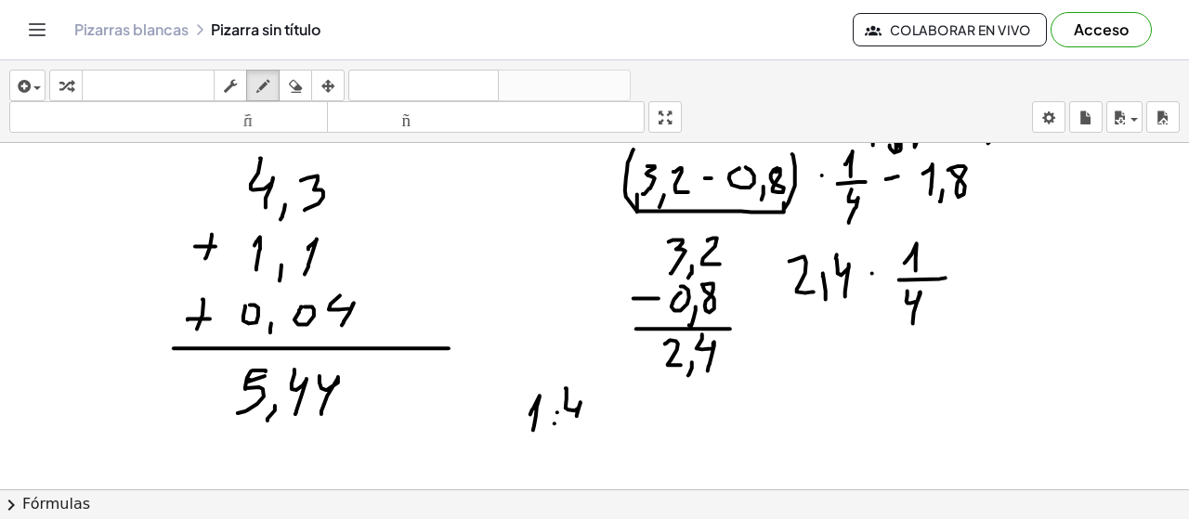
drag, startPoint x: 589, startPoint y: 415, endPoint x: 601, endPoint y: 414, distance: 12.1
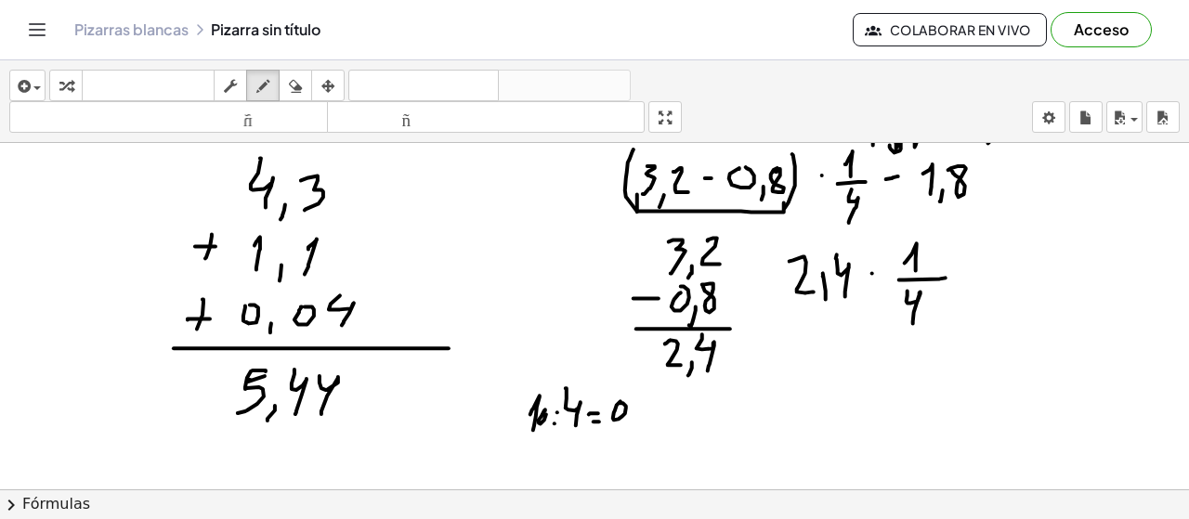
drag, startPoint x: 634, startPoint y: 416, endPoint x: 614, endPoint y: 438, distance: 29.6
drag, startPoint x: 654, startPoint y: 398, endPoint x: 671, endPoint y: 422, distance: 29.4
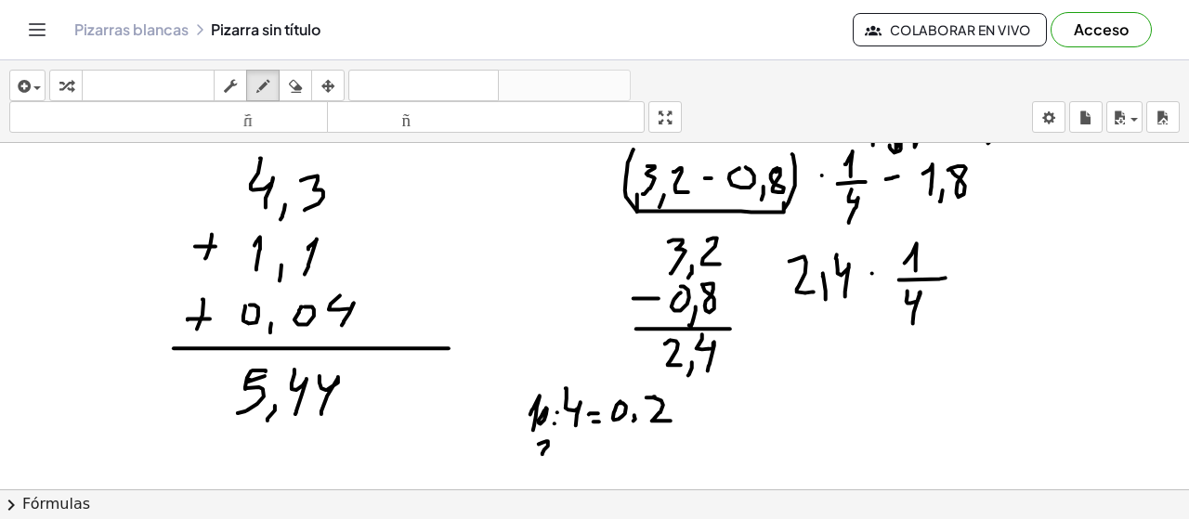
drag, startPoint x: 539, startPoint y: 445, endPoint x: 554, endPoint y: 453, distance: 17.1
drag, startPoint x: 680, startPoint y: 399, endPoint x: 668, endPoint y: 425, distance: 28.7
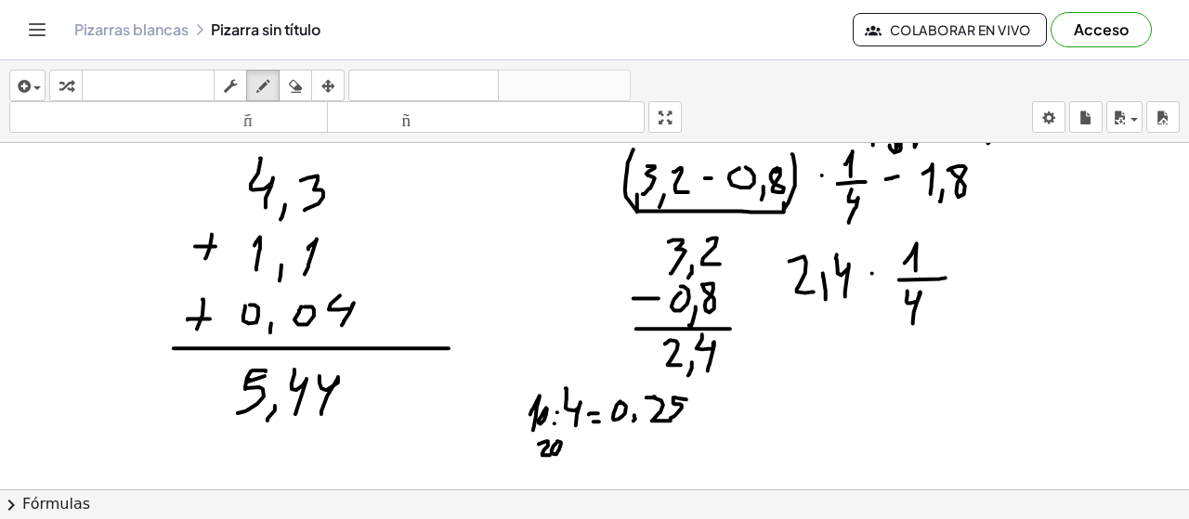
drag, startPoint x: 992, startPoint y: 259, endPoint x: 1003, endPoint y: 283, distance: 26.6
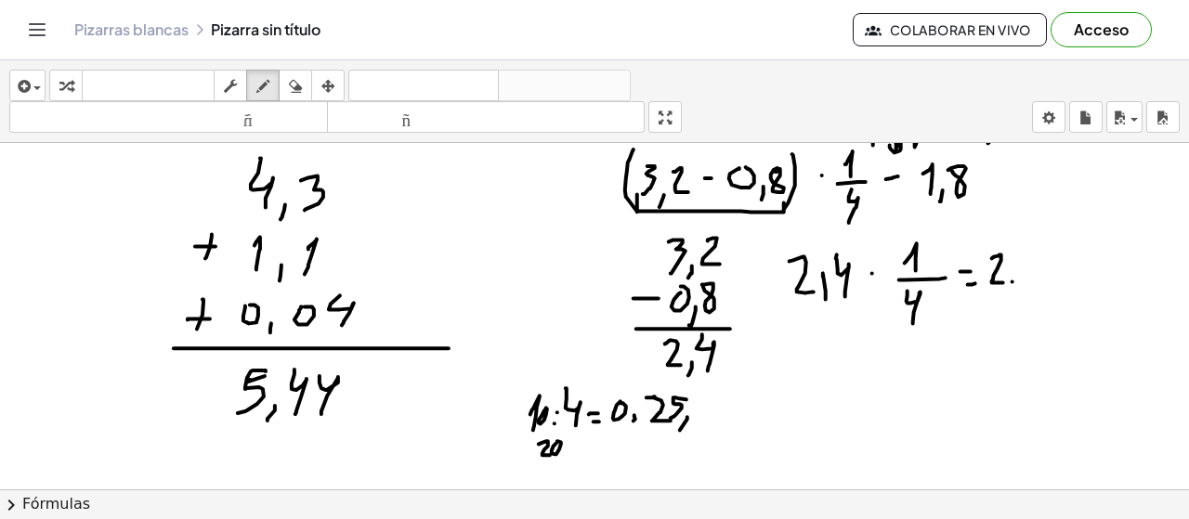
drag, startPoint x: 1013, startPoint y: 282, endPoint x: 1011, endPoint y: 293, distance: 10.4
drag, startPoint x: 1017, startPoint y: 259, endPoint x: 1028, endPoint y: 288, distance: 30.9
drag, startPoint x: 1087, startPoint y: 265, endPoint x: 1105, endPoint y: 276, distance: 21.7
drag, startPoint x: 1115, startPoint y: 261, endPoint x: 1105, endPoint y: 285, distance: 25.9
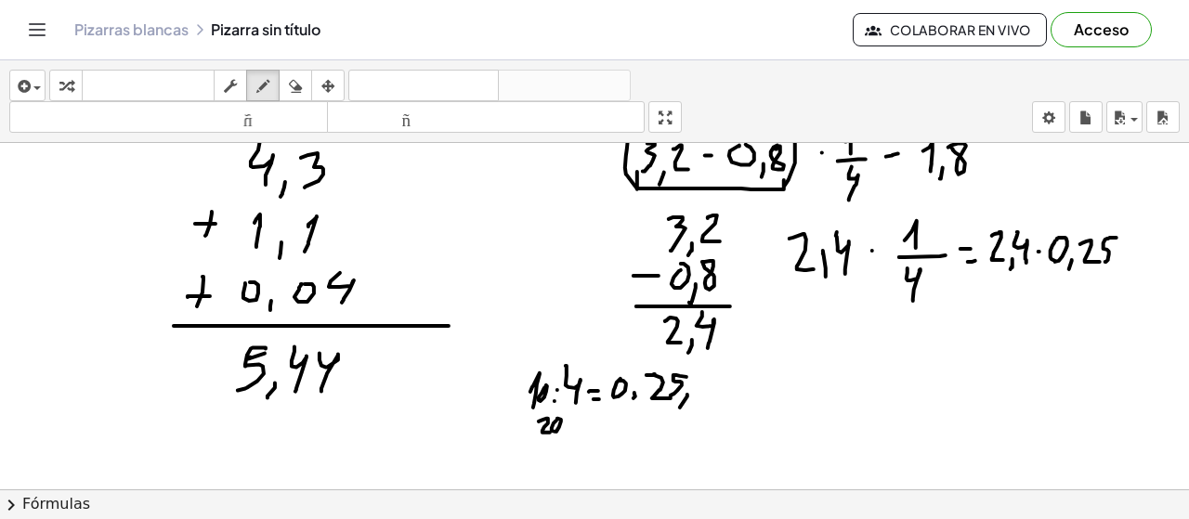
scroll to position [7308, 0]
drag, startPoint x: 886, startPoint y: 333, endPoint x: 905, endPoint y: 359, distance: 32.0
drag, startPoint x: 916, startPoint y: 358, endPoint x: 909, endPoint y: 371, distance: 15.0
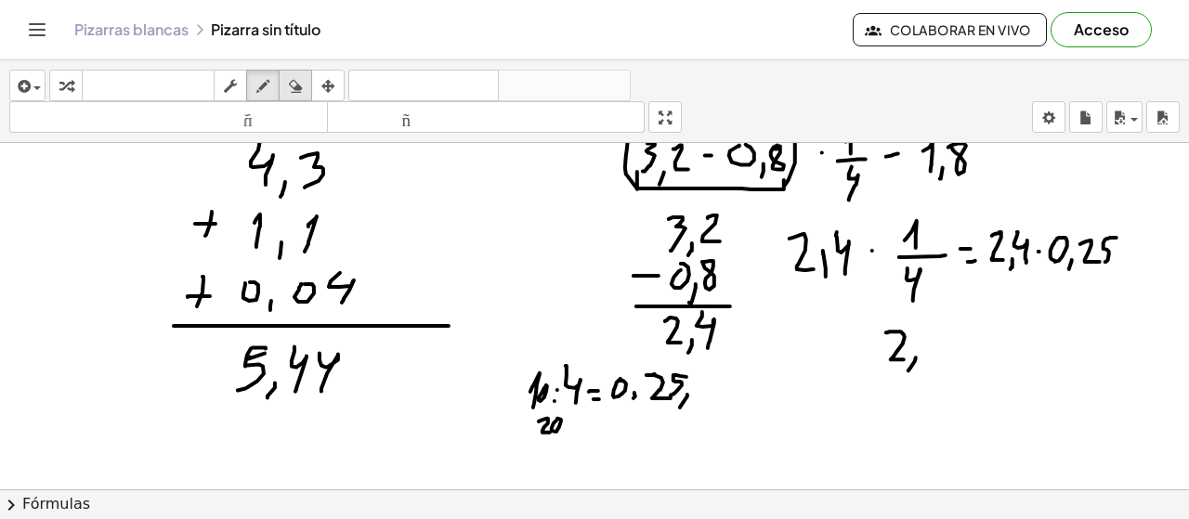
click at [308, 90] on button "borrar" at bounding box center [295, 86] width 33 height 32
drag, startPoint x: 906, startPoint y: 376, endPoint x: 775, endPoint y: 326, distance: 140.3
click at [268, 83] on icon "button" at bounding box center [262, 86] width 13 height 22
drag, startPoint x: 899, startPoint y: 333, endPoint x: 918, endPoint y: 351, distance: 26.3
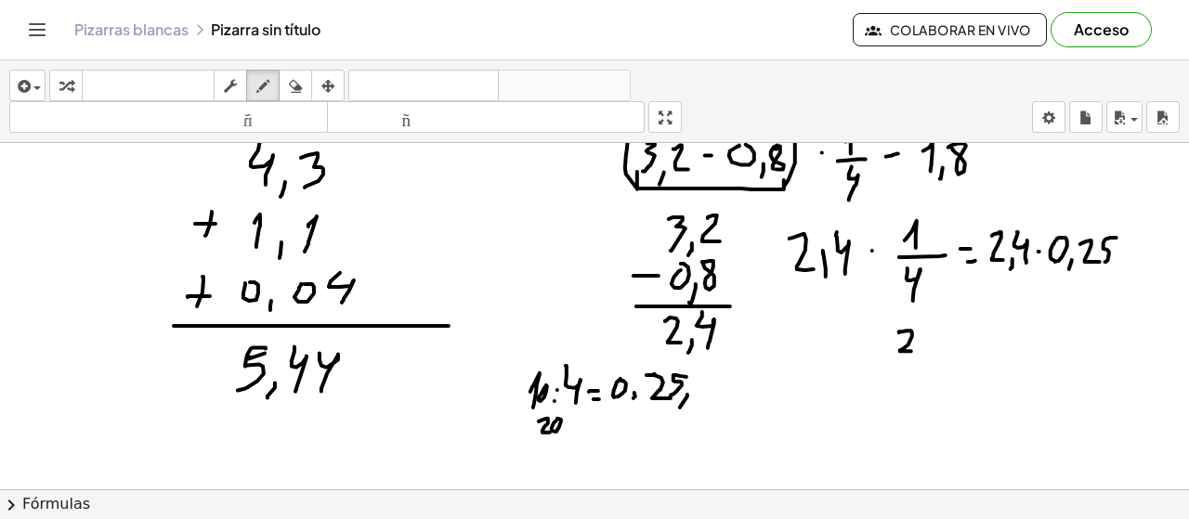
drag, startPoint x: 923, startPoint y: 352, endPoint x: 922, endPoint y: 365, distance: 13.1
drag, startPoint x: 935, startPoint y: 322, endPoint x: 944, endPoint y: 356, distance: 34.7
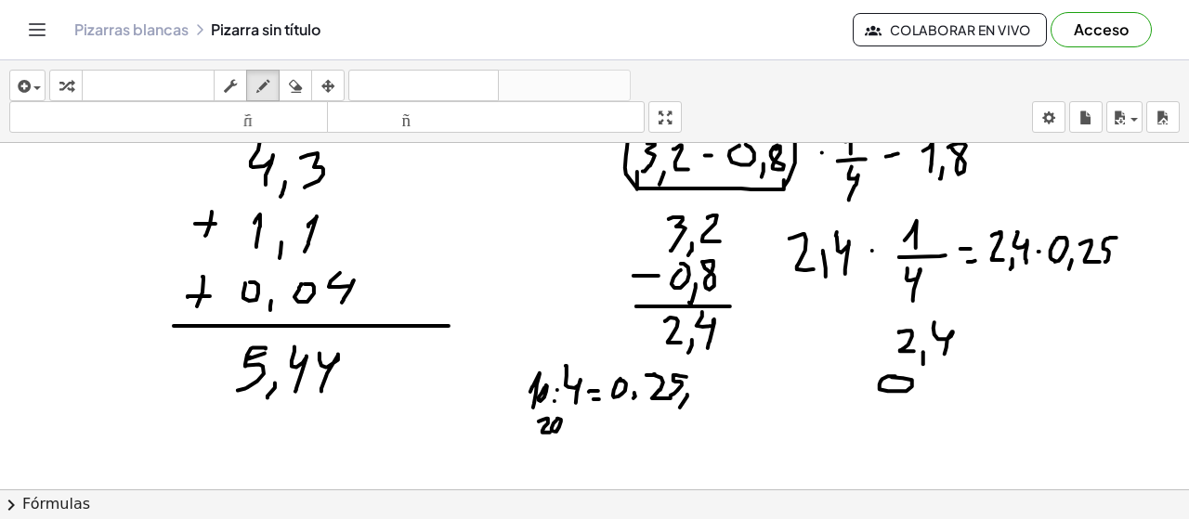
drag, startPoint x: 896, startPoint y: 376, endPoint x: 897, endPoint y: 386, distance: 10.4
drag, startPoint x: 910, startPoint y: 397, endPoint x: 922, endPoint y: 398, distance: 11.2
drag, startPoint x: 930, startPoint y: 372, endPoint x: 944, endPoint y: 386, distance: 19.7
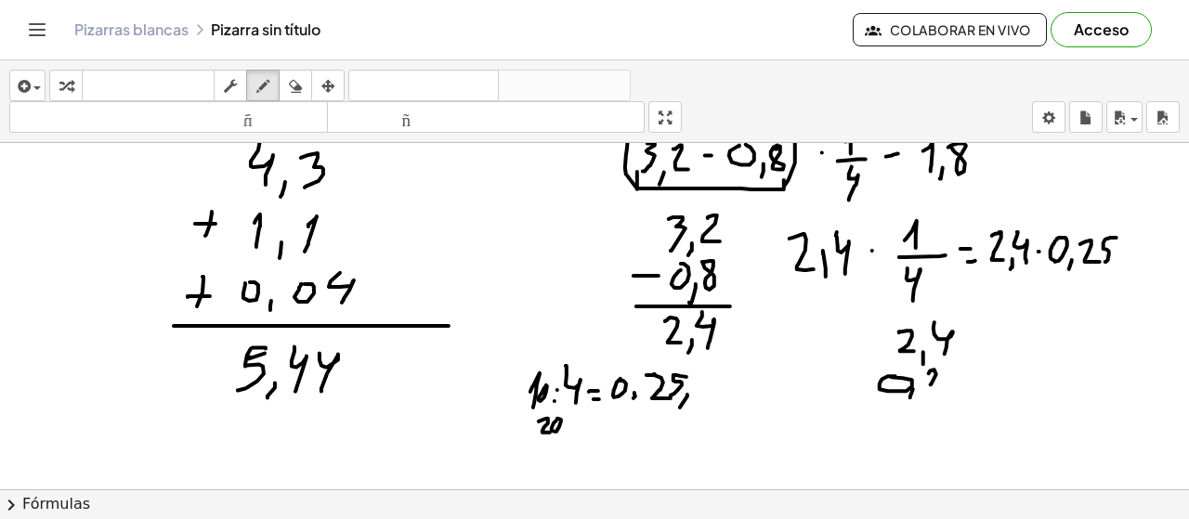
drag, startPoint x: 940, startPoint y: 378, endPoint x: 944, endPoint y: 399, distance: 20.8
drag, startPoint x: 861, startPoint y: 413, endPoint x: 1022, endPoint y: 415, distance: 160.7
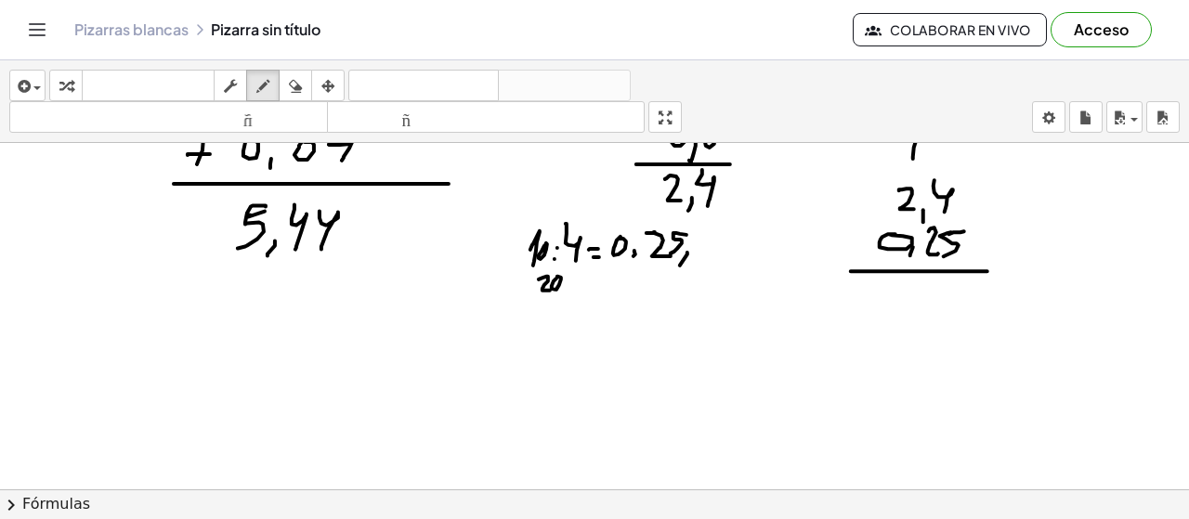
scroll to position [7467, 0]
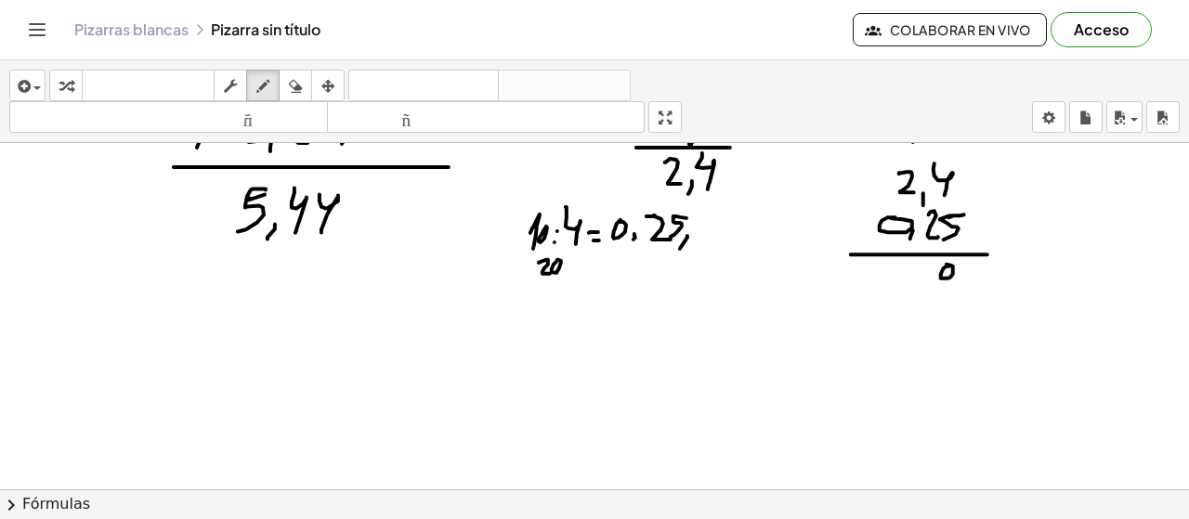
drag, startPoint x: 903, startPoint y: 263, endPoint x: 921, endPoint y: 276, distance: 21.9
drag, startPoint x: 892, startPoint y: 268, endPoint x: 889, endPoint y: 279, distance: 11.5
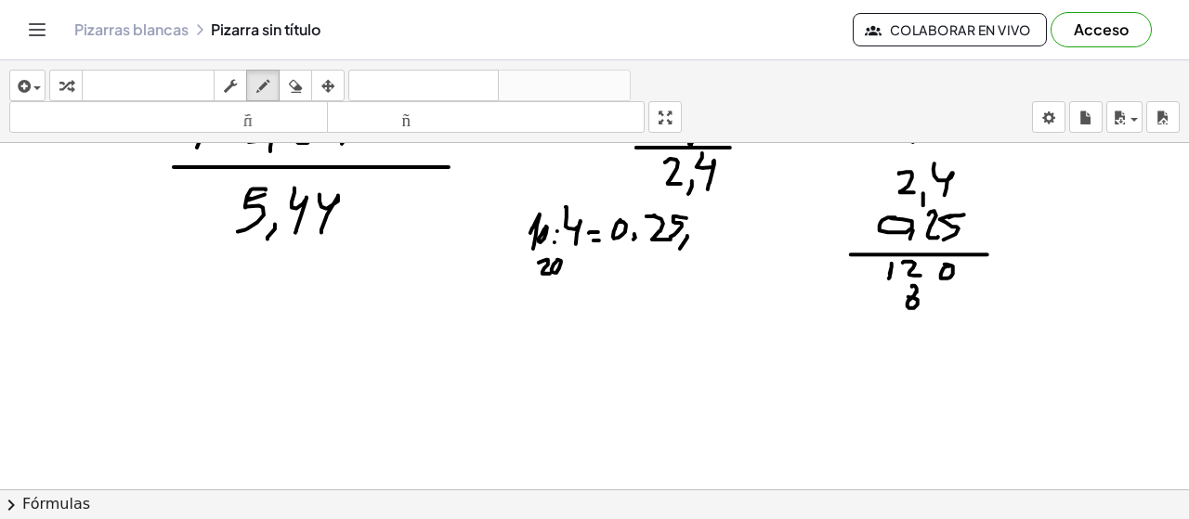
drag, startPoint x: 885, startPoint y: 282, endPoint x: 892, endPoint y: 309, distance: 27.7
drag, startPoint x: 864, startPoint y: 348, endPoint x: 1004, endPoint y: 347, distance: 140.3
drag, startPoint x: 956, startPoint y: 367, endPoint x: 947, endPoint y: 369, distance: 9.5
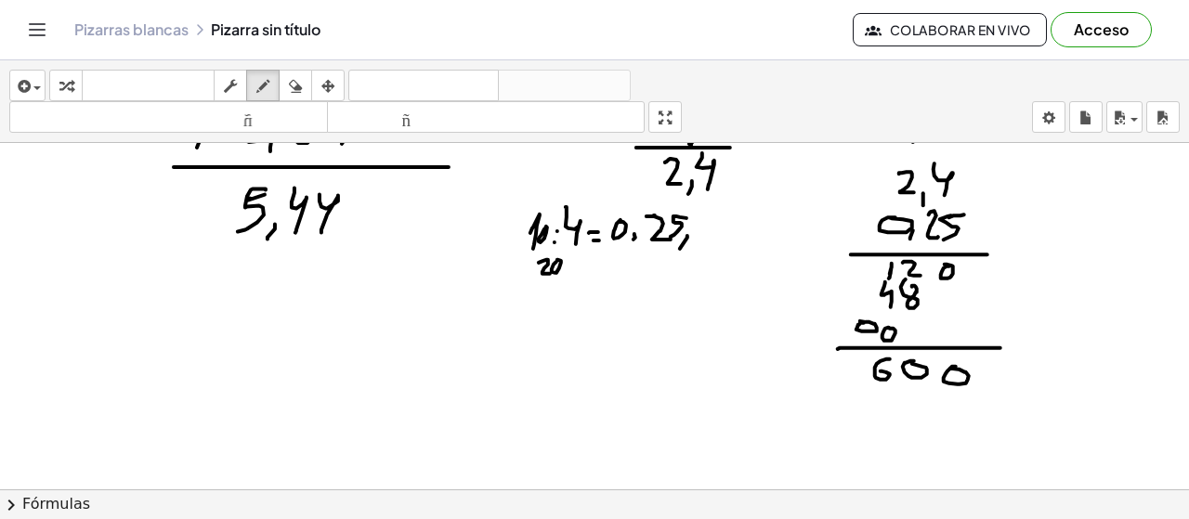
drag, startPoint x: 890, startPoint y: 360, endPoint x: 875, endPoint y: 373, distance: 19.8
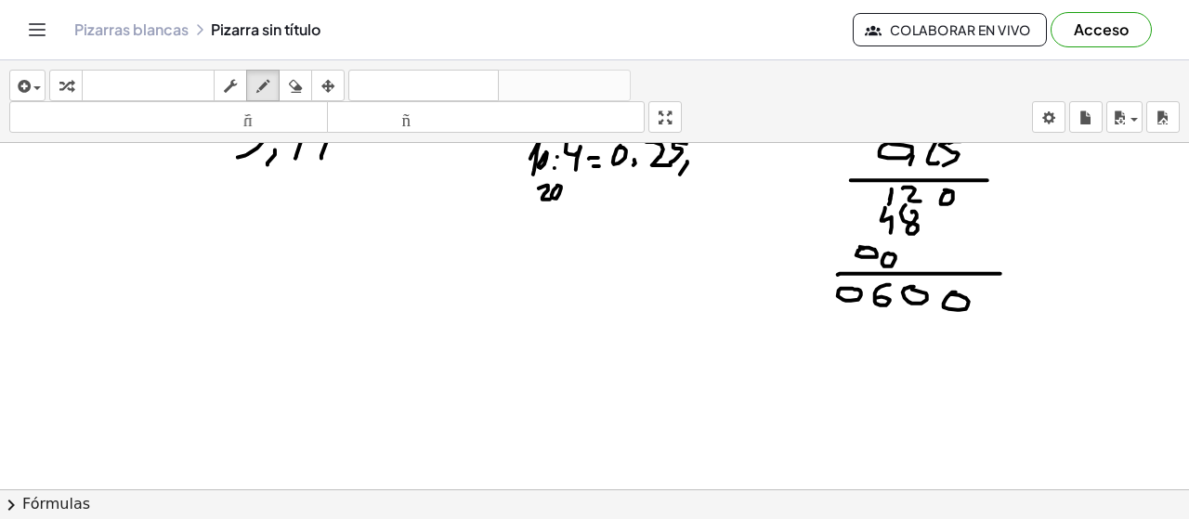
scroll to position [7558, 0]
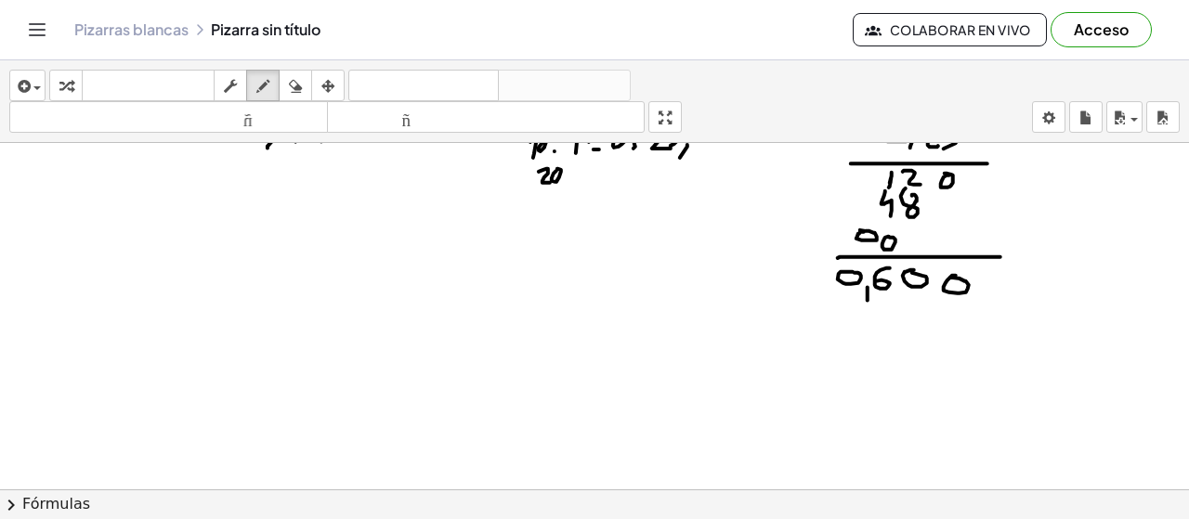
drag, startPoint x: 868, startPoint y: 287, endPoint x: 855, endPoint y: 307, distance: 24.2
drag, startPoint x: 855, startPoint y: 308, endPoint x: 1048, endPoint y: 312, distance: 193.3
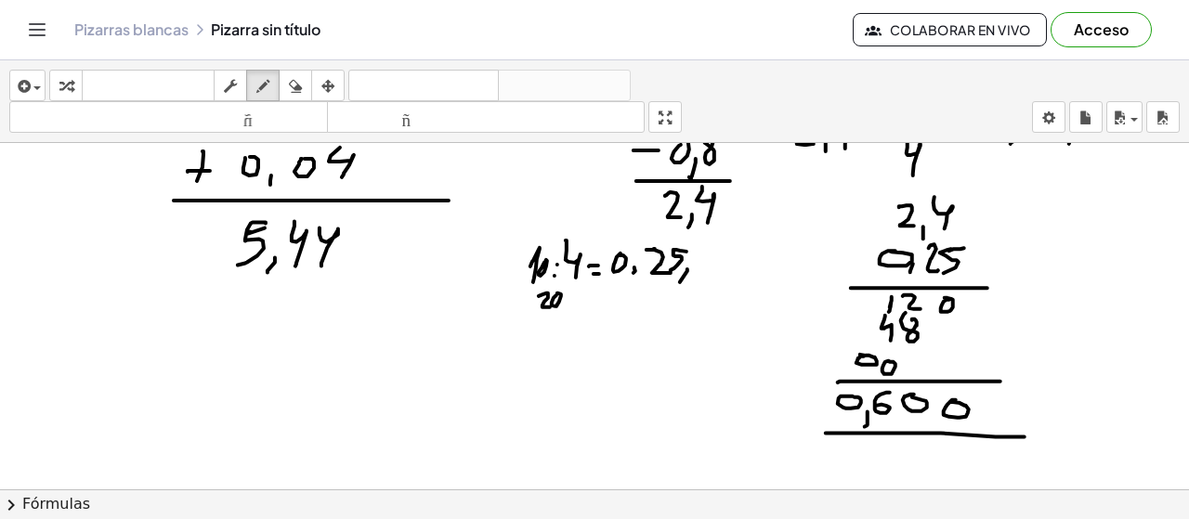
scroll to position [7450, 0]
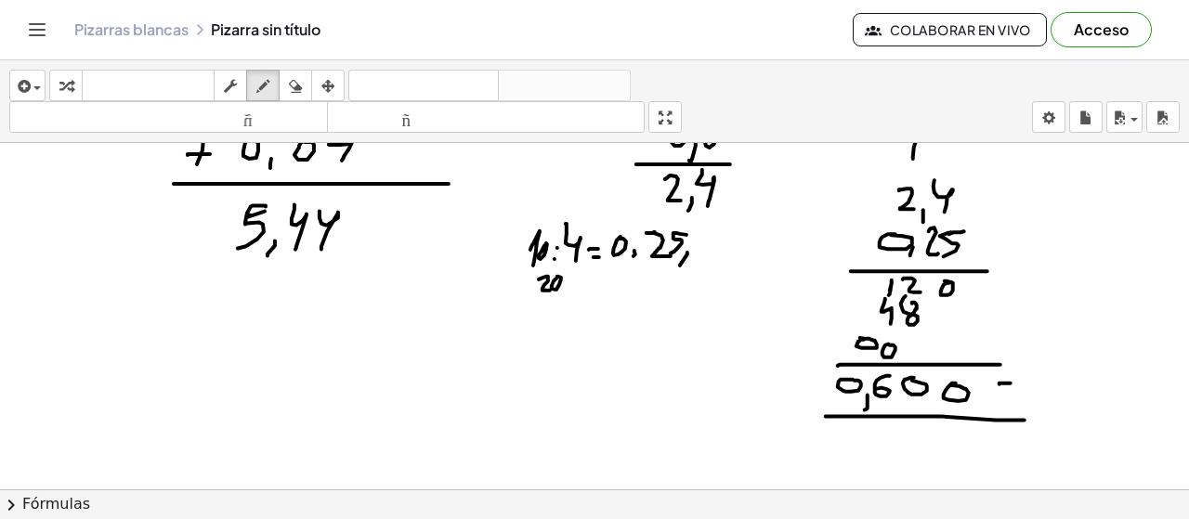
drag, startPoint x: 1000, startPoint y: 385, endPoint x: 1011, endPoint y: 384, distance: 11.2
drag, startPoint x: 1001, startPoint y: 394, endPoint x: 1015, endPoint y: 394, distance: 14.9
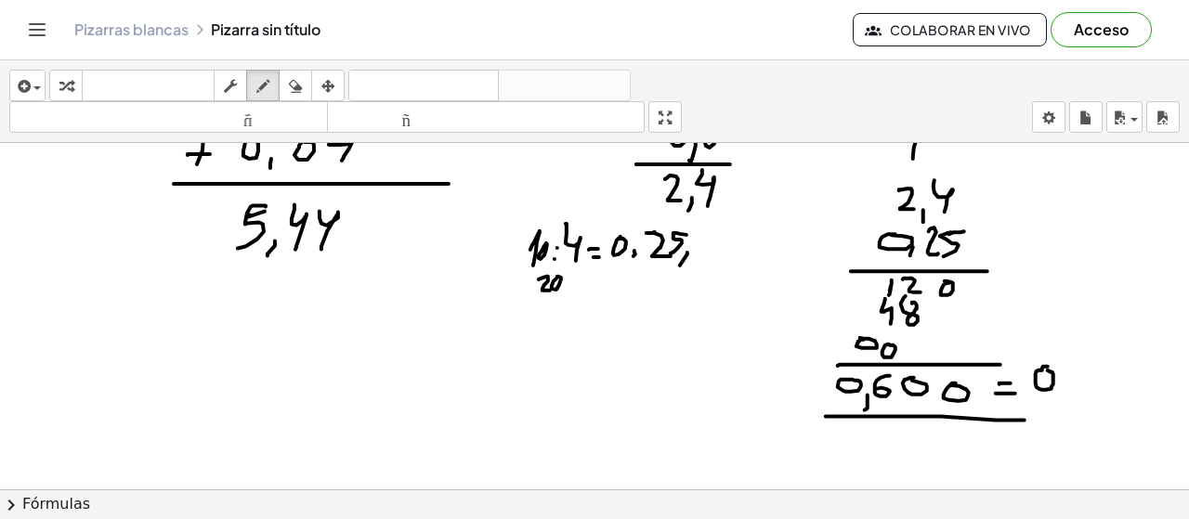
click at [297, 87] on icon "button" at bounding box center [295, 86] width 13 height 22
click at [263, 86] on icon "button" at bounding box center [262, 86] width 13 height 22
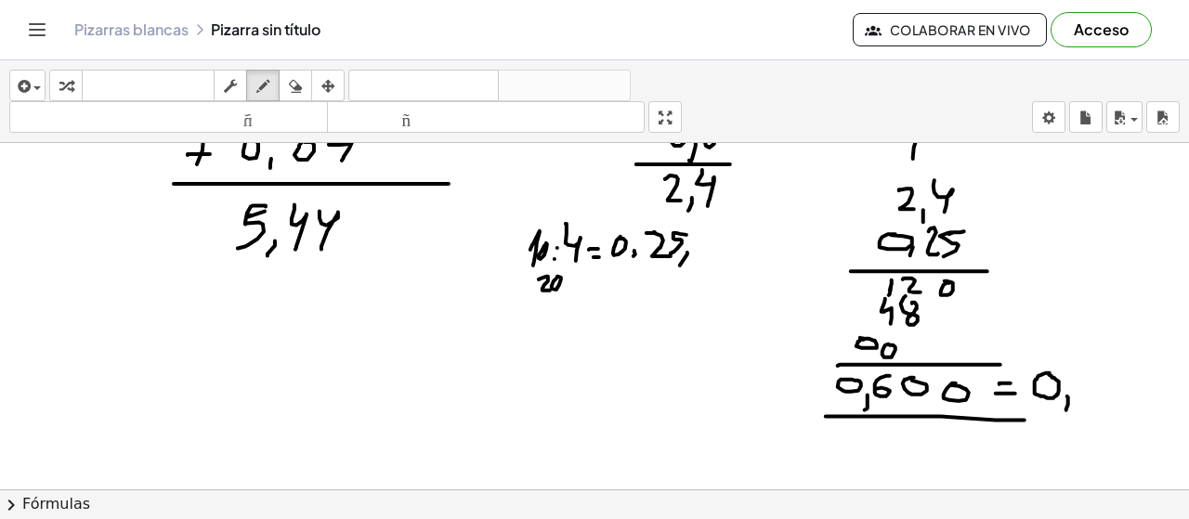
drag, startPoint x: 1068, startPoint y: 400, endPoint x: 1066, endPoint y: 412, distance: 11.3
drag, startPoint x: 1086, startPoint y: 371, endPoint x: 1076, endPoint y: 390, distance: 22.0
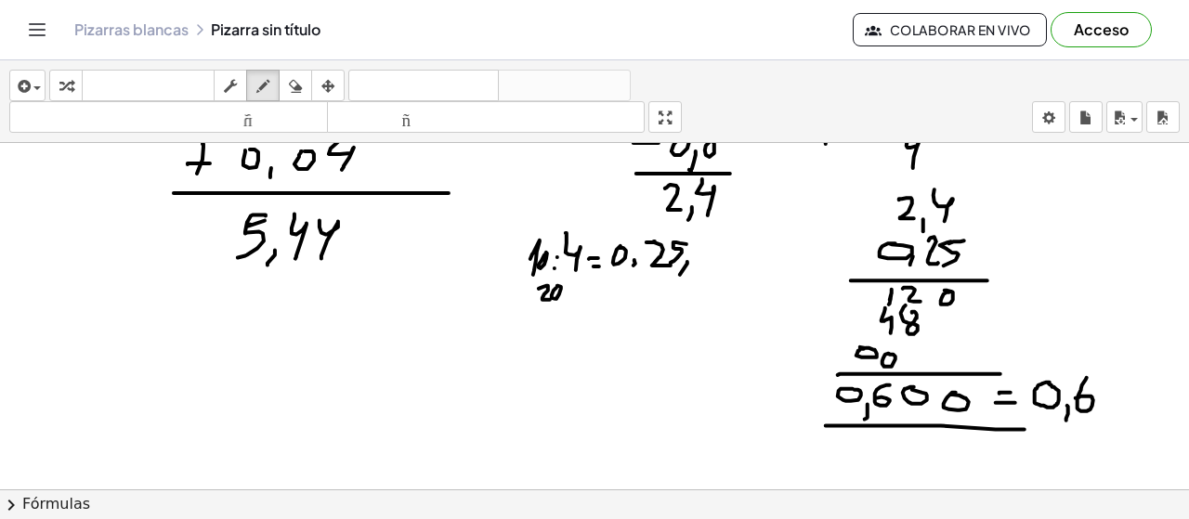
scroll to position [7409, 0]
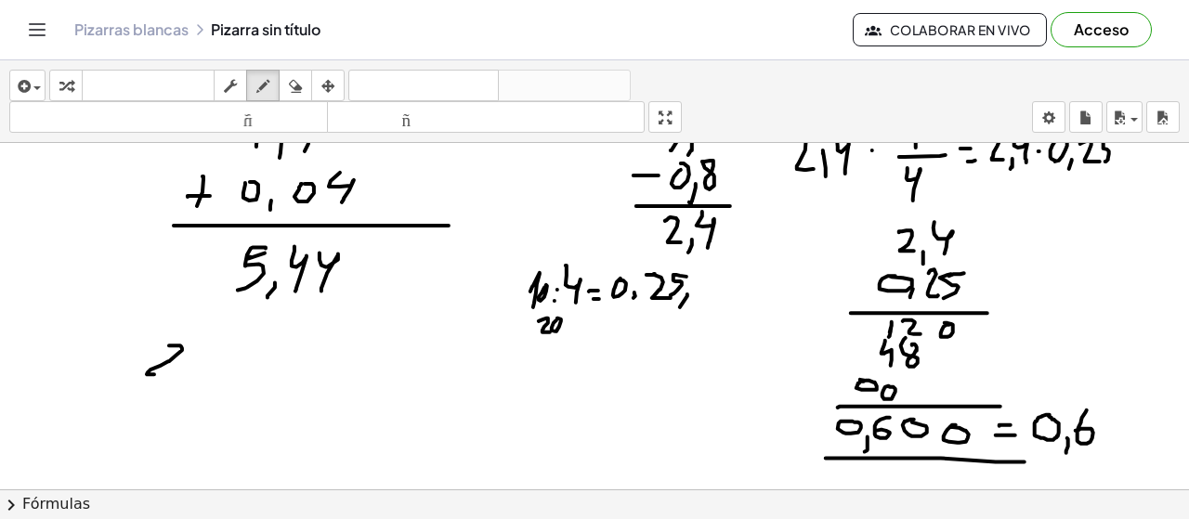
drag, startPoint x: 169, startPoint y: 346, endPoint x: 166, endPoint y: 374, distance: 28.9
drag, startPoint x: 203, startPoint y: 348, endPoint x: 210, endPoint y: 374, distance: 26.8
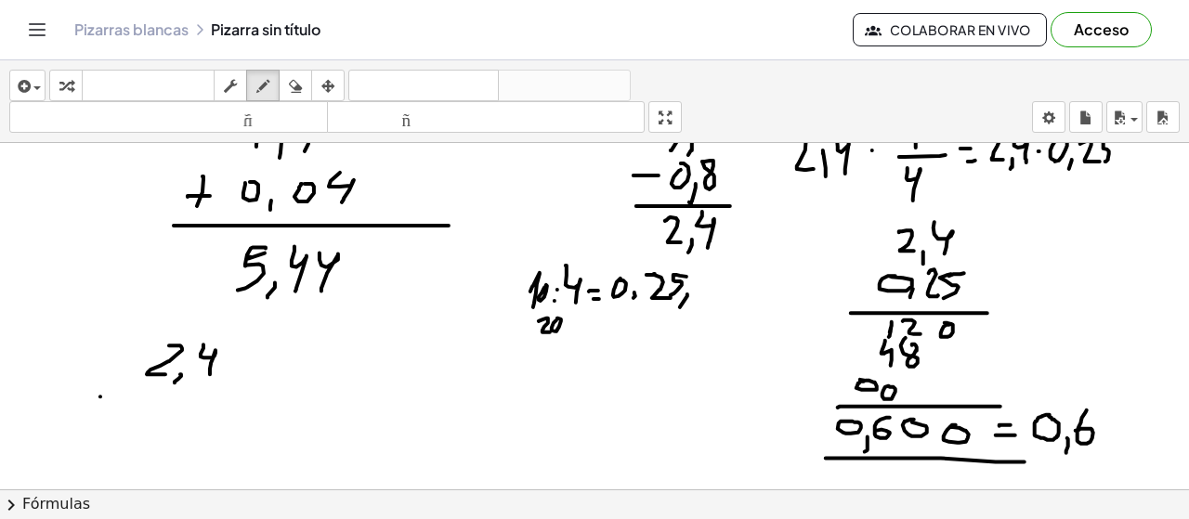
drag, startPoint x: 100, startPoint y: 397, endPoint x: 89, endPoint y: 415, distance: 21.7
drag, startPoint x: 86, startPoint y: 398, endPoint x: 104, endPoint y: 417, distance: 26.3
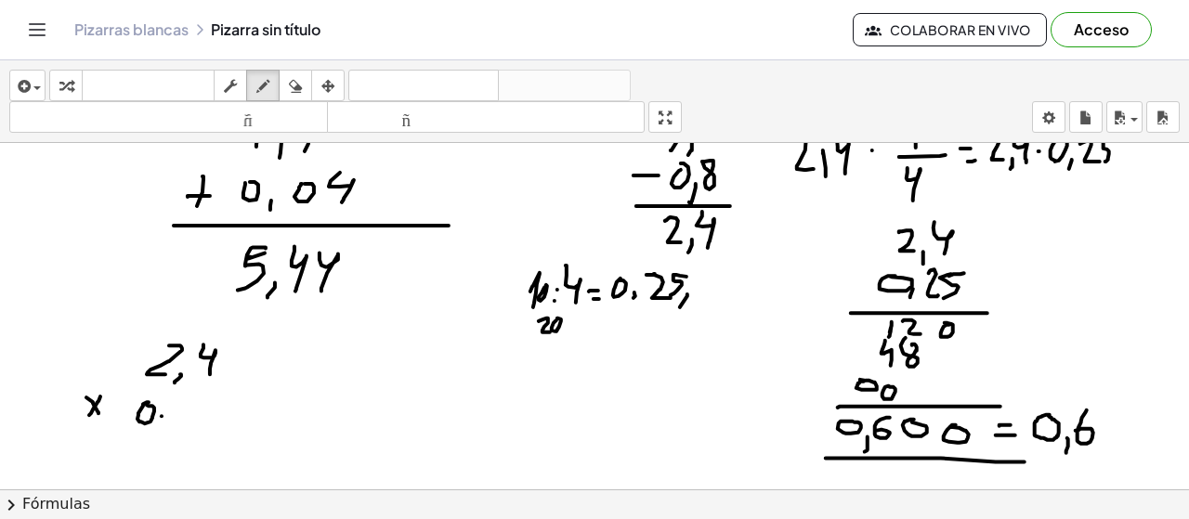
drag, startPoint x: 162, startPoint y: 416, endPoint x: 158, endPoint y: 430, distance: 14.4
drag, startPoint x: 178, startPoint y: 406, endPoint x: 205, endPoint y: 412, distance: 27.7
drag, startPoint x: 219, startPoint y: 399, endPoint x: 212, endPoint y: 423, distance: 25.3
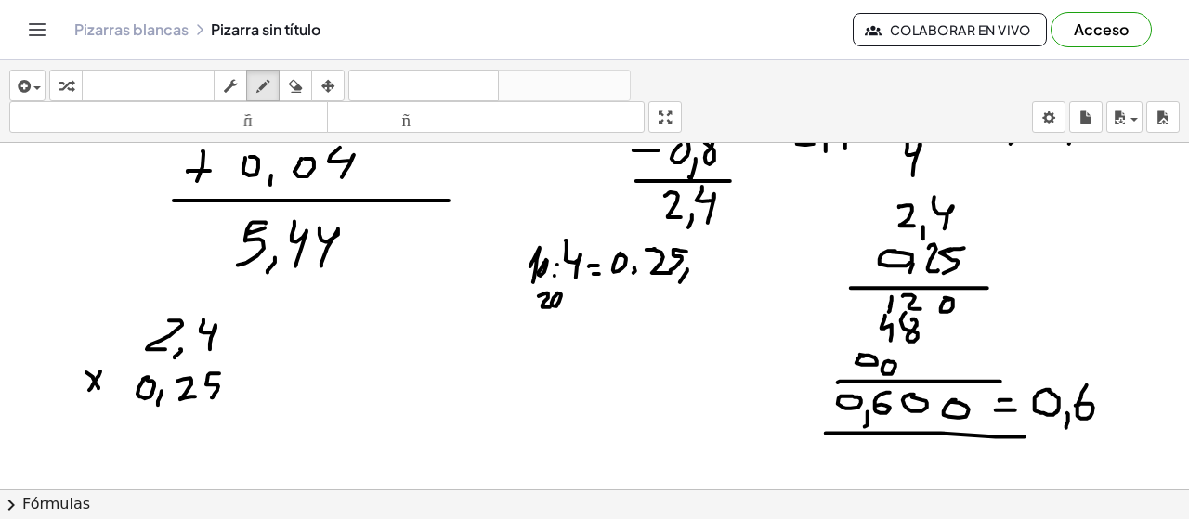
scroll to position [7484, 0]
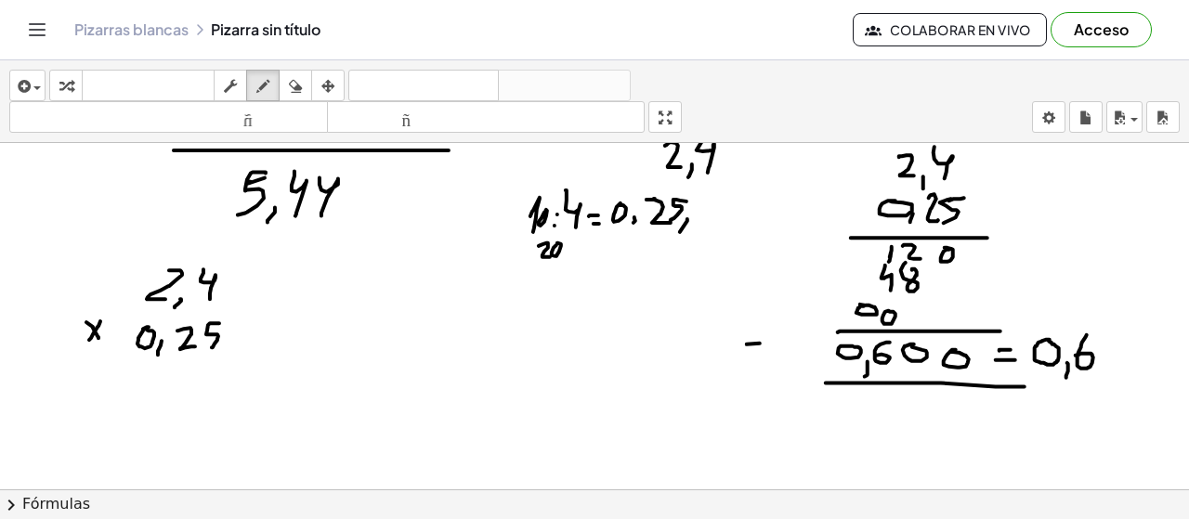
drag, startPoint x: 747, startPoint y: 345, endPoint x: 791, endPoint y: 344, distance: 43.7
drag, startPoint x: 795, startPoint y: 334, endPoint x: 781, endPoint y: 358, distance: 27.1
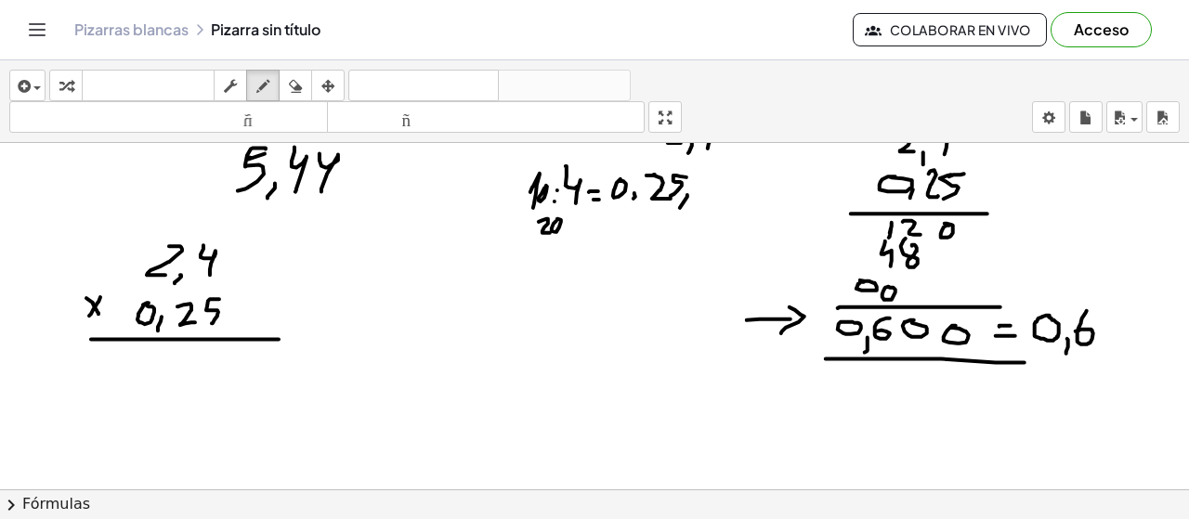
drag, startPoint x: 91, startPoint y: 339, endPoint x: 295, endPoint y: 341, distance: 204.4
drag, startPoint x: 212, startPoint y: 356, endPoint x: 208, endPoint y: 330, distance: 26.3
drag, startPoint x: 178, startPoint y: 356, endPoint x: 195, endPoint y: 361, distance: 17.6
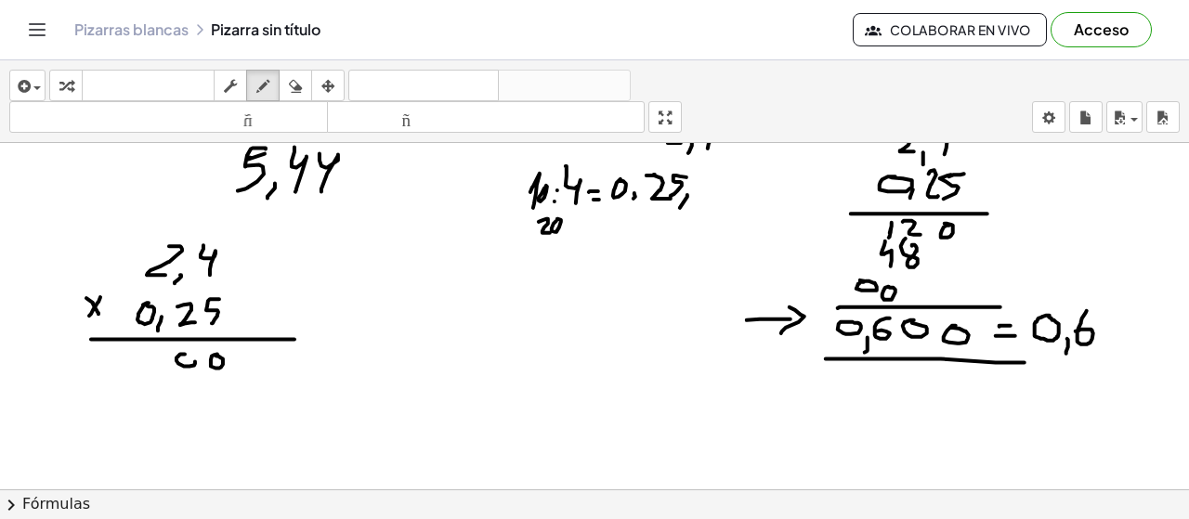
drag, startPoint x: 178, startPoint y: 345, endPoint x: 154, endPoint y: 367, distance: 32.9
drag, startPoint x: 139, startPoint y: 358, endPoint x: 149, endPoint y: 373, distance: 17.5
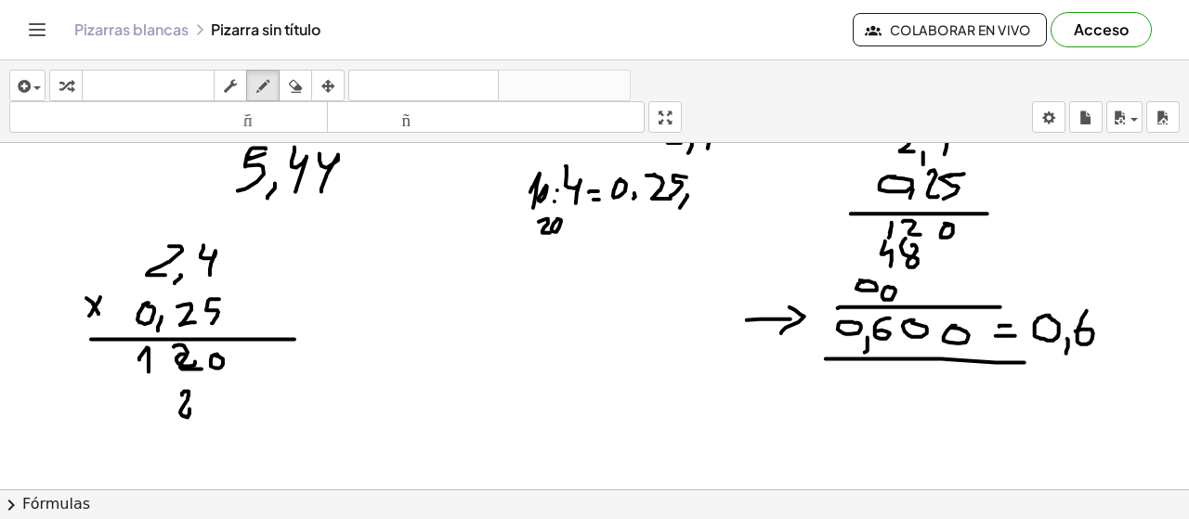
drag, startPoint x: 144, startPoint y: 382, endPoint x: 152, endPoint y: 428, distance: 47.2
drag, startPoint x: 143, startPoint y: 434, endPoint x: 134, endPoint y: 430, distance: 10.0
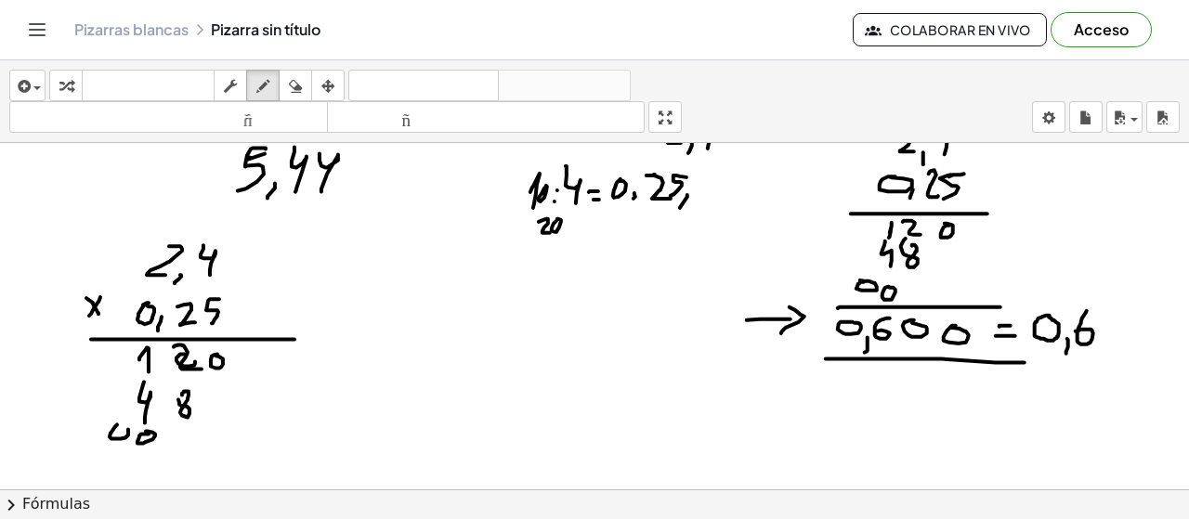
drag, startPoint x: 117, startPoint y: 425, endPoint x: 98, endPoint y: 430, distance: 19.4
drag, startPoint x: 82, startPoint y: 452, endPoint x: 279, endPoint y: 454, distance: 197.0
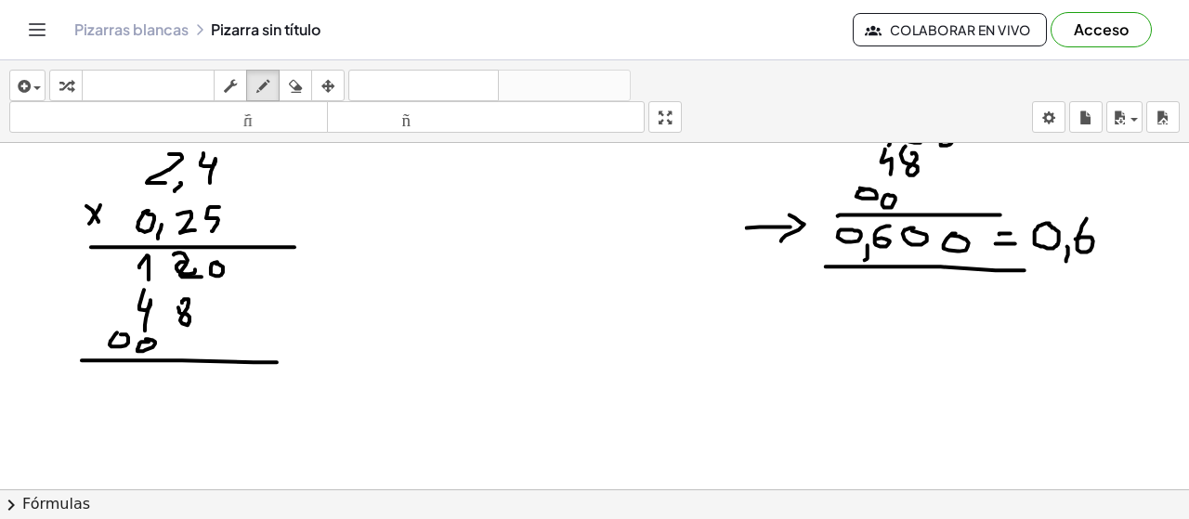
scroll to position [7667, 0]
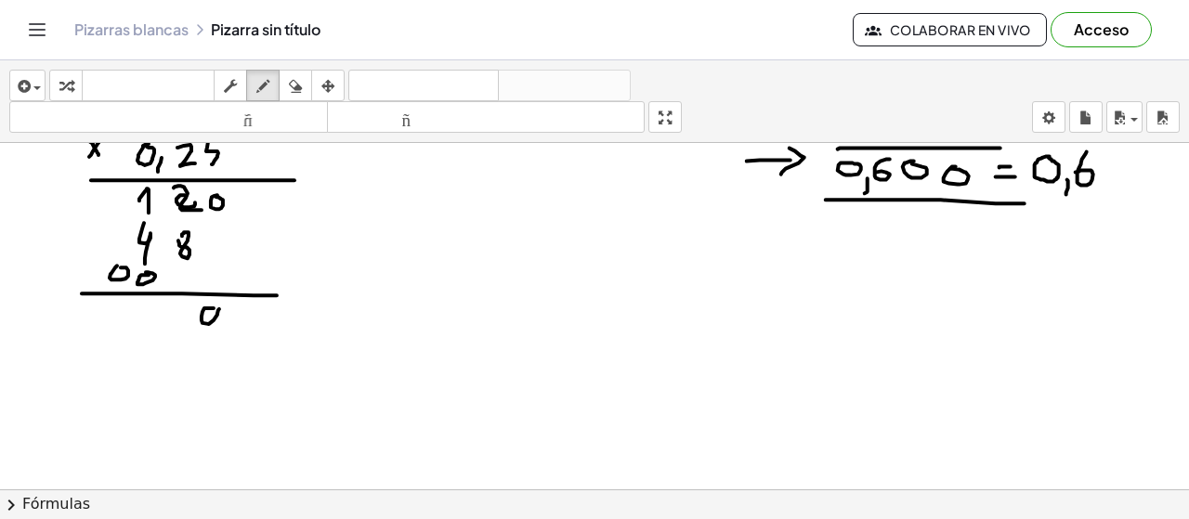
drag, startPoint x: 144, startPoint y: 300, endPoint x: 126, endPoint y: 321, distance: 27.7
drag, startPoint x: 132, startPoint y: 324, endPoint x: 127, endPoint y: 343, distance: 19.2
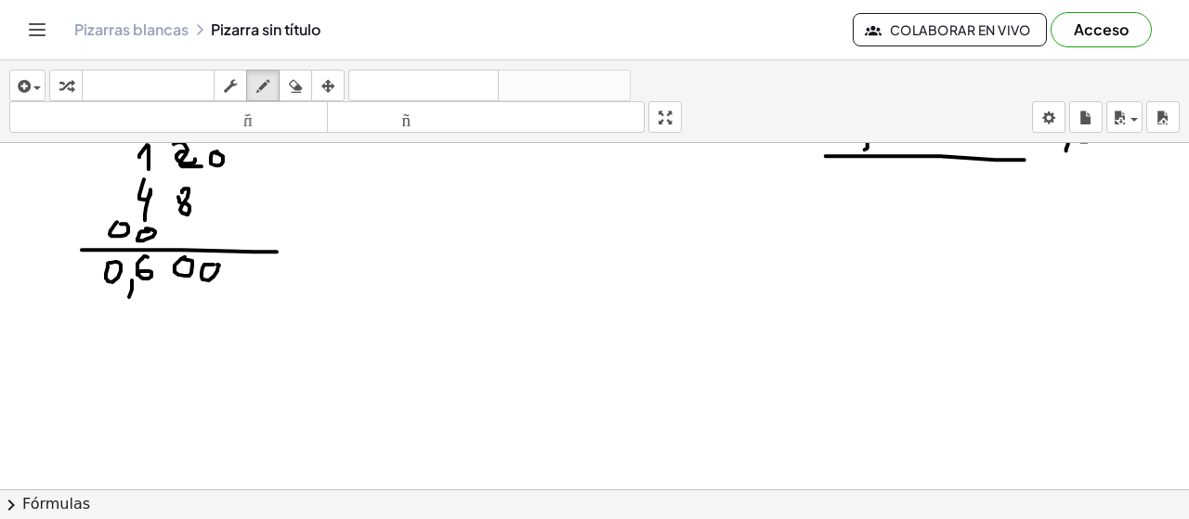
scroll to position [7745, 0]
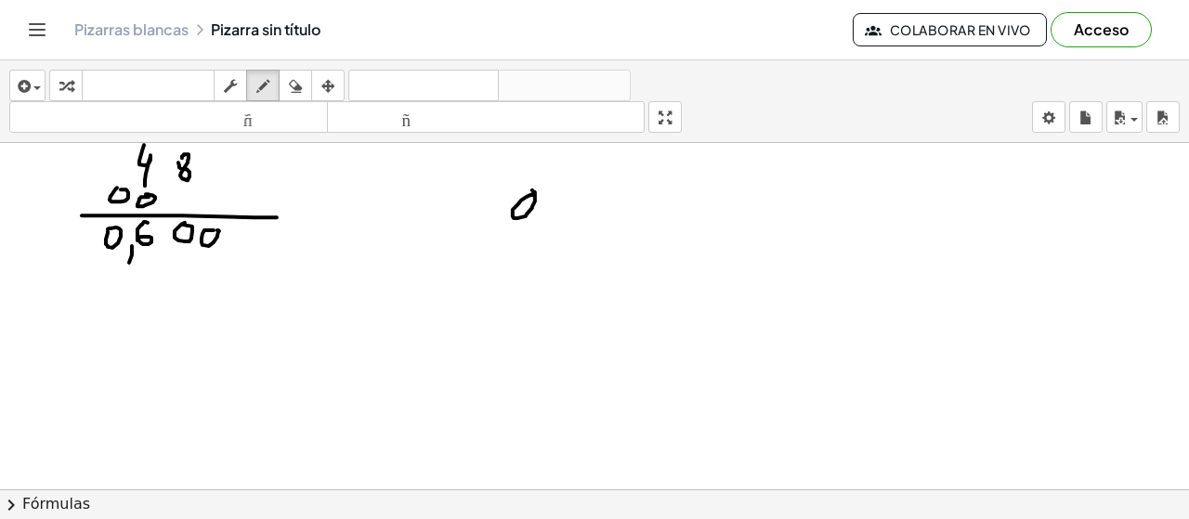
drag, startPoint x: 521, startPoint y: 201, endPoint x: 532, endPoint y: 190, distance: 15.1
drag, startPoint x: 543, startPoint y: 218, endPoint x: 533, endPoint y: 229, distance: 14.5
drag, startPoint x: 570, startPoint y: 198, endPoint x: 546, endPoint y: 220, distance: 32.9
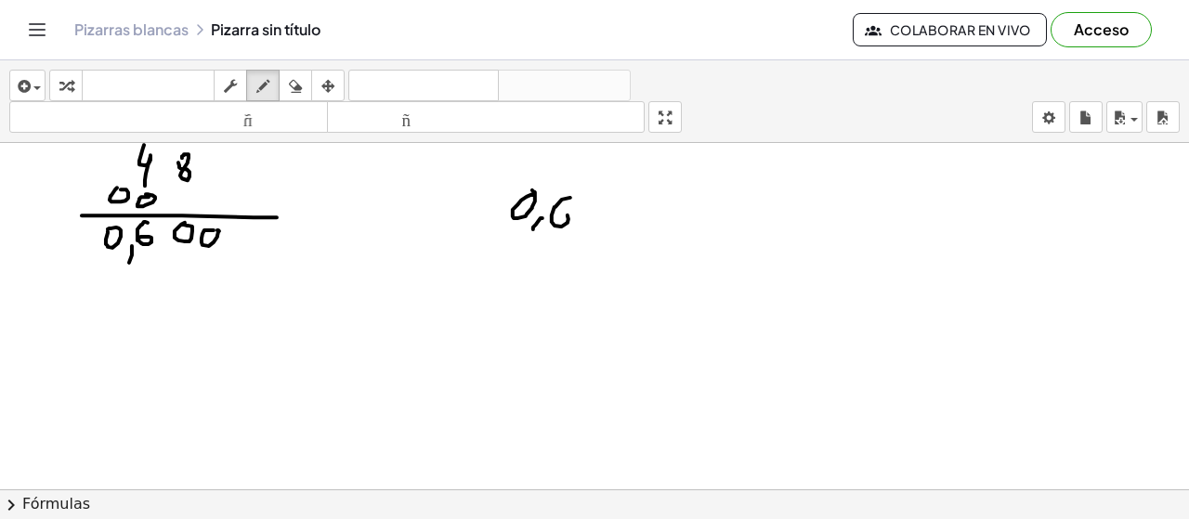
drag, startPoint x: 460, startPoint y: 243, endPoint x: 481, endPoint y: 243, distance: 21.4
drag, startPoint x: 512, startPoint y: 237, endPoint x: 494, endPoint y: 281, distance: 47.1
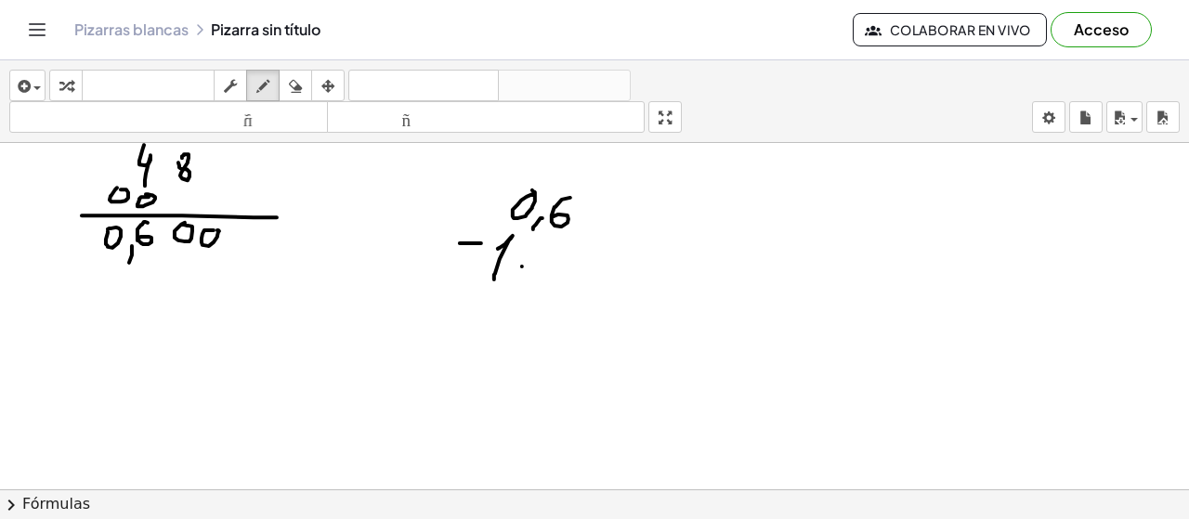
drag, startPoint x: 522, startPoint y: 267, endPoint x: 518, endPoint y: 276, distance: 10.0
drag, startPoint x: 550, startPoint y: 243, endPoint x: 539, endPoint y: 244, distance: 11.2
drag, startPoint x: 444, startPoint y: 289, endPoint x: 621, endPoint y: 296, distance: 177.6
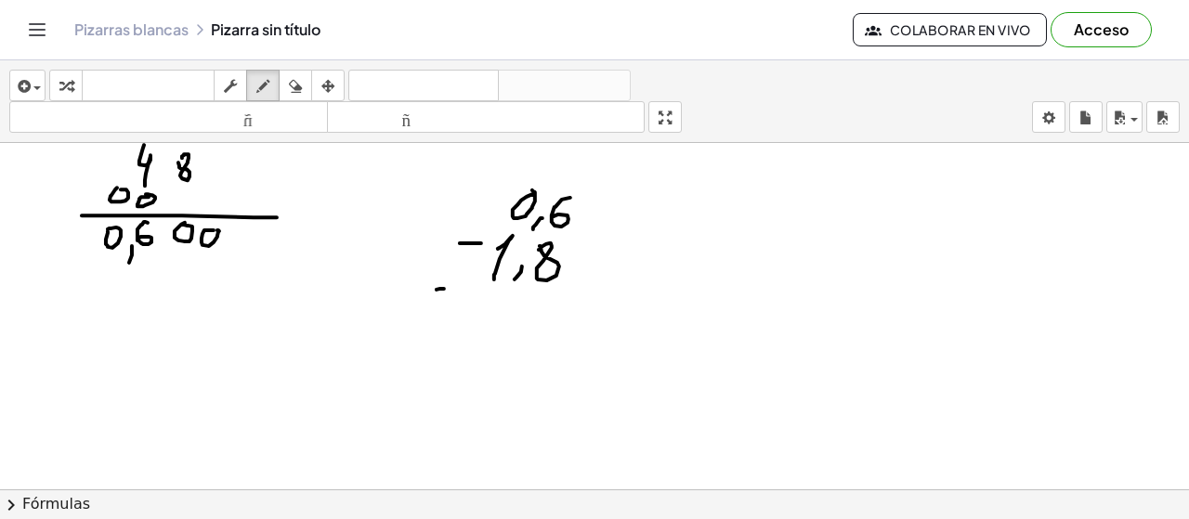
drag, startPoint x: 438, startPoint y: 313, endPoint x: 463, endPoint y: 313, distance: 24.2
drag, startPoint x: 764, startPoint y: 183, endPoint x: 763, endPoint y: 207, distance: 24.2
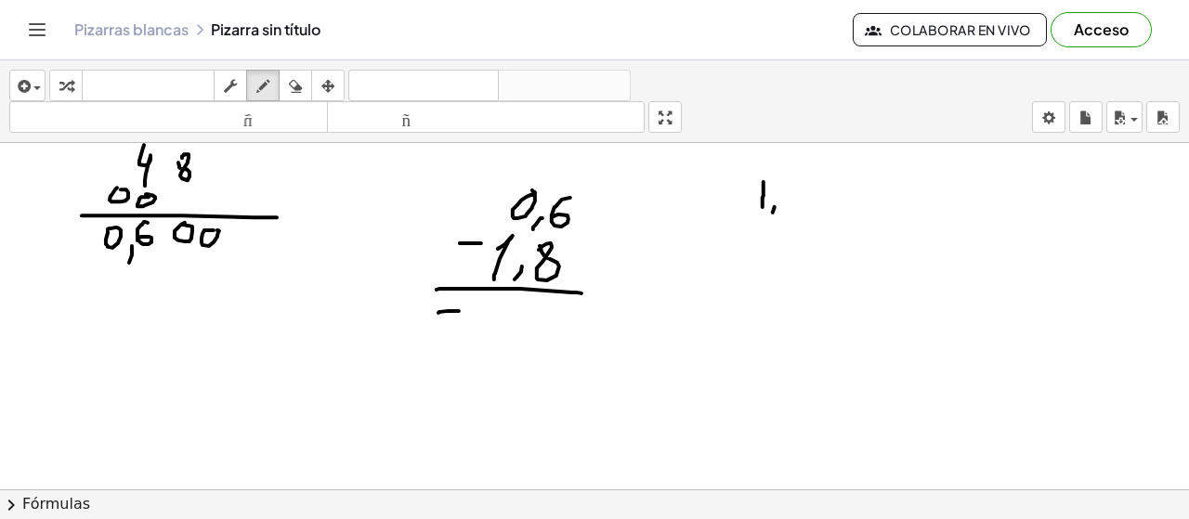
drag, startPoint x: 792, startPoint y: 181, endPoint x: 780, endPoint y: 198, distance: 20.6
drag, startPoint x: 740, startPoint y: 231, endPoint x: 754, endPoint y: 231, distance: 13.9
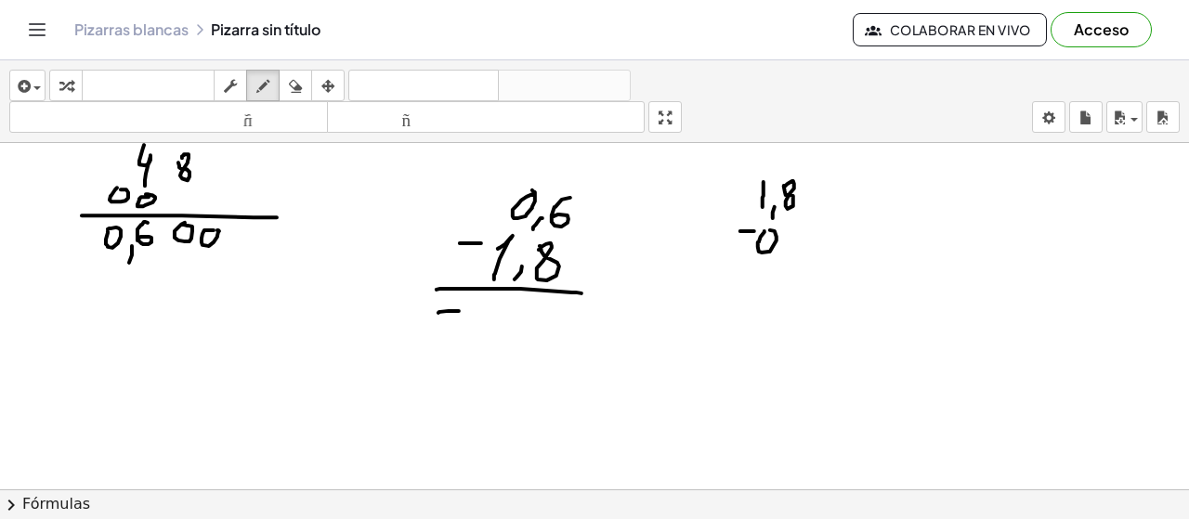
drag, startPoint x: 761, startPoint y: 237, endPoint x: 771, endPoint y: 233, distance: 10.9
drag, startPoint x: 788, startPoint y: 241, endPoint x: 787, endPoint y: 257, distance: 16.7
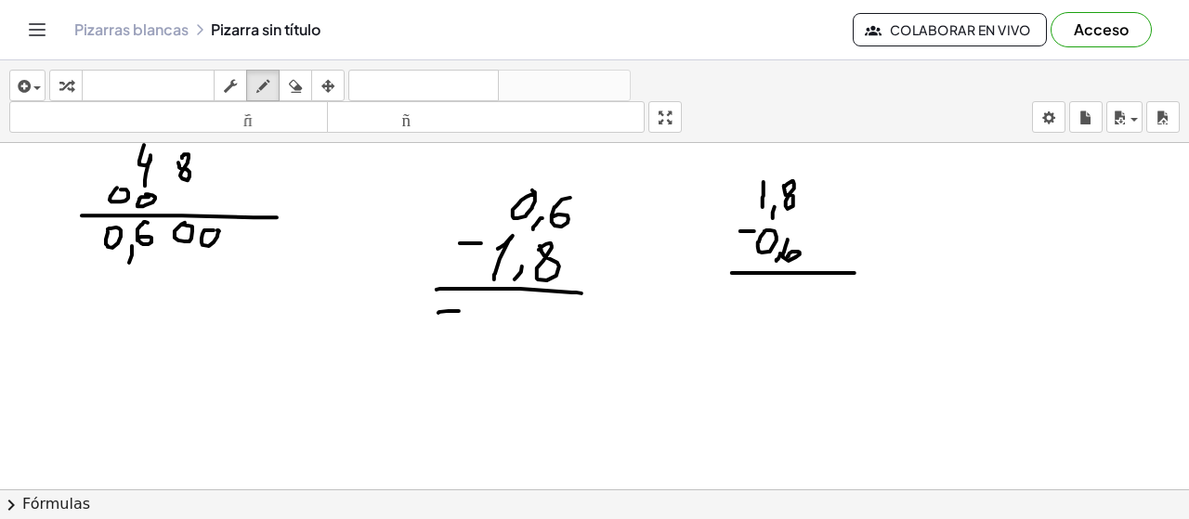
drag, startPoint x: 790, startPoint y: 273, endPoint x: 845, endPoint y: 272, distance: 55.7
drag, startPoint x: 785, startPoint y: 287, endPoint x: 804, endPoint y: 306, distance: 26.3
drag, startPoint x: 762, startPoint y: 286, endPoint x: 763, endPoint y: 304, distance: 17.7
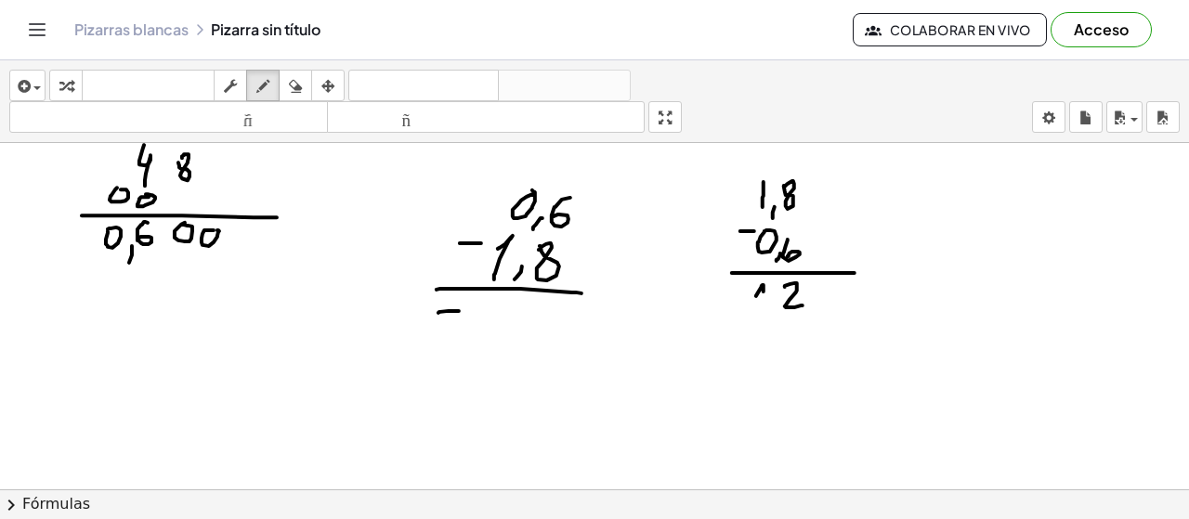
drag, startPoint x: 777, startPoint y: 307, endPoint x: 740, endPoint y: 344, distance: 51.2
drag, startPoint x: 489, startPoint y: 317, endPoint x: 491, endPoint y: 343, distance: 26.1
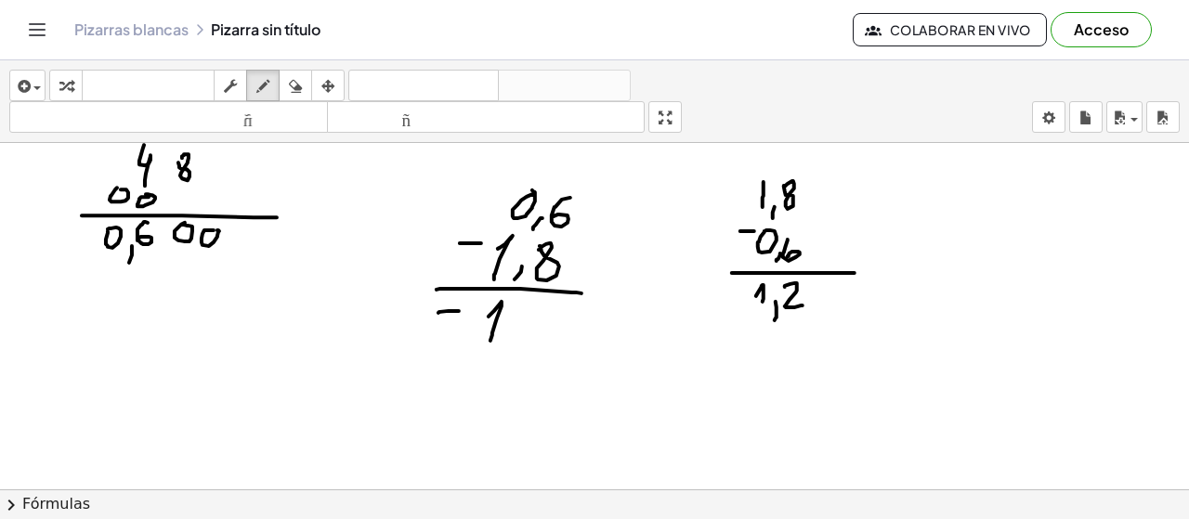
drag, startPoint x: 528, startPoint y: 307, endPoint x: 554, endPoint y: 347, distance: 46.9
drag, startPoint x: 492, startPoint y: 360, endPoint x: 667, endPoint y: 361, distance: 174.7
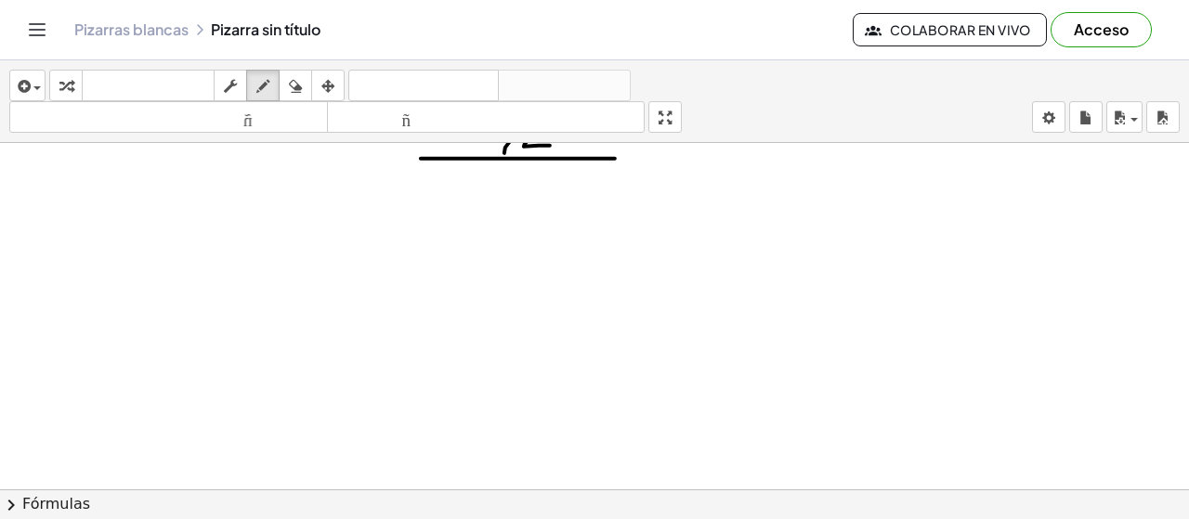
scroll to position [7963, 0]
drag, startPoint x: 85, startPoint y: 209, endPoint x: 82, endPoint y: 240, distance: 30.9
drag, startPoint x: 113, startPoint y: 219, endPoint x: 104, endPoint y: 241, distance: 23.3
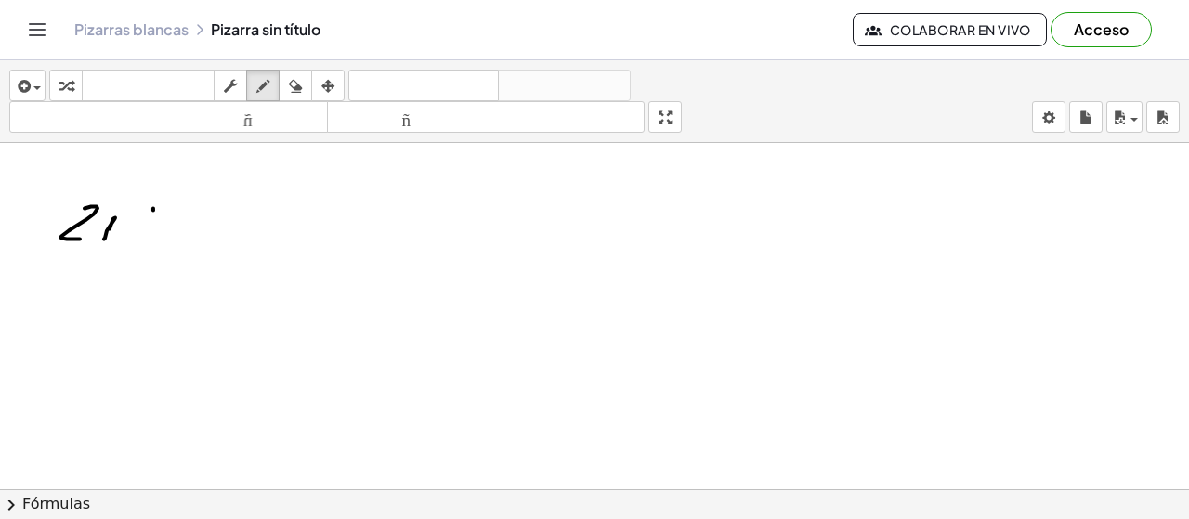
drag, startPoint x: 153, startPoint y: 211, endPoint x: 125, endPoint y: 250, distance: 47.9
drag, startPoint x: 143, startPoint y: 241, endPoint x: 154, endPoint y: 241, distance: 11.1
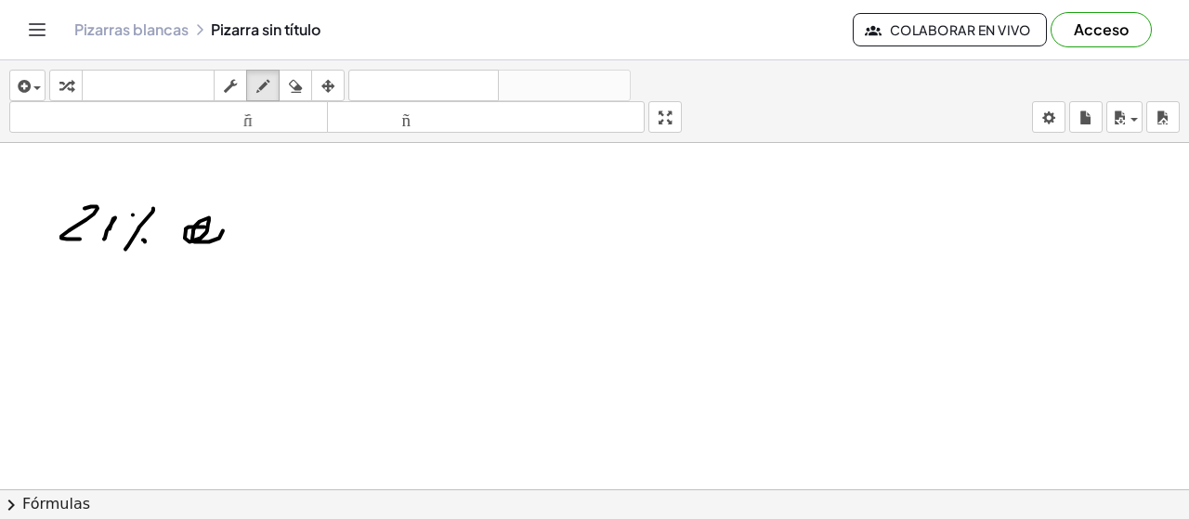
drag, startPoint x: 204, startPoint y: 228, endPoint x: 203, endPoint y: 164, distance: 63.2
click at [307, 85] on div "button" at bounding box center [295, 85] width 24 height 22
drag, startPoint x: 228, startPoint y: 242, endPoint x: 213, endPoint y: 235, distance: 16.6
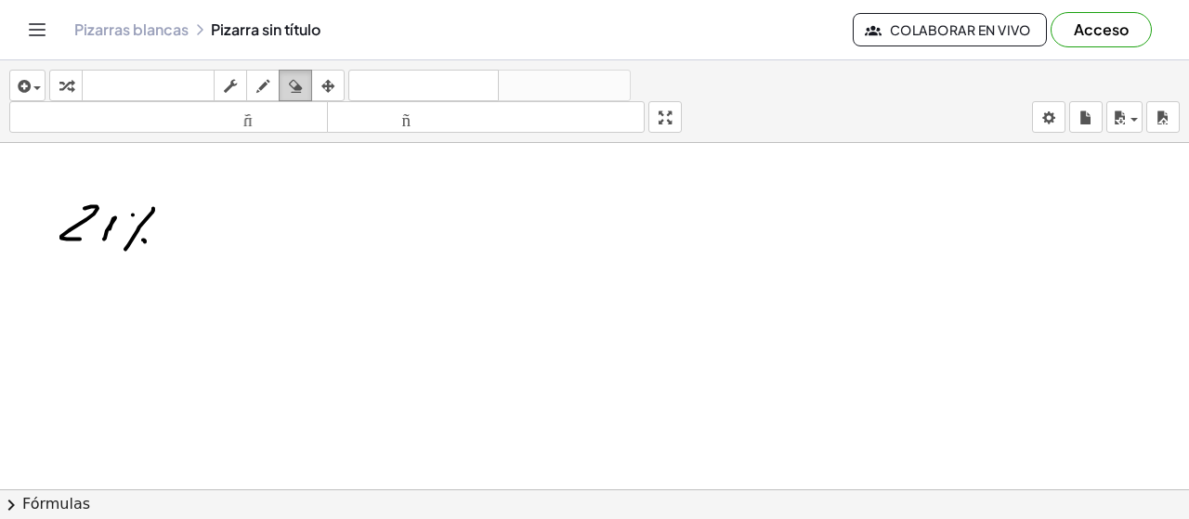
click at [281, 83] on button "borrar" at bounding box center [295, 86] width 33 height 32
click at [271, 83] on div "button" at bounding box center [263, 85] width 24 height 22
drag, startPoint x: 201, startPoint y: 220, endPoint x: 225, endPoint y: 237, distance: 29.4
drag, startPoint x: 262, startPoint y: 210, endPoint x: 288, endPoint y: 223, distance: 29.1
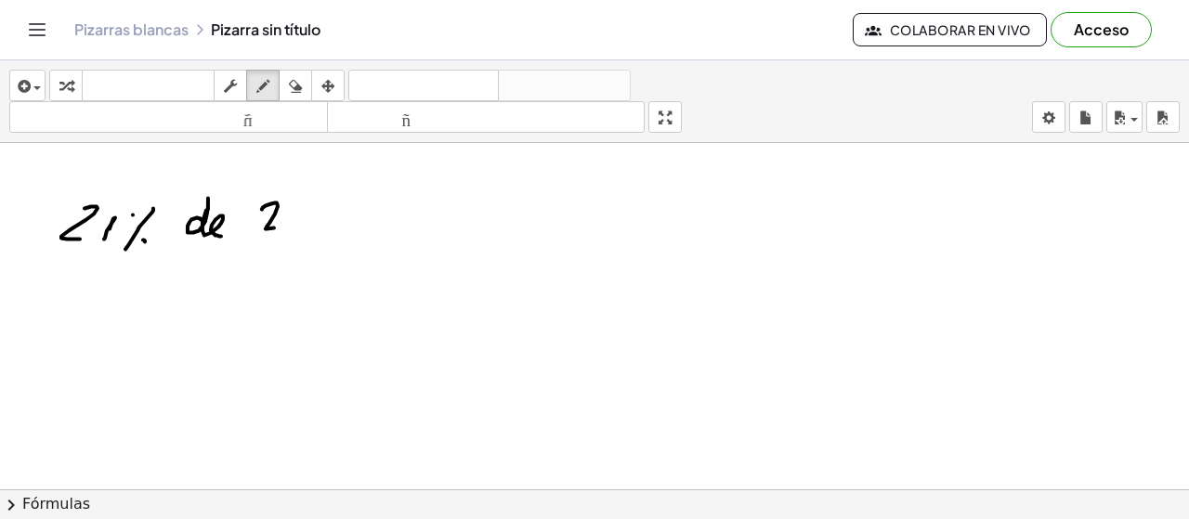
drag, startPoint x: 294, startPoint y: 216, endPoint x: 294, endPoint y: 234, distance: 18.6
drag, startPoint x: 372, startPoint y: 215, endPoint x: 440, endPoint y: 215, distance: 68.7
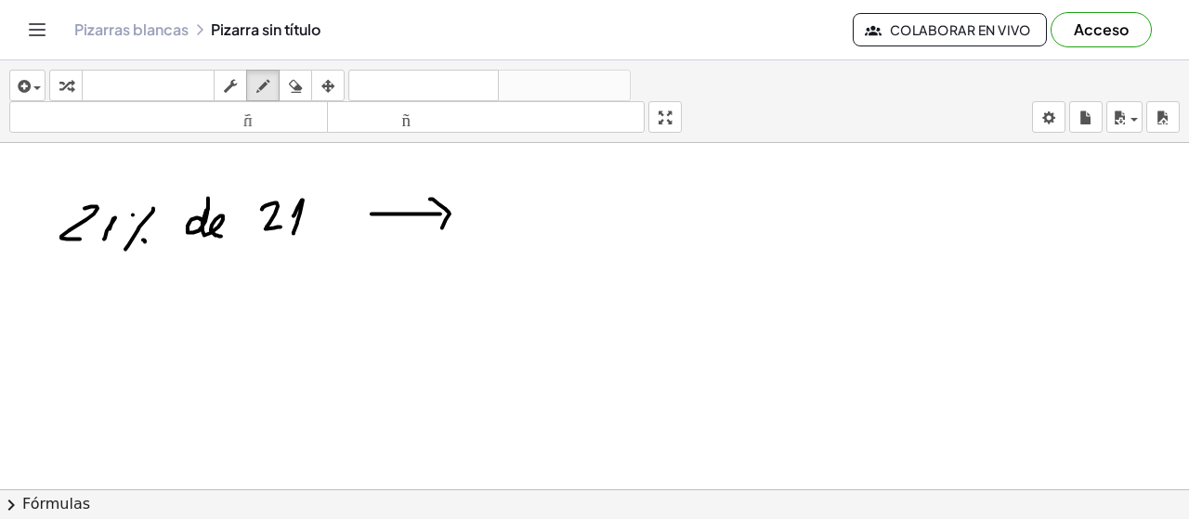
drag, startPoint x: 438, startPoint y: 204, endPoint x: 445, endPoint y: 234, distance: 30.4
drag, startPoint x: 549, startPoint y: 177, endPoint x: 582, endPoint y: 200, distance: 40.0
drag, startPoint x: 592, startPoint y: 190, endPoint x: 600, endPoint y: 212, distance: 22.9
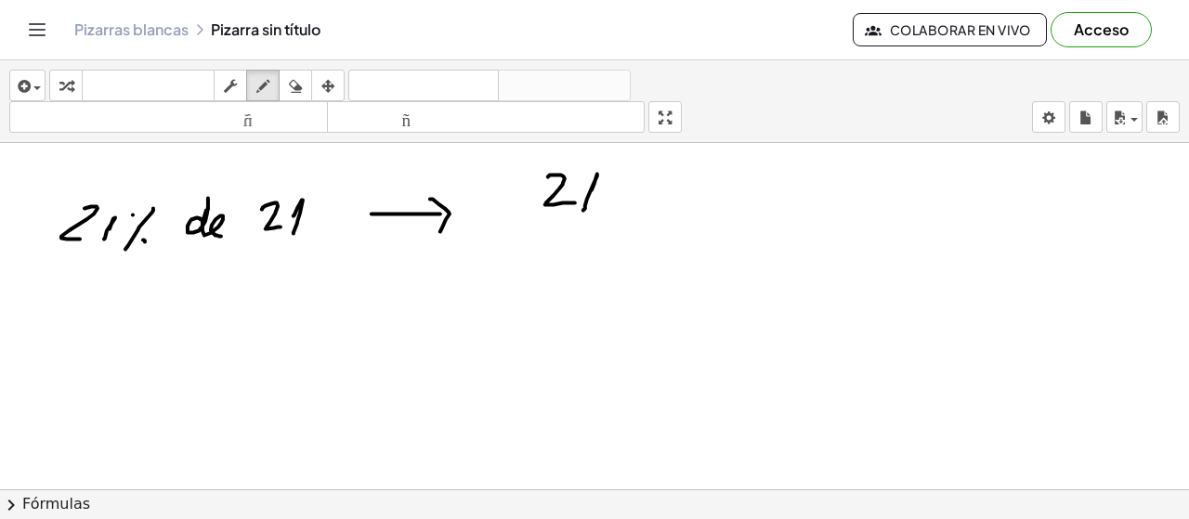
drag, startPoint x: 631, startPoint y: 196, endPoint x: 615, endPoint y: 211, distance: 21.7
drag, startPoint x: 620, startPoint y: 194, endPoint x: 637, endPoint y: 213, distance: 25.6
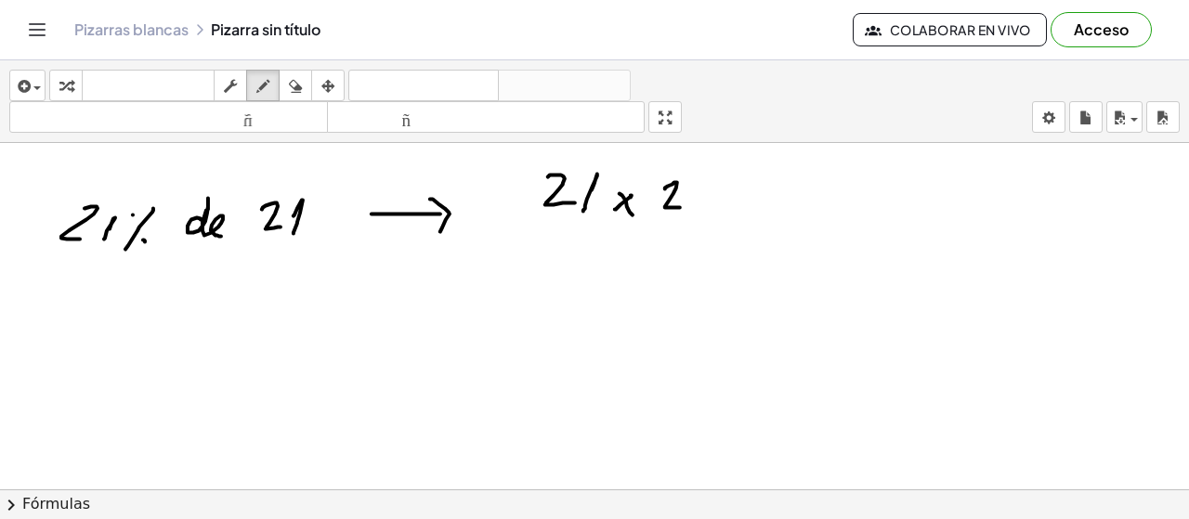
drag, startPoint x: 665, startPoint y: 190, endPoint x: 688, endPoint y: 198, distance: 24.7
drag, startPoint x: 690, startPoint y: 196, endPoint x: 700, endPoint y: 214, distance: 19.9
drag, startPoint x: 604, startPoint y: 227, endPoint x: 693, endPoint y: 229, distance: 89.2
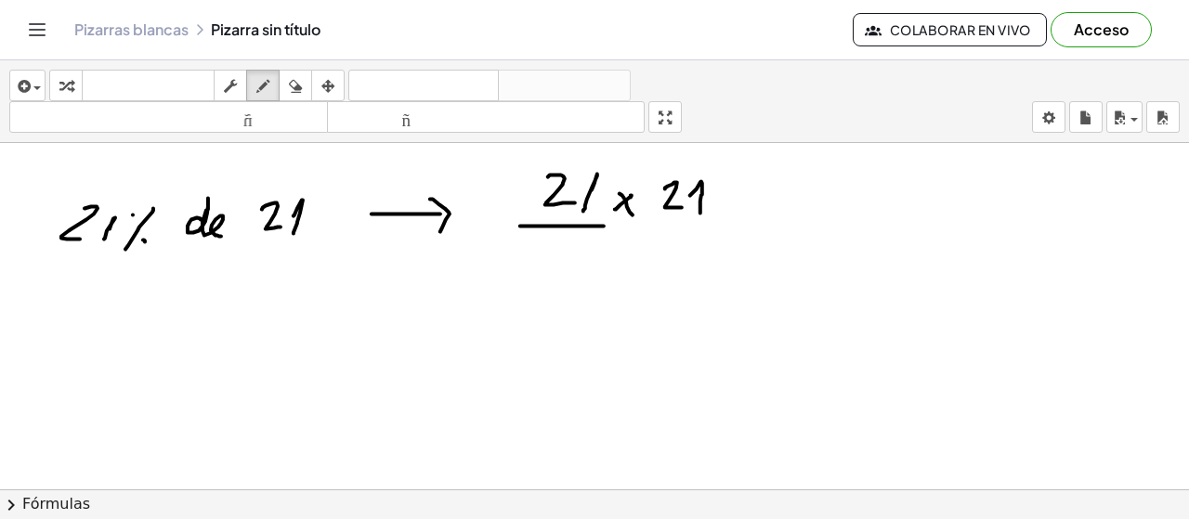
drag, startPoint x: 585, startPoint y: 268, endPoint x: 594, endPoint y: 291, distance: 23.8
drag, startPoint x: 622, startPoint y: 262, endPoint x: 634, endPoint y: 266, distance: 11.8
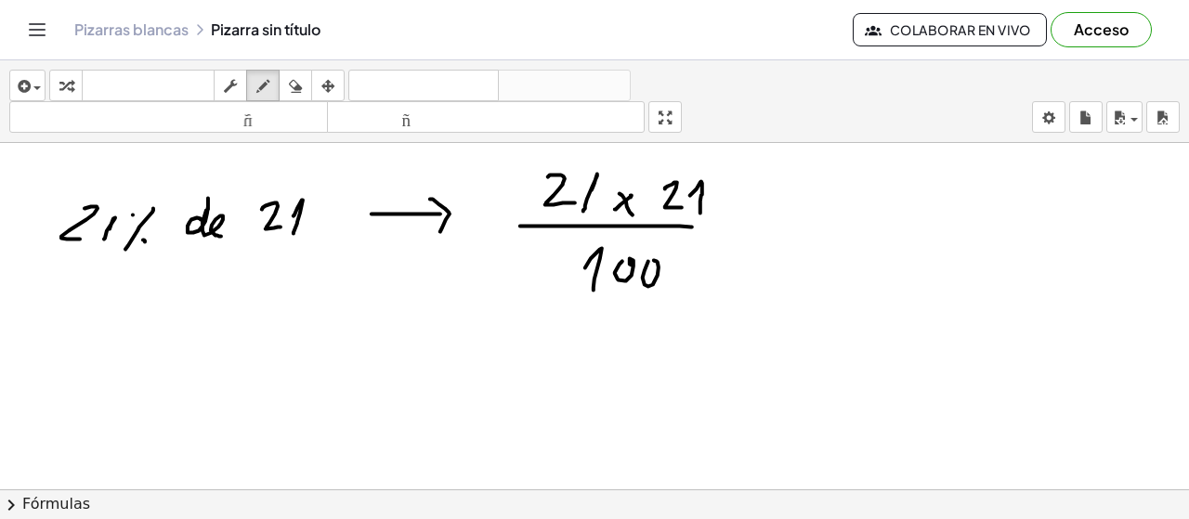
drag, startPoint x: 648, startPoint y: 262, endPoint x: 658, endPoint y: 268, distance: 11.3
drag, startPoint x: 736, startPoint y: 223, endPoint x: 755, endPoint y: 224, distance: 19.5
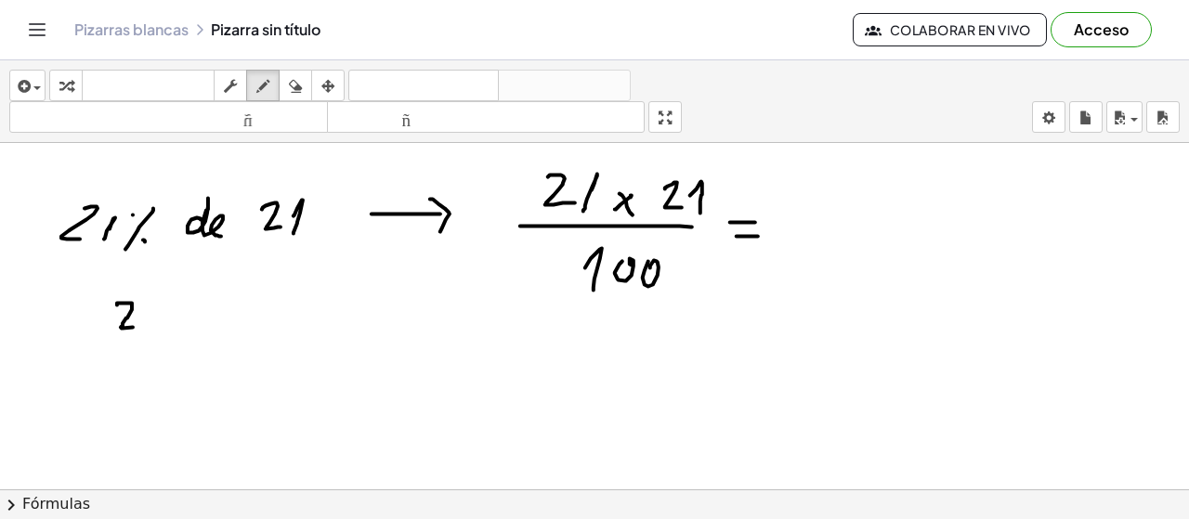
drag, startPoint x: 117, startPoint y: 306, endPoint x: 137, endPoint y: 328, distance: 30.2
drag, startPoint x: 153, startPoint y: 305, endPoint x: 151, endPoint y: 331, distance: 26.1
drag, startPoint x: 110, startPoint y: 340, endPoint x: 98, endPoint y: 357, distance: 20.1
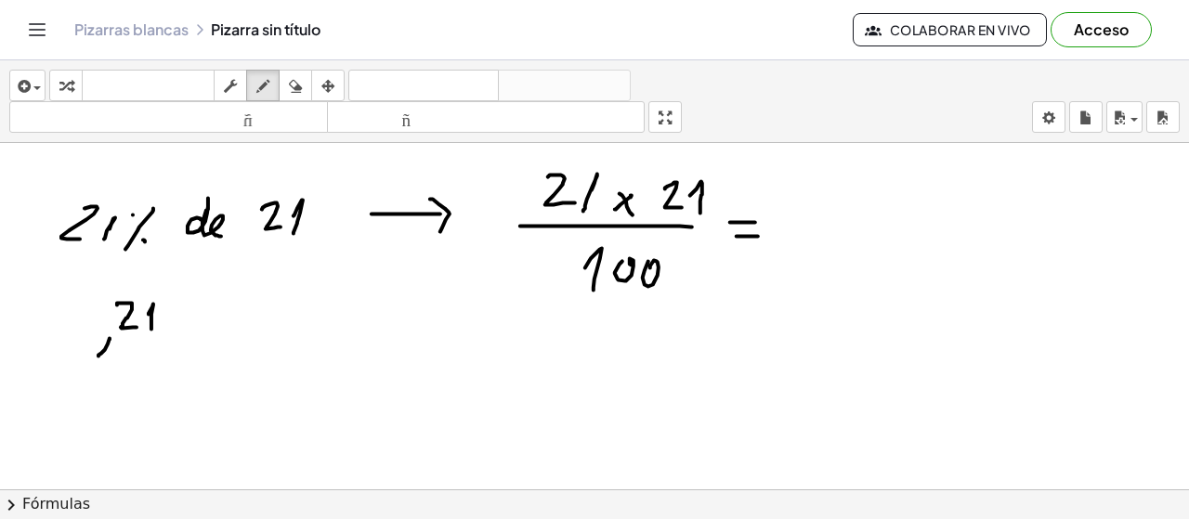
drag, startPoint x: 104, startPoint y: 342, endPoint x: 120, endPoint y: 356, distance: 21.1
drag, startPoint x: 122, startPoint y: 347, endPoint x: 141, endPoint y: 360, distance: 24.0
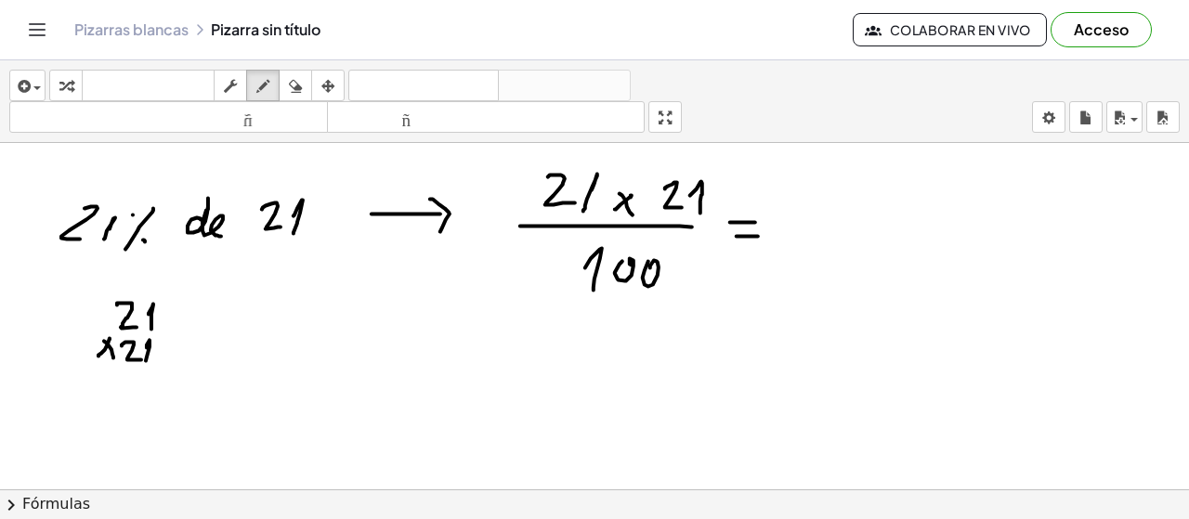
drag, startPoint x: 147, startPoint y: 346, endPoint x: 136, endPoint y: 371, distance: 27.4
drag, startPoint x: 86, startPoint y: 371, endPoint x: 237, endPoint y: 374, distance: 150.5
drag, startPoint x: 136, startPoint y: 392, endPoint x: 136, endPoint y: 409, distance: 16.7
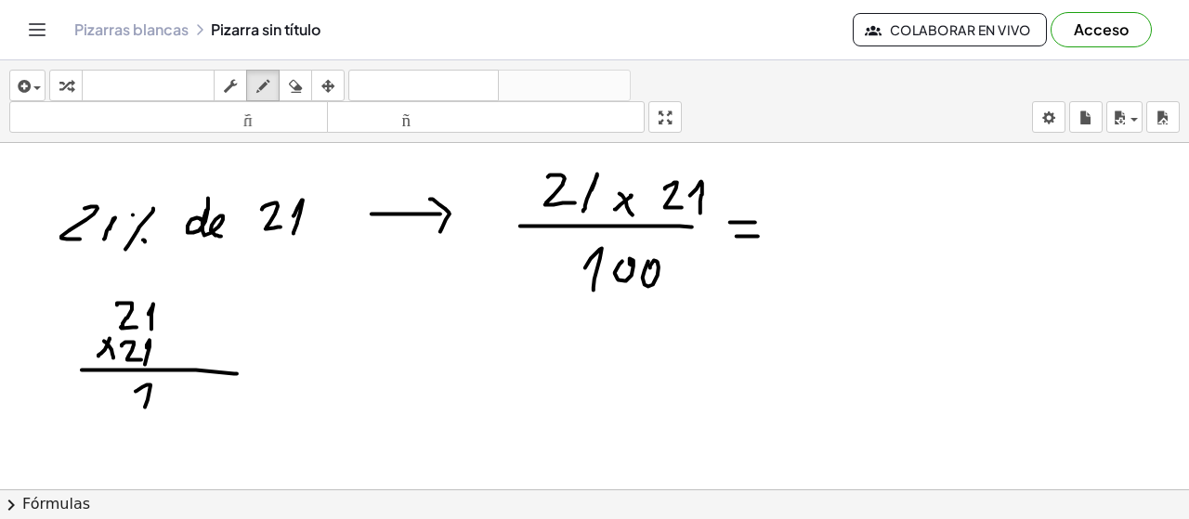
drag, startPoint x: 111, startPoint y: 387, endPoint x: 123, endPoint y: 405, distance: 20.9
drag, startPoint x: 110, startPoint y: 430, endPoint x: 126, endPoint y: 440, distance: 19.6
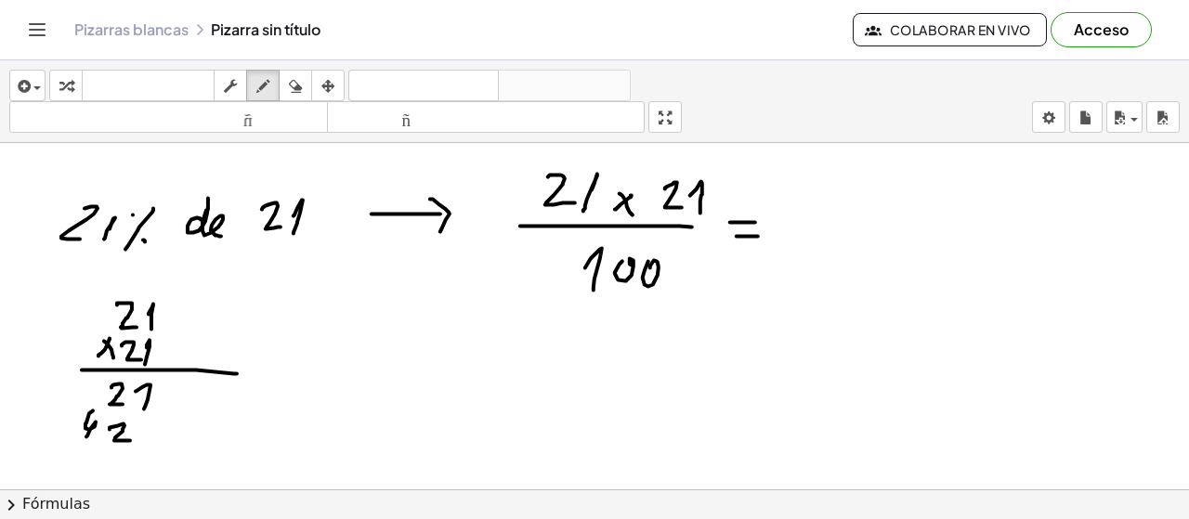
drag, startPoint x: 92, startPoint y: 412, endPoint x: 75, endPoint y: 449, distance: 39.9
drag, startPoint x: 64, startPoint y: 451, endPoint x: 218, endPoint y: 447, distance: 154.3
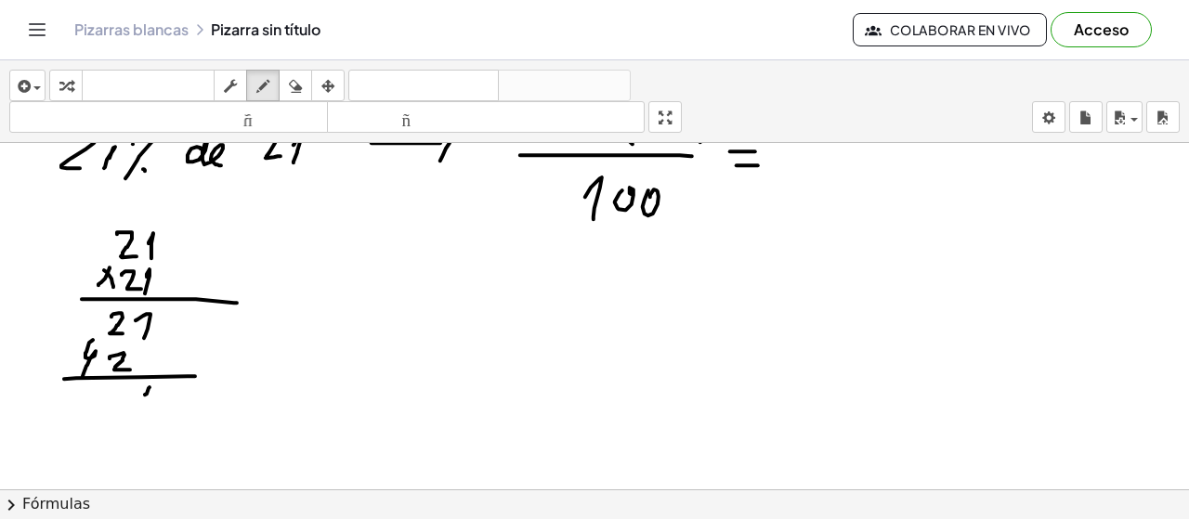
drag, startPoint x: 149, startPoint y: 389, endPoint x: 133, endPoint y: 411, distance: 26.6
drag, startPoint x: 114, startPoint y: 387, endPoint x: 102, endPoint y: 411, distance: 26.2
drag, startPoint x: 84, startPoint y: 387, endPoint x: 108, endPoint y: 413, distance: 35.5
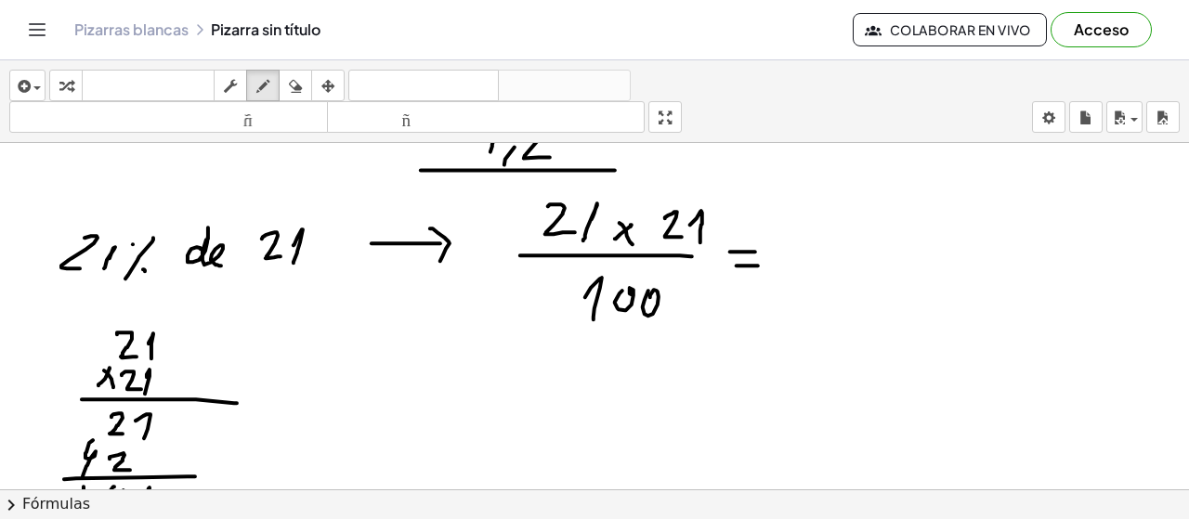
scroll to position [7897, 0]
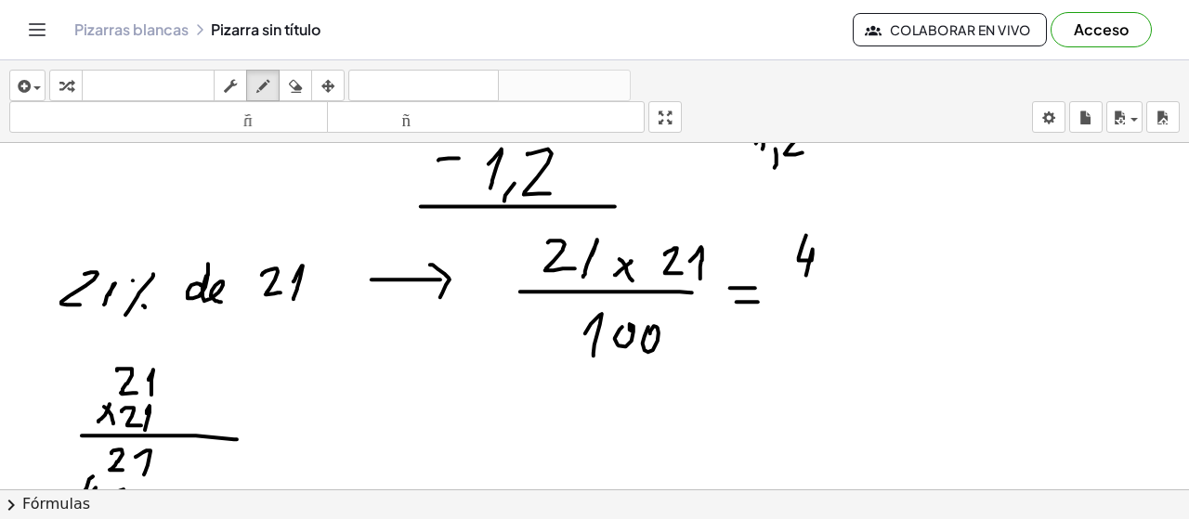
drag, startPoint x: 806, startPoint y: 236, endPoint x: 815, endPoint y: 263, distance: 28.2
drag, startPoint x: 825, startPoint y: 249, endPoint x: 837, endPoint y: 274, distance: 27.8
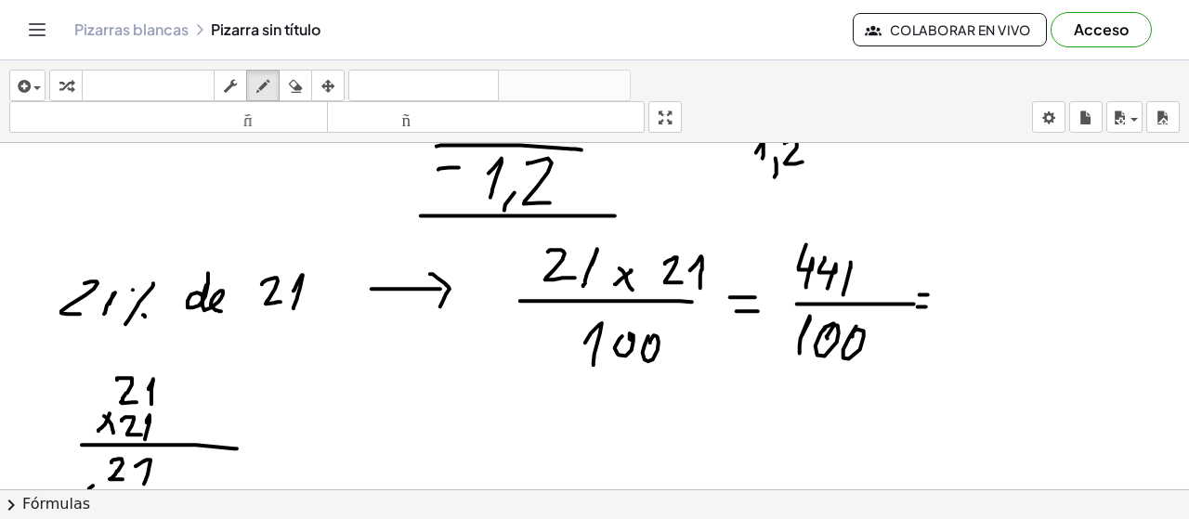
scroll to position [7915, 0]
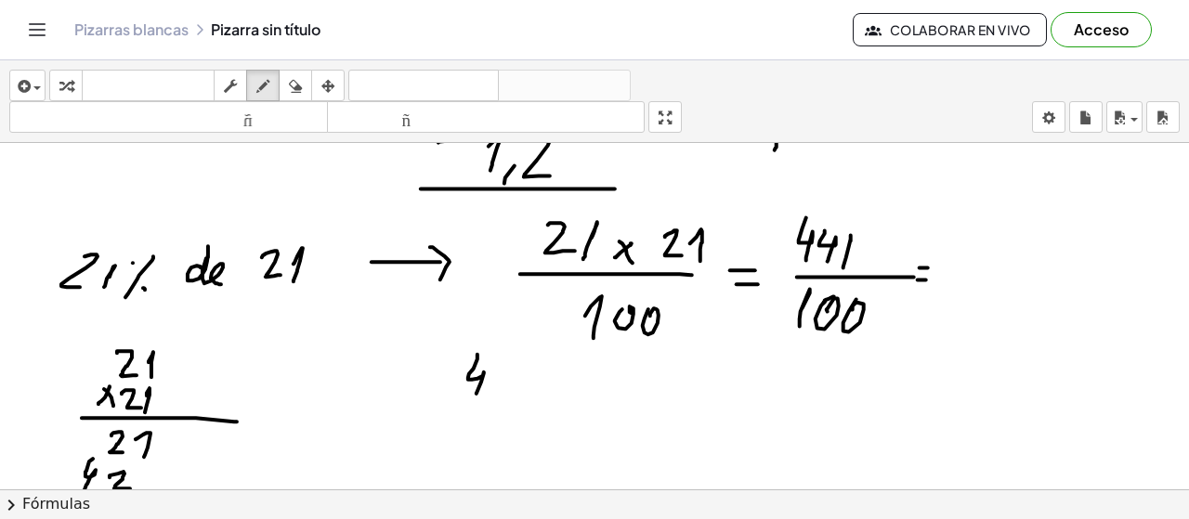
drag, startPoint x: 474, startPoint y: 369, endPoint x: 483, endPoint y: 386, distance: 19.9
drag, startPoint x: 487, startPoint y: 386, endPoint x: 504, endPoint y: 397, distance: 19.6
drag, startPoint x: 522, startPoint y: 377, endPoint x: 518, endPoint y: 399, distance: 22.6
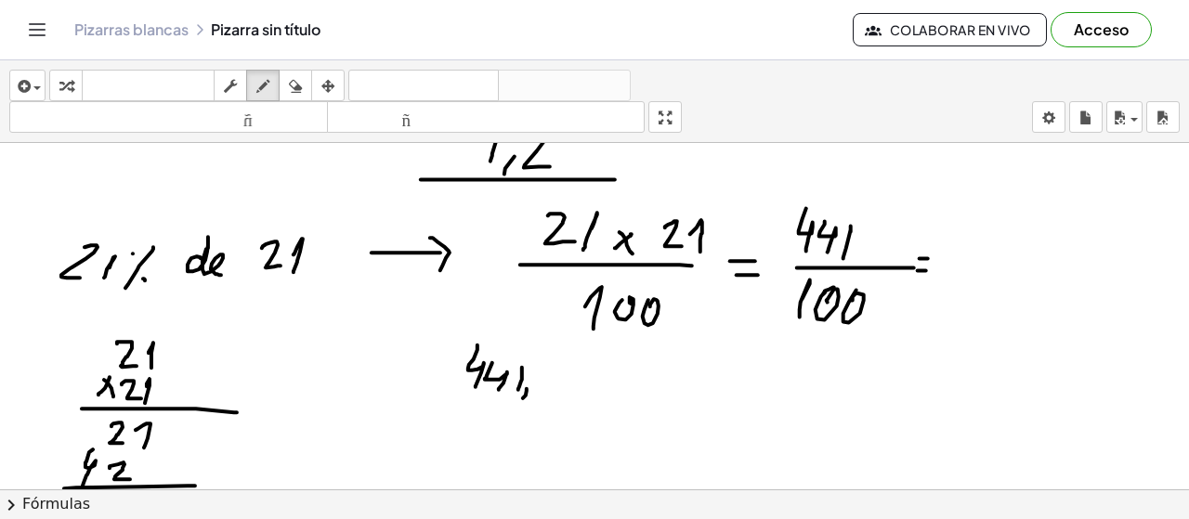
drag, startPoint x: 527, startPoint y: 389, endPoint x: 522, endPoint y: 399, distance: 11.2
drag, startPoint x: 563, startPoint y: 369, endPoint x: 574, endPoint y: 365, distance: 11.8
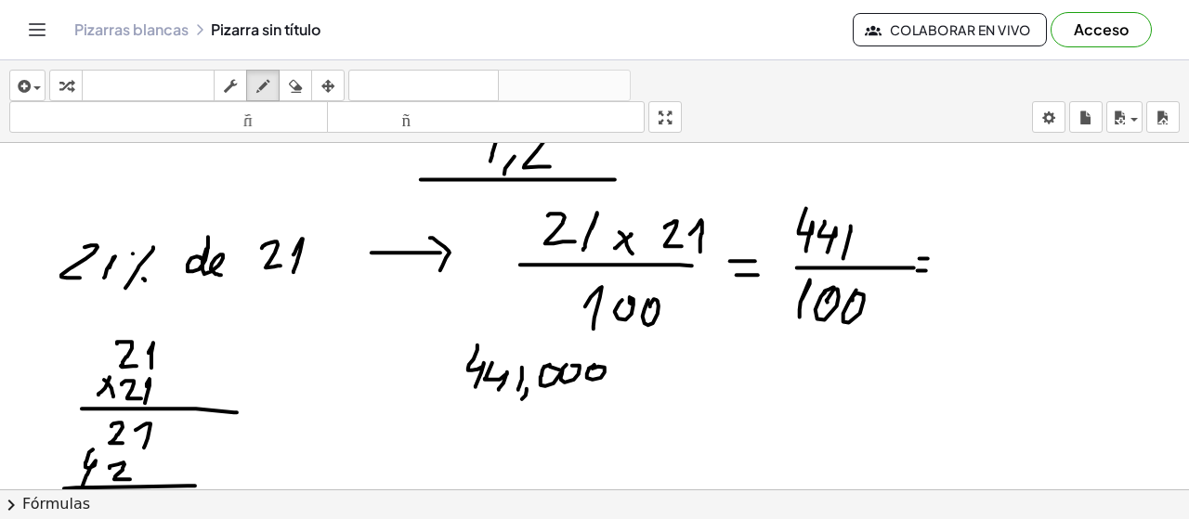
drag, startPoint x: 533, startPoint y: 335, endPoint x: 530, endPoint y: 347, distance: 11.5
drag, startPoint x: 526, startPoint y: 326, endPoint x: 501, endPoint y: 337, distance: 27.4
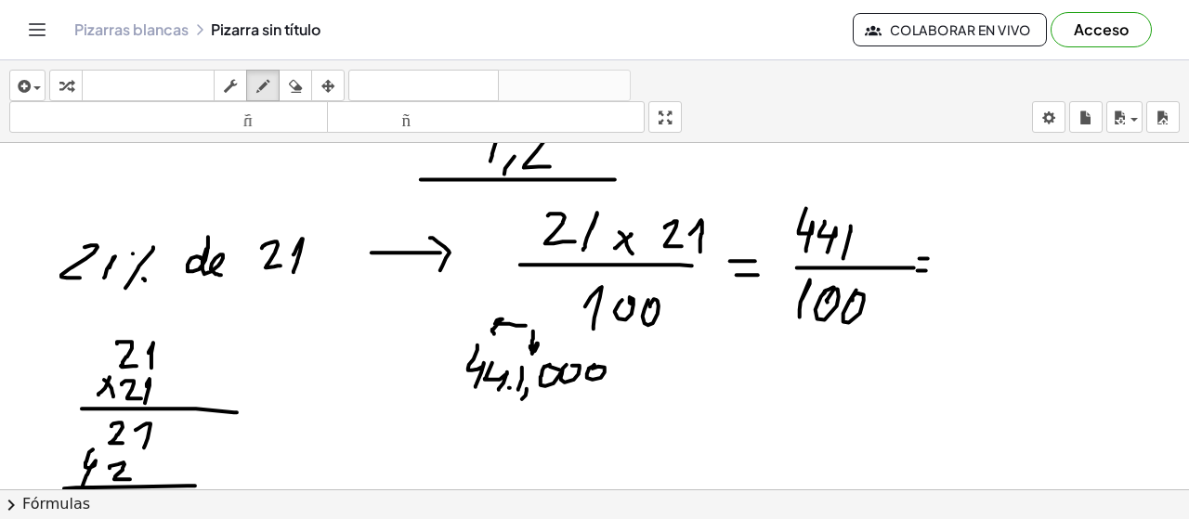
drag, startPoint x: 510, startPoint y: 388, endPoint x: 504, endPoint y: 398, distance: 11.3
drag, startPoint x: 485, startPoint y: 387, endPoint x: 474, endPoint y: 401, distance: 17.8
drag, startPoint x: 951, startPoint y: 239, endPoint x: 960, endPoint y: 266, distance: 28.2
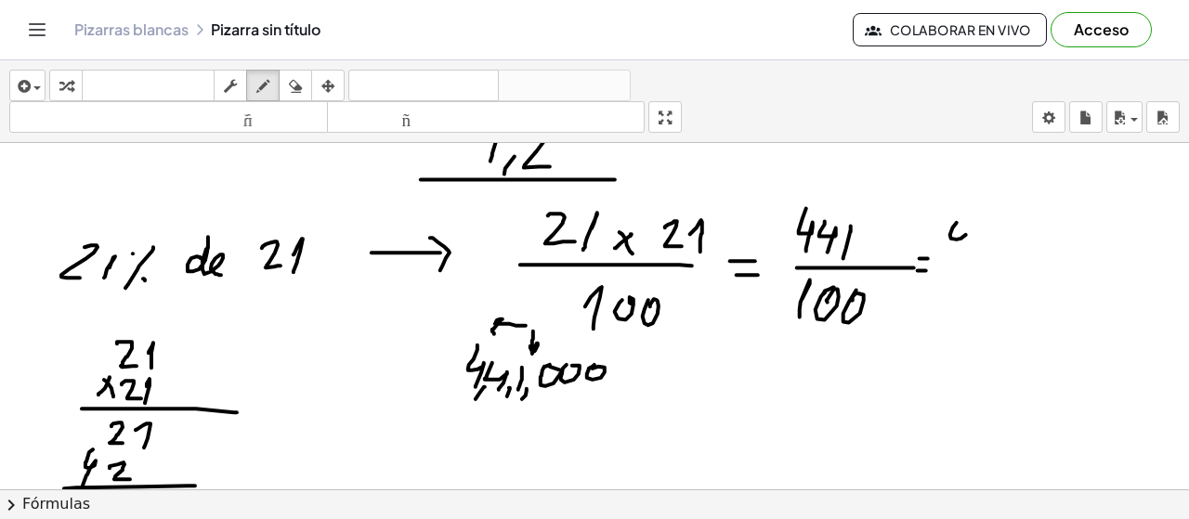
drag, startPoint x: 990, startPoint y: 229, endPoint x: 995, endPoint y: 266, distance: 36.5
drag, startPoint x: 1027, startPoint y: 230, endPoint x: 1013, endPoint y: 275, distance: 47.0
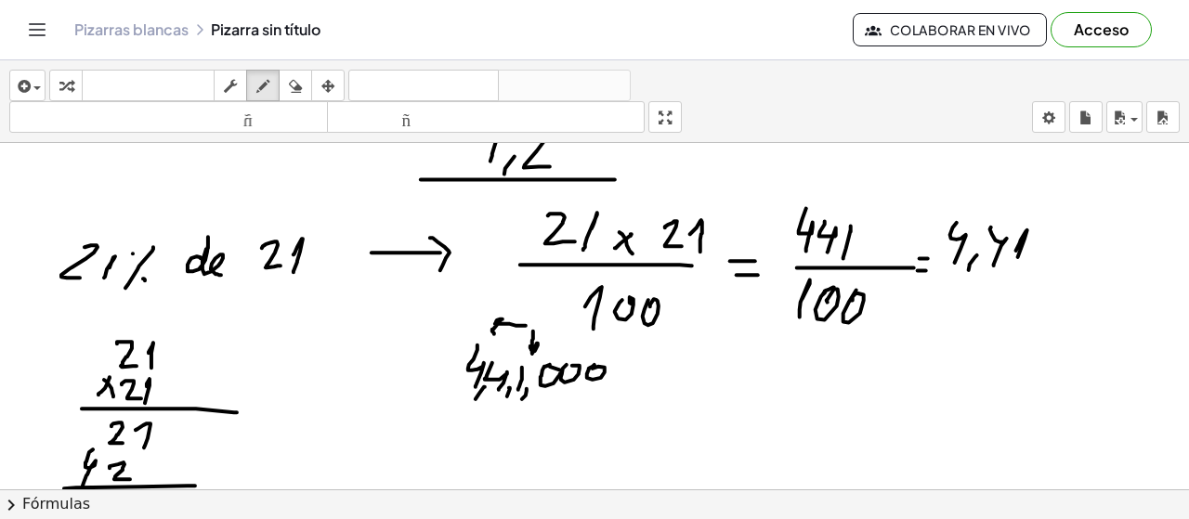
drag, startPoint x: 734, startPoint y: 341, endPoint x: 746, endPoint y: 372, distance: 32.9
drag, startPoint x: 756, startPoint y: 350, endPoint x: 778, endPoint y: 366, distance: 26.6
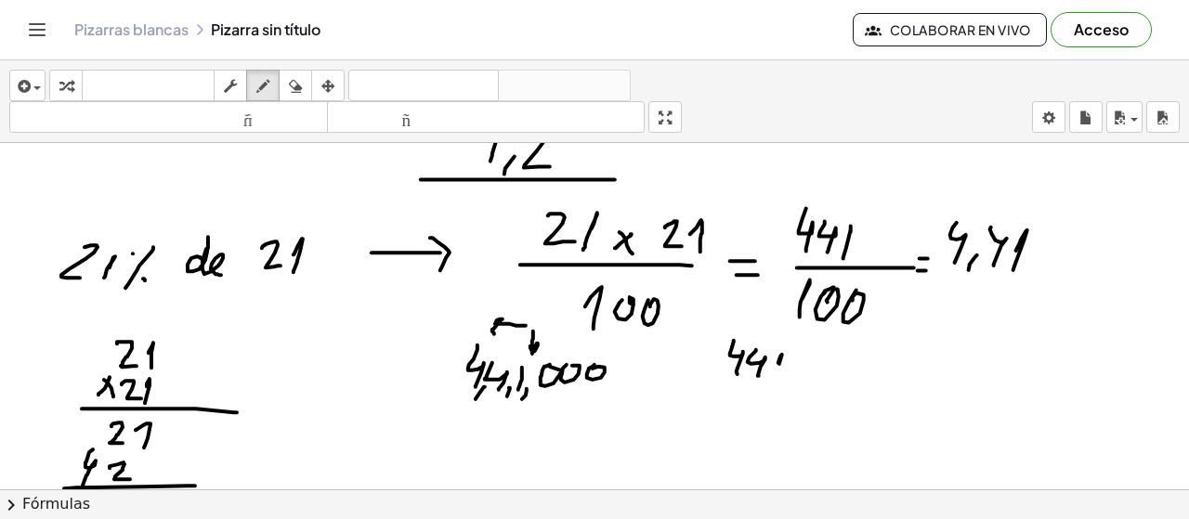
drag, startPoint x: 780, startPoint y: 358, endPoint x: 777, endPoint y: 376, distance: 18.9
drag, startPoint x: 797, startPoint y: 373, endPoint x: 803, endPoint y: 363, distance: 10.8
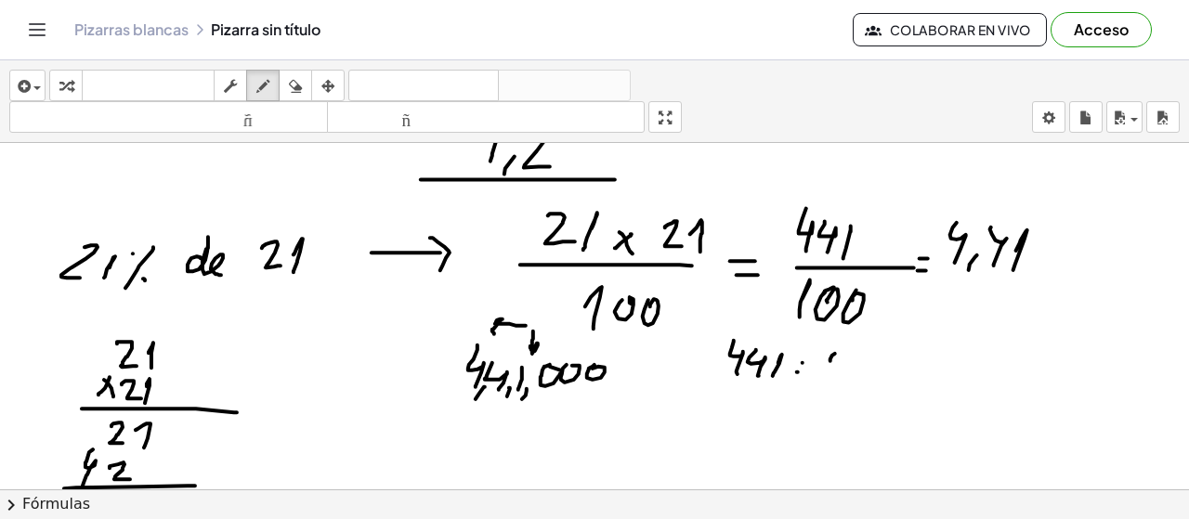
drag, startPoint x: 831, startPoint y: 360, endPoint x: 825, endPoint y: 376, distance: 17.6
drag, startPoint x: 841, startPoint y: 371, endPoint x: 869, endPoint y: 358, distance: 30.8
drag, startPoint x: 858, startPoint y: 367, endPoint x: 875, endPoint y: 360, distance: 17.9
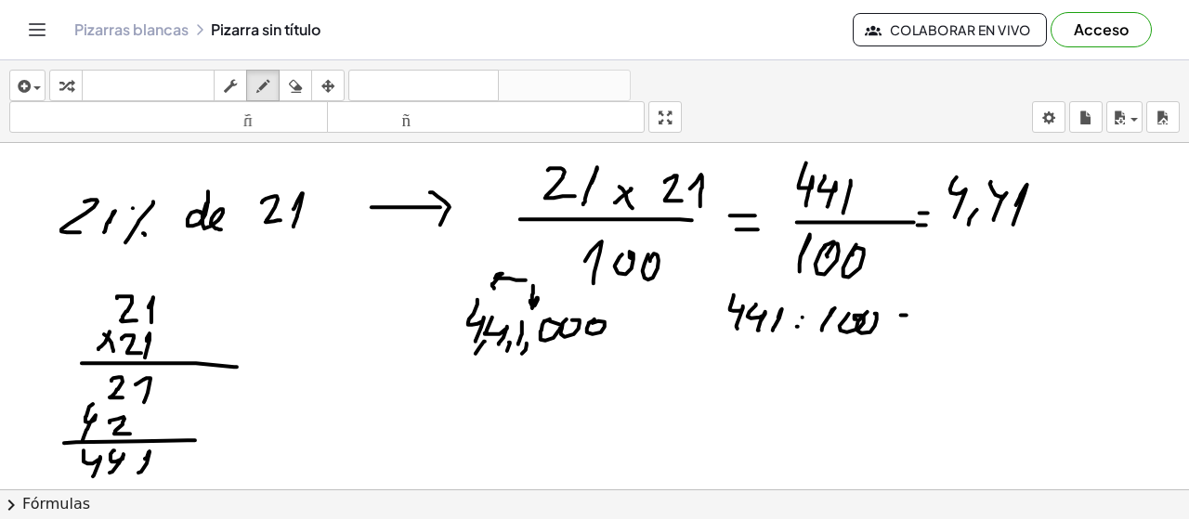
drag, startPoint x: 904, startPoint y: 326, endPoint x: 918, endPoint y: 326, distance: 13.9
click at [299, 91] on icon "button" at bounding box center [295, 86] width 13 height 22
drag, startPoint x: 938, startPoint y: 335, endPoint x: 381, endPoint y: 142, distance: 589.9
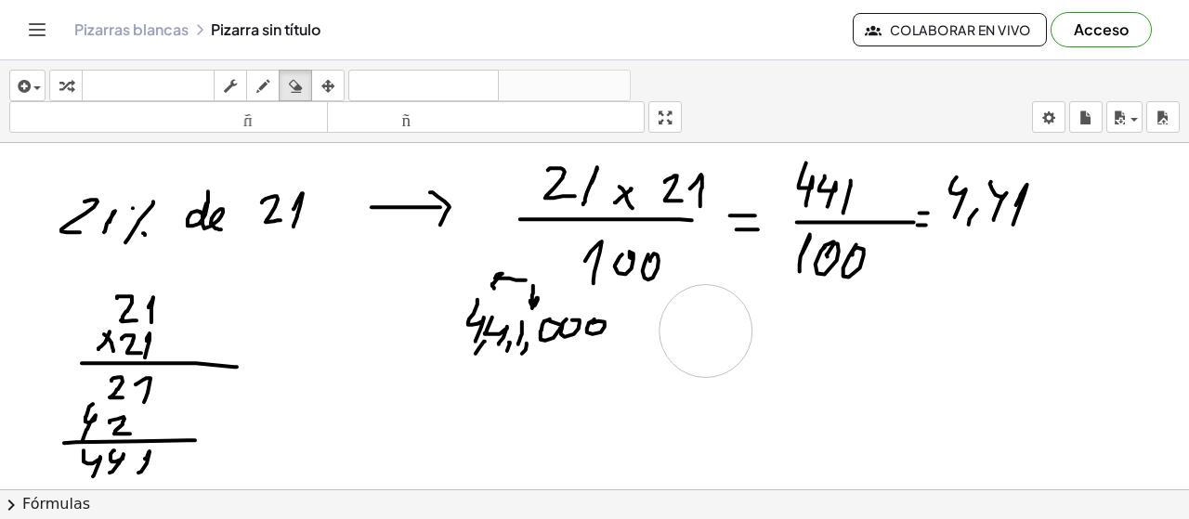
click at [251, 98] on button "dibujar" at bounding box center [262, 86] width 33 height 32
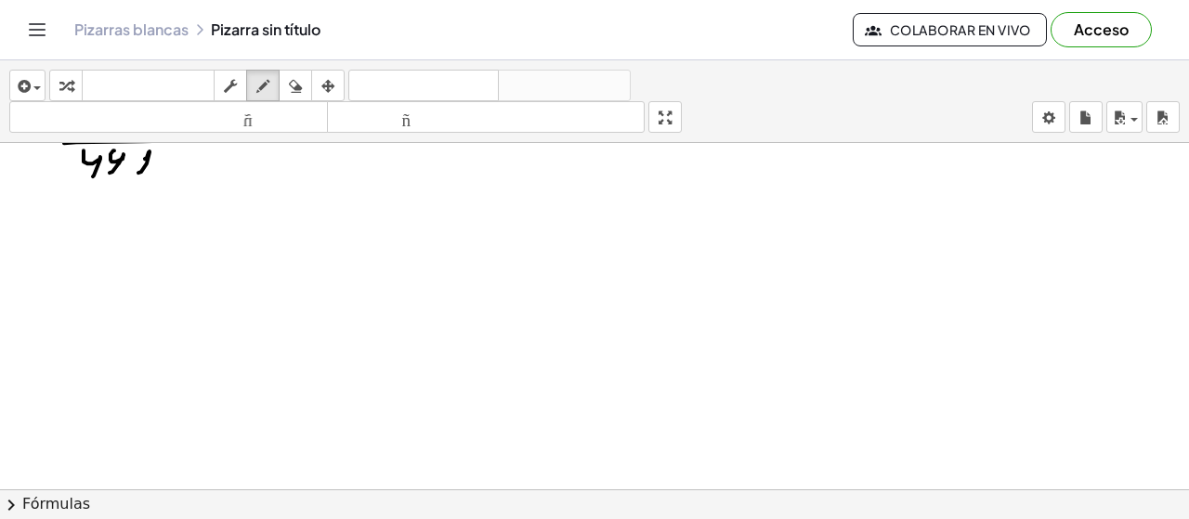
scroll to position [8097, 0]
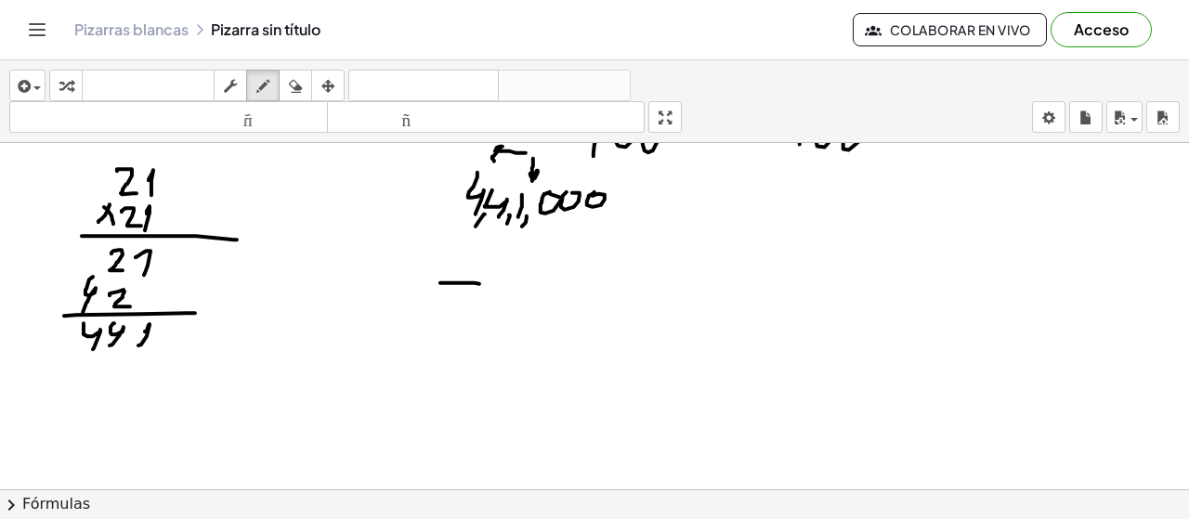
drag, startPoint x: 475, startPoint y: 283, endPoint x: 450, endPoint y: 328, distance: 51.2
drag, startPoint x: 446, startPoint y: 309, endPoint x: 483, endPoint y: 307, distance: 37.2
drag, startPoint x: 511, startPoint y: 287, endPoint x: 541, endPoint y: 304, distance: 34.1
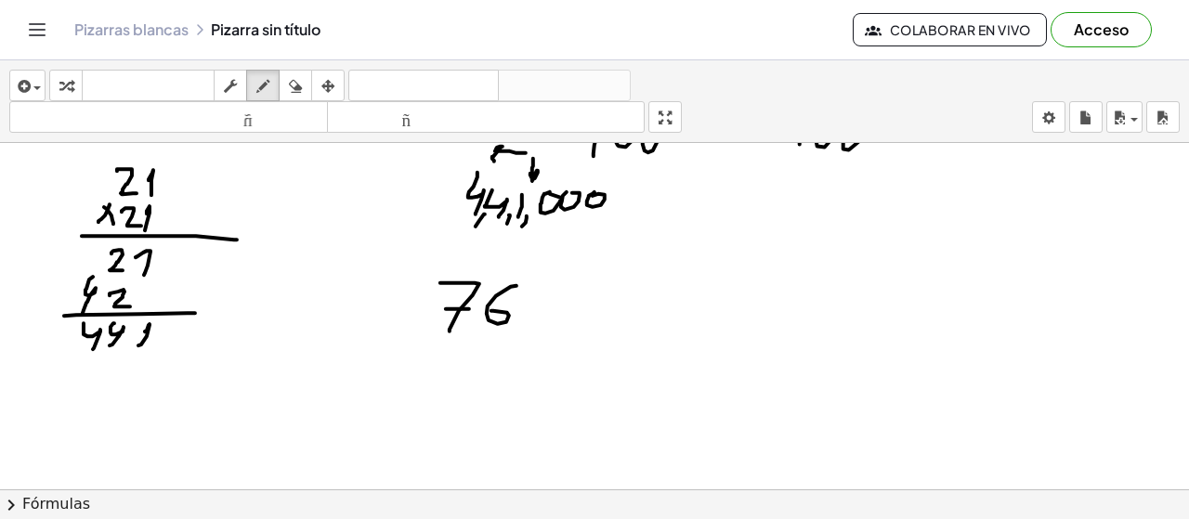
drag, startPoint x: 561, startPoint y: 294, endPoint x: 534, endPoint y: 337, distance: 50.5
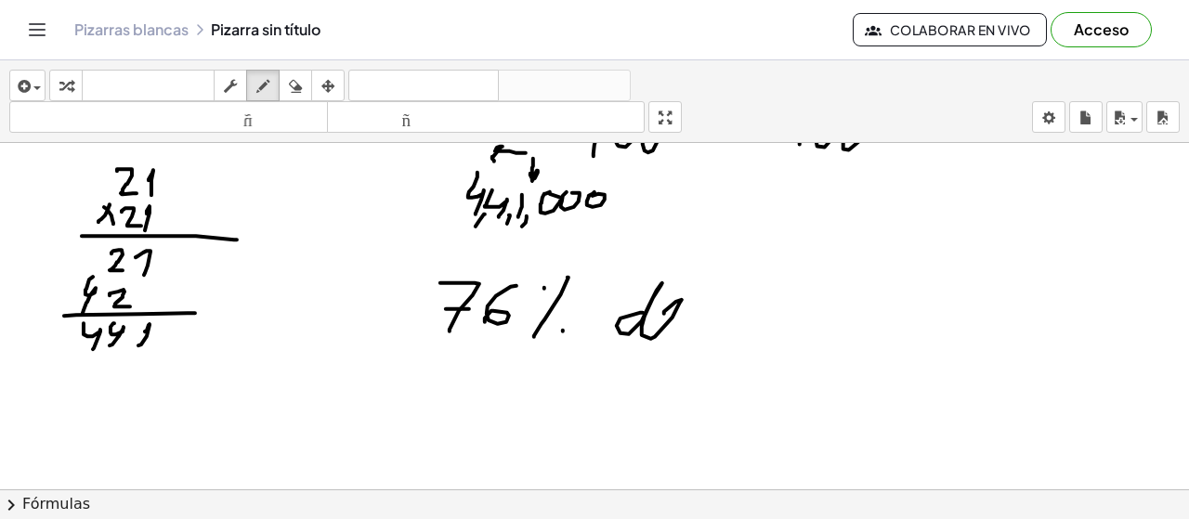
drag, startPoint x: 643, startPoint y: 313, endPoint x: 695, endPoint y: 332, distance: 55.2
drag, startPoint x: 741, startPoint y: 291, endPoint x: 745, endPoint y: 327, distance: 36.4
drag, startPoint x: 771, startPoint y: 289, endPoint x: 758, endPoint y: 332, distance: 44.7
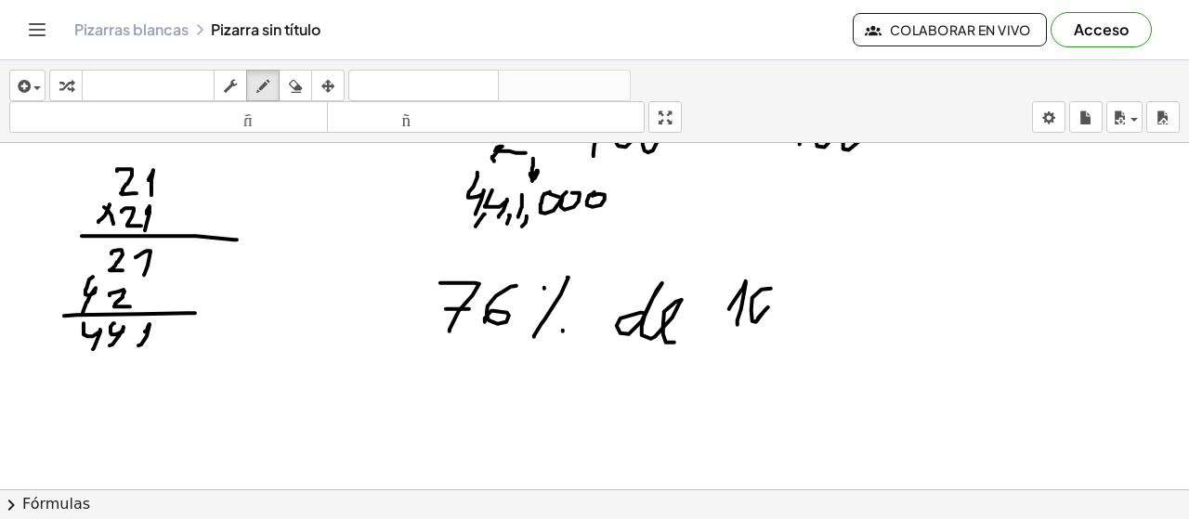
drag, startPoint x: 752, startPoint y: 318, endPoint x: 754, endPoint y: 302, distance: 15.9
click at [294, 88] on icon "button" at bounding box center [295, 86] width 13 height 22
drag, startPoint x: 794, startPoint y: 304, endPoint x: 534, endPoint y: 219, distance: 273.5
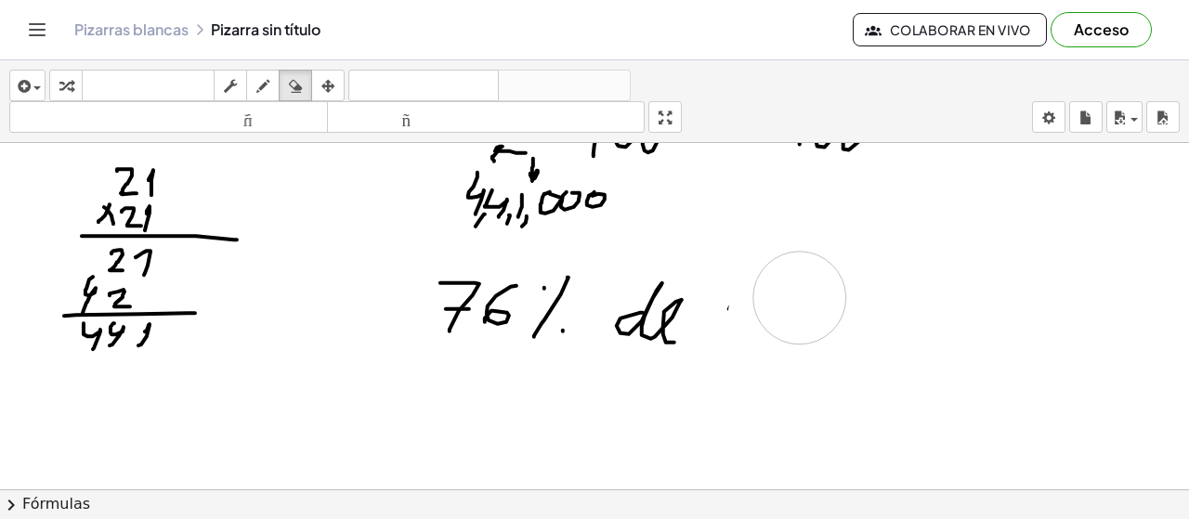
click at [276, 84] on button "dibujar" at bounding box center [262, 86] width 33 height 32
drag, startPoint x: 730, startPoint y: 311, endPoint x: 745, endPoint y: 332, distance: 25.3
drag, startPoint x: 773, startPoint y: 282, endPoint x: 757, endPoint y: 320, distance: 41.2
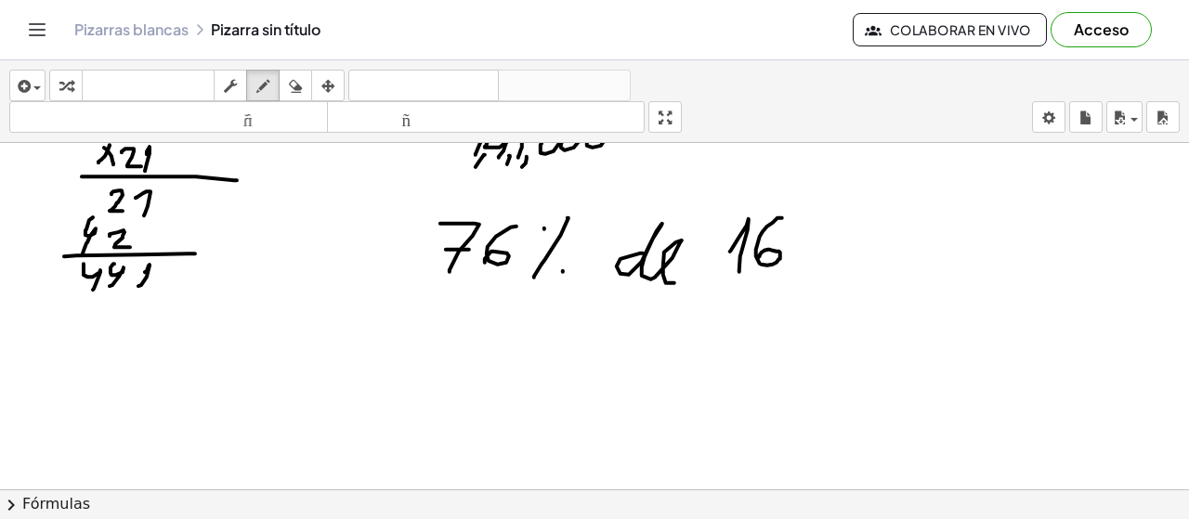
scroll to position [8175, 0]
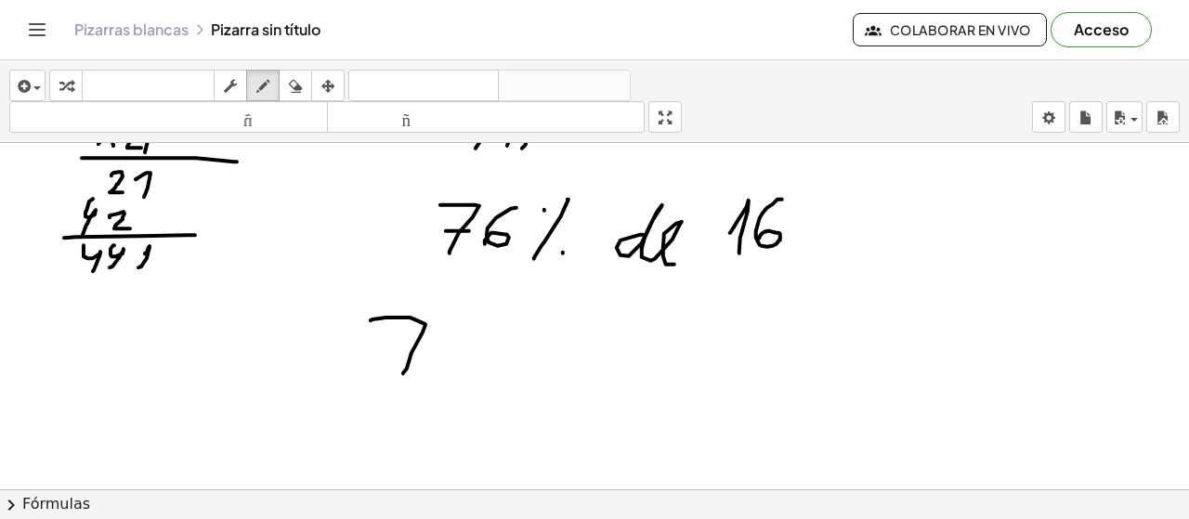
drag, startPoint x: 411, startPoint y: 319, endPoint x: 403, endPoint y: 374, distance: 56.2
drag, startPoint x: 397, startPoint y: 347, endPoint x: 437, endPoint y: 346, distance: 40.0
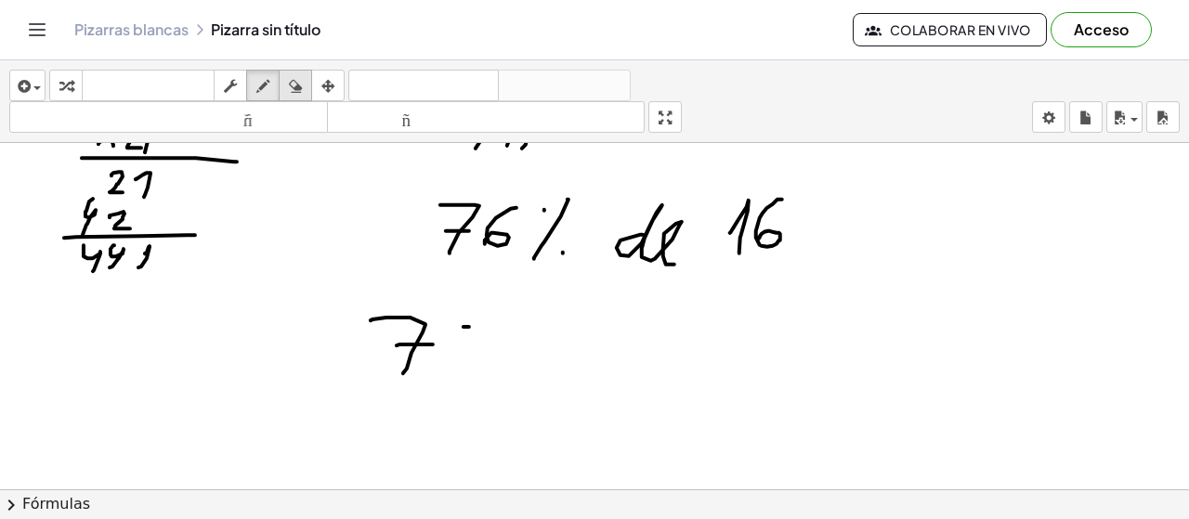
click at [295, 75] on icon "button" at bounding box center [295, 86] width 13 height 22
drag, startPoint x: 499, startPoint y: 327, endPoint x: 307, endPoint y: 142, distance: 266.7
drag, startPoint x: 264, startPoint y: 83, endPoint x: 273, endPoint y: 92, distance: 13.1
click at [264, 83] on icon "button" at bounding box center [262, 86] width 13 height 22
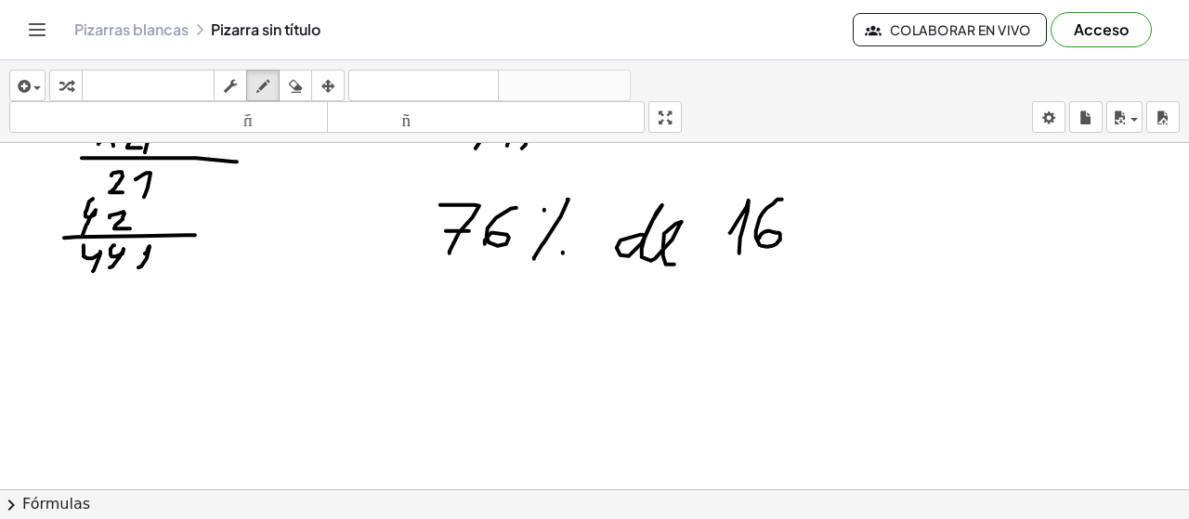
click at [306, 92] on div "button" at bounding box center [295, 85] width 24 height 22
drag, startPoint x: 452, startPoint y: 358, endPoint x: 357, endPoint y: 194, distance: 189.4
drag, startPoint x: 265, startPoint y: 80, endPoint x: 345, endPoint y: 222, distance: 163.0
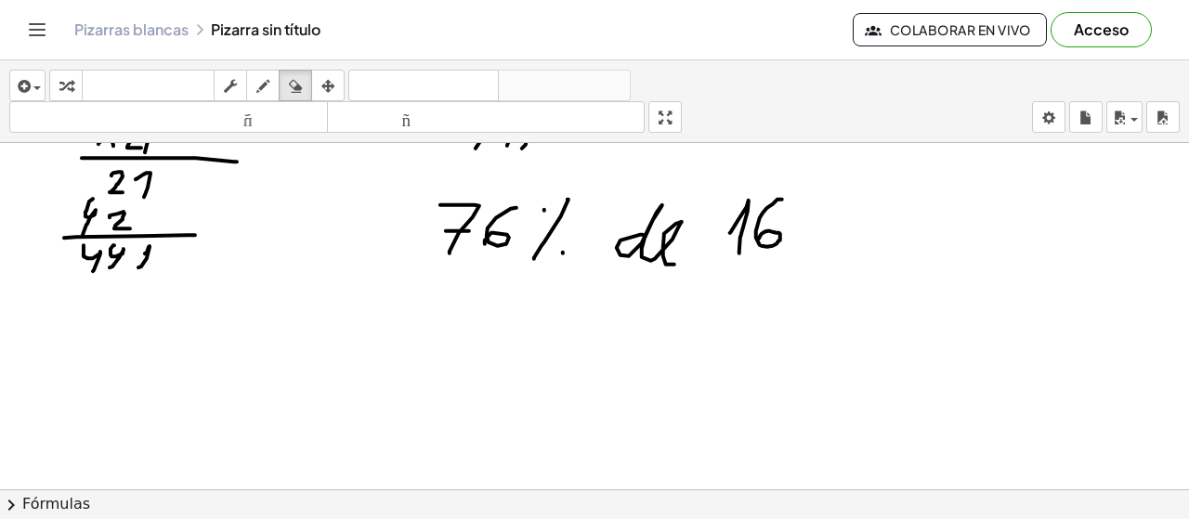
click at [265, 79] on icon "button" at bounding box center [262, 86] width 13 height 22
drag, startPoint x: 392, startPoint y: 343, endPoint x: 401, endPoint y: 357, distance: 16.7
drag, startPoint x: 424, startPoint y: 320, endPoint x: 425, endPoint y: 349, distance: 28.8
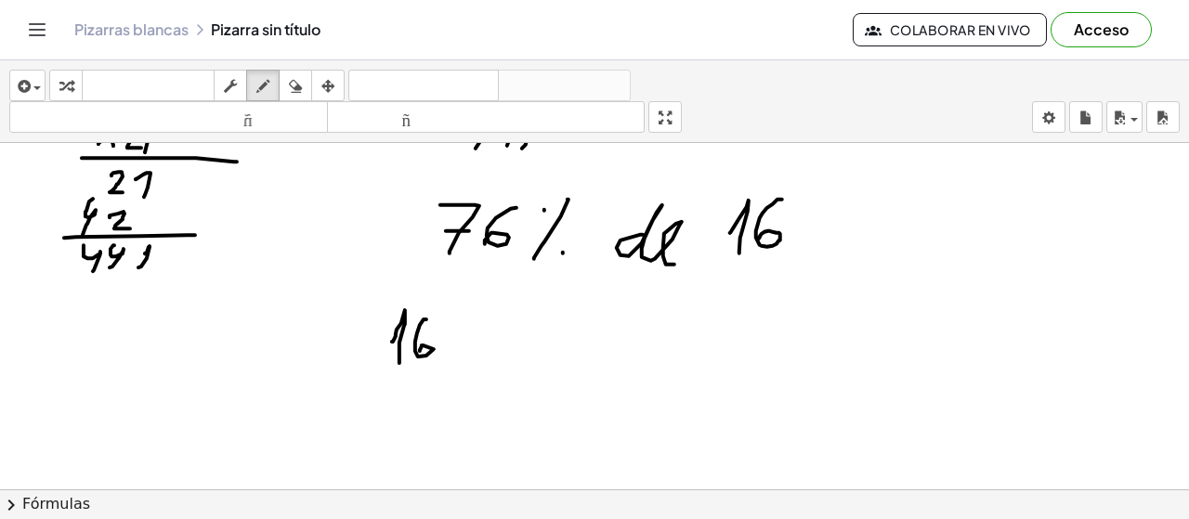
drag, startPoint x: 503, startPoint y: 321, endPoint x: 494, endPoint y: 356, distance: 35.4
drag, startPoint x: 493, startPoint y: 345, endPoint x: 529, endPoint y: 343, distance: 35.4
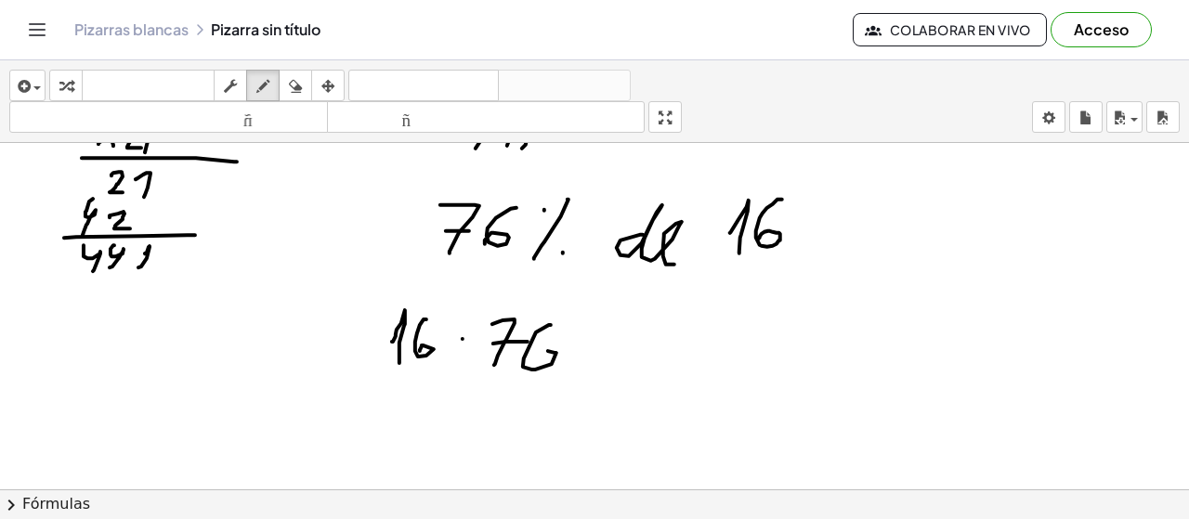
drag, startPoint x: 551, startPoint y: 326, endPoint x: 509, endPoint y: 363, distance: 55.9
drag, startPoint x: 430, startPoint y: 390, endPoint x: 569, endPoint y: 393, distance: 139.4
drag, startPoint x: 453, startPoint y: 400, endPoint x: 441, endPoint y: 438, distance: 39.1
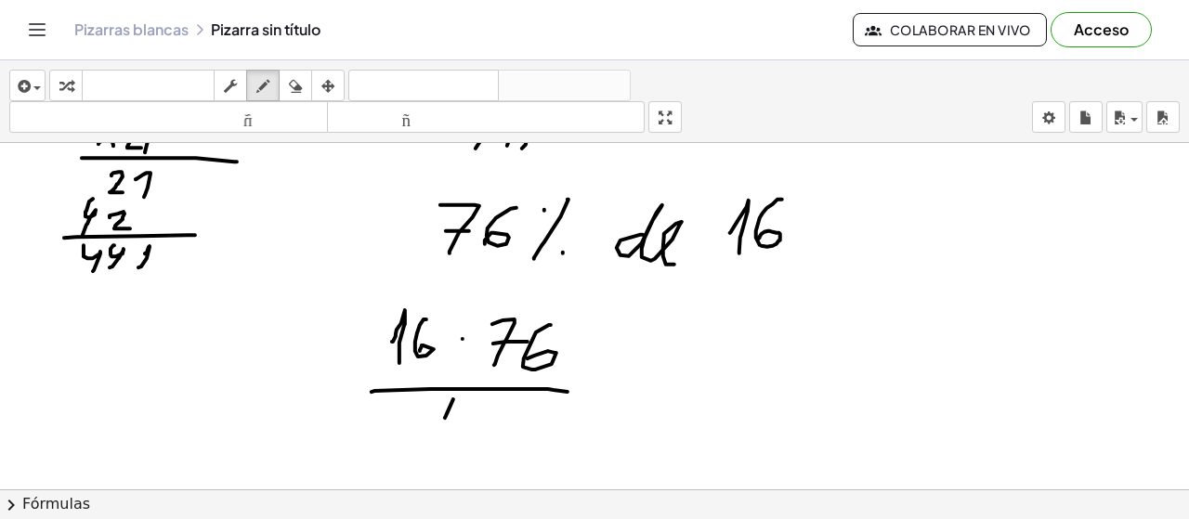
drag, startPoint x: 481, startPoint y: 412, endPoint x: 530, endPoint y: 414, distance: 48.4
drag, startPoint x: 505, startPoint y: 430, endPoint x: 518, endPoint y: 417, distance: 18.4
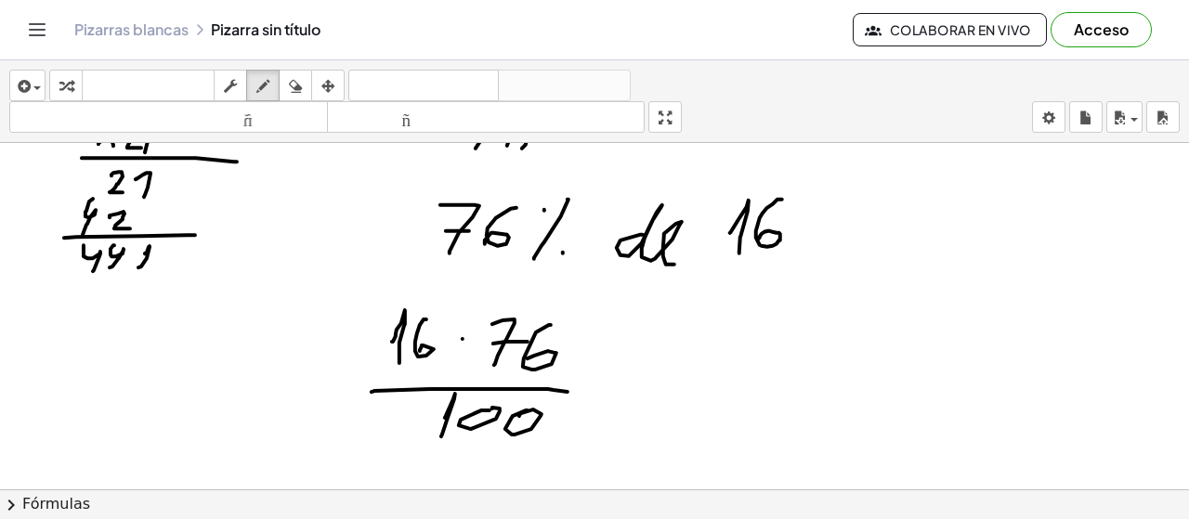
scroll to position [8275, 0]
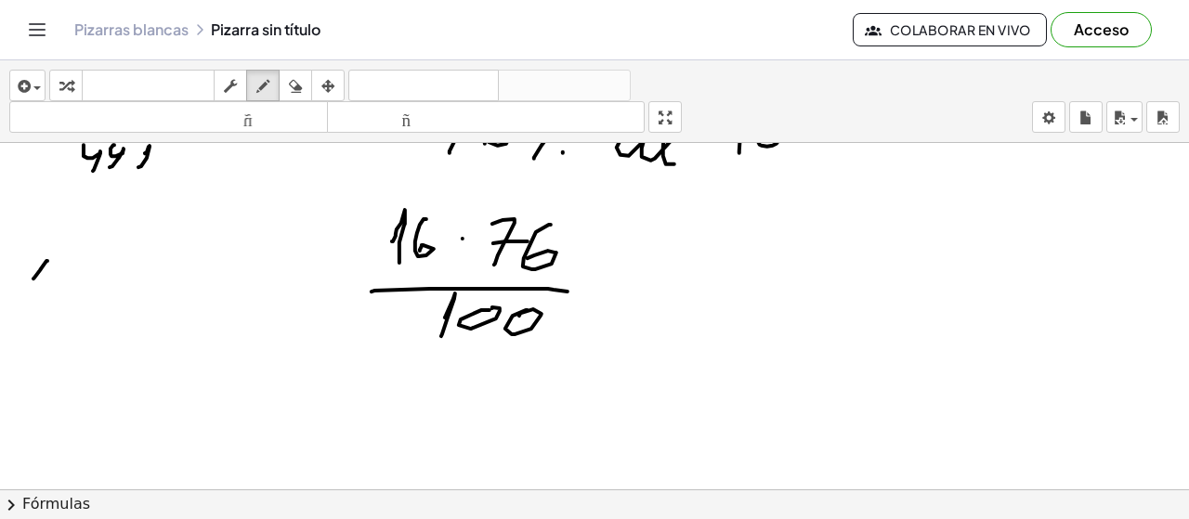
drag, startPoint x: 46, startPoint y: 262, endPoint x: 42, endPoint y: 311, distance: 49.5
drag, startPoint x: 61, startPoint y: 286, endPoint x: 54, endPoint y: 311, distance: 26.2
drag, startPoint x: 30, startPoint y: 334, endPoint x: 9, endPoint y: 345, distance: 23.3
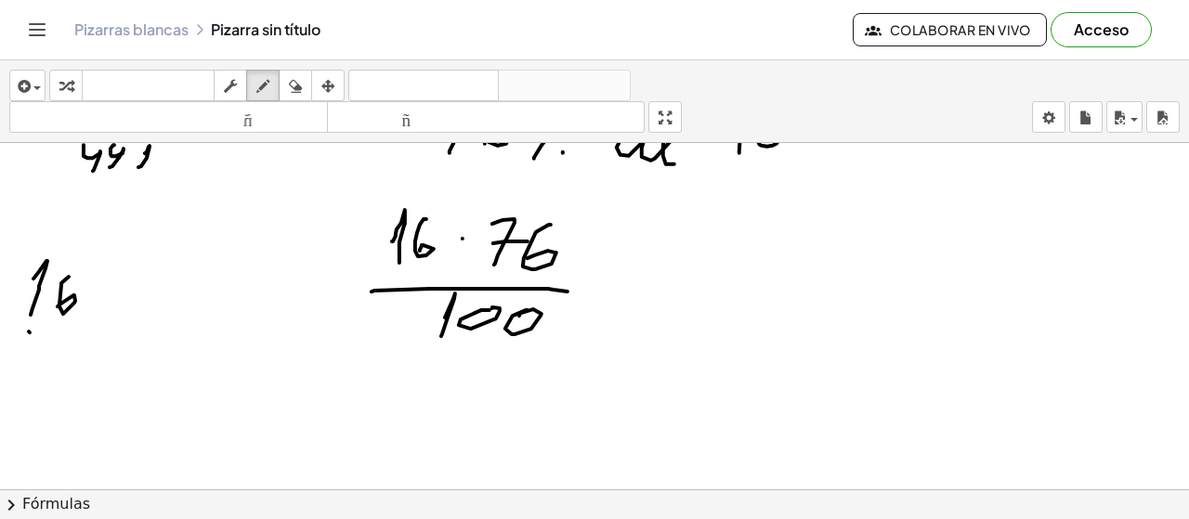
drag, startPoint x: 13, startPoint y: 334, endPoint x: 33, endPoint y: 363, distance: 36.1
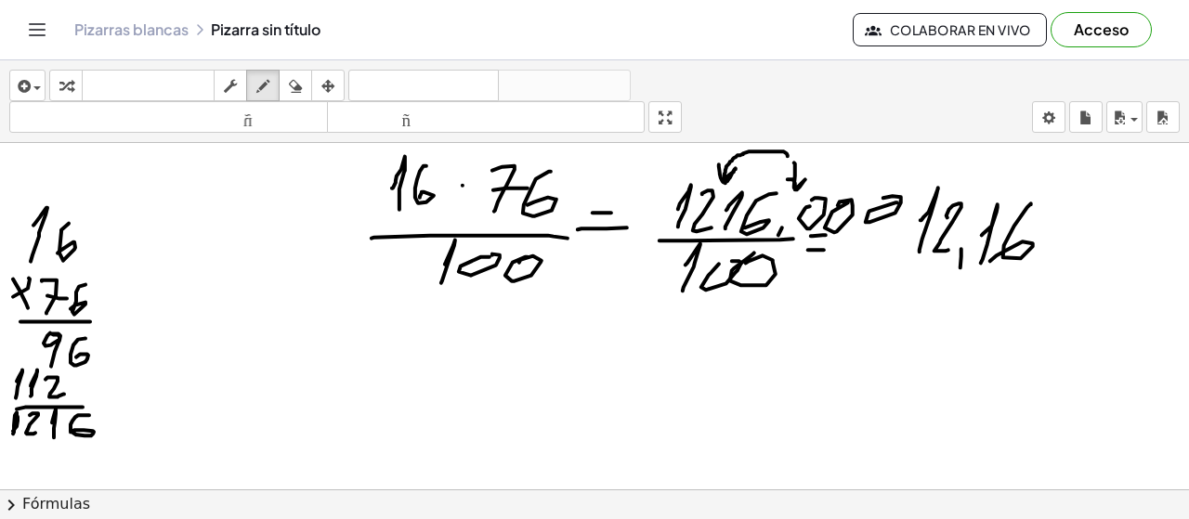
scroll to position [8382, 0]
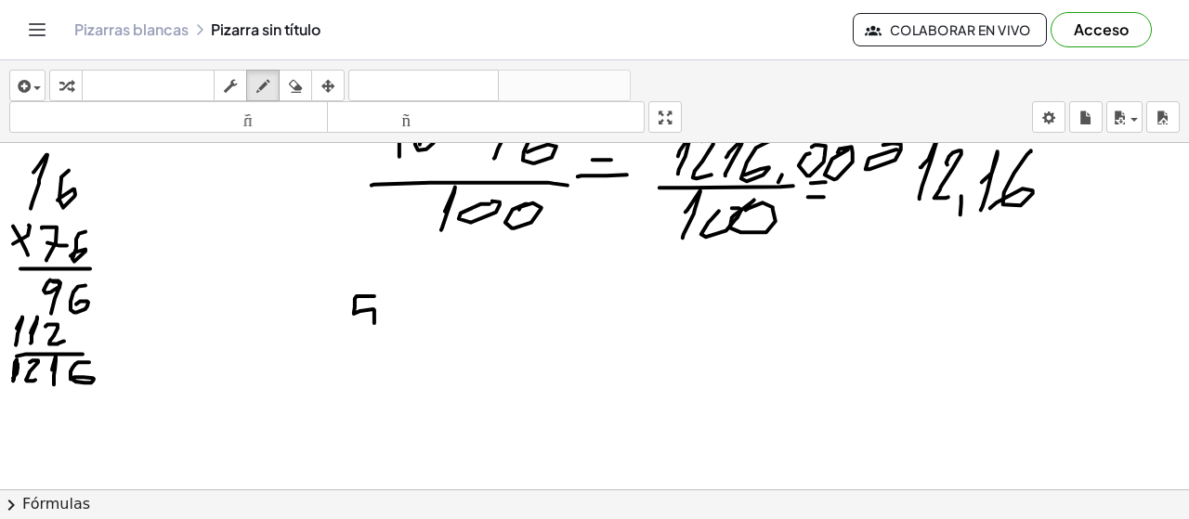
drag, startPoint x: 374, startPoint y: 296, endPoint x: 349, endPoint y: 332, distance: 43.3
drag, startPoint x: 428, startPoint y: 294, endPoint x: 398, endPoint y: 339, distance: 54.1
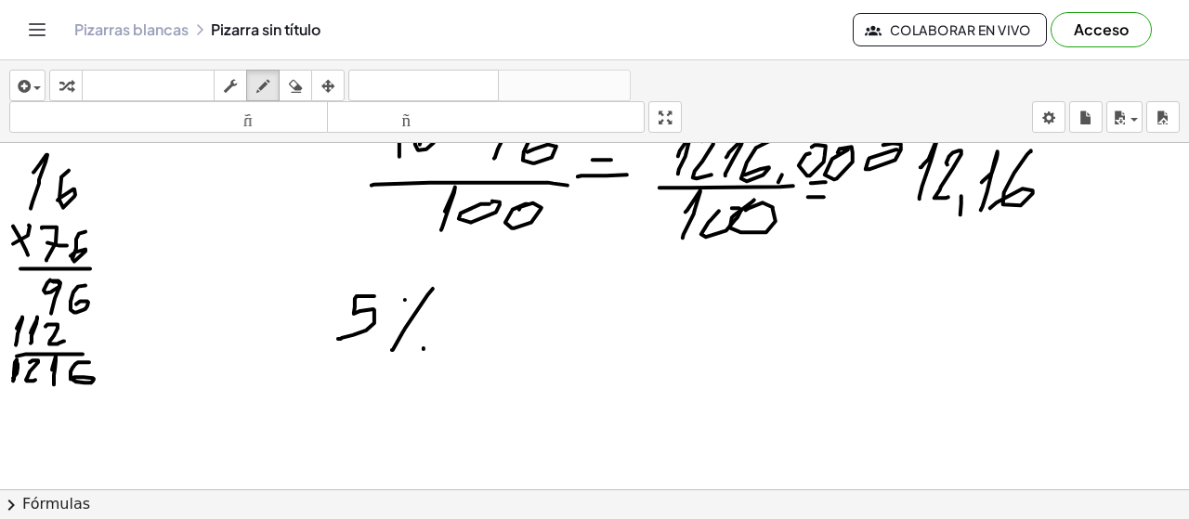
drag, startPoint x: 424, startPoint y: 348, endPoint x: 438, endPoint y: 348, distance: 14.9
drag, startPoint x: 496, startPoint y: 322, endPoint x: 559, endPoint y: 350, distance: 69.0
drag, startPoint x: 617, startPoint y: 306, endPoint x: 619, endPoint y: 342, distance: 36.3
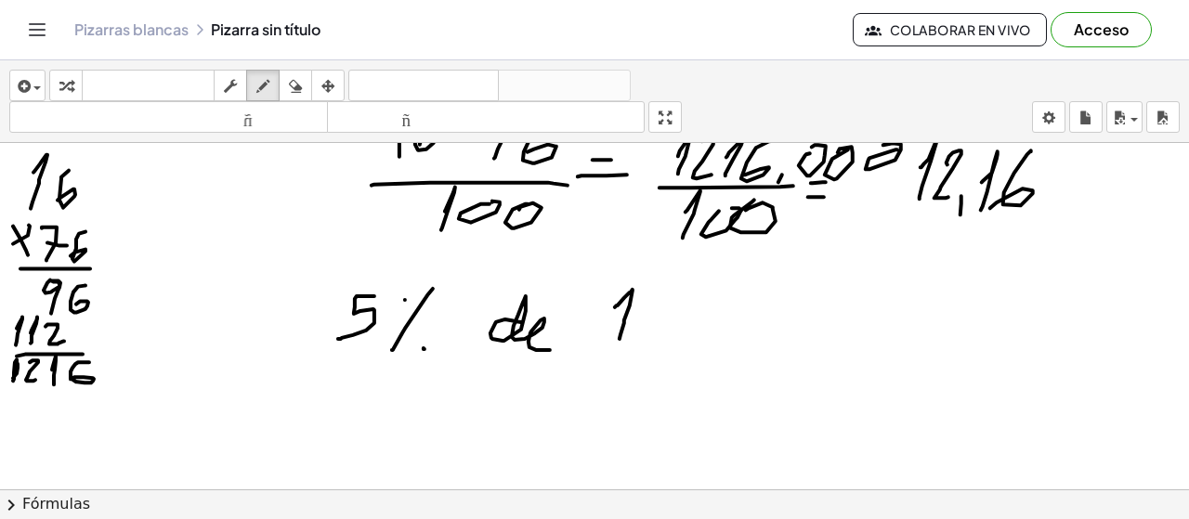
drag, startPoint x: 648, startPoint y: 295, endPoint x: 668, endPoint y: 335, distance: 44.5
drag, startPoint x: 690, startPoint y: 292, endPoint x: 722, endPoint y: 334, distance: 52.4
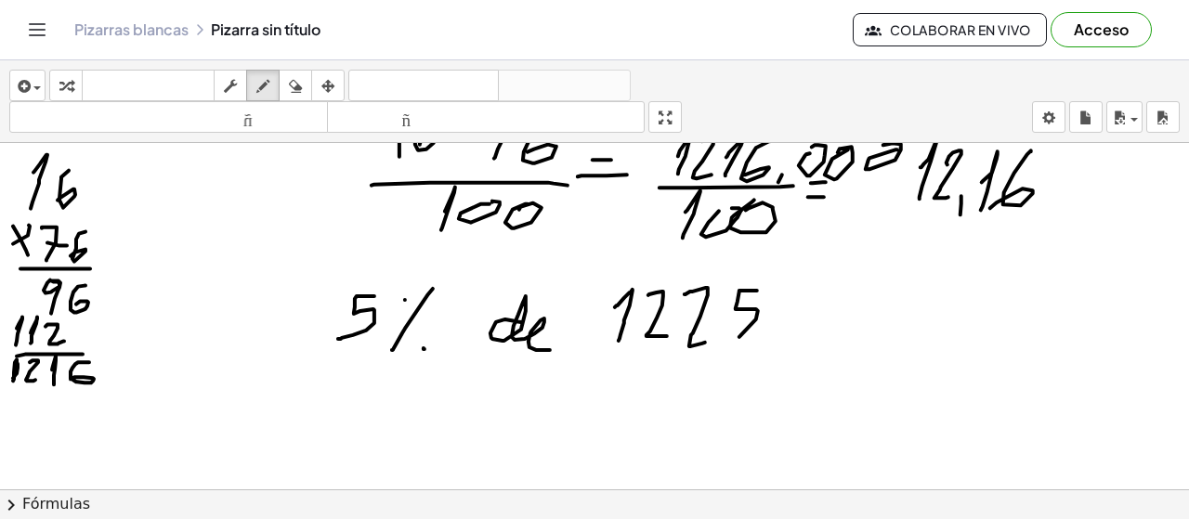
drag, startPoint x: 757, startPoint y: 291, endPoint x: 735, endPoint y: 341, distance: 54.9
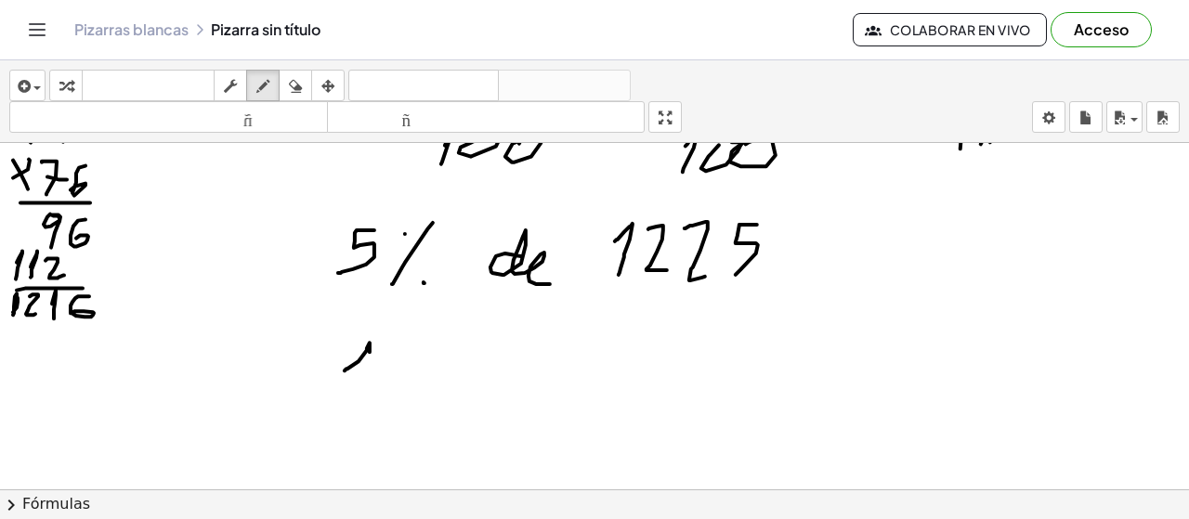
drag, startPoint x: 345, startPoint y: 371, endPoint x: 360, endPoint y: 396, distance: 29.6
drag, startPoint x: 398, startPoint y: 358, endPoint x: 406, endPoint y: 382, distance: 25.6
drag, startPoint x: 433, startPoint y: 353, endPoint x: 457, endPoint y: 379, distance: 35.5
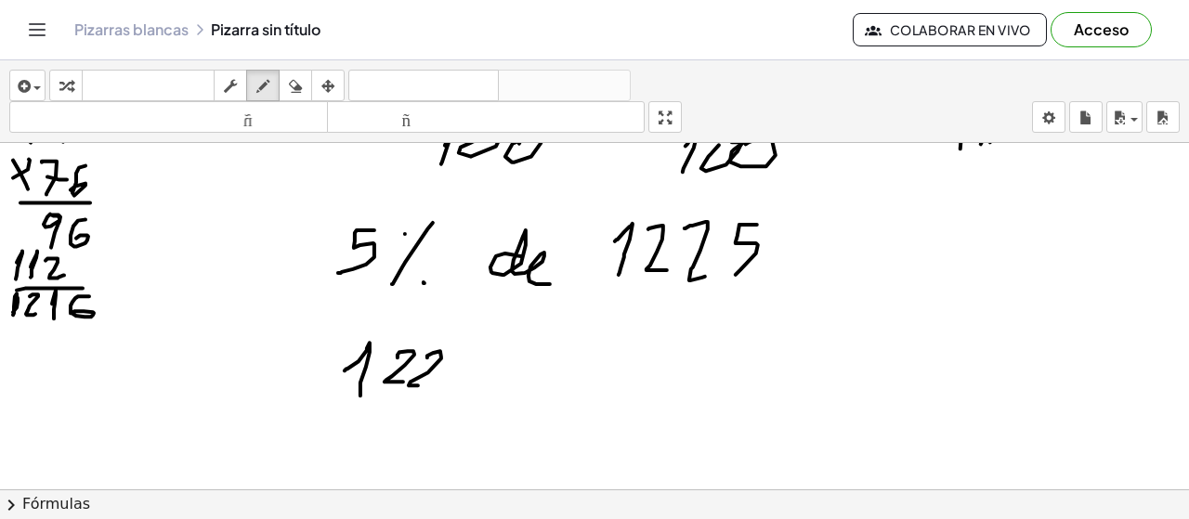
drag, startPoint x: 479, startPoint y: 348, endPoint x: 479, endPoint y: 379, distance: 30.7
drag, startPoint x: 595, startPoint y: 340, endPoint x: 544, endPoint y: 378, distance: 63.0
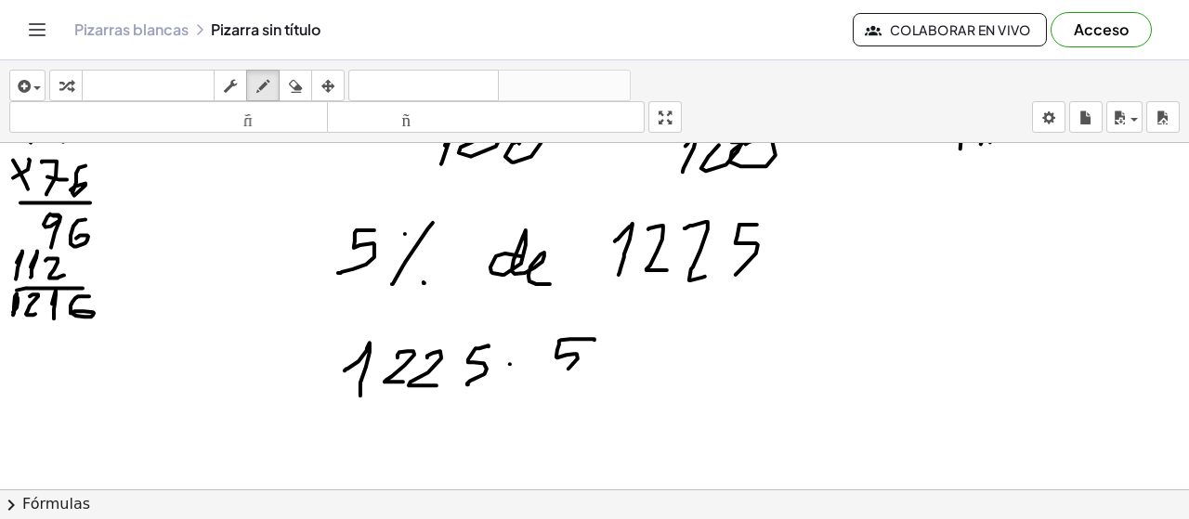
drag, startPoint x: 353, startPoint y: 409, endPoint x: 648, endPoint y: 410, distance: 295.4
drag, startPoint x: 445, startPoint y: 430, endPoint x: 445, endPoint y: 447, distance: 16.7
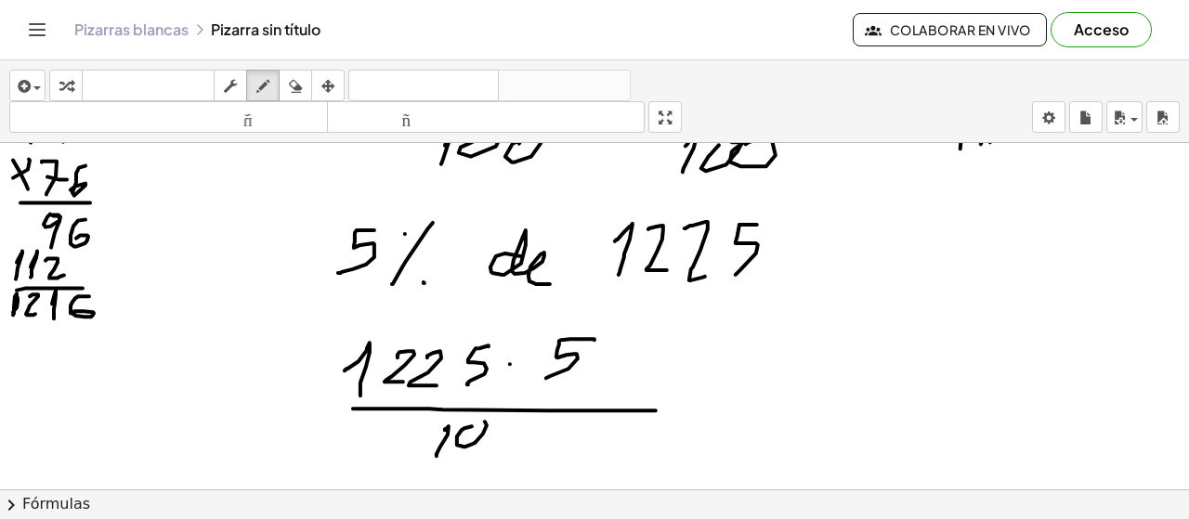
drag, startPoint x: 464, startPoint y: 428, endPoint x: 485, endPoint y: 425, distance: 20.8
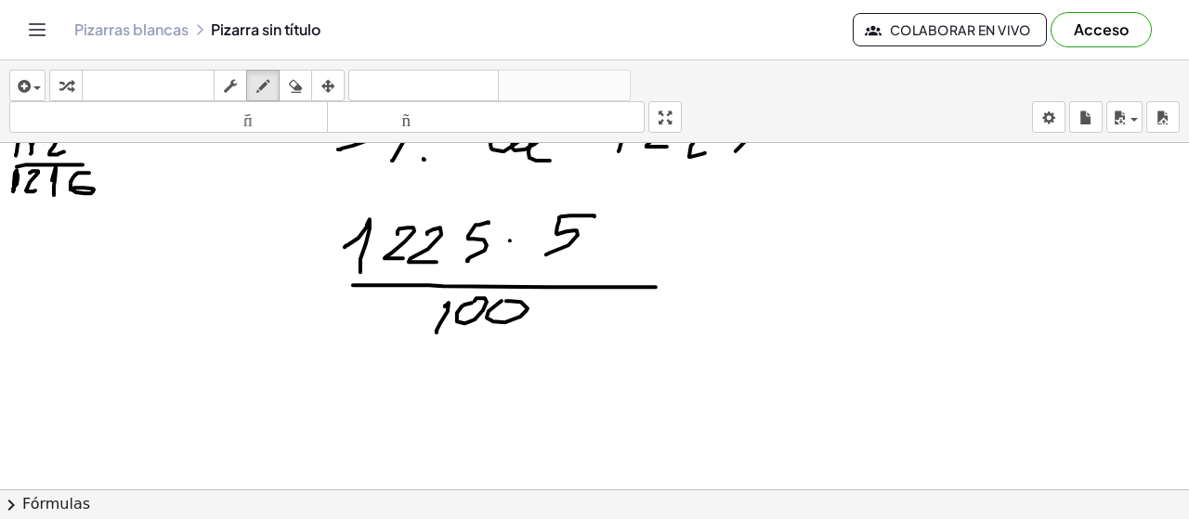
scroll to position [8628, 0]
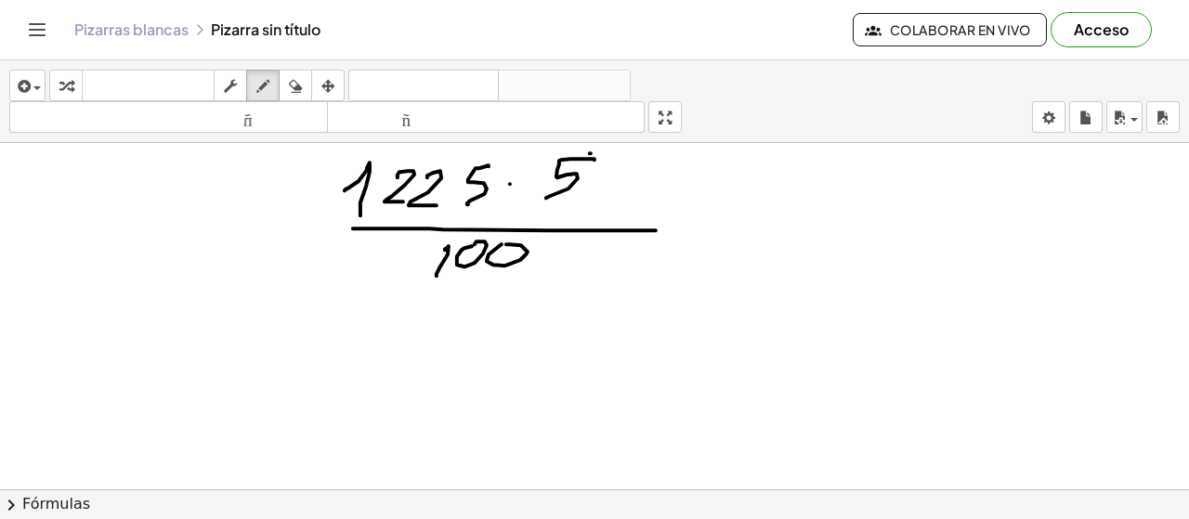
drag, startPoint x: 591, startPoint y: 153, endPoint x: 542, endPoint y: 199, distance: 67.1
drag, startPoint x: 504, startPoint y: 235, endPoint x: 413, endPoint y: 285, distance: 103.1
drag, startPoint x: 552, startPoint y: 255, endPoint x: 576, endPoint y: 275, distance: 31.0
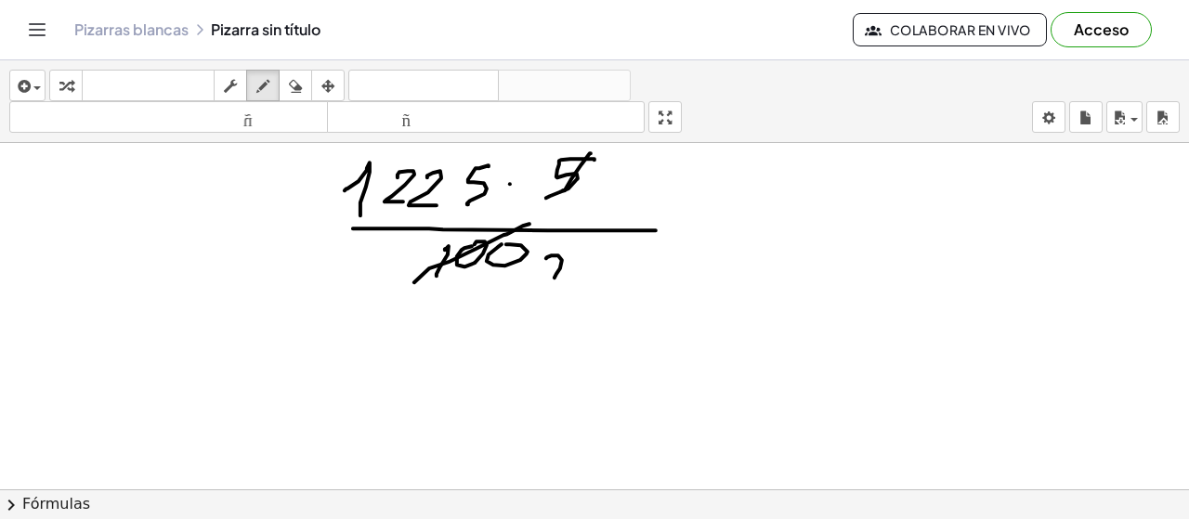
drag, startPoint x: 611, startPoint y: 157, endPoint x: 613, endPoint y: 166, distance: 9.5
drag, startPoint x: 981, startPoint y: 177, endPoint x: 987, endPoint y: 196, distance: 19.4
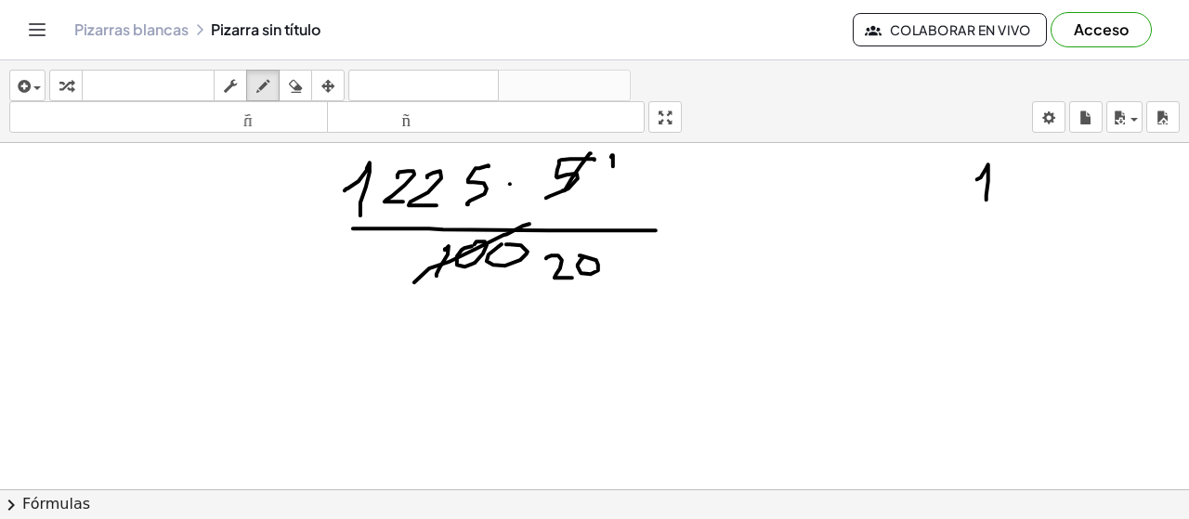
drag, startPoint x: 297, startPoint y: 84, endPoint x: 573, endPoint y: 166, distance: 288.0
click at [297, 84] on icon "button" at bounding box center [295, 86] width 13 height 22
drag, startPoint x: 1013, startPoint y: 203, endPoint x: 741, endPoint y: 250, distance: 275.2
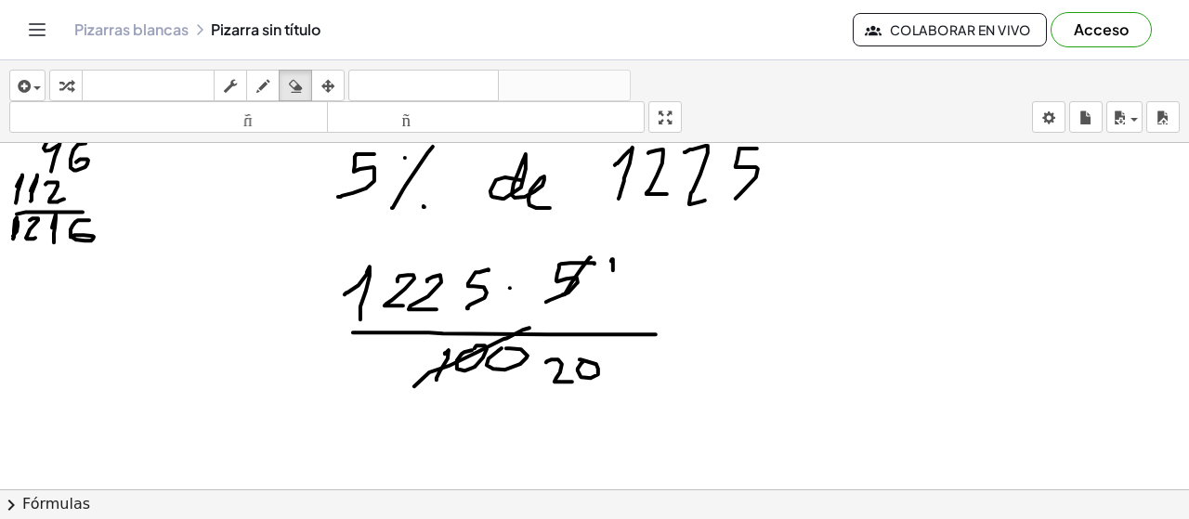
scroll to position [8506, 0]
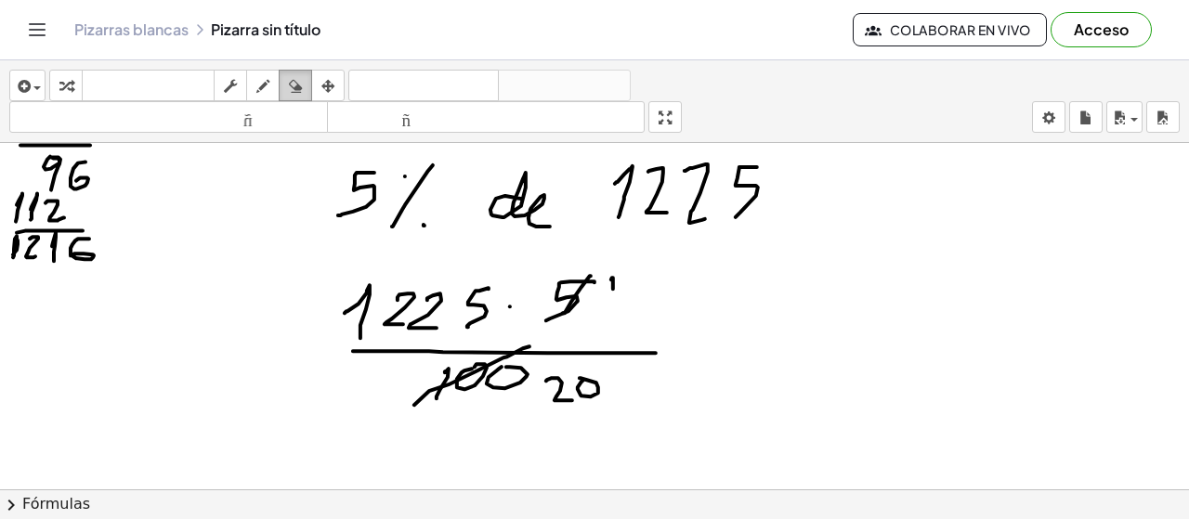
click at [301, 92] on icon "button" at bounding box center [295, 86] width 13 height 22
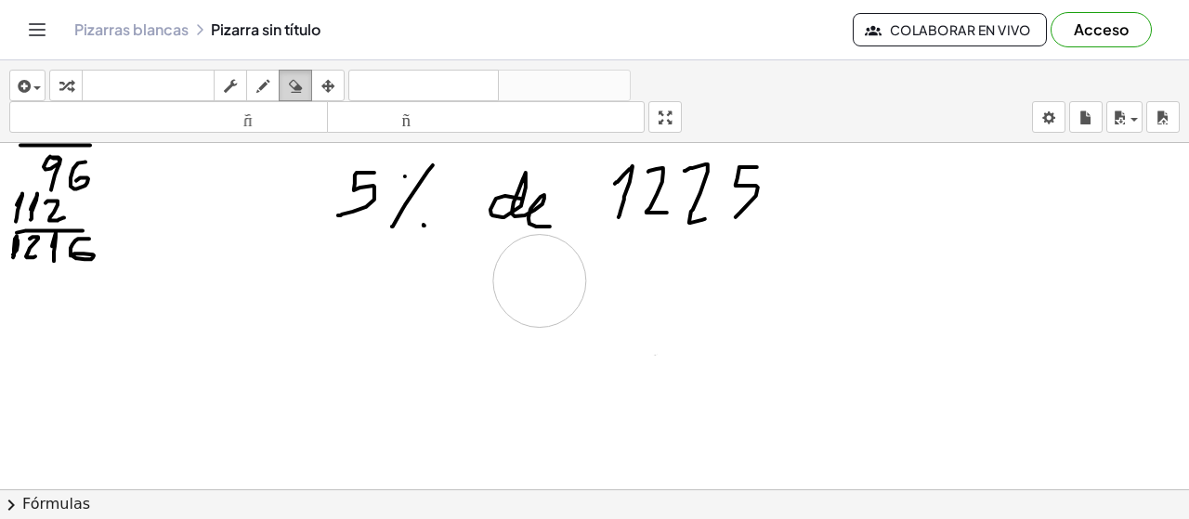
drag, startPoint x: 650, startPoint y: 309, endPoint x: 287, endPoint y: 93, distance: 422.8
click at [269, 86] on icon "button" at bounding box center [262, 86] width 13 height 22
drag, startPoint x: 407, startPoint y: 280, endPoint x: 407, endPoint y: 331, distance: 51.1
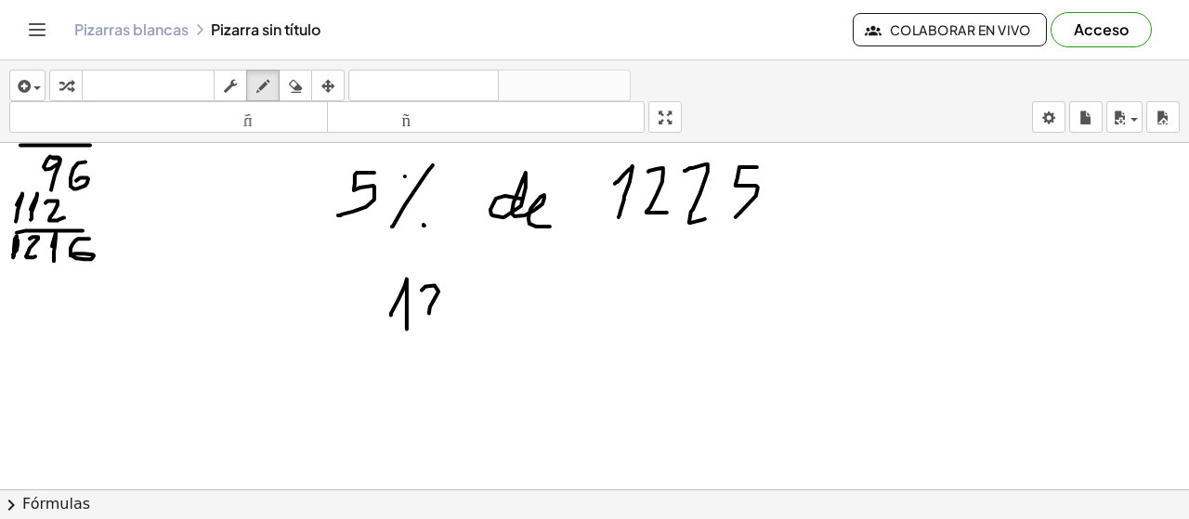
drag, startPoint x: 426, startPoint y: 287, endPoint x: 450, endPoint y: 311, distance: 33.5
drag, startPoint x: 461, startPoint y: 289, endPoint x: 481, endPoint y: 320, distance: 37.6
drag, startPoint x: 495, startPoint y: 281, endPoint x: 495, endPoint y: 319, distance: 37.2
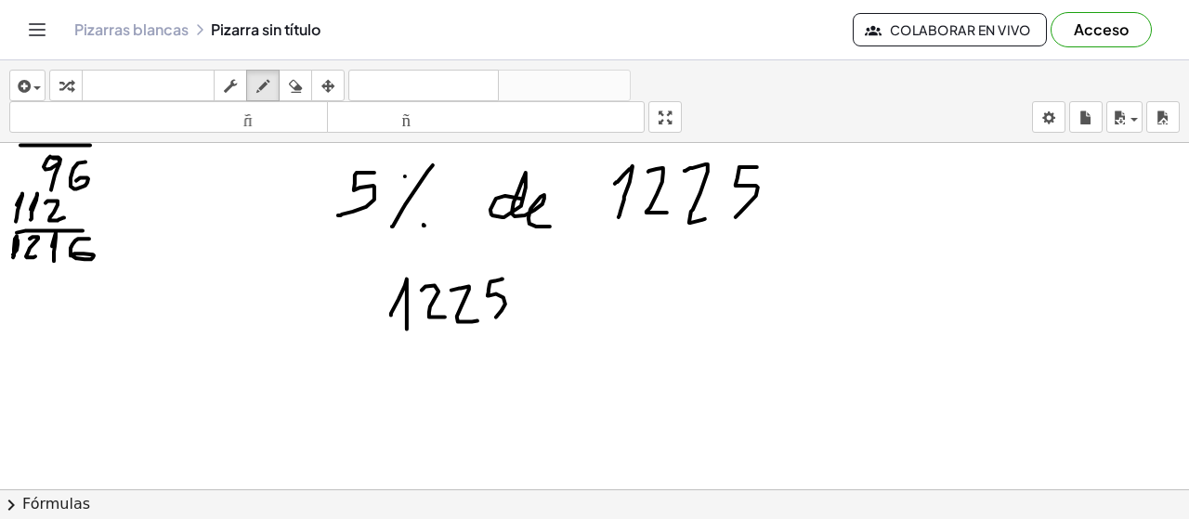
drag, startPoint x: 580, startPoint y: 285, endPoint x: 560, endPoint y: 319, distance: 38.7
drag, startPoint x: 395, startPoint y: 334, endPoint x: 563, endPoint y: 347, distance: 168.6
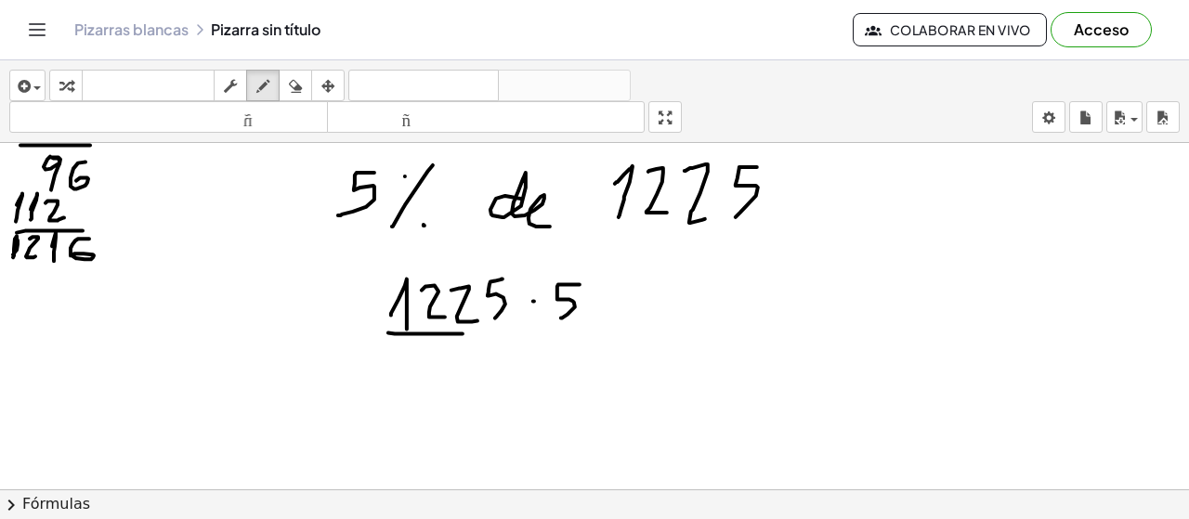
drag, startPoint x: 449, startPoint y: 373, endPoint x: 451, endPoint y: 394, distance: 20.6
drag, startPoint x: 469, startPoint y: 390, endPoint x: 494, endPoint y: 369, distance: 32.9
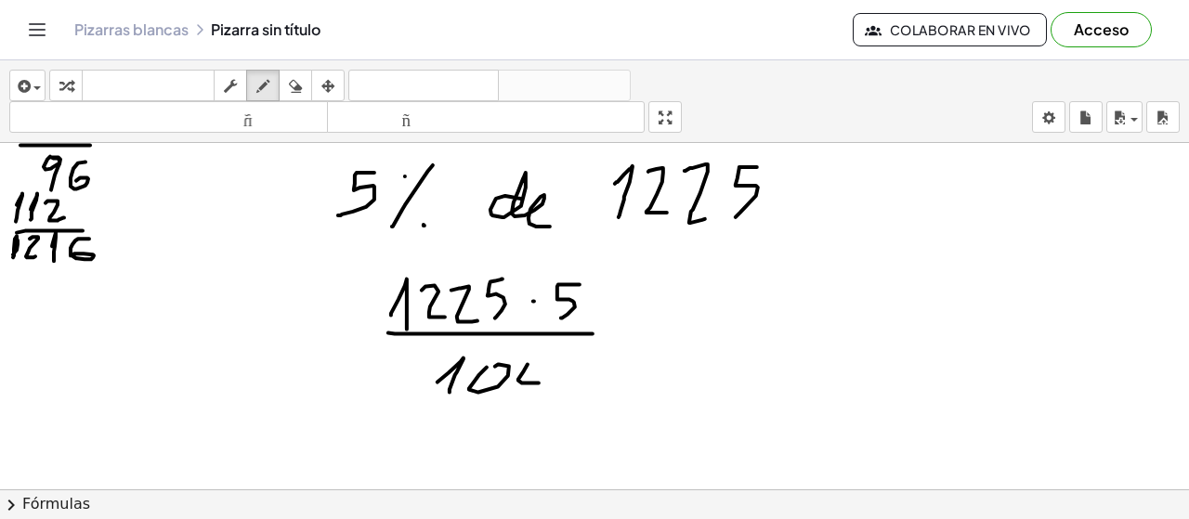
drag, startPoint x: 629, startPoint y: 332, endPoint x: 638, endPoint y: 329, distance: 9.7
drag, startPoint x: 710, startPoint y: 294, endPoint x: 682, endPoint y: 320, distance: 38.1
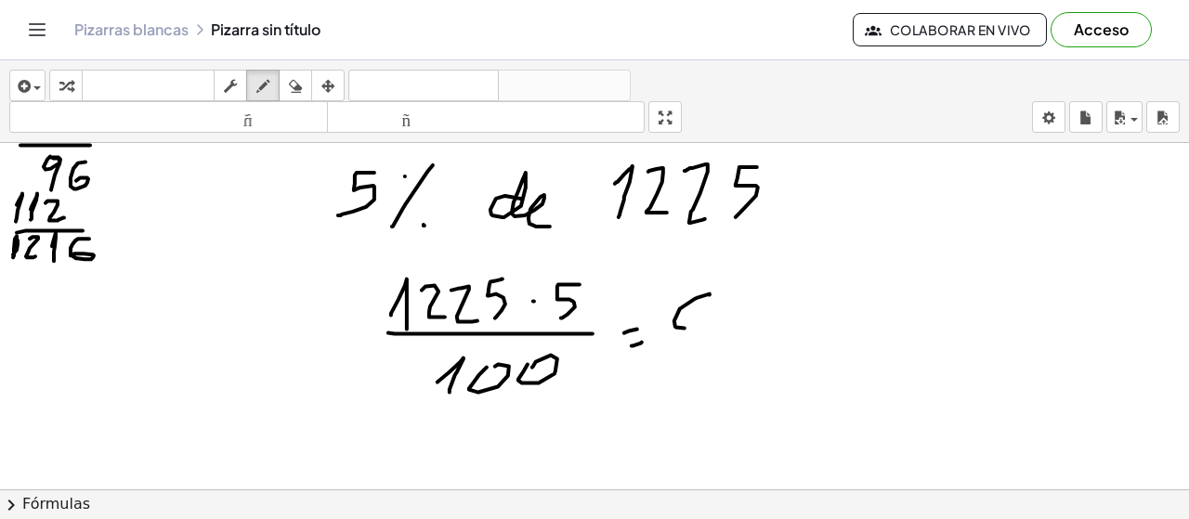
drag, startPoint x: 731, startPoint y: 302, endPoint x: 730, endPoint y: 320, distance: 18.6
drag, startPoint x: 748, startPoint y: 300, endPoint x: 754, endPoint y: 319, distance: 19.7
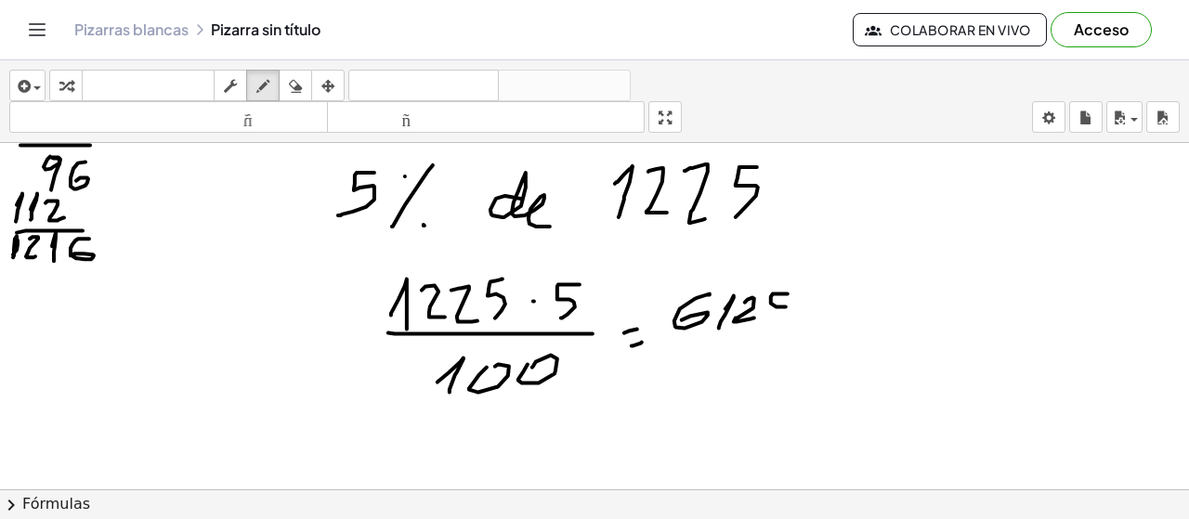
drag, startPoint x: 784, startPoint y: 294, endPoint x: 778, endPoint y: 326, distance: 32.1
drag, startPoint x: 678, startPoint y: 341, endPoint x: 803, endPoint y: 341, distance: 124.5
drag, startPoint x: 691, startPoint y: 369, endPoint x: 704, endPoint y: 393, distance: 27.4
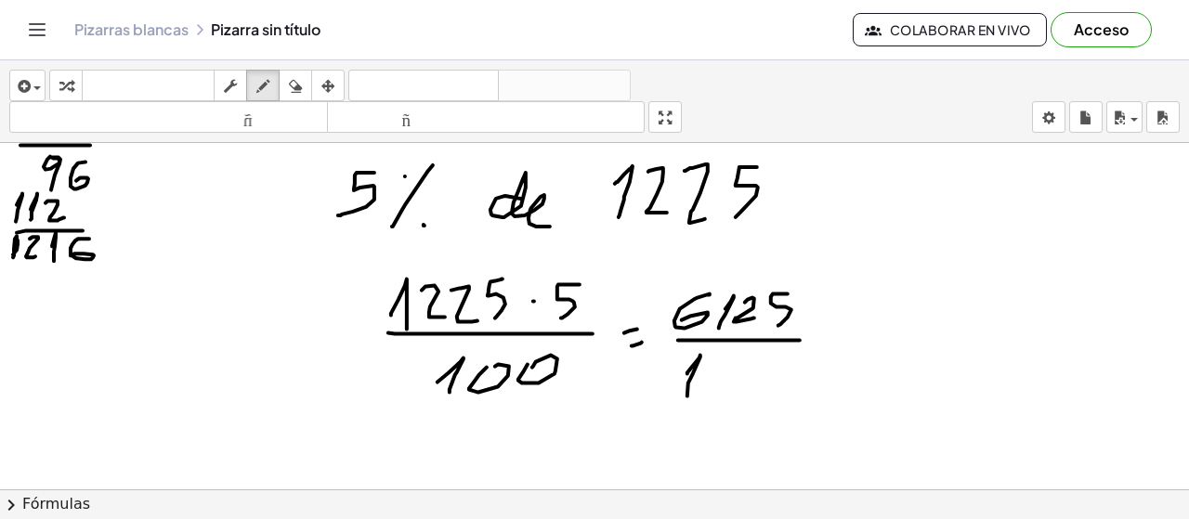
drag, startPoint x: 723, startPoint y: 369, endPoint x: 742, endPoint y: 373, distance: 20.1
drag, startPoint x: 823, startPoint y: 330, endPoint x: 849, endPoint y: 329, distance: 26.0
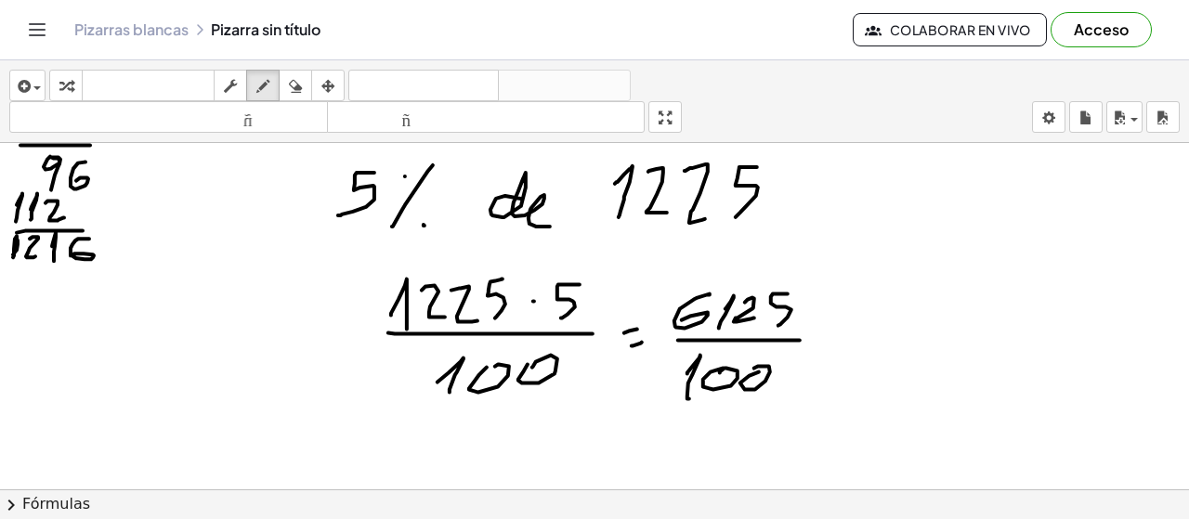
drag, startPoint x: 829, startPoint y: 345, endPoint x: 854, endPoint y: 344, distance: 25.1
drag, startPoint x: 793, startPoint y: 250, endPoint x: 795, endPoint y: 280, distance: 29.8
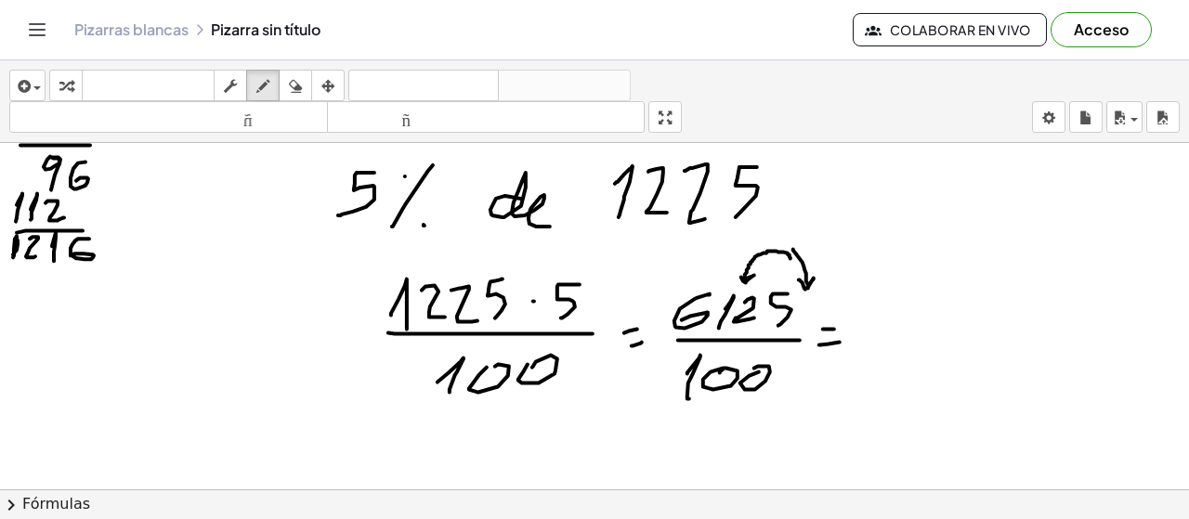
drag, startPoint x: 791, startPoint y: 259, endPoint x: 738, endPoint y: 263, distance: 53.1
drag, startPoint x: 901, startPoint y: 296, endPoint x: 870, endPoint y: 313, distance: 35.7
drag, startPoint x: 905, startPoint y: 309, endPoint x: 903, endPoint y: 323, distance: 14.1
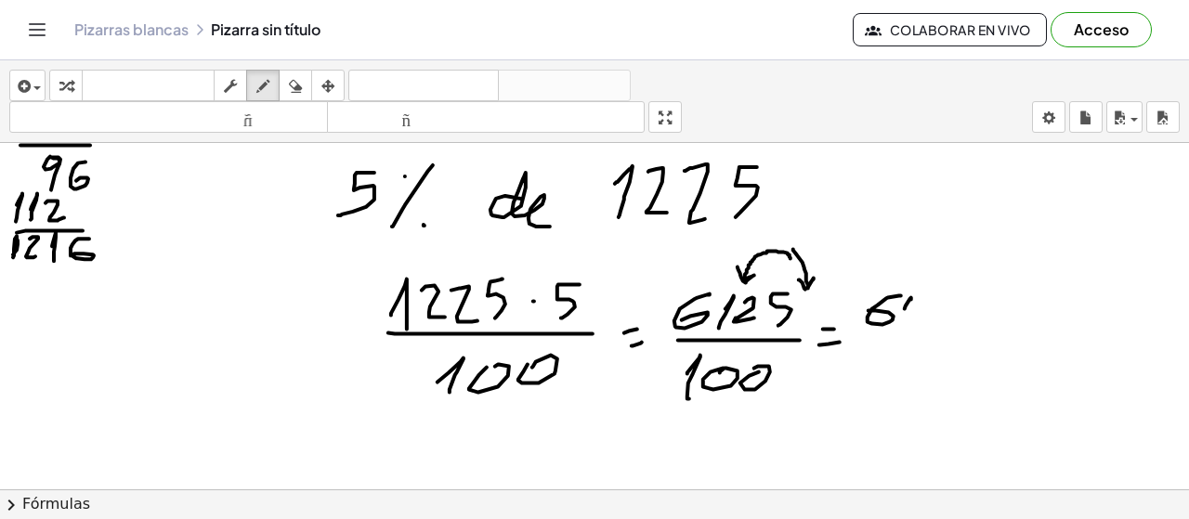
drag, startPoint x: 931, startPoint y: 304, endPoint x: 955, endPoint y: 319, distance: 28.4
drag, startPoint x: 963, startPoint y: 296, endPoint x: 957, endPoint y: 328, distance: 32.2
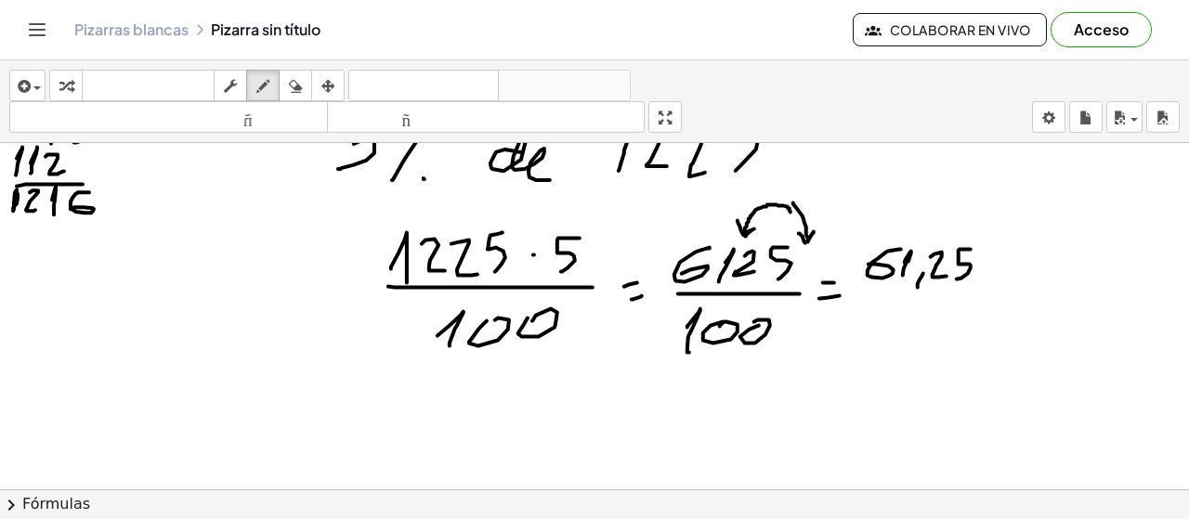
scroll to position [8572, 0]
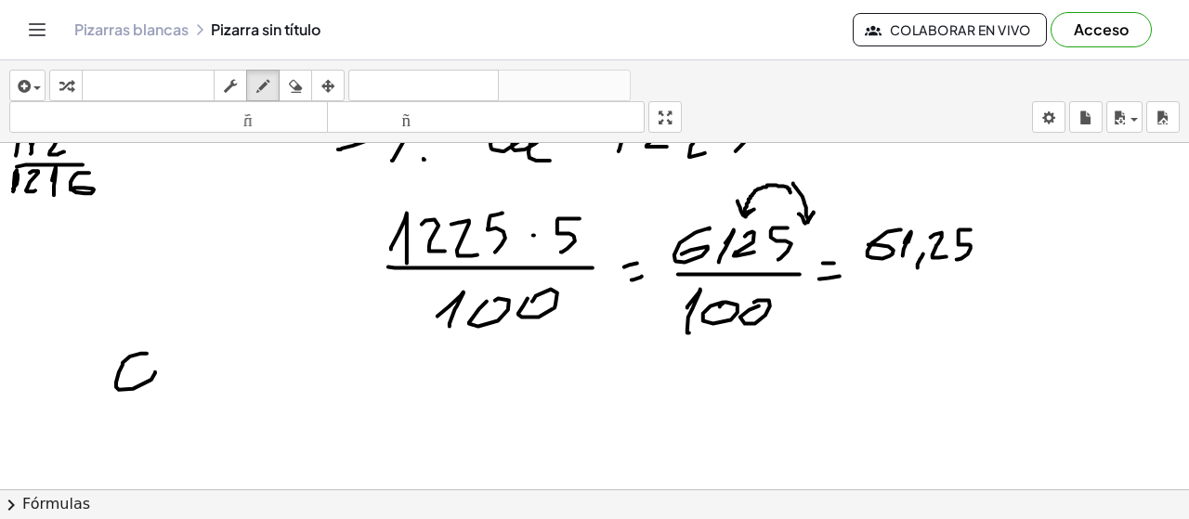
drag, startPoint x: 162, startPoint y: 389, endPoint x: 159, endPoint y: 399, distance: 10.6
drag, startPoint x: 181, startPoint y: 373, endPoint x: 199, endPoint y: 356, distance: 25.0
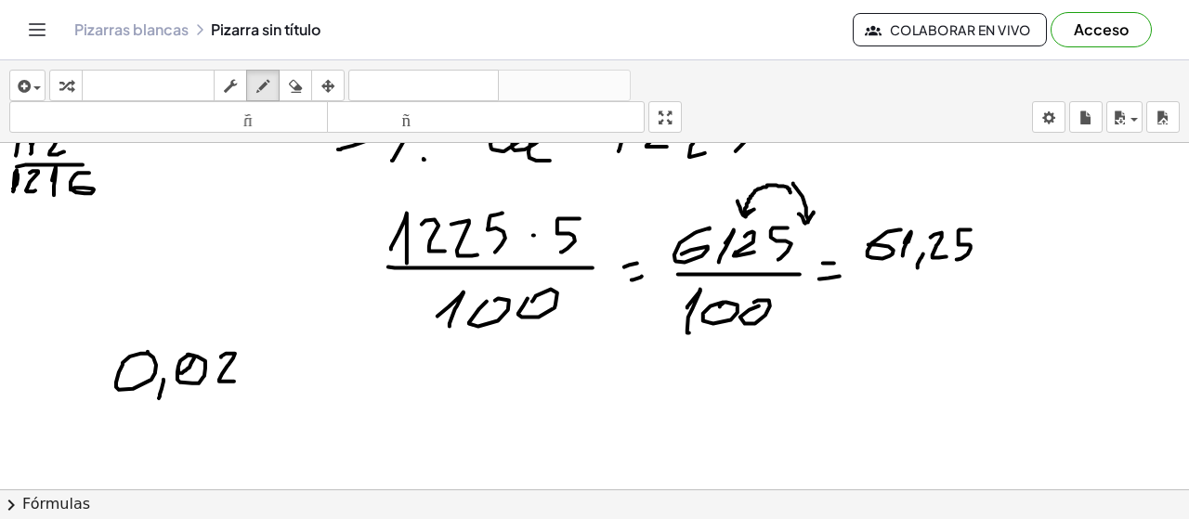
drag, startPoint x: 233, startPoint y: 354, endPoint x: 249, endPoint y: 382, distance: 32.0
drag, startPoint x: 254, startPoint y: 365, endPoint x: 253, endPoint y: 386, distance: 21.4
drag, startPoint x: 80, startPoint y: 300, endPoint x: 90, endPoint y: 337, distance: 38.5
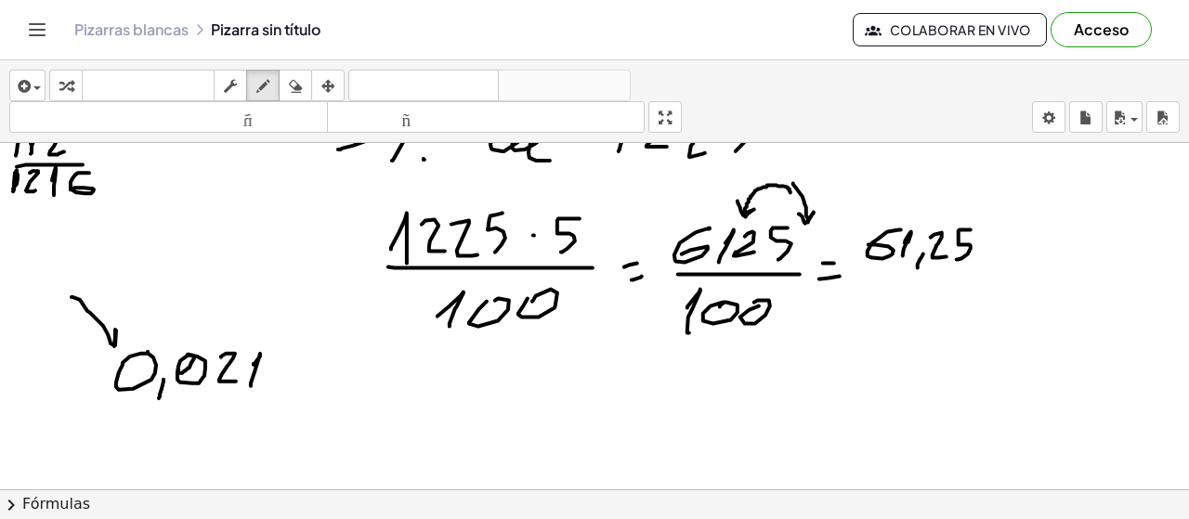
drag, startPoint x: 305, startPoint y: 380, endPoint x: 316, endPoint y: 387, distance: 13.4
drag, startPoint x: 170, startPoint y: 282, endPoint x: 164, endPoint y: 330, distance: 47.7
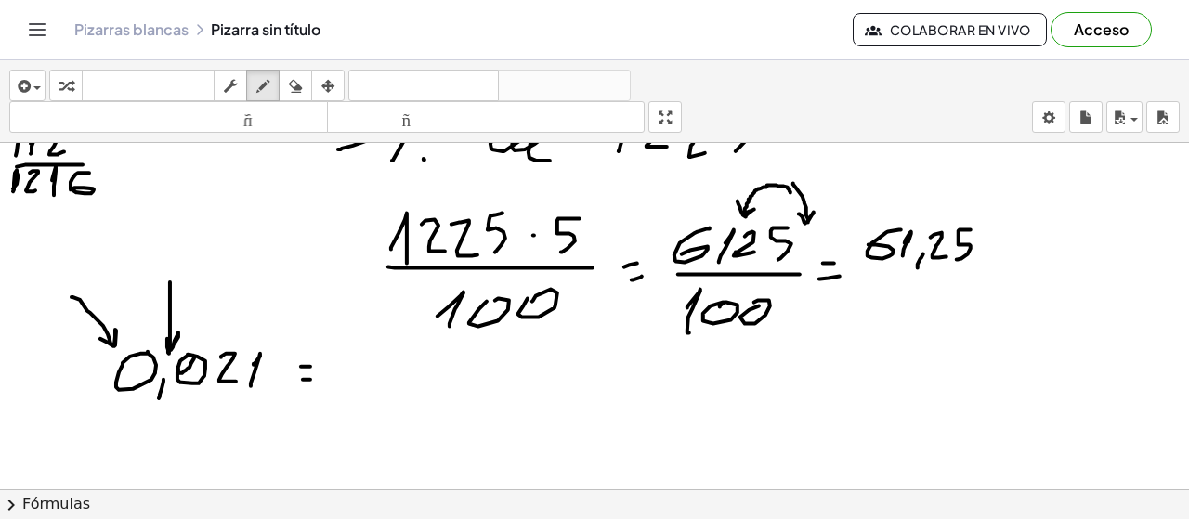
drag, startPoint x: 167, startPoint y: 352, endPoint x: 162, endPoint y: 334, distance: 19.4
drag, startPoint x: 184, startPoint y: 282, endPoint x: 231, endPoint y: 283, distance: 47.4
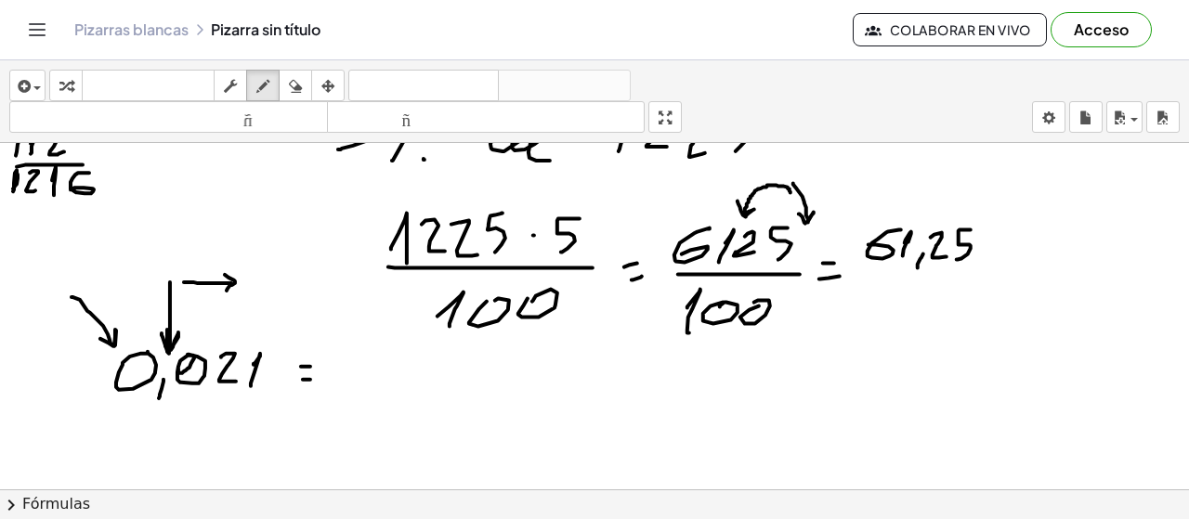
drag, startPoint x: 225, startPoint y: 275, endPoint x: 227, endPoint y: 291, distance: 15.9
drag, startPoint x: 215, startPoint y: 334, endPoint x: 209, endPoint y: 359, distance: 25.7
drag, startPoint x: 245, startPoint y: 333, endPoint x: 241, endPoint y: 354, distance: 21.9
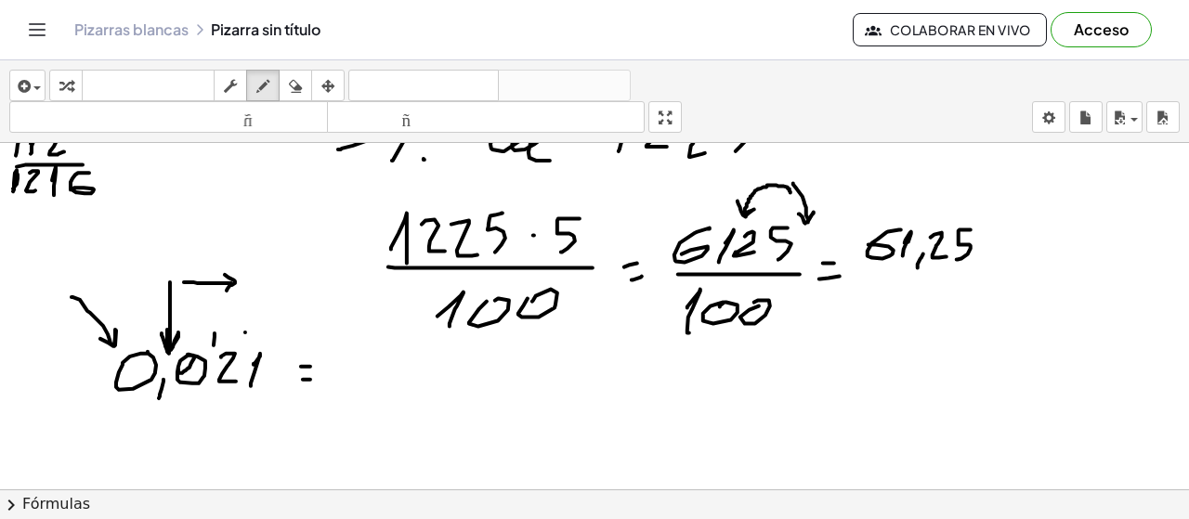
drag, startPoint x: 247, startPoint y: 308, endPoint x: 242, endPoint y: 333, distance: 24.8
click at [306, 92] on div "button" at bounding box center [295, 85] width 24 height 22
drag, startPoint x: 63, startPoint y: 316, endPoint x: 78, endPoint y: 321, distance: 15.9
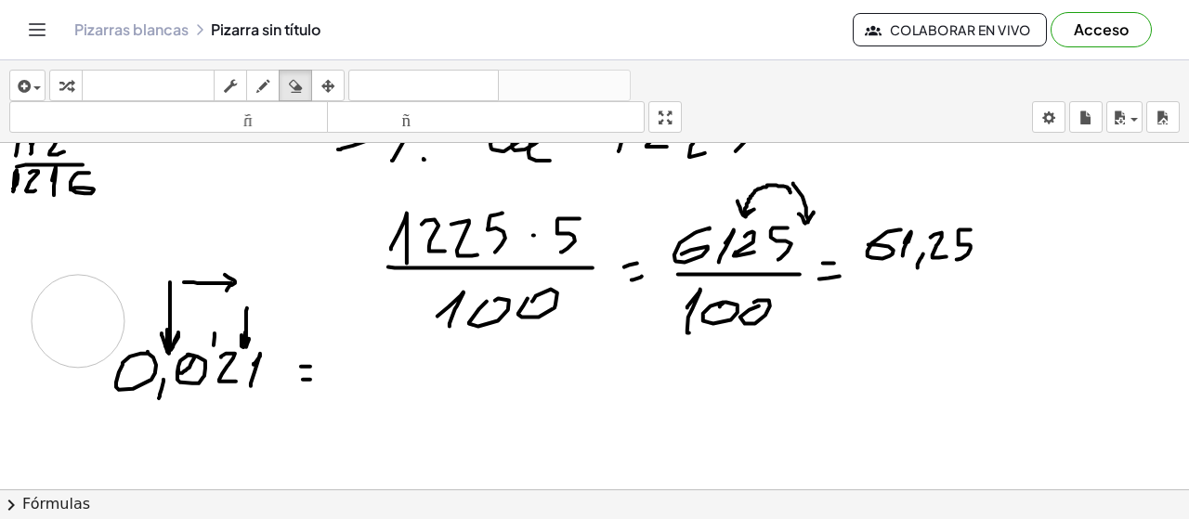
click at [273, 81] on div "button" at bounding box center [263, 85] width 24 height 22
drag, startPoint x: 365, startPoint y: 358, endPoint x: 373, endPoint y: 383, distance: 26.2
drag, startPoint x: 385, startPoint y: 383, endPoint x: 380, endPoint y: 398, distance: 15.6
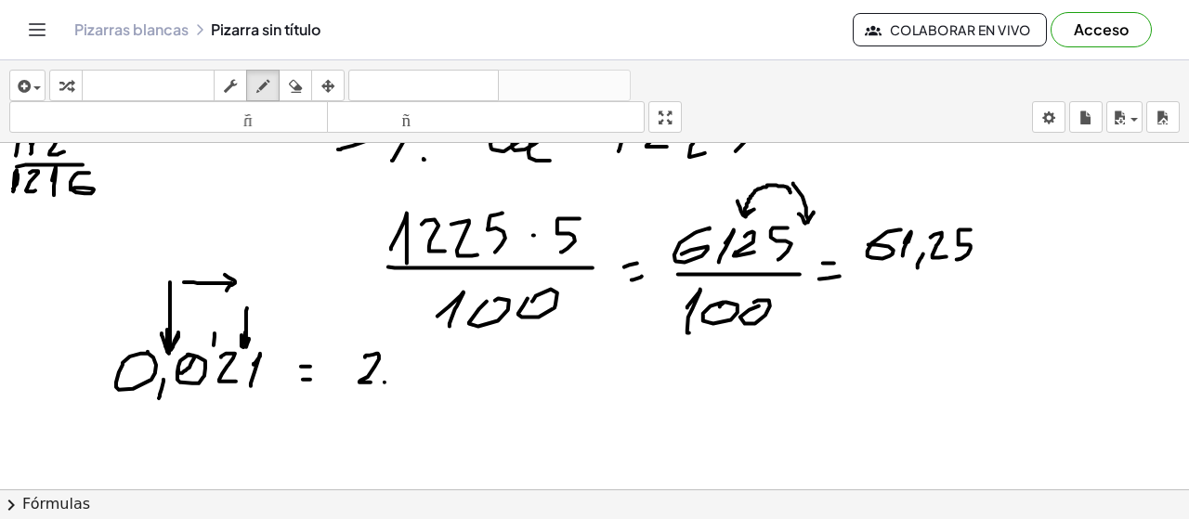
drag, startPoint x: 401, startPoint y: 368, endPoint x: 397, endPoint y: 379, distance: 12.1
drag, startPoint x: 450, startPoint y: 355, endPoint x: 417, endPoint y: 388, distance: 46.6
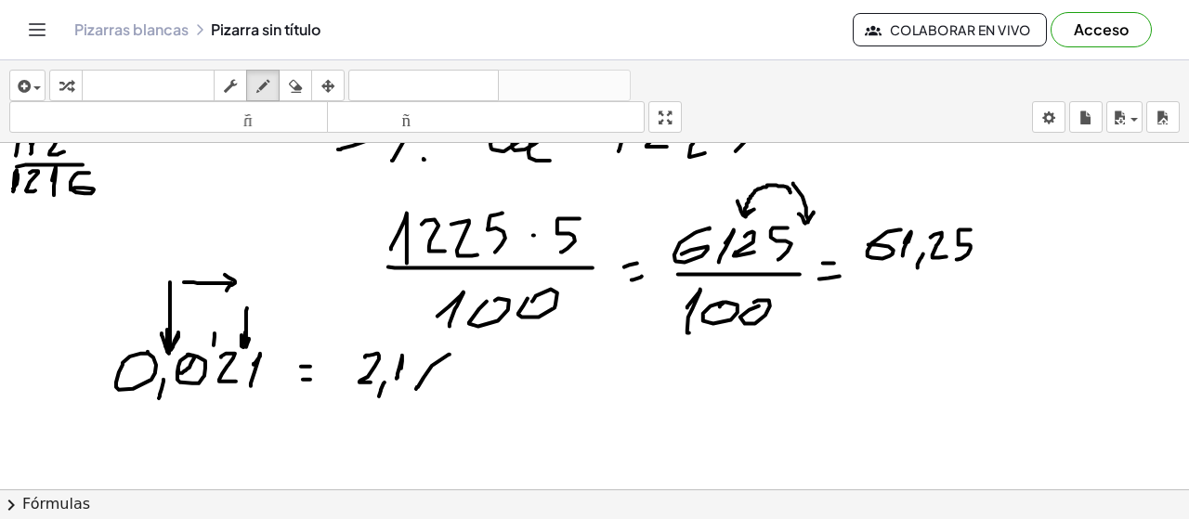
drag, startPoint x: 433, startPoint y: 376, endPoint x: 468, endPoint y: 387, distance: 37.0
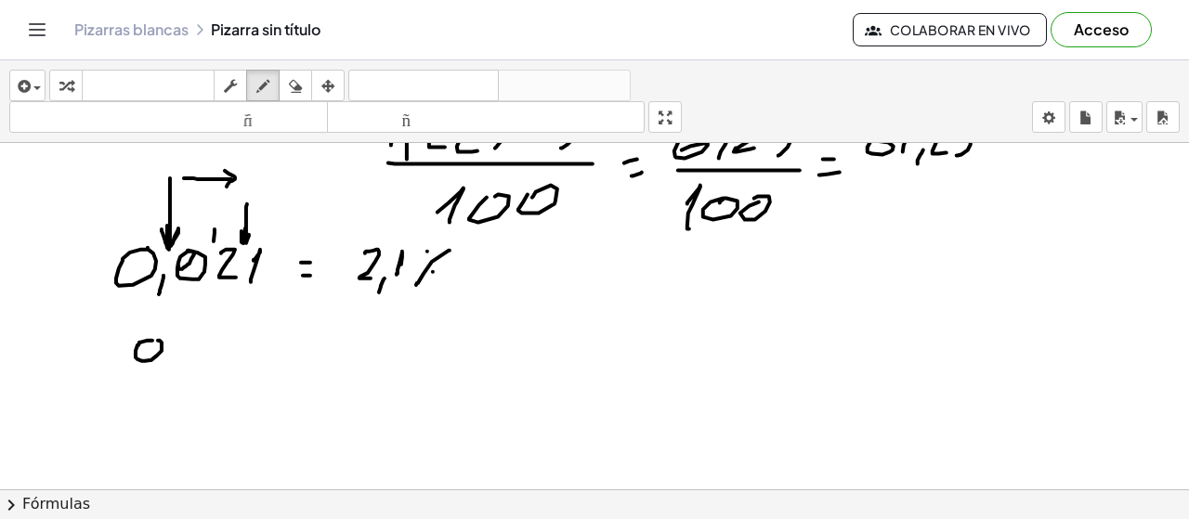
drag, startPoint x: 148, startPoint y: 341, endPoint x: 158, endPoint y: 341, distance: 10.2
drag, startPoint x: 201, startPoint y: 339, endPoint x: 214, endPoint y: 355, distance: 20.5
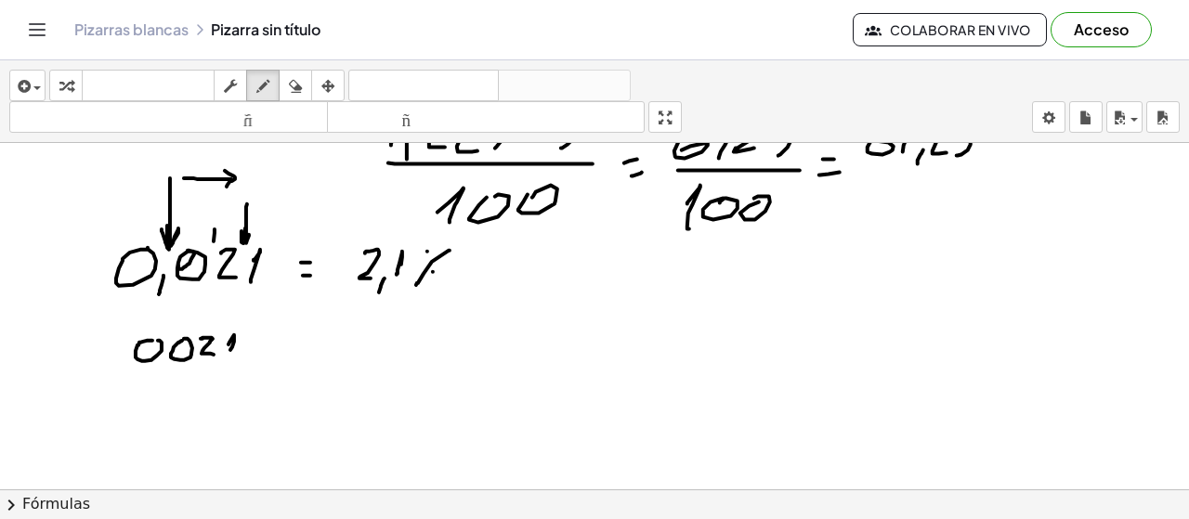
drag, startPoint x: 234, startPoint y: 342, endPoint x: 225, endPoint y: 353, distance: 14.5
drag, startPoint x: 218, startPoint y: 353, endPoint x: 212, endPoint y: 369, distance: 17.1
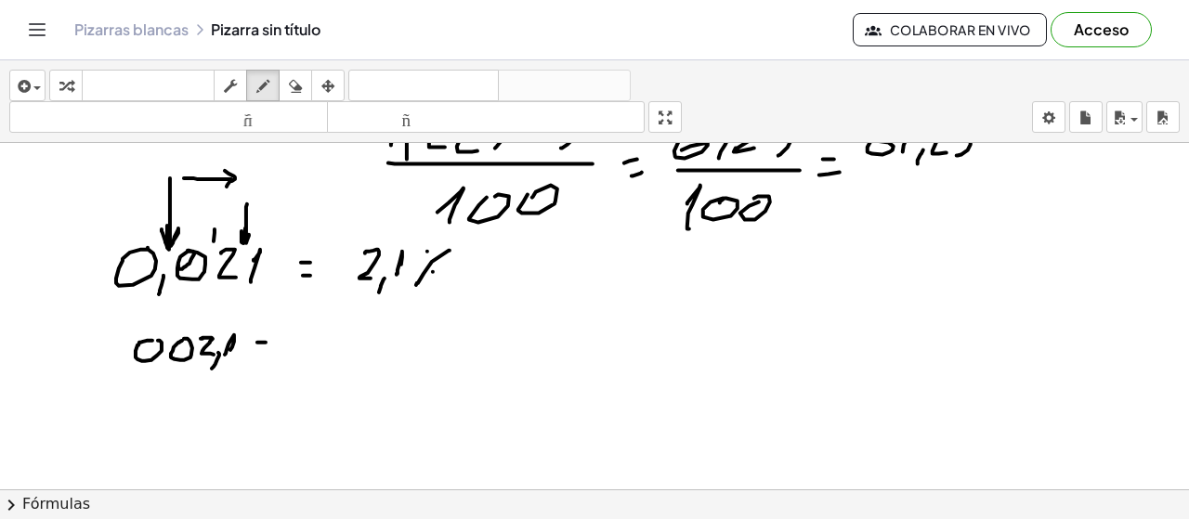
drag, startPoint x: 309, startPoint y: 334, endPoint x: 329, endPoint y: 354, distance: 27.6
drag, startPoint x: 329, startPoint y: 371, endPoint x: 344, endPoint y: 357, distance: 20.4
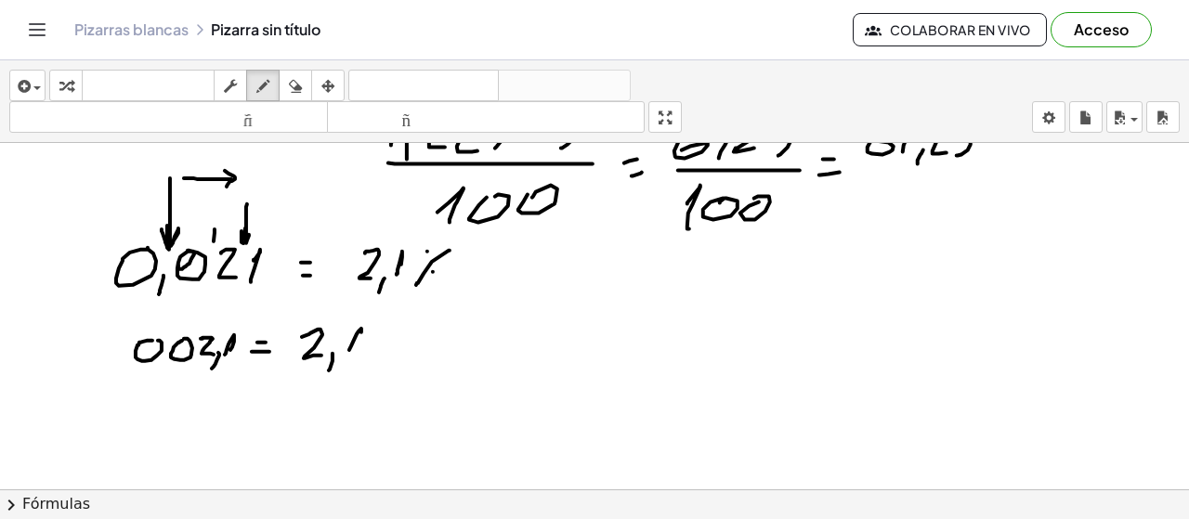
drag, startPoint x: 351, startPoint y: 347, endPoint x: 364, endPoint y: 354, distance: 15.0
drag, startPoint x: 403, startPoint y: 326, endPoint x: 379, endPoint y: 352, distance: 35.5
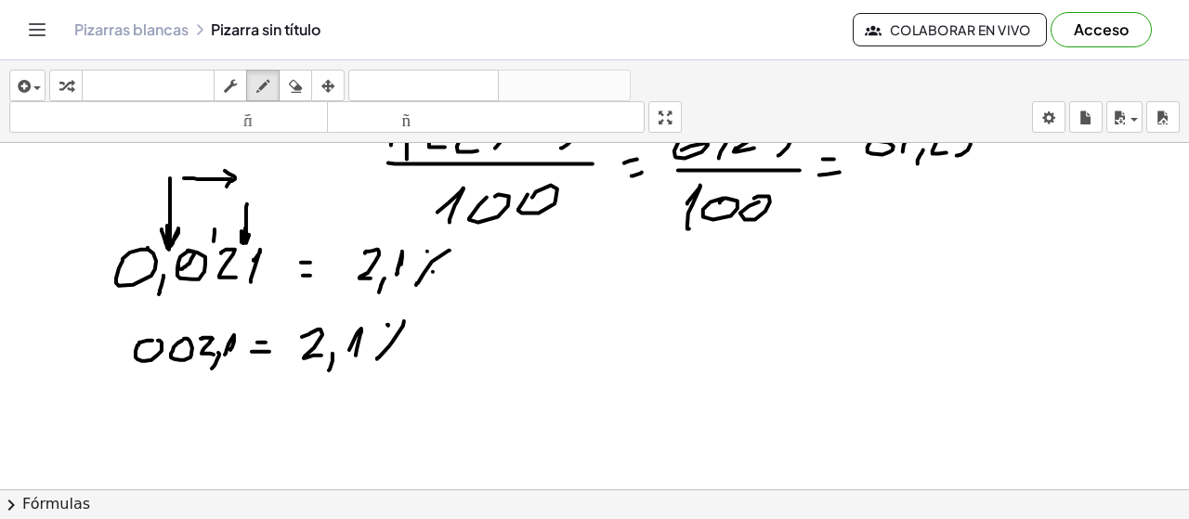
drag, startPoint x: 632, startPoint y: 298, endPoint x: 650, endPoint y: 315, distance: 25.0
drag, startPoint x: 676, startPoint y: 282, endPoint x: 682, endPoint y: 319, distance: 36.7
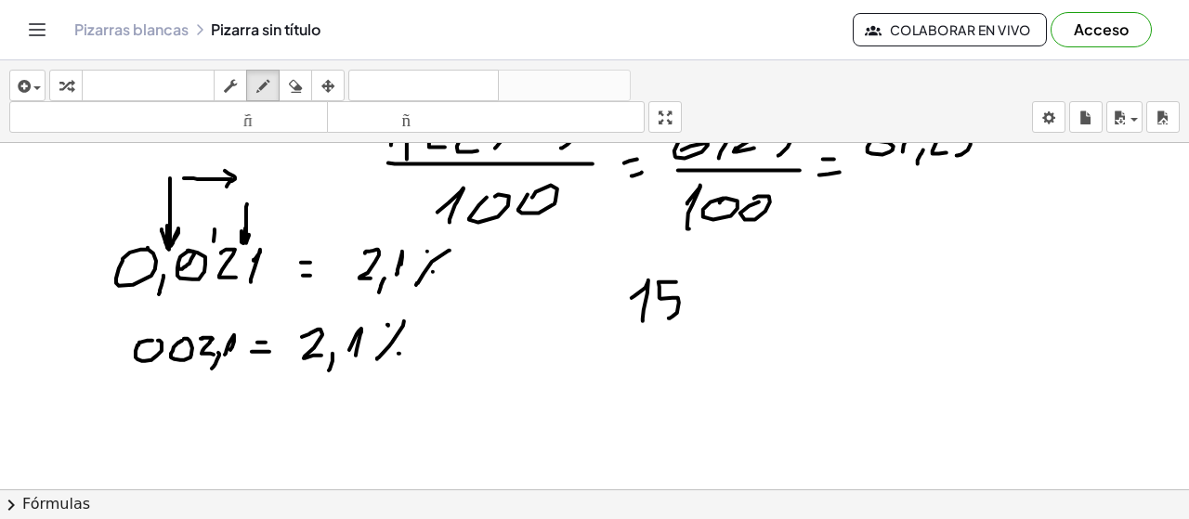
drag, startPoint x: 721, startPoint y: 281, endPoint x: 717, endPoint y: 322, distance: 41.0
drag, startPoint x: 622, startPoint y: 337, endPoint x: 712, endPoint y: 350, distance: 90.1
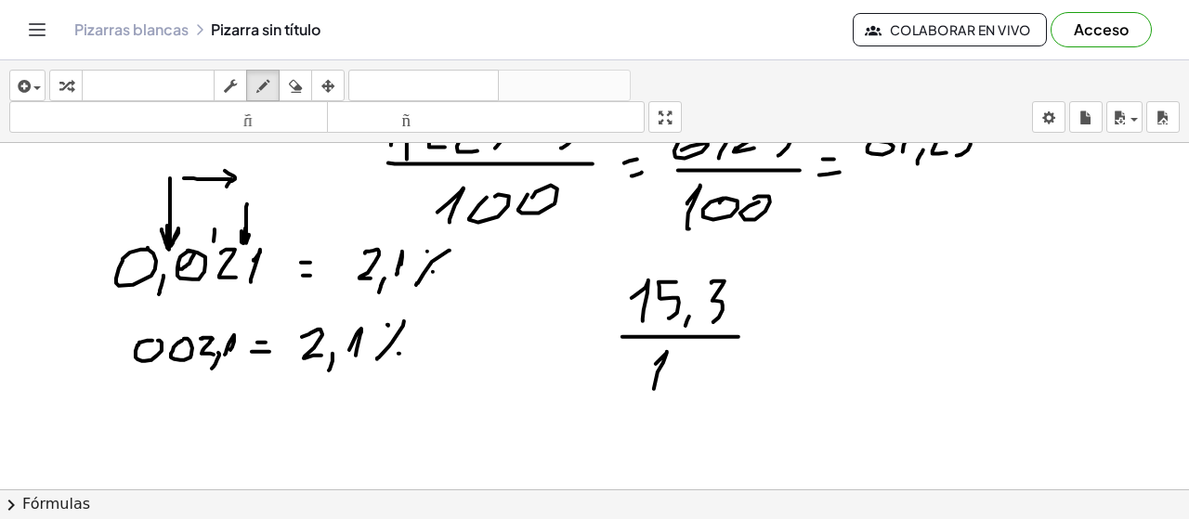
drag, startPoint x: 659, startPoint y: 361, endPoint x: 682, endPoint y: 380, distance: 29.7
drag, startPoint x: 678, startPoint y: 373, endPoint x: 708, endPoint y: 369, distance: 30.1
drag, startPoint x: 714, startPoint y: 371, endPoint x: 726, endPoint y: 363, distance: 13.4
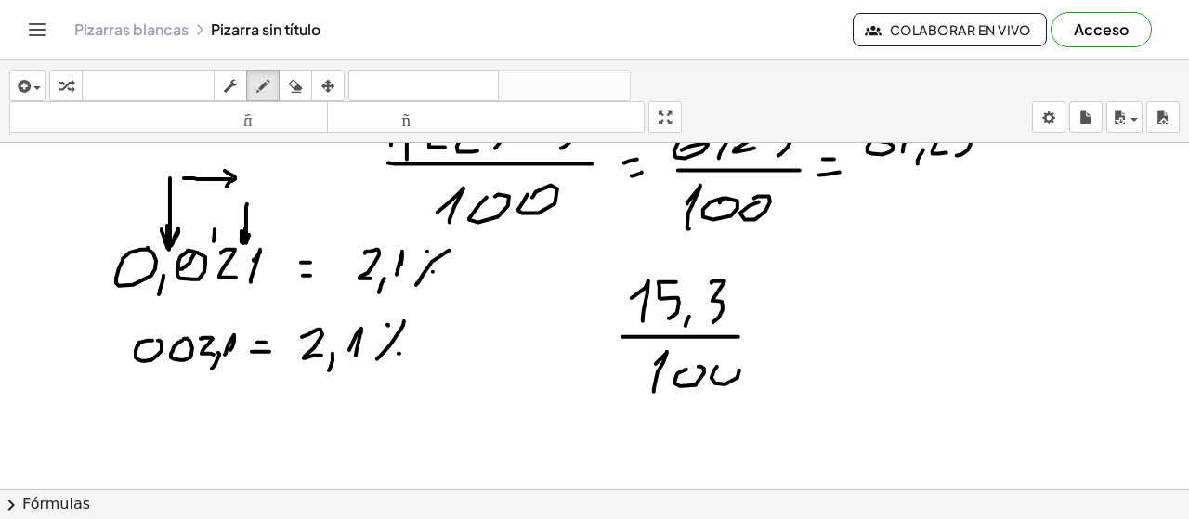
drag, startPoint x: 754, startPoint y: 339, endPoint x: 769, endPoint y: 339, distance: 14.9
drag, startPoint x: 687, startPoint y: 242, endPoint x: 680, endPoint y: 287, distance: 46.0
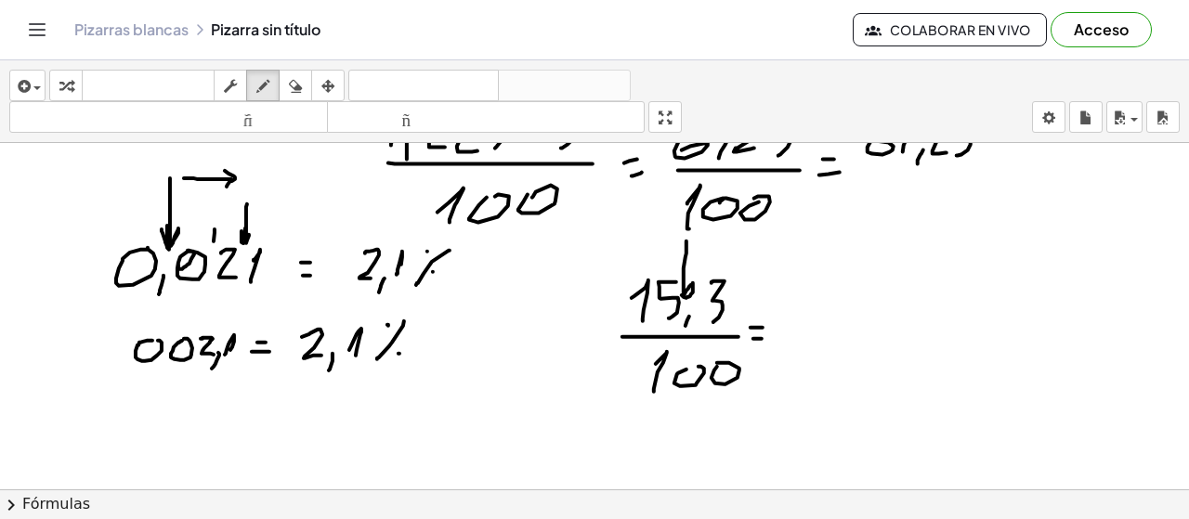
drag, startPoint x: 709, startPoint y: 235, endPoint x: 663, endPoint y: 230, distance: 45.8
drag, startPoint x: 660, startPoint y: 226, endPoint x: 669, endPoint y: 242, distance: 18.3
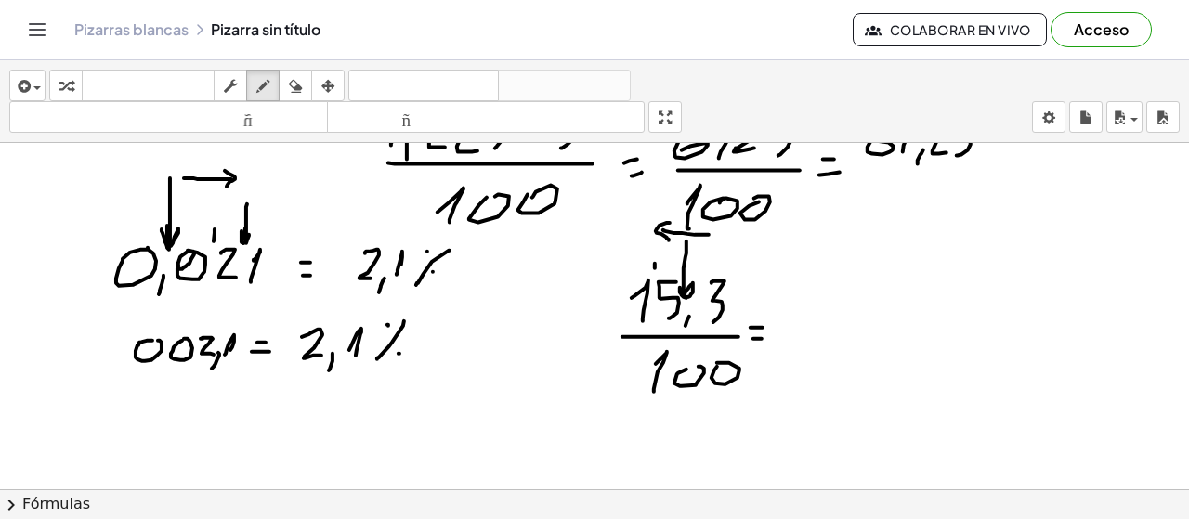
drag, startPoint x: 655, startPoint y: 264, endPoint x: 656, endPoint y: 294, distance: 29.7
drag, startPoint x: 636, startPoint y: 262, endPoint x: 636, endPoint y: 277, distance: 14.9
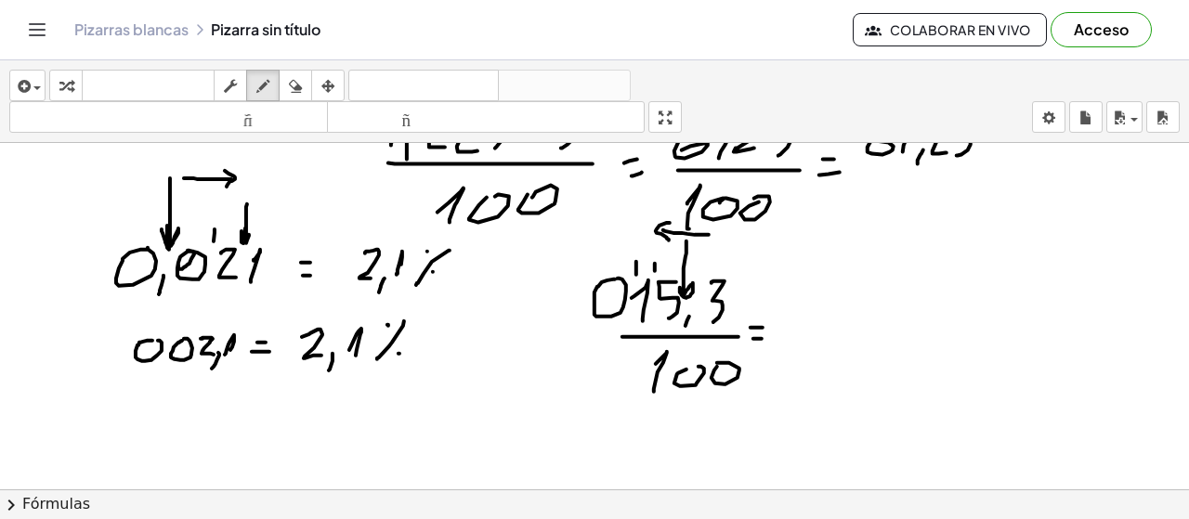
drag, startPoint x: 841, startPoint y: 320, endPoint x: 819, endPoint y: 352, distance: 38.9
drag, startPoint x: 855, startPoint y: 314, endPoint x: 872, endPoint y: 317, distance: 17.9
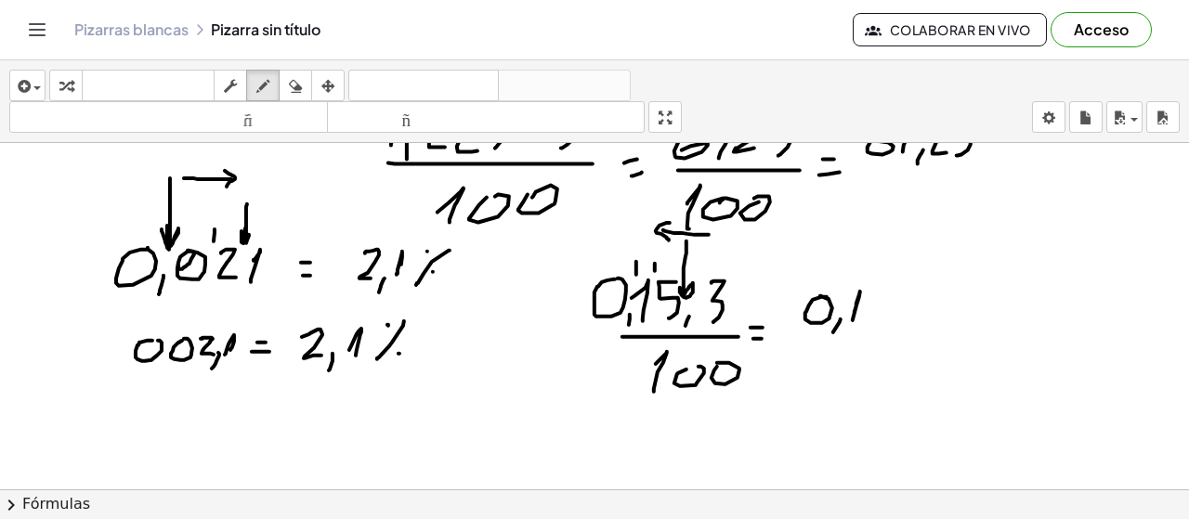
drag, startPoint x: 883, startPoint y: 297, endPoint x: 890, endPoint y: 314, distance: 18.3
drag, startPoint x: 899, startPoint y: 296, endPoint x: 929, endPoint y: 336, distance: 49.8
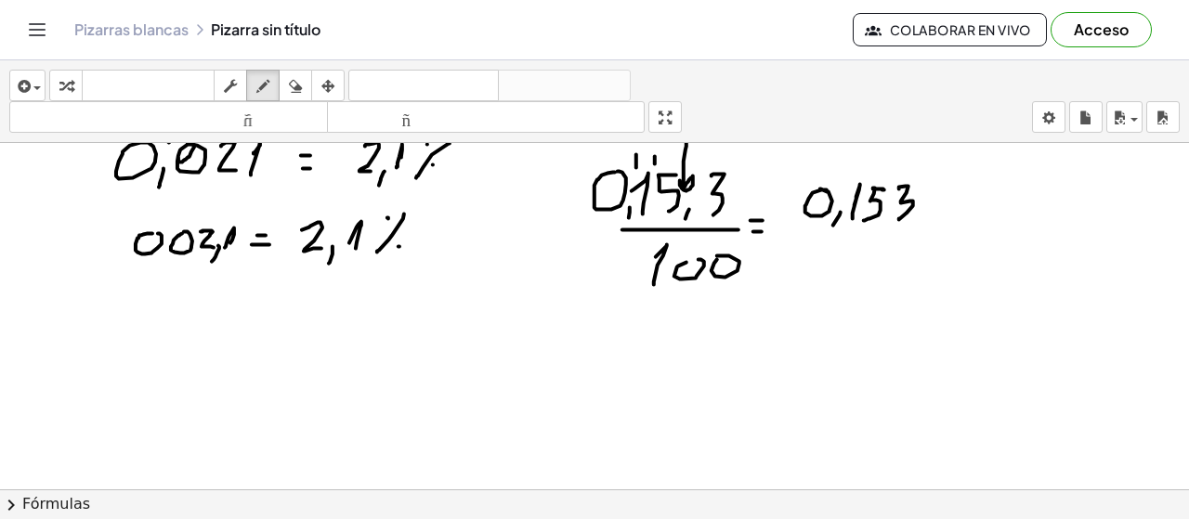
scroll to position [8802, 0]
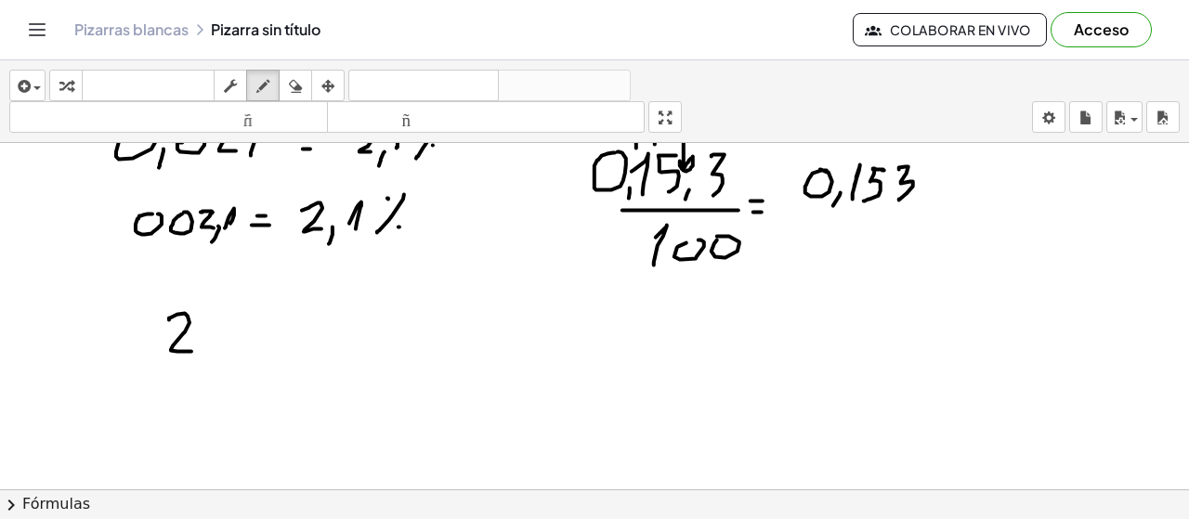
drag, startPoint x: 169, startPoint y: 320, endPoint x: 206, endPoint y: 343, distance: 43.3
drag, startPoint x: 212, startPoint y: 315, endPoint x: 208, endPoint y: 350, distance: 35.5
drag, startPoint x: 238, startPoint y: 350, endPoint x: 247, endPoint y: 354, distance: 10.0
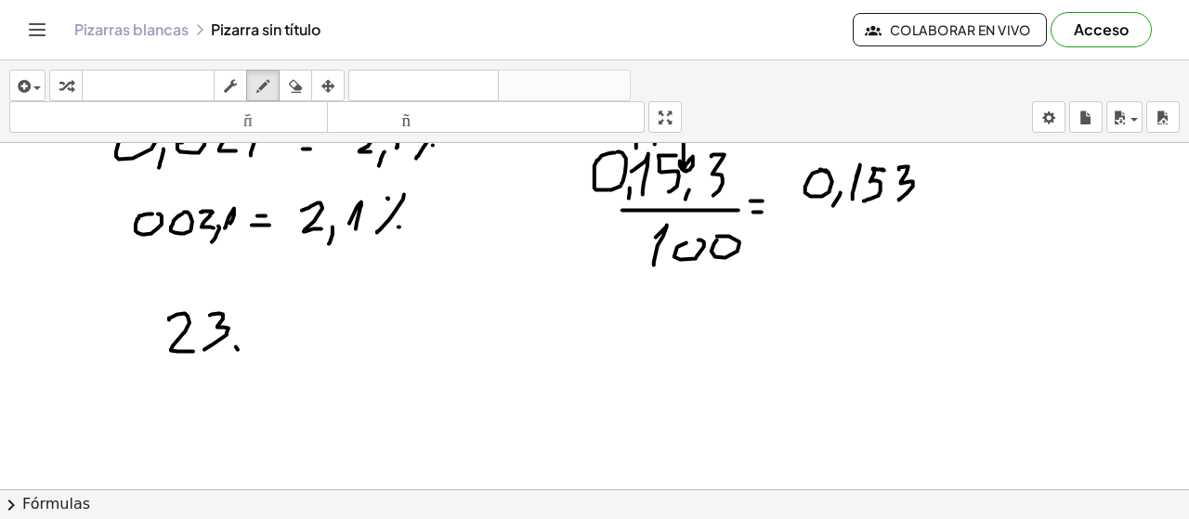
drag, startPoint x: 257, startPoint y: 320, endPoint x: 262, endPoint y: 348, distance: 29.2
drag, startPoint x: 237, startPoint y: 368, endPoint x: 275, endPoint y: 384, distance: 41.2
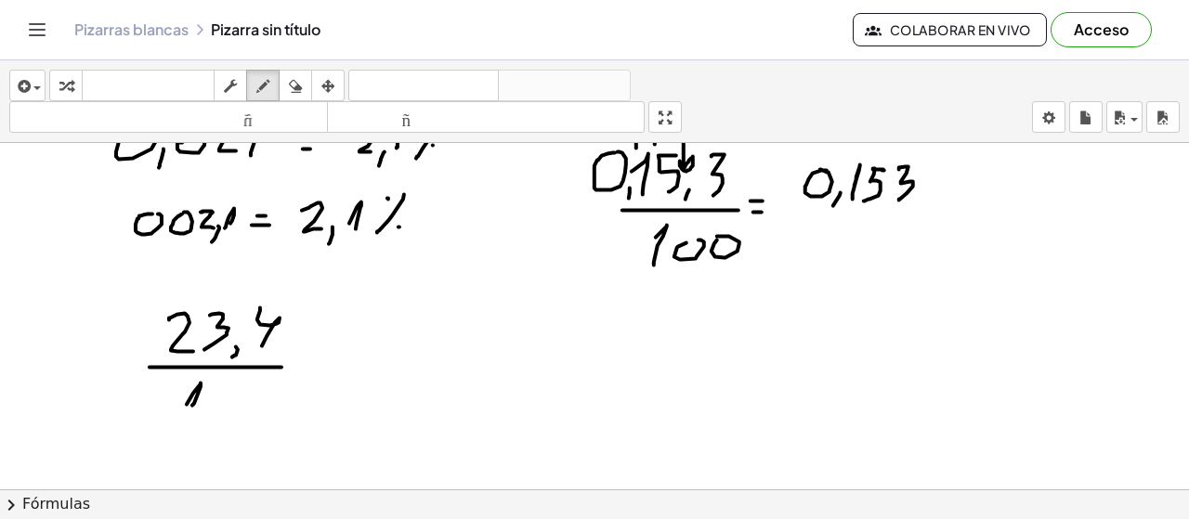
drag, startPoint x: 193, startPoint y: 394, endPoint x: 207, endPoint y: 412, distance: 23.2
drag, startPoint x: 217, startPoint y: 393, endPoint x: 229, endPoint y: 387, distance: 12.5
drag, startPoint x: 248, startPoint y: 396, endPoint x: 284, endPoint y: 380, distance: 39.5
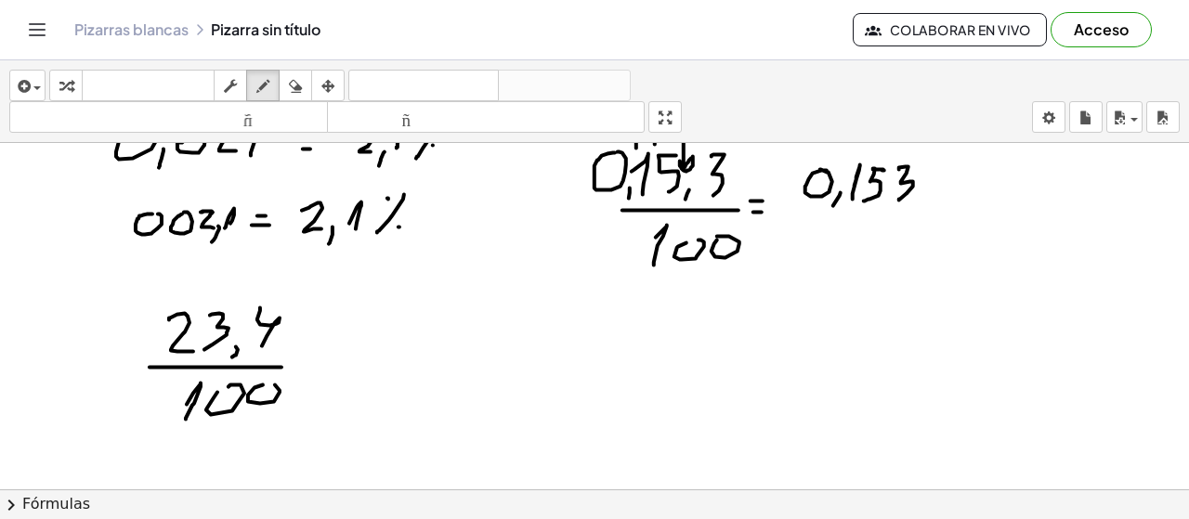
drag, startPoint x: 307, startPoint y: 374, endPoint x: 334, endPoint y: 374, distance: 26.9
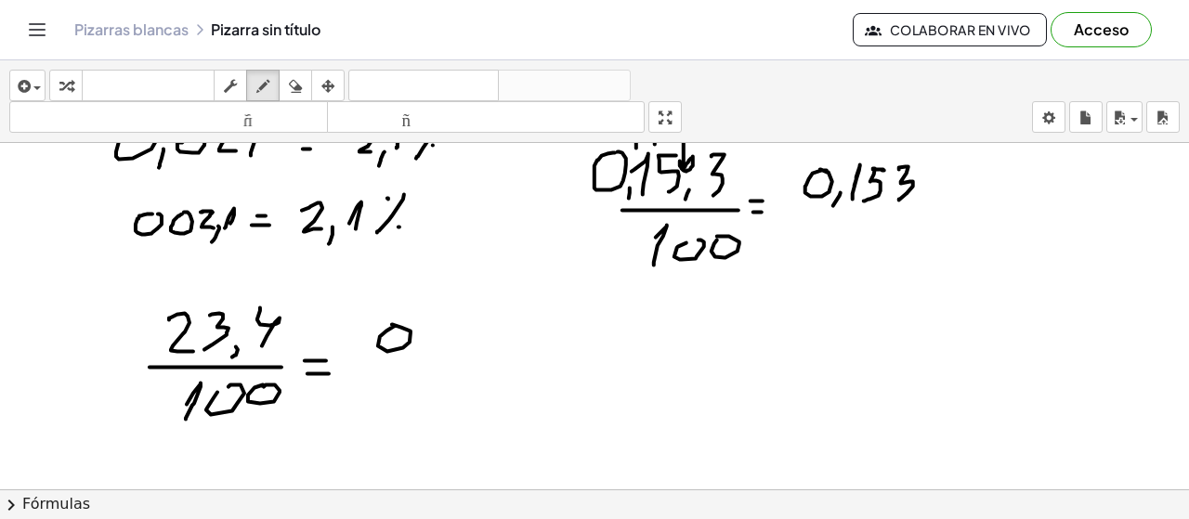
drag, startPoint x: 423, startPoint y: 350, endPoint x: 422, endPoint y: 360, distance: 9.3
drag, startPoint x: 440, startPoint y: 325, endPoint x: 454, endPoint y: 354, distance: 32.0
drag, startPoint x: 470, startPoint y: 322, endPoint x: 485, endPoint y: 346, distance: 27.6
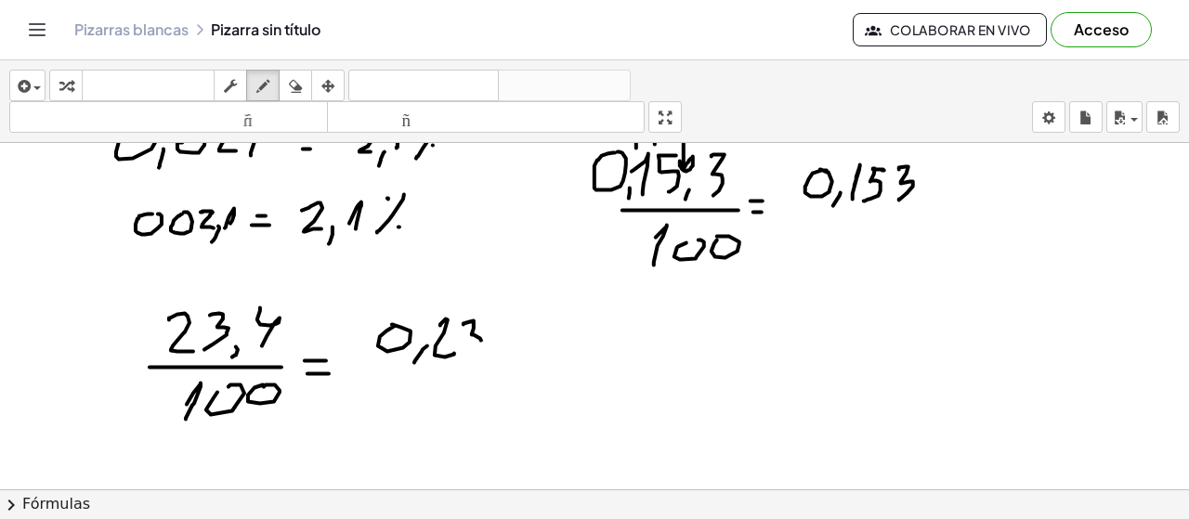
drag, startPoint x: 492, startPoint y: 325, endPoint x: 500, endPoint y: 359, distance: 34.3
drag, startPoint x: 687, startPoint y: 337, endPoint x: 672, endPoint y: 367, distance: 33.7
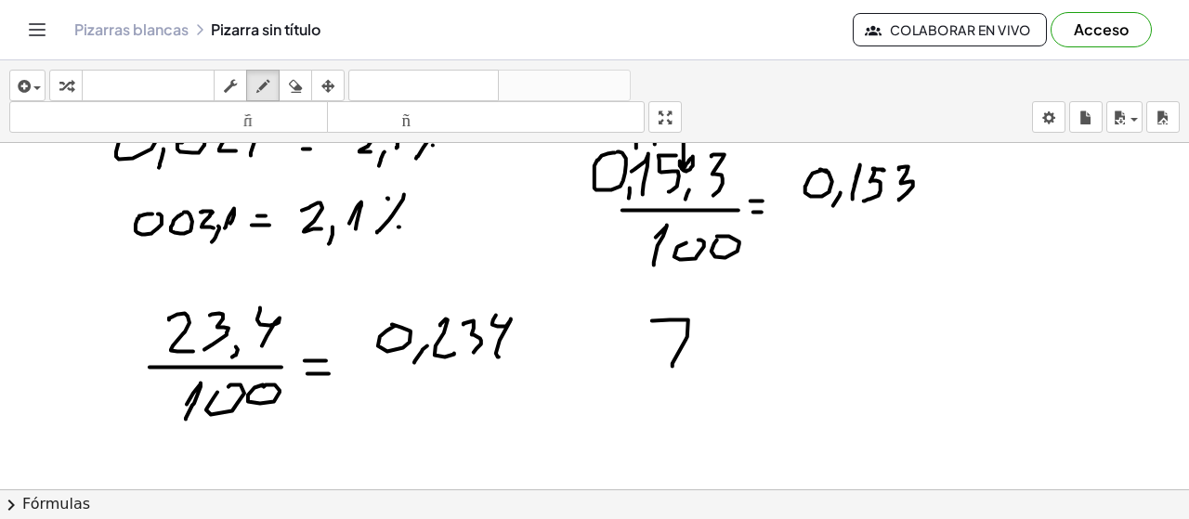
drag, startPoint x: 726, startPoint y: 326, endPoint x: 728, endPoint y: 360, distance: 34.4
drag, startPoint x: 747, startPoint y: 337, endPoint x: 749, endPoint y: 360, distance: 23.3
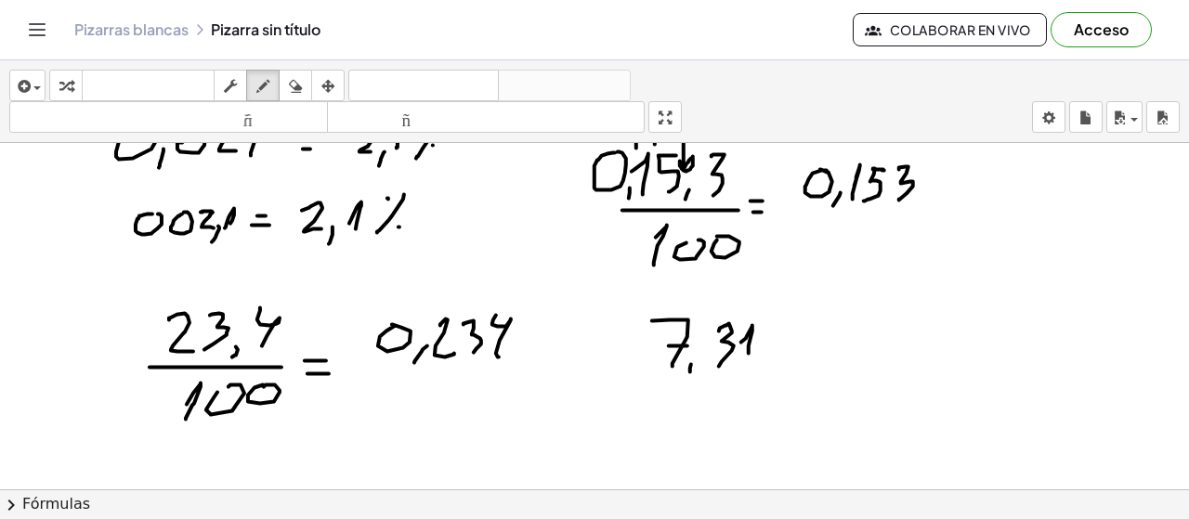
drag, startPoint x: 831, startPoint y: 326, endPoint x: 816, endPoint y: 373, distance: 48.8
drag, startPoint x: 848, startPoint y: 332, endPoint x: 877, endPoint y: 335, distance: 29.0
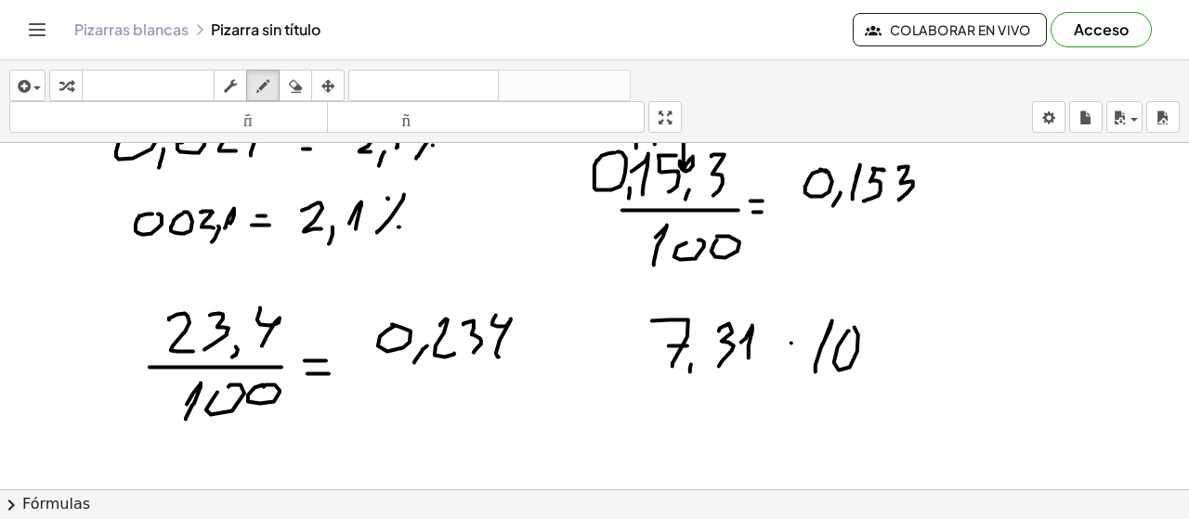
drag, startPoint x: 867, startPoint y: 352, endPoint x: 881, endPoint y: 331, distance: 25.5
drag, startPoint x: 922, startPoint y: 352, endPoint x: 935, endPoint y: 352, distance: 13.0
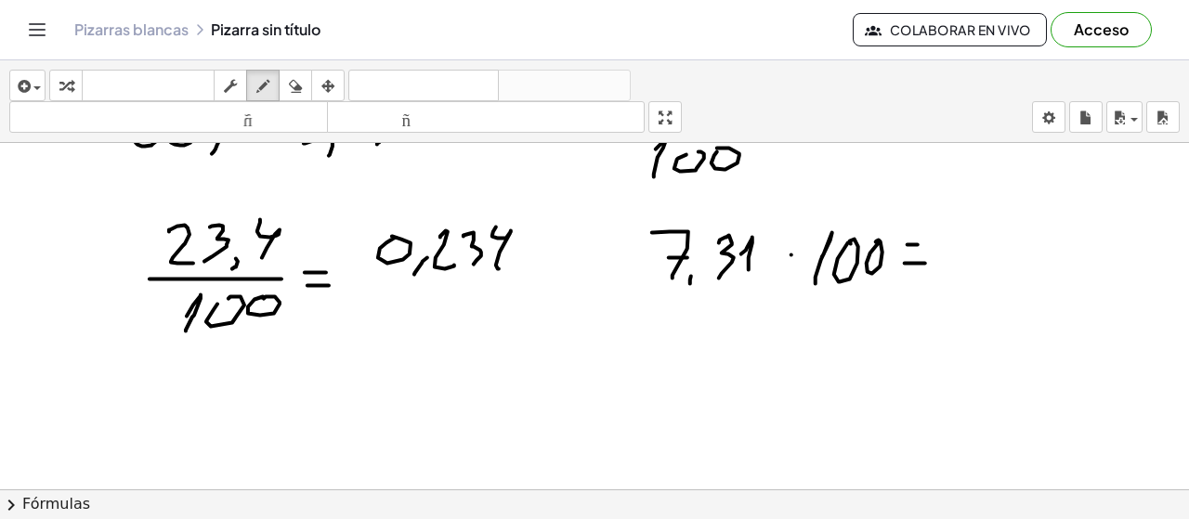
scroll to position [8911, 0]
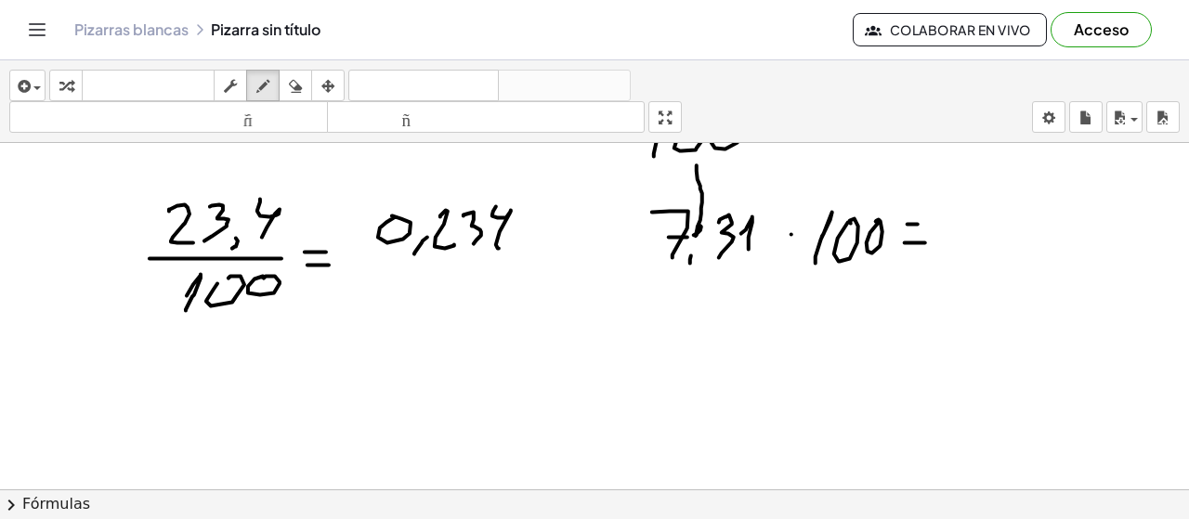
drag, startPoint x: 697, startPoint y: 166, endPoint x: 687, endPoint y: 222, distance: 56.5
drag, startPoint x: 733, startPoint y: 167, endPoint x: 752, endPoint y: 167, distance: 19.5
drag, startPoint x: 752, startPoint y: 164, endPoint x: 747, endPoint y: 189, distance: 24.8
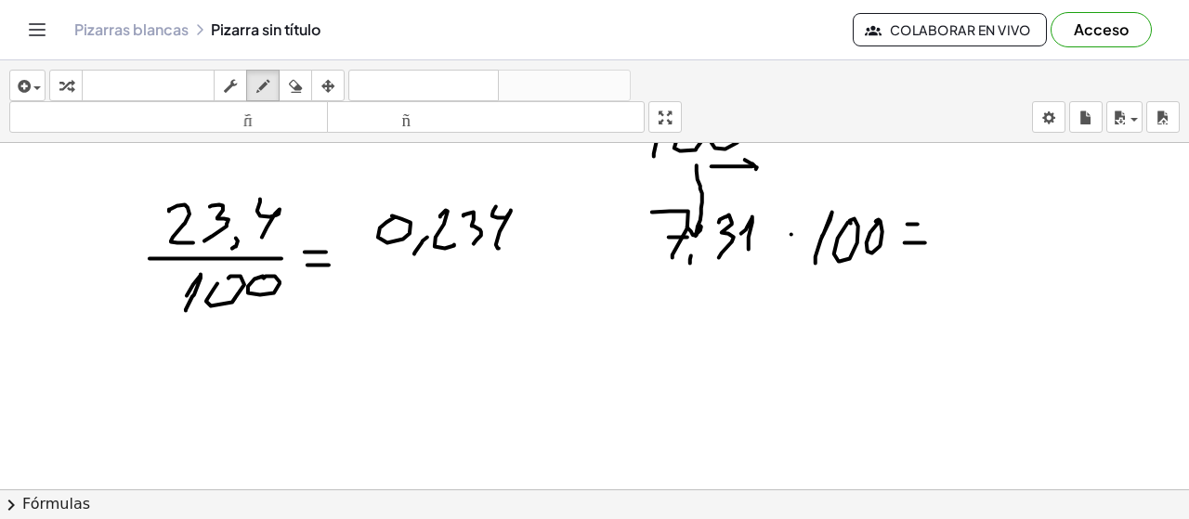
drag, startPoint x: 762, startPoint y: 209, endPoint x: 766, endPoint y: 223, distance: 14.7
drag, startPoint x: 956, startPoint y: 220, endPoint x: 973, endPoint y: 256, distance: 39.9
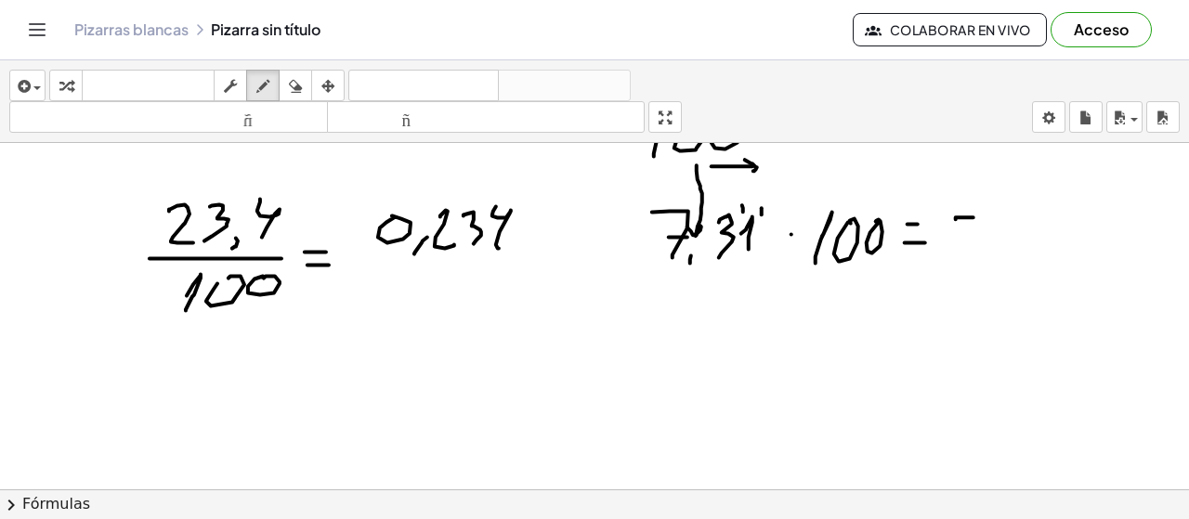
drag, startPoint x: 1003, startPoint y: 221, endPoint x: 1030, endPoint y: 239, distance: 32.2
drag, startPoint x: 1034, startPoint y: 224, endPoint x: 1033, endPoint y: 254, distance: 29.7
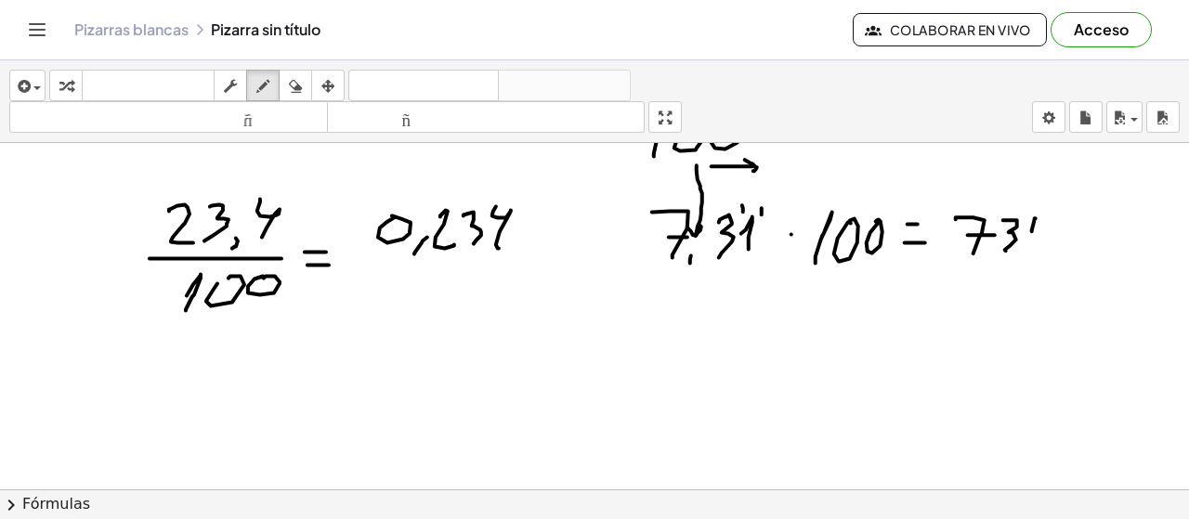
drag, startPoint x: 1076, startPoint y: 206, endPoint x: 1055, endPoint y: 259, distance: 56.8
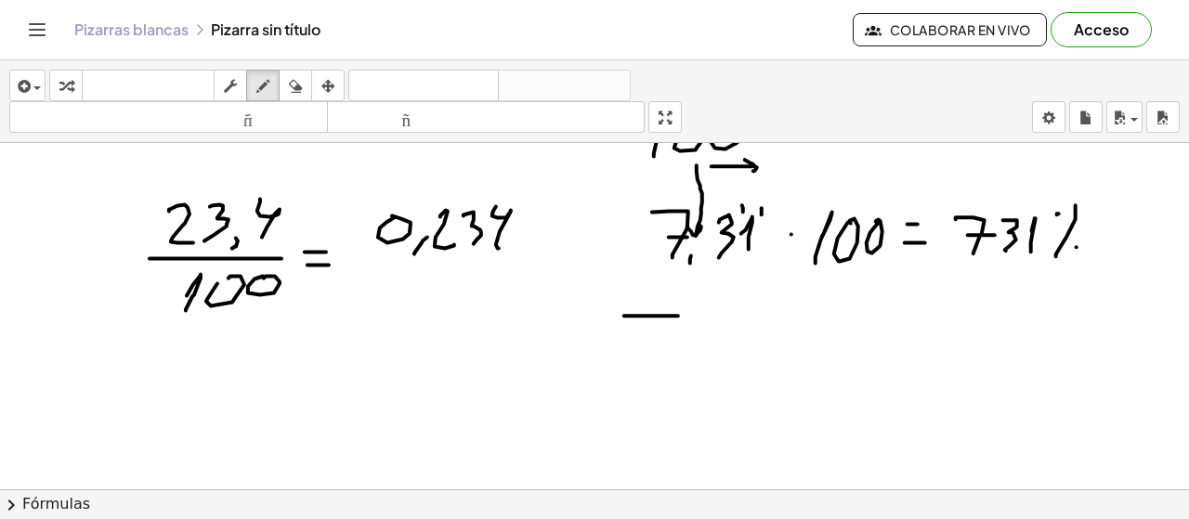
drag, startPoint x: 669, startPoint y: 317, endPoint x: 650, endPoint y: 393, distance: 78.4
drag, startPoint x: 645, startPoint y: 352, endPoint x: 689, endPoint y: 357, distance: 44.8
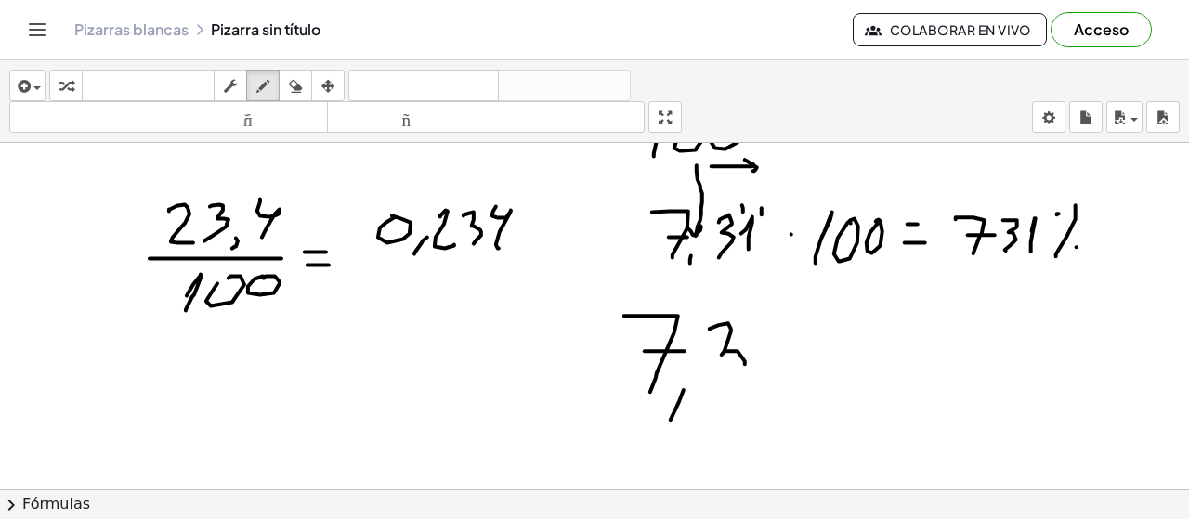
drag, startPoint x: 710, startPoint y: 330, endPoint x: 741, endPoint y: 387, distance: 65.7
drag, startPoint x: 772, startPoint y: 320, endPoint x: 775, endPoint y: 391, distance: 70.7
drag, startPoint x: 823, startPoint y: 341, endPoint x: 866, endPoint y: 334, distance: 43.2
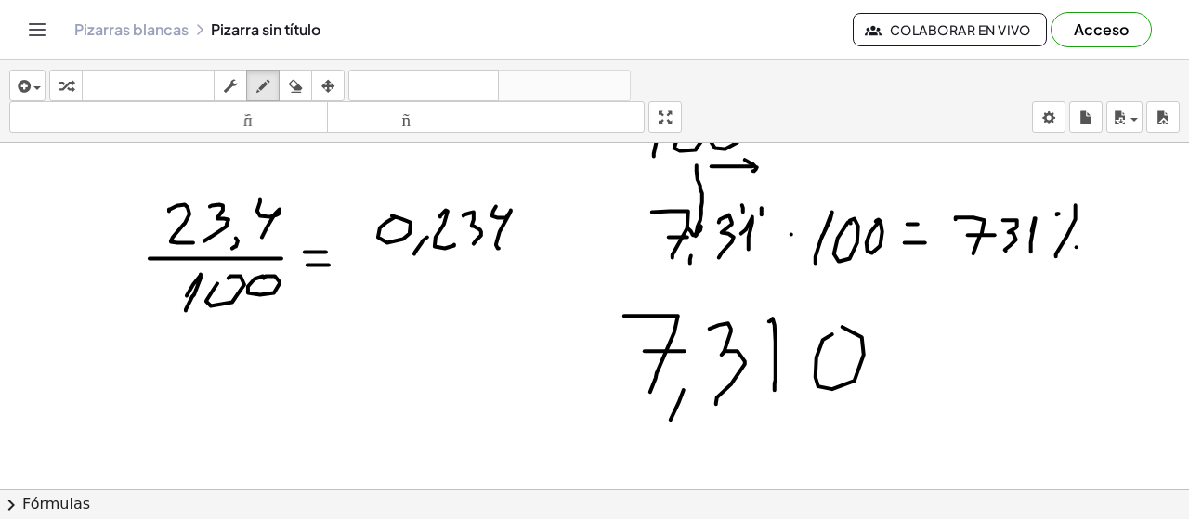
drag, startPoint x: 886, startPoint y: 350, endPoint x: 907, endPoint y: 334, distance: 26.4
drag, startPoint x: 955, startPoint y: 351, endPoint x: 968, endPoint y: 336, distance: 19.8
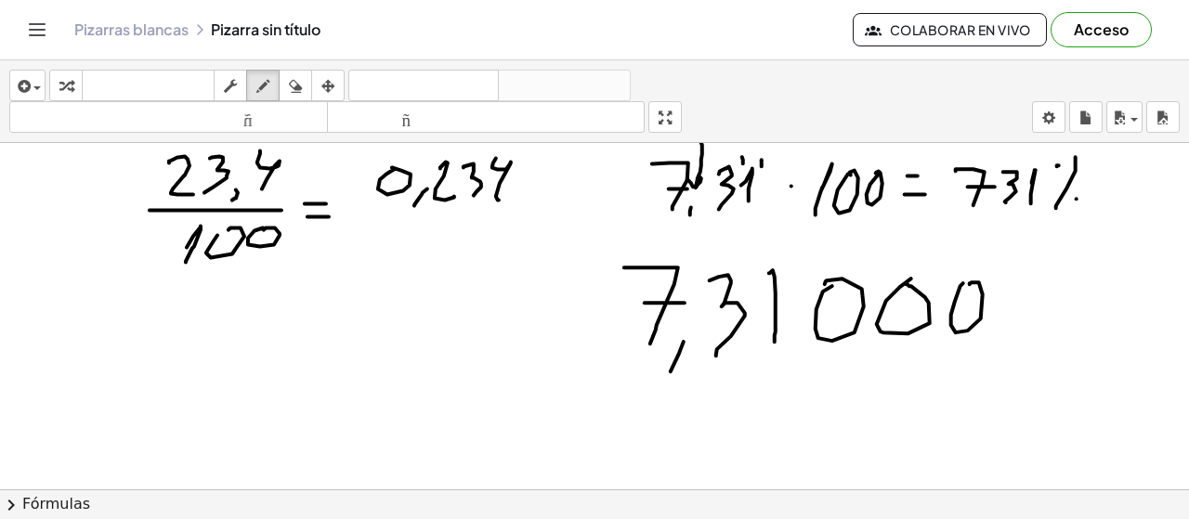
scroll to position [8980, 0]
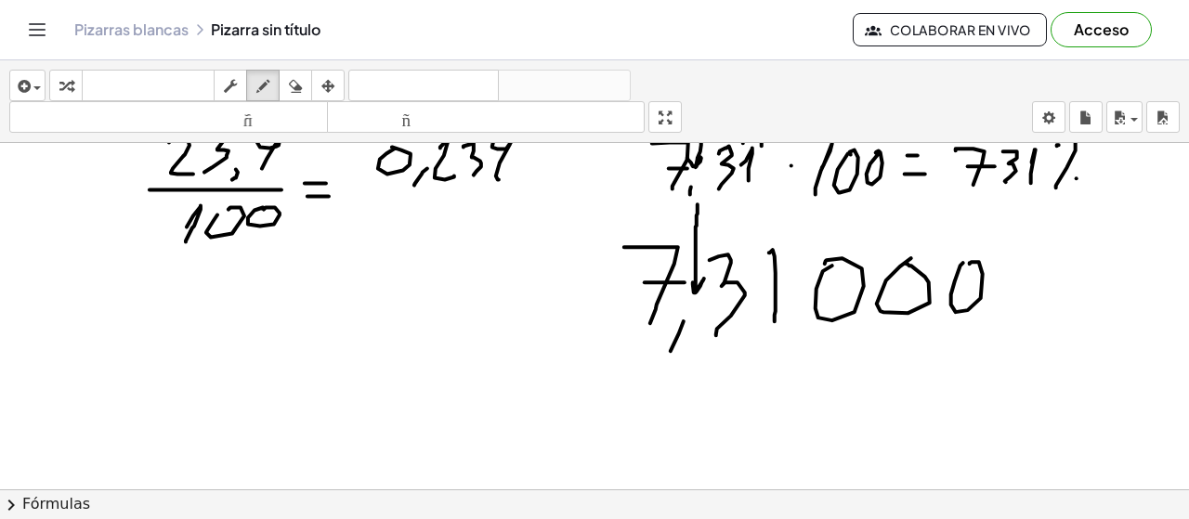
drag, startPoint x: 698, startPoint y: 205, endPoint x: 678, endPoint y: 297, distance: 94.0
drag, startPoint x: 691, startPoint y: 363, endPoint x: 738, endPoint y: 363, distance: 46.4
drag, startPoint x: 732, startPoint y: 359, endPoint x: 736, endPoint y: 373, distance: 14.4
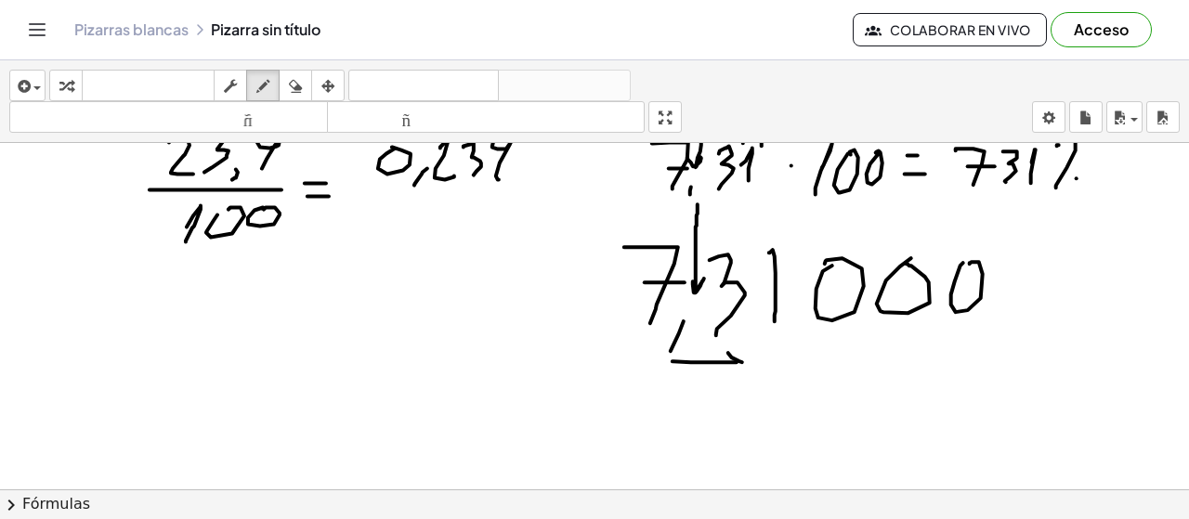
drag, startPoint x: 749, startPoint y: 228, endPoint x: 742, endPoint y: 263, distance: 35.9
drag, startPoint x: 795, startPoint y: 231, endPoint x: 801, endPoint y: 274, distance: 43.1
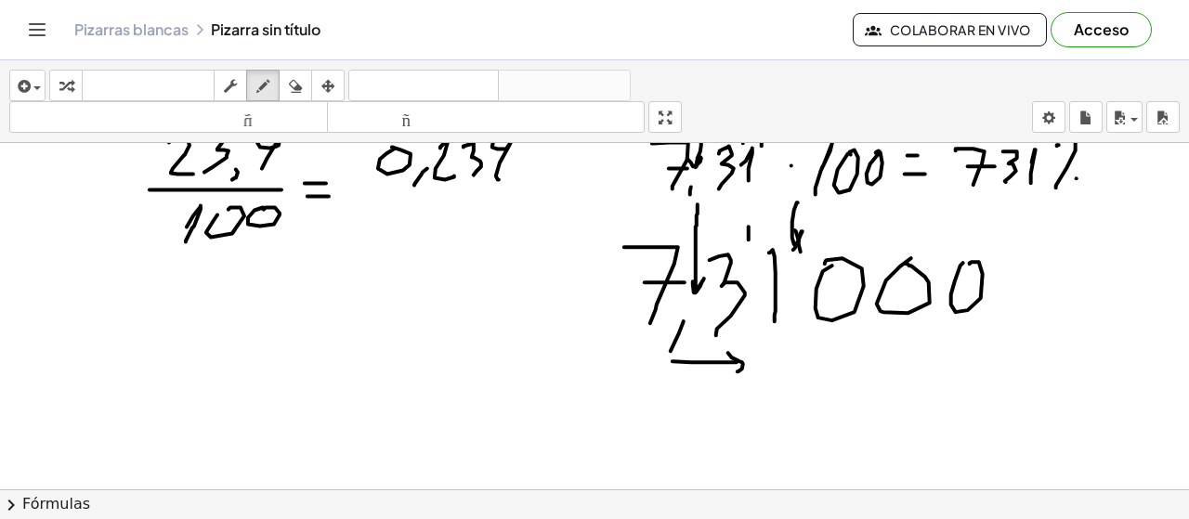
drag, startPoint x: 798, startPoint y: 203, endPoint x: 784, endPoint y: 278, distance: 75.6
drag, startPoint x: 810, startPoint y: 368, endPoint x: 797, endPoint y: 412, distance: 45.6
drag, startPoint x: 799, startPoint y: 393, endPoint x: 822, endPoint y: 384, distance: 25.0
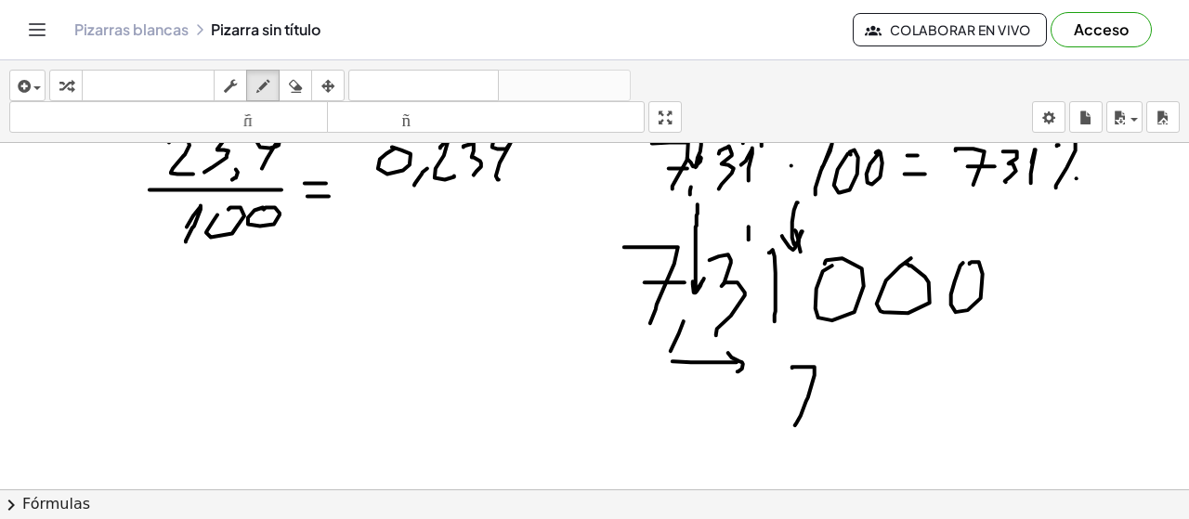
drag, startPoint x: 829, startPoint y: 371, endPoint x: 831, endPoint y: 425, distance: 54.8
drag, startPoint x: 853, startPoint y: 374, endPoint x: 856, endPoint y: 428, distance: 54.0
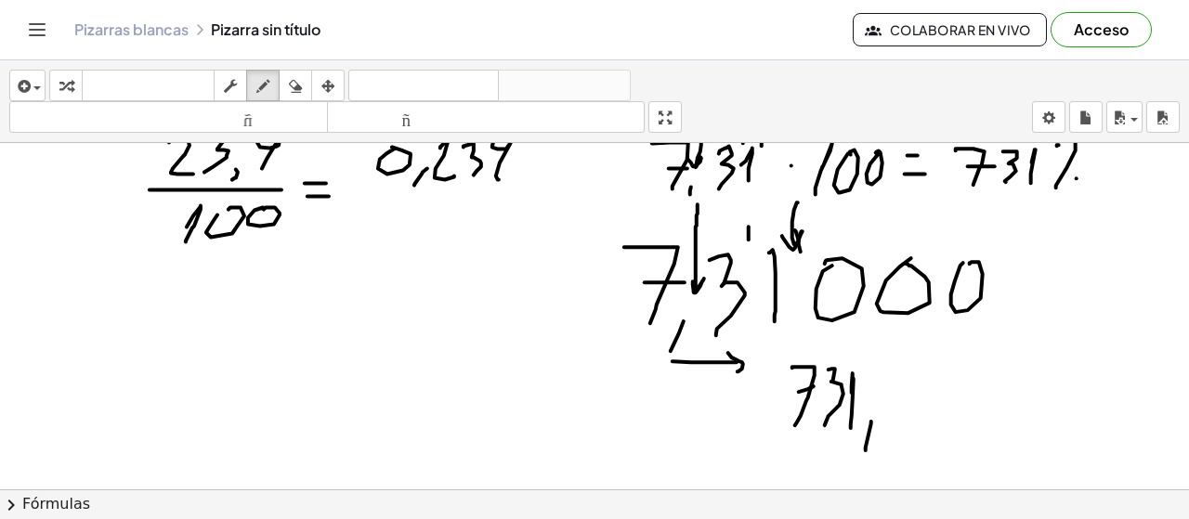
drag, startPoint x: 871, startPoint y: 423, endPoint x: 866, endPoint y: 469, distance: 46.8
drag, startPoint x: 903, startPoint y: 386, endPoint x: 927, endPoint y: 386, distance: 24.2
drag, startPoint x: 937, startPoint y: 389, endPoint x: 977, endPoint y: 394, distance: 40.2
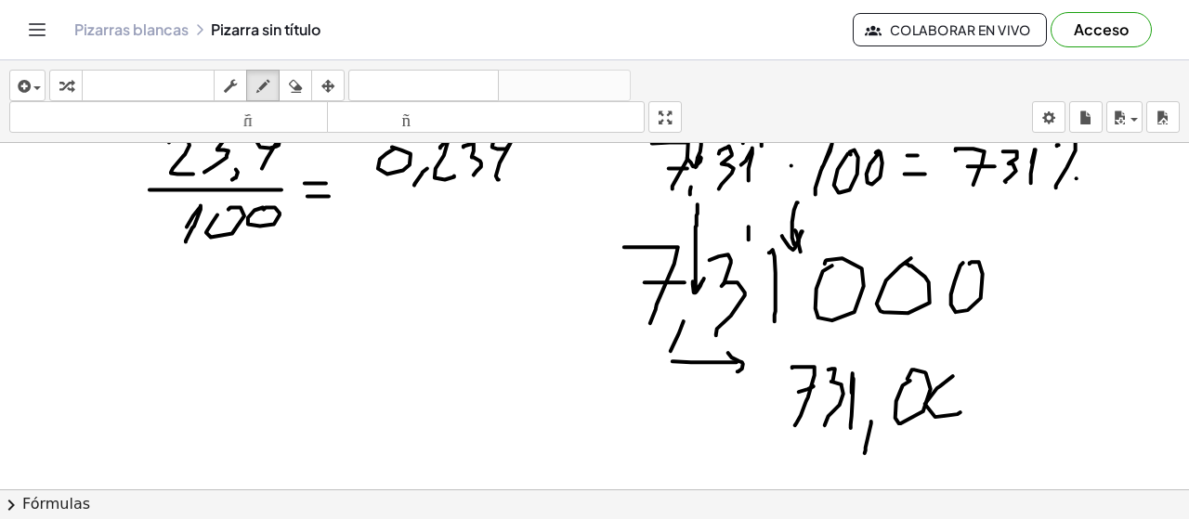
drag, startPoint x: 949, startPoint y: 411, endPoint x: 978, endPoint y: 391, distance: 34.8
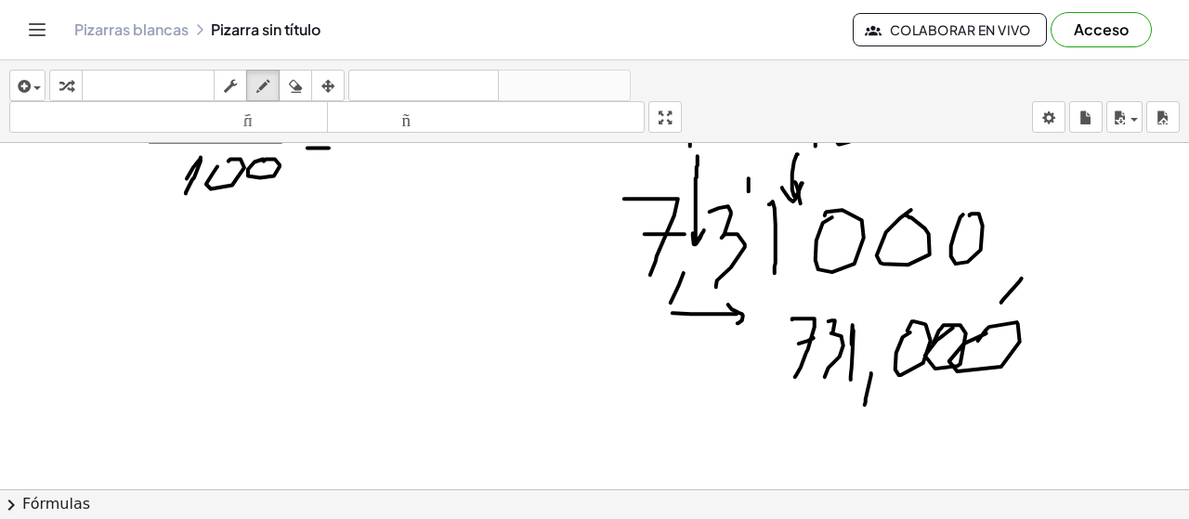
drag, startPoint x: 1020, startPoint y: 281, endPoint x: 907, endPoint y: 392, distance: 158.3
drag, startPoint x: 922, startPoint y: 287, endPoint x: 995, endPoint y: 387, distance: 124.3
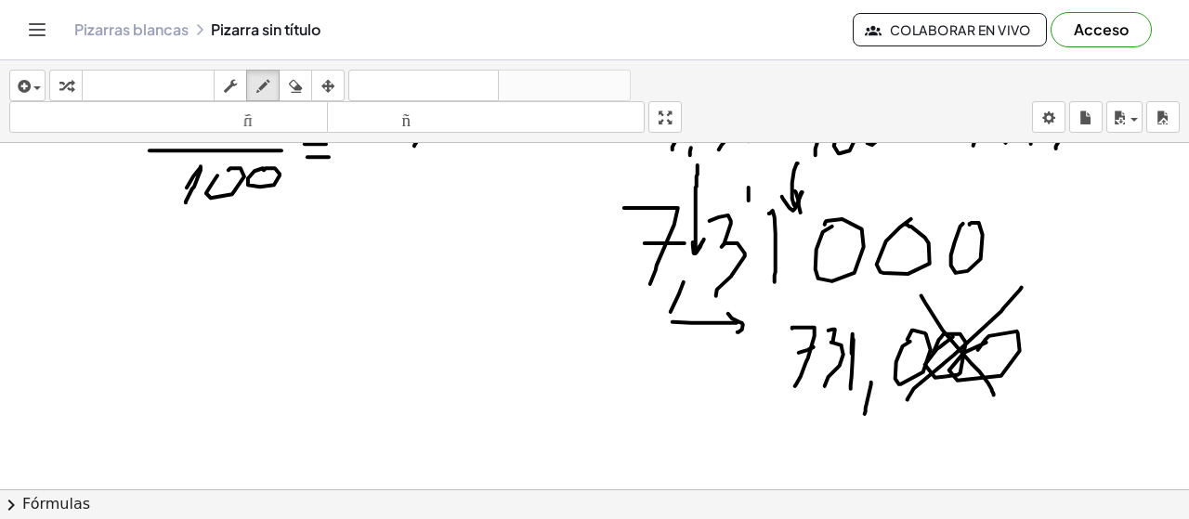
scroll to position [9080, 0]
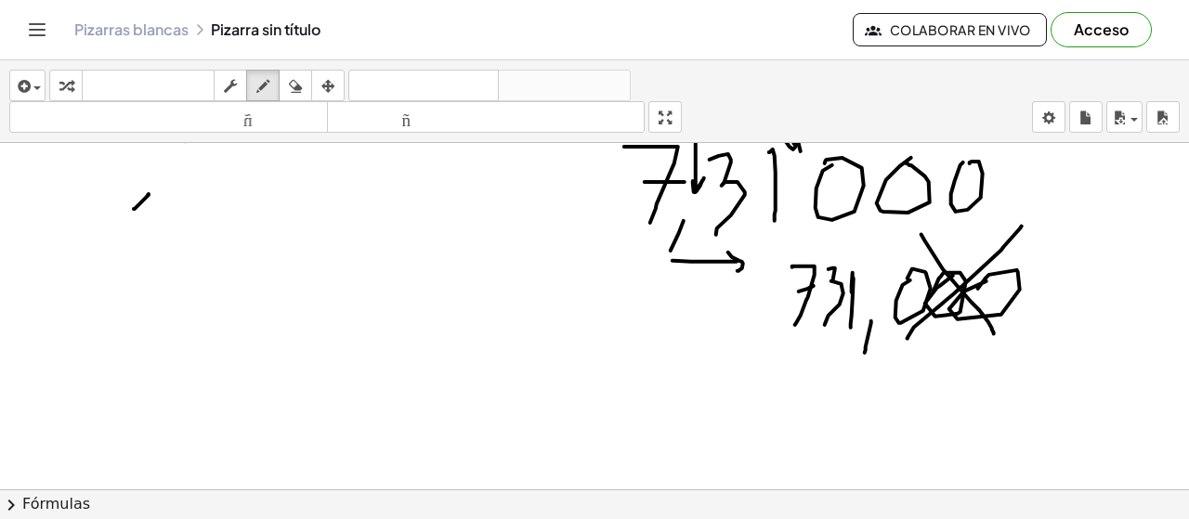
drag, startPoint x: 134, startPoint y: 210, endPoint x: 141, endPoint y: 231, distance: 22.6
drag, startPoint x: 165, startPoint y: 197, endPoint x: 177, endPoint y: 238, distance: 42.4
drag, startPoint x: 214, startPoint y: 200, endPoint x: 197, endPoint y: 241, distance: 44.2
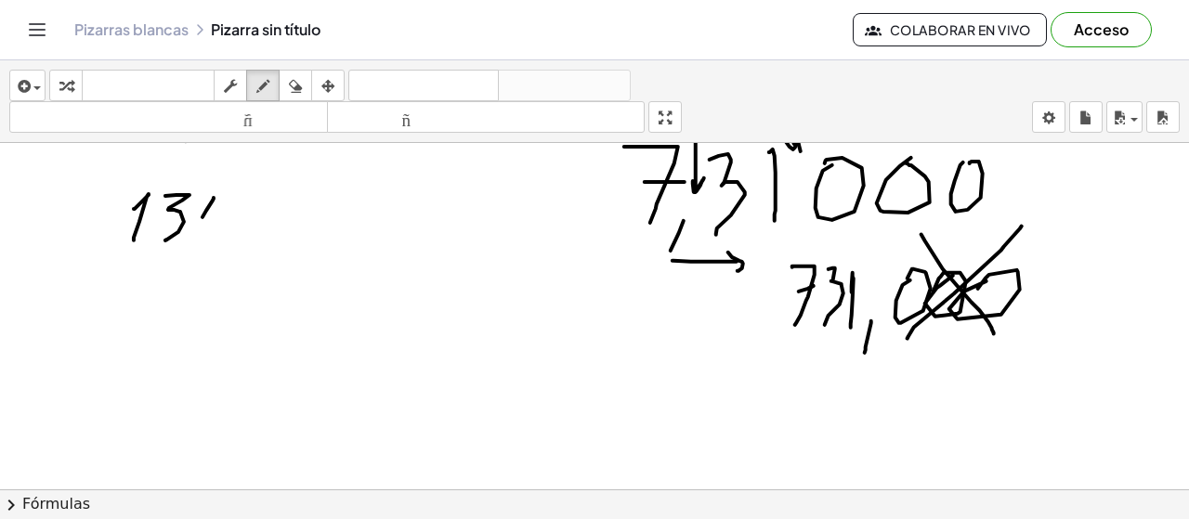
drag, startPoint x: 219, startPoint y: 236, endPoint x: 216, endPoint y: 258, distance: 22.6
drag, startPoint x: 243, startPoint y: 203, endPoint x: 255, endPoint y: 242, distance: 40.6
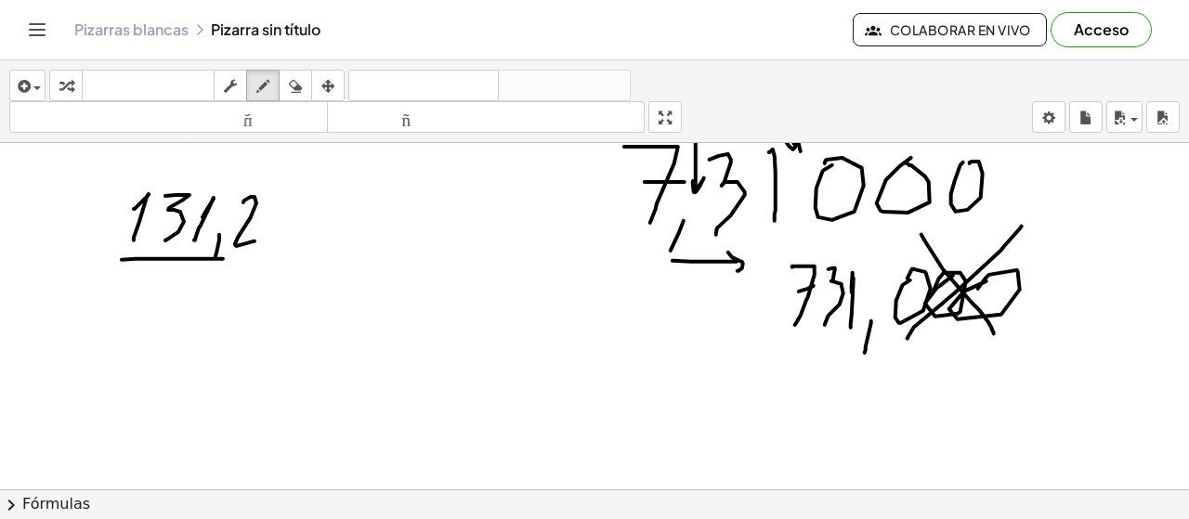
drag, startPoint x: 123, startPoint y: 261, endPoint x: 294, endPoint y: 260, distance: 170.9
drag, startPoint x: 183, startPoint y: 297, endPoint x: 208, endPoint y: 312, distance: 29.2
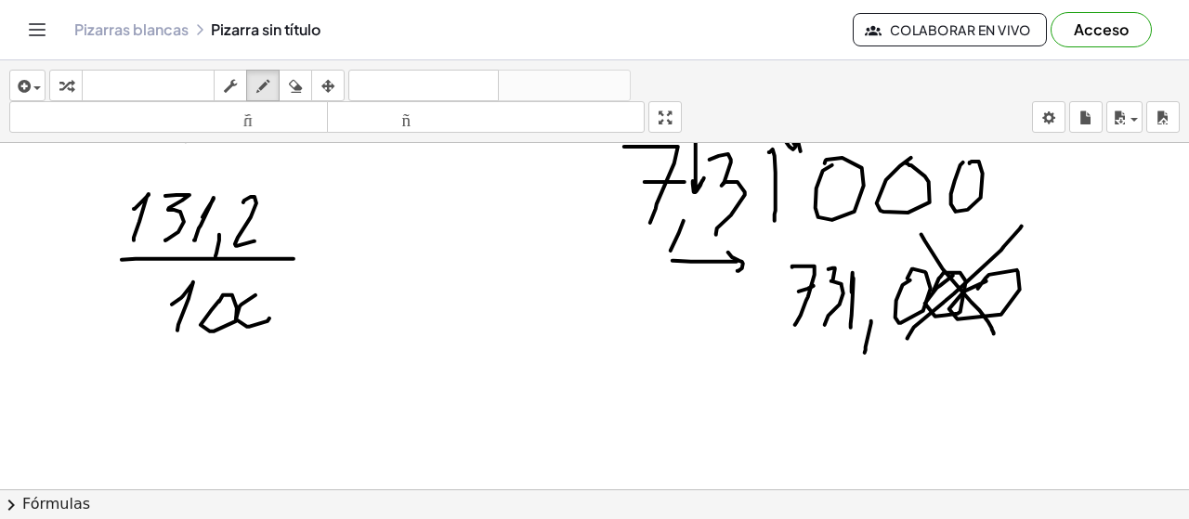
drag, startPoint x: 249, startPoint y: 328, endPoint x: 240, endPoint y: 301, distance: 28.5
drag, startPoint x: 320, startPoint y: 268, endPoint x: 349, endPoint y: 270, distance: 28.9
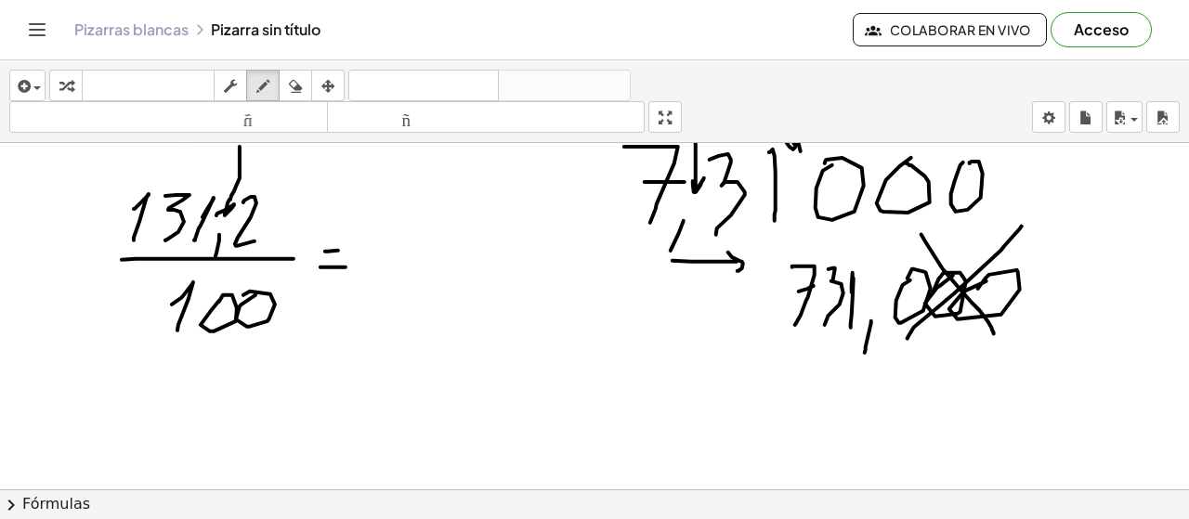
drag, startPoint x: 240, startPoint y: 148, endPoint x: 226, endPoint y: 205, distance: 59.3
drag, startPoint x: 383, startPoint y: 219, endPoint x: 395, endPoint y: 243, distance: 27.0
drag, startPoint x: 400, startPoint y: 244, endPoint x: 414, endPoint y: 237, distance: 15.8
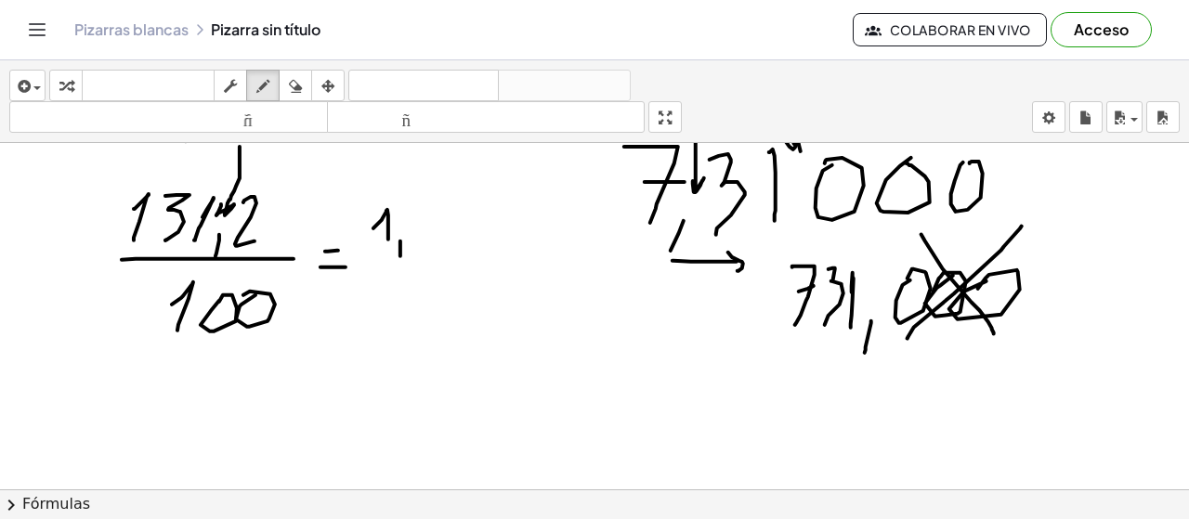
drag, startPoint x: 422, startPoint y: 216, endPoint x: 428, endPoint y: 255, distance: 38.6
drag, startPoint x: 455, startPoint y: 217, endPoint x: 455, endPoint y: 248, distance: 30.7
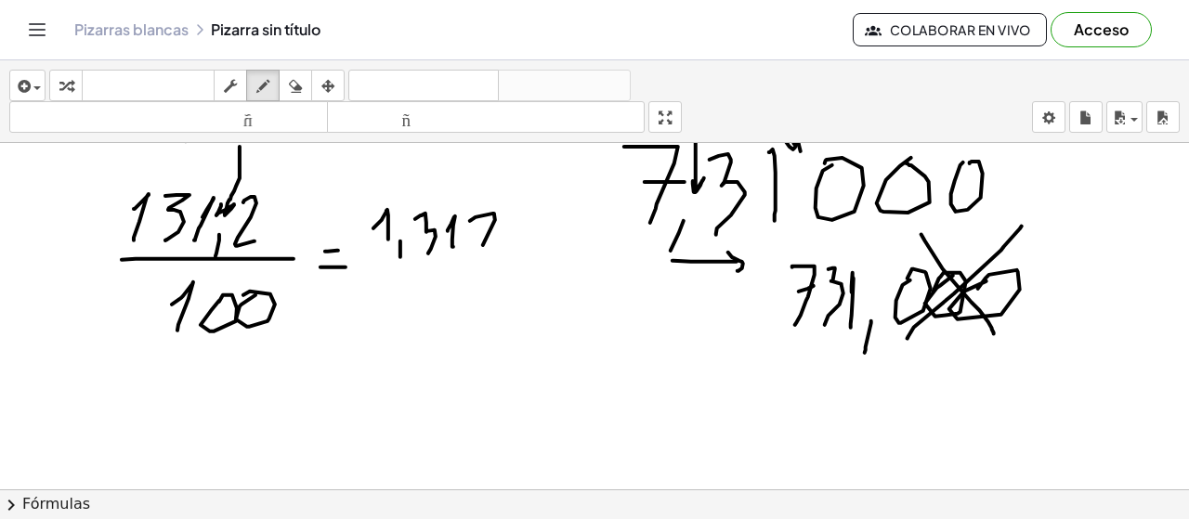
drag, startPoint x: 476, startPoint y: 218, endPoint x: 500, endPoint y: 265, distance: 52.4
drag, startPoint x: 108, startPoint y: 388, endPoint x: 149, endPoint y: 415, distance: 49.0
drag, startPoint x: 176, startPoint y: 380, endPoint x: 167, endPoint y: 415, distance: 36.3
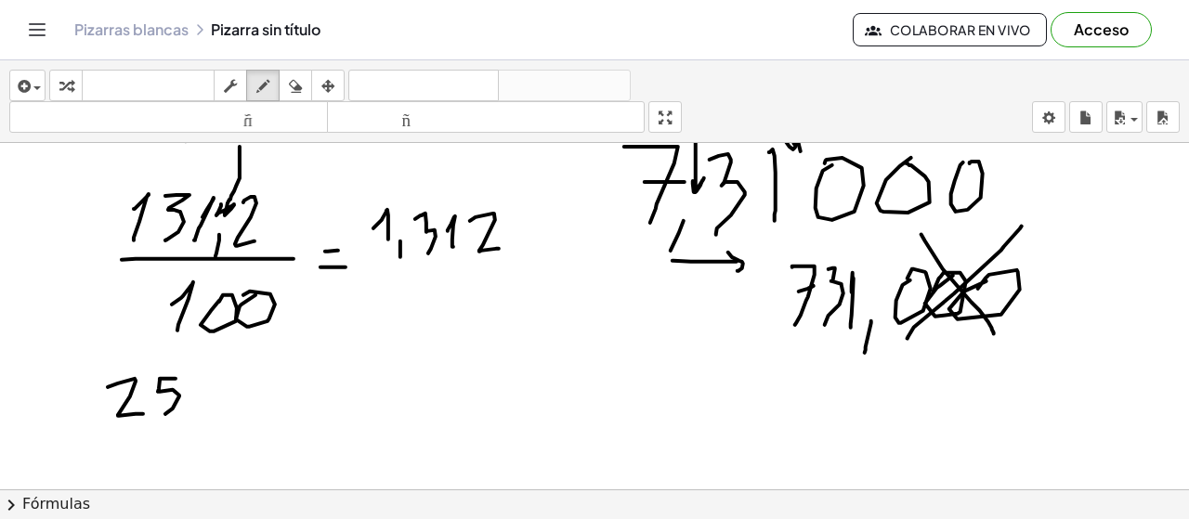
drag, startPoint x: 189, startPoint y: 410, endPoint x: 172, endPoint y: 422, distance: 20.6
drag, startPoint x: 219, startPoint y: 369, endPoint x: 206, endPoint y: 414, distance: 47.3
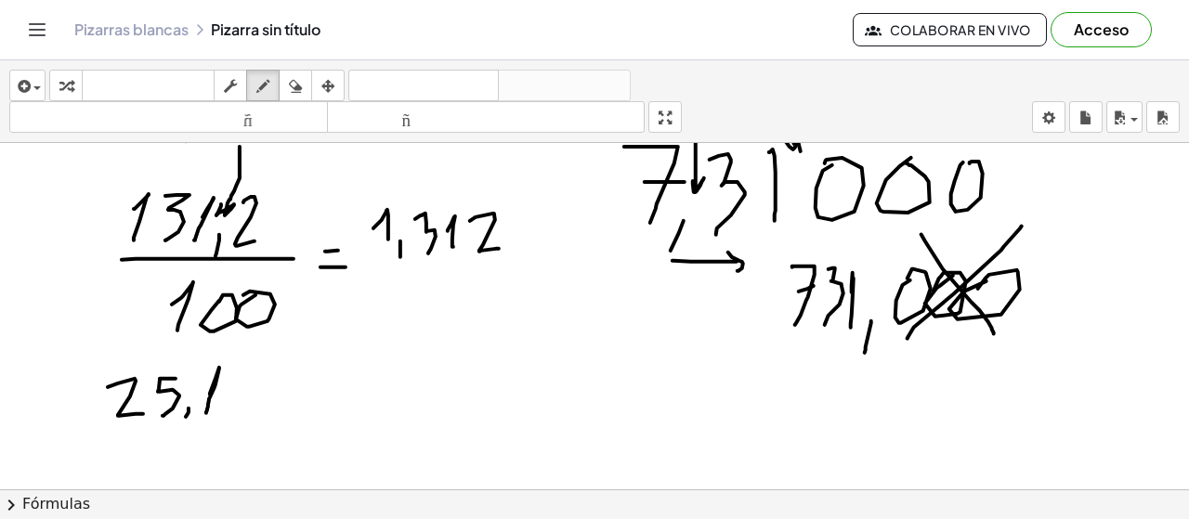
drag, startPoint x: 251, startPoint y: 398, endPoint x: 264, endPoint y: 399, distance: 13.0
drag, startPoint x: 282, startPoint y: 398, endPoint x: 284, endPoint y: 411, distance: 13.1
drag, startPoint x: 309, startPoint y: 389, endPoint x: 334, endPoint y: 385, distance: 24.6
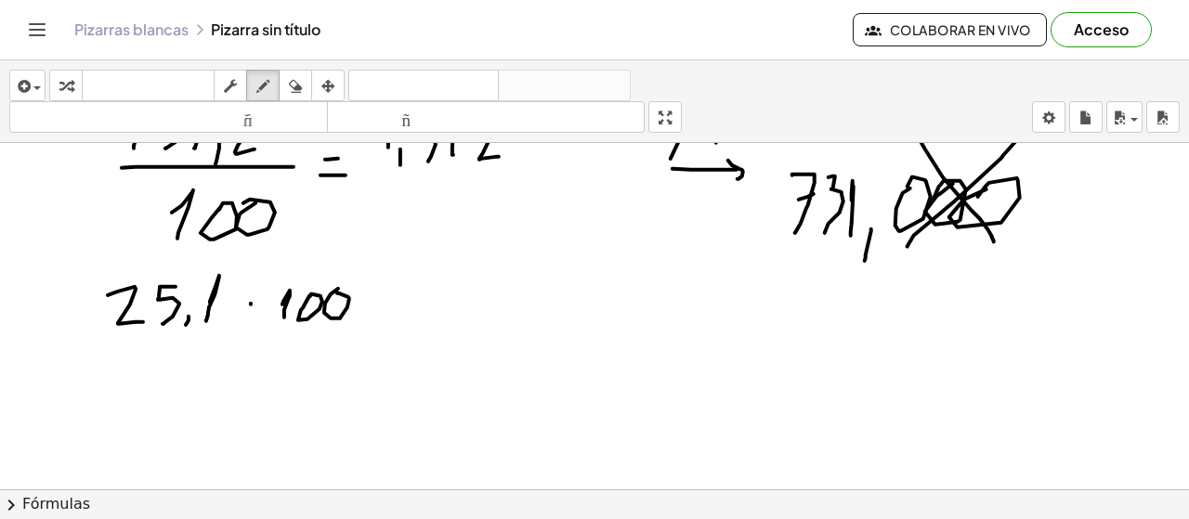
scroll to position [9192, 0]
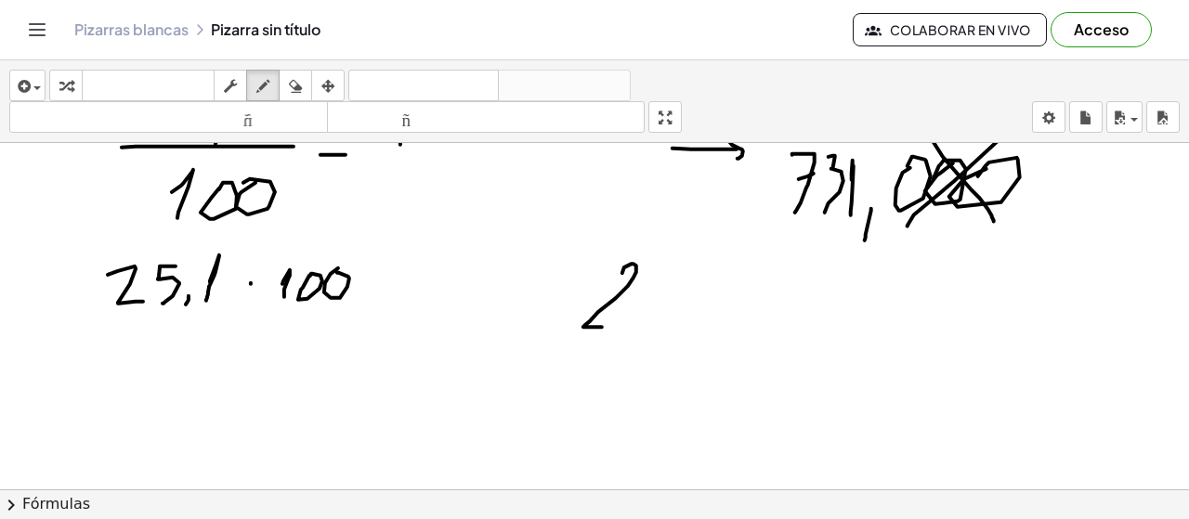
drag, startPoint x: 622, startPoint y: 274, endPoint x: 639, endPoint y: 314, distance: 43.3
drag, startPoint x: 667, startPoint y: 267, endPoint x: 633, endPoint y: 331, distance: 72.7
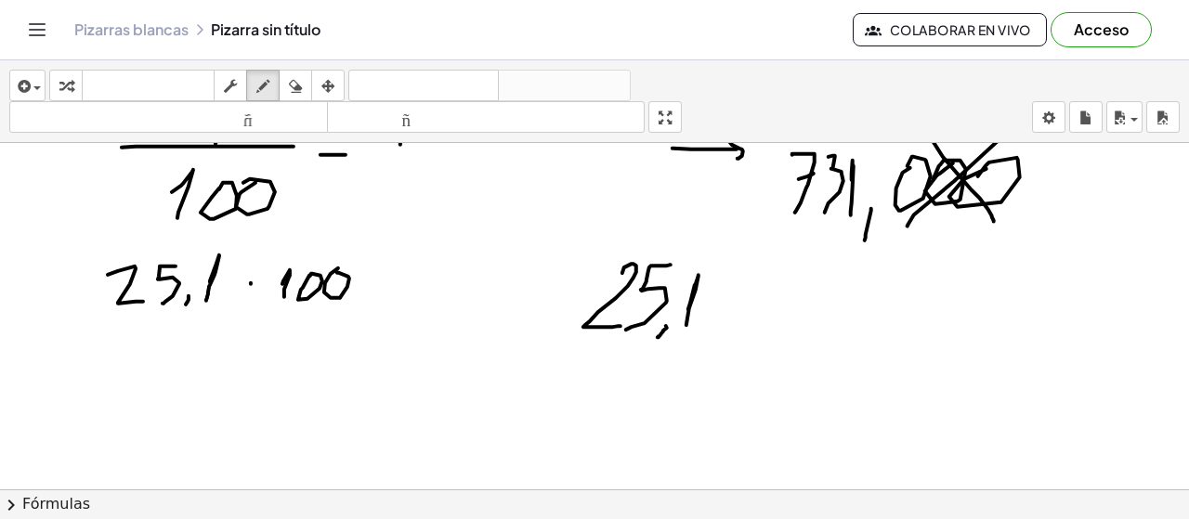
drag, startPoint x: 690, startPoint y: 305, endPoint x: 687, endPoint y: 332, distance: 27.2
drag, startPoint x: 730, startPoint y: 284, endPoint x: 755, endPoint y: 284, distance: 25.1
drag, startPoint x: 757, startPoint y: 291, endPoint x: 774, endPoint y: 281, distance: 19.1
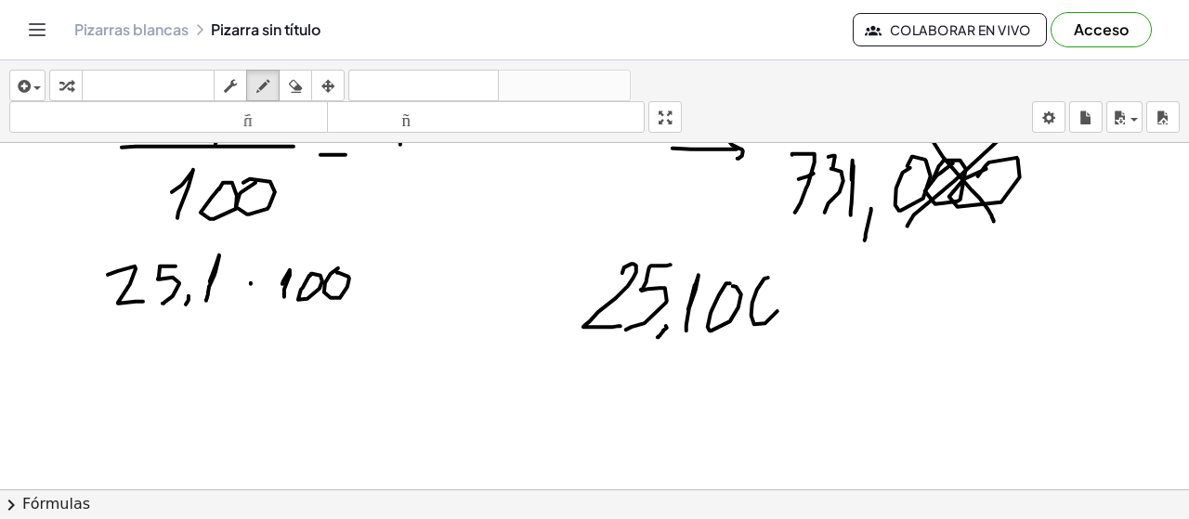
drag, startPoint x: 806, startPoint y: 278, endPoint x: 816, endPoint y: 281, distance: 9.7
drag, startPoint x: 687, startPoint y: 222, endPoint x: 676, endPoint y: 258, distance: 37.6
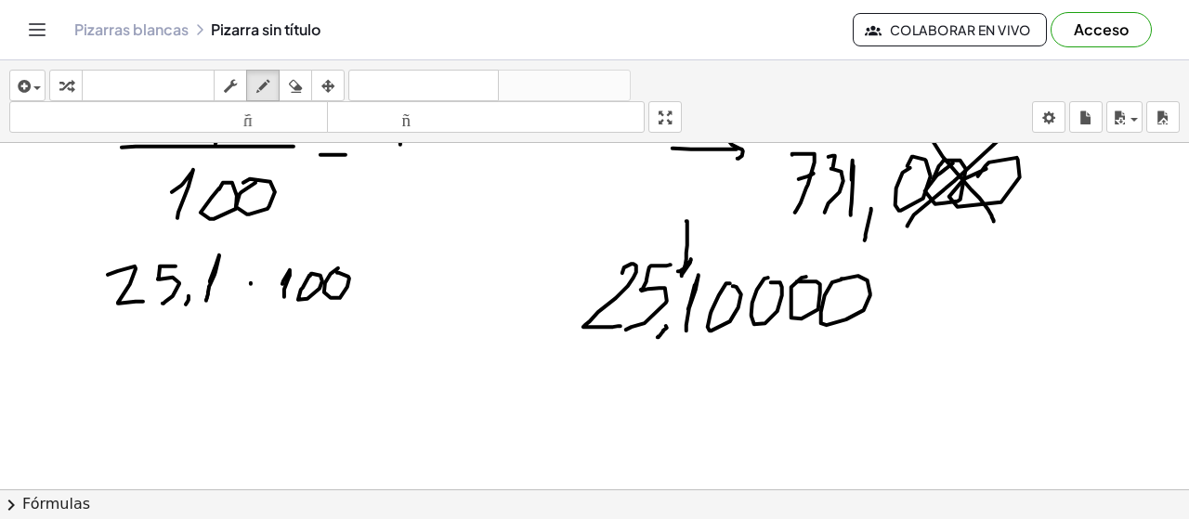
drag, startPoint x: 749, startPoint y: 270, endPoint x: 751, endPoint y: 289, distance: 18.7
drag, startPoint x: 752, startPoint y: 224, endPoint x: 726, endPoint y: 309, distance: 89.6
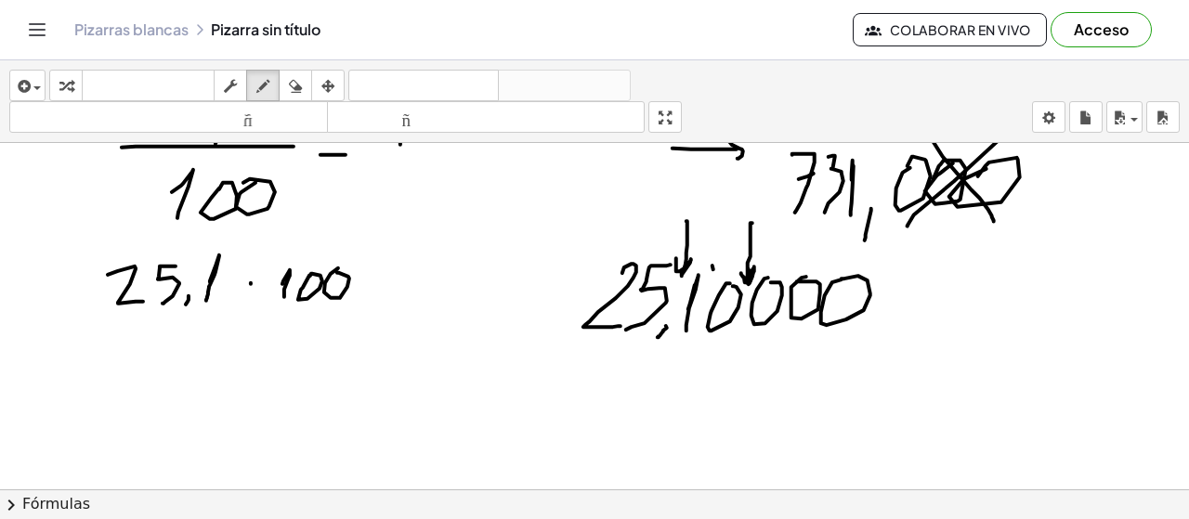
drag, startPoint x: 647, startPoint y: 389, endPoint x: 674, endPoint y: 418, distance: 40.1
drag, startPoint x: 705, startPoint y: 382, endPoint x: 713, endPoint y: 407, distance: 26.2
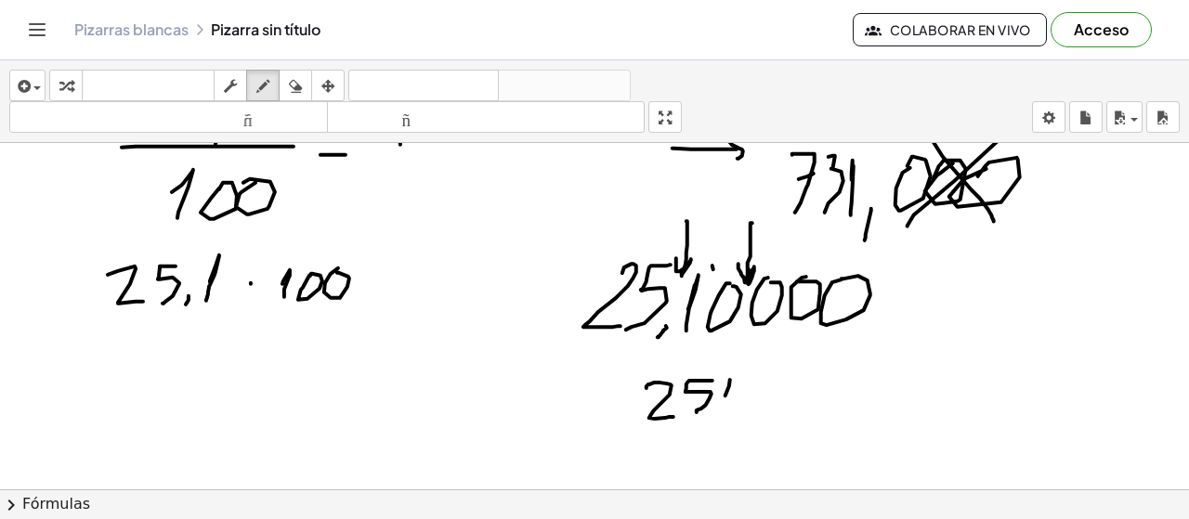
drag, startPoint x: 730, startPoint y: 381, endPoint x: 720, endPoint y: 412, distance: 32.3
drag, startPoint x: 776, startPoint y: 412, endPoint x: 756, endPoint y: 437, distance: 31.8
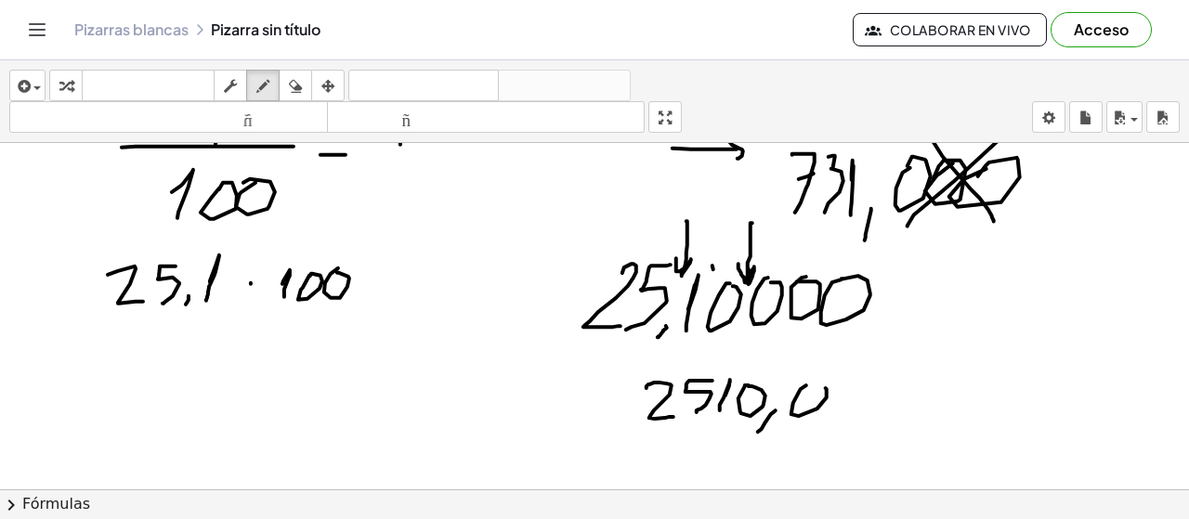
drag, startPoint x: 793, startPoint y: 404, endPoint x: 817, endPoint y: 387, distance: 28.6
drag, startPoint x: 855, startPoint y: 380, endPoint x: 884, endPoint y: 382, distance: 29.8
drag, startPoint x: 866, startPoint y: 389, endPoint x: 996, endPoint y: 401, distance: 130.6
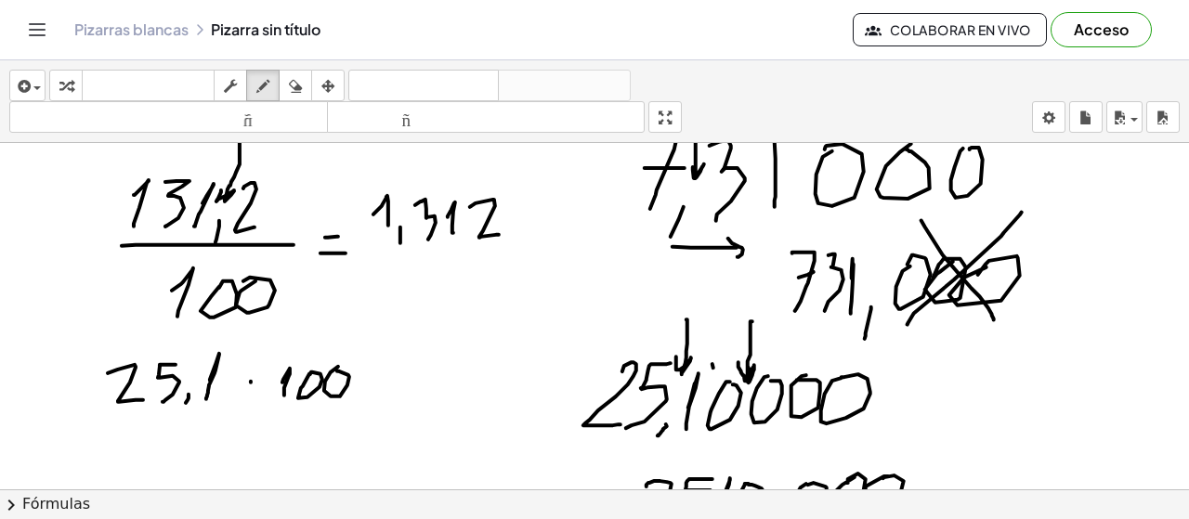
scroll to position [9258, 0]
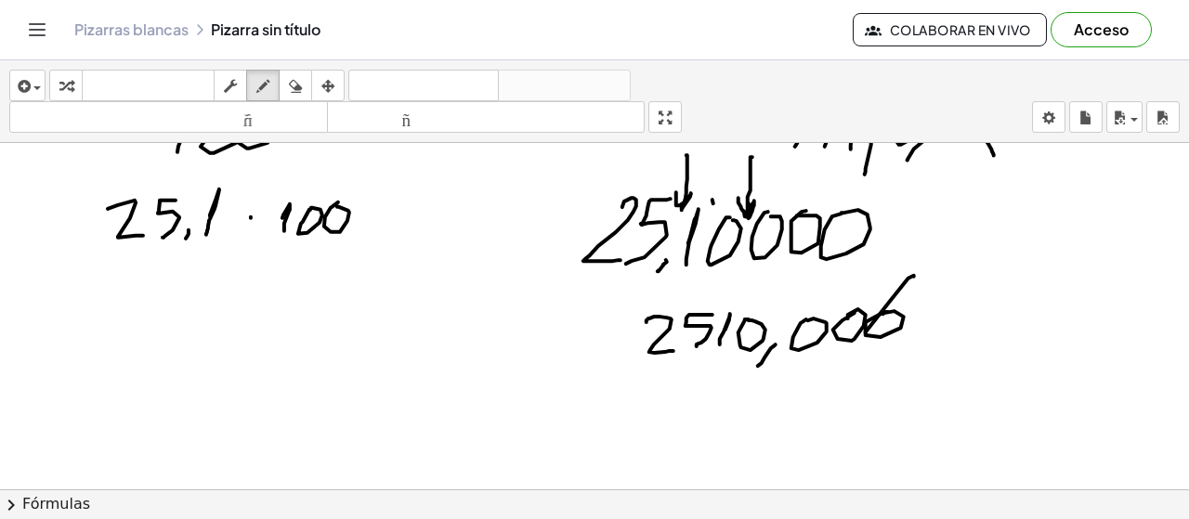
drag, startPoint x: 909, startPoint y: 280, endPoint x: 819, endPoint y: 367, distance: 124.8
drag, startPoint x: 808, startPoint y: 290, endPoint x: 992, endPoint y: 479, distance: 264.1
drag, startPoint x: 783, startPoint y: 284, endPoint x: 778, endPoint y: 370, distance: 85.6
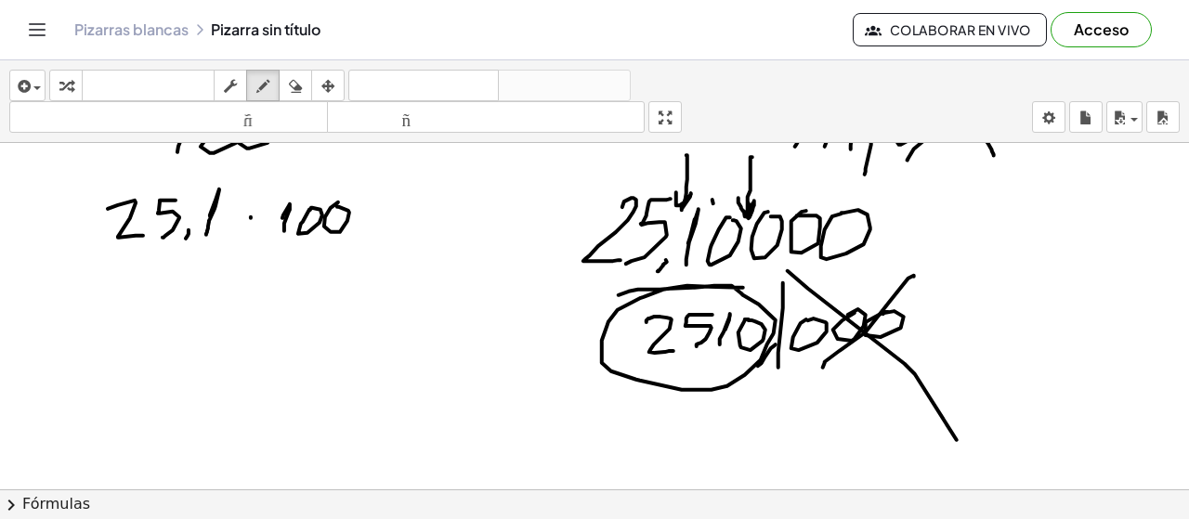
drag, startPoint x: 687, startPoint y: 287, endPoint x: 611, endPoint y: 301, distance: 77.4
drag, startPoint x: 155, startPoint y: 306, endPoint x: 229, endPoint y: 330, distance: 77.3
drag, startPoint x: 229, startPoint y: 286, endPoint x: 245, endPoint y: 347, distance: 62.7
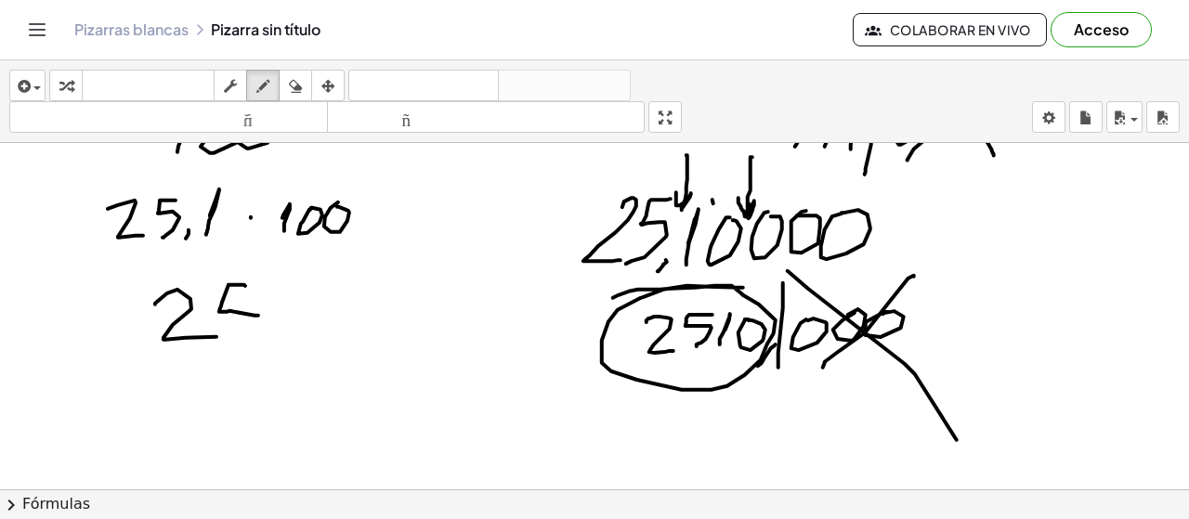
drag, startPoint x: 290, startPoint y: 306, endPoint x: 292, endPoint y: 339, distance: 33.5
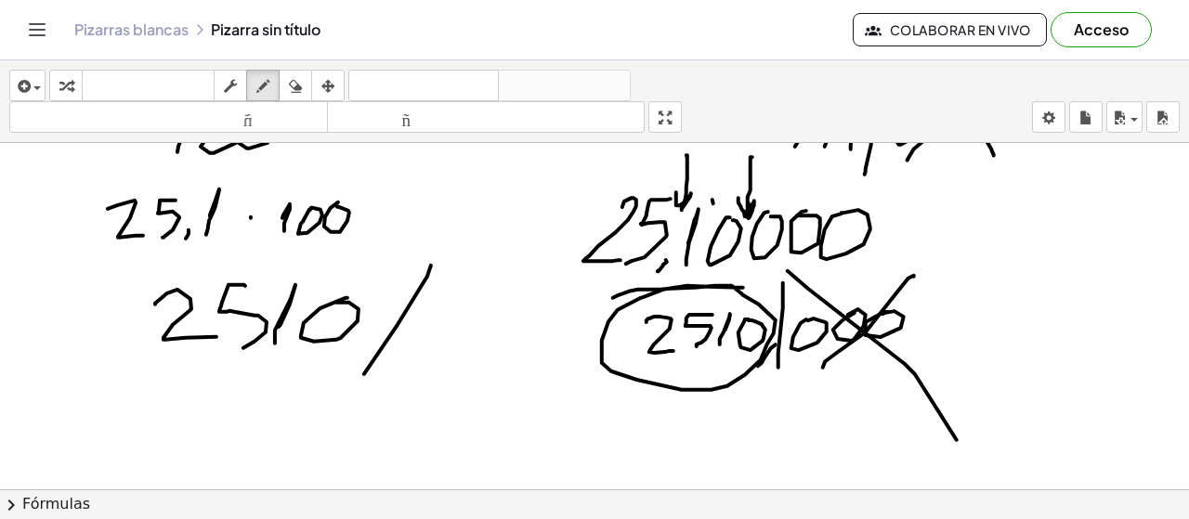
drag, startPoint x: 398, startPoint y: 326, endPoint x: 351, endPoint y: 393, distance: 81.4
drag, startPoint x: 381, startPoint y: 296, endPoint x: 395, endPoint y: 306, distance: 16.7
drag, startPoint x: 407, startPoint y: 336, endPoint x: 450, endPoint y: 331, distance: 43.1
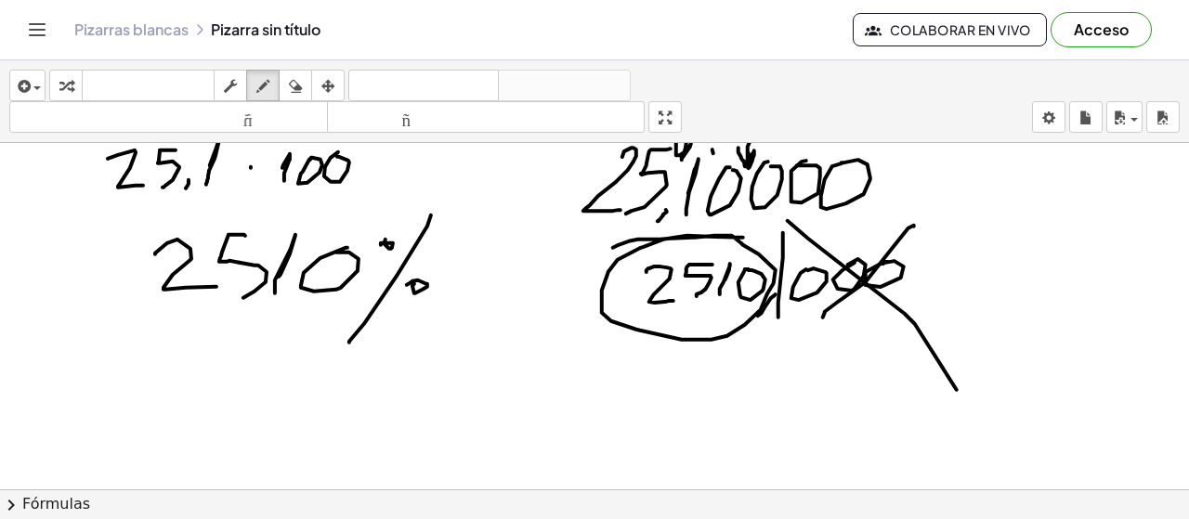
scroll to position [9370, 0]
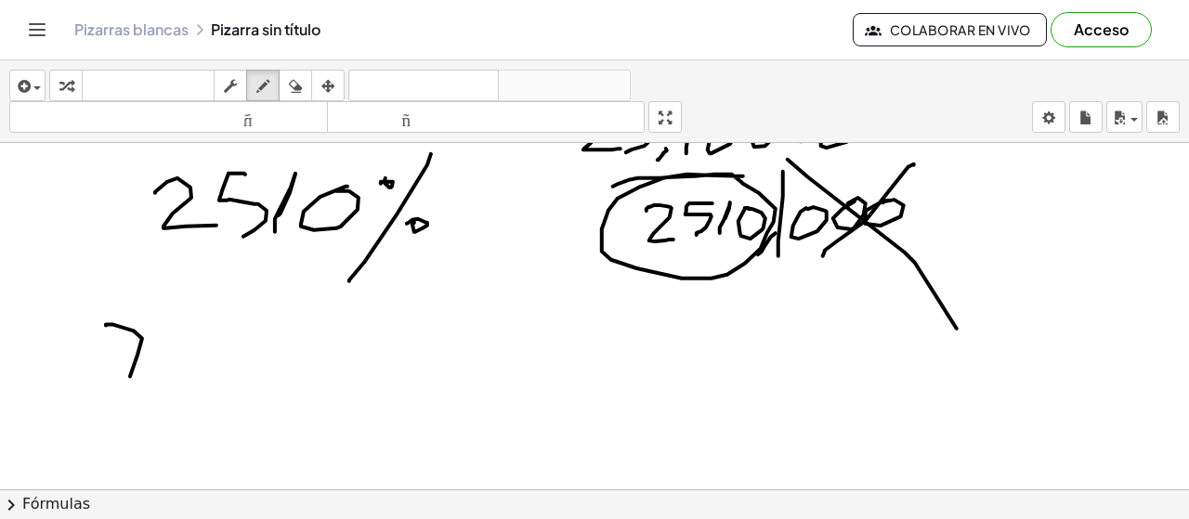
drag, startPoint x: 106, startPoint y: 326, endPoint x: 124, endPoint y: 383, distance: 59.6
drag, startPoint x: 124, startPoint y: 361, endPoint x: 150, endPoint y: 360, distance: 26.1
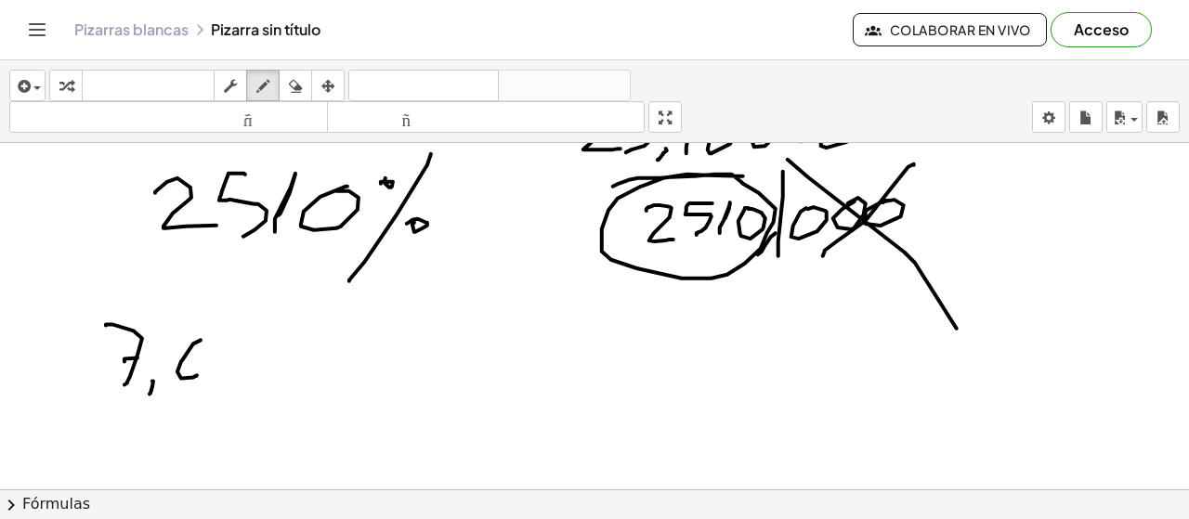
click at [308, 81] on button "borrar" at bounding box center [295, 86] width 33 height 32
drag, startPoint x: 223, startPoint y: 347, endPoint x: 203, endPoint y: 356, distance: 22.1
click at [261, 83] on icon "button" at bounding box center [262, 86] width 13 height 22
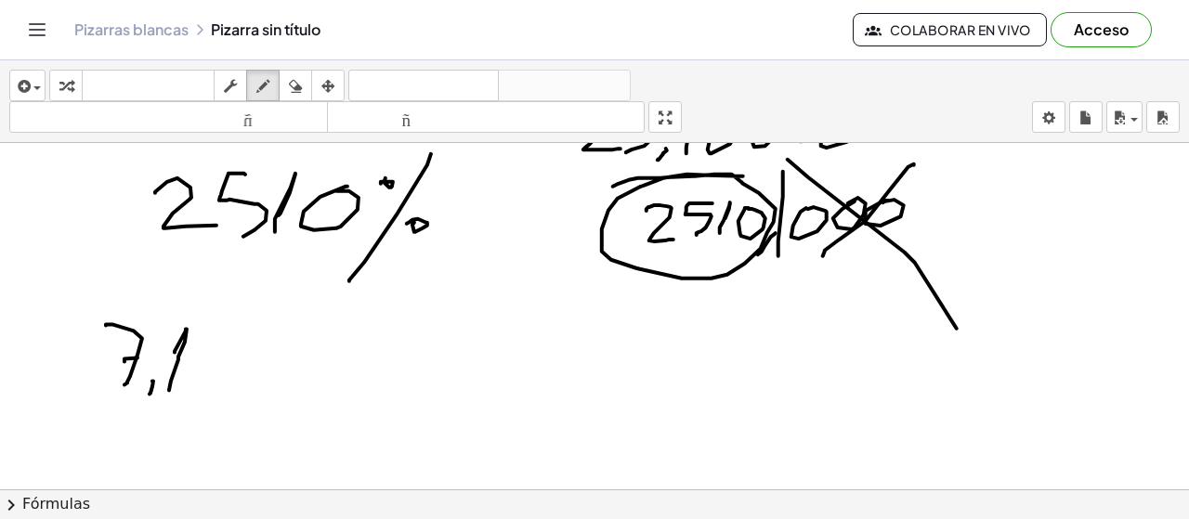
drag, startPoint x: 175, startPoint y: 352, endPoint x: 169, endPoint y: 393, distance: 41.3
drag, startPoint x: 288, startPoint y: 343, endPoint x: 268, endPoint y: 386, distance: 47.4
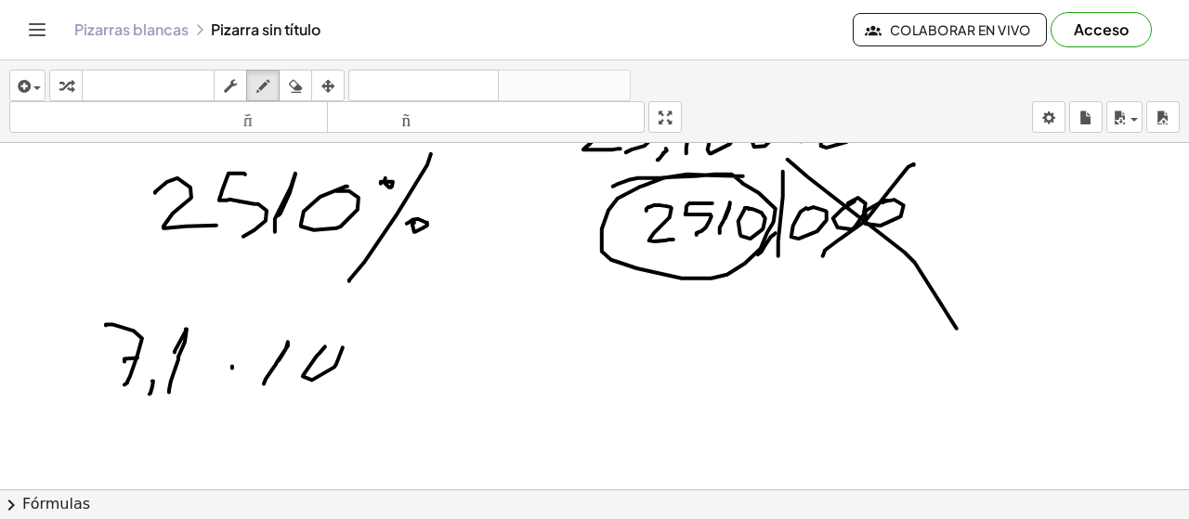
drag, startPoint x: 325, startPoint y: 347, endPoint x: 355, endPoint y: 347, distance: 29.7
drag, startPoint x: 356, startPoint y: 358, endPoint x: 390, endPoint y: 350, distance: 35.2
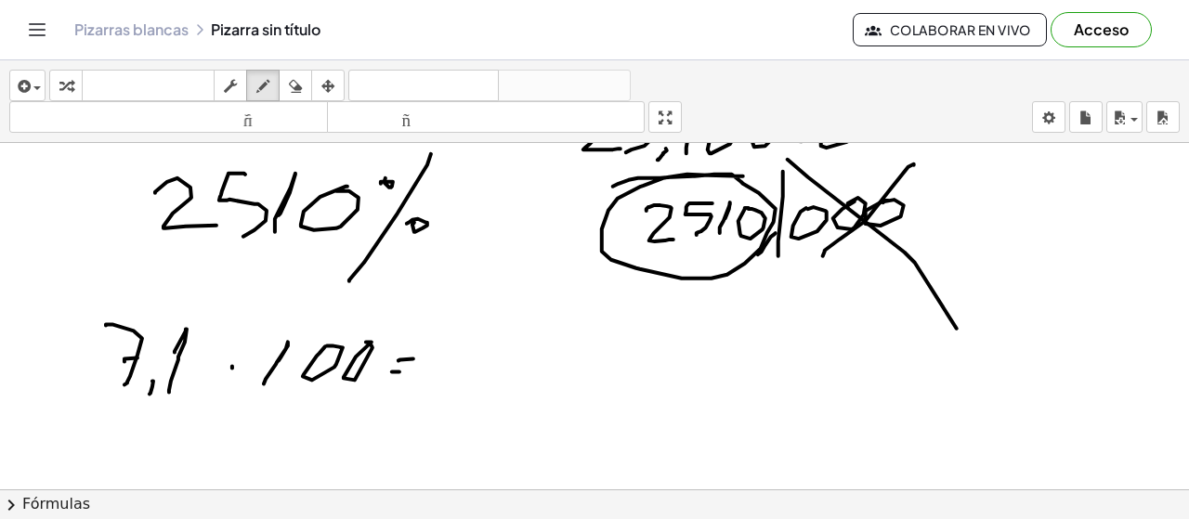
drag, startPoint x: 392, startPoint y: 373, endPoint x: 424, endPoint y: 376, distance: 31.8
drag, startPoint x: 644, startPoint y: 313, endPoint x: 606, endPoint y: 419, distance: 112.5
drag, startPoint x: 632, startPoint y: 354, endPoint x: 645, endPoint y: 353, distance: 13.0
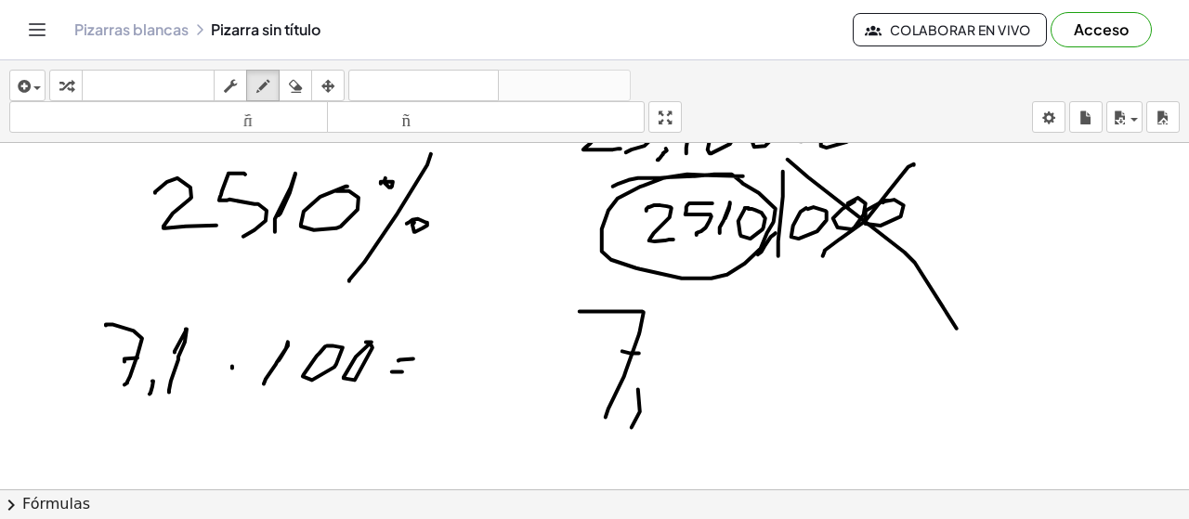
drag, startPoint x: 632, startPoint y: 428, endPoint x: 673, endPoint y: 389, distance: 56.5
drag, startPoint x: 686, startPoint y: 358, endPoint x: 678, endPoint y: 400, distance: 43.4
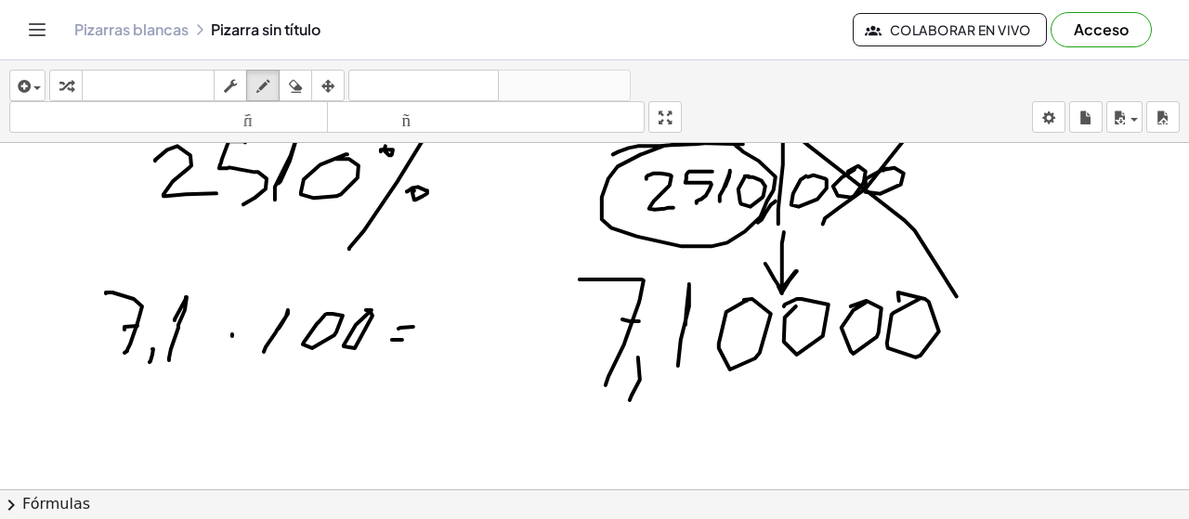
scroll to position [9428, 0]
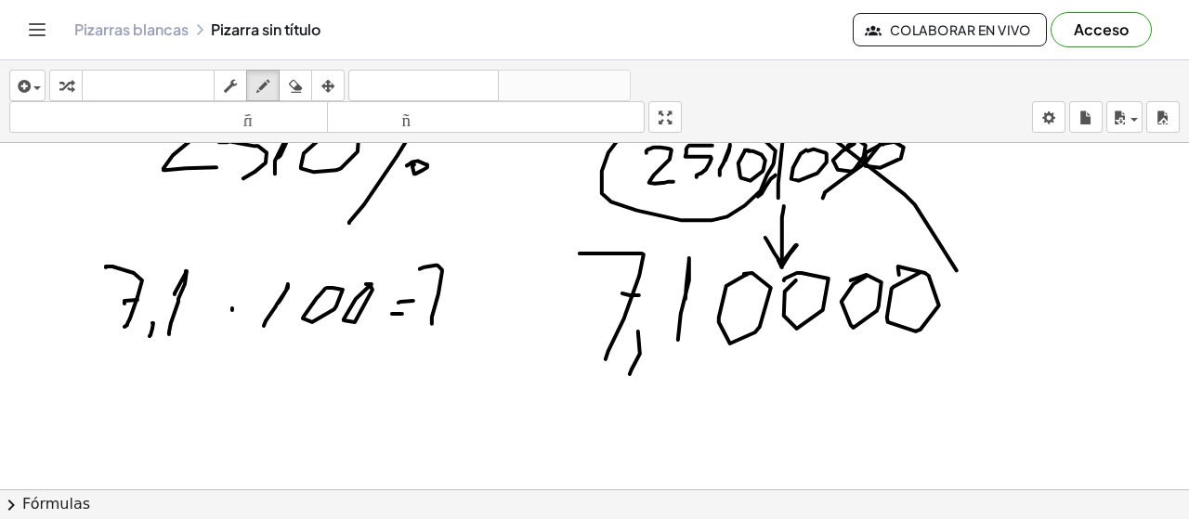
drag, startPoint x: 438, startPoint y: 266, endPoint x: 432, endPoint y: 324, distance: 58.8
drag, startPoint x: 423, startPoint y: 293, endPoint x: 448, endPoint y: 289, distance: 25.4
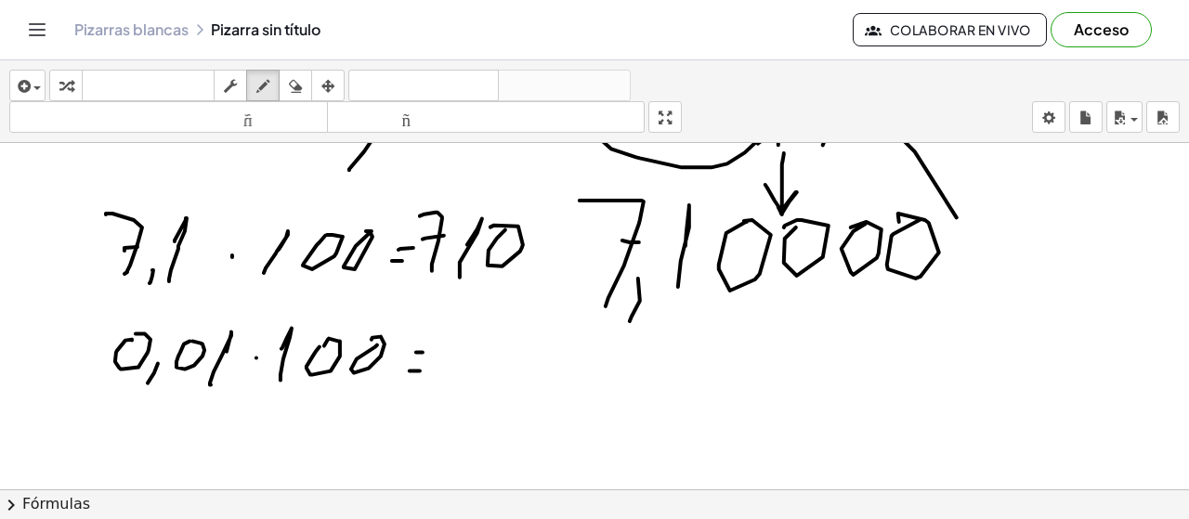
scroll to position [9524, 0]
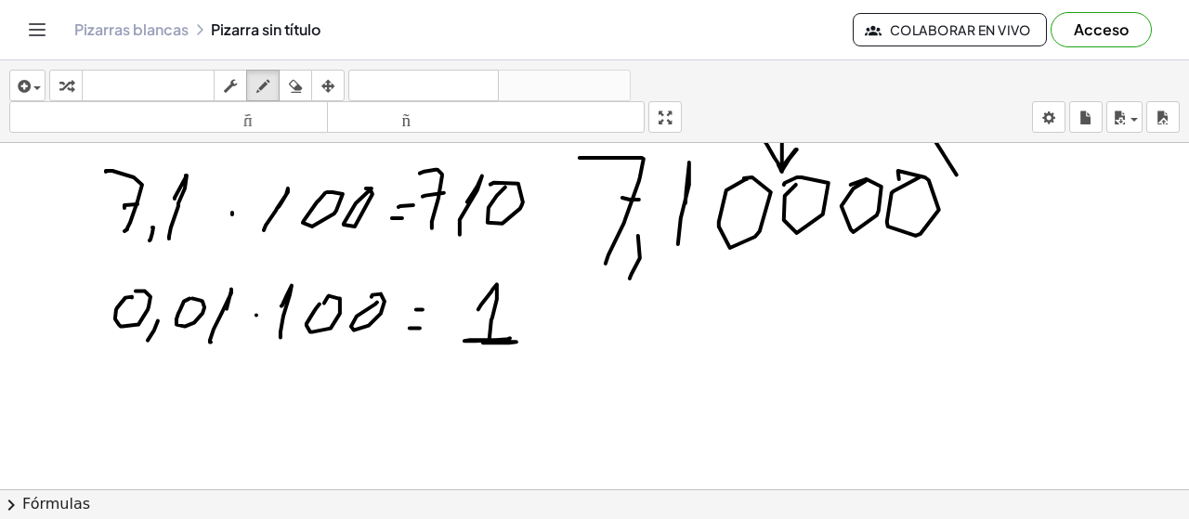
drag, startPoint x: 478, startPoint y: 310, endPoint x: 518, endPoint y: 324, distance: 42.3
drag, startPoint x: 558, startPoint y: 282, endPoint x: 535, endPoint y: 324, distance: 47.8
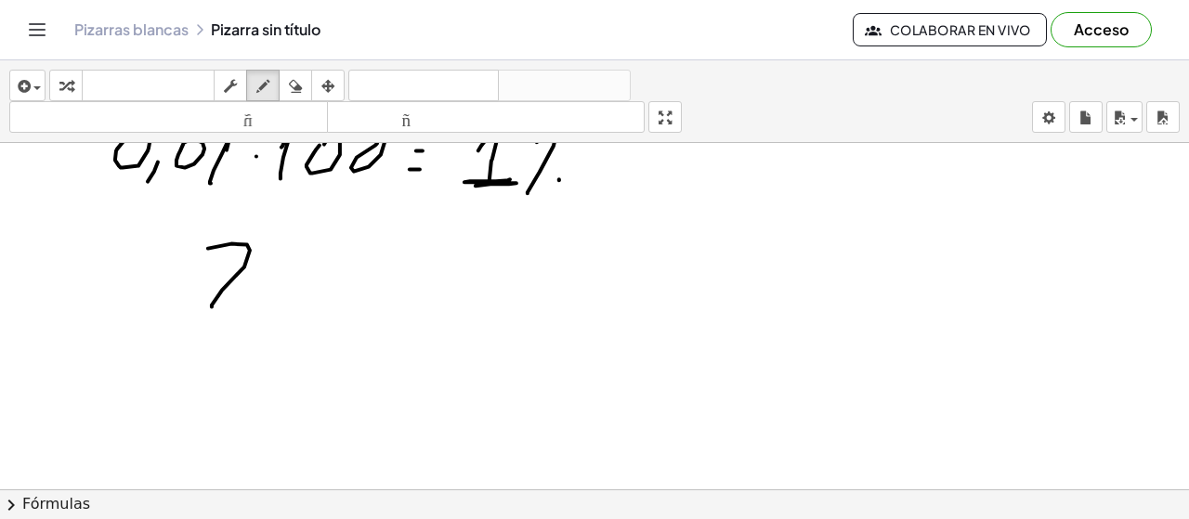
drag, startPoint x: 231, startPoint y: 244, endPoint x: 286, endPoint y: 308, distance: 84.3
drag, startPoint x: 281, startPoint y: 248, endPoint x: 340, endPoint y: 321, distance: 94.5
drag, startPoint x: 383, startPoint y: 256, endPoint x: 358, endPoint y: 326, distance: 74.1
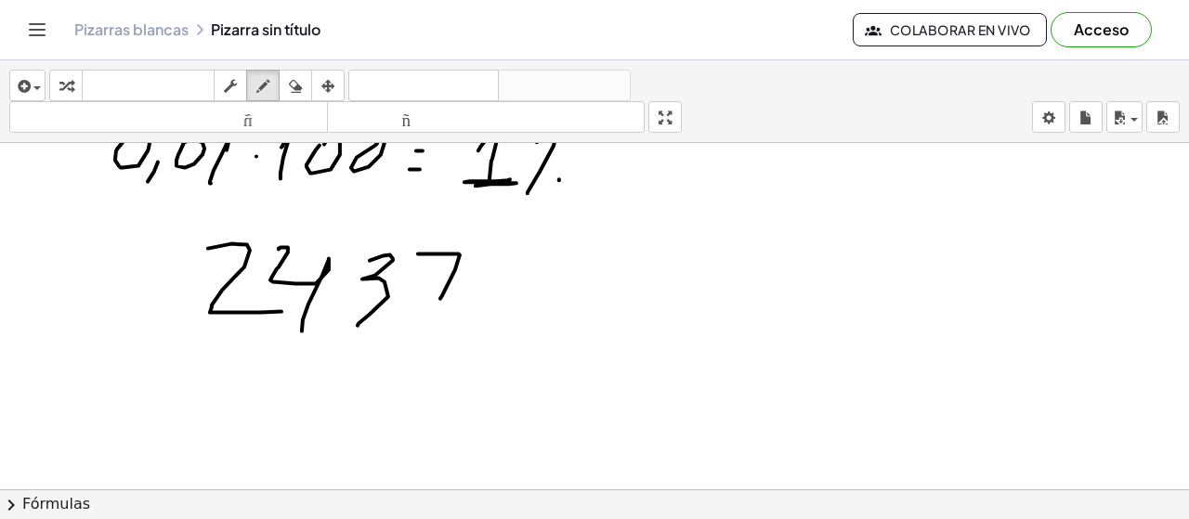
drag, startPoint x: 418, startPoint y: 255, endPoint x: 428, endPoint y: 303, distance: 49.4
drag, startPoint x: 391, startPoint y: 335, endPoint x: 519, endPoint y: 341, distance: 128.3
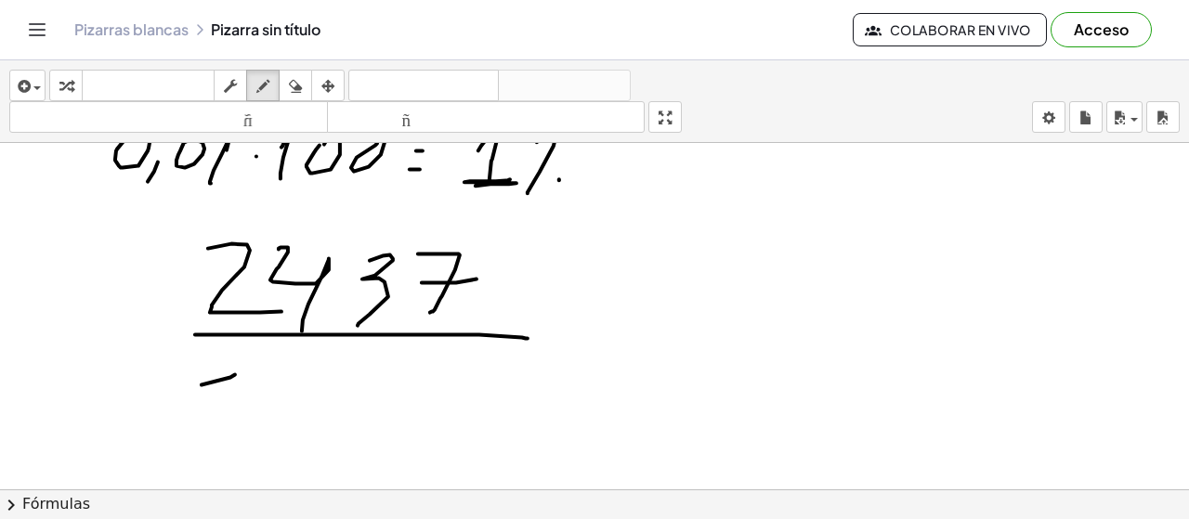
drag, startPoint x: 235, startPoint y: 375, endPoint x: 221, endPoint y: 447, distance: 72.9
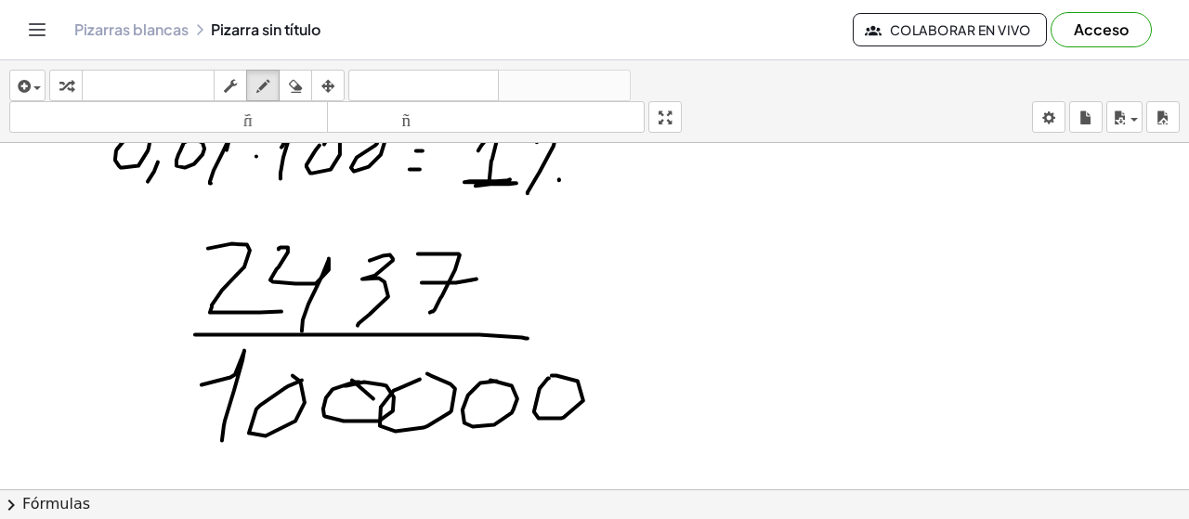
scroll to position [9821, 0]
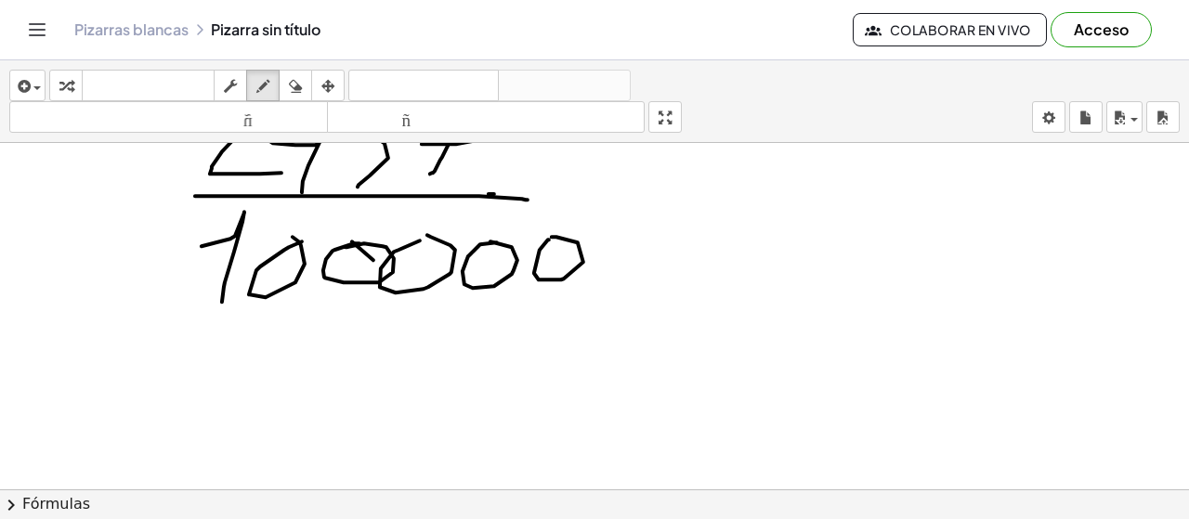
drag, startPoint x: 489, startPoint y: 195, endPoint x: 578, endPoint y: 195, distance: 89.2
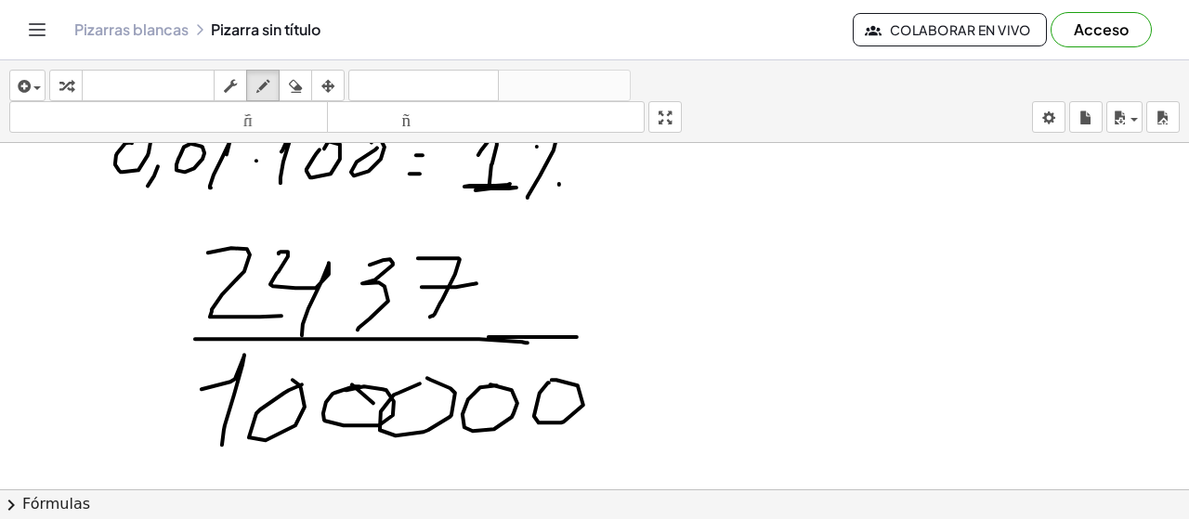
scroll to position [9700, 0]
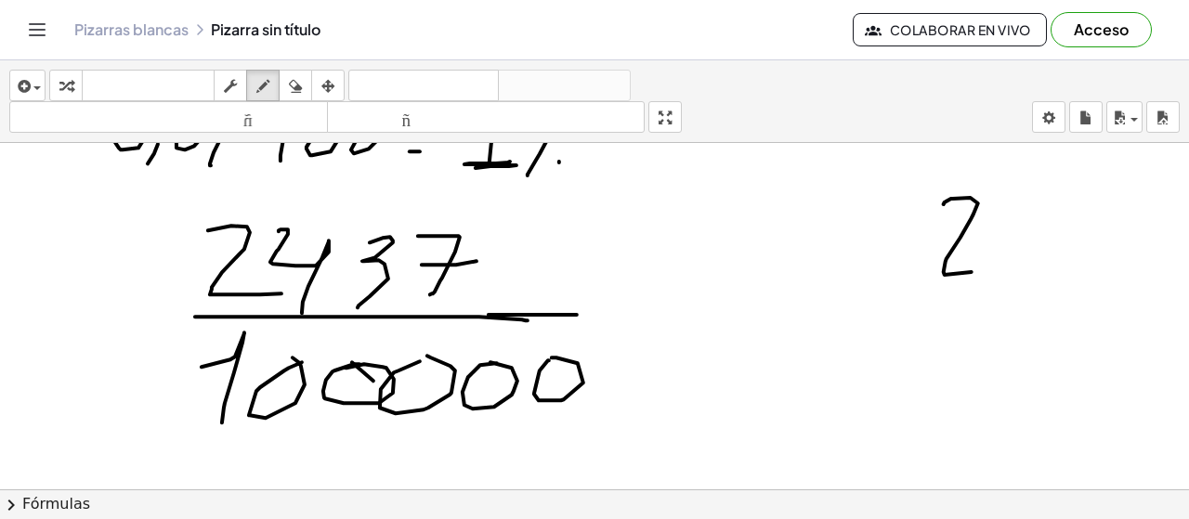
drag, startPoint x: 944, startPoint y: 205, endPoint x: 1007, endPoint y: 241, distance: 72.4
drag, startPoint x: 1016, startPoint y: 196, endPoint x: 1016, endPoint y: 278, distance: 81.8
drag, startPoint x: 1058, startPoint y: 213, endPoint x: 1089, endPoint y: 232, distance: 36.3
drag, startPoint x: 1104, startPoint y: 205, endPoint x: 1114, endPoint y: 281, distance: 76.9
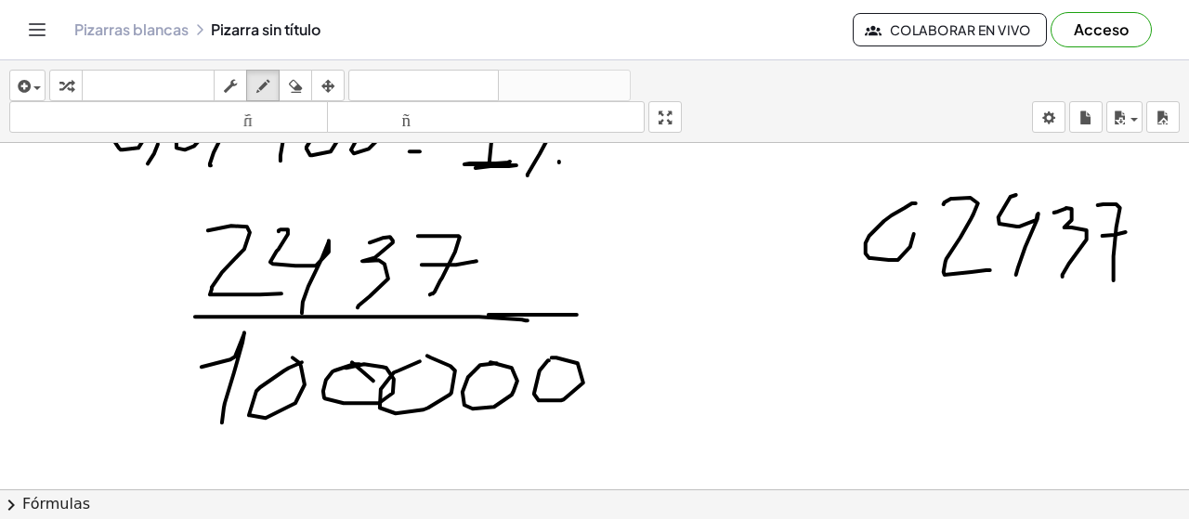
drag, startPoint x: 916, startPoint y: 204, endPoint x: 890, endPoint y: 211, distance: 26.8
drag, startPoint x: 1134, startPoint y: 157, endPoint x: 1127, endPoint y: 189, distance: 32.4
drag, startPoint x: 1089, startPoint y: 185, endPoint x: 1066, endPoint y: 203, distance: 29.0
drag, startPoint x: 990, startPoint y: 187, endPoint x: 990, endPoint y: 204, distance: 17.7
drag, startPoint x: 938, startPoint y: 185, endPoint x: 937, endPoint y: 202, distance: 16.7
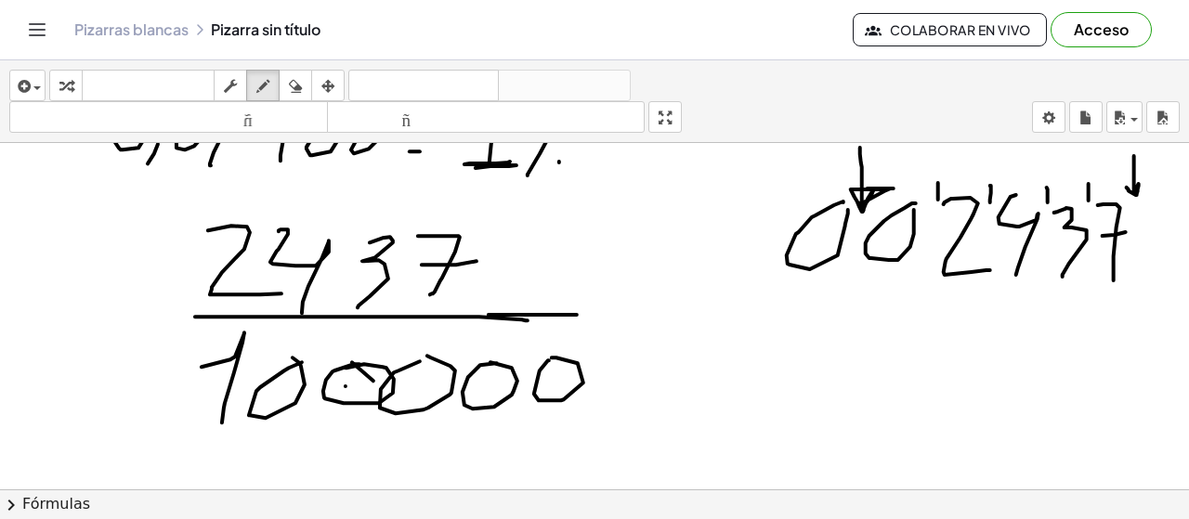
drag, startPoint x: 860, startPoint y: 154, endPoint x: 859, endPoint y: 204, distance: 50.2
drag, startPoint x: 591, startPoint y: 306, endPoint x: 611, endPoint y: 304, distance: 20.5
drag, startPoint x: 711, startPoint y: 332, endPoint x: 710, endPoint y: 368, distance: 36.2
drag, startPoint x: 747, startPoint y: 296, endPoint x: 765, endPoint y: 295, distance: 18.6
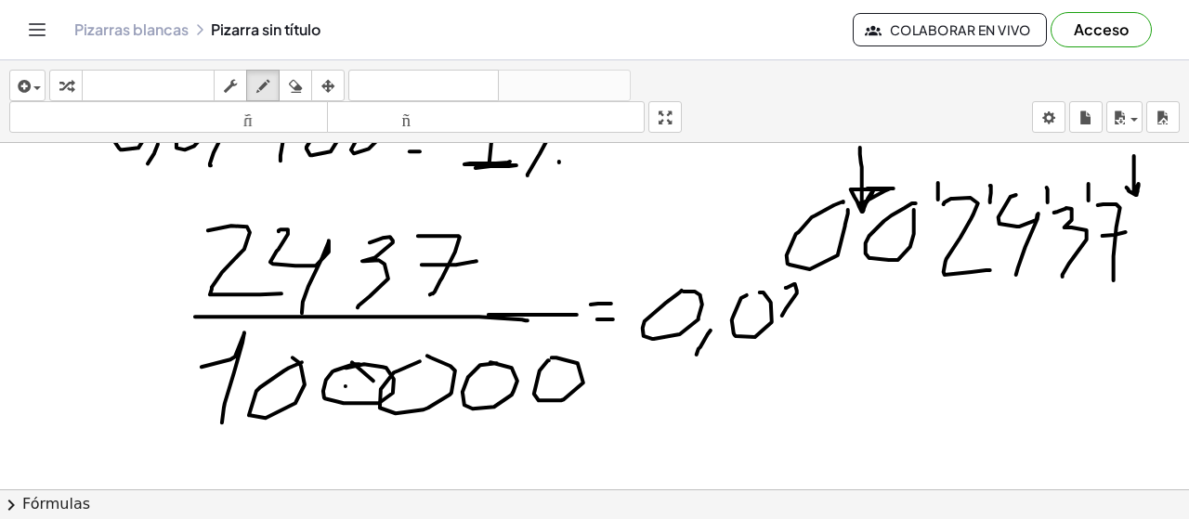
drag, startPoint x: 794, startPoint y: 285, endPoint x: 810, endPoint y: 322, distance: 40.4
drag, startPoint x: 812, startPoint y: 297, endPoint x: 827, endPoint y: 345, distance: 49.7
drag, startPoint x: 853, startPoint y: 302, endPoint x: 852, endPoint y: 340, distance: 38.1
drag, startPoint x: 880, startPoint y: 302, endPoint x: 870, endPoint y: 330, distance: 29.4
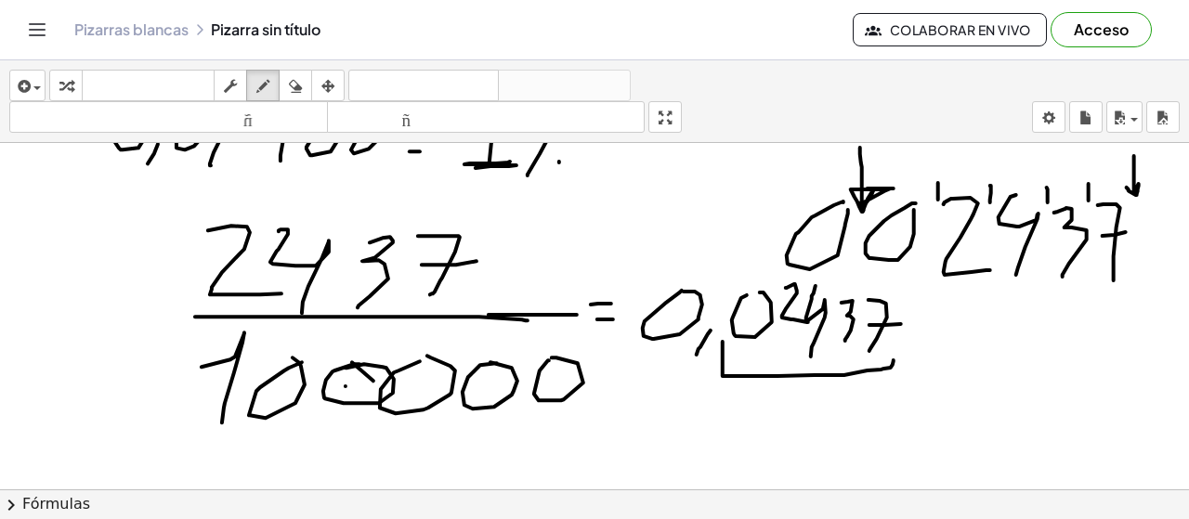
drag, startPoint x: 723, startPoint y: 343, endPoint x: 898, endPoint y: 348, distance: 175.7
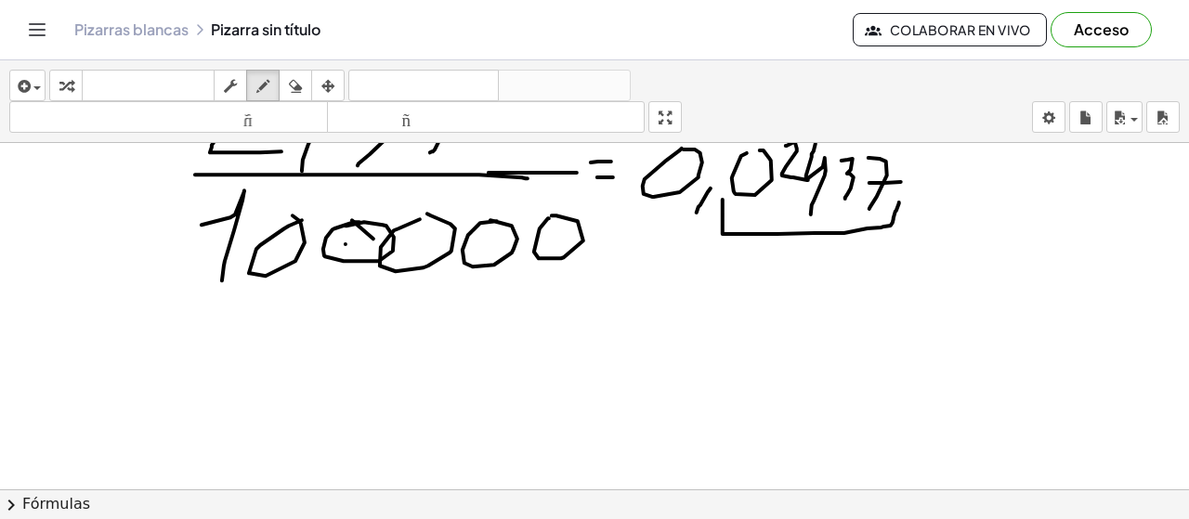
scroll to position [9865, 0]
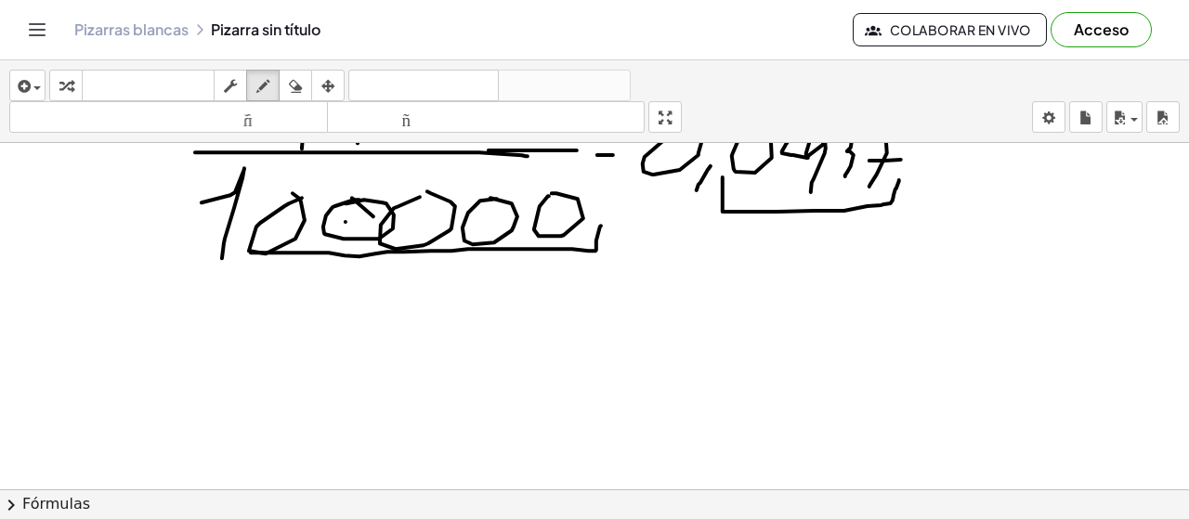
drag, startPoint x: 601, startPoint y: 227, endPoint x: 320, endPoint y: 328, distance: 299.1
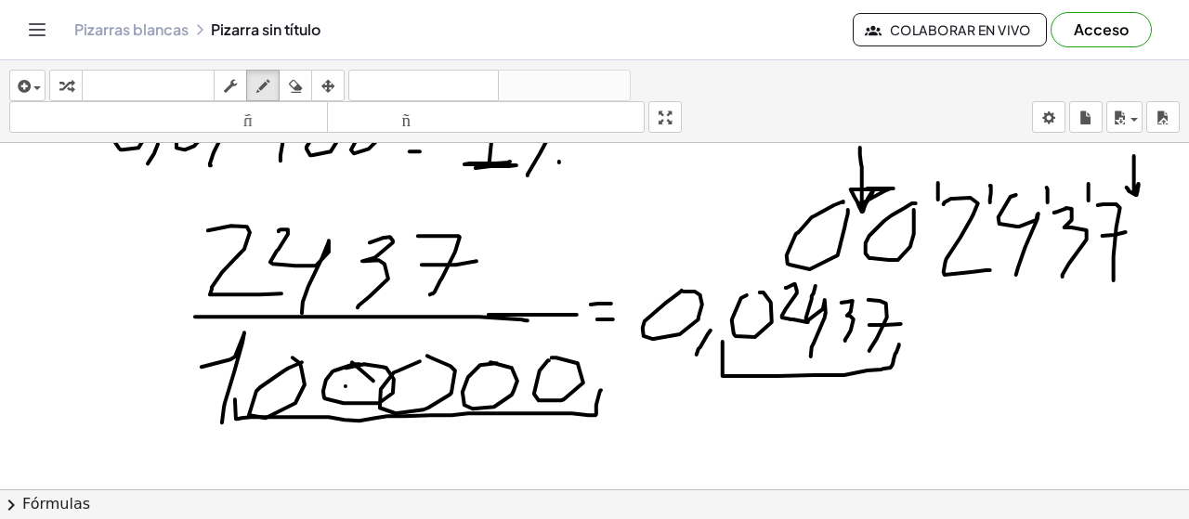
scroll to position [9744, 0]
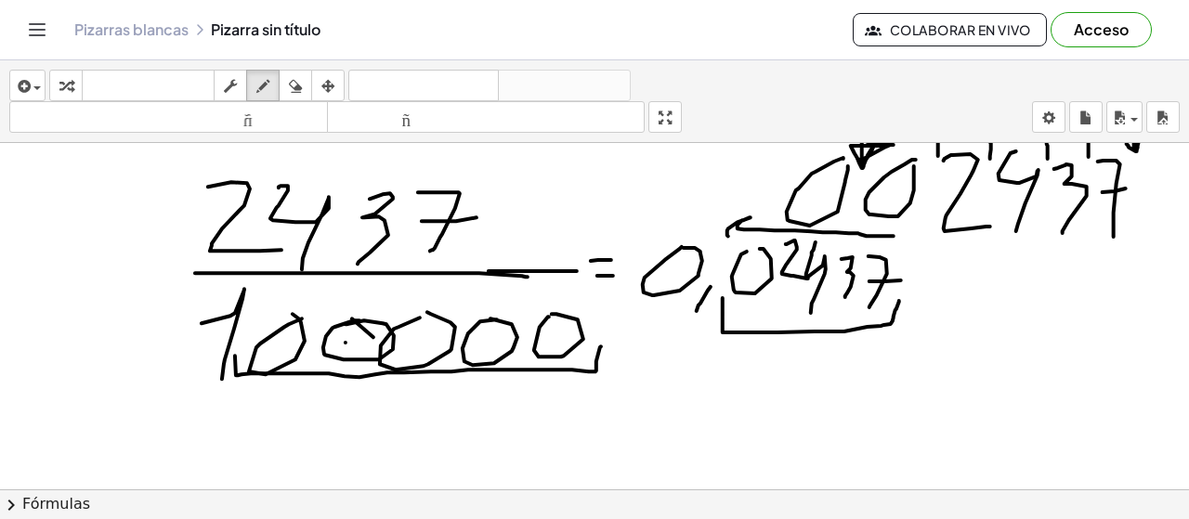
drag, startPoint x: 894, startPoint y: 237, endPoint x: 736, endPoint y: 246, distance: 158.2
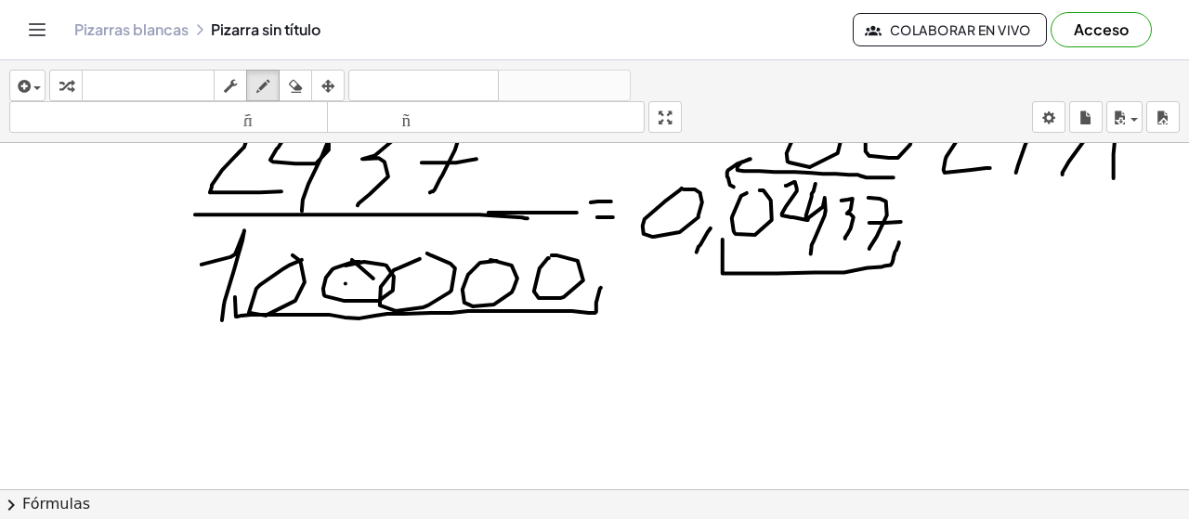
scroll to position [9890, 0]
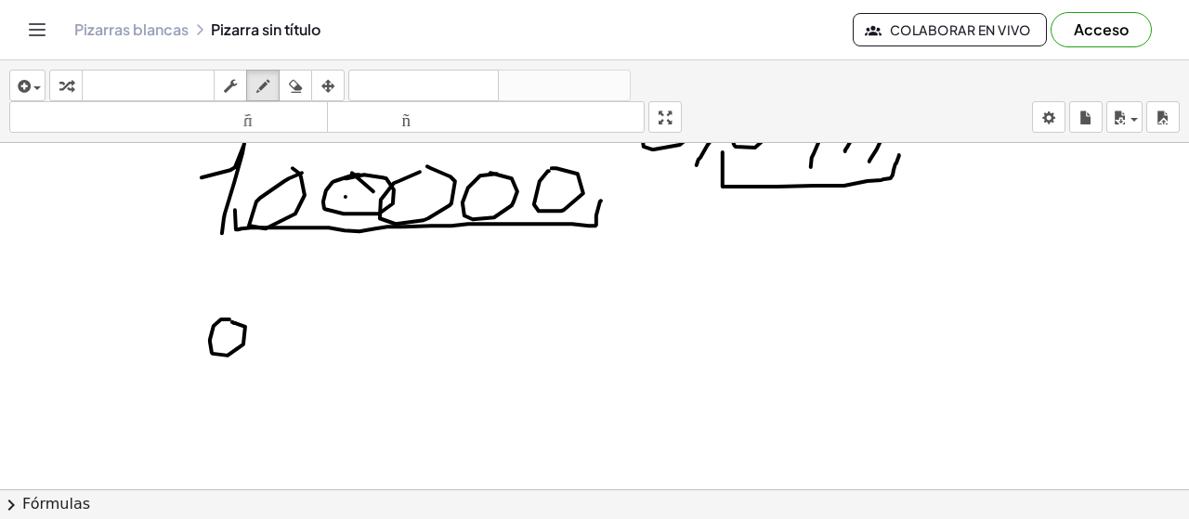
drag, startPoint x: 221, startPoint y: 320, endPoint x: 232, endPoint y: 322, distance: 11.3
drag, startPoint x: 286, startPoint y: 318, endPoint x: 315, endPoint y: 319, distance: 28.8
drag, startPoint x: 323, startPoint y: 313, endPoint x: 347, endPoint y: 345, distance: 39.8
drag, startPoint x: 367, startPoint y: 307, endPoint x: 360, endPoint y: 351, distance: 44.1
drag, startPoint x: 439, startPoint y: 318, endPoint x: 434, endPoint y: 342, distance: 24.8
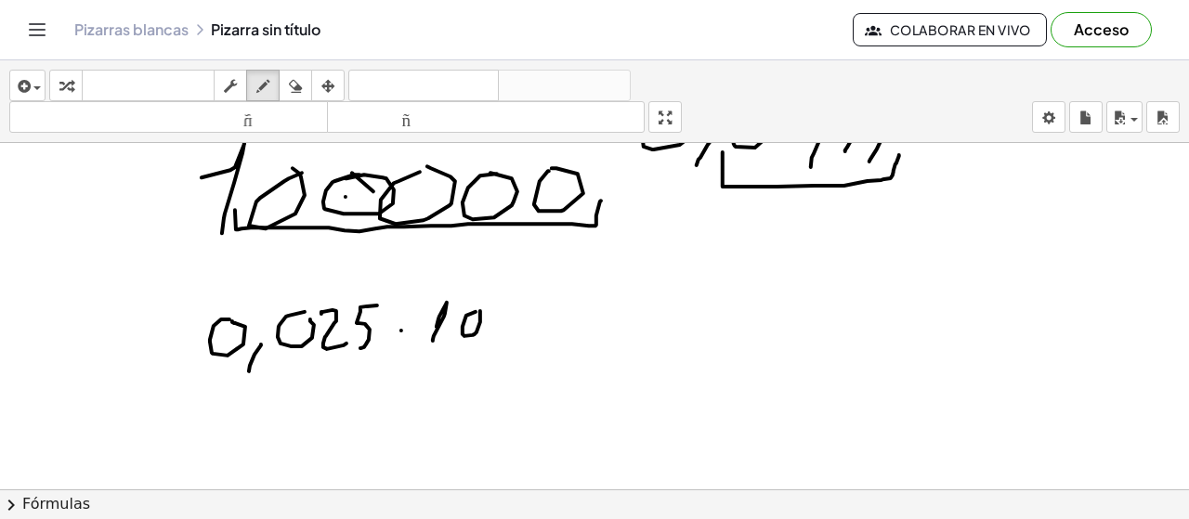
drag, startPoint x: 463, startPoint y: 328, endPoint x: 488, endPoint y: 313, distance: 29.2
drag, startPoint x: 502, startPoint y: 311, endPoint x: 517, endPoint y: 308, distance: 16.0
drag, startPoint x: 520, startPoint y: 319, endPoint x: 528, endPoint y: 309, distance: 11.9
drag, startPoint x: 263, startPoint y: 265, endPoint x: 252, endPoint y: 311, distance: 47.8
drag, startPoint x: 334, startPoint y: 255, endPoint x: 364, endPoint y: 255, distance: 29.7
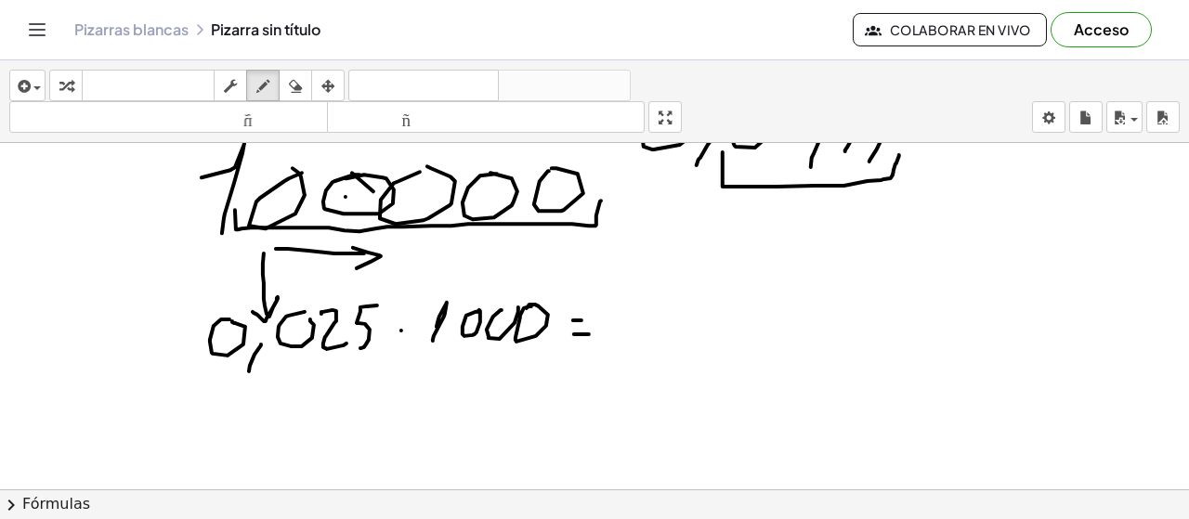
drag, startPoint x: 353, startPoint y: 249, endPoint x: 333, endPoint y: 278, distance: 35.3
drag, startPoint x: 388, startPoint y: 246, endPoint x: 408, endPoint y: 298, distance: 55.6
drag, startPoint x: 643, startPoint y: 310, endPoint x: 665, endPoint y: 305, distance: 23.0
drag, startPoint x: 678, startPoint y: 332, endPoint x: 676, endPoint y: 350, distance: 18.7
drag, startPoint x: 674, startPoint y: 330, endPoint x: 322, endPoint y: 140, distance: 399.8
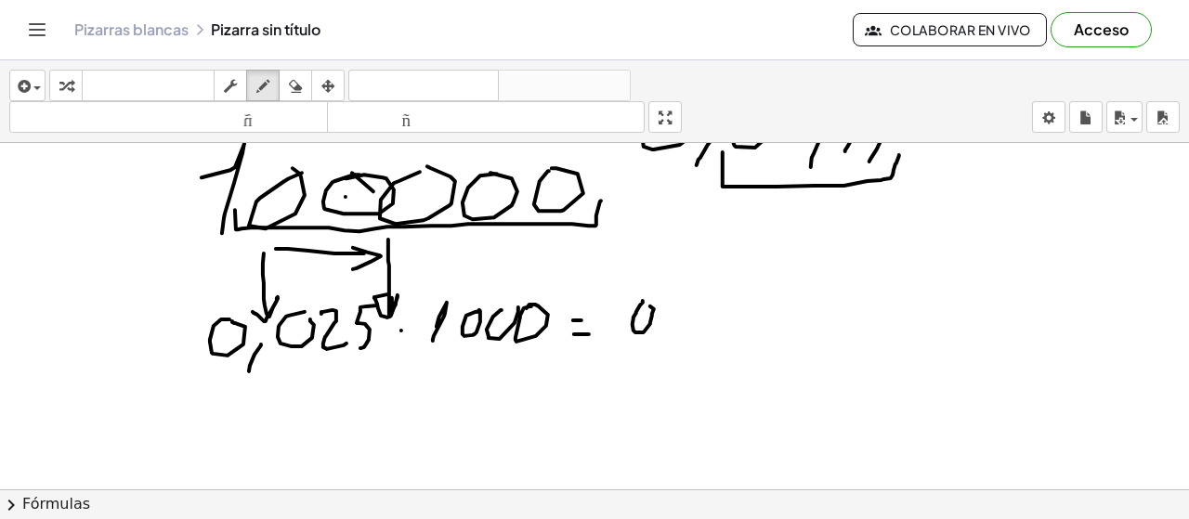
drag, startPoint x: 636, startPoint y: 314, endPoint x: 648, endPoint y: 305, distance: 15.2
drag, startPoint x: 688, startPoint y: 303, endPoint x: 716, endPoint y: 326, distance: 36.3
drag, startPoint x: 715, startPoint y: 300, endPoint x: 727, endPoint y: 328, distance: 30.4
drag, startPoint x: 745, startPoint y: 261, endPoint x: 732, endPoint y: 285, distance: 27.4
drag, startPoint x: 740, startPoint y: 325, endPoint x: 734, endPoint y: 357, distance: 32.2
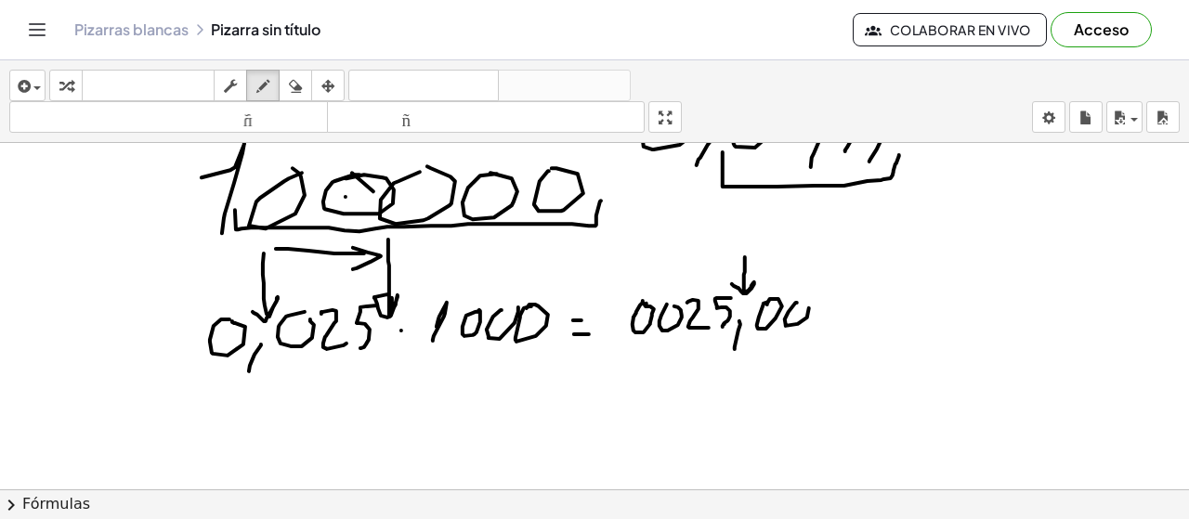
drag, startPoint x: 789, startPoint y: 313, endPoint x: 810, endPoint y: 310, distance: 21.5
drag, startPoint x: 838, startPoint y: 306, endPoint x: 825, endPoint y: 311, distance: 14.1
drag, startPoint x: 840, startPoint y: 252, endPoint x: 766, endPoint y: 354, distance: 125.8
drag, startPoint x: 796, startPoint y: 298, endPoint x: 912, endPoint y: 454, distance: 194.5
drag, startPoint x: 680, startPoint y: 270, endPoint x: 622, endPoint y: 373, distance: 118.1
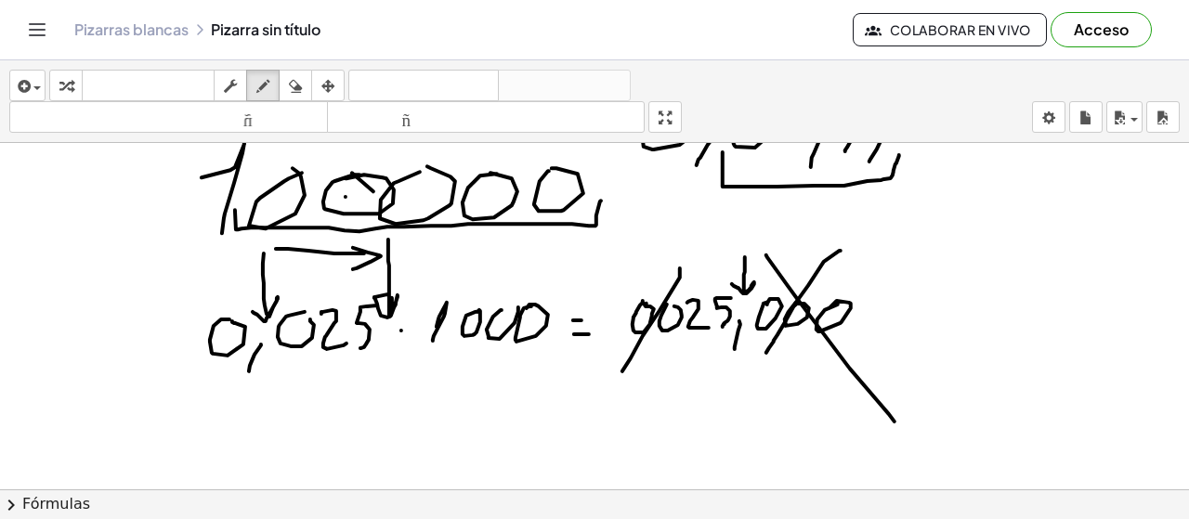
drag, startPoint x: 639, startPoint y: 267, endPoint x: 694, endPoint y: 427, distance: 169.8
drag, startPoint x: 568, startPoint y: 405, endPoint x: 584, endPoint y: 408, distance: 17.0
drag, startPoint x: 616, startPoint y: 397, endPoint x: 641, endPoint y: 423, distance: 36.1
drag, startPoint x: 662, startPoint y: 393, endPoint x: 641, endPoint y: 426, distance: 39.7
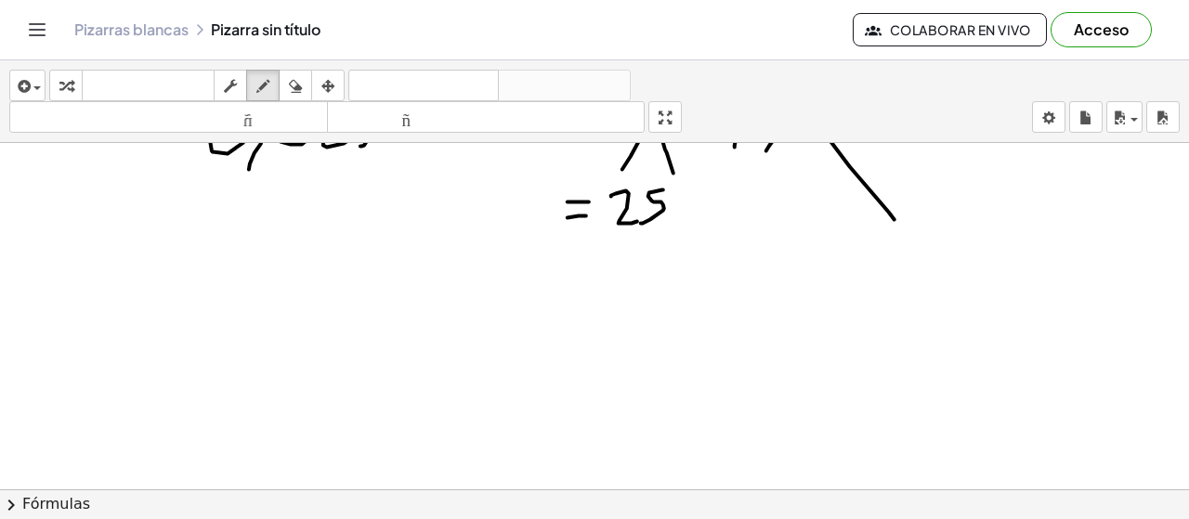
scroll to position [10126, 0]
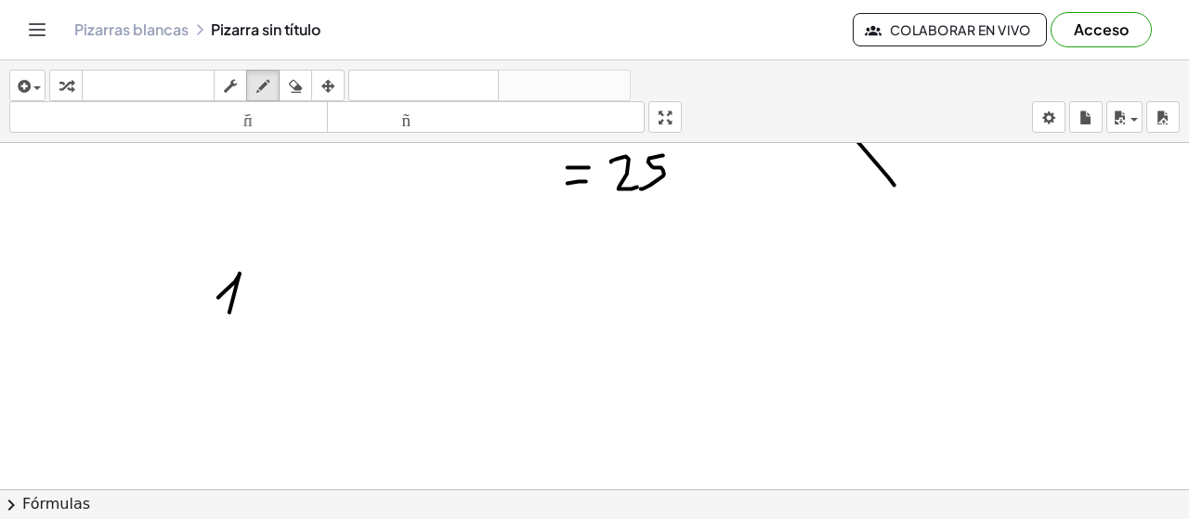
drag, startPoint x: 221, startPoint y: 296, endPoint x: 228, endPoint y: 326, distance: 30.4
drag, startPoint x: 277, startPoint y: 320, endPoint x: 273, endPoint y: 332, distance: 11.8
drag, startPoint x: 299, startPoint y: 302, endPoint x: 298, endPoint y: 323, distance: 21.4
drag, startPoint x: 398, startPoint y: 298, endPoint x: 397, endPoint y: 321, distance: 23.2
drag, startPoint x: 418, startPoint y: 313, endPoint x: 437, endPoint y: 289, distance: 30.5
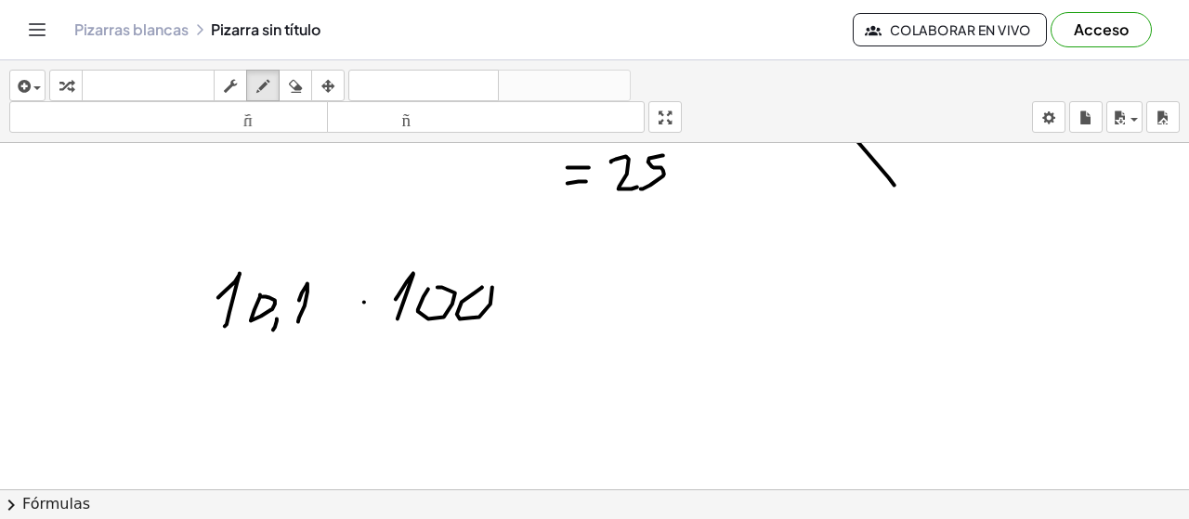
drag, startPoint x: 462, startPoint y: 304, endPoint x: 503, endPoint y: 294, distance: 41.9
drag, startPoint x: 528, startPoint y: 301, endPoint x: 545, endPoint y: 301, distance: 17.7
drag, startPoint x: 825, startPoint y: 228, endPoint x: 818, endPoint y: 306, distance: 78.4
drag, startPoint x: 859, startPoint y: 310, endPoint x: 868, endPoint y: 300, distance: 13.2
drag, startPoint x: 878, startPoint y: 271, endPoint x: 886, endPoint y: 296, distance: 26.4
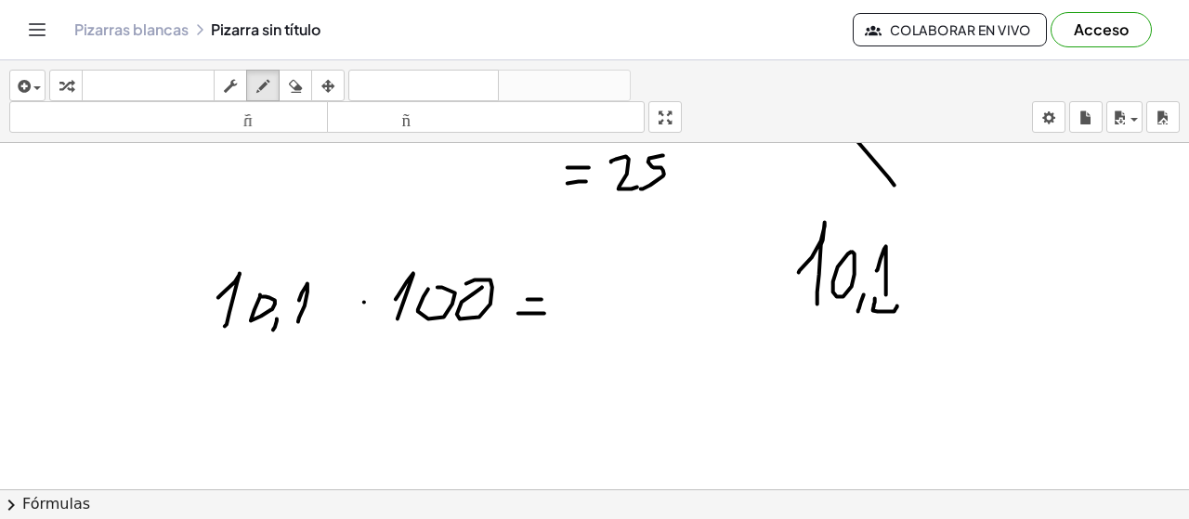
drag, startPoint x: 875, startPoint y: 301, endPoint x: 897, endPoint y: 306, distance: 22.8
drag, startPoint x: 909, startPoint y: 300, endPoint x: 930, endPoint y: 296, distance: 20.8
drag, startPoint x: 949, startPoint y: 200, endPoint x: 957, endPoint y: 226, distance: 27.1
drag, startPoint x: 605, startPoint y: 277, endPoint x: 591, endPoint y: 326, distance: 51.2
drag, startPoint x: 620, startPoint y: 317, endPoint x: 634, endPoint y: 294, distance: 26.3
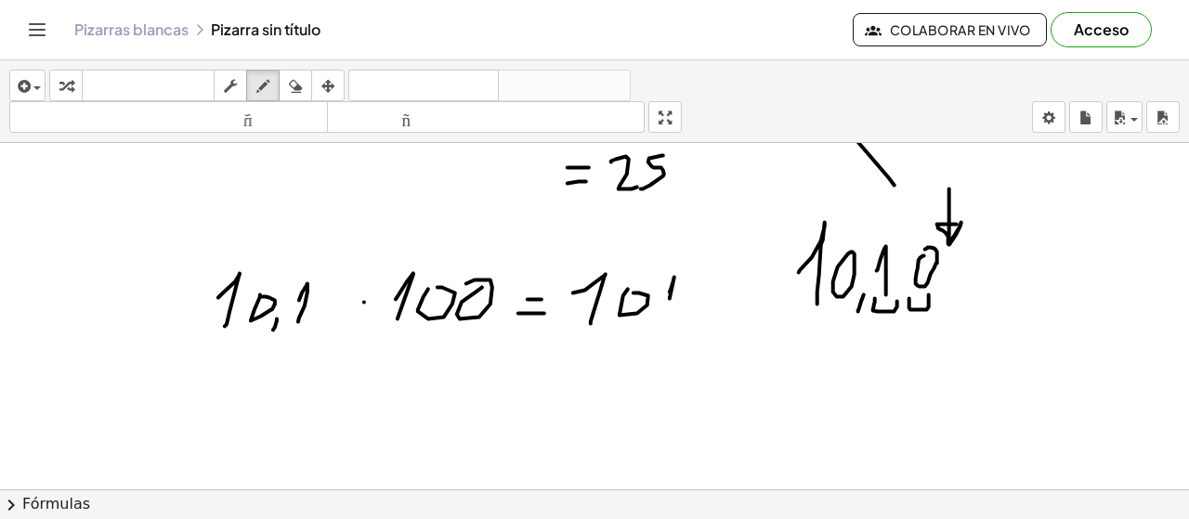
drag, startPoint x: 671, startPoint y: 292, endPoint x: 661, endPoint y: 330, distance: 39.2
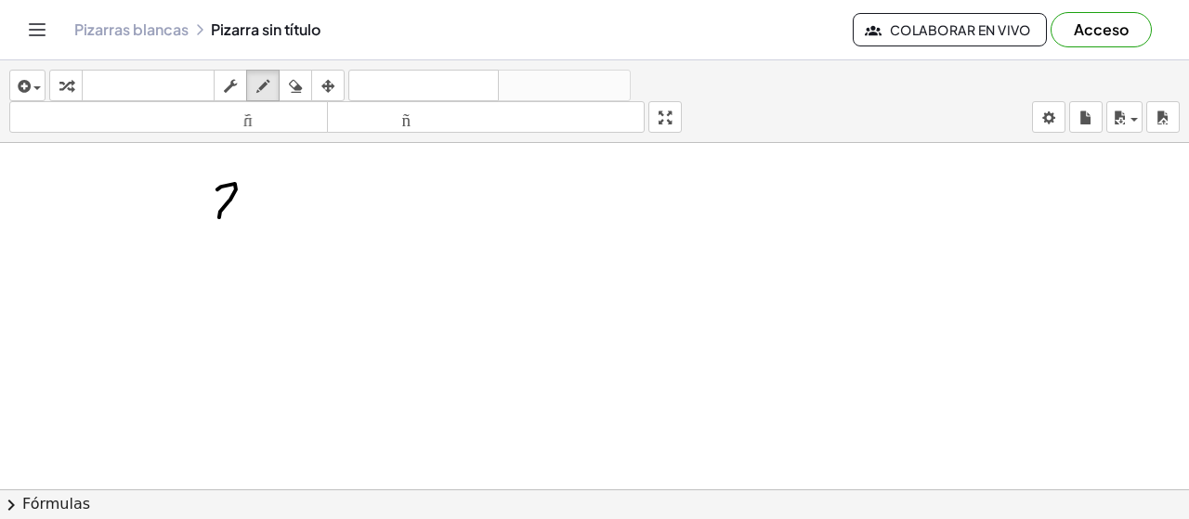
drag, startPoint x: 217, startPoint y: 190, endPoint x: 239, endPoint y: 216, distance: 33.7
drag, startPoint x: 245, startPoint y: 188, endPoint x: 250, endPoint y: 222, distance: 34.7
drag, startPoint x: 299, startPoint y: 185, endPoint x: 286, endPoint y: 234, distance: 50.9
drag, startPoint x: 369, startPoint y: 205, endPoint x: 362, endPoint y: 230, distance: 25.9
drag, startPoint x: 380, startPoint y: 222, endPoint x: 389, endPoint y: 205, distance: 19.1
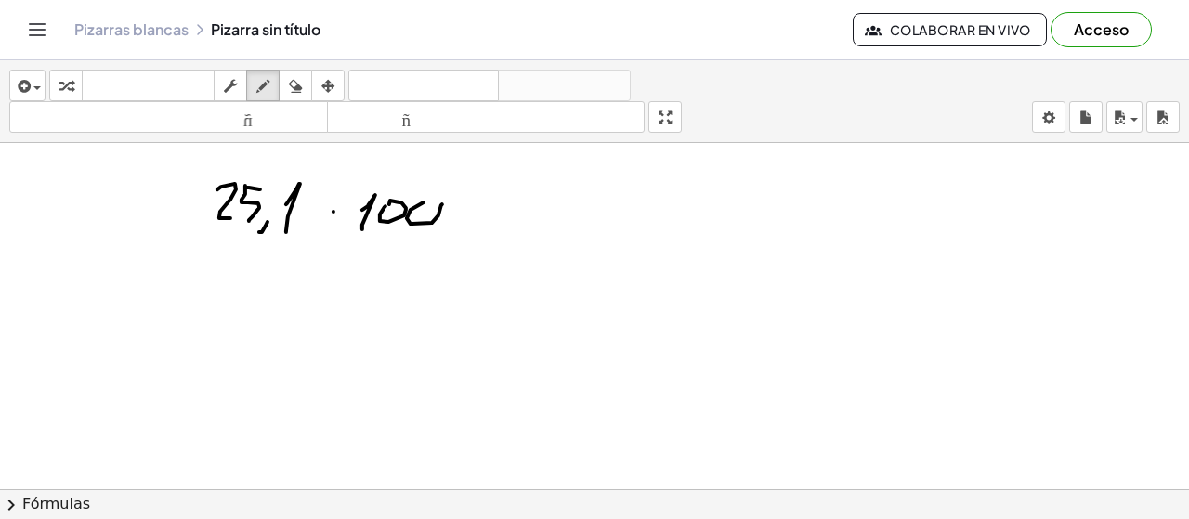
drag, startPoint x: 411, startPoint y: 211, endPoint x: 427, endPoint y: 202, distance: 19.1
drag, startPoint x: 465, startPoint y: 205, endPoint x: 483, endPoint y: 209, distance: 18.0
drag, startPoint x: 527, startPoint y: 181, endPoint x: 537, endPoint y: 214, distance: 34.1
drag, startPoint x: 574, startPoint y: 181, endPoint x: 563, endPoint y: 215, distance: 35.3
drag, startPoint x: 589, startPoint y: 190, endPoint x: 582, endPoint y: 222, distance: 32.4
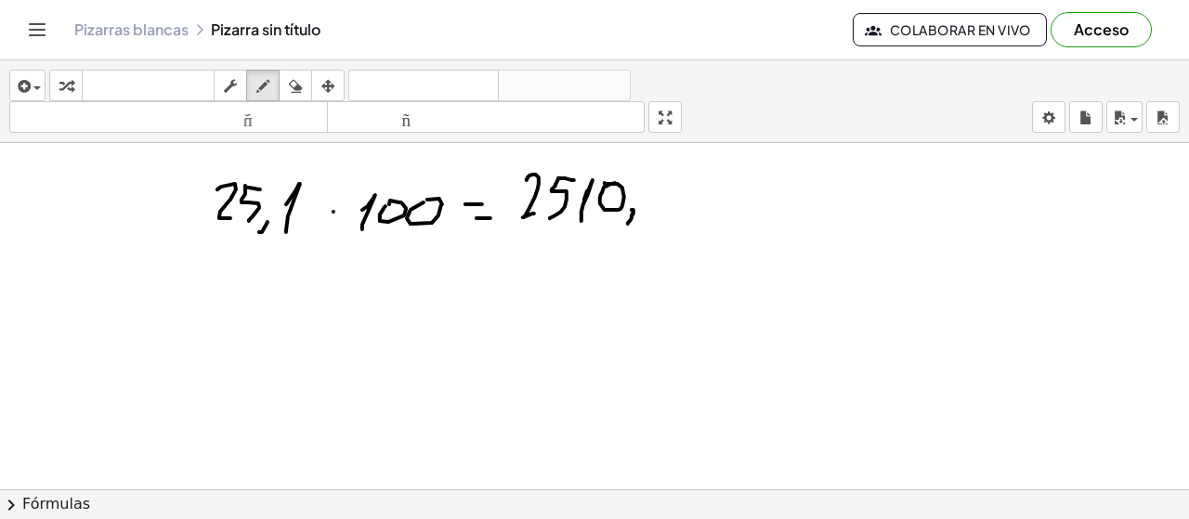
drag, startPoint x: 632, startPoint y: 211, endPoint x: 625, endPoint y: 226, distance: 16.2
drag, startPoint x: 735, startPoint y: 200, endPoint x: 256, endPoint y: 80, distance: 493.2
drag, startPoint x: 249, startPoint y: 296, endPoint x: 257, endPoint y: 311, distance: 17.1
drag, startPoint x: 269, startPoint y: 325, endPoint x: 268, endPoint y: 347, distance: 21.4
drag, startPoint x: 301, startPoint y: 301, endPoint x: 286, endPoint y: 338, distance: 40.0
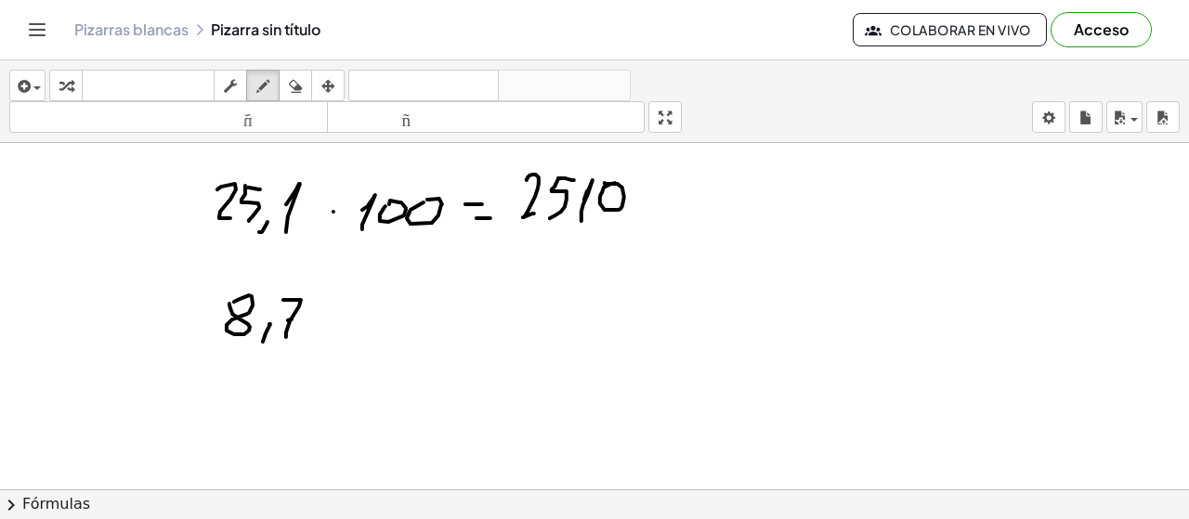
drag, startPoint x: 288, startPoint y: 321, endPoint x: 313, endPoint y: 320, distance: 25.1
drag, startPoint x: 365, startPoint y: 292, endPoint x: 379, endPoint y: 307, distance: 20.4
drag, startPoint x: 381, startPoint y: 305, endPoint x: 418, endPoint y: 304, distance: 37.2
drag, startPoint x: 399, startPoint y: 316, endPoint x: 422, endPoint y: 309, distance: 23.2
drag, startPoint x: 416, startPoint y: 320, endPoint x: 428, endPoint y: 302, distance: 22.2
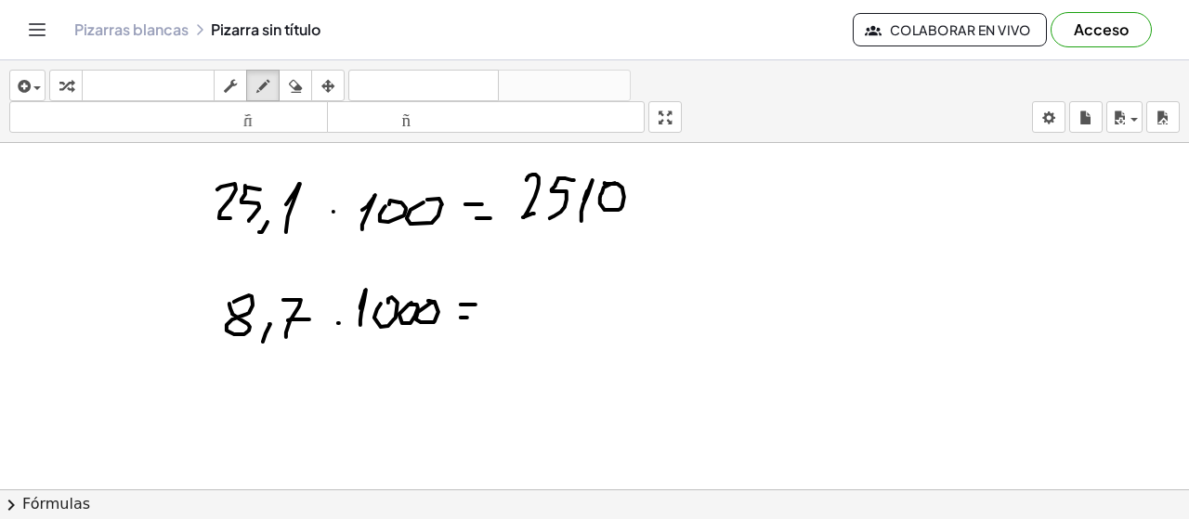
drag, startPoint x: 467, startPoint y: 319, endPoint x: 491, endPoint y: 320, distance: 24.2
drag, startPoint x: 539, startPoint y: 272, endPoint x: 543, endPoint y: 320, distance: 48.4
drag, startPoint x: 542, startPoint y: 298, endPoint x: 561, endPoint y: 298, distance: 19.5
drag, startPoint x: 608, startPoint y: 291, endPoint x: 611, endPoint y: 280, distance: 11.5
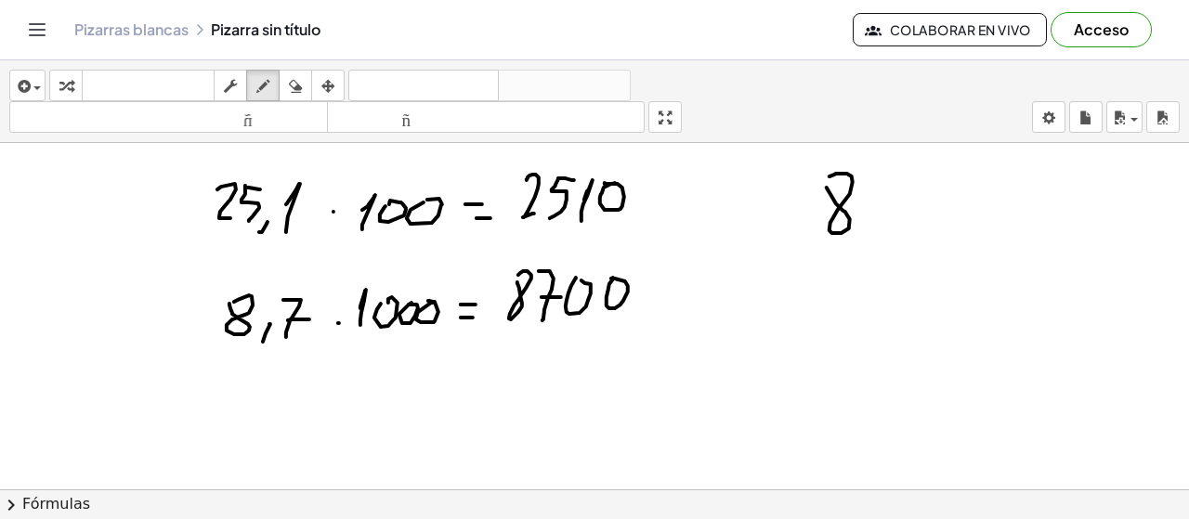
drag, startPoint x: 831, startPoint y: 177, endPoint x: 857, endPoint y: 181, distance: 27.2
drag, startPoint x: 866, startPoint y: 232, endPoint x: 858, endPoint y: 252, distance: 20.9
drag, startPoint x: 877, startPoint y: 177, endPoint x: 876, endPoint y: 233, distance: 55.7
drag, startPoint x: 869, startPoint y: 203, endPoint x: 902, endPoint y: 200, distance: 33.6
drag, startPoint x: 932, startPoint y: 194, endPoint x: 959, endPoint y: 185, distance: 28.5
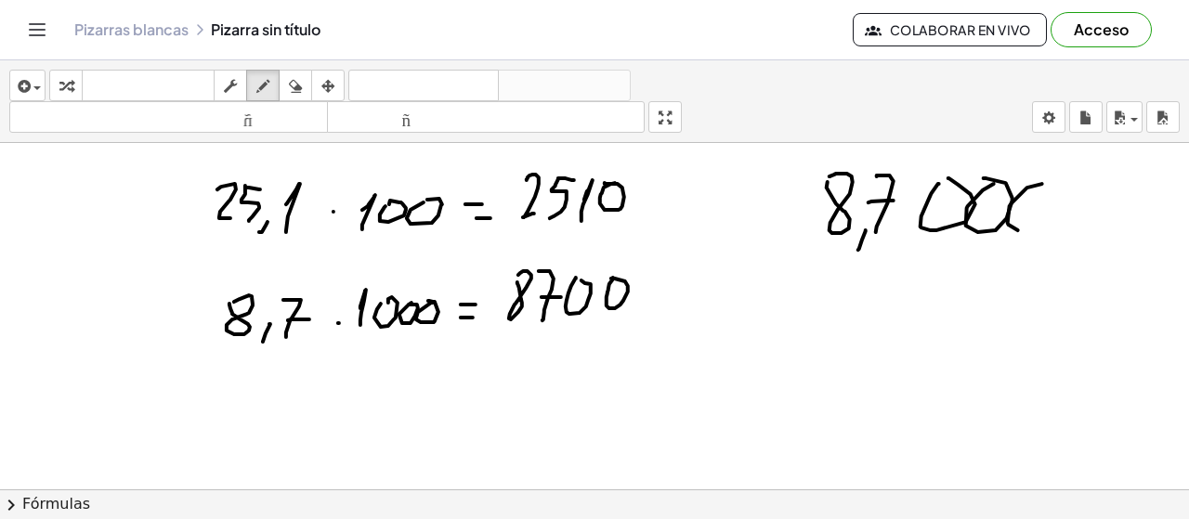
drag, startPoint x: 1042, startPoint y: 185, endPoint x: 1079, endPoint y: 191, distance: 37.7
drag, startPoint x: 1079, startPoint y: 193, endPoint x: 1045, endPoint y: 181, distance: 35.6
drag, startPoint x: 379, startPoint y: 281, endPoint x: 438, endPoint y: 288, distance: 58.9
drag, startPoint x: 968, startPoint y: 158, endPoint x: 971, endPoint y: 177, distance: 19.7
drag, startPoint x: 1022, startPoint y: 164, endPoint x: 1022, endPoint y: 183, distance: 19.5
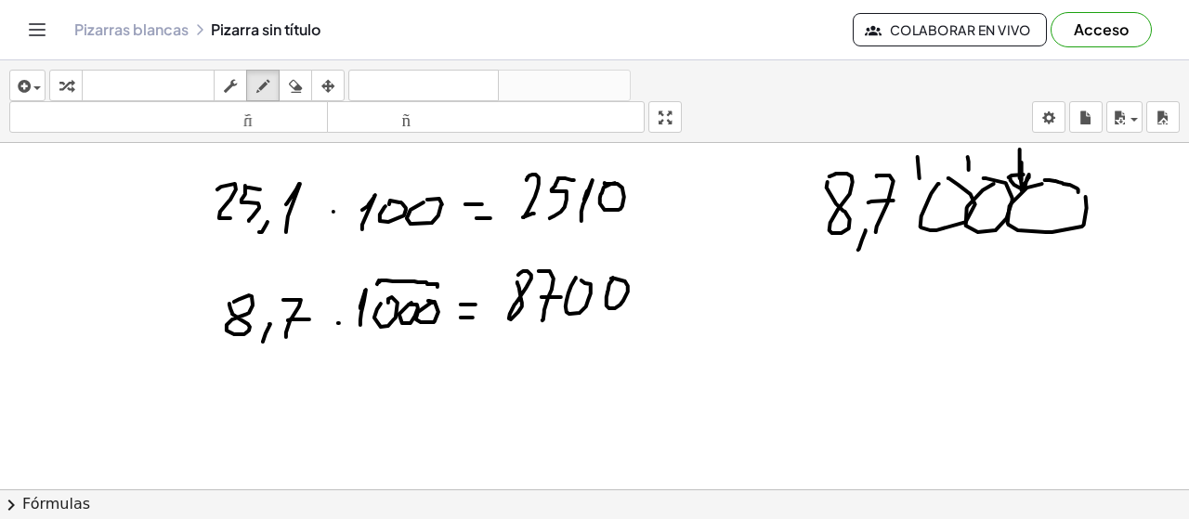
drag, startPoint x: 1020, startPoint y: 150, endPoint x: 1026, endPoint y: 176, distance: 25.7
drag, startPoint x: 946, startPoint y: 296, endPoint x: 946, endPoint y: 347, distance: 50.2
drag, startPoint x: 945, startPoint y: 324, endPoint x: 974, endPoint y: 320, distance: 29.0
drag, startPoint x: 1043, startPoint y: 337, endPoint x: 1055, endPoint y: 333, distance: 12.9
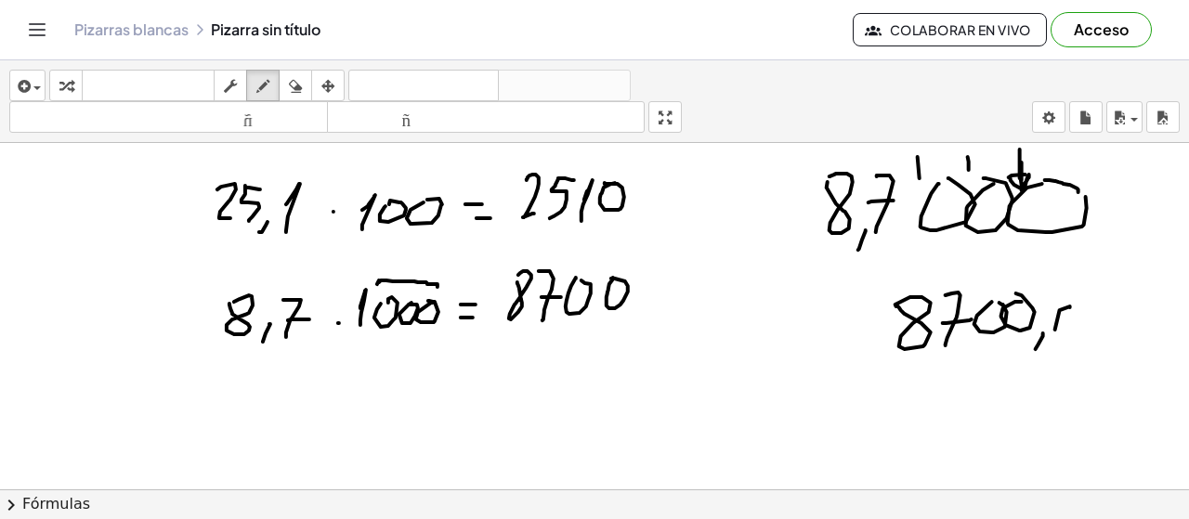
drag, startPoint x: 1055, startPoint y: 331, endPoint x: 1089, endPoint y: 320, distance: 35.3
drag, startPoint x: 1121, startPoint y: 305, endPoint x: 1108, endPoint y: 320, distance: 20.5
drag, startPoint x: 1083, startPoint y: 308, endPoint x: 1078, endPoint y: 324, distance: 16.7
drag, startPoint x: 1087, startPoint y: 285, endPoint x: 1128, endPoint y: 366, distance: 90.6
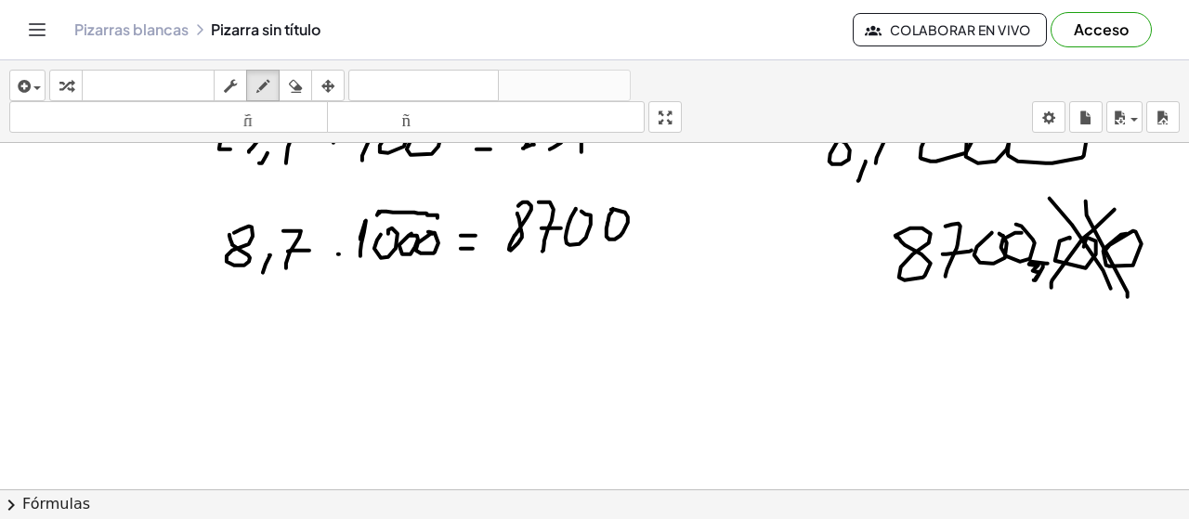
scroll to position [10457, 0]
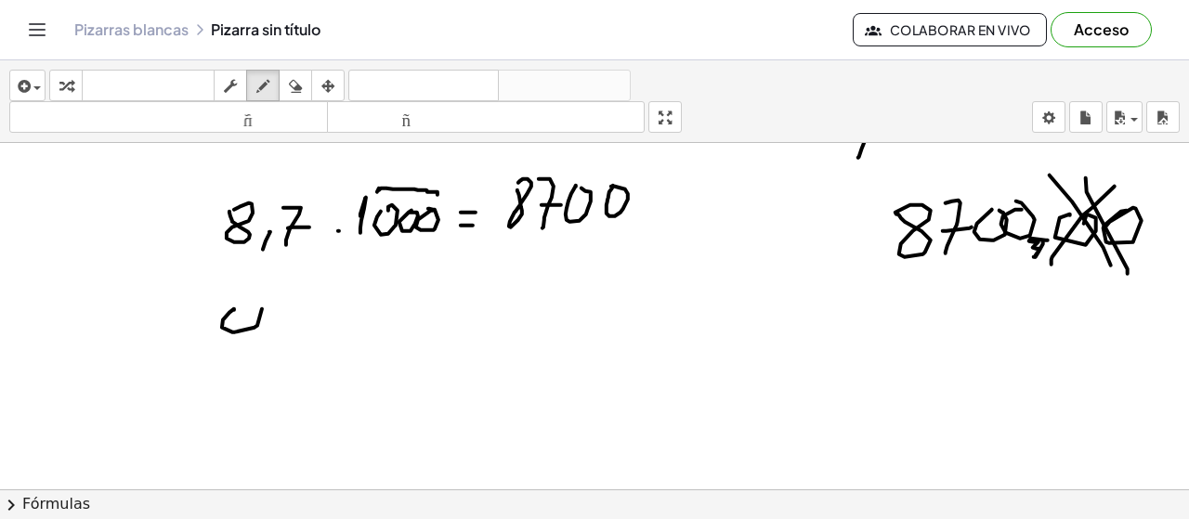
drag, startPoint x: 223, startPoint y: 320, endPoint x: 257, endPoint y: 320, distance: 34.4
drag, startPoint x: 287, startPoint y: 335, endPoint x: 267, endPoint y: 356, distance: 28.9
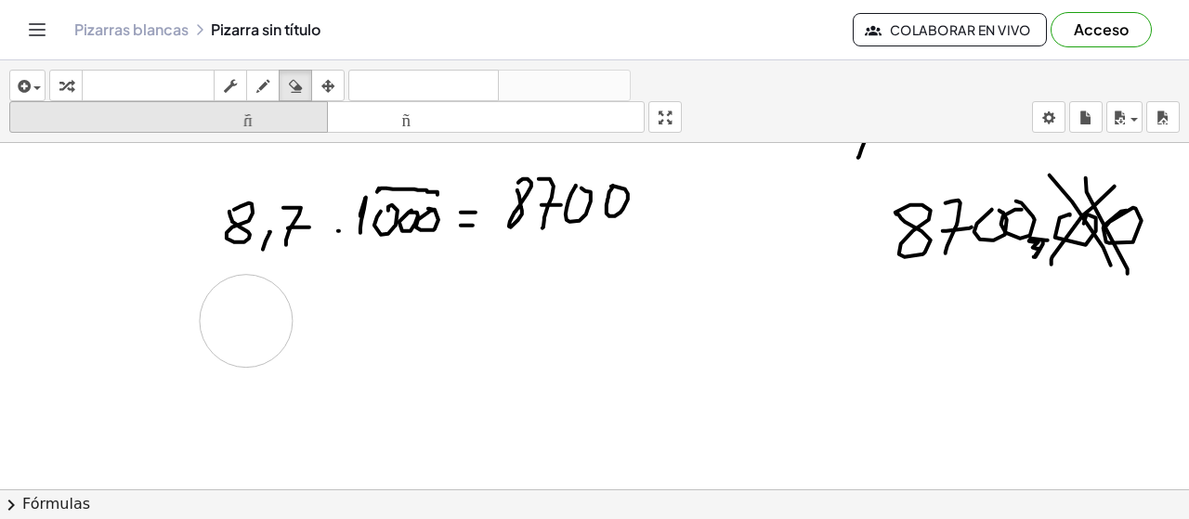
drag, startPoint x: 277, startPoint y: 325, endPoint x: 246, endPoint y: 120, distance: 207.6
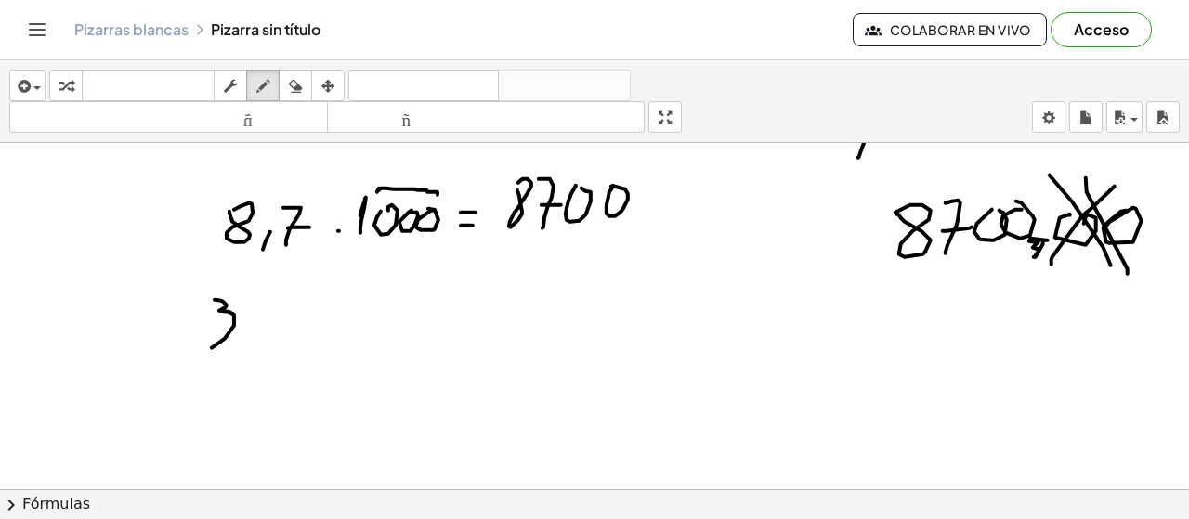
drag, startPoint x: 223, startPoint y: 302, endPoint x: 214, endPoint y: 347, distance: 45.5
drag, startPoint x: 251, startPoint y: 296, endPoint x: 286, endPoint y: 326, distance: 46.2
drag, startPoint x: 290, startPoint y: 317, endPoint x: 281, endPoint y: 350, distance: 34.7
drag, startPoint x: 321, startPoint y: 307, endPoint x: 306, endPoint y: 360, distance: 55.3
drag, startPoint x: 366, startPoint y: 309, endPoint x: 373, endPoint y: 347, distance: 37.7
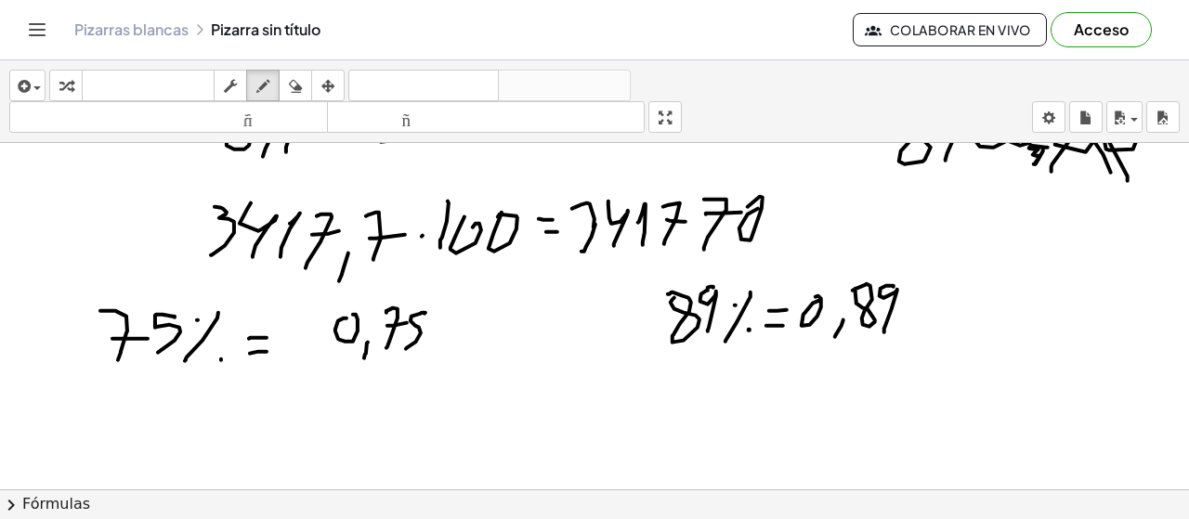
scroll to position [10726, 0]
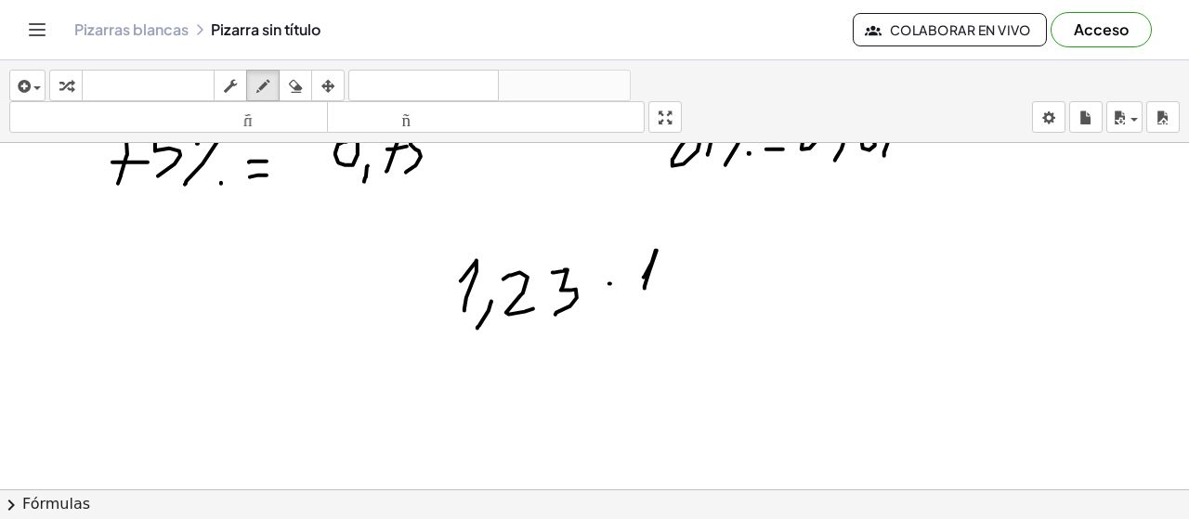
drag, startPoint x: 645, startPoint y: 277, endPoint x: 661, endPoint y: 304, distance: 31.7
drag, startPoint x: 691, startPoint y: 278, endPoint x: 721, endPoint y: 270, distance: 30.6
drag, startPoint x: 770, startPoint y: 268, endPoint x: 784, endPoint y: 268, distance: 14.0
drag, startPoint x: 824, startPoint y: 246, endPoint x: 819, endPoint y: 292, distance: 45.8
drag, startPoint x: 491, startPoint y: 234, endPoint x: 476, endPoint y: 246, distance: 19.2
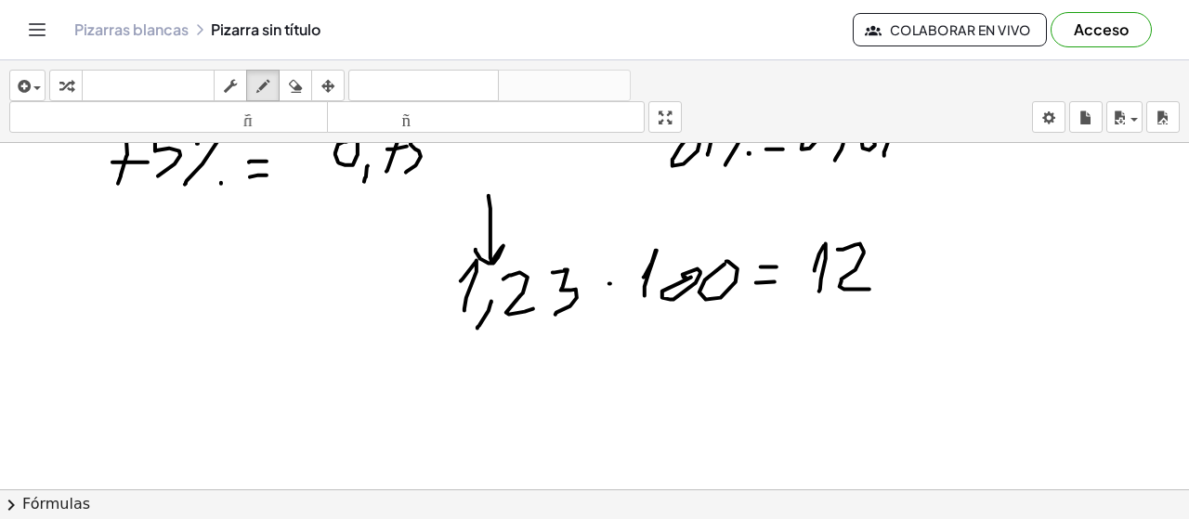
drag, startPoint x: 856, startPoint y: 245, endPoint x: 874, endPoint y: 289, distance: 47.5
drag, startPoint x: 888, startPoint y: 248, endPoint x: 892, endPoint y: 296, distance: 48.4
drag, startPoint x: 967, startPoint y: 225, endPoint x: 916, endPoint y: 328, distance: 115.1
